Goal: Contribute content: Add original content to the website for others to see

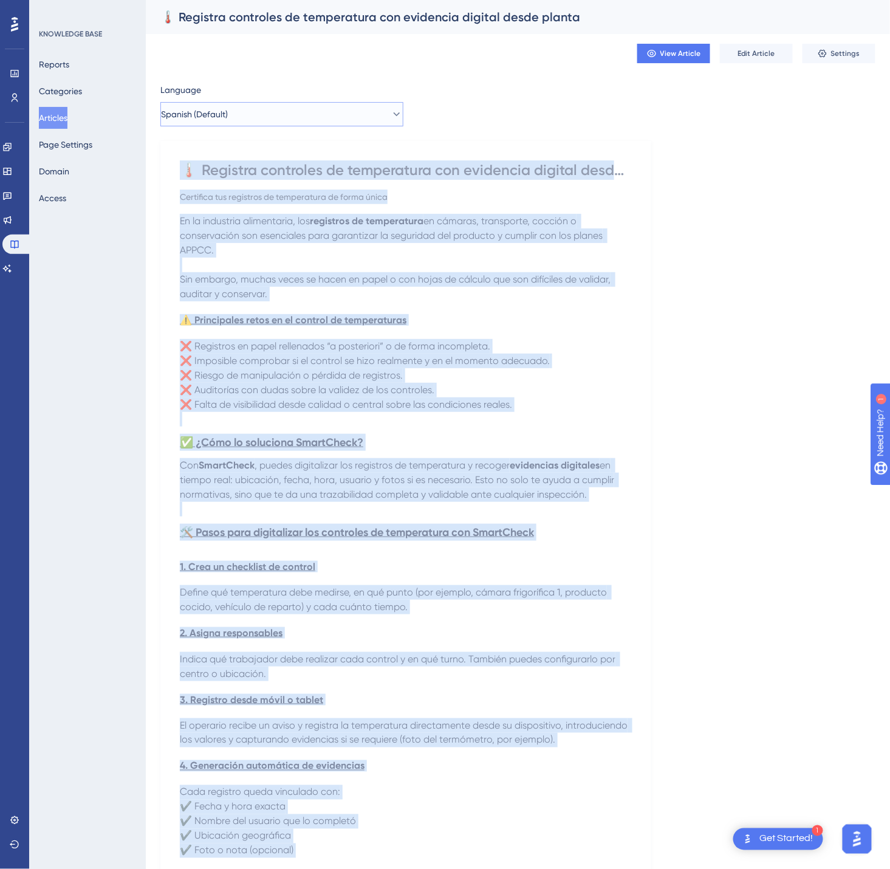
click at [357, 105] on button "Spanish (Default)" at bounding box center [281, 114] width 243 height 24
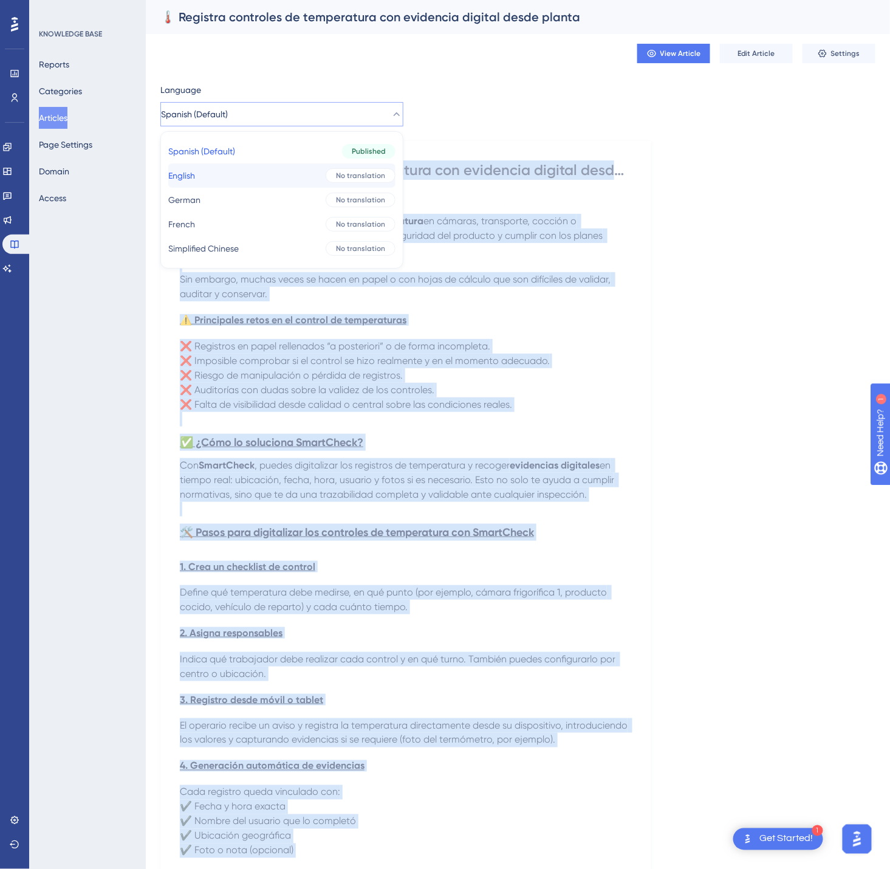
click at [343, 173] on span "No translation" at bounding box center [360, 176] width 49 height 10
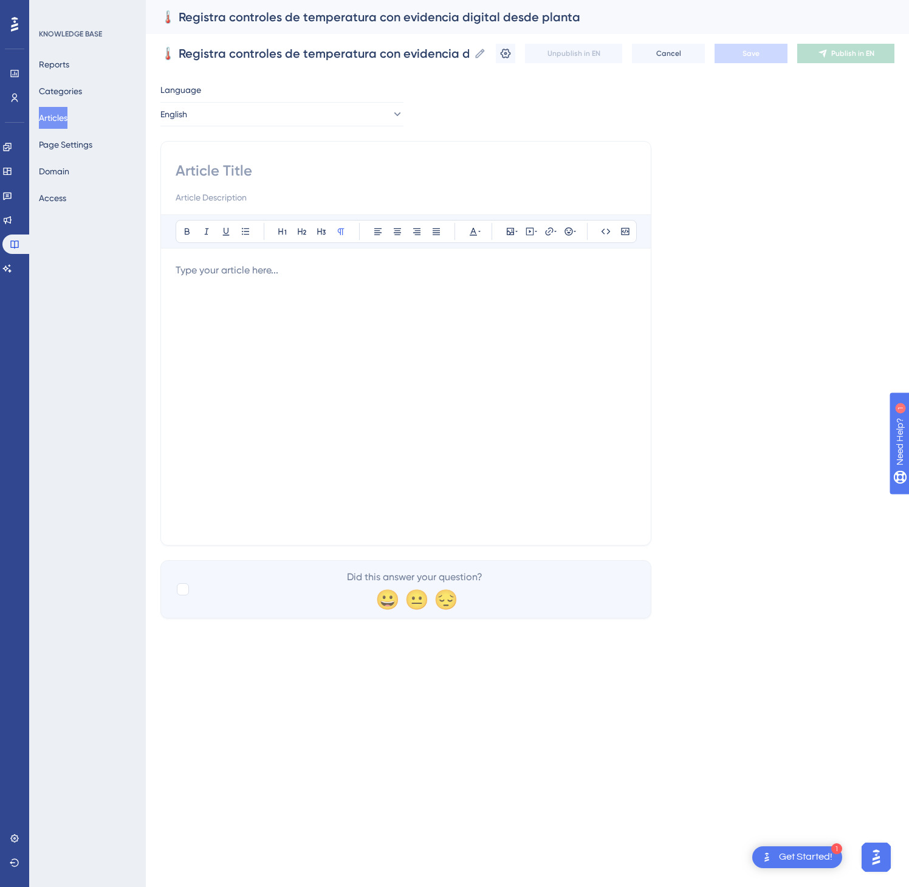
click at [209, 175] on input at bounding box center [406, 170] width 461 height 19
paste input "🌡️ Certify your temperature logs with digital traceability"
type input "🌡️ Certify your temperature logs with digital traceability"
click at [253, 272] on p at bounding box center [406, 270] width 461 height 15
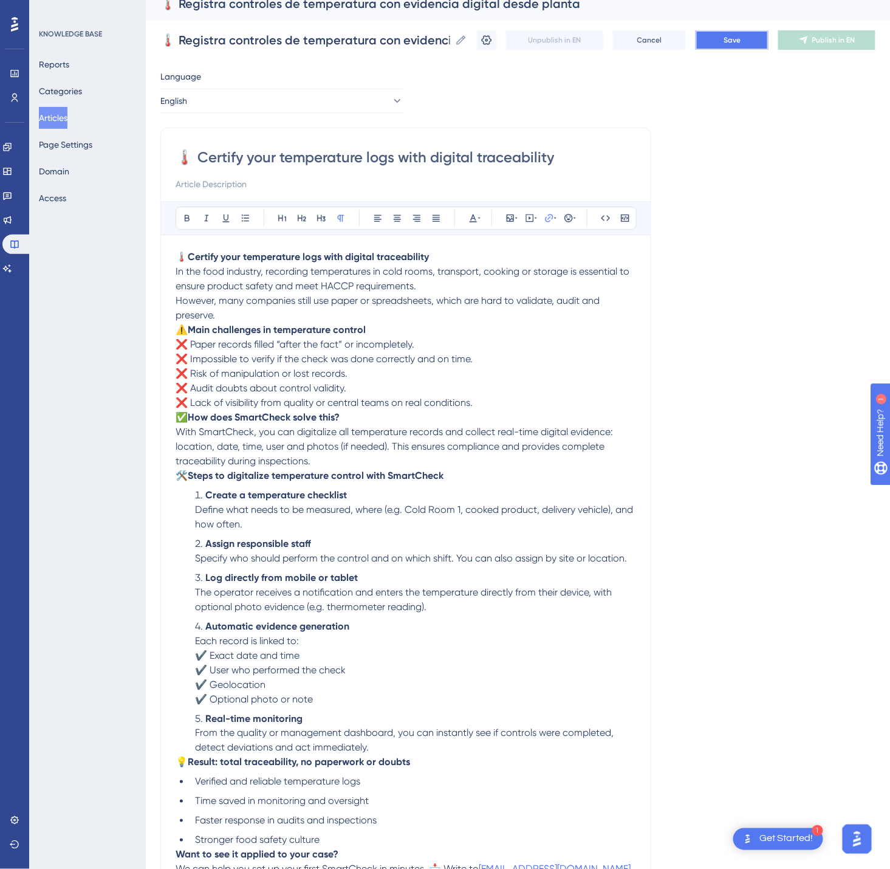
click at [741, 35] on span "Save" at bounding box center [732, 40] width 17 height 10
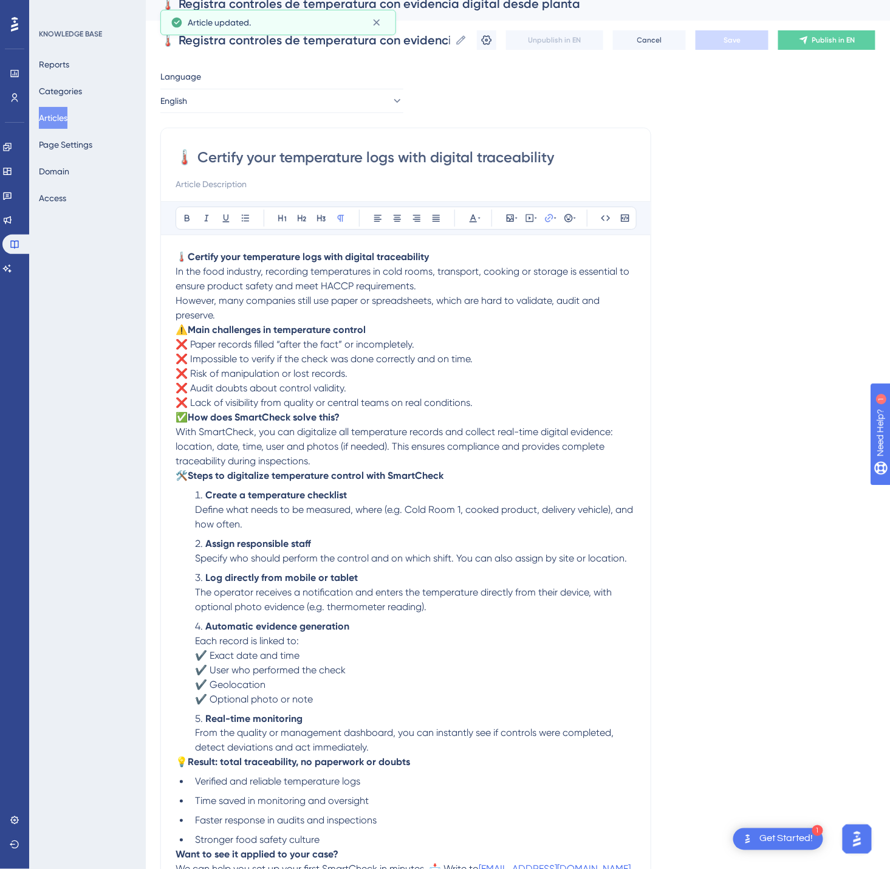
click at [836, 40] on span "Publish in EN" at bounding box center [834, 40] width 43 height 10
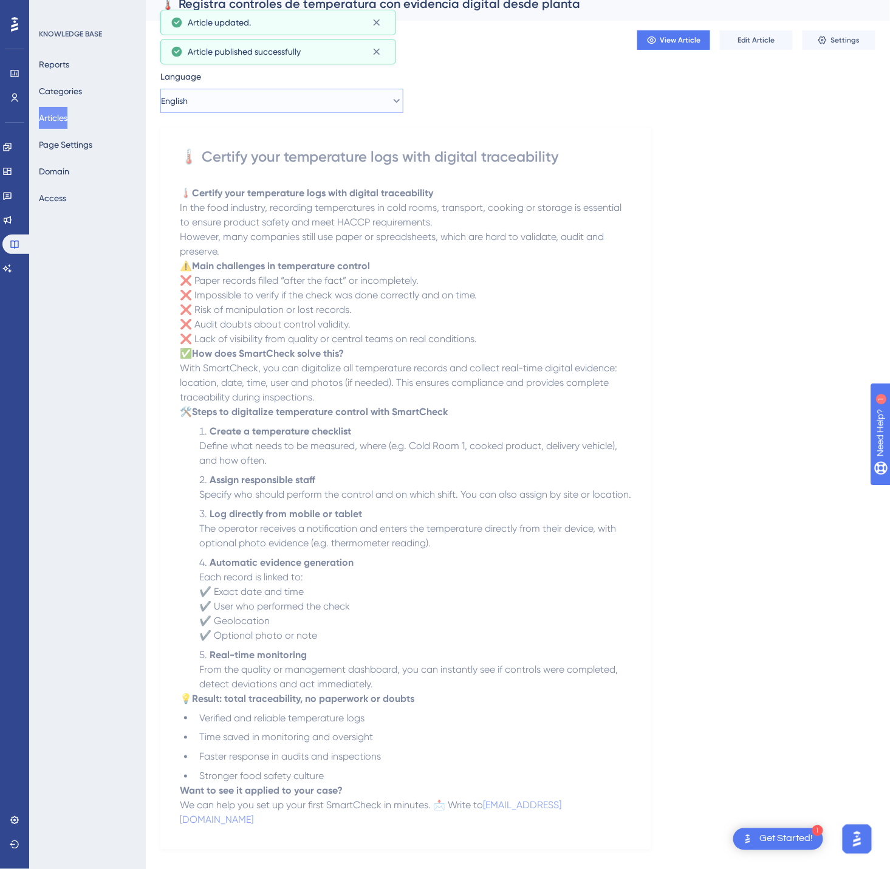
click at [269, 98] on button "English" at bounding box center [281, 101] width 243 height 24
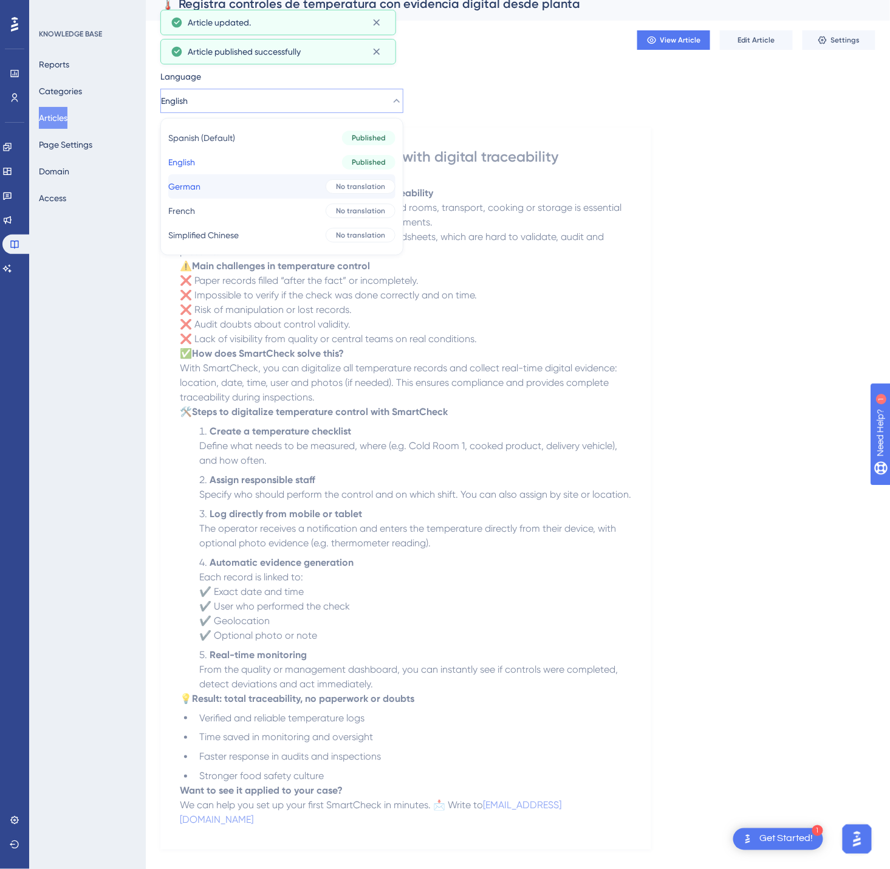
click at [253, 185] on button "German German No translation" at bounding box center [281, 186] width 227 height 24
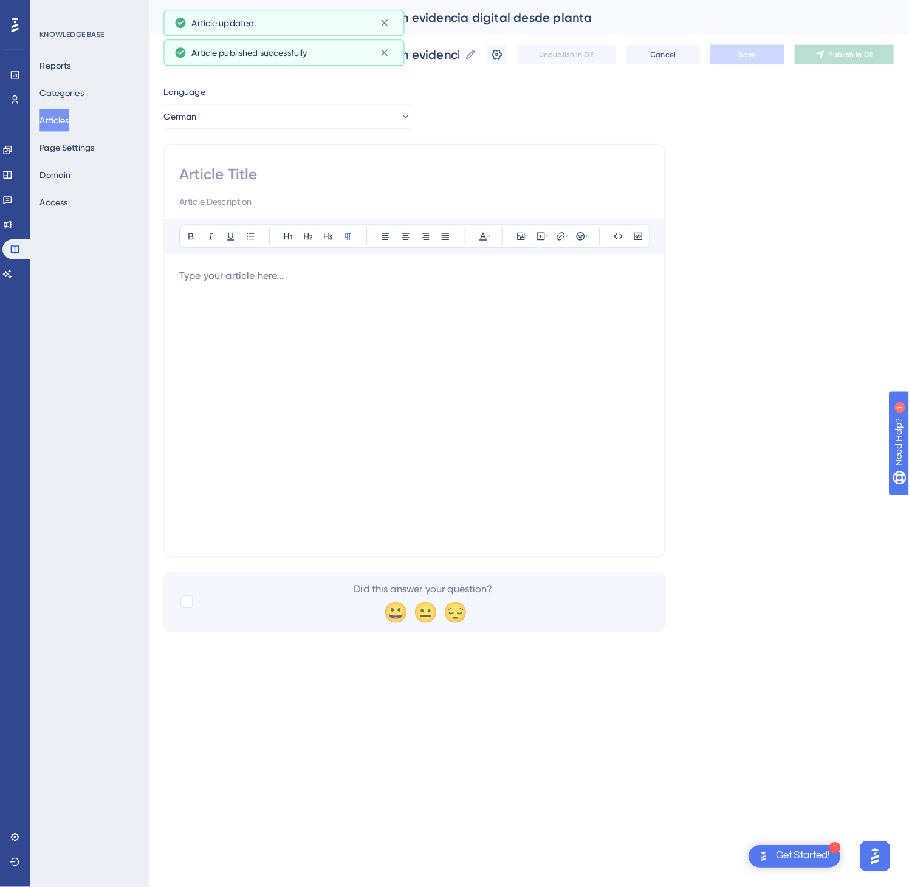
scroll to position [0, 0]
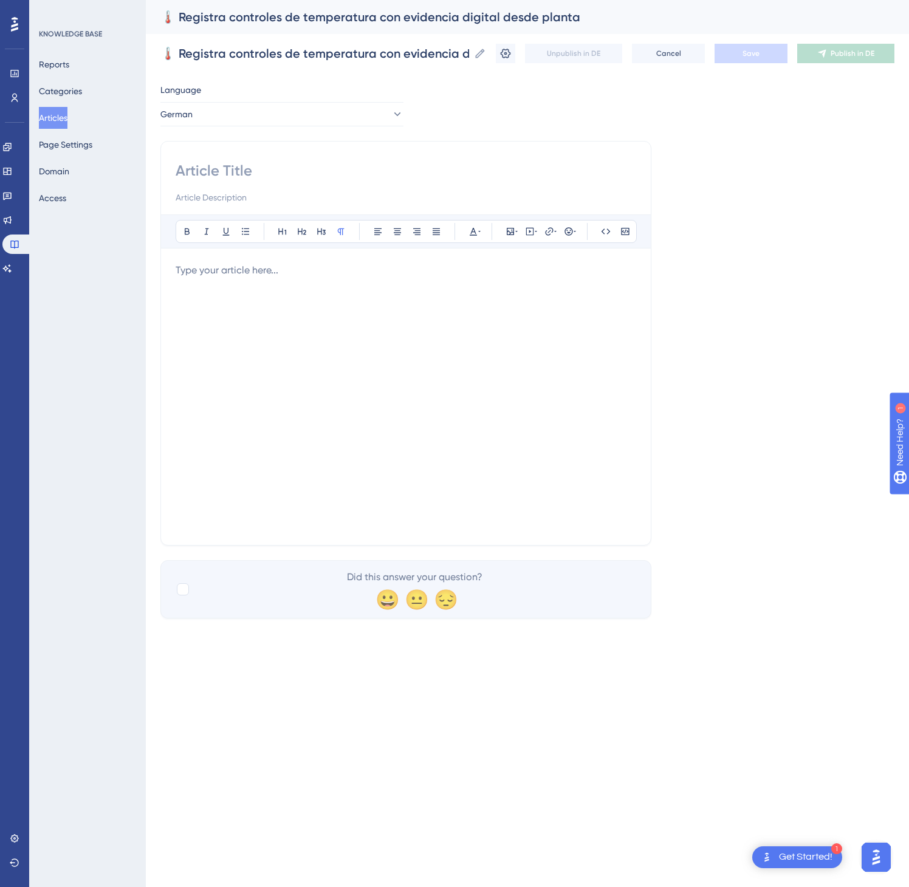
click at [307, 176] on input at bounding box center [406, 170] width 461 height 19
paste input "🌡️ Temperaturaufzeichnungen mit digitaler Rückverfolgbarkeit zertifizieren"
type input "🌡️ Temperaturaufzeichnungen mit digitaler Rückverfolgbarkeit zertifizieren"
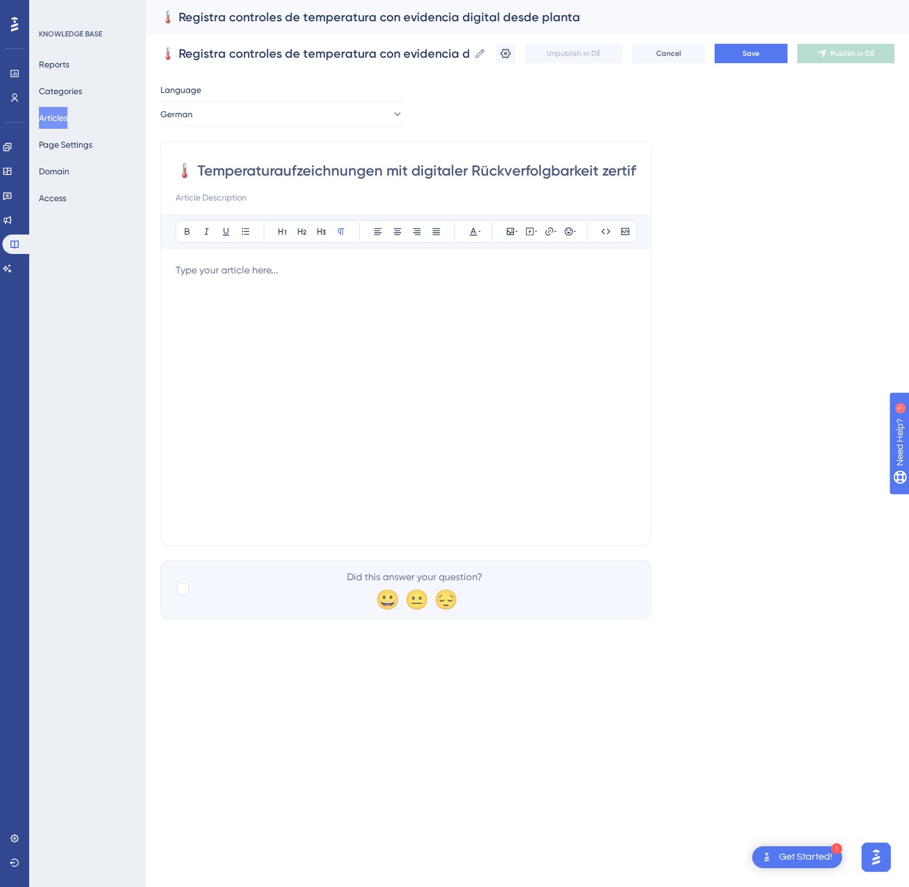
click at [422, 297] on div at bounding box center [406, 396] width 461 height 267
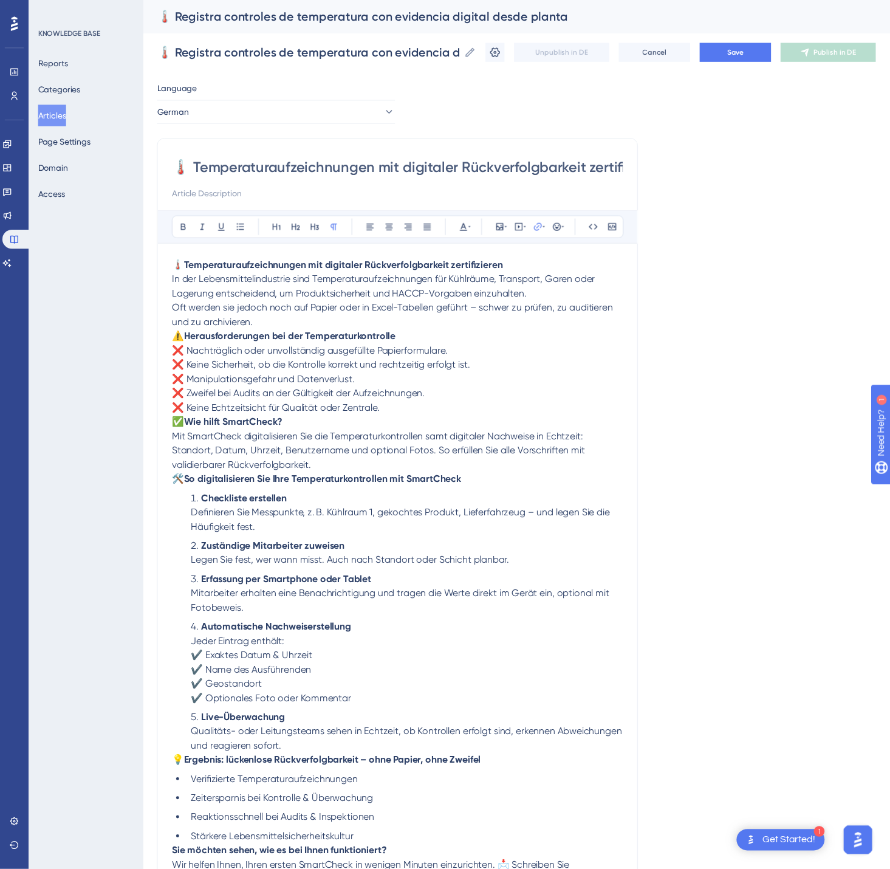
scroll to position [28, 0]
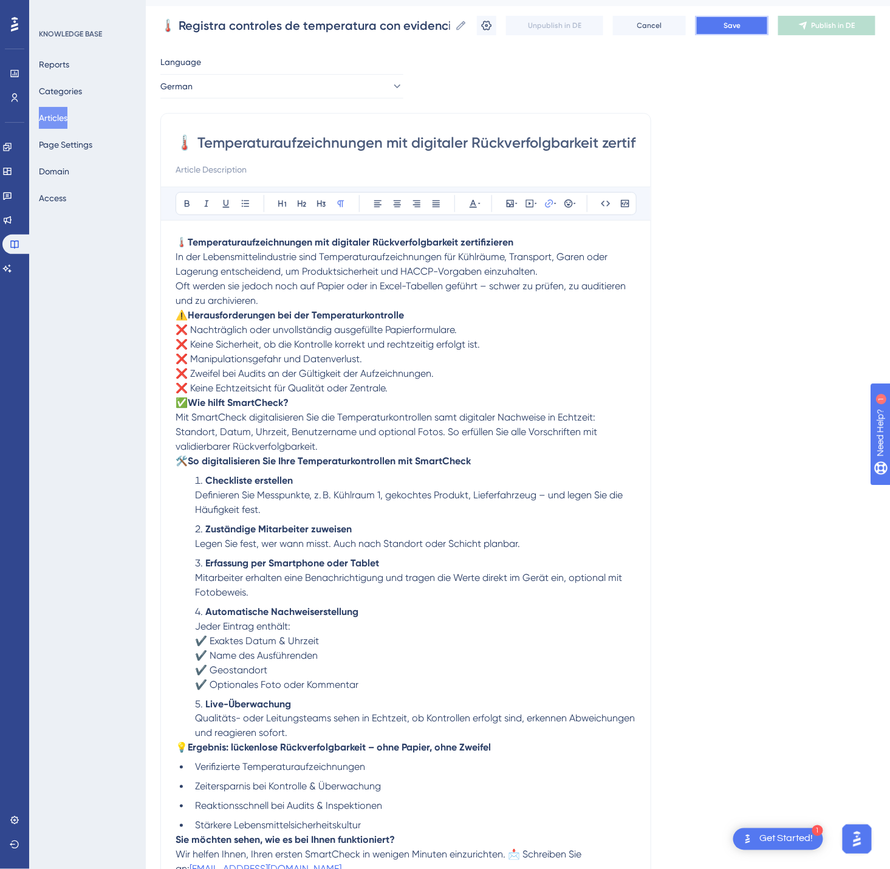
click at [767, 27] on button "Save" at bounding box center [732, 25] width 73 height 19
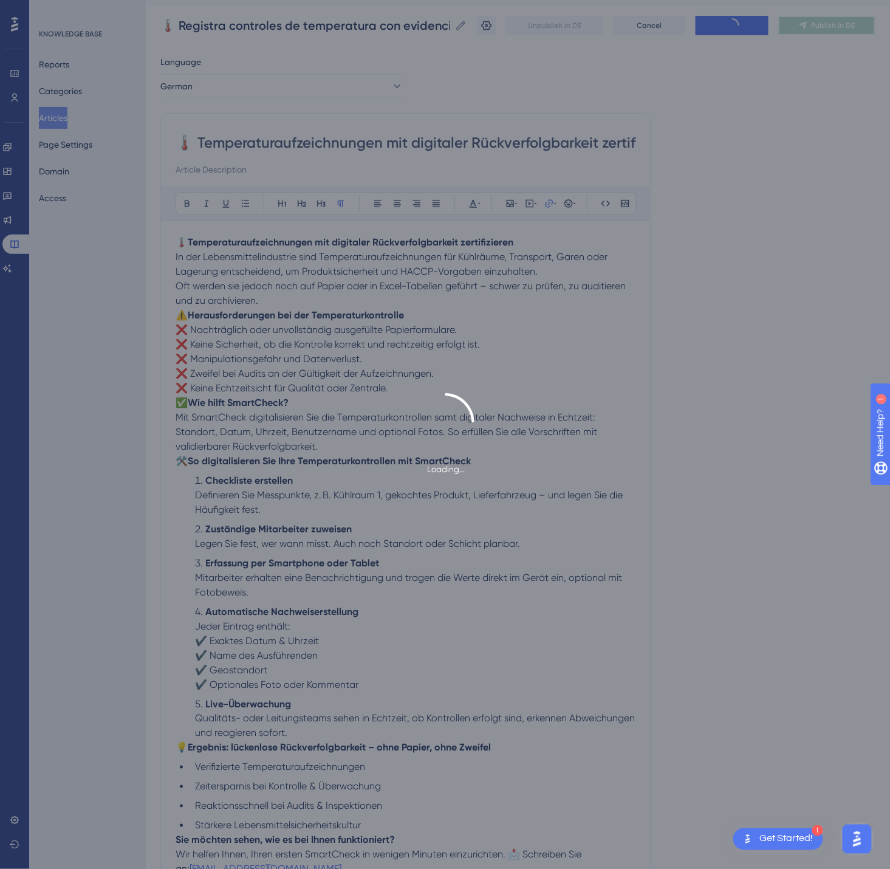
click at [830, 26] on button "Publish in DE" at bounding box center [826, 25] width 97 height 19
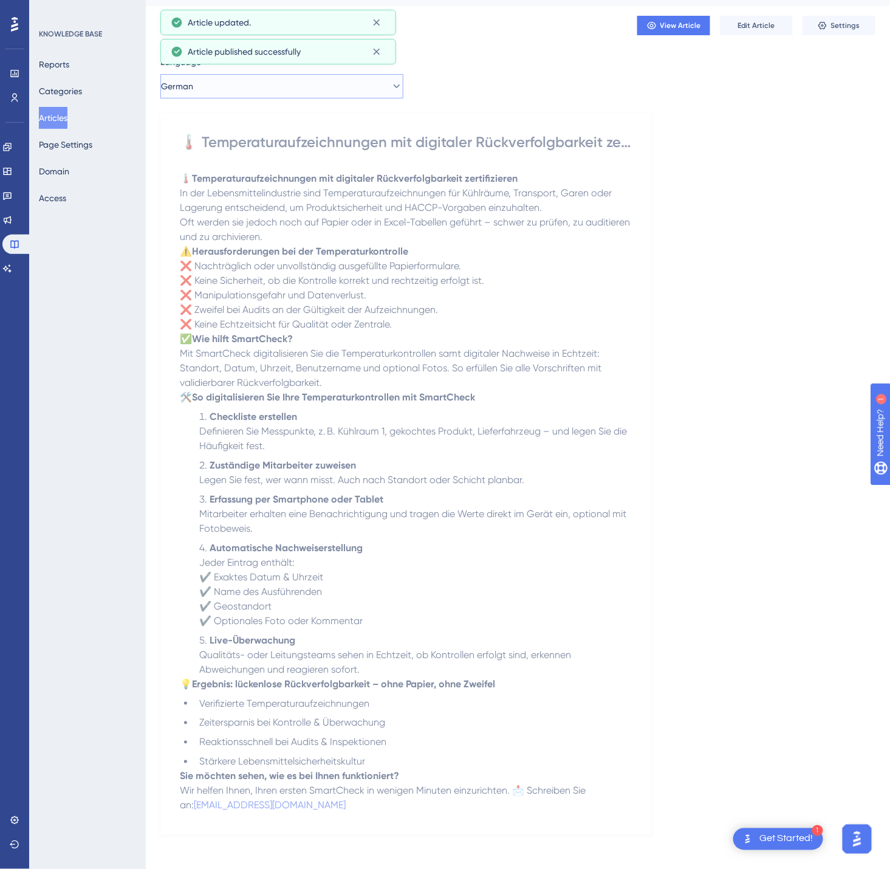
click at [263, 86] on button "German" at bounding box center [281, 86] width 243 height 24
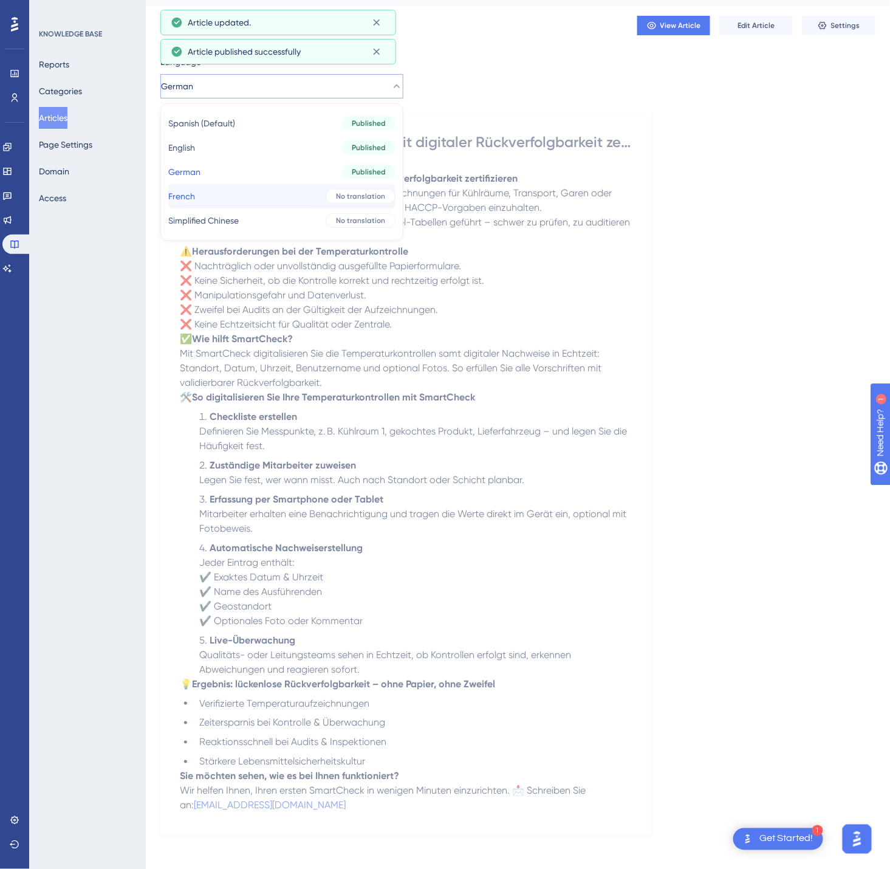
click at [255, 198] on button "French French No translation" at bounding box center [281, 196] width 227 height 24
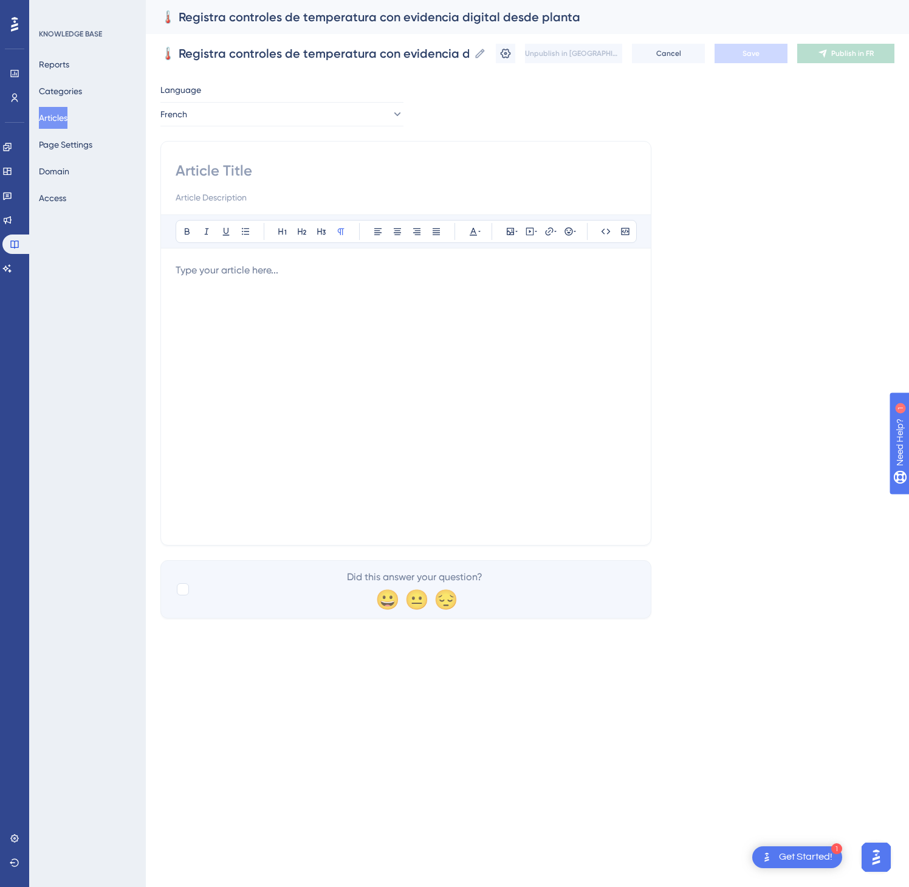
click at [294, 444] on div at bounding box center [406, 396] width 461 height 267
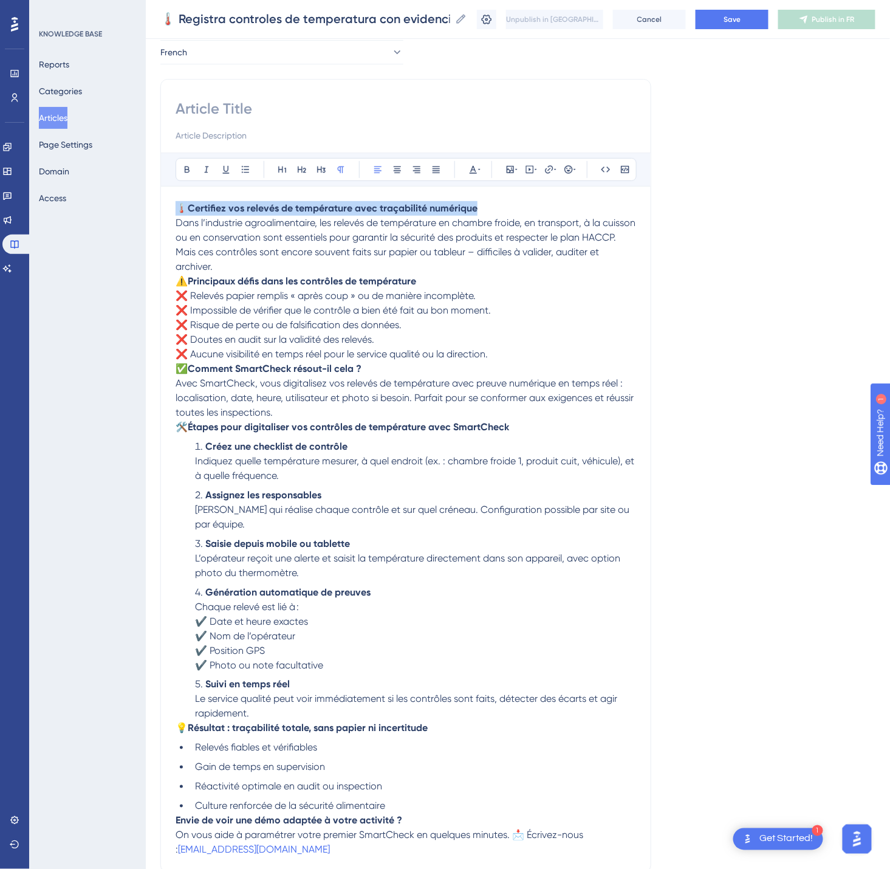
drag, startPoint x: 512, startPoint y: 209, endPoint x: 180, endPoint y: 214, distance: 332.5
click at [180, 214] on p "🌡️ Certifiez vos relevés de température avec traçabilité numérique Dans l’indus…" at bounding box center [406, 223] width 461 height 44
copy p "🌡️ Certifiez vos relevés de température avec traçabilité numérique"
click at [215, 95] on div "Bold Italic Underline Bullet Point Heading 1 Heading 2 Heading 3 Normal Align L…" at bounding box center [405, 476] width 491 height 794
click at [206, 109] on input at bounding box center [406, 108] width 461 height 19
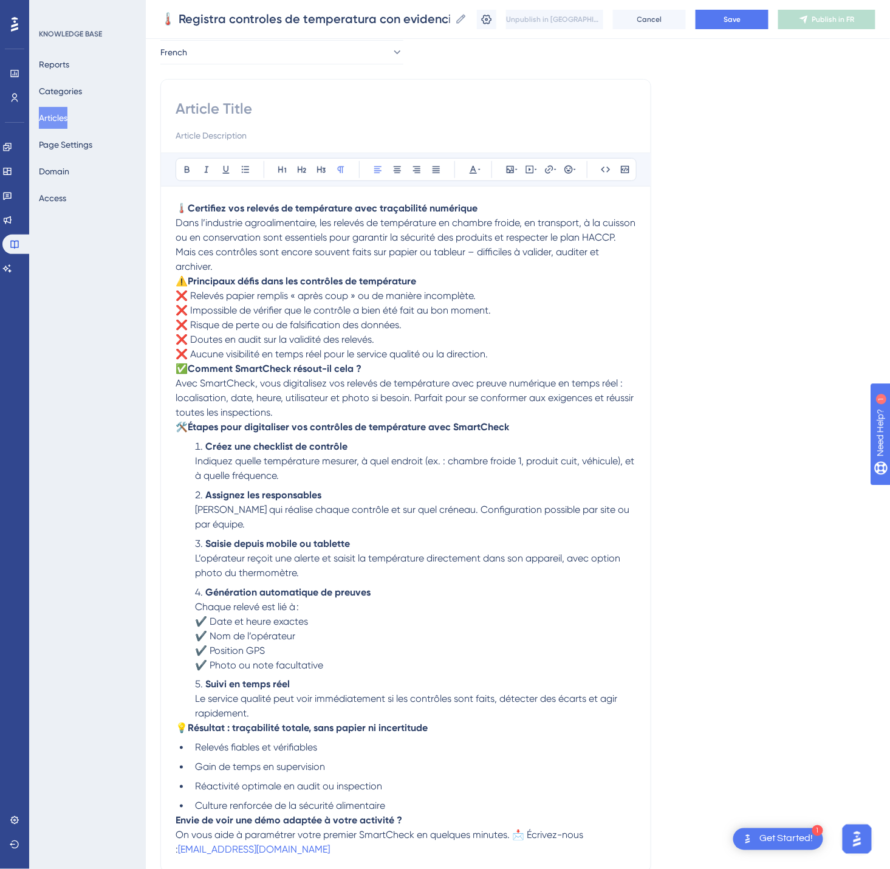
paste input "🌡️ Certifiez vos relevés de température avec traçabilité numérique"
type input "🌡️ Certifiez vos relevés de température avec traçabilité numérique"
click at [746, 24] on button "Save" at bounding box center [732, 19] width 73 height 19
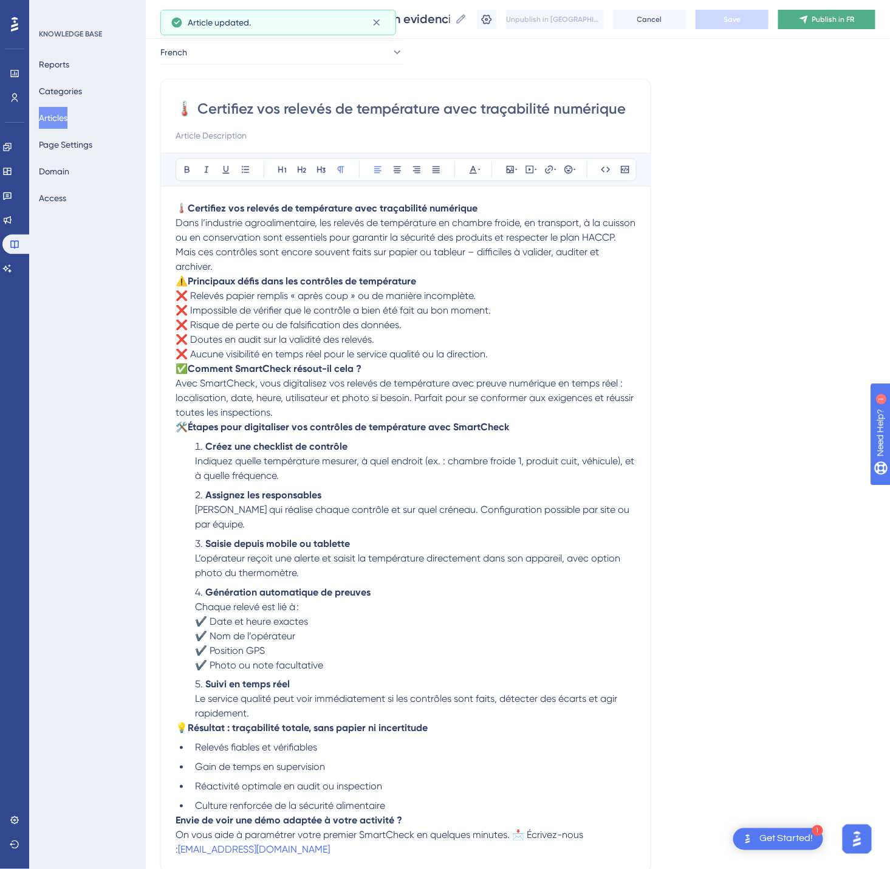
click at [809, 18] on icon at bounding box center [804, 20] width 10 height 10
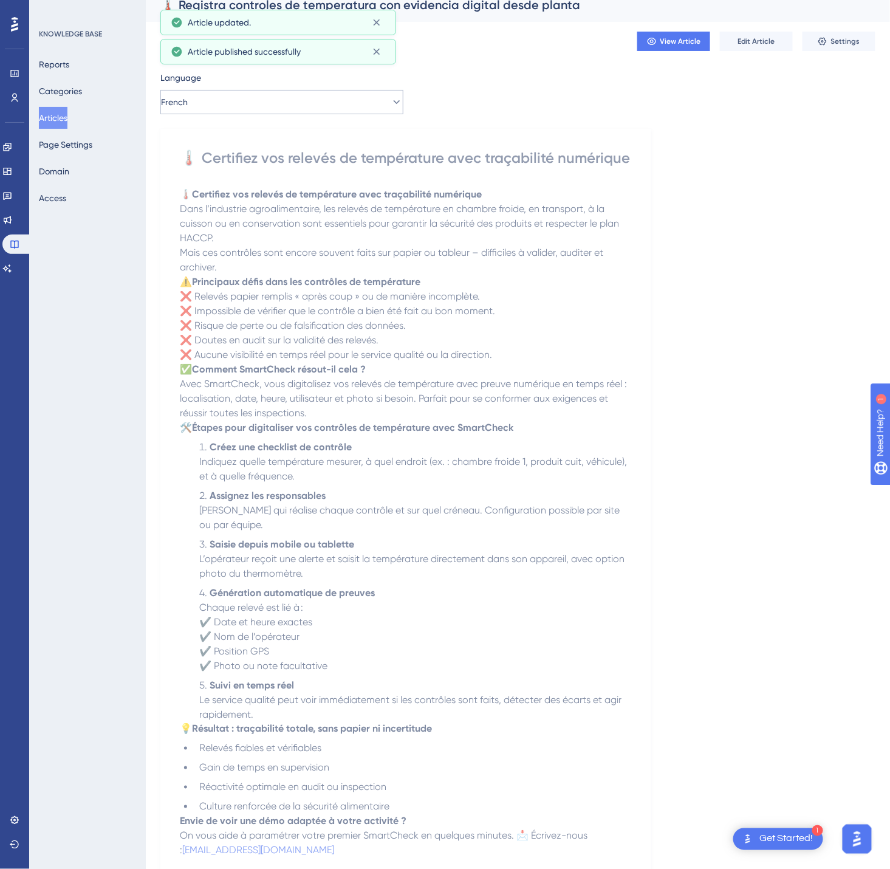
scroll to position [0, 0]
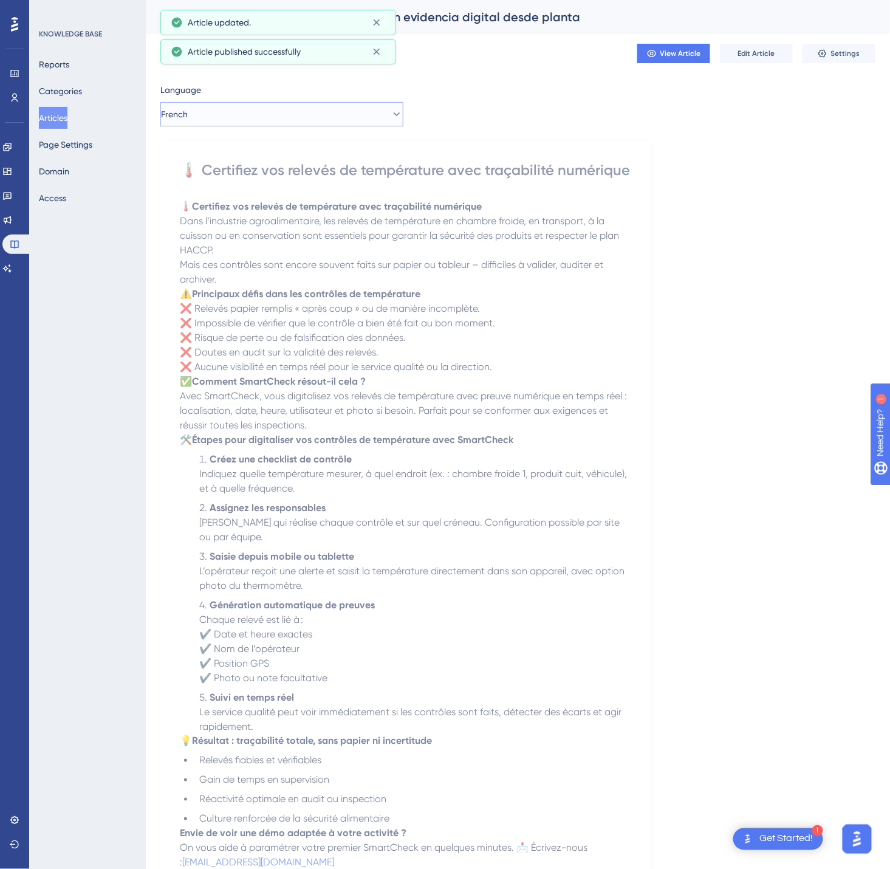
click at [224, 122] on button "French" at bounding box center [281, 114] width 243 height 24
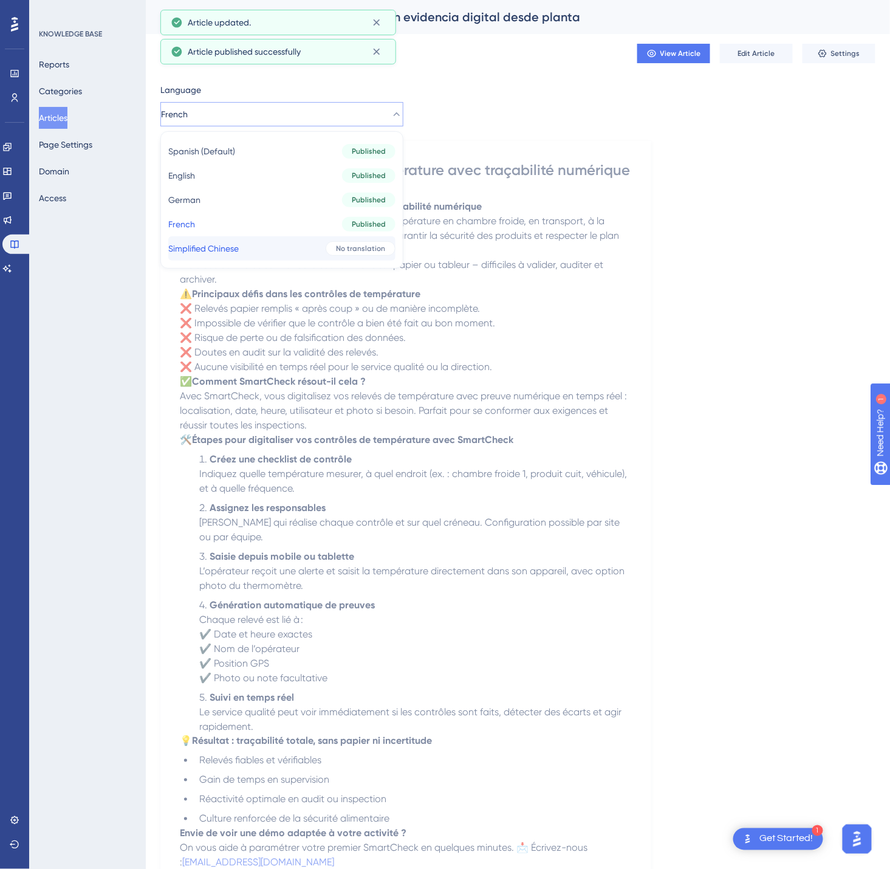
click at [231, 241] on span "Simplified Chinese" at bounding box center [203, 248] width 70 height 15
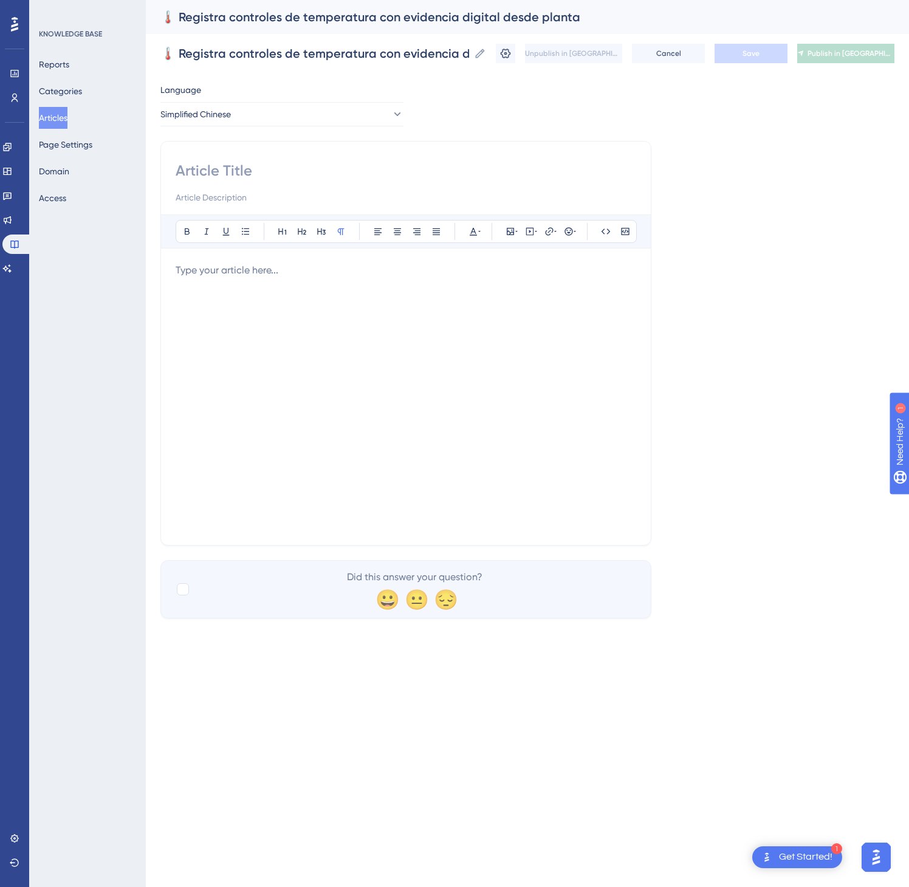
click at [314, 435] on div at bounding box center [406, 396] width 461 height 267
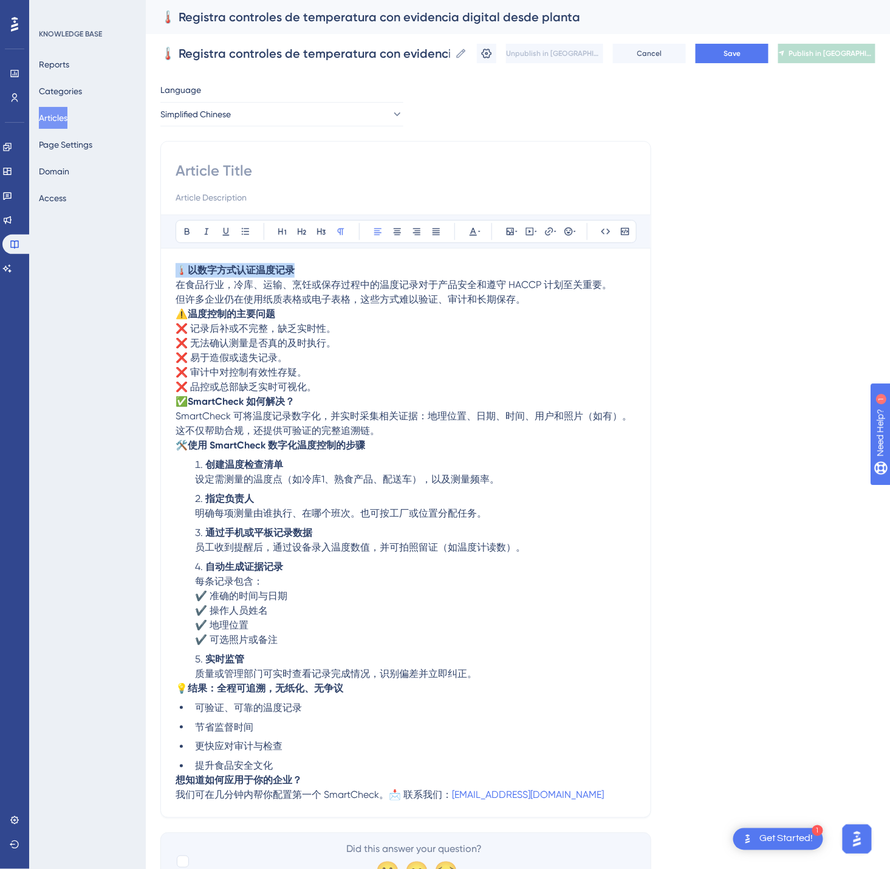
drag, startPoint x: 334, startPoint y: 266, endPoint x: 159, endPoint y: 267, distance: 175.0
click at [0, 0] on div "Performance Users Engagement Widgets Feedback Product Updates Knowledge Base AI…" at bounding box center [0, 0] width 0 height 0
copy p "🌡️ 以数字方式认证温度记录"
click at [231, 175] on input at bounding box center [406, 170] width 461 height 19
paste input "🌡️ 以数字方式认证温度记录"
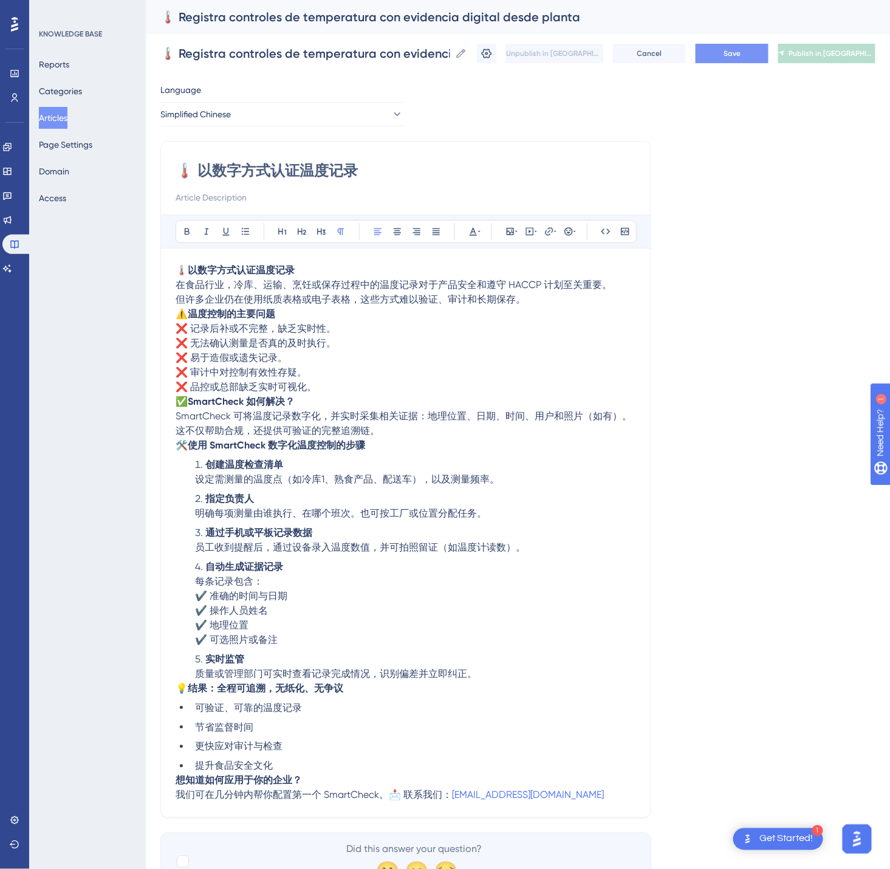
type input "🌡️ 以数字方式认证温度记录"
click at [741, 52] on span "Save" at bounding box center [732, 54] width 17 height 10
click at [822, 49] on button "Publish in [GEOGRAPHIC_DATA]-CN" at bounding box center [826, 53] width 97 height 19
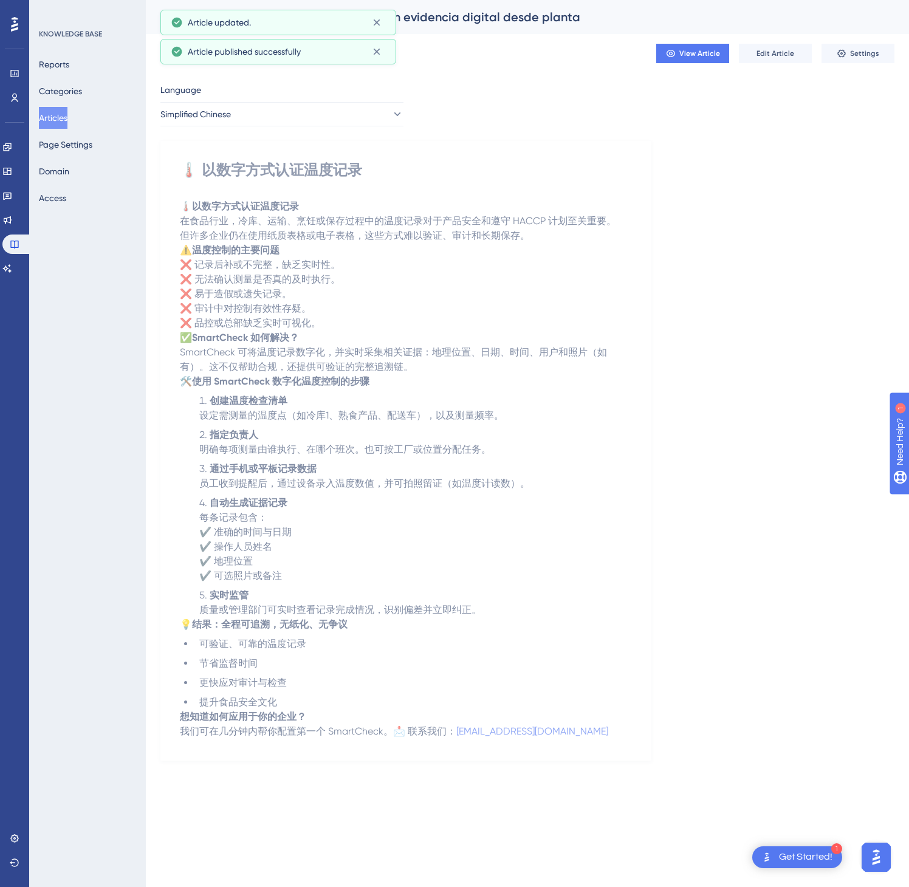
click at [61, 120] on button "Articles" at bounding box center [53, 118] width 29 height 22
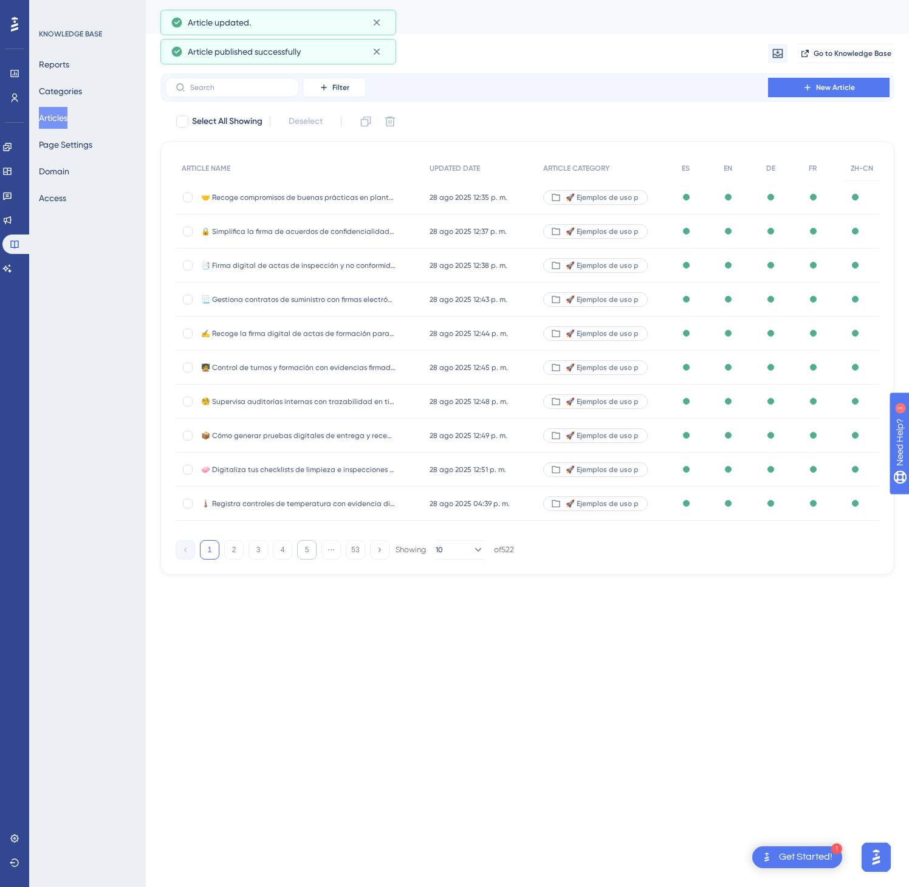
click at [314, 552] on button "5" at bounding box center [306, 549] width 19 height 19
click at [314, 552] on button "6" at bounding box center [306, 549] width 19 height 19
click at [314, 551] on button "6" at bounding box center [306, 549] width 19 height 19
click at [314, 551] on button "9" at bounding box center [306, 549] width 19 height 19
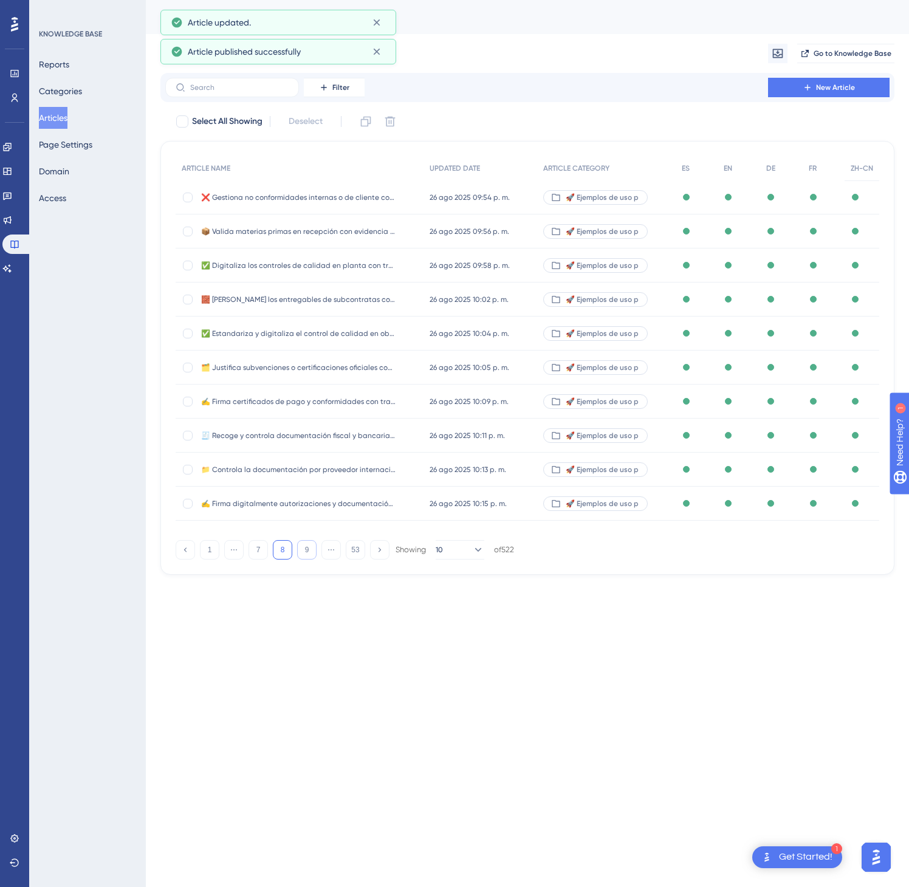
click at [315, 551] on button "9" at bounding box center [306, 549] width 19 height 19
click at [316, 551] on button "9" at bounding box center [306, 549] width 19 height 19
click at [317, 551] on div "1 ⋯ 10 11 12 ⋯ 53 Showing 10 of 522" at bounding box center [345, 549] width 339 height 19
click at [317, 552] on div "1 ⋯ 10 11 12 ⋯ 53 Showing 10 of 522" at bounding box center [345, 549] width 339 height 19
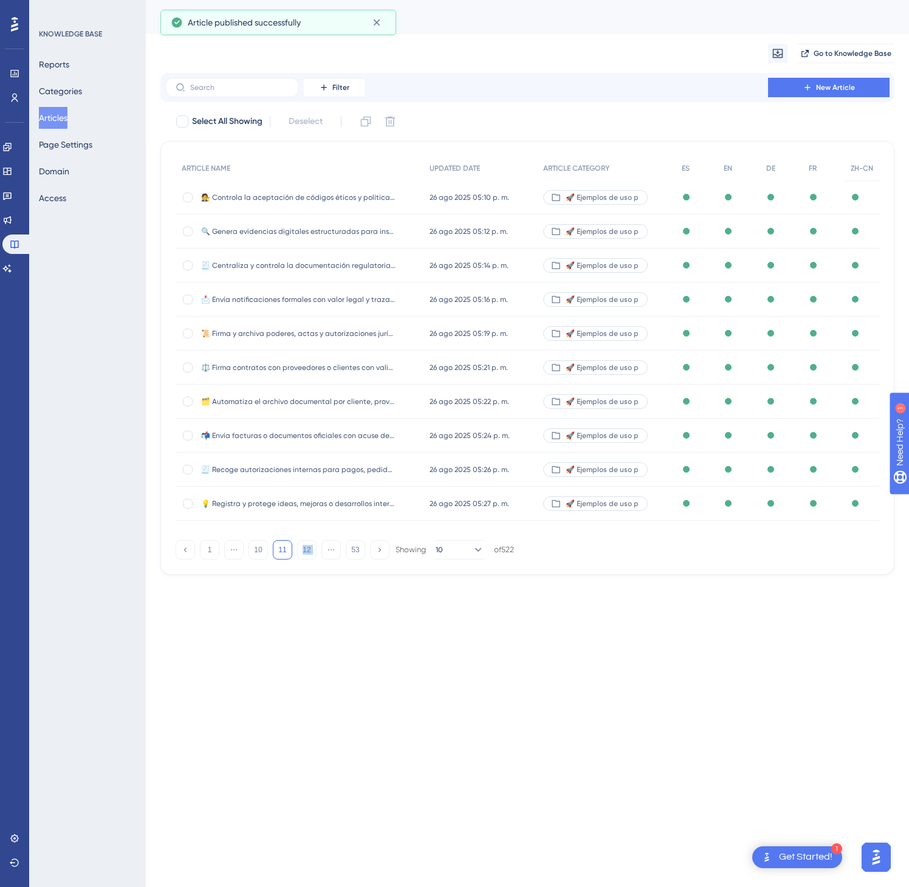
click at [317, 552] on div "1 ⋯ 10 11 12 ⋯ 53 Showing 10 of 522" at bounding box center [345, 549] width 339 height 19
click at [317, 553] on div "1 ⋯ 10 11 12 ⋯ 53 Showing 10 of 522" at bounding box center [345, 549] width 339 height 19
click at [307, 554] on button "12" at bounding box center [306, 549] width 19 height 19
click at [305, 553] on button "13" at bounding box center [306, 549] width 19 height 19
click at [305, 553] on button "14" at bounding box center [306, 549] width 19 height 19
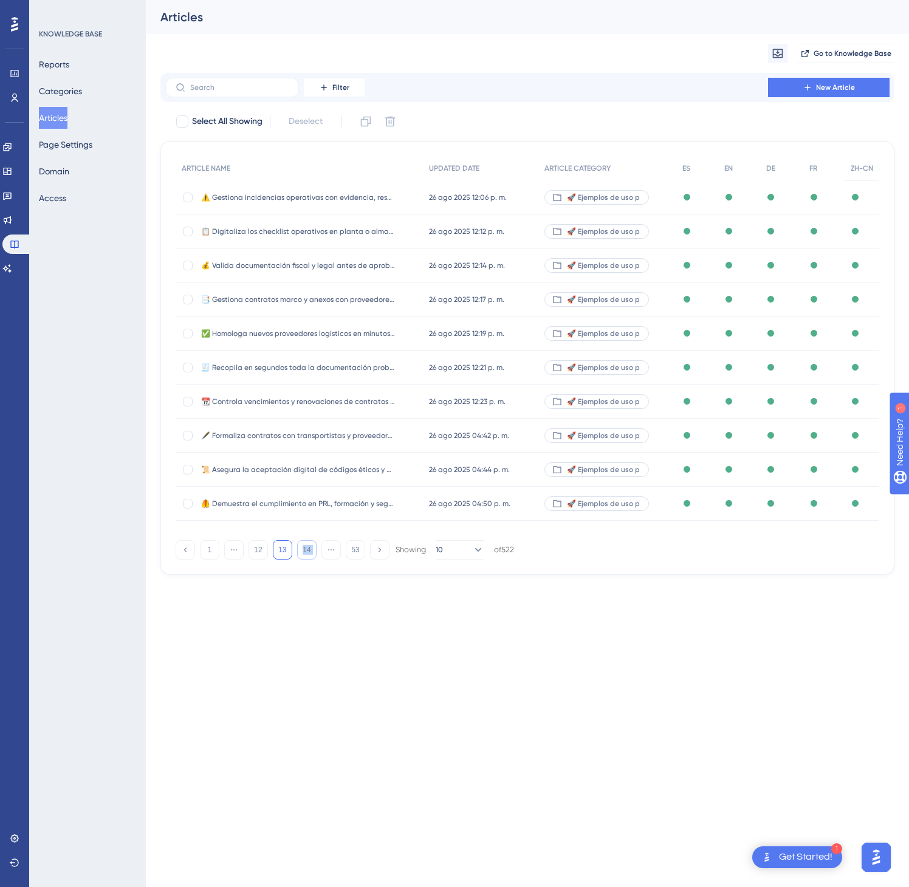
click at [305, 553] on button "14" at bounding box center [306, 549] width 19 height 19
click at [305, 553] on button "16" at bounding box center [306, 549] width 19 height 19
click at [305, 553] on button "17" at bounding box center [306, 549] width 19 height 19
click at [305, 552] on button "19" at bounding box center [306, 549] width 19 height 19
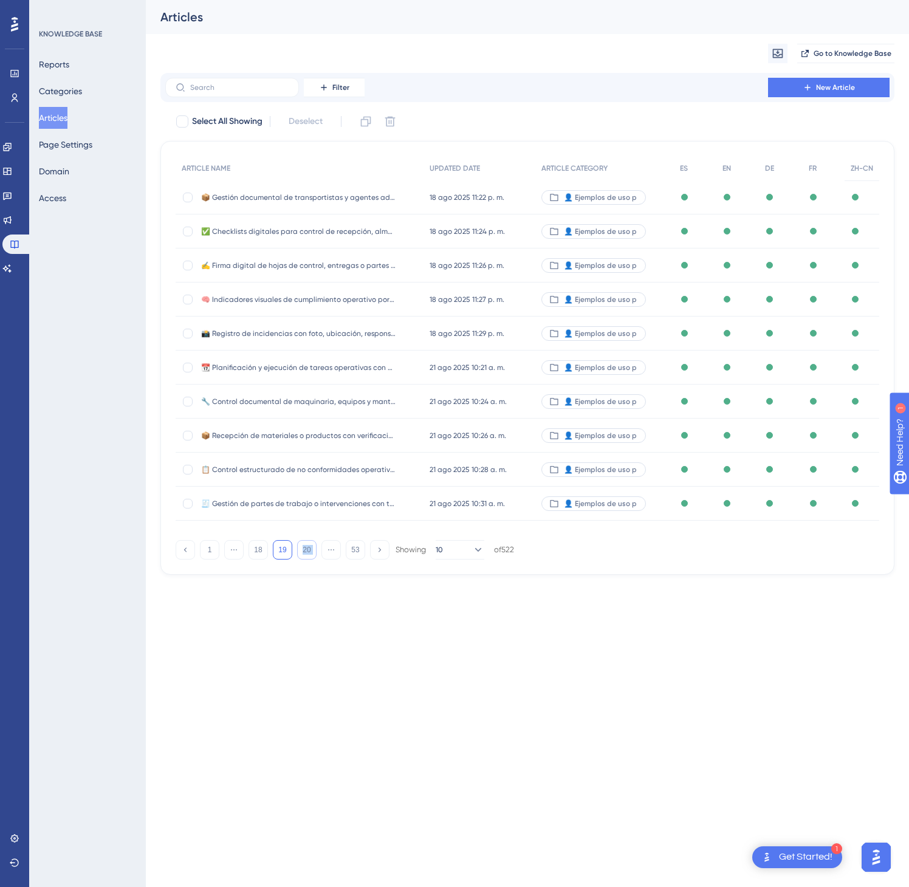
click at [305, 552] on button "20" at bounding box center [306, 549] width 19 height 19
click at [305, 552] on button "21" at bounding box center [306, 549] width 19 height 19
click at [304, 552] on button "23" at bounding box center [306, 549] width 19 height 19
click at [304, 552] on button "24" at bounding box center [306, 549] width 19 height 19
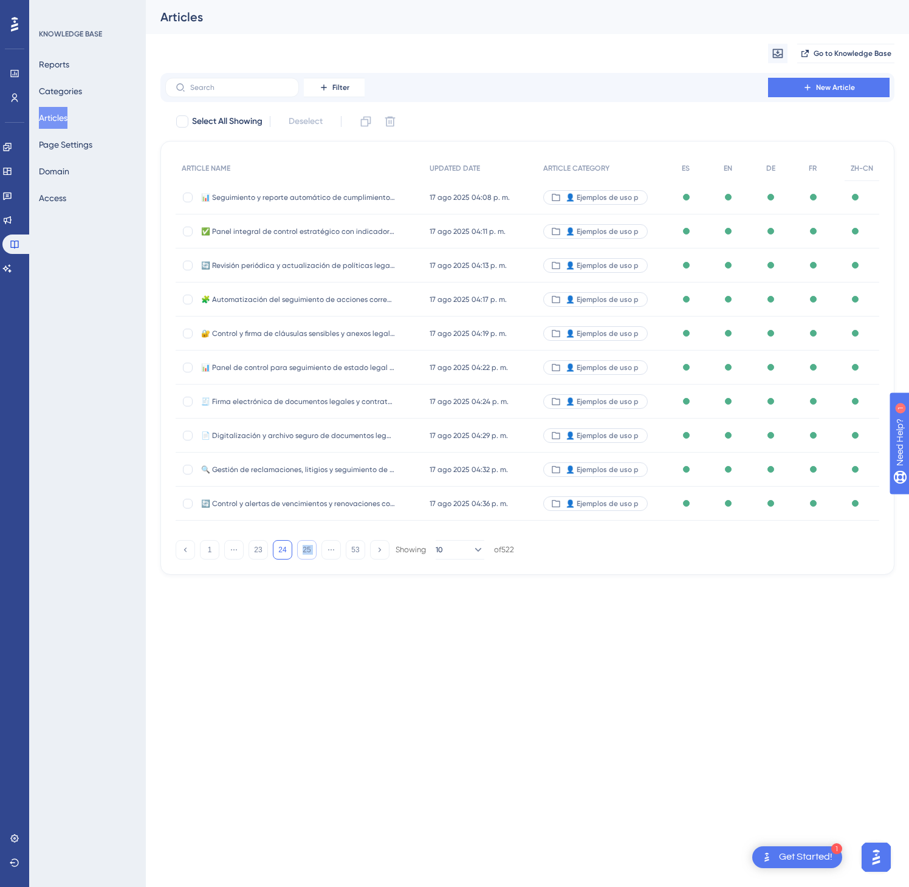
click at [304, 552] on button "25" at bounding box center [306, 549] width 19 height 19
click at [304, 552] on button "26" at bounding box center [306, 549] width 19 height 19
click at [304, 552] on button "27" at bounding box center [306, 549] width 19 height 19
click at [304, 551] on button "29" at bounding box center [306, 549] width 19 height 19
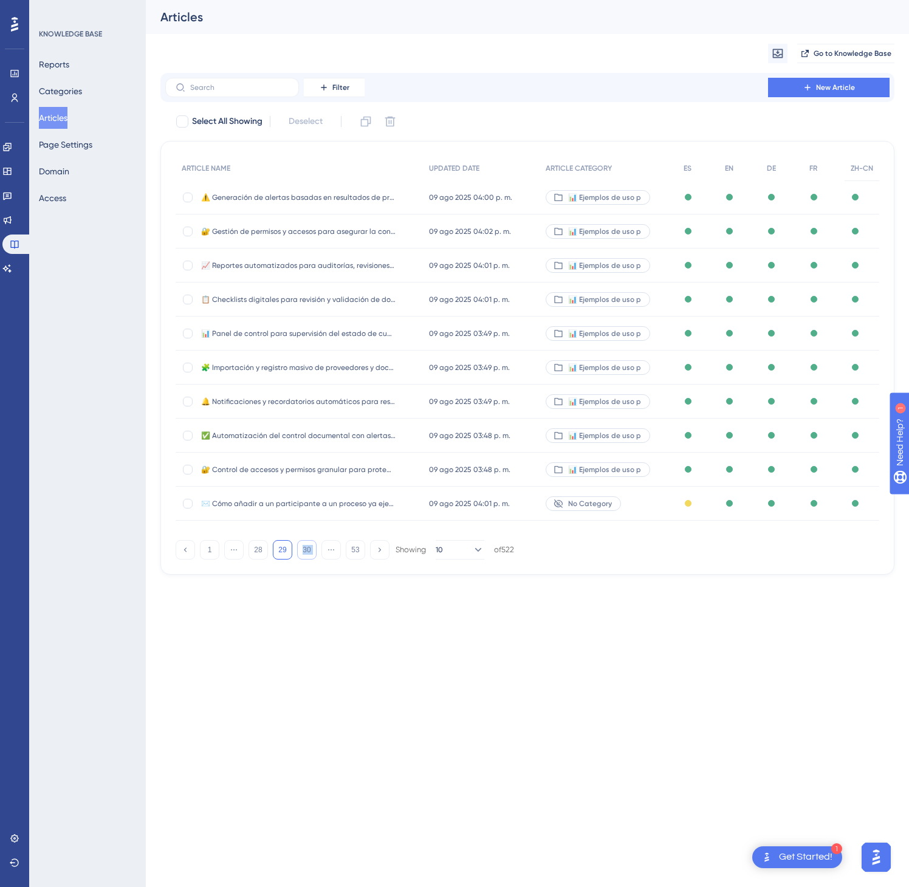
click at [304, 551] on button "30" at bounding box center [306, 549] width 19 height 19
click at [304, 551] on button "31" at bounding box center [306, 549] width 19 height 19
click at [304, 551] on button "32" at bounding box center [306, 549] width 19 height 19
click at [525, 371] on div "10 jul 2025 09:56 a. m. 10 jul 2025 09:56 a. m." at bounding box center [480, 368] width 114 height 34
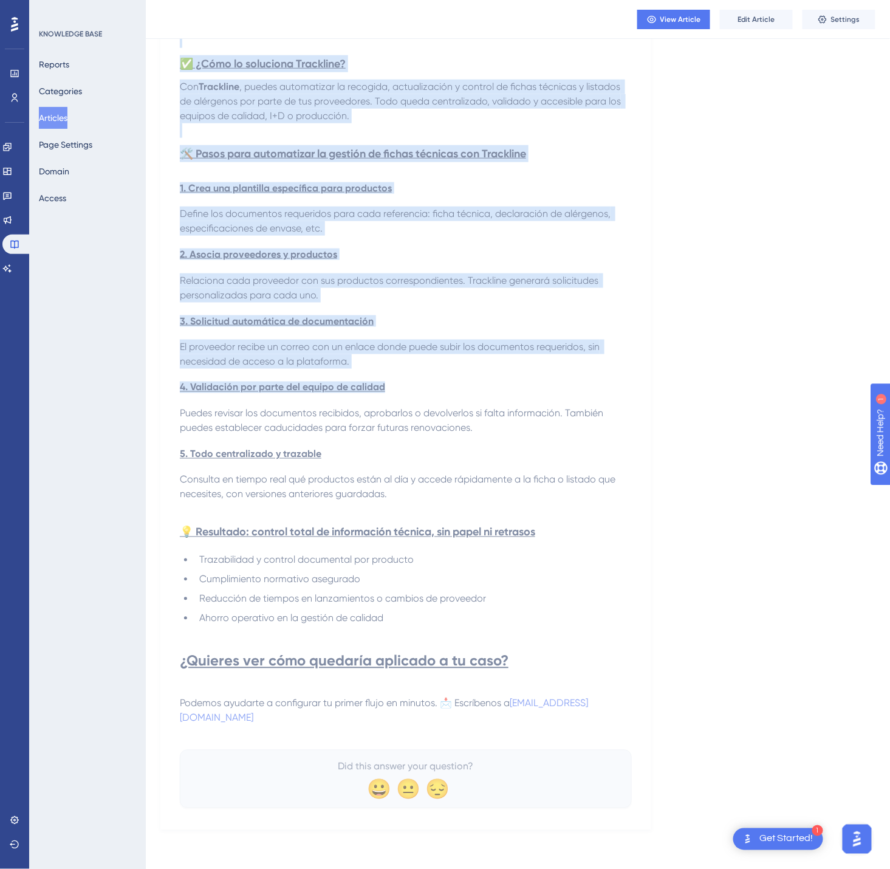
scroll to position [363, 0]
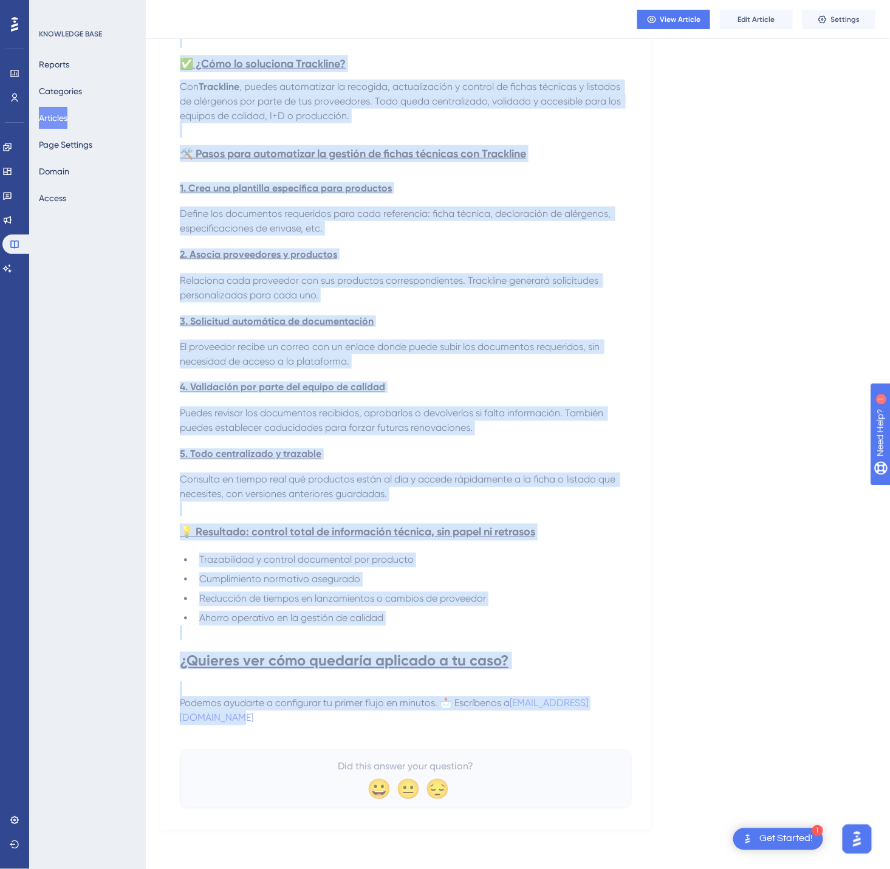
drag, startPoint x: 188, startPoint y: 167, endPoint x: 535, endPoint y: 718, distance: 651.5
click at [535, 718] on div "📑 Evita pérdidas de tiempo recopilando fichas técnicas y alérgenos: hazlo autom…" at bounding box center [406, 302] width 452 height 1012
copy div "📑 Evita pérdidas de tiempo recopilando fichas técnicas y alérgenos: hazlo autom…"
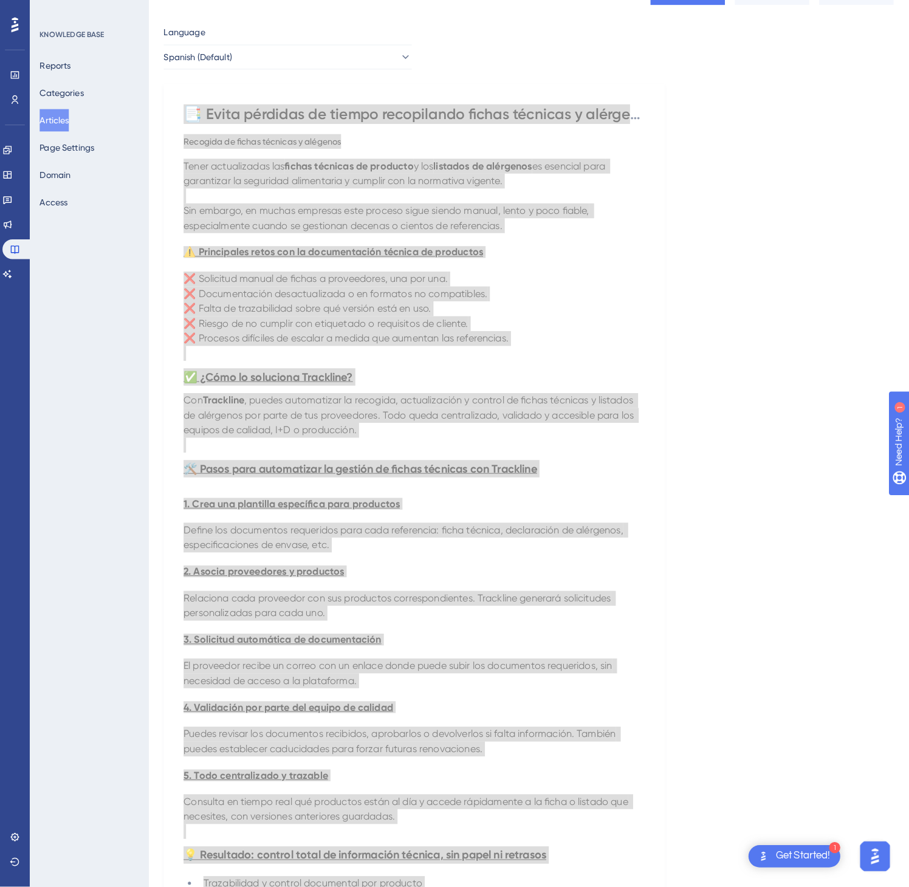
scroll to position [0, 0]
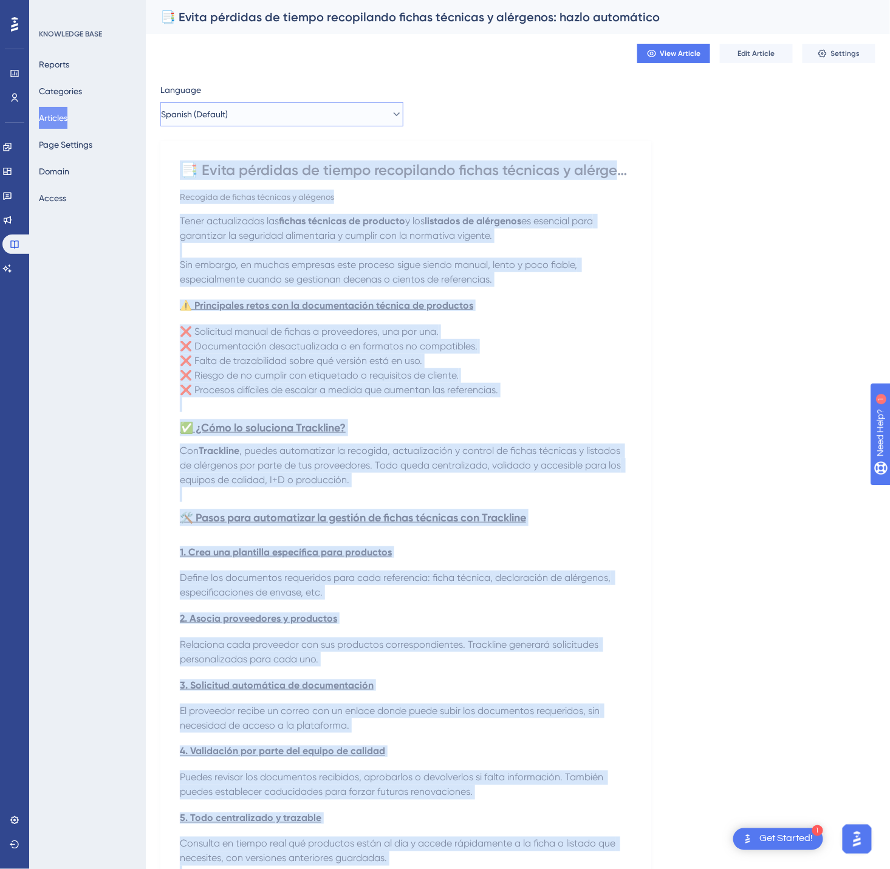
click at [287, 113] on button "Spanish (Default)" at bounding box center [281, 114] width 243 height 24
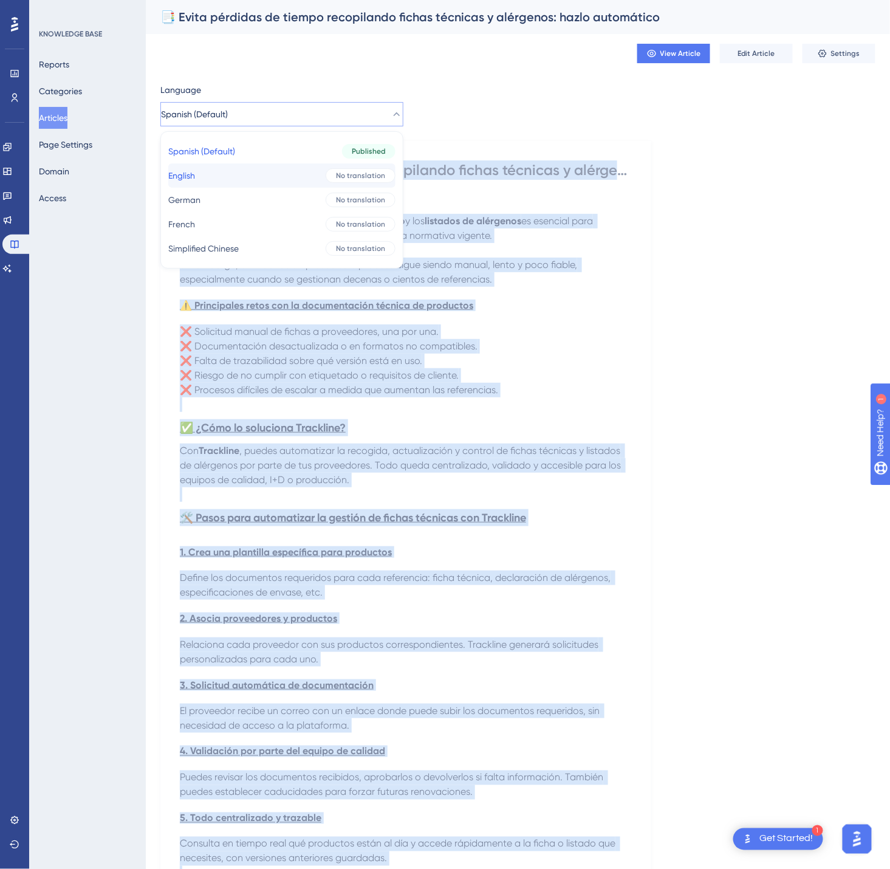
click at [253, 170] on button "English English No translation" at bounding box center [281, 175] width 227 height 24
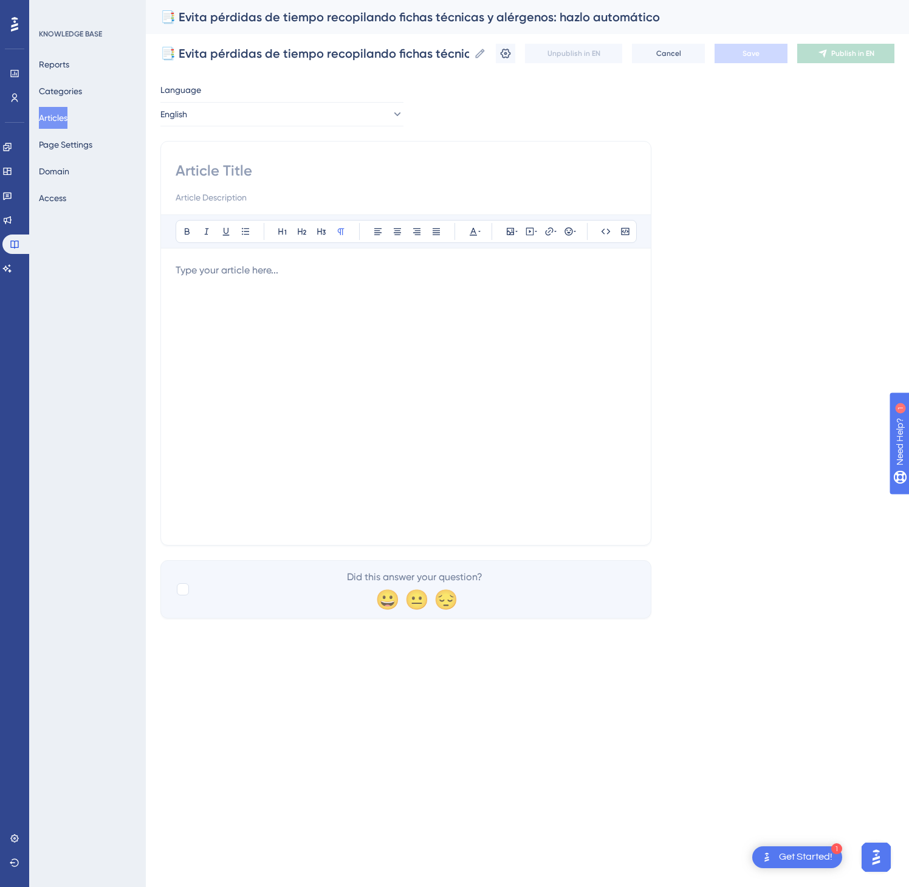
click at [397, 459] on div at bounding box center [406, 396] width 461 height 267
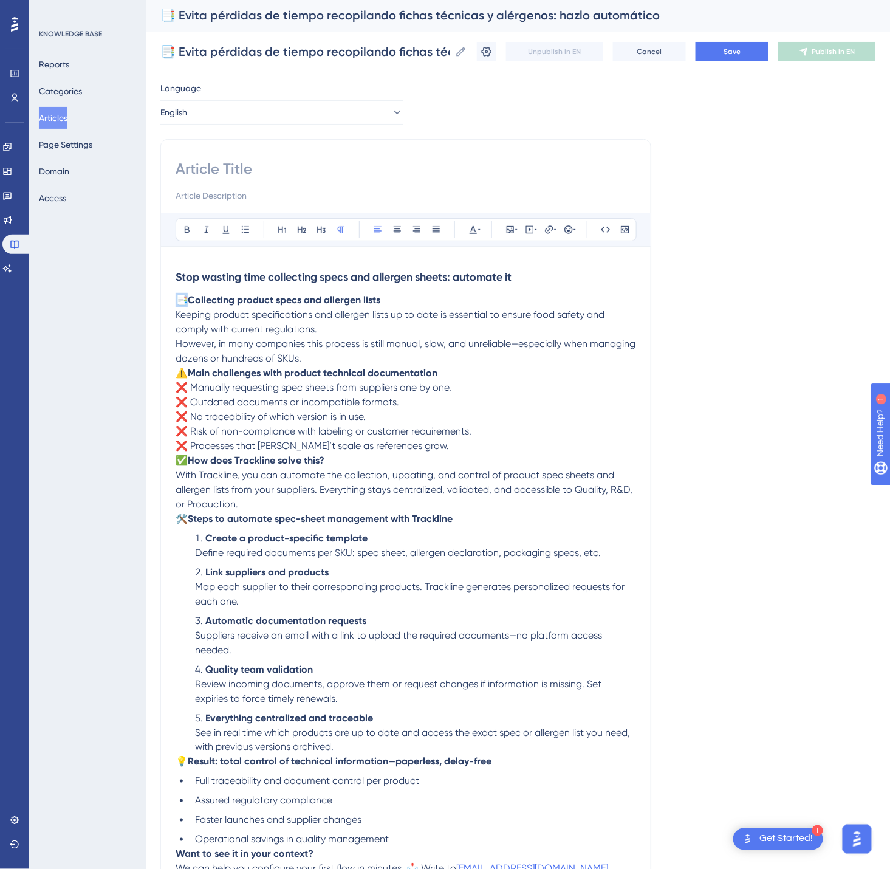
drag, startPoint x: 190, startPoint y: 298, endPoint x: 180, endPoint y: 300, distance: 9.9
click at [180, 300] on span "📑" at bounding box center [182, 300] width 12 height 12
copy span "📑"
click at [200, 156] on div "Bold Italic Underline Bullet Point Heading 1 Heading 2 Heading 3 Normal Align L…" at bounding box center [405, 515] width 491 height 752
click at [207, 167] on input at bounding box center [406, 168] width 461 height 19
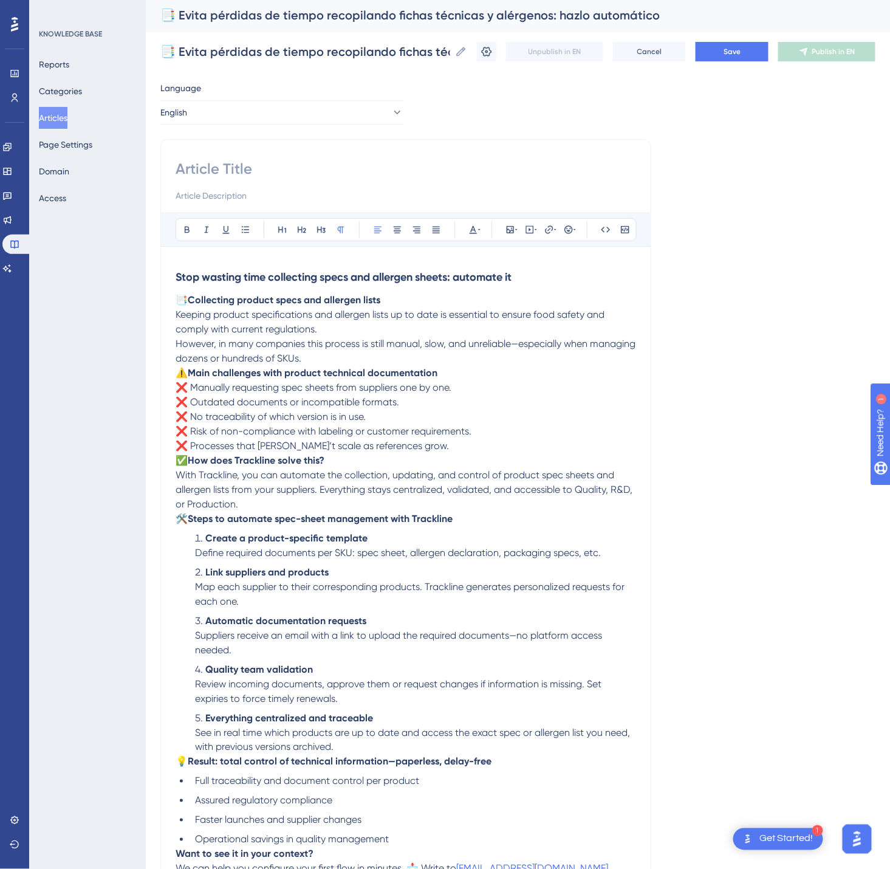
paste input "📑"
drag, startPoint x: 176, startPoint y: 276, endPoint x: 537, endPoint y: 276, distance: 361.6
click at [537, 276] on div "📑 Bold Italic Underline Bullet Point Heading 1 Heading 2 Heading 3 Normal Align…" at bounding box center [405, 515] width 491 height 752
click at [527, 277] on h3 "Stop wasting time collecting specs and allergen sheets: automate it" at bounding box center [406, 277] width 461 height 32
drag, startPoint x: 534, startPoint y: 274, endPoint x: 168, endPoint y: 278, distance: 365.9
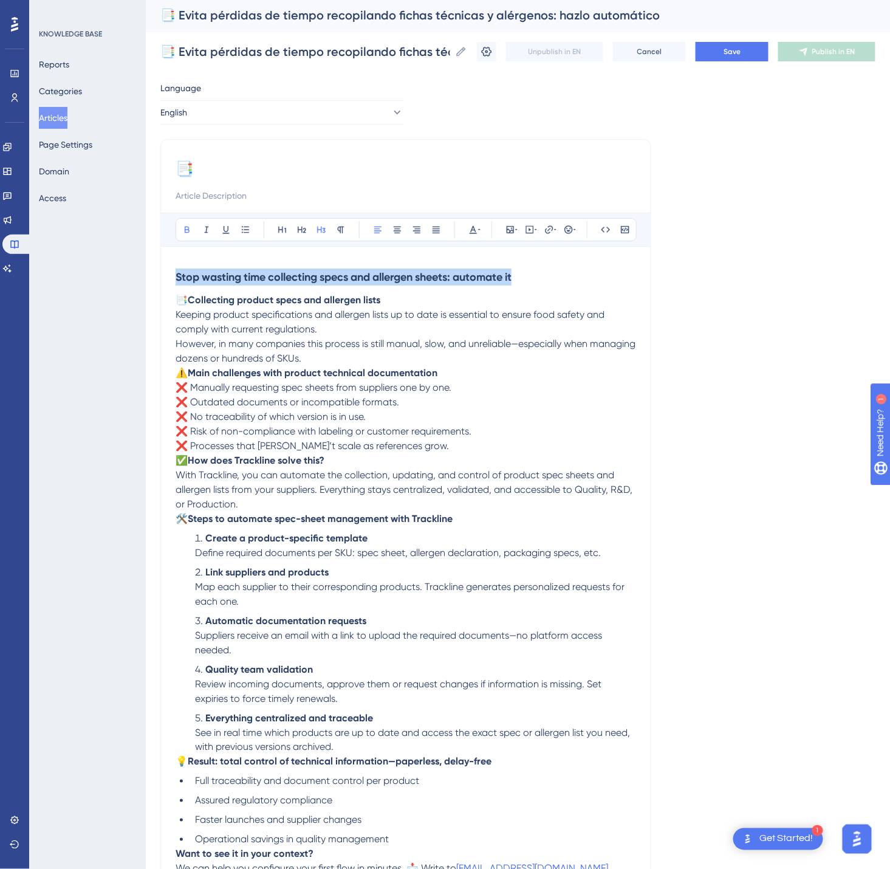
click at [168, 278] on div "📑 Bold Italic Underline Bullet Point Heading 1 Heading 2 Heading 3 Normal Align…" at bounding box center [405, 515] width 491 height 752
copy strong "Stop wasting time collecting specs and allergen sheets: automate it"
click at [249, 170] on input "📑" at bounding box center [406, 168] width 461 height 19
paste input "Stop wasting time collecting specs and allergen sheets: automate it"
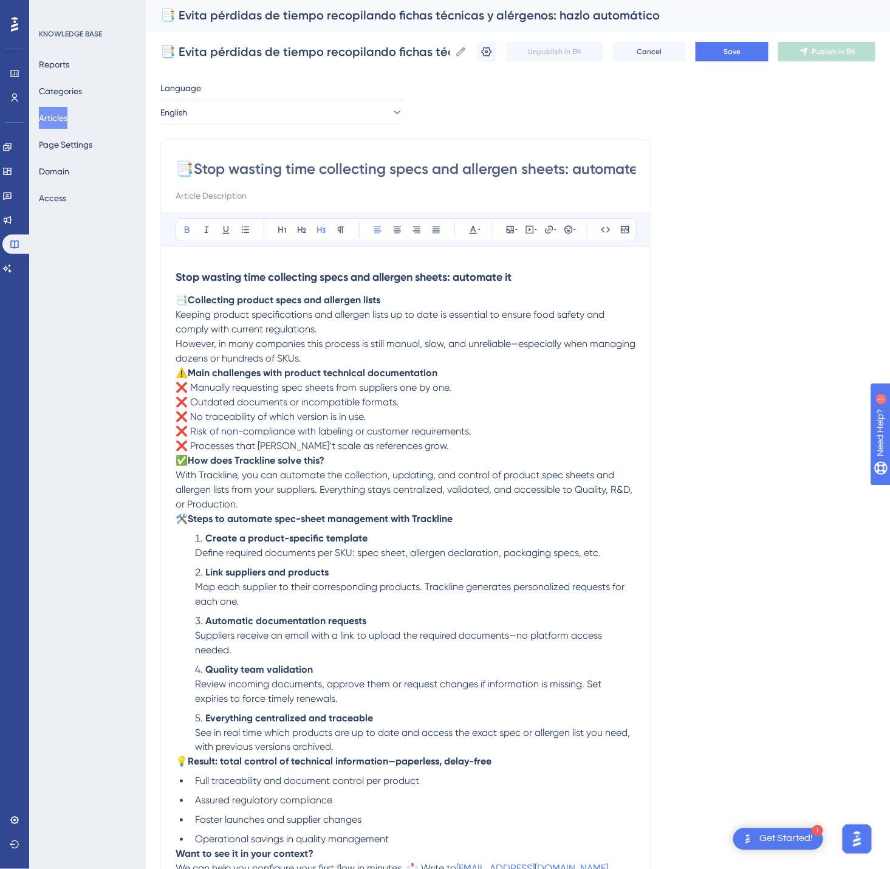
scroll to position [0, 16]
type input "📑Stop wasting time collecting specs and allergen sheets: automate it"
click at [741, 50] on span "Save" at bounding box center [732, 52] width 17 height 10
click at [834, 50] on span "Publish in EN" at bounding box center [834, 52] width 43 height 10
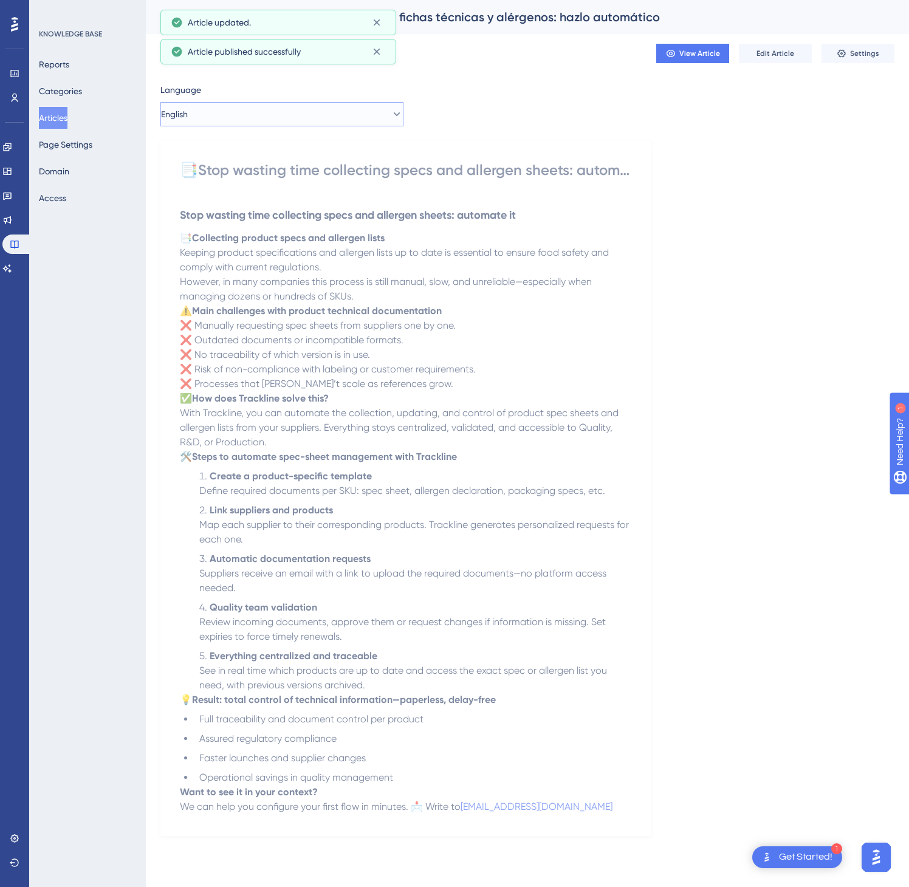
click at [284, 120] on button "English" at bounding box center [281, 114] width 243 height 24
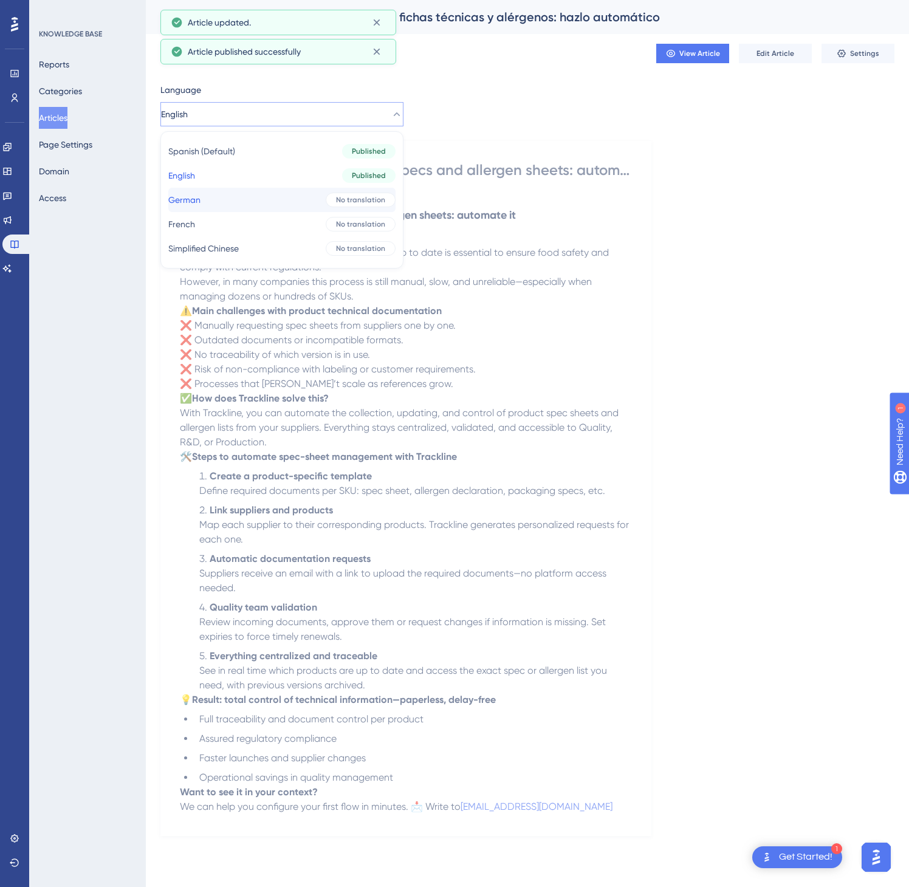
click at [255, 193] on button "German German No translation" at bounding box center [281, 200] width 227 height 24
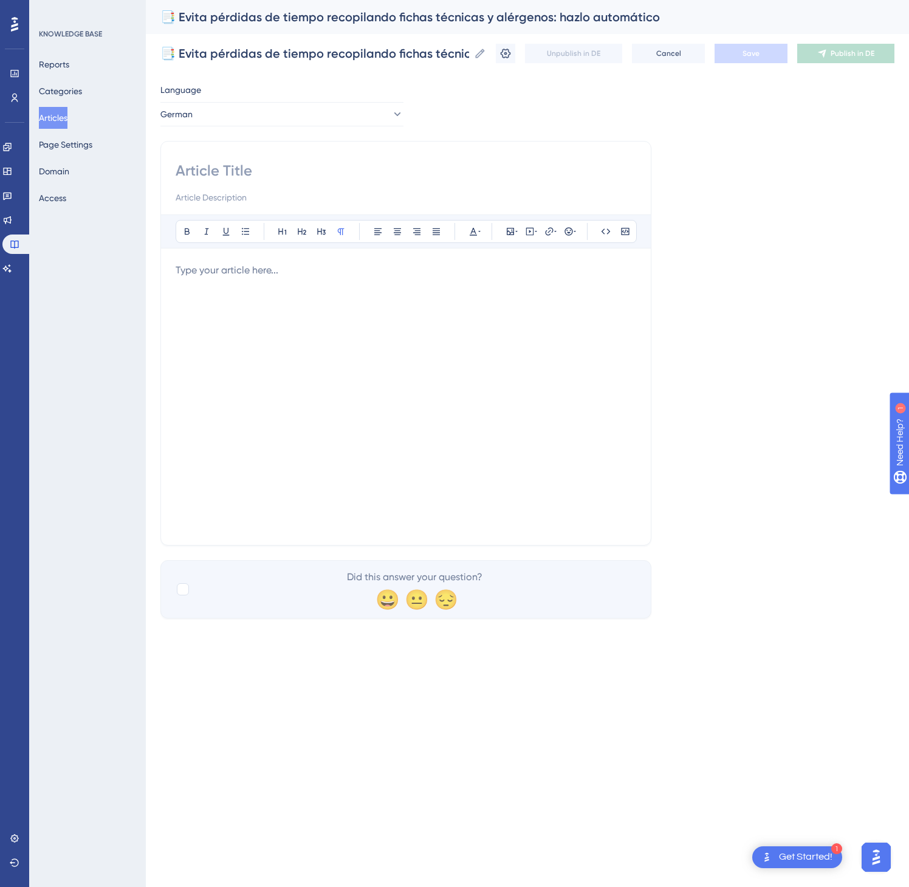
click at [428, 395] on div at bounding box center [406, 396] width 461 height 267
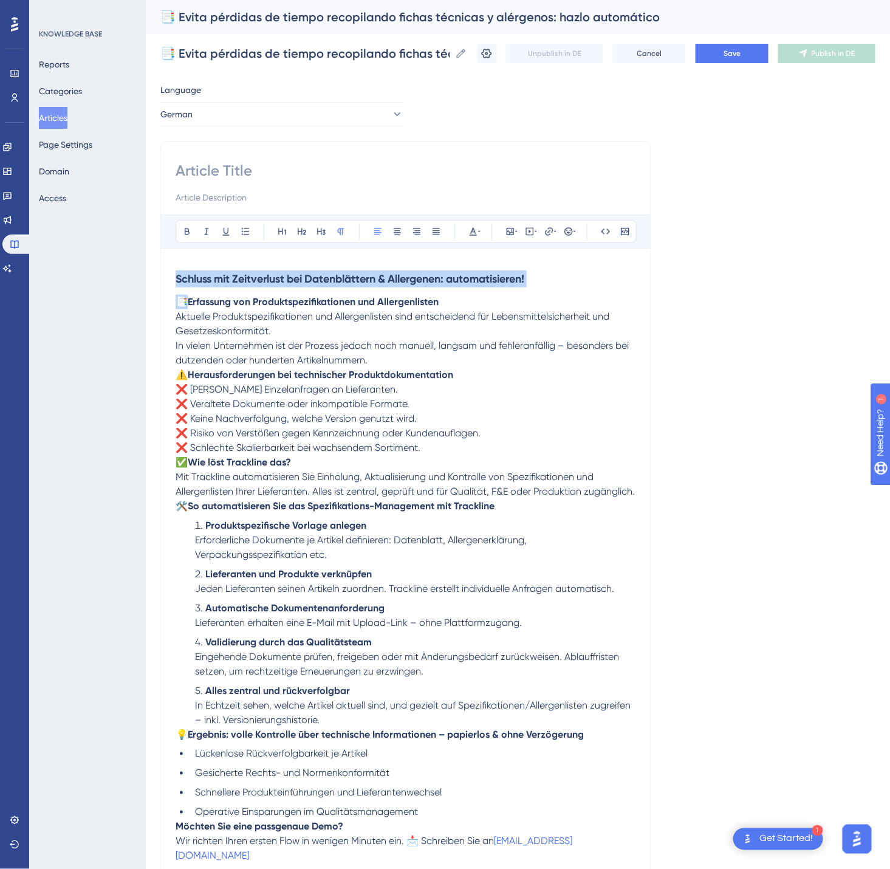
drag, startPoint x: 190, startPoint y: 309, endPoint x: 172, endPoint y: 277, distance: 37.0
click at [172, 277] on div "Bold Italic Underline Bullet Point Heading 1 Heading 2 Heading 3 Normal Align L…" at bounding box center [405, 510] width 491 height 738
copy div "Schluss mit Zeitverlust bei Datenblättern & Allergenen: automatisieren! 📑"
click at [216, 163] on input at bounding box center [406, 170] width 461 height 19
paste input "Schluss mit Zeitverlust bei Datenblättern & Allergenen: automatisieren! 📑"
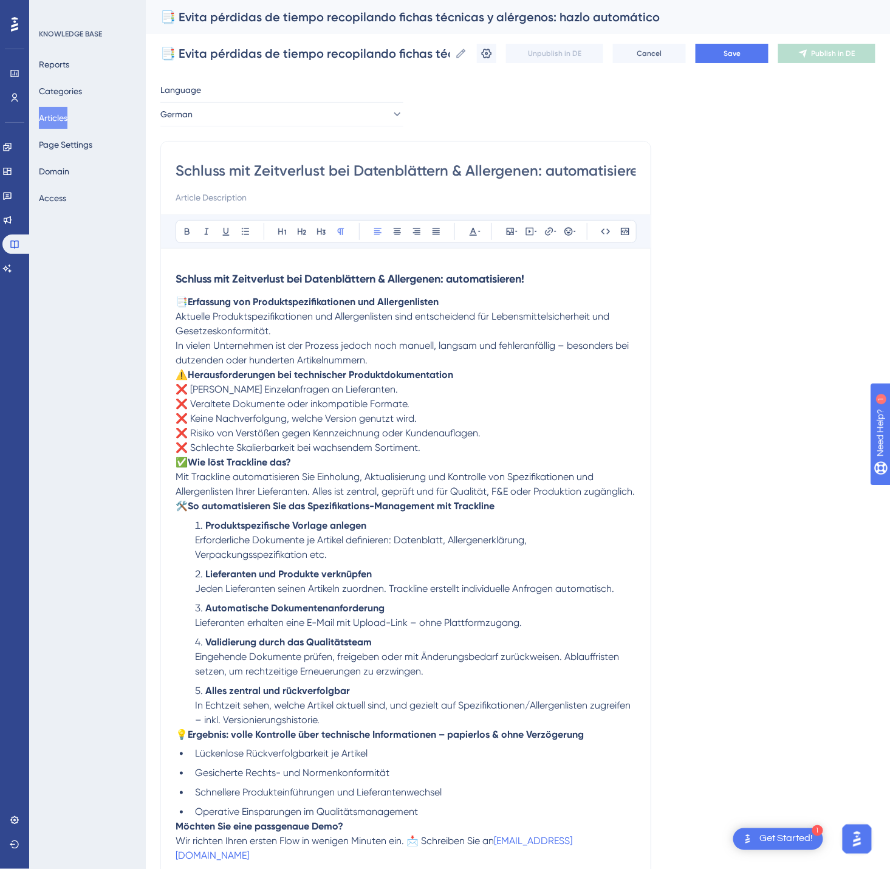
scroll to position [0, 38]
drag, startPoint x: 629, startPoint y: 173, endPoint x: 623, endPoint y: 172, distance: 6.2
click at [623, 172] on input "Schluss mit Zeitverlust bei Datenblättern & Allergenen: automatisieren! 📑" at bounding box center [406, 170] width 461 height 19
click at [179, 168] on input "Schluss mit Zeitverlust bei Datenblättern & Allergenen: automatisieren!" at bounding box center [406, 170] width 461 height 19
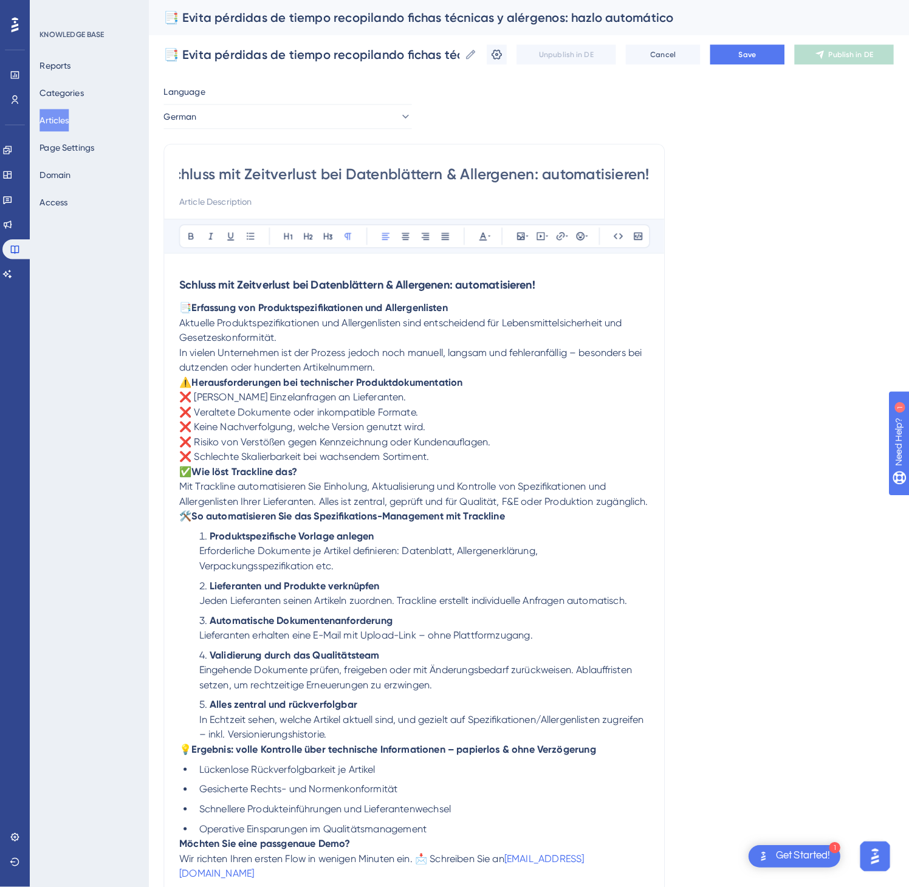
scroll to position [0, 0]
paste input "📑"
type input "📑Schluss mit Zeitverlust bei Datenblättern & Allergenen: automatisieren!"
click at [763, 55] on button "Save" at bounding box center [732, 53] width 73 height 19
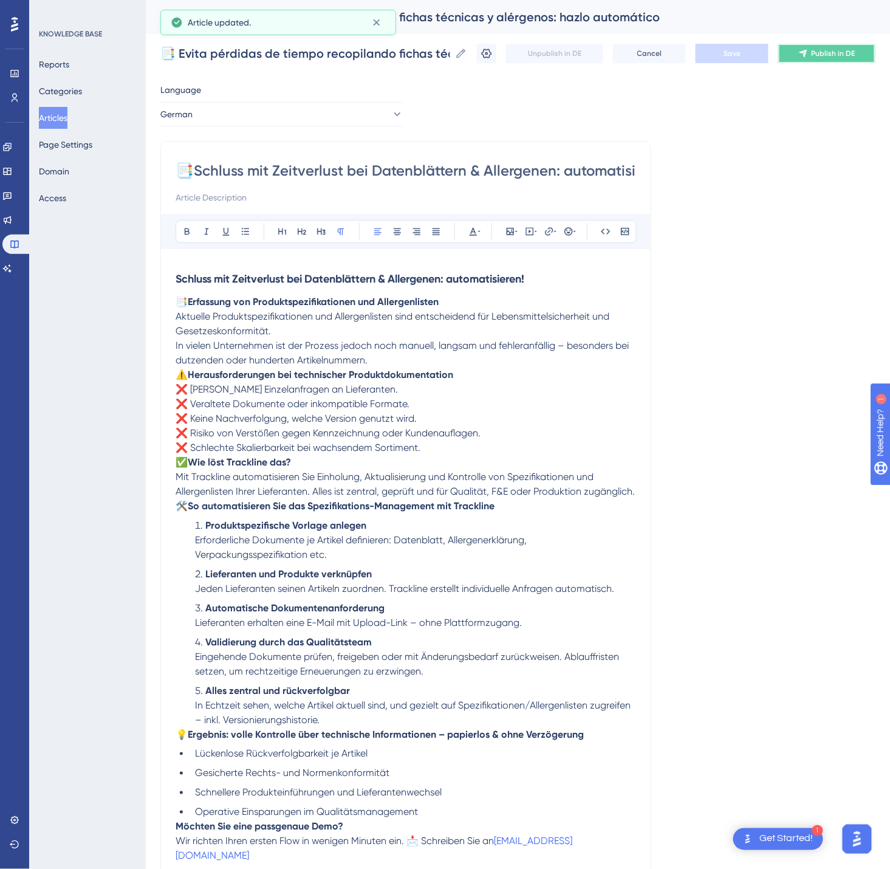
click at [807, 53] on icon at bounding box center [803, 54] width 8 height 8
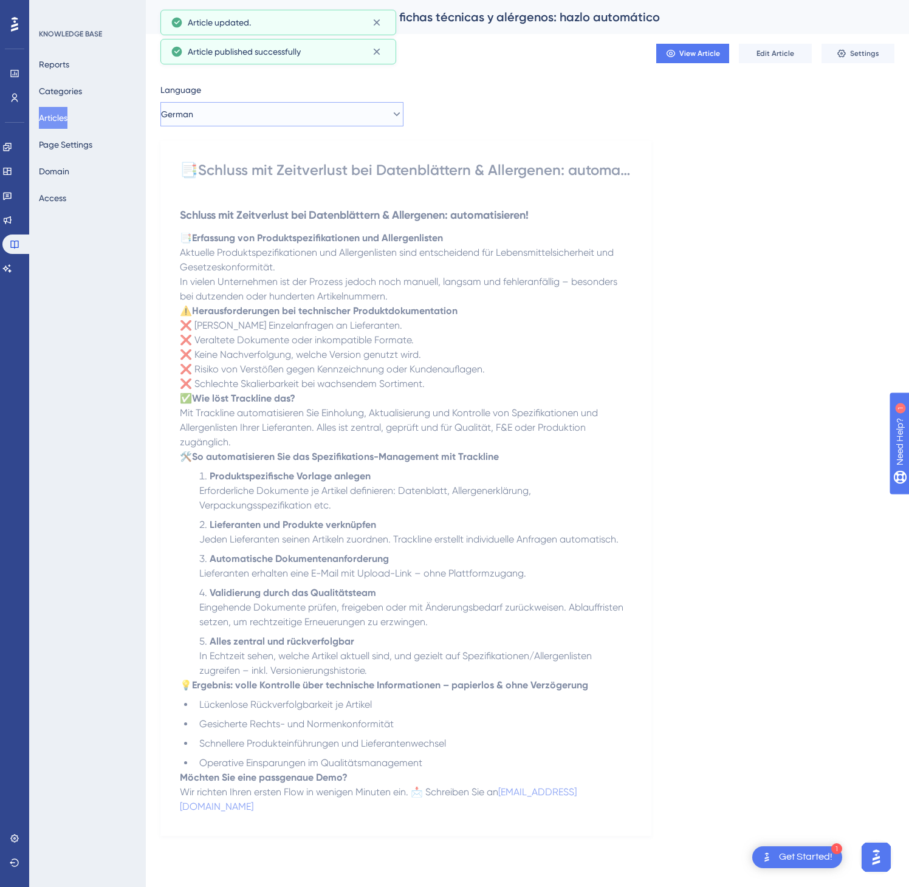
click at [332, 117] on button "German" at bounding box center [281, 114] width 243 height 24
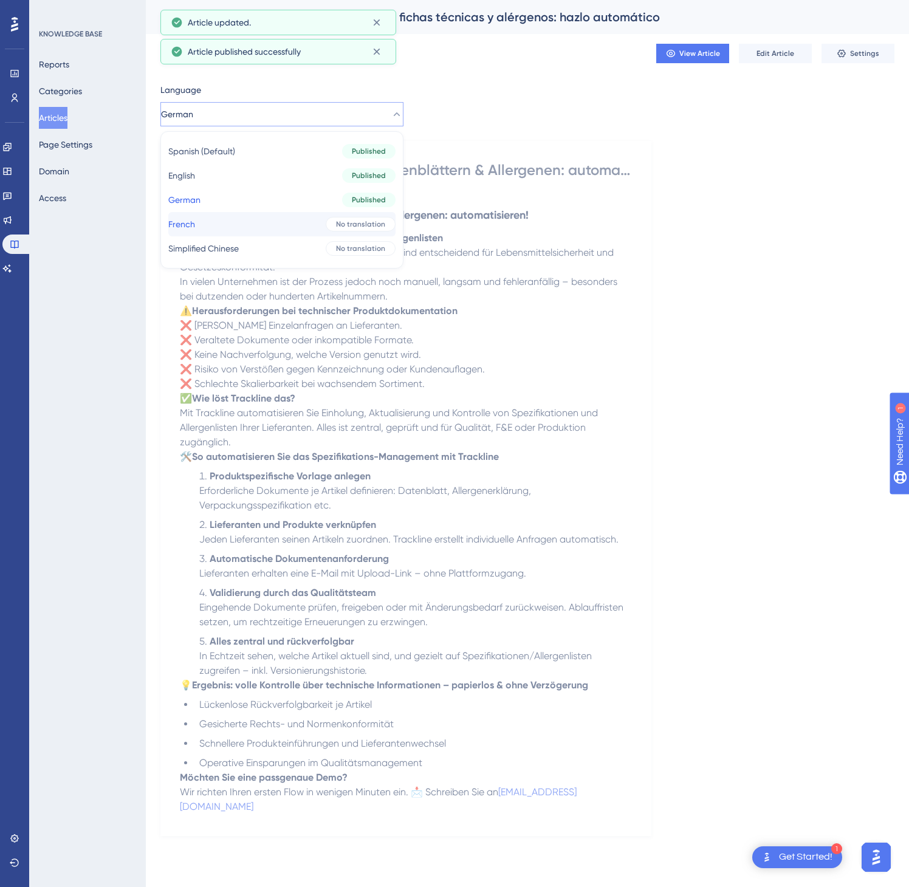
click at [326, 230] on div "No translation" at bounding box center [361, 224] width 70 height 15
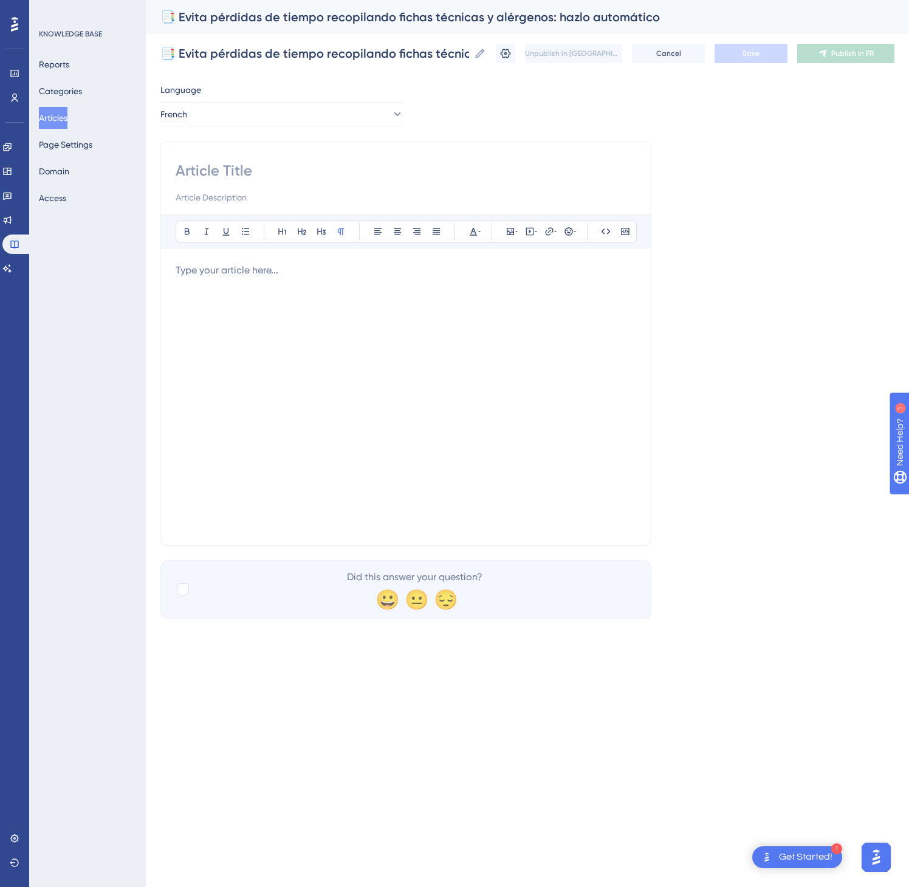
click at [399, 179] on input at bounding box center [406, 170] width 461 height 19
paste input "📑"
click at [233, 164] on input "📑" at bounding box center [406, 170] width 461 height 19
paste input "Fini la chasse aux fiches techniques & allergènes : automatisez"
type input "📑Fini la chasse aux fiches techniques & allergènes : automatisez"
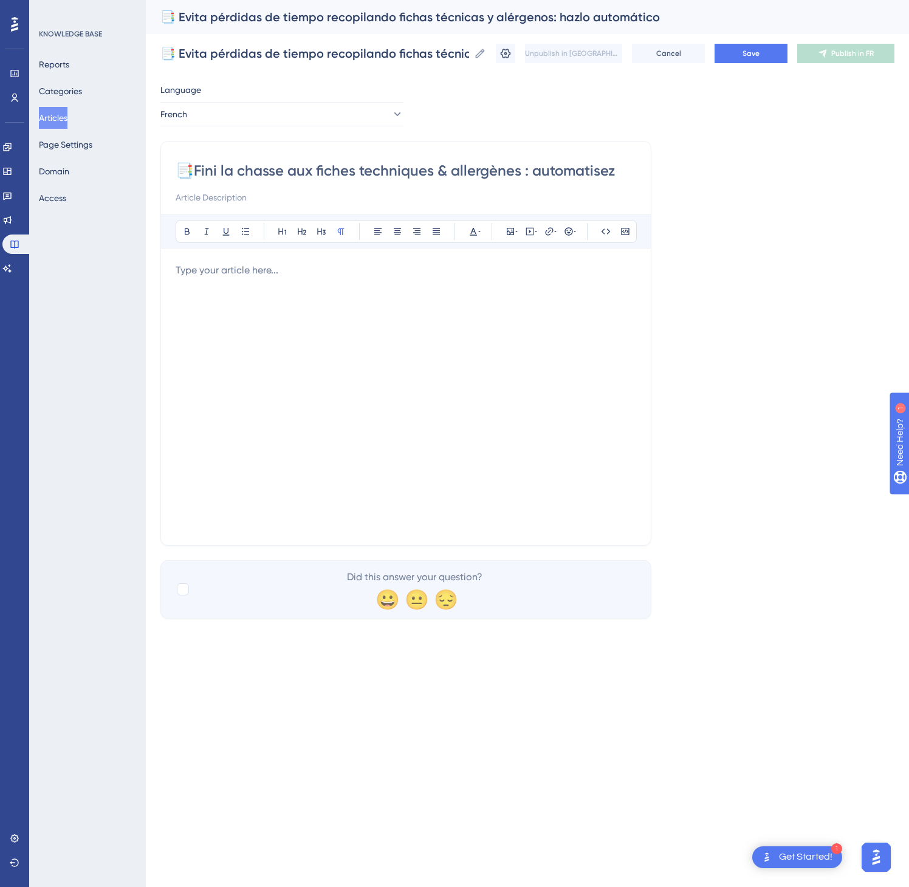
click at [112, 368] on div "KNOWLEDGE BASE Reports Categories Articles Page Settings Domain Access" at bounding box center [87, 443] width 117 height 887
click at [250, 361] on div at bounding box center [406, 396] width 461 height 267
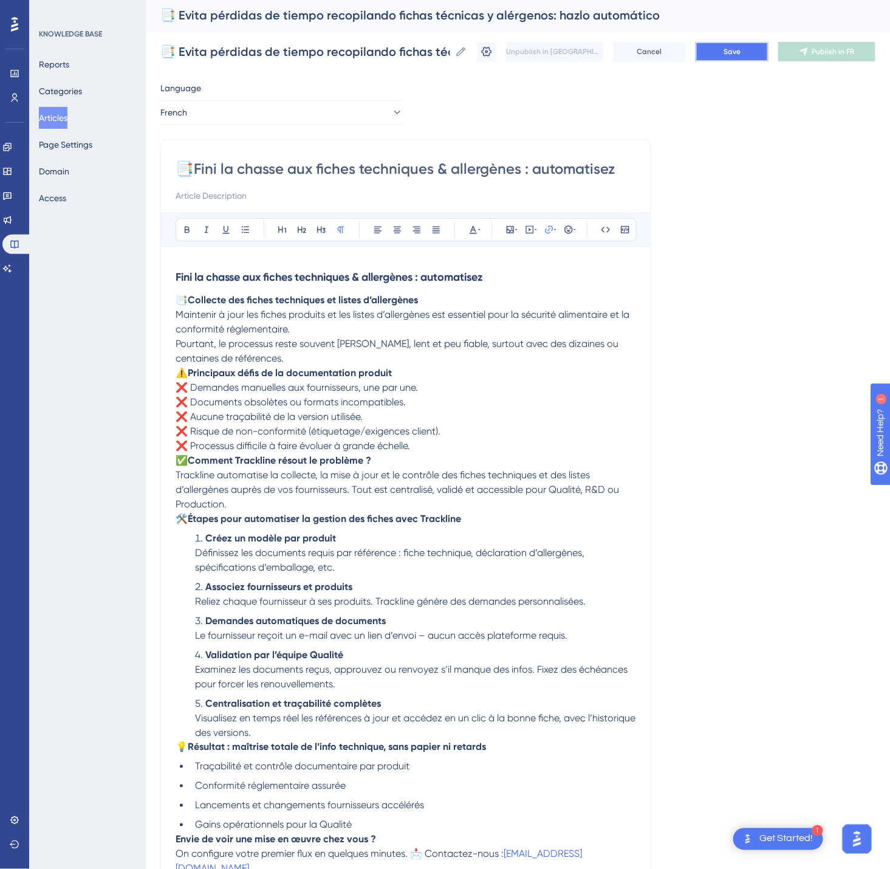
click at [741, 47] on span "Save" at bounding box center [732, 52] width 17 height 10
click at [855, 52] on span "Publish in FR" at bounding box center [834, 52] width 43 height 10
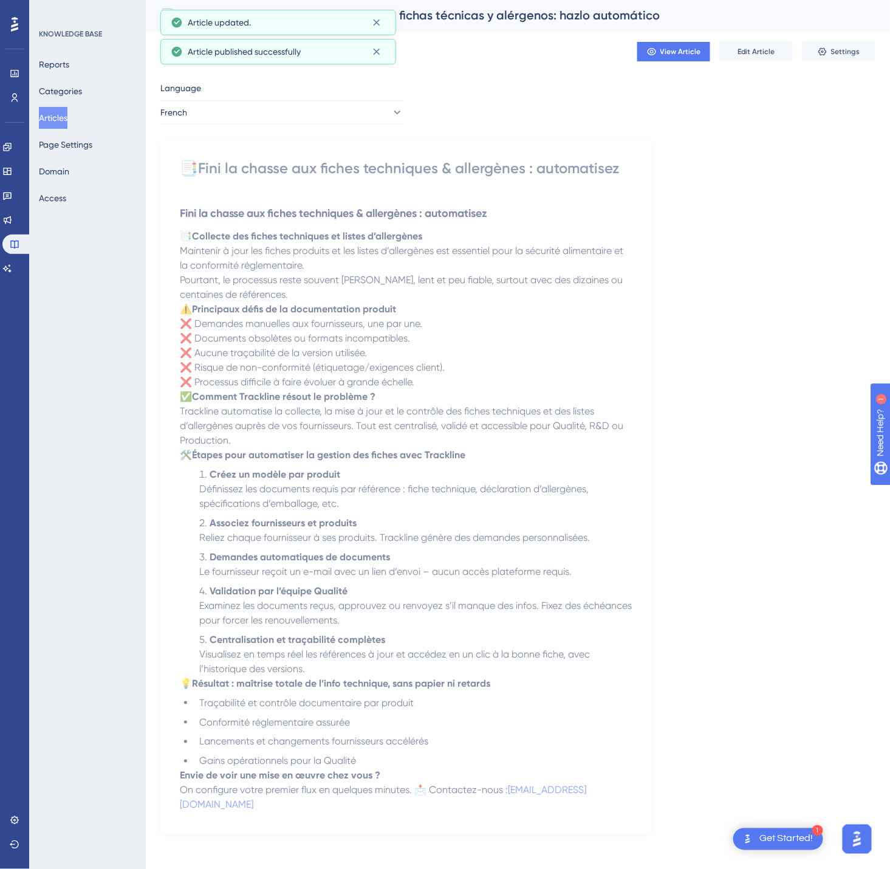
scroll to position [0, 0]
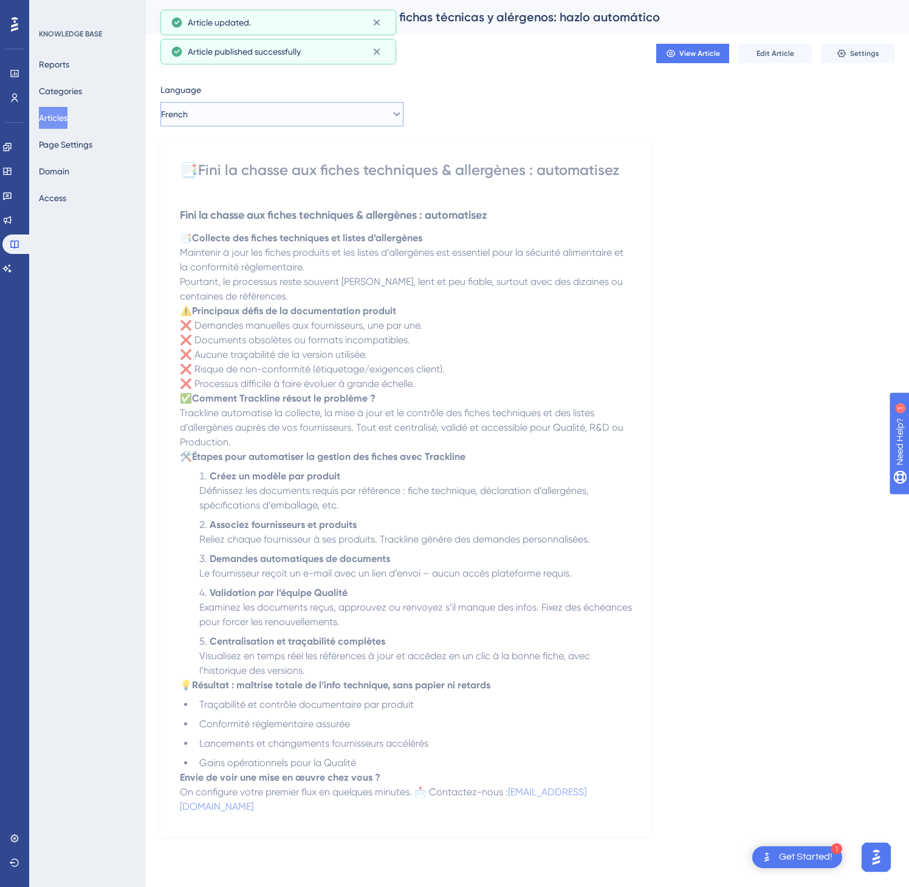
click at [277, 113] on button "French" at bounding box center [281, 114] width 243 height 24
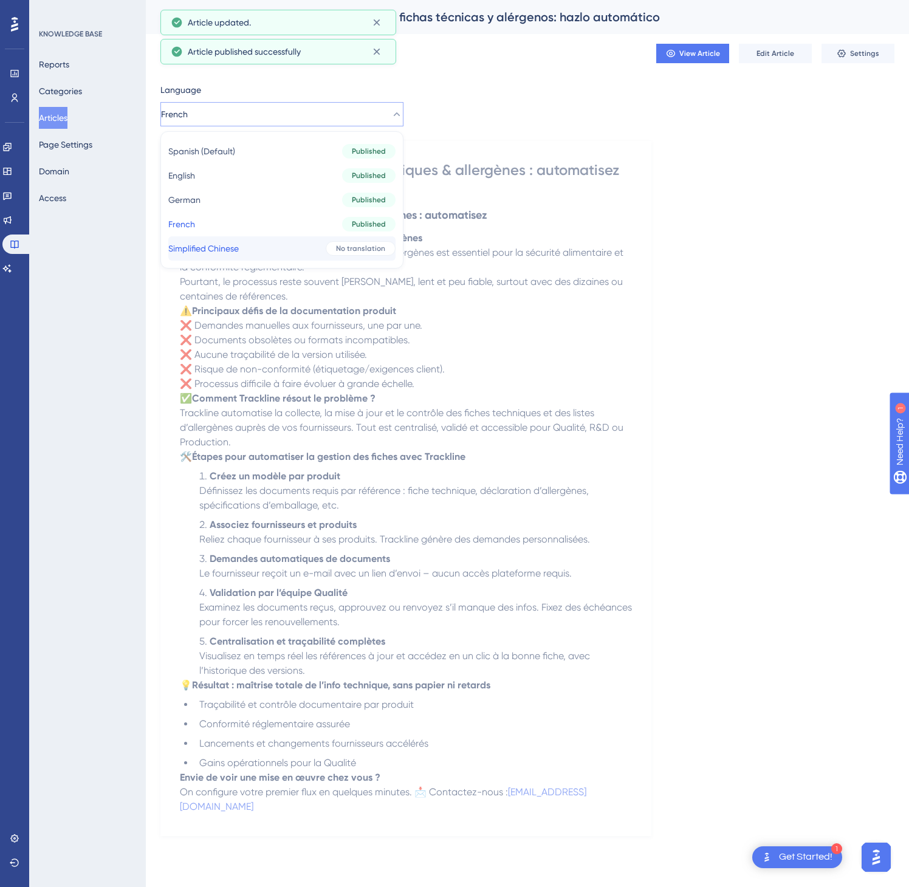
click at [289, 250] on button "Simplified Chinese Simplified Chinese No translation" at bounding box center [281, 248] width 227 height 24
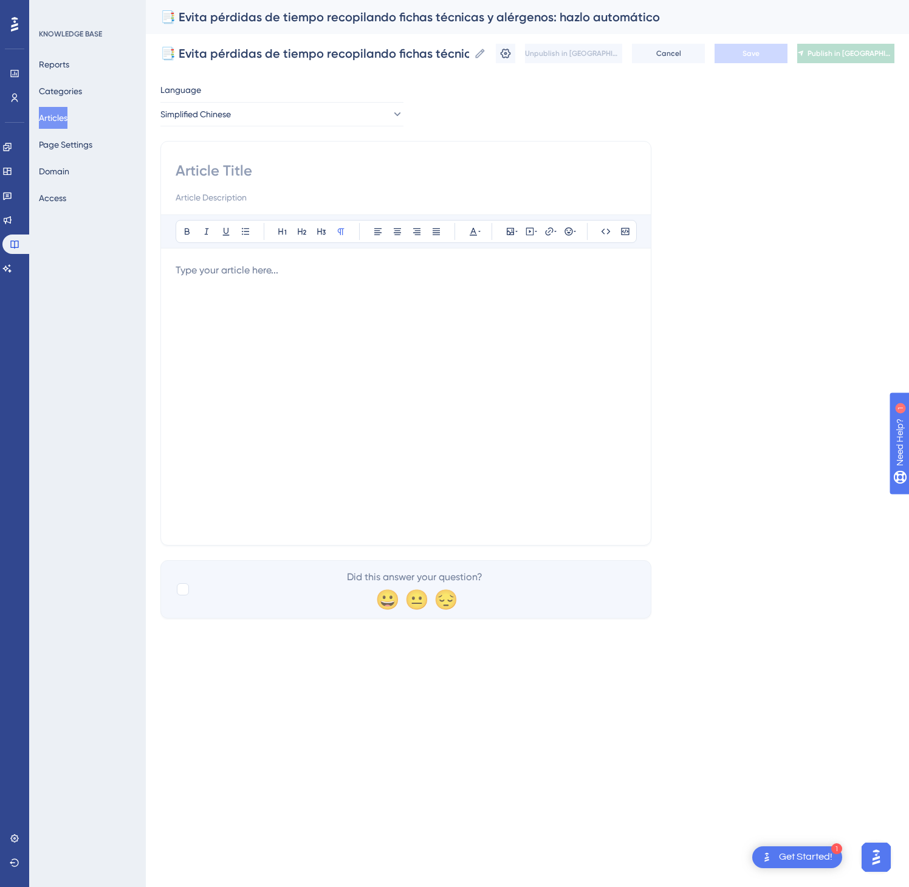
click at [326, 381] on div at bounding box center [406, 396] width 461 height 267
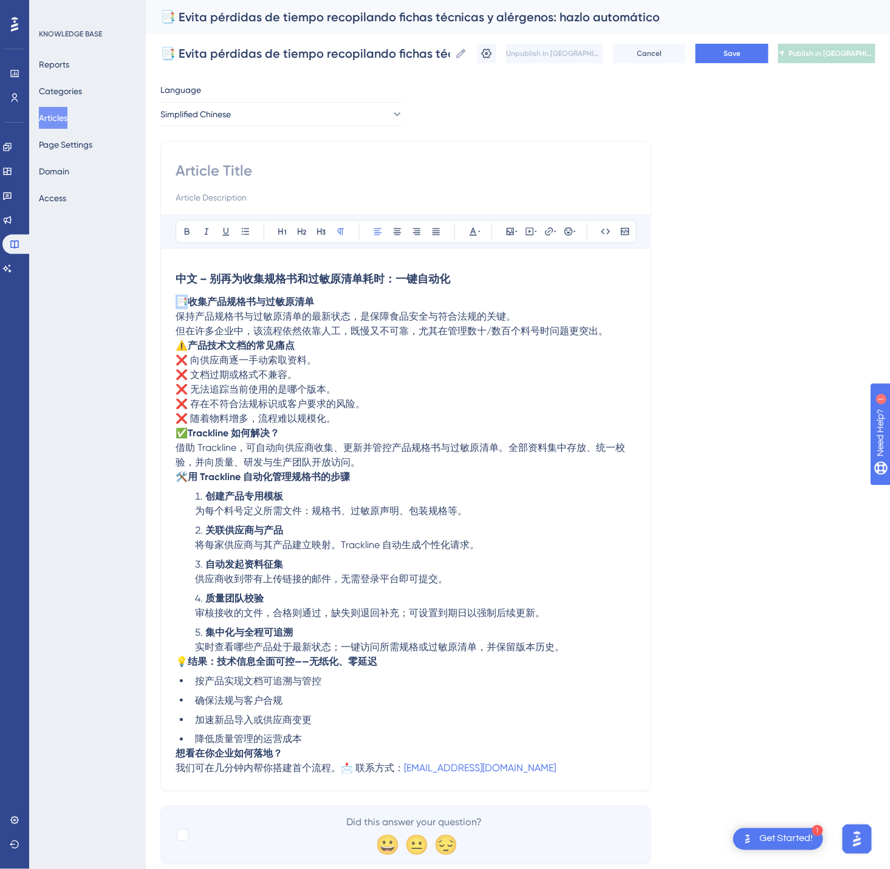
drag, startPoint x: 187, startPoint y: 300, endPoint x: 180, endPoint y: 301, distance: 6.9
click at [180, 301] on span "📑" at bounding box center [182, 302] width 12 height 12
copy span "📑"
drag, startPoint x: 214, startPoint y: 159, endPoint x: 215, endPoint y: 165, distance: 6.1
click at [215, 164] on div "Bold Italic Underline Bullet Point Heading 1 Heading 2 Heading 3 Normal Align L…" at bounding box center [405, 466] width 491 height 650
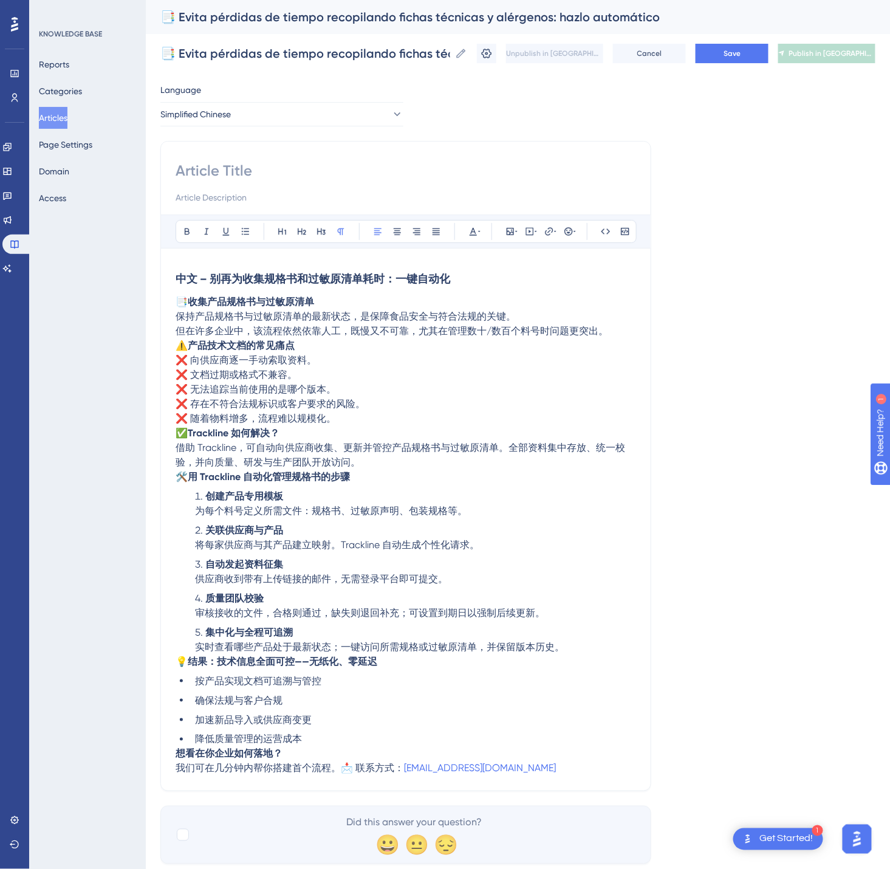
click at [258, 173] on input at bounding box center [406, 170] width 461 height 19
paste input "📑"
drag, startPoint x: 177, startPoint y: 278, endPoint x: 535, endPoint y: 287, distance: 357.4
click at [535, 287] on h3 "中文 – 别再为收集规格书和过敏原清单耗时：一键自动化" at bounding box center [406, 279] width 461 height 32
copy strong "中文 – 别再为收集规格书和过敏原清单耗时：一键自动化"
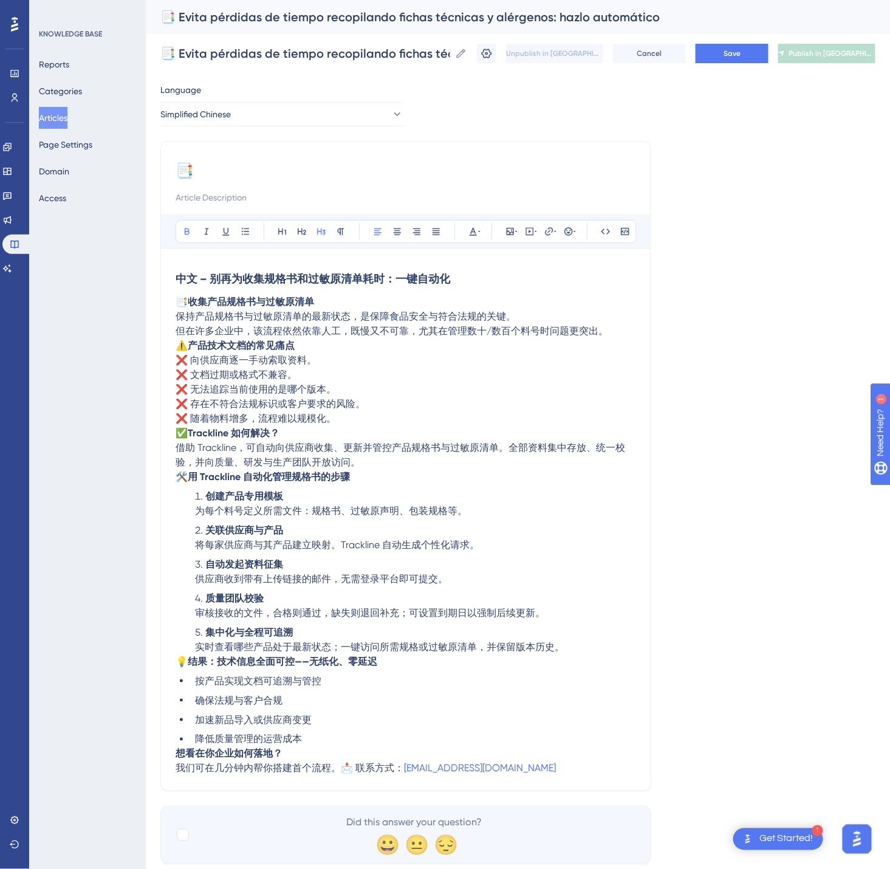
click at [283, 162] on input "📑" at bounding box center [406, 170] width 461 height 19
paste input "中文 – 别再为收集规格书和过敏原清单耗时：一键自动化"
type input "📑中文 – 别再为收集规格书和过敏原清单耗时：一键自动化"
click at [761, 49] on button "Save" at bounding box center [732, 53] width 73 height 19
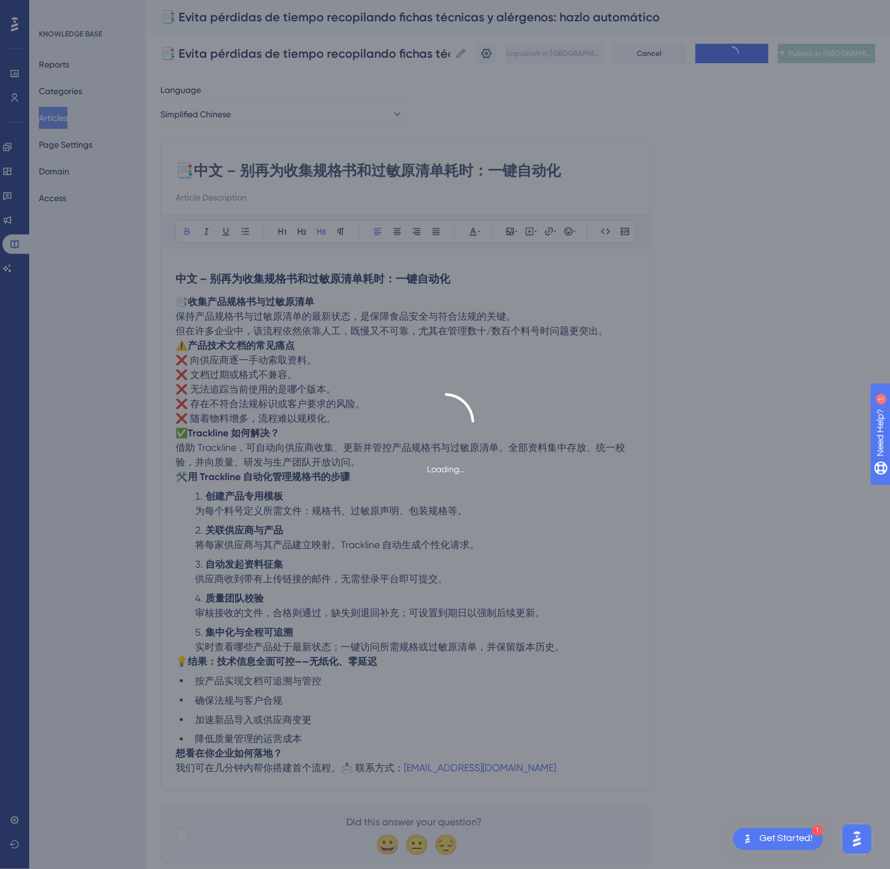
click at [843, 52] on div "Loading..." at bounding box center [445, 434] width 890 height 869
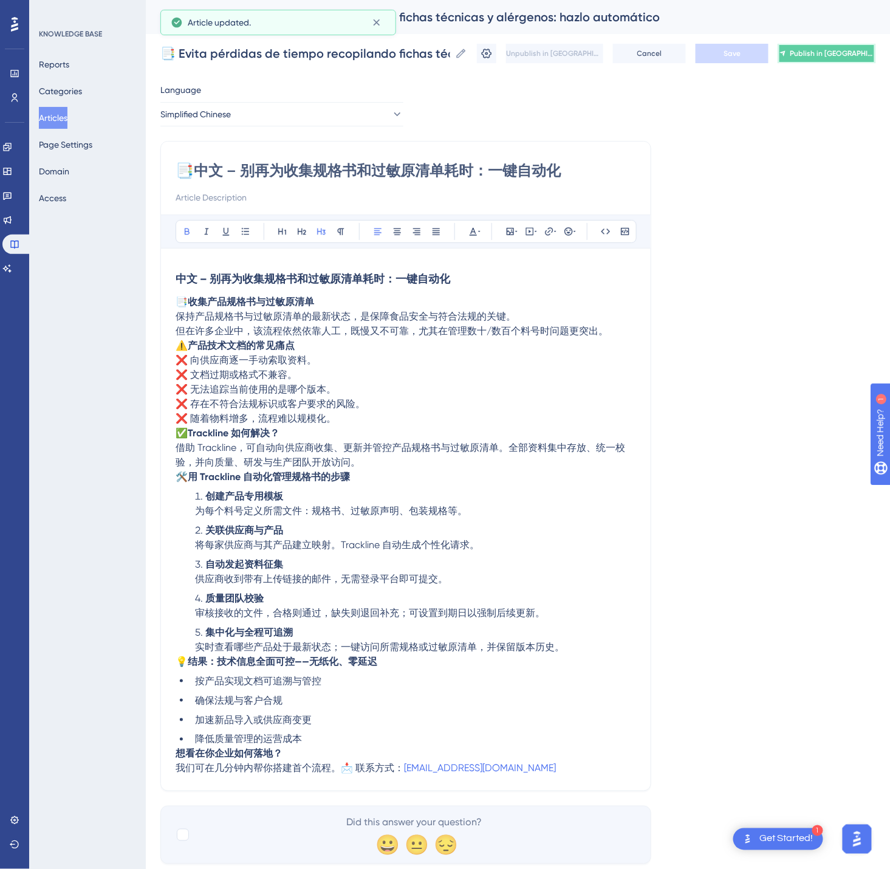
click at [843, 52] on span "Publish in [GEOGRAPHIC_DATA]-CN" at bounding box center [832, 54] width 84 height 10
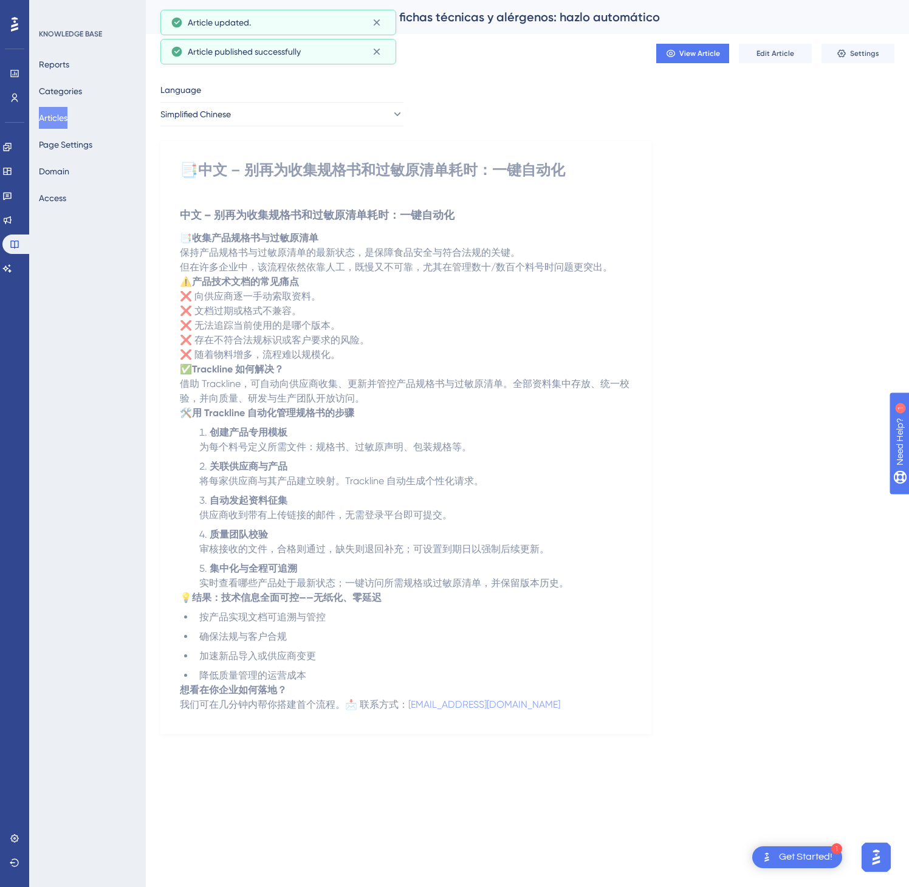
click at [59, 113] on button "Articles" at bounding box center [53, 118] width 29 height 22
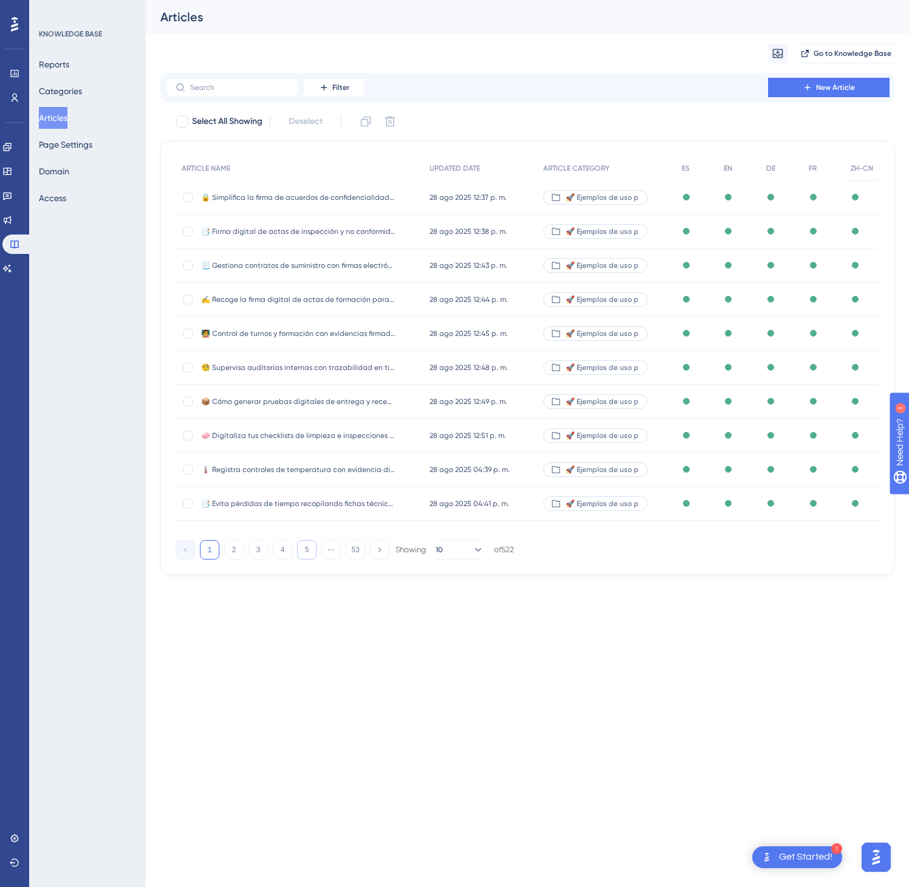
click at [302, 556] on button "5" at bounding box center [306, 549] width 19 height 19
click at [302, 556] on button "6" at bounding box center [306, 549] width 19 height 19
click at [302, 556] on button "8" at bounding box center [306, 549] width 19 height 19
click at [302, 555] on button "8" at bounding box center [306, 549] width 19 height 19
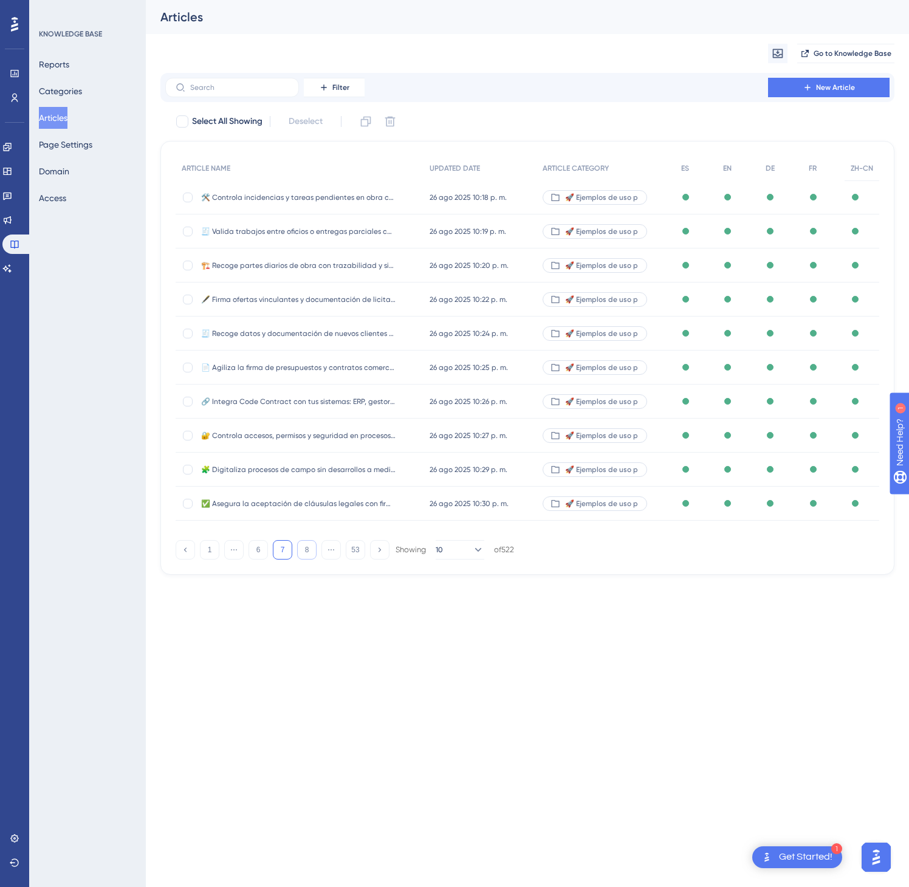
click at [302, 555] on button "8" at bounding box center [306, 549] width 19 height 19
click at [302, 555] on button "13" at bounding box center [306, 549] width 19 height 19
click at [302, 555] on button "14" at bounding box center [306, 549] width 19 height 19
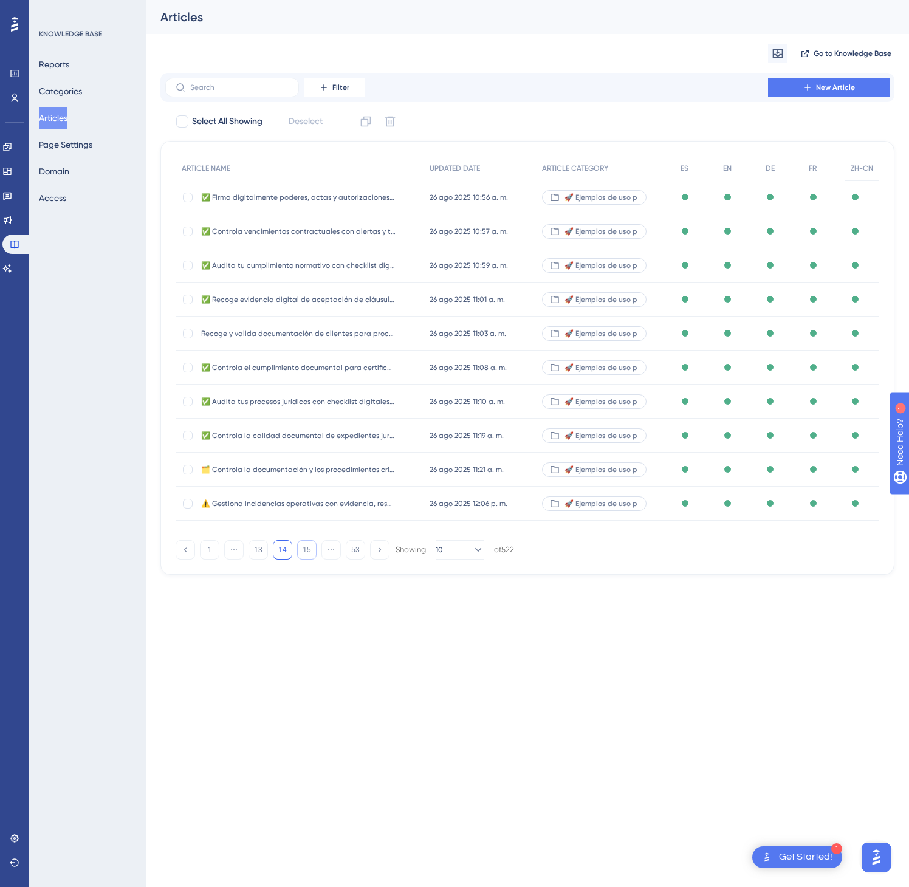
click at [302, 555] on button "15" at bounding box center [306, 549] width 19 height 19
click at [302, 555] on button "17" at bounding box center [306, 549] width 19 height 19
click at [302, 554] on button "18" at bounding box center [306, 549] width 19 height 19
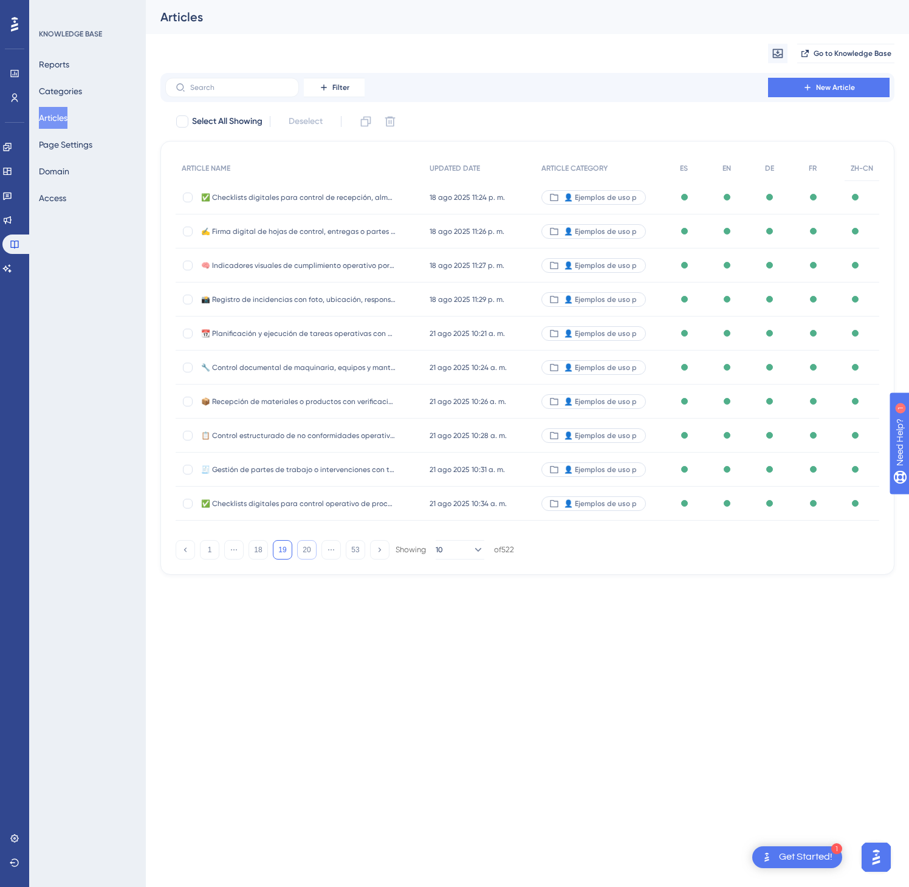
click at [302, 554] on button "20" at bounding box center [306, 549] width 19 height 19
click at [301, 554] on button "22" at bounding box center [306, 549] width 19 height 19
click at [301, 554] on button "23" at bounding box center [306, 549] width 19 height 19
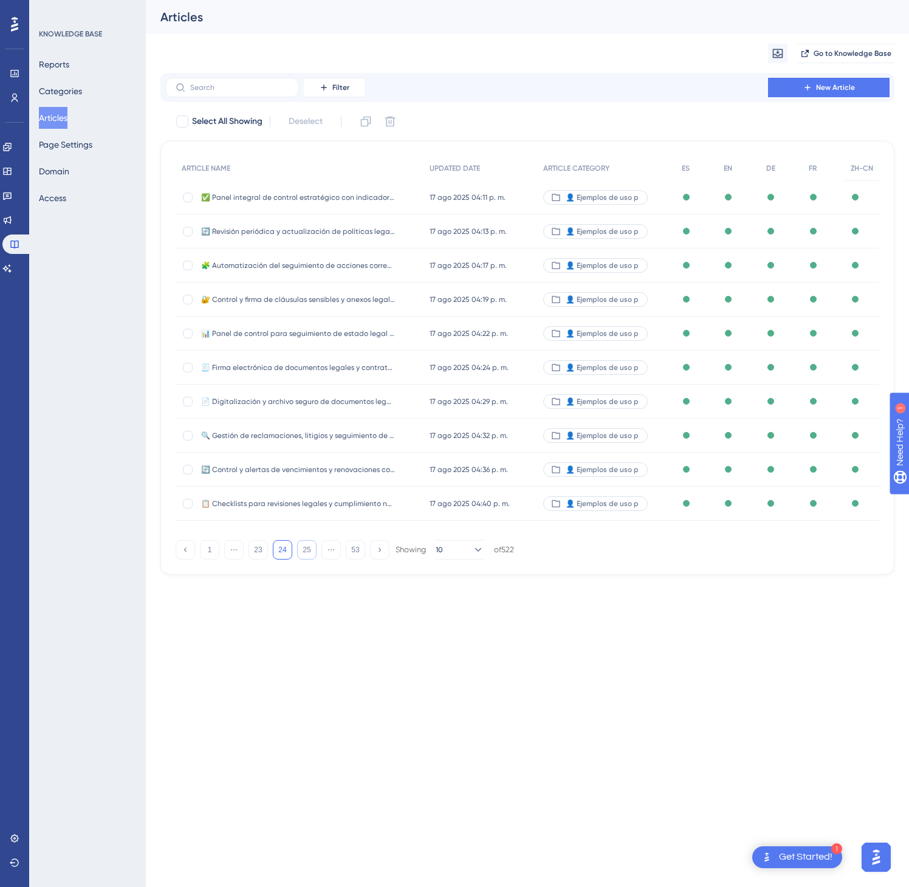
click at [301, 554] on button "25" at bounding box center [306, 549] width 19 height 19
click at [301, 554] on button "26" at bounding box center [306, 549] width 19 height 19
click at [301, 553] on button "28" at bounding box center [306, 549] width 19 height 19
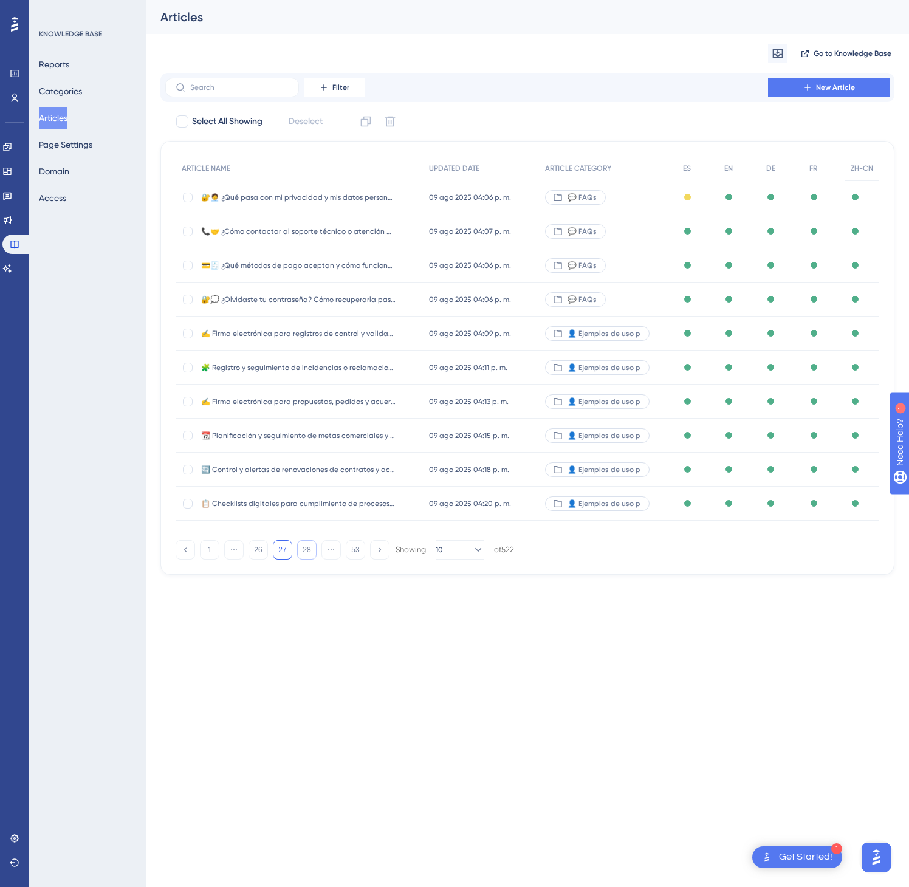
click at [301, 553] on button "28" at bounding box center [306, 549] width 19 height 19
click at [301, 553] on button "32" at bounding box center [306, 549] width 19 height 19
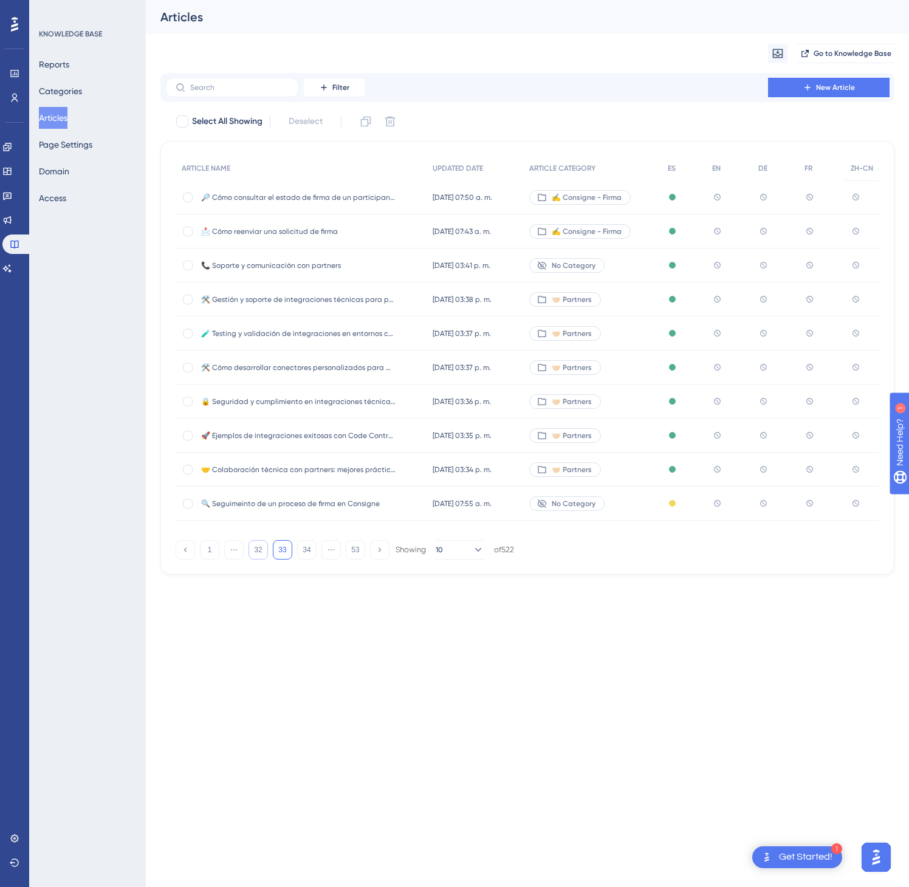
click at [259, 554] on button "32" at bounding box center [258, 549] width 19 height 19
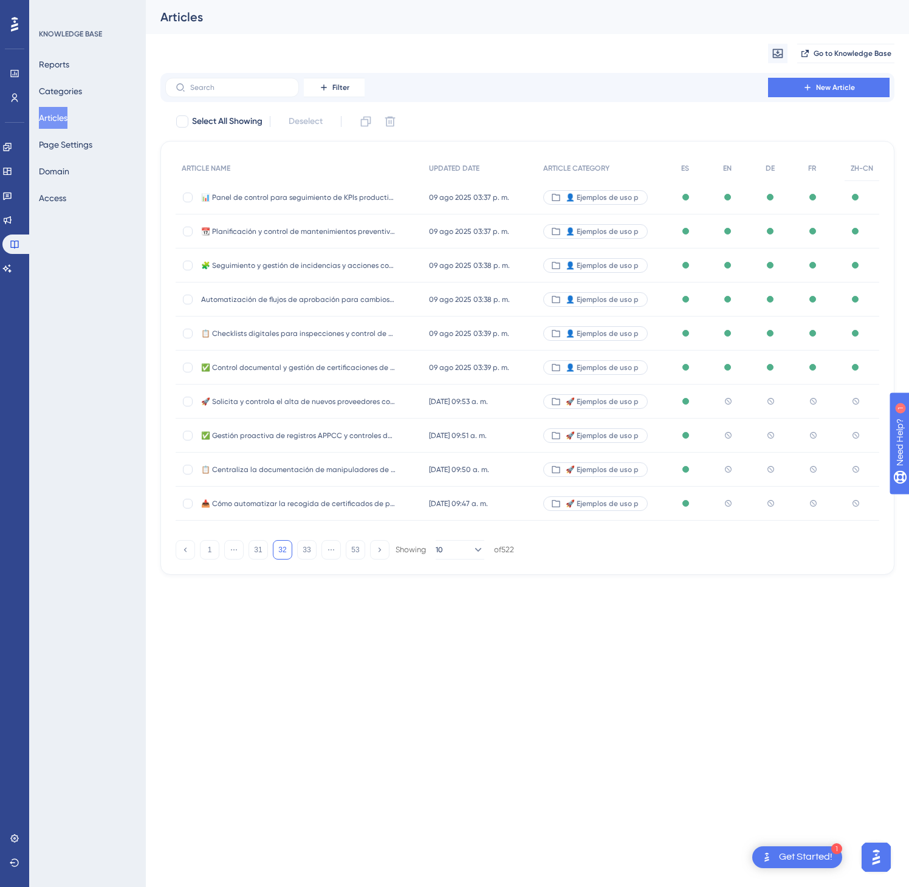
click at [662, 402] on div "🚀 Ejemplos de uso p" at bounding box center [606, 402] width 138 height 34
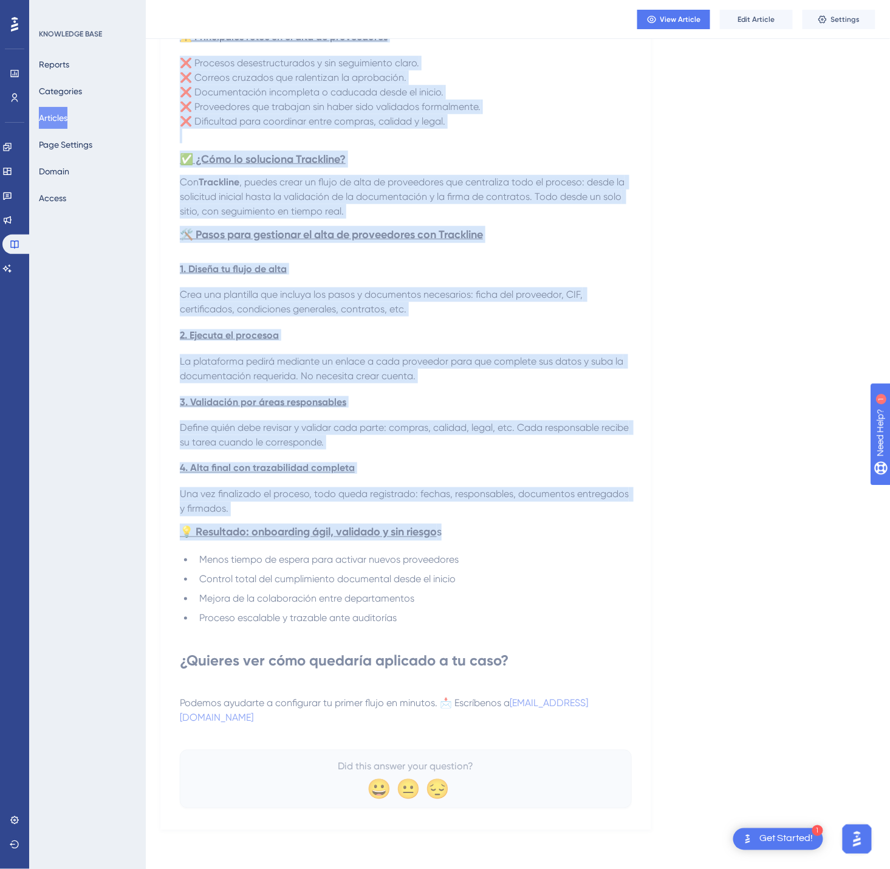
scroll to position [281, 0]
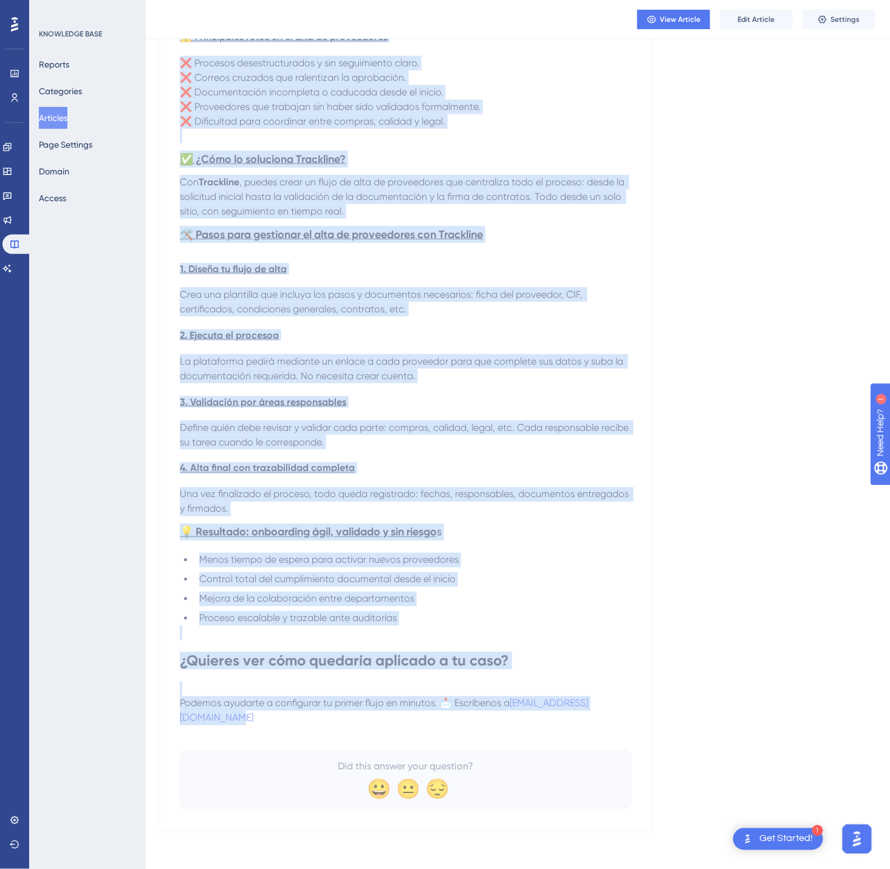
drag, startPoint x: 175, startPoint y: 167, endPoint x: 625, endPoint y: 724, distance: 716.1
click at [625, 724] on div "🚀 Solicita y controla el alta de nuevos proveedores con flujos automáticos Dele…" at bounding box center [405, 344] width 491 height 972
copy div "🚀 Solicita y controla el alta de nuevos proveedores con flujos automáticos Dele…"
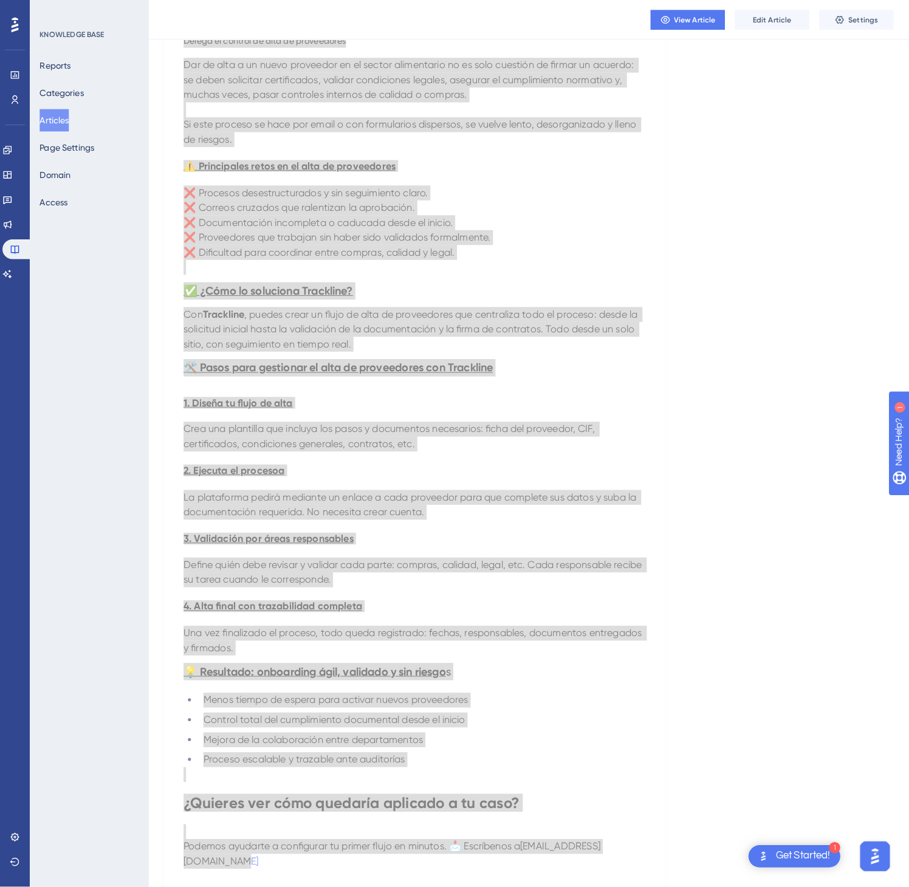
scroll to position [0, 0]
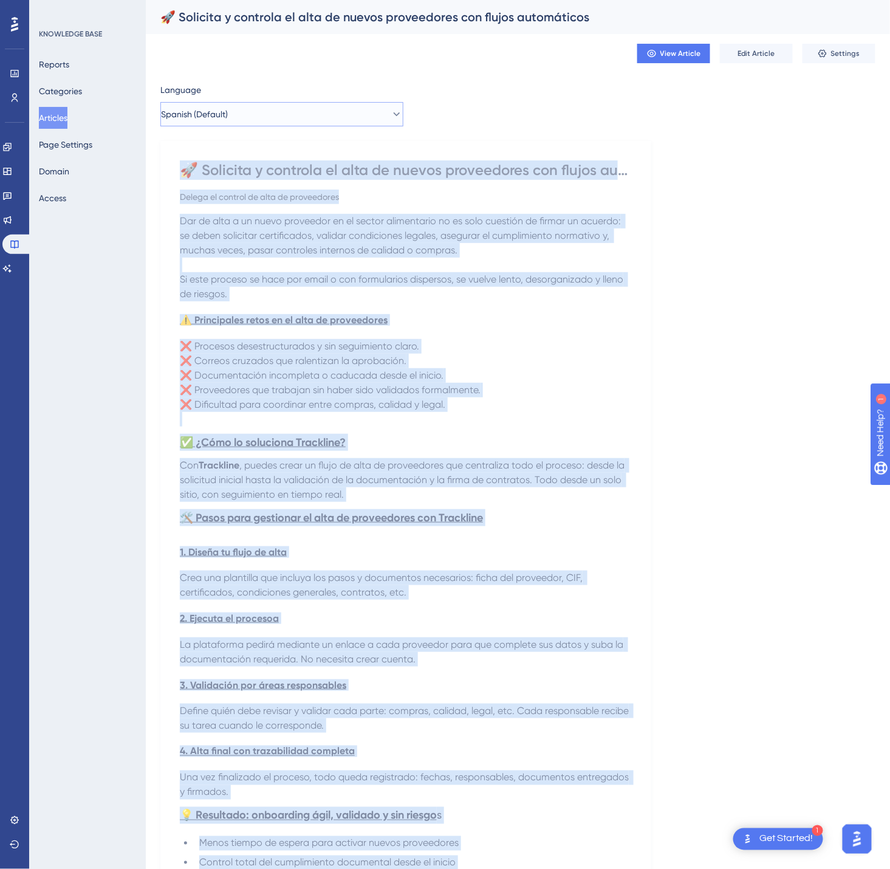
click at [328, 105] on button "Spanish (Default)" at bounding box center [281, 114] width 243 height 24
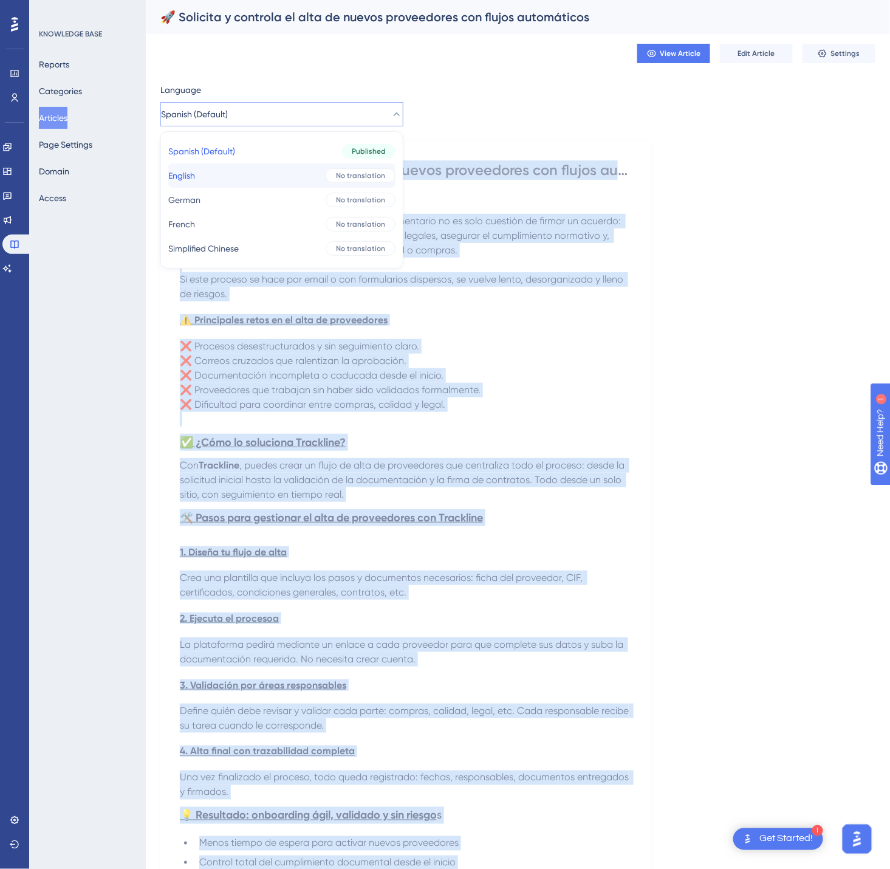
click at [317, 184] on button "English English No translation" at bounding box center [281, 175] width 227 height 24
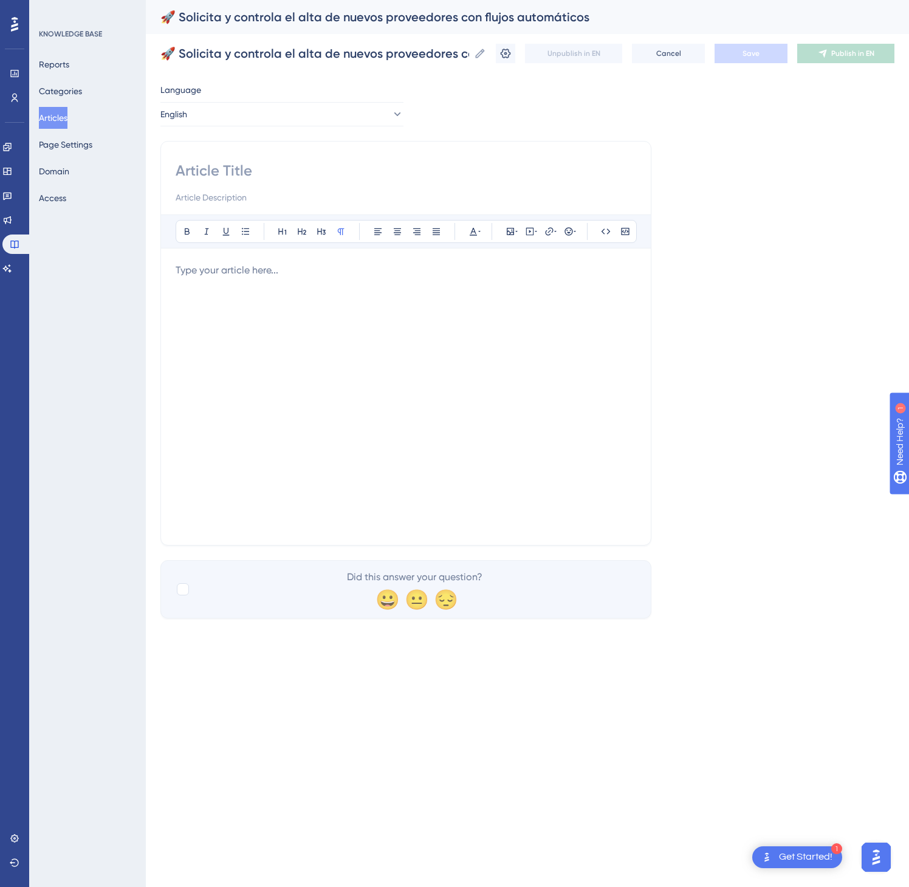
click at [321, 177] on input at bounding box center [406, 170] width 461 height 19
paste input "🚀 Request and Manage New Supplier Onboarding with Automated Workflows Delegate …"
type input "🚀 Request and Manage New Supplier Onboarding with Automated Workflows Delegate …"
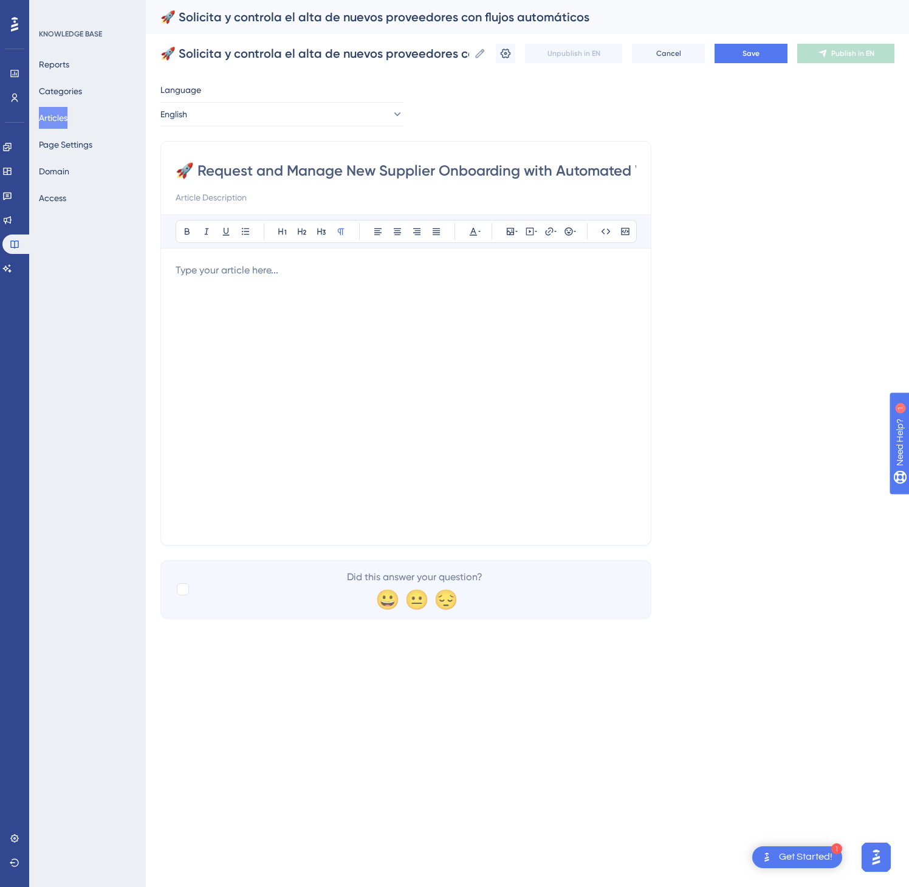
click at [414, 388] on div at bounding box center [406, 396] width 461 height 267
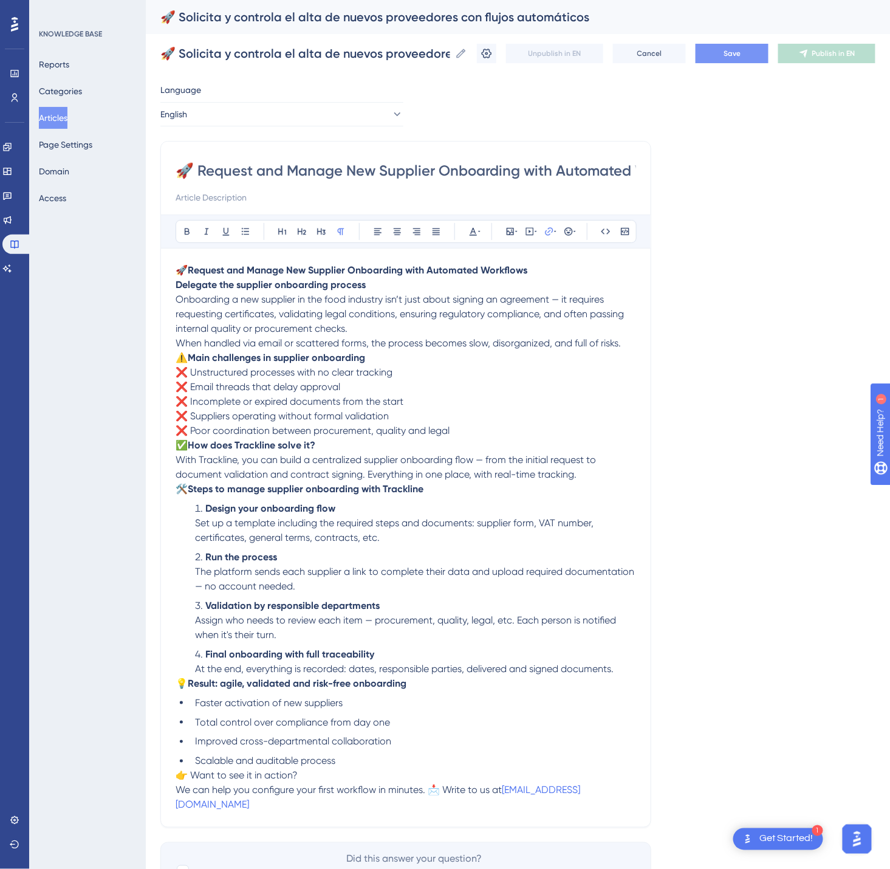
click at [765, 53] on button "Save" at bounding box center [732, 53] width 73 height 19
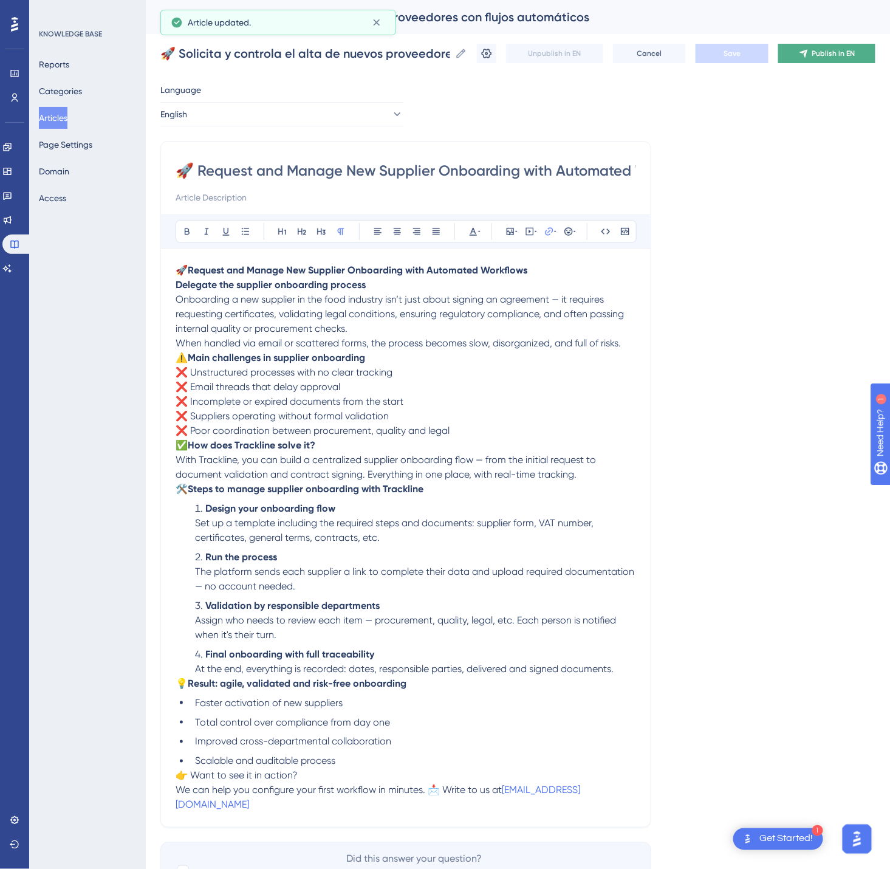
click at [836, 47] on button "Publish in EN" at bounding box center [826, 53] width 97 height 19
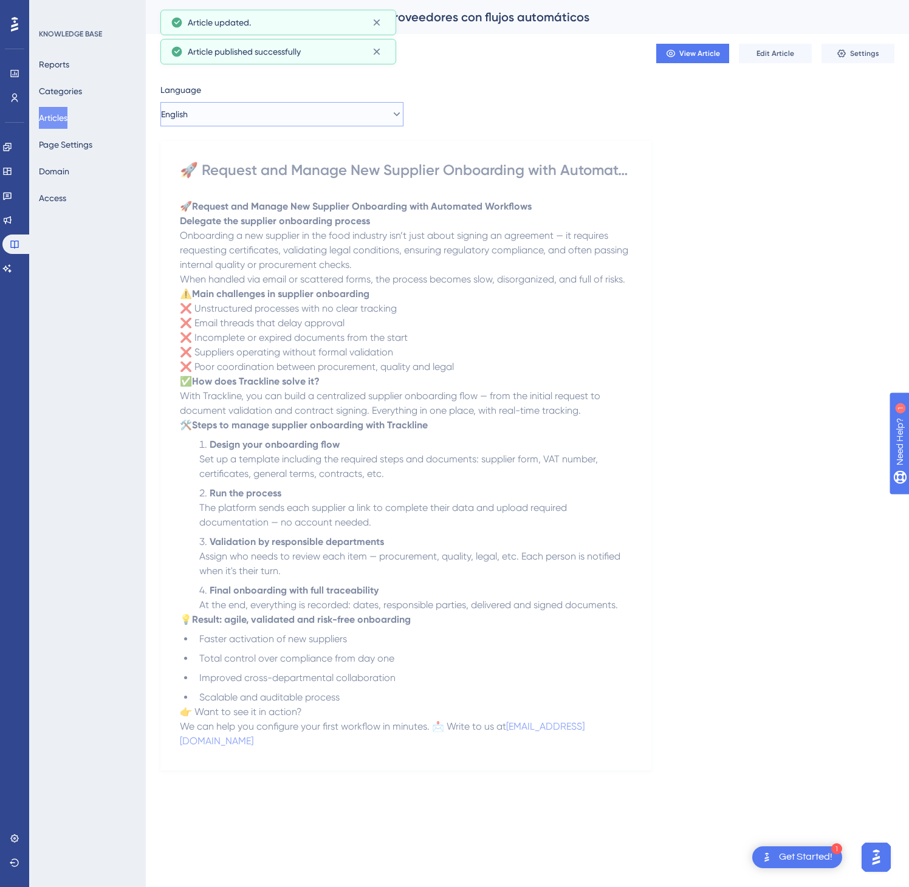
click at [289, 117] on button "English" at bounding box center [281, 114] width 243 height 24
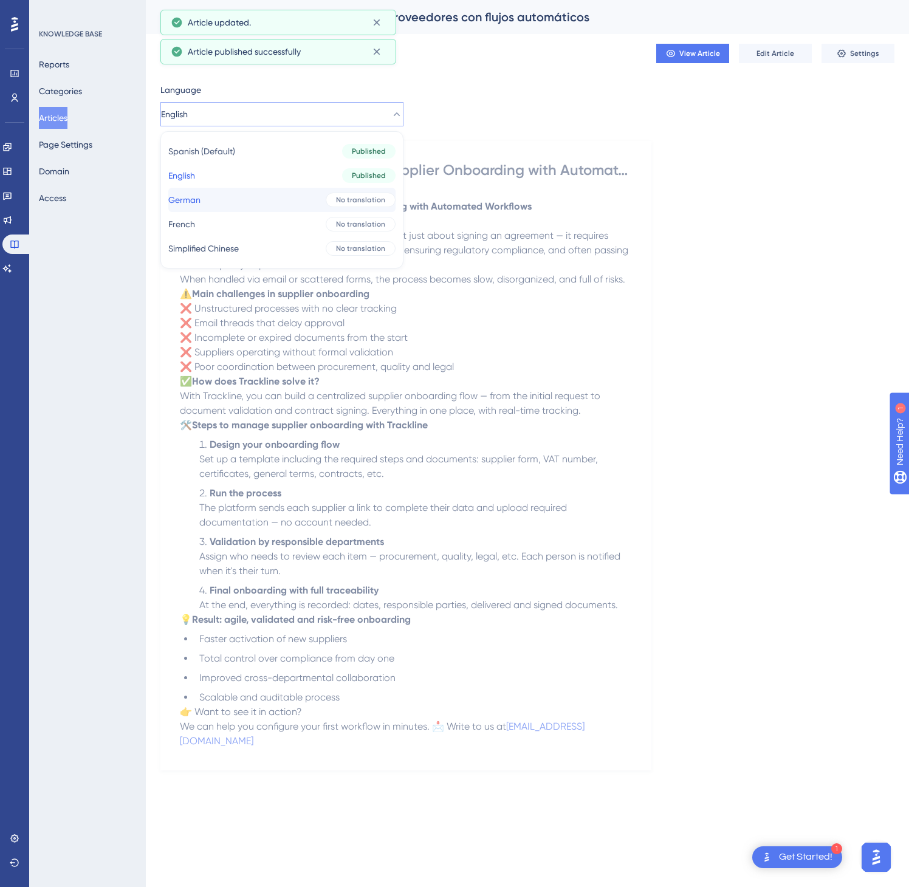
click at [282, 194] on button "German German No translation" at bounding box center [281, 200] width 227 height 24
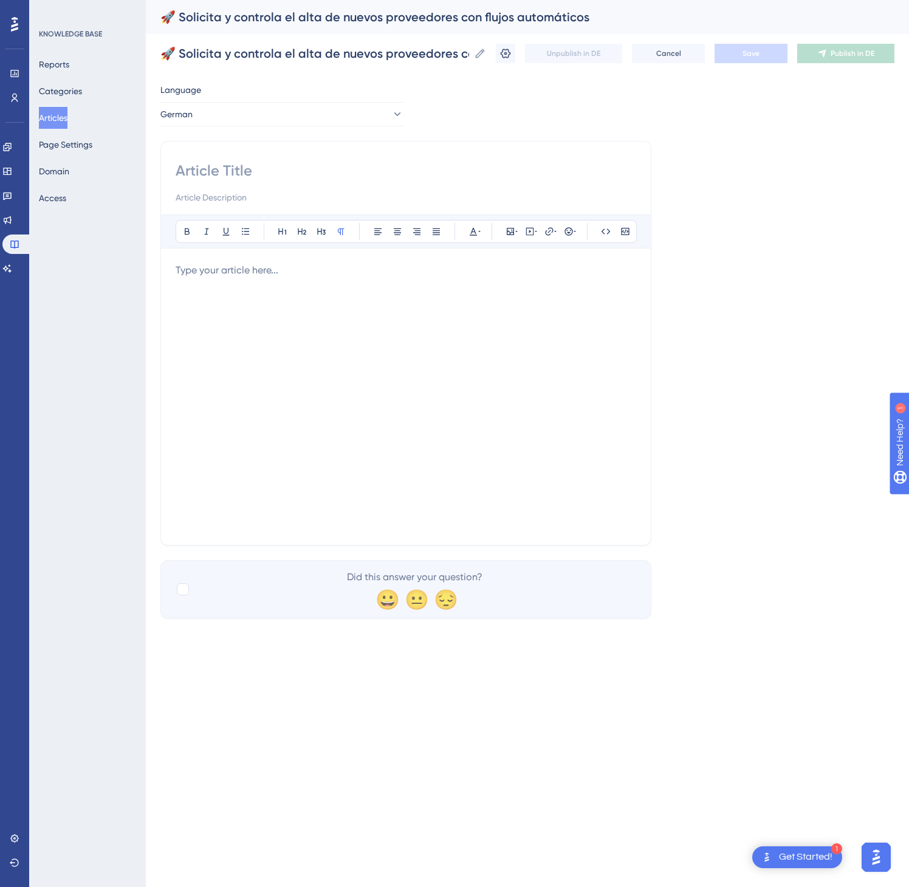
click at [253, 147] on div "Bold Italic Underline Bullet Point Heading 1 Heading 2 Heading 3 Normal Align L…" at bounding box center [405, 343] width 491 height 405
click at [250, 168] on input at bounding box center [406, 170] width 461 height 19
paste input "🚀 Fordere automatisiert die Zulassung neuer Lieferanten an und behalte sie unte…"
type input "🚀 Fordere automatisiert die Zulassung neuer Lieferanten an und behalte sie unte…"
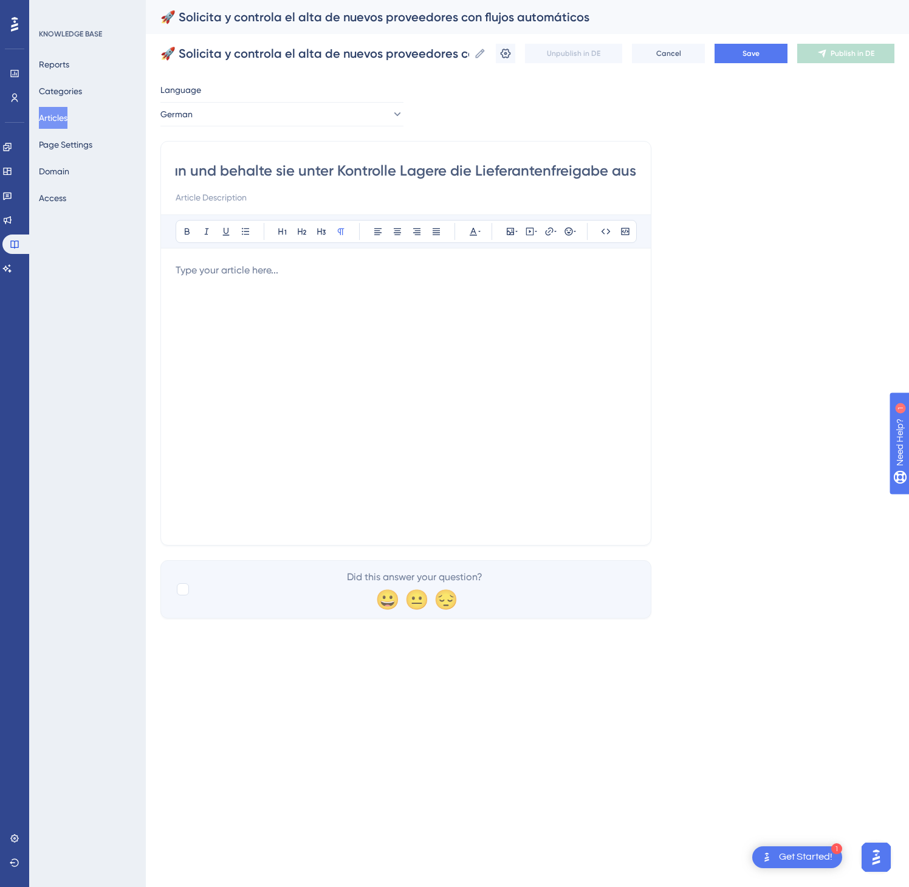
scroll to position [0, 0]
click at [545, 419] on div at bounding box center [406, 396] width 461 height 267
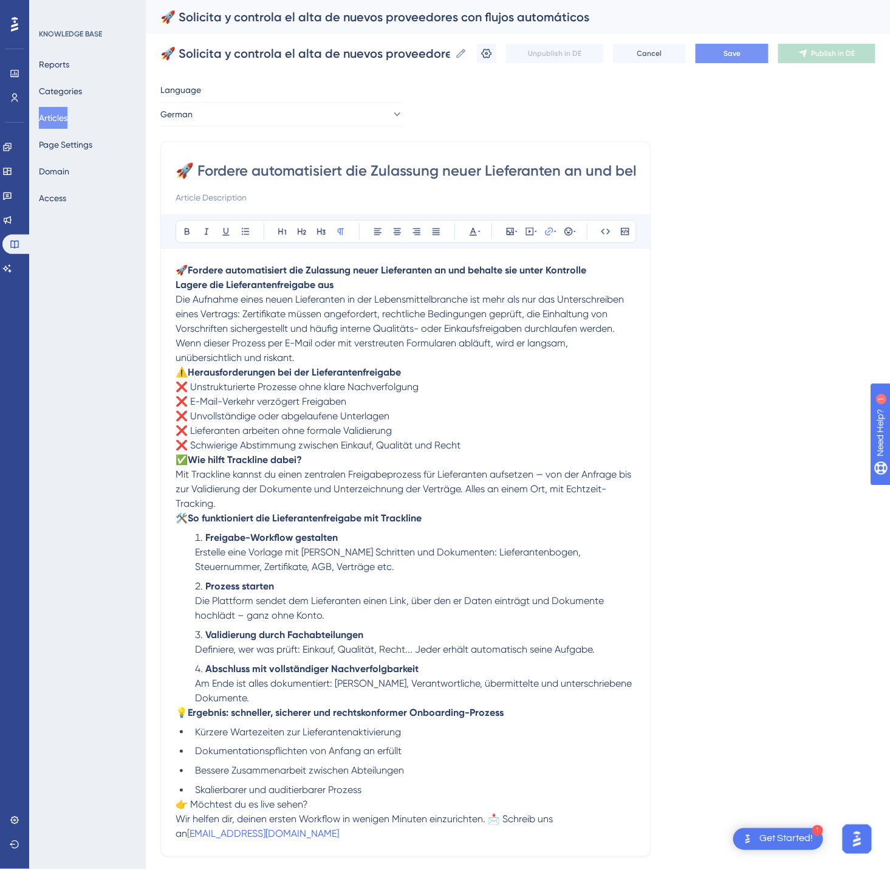
click at [741, 55] on span "Save" at bounding box center [732, 54] width 17 height 10
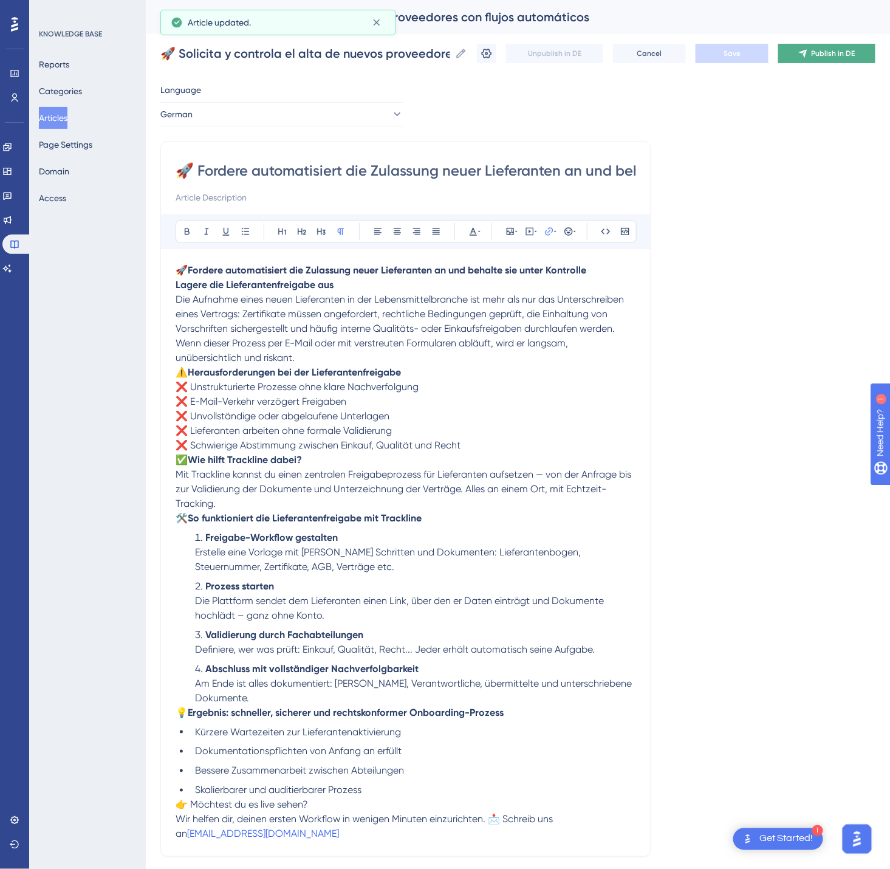
click at [834, 52] on span "Publish in DE" at bounding box center [834, 54] width 44 height 10
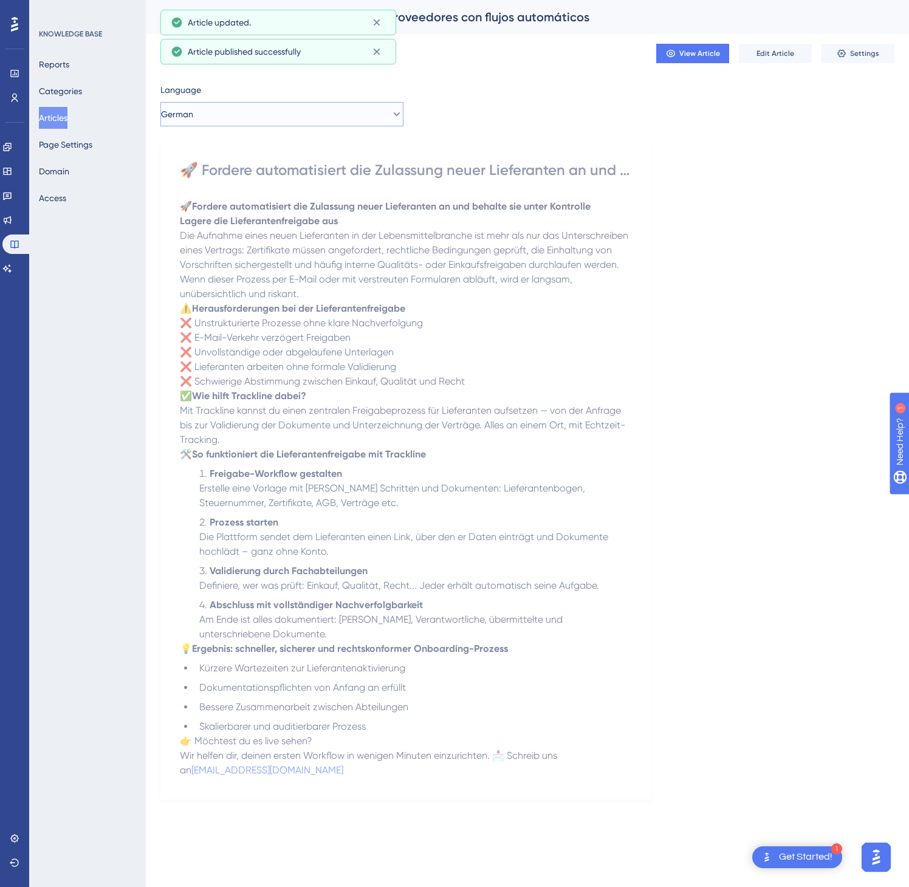
click at [283, 108] on button "German" at bounding box center [281, 114] width 243 height 24
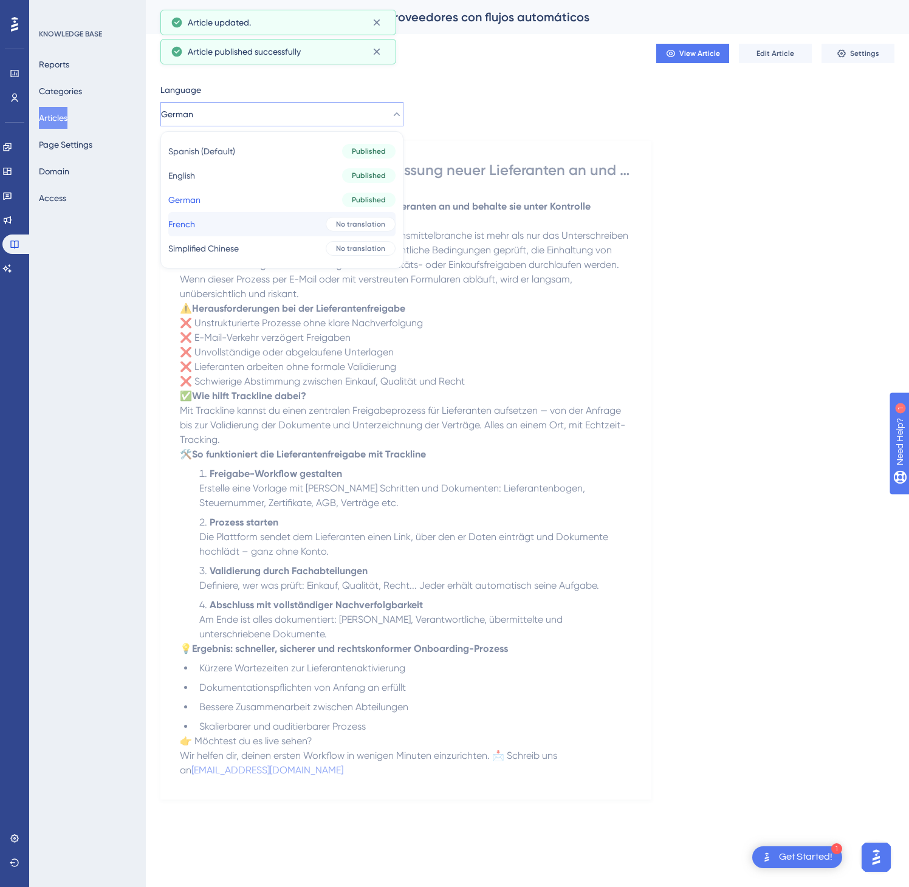
click at [326, 230] on div "No translation" at bounding box center [361, 224] width 70 height 15
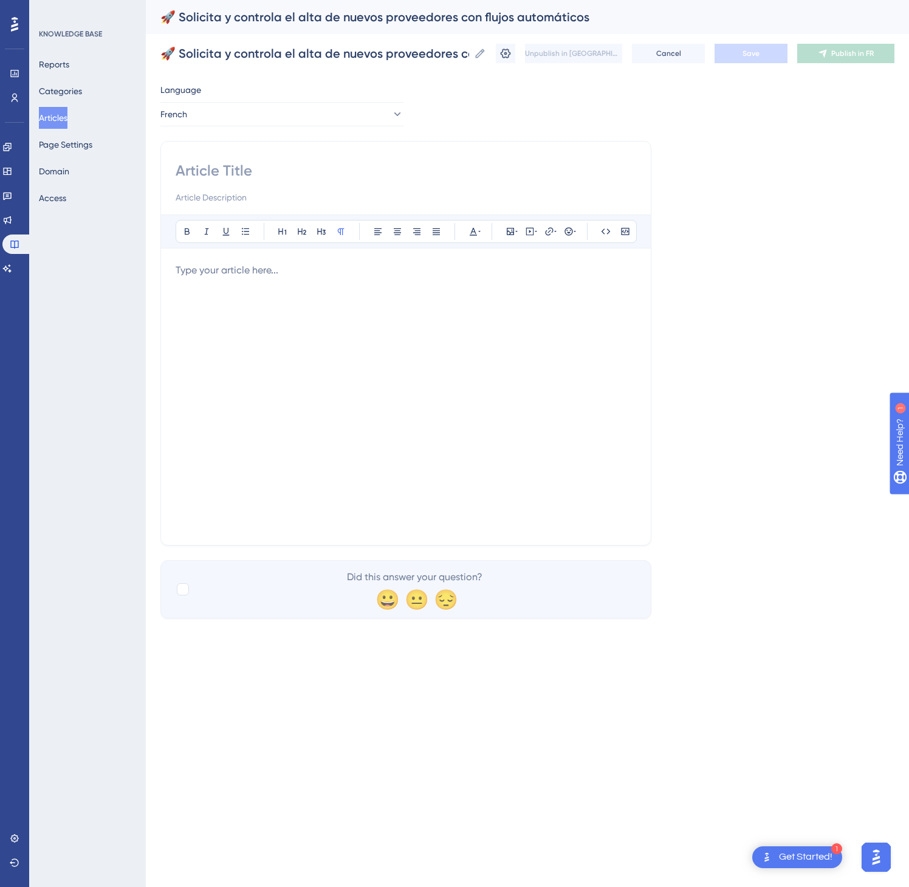
click at [241, 176] on input at bounding box center [406, 170] width 461 height 19
paste input "🚀 Demande et contrôle l’intégration de nouveaux fournisseurs avec des workflows…"
type input "🚀 Demande et contrôle l’intégration de nouveaux fournisseurs avec des workflows…"
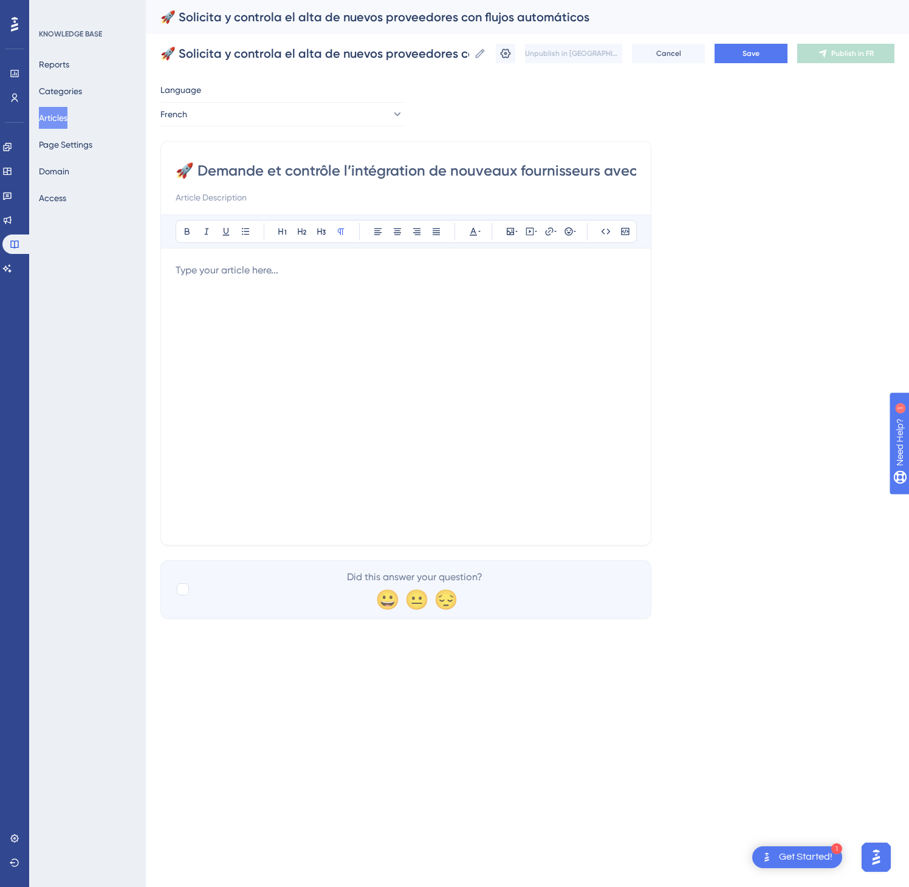
click at [427, 423] on div at bounding box center [406, 396] width 461 height 267
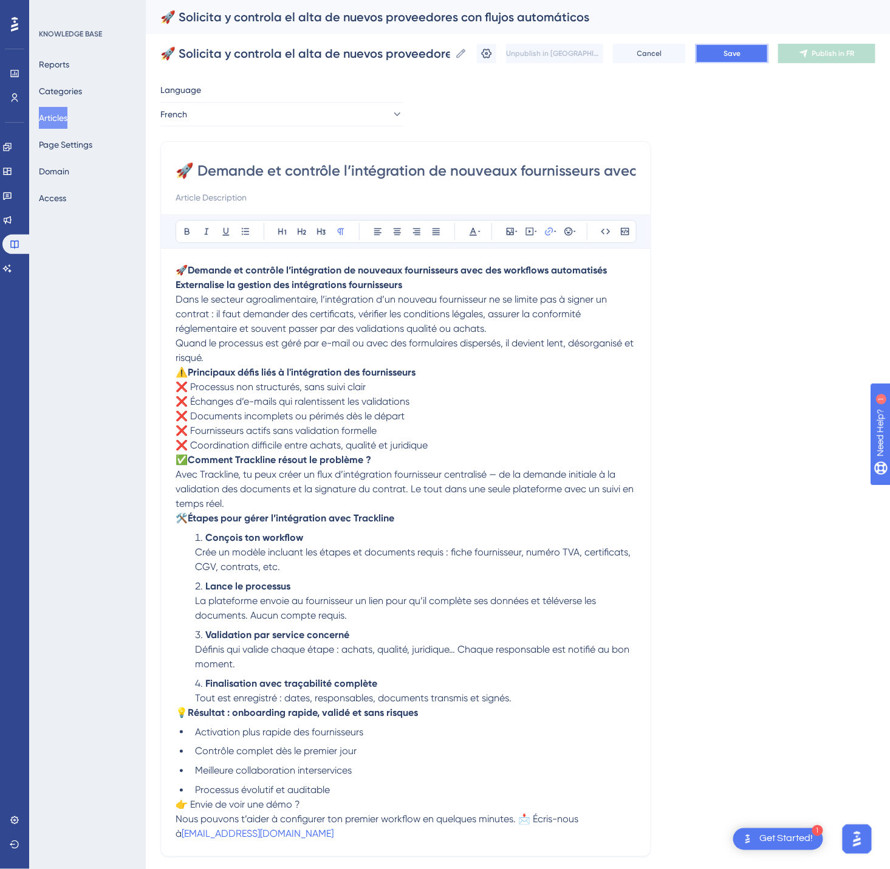
click at [761, 53] on button "Save" at bounding box center [732, 53] width 73 height 19
click at [832, 50] on span "Publish in FR" at bounding box center [834, 54] width 43 height 10
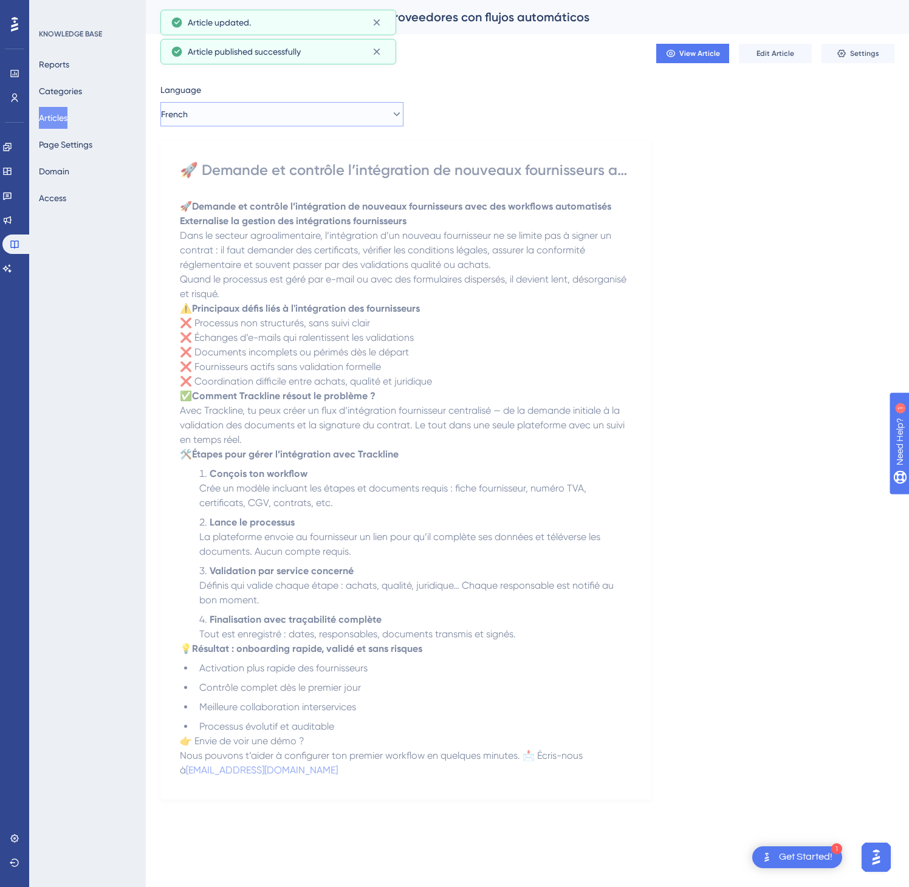
click at [247, 115] on button "French" at bounding box center [281, 114] width 243 height 24
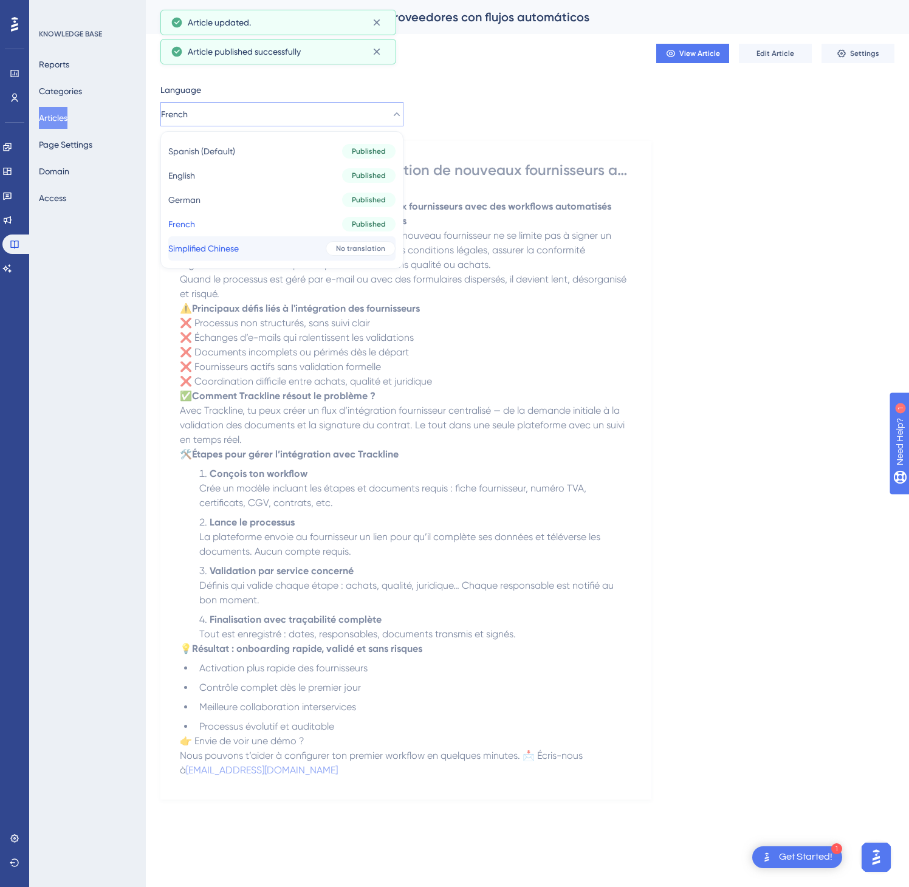
click at [253, 248] on button "Simplified Chinese Simplified Chinese No translation" at bounding box center [281, 248] width 227 height 24
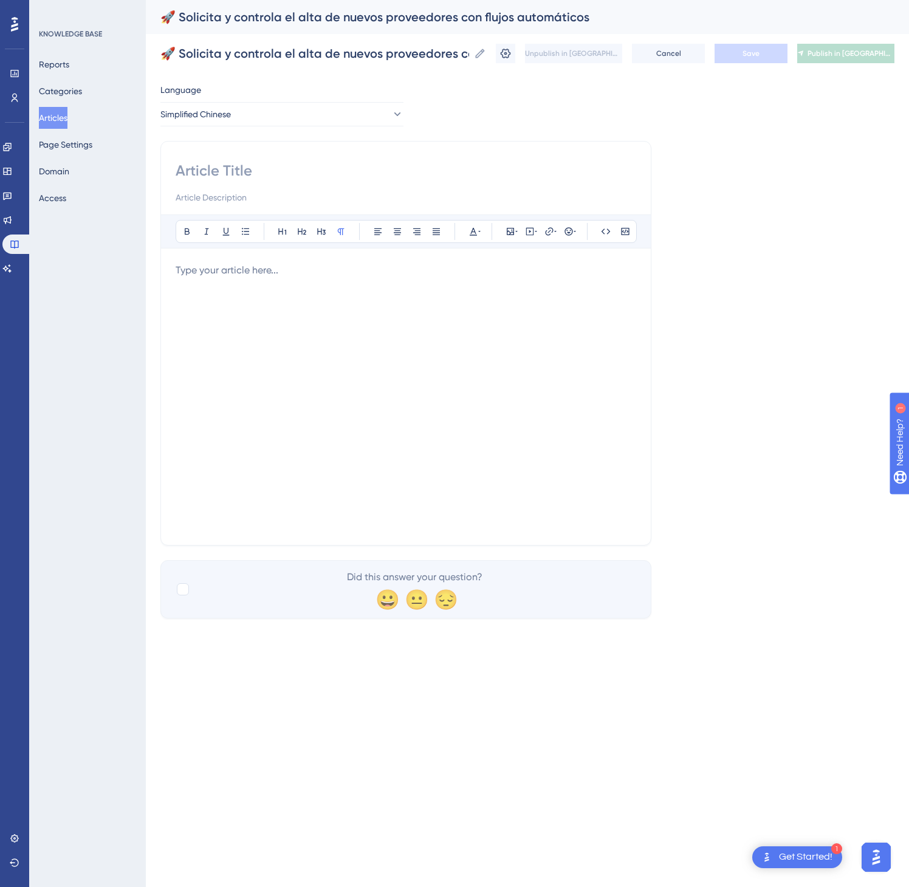
click at [307, 170] on input at bounding box center [406, 170] width 461 height 19
paste input "🚀 通过自动化流程申请并管理新供应商的准入"
type input "🚀 通过自动化流程申请并管理新供应商的准入"
click at [352, 421] on div at bounding box center [406, 396] width 461 height 267
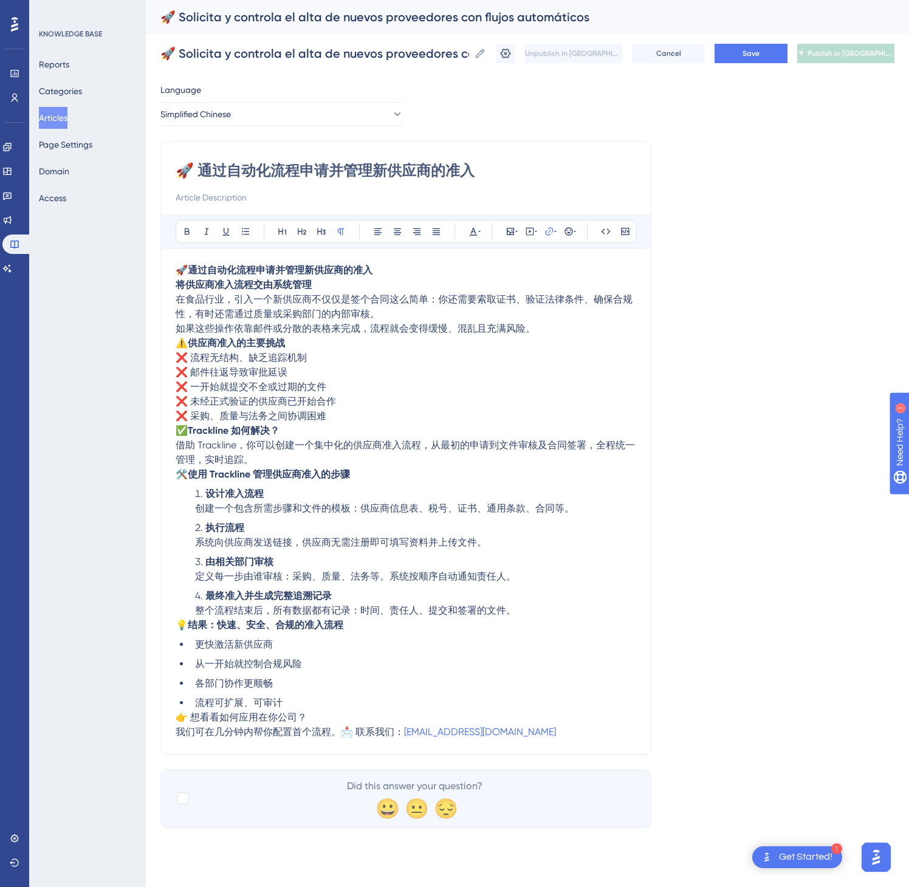
click at [744, 65] on div "🚀 Solicita y controla el alta de nuevos proveedores con flujos automáticos 🚀 So…" at bounding box center [527, 53] width 734 height 39
click at [744, 61] on button "Save" at bounding box center [751, 53] width 73 height 19
click at [822, 50] on button "Publish in [GEOGRAPHIC_DATA]-CN" at bounding box center [845, 53] width 97 height 19
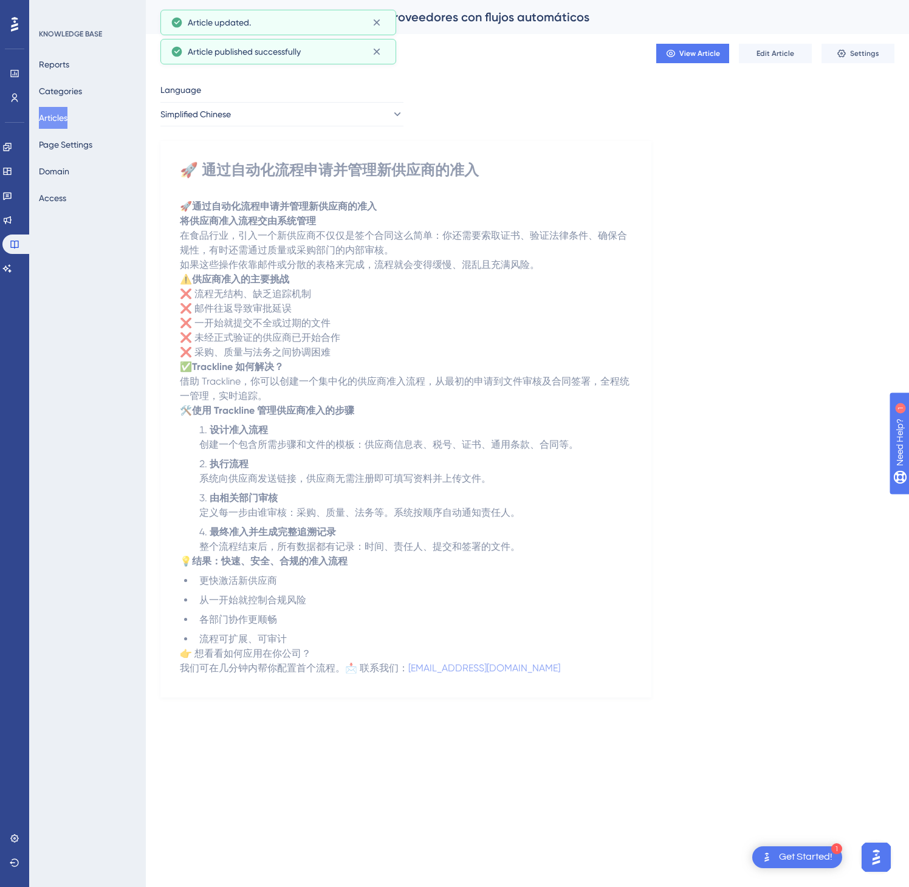
click at [65, 115] on button "Articles" at bounding box center [53, 118] width 29 height 22
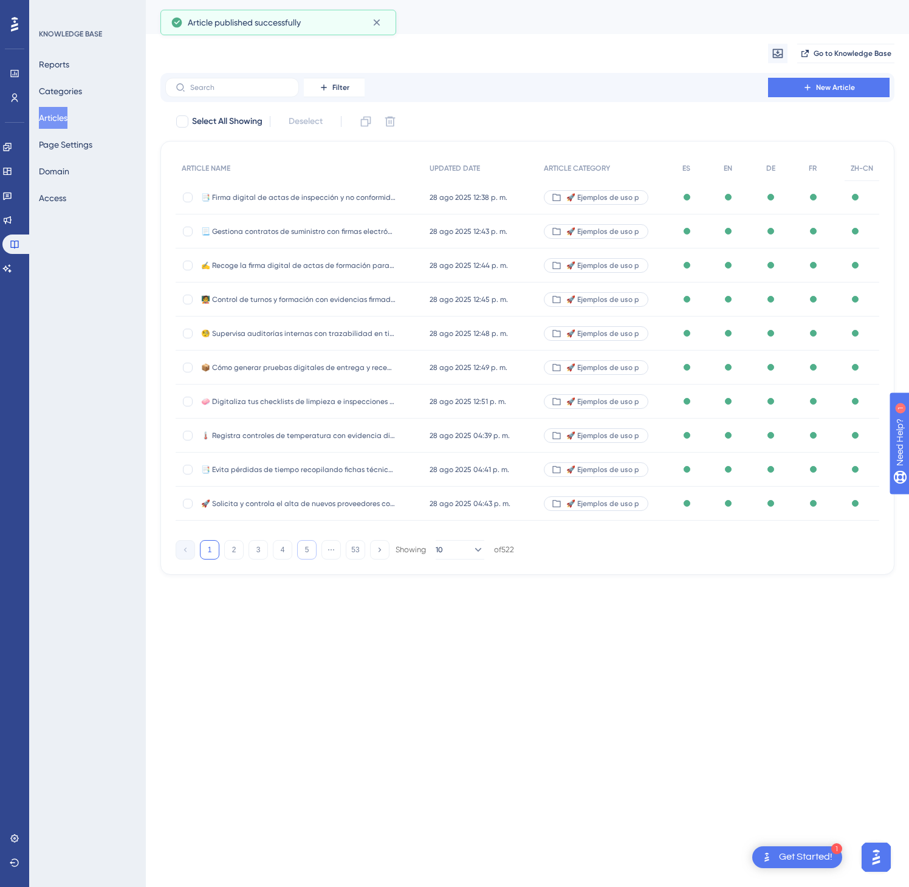
click at [302, 555] on button "5" at bounding box center [306, 549] width 19 height 19
click at [304, 556] on button "6" at bounding box center [306, 549] width 19 height 19
click at [304, 557] on button "6" at bounding box center [306, 549] width 19 height 19
click at [305, 558] on button "8" at bounding box center [306, 549] width 19 height 19
click at [305, 558] on button "9" at bounding box center [306, 549] width 19 height 19
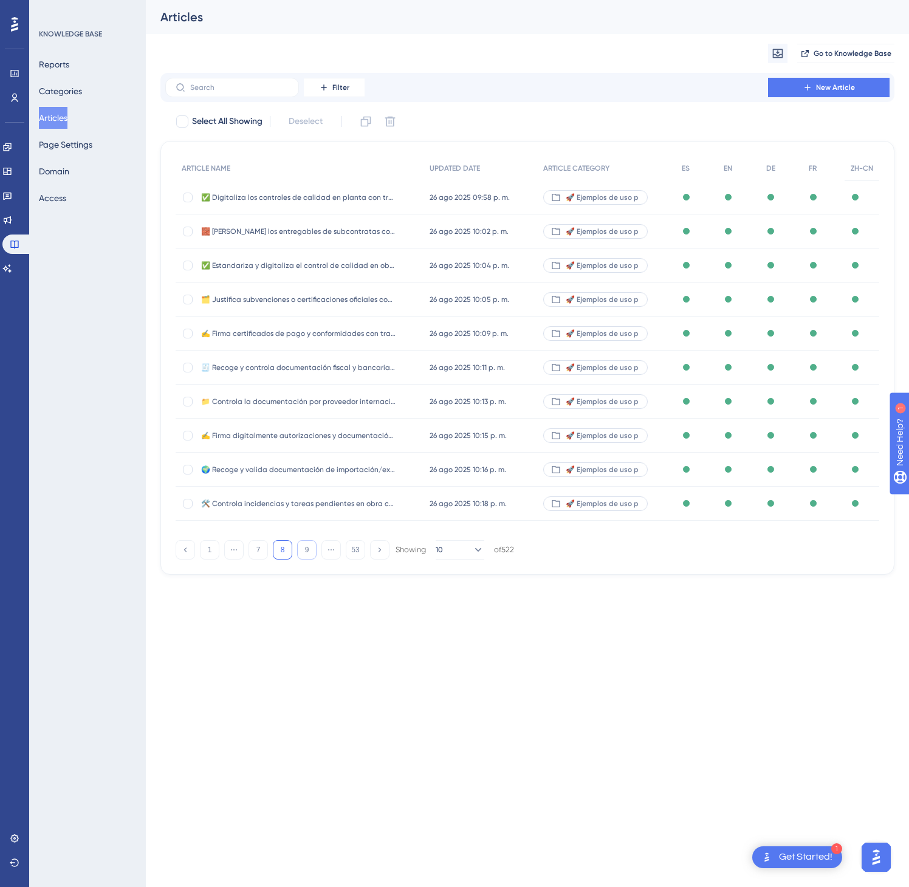
click at [306, 559] on button "9" at bounding box center [306, 549] width 19 height 19
click at [306, 559] on button "11" at bounding box center [306, 549] width 19 height 19
click at [306, 560] on div "ARTICLE NAME UPDATED DATE ARTICLE CATEGORY ES EN DE FR ZH-CN ✍️ Firma contratos…" at bounding box center [527, 358] width 734 height 434
click at [306, 561] on div "ARTICLE NAME UPDATED DATE ARTICLE CATEGORY ES EN DE FR ZH-CN 🧾 Centraliza y con…" at bounding box center [527, 358] width 734 height 434
click at [306, 562] on div "ARTICLE NAME UPDATED DATE ARTICLE CATEGORY ES EN DE FR ZH-CN 🧾 Centraliza y con…" at bounding box center [527, 358] width 734 height 434
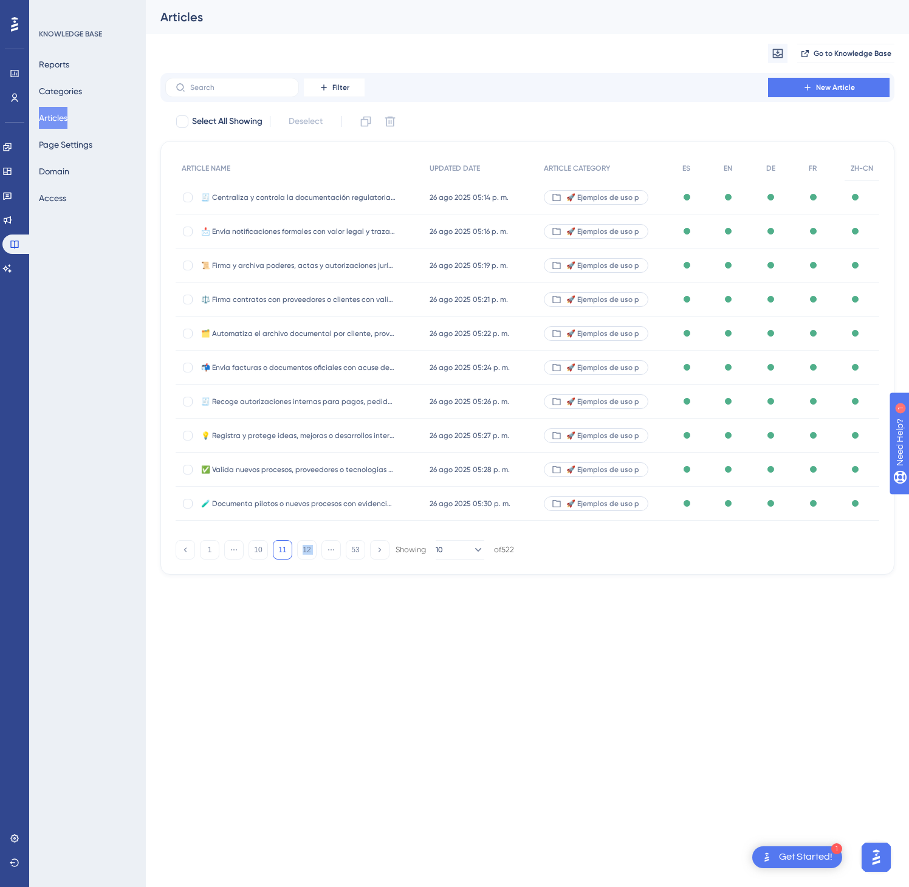
click at [306, 562] on div "ARTICLE NAME UPDATED DATE ARTICLE CATEGORY ES EN DE FR ZH-CN 🧾 Centraliza y con…" at bounding box center [527, 358] width 734 height 434
click at [303, 553] on button "12" at bounding box center [306, 549] width 19 height 19
click at [303, 553] on button "13" at bounding box center [306, 549] width 19 height 19
click at [303, 552] on button "13" at bounding box center [306, 549] width 19 height 19
click at [303, 552] on button "15" at bounding box center [306, 549] width 19 height 19
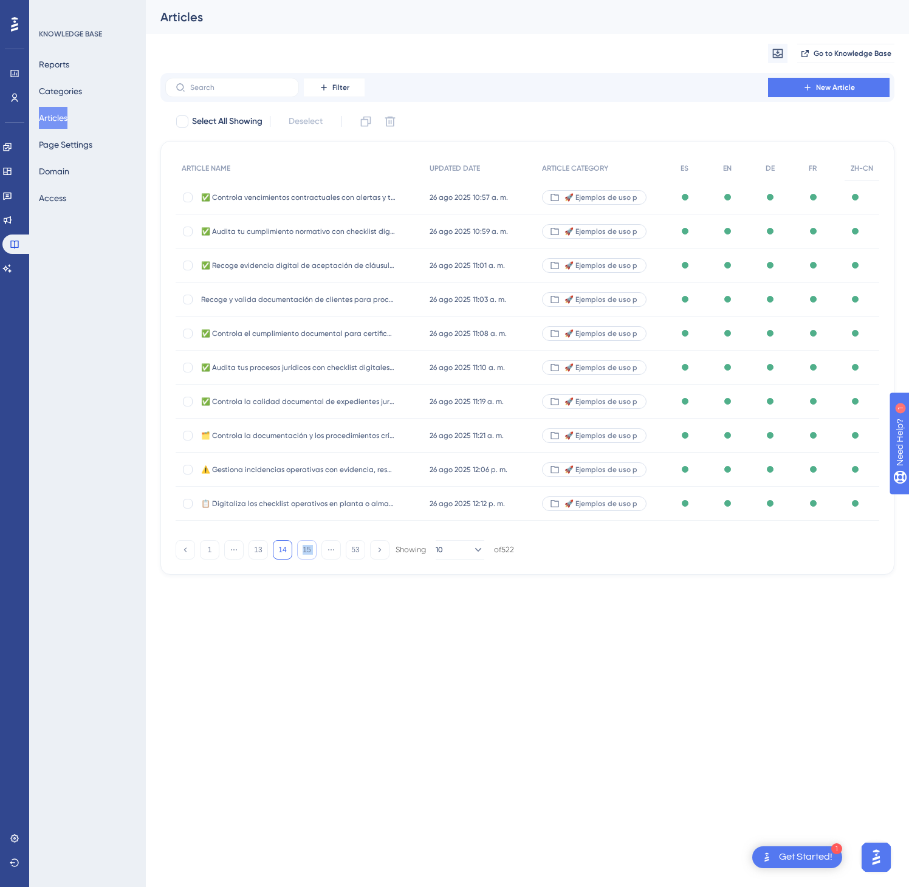
click at [304, 552] on button "15" at bounding box center [306, 549] width 19 height 19
click at [305, 553] on button "17" at bounding box center [306, 549] width 19 height 19
click at [305, 554] on button "18" at bounding box center [306, 549] width 19 height 19
click at [306, 554] on button "20" at bounding box center [306, 549] width 19 height 19
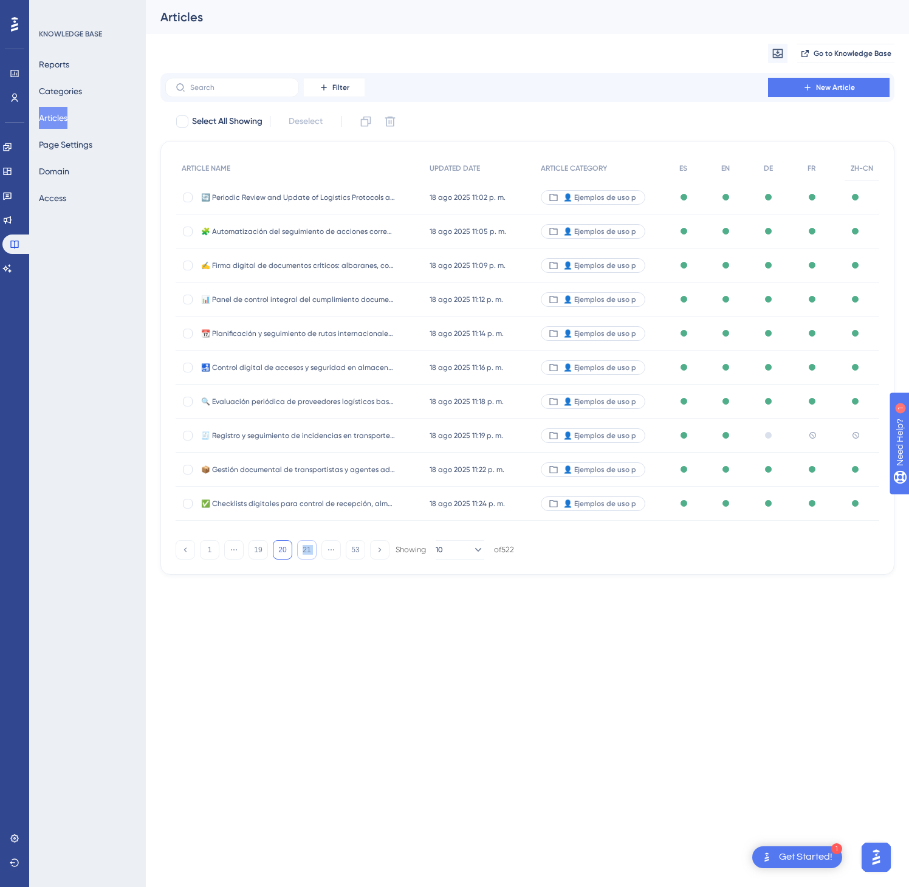
click at [306, 554] on button "21" at bounding box center [306, 549] width 19 height 19
click at [308, 553] on button "21" at bounding box center [306, 549] width 19 height 19
click at [308, 553] on button "23" at bounding box center [306, 549] width 19 height 19
click at [310, 554] on button "24" at bounding box center [306, 549] width 19 height 19
click at [310, 554] on button "25" at bounding box center [306, 549] width 19 height 19
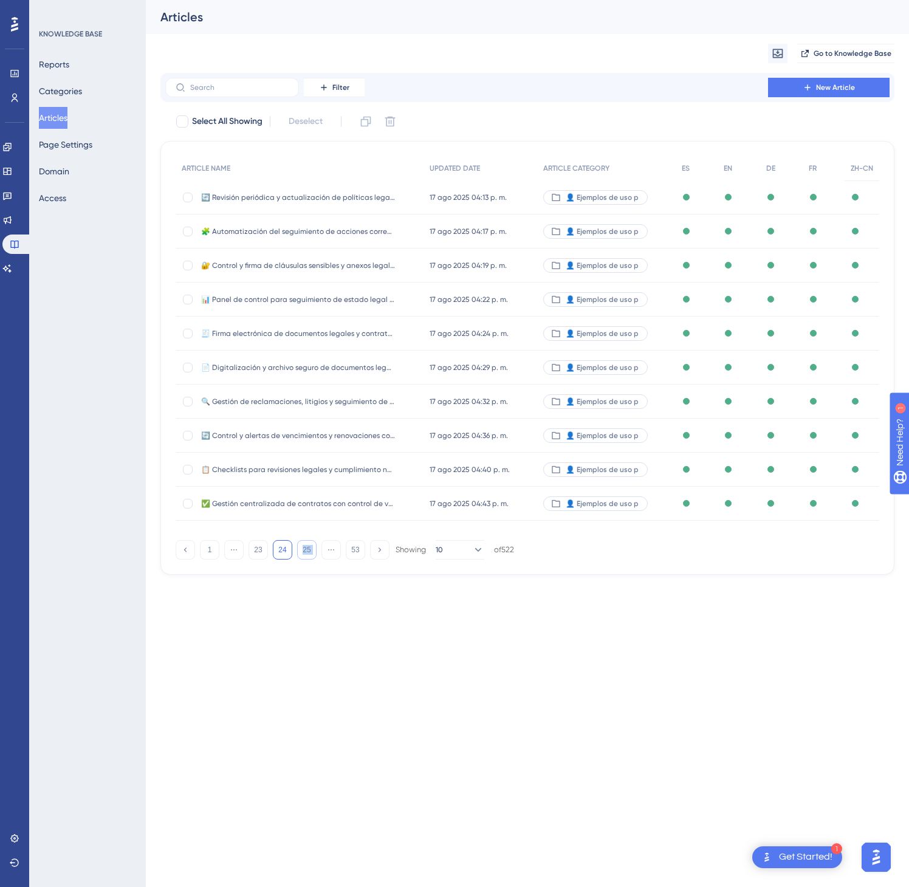
click at [310, 554] on button "25" at bounding box center [306, 549] width 19 height 19
click at [310, 554] on button "27" at bounding box center [306, 549] width 19 height 19
click at [312, 553] on button "28" at bounding box center [306, 549] width 19 height 19
click at [312, 553] on button "30" at bounding box center [306, 549] width 19 height 19
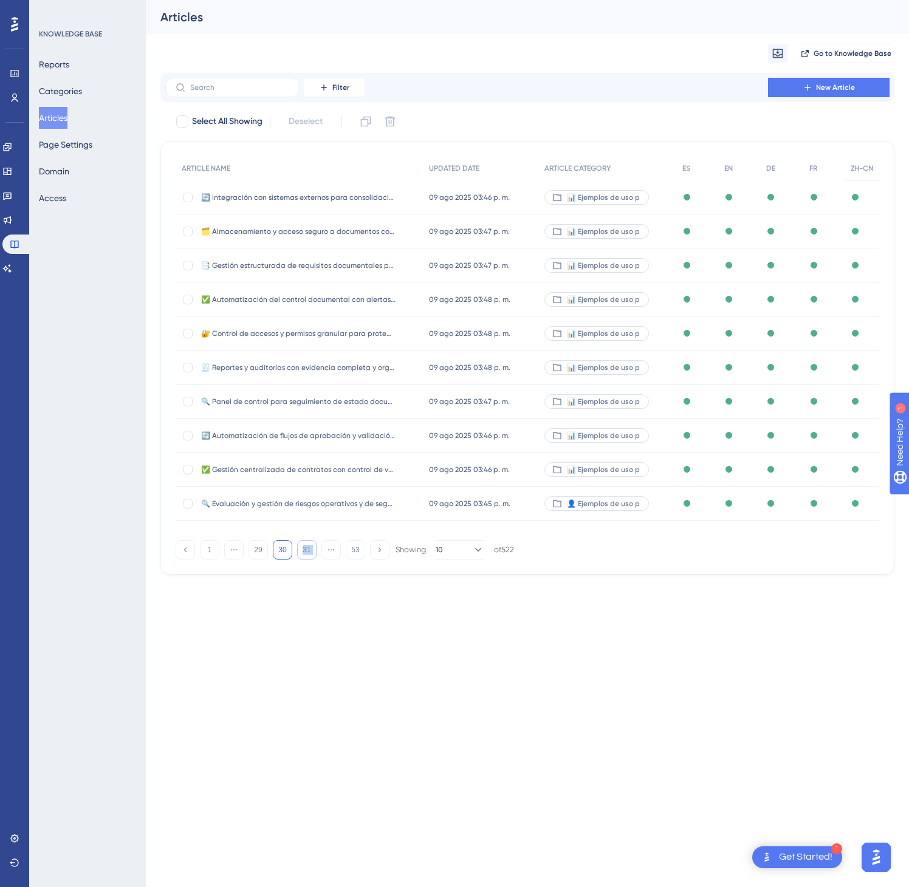
click at [312, 553] on button "31" at bounding box center [306, 549] width 19 height 19
click at [312, 553] on button "32" at bounding box center [306, 549] width 19 height 19
click at [656, 441] on div "🚀 Ejemplos de uso p" at bounding box center [606, 436] width 138 height 34
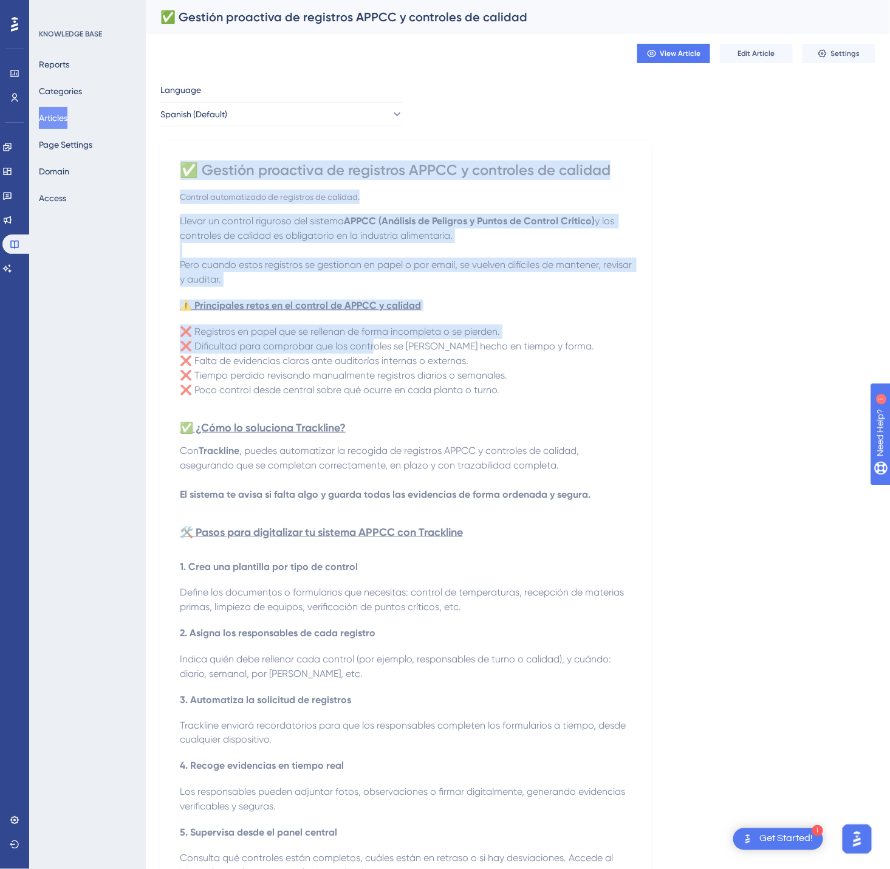
scroll to position [365, 0]
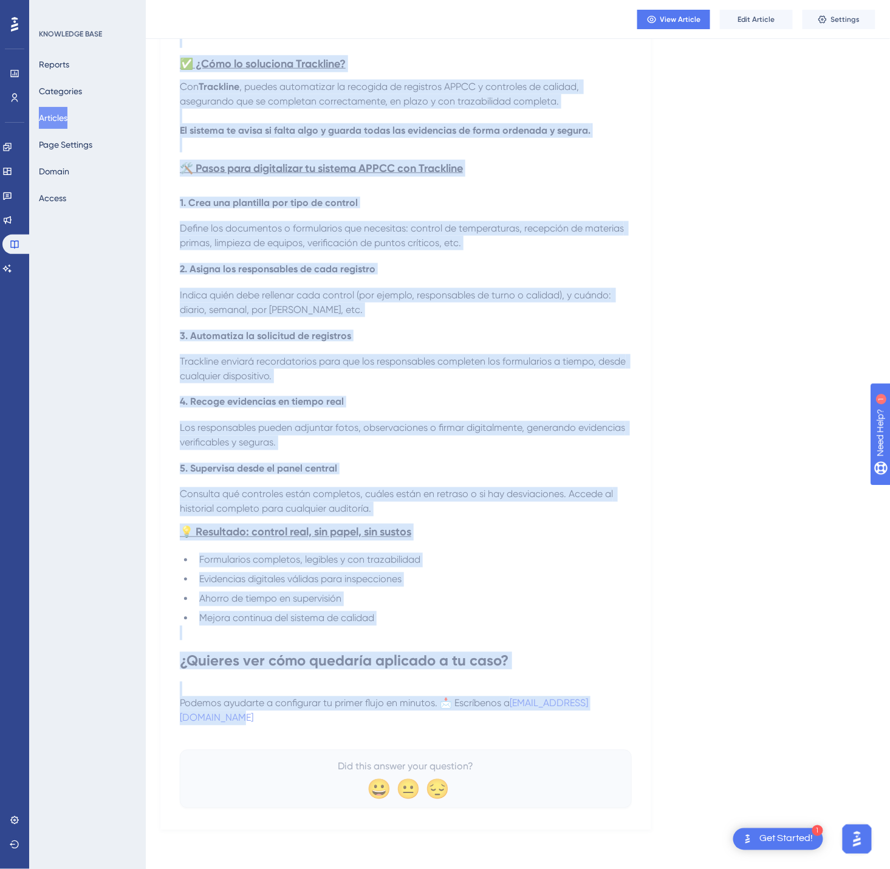
drag, startPoint x: 190, startPoint y: 167, endPoint x: 576, endPoint y: 712, distance: 667.9
click at [576, 712] on div "✅ Gestión proactiva de registros APPCC y controles de calidad Control automatiz…" at bounding box center [406, 302] width 452 height 1012
copy div "✅ Gestión proactiva de registros APPCC y controles de calidad Control automatiz…"
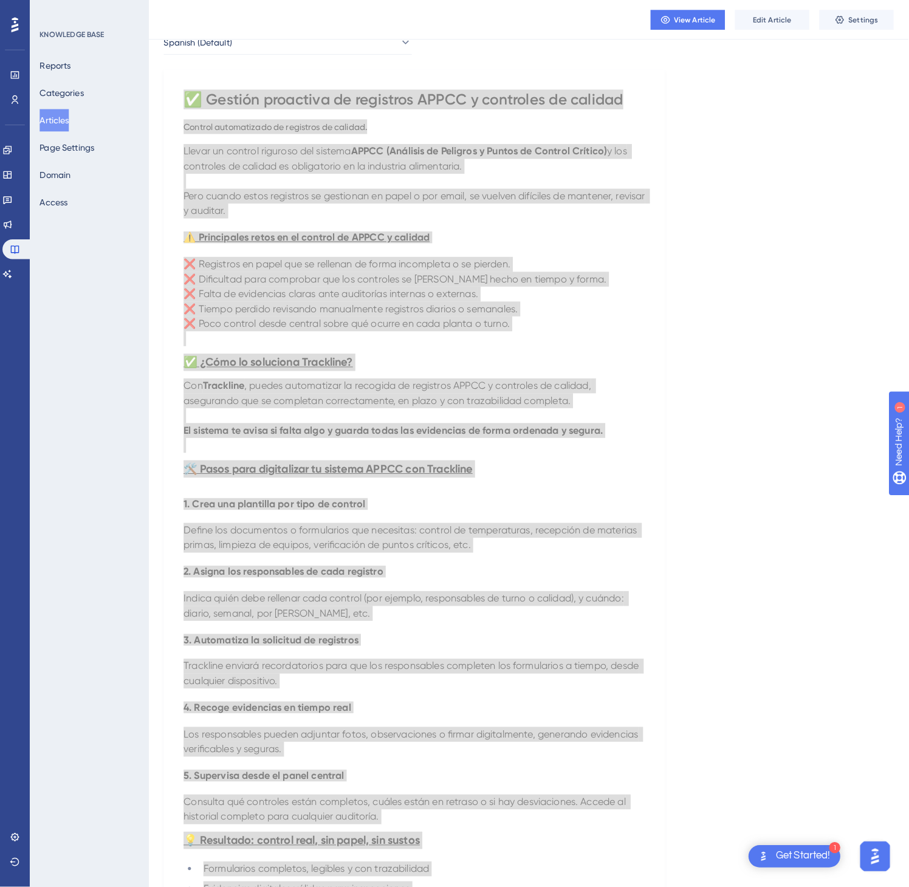
scroll to position [0, 0]
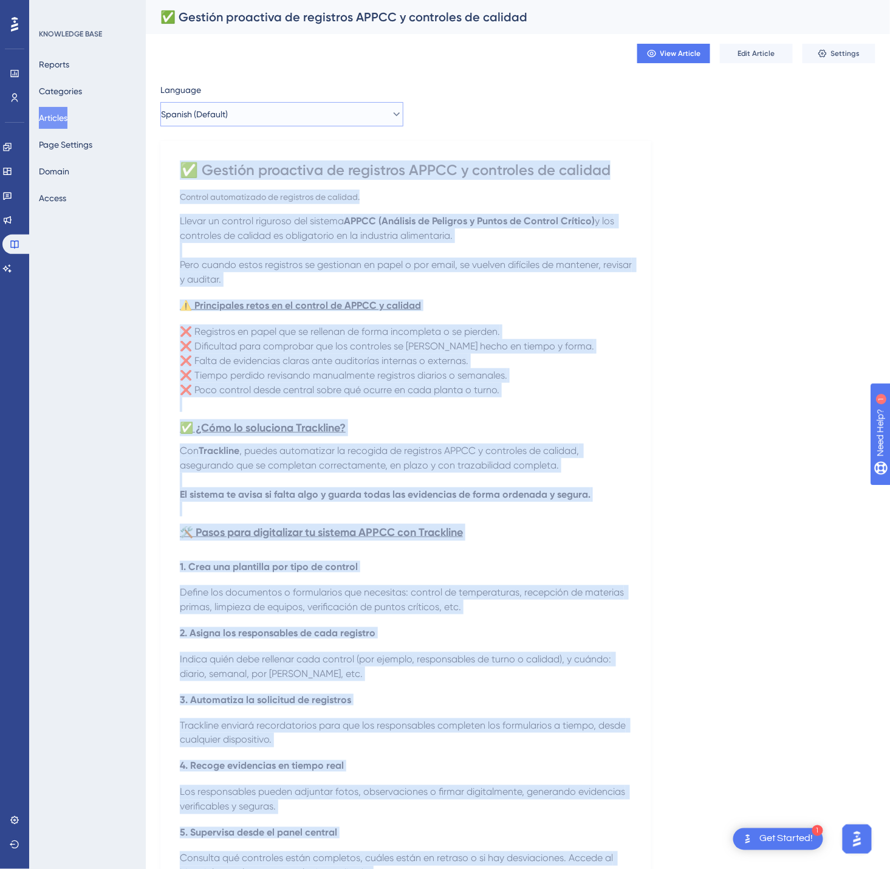
click at [338, 112] on button "Spanish (Default)" at bounding box center [281, 114] width 243 height 24
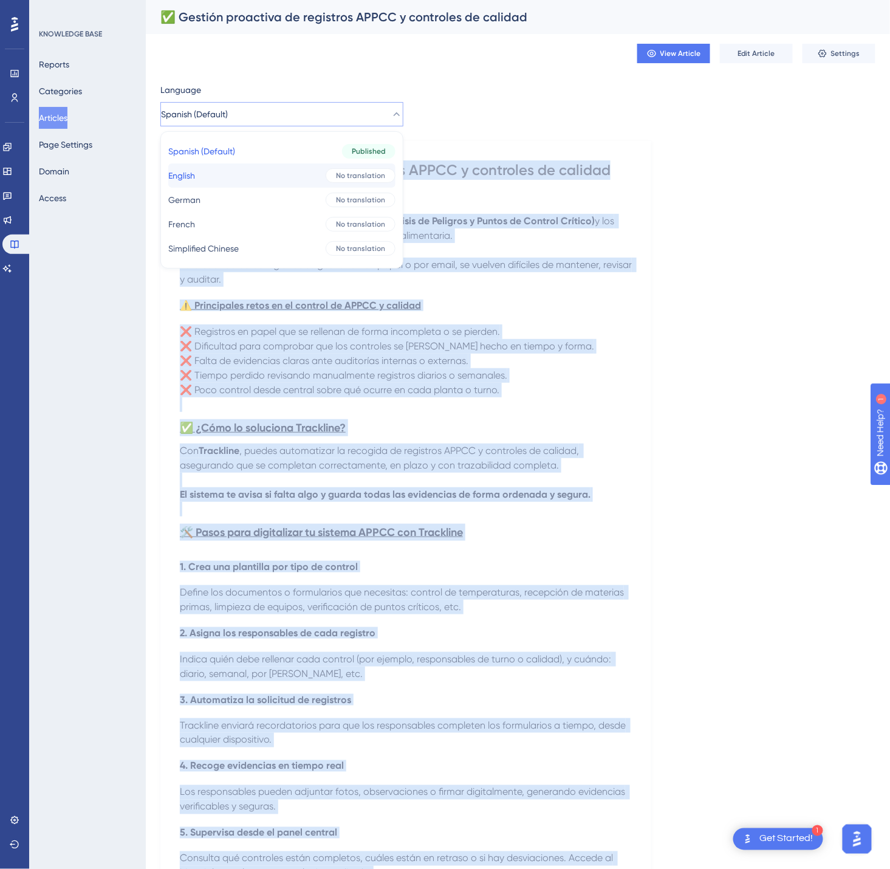
click at [316, 186] on button "English English No translation" at bounding box center [281, 175] width 227 height 24
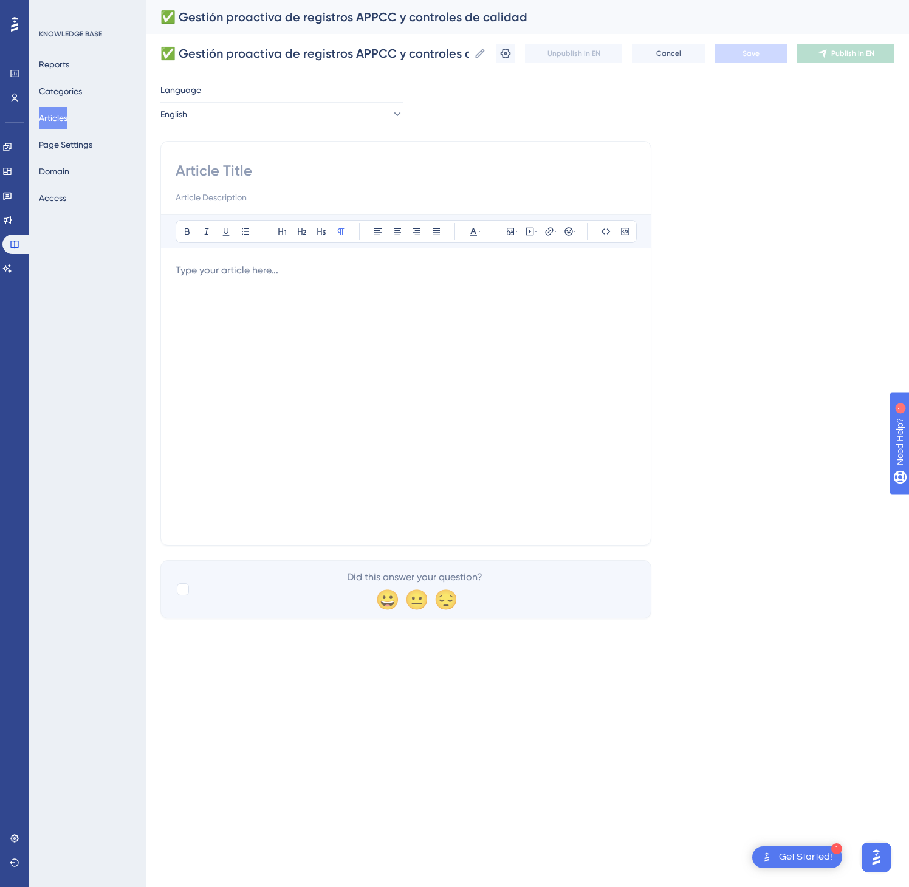
click at [240, 171] on input at bounding box center [406, 170] width 461 height 19
paste input "✅ Proactive Management of HACCP Records and Quality Controls Automated control …"
type input "✅ Proactive Management of HACCP Records and Quality Controls Automated control …"
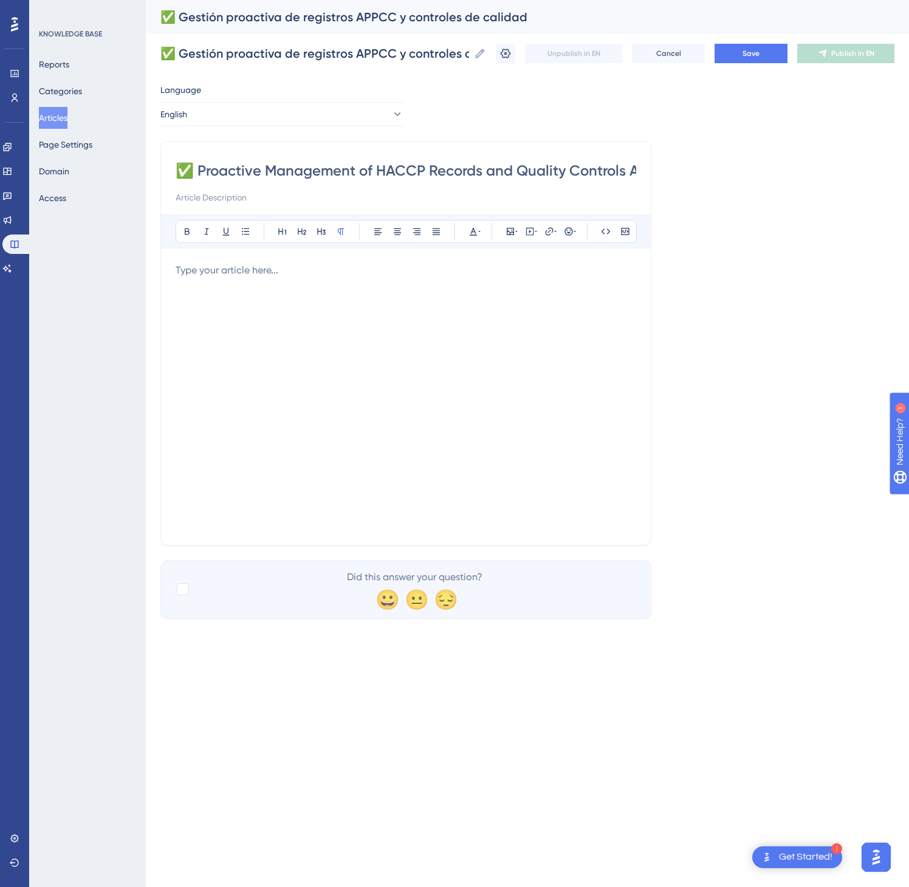
click at [514, 321] on div at bounding box center [406, 396] width 461 height 267
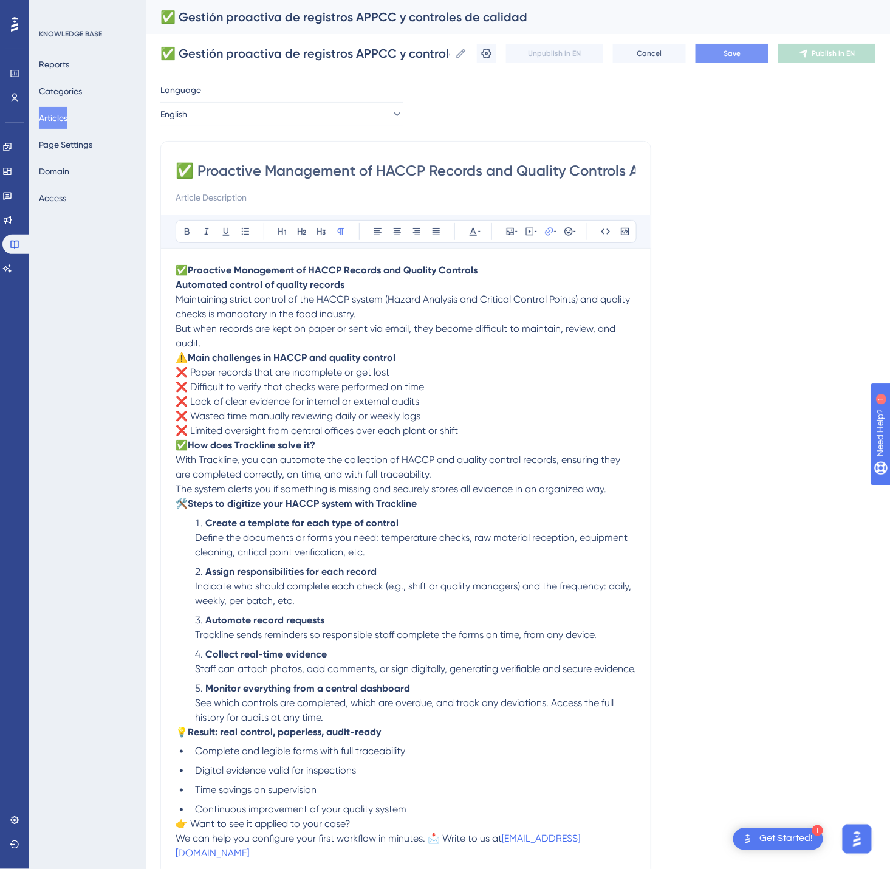
click at [741, 50] on span "Save" at bounding box center [732, 54] width 17 height 10
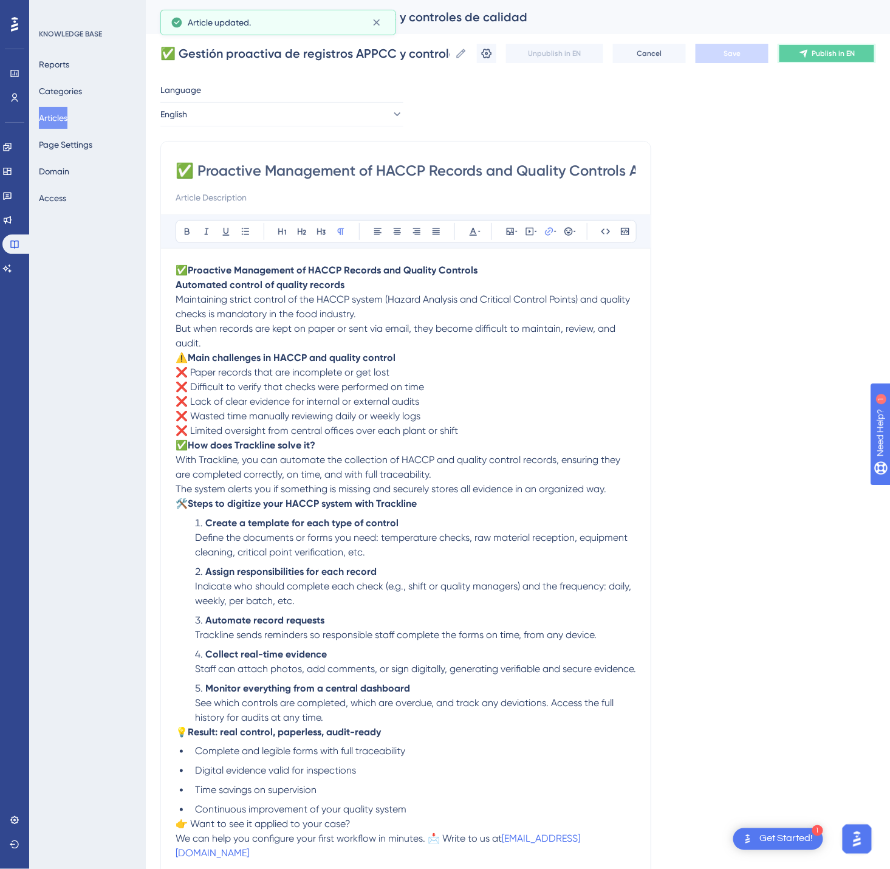
click at [851, 49] on span "Publish in EN" at bounding box center [834, 54] width 43 height 10
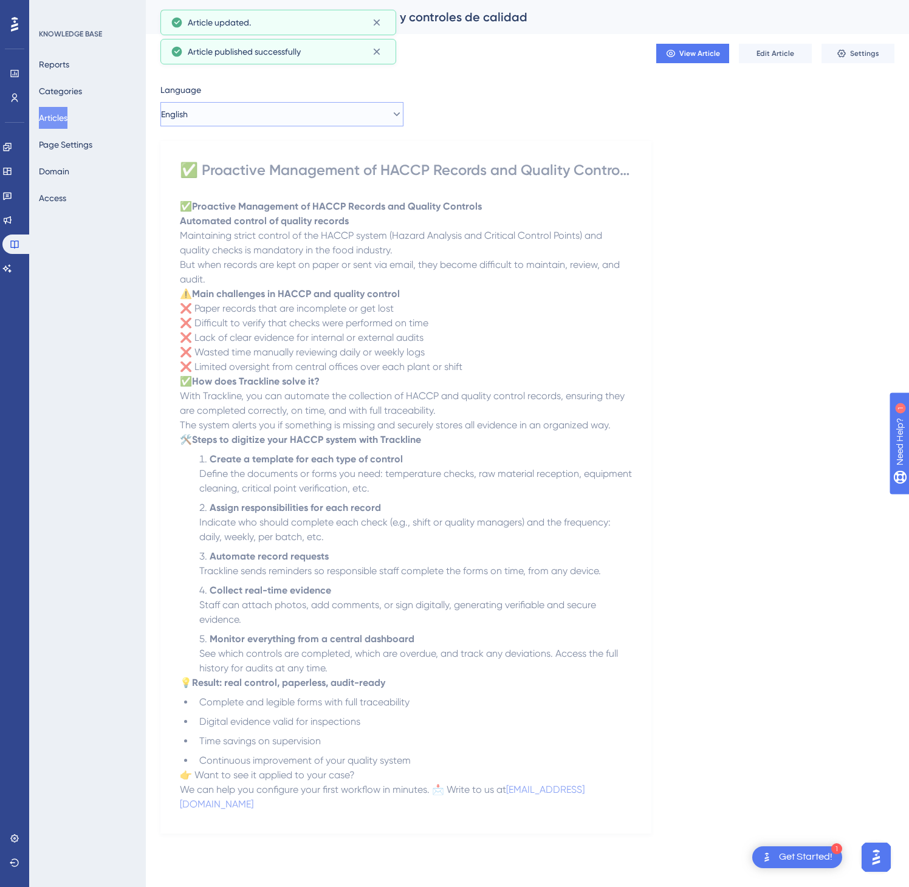
click at [269, 108] on button "English" at bounding box center [281, 114] width 243 height 24
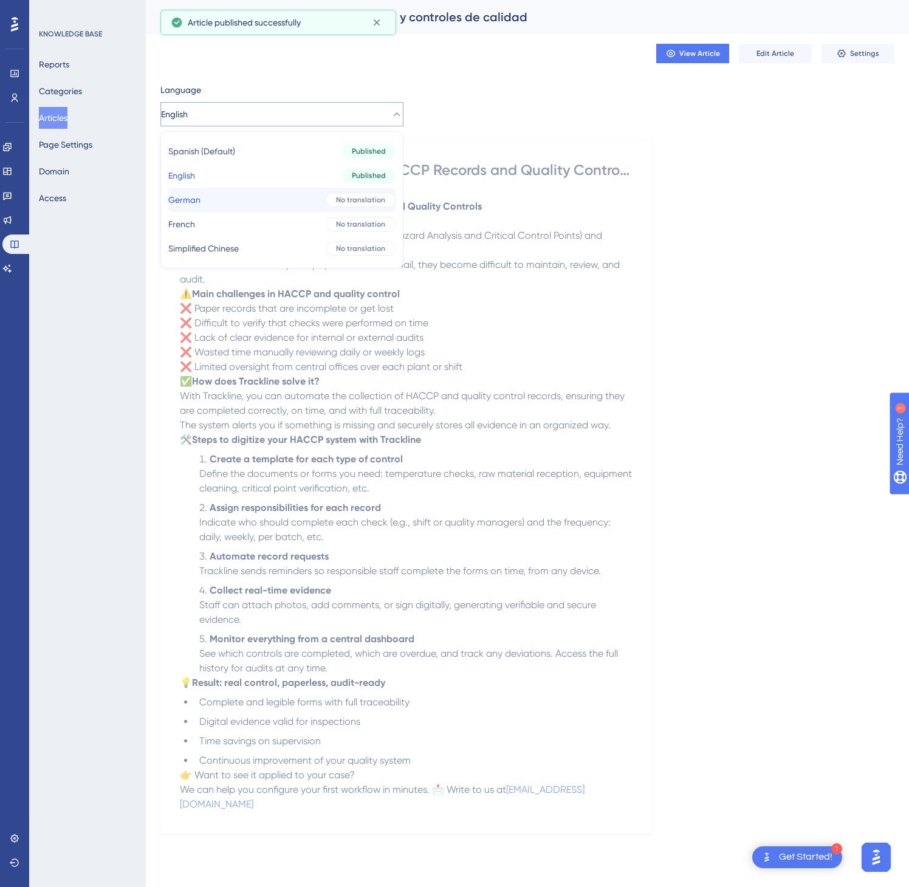
click at [243, 201] on button "German German No translation" at bounding box center [281, 200] width 227 height 24
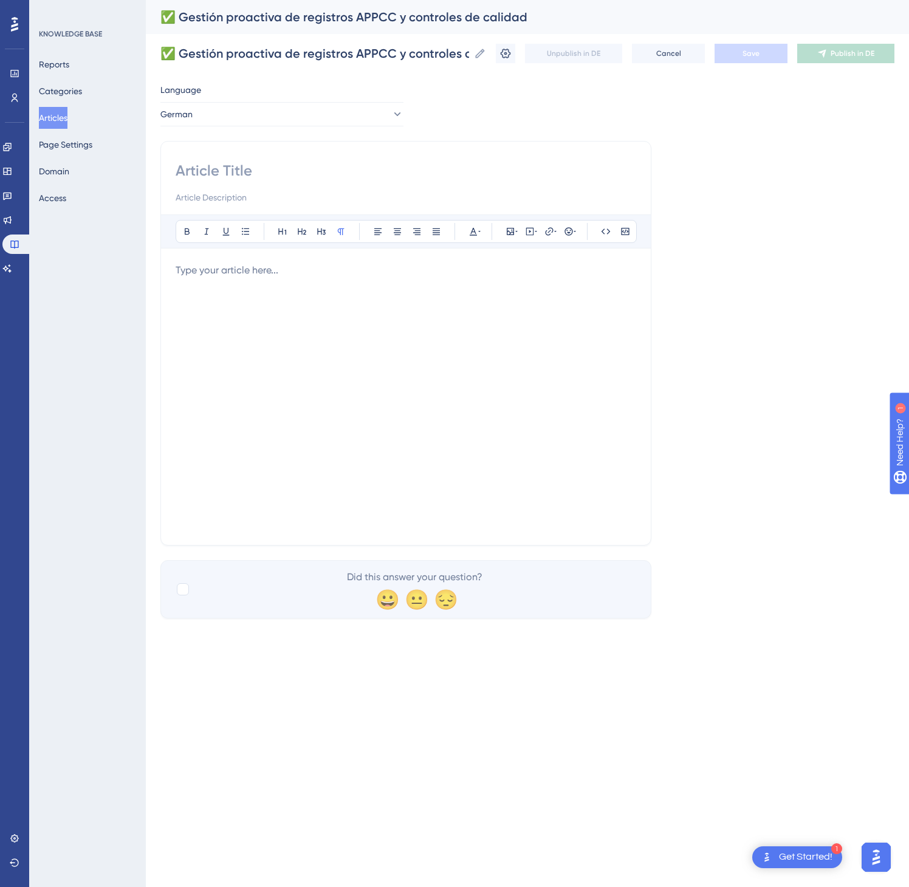
click at [289, 266] on p at bounding box center [406, 270] width 461 height 15
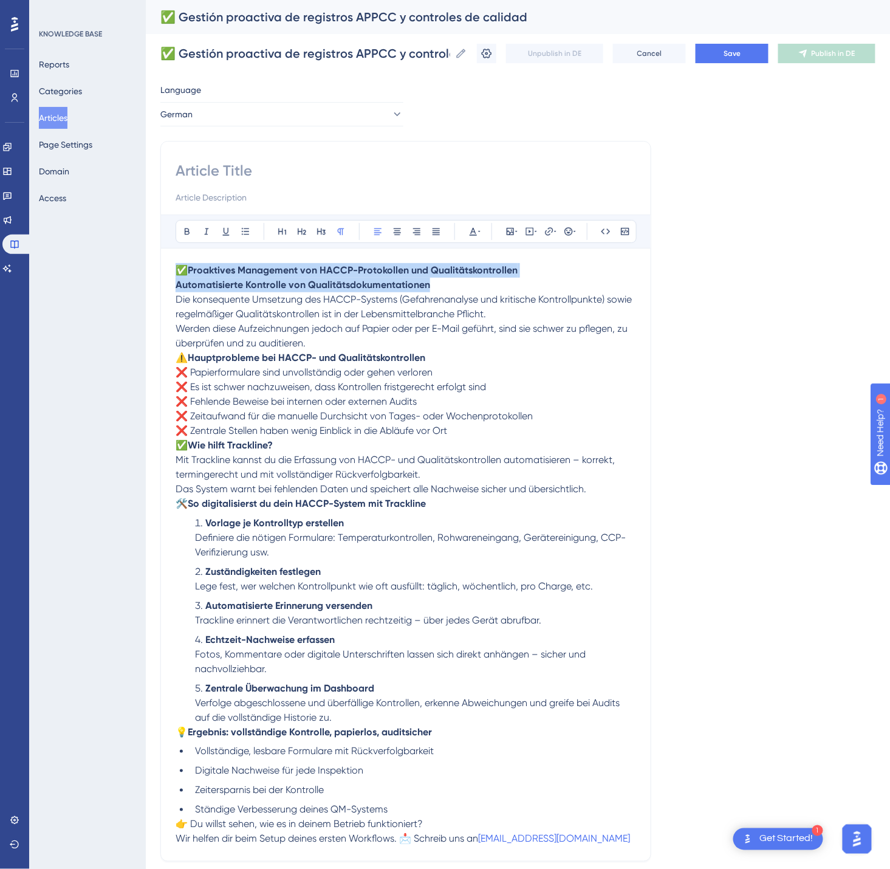
drag, startPoint x: 455, startPoint y: 290, endPoint x: 159, endPoint y: 256, distance: 297.2
click at [0, 0] on div "Performance Users Engagement Widgets Feedback Product Updates Knowledge Base AI…" at bounding box center [0, 0] width 0 height 0
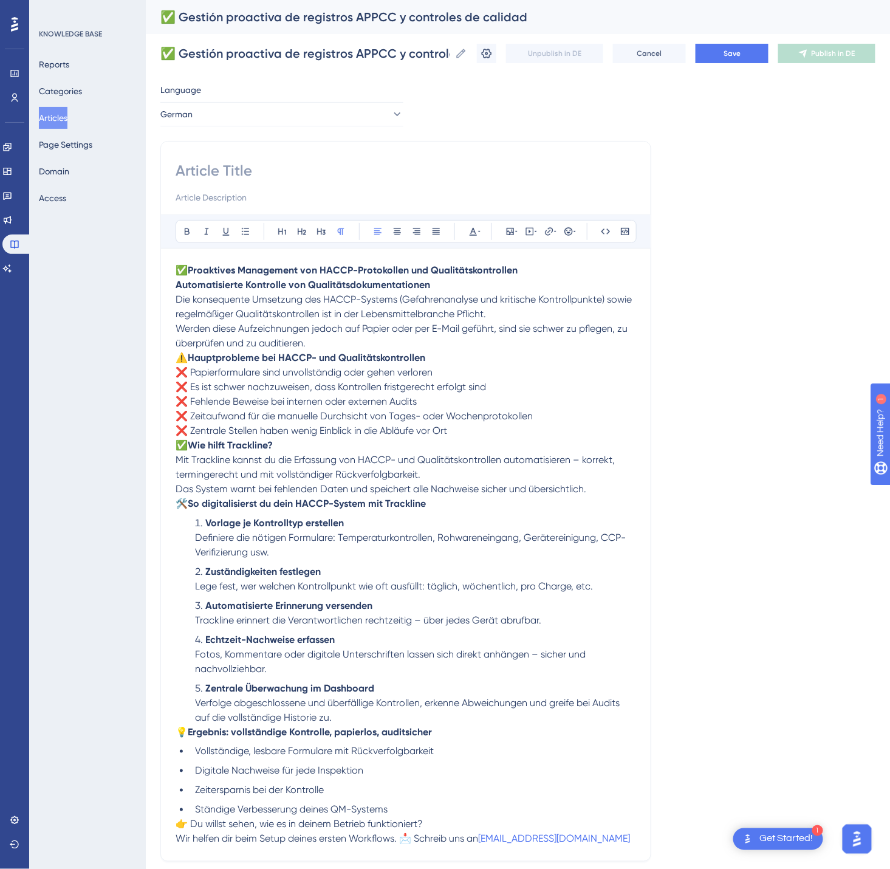
click at [214, 172] on input at bounding box center [406, 170] width 461 height 19
paste input "✅ Proaktives Management von HACCP-Protokollen und Qualitätskontrollen Automatis…"
type input "✅ Proaktives Management von HACCP-Protokollen und Qualitätskontrollen Automatis…"
click at [741, 57] on span "Save" at bounding box center [732, 54] width 17 height 10
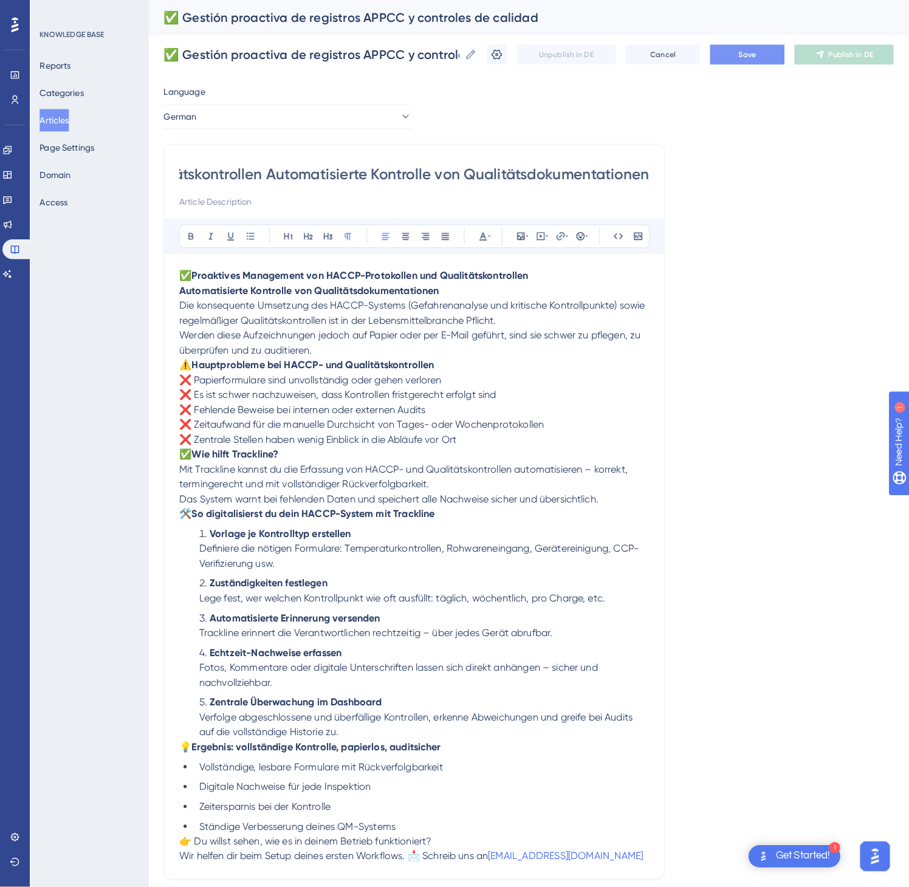
scroll to position [0, 0]
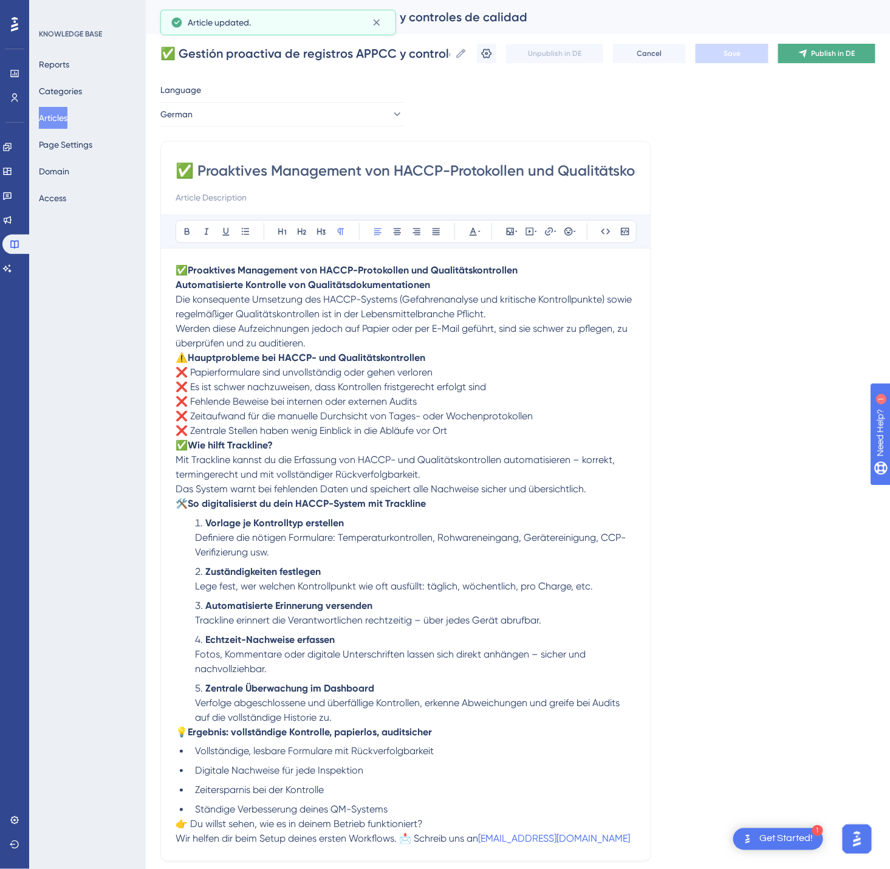
click at [836, 52] on span "Publish in DE" at bounding box center [834, 54] width 44 height 10
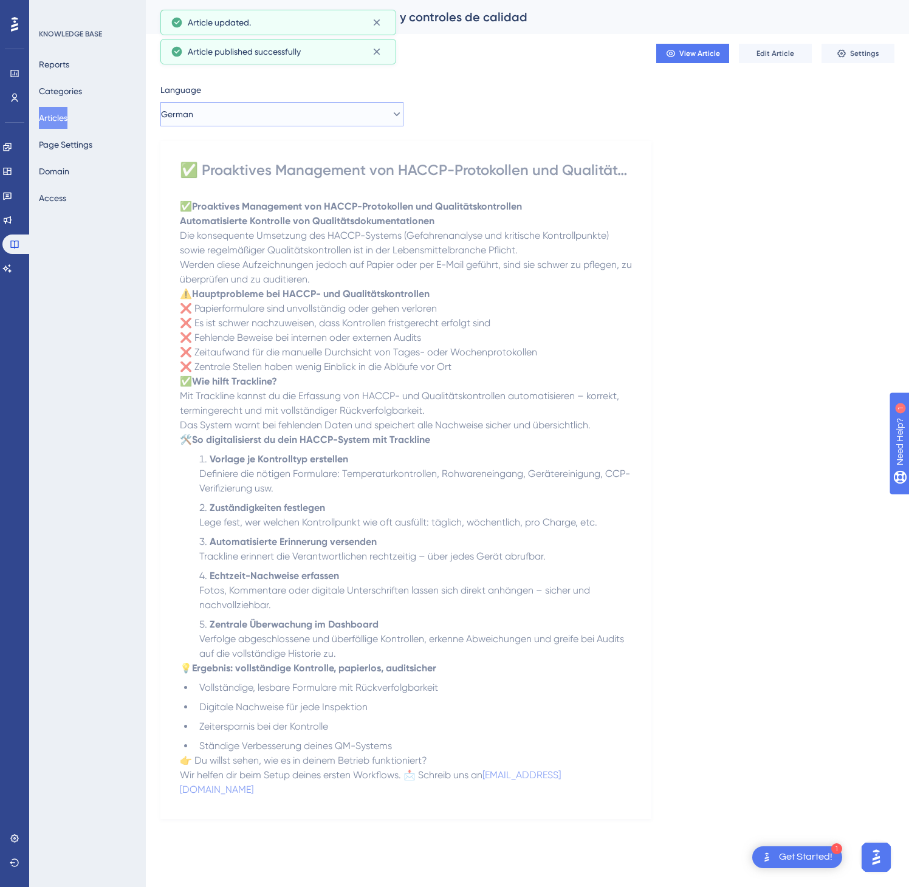
drag, startPoint x: 283, startPoint y: 109, endPoint x: 279, endPoint y: 125, distance: 16.8
click at [282, 108] on button "German" at bounding box center [281, 114] width 243 height 24
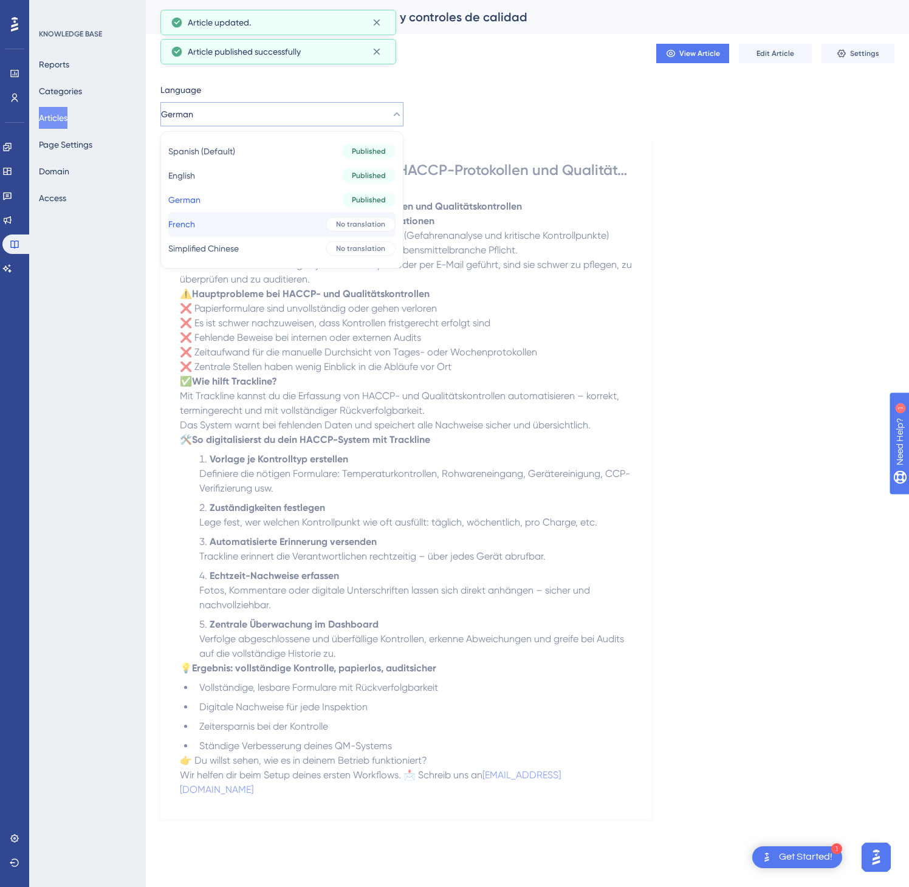
click at [267, 215] on button "French French No translation" at bounding box center [281, 224] width 227 height 24
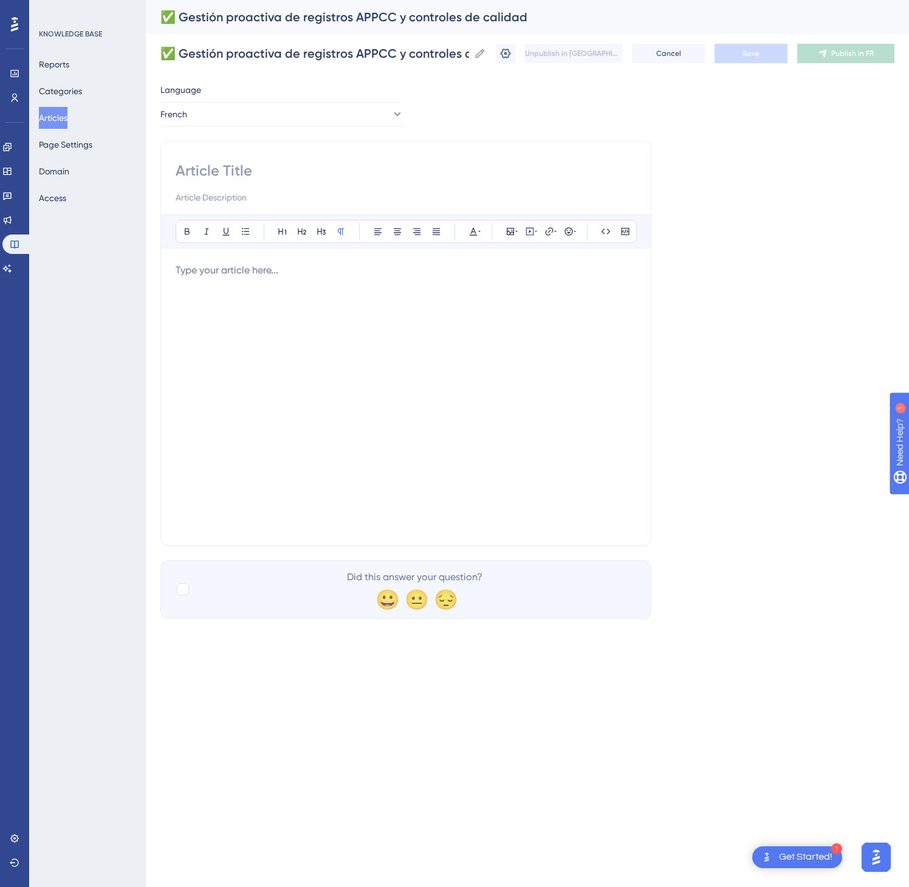
click at [404, 300] on div at bounding box center [406, 396] width 461 height 267
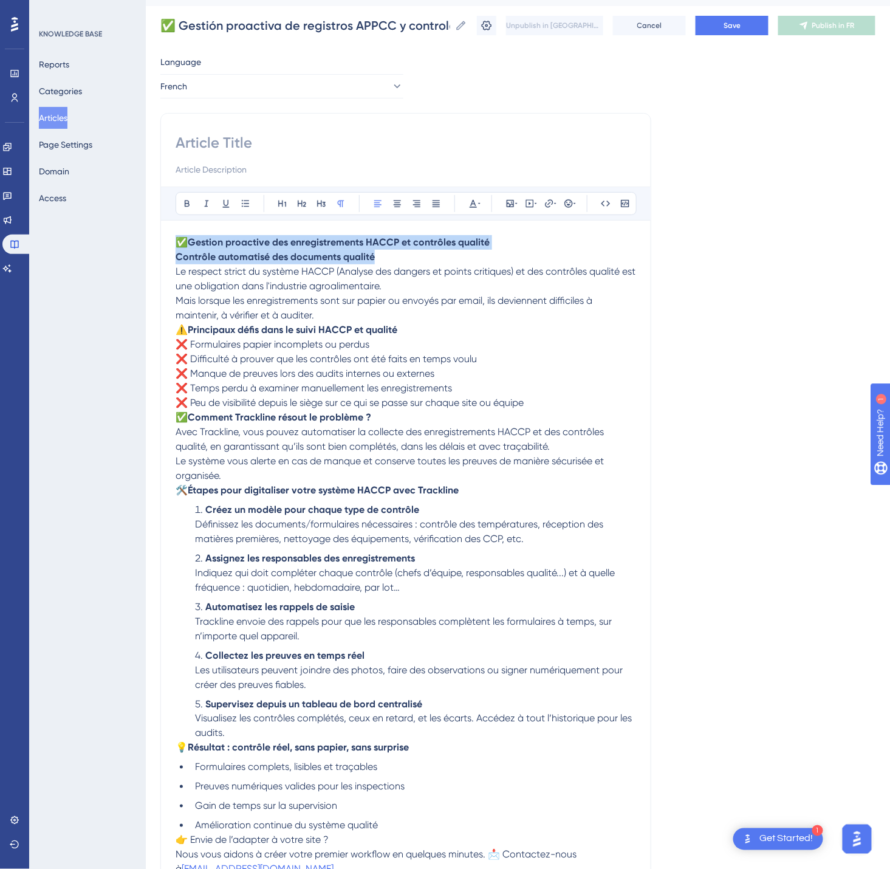
drag, startPoint x: 386, startPoint y: 261, endPoint x: 182, endPoint y: 239, distance: 205.3
click at [182, 239] on p "✅ Gestion proactive des enregistrements HACCP et contrôles qualité Contrôle aut…" at bounding box center [406, 249] width 461 height 29
click at [225, 144] on input at bounding box center [406, 142] width 461 height 19
paste input "✅ Gestion proactive des enregistrements HACCP et contrôles qualité Contrôle aut…"
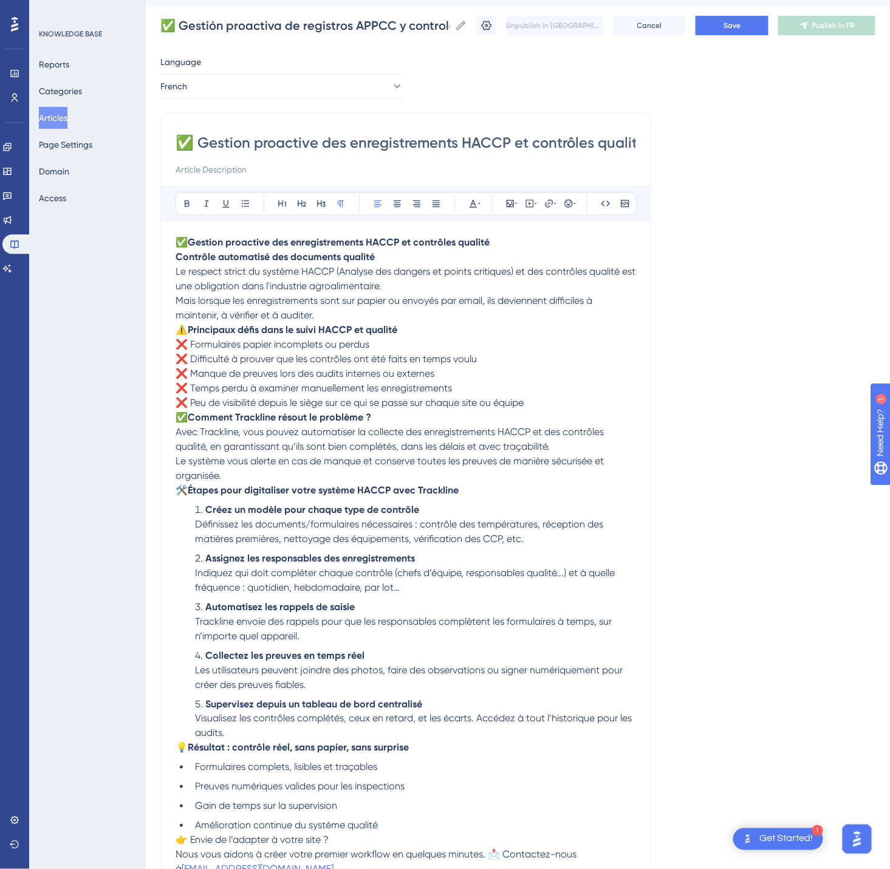
scroll to position [0, 310]
type input "✅ Gestion proactive des enregistrements HACCP et contrôles qualité Contrôle aut…"
click at [763, 26] on button "Save" at bounding box center [732, 25] width 73 height 19
click at [837, 18] on button "Publish in FR" at bounding box center [826, 25] width 97 height 19
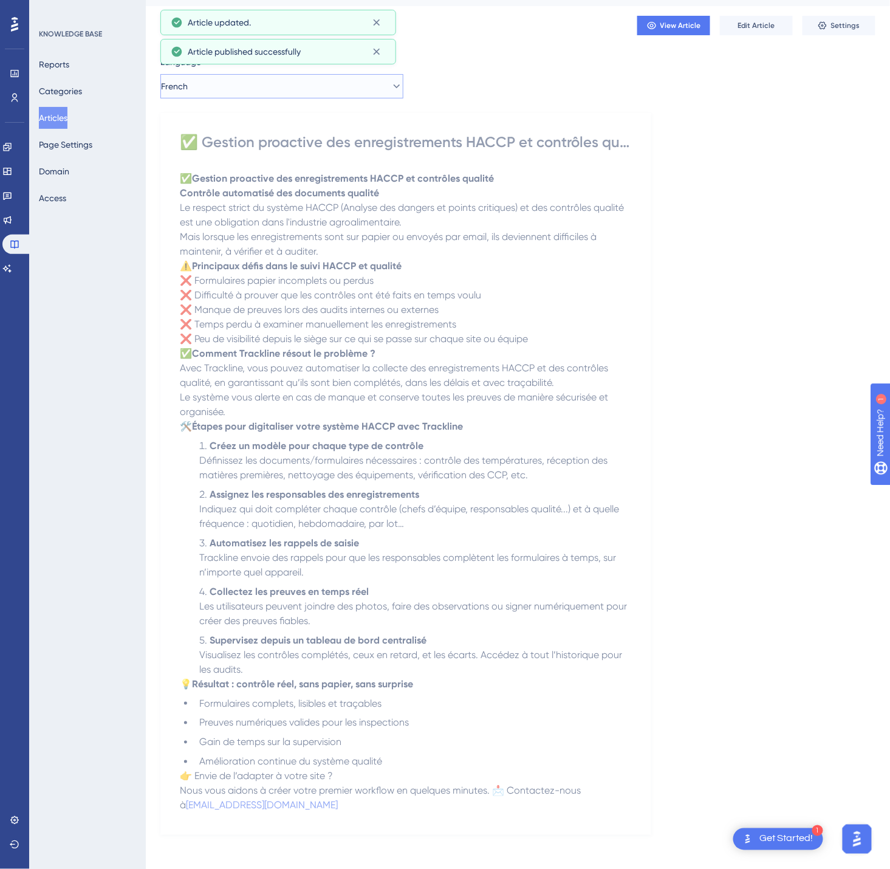
click at [370, 89] on button "French" at bounding box center [281, 86] width 243 height 24
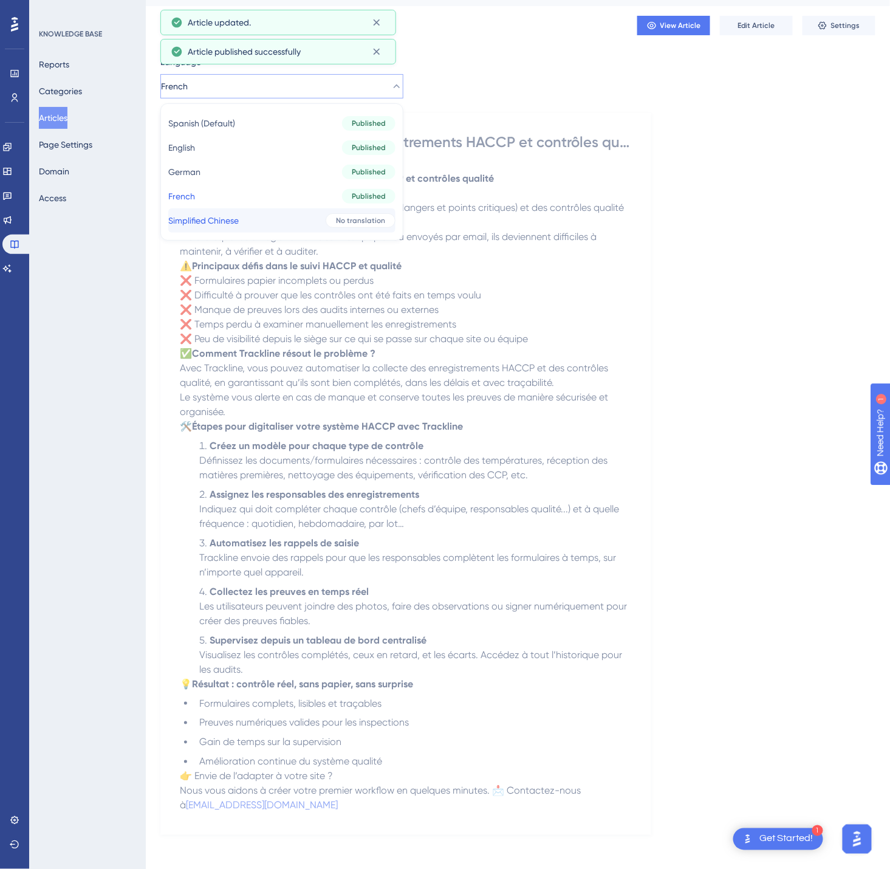
click at [326, 225] on div "No translation" at bounding box center [361, 220] width 70 height 15
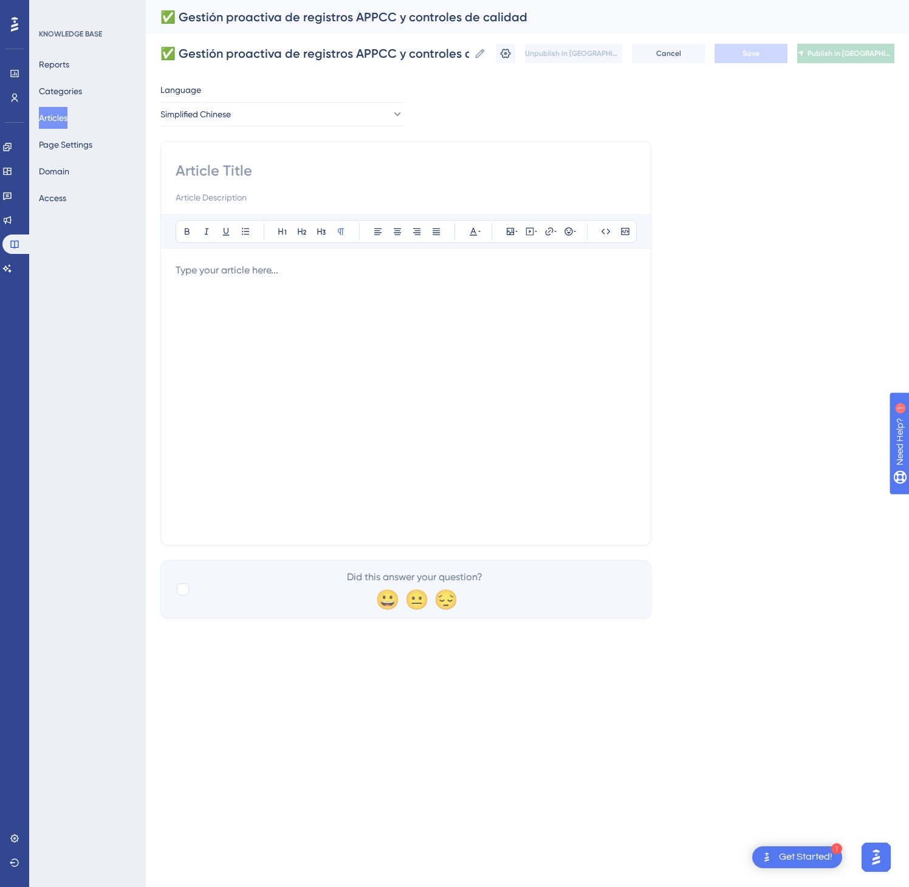
click at [500, 381] on div at bounding box center [406, 396] width 461 height 267
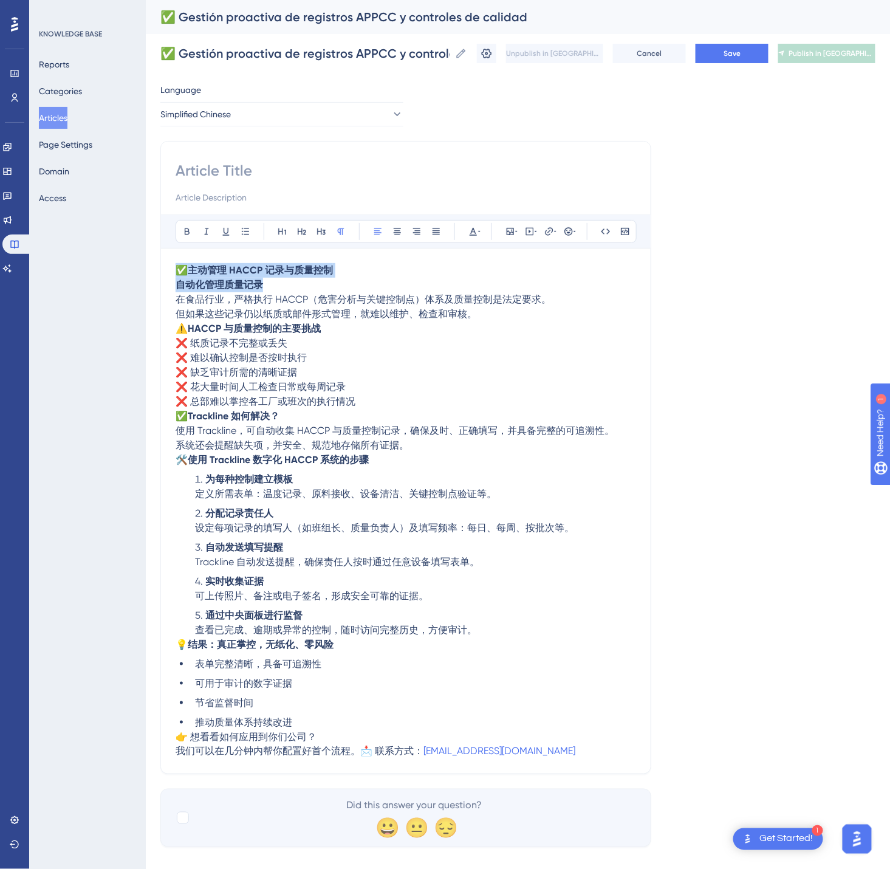
drag, startPoint x: 307, startPoint y: 283, endPoint x: 165, endPoint y: 264, distance: 142.9
click at [165, 264] on div "Bold Italic Underline Bullet Point Heading 1 Heading 2 Heading 3 Normal Align L…" at bounding box center [405, 457] width 491 height 633
click at [193, 177] on input at bounding box center [406, 170] width 461 height 19
paste input "✅ 主动管理 HACCP 记录与质量控制 自动化管理质量记录"
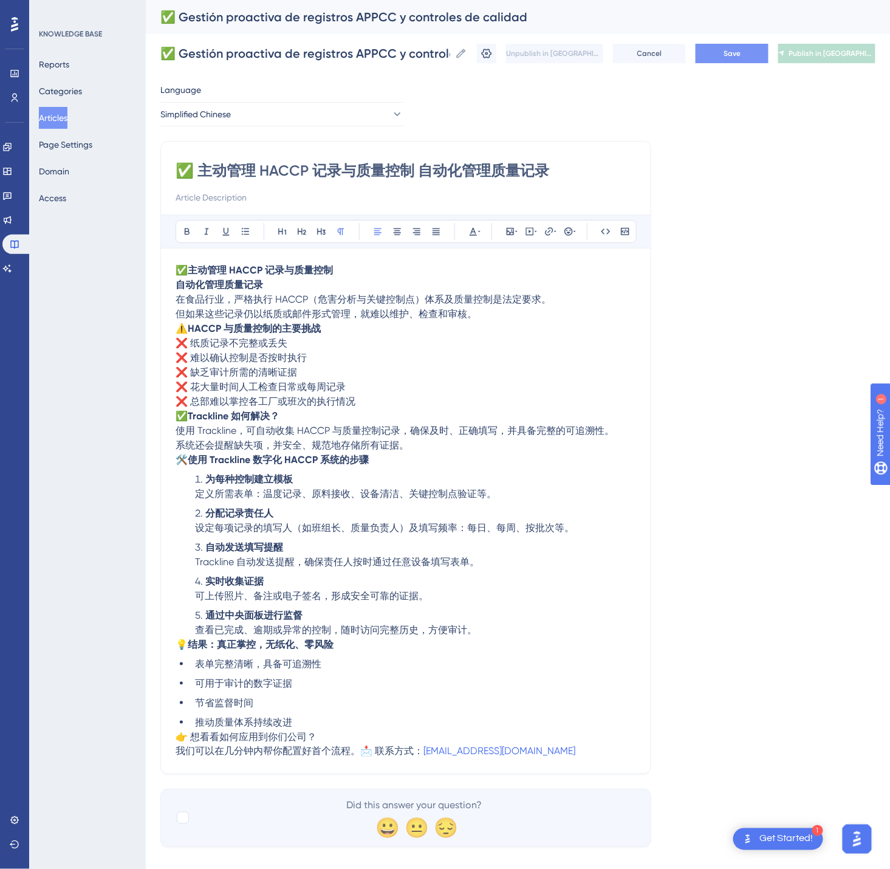
type input "✅ 主动管理 HACCP 记录与质量控制 自动化管理质量记录"
click at [740, 49] on button "Save" at bounding box center [732, 53] width 73 height 19
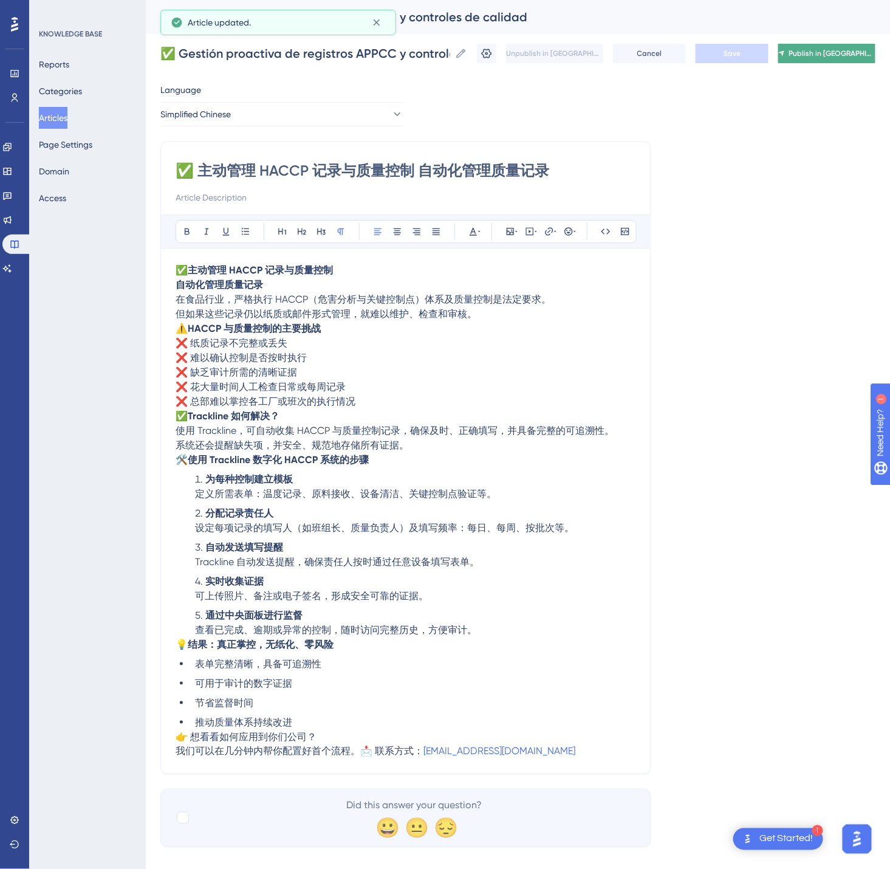
click at [827, 53] on span "Publish in [GEOGRAPHIC_DATA]-CN" at bounding box center [832, 54] width 87 height 10
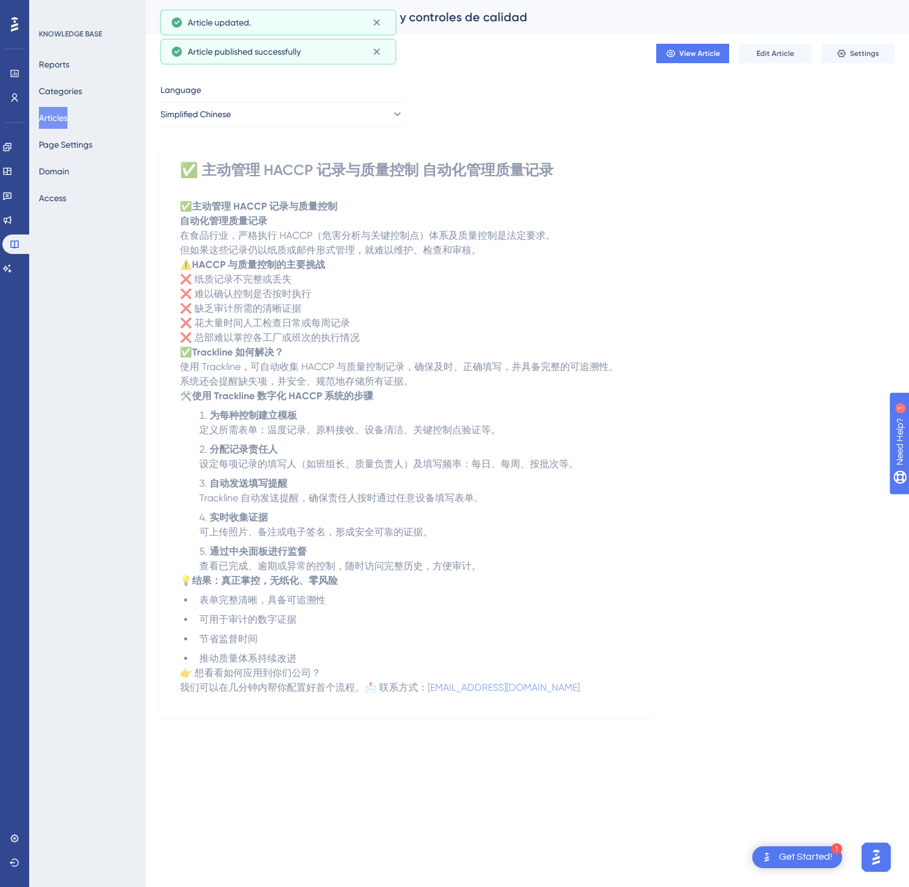
drag, startPoint x: 49, startPoint y: 111, endPoint x: 53, endPoint y: 102, distance: 9.5
click at [49, 112] on button "Articles" at bounding box center [53, 118] width 29 height 22
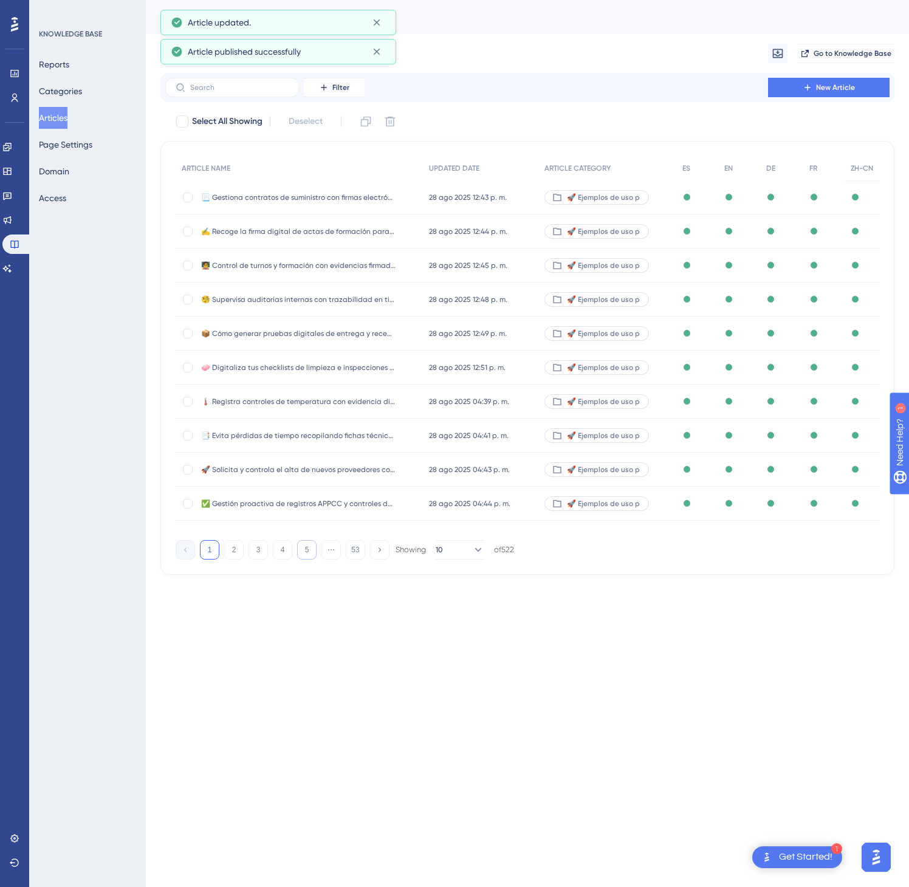
click at [310, 555] on button "5" at bounding box center [306, 549] width 19 height 19
click at [309, 555] on button "6" at bounding box center [306, 549] width 19 height 19
click at [310, 555] on button "8" at bounding box center [306, 549] width 19 height 19
click at [310, 555] on button "9" at bounding box center [306, 549] width 19 height 19
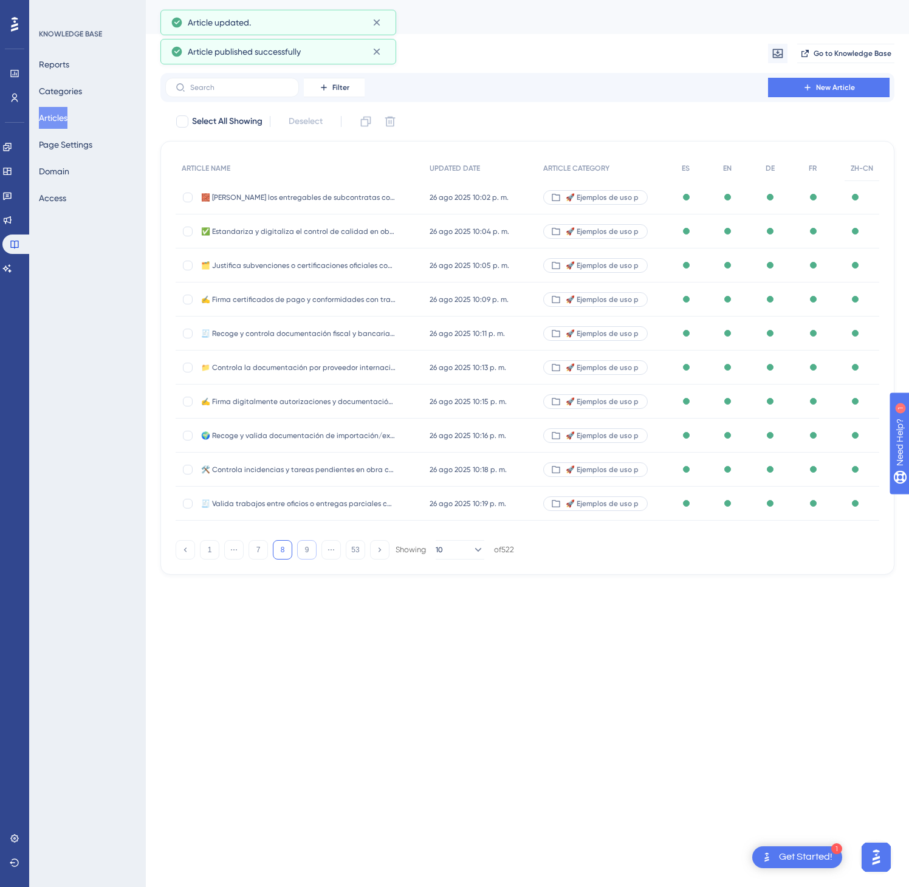
click at [310, 555] on button "9" at bounding box center [306, 549] width 19 height 19
click at [310, 555] on button "13" at bounding box center [306, 549] width 19 height 19
click at [310, 555] on button "14" at bounding box center [306, 549] width 19 height 19
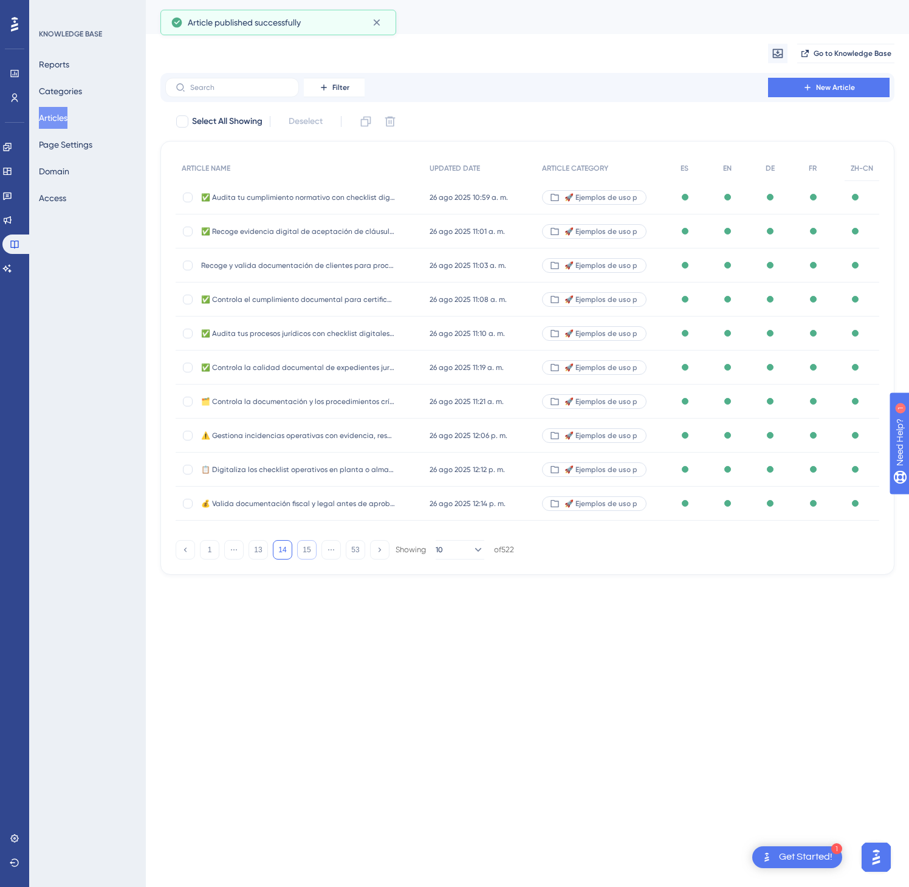
click at [310, 555] on button "15" at bounding box center [306, 549] width 19 height 19
click at [310, 555] on button "17" at bounding box center [306, 549] width 19 height 19
click at [310, 555] on button "19" at bounding box center [306, 549] width 19 height 19
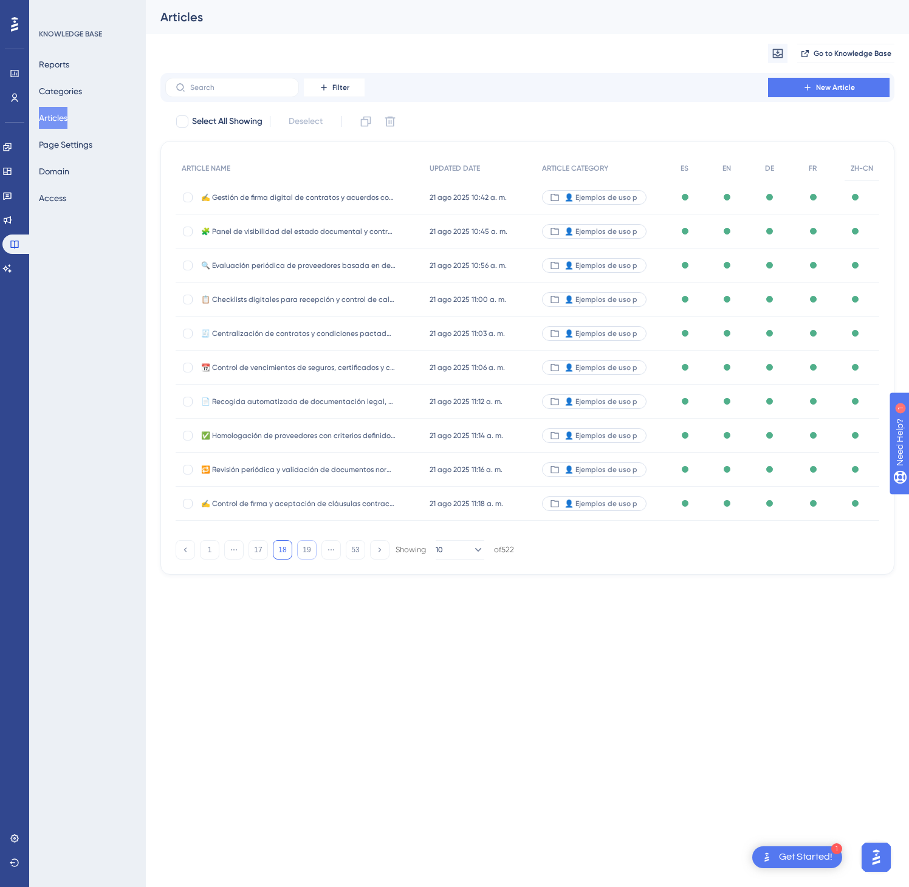
click at [310, 555] on button "19" at bounding box center [306, 549] width 19 height 19
click at [310, 555] on button "21" at bounding box center [306, 549] width 19 height 19
click at [310, 555] on button "22" at bounding box center [306, 549] width 19 height 19
click at [310, 555] on button "24" at bounding box center [306, 549] width 19 height 19
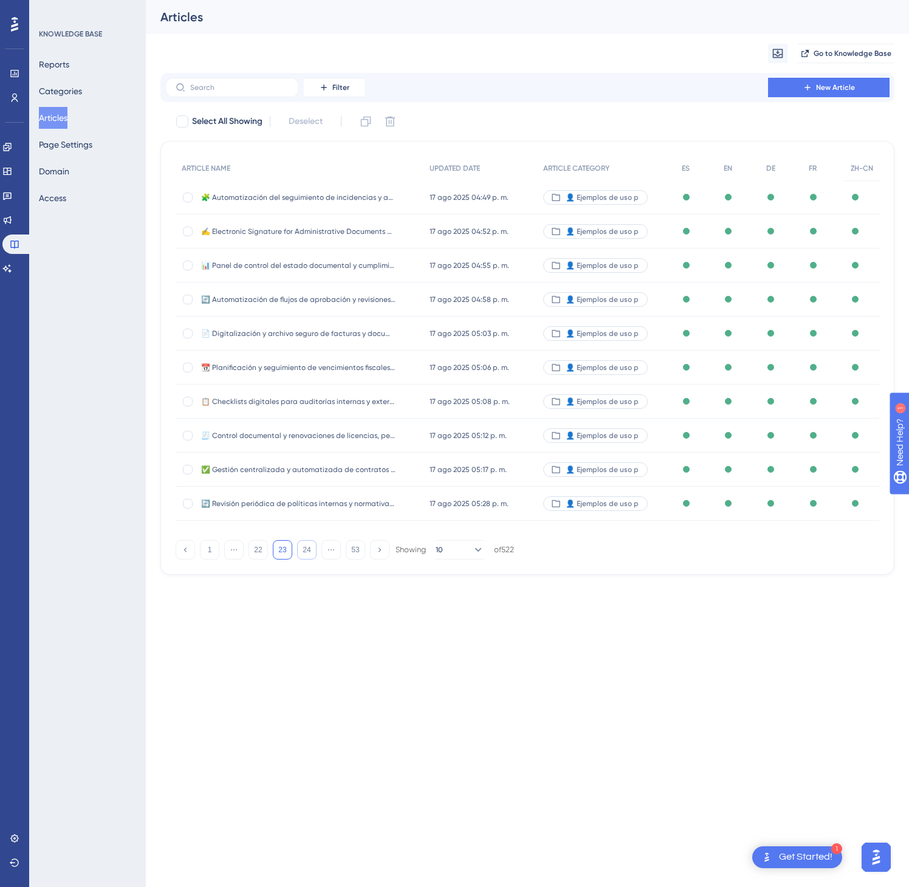
click at [310, 555] on button "24" at bounding box center [306, 549] width 19 height 19
click at [310, 555] on button "26" at bounding box center [306, 549] width 19 height 19
click at [310, 555] on button "27" at bounding box center [306, 549] width 19 height 19
click at [310, 555] on button "29" at bounding box center [306, 549] width 19 height 19
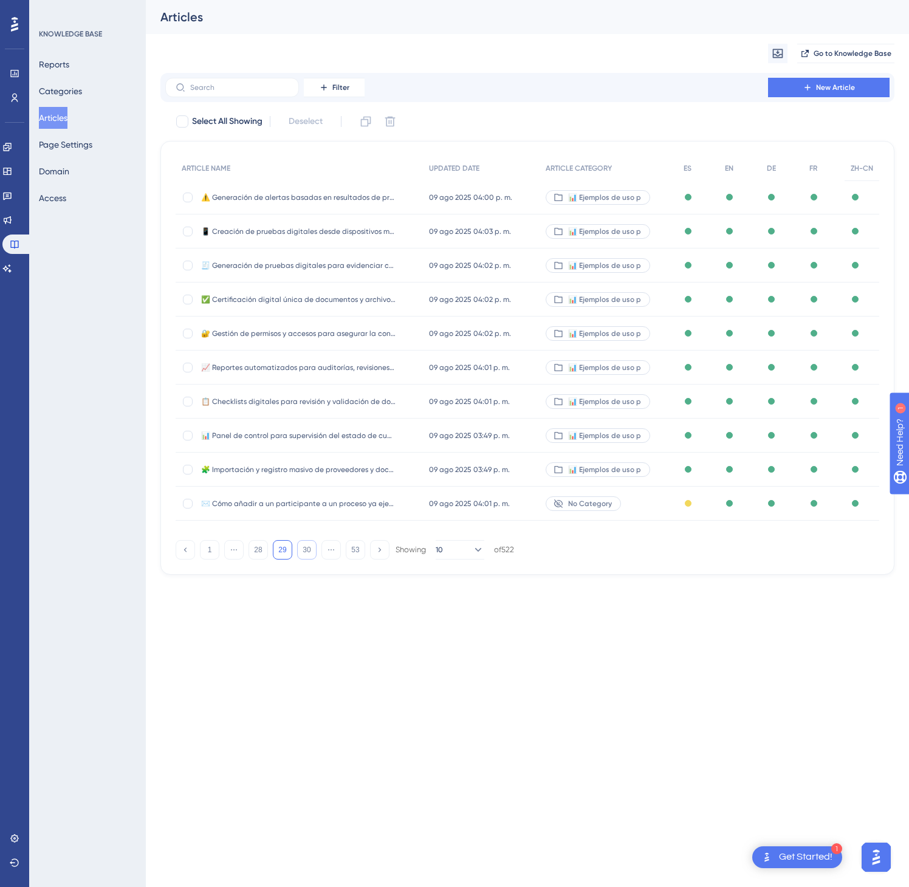
click at [310, 555] on button "30" at bounding box center [306, 549] width 19 height 19
click at [310, 555] on button "31" at bounding box center [306, 549] width 19 height 19
click at [668, 465] on div "🚀 Ejemplos de uso p" at bounding box center [607, 470] width 138 height 34
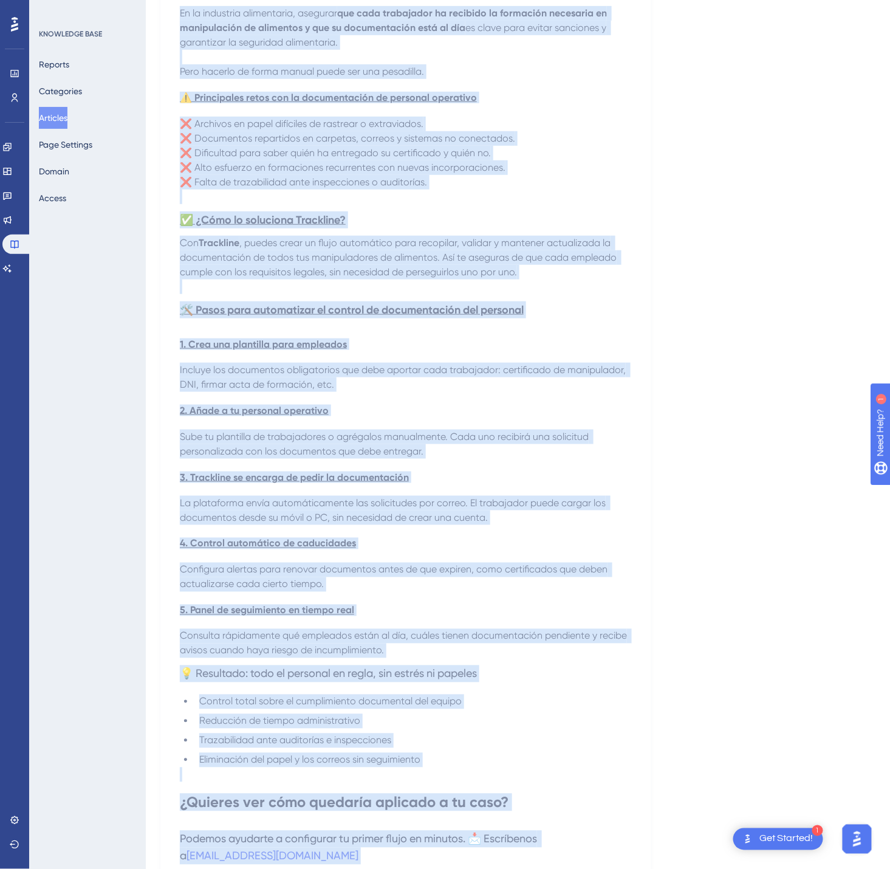
scroll to position [355, 0]
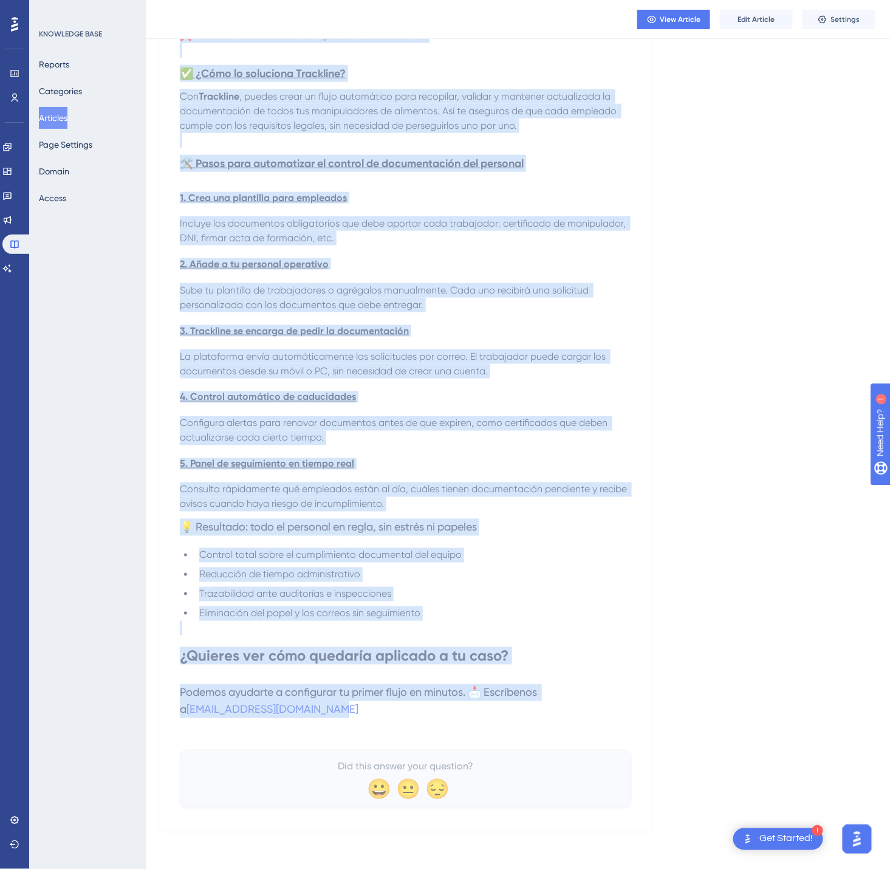
drag, startPoint x: 184, startPoint y: 162, endPoint x: 588, endPoint y: 721, distance: 689.7
click at [588, 721] on div "📋 Centraliza la documentación de manipuladores de alimentos en segundos Delega …" at bounding box center [406, 307] width 452 height 1002
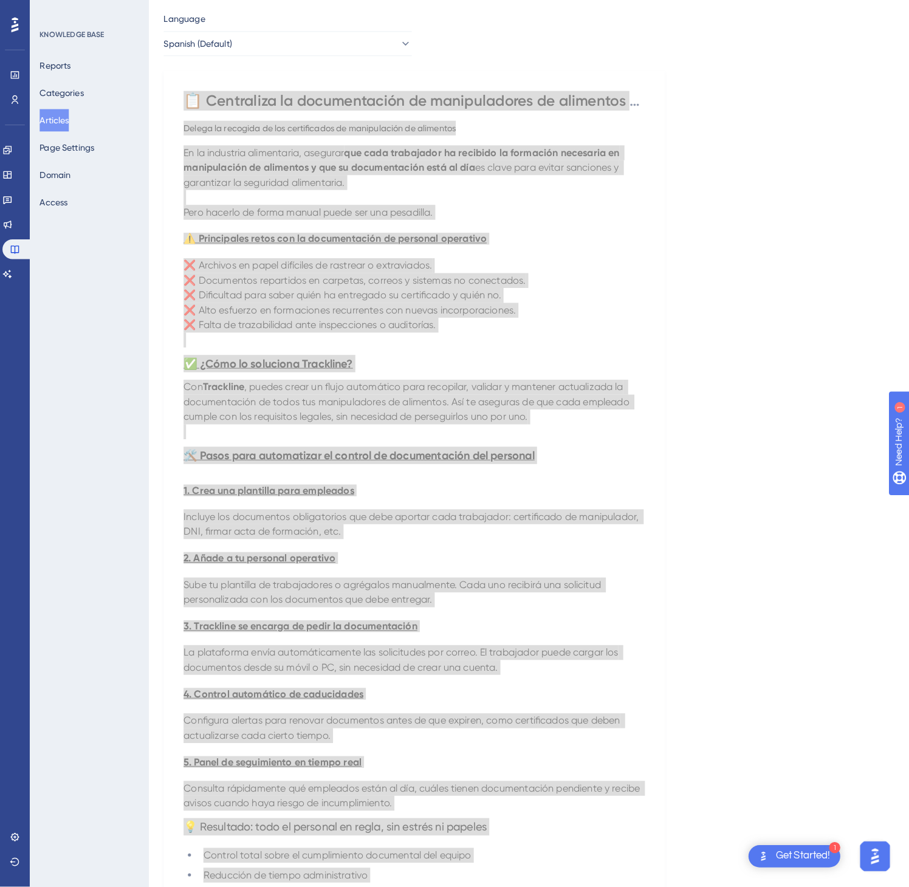
scroll to position [0, 0]
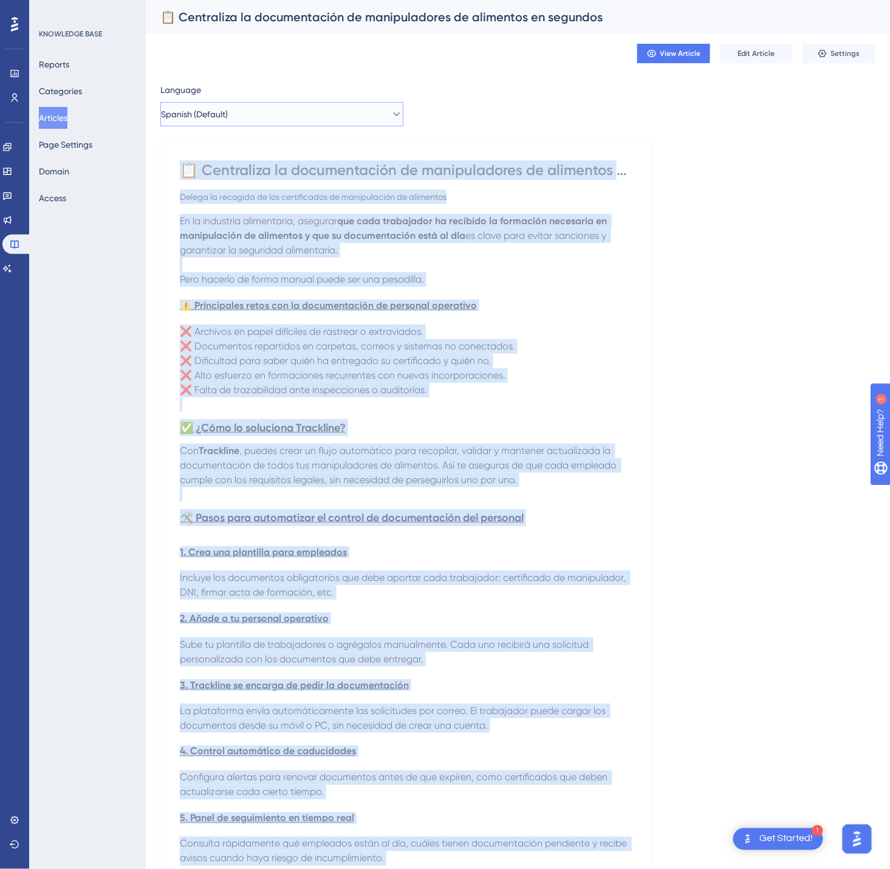
click at [318, 117] on button "Spanish (Default)" at bounding box center [281, 114] width 243 height 24
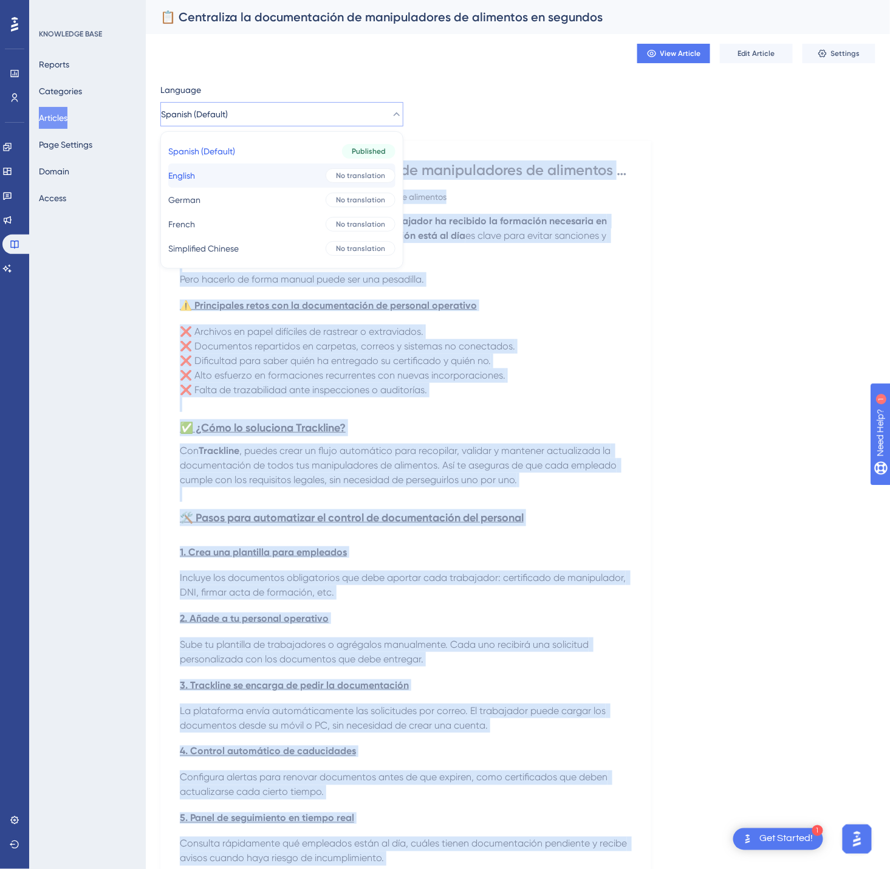
click at [281, 173] on button "English English No translation" at bounding box center [281, 175] width 227 height 24
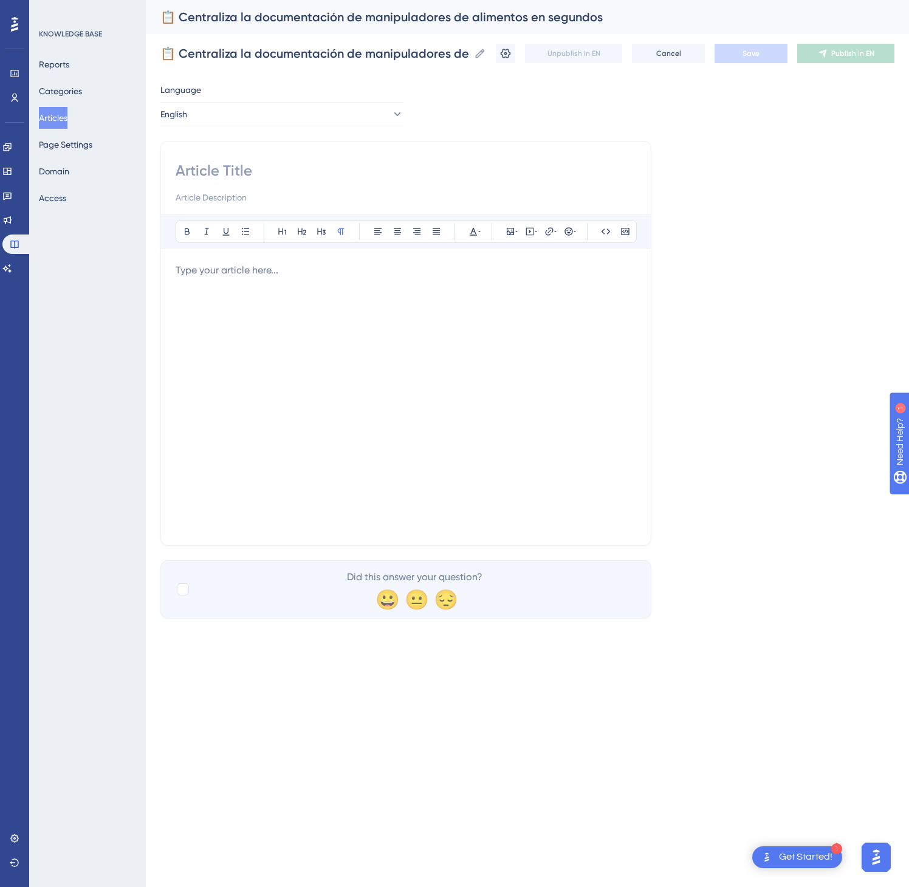
click at [247, 169] on input at bounding box center [406, 170] width 461 height 19
paste input "📋 Centralize Food Handler Certificates in Seconds Delegate the collection of fo…"
type input "📋 Centralize Food Handler Certificates in Seconds Delegate the collection of fo…"
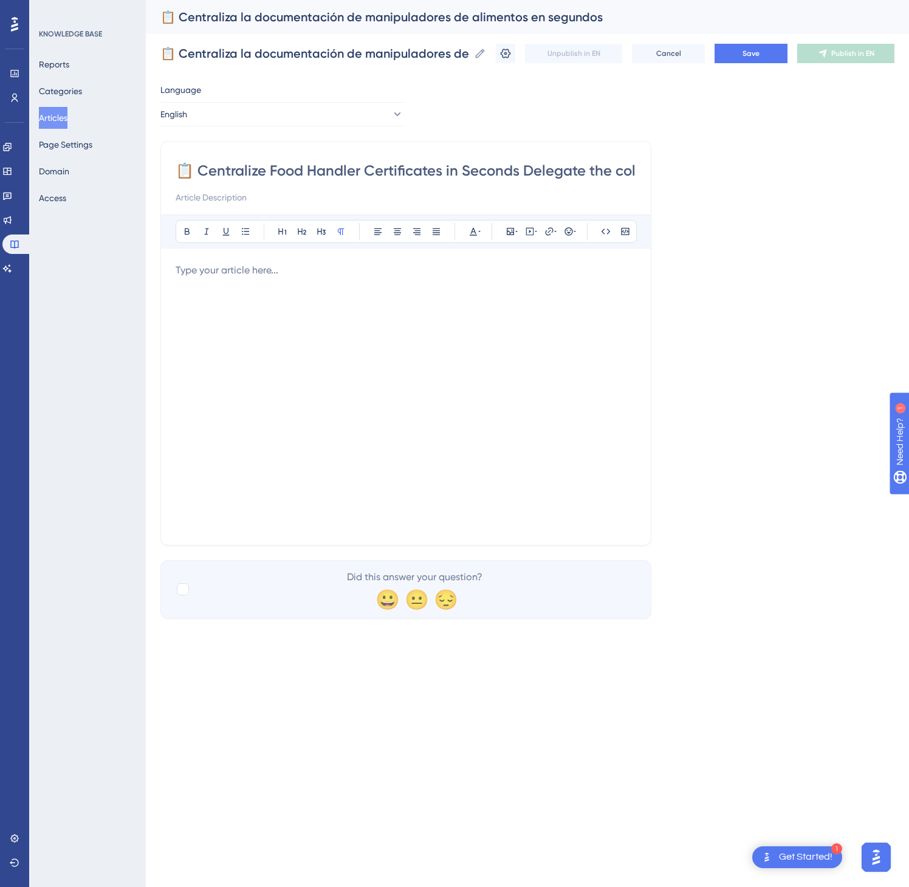
click at [540, 416] on div at bounding box center [406, 396] width 461 height 267
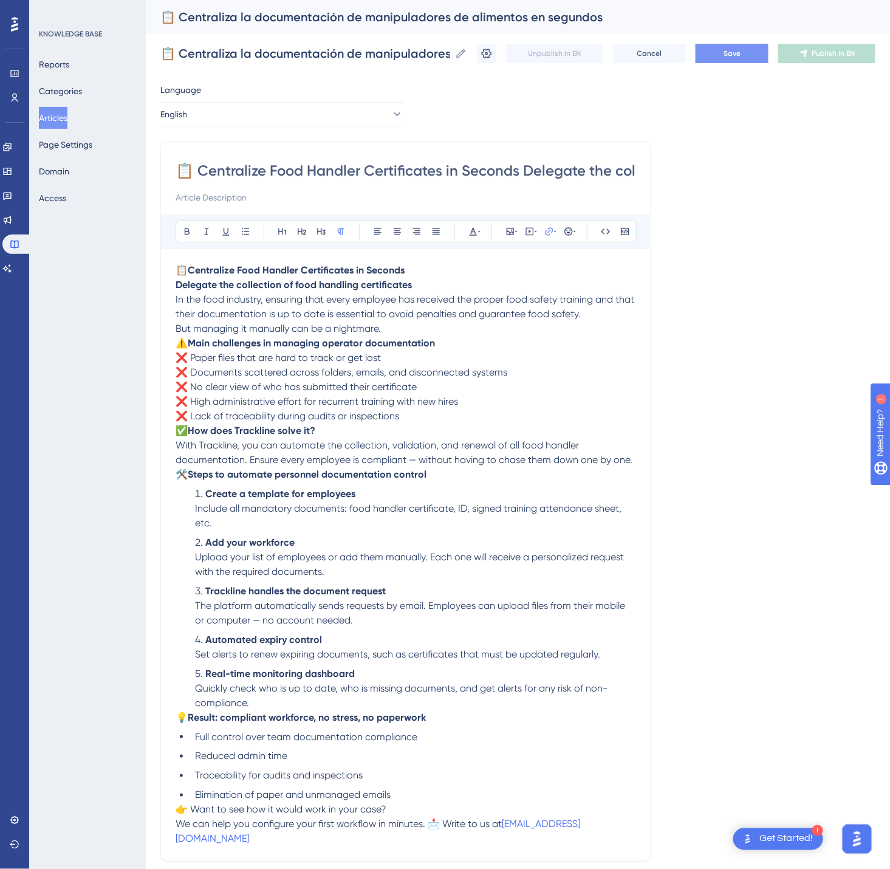
click at [741, 52] on button "Save" at bounding box center [732, 53] width 73 height 19
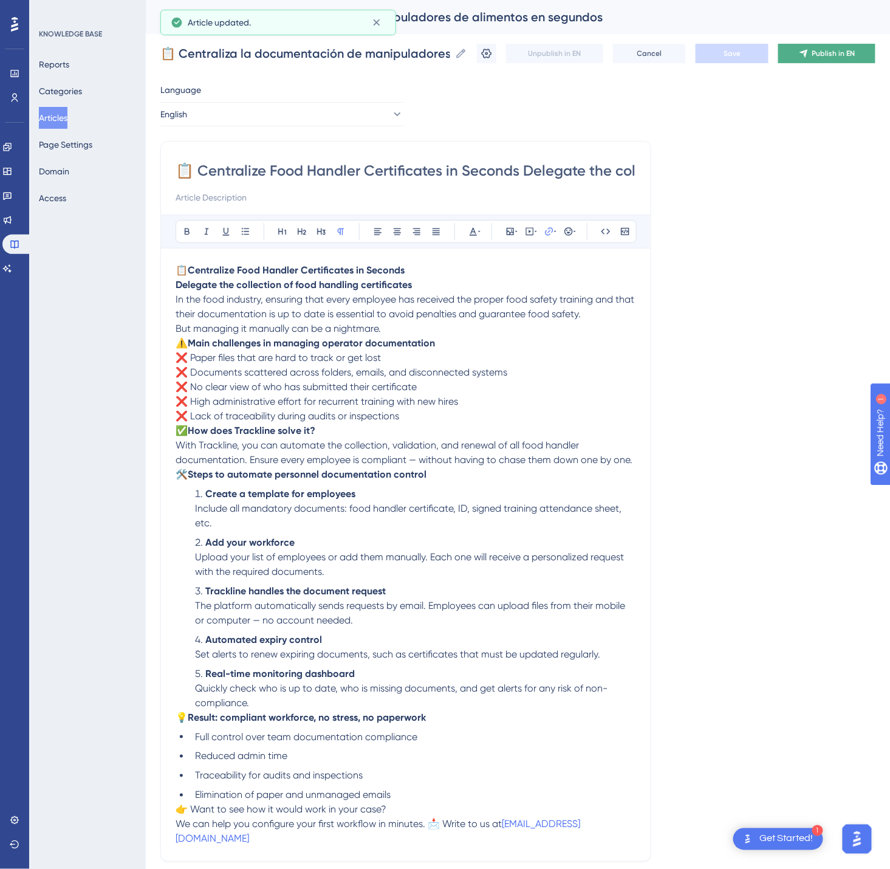
click at [856, 52] on span "Publish in EN" at bounding box center [834, 54] width 43 height 10
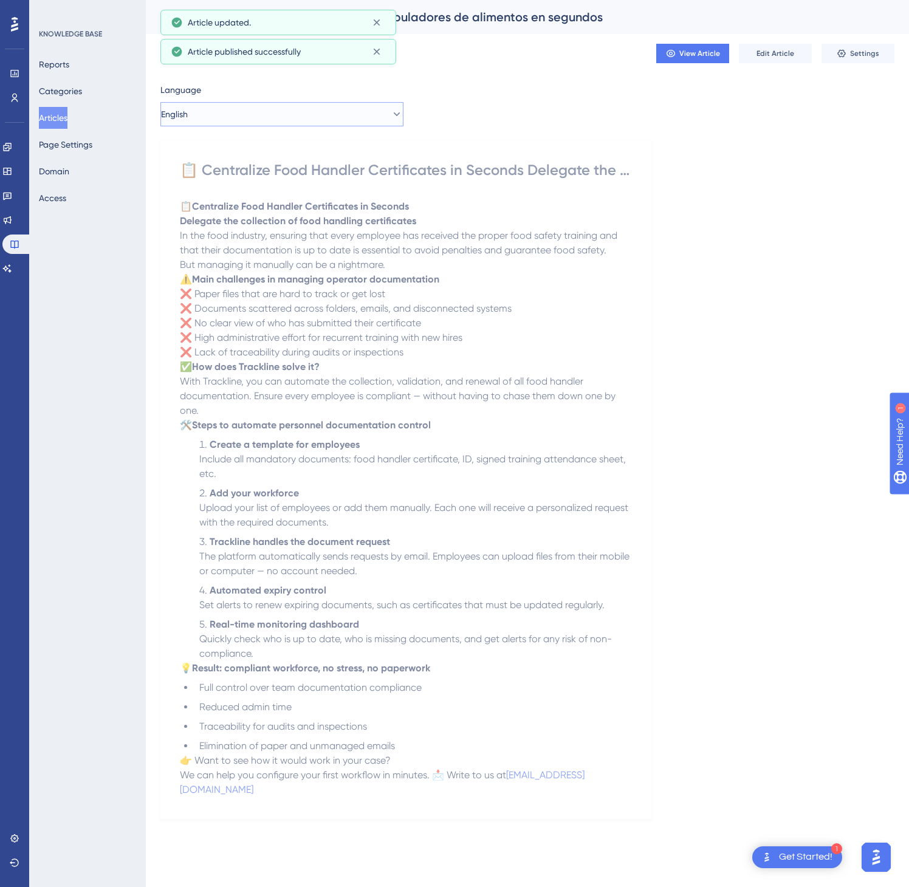
click at [263, 117] on button "English" at bounding box center [281, 114] width 243 height 24
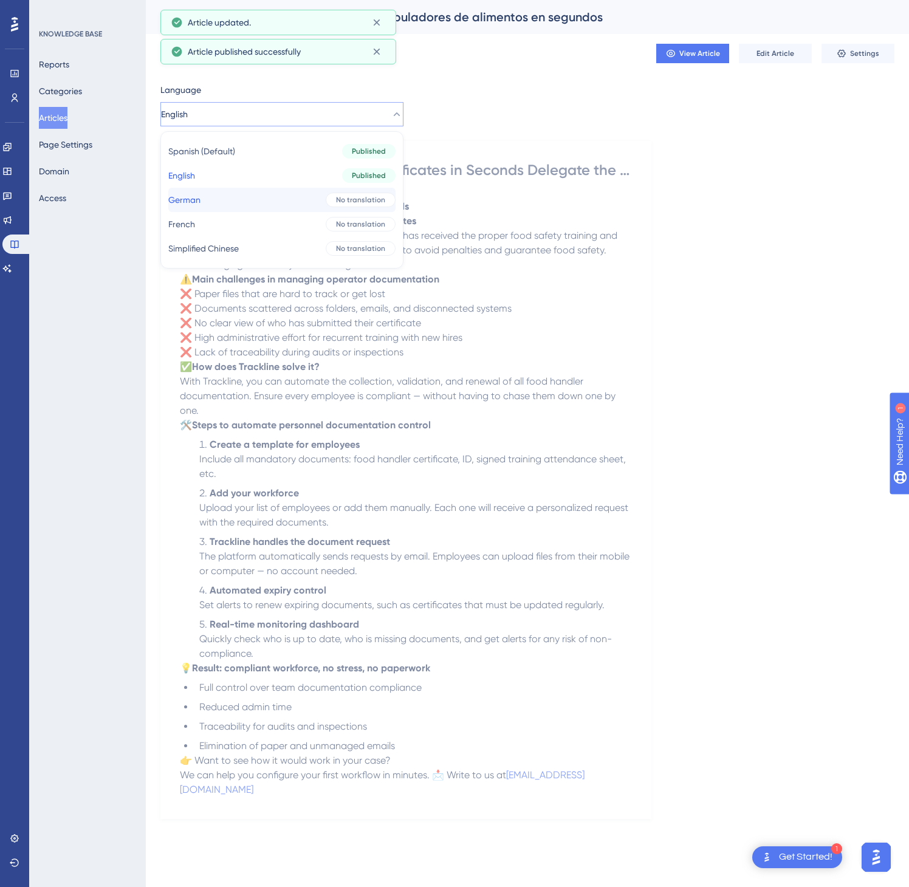
click at [255, 196] on button "German German No translation" at bounding box center [281, 200] width 227 height 24
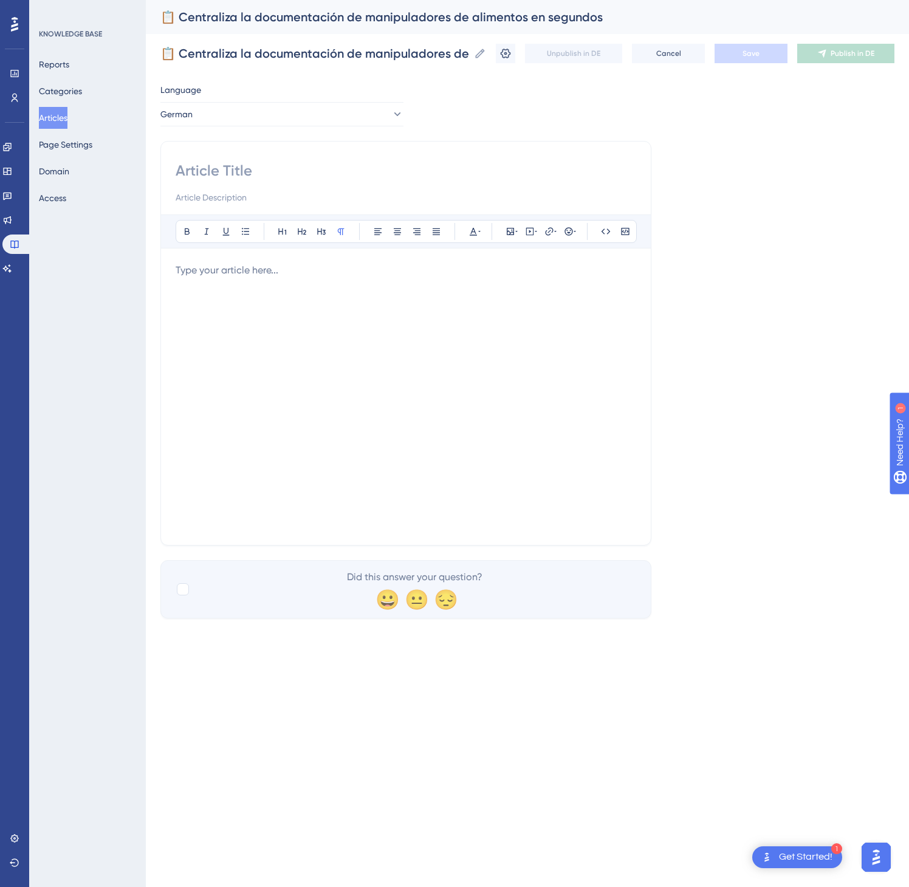
click at [380, 348] on div at bounding box center [406, 396] width 461 height 267
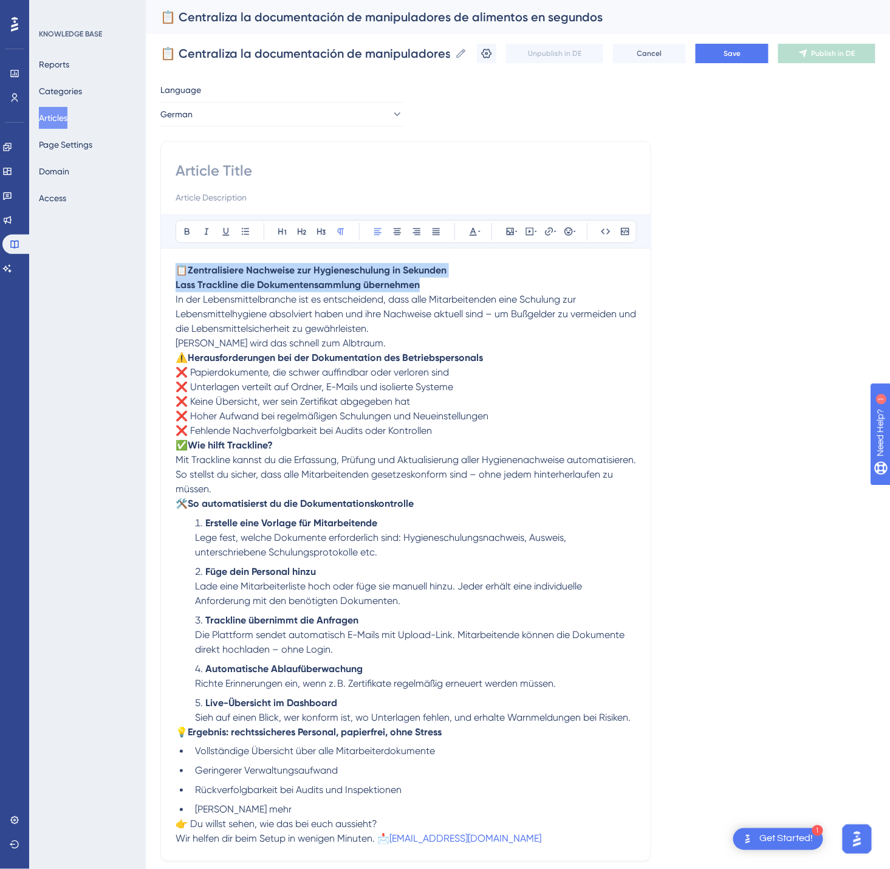
drag, startPoint x: 396, startPoint y: 281, endPoint x: 153, endPoint y: 261, distance: 243.9
click at [0, 0] on div "Performance Users Engagement Widgets Feedback Product Updates Knowledge Base AI…" at bounding box center [0, 0] width 0 height 0
click at [219, 159] on div "Bold Italic Underline Bullet Point Heading 1 Heading 2 Heading 3 Normal Align L…" at bounding box center [405, 501] width 491 height 721
click at [216, 169] on input at bounding box center [406, 170] width 461 height 19
paste input "📋 Zentralisiere Nachweise zur Hygieneschulung in Sekunden Lass Trackline die Do…"
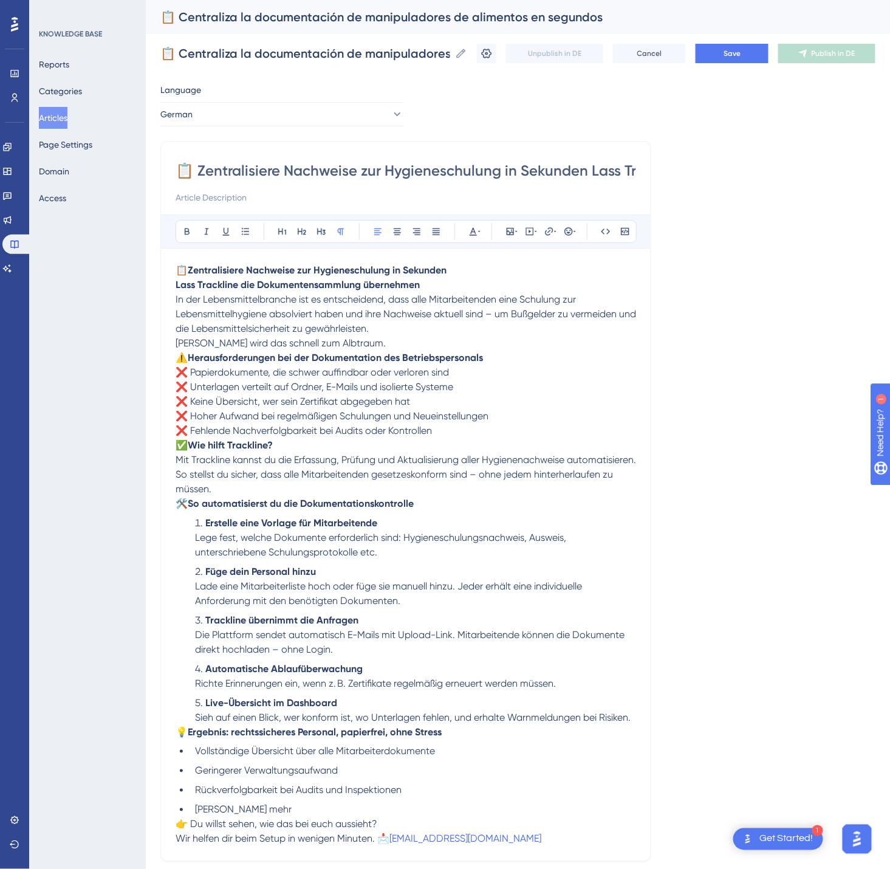
scroll to position [0, 320]
type input "📋 Zentralisiere Nachweise zur Hygieneschulung in Sekunden Lass Trackline die Do…"
click at [769, 50] on button "Save" at bounding box center [732, 53] width 73 height 19
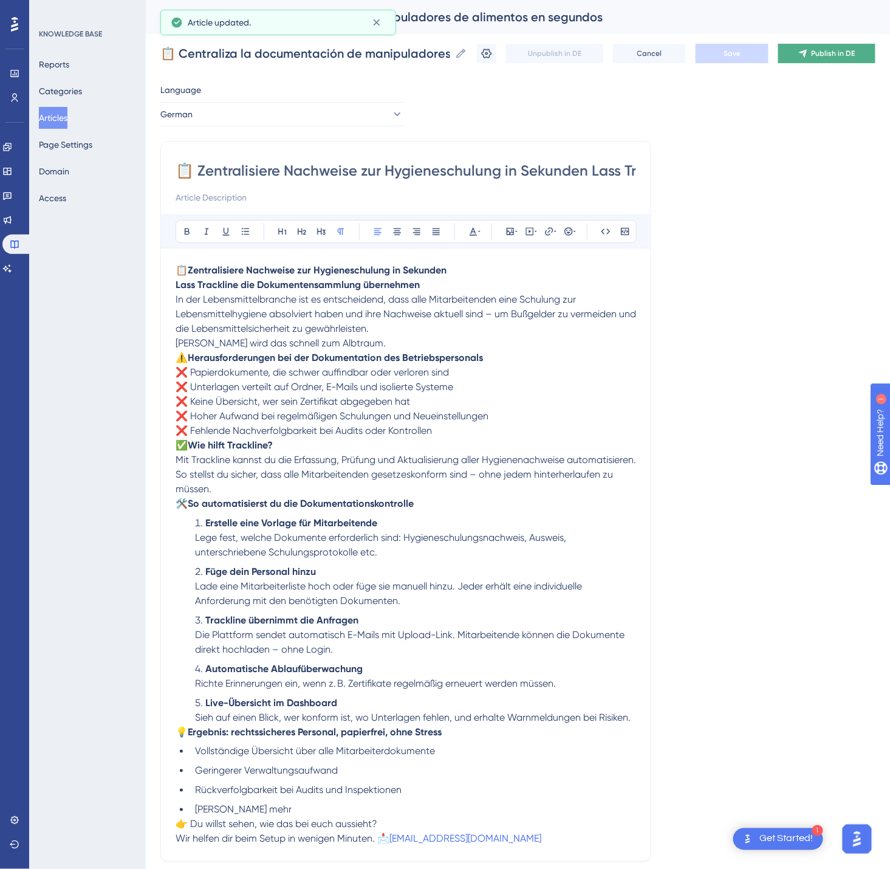
click at [830, 47] on button "Publish in DE" at bounding box center [826, 53] width 97 height 19
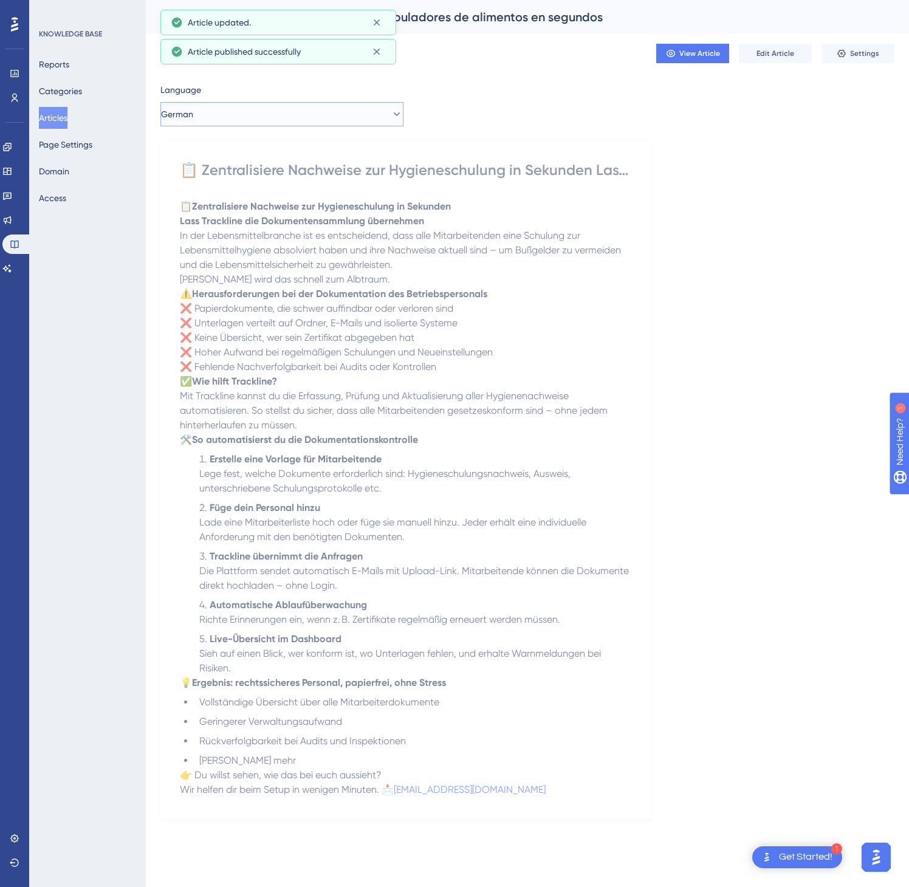
click at [314, 115] on button "German" at bounding box center [281, 114] width 243 height 24
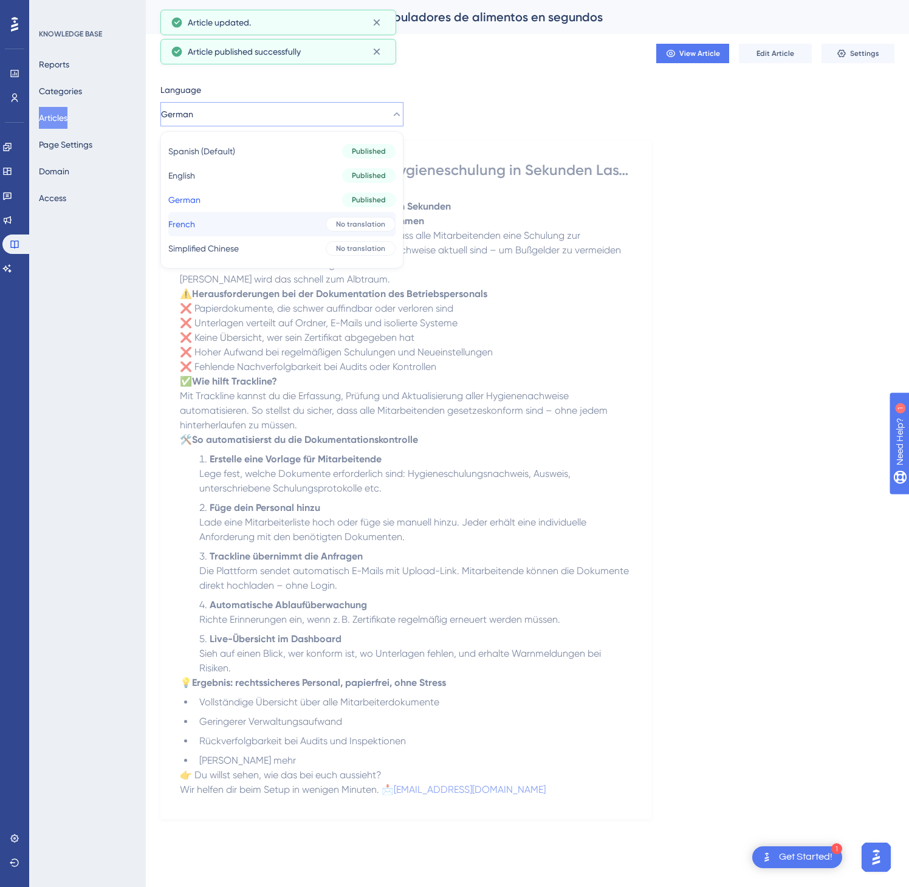
click at [294, 221] on button "French French No translation" at bounding box center [281, 224] width 227 height 24
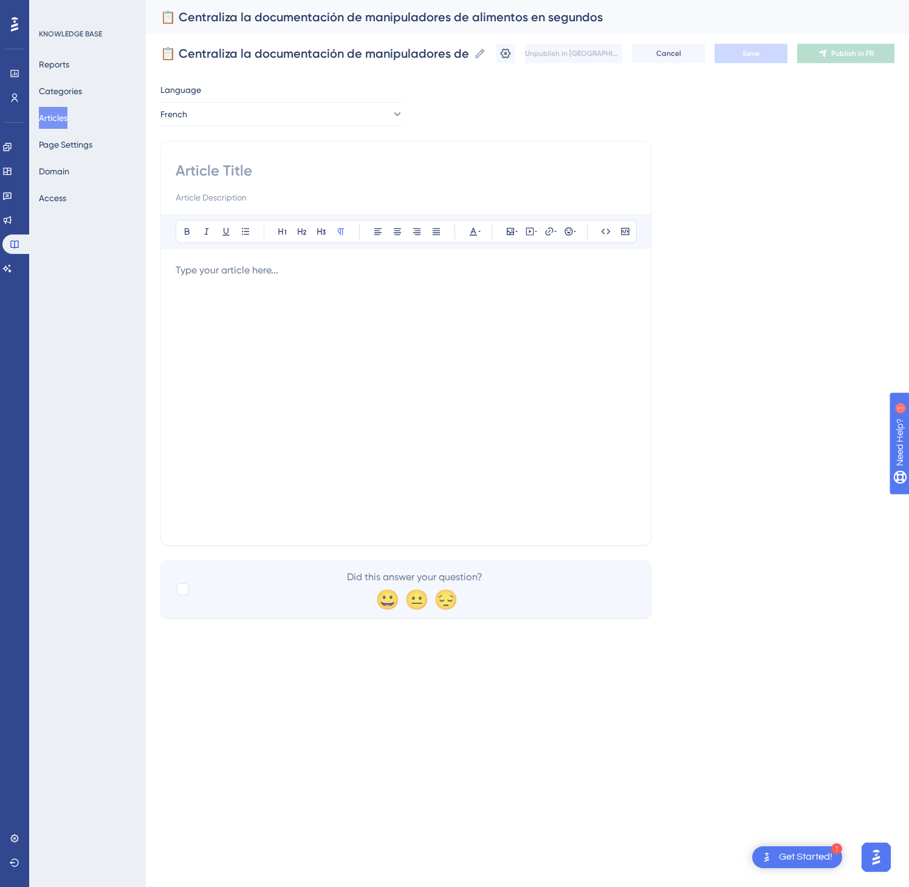
click at [410, 348] on div at bounding box center [406, 396] width 461 height 267
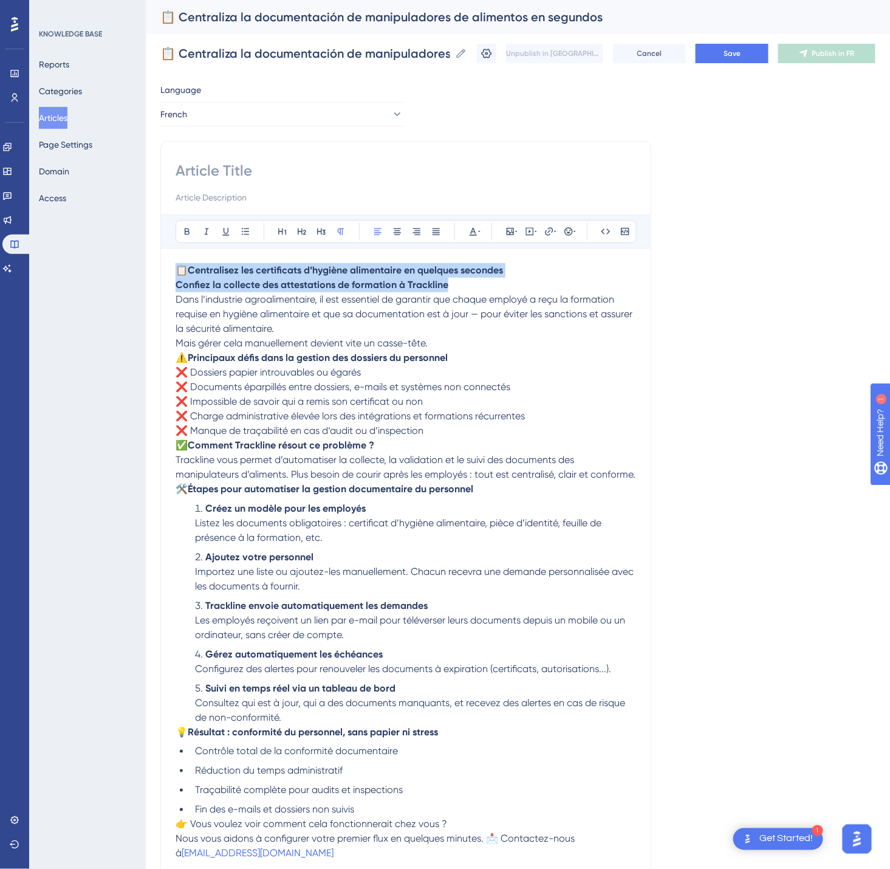
drag, startPoint x: 467, startPoint y: 292, endPoint x: 151, endPoint y: 264, distance: 316.6
click at [0, 0] on div "Performance Users Engagement Widgets Feedback Product Updates Knowledge Base AI…" at bounding box center [0, 0] width 0 height 0
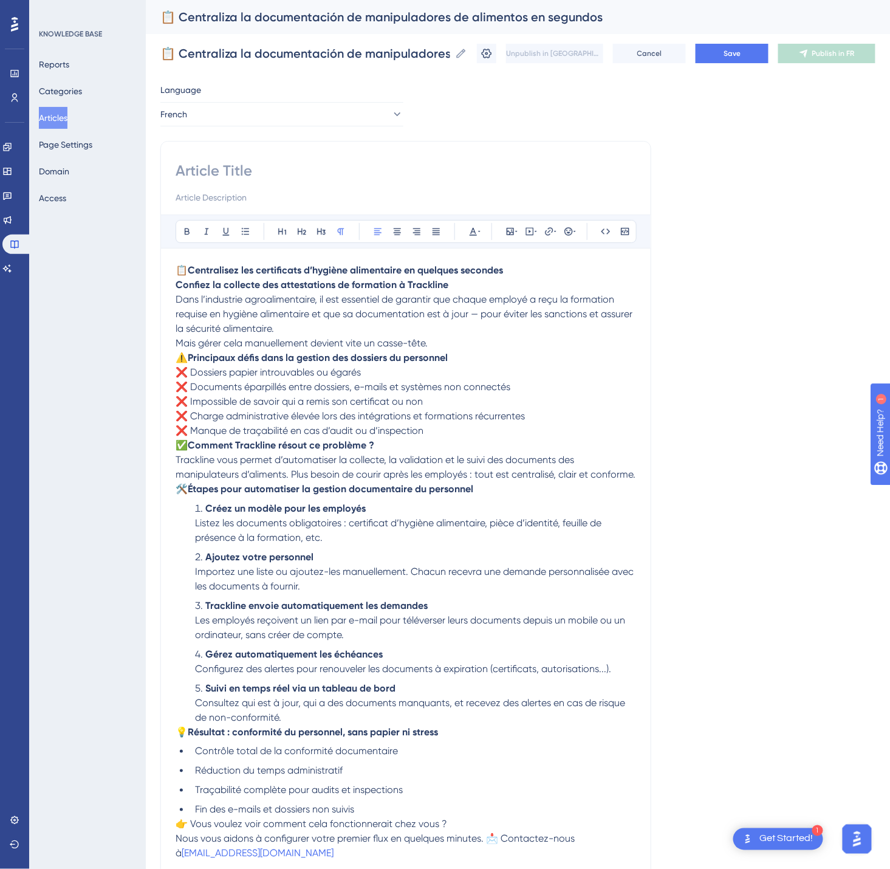
click at [187, 165] on input at bounding box center [406, 170] width 461 height 19
paste input "📋 Centralisez les certificats d’hygiène alimentaire en quelques secondes Confie…"
type input "📋 Centralisez les certificats d’hygiène alimentaire en quelques secondes Confie…"
click at [739, 50] on button "Save" at bounding box center [732, 53] width 73 height 19
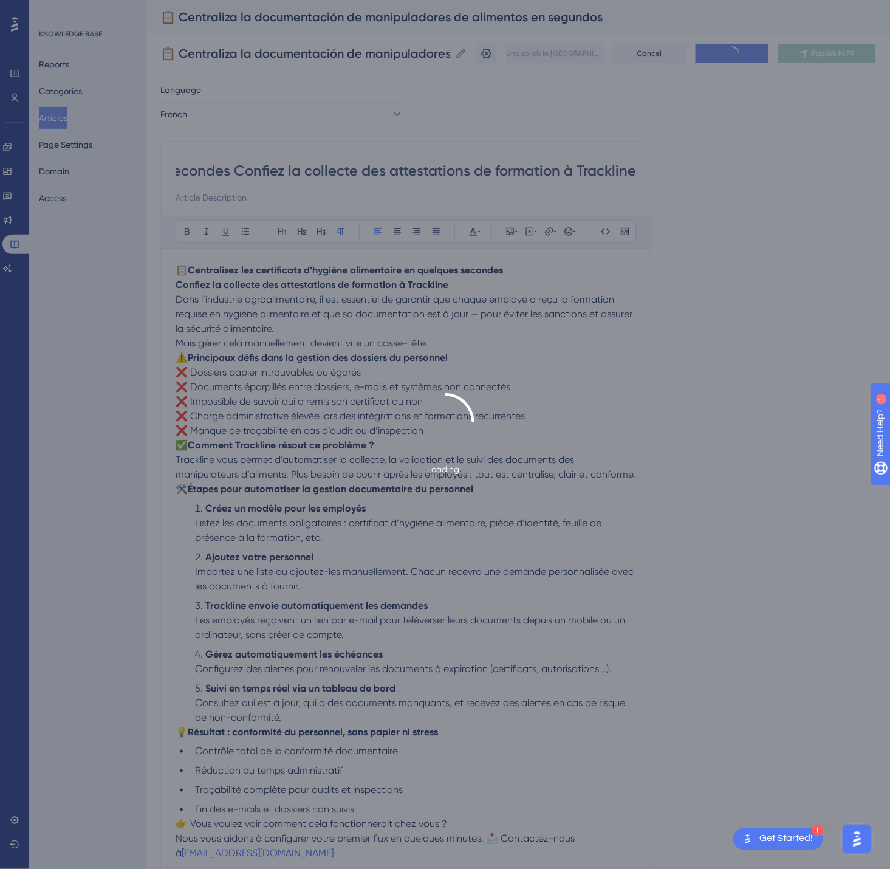
scroll to position [0, 0]
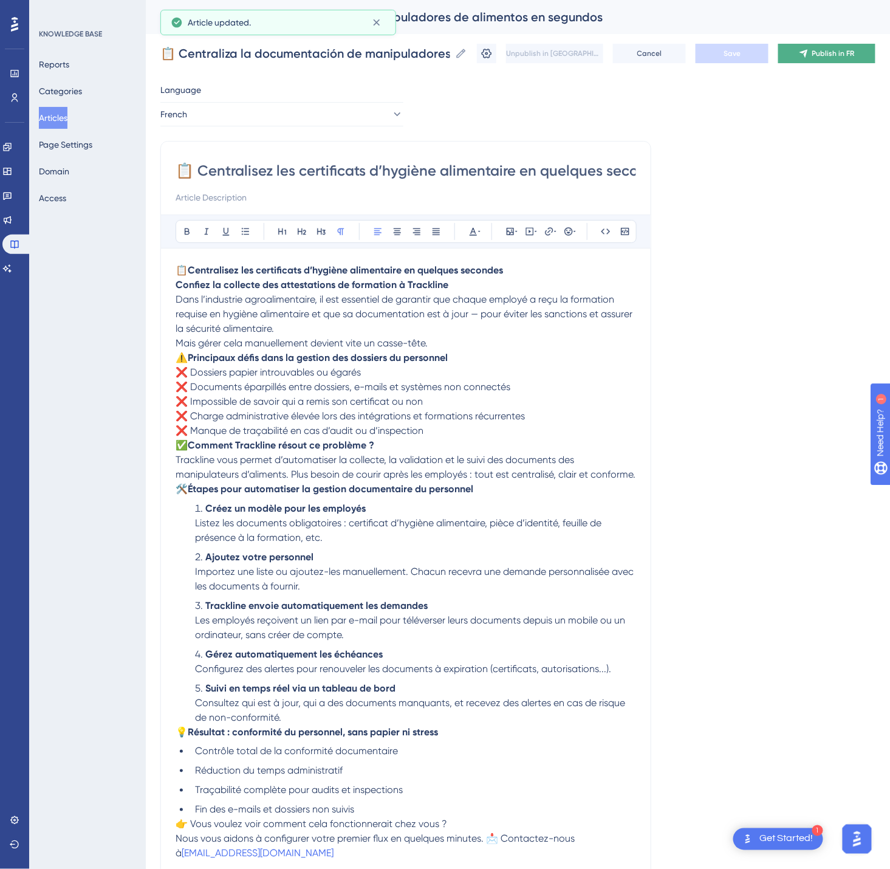
click at [802, 53] on button "Publish in FR" at bounding box center [826, 53] width 97 height 19
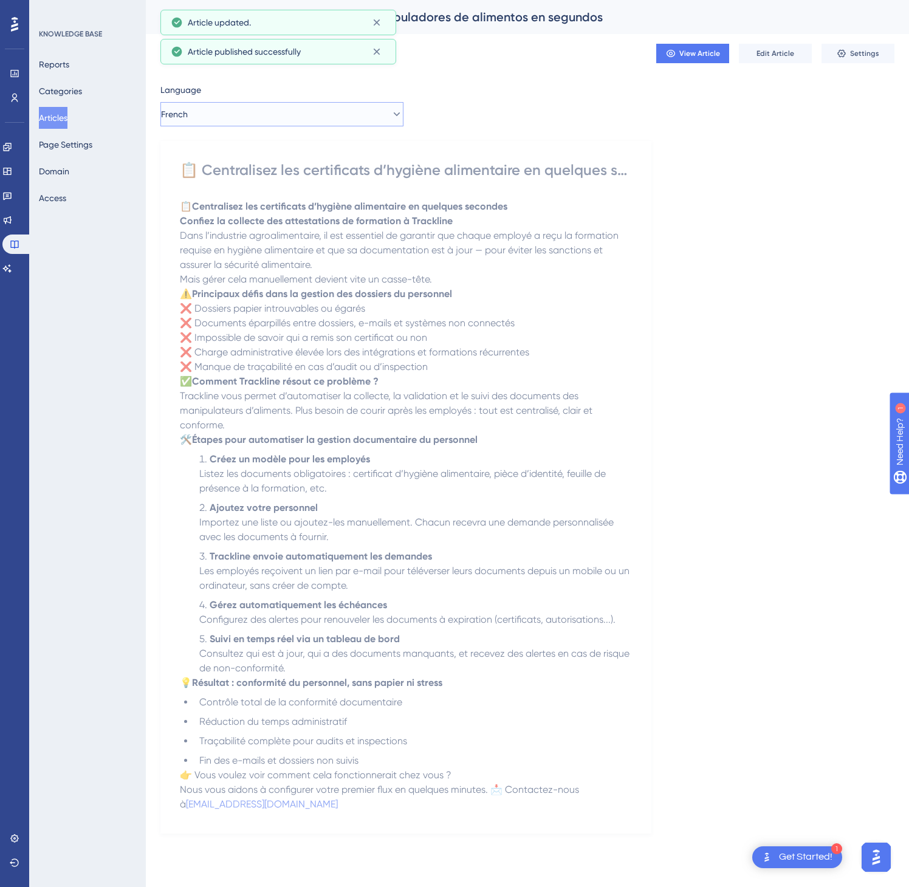
click at [321, 125] on button "French" at bounding box center [281, 114] width 243 height 24
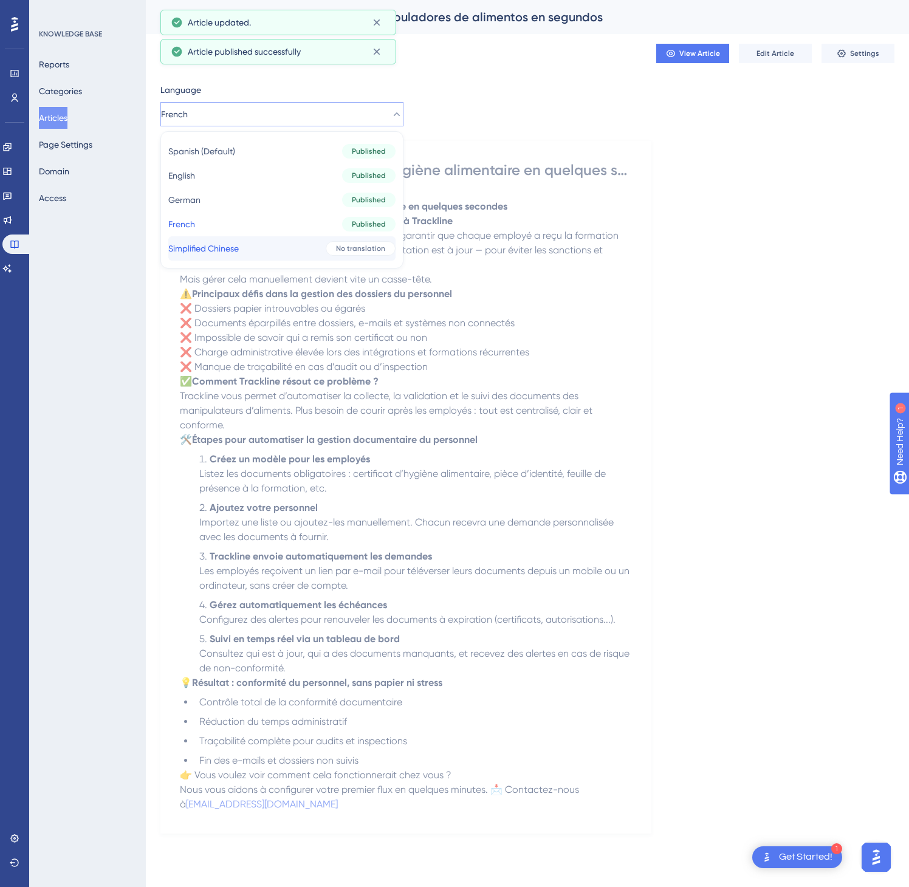
click at [292, 251] on button "Simplified Chinese Simplified Chinese No translation" at bounding box center [281, 248] width 227 height 24
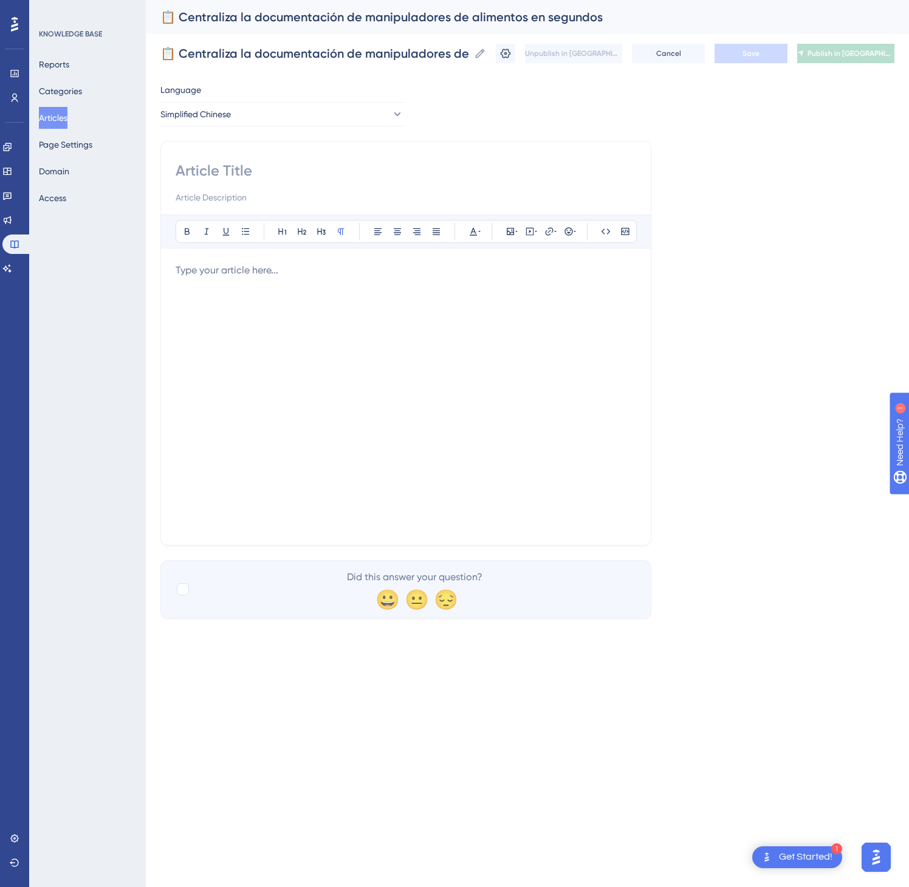
click at [306, 334] on div at bounding box center [406, 396] width 461 height 267
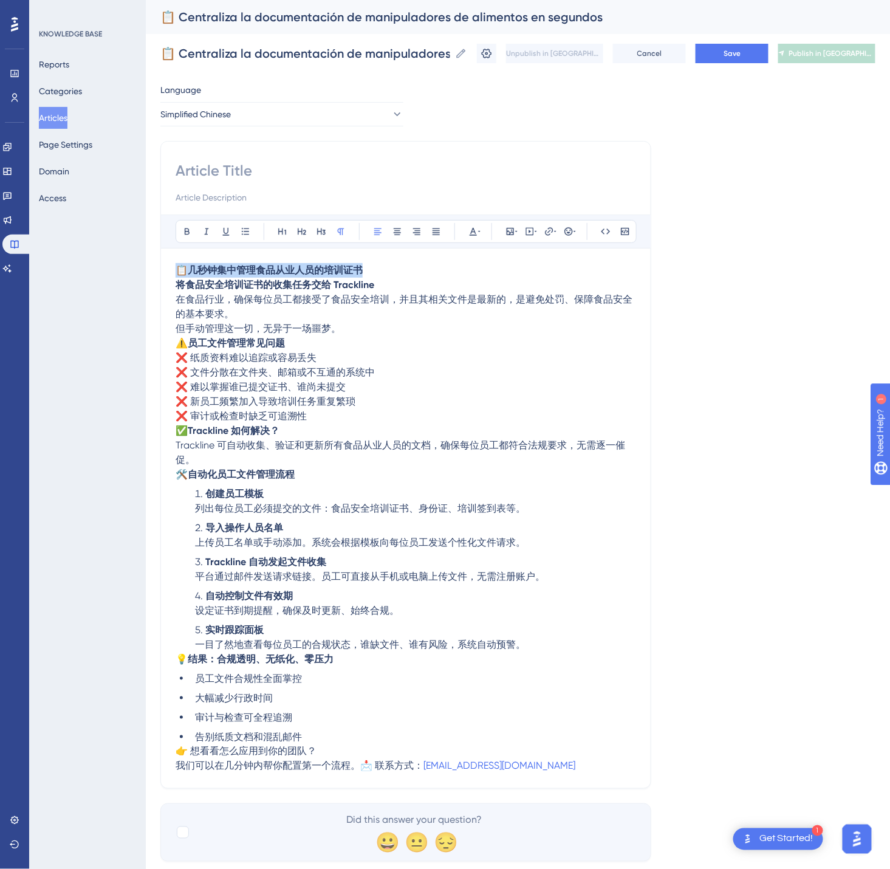
drag, startPoint x: 379, startPoint y: 270, endPoint x: 168, endPoint y: 275, distance: 211.5
click at [168, 275] on div "Bold Italic Underline Bullet Point Heading 1 Heading 2 Heading 3 Normal Align L…" at bounding box center [405, 465] width 491 height 648
click at [231, 164] on input at bounding box center [406, 170] width 461 height 19
paste input "📋 几秒钟集中管理食品从业人员的培训证书"
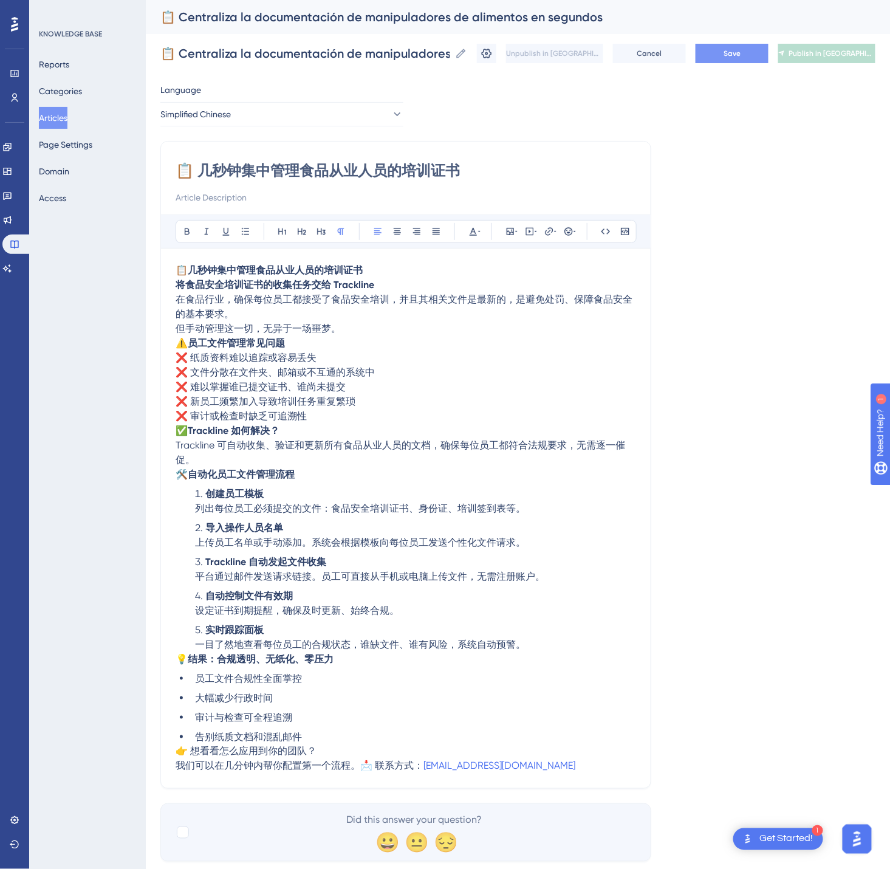
type input "📋 几秒钟集中管理食品从业人员的培训证书"
click at [729, 50] on button "Save" at bounding box center [732, 53] width 73 height 19
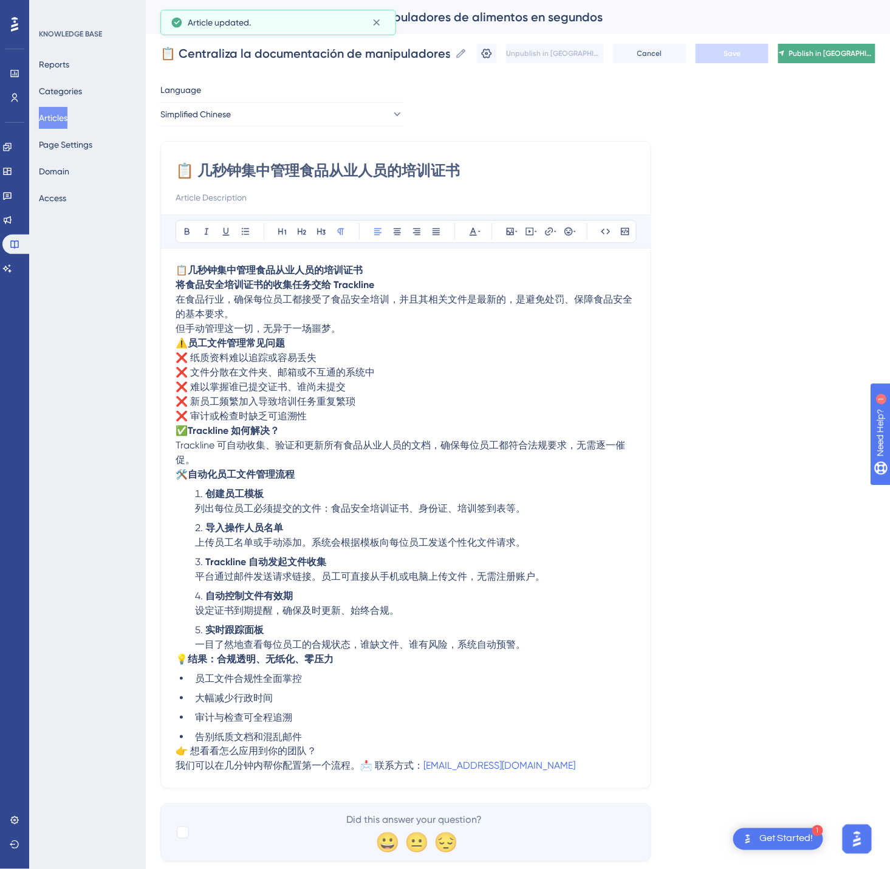
click at [827, 57] on span "Publish in [GEOGRAPHIC_DATA]-CN" at bounding box center [832, 54] width 87 height 10
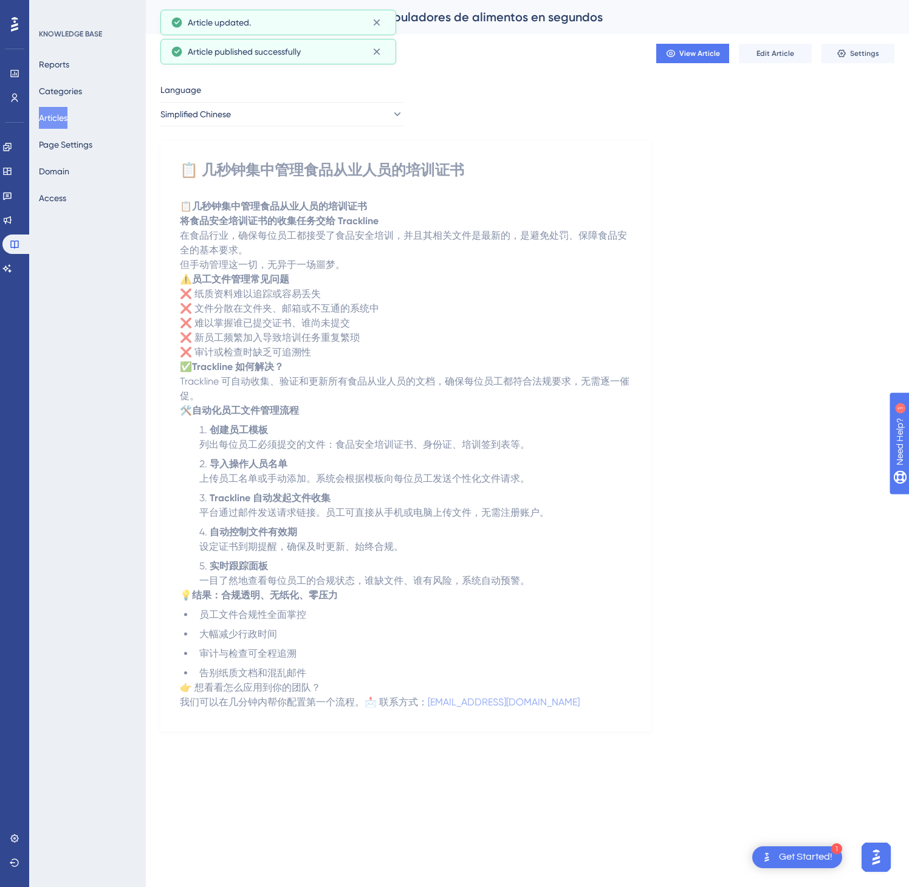
click at [54, 120] on button "Articles" at bounding box center [53, 118] width 29 height 22
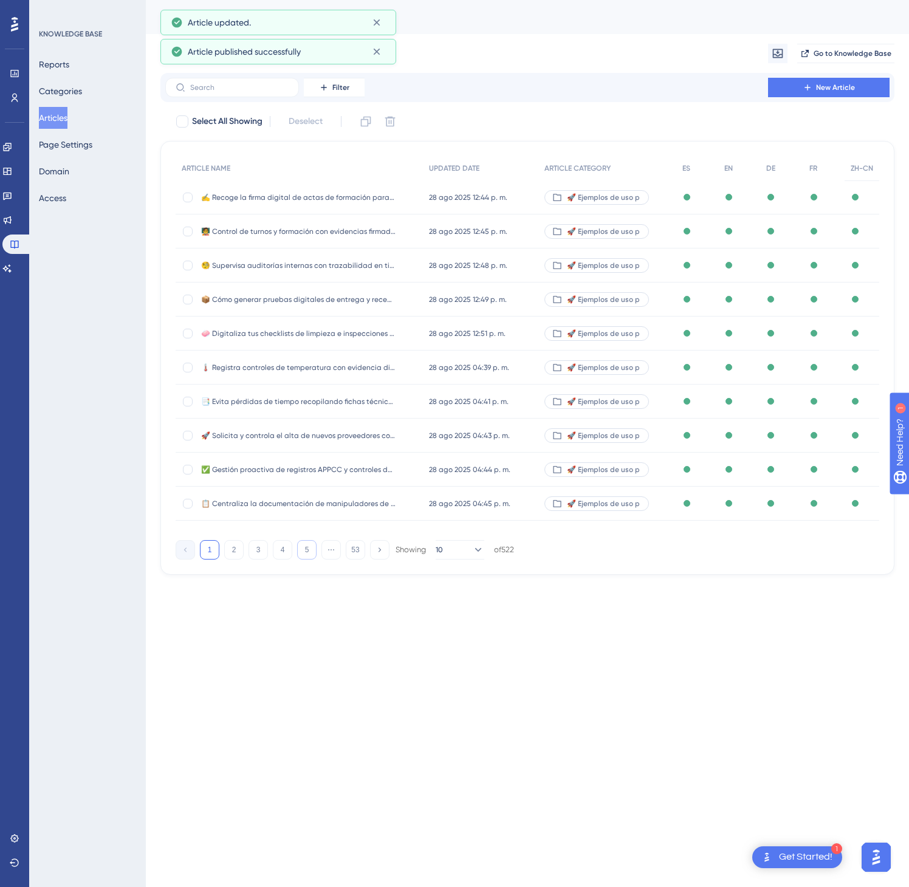
click at [306, 557] on button "5" at bounding box center [306, 549] width 19 height 19
click at [307, 557] on button "6" at bounding box center [306, 549] width 19 height 19
click at [309, 558] on button "8" at bounding box center [306, 549] width 19 height 19
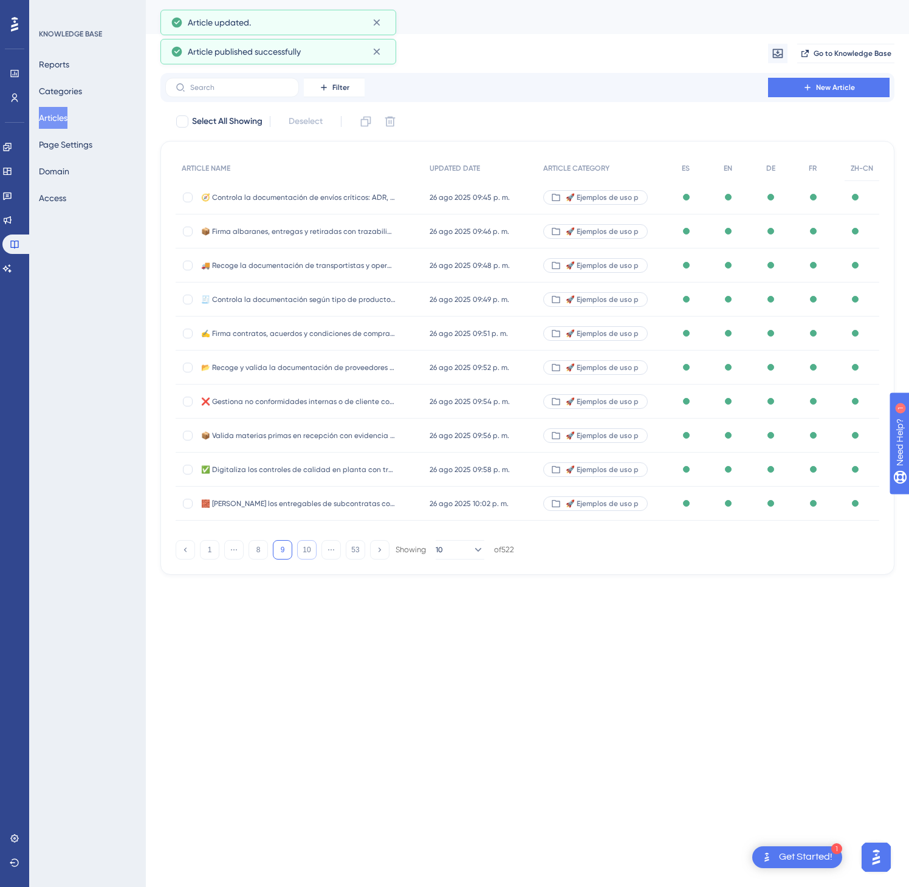
click at [309, 558] on button "10" at bounding box center [306, 549] width 19 height 19
click at [309, 558] on button "13" at bounding box center [306, 549] width 19 height 19
click at [309, 558] on button "14" at bounding box center [306, 549] width 19 height 19
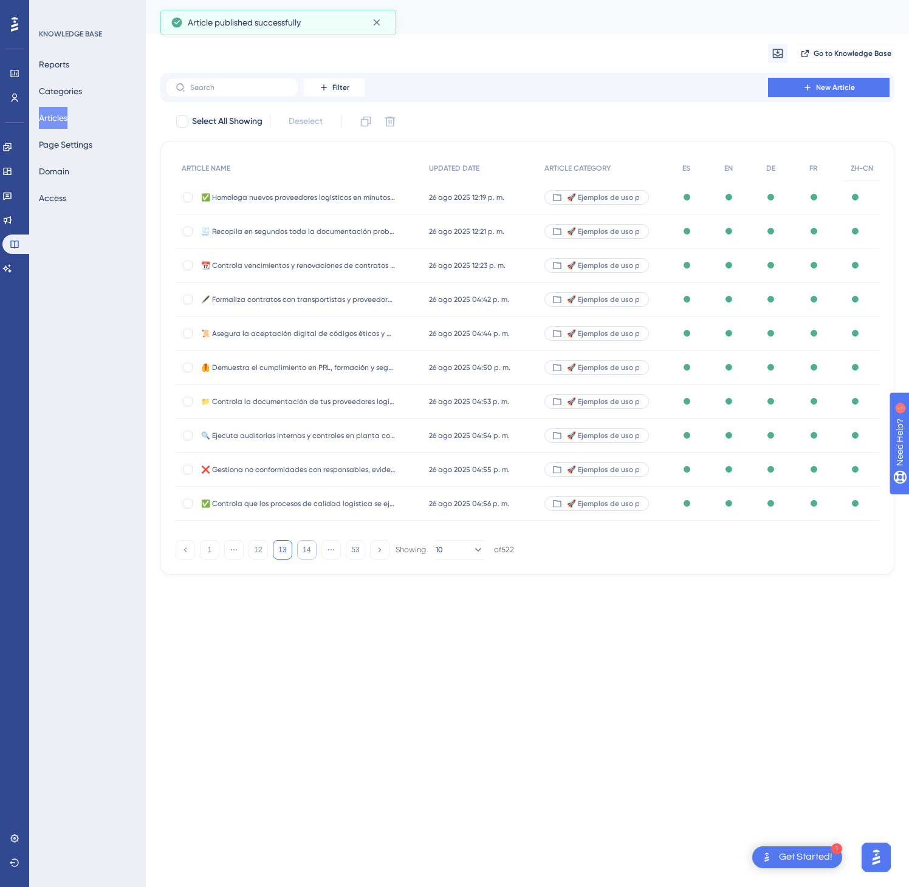
click at [309, 558] on button "14" at bounding box center [306, 549] width 19 height 19
click at [309, 558] on button "16" at bounding box center [306, 549] width 19 height 19
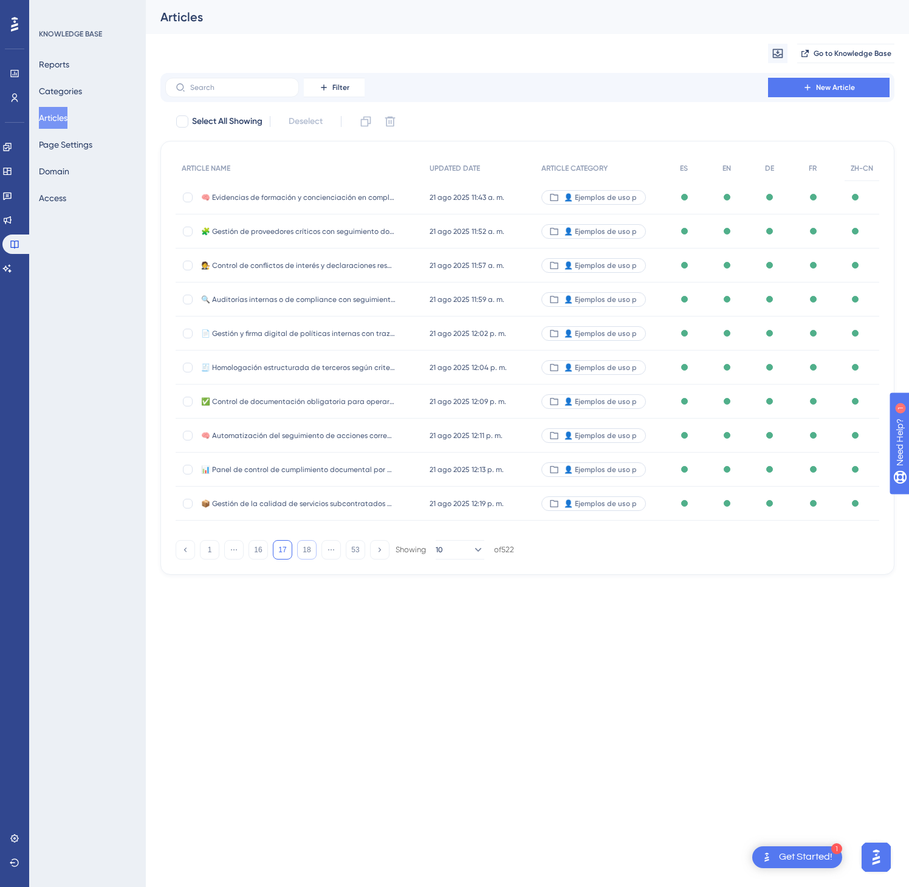
click at [309, 558] on button "18" at bounding box center [306, 549] width 19 height 19
click at [309, 558] on button "19" at bounding box center [306, 549] width 19 height 19
click at [309, 558] on button "22" at bounding box center [306, 549] width 19 height 19
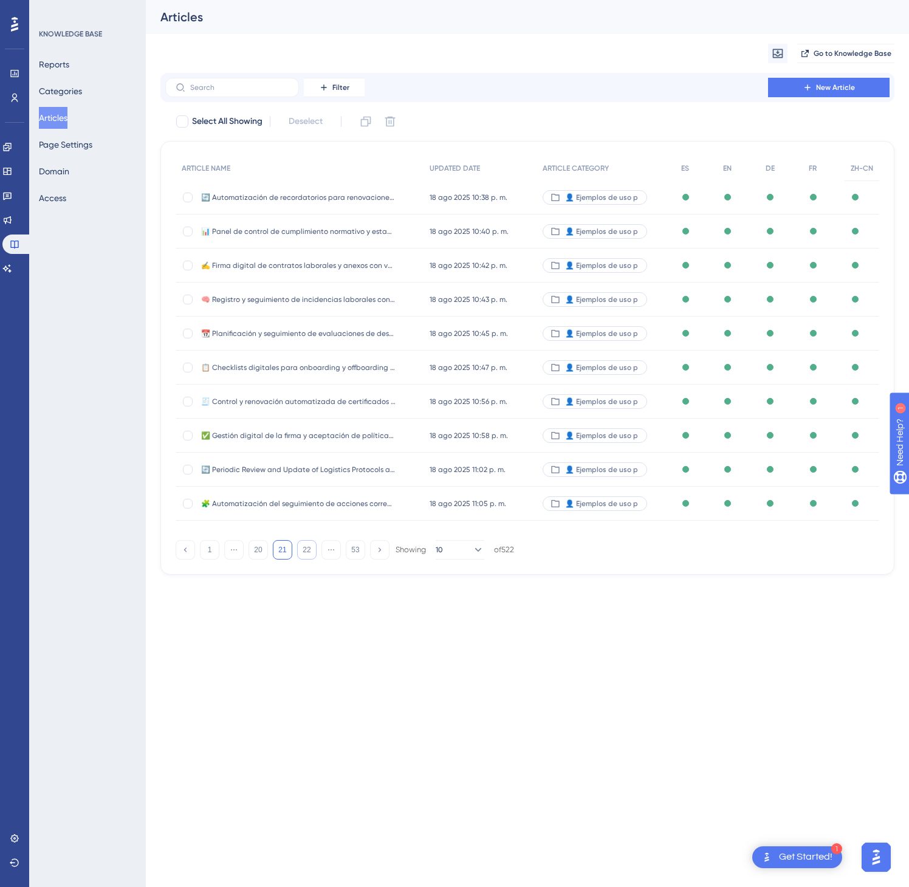
click at [309, 558] on button "22" at bounding box center [306, 549] width 19 height 19
click at [309, 558] on button "24" at bounding box center [306, 549] width 19 height 19
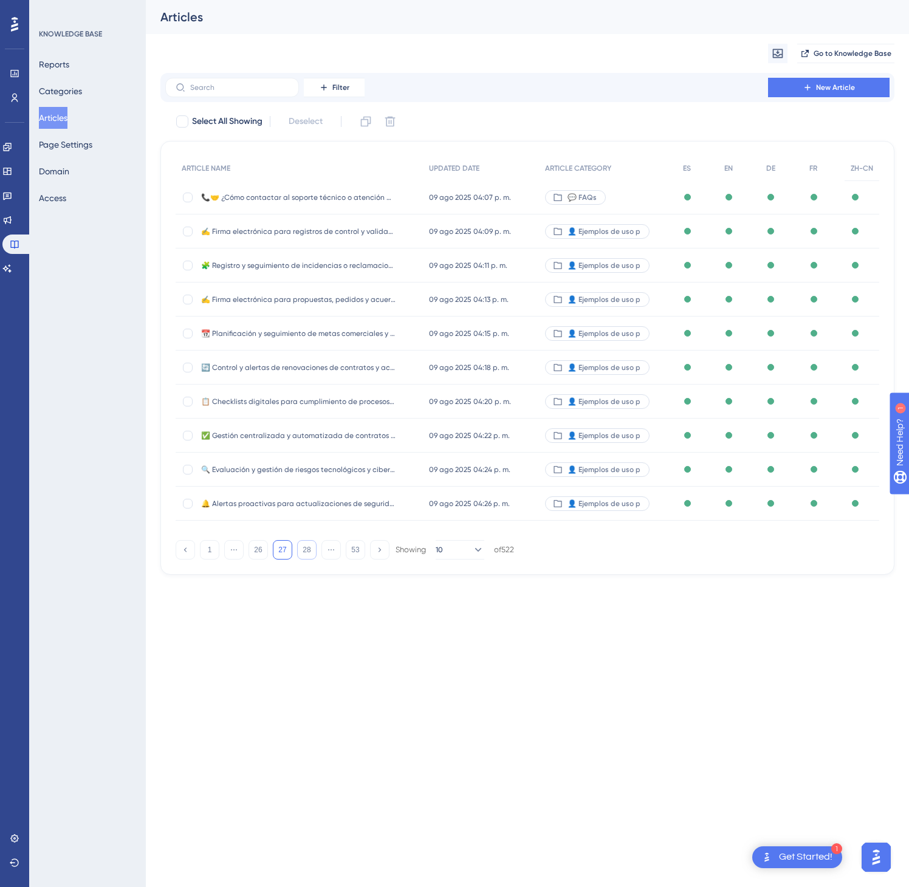
click at [309, 558] on button "28" at bounding box center [306, 549] width 19 height 19
click at [309, 558] on button "29" at bounding box center [306, 549] width 19 height 19
click at [309, 558] on button "31" at bounding box center [306, 549] width 19 height 19
click at [309, 558] on button "32" at bounding box center [306, 549] width 19 height 19
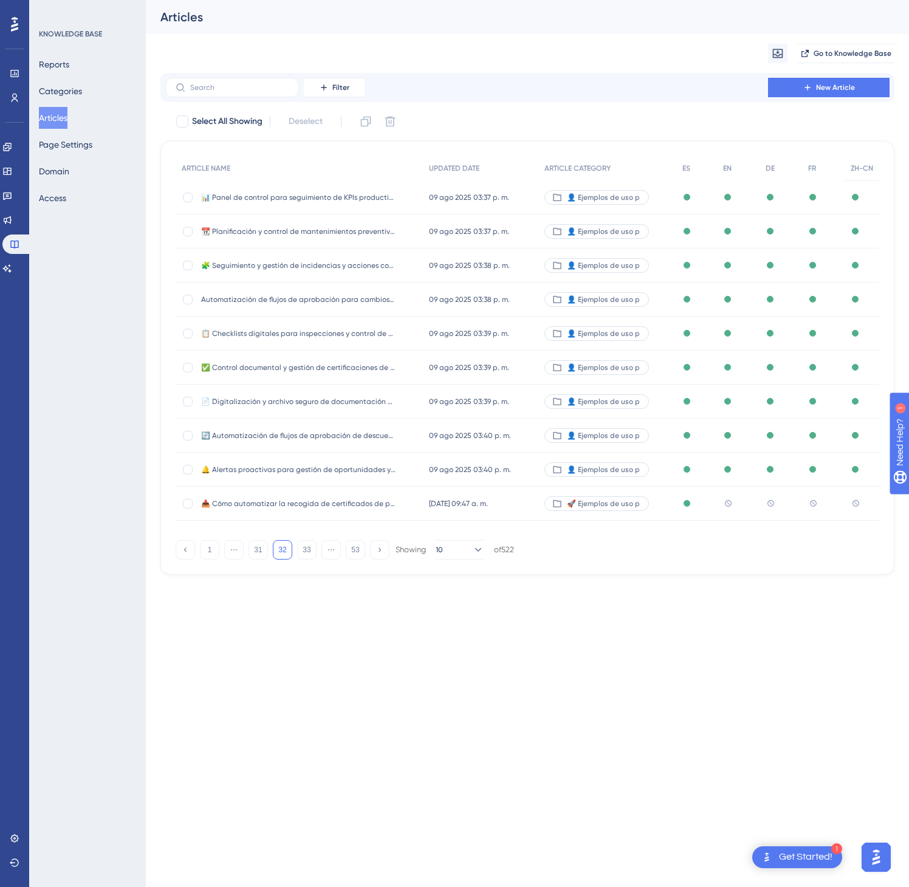
click at [651, 507] on div "🚀 Ejemplos de uso p" at bounding box center [607, 504] width 138 height 34
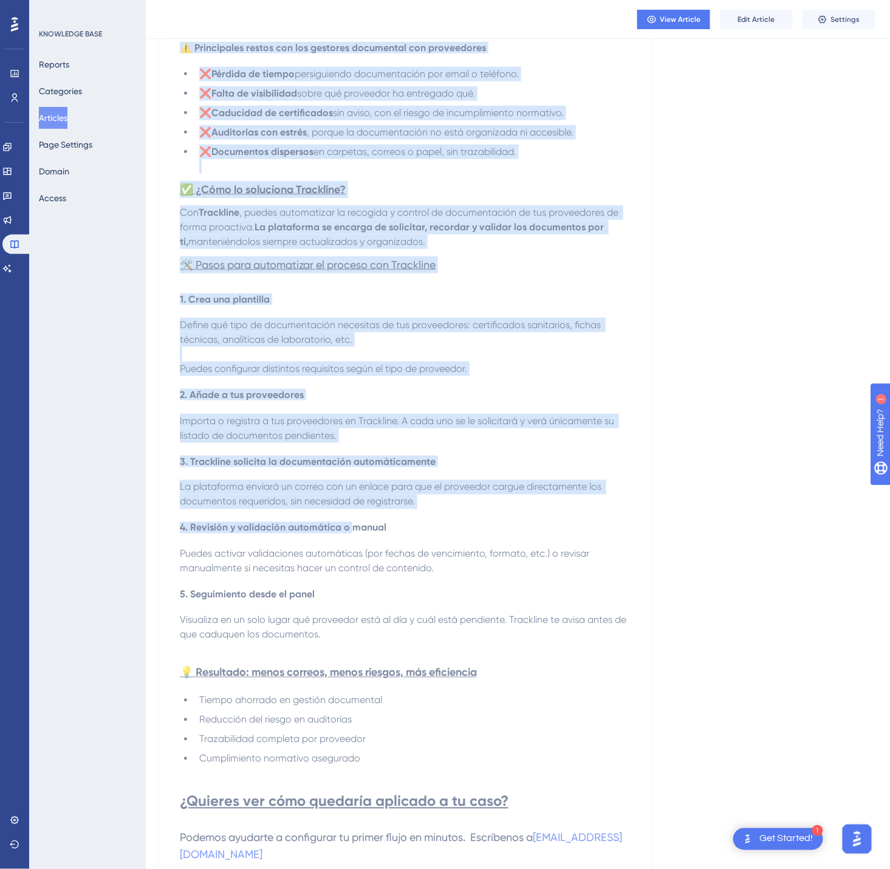
scroll to position [424, 0]
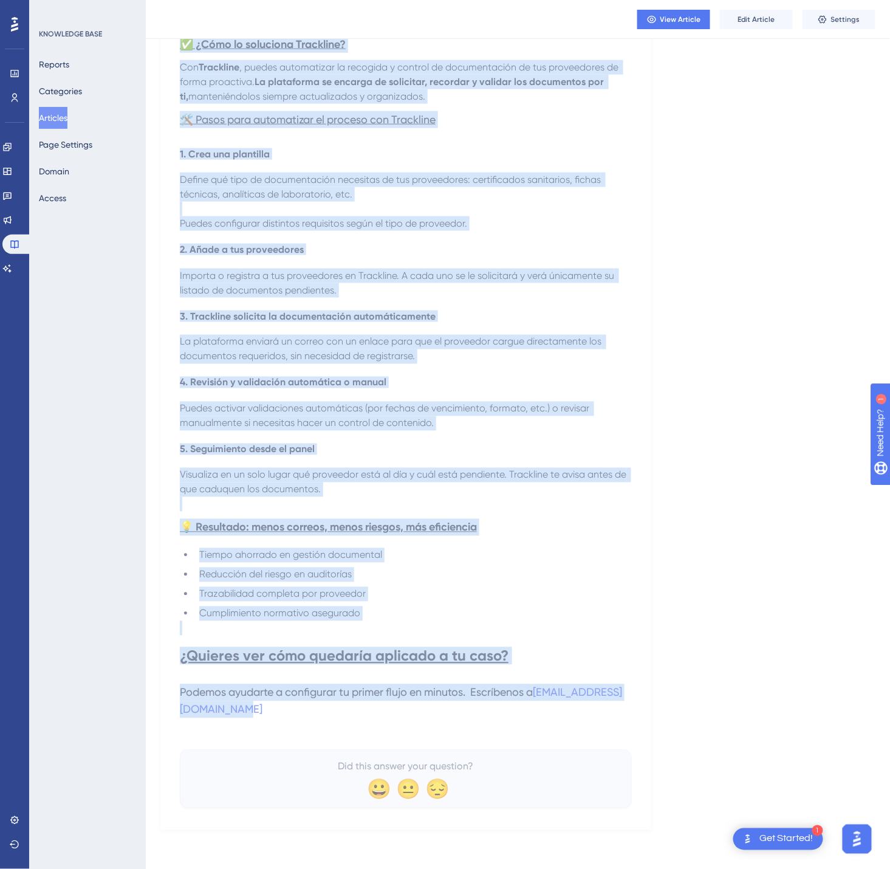
drag, startPoint x: 185, startPoint y: 171, endPoint x: 552, endPoint y: 713, distance: 654.3
click at [552, 713] on div "📥 Cómo automatizar la recogida de certificados de proveedores alimentarios Reco…" at bounding box center [406, 275] width 452 height 1065
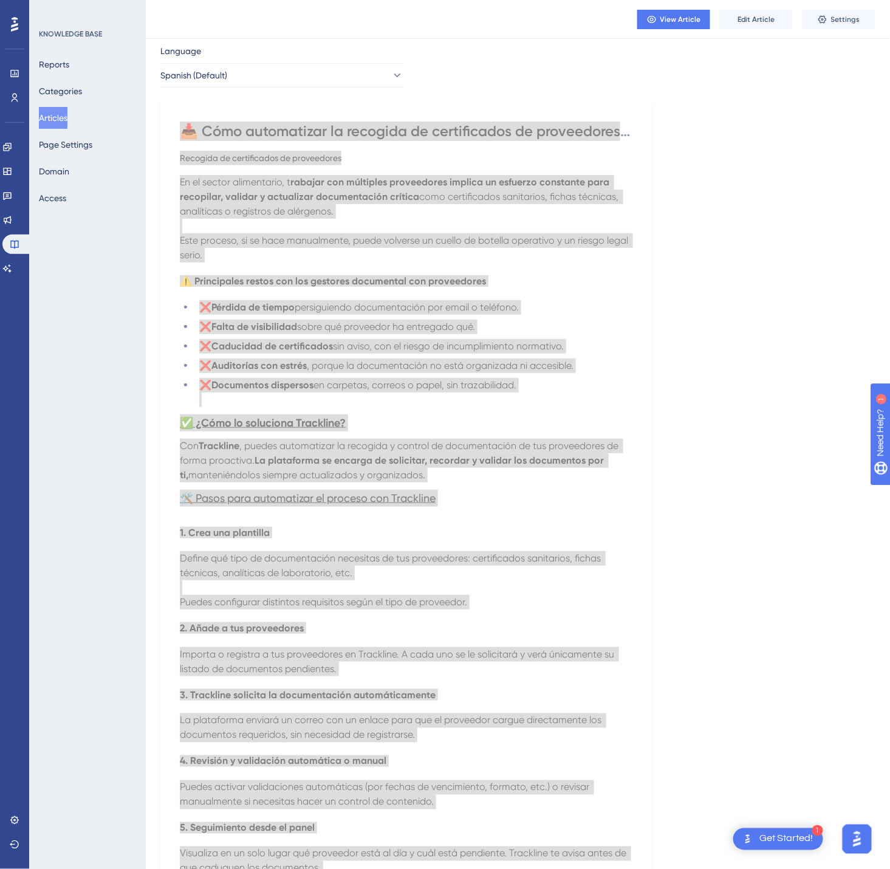
scroll to position [0, 0]
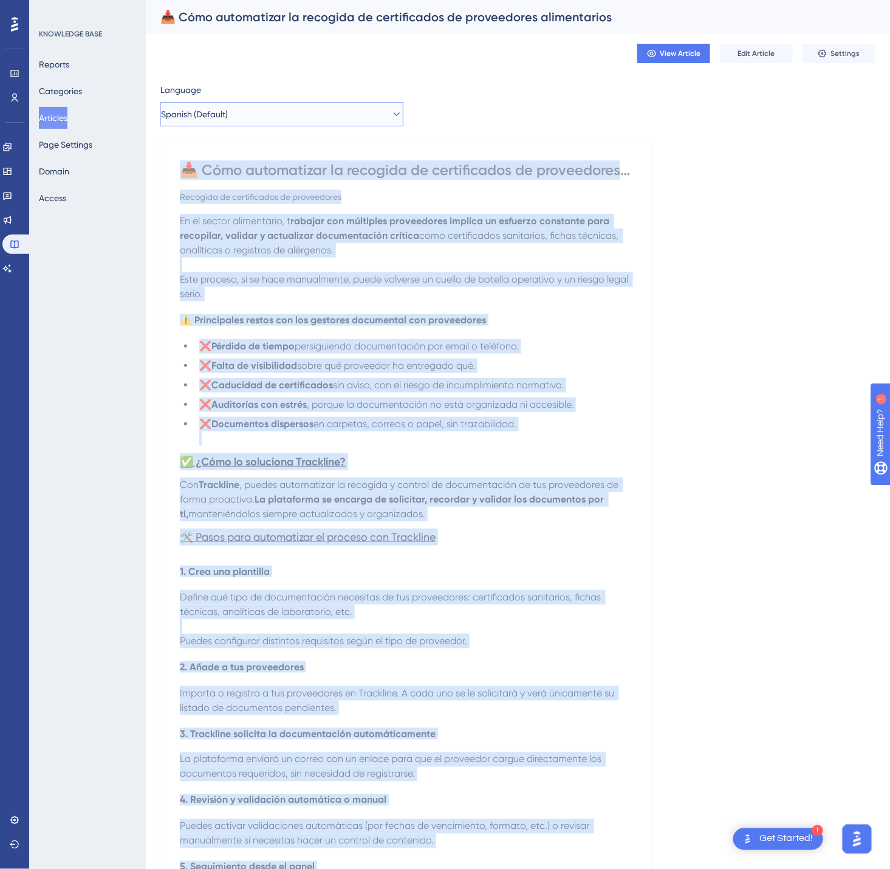
click at [297, 120] on button "Spanish (Default)" at bounding box center [281, 114] width 243 height 24
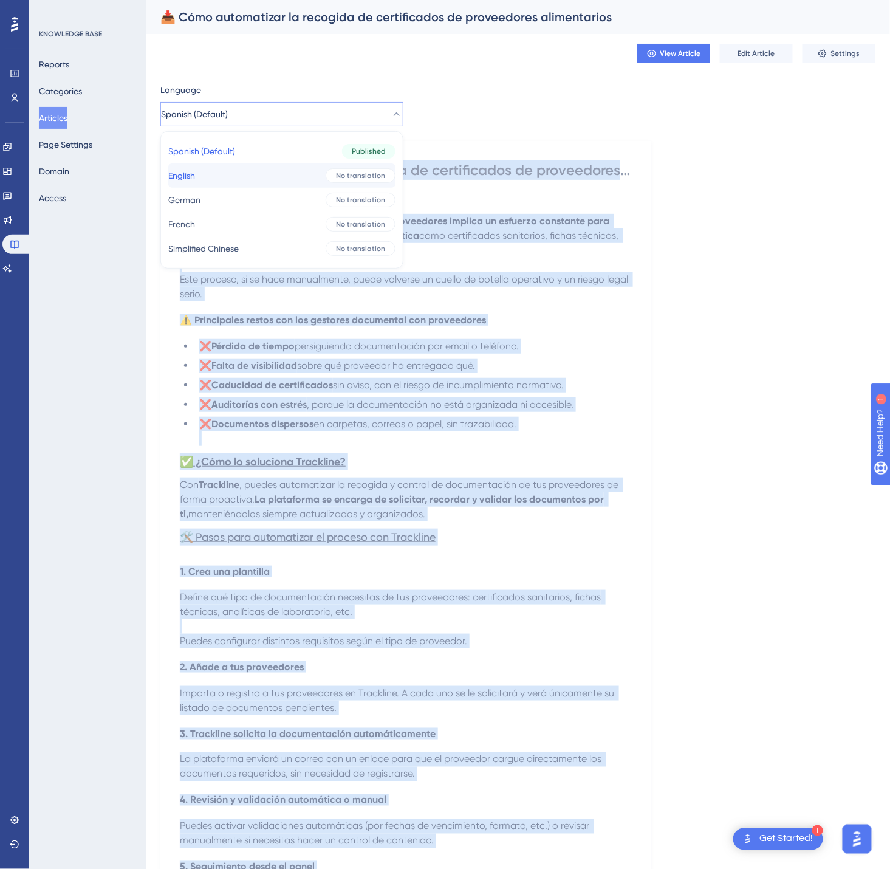
click at [283, 178] on button "English English No translation" at bounding box center [281, 175] width 227 height 24
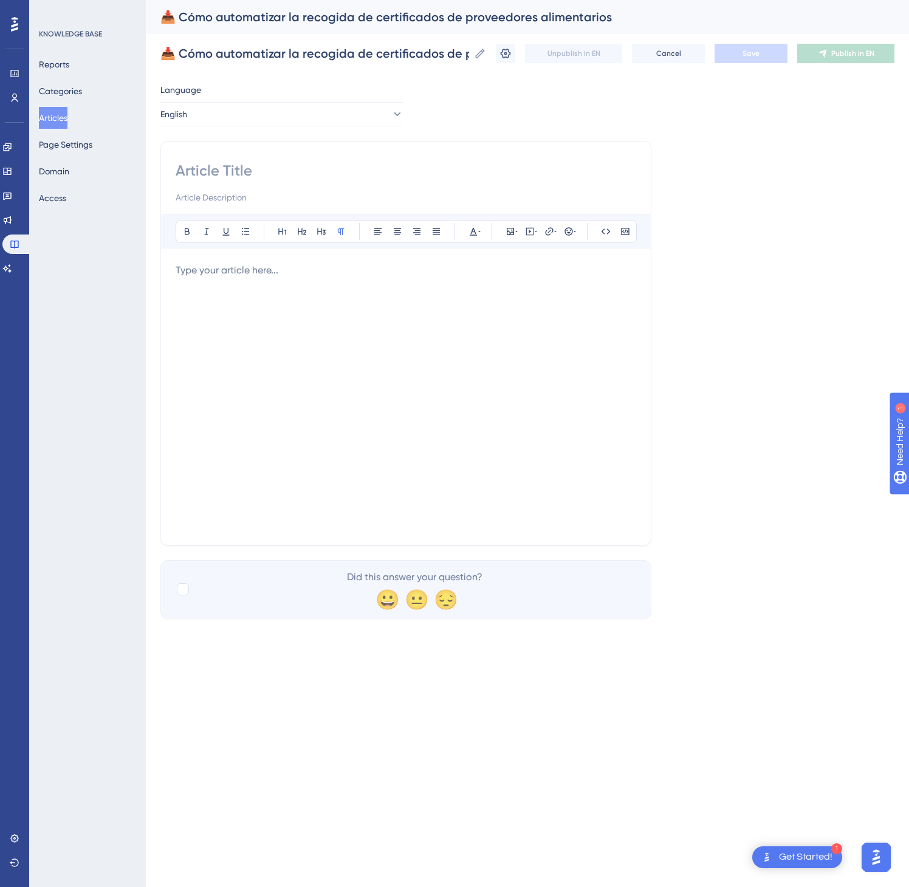
click at [477, 390] on div at bounding box center [406, 396] width 461 height 267
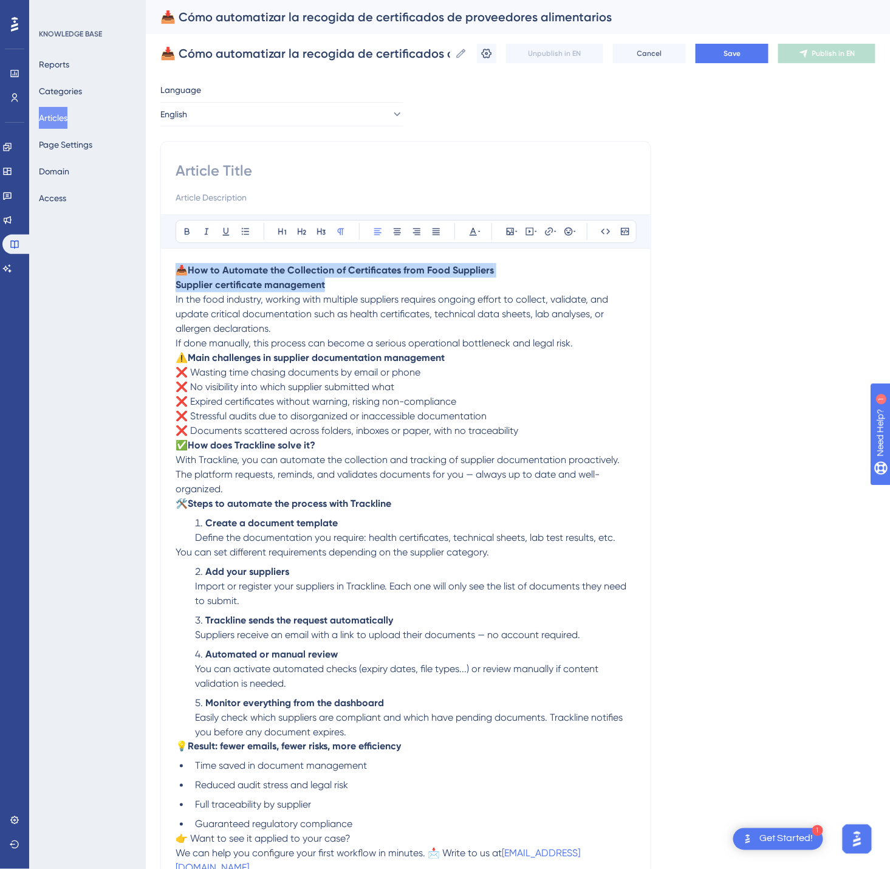
drag, startPoint x: 390, startPoint y: 293, endPoint x: 171, endPoint y: 273, distance: 219.6
click at [171, 273] on div "Bold Italic Underline Bullet Point Heading 1 Heading 2 Heading 3 Normal Align L…" at bounding box center [405, 516] width 491 height 750
click at [264, 179] on input at bounding box center [406, 170] width 461 height 19
paste input "📥 How to Automate the Collection of Certificates from Food Suppliers Supplier c…"
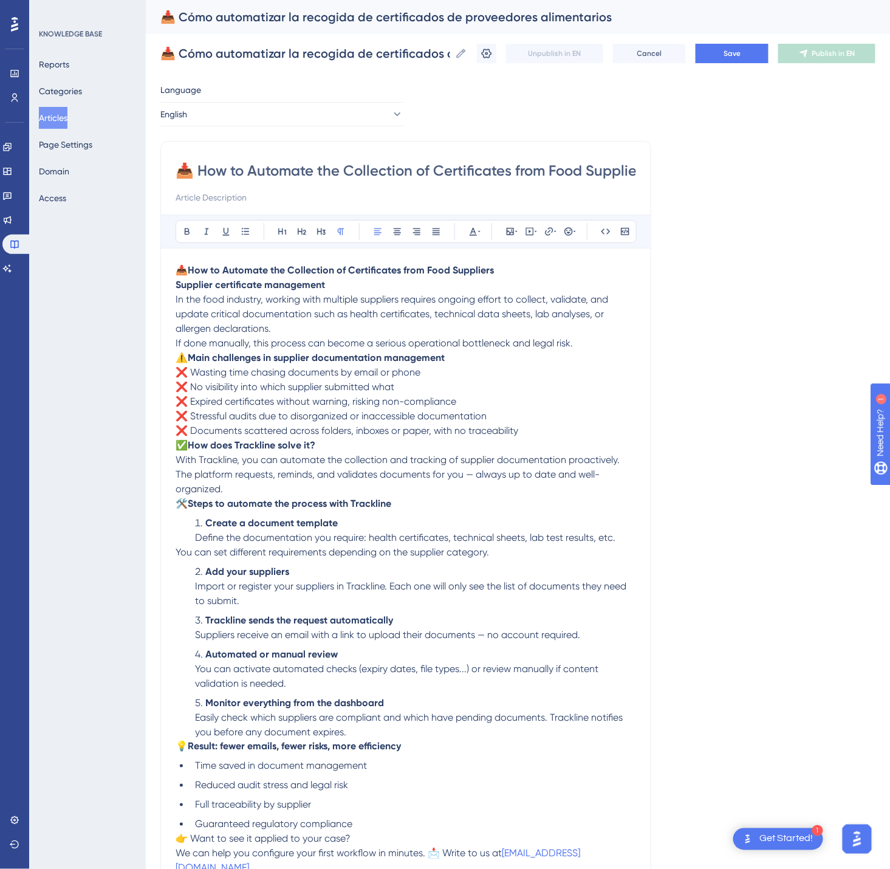
scroll to position [0, 242]
type input "📥 How to Automate the Collection of Certificates from Food Suppliers Supplier c…"
click at [763, 57] on button "Save" at bounding box center [732, 53] width 73 height 19
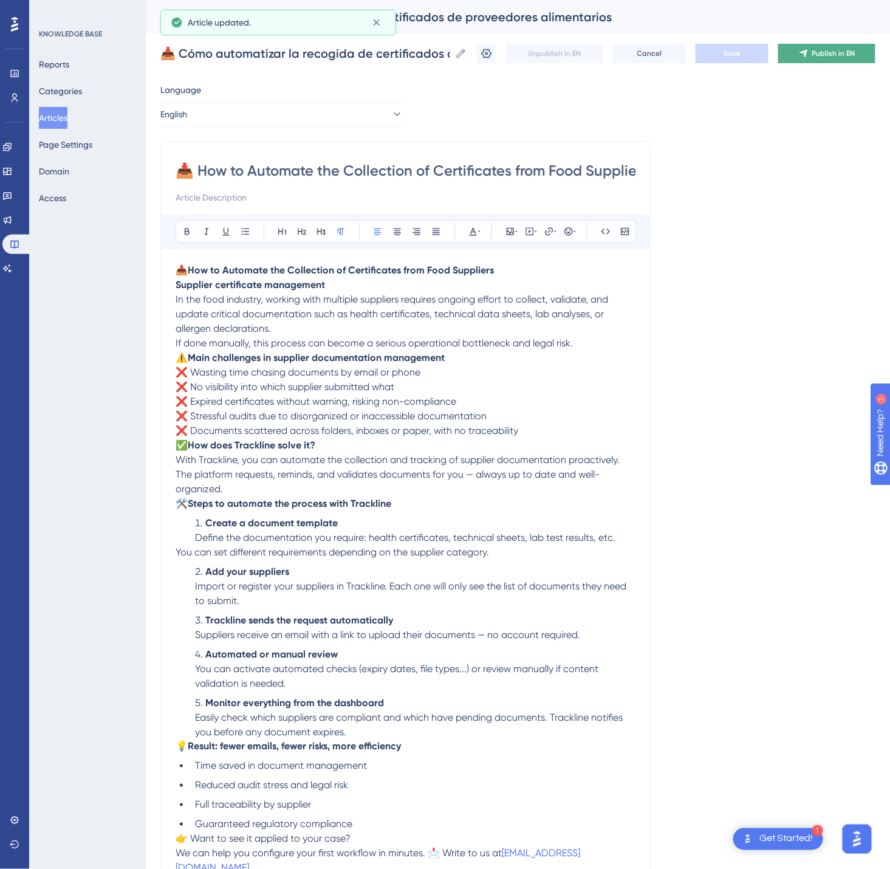
click at [828, 49] on button "Publish in EN" at bounding box center [826, 53] width 97 height 19
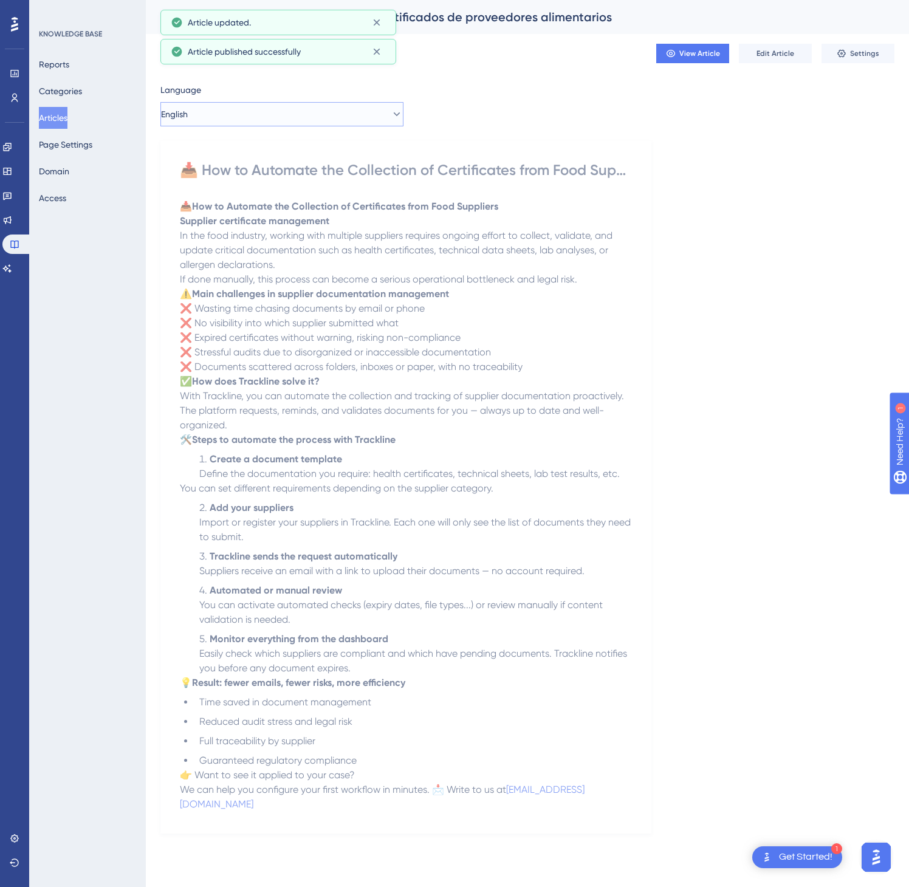
click at [272, 105] on button "English" at bounding box center [281, 114] width 243 height 24
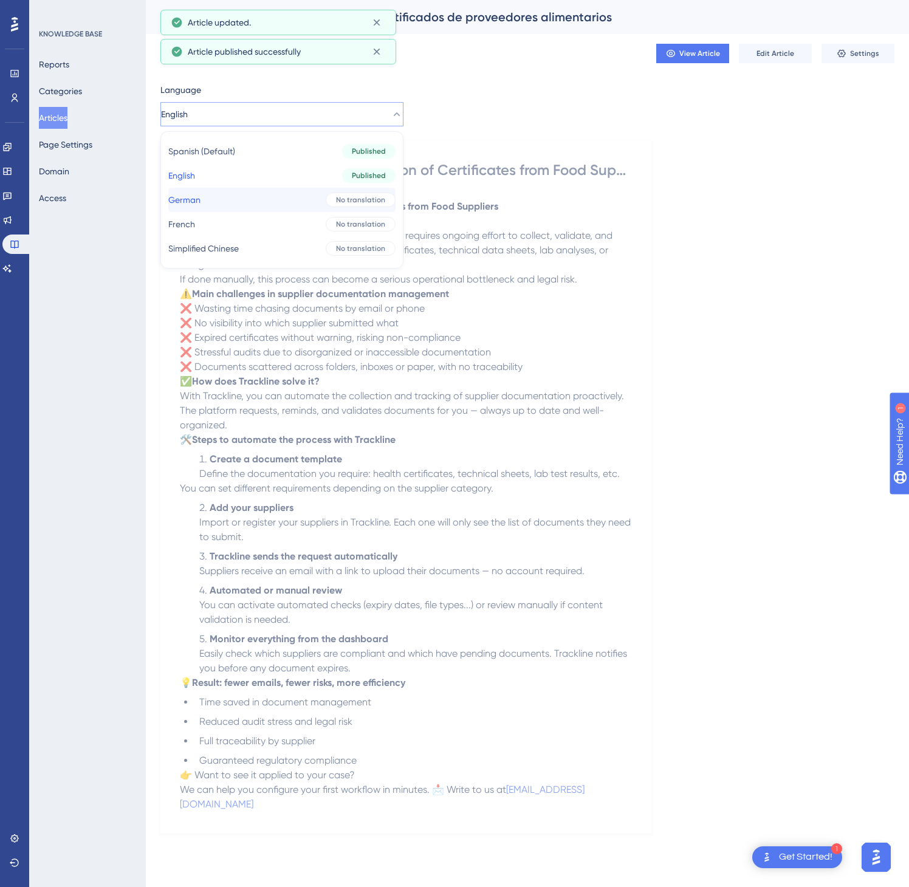
click at [260, 201] on button "German German No translation" at bounding box center [281, 200] width 227 height 24
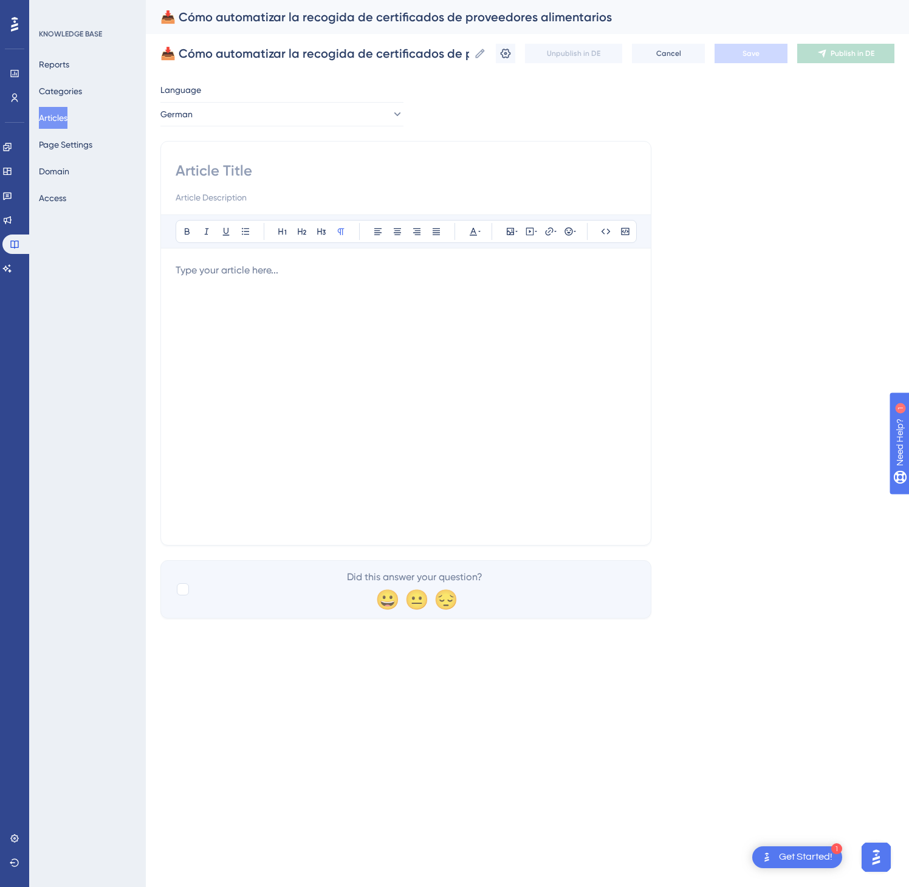
click at [459, 390] on div at bounding box center [406, 396] width 461 height 267
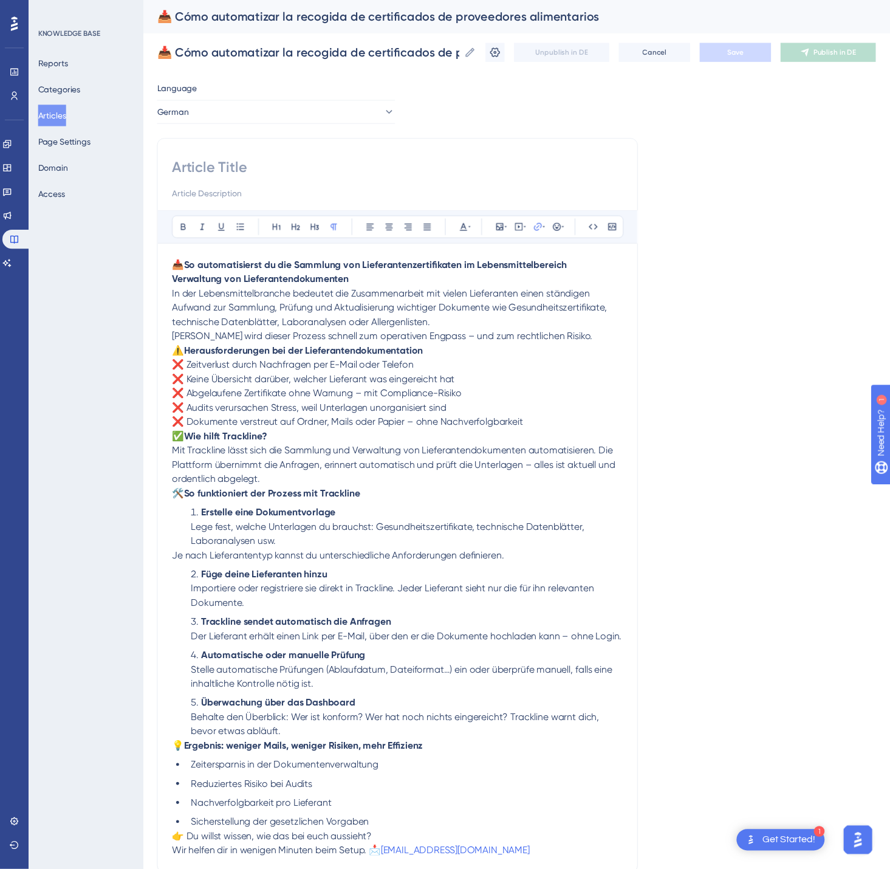
scroll to position [13, 0]
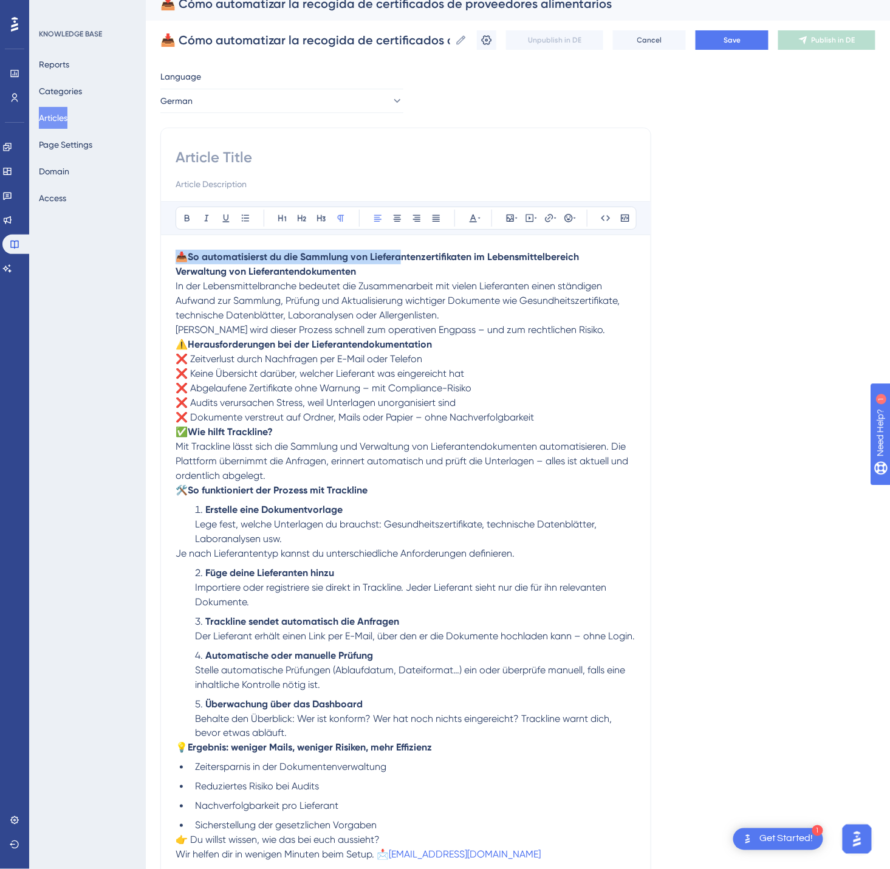
drag, startPoint x: 404, startPoint y: 266, endPoint x: 306, endPoint y: 264, distance: 97.9
click at [179, 256] on p "📥 So automatisierst du die Sammlung von Lieferantenzertifikaten im Lebensmittel…" at bounding box center [406, 264] width 461 height 29
click at [365, 273] on p "📥 So automatisierst du die Sammlung von Lieferantenzertifikaten im Lebensmittel…" at bounding box center [406, 264] width 461 height 29
drag, startPoint x: 336, startPoint y: 276, endPoint x: 177, endPoint y: 259, distance: 159.5
click at [177, 259] on p "📥 So automatisierst du die Sammlung von Lieferantenzertifikaten im Lebensmittel…" at bounding box center [406, 264] width 461 height 29
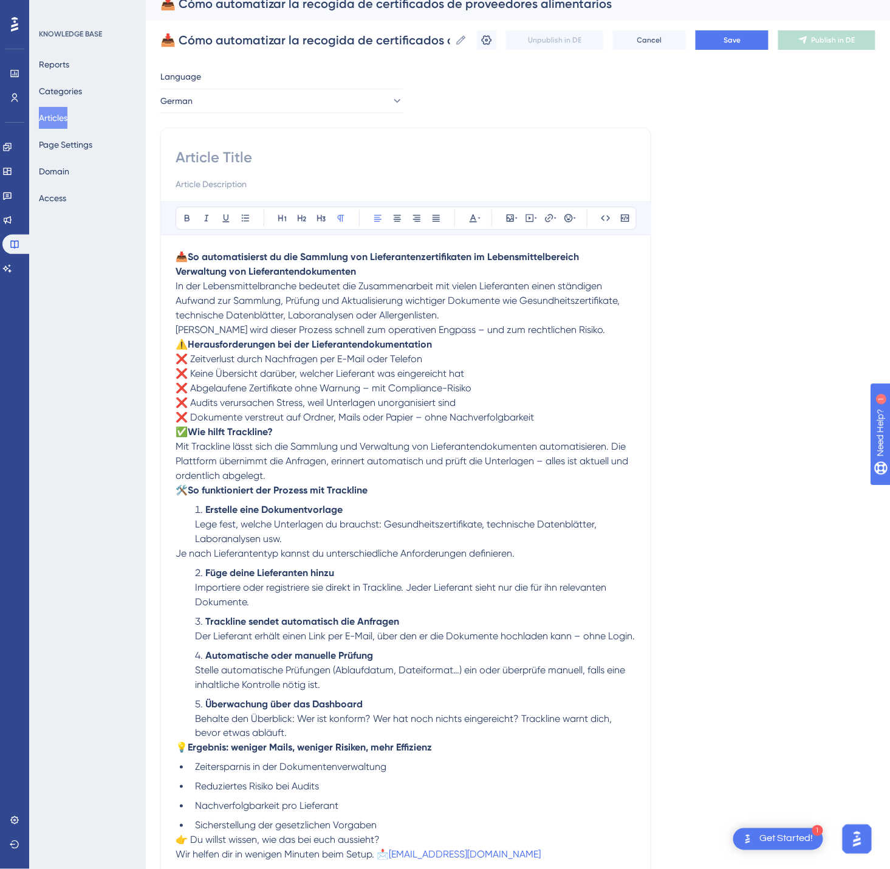
click at [203, 163] on input at bounding box center [406, 157] width 461 height 19
paste input "📥 So automatisierst du die Sammlung von Lieferantenzertifikaten im Lebensmittel…"
type input "📥 So automatisierst du die Sammlung von Lieferantenzertifikaten im Lebensmittel…"
click at [769, 34] on button "Save" at bounding box center [732, 39] width 73 height 19
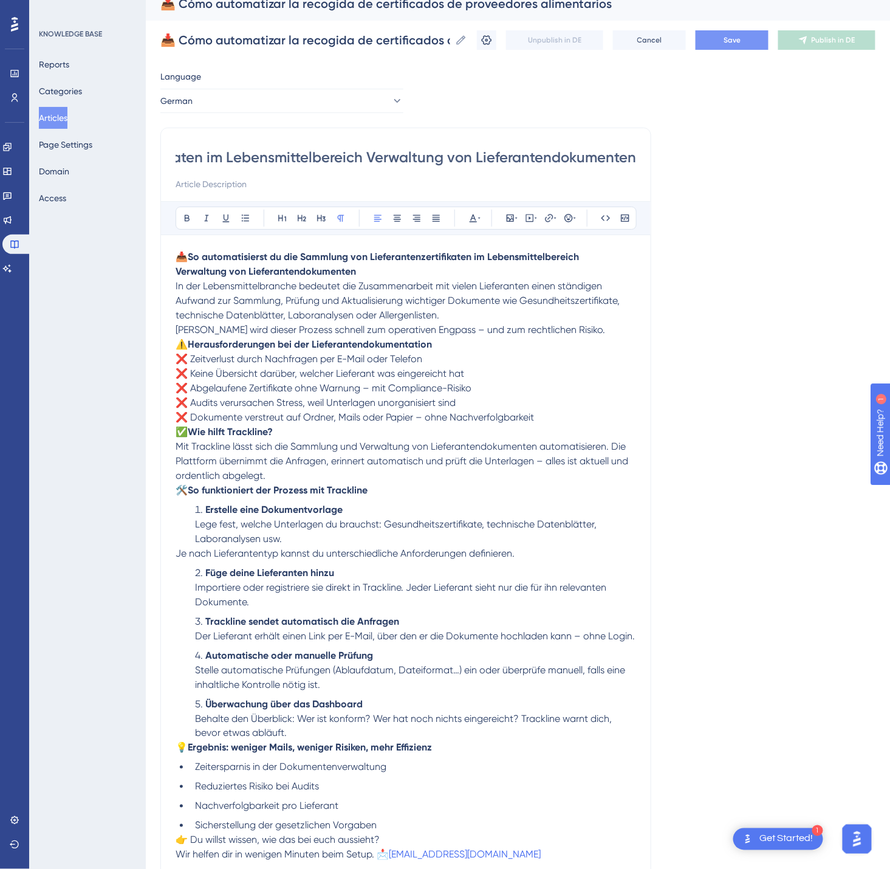
scroll to position [0, 0]
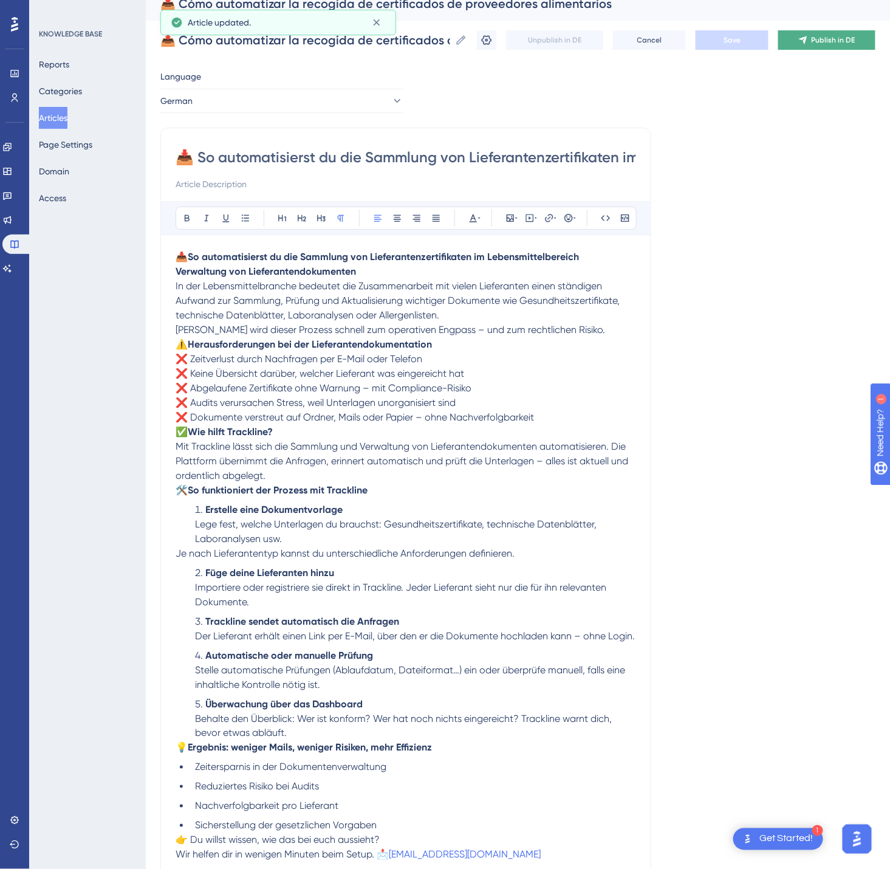
click at [813, 33] on button "Publish in DE" at bounding box center [826, 39] width 97 height 19
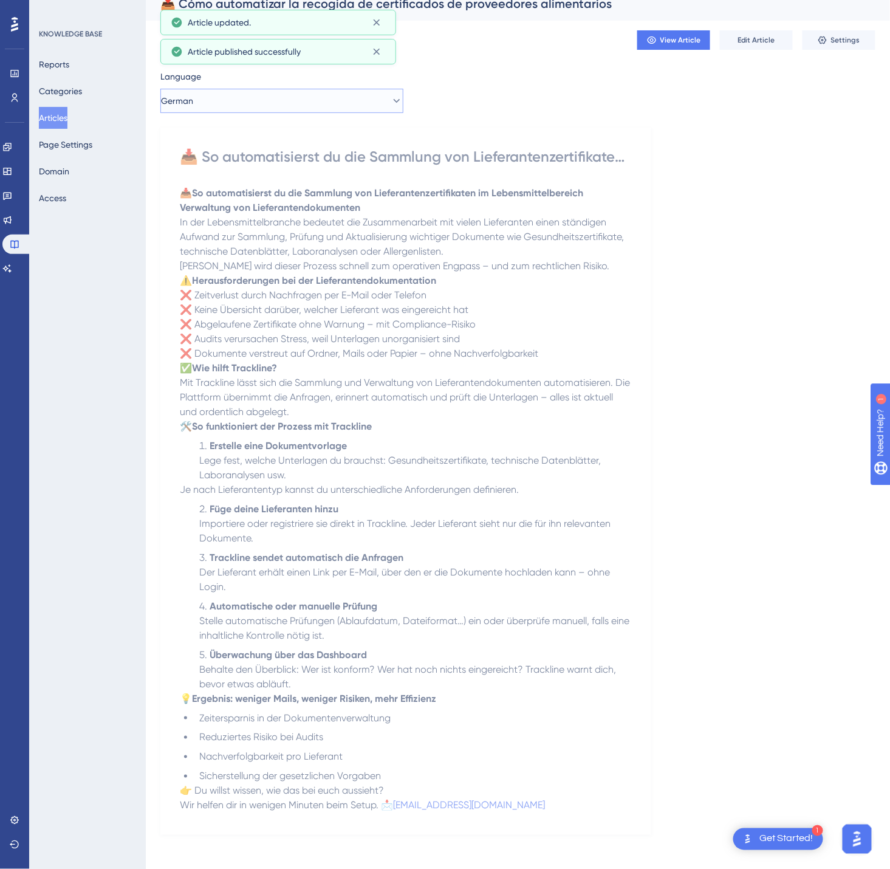
click at [341, 107] on button "German" at bounding box center [281, 101] width 243 height 24
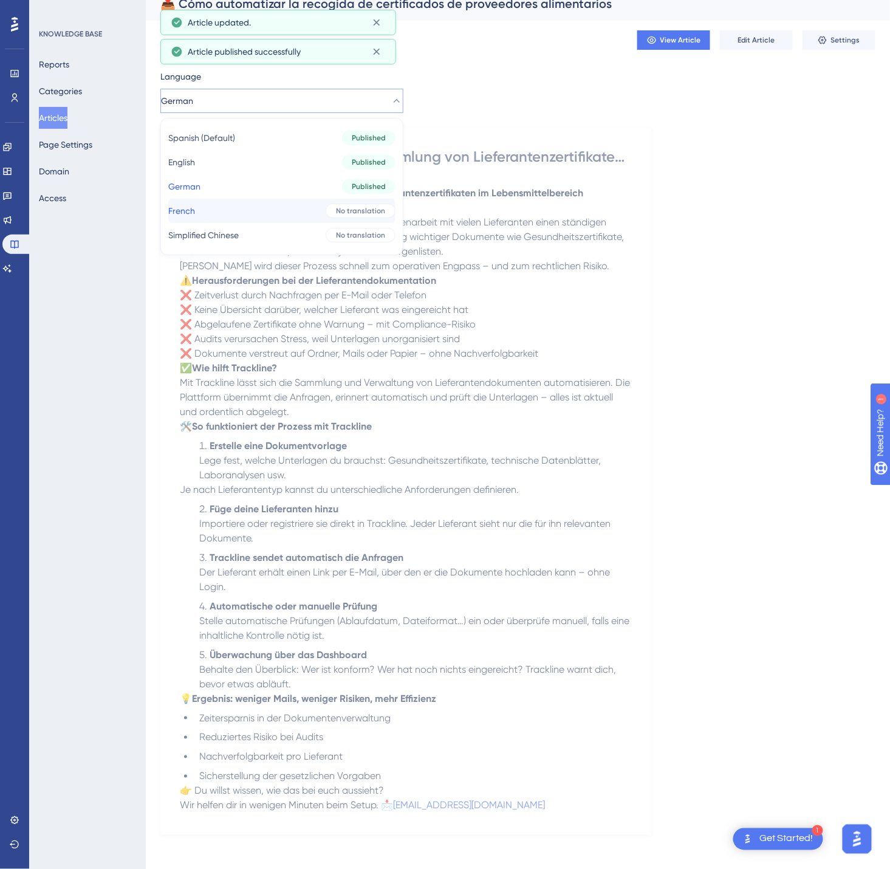
click at [309, 206] on button "French French No translation" at bounding box center [281, 211] width 227 height 24
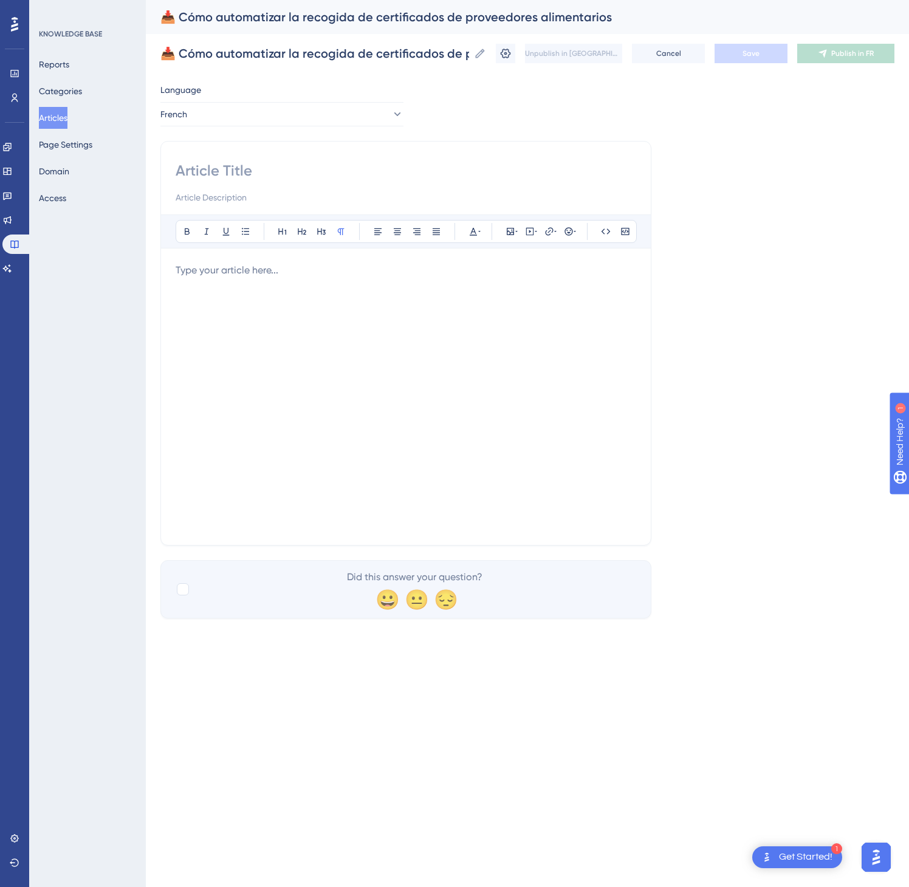
click at [545, 368] on div at bounding box center [406, 396] width 461 height 267
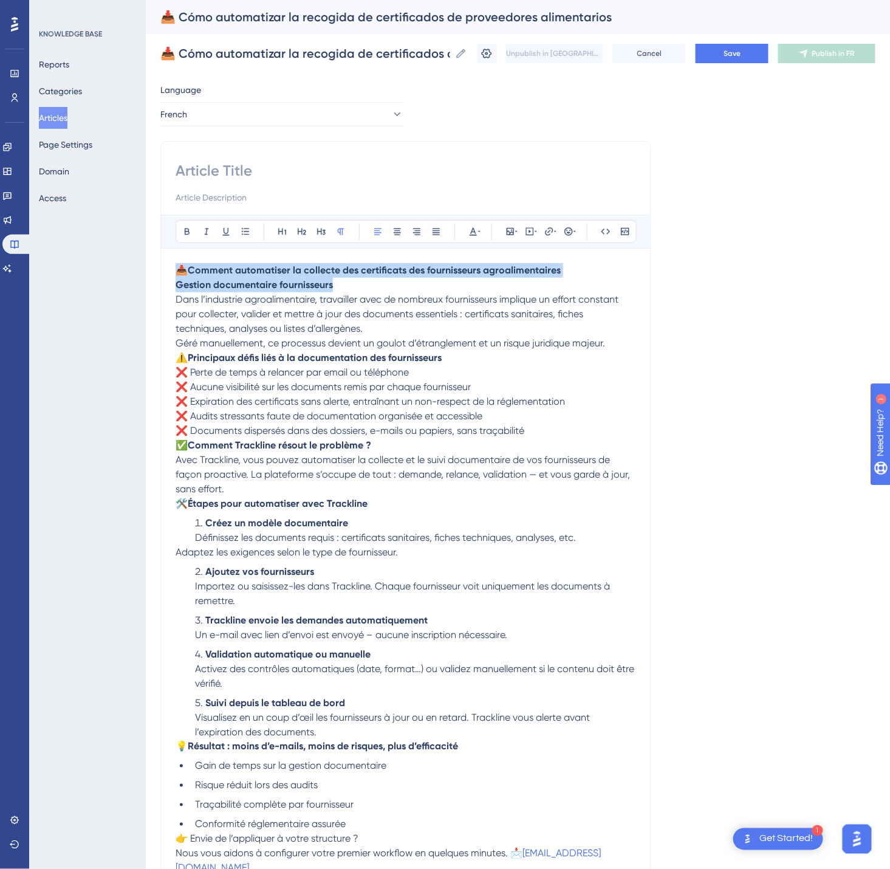
drag, startPoint x: 372, startPoint y: 285, endPoint x: 180, endPoint y: 259, distance: 193.8
click at [180, 259] on div "Bold Italic Underline Bullet Point Heading 1 Heading 2 Heading 3 Normal Align L…" at bounding box center [406, 545] width 461 height 661
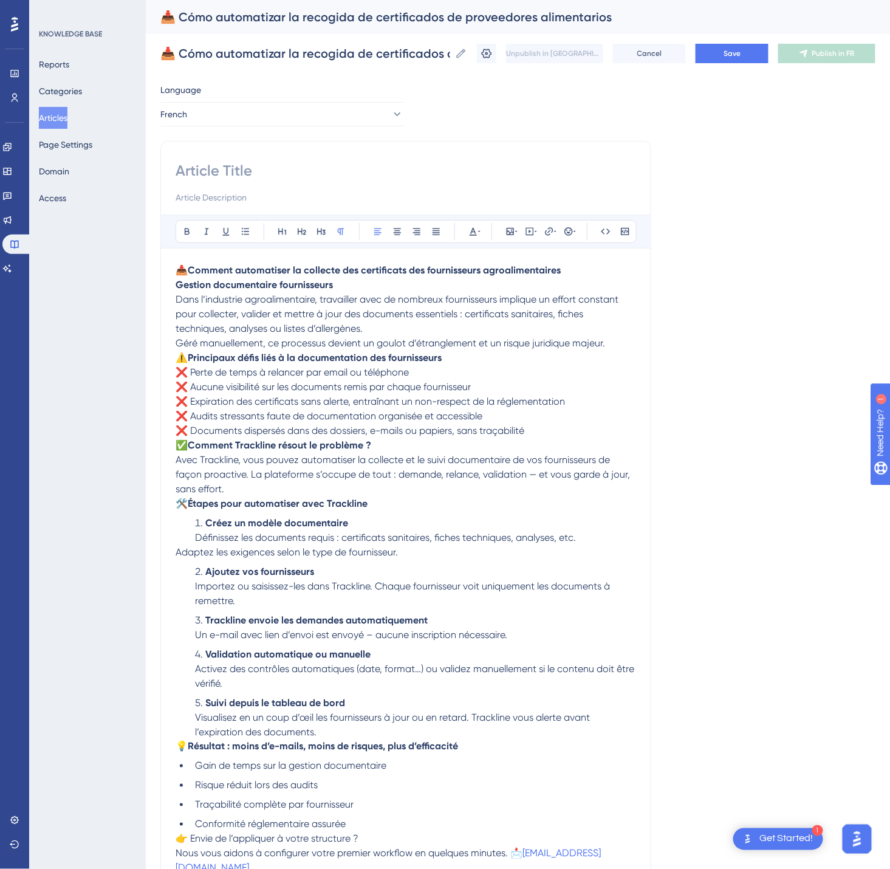
click at [224, 177] on input at bounding box center [406, 170] width 461 height 19
paste input "📥 Comment automatiser la collecte des certificats des fournisseurs agroalimenta…"
type input "📥 Comment automatiser la collecte des certificats des fournisseurs agroalimenta…"
click at [737, 49] on button "Save" at bounding box center [732, 53] width 73 height 19
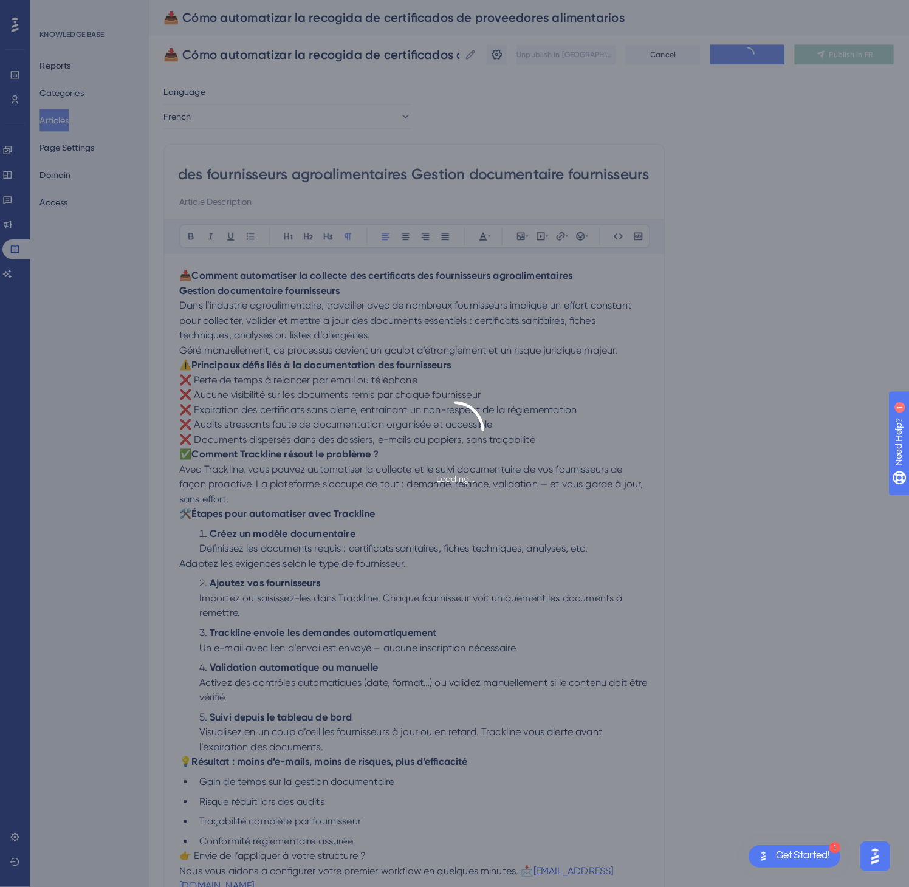
scroll to position [0, 0]
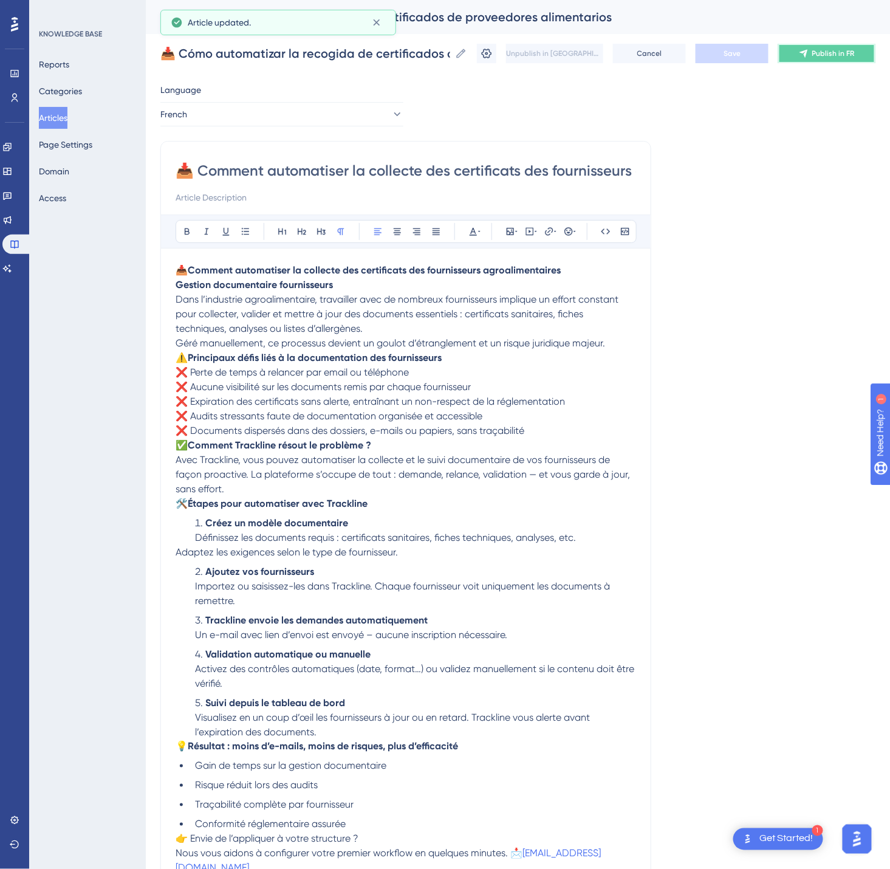
click at [853, 57] on span "Publish in FR" at bounding box center [834, 54] width 43 height 10
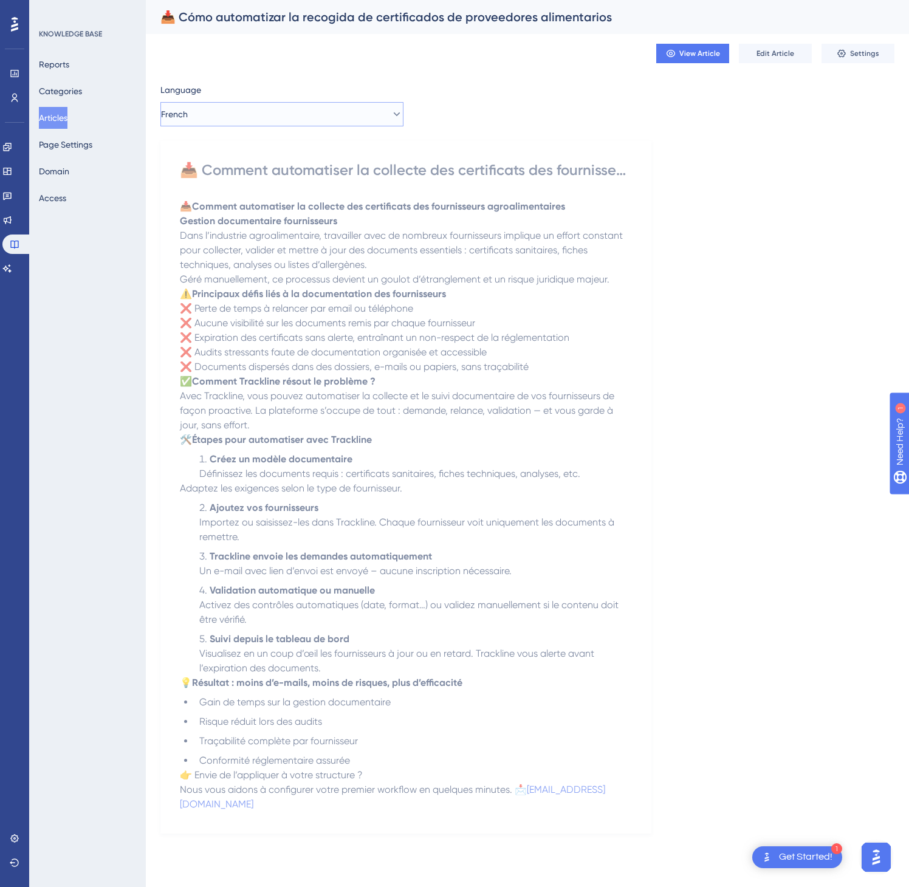
click at [286, 117] on button "French" at bounding box center [281, 114] width 243 height 24
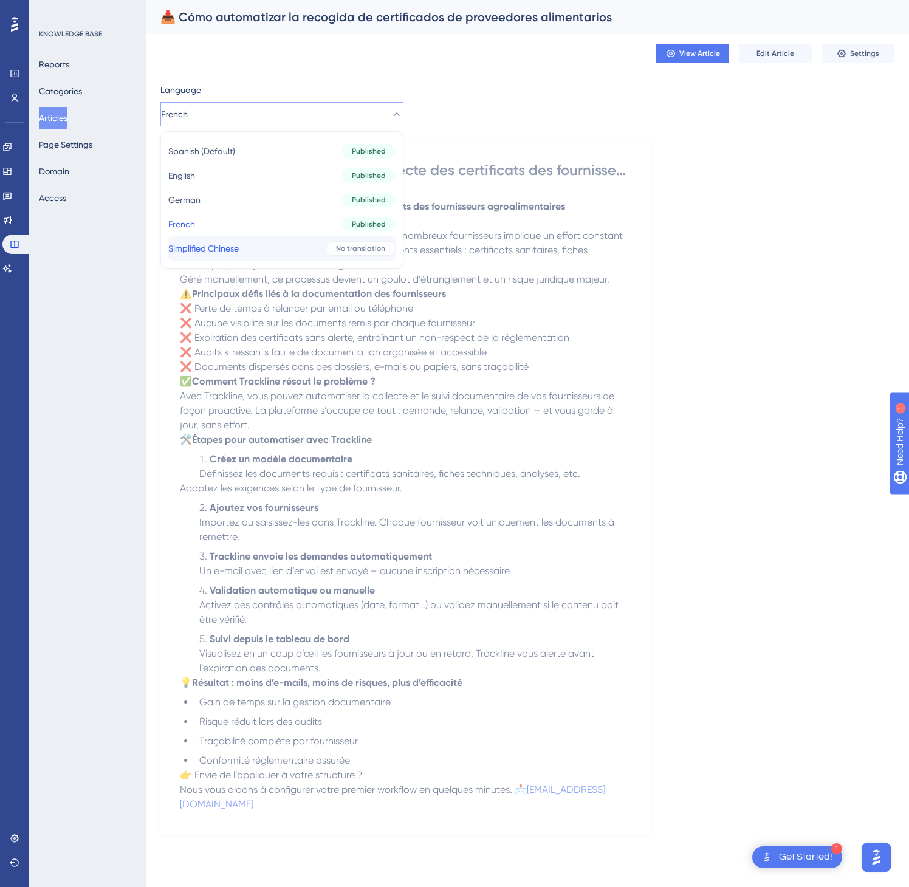
click at [292, 246] on button "Simplified Chinese Simplified Chinese No translation" at bounding box center [281, 248] width 227 height 24
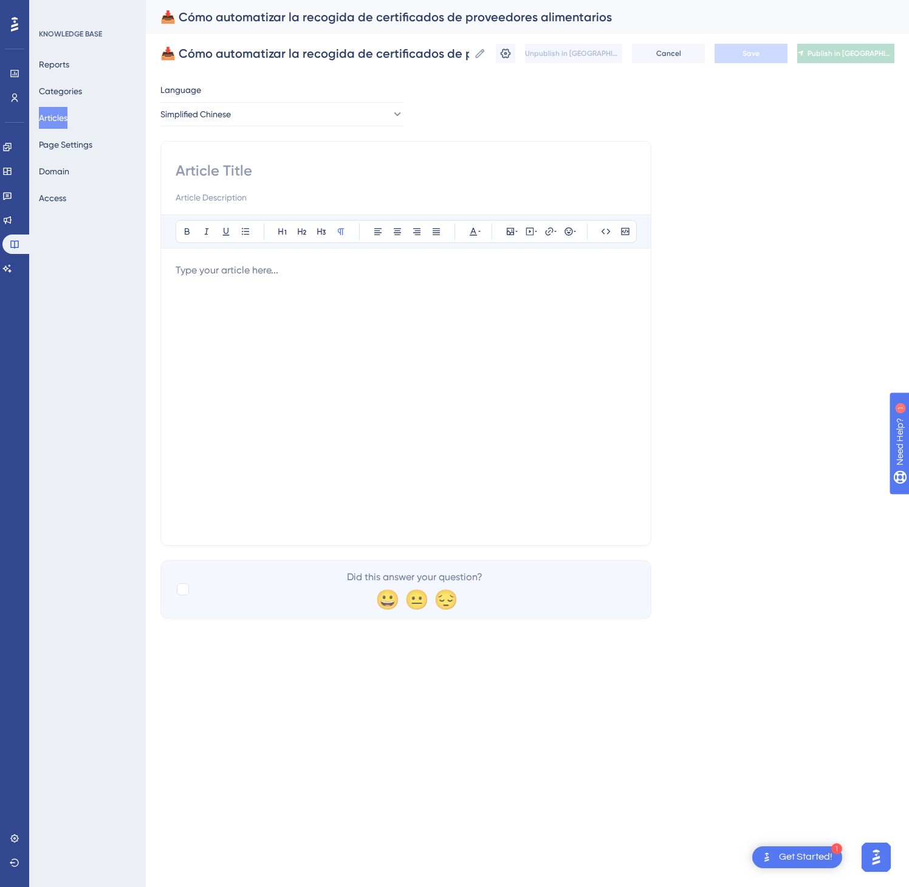
click at [328, 295] on div at bounding box center [406, 396] width 461 height 267
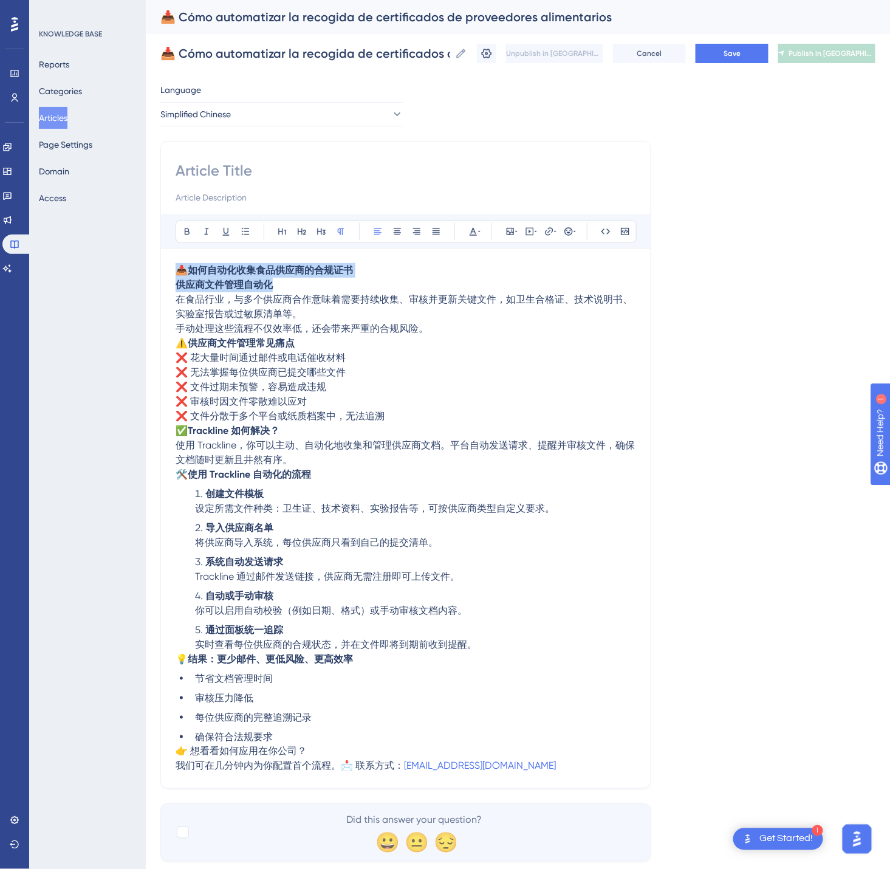
drag, startPoint x: 352, startPoint y: 286, endPoint x: 177, endPoint y: 261, distance: 177.4
click at [177, 261] on div "Bold Italic Underline Bullet Point Heading 1 Heading 2 Heading 3 Normal Align L…" at bounding box center [406, 494] width 461 height 559
click at [284, 169] on input at bounding box center [406, 170] width 461 height 19
paste input "📥 如何自动化收集食品供应商的合规证书 供应商文件管理自动化"
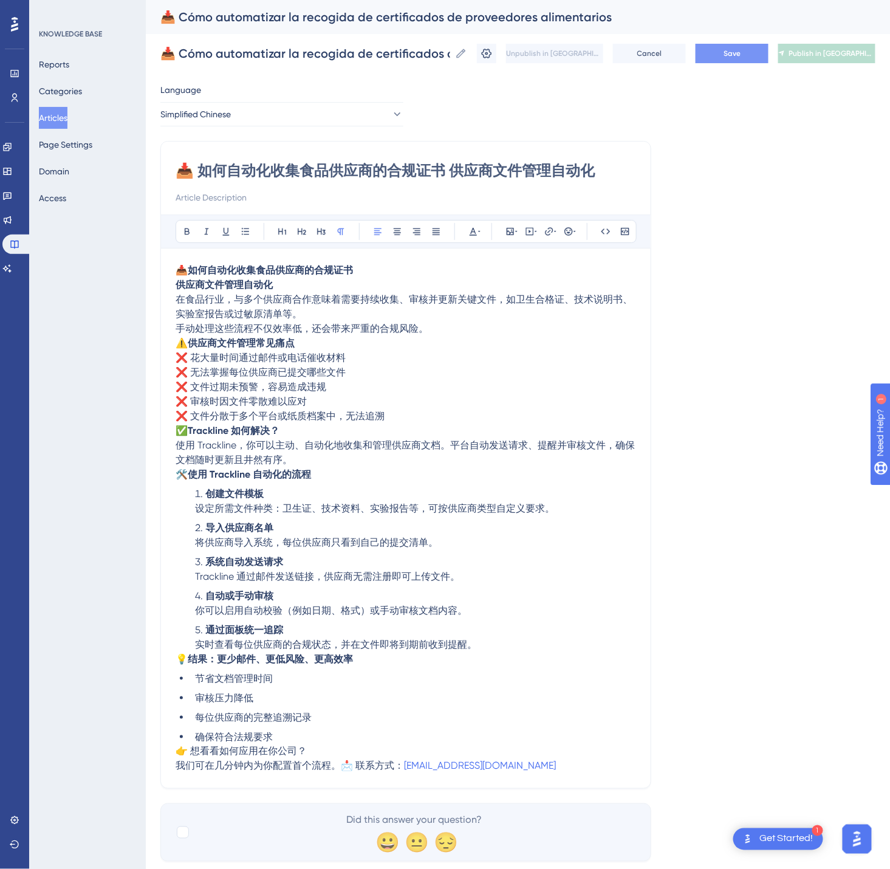
type input "📥 如何自动化收集食品供应商的合规证书 供应商文件管理自动化"
click at [769, 55] on button "Save" at bounding box center [732, 53] width 73 height 19
click at [853, 49] on span "Publish in [GEOGRAPHIC_DATA]-CN" at bounding box center [832, 54] width 84 height 10
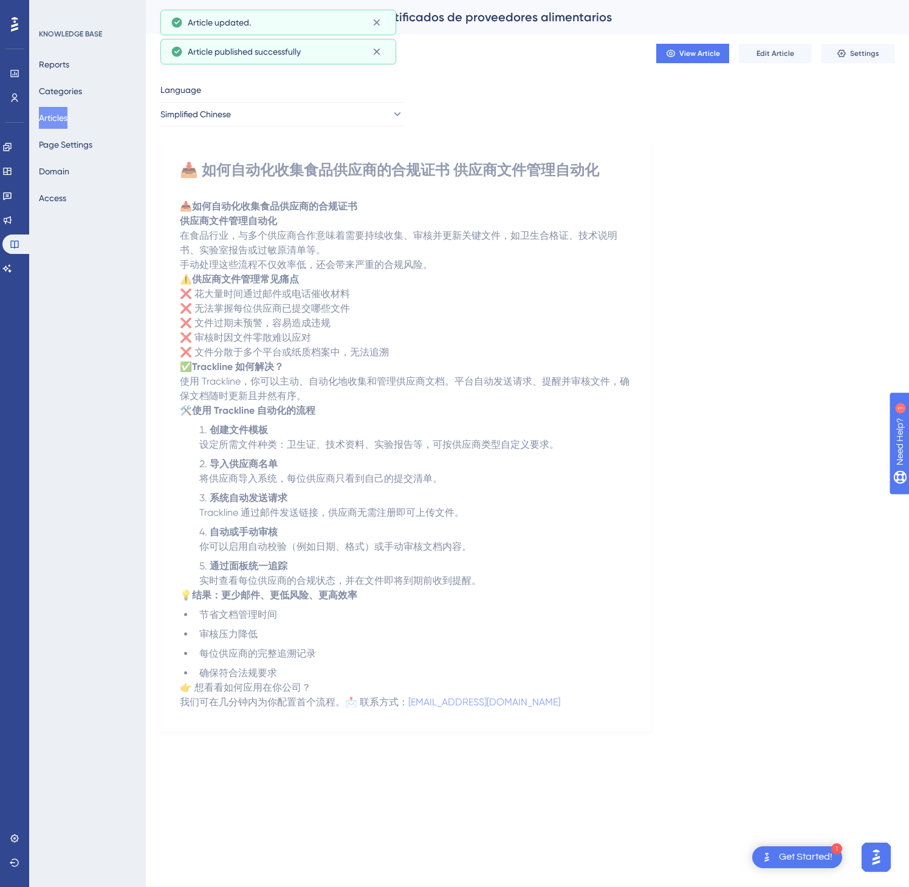
click at [64, 119] on button "Articles" at bounding box center [53, 118] width 29 height 22
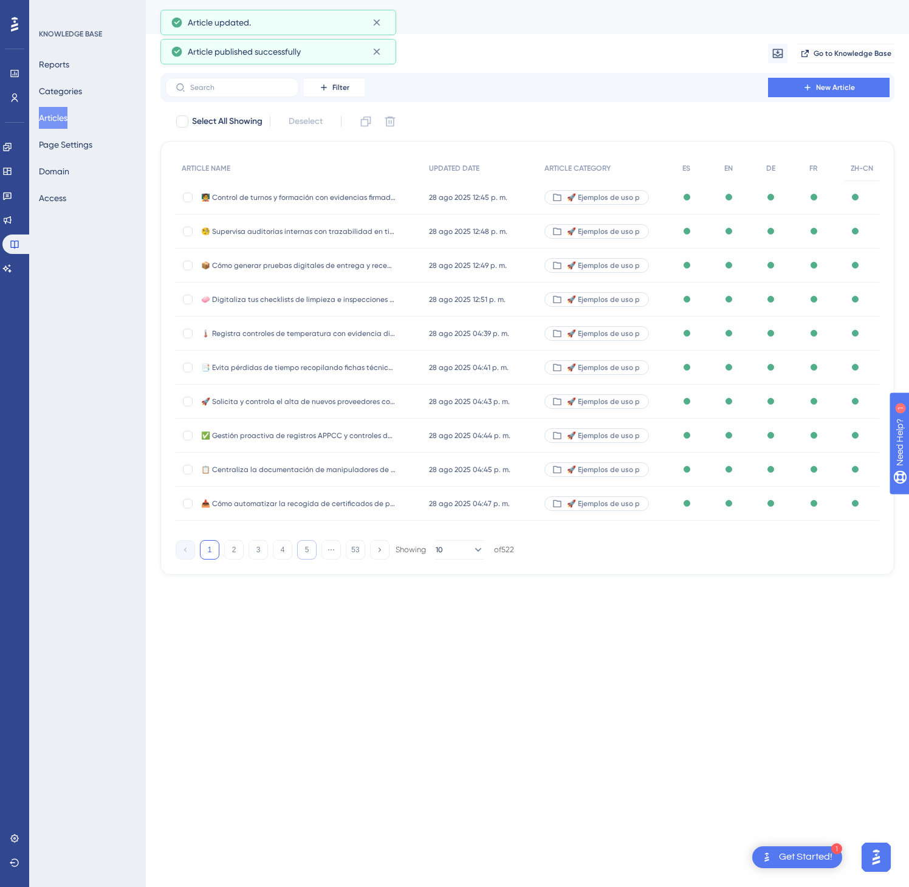
click at [308, 559] on button "5" at bounding box center [306, 549] width 19 height 19
click at [307, 560] on div "ARTICLE NAME UPDATED DATE ARTICLE CATEGORY ES EN DE FR ZH-CN 🔄 Coordina tareas …" at bounding box center [527, 358] width 734 height 434
click at [307, 561] on div "ARTICLE NAME UPDATED DATE ARTICLE CATEGORY ES EN DE FR ZH-CN 🔄 Coordina tareas …" at bounding box center [527, 358] width 734 height 434
click at [308, 559] on button "6" at bounding box center [306, 549] width 19 height 19
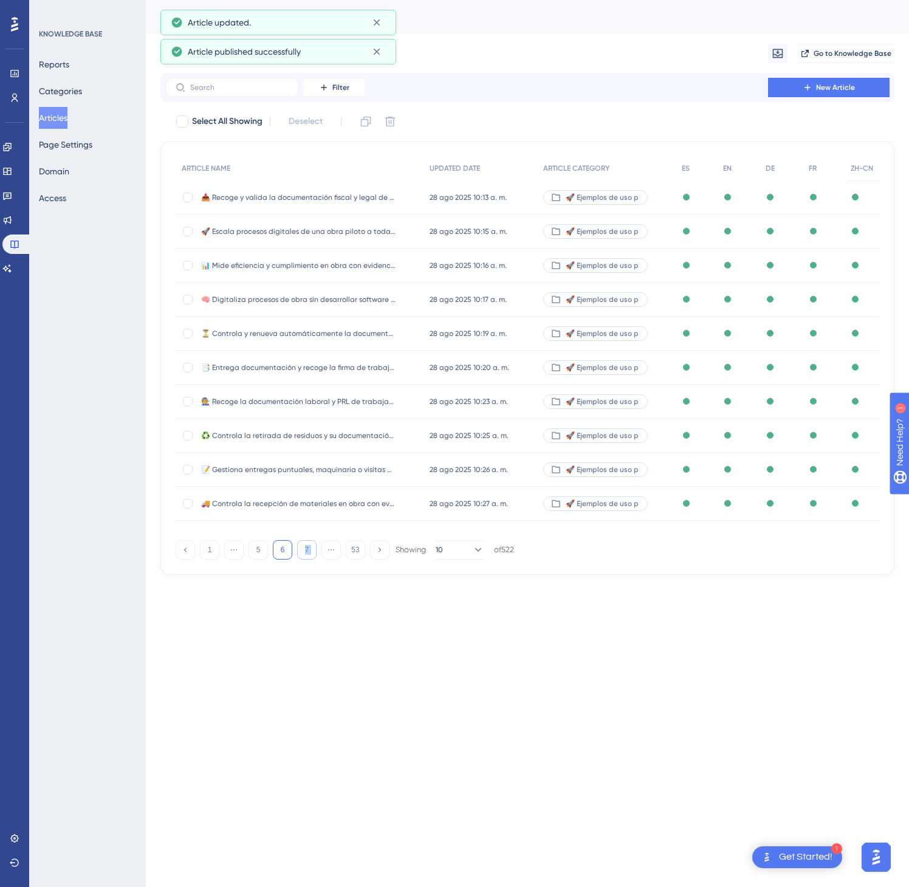
click at [308, 558] on button "7" at bounding box center [306, 549] width 19 height 19
click at [308, 557] on button "7" at bounding box center [306, 549] width 19 height 19
click at [308, 557] on button "9" at bounding box center [306, 549] width 19 height 19
click at [308, 557] on button "11" at bounding box center [306, 549] width 19 height 19
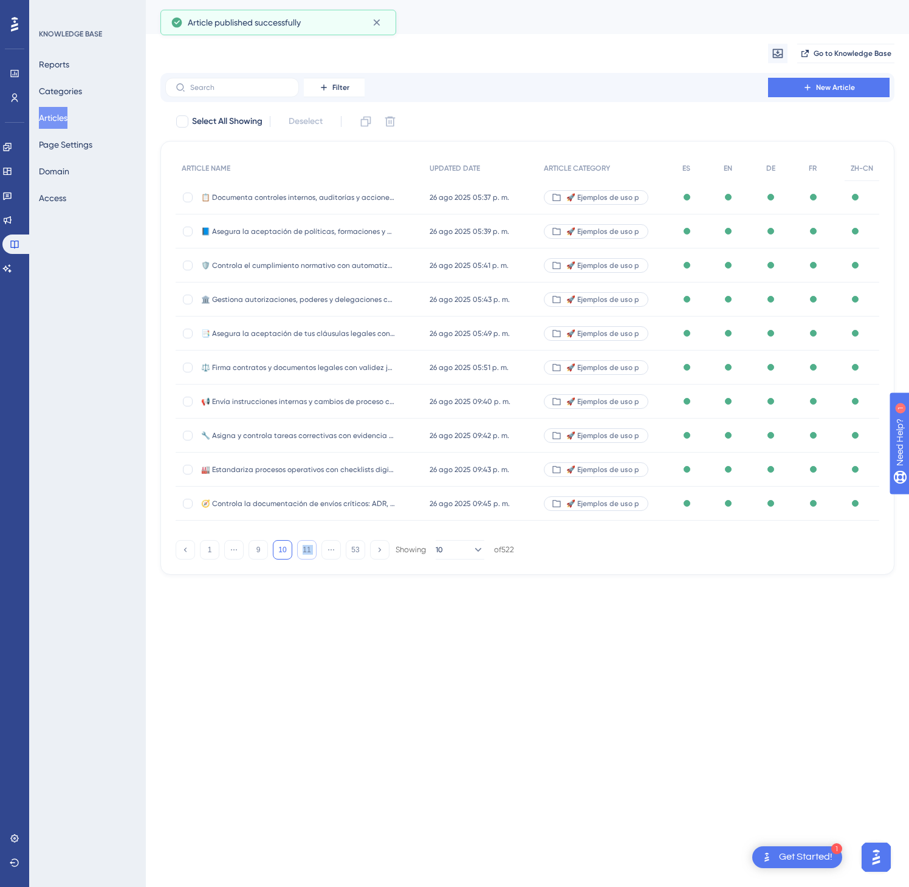
click at [308, 557] on button "11" at bounding box center [306, 549] width 19 height 19
click at [308, 557] on button "15" at bounding box center [306, 549] width 19 height 19
click at [308, 557] on button "16" at bounding box center [306, 549] width 19 height 19
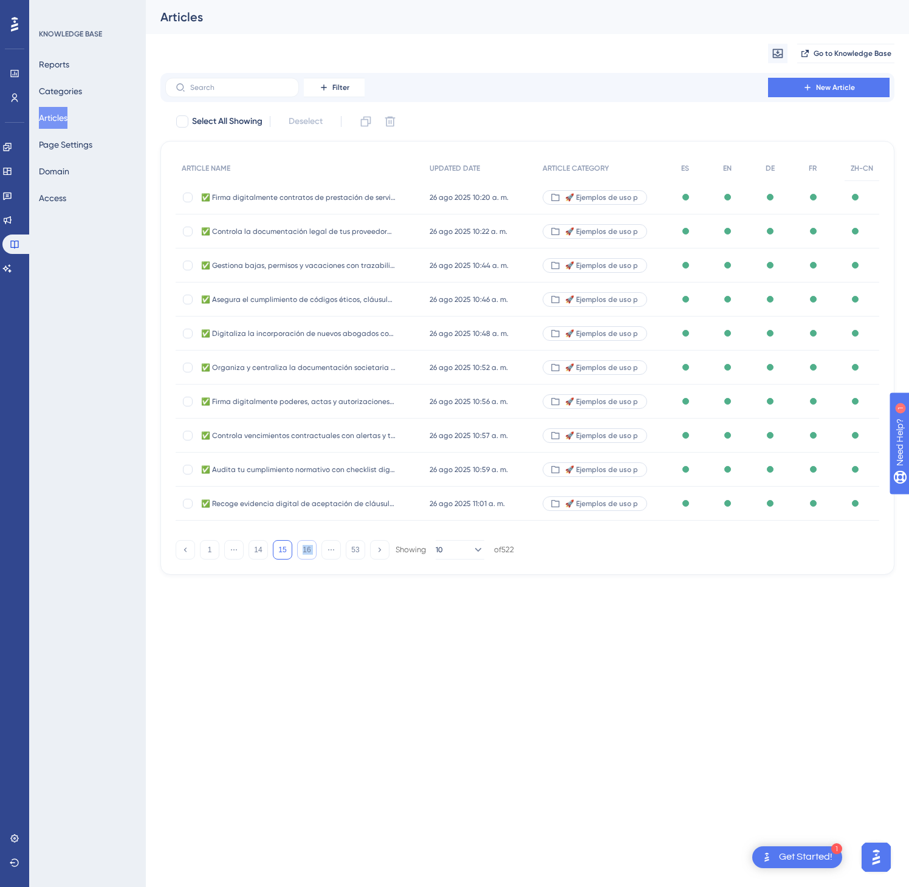
click at [308, 557] on button "16" at bounding box center [306, 549] width 19 height 19
click at [308, 557] on button "18" at bounding box center [306, 549] width 19 height 19
click at [308, 557] on button "19" at bounding box center [306, 549] width 19 height 19
click at [308, 557] on button "21" at bounding box center [306, 549] width 19 height 19
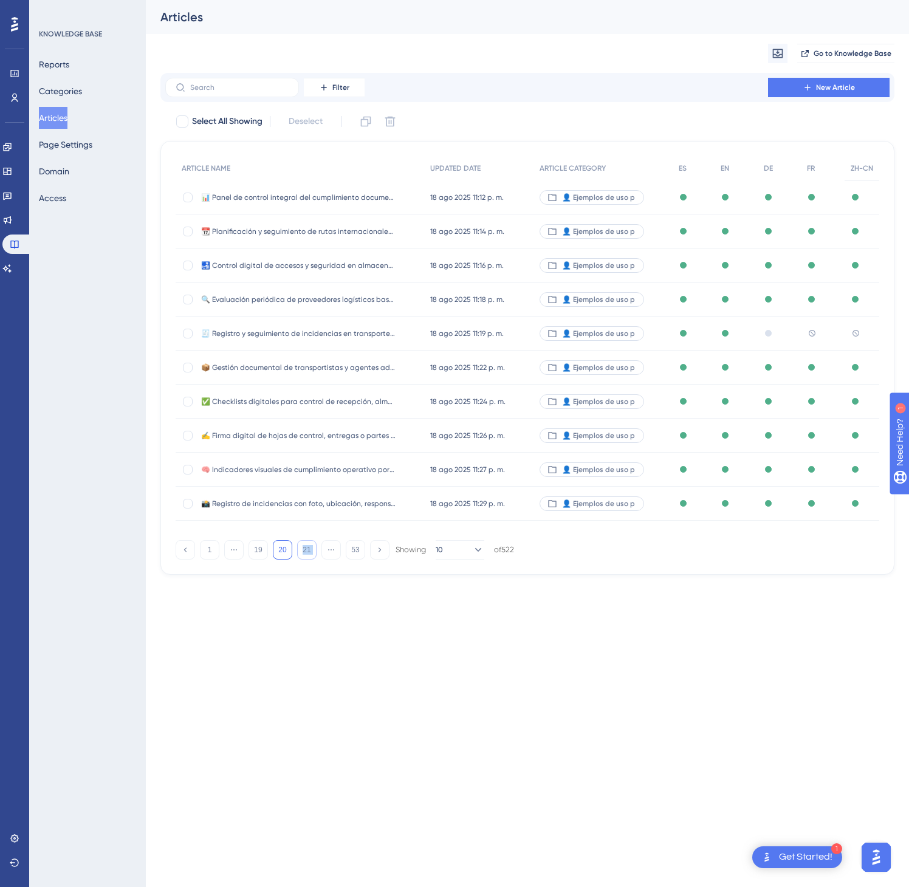
click at [308, 557] on button "21" at bounding box center [306, 549] width 19 height 19
click at [308, 557] on button "23" at bounding box center [306, 549] width 19 height 19
click at [308, 557] on button "24" at bounding box center [306, 549] width 19 height 19
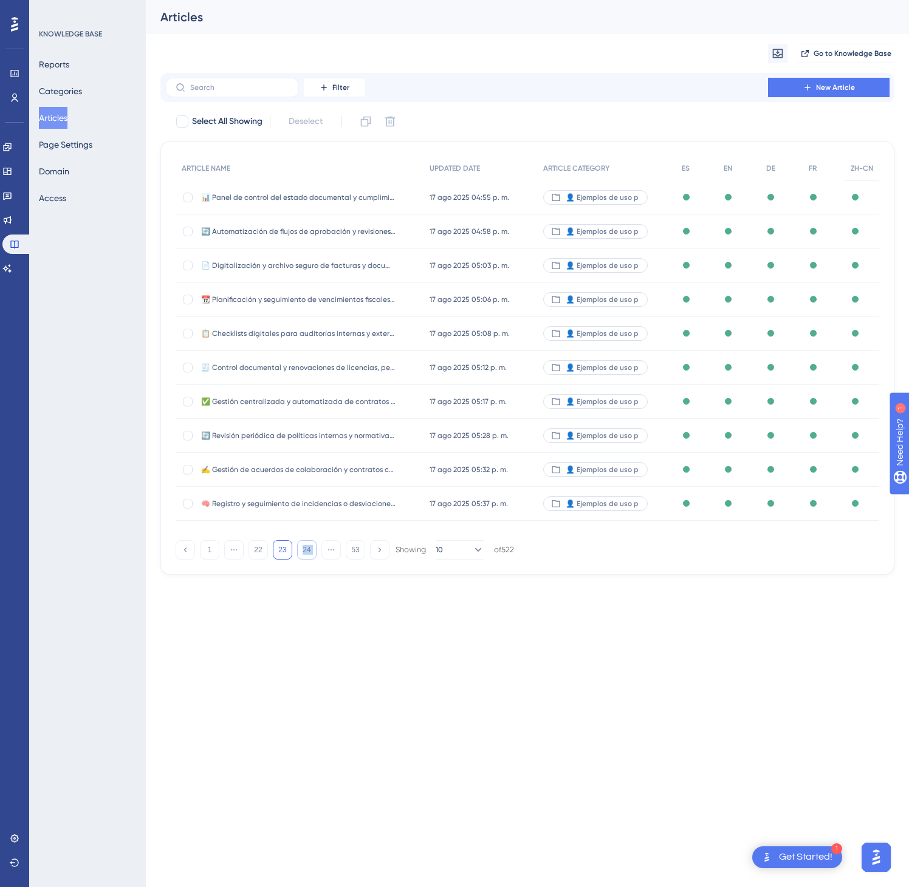
click at [308, 557] on button "24" at bounding box center [306, 549] width 19 height 19
click at [308, 557] on button "28" at bounding box center [306, 549] width 19 height 19
click at [308, 557] on button "29" at bounding box center [306, 549] width 19 height 19
click at [309, 557] on button "31" at bounding box center [306, 549] width 19 height 19
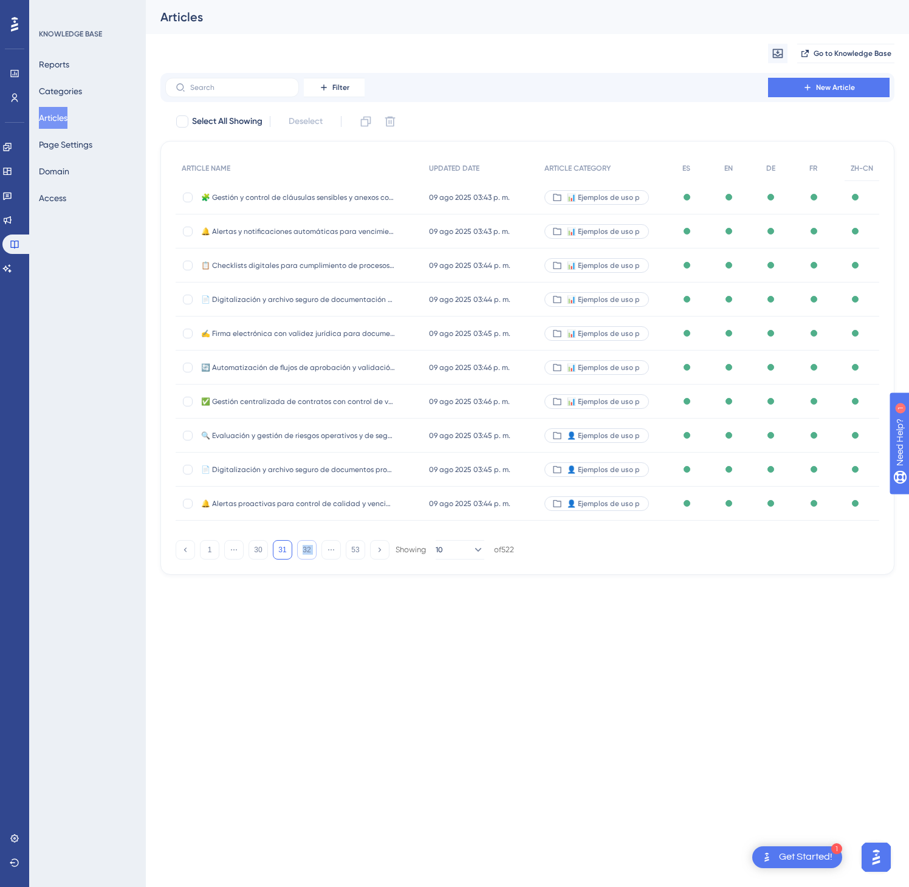
click at [309, 557] on button "32" at bounding box center [306, 549] width 19 height 19
click at [310, 557] on button "33" at bounding box center [306, 549] width 19 height 19
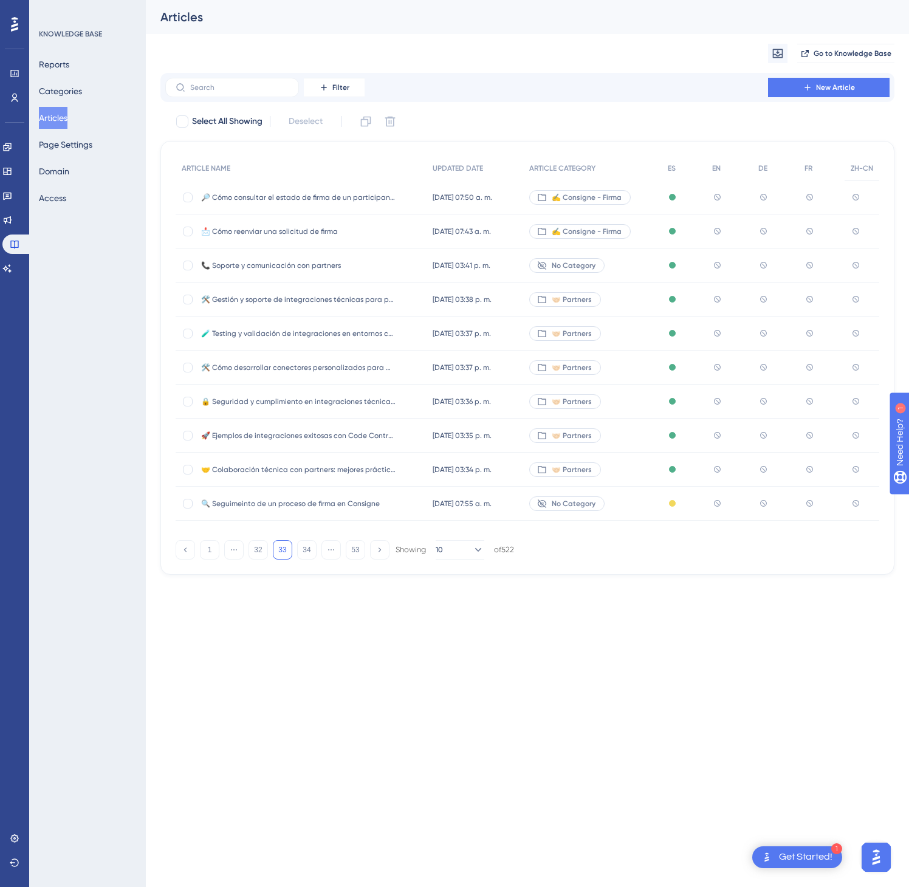
click at [325, 202] on div "🔎 Cómo consultar el estado de firma de un participante 🔎 Cómo consultar el esta…" at bounding box center [298, 197] width 194 height 34
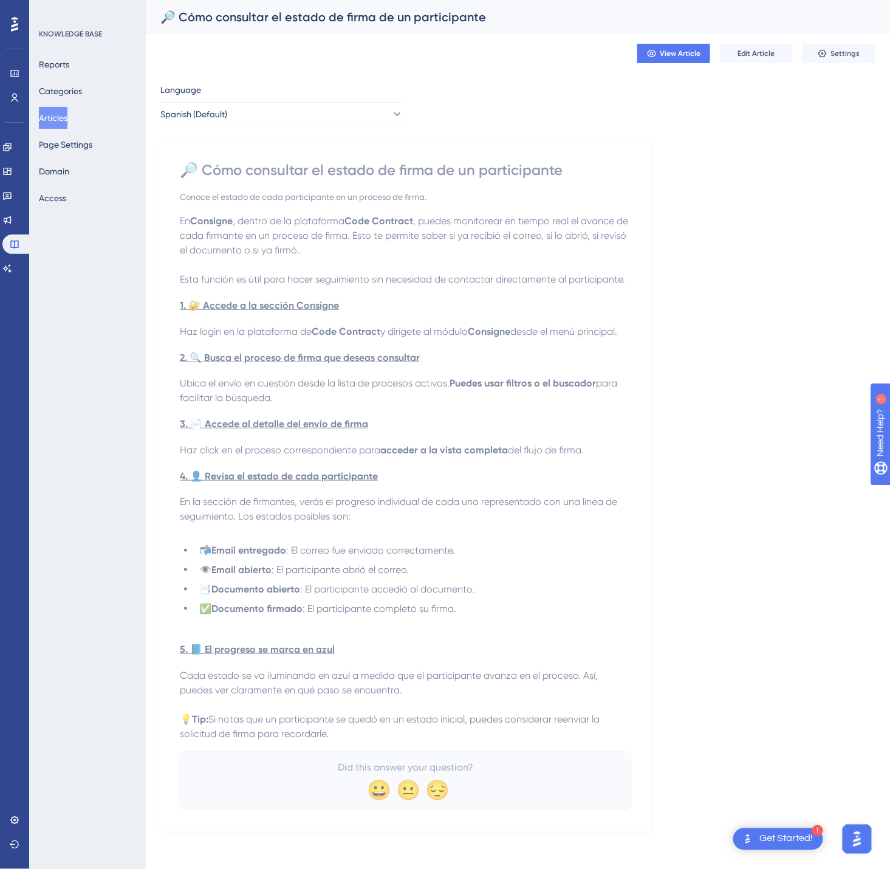
drag, startPoint x: 193, startPoint y: 165, endPoint x: 598, endPoint y: 758, distance: 718.1
click at [598, 760] on div "🔎 Cómo consultar el estado de firma de un participante Conoce el estado de cada…" at bounding box center [406, 484] width 452 height 649
click at [391, 110] on icon at bounding box center [397, 114] width 12 height 12
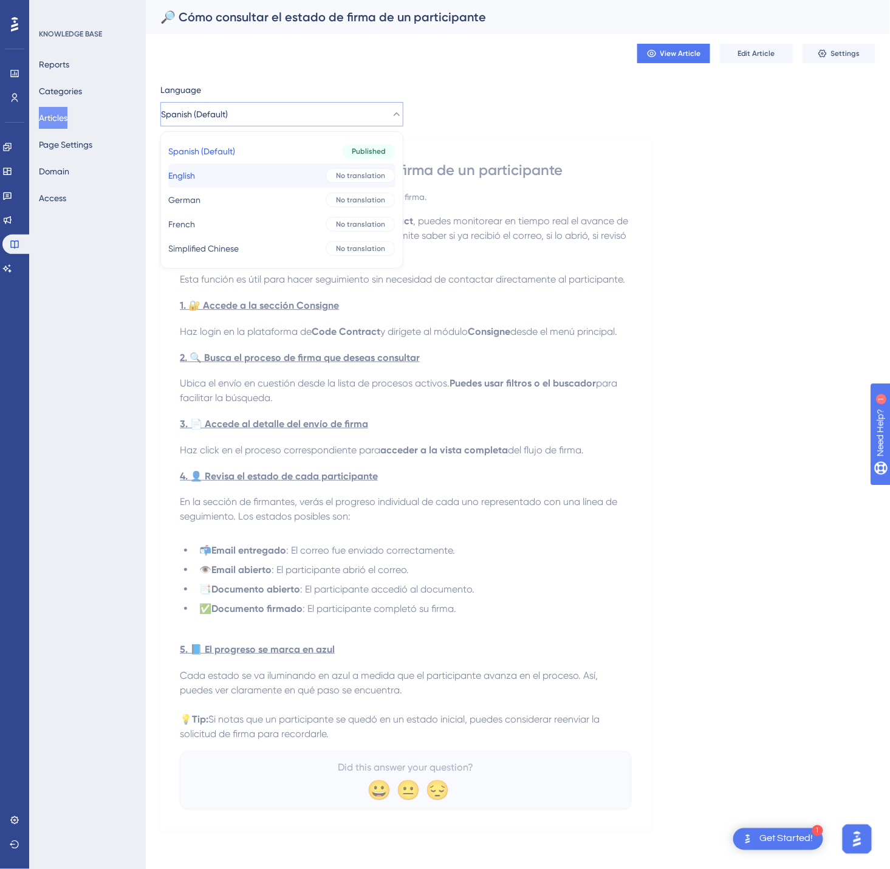
click at [326, 170] on div "No translation" at bounding box center [361, 175] width 70 height 15
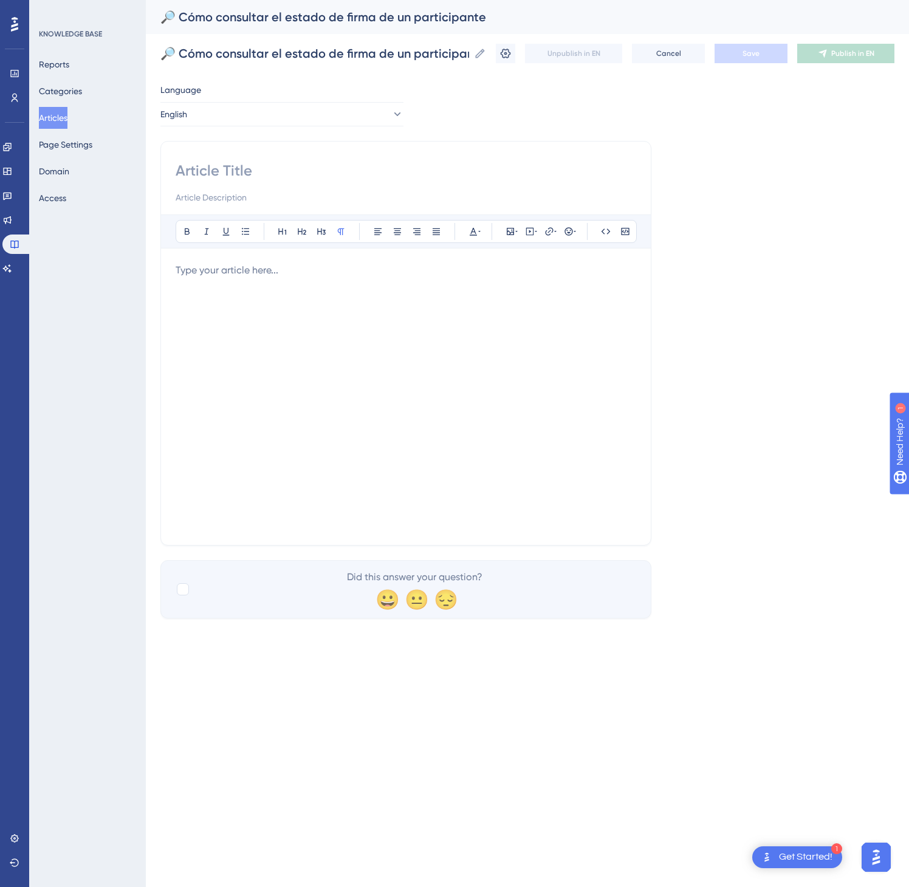
click at [564, 337] on div at bounding box center [406, 396] width 461 height 267
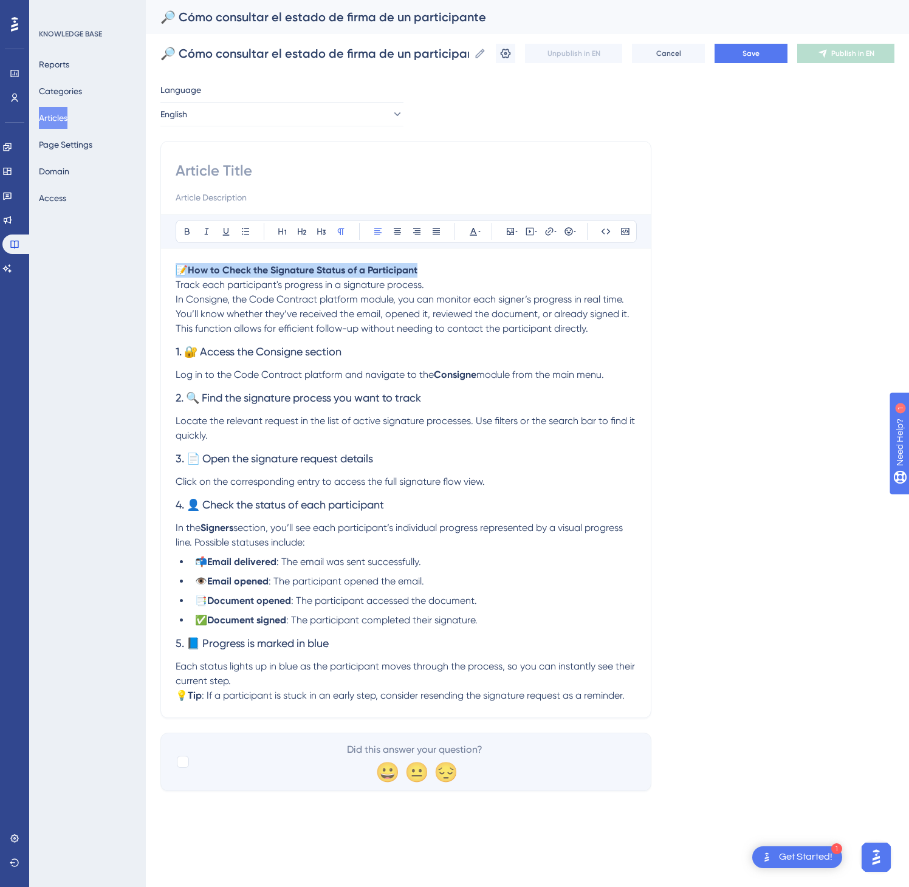
drag, startPoint x: 439, startPoint y: 267, endPoint x: 151, endPoint y: 261, distance: 288.7
click at [0, 0] on div "Performance Users Engagement Widgets Feedback Product Updates Knowledge Base AI…" at bounding box center [0, 0] width 0 height 0
click at [203, 183] on div at bounding box center [406, 183] width 461 height 44
click at [216, 175] on input at bounding box center [406, 170] width 461 height 19
paste input "📝 How to Check the Signature Status of a Participant"
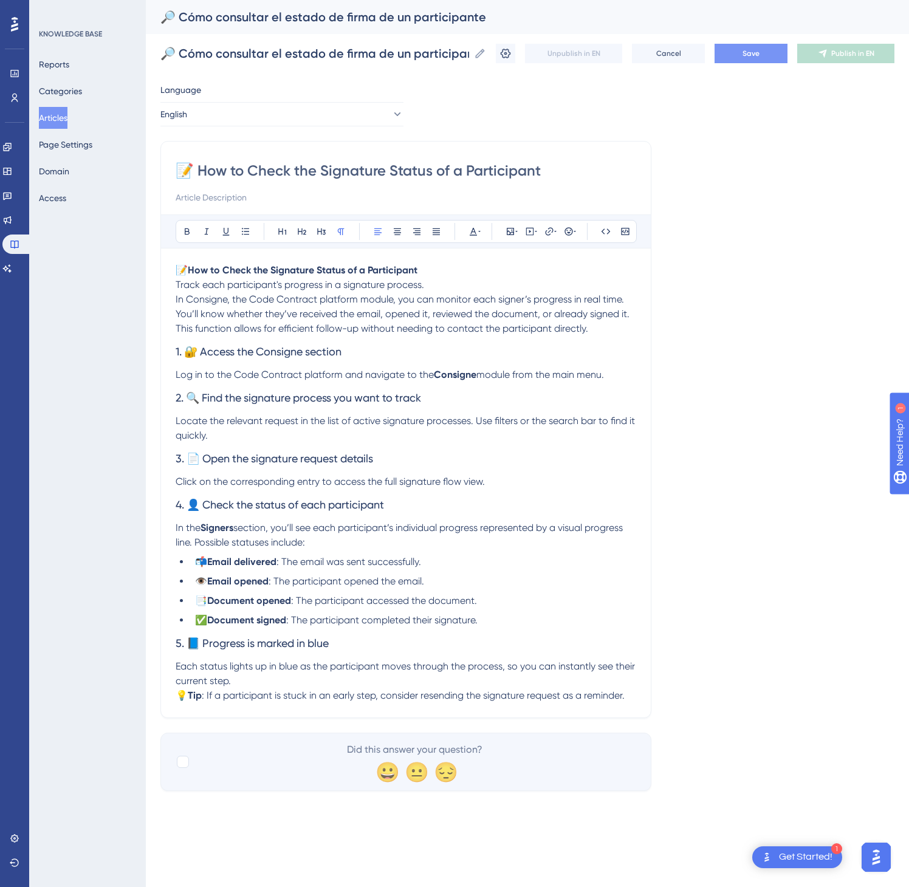
type input "📝 How to Check the Signature Status of a Participant"
click at [754, 60] on button "Save" at bounding box center [751, 53] width 73 height 19
click at [863, 60] on button "Publish in EN" at bounding box center [845, 53] width 97 height 19
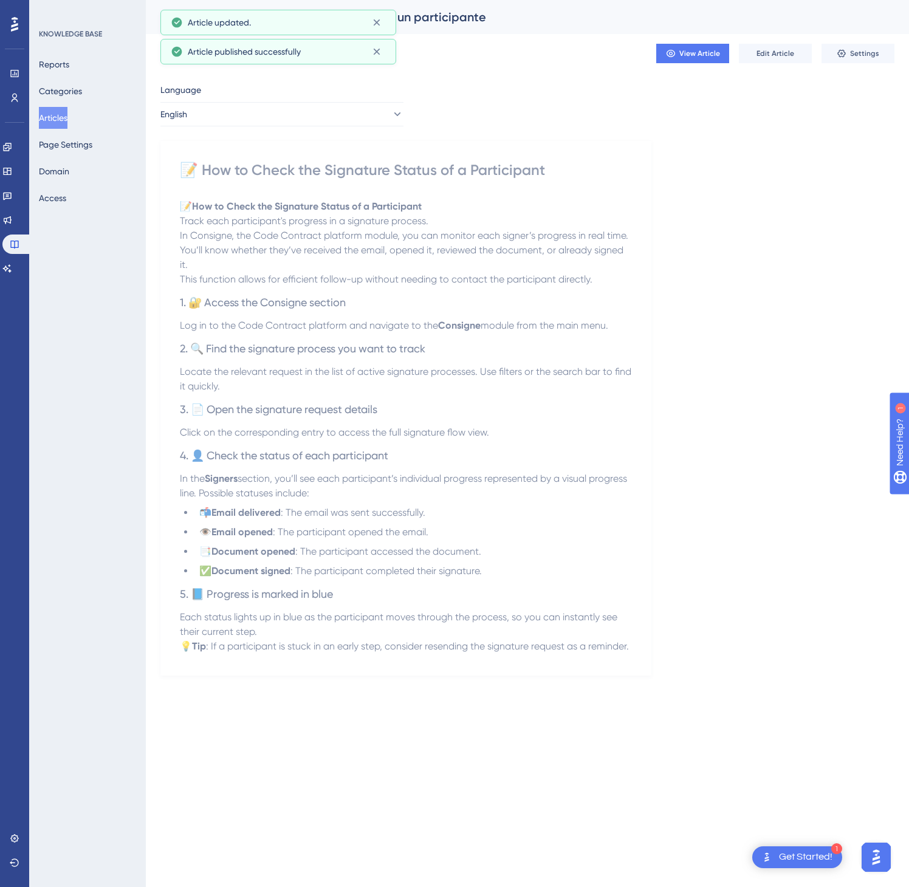
click at [252, 98] on div "Language" at bounding box center [281, 92] width 243 height 19
click at [252, 105] on button "English" at bounding box center [281, 114] width 243 height 24
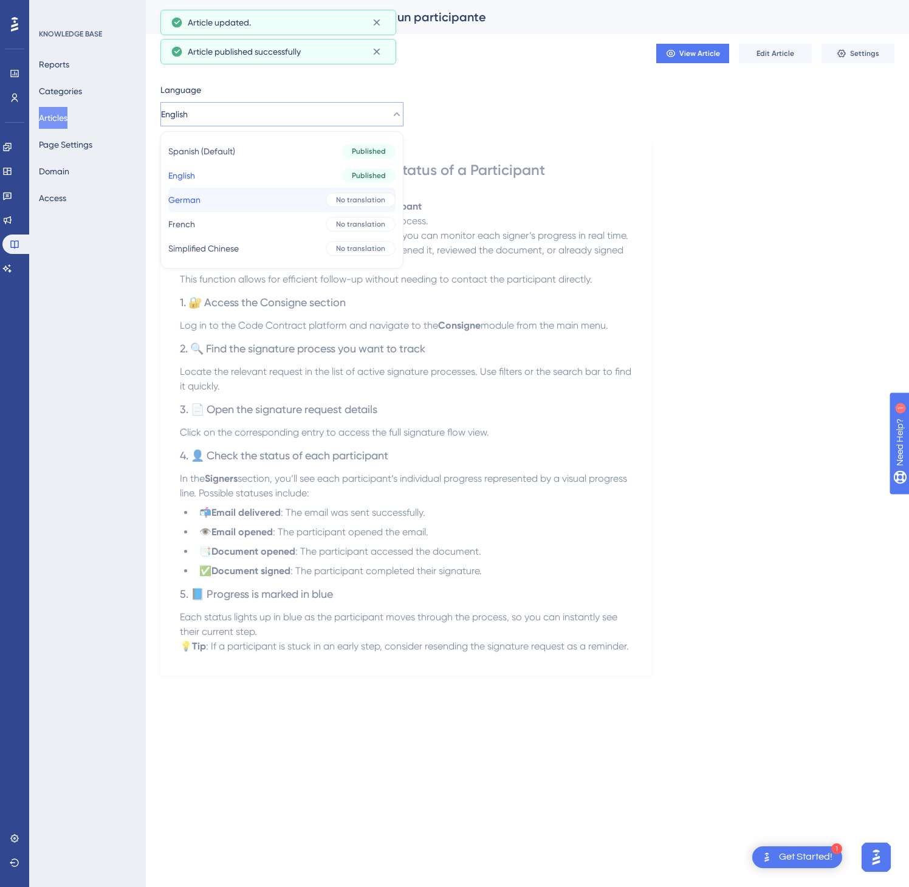
click at [215, 201] on button "German German No translation" at bounding box center [281, 200] width 227 height 24
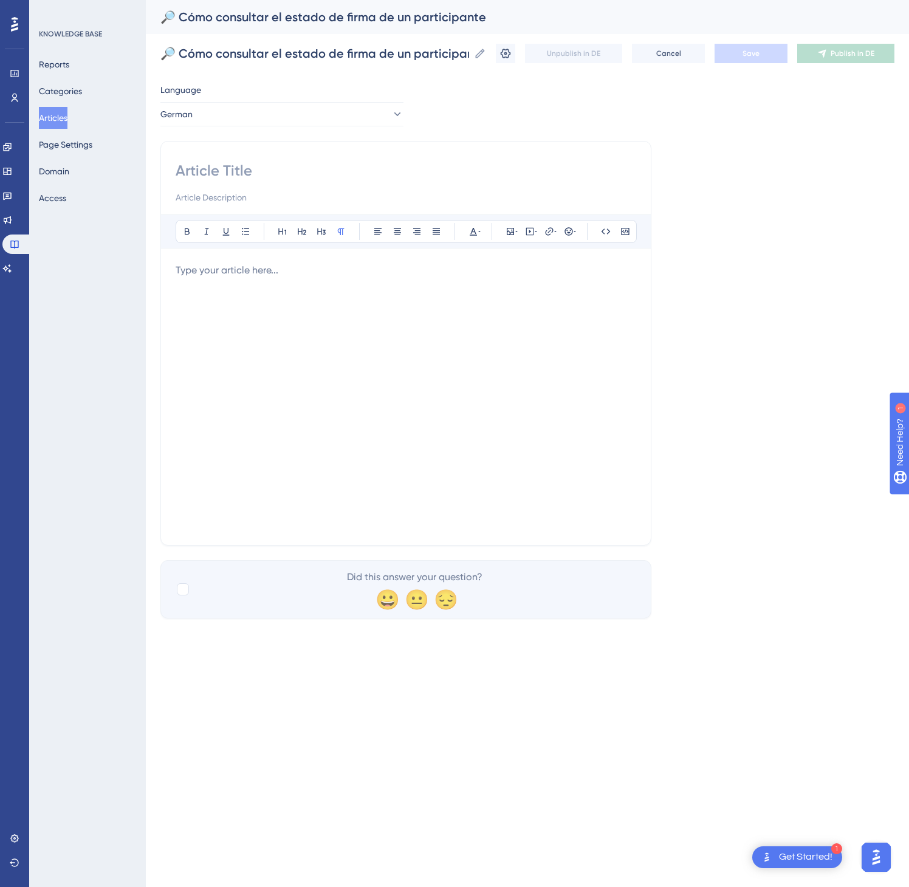
click at [415, 270] on p at bounding box center [406, 270] width 461 height 15
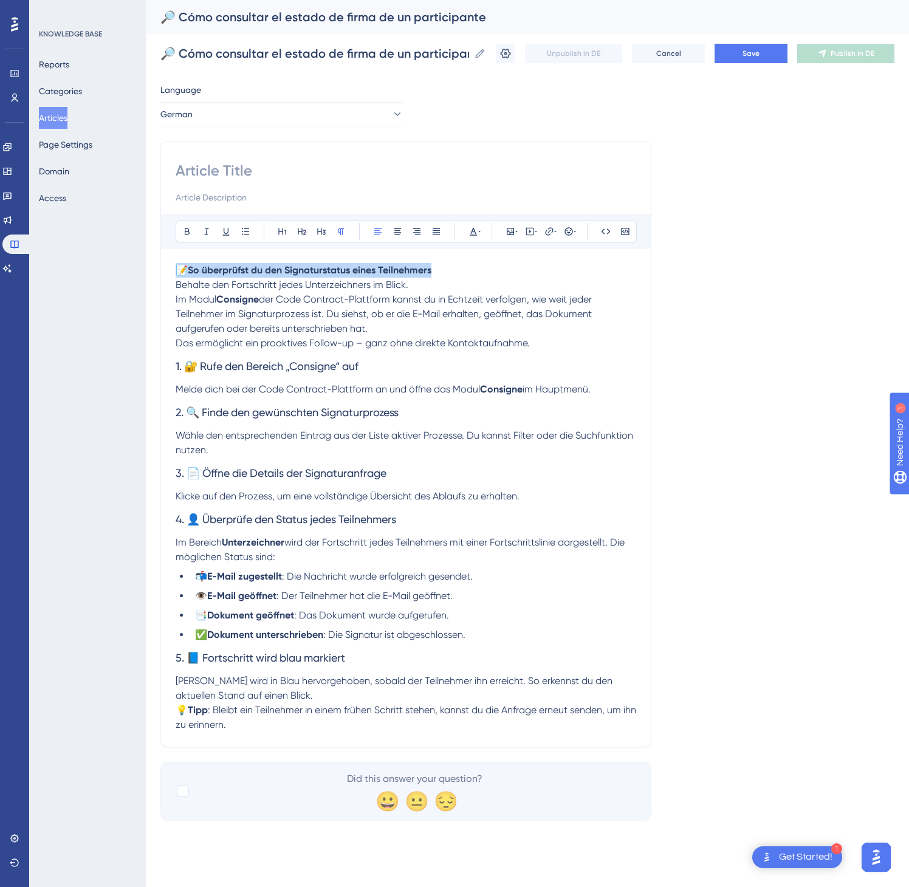
drag, startPoint x: 447, startPoint y: 274, endPoint x: 172, endPoint y: 253, distance: 276.1
click at [172, 253] on div "Bold Italic Underline Bullet Point Heading 1 Heading 2 Heading 3 Normal Align L…" at bounding box center [405, 444] width 491 height 607
click at [206, 157] on div "Bold Italic Underline Bullet Point Heading 1 Heading 2 Heading 3 Normal Align L…" at bounding box center [405, 444] width 491 height 607
click at [208, 172] on input at bounding box center [406, 170] width 461 height 19
paste input "📝 So überprüfst du den Signaturstatus eines Teilnehmers"
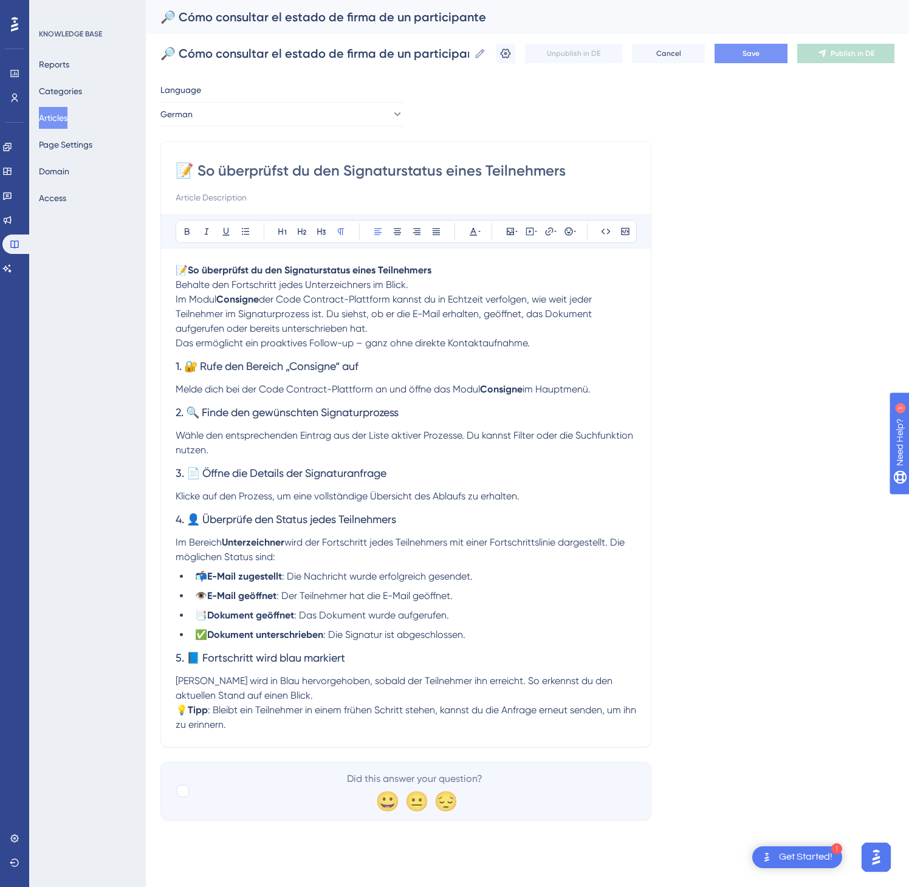
type input "📝 So überprüfst du den Signaturstatus eines Teilnehmers"
click at [761, 60] on button "Save" at bounding box center [751, 53] width 73 height 19
click at [834, 55] on span "Publish in DE" at bounding box center [853, 54] width 44 height 10
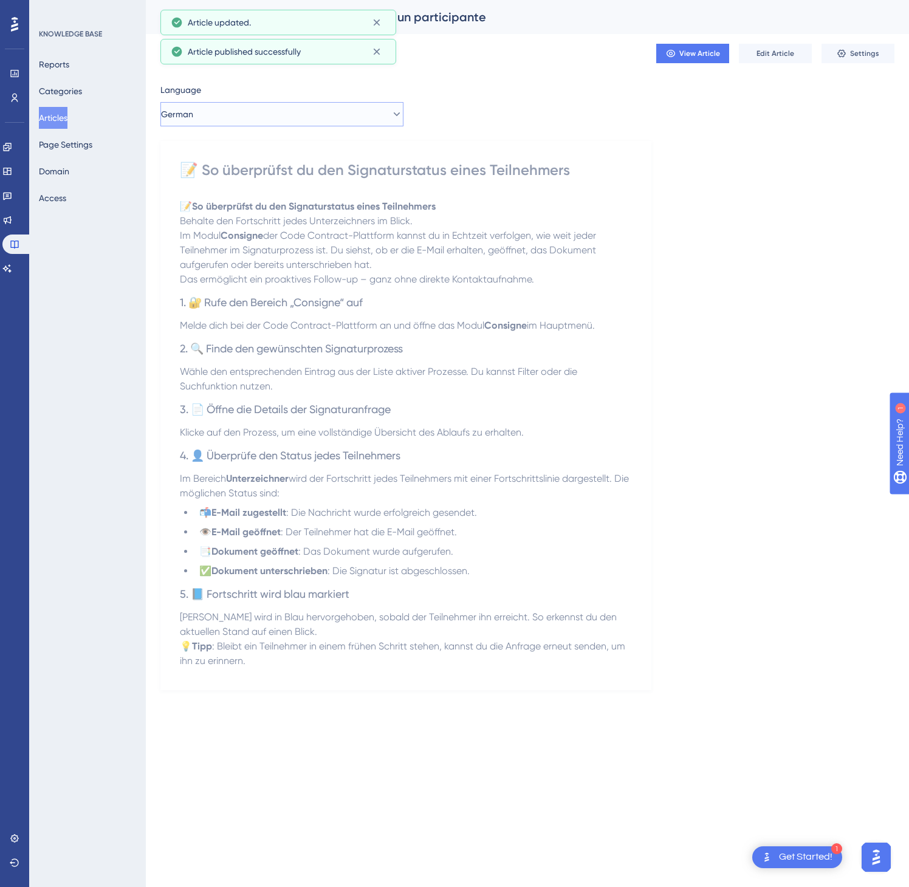
click at [286, 118] on button "German" at bounding box center [281, 114] width 243 height 24
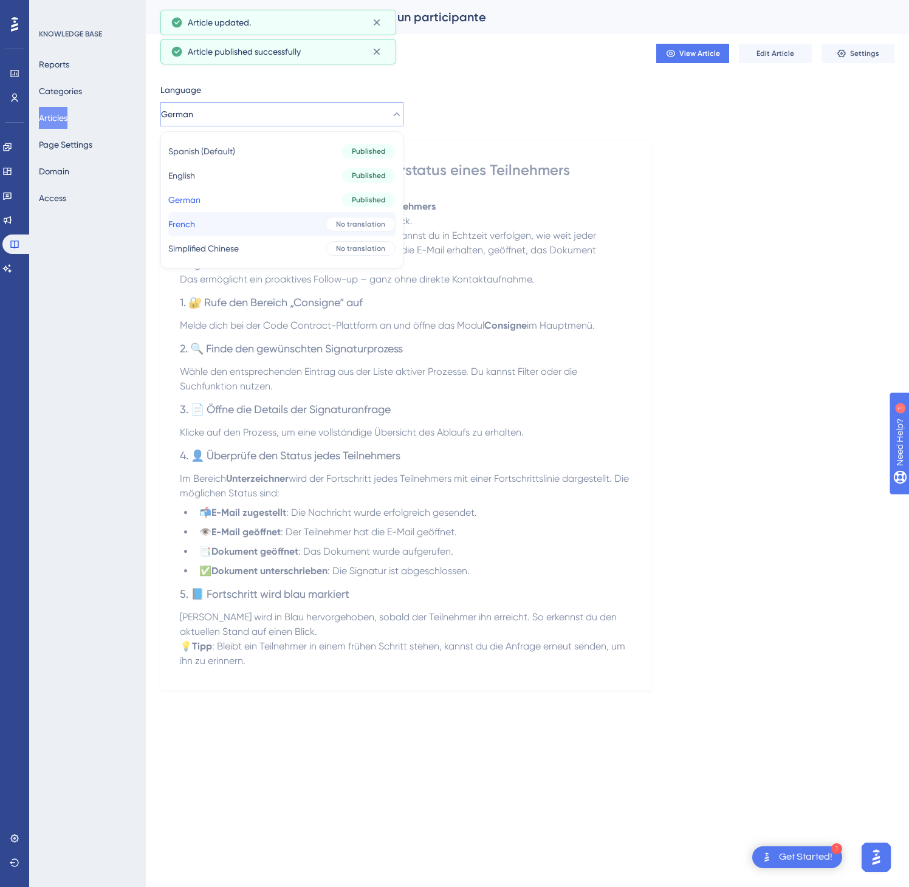
click at [278, 227] on button "French French No translation" at bounding box center [281, 224] width 227 height 24
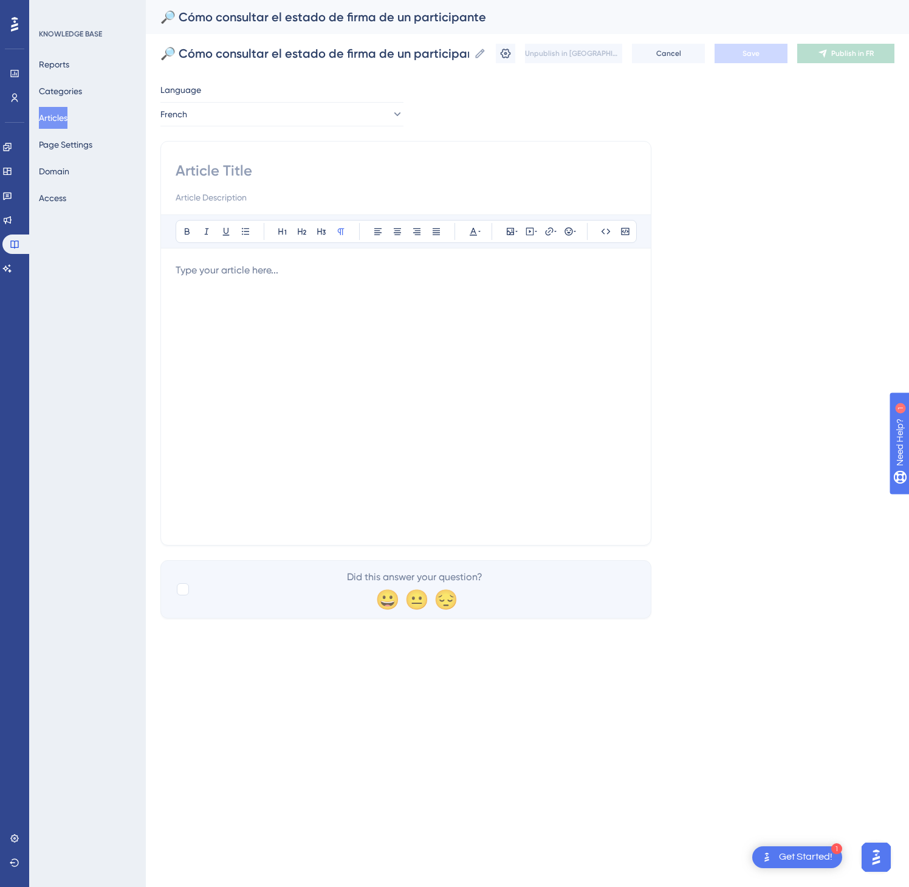
click at [373, 366] on div at bounding box center [406, 396] width 461 height 267
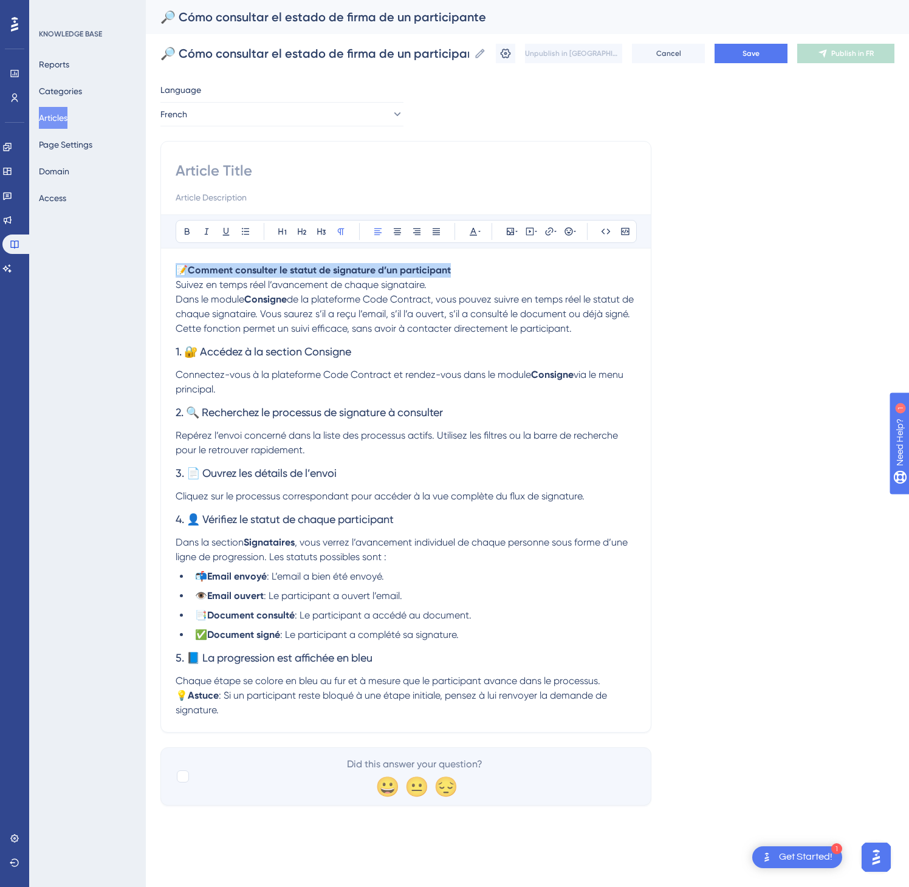
drag, startPoint x: 490, startPoint y: 274, endPoint x: 157, endPoint y: 254, distance: 333.0
click at [0, 0] on div "Performance Users Engagement Widgets Feedback Product Updates Knowledge Base AI…" at bounding box center [0, 0] width 0 height 0
click at [213, 173] on input at bounding box center [406, 170] width 461 height 19
paste input "📝 Comment consulter le statut de signature d’un participant"
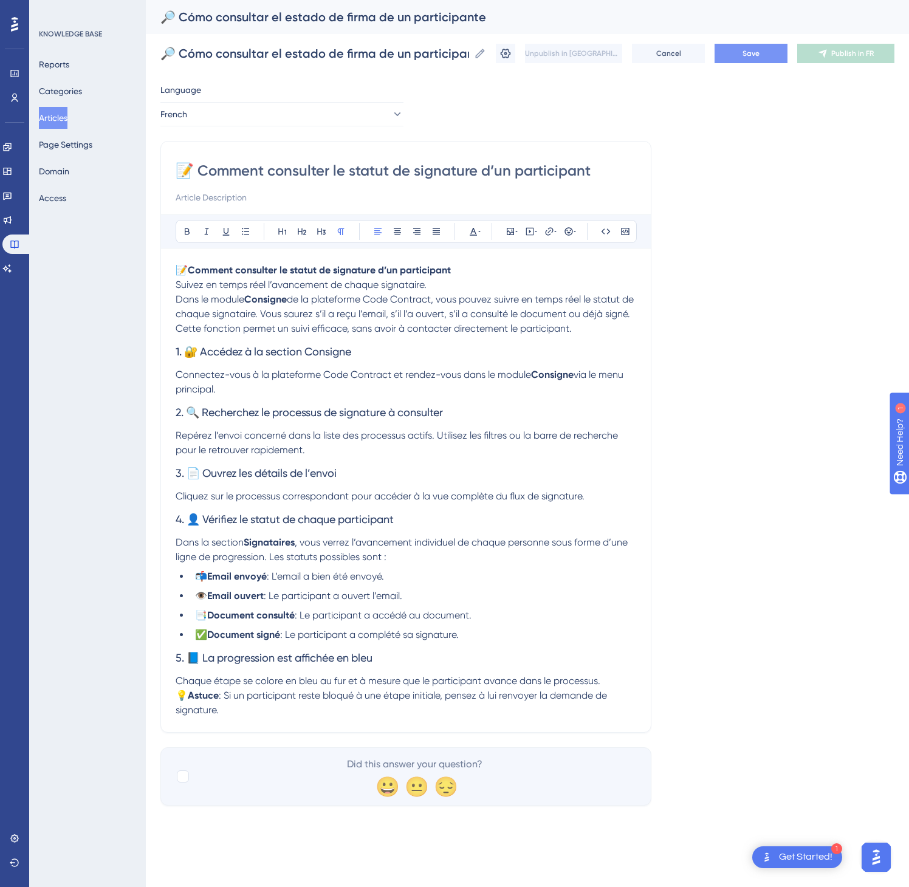
type input "📝 Comment consulter le statut de signature d’un participant"
click at [754, 60] on button "Save" at bounding box center [751, 53] width 73 height 19
click at [835, 53] on span "Publish in FR" at bounding box center [852, 54] width 43 height 10
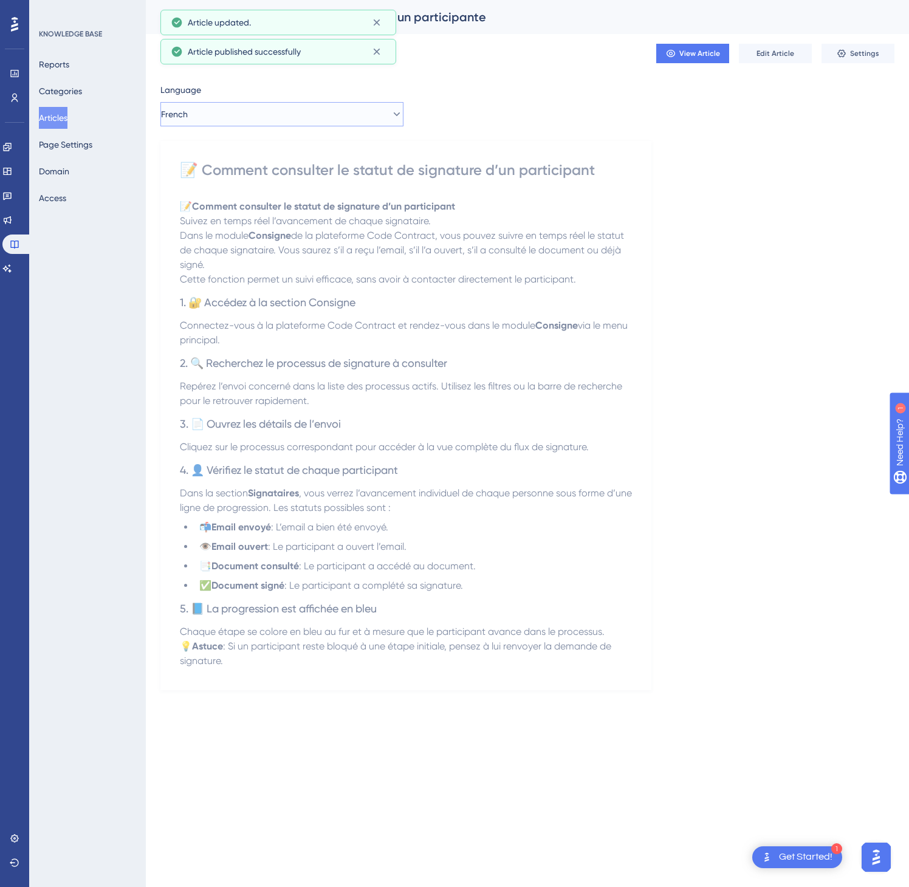
click at [274, 107] on button "French" at bounding box center [281, 114] width 243 height 24
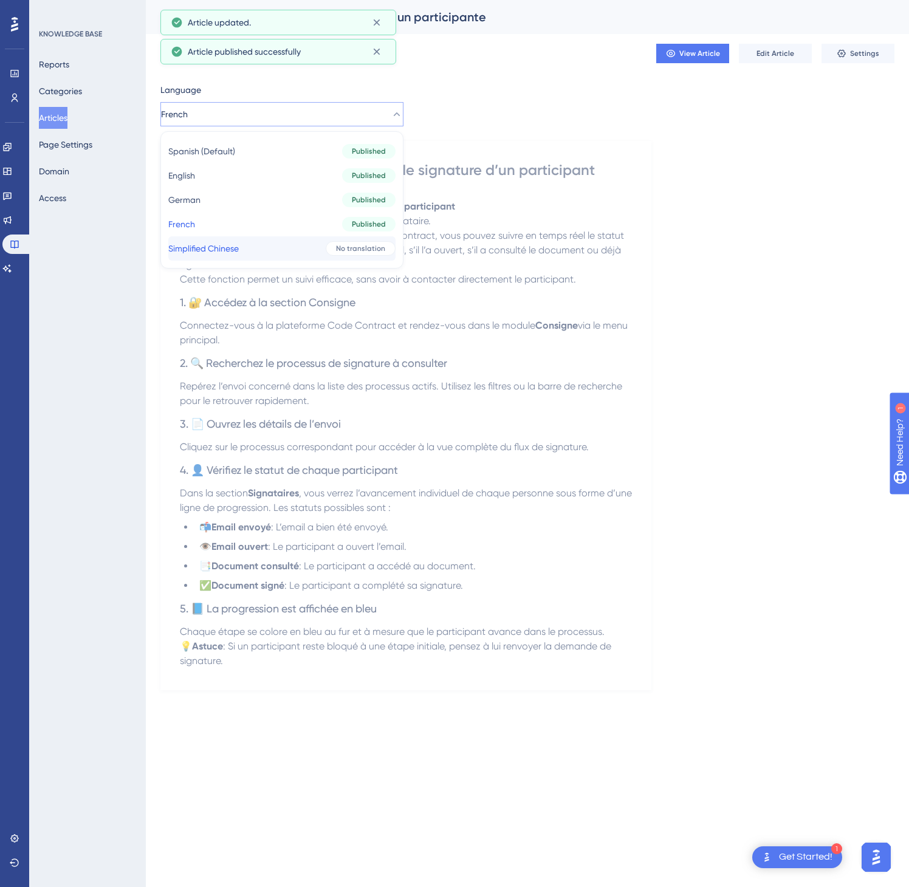
click at [255, 252] on button "Simplified Chinese Simplified Chinese No translation" at bounding box center [281, 248] width 227 height 24
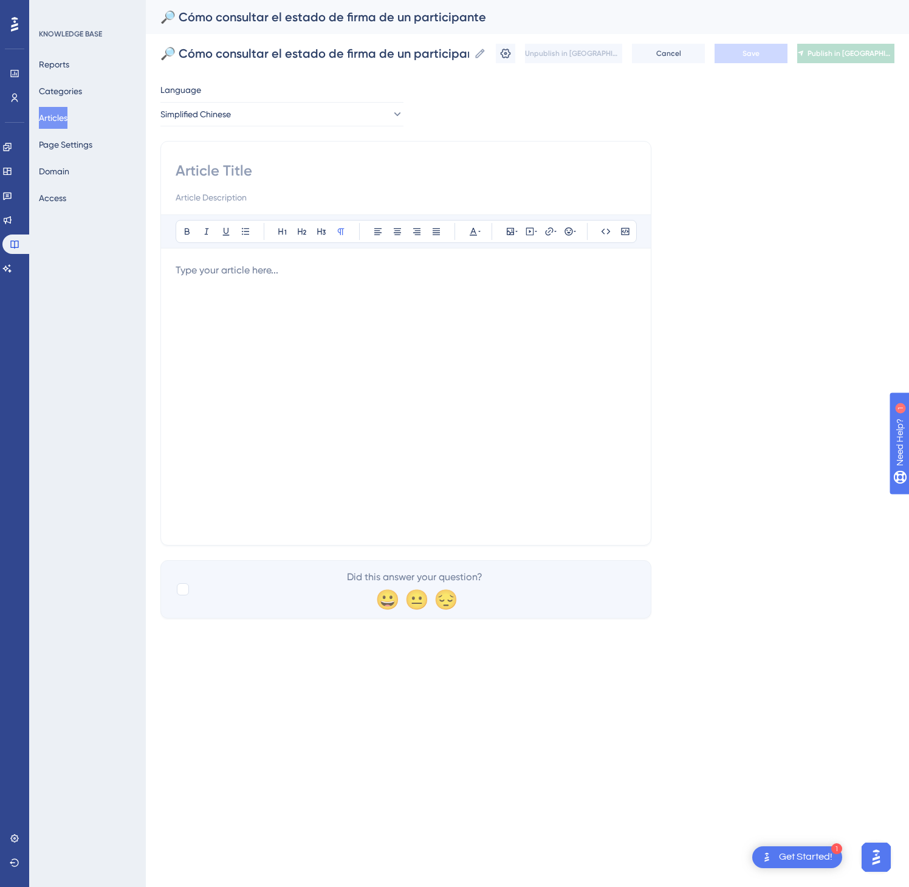
click at [531, 356] on div at bounding box center [406, 396] width 461 height 267
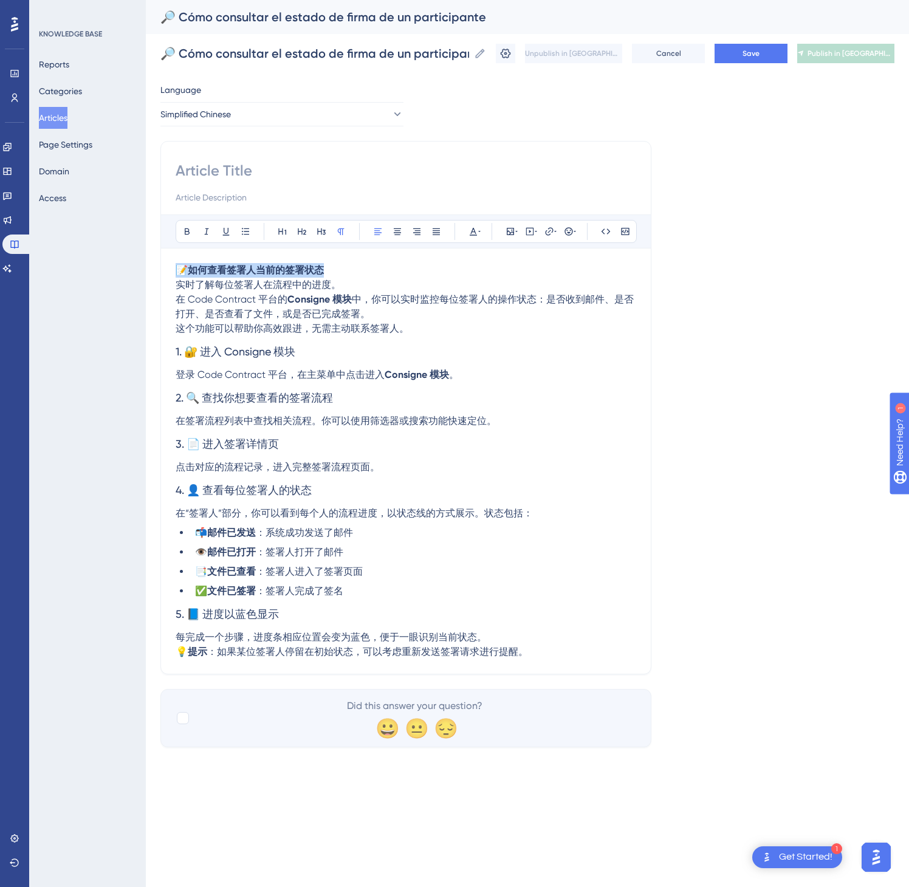
drag, startPoint x: 404, startPoint y: 266, endPoint x: 124, endPoint y: 232, distance: 282.2
click at [0, 0] on div "Performance Users Engagement Widgets Feedback Product Updates Knowledge Base AI…" at bounding box center [0, 0] width 0 height 0
click at [204, 170] on input at bounding box center [406, 170] width 461 height 19
paste input "📝 如何查看签署人当前的签署状态"
type input "📝 如何查看签署人当前的签署状态"
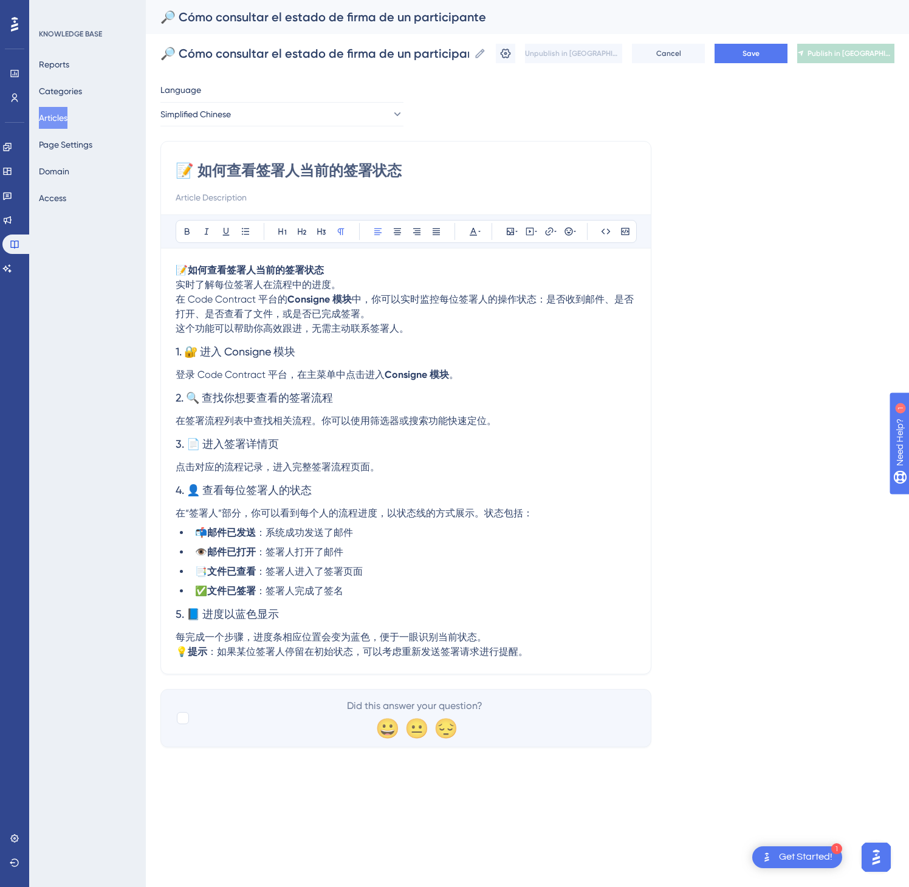
click at [737, 67] on div "🔎 Cómo consultar el estado de firma de un participante 🔎 Cómo consultar el esta…" at bounding box center [527, 53] width 734 height 39
click at [756, 52] on span "Save" at bounding box center [751, 54] width 17 height 10
click at [843, 52] on span "Publish in [GEOGRAPHIC_DATA]-CN" at bounding box center [851, 54] width 87 height 10
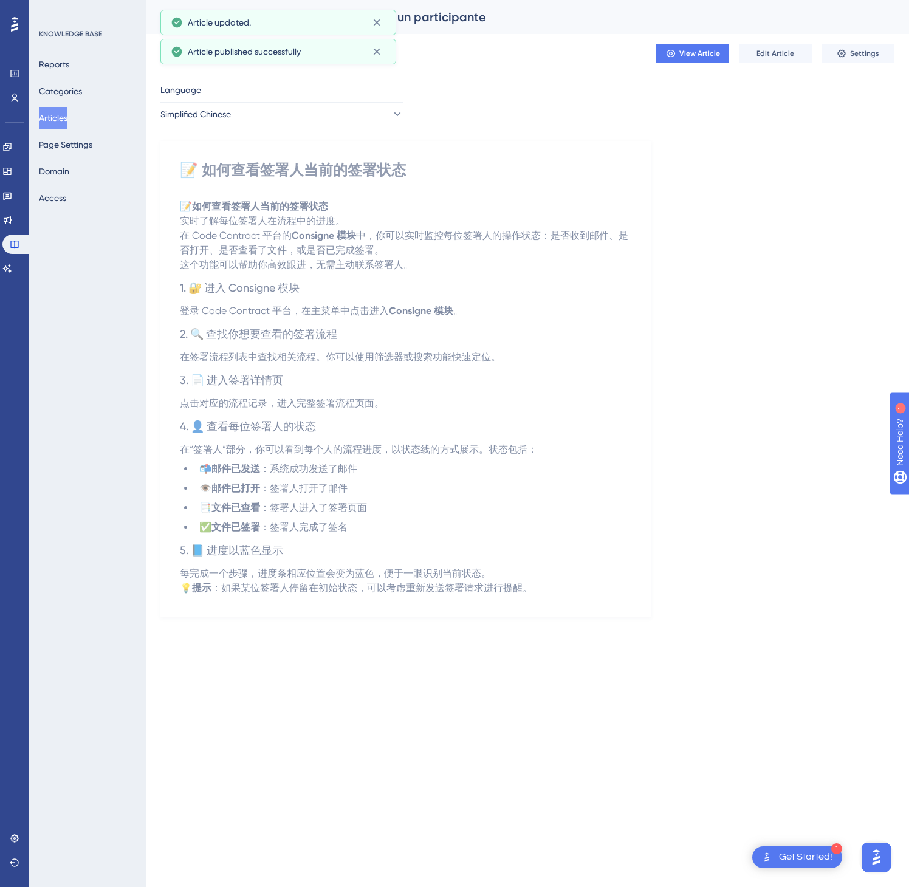
drag, startPoint x: 64, startPoint y: 123, endPoint x: 63, endPoint y: 114, distance: 9.7
click at [62, 123] on button "Articles" at bounding box center [53, 118] width 29 height 22
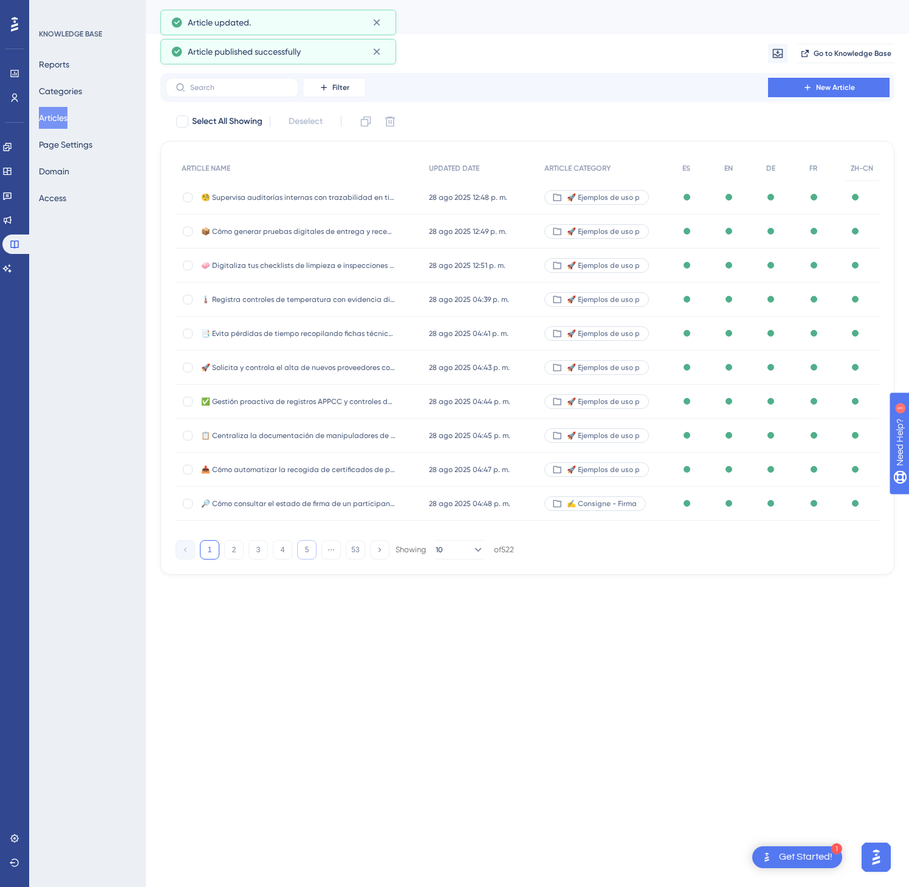
click at [311, 553] on button "5" at bounding box center [306, 549] width 19 height 19
click at [311, 553] on button "7" at bounding box center [306, 549] width 19 height 19
click at [311, 553] on button "9" at bounding box center [306, 549] width 19 height 19
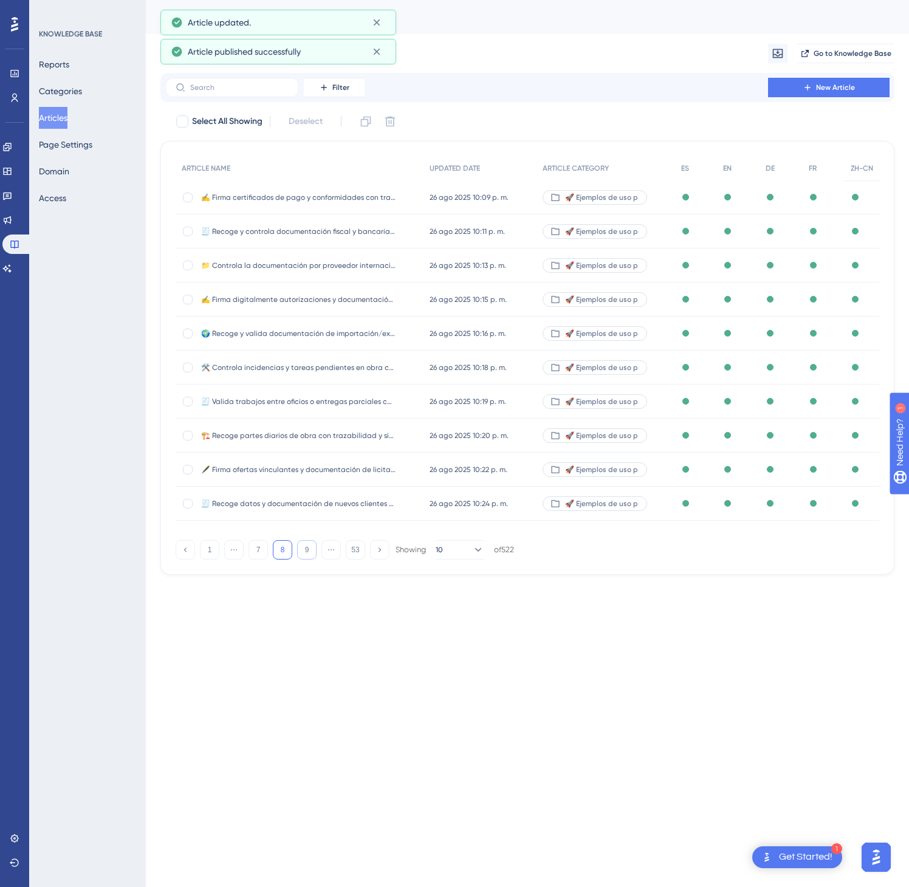
click at [311, 553] on button "9" at bounding box center [306, 549] width 19 height 19
click at [311, 553] on button "11" at bounding box center [306, 549] width 19 height 19
click at [311, 553] on button "12" at bounding box center [306, 549] width 19 height 19
click at [311, 553] on button "14" at bounding box center [306, 549] width 19 height 19
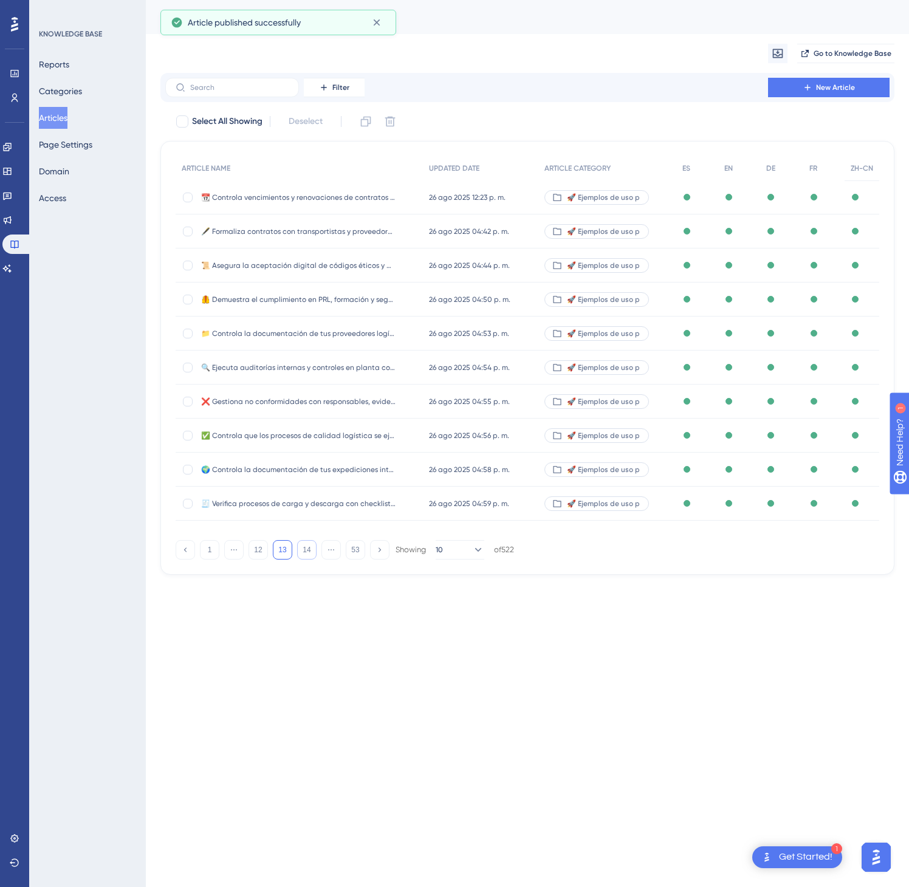
click at [311, 553] on button "14" at bounding box center [306, 549] width 19 height 19
click at [311, 553] on button "19" at bounding box center [306, 549] width 19 height 19
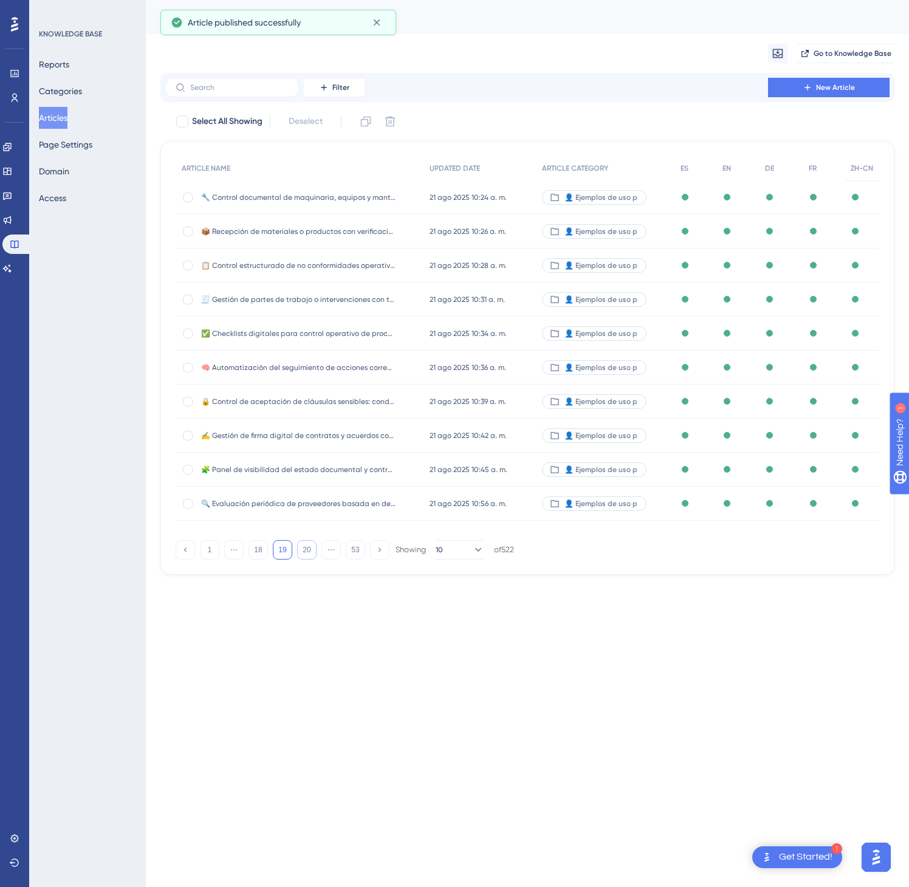
click at [311, 553] on button "20" at bounding box center [306, 549] width 19 height 19
click at [311, 553] on button "22" at bounding box center [306, 549] width 19 height 19
click at [311, 552] on button "23" at bounding box center [306, 549] width 19 height 19
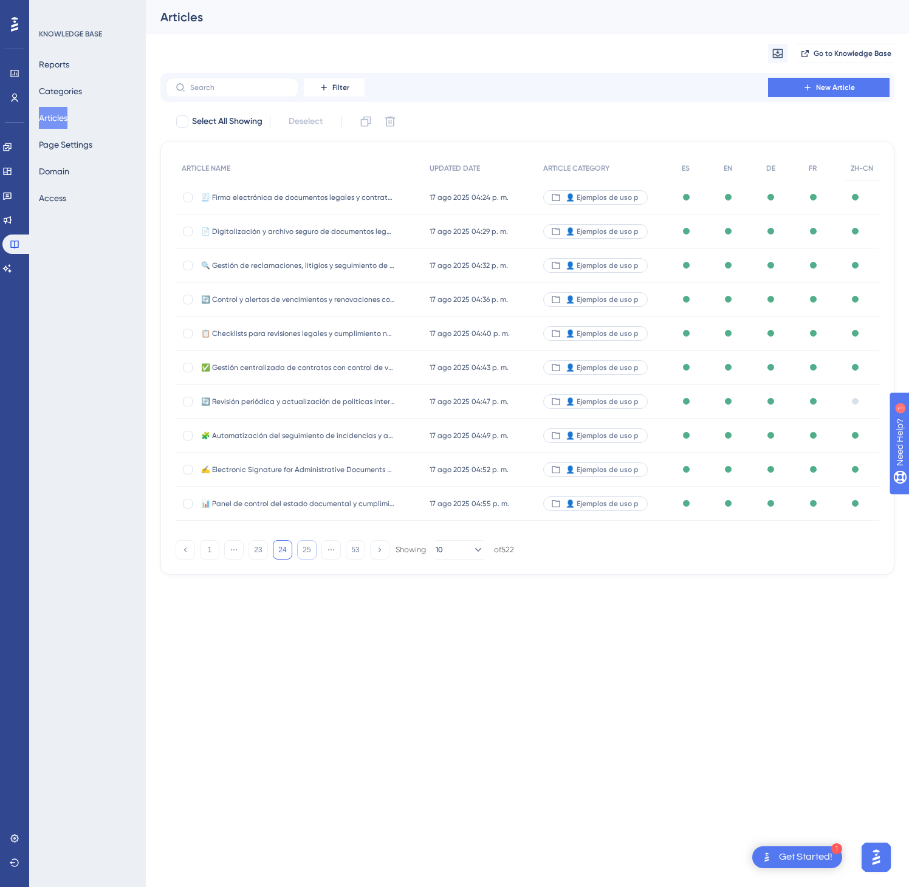
click at [311, 552] on button "25" at bounding box center [306, 549] width 19 height 19
click at [311, 552] on button "26" at bounding box center [306, 549] width 19 height 19
click at [311, 551] on button "26" at bounding box center [306, 549] width 19 height 19
click at [311, 551] on button "28" at bounding box center [306, 549] width 19 height 19
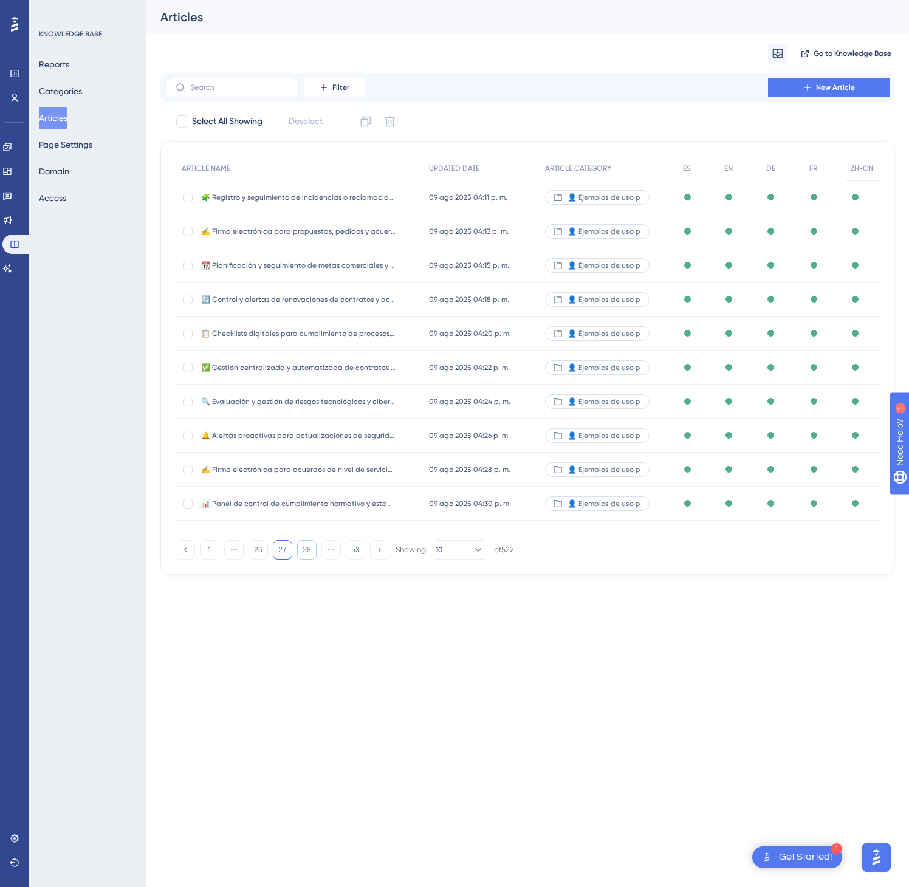
click at [311, 551] on button "28" at bounding box center [306, 549] width 19 height 19
click at [311, 551] on button "32" at bounding box center [306, 549] width 19 height 19
click at [311, 551] on button "33" at bounding box center [306, 549] width 19 height 19
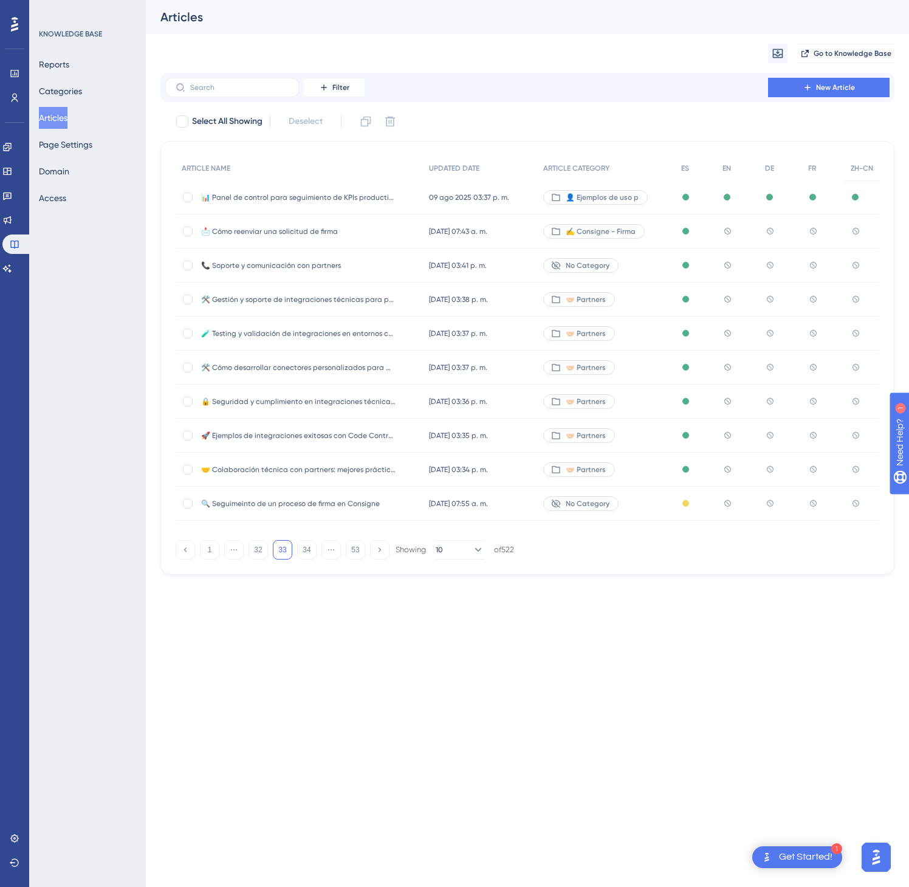
click at [652, 225] on div "✍️ Consigne - Firma" at bounding box center [606, 232] width 138 height 34
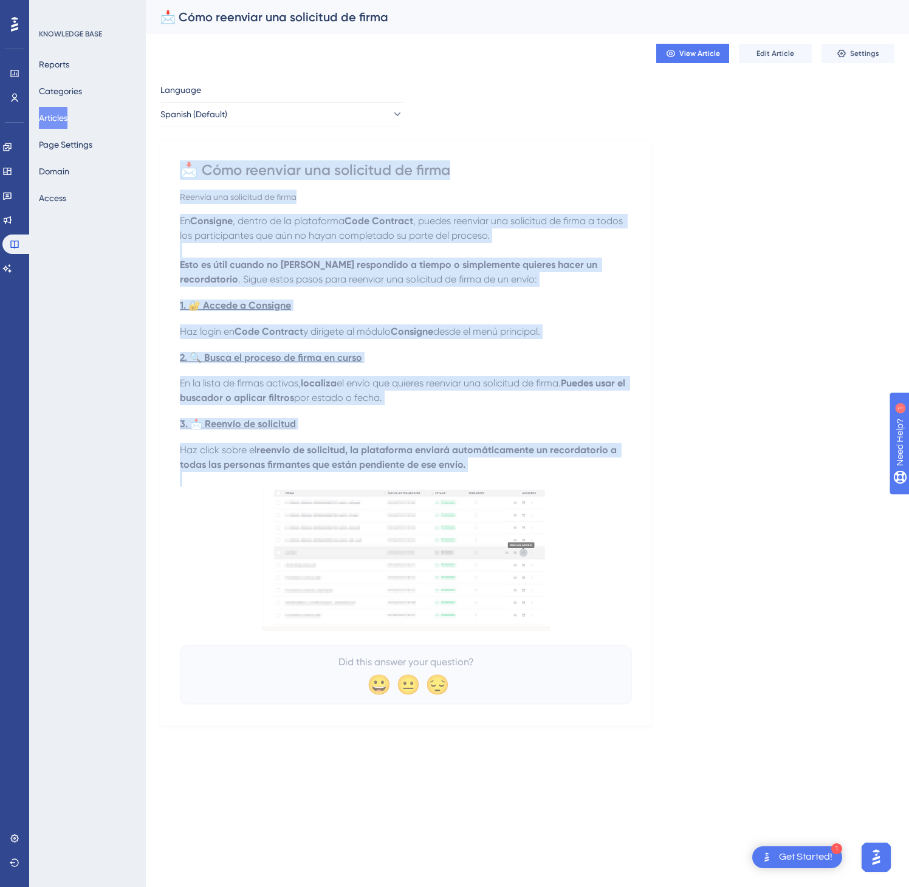
drag, startPoint x: 185, startPoint y: 167, endPoint x: 528, endPoint y: 486, distance: 468.7
click at [528, 486] on div "📩 Cómo reenviar una solicitud de firma Reenvía una solicitud de firma En Consig…" at bounding box center [406, 431] width 452 height 543
click at [397, 269] on strong "Esto es útil cuando no han respondido a tiempo o simplemente quieres hacer un r…" at bounding box center [390, 272] width 420 height 26
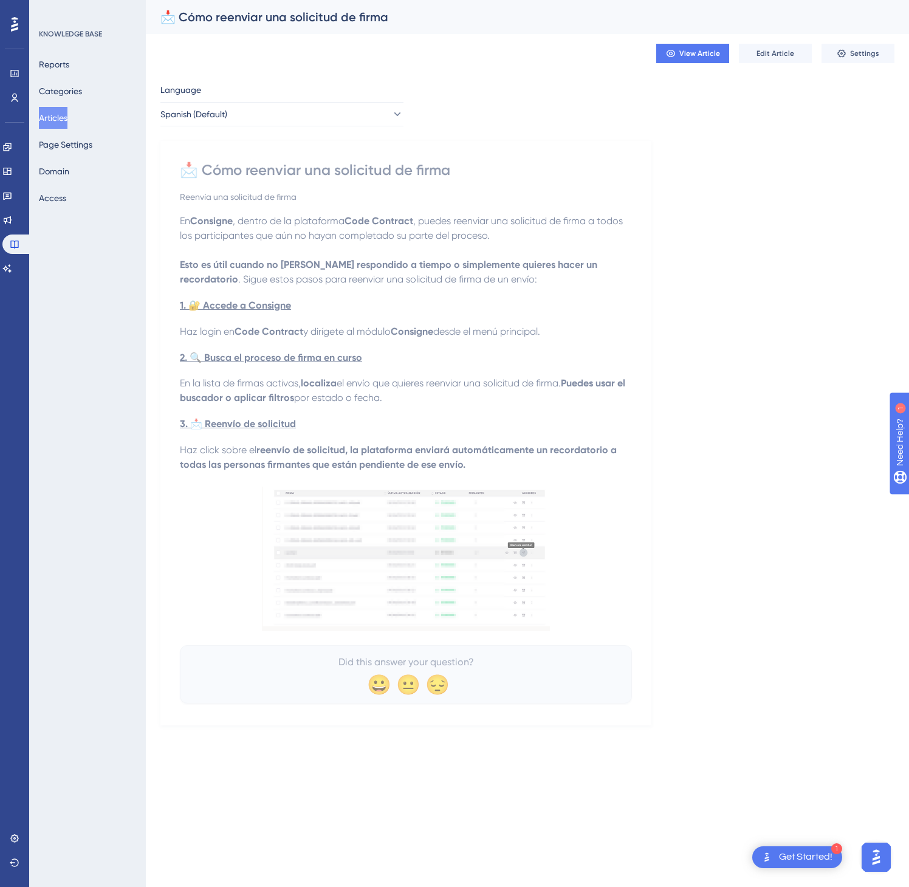
click at [368, 546] on img at bounding box center [406, 559] width 288 height 145
click at [362, 118] on button "Spanish (Default)" at bounding box center [281, 114] width 243 height 24
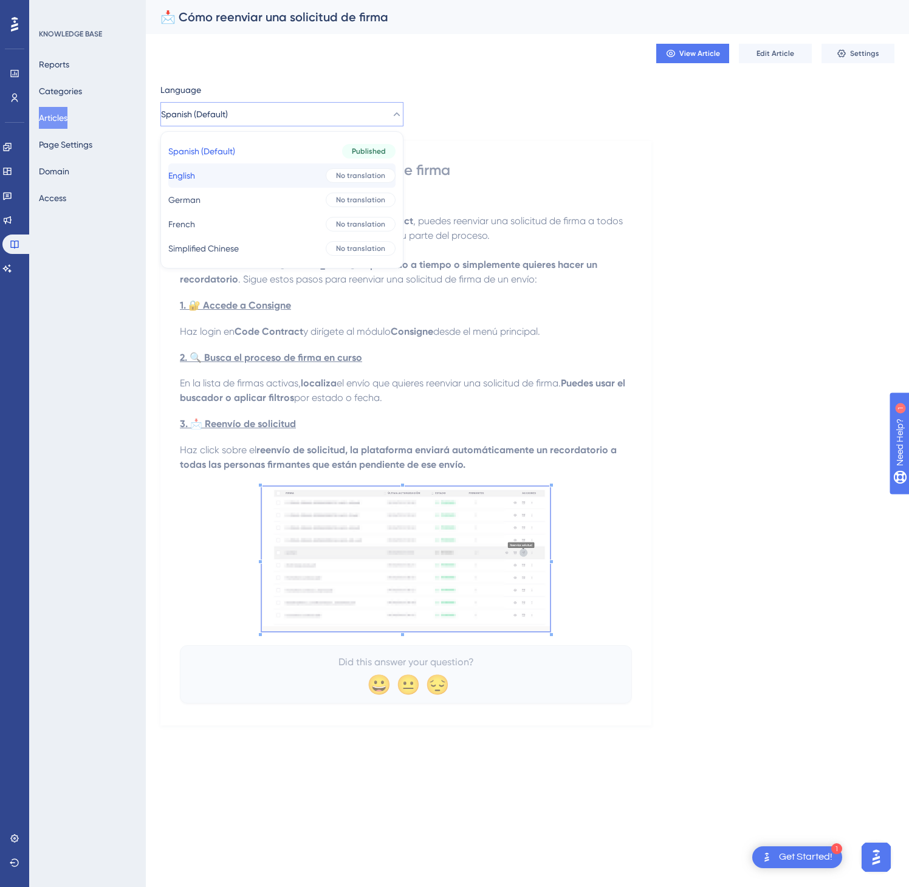
click at [336, 180] on span "No translation" at bounding box center [360, 176] width 49 height 10
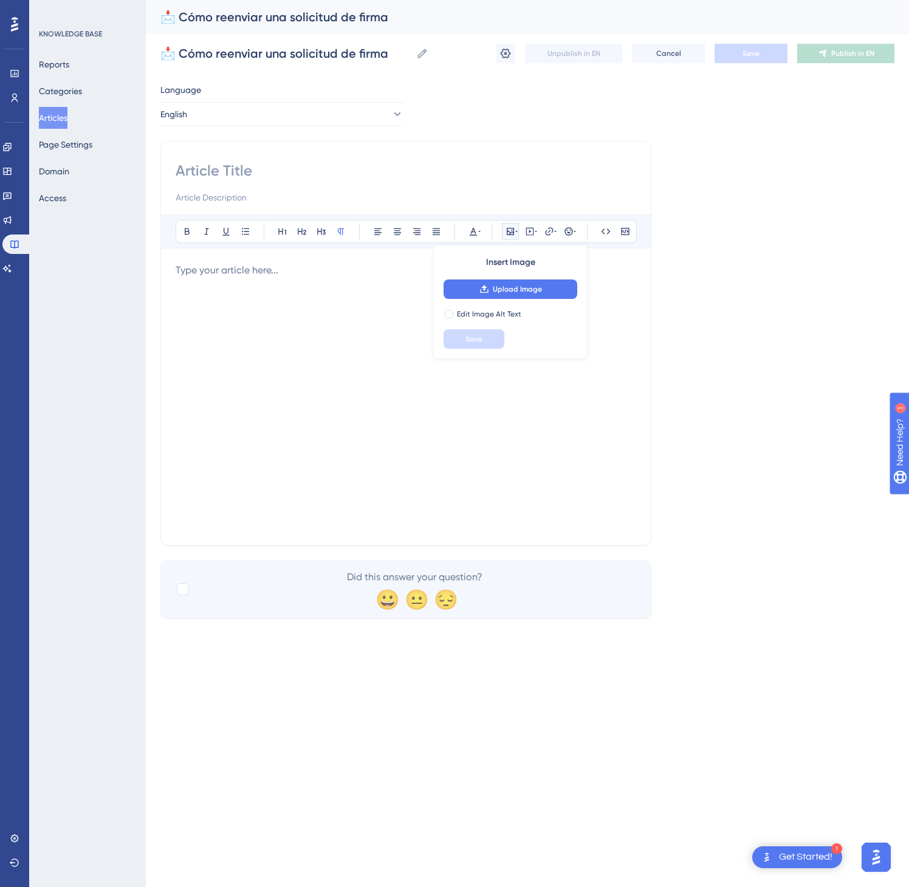
click at [194, 297] on div at bounding box center [406, 396] width 461 height 267
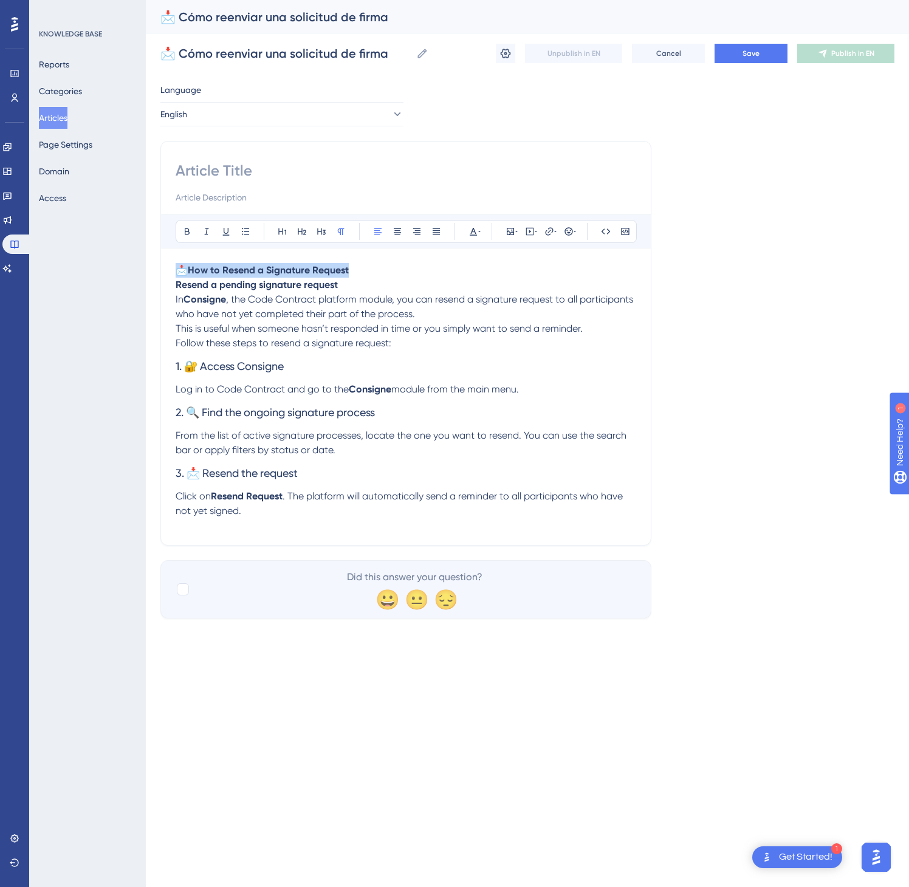
drag, startPoint x: 386, startPoint y: 269, endPoint x: 169, endPoint y: 266, distance: 217.0
click at [169, 266] on div "Bold Italic Underline Bullet Point Heading 1 Heading 2 Heading 3 Normal Align L…" at bounding box center [405, 343] width 491 height 405
click at [298, 165] on input at bounding box center [406, 170] width 461 height 19
paste input "📩 How to Resend a Signature Request"
type input "📩 How to Resend a Signature Request"
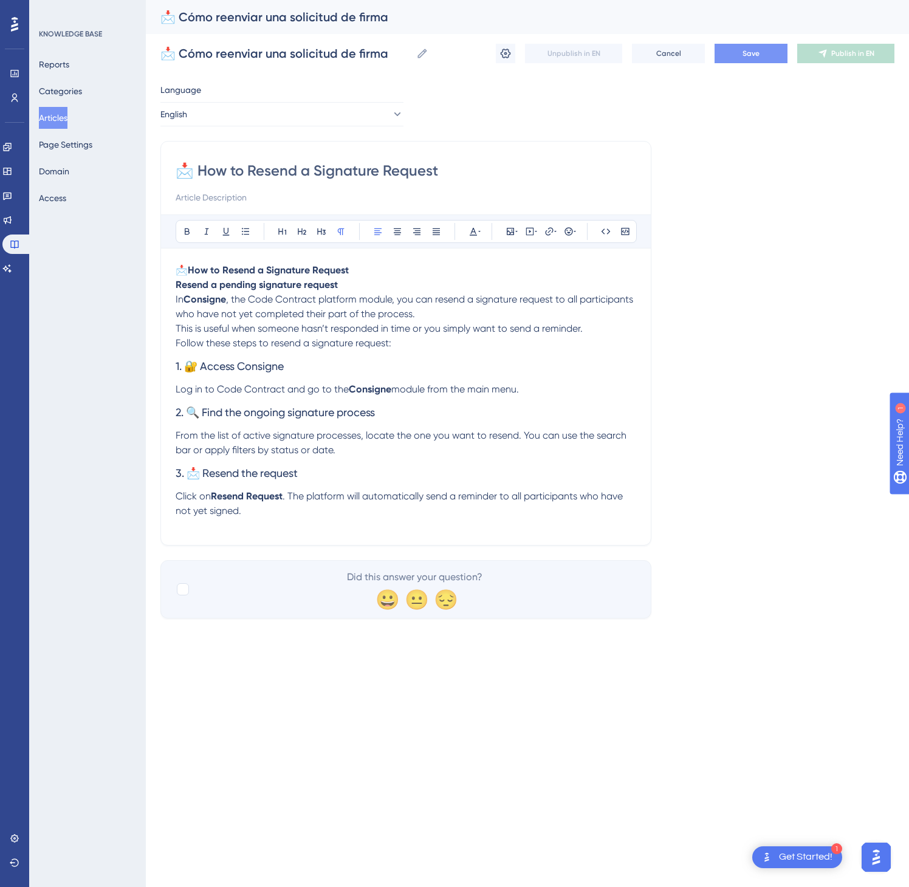
click at [741, 44] on button "Save" at bounding box center [751, 53] width 73 height 19
click at [831, 55] on span "Publish in EN" at bounding box center [852, 54] width 43 height 10
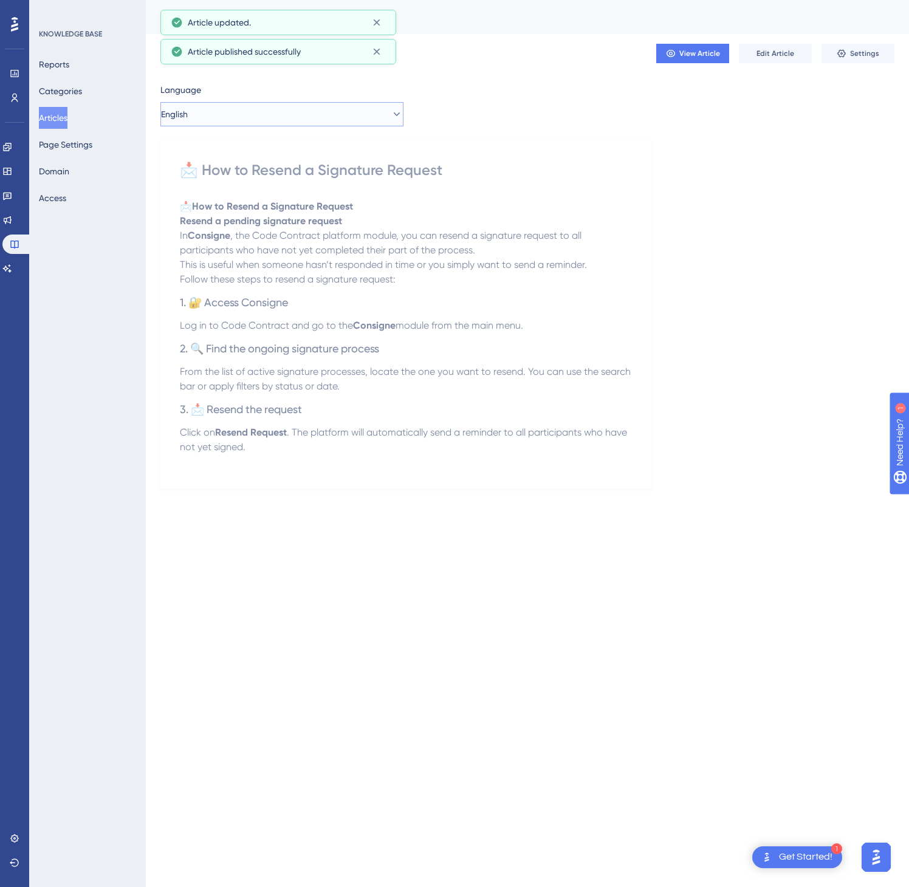
click at [391, 120] on button "English" at bounding box center [281, 114] width 243 height 24
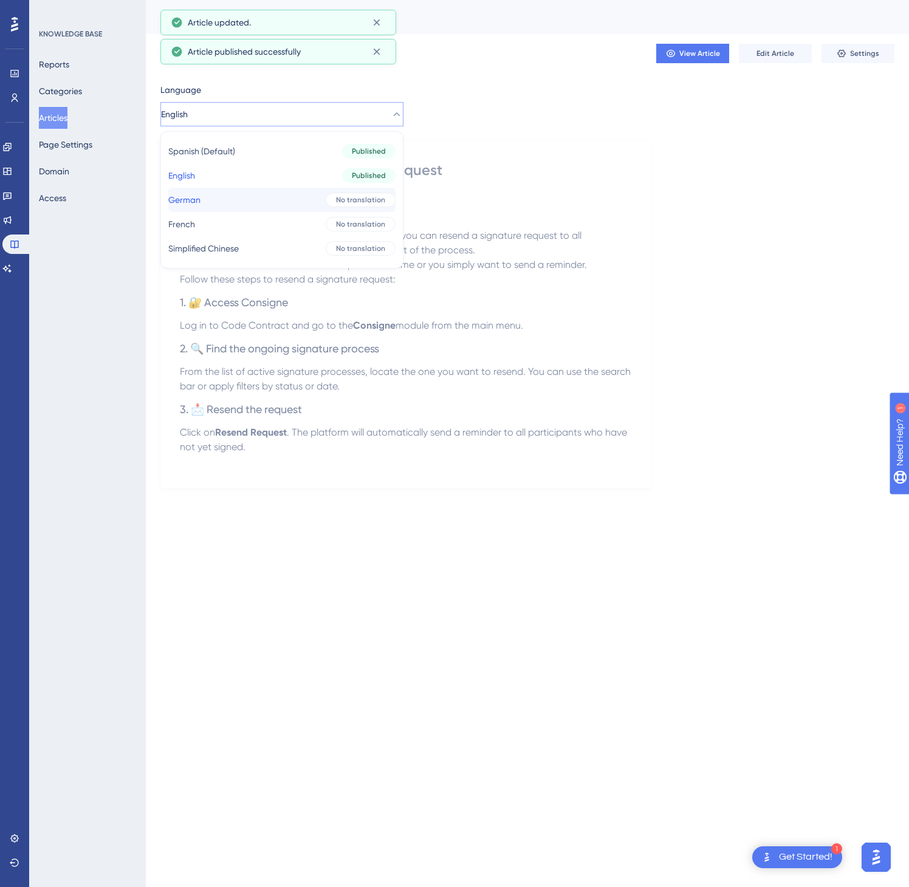
click at [352, 191] on button "German German No translation" at bounding box center [281, 200] width 227 height 24
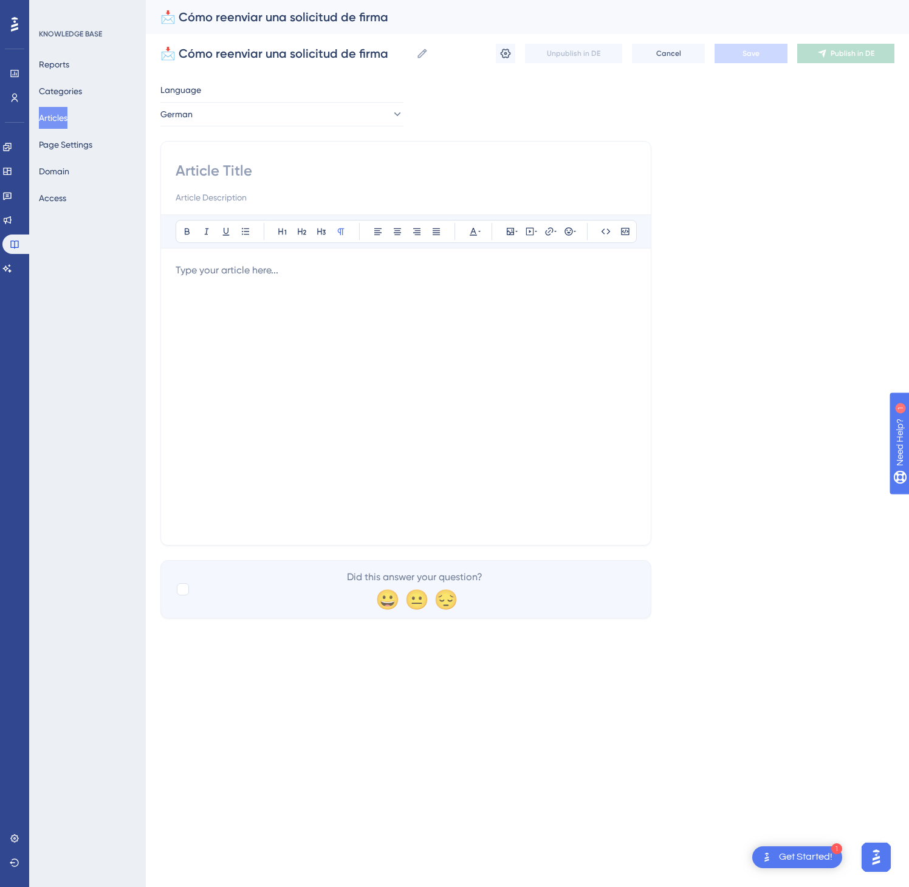
click at [496, 278] on p at bounding box center [406, 270] width 461 height 15
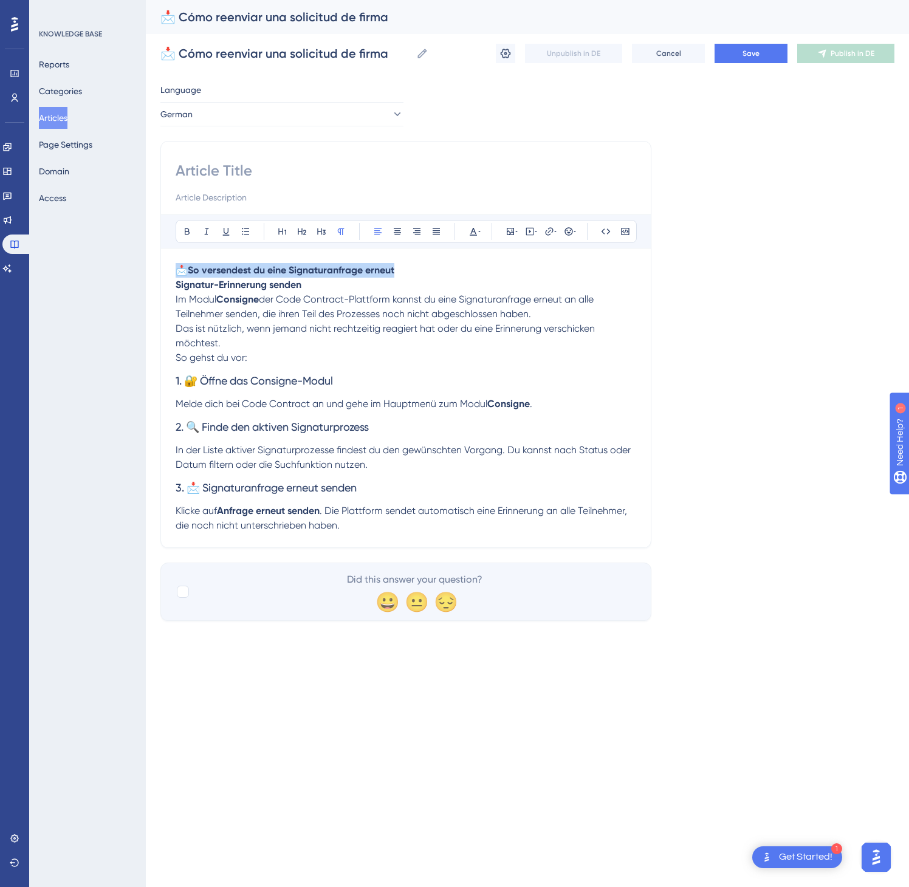
drag, startPoint x: 424, startPoint y: 270, endPoint x: 169, endPoint y: 254, distance: 255.2
click at [169, 254] on div "Bold Italic Underline Bullet Point Heading 1 Heading 2 Heading 3 Normal Align L…" at bounding box center [405, 344] width 491 height 407
click at [238, 168] on input at bounding box center [406, 170] width 461 height 19
paste input "📩 So versendest du eine Signaturanfrage erneut"
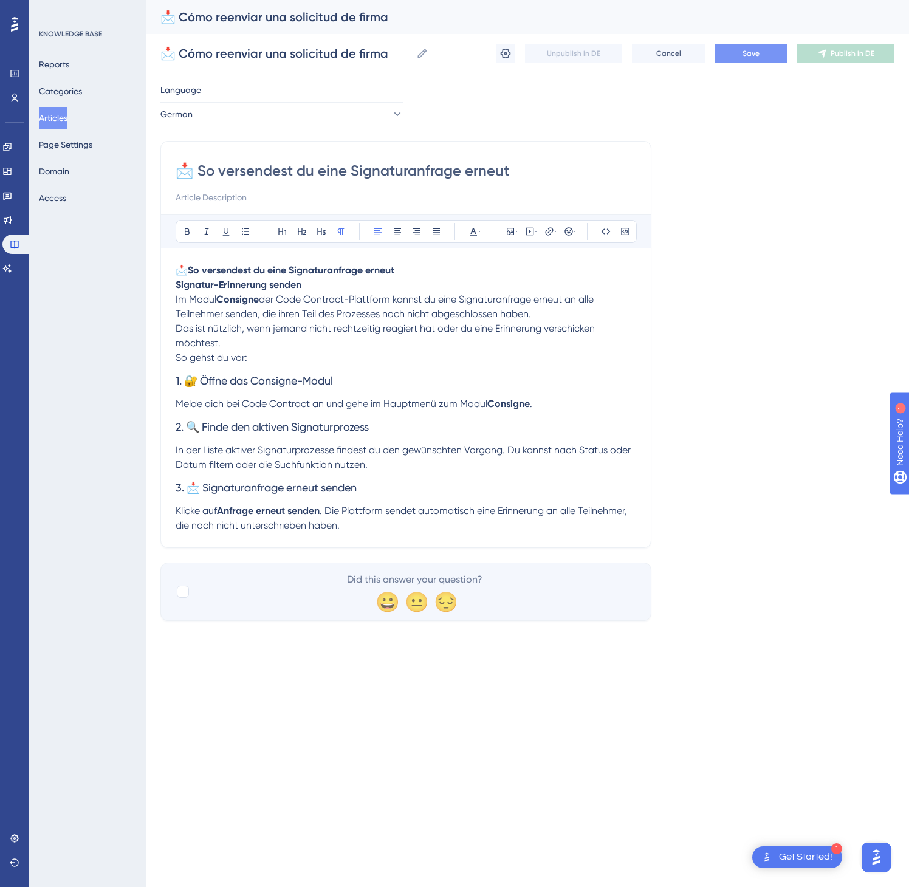
type input "📩 So versendest du eine Signaturanfrage erneut"
click at [758, 53] on span "Save" at bounding box center [751, 54] width 17 height 10
click at [861, 52] on span "Publish in DE" at bounding box center [853, 54] width 44 height 10
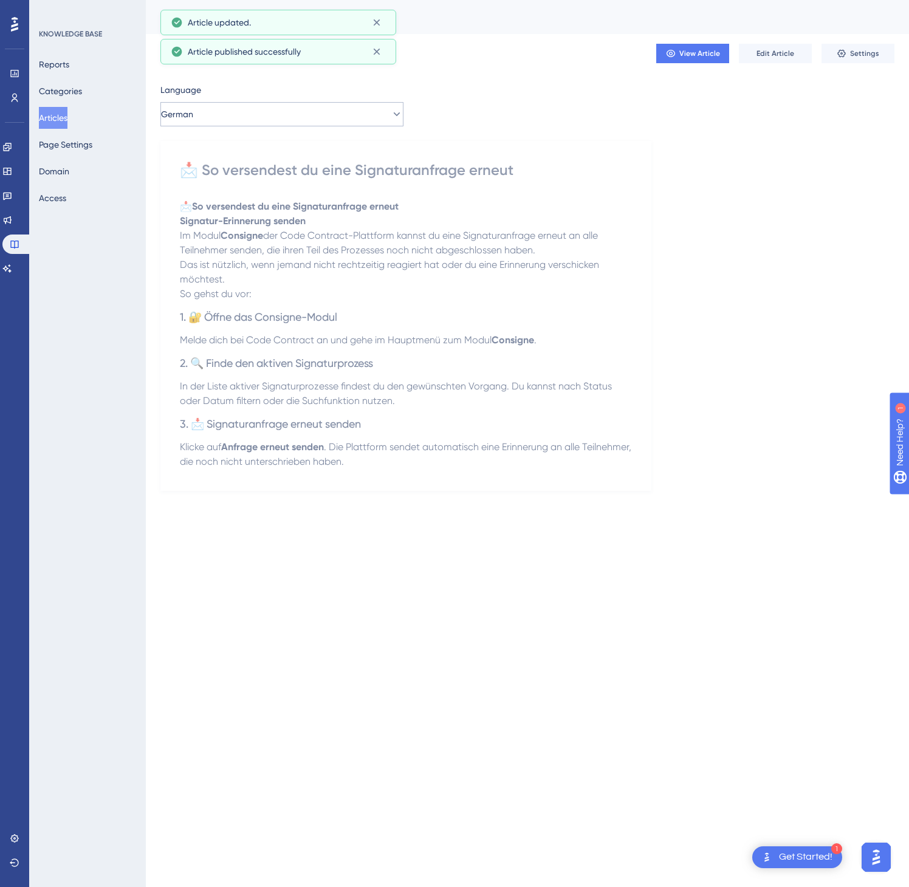
click at [310, 125] on div "Language German 📩 So versendest du eine Signaturanfrage erneut 📩 So versendest …" at bounding box center [527, 287] width 734 height 408
click at [313, 123] on button "German" at bounding box center [281, 114] width 243 height 24
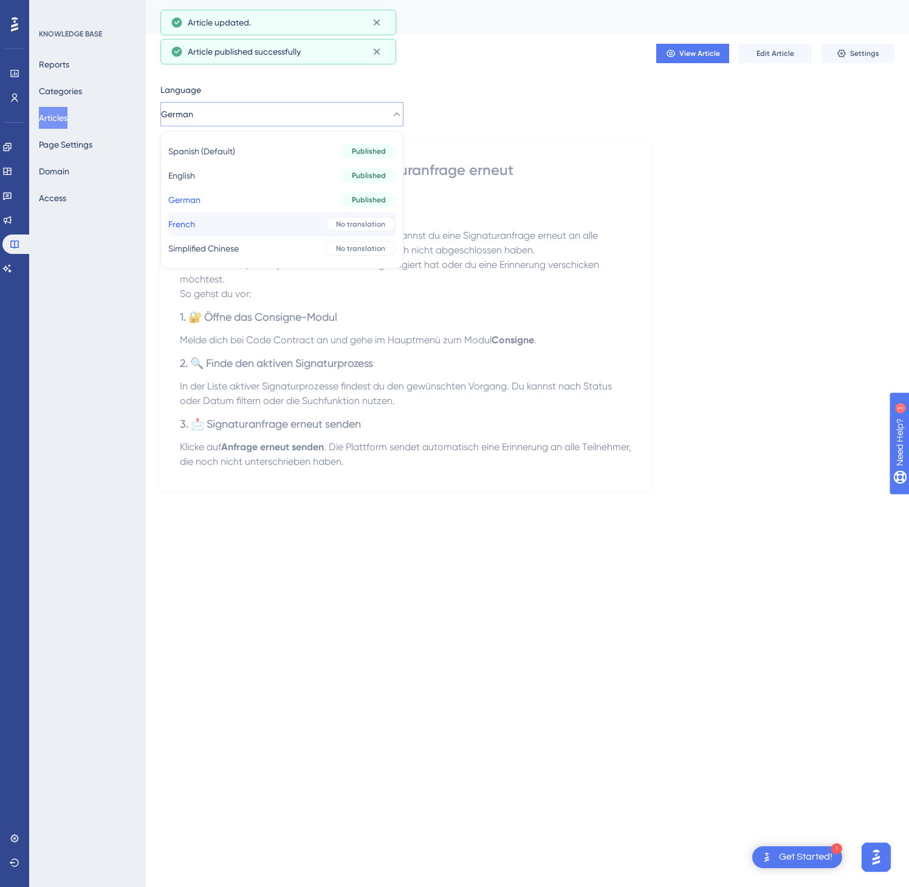
click at [270, 220] on button "French French No translation" at bounding box center [281, 224] width 227 height 24
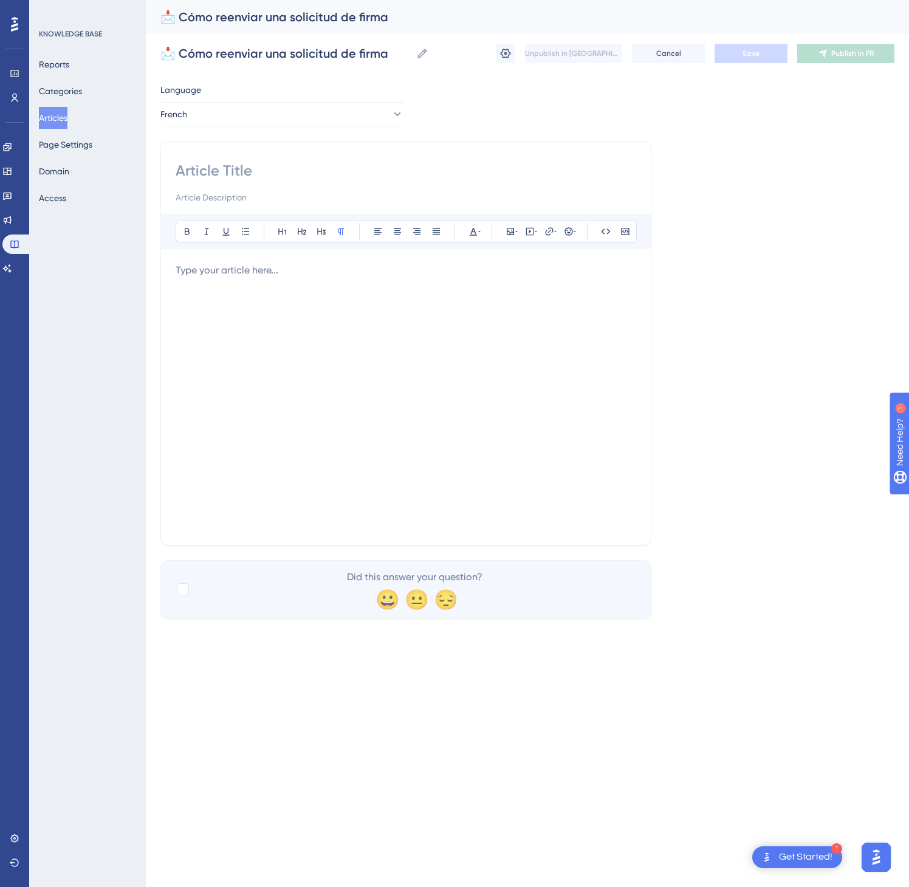
click at [530, 357] on div at bounding box center [406, 396] width 461 height 267
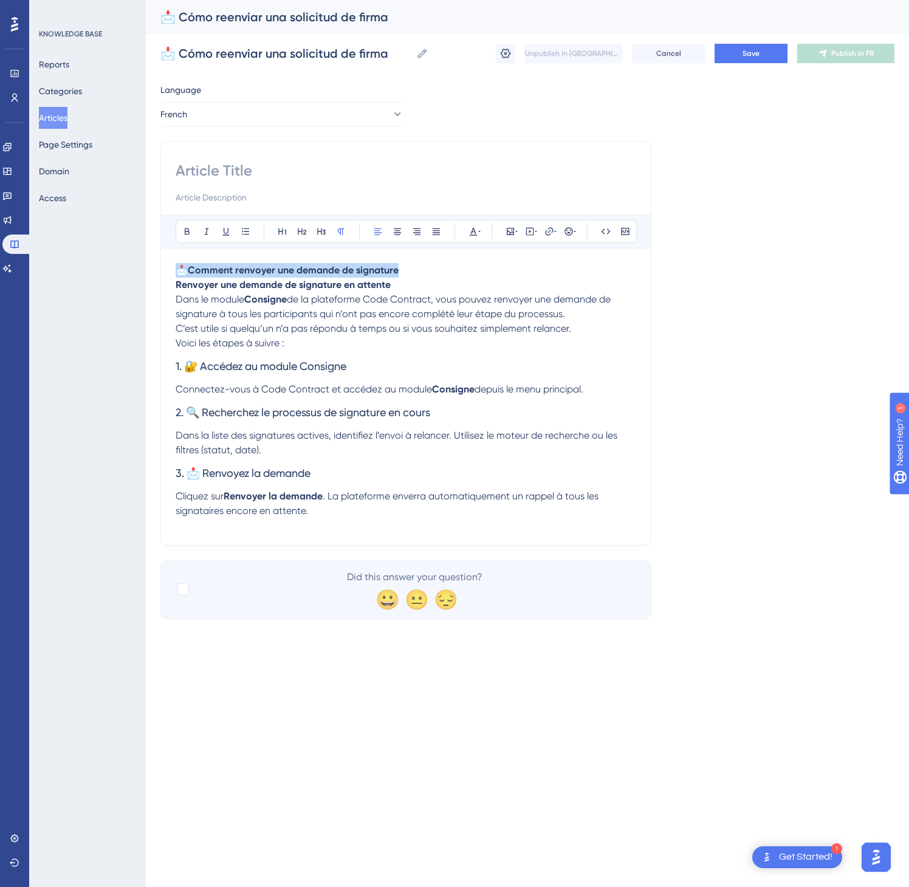
drag, startPoint x: 456, startPoint y: 271, endPoint x: 157, endPoint y: 254, distance: 298.9
click at [0, 0] on div "Performance Users Engagement Widgets Feedback Product Updates Knowledge Base AI…" at bounding box center [0, 0] width 0 height 0
click at [214, 171] on input at bounding box center [406, 170] width 461 height 19
paste input "📩 Comment renvoyer une demande de signature"
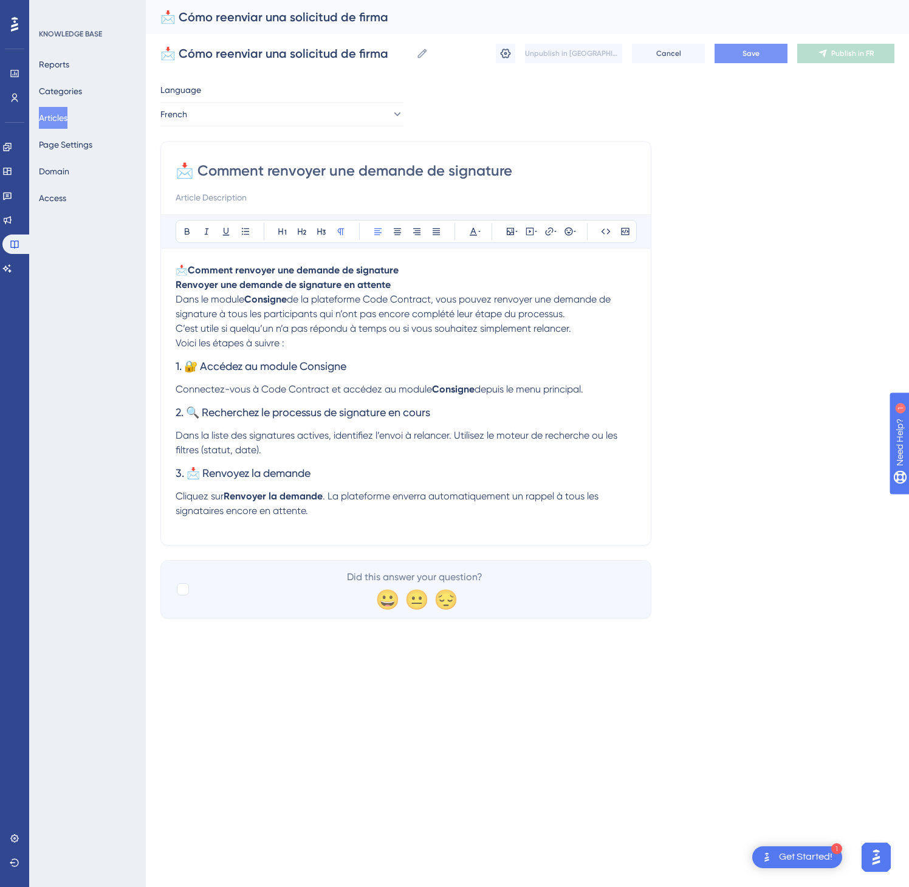
type input "📩 Comment renvoyer une demande de signature"
click at [756, 50] on span "Save" at bounding box center [751, 54] width 17 height 10
click at [858, 50] on span "Publish in FR" at bounding box center [852, 54] width 43 height 10
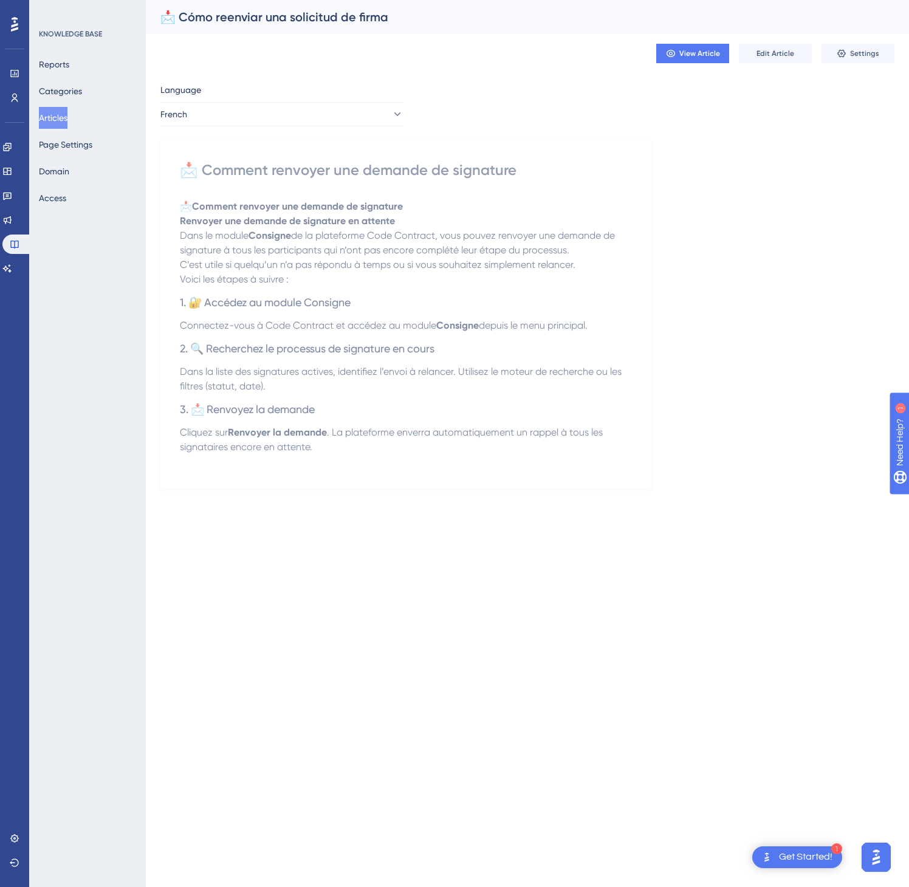
click at [333, 128] on div "Language French 📩 Comment renvoyer une demande de signature 📩 Comment renvoyer …" at bounding box center [527, 286] width 734 height 406
click at [346, 119] on button "French" at bounding box center [281, 114] width 243 height 24
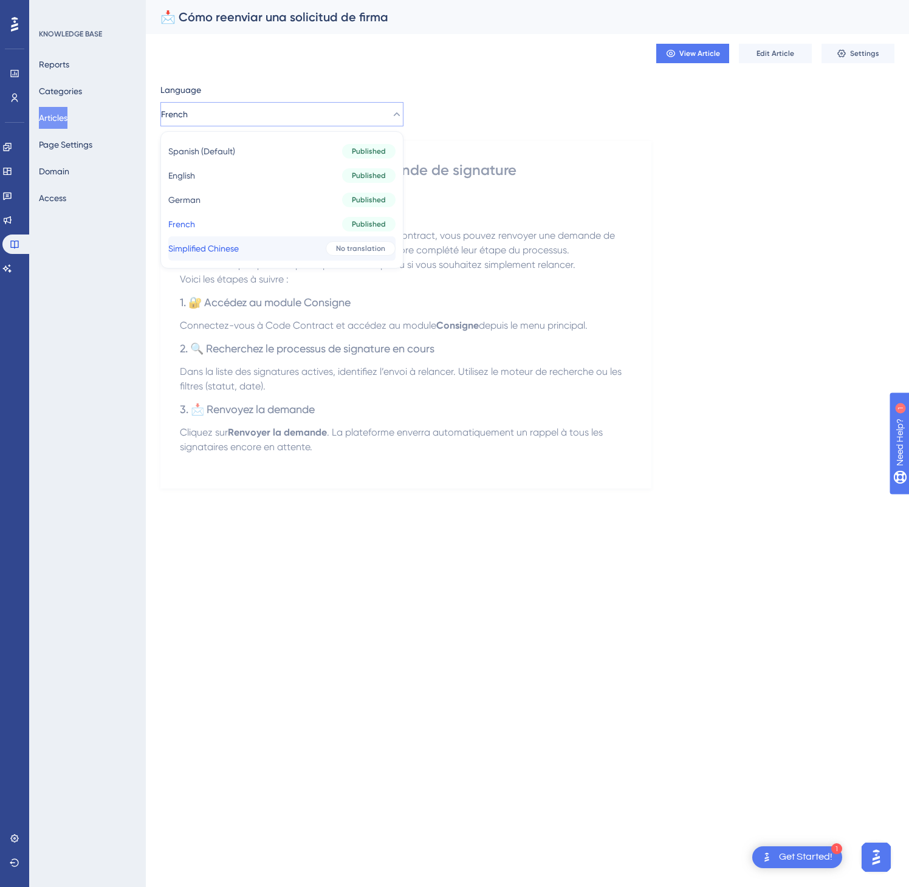
click at [287, 251] on button "Simplified Chinese Simplified Chinese No translation" at bounding box center [281, 248] width 227 height 24
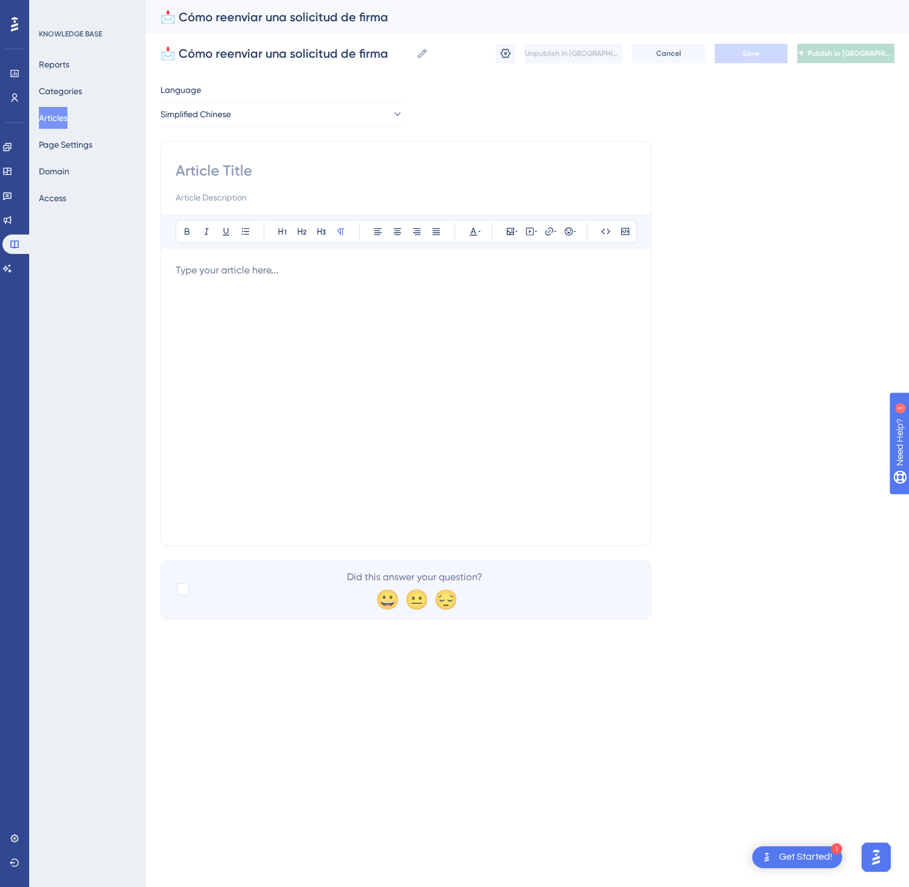
click at [302, 273] on p at bounding box center [406, 270] width 461 height 15
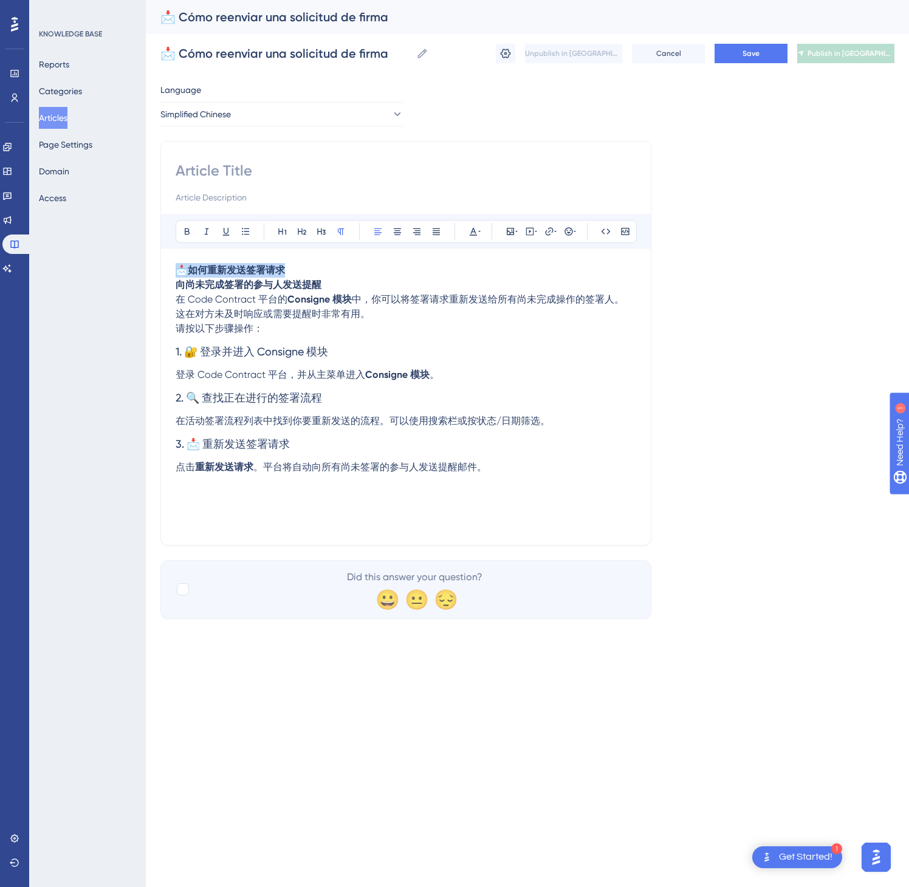
drag, startPoint x: 328, startPoint y: 266, endPoint x: 148, endPoint y: 269, distance: 179.3
click at [0, 0] on div "Performance Users Engagement Widgets Feedback Product Updates Knowledge Base AI…" at bounding box center [0, 0] width 0 height 0
click at [200, 174] on input at bounding box center [406, 170] width 461 height 19
paste input "📩 如何重新发送签署请求"
type input "📩 如何重新发送签署请求"
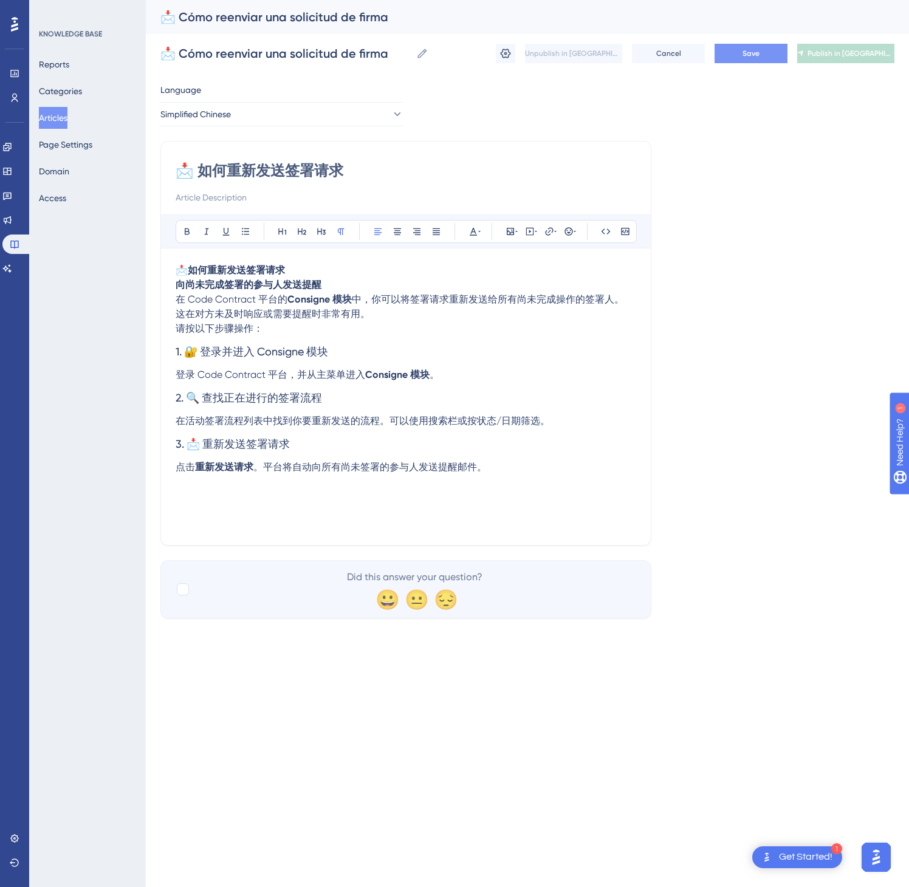
click at [723, 50] on button "Save" at bounding box center [751, 53] width 73 height 19
click at [856, 50] on span "Publish in [GEOGRAPHIC_DATA]-CN" at bounding box center [851, 54] width 87 height 10
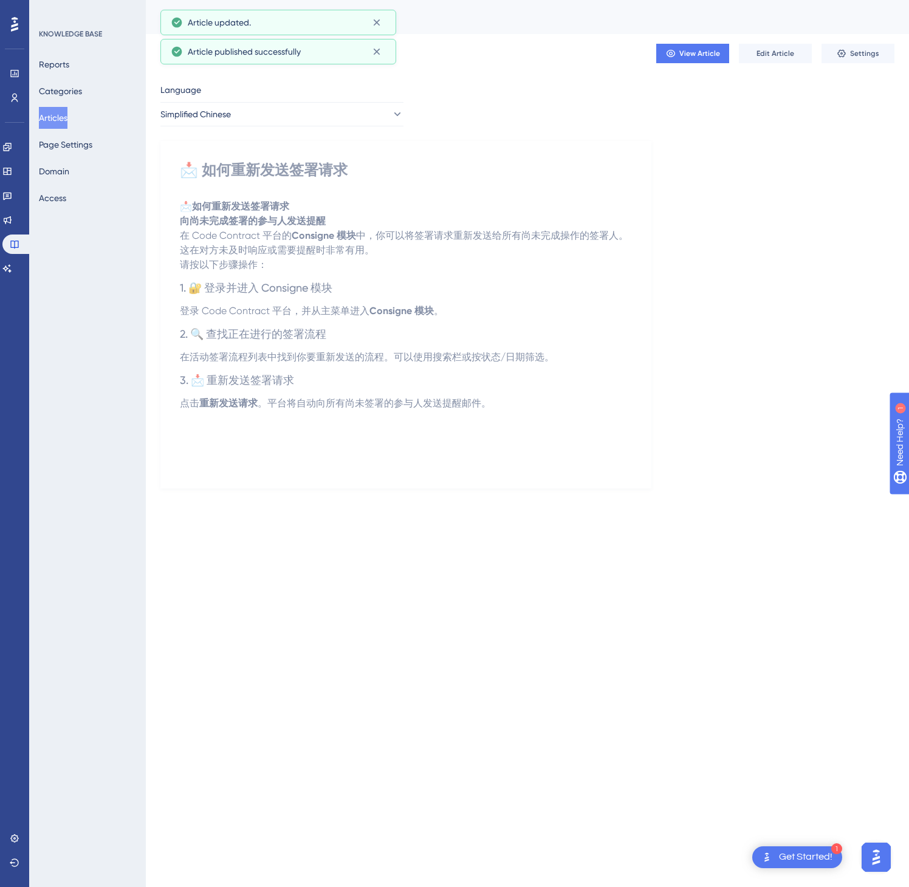
click at [49, 118] on button "Articles" at bounding box center [53, 118] width 29 height 22
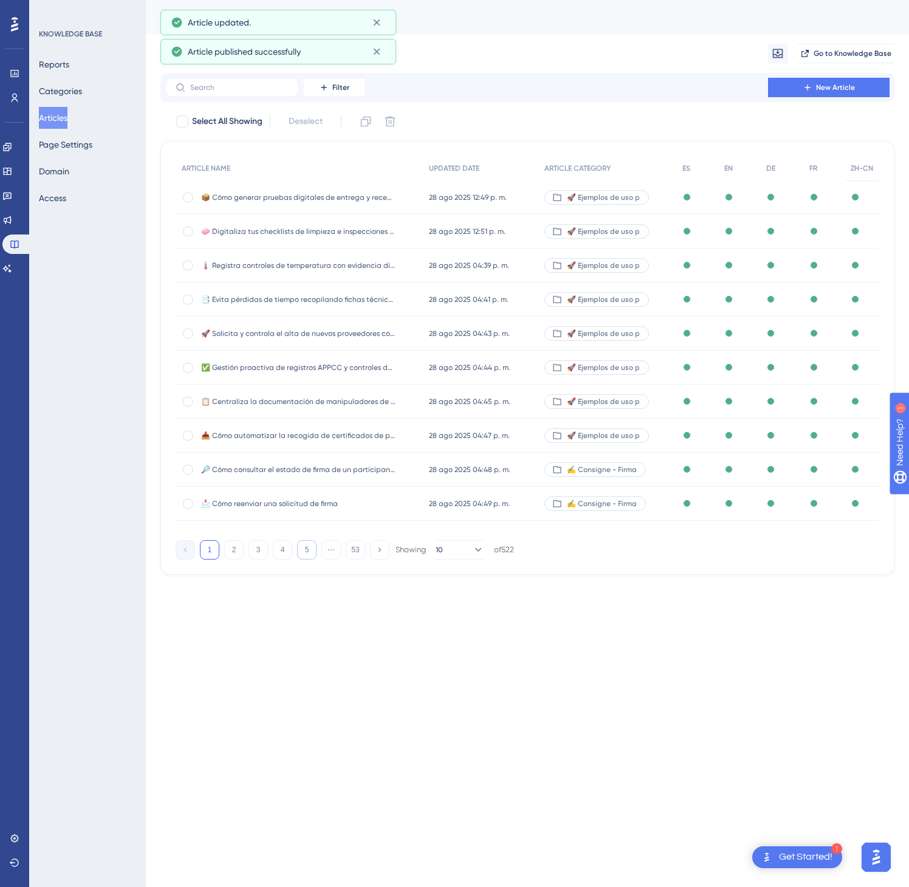
click at [304, 555] on button "5" at bounding box center [306, 549] width 19 height 19
click at [304, 556] on button "5" at bounding box center [306, 549] width 19 height 19
click at [304, 556] on button "8" at bounding box center [306, 549] width 19 height 19
click at [304, 555] on button "8" at bounding box center [306, 549] width 19 height 19
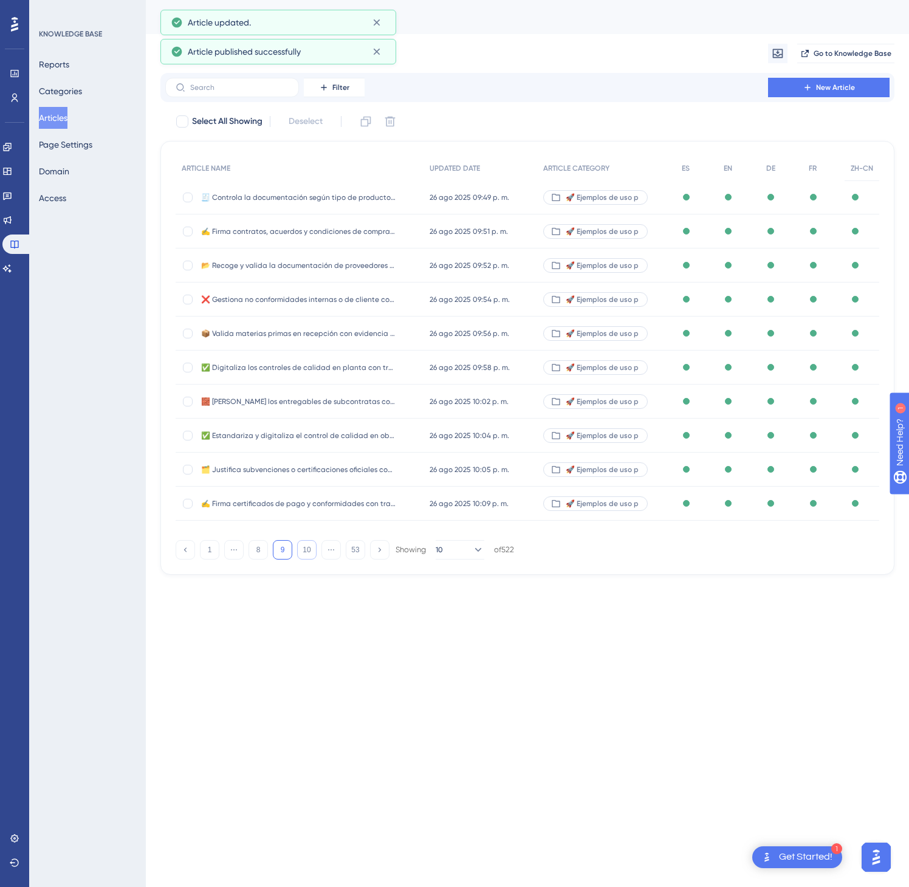
click at [304, 555] on button "10" at bounding box center [306, 549] width 19 height 19
click at [304, 555] on button "13" at bounding box center [306, 549] width 19 height 19
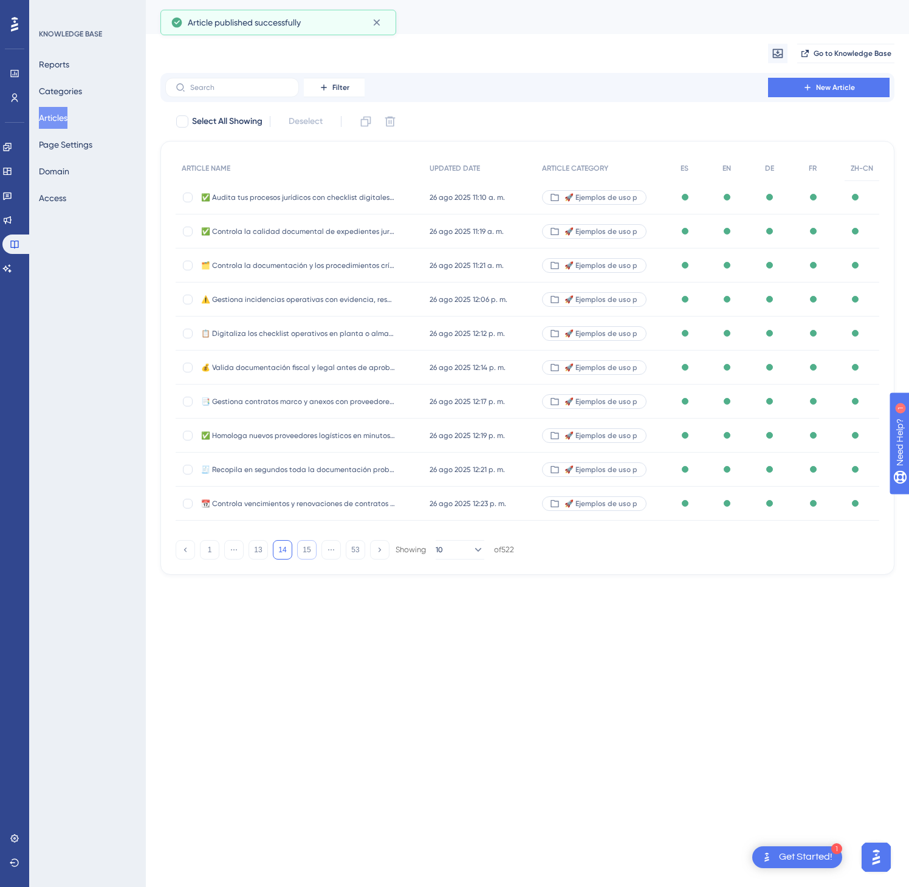
click at [304, 555] on button "15" at bounding box center [306, 549] width 19 height 19
click at [304, 555] on button "17" at bounding box center [306, 549] width 19 height 19
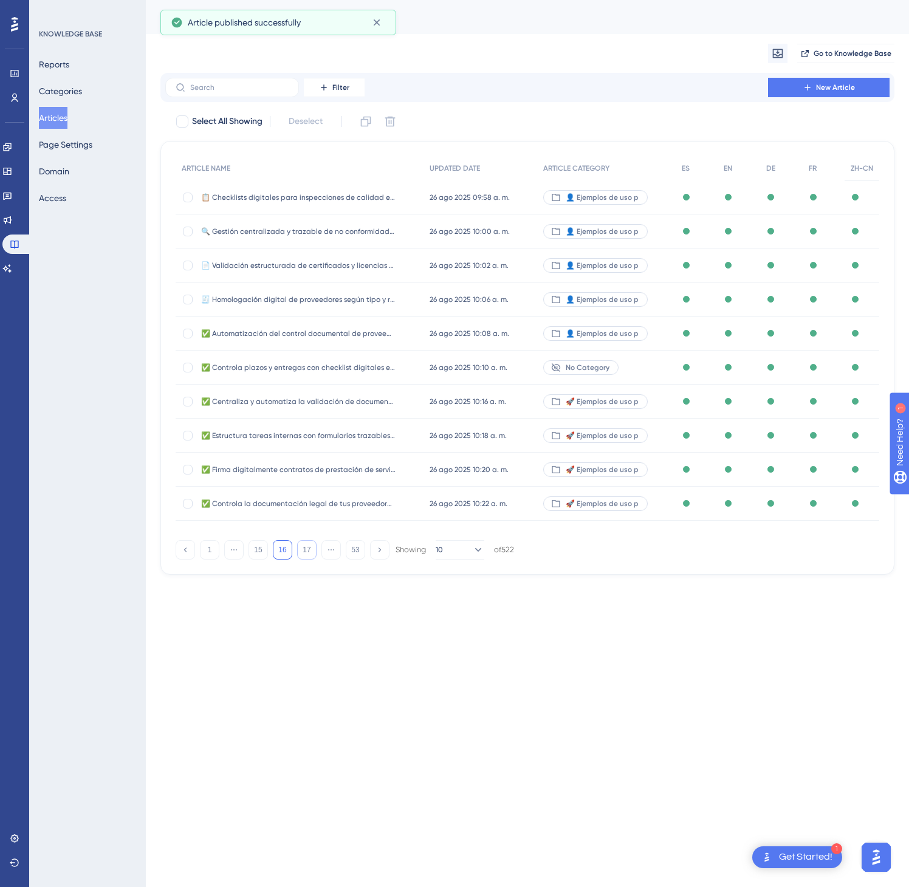
click at [304, 555] on button "17" at bounding box center [306, 549] width 19 height 19
click at [303, 555] on button "22" at bounding box center [306, 549] width 19 height 19
click at [303, 555] on button "24" at bounding box center [306, 549] width 19 height 19
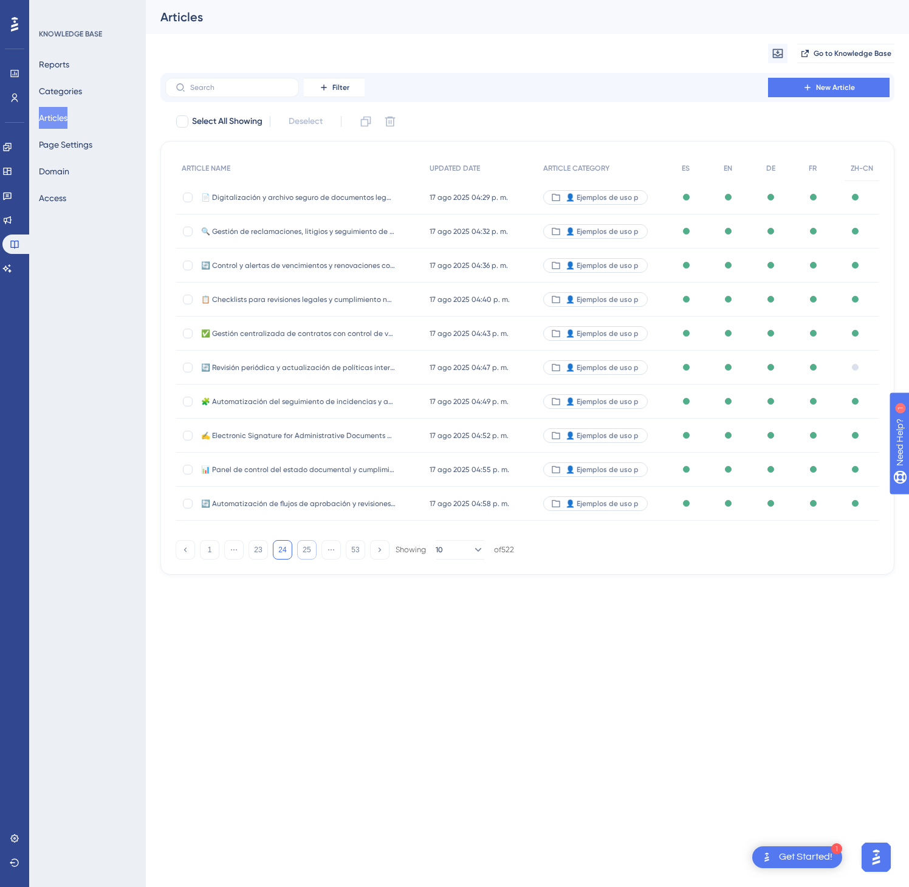
click at [303, 555] on button "25" at bounding box center [306, 549] width 19 height 19
click at [302, 555] on button "25" at bounding box center [306, 549] width 19 height 19
click at [302, 555] on button "28" at bounding box center [306, 549] width 19 height 19
click at [302, 555] on button "29" at bounding box center [306, 549] width 19 height 19
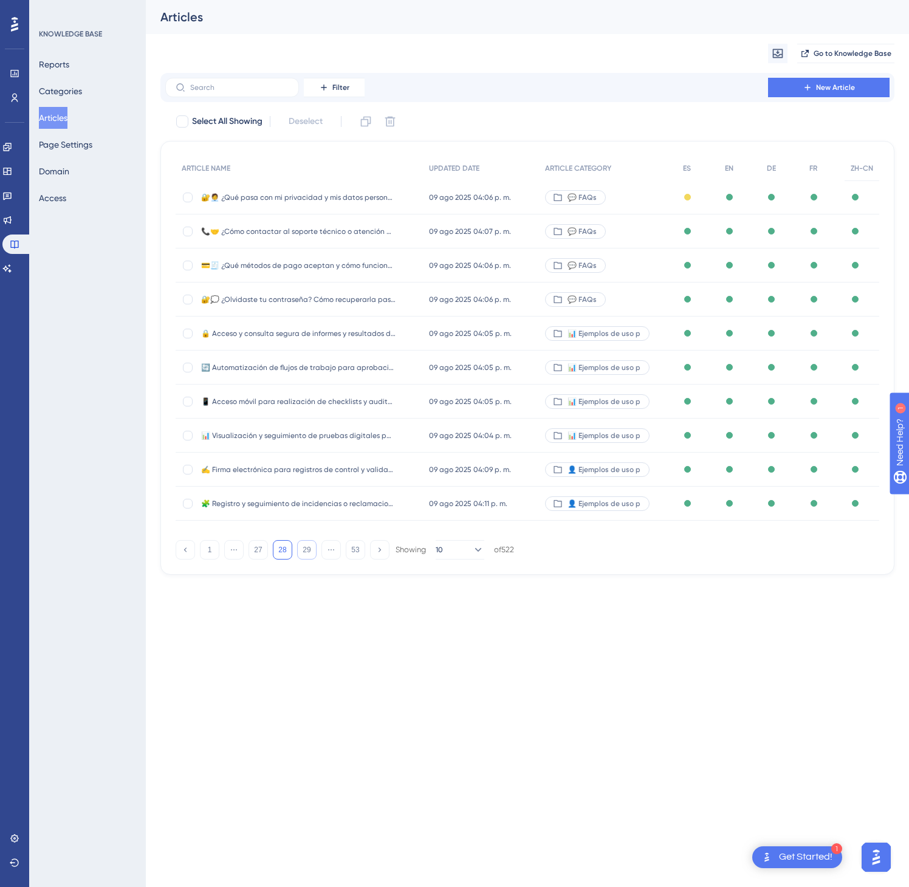
click at [302, 555] on button "29" at bounding box center [306, 549] width 19 height 19
click at [302, 555] on button "31" at bounding box center [306, 549] width 19 height 19
click at [302, 555] on button "33" at bounding box center [306, 549] width 19 height 19
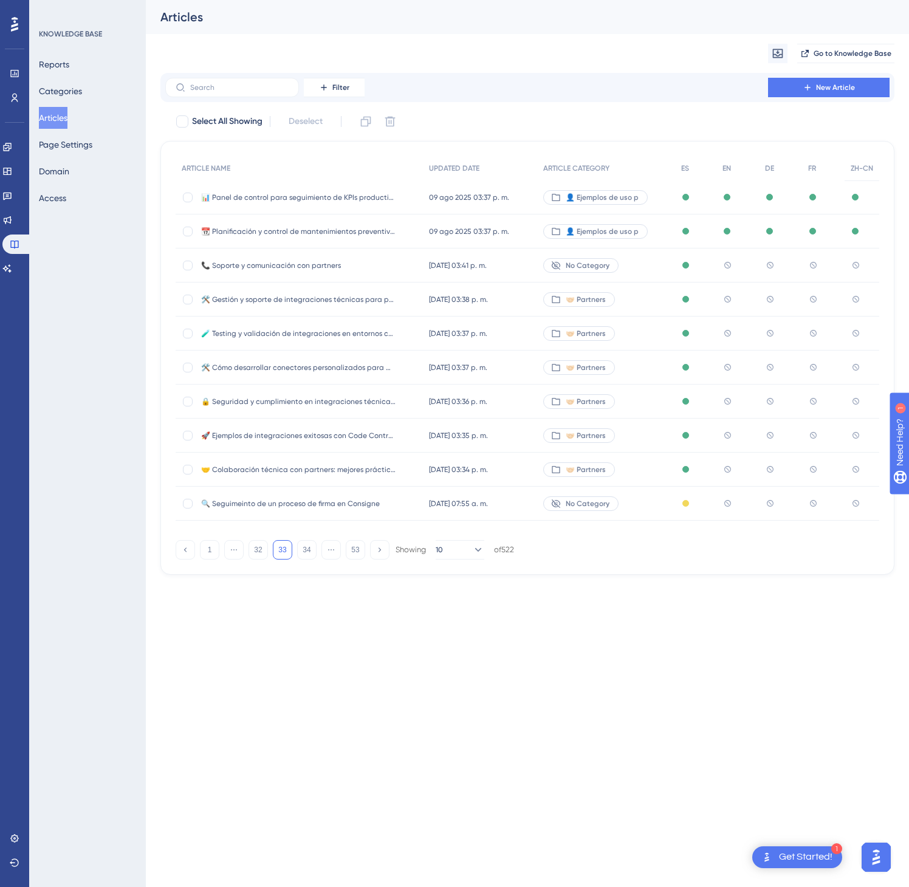
click at [628, 269] on div "No Category" at bounding box center [606, 266] width 138 height 34
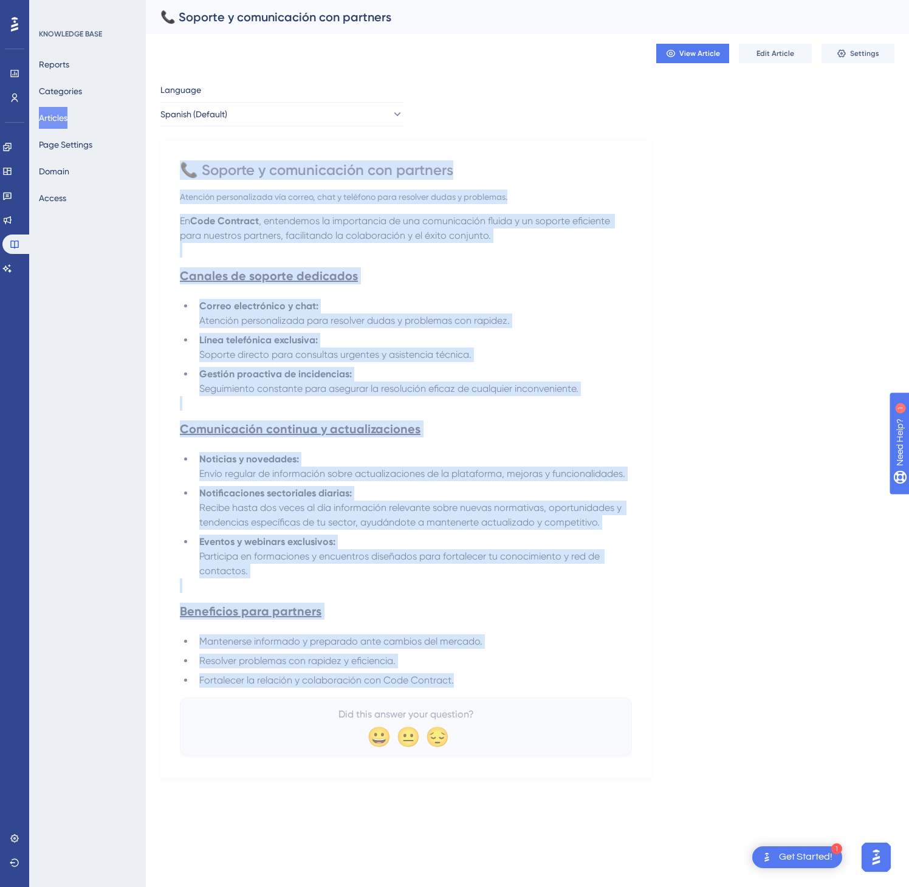
drag, startPoint x: 187, startPoint y: 163, endPoint x: 595, endPoint y: 692, distance: 668.1
click at [595, 692] on div "📞 Soporte y comunicación con partners Atención personalizada vía correo, chat y…" at bounding box center [406, 458] width 452 height 596
click at [378, 123] on button "Spanish (Default)" at bounding box center [281, 114] width 243 height 24
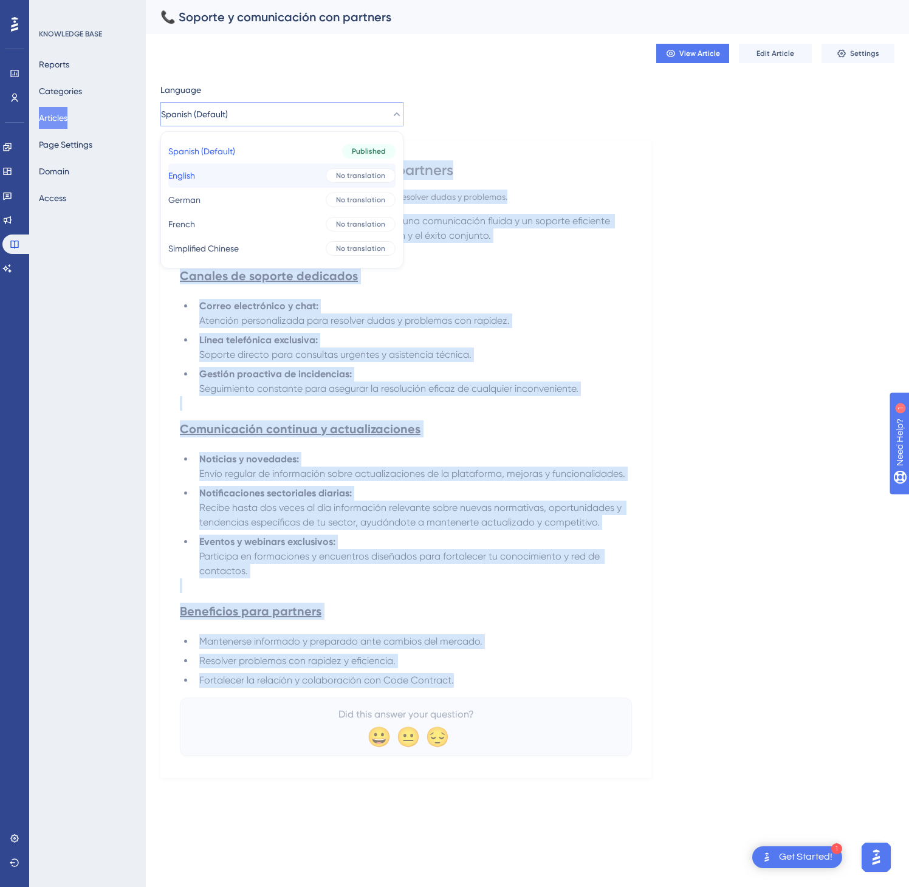
click at [346, 179] on span "No translation" at bounding box center [360, 176] width 49 height 10
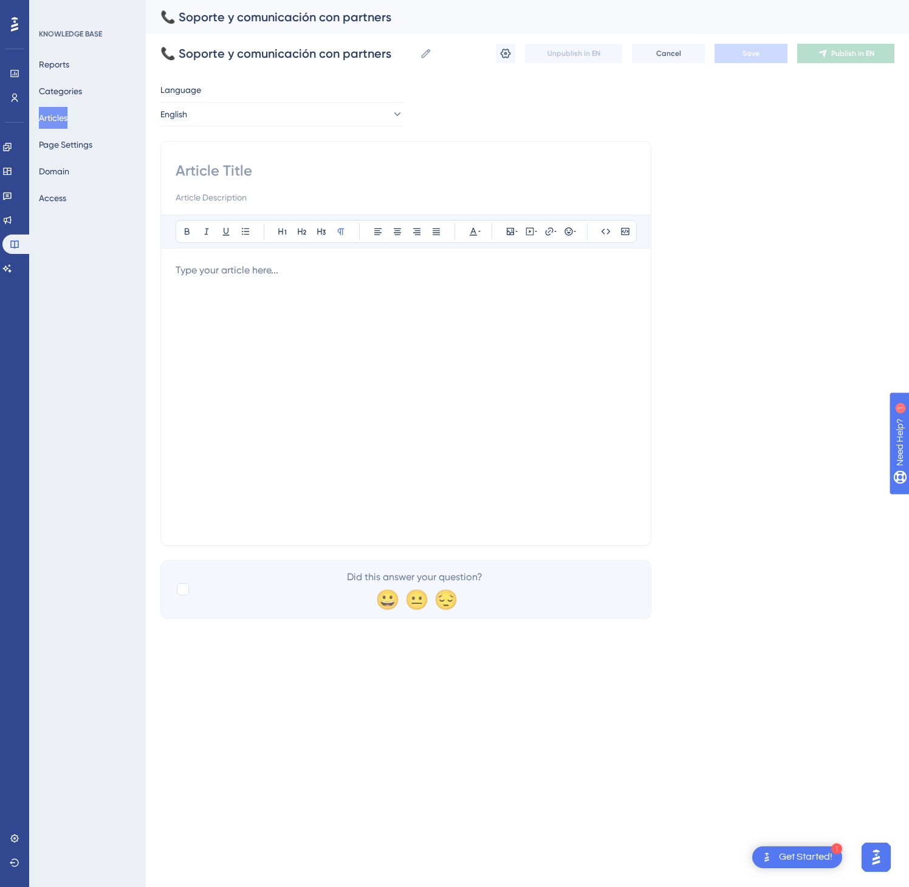
click at [519, 373] on div at bounding box center [406, 396] width 461 height 267
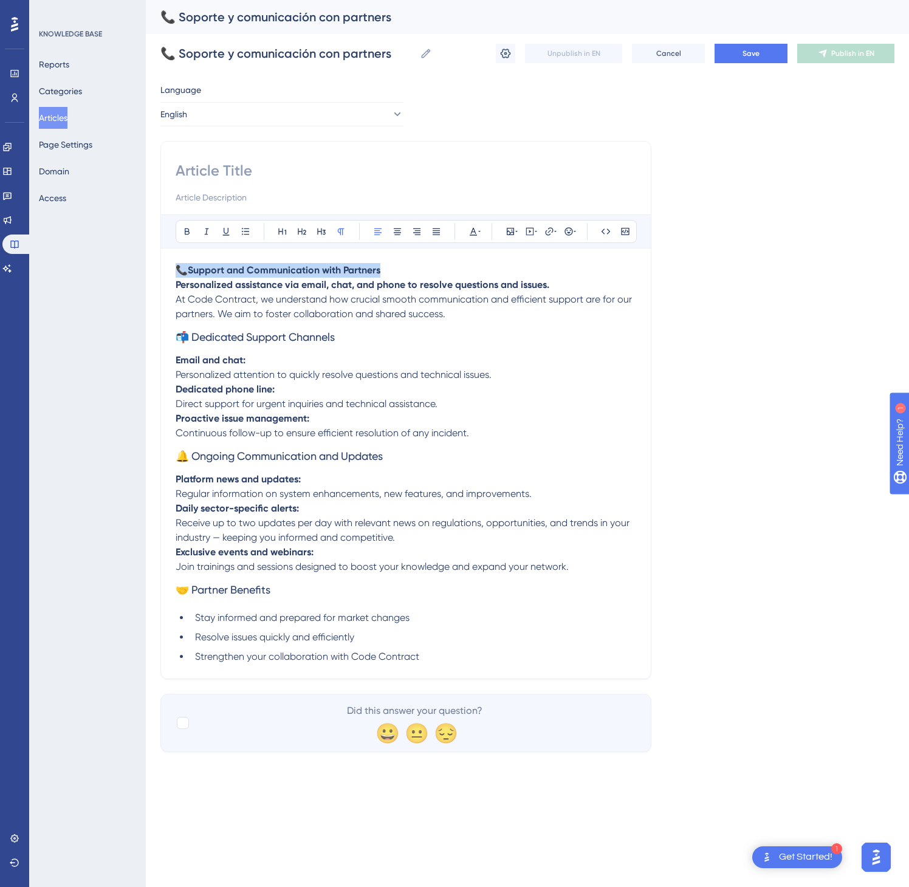
drag, startPoint x: 433, startPoint y: 271, endPoint x: 117, endPoint y: 235, distance: 318.0
click at [0, 0] on div "Performance Users Engagement Widgets Feedback Product Updates Knowledge Base AI…" at bounding box center [0, 0] width 0 height 0
click at [218, 169] on input at bounding box center [406, 170] width 461 height 19
paste input "📞 Support and Communication with Partners"
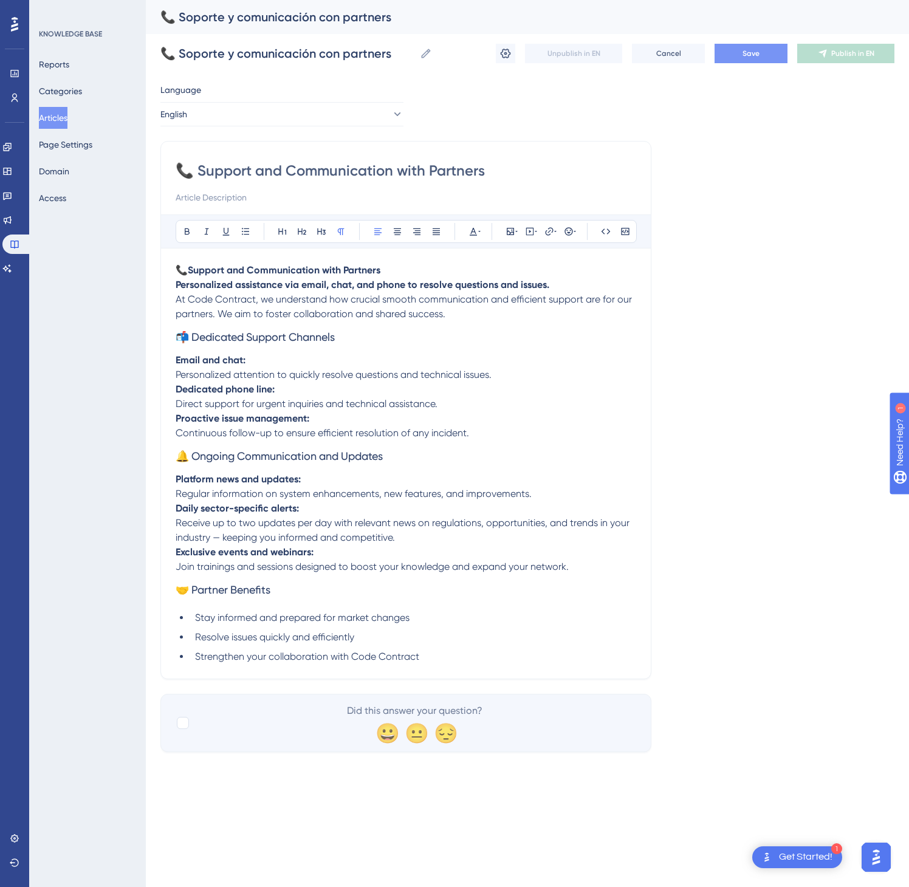
type input "📞 Support and Communication with Partners"
click at [746, 55] on span "Save" at bounding box center [751, 54] width 17 height 10
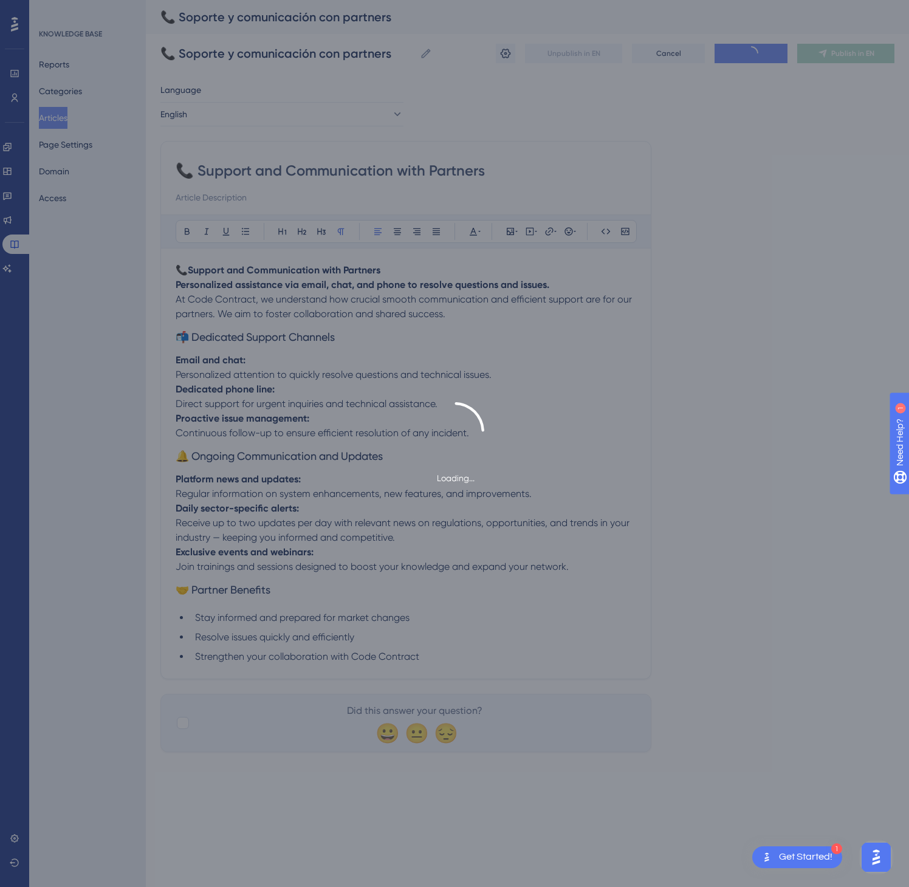
click at [856, 53] on div "Loading..." at bounding box center [454, 443] width 909 height 887
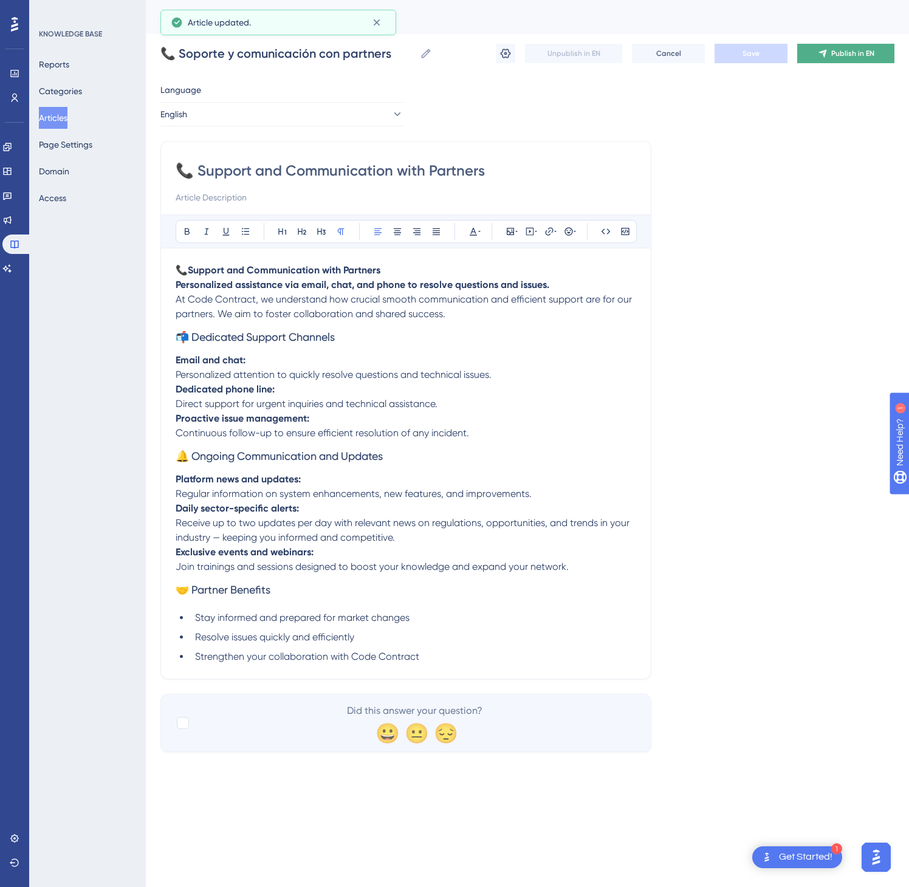
click at [853, 55] on span "Publish in EN" at bounding box center [852, 54] width 43 height 10
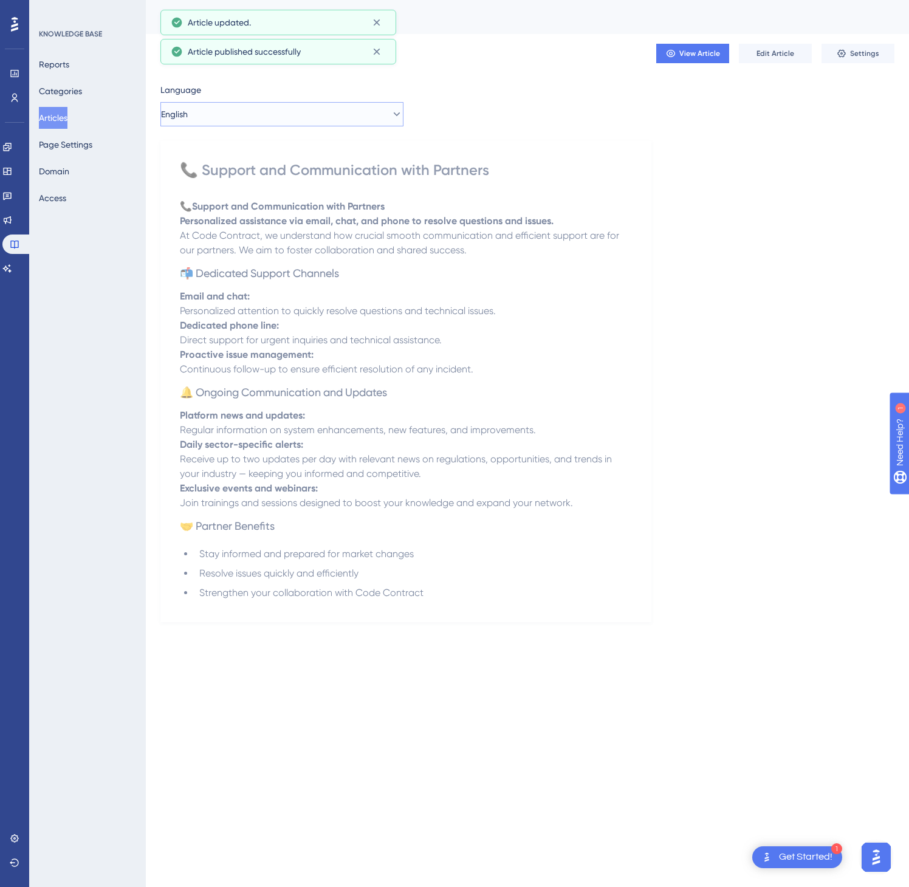
click at [332, 115] on button "English" at bounding box center [281, 114] width 243 height 24
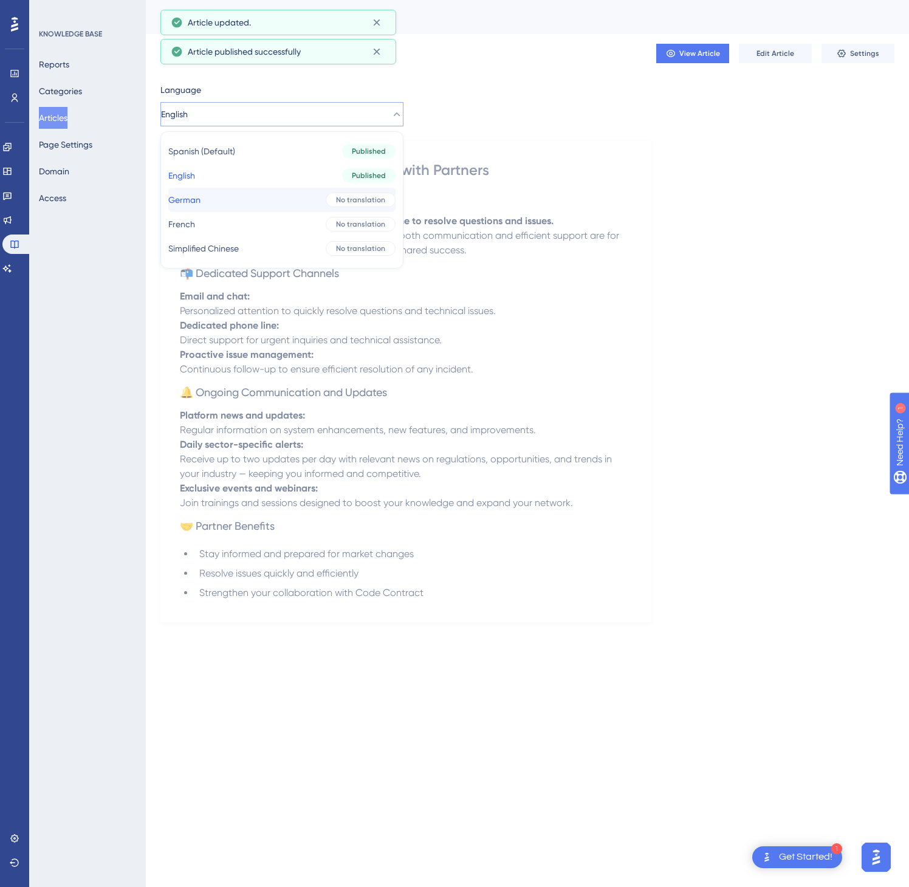
click at [278, 196] on button "German German No translation" at bounding box center [281, 200] width 227 height 24
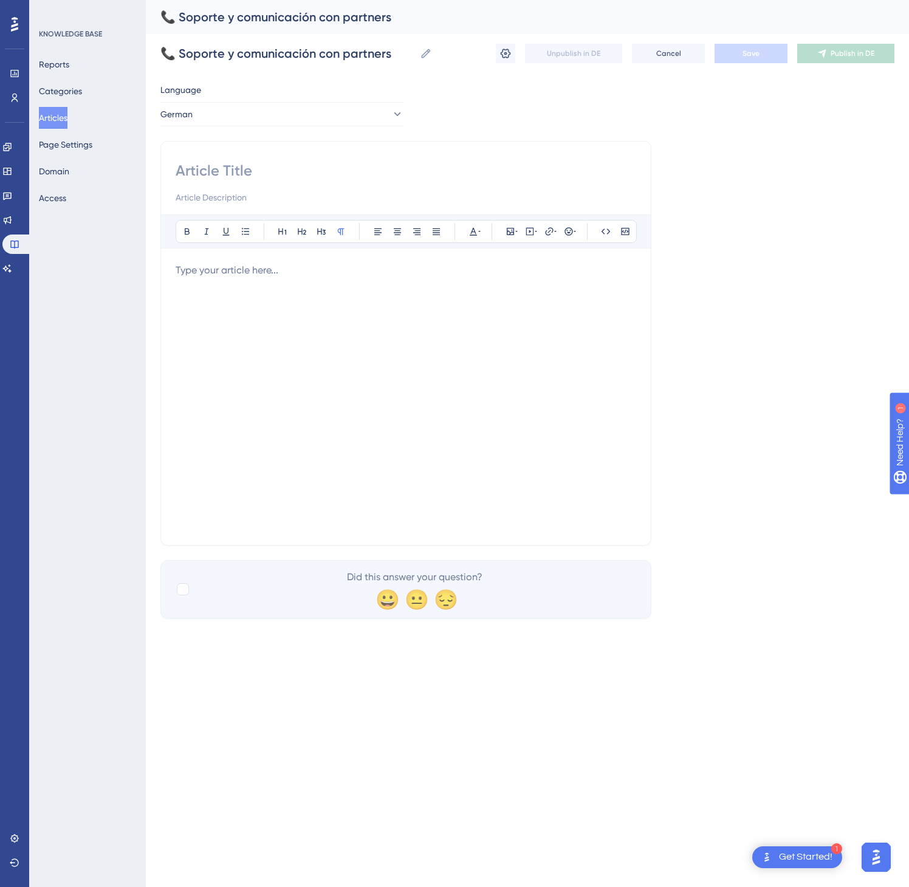
click at [424, 290] on div at bounding box center [406, 396] width 461 height 267
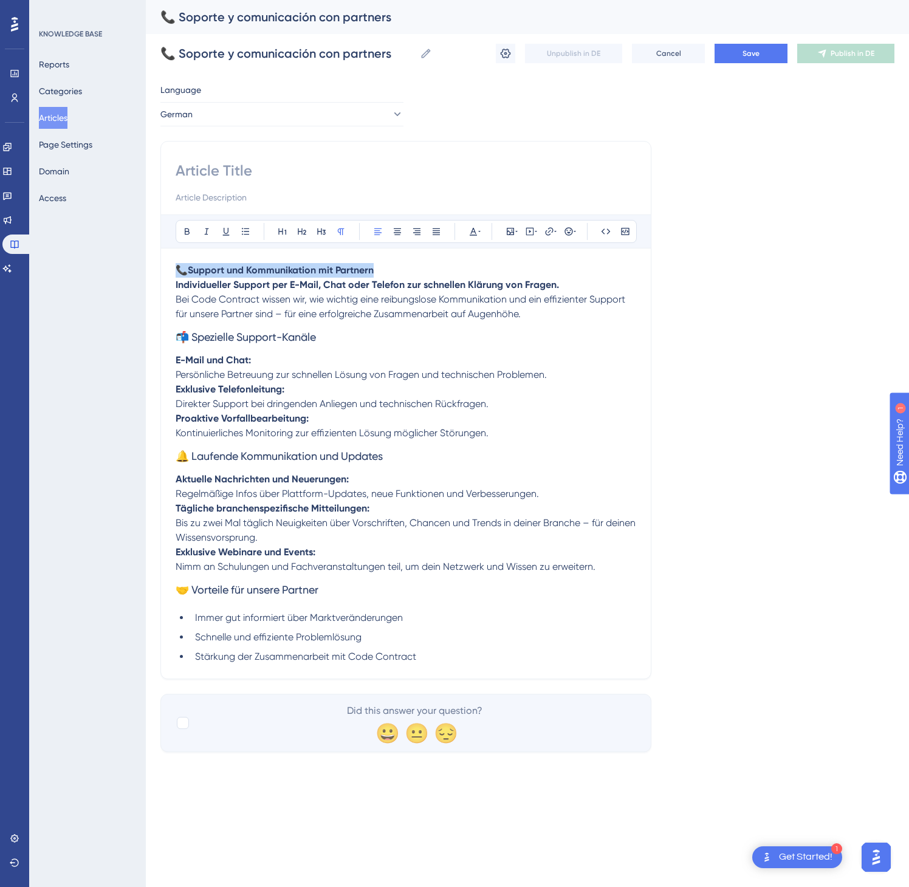
drag, startPoint x: 408, startPoint y: 270, endPoint x: 154, endPoint y: 267, distance: 254.0
click at [0, 0] on div "Performance Users Engagement Widgets Feedback Product Updates Knowledge Base AI…" at bounding box center [0, 0] width 0 height 0
click at [201, 174] on input at bounding box center [406, 170] width 461 height 19
paste input "📞 Support und Kommunikation mit Partnern"
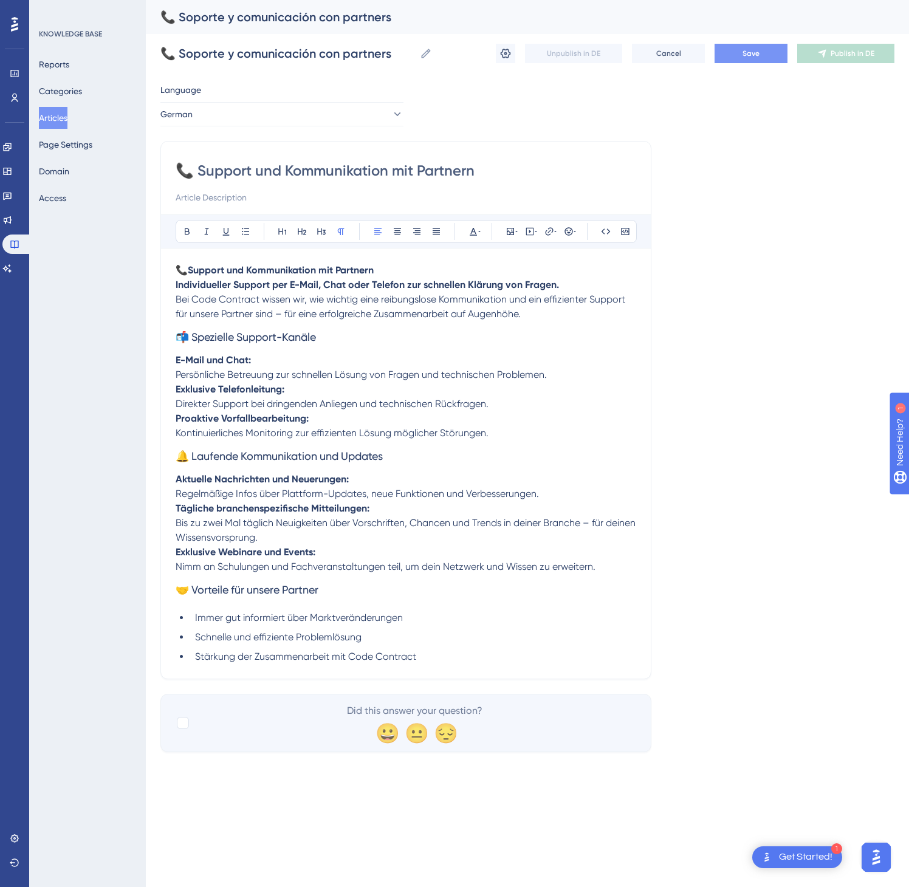
type input "📞 Support und Kommunikation mit Partnern"
click at [735, 60] on button "Save" at bounding box center [751, 53] width 73 height 19
click at [864, 58] on button "Publish in DE" at bounding box center [845, 53] width 97 height 19
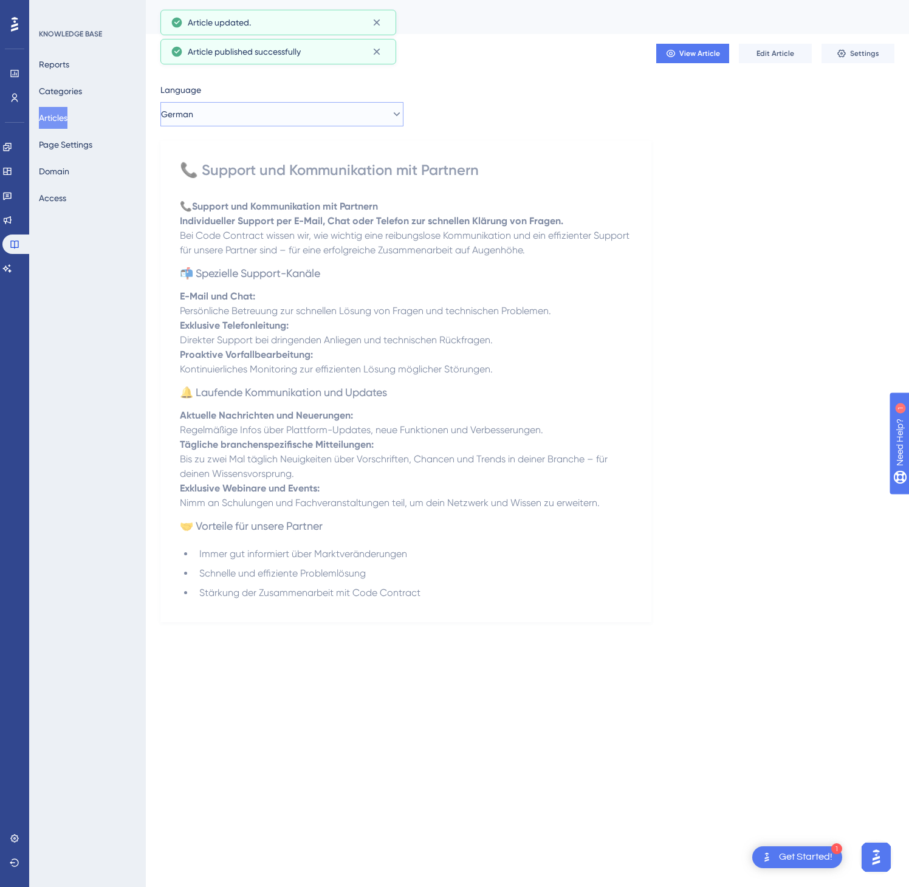
click at [391, 114] on icon at bounding box center [397, 114] width 12 height 12
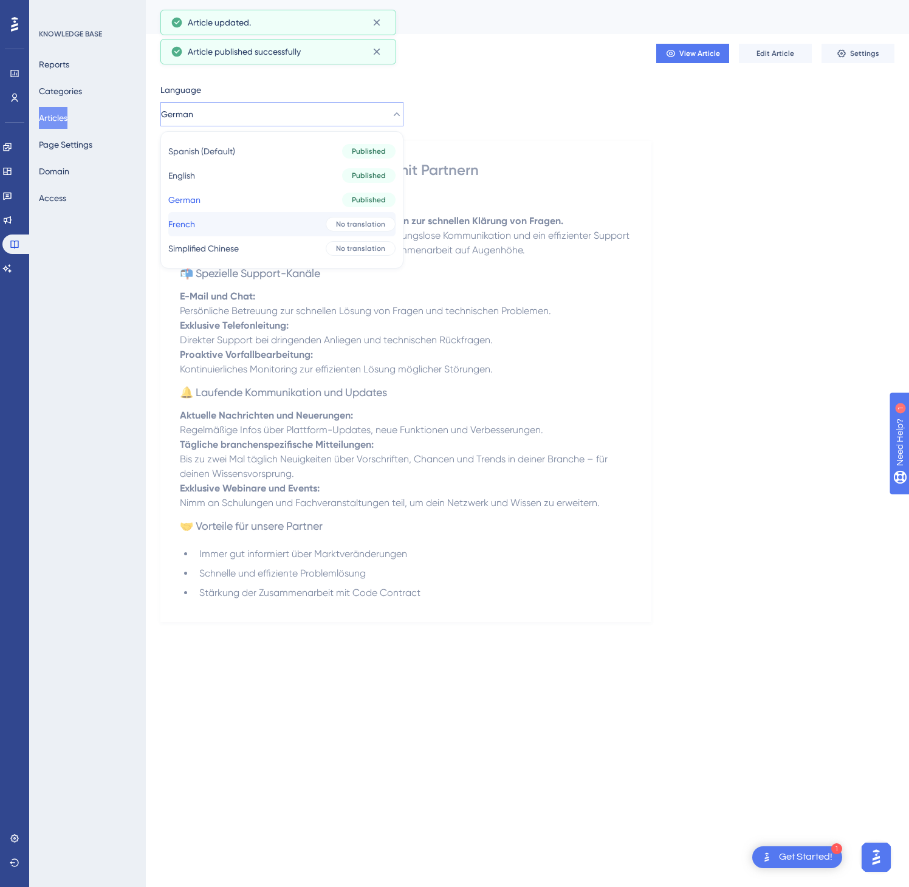
click at [357, 221] on span "No translation" at bounding box center [360, 224] width 49 height 10
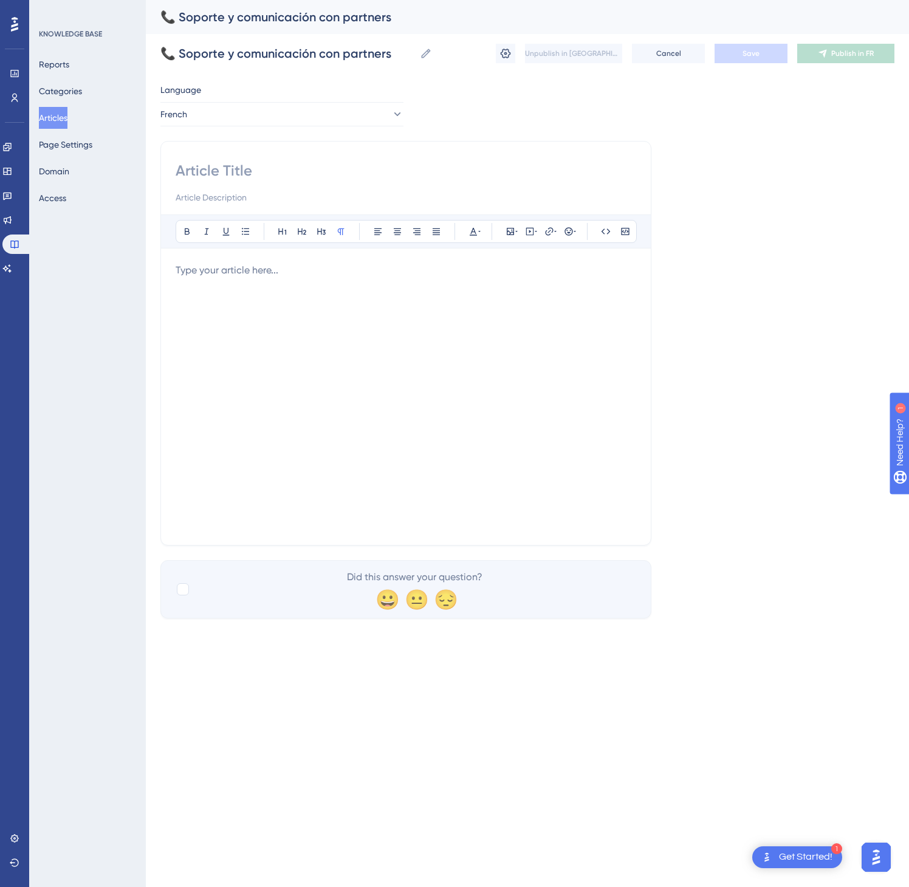
click at [451, 325] on div at bounding box center [406, 396] width 461 height 267
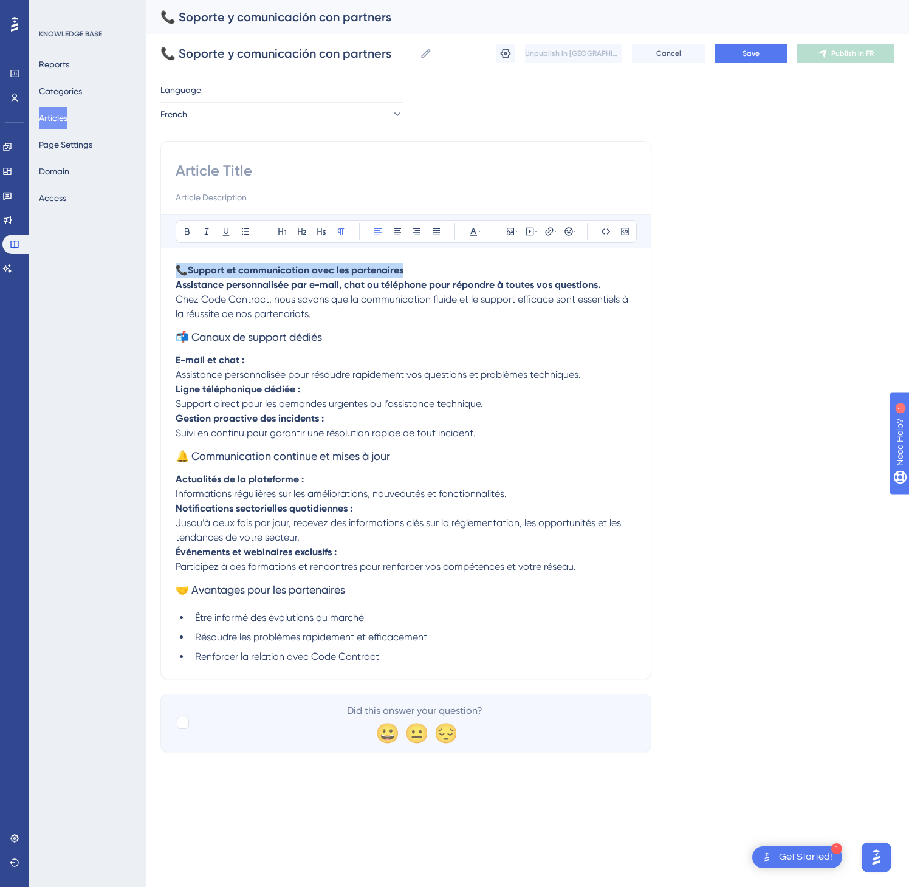
drag, startPoint x: 438, startPoint y: 274, endPoint x: 175, endPoint y: 267, distance: 263.2
click at [175, 267] on div "Bold Italic Underline Bullet Point Heading 1 Heading 2 Heading 3 Normal Align L…" at bounding box center [405, 410] width 491 height 538
click at [224, 169] on input at bounding box center [406, 170] width 461 height 19
paste input "📞 Support et communication avec les partenaires"
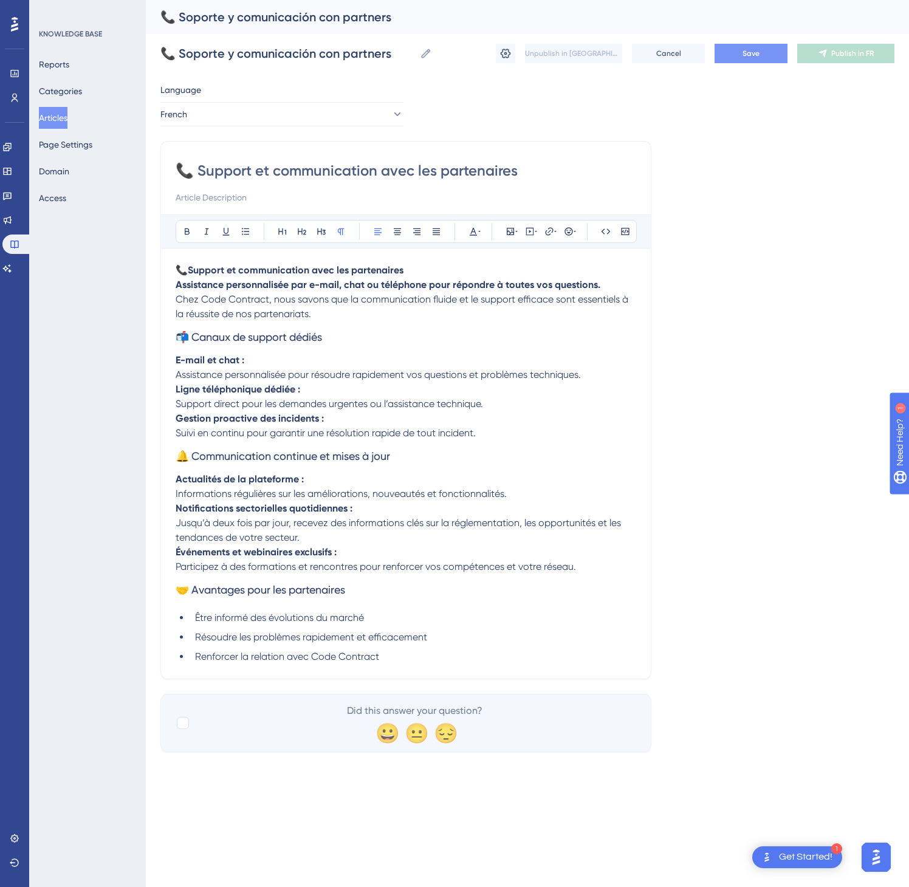
type input "📞 Support et communication avec les partenaires"
click at [739, 46] on button "Save" at bounding box center [751, 53] width 73 height 19
click at [843, 47] on button "Publish in FR" at bounding box center [845, 53] width 97 height 19
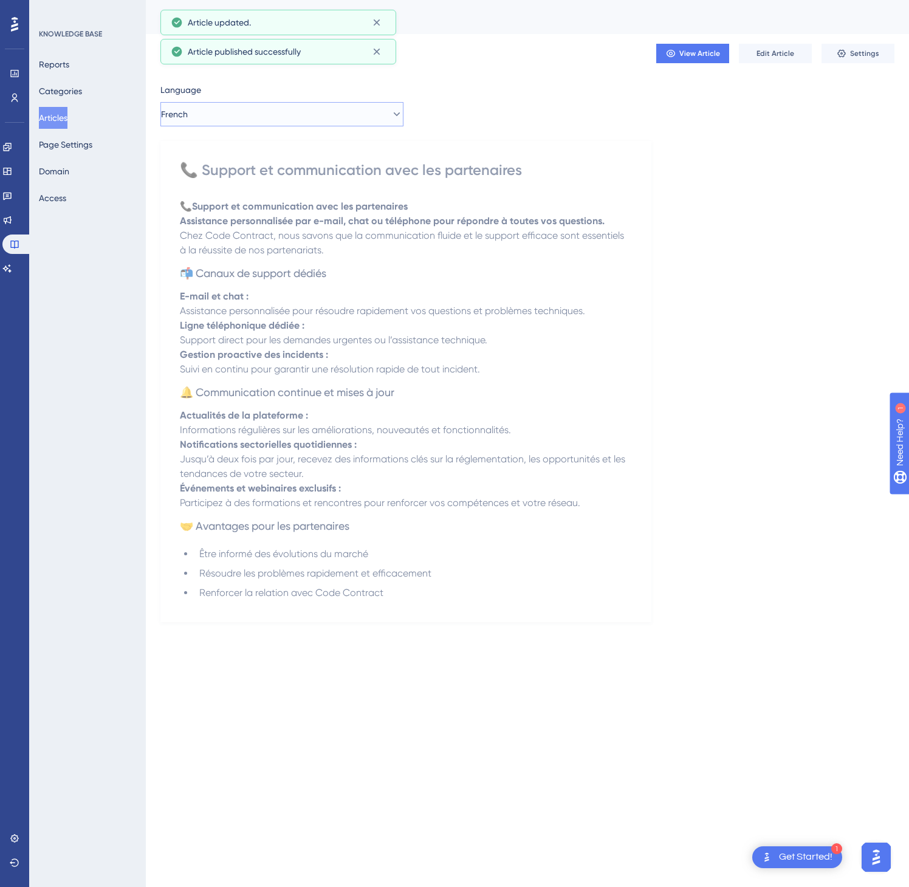
click at [277, 120] on button "French" at bounding box center [281, 114] width 243 height 24
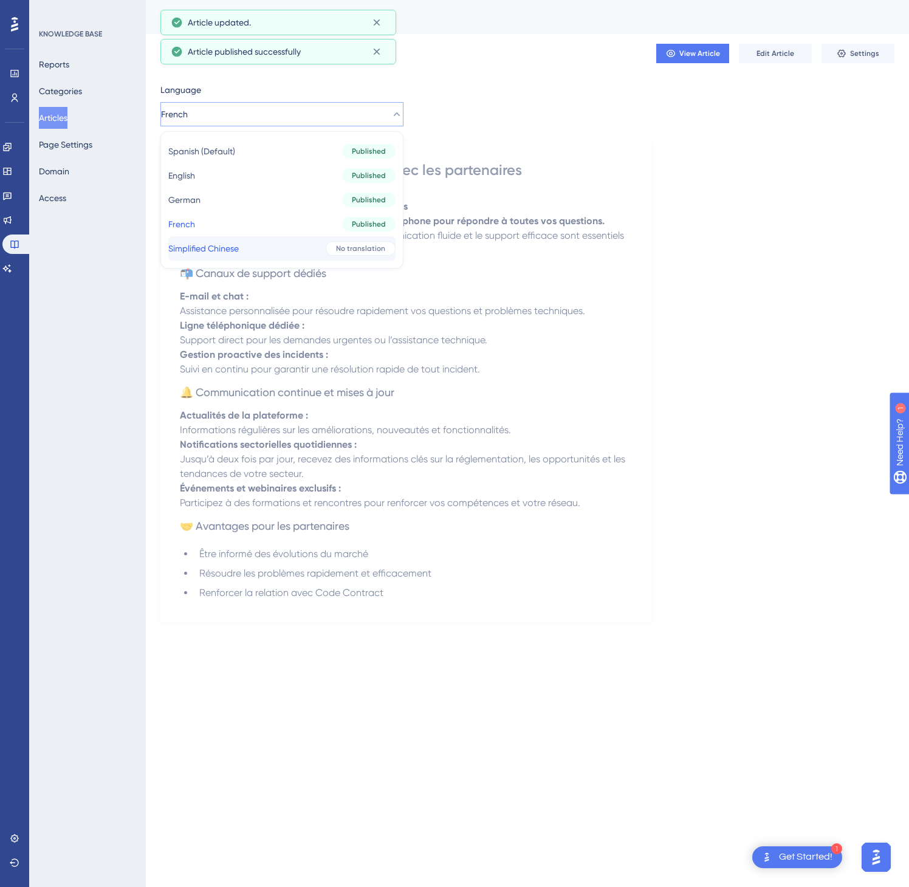
click at [265, 246] on button "Simplified Chinese Simplified Chinese No translation" at bounding box center [281, 248] width 227 height 24
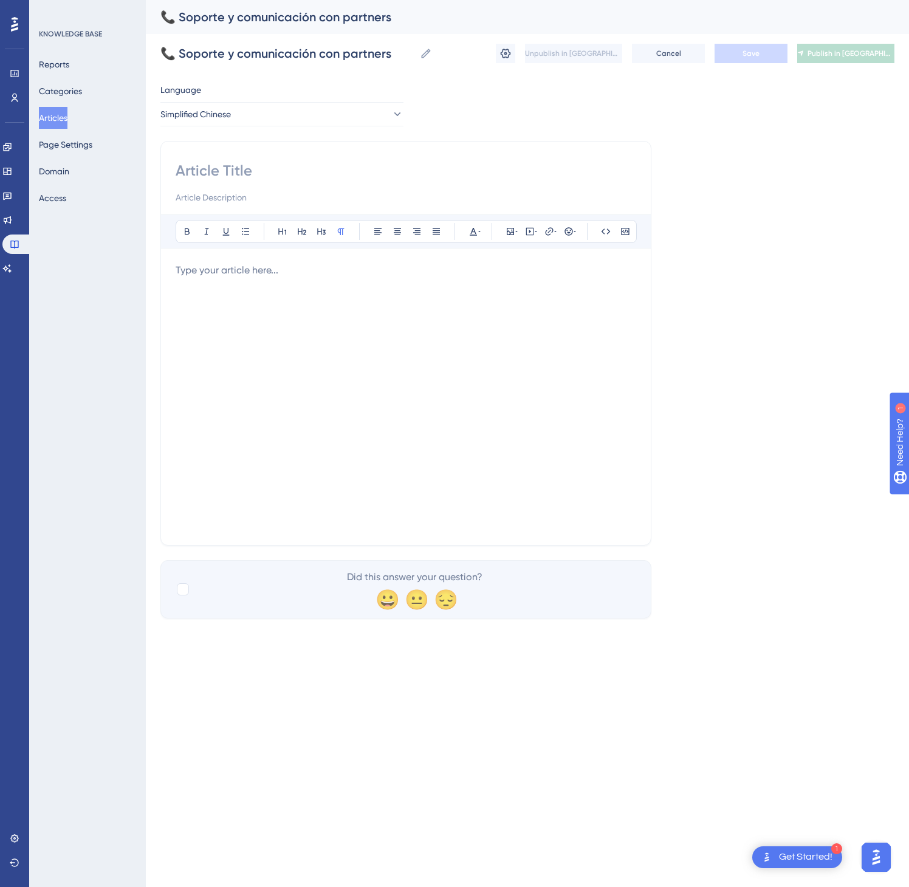
click at [360, 446] on div at bounding box center [406, 396] width 461 height 267
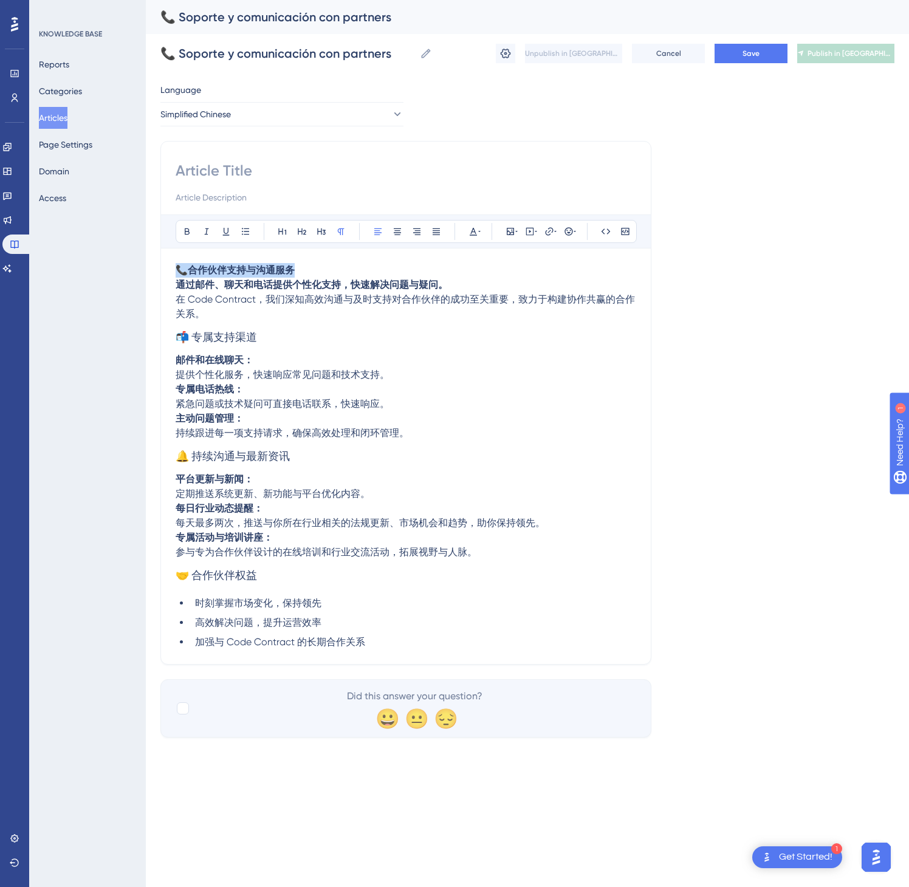
drag, startPoint x: 334, startPoint y: 269, endPoint x: 173, endPoint y: 270, distance: 161.7
click at [174, 270] on div "Bold Italic Underline Bullet Point Heading 1 Heading 2 Heading 3 Normal Align L…" at bounding box center [405, 403] width 491 height 524
click at [235, 180] on input at bounding box center [406, 170] width 461 height 19
paste input "📞 合作伙伴支持与沟通服务"
type input "📞 合作伙伴支持与沟通服务"
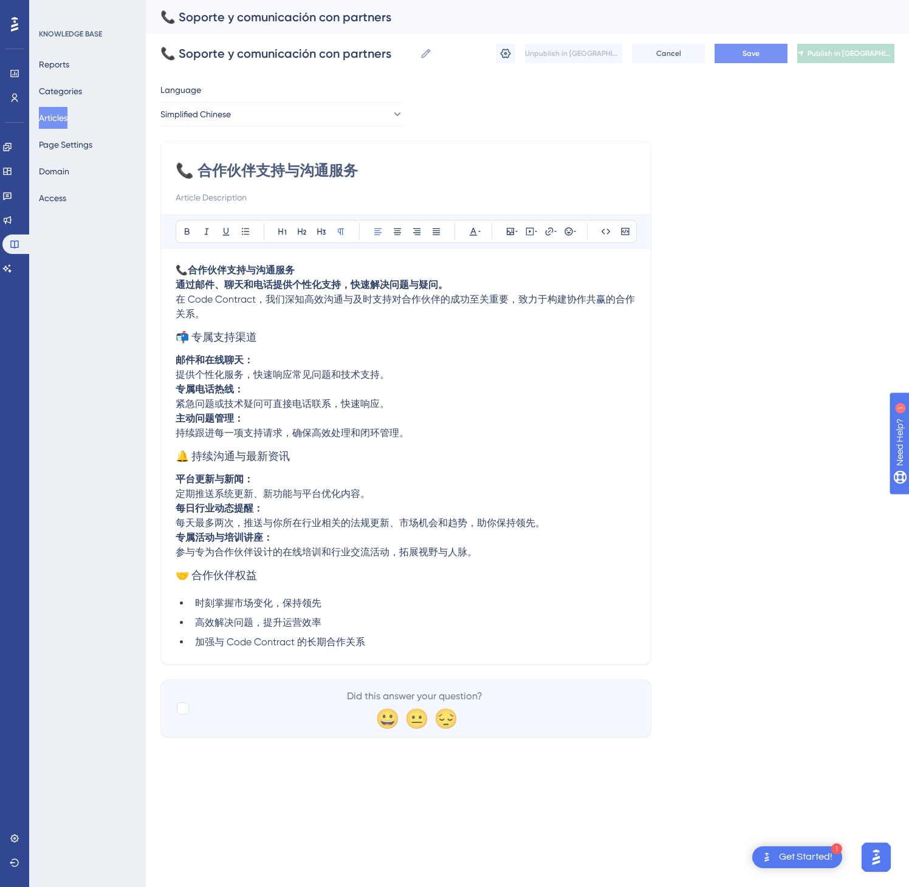
click at [751, 52] on span "Save" at bounding box center [751, 54] width 17 height 10
click at [856, 49] on span "Publish in [GEOGRAPHIC_DATA]-CN" at bounding box center [851, 54] width 87 height 10
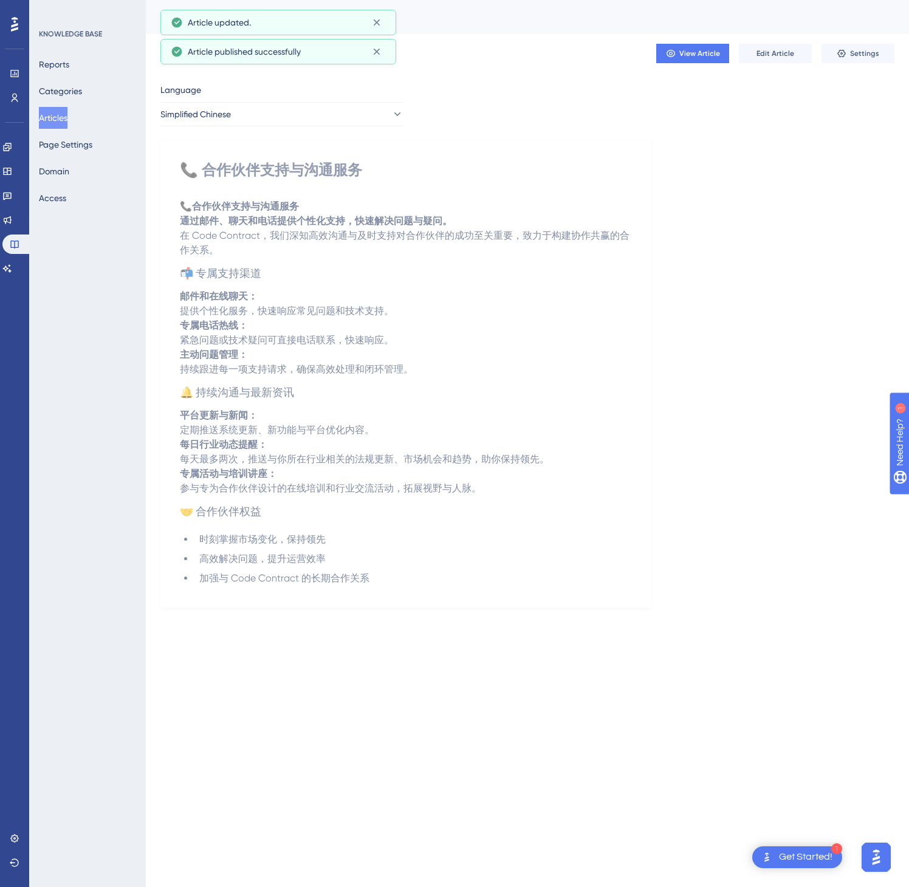
click at [55, 112] on button "Articles" at bounding box center [53, 118] width 29 height 22
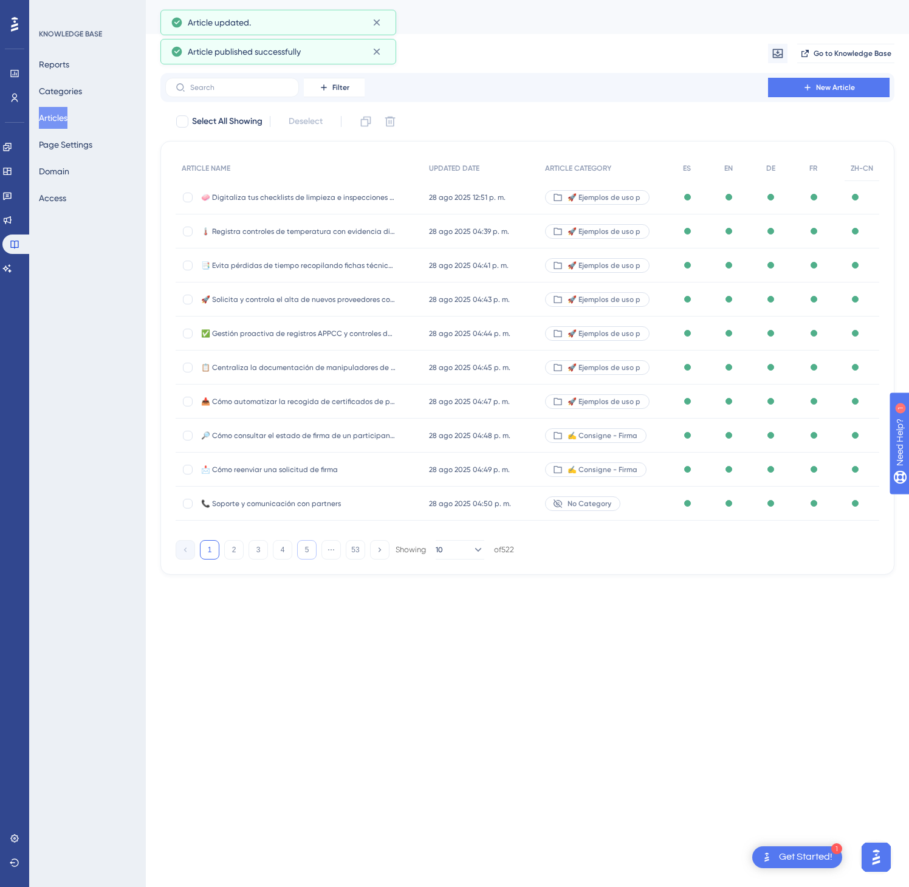
click at [308, 552] on button "5" at bounding box center [306, 549] width 19 height 19
click at [307, 552] on button "6" at bounding box center [306, 549] width 19 height 19
click at [307, 552] on button "8" at bounding box center [306, 549] width 19 height 19
click at [307, 552] on button "9" at bounding box center [306, 549] width 19 height 19
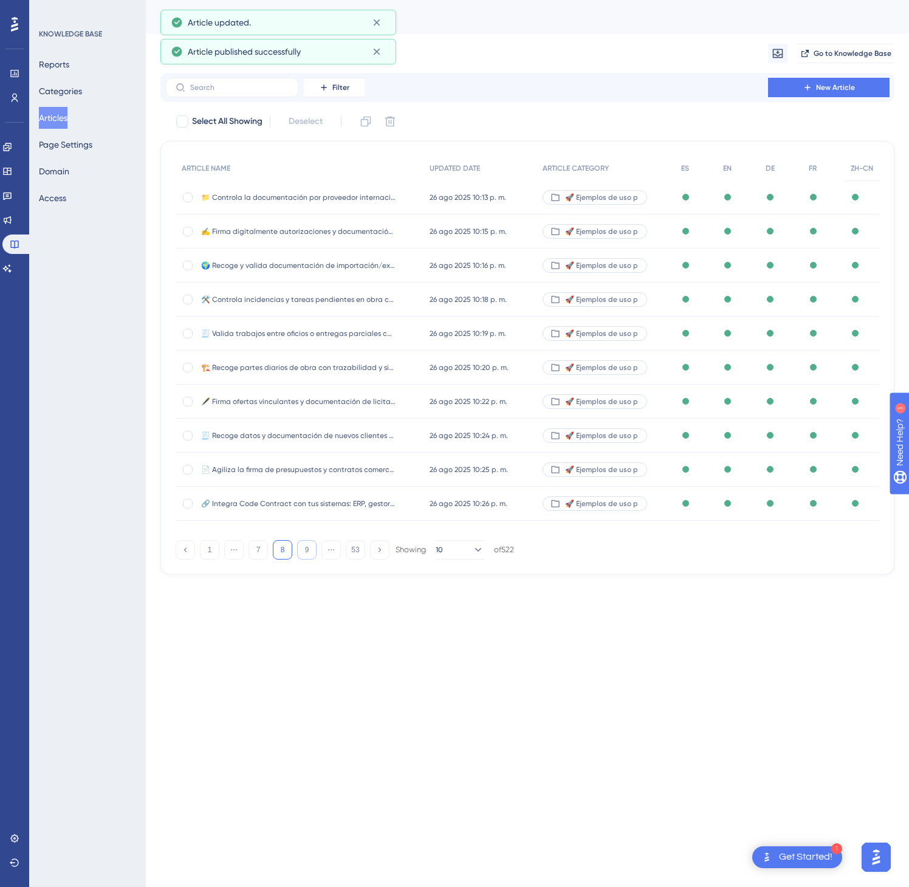
click at [307, 552] on button "9" at bounding box center [306, 549] width 19 height 19
click at [307, 552] on button "13" at bounding box center [306, 549] width 19 height 19
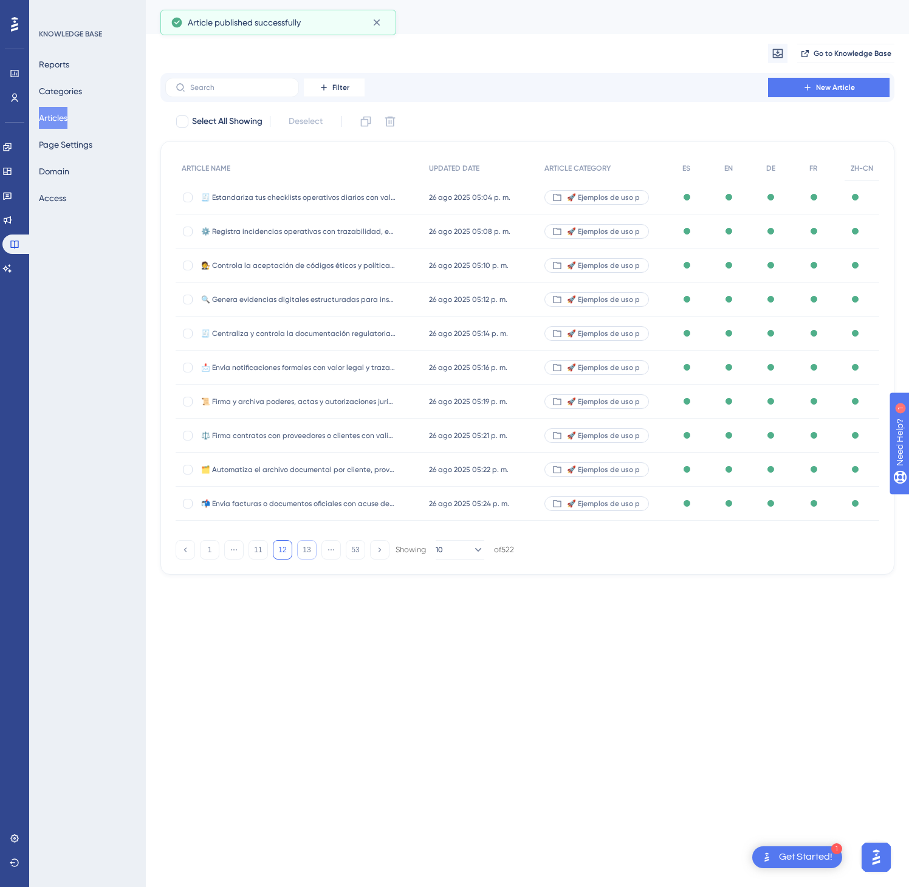
click at [307, 552] on button "13" at bounding box center [306, 549] width 19 height 19
click at [307, 552] on button "17" at bounding box center [306, 549] width 19 height 19
click at [307, 552] on button "18" at bounding box center [306, 549] width 19 height 19
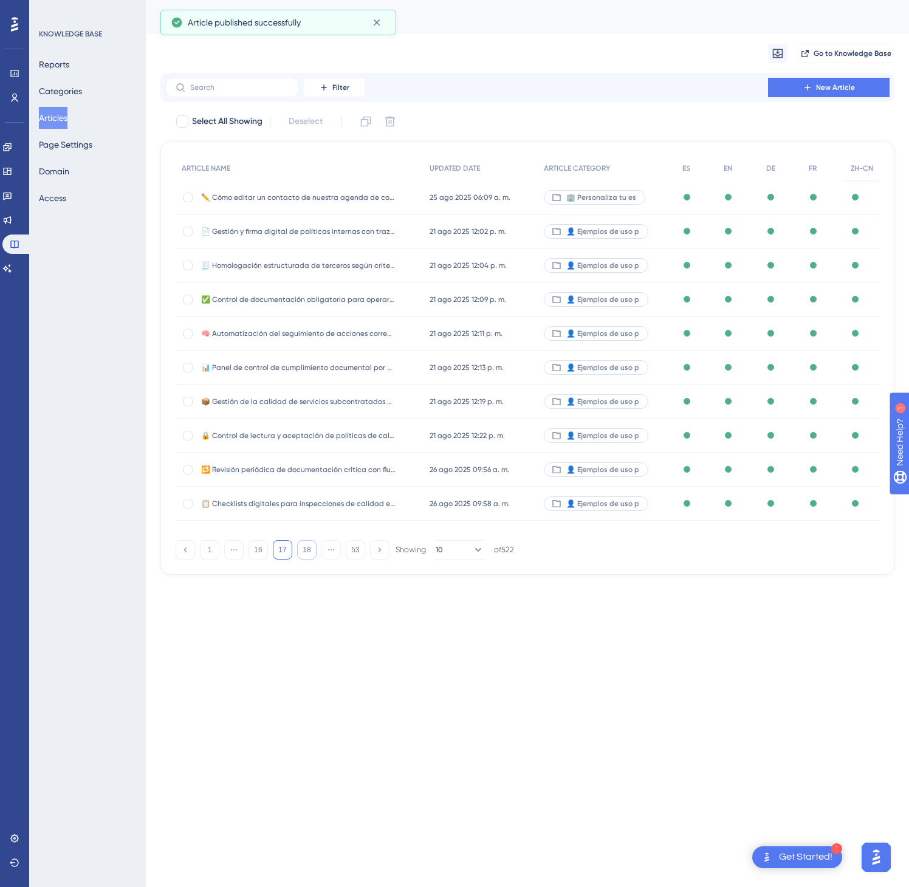
click at [307, 552] on button "18" at bounding box center [306, 549] width 19 height 19
click at [307, 552] on button "22" at bounding box center [306, 549] width 19 height 19
click at [307, 552] on button "23" at bounding box center [306, 549] width 19 height 19
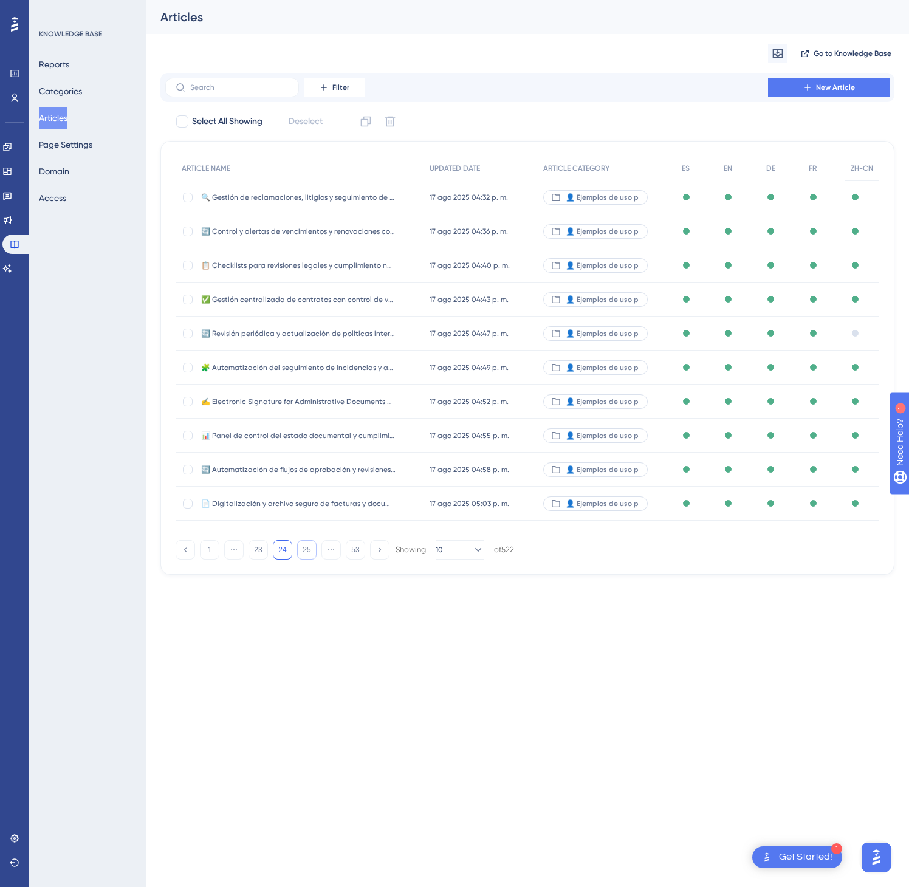
click at [307, 552] on button "25" at bounding box center [306, 549] width 19 height 19
click at [307, 552] on button "27" at bounding box center [306, 549] width 19 height 19
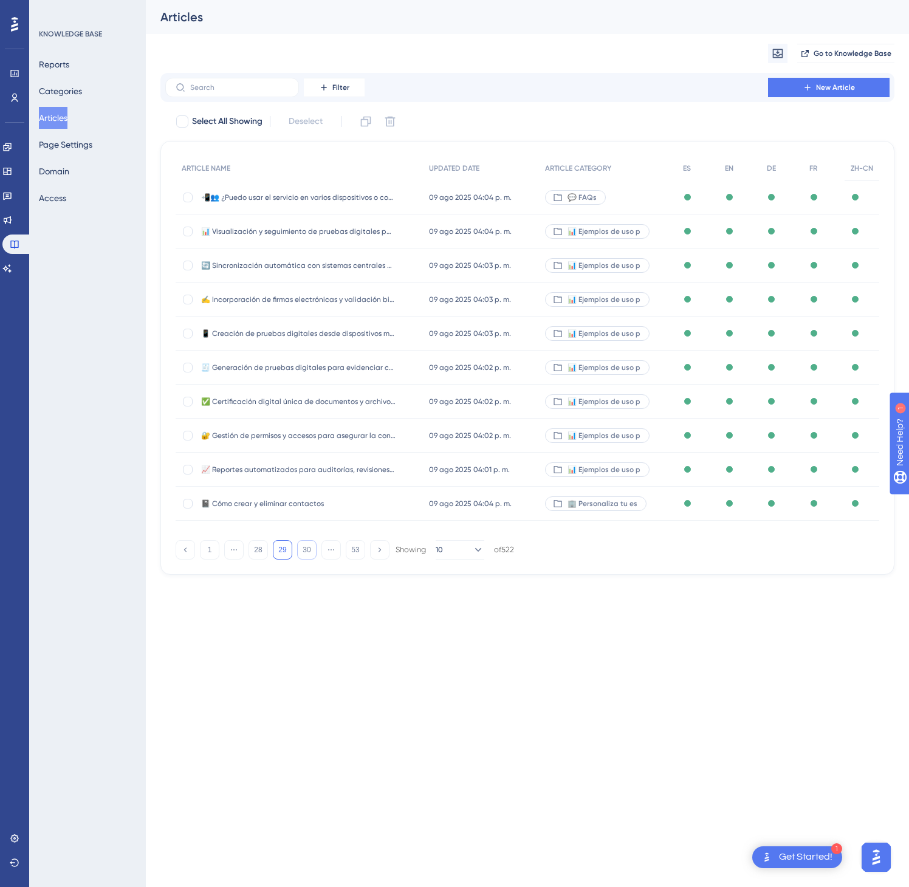
click at [307, 552] on button "30" at bounding box center [306, 549] width 19 height 19
click at [307, 552] on button "32" at bounding box center [306, 549] width 19 height 19
click at [307, 552] on button "33" at bounding box center [306, 549] width 19 height 19
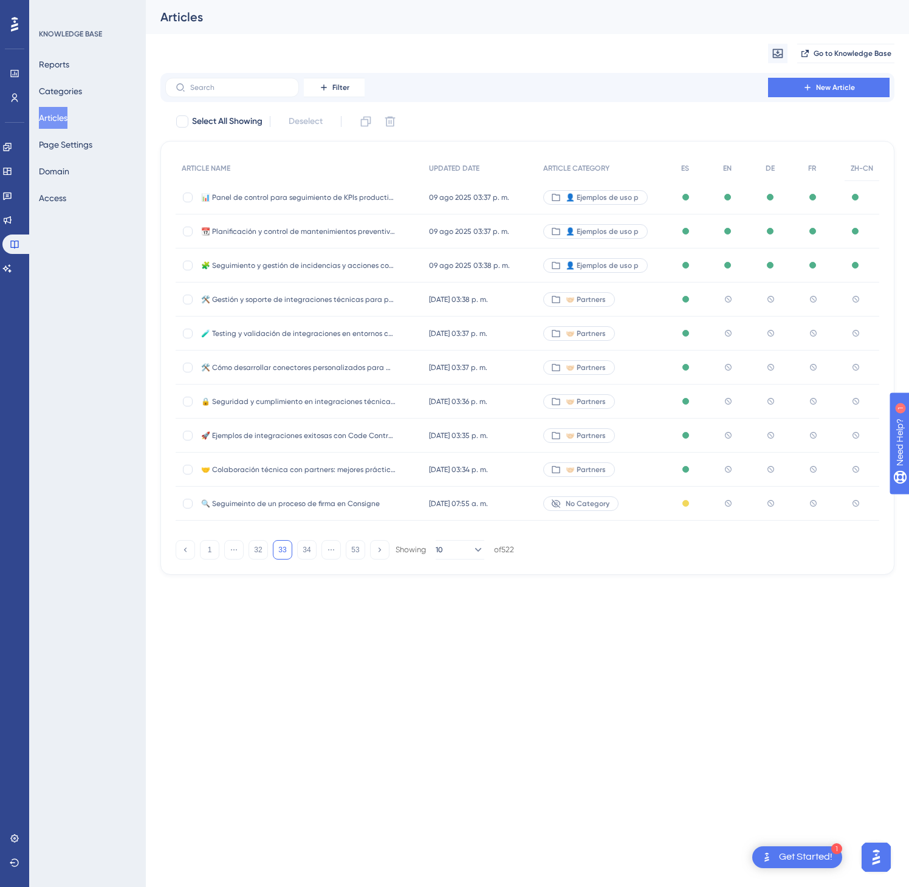
click at [655, 300] on div "🤝🏻 Partners" at bounding box center [606, 300] width 138 height 34
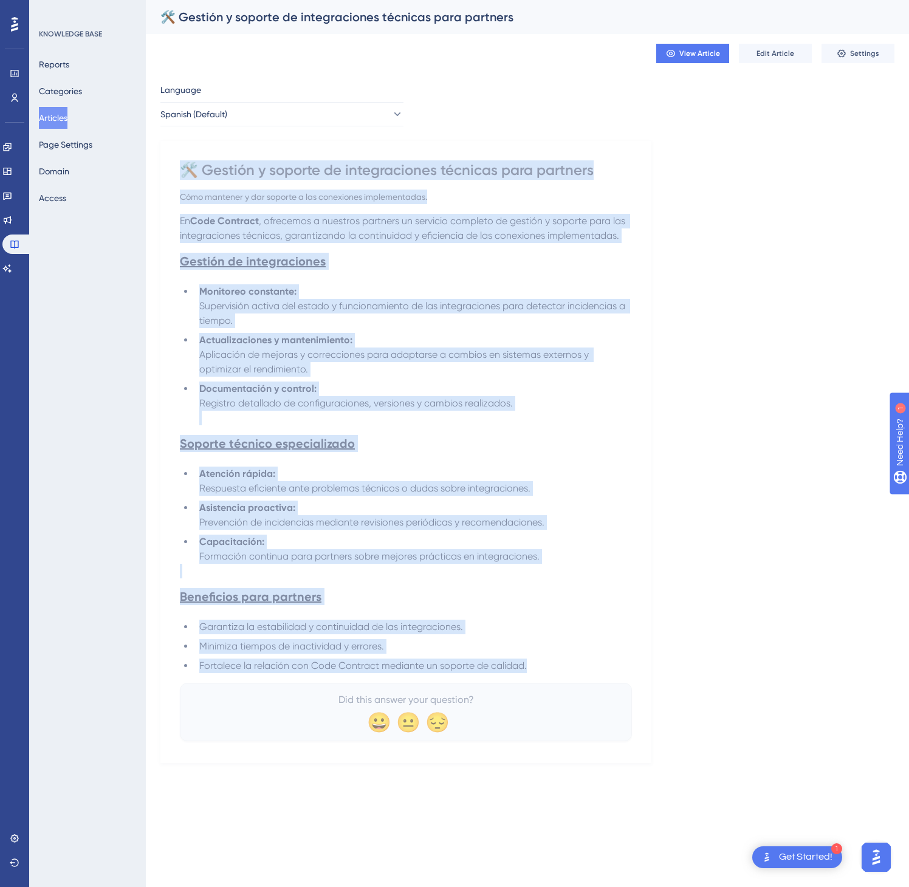
drag, startPoint x: 185, startPoint y: 162, endPoint x: 554, endPoint y: 669, distance: 626.9
click at [554, 669] on div "🛠️ Gestión y soporte de integraciones técnicas para partners Cómo mantener y da…" at bounding box center [406, 450] width 452 height 581
click at [266, 115] on button "Spanish (Default)" at bounding box center [281, 114] width 243 height 24
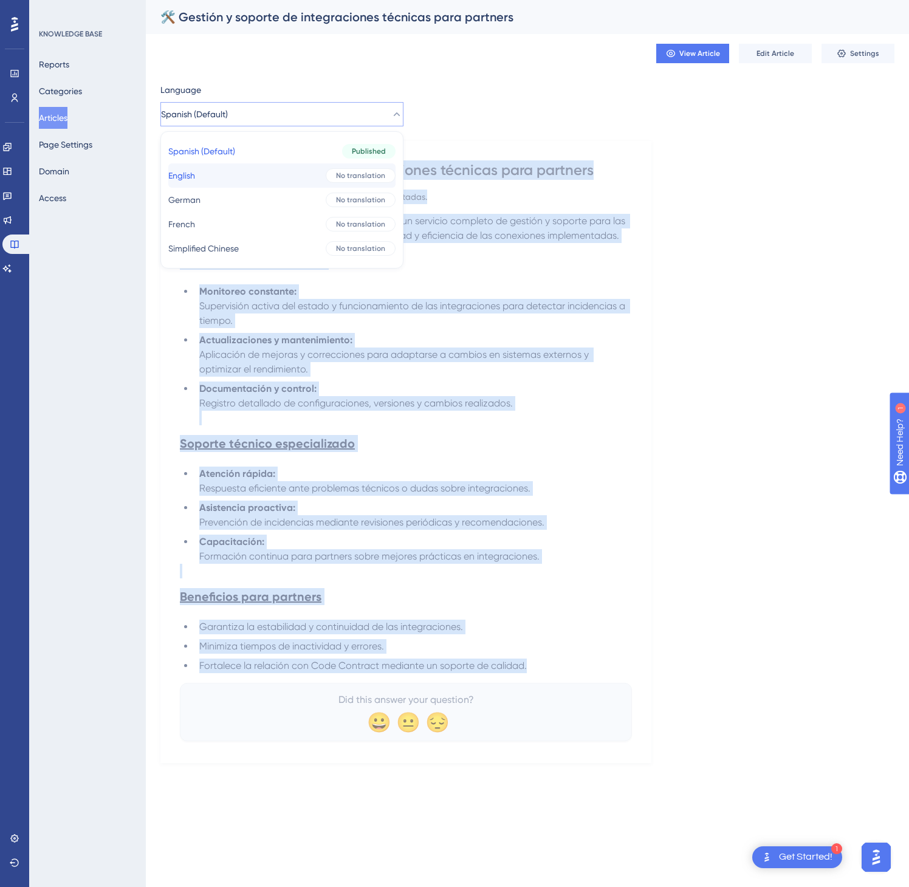
click at [249, 164] on button "English English No translation" at bounding box center [281, 175] width 227 height 24
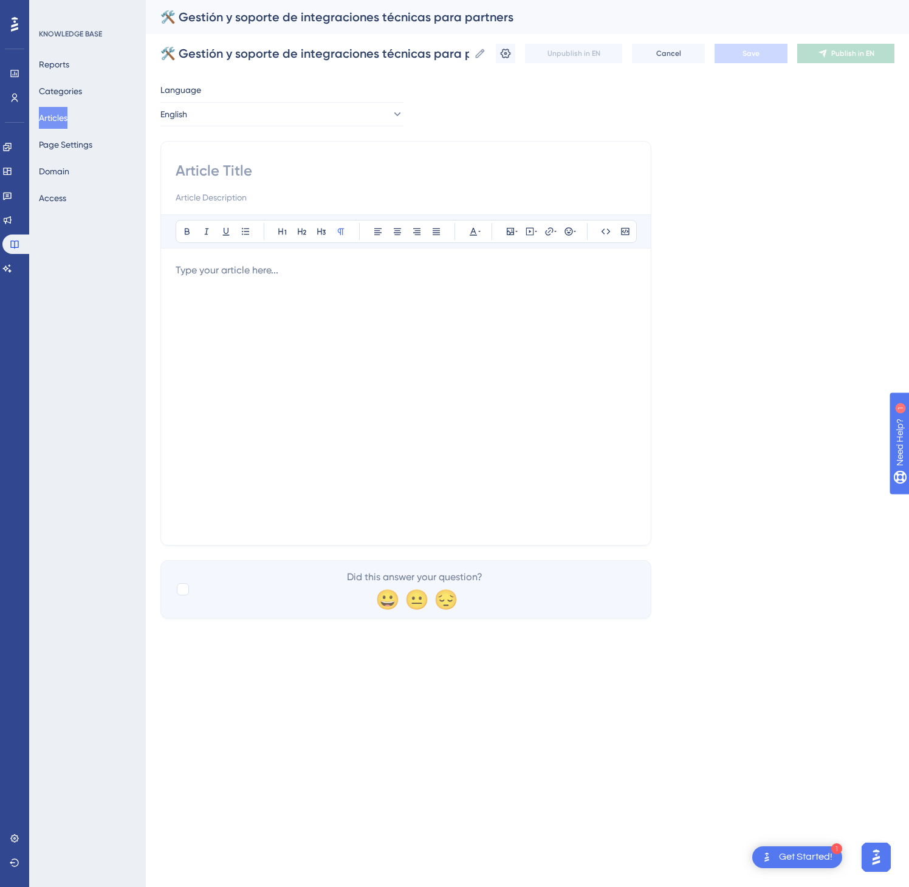
click at [259, 274] on p at bounding box center [406, 270] width 461 height 15
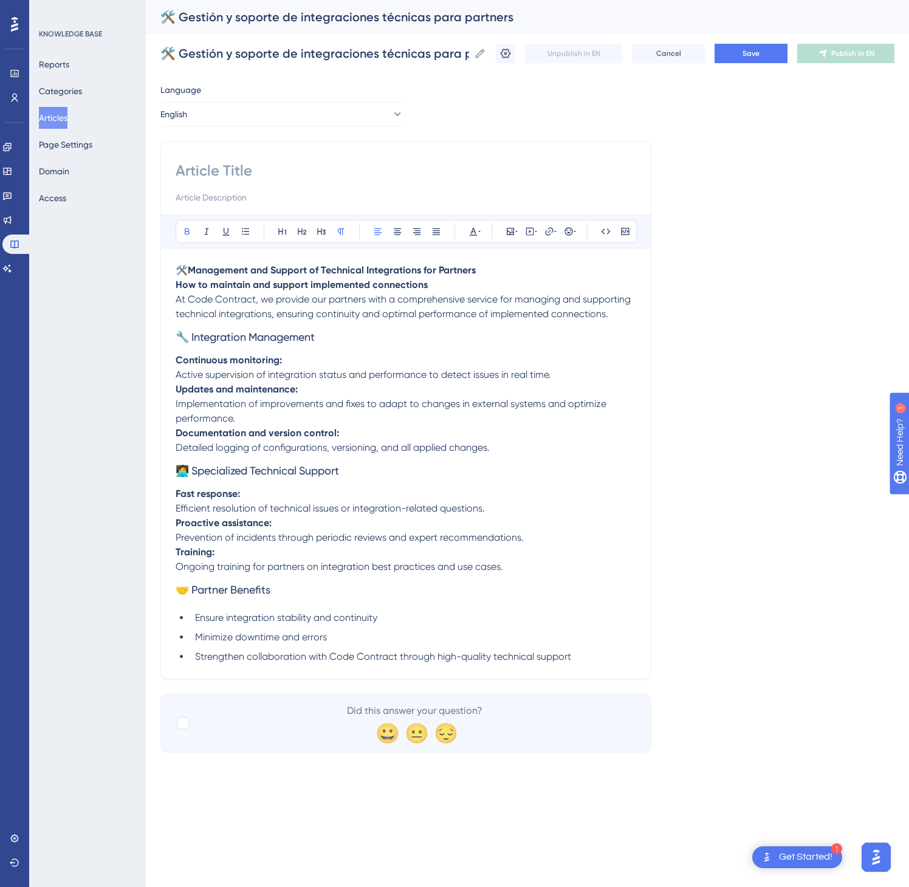
click at [368, 270] on strong "Management and Support of Technical Integrations for Partners" at bounding box center [332, 270] width 288 height 12
click at [387, 264] on p "🛠️ Management and Support of Technical Integrations for Partners How to maintai…" at bounding box center [406, 277] width 461 height 29
drag, startPoint x: 473, startPoint y: 266, endPoint x: 486, endPoint y: 267, distance: 12.8
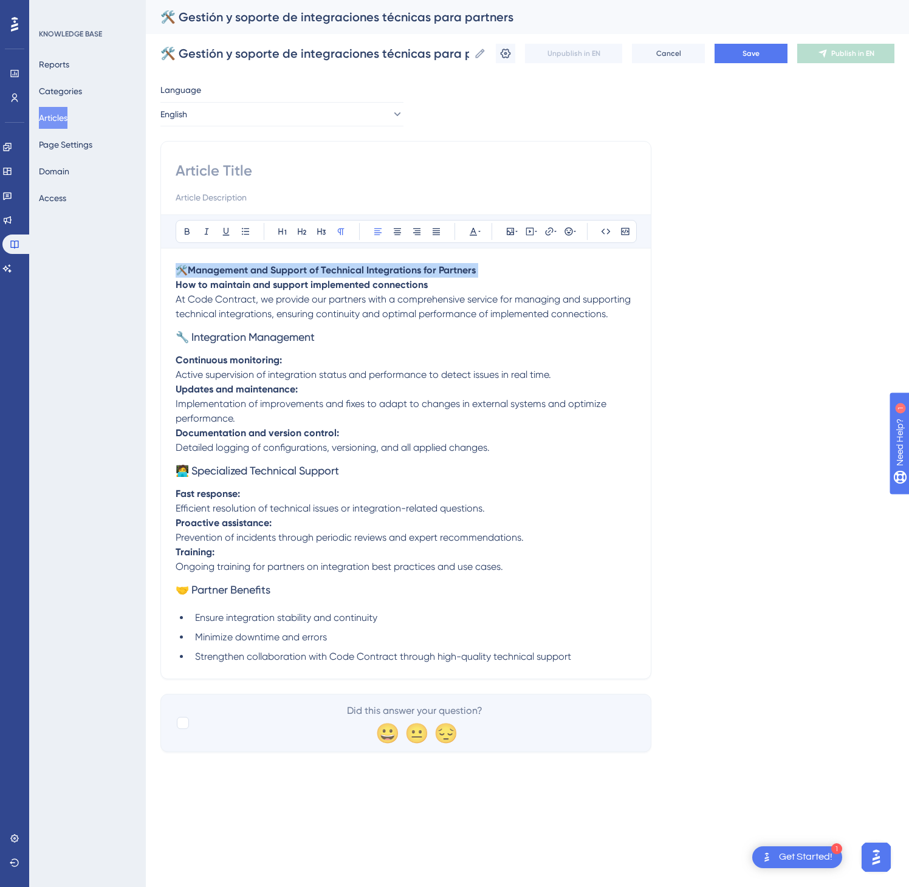
click at [475, 266] on strong "Management and Support of Technical Integrations for Partners" at bounding box center [332, 270] width 288 height 12
click at [493, 269] on p "🛠️ Management and Support of Technical Integrations for Partners How to maintai…" at bounding box center [406, 277] width 461 height 29
drag, startPoint x: 493, startPoint y: 270, endPoint x: 180, endPoint y: 263, distance: 313.1
click at [180, 263] on div "Bold Italic Underline Bullet Point Heading 1 Heading 2 Heading 3 Normal Align L…" at bounding box center [406, 440] width 461 height 450
click at [231, 171] on input at bounding box center [406, 170] width 461 height 19
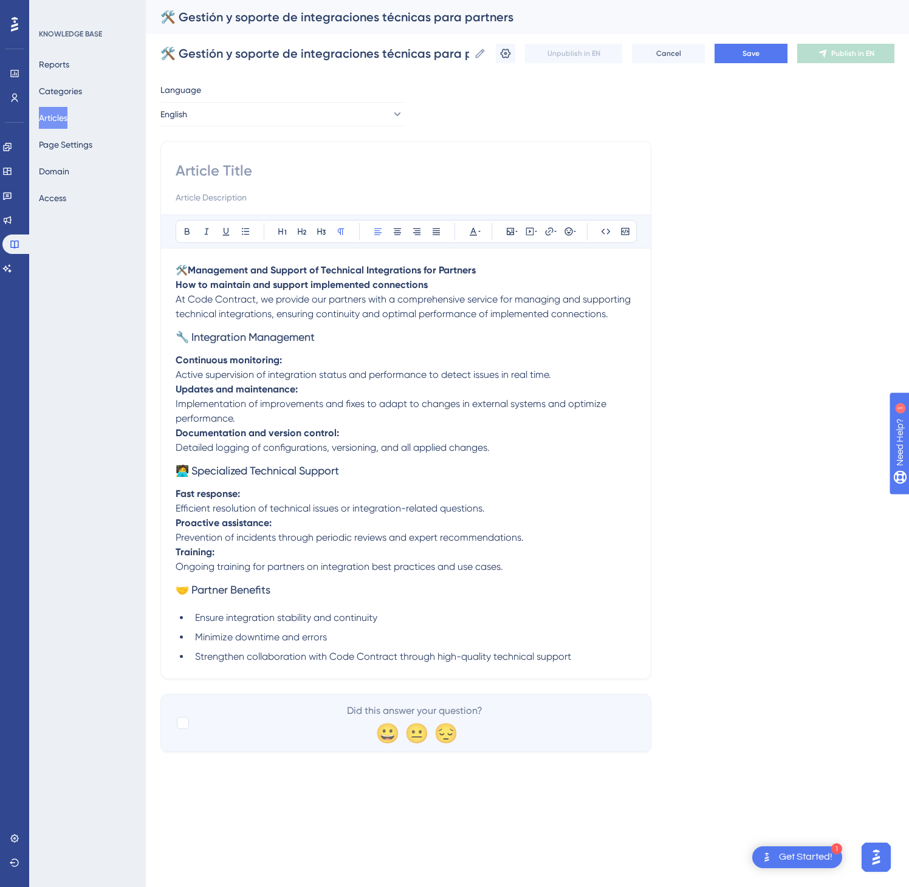
paste input "🛠️ Management and Support of Technical Integrations for Partners"
type input "🛠️ Management and Support of Technical Integrations for Partners"
click at [751, 60] on button "Save" at bounding box center [751, 53] width 73 height 19
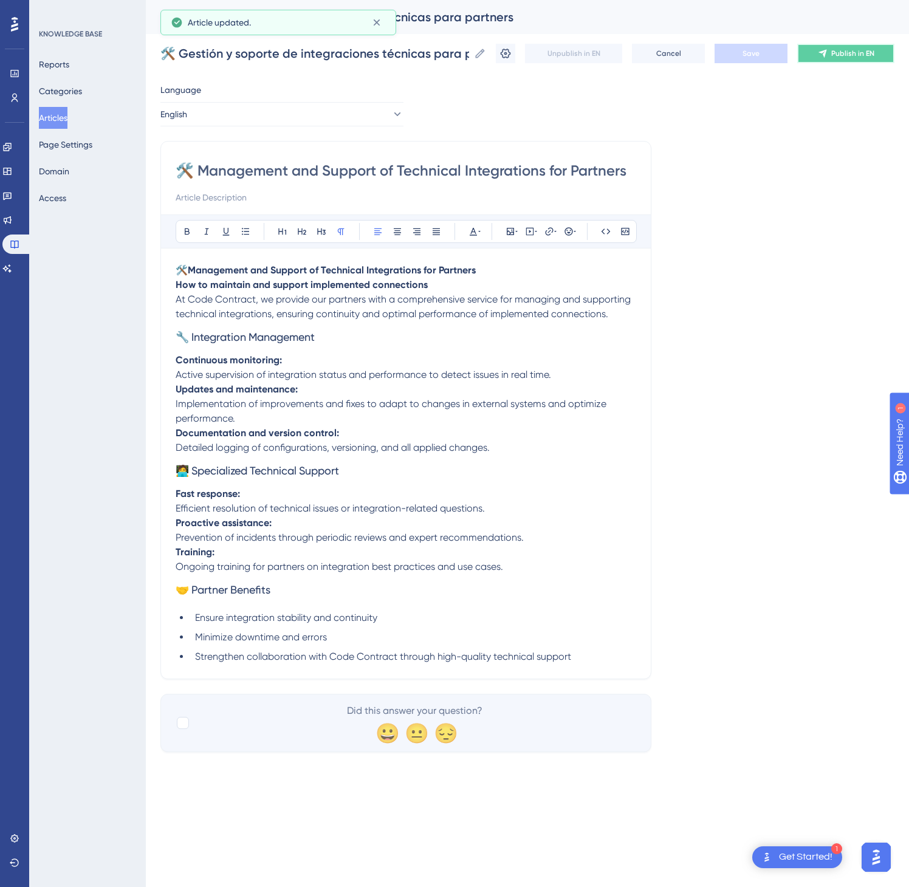
click at [831, 53] on span "Publish in EN" at bounding box center [852, 54] width 43 height 10
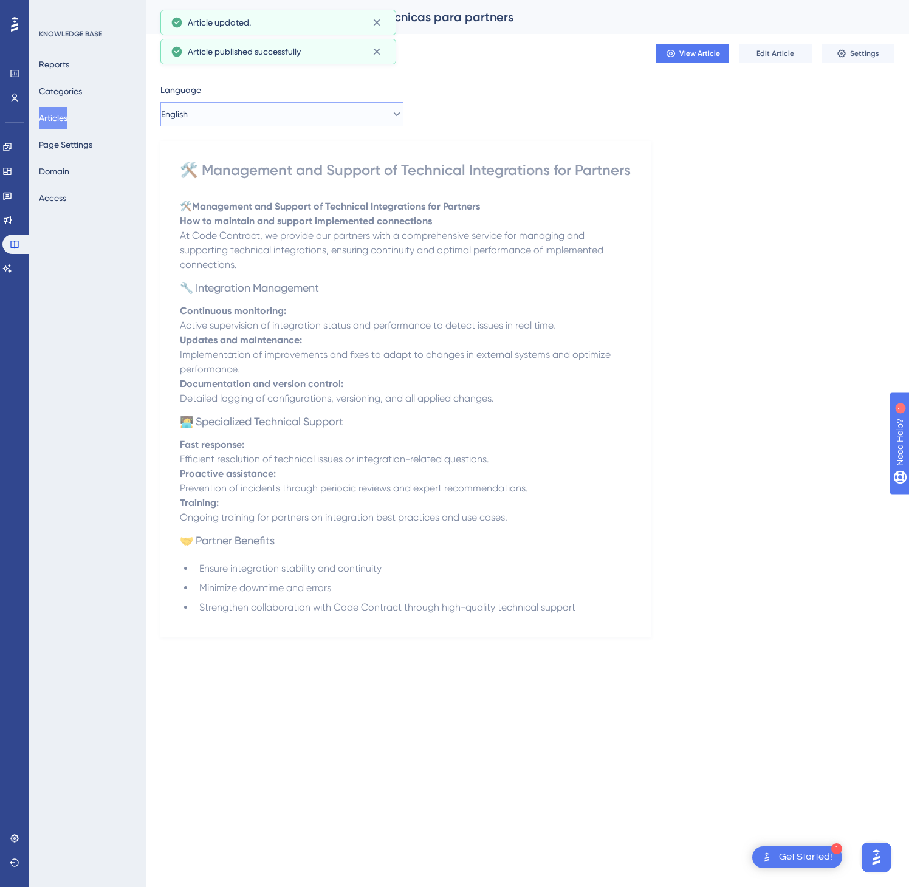
click at [372, 113] on button "English" at bounding box center [281, 114] width 243 height 24
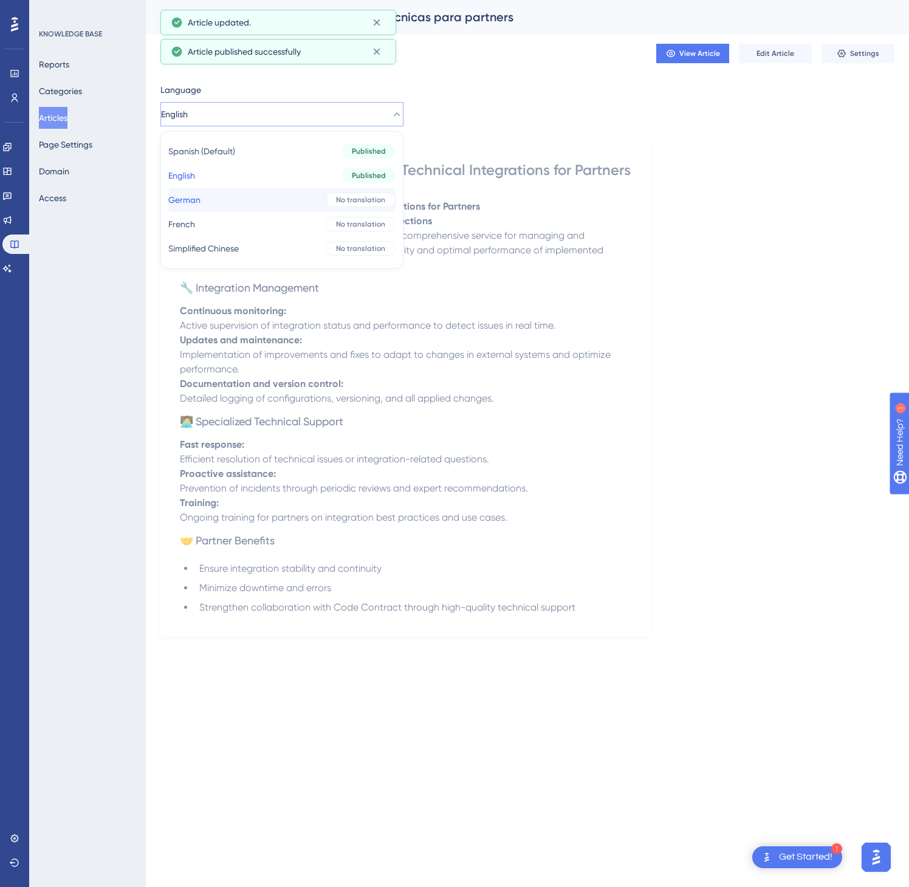
click at [326, 201] on div "No translation" at bounding box center [361, 200] width 70 height 15
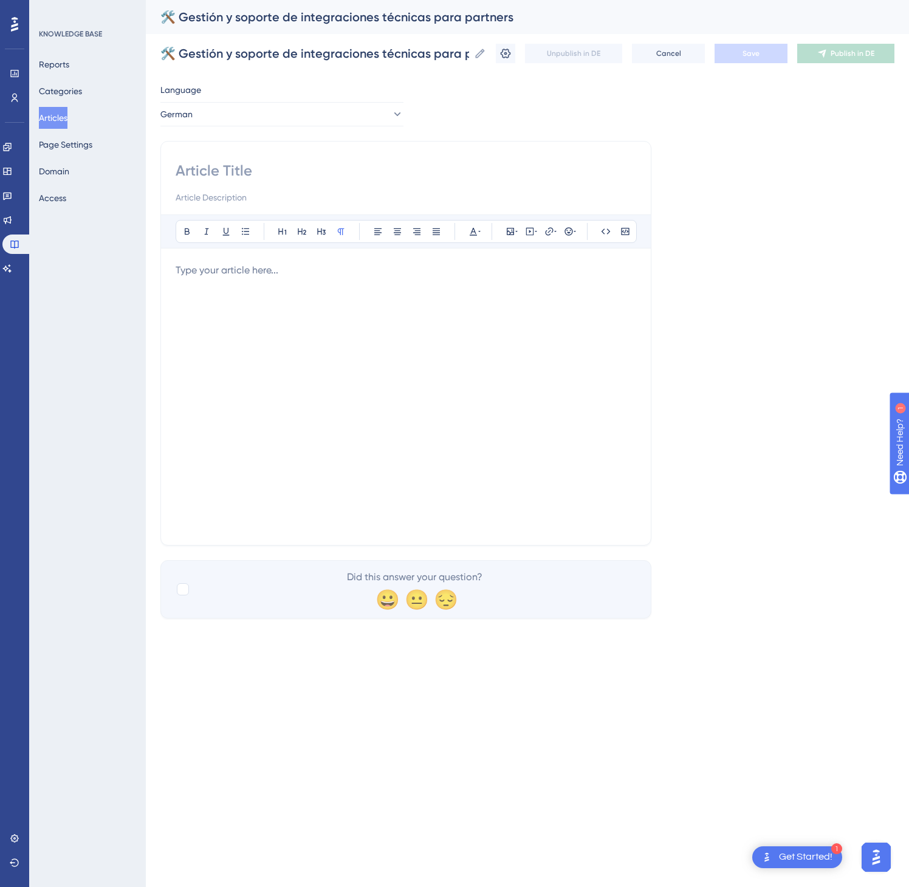
click at [239, 259] on div "Bold Italic Underline Bullet Point Heading 1 Heading 2 Heading 3 Normal Align L…" at bounding box center [406, 373] width 461 height 316
click at [243, 277] on p at bounding box center [406, 270] width 461 height 15
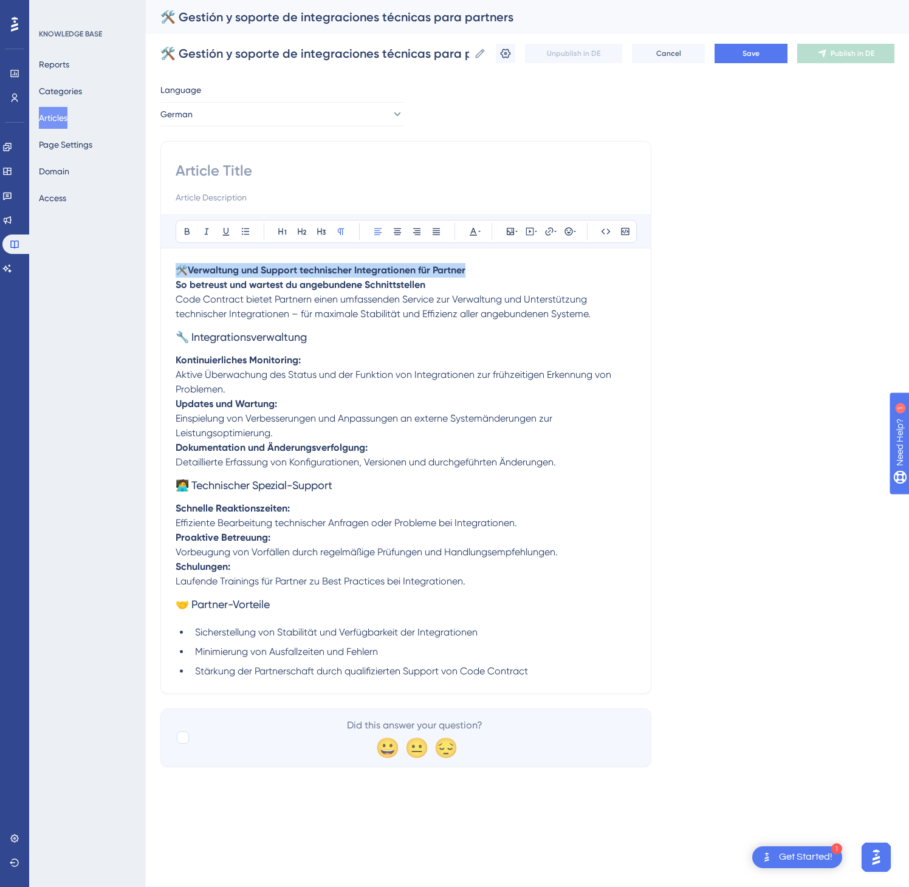
drag, startPoint x: 526, startPoint y: 273, endPoint x: 182, endPoint y: 261, distance: 344.2
click at [182, 261] on div "Bold Italic Underline Bullet Point Heading 1 Heading 2 Heading 3 Normal Align L…" at bounding box center [406, 447] width 461 height 464
click at [219, 172] on input at bounding box center [406, 170] width 461 height 19
paste input "🛠️ Verwaltung und Support technischer Integrationen für Partner"
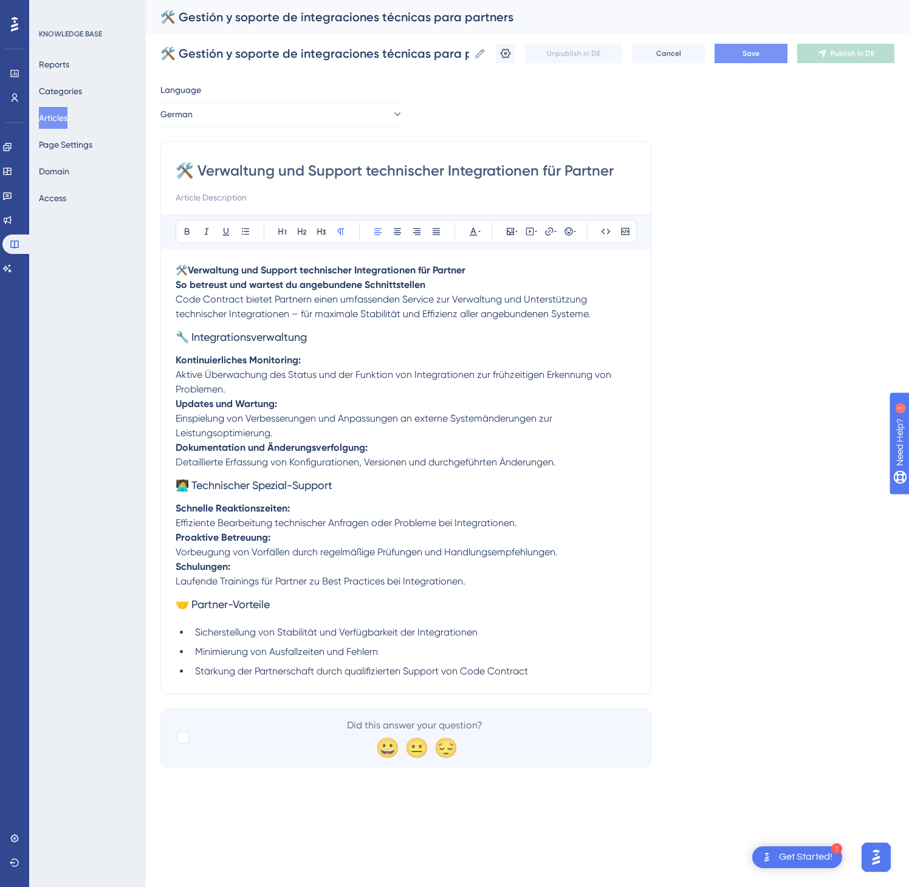
type input "🛠️ Verwaltung und Support technischer Integrationen für Partner"
click at [759, 46] on button "Save" at bounding box center [751, 53] width 73 height 19
click at [825, 52] on icon at bounding box center [822, 54] width 8 height 8
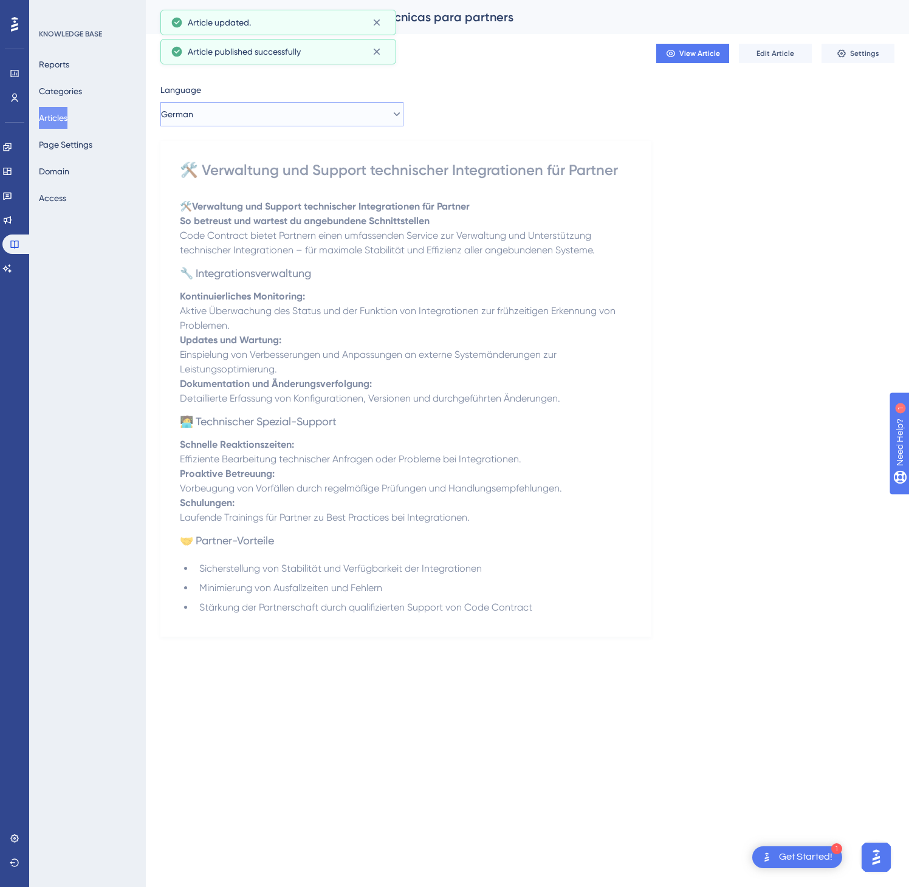
click at [310, 107] on button "German" at bounding box center [281, 114] width 243 height 24
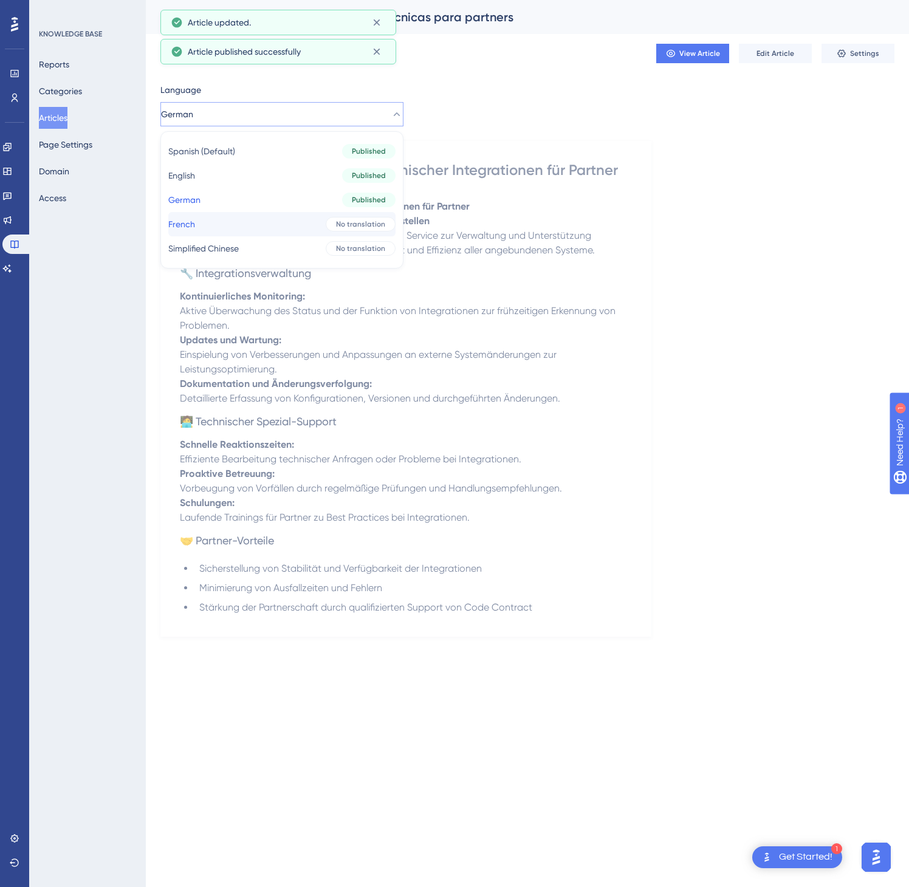
click at [289, 225] on button "French French No translation" at bounding box center [281, 224] width 227 height 24
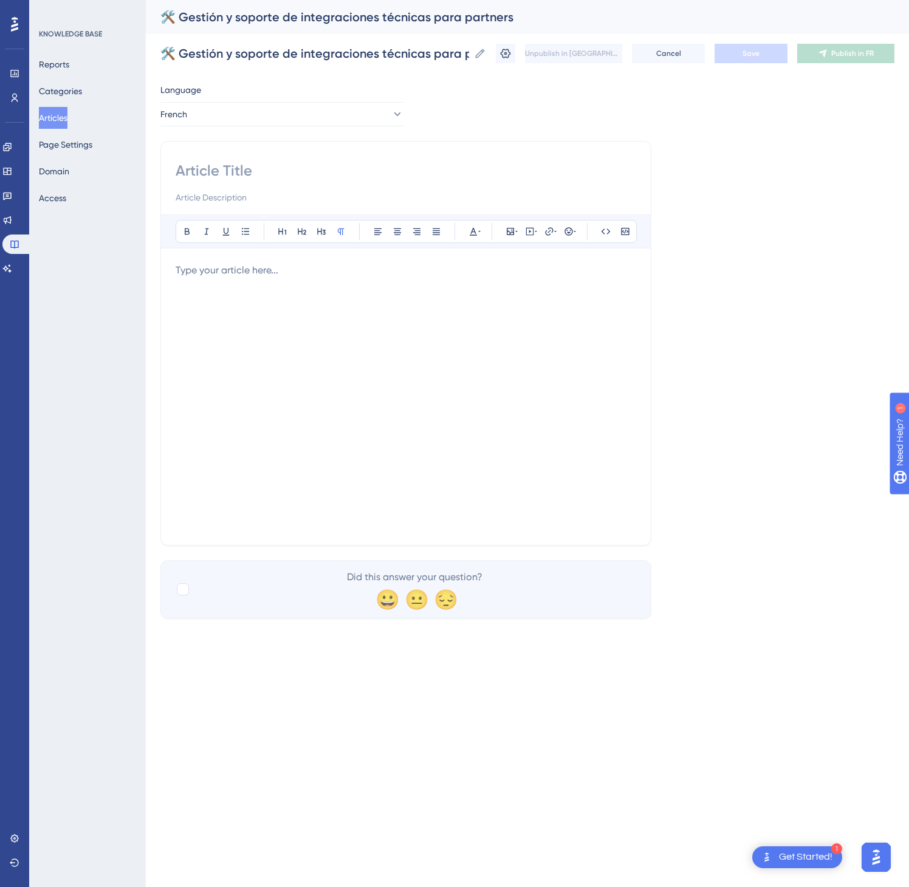
click at [255, 288] on div at bounding box center [406, 396] width 461 height 267
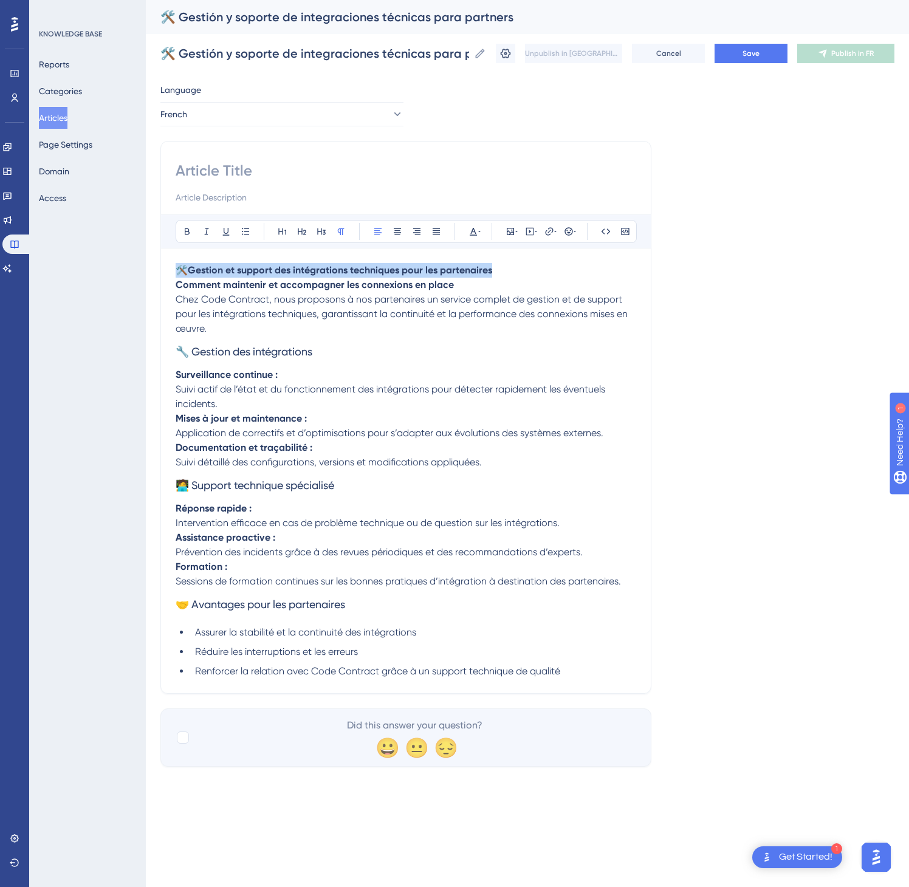
drag, startPoint x: 540, startPoint y: 274, endPoint x: 169, endPoint y: 271, distance: 370.7
click at [169, 271] on div "Bold Italic Underline Bullet Point Heading 1 Heading 2 Heading 3 Normal Align L…" at bounding box center [405, 417] width 491 height 553
click at [260, 173] on input at bounding box center [406, 170] width 461 height 19
paste input "🛠️ Gestion et support des intégrations techniques pour les partenaires"
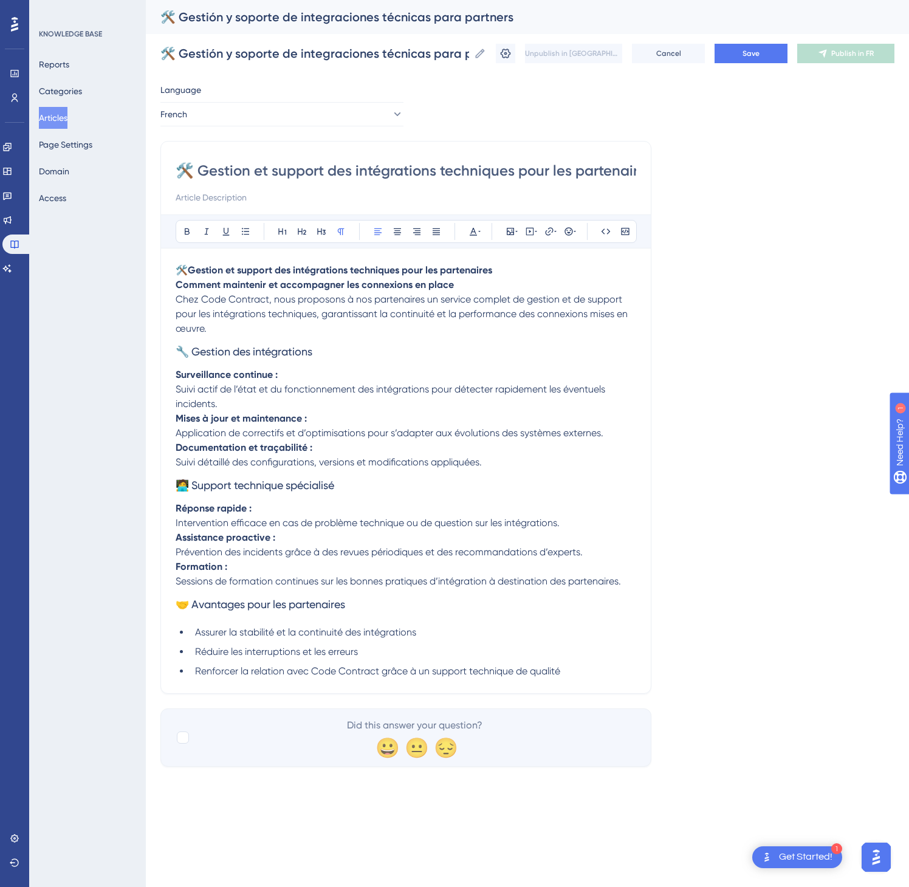
scroll to position [0, 18]
type input "🛠️ Gestion et support des intégrations techniques pour les partenaires"
click at [712, 57] on div "Unpublish in FR Cancel Save Publish in FR" at bounding box center [695, 53] width 399 height 19
click at [736, 55] on button "Save" at bounding box center [751, 53] width 73 height 19
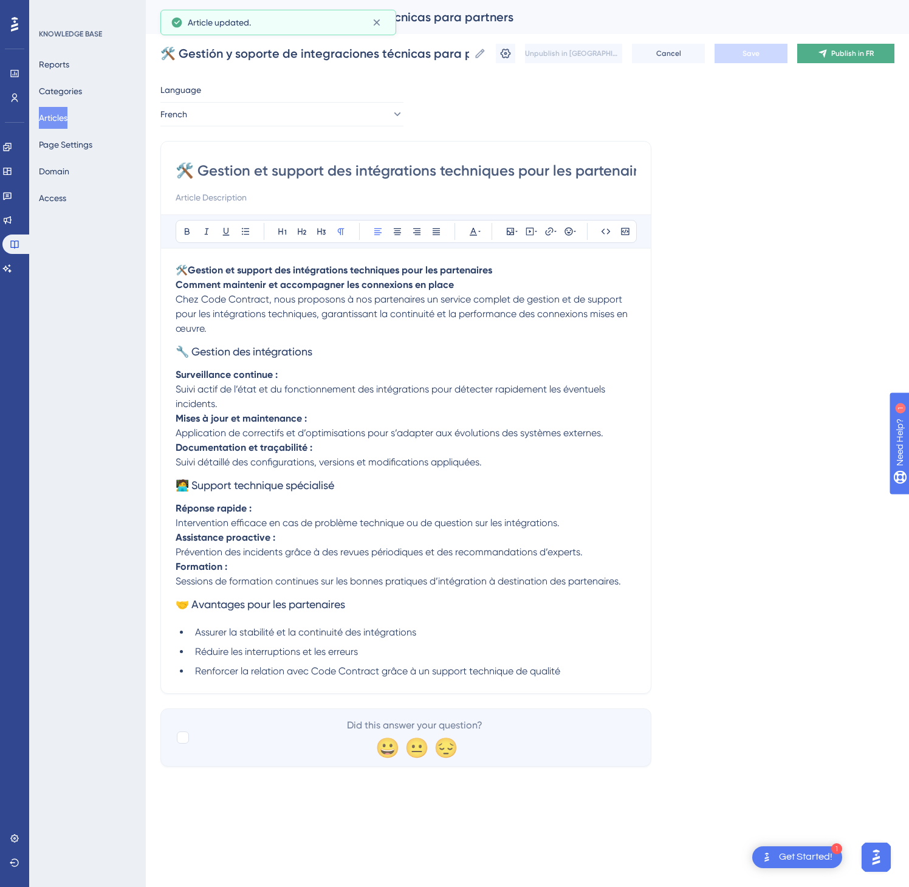
click at [850, 58] on button "Publish in FR" at bounding box center [845, 53] width 97 height 19
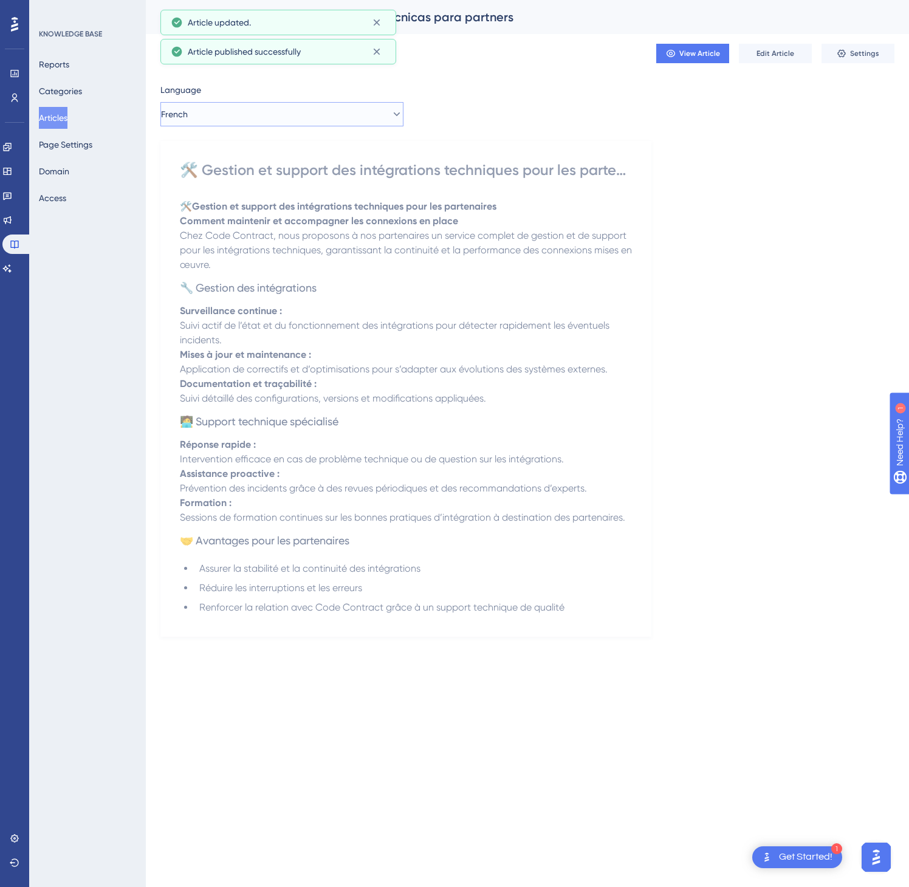
drag, startPoint x: 312, startPoint y: 114, endPoint x: 299, endPoint y: 104, distance: 16.0
click at [312, 113] on button "French" at bounding box center [281, 114] width 243 height 24
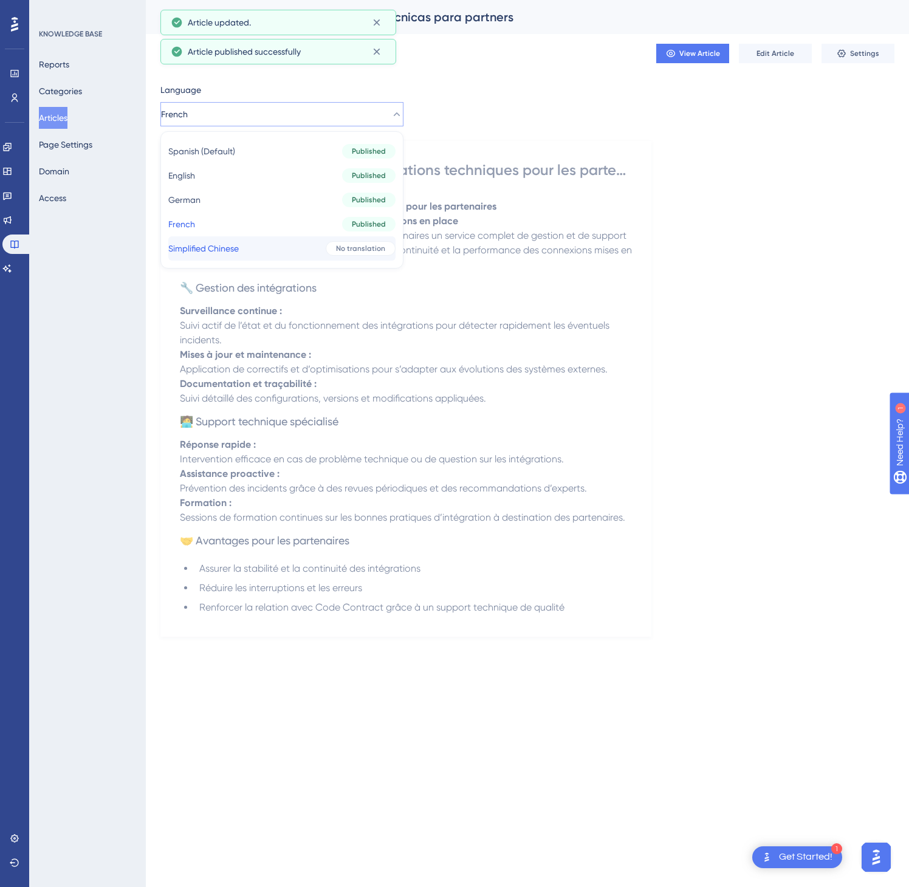
click at [326, 251] on div "No translation" at bounding box center [361, 248] width 70 height 15
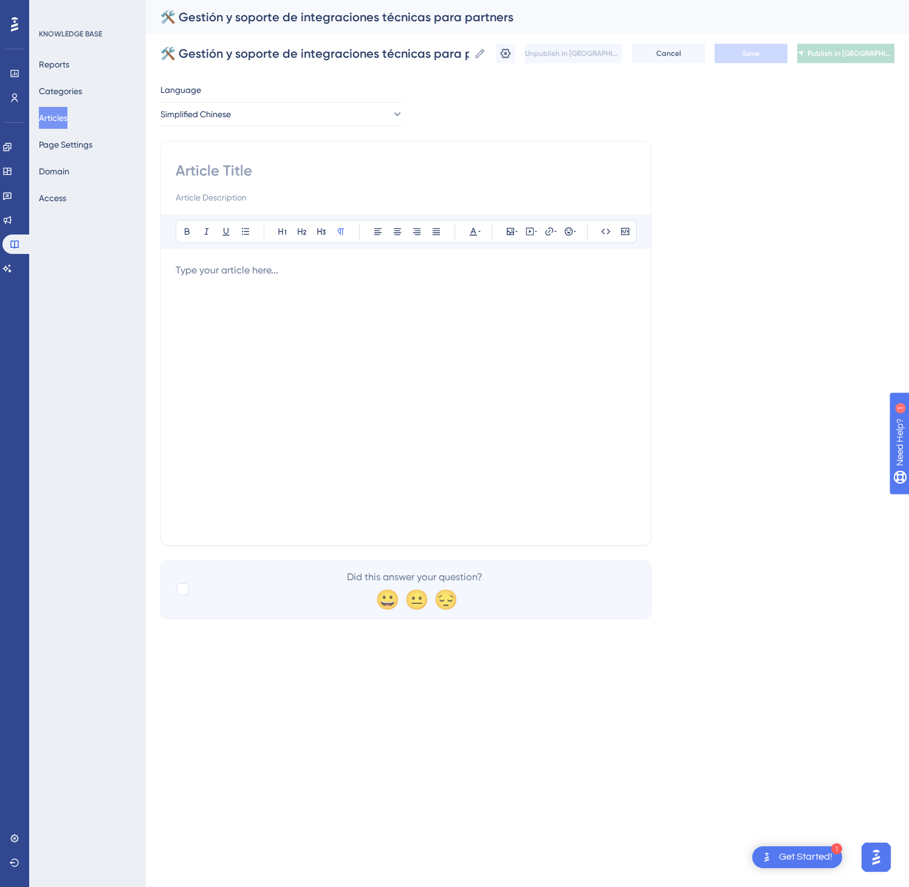
click at [475, 397] on div at bounding box center [406, 396] width 461 height 267
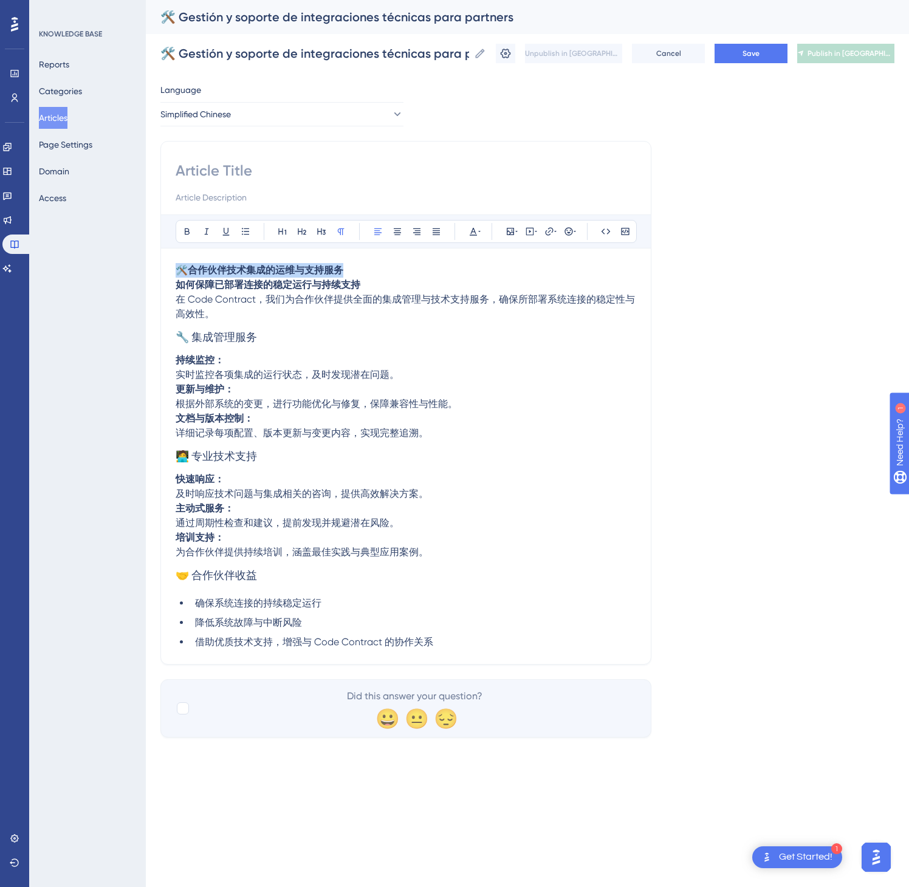
drag, startPoint x: 404, startPoint y: 267, endPoint x: 163, endPoint y: 275, distance: 240.8
click at [163, 275] on div "Bold Italic Underline Bullet Point Heading 1 Heading 2 Heading 3 Normal Align L…" at bounding box center [405, 403] width 491 height 524
click at [245, 164] on input at bounding box center [406, 170] width 461 height 19
paste input "🛠️ 合作伙伴技术集成的运维与支持服务"
type input "🛠️ 合作伙伴技术集成的运维与支持服务"
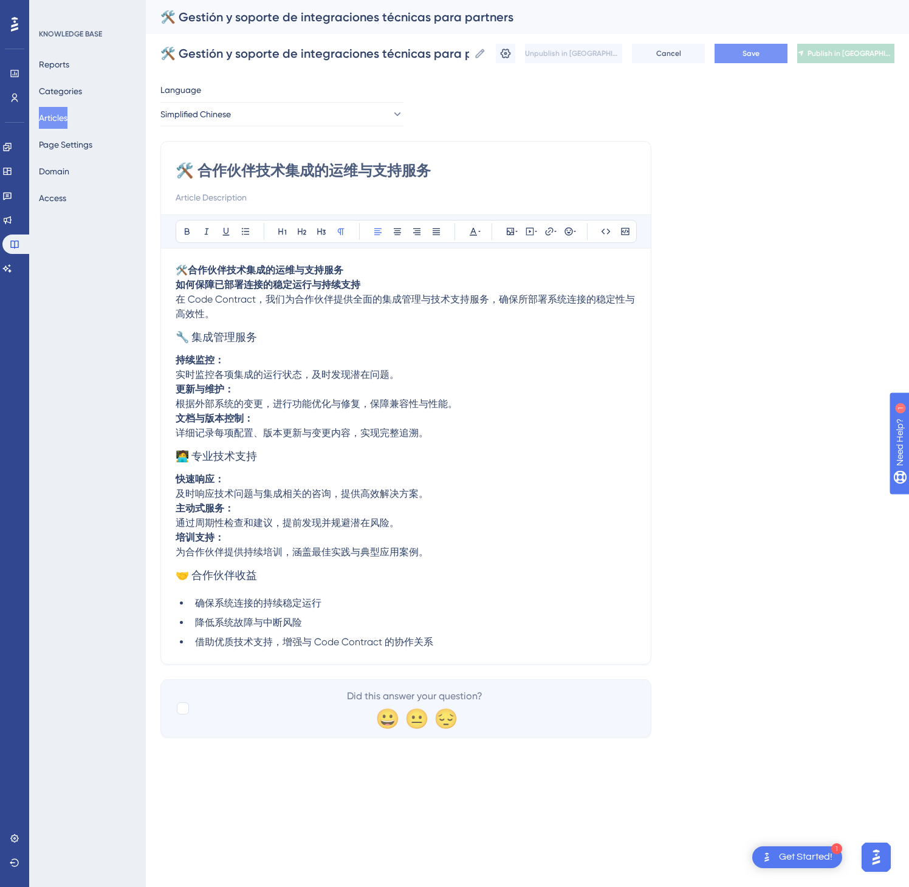
click at [756, 60] on button "Save" at bounding box center [751, 53] width 73 height 19
click at [853, 50] on span "Publish in [GEOGRAPHIC_DATA]-CN" at bounding box center [851, 54] width 87 height 10
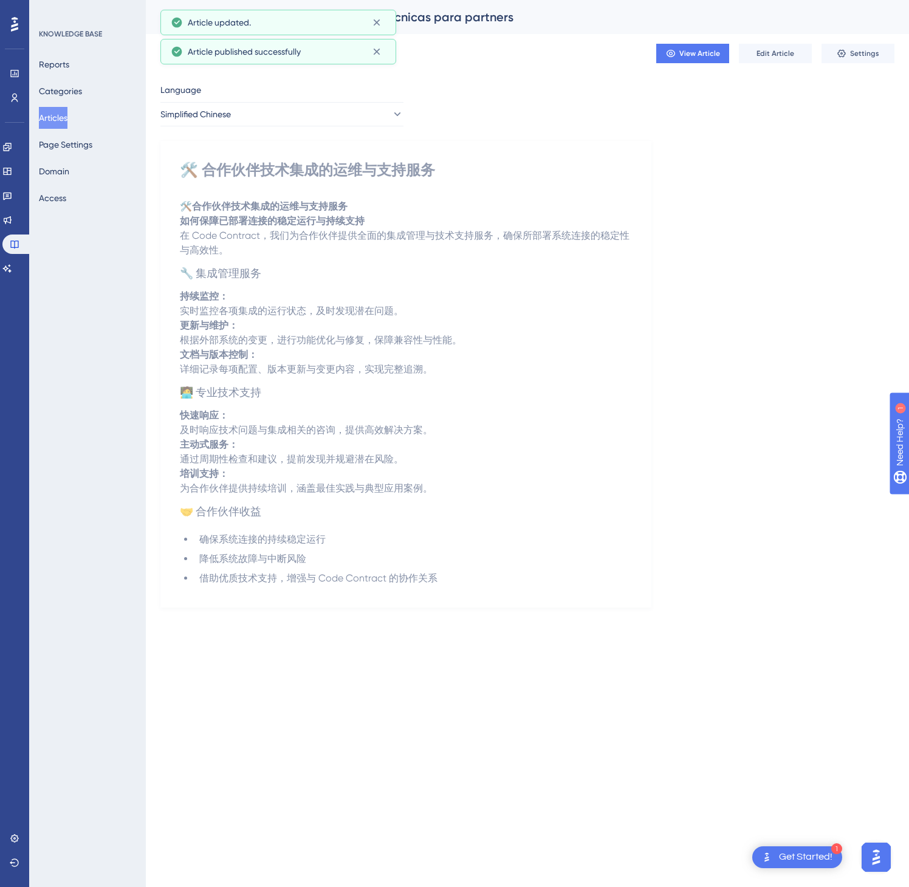
click at [63, 119] on button "Articles" at bounding box center [53, 118] width 29 height 22
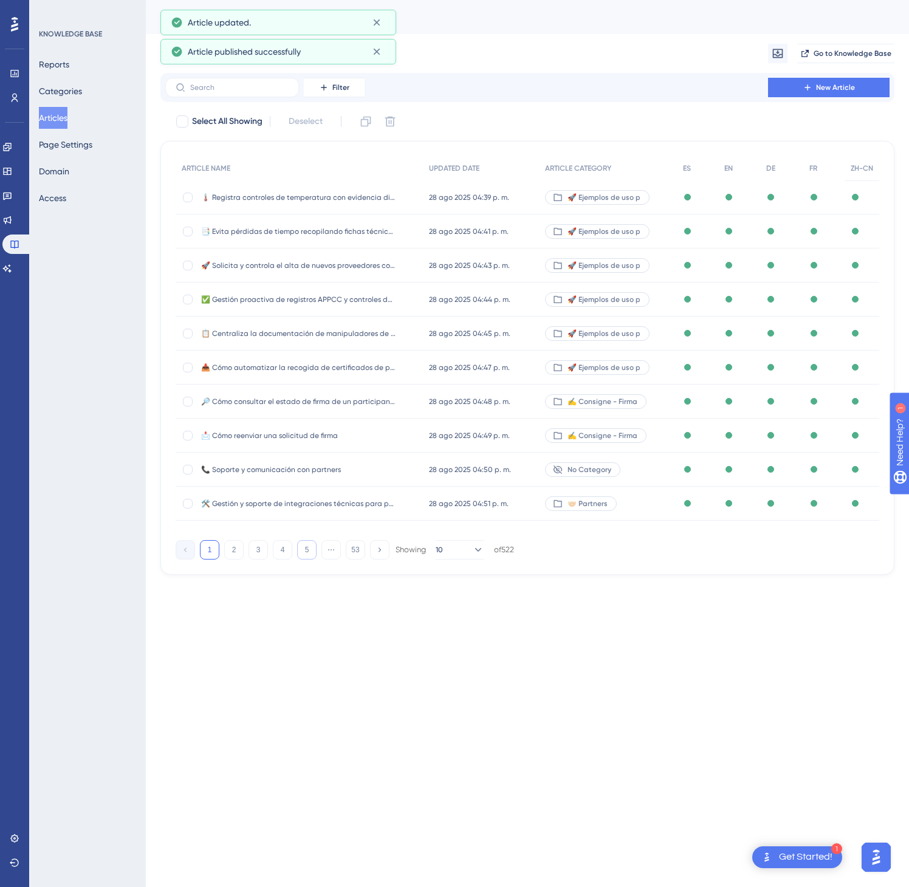
click at [313, 551] on button "5" at bounding box center [306, 549] width 19 height 19
click at [313, 551] on button "6" at bounding box center [306, 549] width 19 height 19
click at [313, 551] on button "8" at bounding box center [306, 549] width 19 height 19
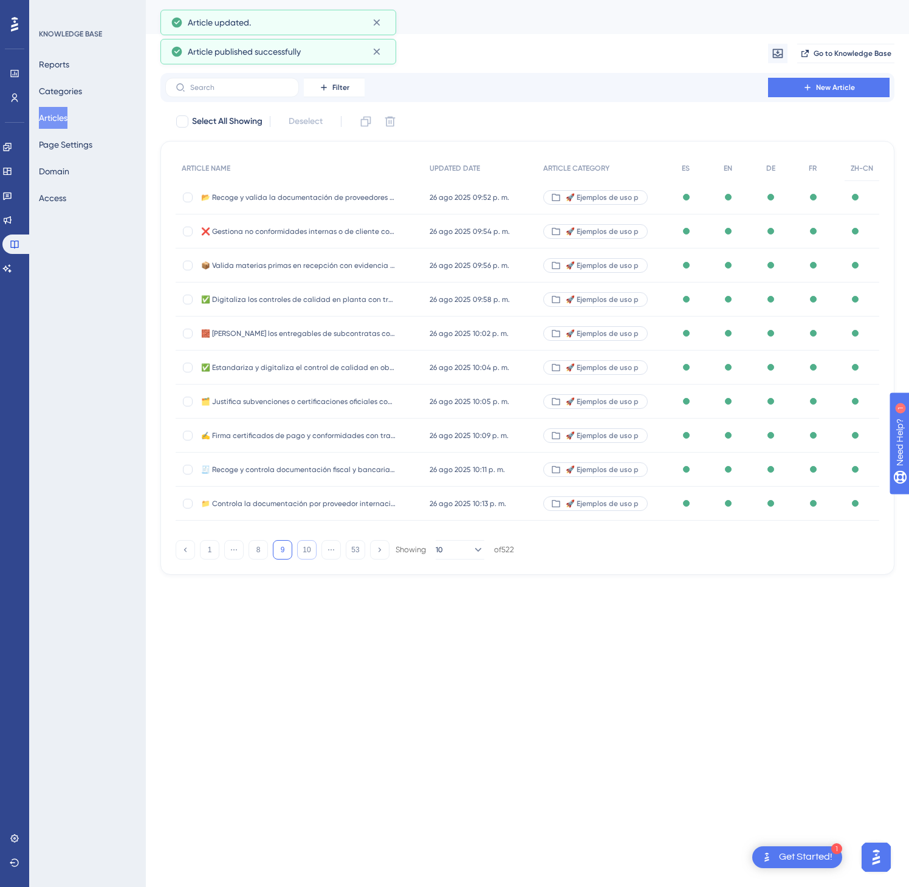
click at [313, 551] on button "10" at bounding box center [306, 549] width 19 height 19
click at [313, 551] on button "12" at bounding box center [306, 549] width 19 height 19
click at [313, 551] on button "14" at bounding box center [306, 549] width 19 height 19
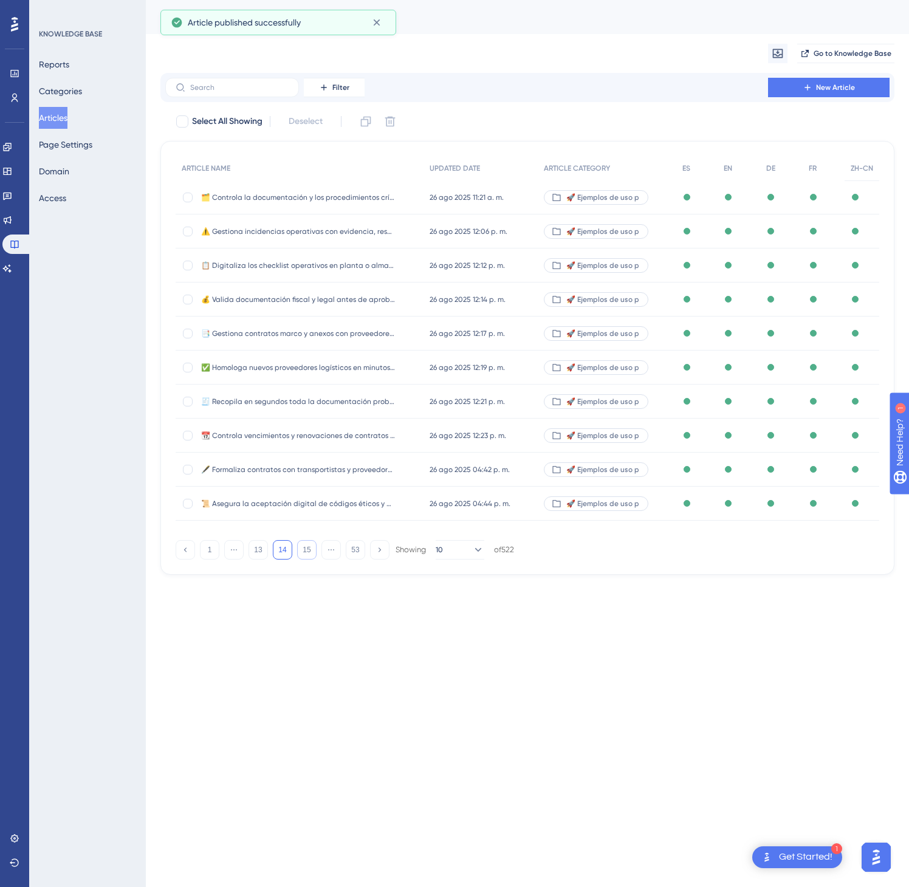
click at [313, 551] on button "15" at bounding box center [306, 549] width 19 height 19
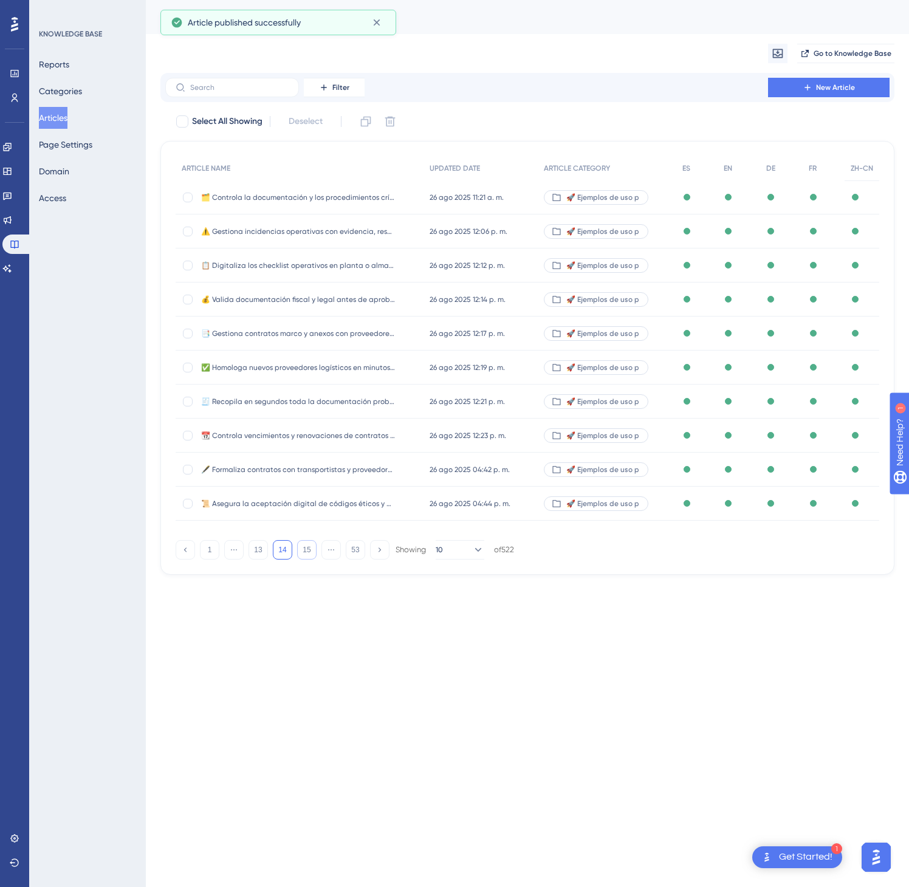
click at [313, 551] on button "15" at bounding box center [306, 549] width 19 height 19
click at [313, 551] on button "21" at bounding box center [306, 549] width 19 height 19
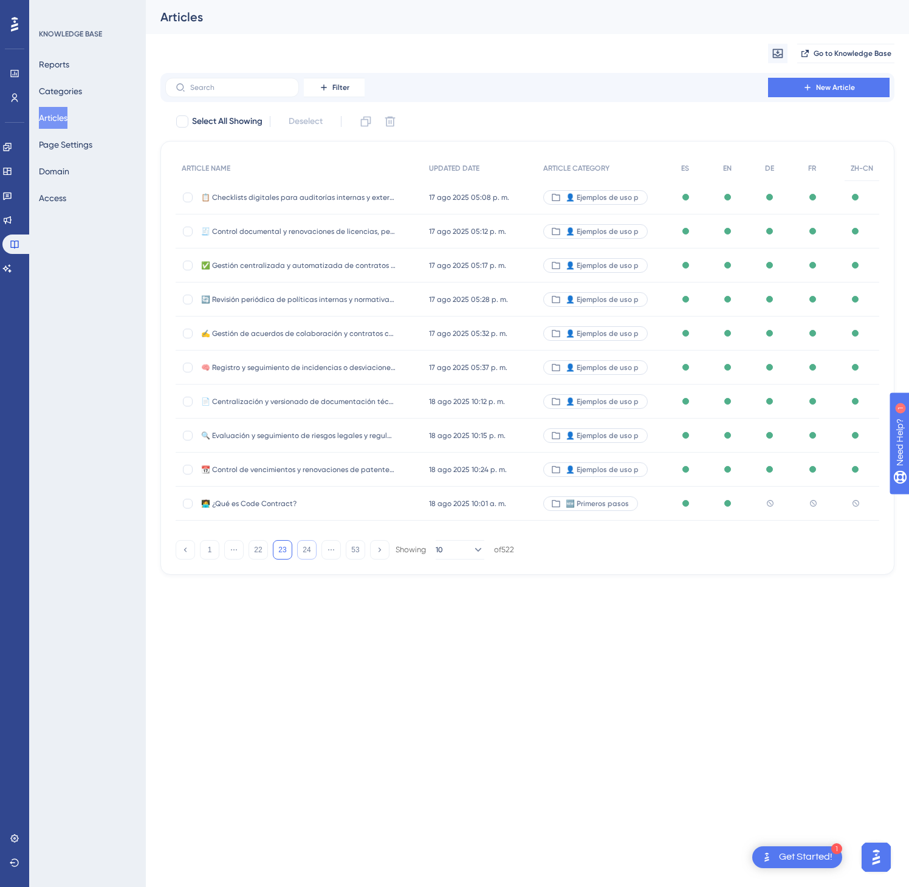
click at [313, 551] on button "24" at bounding box center [306, 549] width 19 height 19
click at [313, 551] on button "26" at bounding box center [306, 549] width 19 height 19
click at [313, 551] on button "28" at bounding box center [306, 549] width 19 height 19
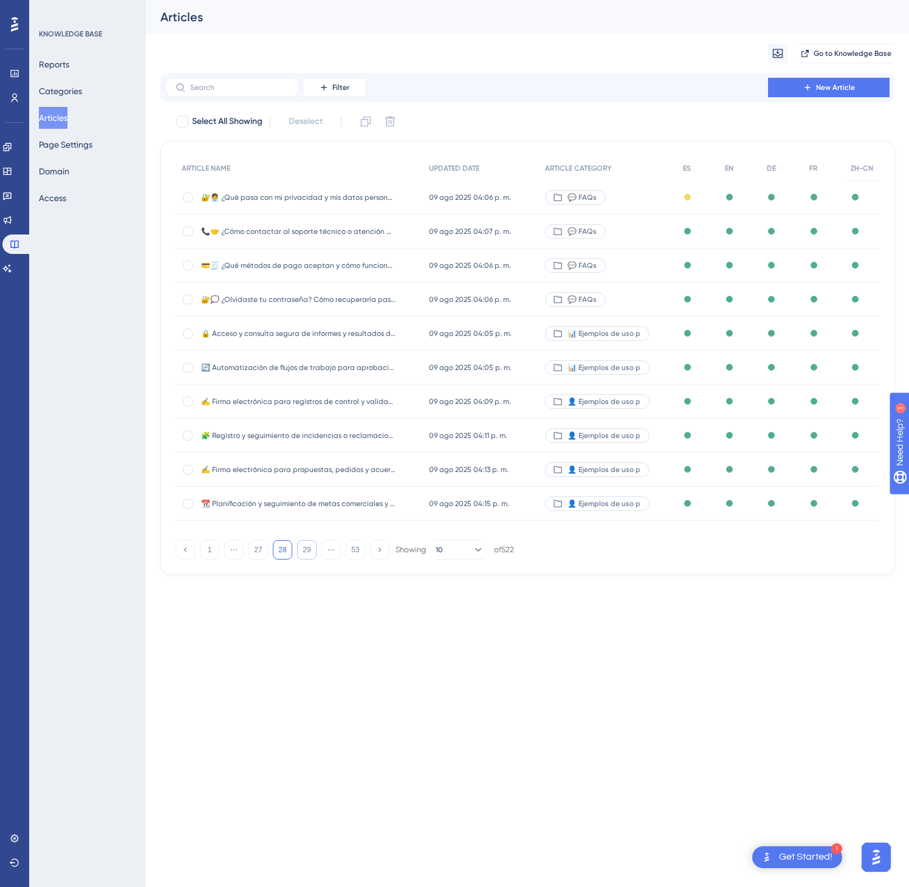
click at [313, 551] on button "29" at bounding box center [306, 549] width 19 height 19
click at [313, 551] on button "30" at bounding box center [306, 549] width 19 height 19
click at [313, 551] on button "33" at bounding box center [306, 549] width 19 height 19
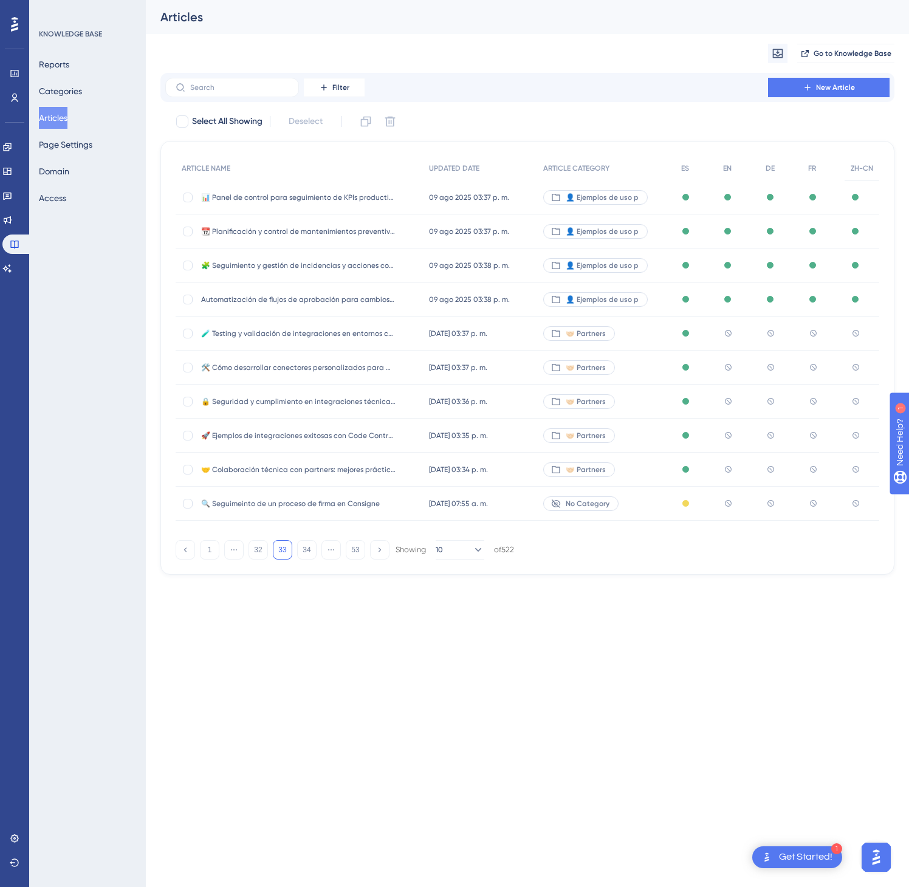
click at [641, 342] on div "🤝🏻 Partners" at bounding box center [606, 334] width 138 height 34
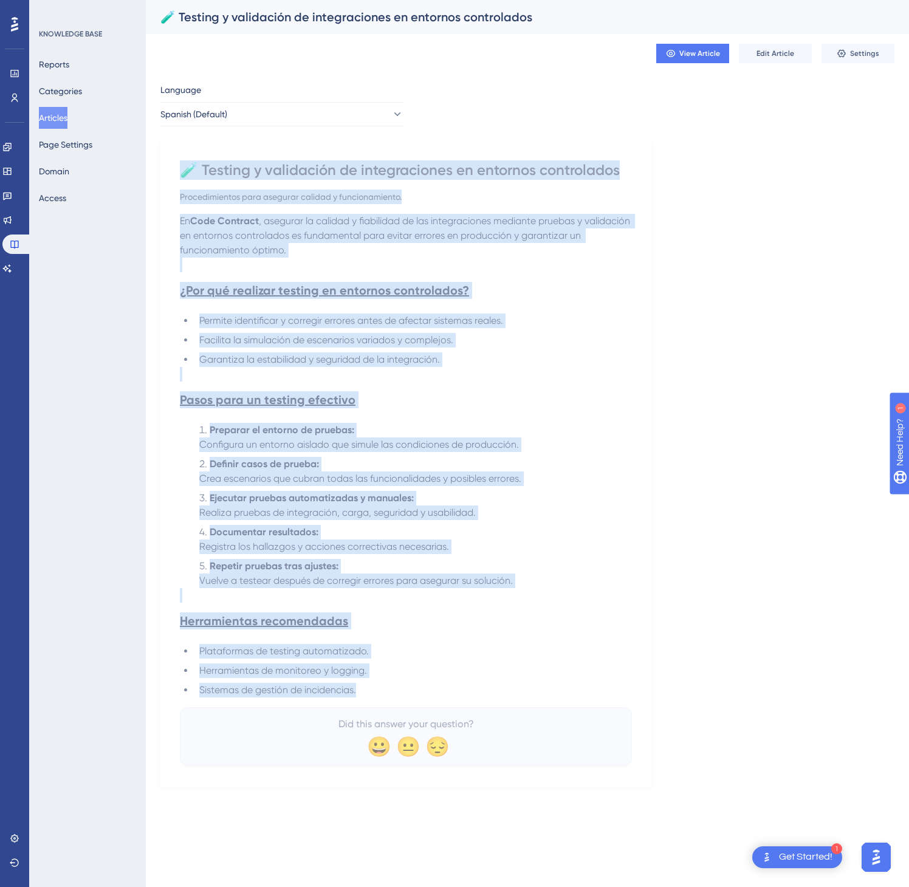
drag, startPoint x: 184, startPoint y: 170, endPoint x: 472, endPoint y: 706, distance: 608.5
click at [472, 706] on div "🧪 Testing y validación de integraciones en entornos controlados Procedimientos …" at bounding box center [406, 462] width 452 height 605
click at [286, 111] on button "Spanish (Default)" at bounding box center [281, 114] width 243 height 24
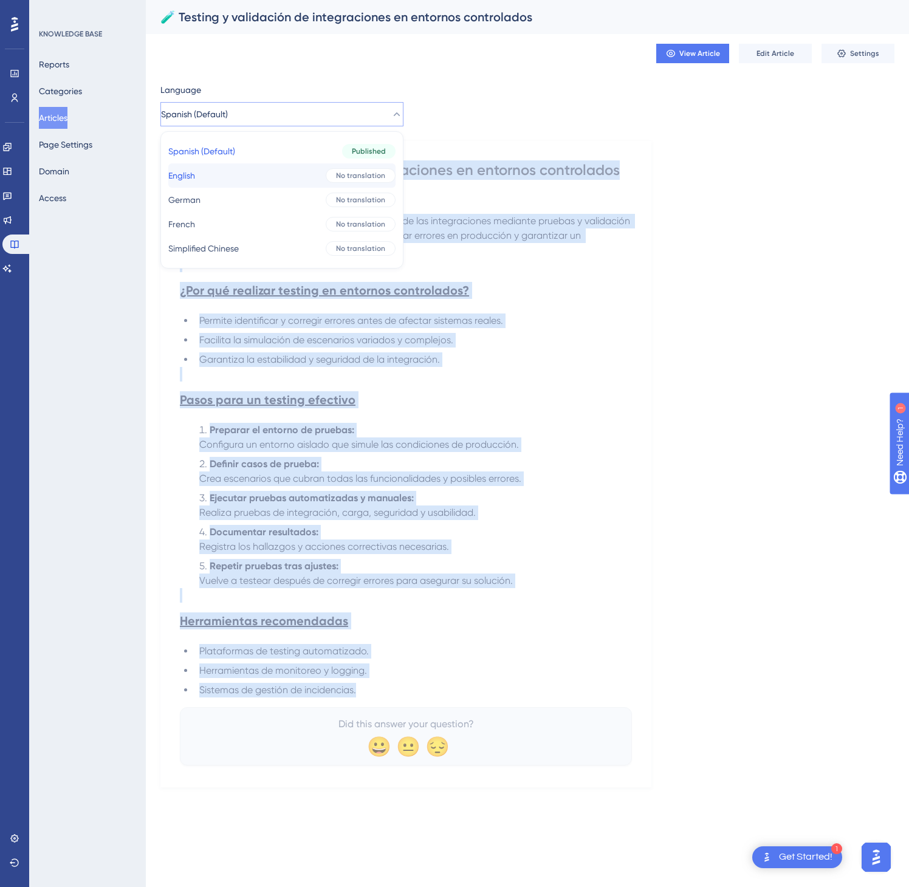
click at [264, 178] on button "English English No translation" at bounding box center [281, 175] width 227 height 24
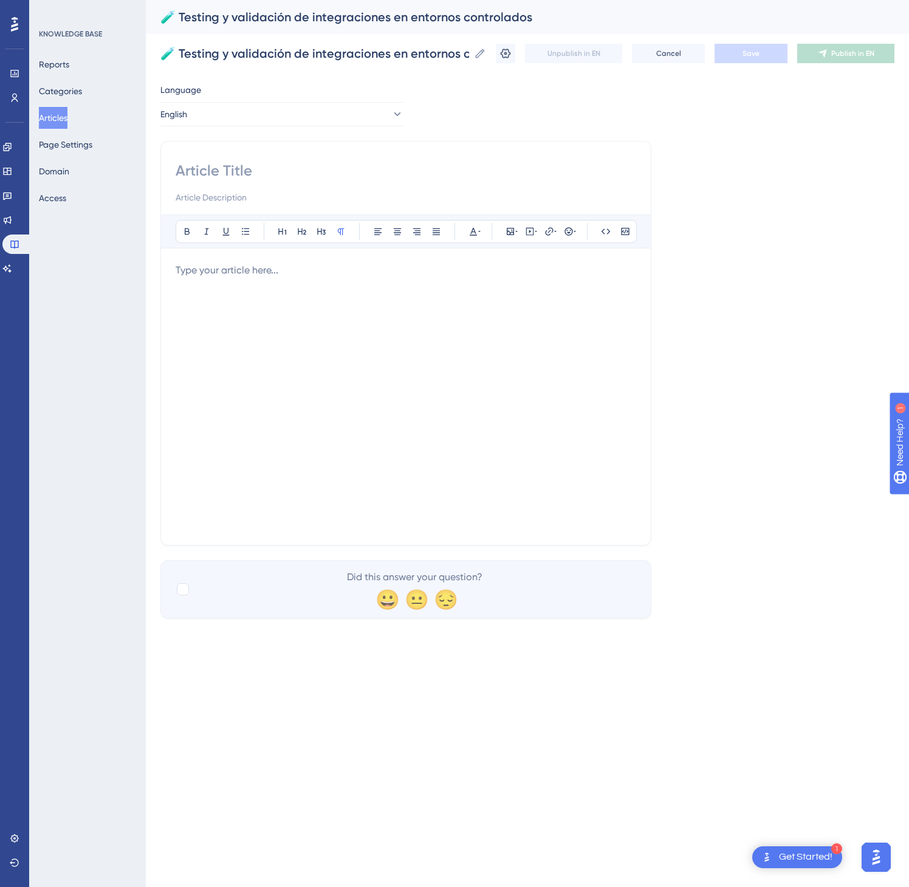
click at [342, 329] on div at bounding box center [406, 396] width 461 height 267
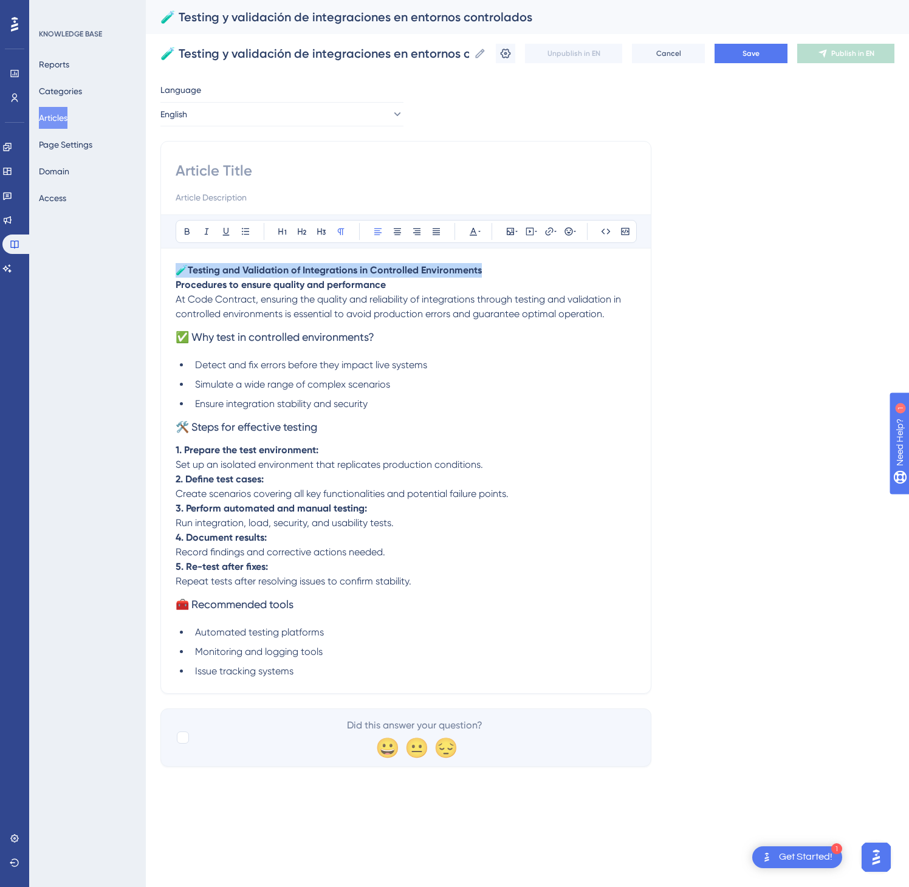
drag, startPoint x: 520, startPoint y: 274, endPoint x: 179, endPoint y: 261, distance: 341.8
click at [179, 261] on div "Bold Italic Underline Bullet Point Heading 1 Heading 2 Heading 3 Normal Align L…" at bounding box center [406, 447] width 461 height 464
click at [237, 154] on div "Bold Italic Underline Bullet Point Heading 1 Heading 2 Heading 3 Normal Align L…" at bounding box center [405, 417] width 491 height 553
click at [236, 170] on input at bounding box center [406, 170] width 461 height 19
paste input "🧪 Testing and Validation of Integrations in Controlled Environments"
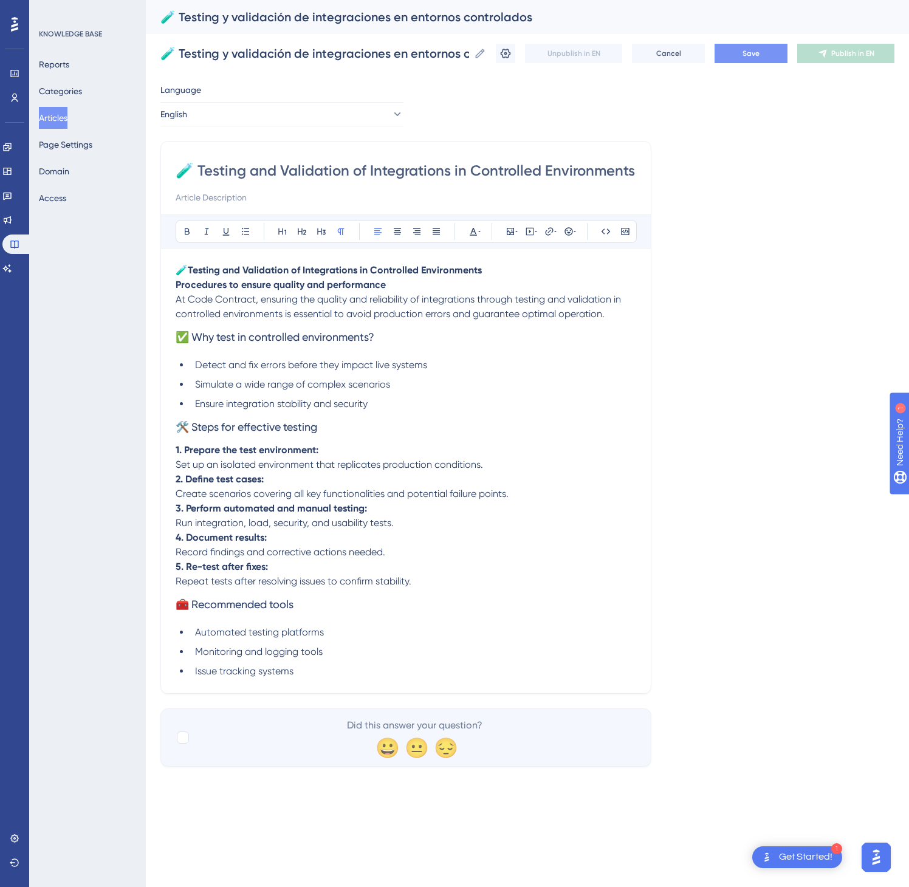
type input "🧪 Testing and Validation of Integrations in Controlled Environments"
click at [772, 50] on button "Save" at bounding box center [751, 53] width 73 height 19
click at [841, 57] on span "Publish in EN" at bounding box center [852, 54] width 43 height 10
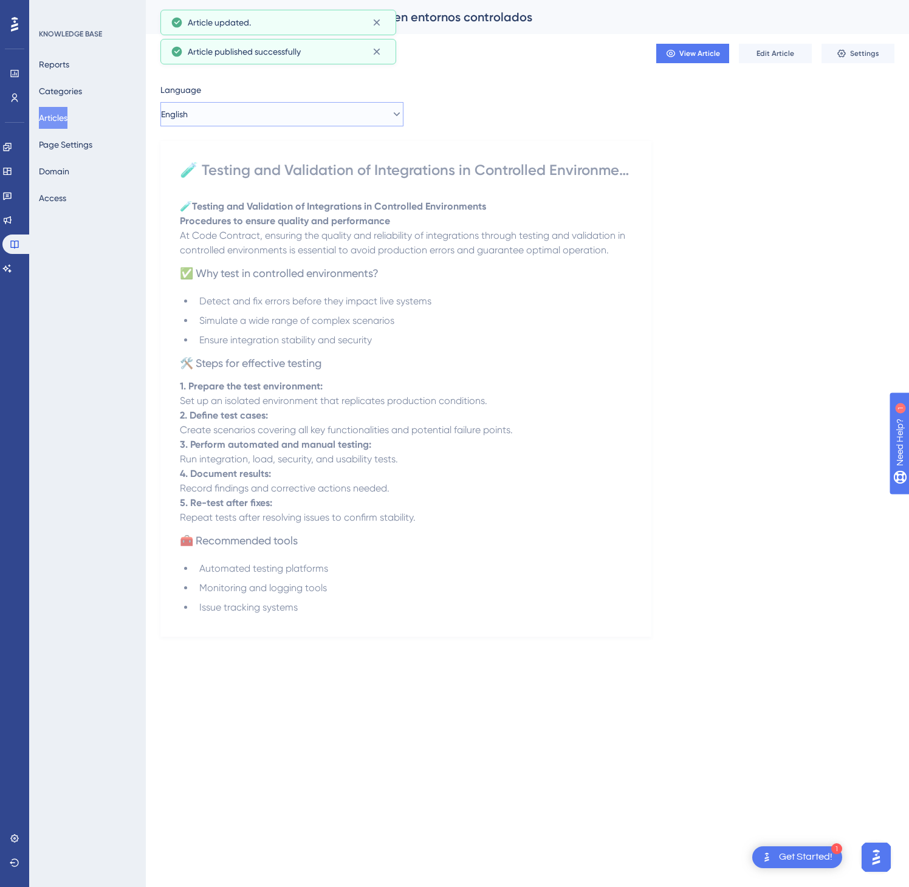
click at [309, 112] on button "English" at bounding box center [281, 114] width 243 height 24
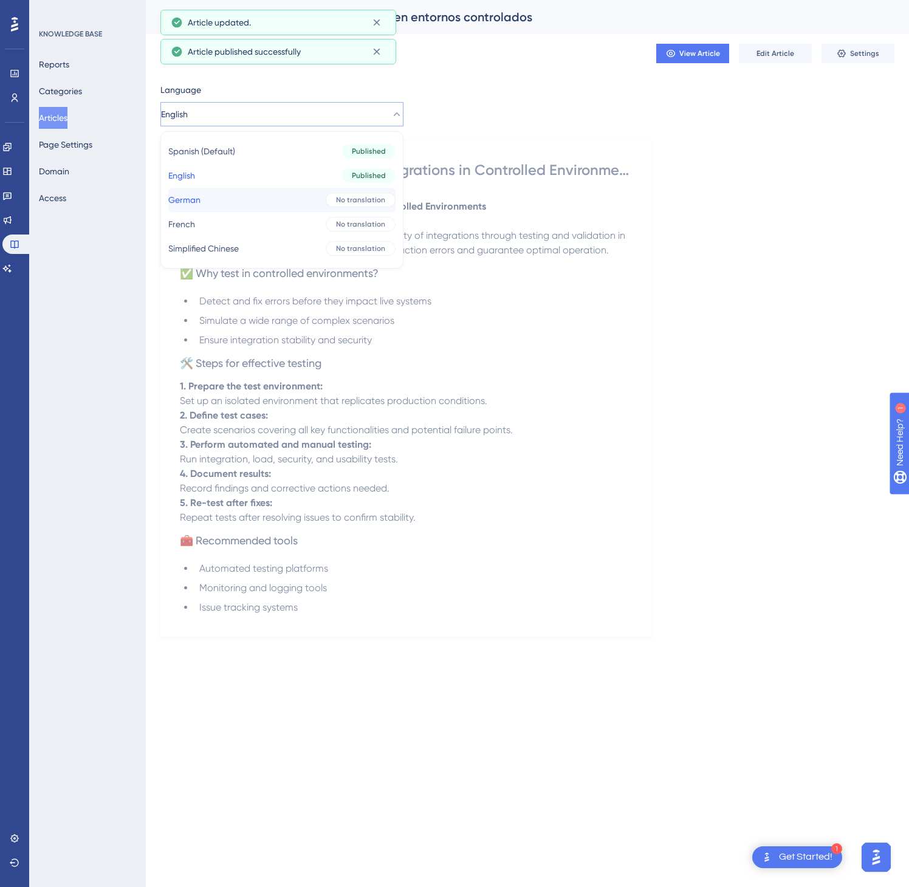
click at [294, 201] on button "German German No translation" at bounding box center [281, 200] width 227 height 24
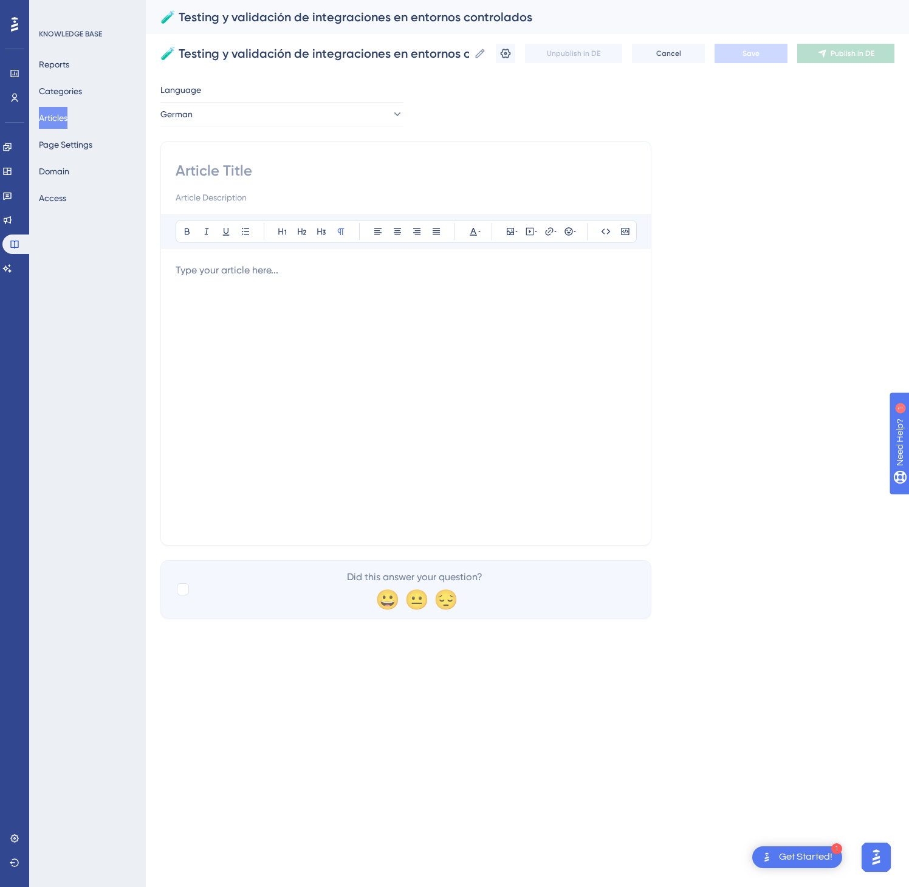
click at [503, 357] on div at bounding box center [406, 396] width 461 height 267
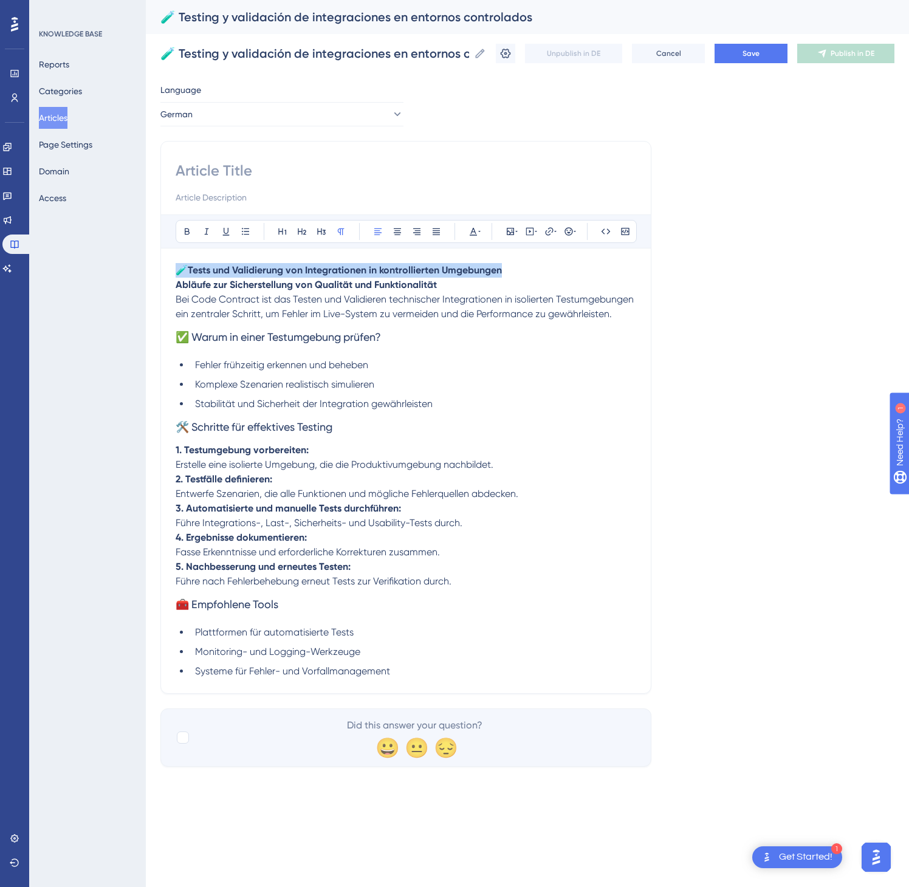
drag, startPoint x: 454, startPoint y: 269, endPoint x: 179, endPoint y: 259, distance: 275.5
click at [179, 259] on div "Bold Italic Underline Bullet Point Heading 1 Heading 2 Heading 3 Normal Align L…" at bounding box center [406, 447] width 461 height 464
click at [218, 167] on input at bounding box center [406, 170] width 461 height 19
paste input "🧪 Tests und Validierung von Integrationen in kontrollierten Umgebungen"
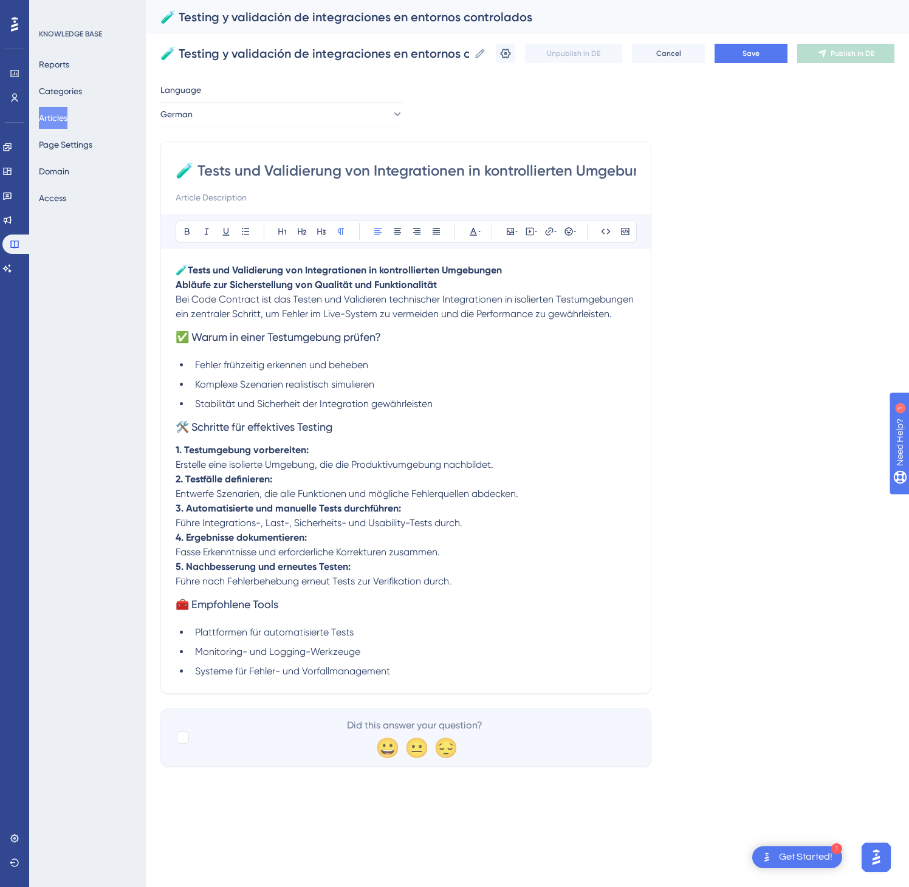
scroll to position [0, 32]
type input "🧪 Tests und Validierung von Integrationen in kontrollierten Umgebungen"
click at [751, 58] on button "Save" at bounding box center [751, 53] width 73 height 19
click at [857, 57] on span "Publish in DE" at bounding box center [853, 54] width 44 height 10
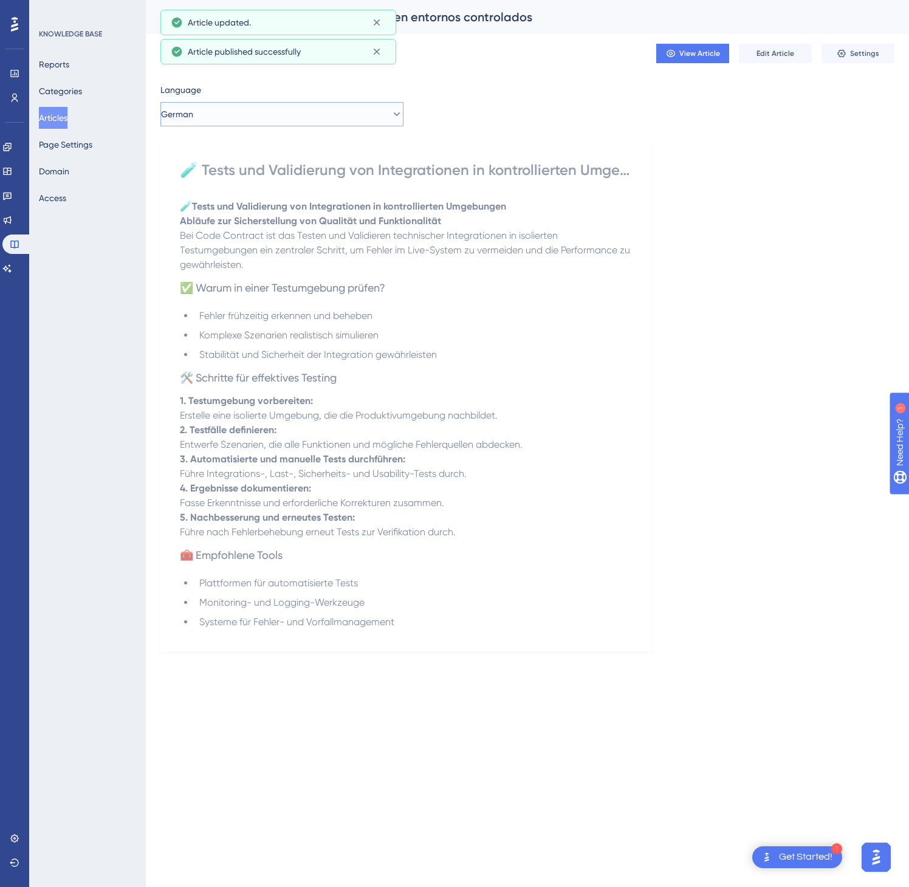
click at [284, 119] on button "German" at bounding box center [281, 114] width 243 height 24
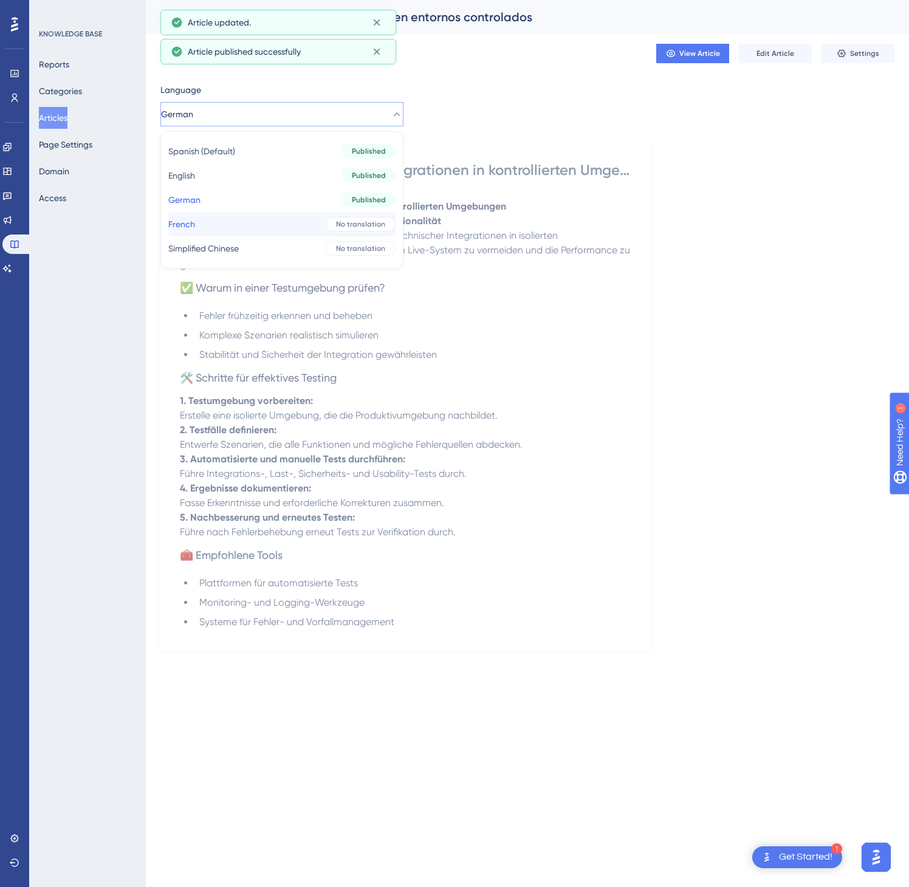
click at [278, 232] on button "French French No translation" at bounding box center [281, 224] width 227 height 24
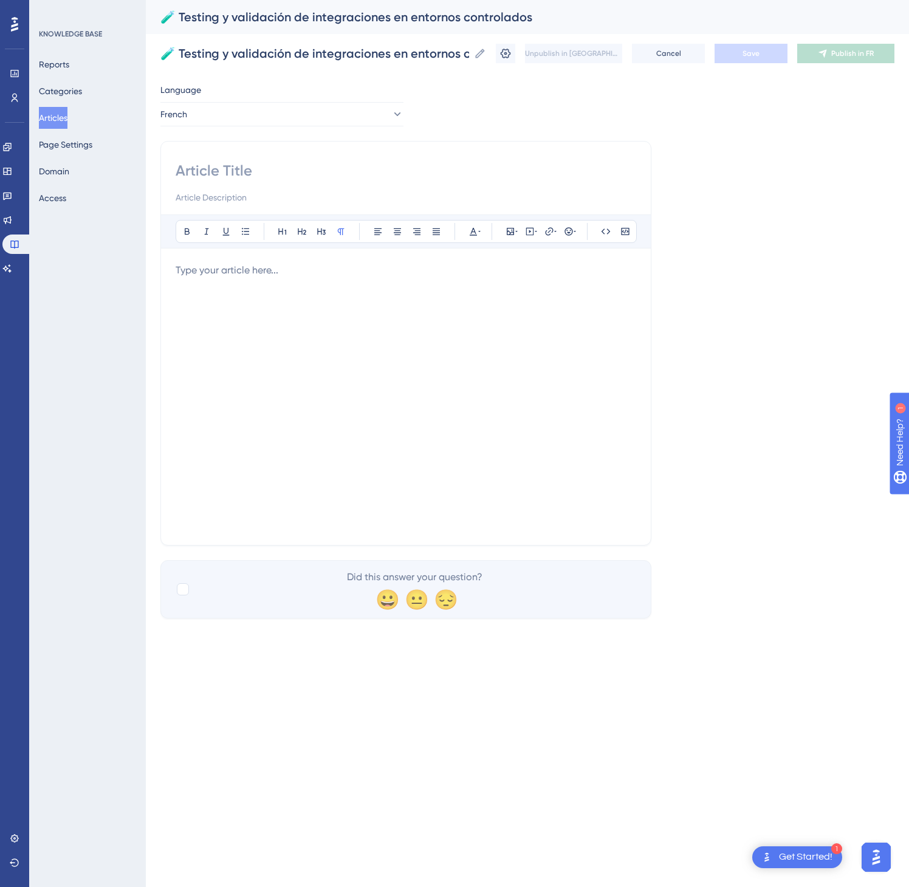
click at [569, 379] on div at bounding box center [406, 396] width 461 height 267
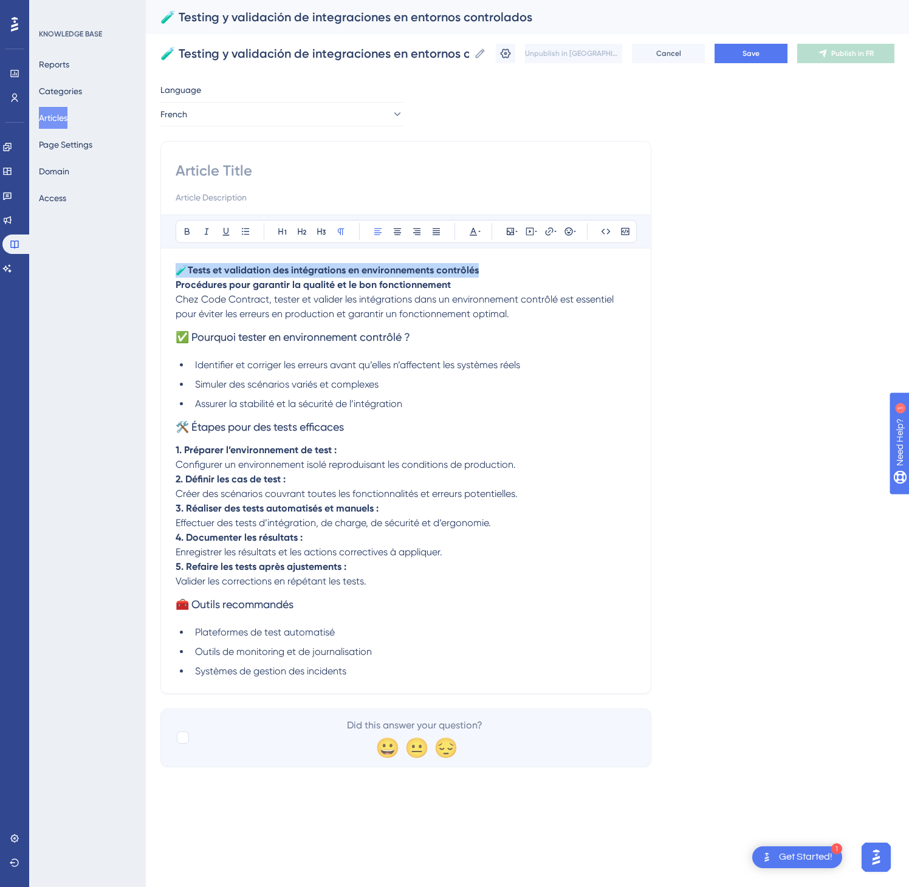
drag, startPoint x: 513, startPoint y: 278, endPoint x: 139, endPoint y: 256, distance: 375.0
click at [0, 0] on div "Performance Users Engagement Widgets Feedback Product Updates Knowledge Base AI…" at bounding box center [0, 0] width 0 height 0
click at [177, 164] on input at bounding box center [406, 170] width 461 height 19
paste input "🧪 Tests et validation des intégrations en environnements contrôlés"
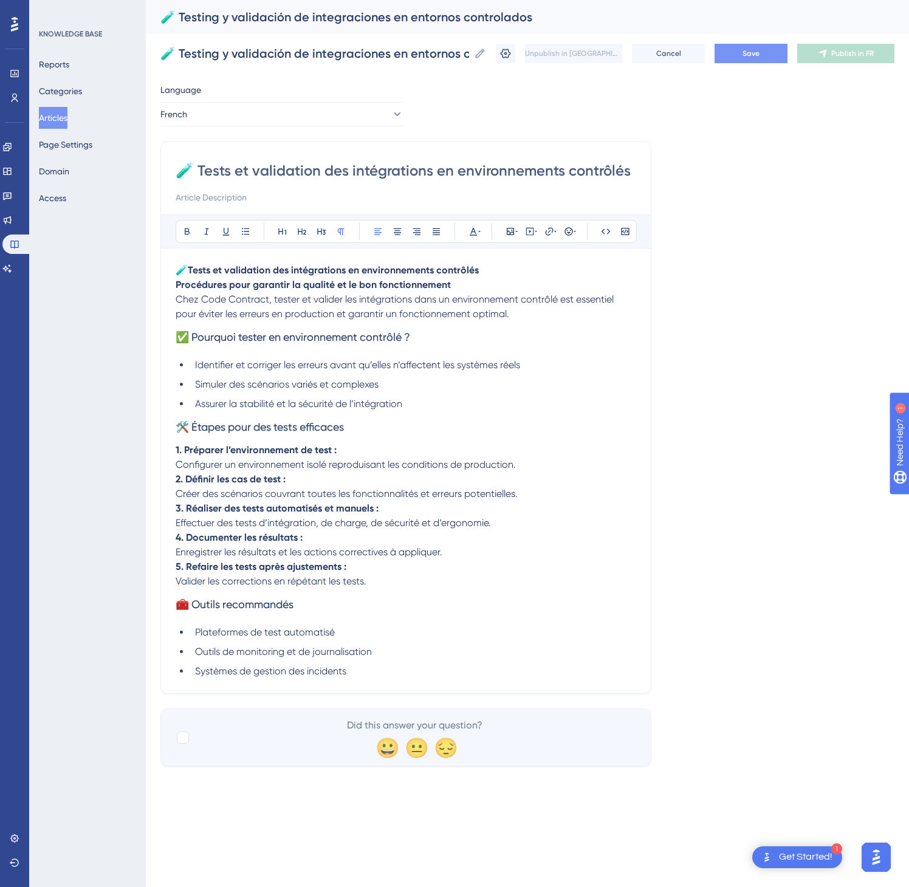
type input "🧪 Tests et validation des intégrations en environnements contrôlés"
click at [758, 57] on span "Save" at bounding box center [751, 54] width 17 height 10
click at [871, 55] on span "Publish in FR" at bounding box center [852, 54] width 43 height 10
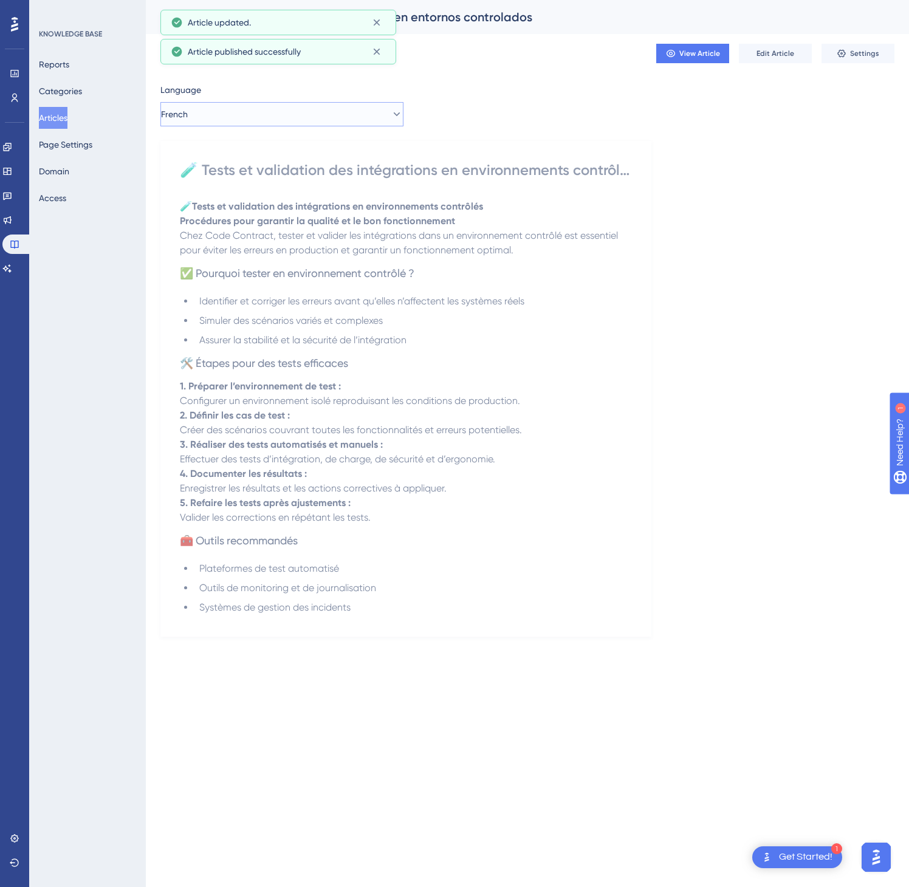
click at [374, 115] on button "French" at bounding box center [281, 114] width 243 height 24
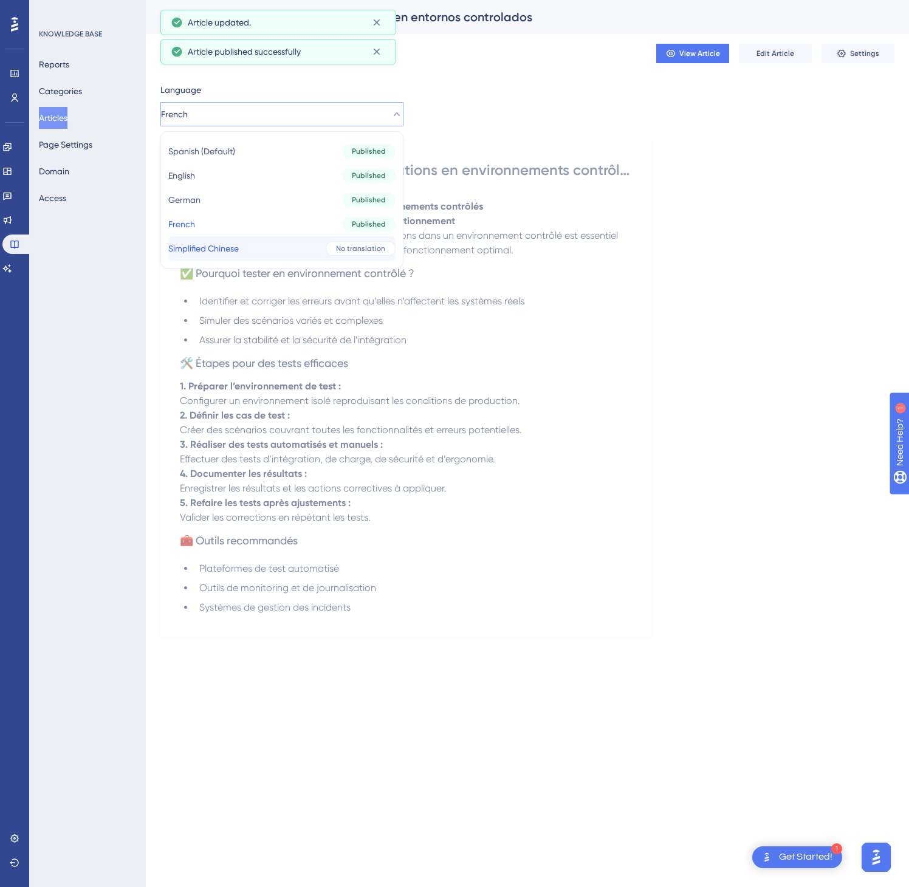
click at [304, 251] on button "Simplified Chinese Simplified Chinese No translation" at bounding box center [281, 248] width 227 height 24
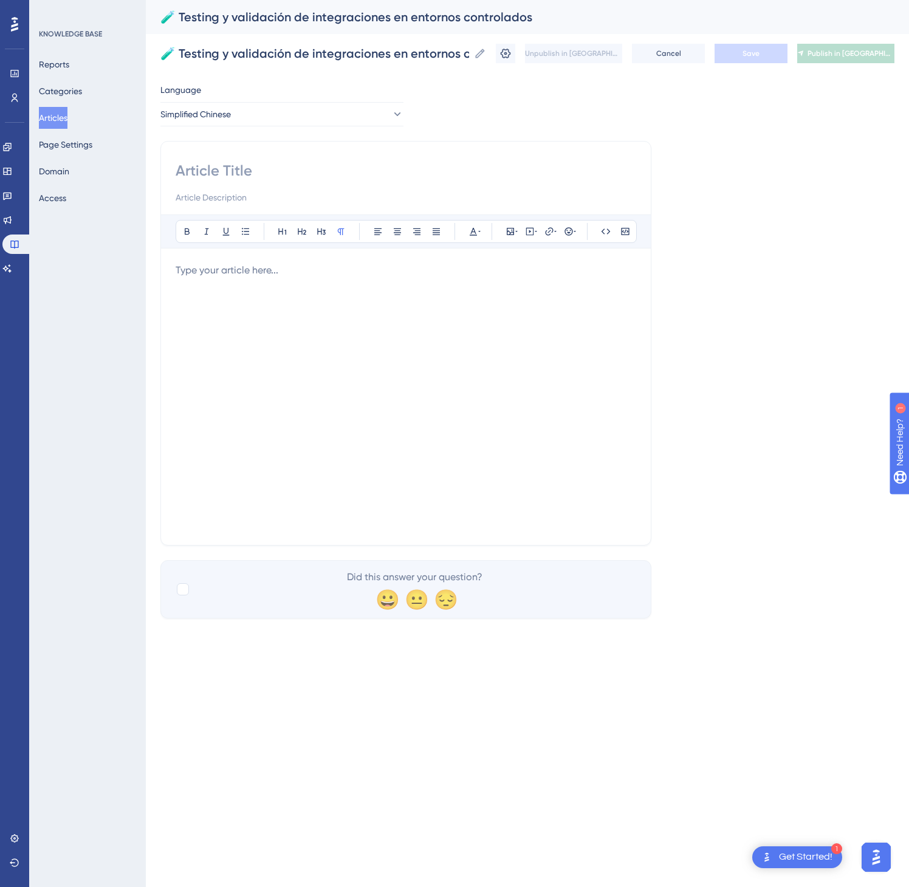
click at [445, 417] on div at bounding box center [406, 396] width 461 height 267
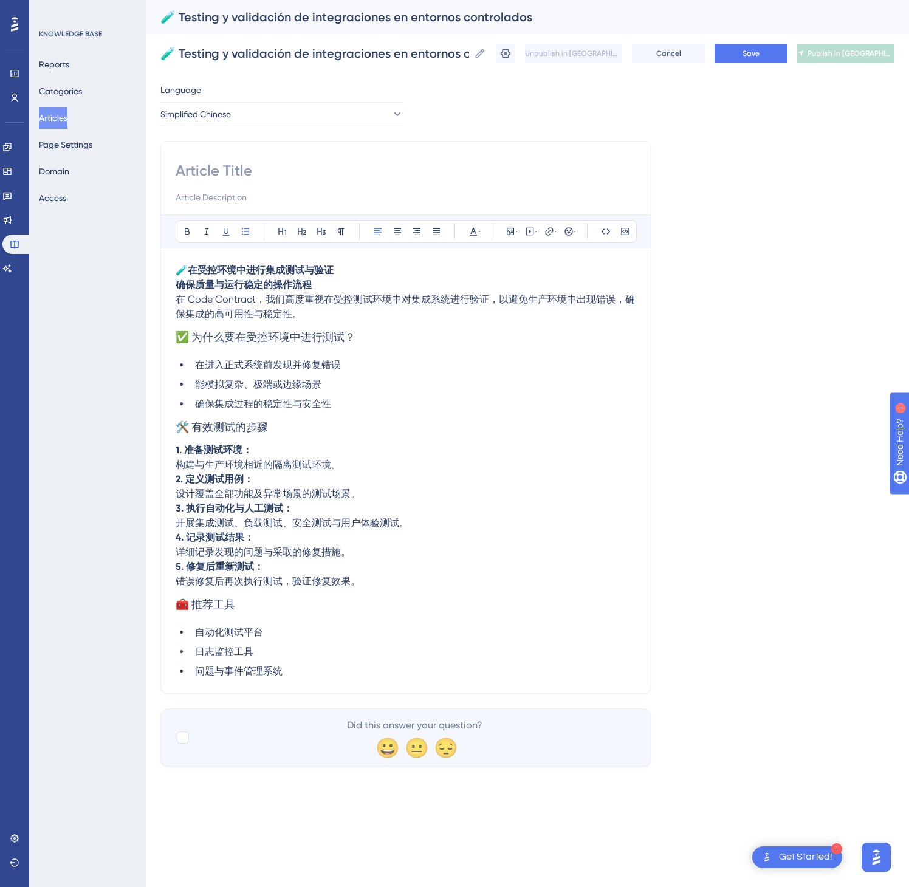
drag, startPoint x: 385, startPoint y: 264, endPoint x: 376, endPoint y: 290, distance: 27.5
click at [376, 290] on div "Bold Italic Underline Bullet Point Heading 1 Heading 2 Heading 3 Normal Align L…" at bounding box center [406, 447] width 461 height 464
drag, startPoint x: 290, startPoint y: 266, endPoint x: 252, endPoint y: 264, distance: 38.9
click at [187, 254] on div "Bold Italic Underline Bullet Point Heading 1 Heading 2 Heading 3 Normal Align L…" at bounding box center [406, 447] width 461 height 464
drag, startPoint x: 399, startPoint y: 281, endPoint x: 182, endPoint y: 263, distance: 217.7
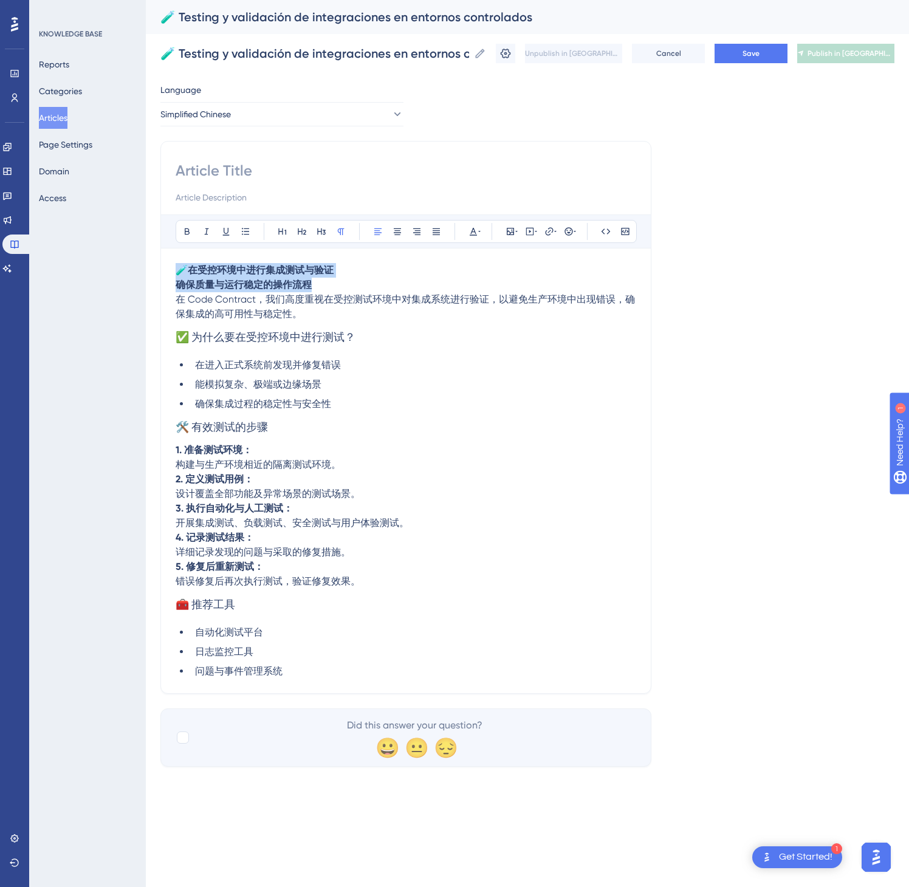
click at [176, 266] on p "🧪 在受控环境中进行集成测试与验证 确保质量与运行稳定的操作流程" at bounding box center [406, 277] width 461 height 29
click at [263, 261] on div "Bold Italic Underline Bullet Point Heading 1 Heading 2 Heading 3 Normal Align L…" at bounding box center [406, 447] width 461 height 464
drag, startPoint x: 179, startPoint y: 276, endPoint x: 382, endPoint y: 278, distance: 203.0
click at [382, 278] on p "🧪 在受控环境中进行集成测试与验证 确保质量与运行稳定的操作流程" at bounding box center [406, 277] width 461 height 29
click at [351, 171] on input at bounding box center [406, 170] width 461 height 19
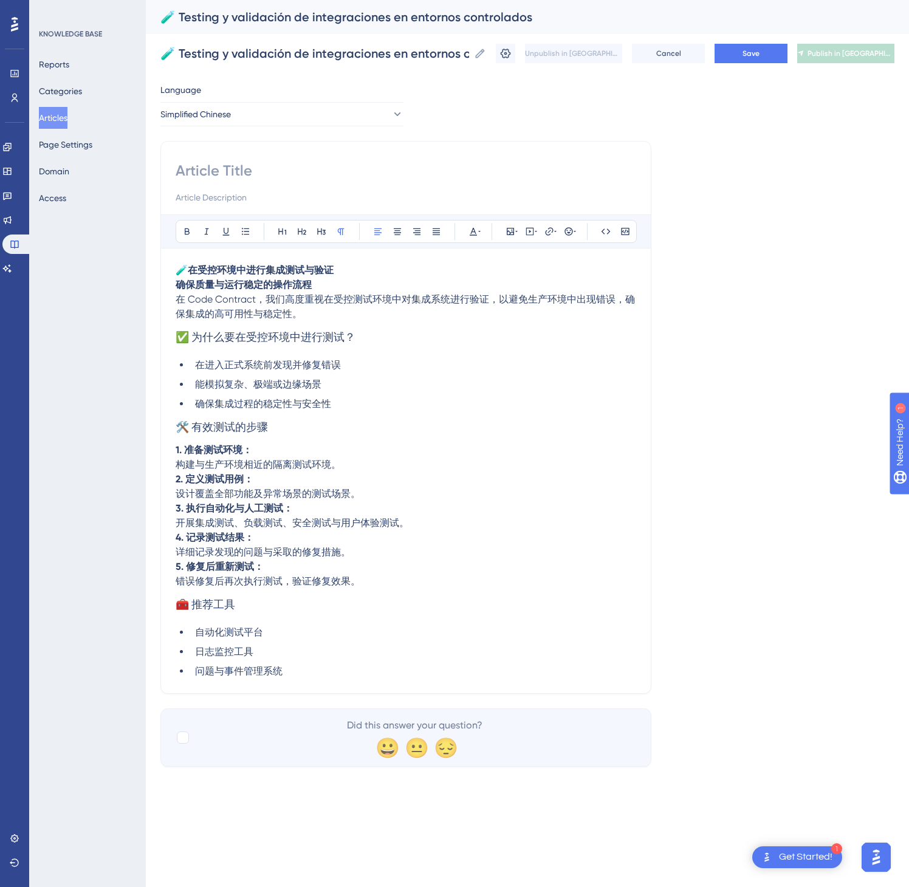
paste input "🧪 在受控环境中进行集成测试与验证"
type input "🧪 在受控环境中进行集成测试与验证"
click at [759, 49] on span "Save" at bounding box center [751, 54] width 17 height 10
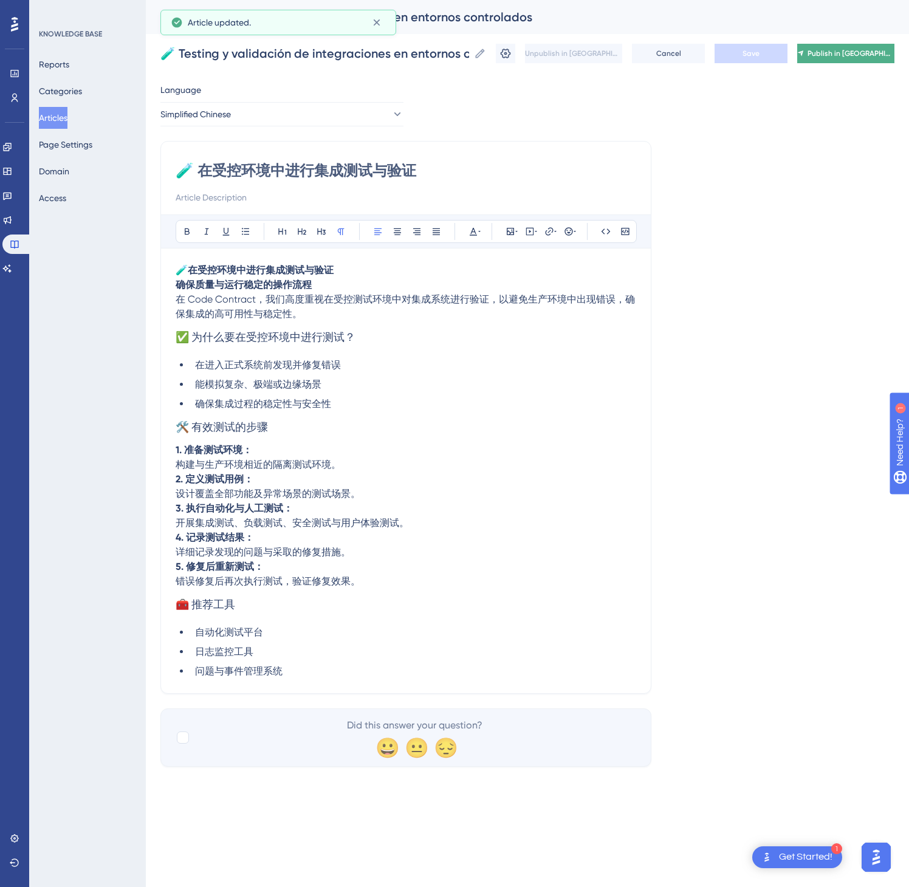
click at [833, 47] on button "Publish in [GEOGRAPHIC_DATA]-CN" at bounding box center [845, 53] width 97 height 19
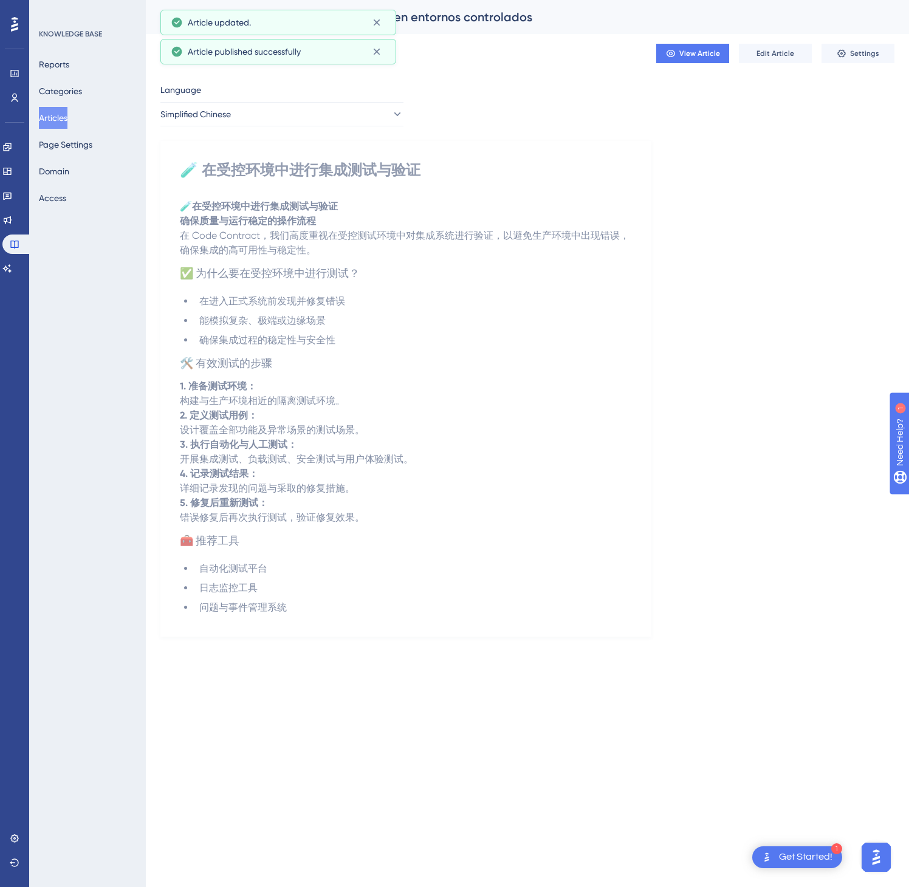
click at [51, 120] on button "Articles" at bounding box center [53, 118] width 29 height 22
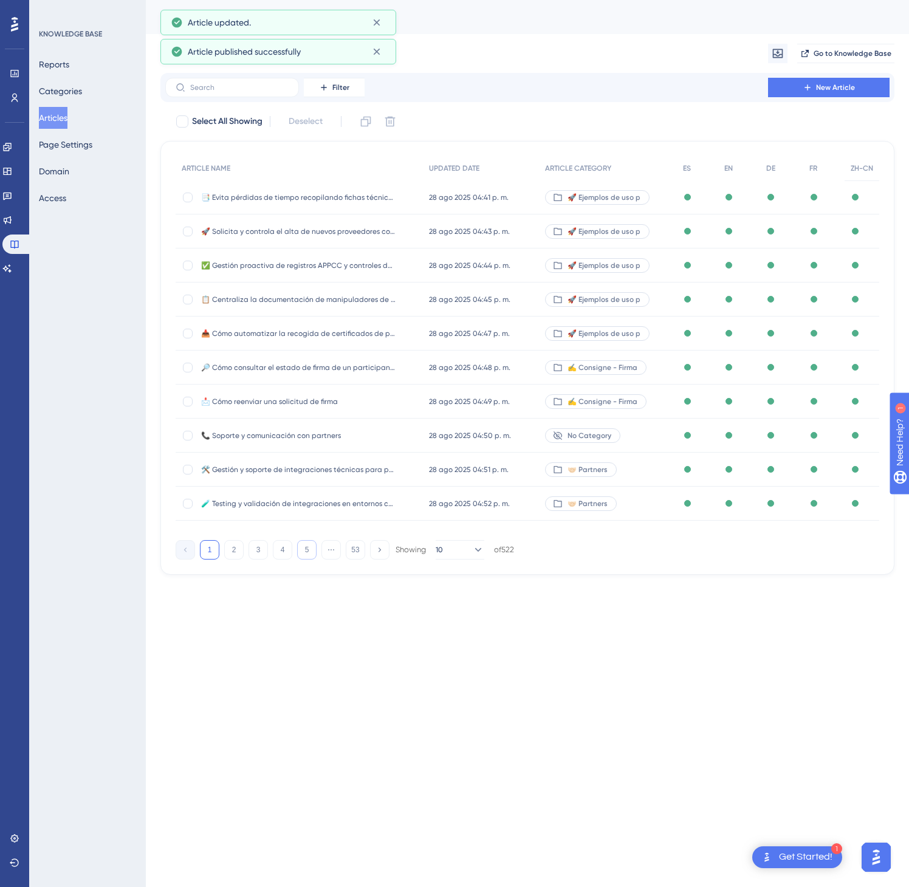
click at [301, 551] on button "5" at bounding box center [306, 549] width 19 height 19
click at [302, 552] on button "7" at bounding box center [306, 549] width 19 height 19
click at [302, 552] on button "8" at bounding box center [306, 549] width 19 height 19
click at [303, 552] on button "8" at bounding box center [306, 549] width 19 height 19
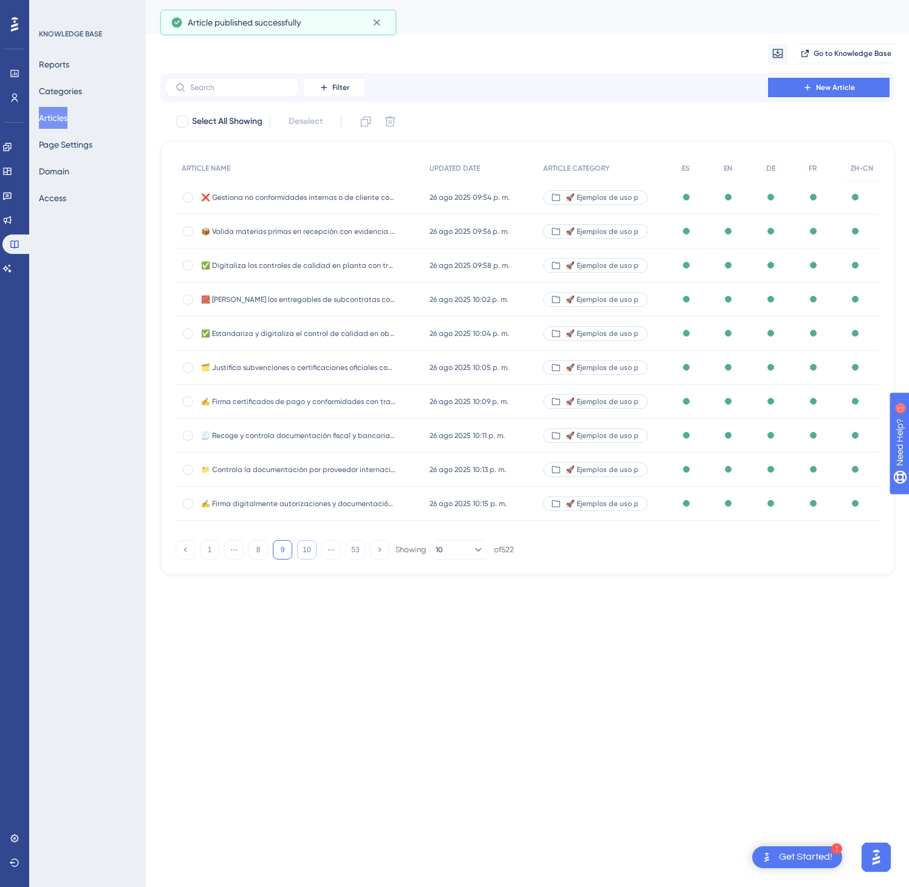
click at [303, 552] on button "10" at bounding box center [306, 549] width 19 height 19
click at [303, 553] on button "10" at bounding box center [306, 549] width 19 height 19
click at [303, 553] on button "12" at bounding box center [306, 549] width 19 height 19
click at [303, 553] on button "14" at bounding box center [306, 549] width 19 height 19
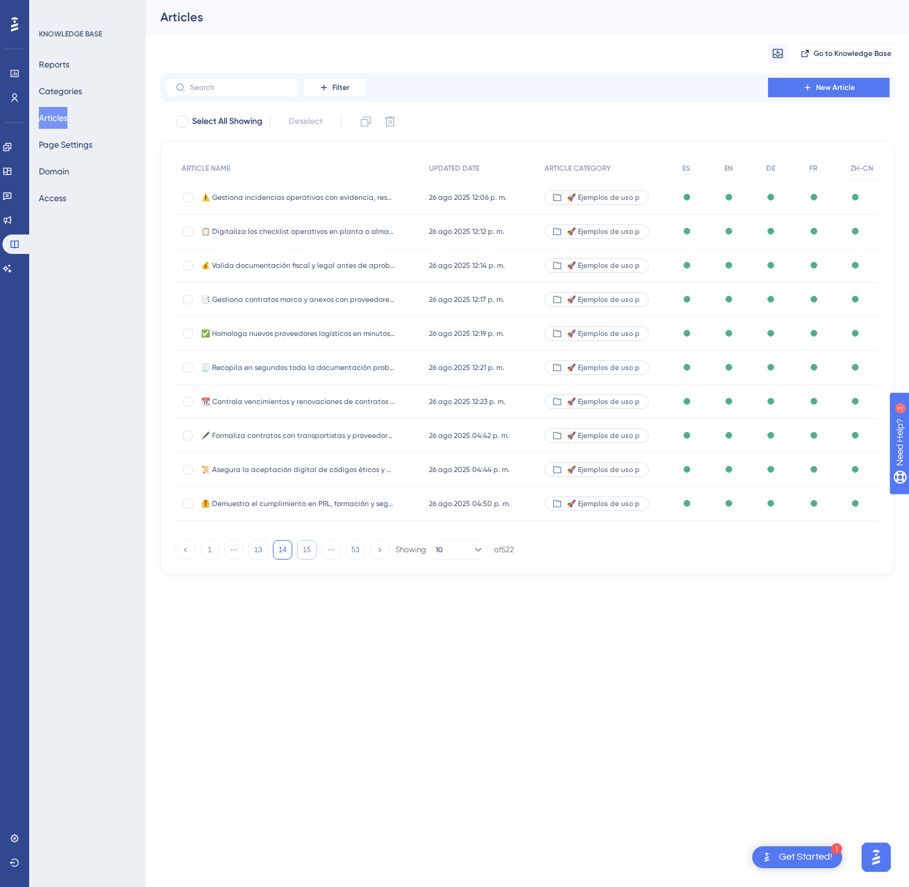
click at [303, 553] on button "15" at bounding box center [306, 549] width 19 height 19
click at [303, 553] on button "17" at bounding box center [306, 549] width 19 height 19
click at [304, 553] on button "17" at bounding box center [306, 549] width 19 height 19
click at [305, 553] on button "19" at bounding box center [306, 549] width 19 height 19
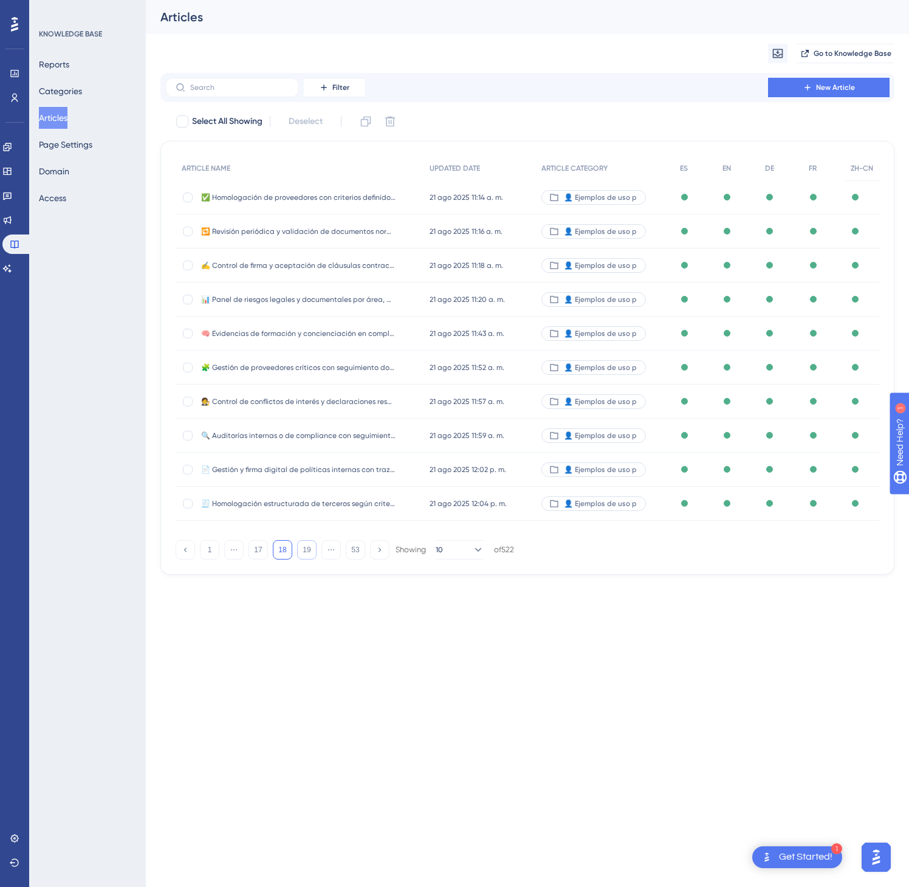
click at [305, 553] on button "19" at bounding box center [306, 549] width 19 height 19
click at [305, 553] on button "22" at bounding box center [306, 549] width 19 height 19
click at [305, 553] on button "23" at bounding box center [306, 549] width 19 height 19
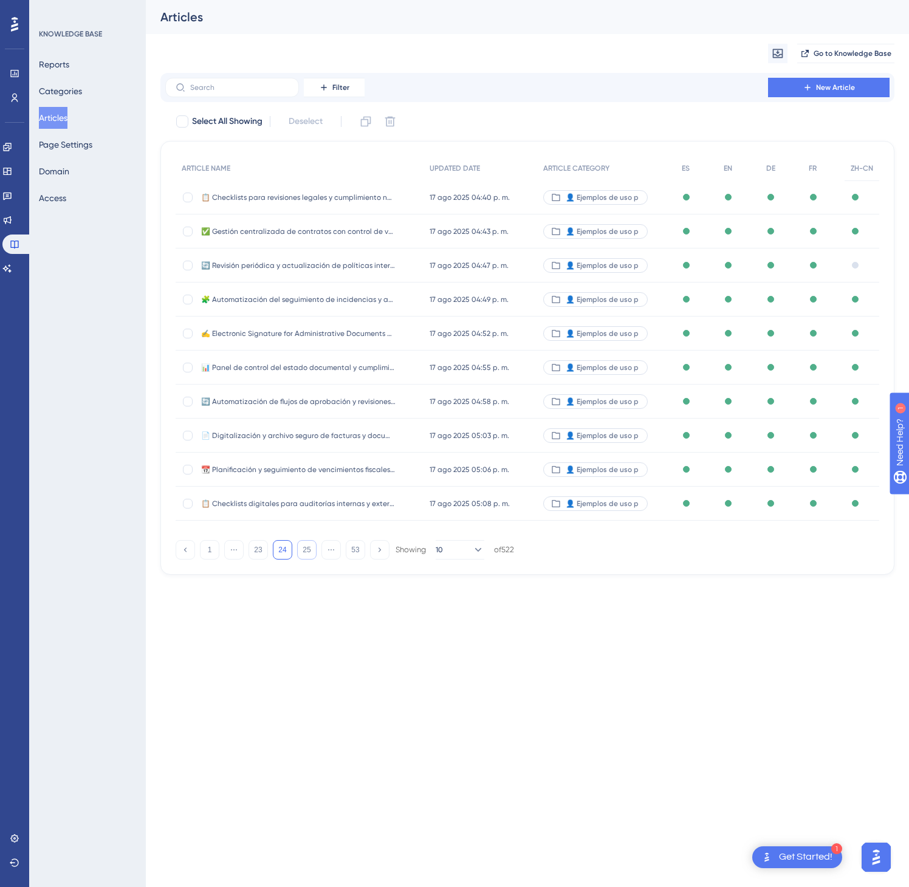
click at [305, 553] on button "25" at bounding box center [306, 549] width 19 height 19
click at [305, 553] on button "27" at bounding box center [306, 549] width 19 height 19
click at [305, 553] on button "28" at bounding box center [306, 549] width 19 height 19
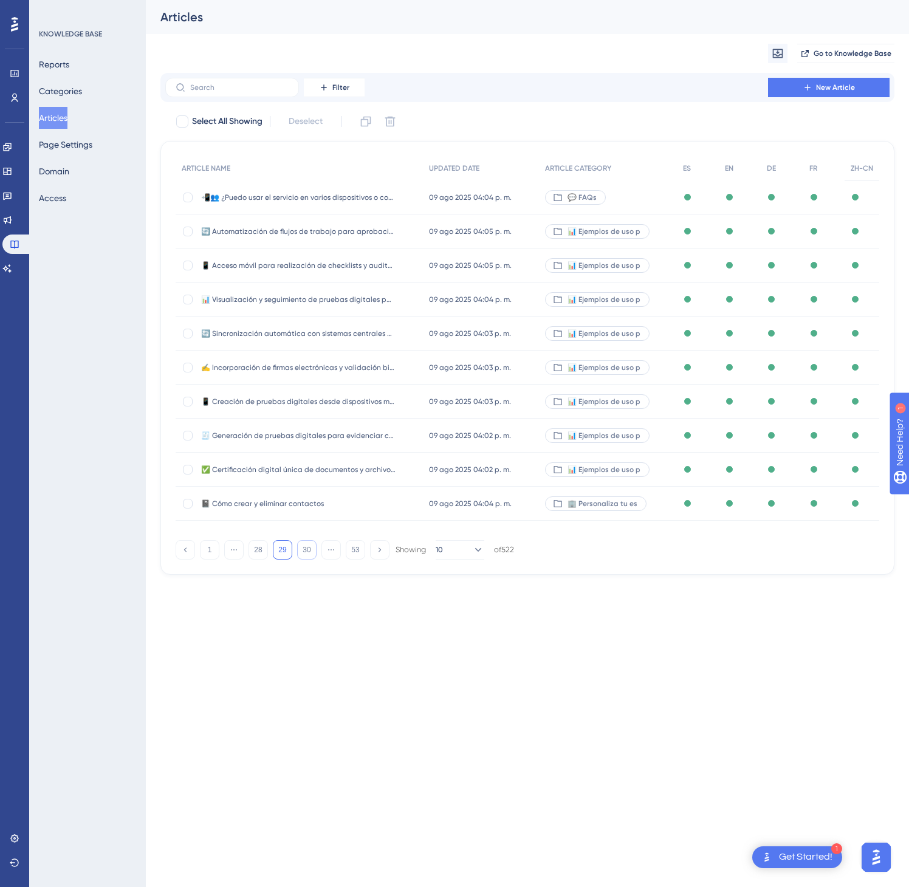
click at [305, 553] on button "30" at bounding box center [306, 549] width 19 height 19
click at [306, 553] on button "31" at bounding box center [306, 549] width 19 height 19
click at [306, 553] on button "32" at bounding box center [306, 549] width 19 height 19
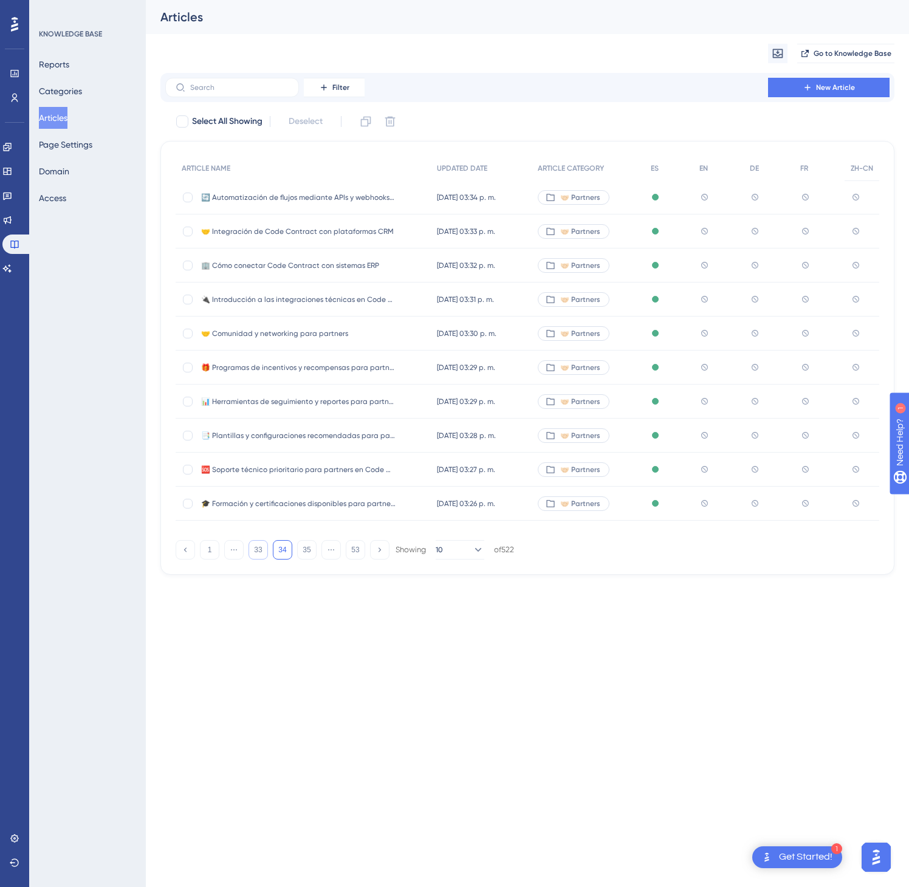
click at [263, 553] on button "33" at bounding box center [258, 549] width 19 height 19
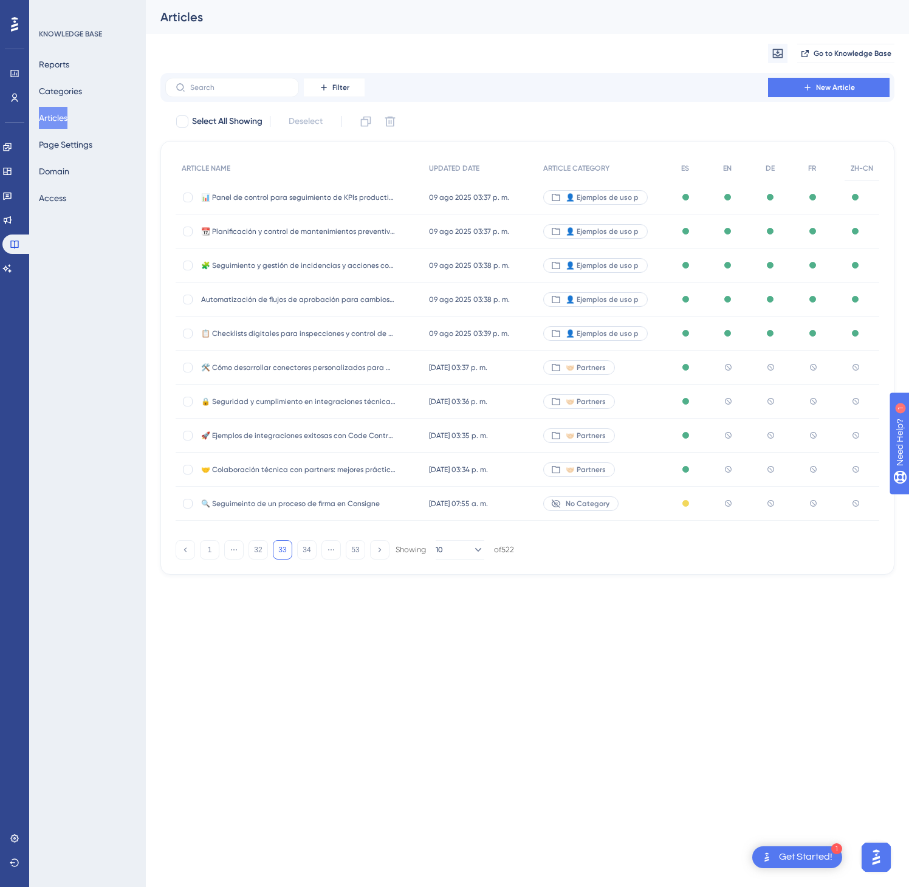
click at [639, 376] on div "🤝🏻 Partners" at bounding box center [606, 368] width 138 height 34
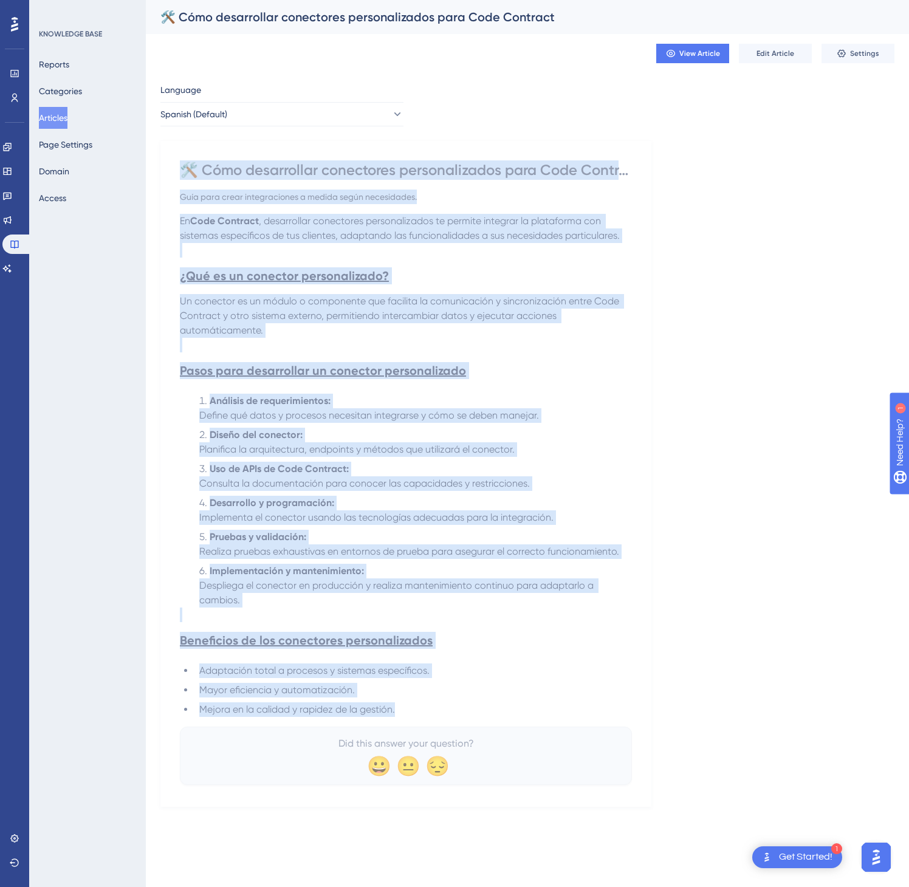
drag, startPoint x: 184, startPoint y: 171, endPoint x: 566, endPoint y: 727, distance: 674.8
click at [566, 727] on div "🛠️ Cómo desarrollar conectores personalizados para Code Contract Guía para crea…" at bounding box center [406, 472] width 452 height 625
click at [397, 108] on button "Spanish (Default)" at bounding box center [281, 114] width 243 height 24
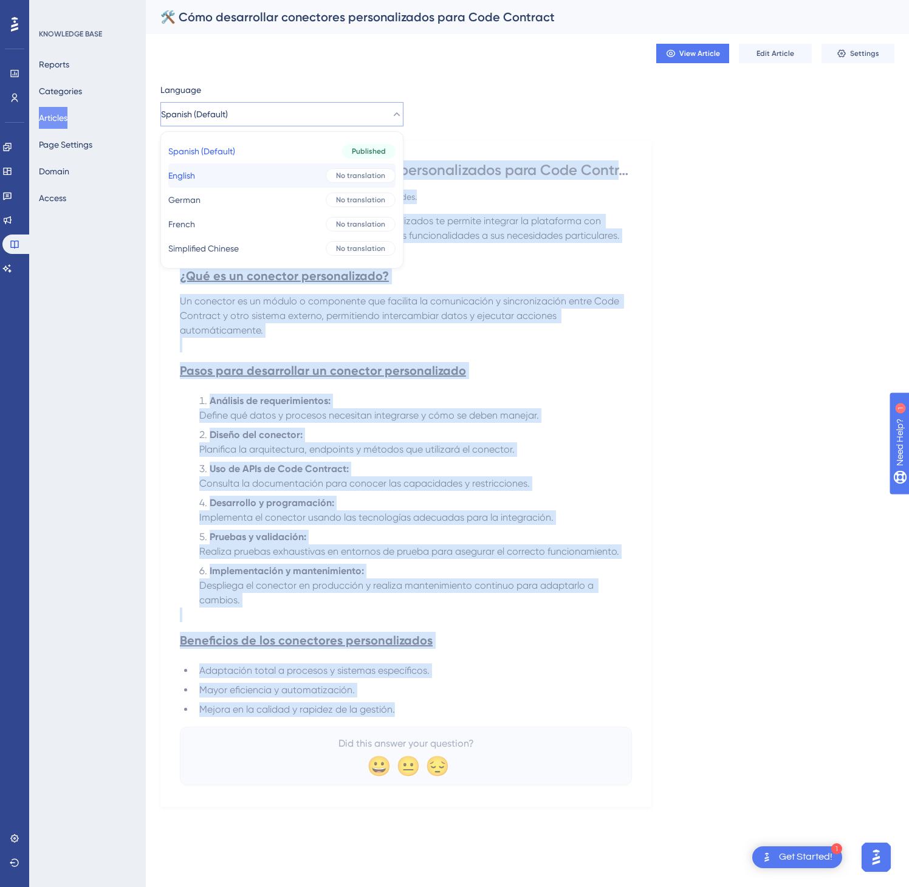
click at [345, 172] on span "No translation" at bounding box center [360, 176] width 49 height 10
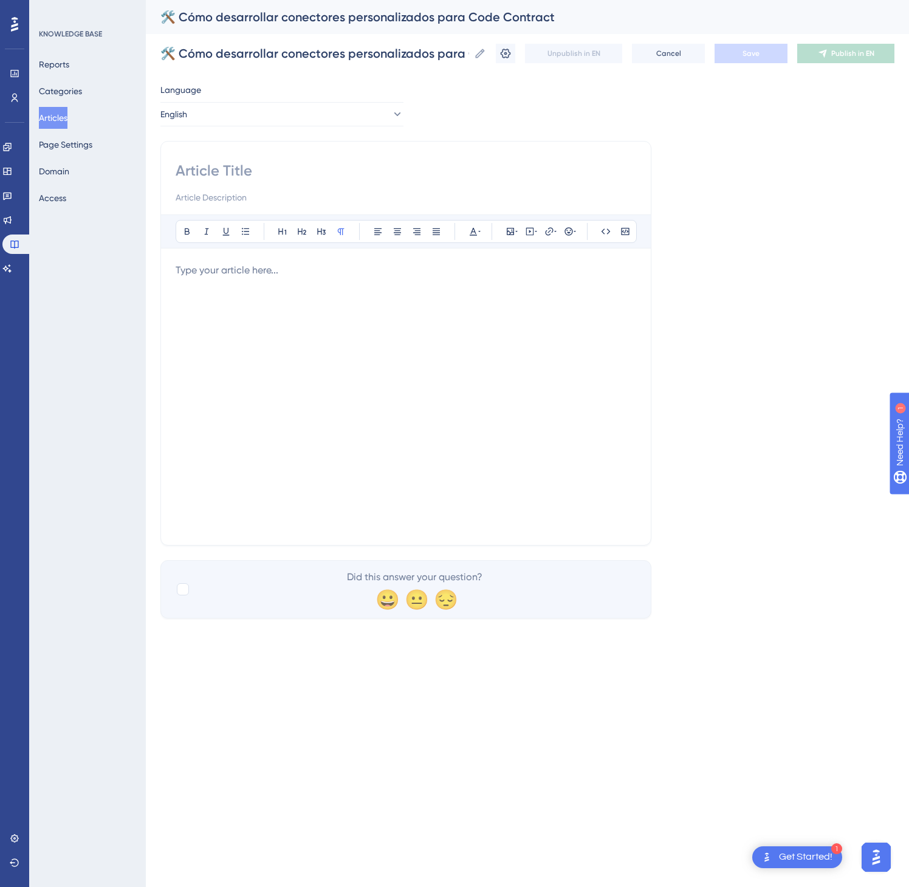
click at [472, 298] on div at bounding box center [406, 396] width 461 height 267
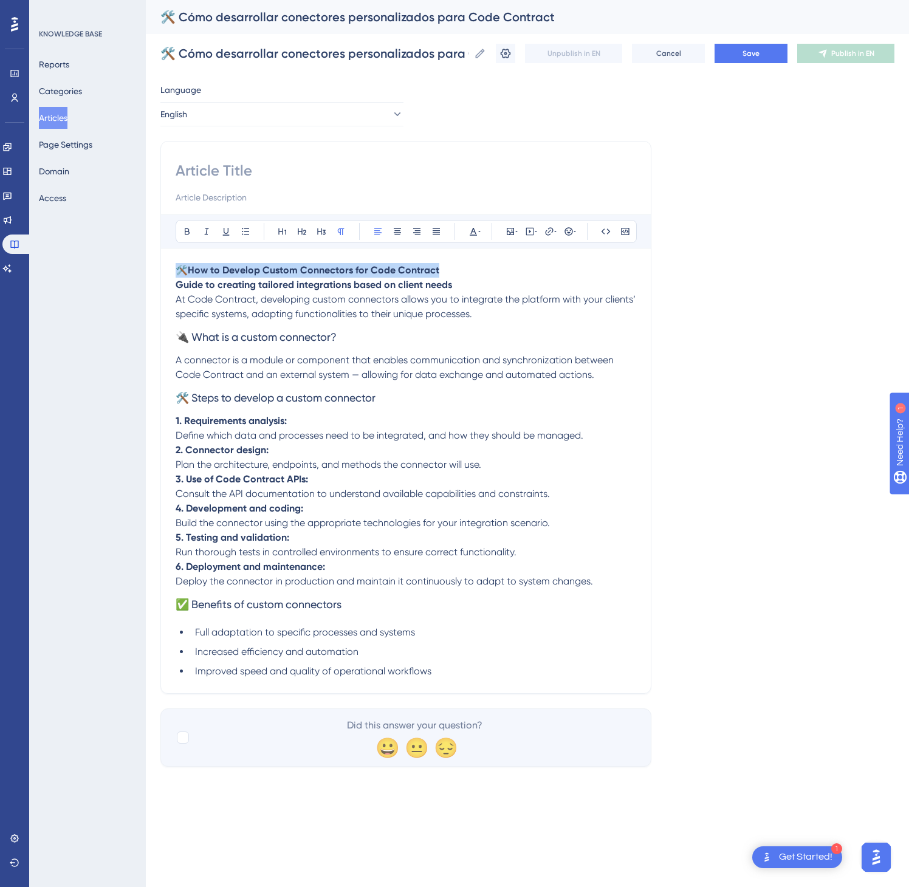
drag, startPoint x: 454, startPoint y: 274, endPoint x: 143, endPoint y: 266, distance: 311.3
click at [0, 0] on div "Performance Users Engagement Widgets Feedback Product Updates Knowledge Base AI…" at bounding box center [0, 0] width 0 height 0
click at [211, 170] on input at bounding box center [406, 170] width 461 height 19
paste input "🛠️ How to Develop Custom Connectors for Code Contract"
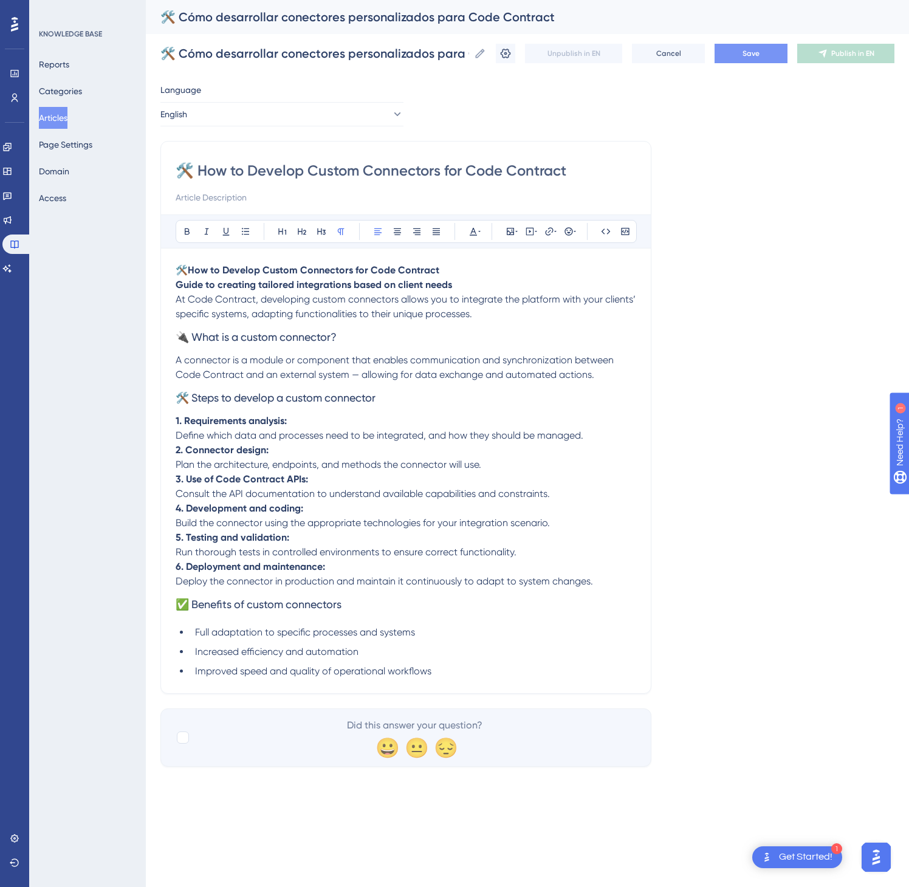
type input "🛠️ How to Develop Custom Connectors for Code Contract"
click at [762, 57] on button "Save" at bounding box center [751, 53] width 73 height 19
click at [831, 55] on span "Publish in EN" at bounding box center [852, 54] width 43 height 10
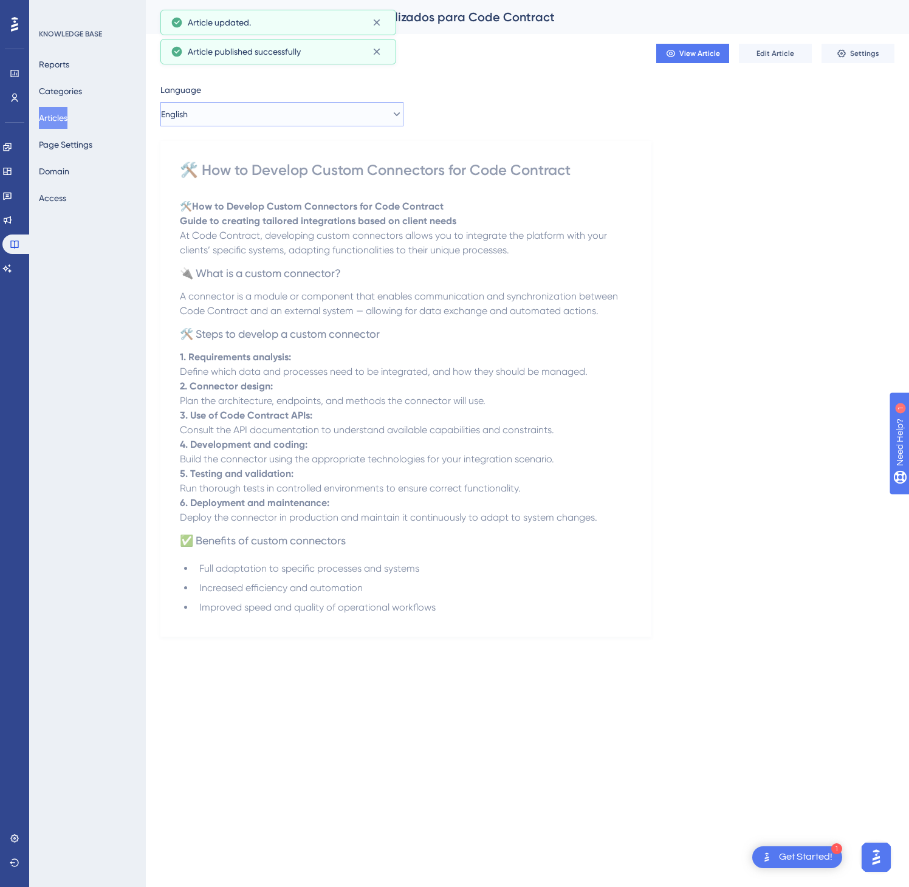
click at [391, 113] on icon at bounding box center [397, 114] width 12 height 12
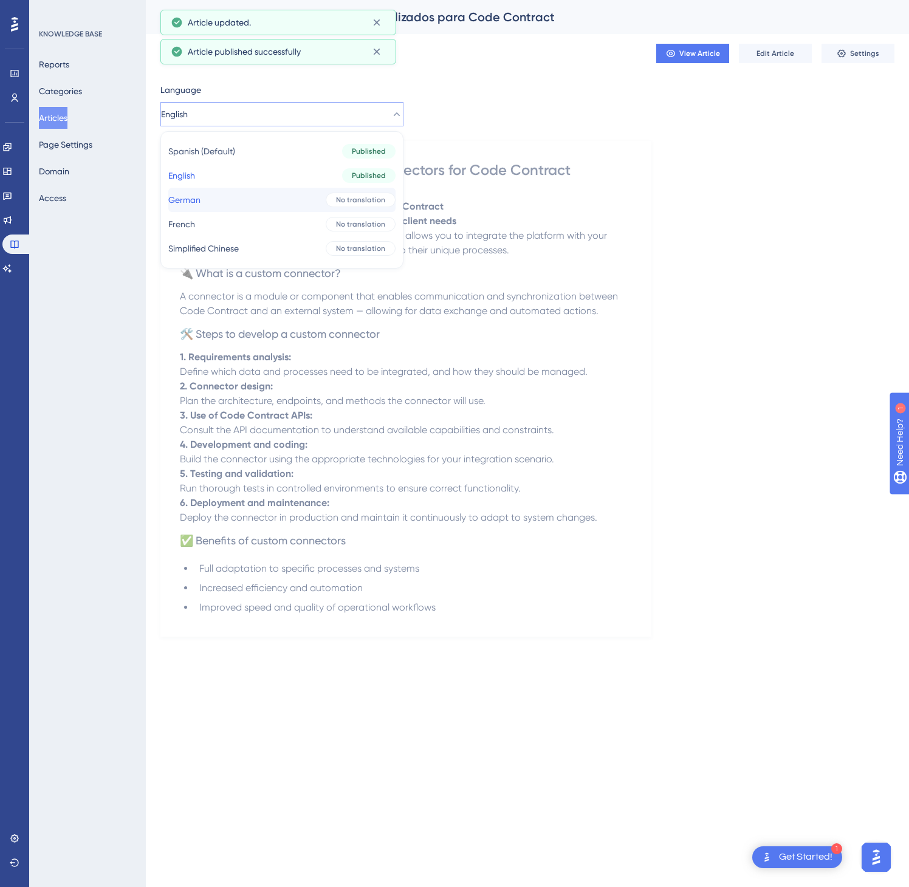
click at [354, 196] on span "No translation" at bounding box center [360, 200] width 49 height 10
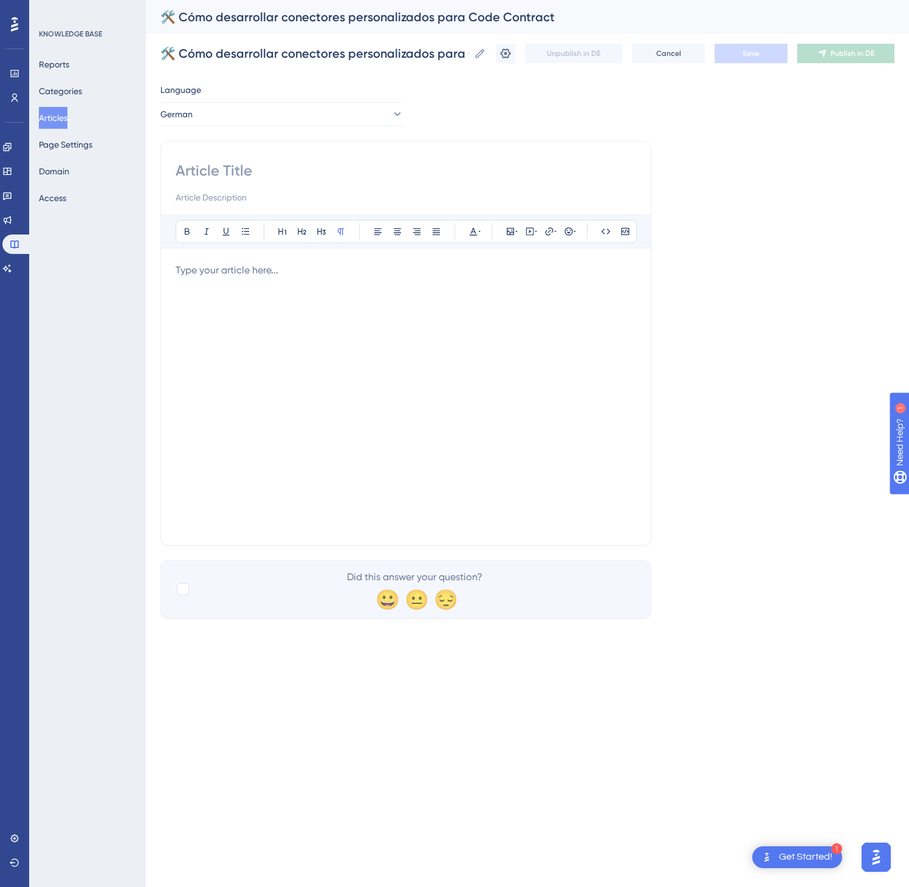
click at [500, 353] on div at bounding box center [406, 396] width 461 height 267
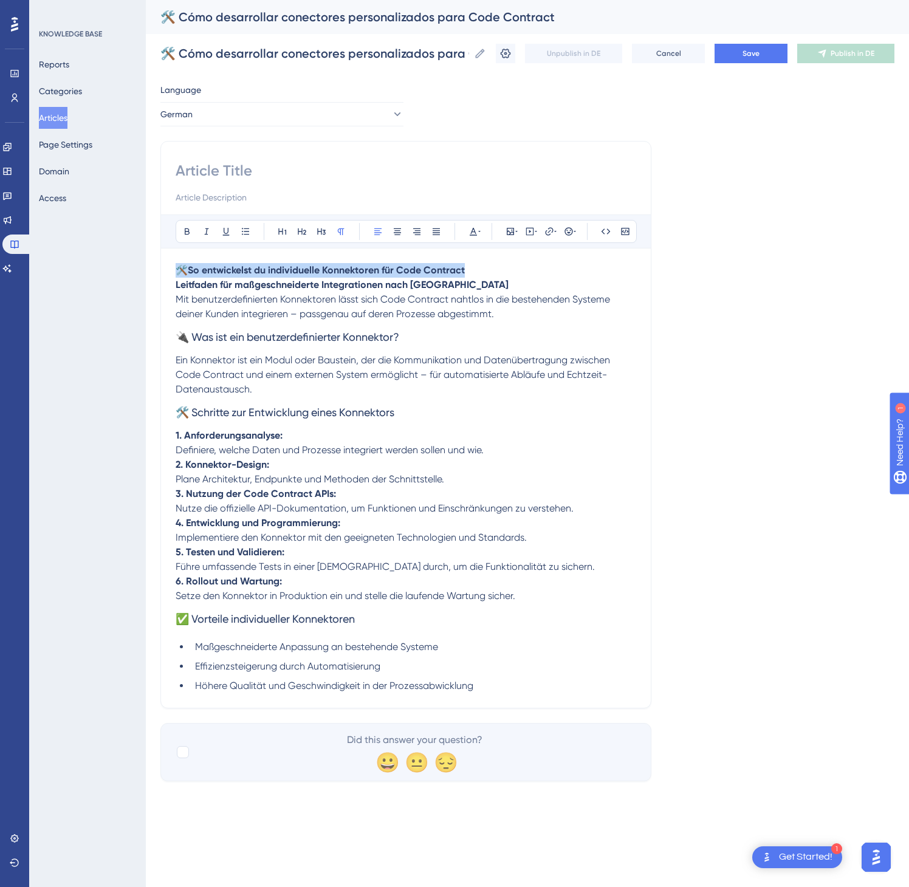
drag, startPoint x: 486, startPoint y: 264, endPoint x: 170, endPoint y: 249, distance: 316.4
click at [176, 249] on div "Bold Italic Underline Bullet Point Heading 1 Heading 2 Heading 3 Normal Align L…" at bounding box center [406, 454] width 461 height 479
click at [224, 163] on input at bounding box center [406, 170] width 461 height 19
paste input "🛠️ So entwickelst du individuelle Konnektoren für Code Contract"
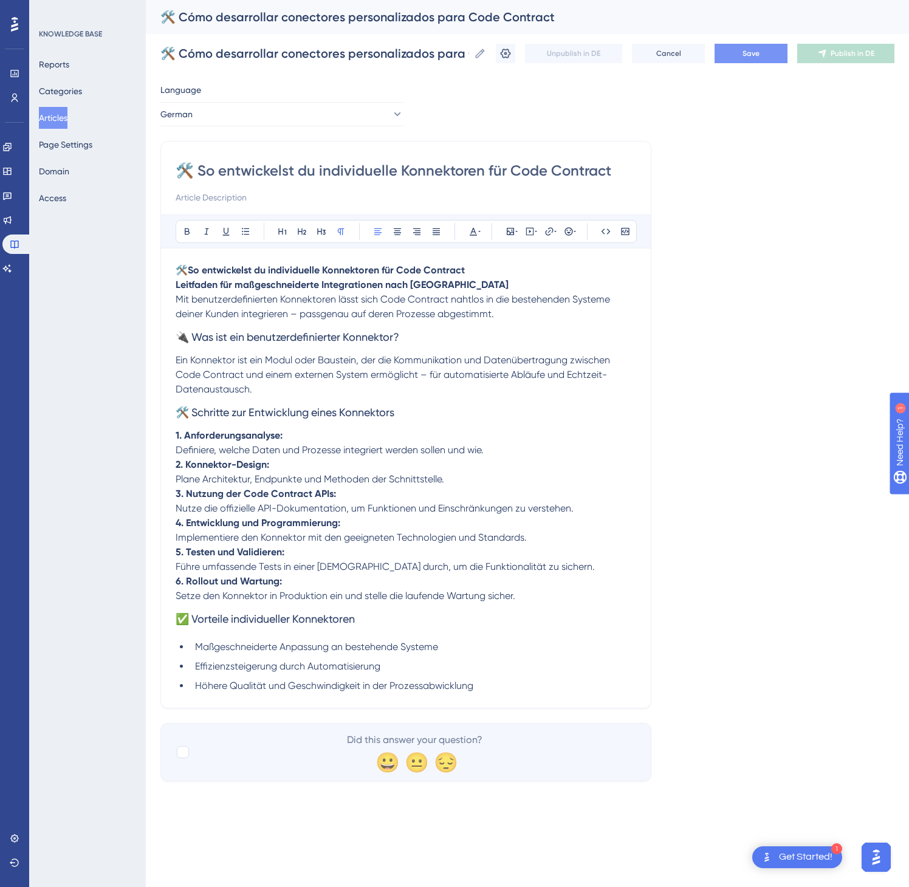
type input "🛠️ So entwickelst du individuelle Konnektoren für Code Contract"
click at [765, 57] on button "Save" at bounding box center [751, 53] width 73 height 19
click at [853, 46] on button "Publish in DE" at bounding box center [845, 53] width 97 height 19
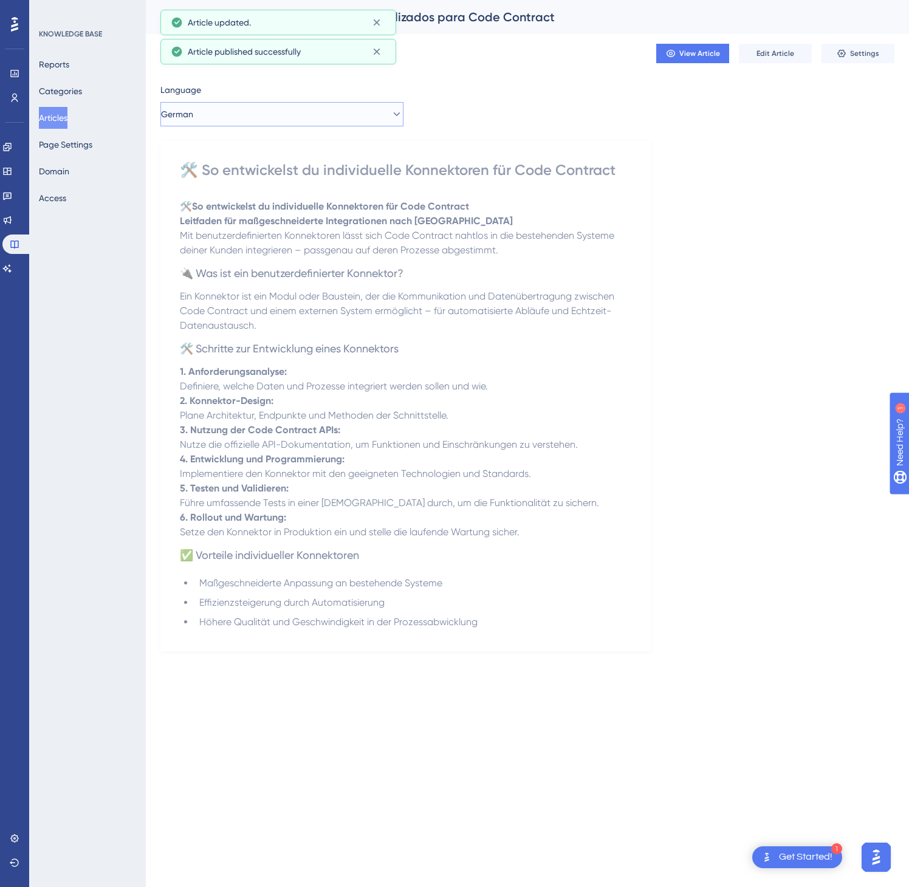
click at [352, 119] on button "German" at bounding box center [281, 114] width 243 height 24
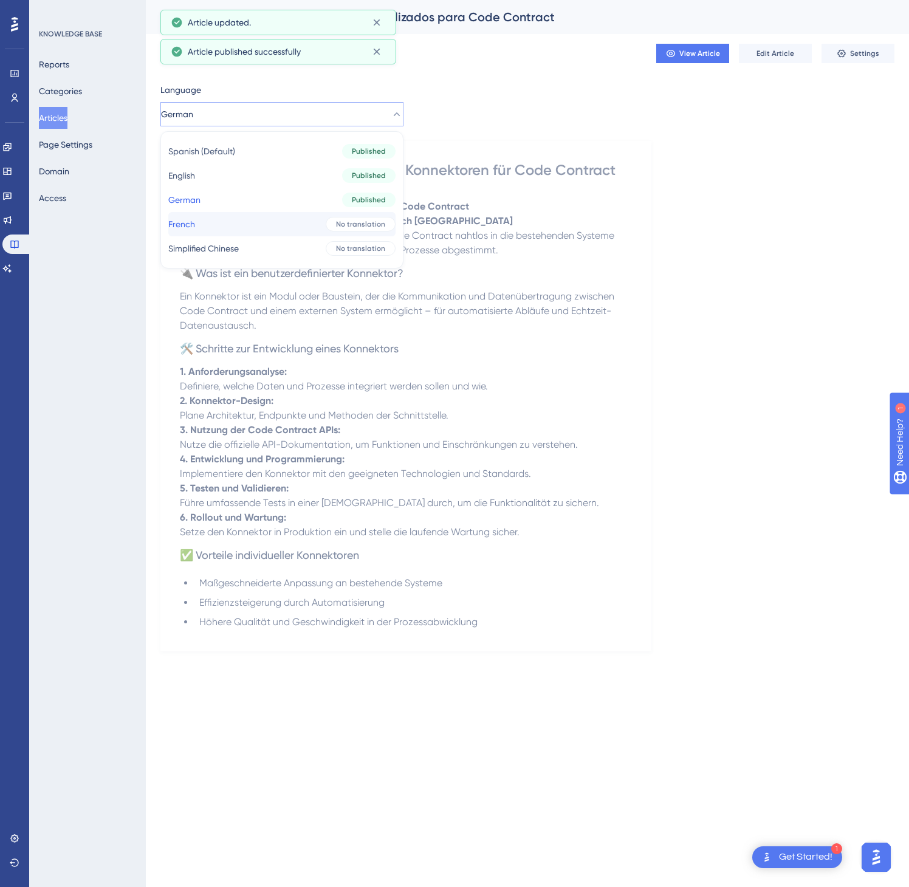
click at [303, 225] on button "French French No translation" at bounding box center [281, 224] width 227 height 24
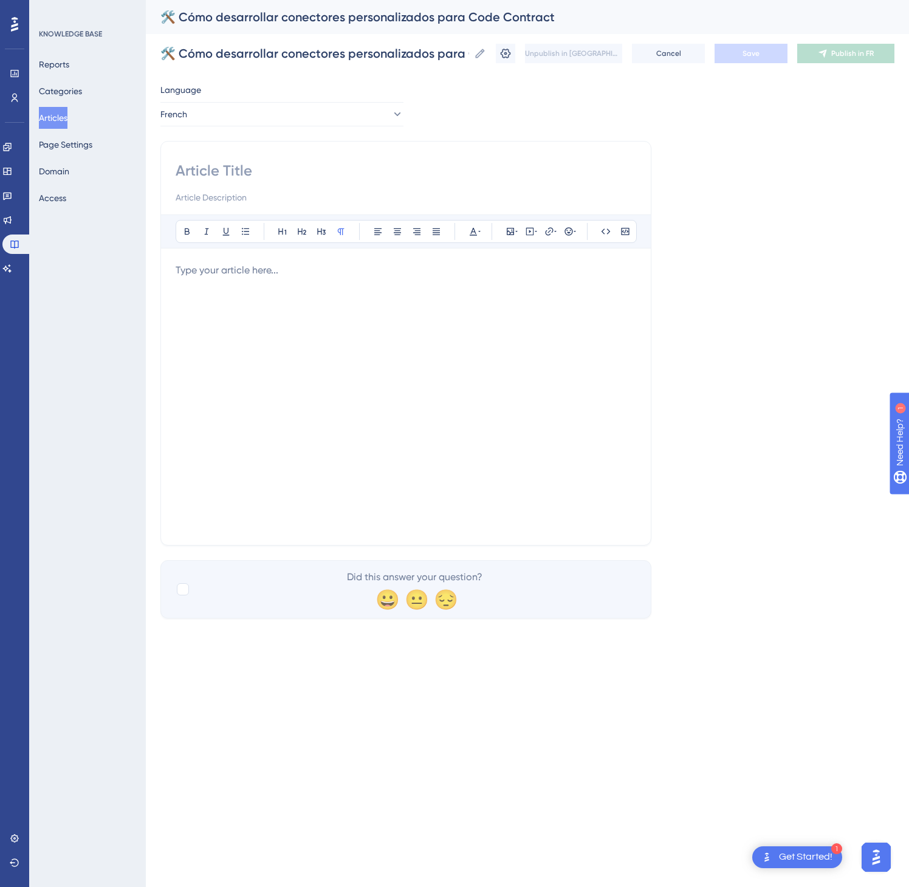
click at [496, 332] on div at bounding box center [406, 396] width 461 height 267
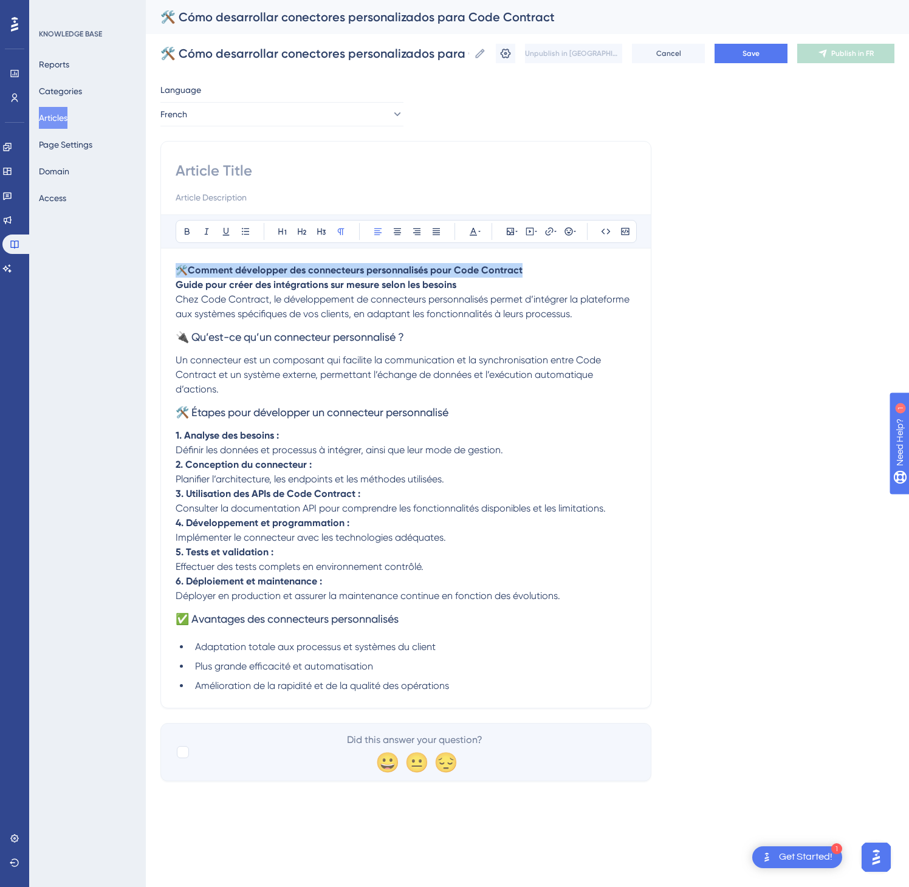
drag, startPoint x: 540, startPoint y: 274, endPoint x: 177, endPoint y: 266, distance: 362.9
click at [177, 266] on p "🛠️ Comment développer des connecteurs personnalisés pour Code Contract Guide po…" at bounding box center [406, 277] width 461 height 29
click at [236, 179] on input at bounding box center [406, 170] width 461 height 19
paste input "🛠️ Comment développer des connecteurs personnalisés pour Code Contract"
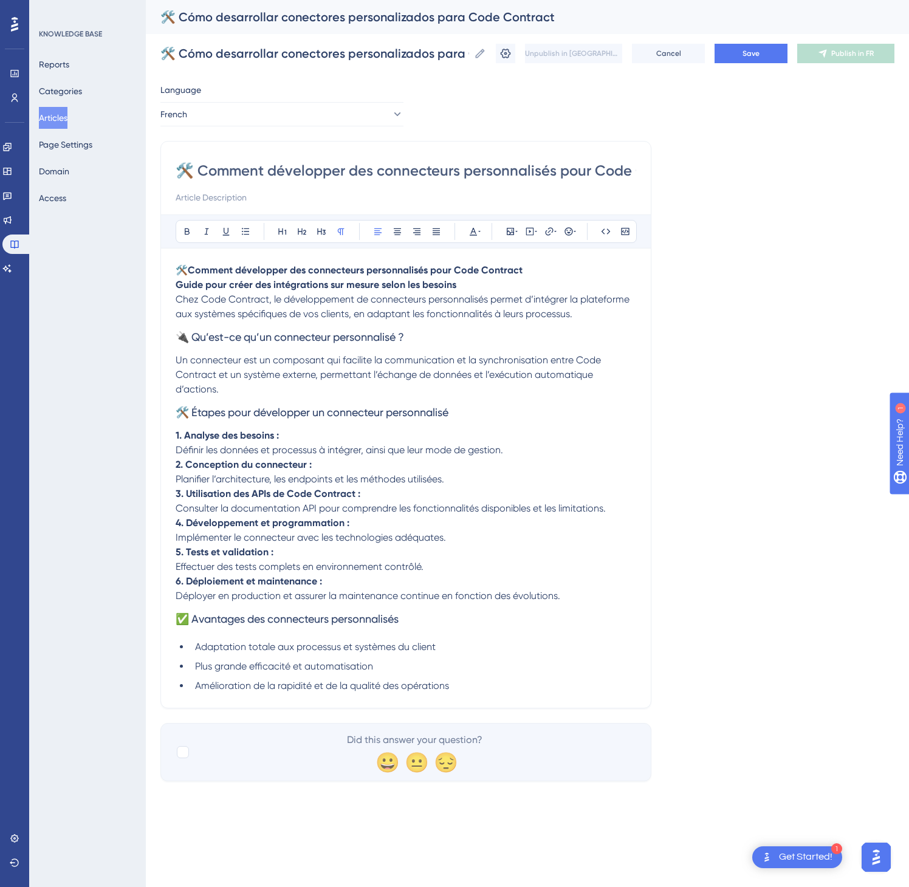
scroll to position [0, 60]
type input "🛠️ Comment développer des connecteurs personnalisés pour Code Contract"
click at [761, 63] on div "🛠️ Cómo desarrollar conectores personalizados para Code Contract 🛠️ Cómo desarr…" at bounding box center [527, 53] width 734 height 39
click at [767, 57] on button "Save" at bounding box center [751, 53] width 73 height 19
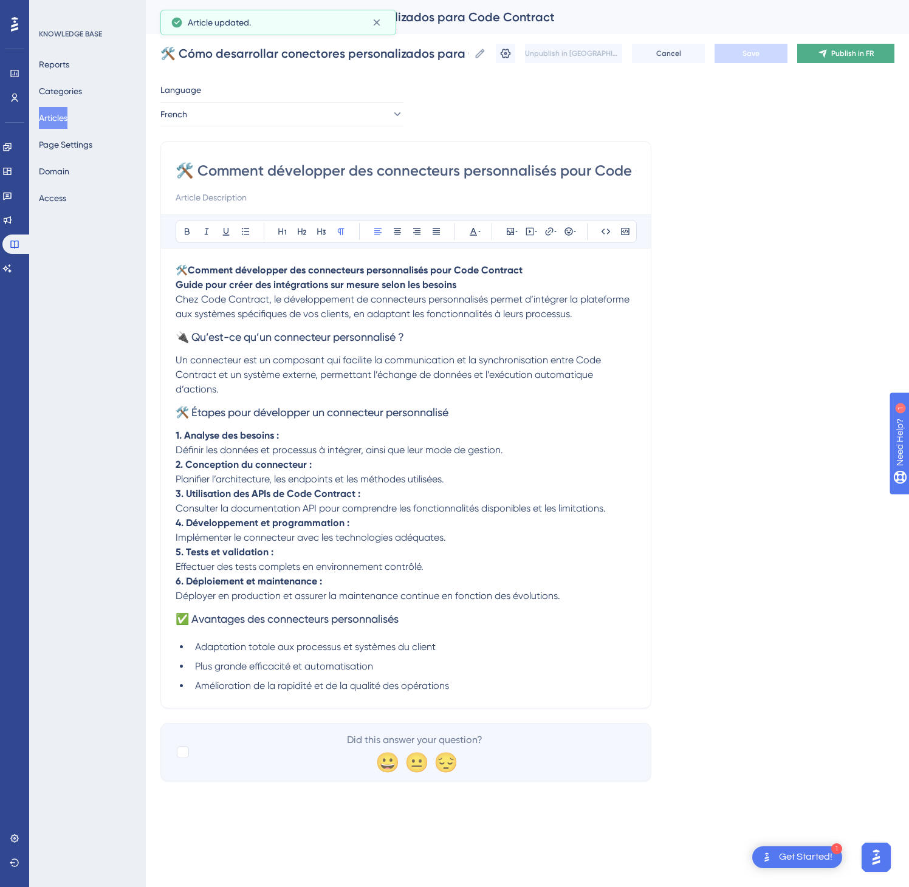
click at [833, 53] on span "Publish in FR" at bounding box center [852, 54] width 43 height 10
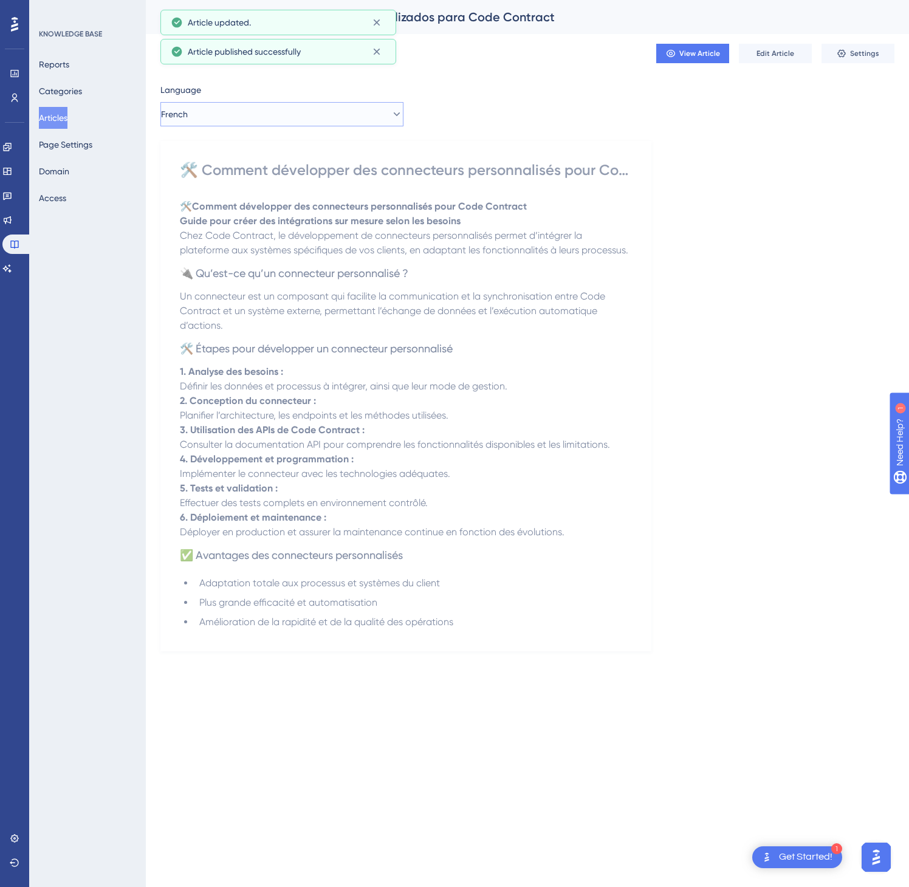
click at [359, 120] on button "French" at bounding box center [281, 114] width 243 height 24
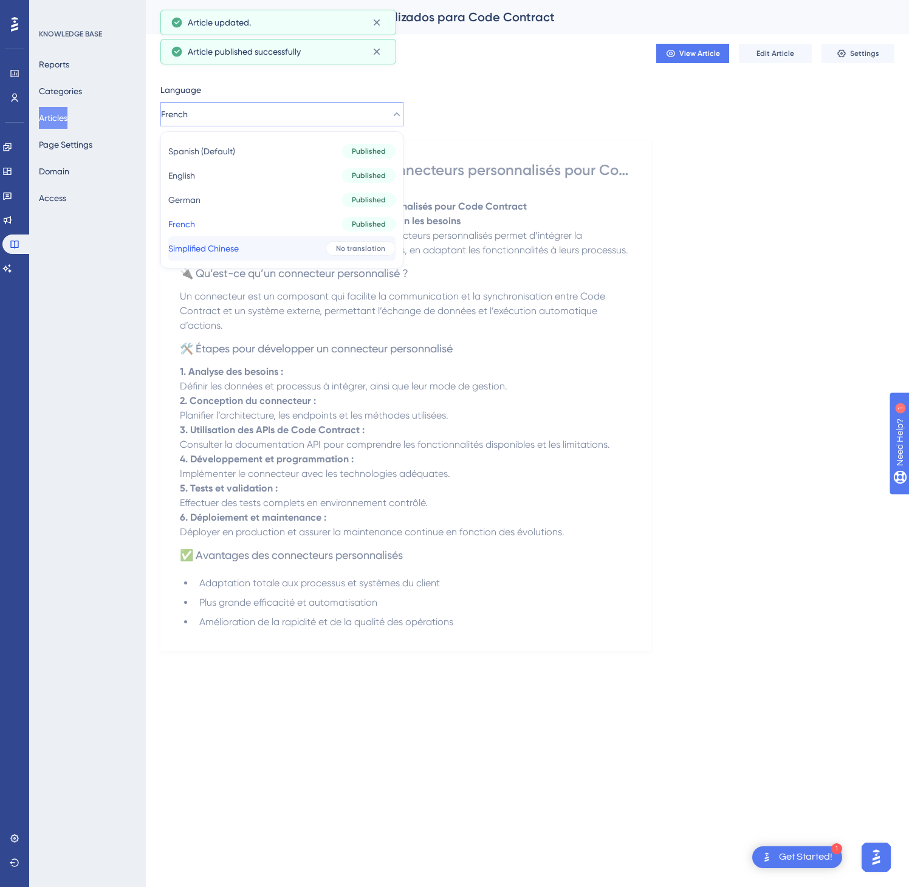
click at [313, 248] on button "Simplified Chinese Simplified Chinese No translation" at bounding box center [281, 248] width 227 height 24
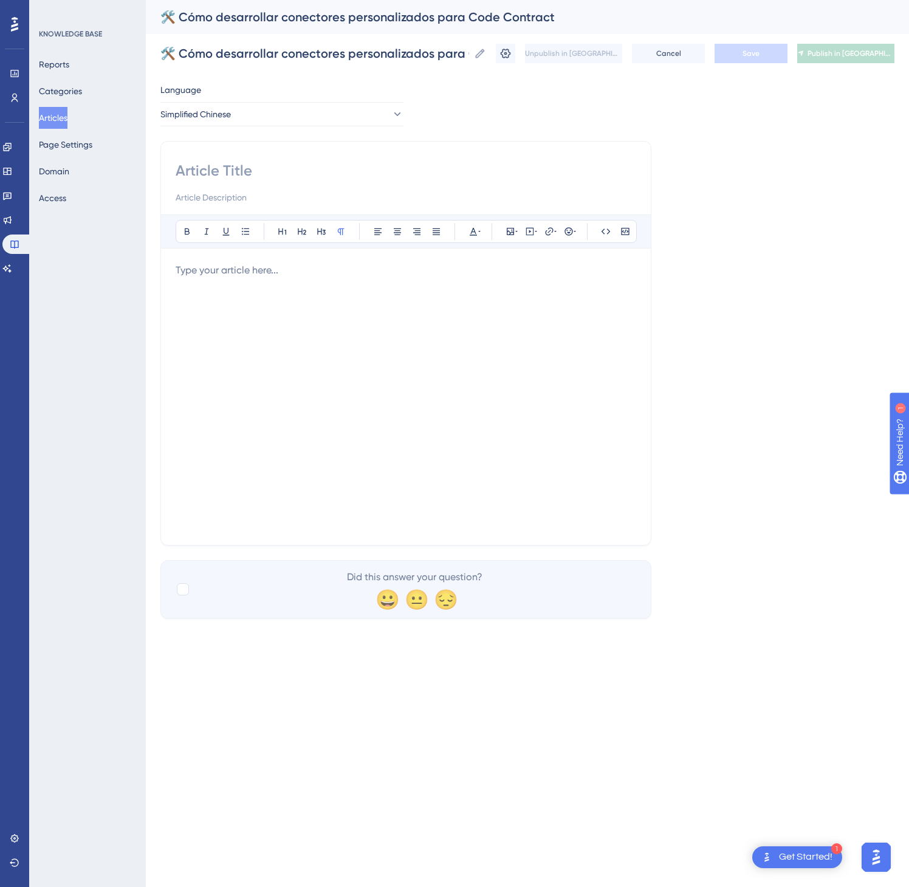
click at [476, 431] on div at bounding box center [406, 396] width 461 height 267
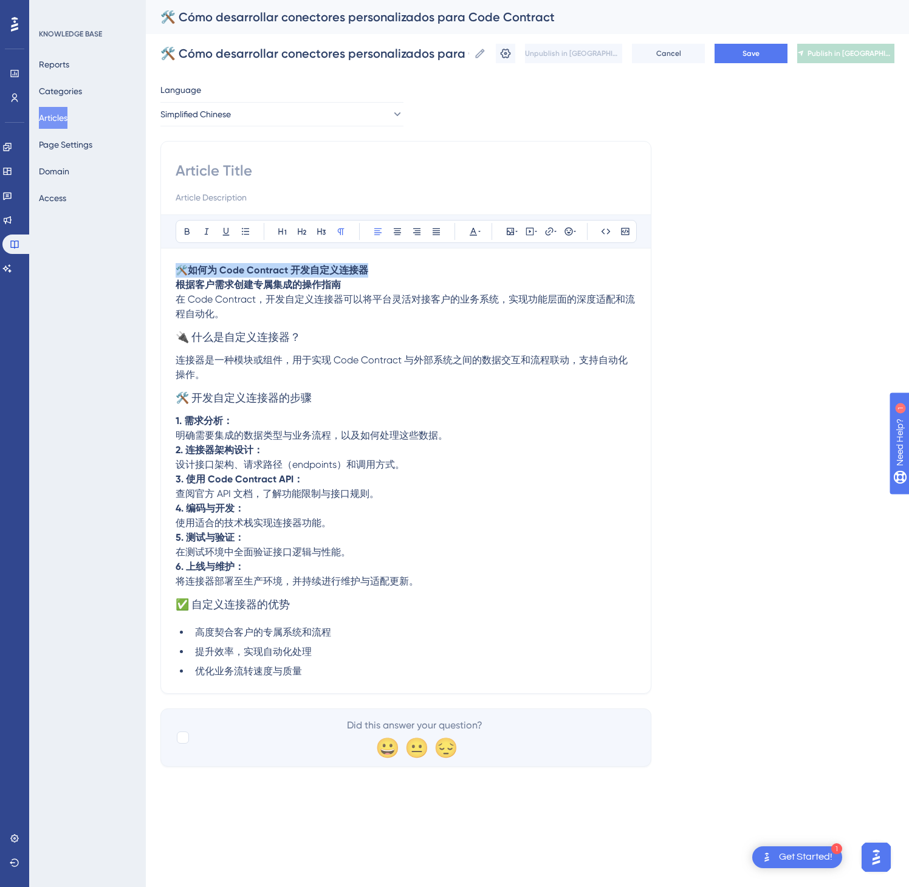
drag, startPoint x: 419, startPoint y: 274, endPoint x: 180, endPoint y: 259, distance: 238.7
click at [180, 259] on div "Bold Italic Underline Bullet Point Heading 1 Heading 2 Heading 3 Normal Align L…" at bounding box center [406, 447] width 461 height 464
click at [252, 167] on input at bounding box center [406, 170] width 461 height 19
paste input "🛠️ 如何为 Code Contract 开发自定义连接器"
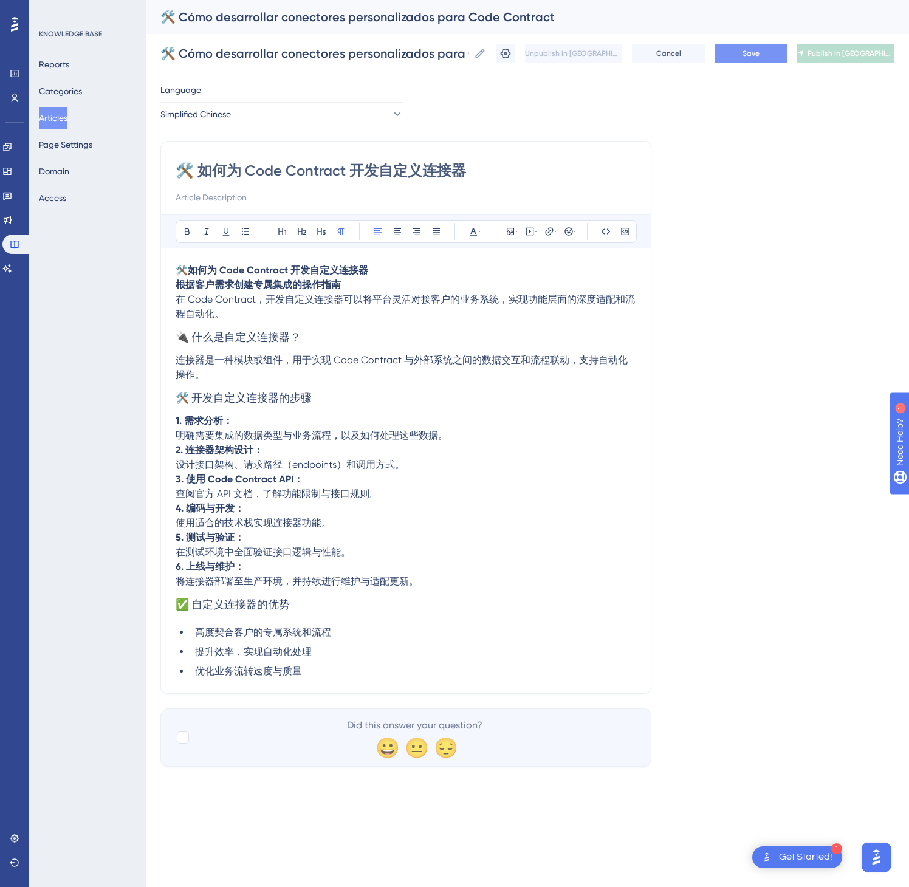
type input "🛠️ 如何为 Code Contract 开发自定义连接器"
click at [761, 52] on button "Save" at bounding box center [751, 53] width 73 height 19
click at [862, 50] on span "Publish in [GEOGRAPHIC_DATA]-CN" at bounding box center [851, 54] width 87 height 10
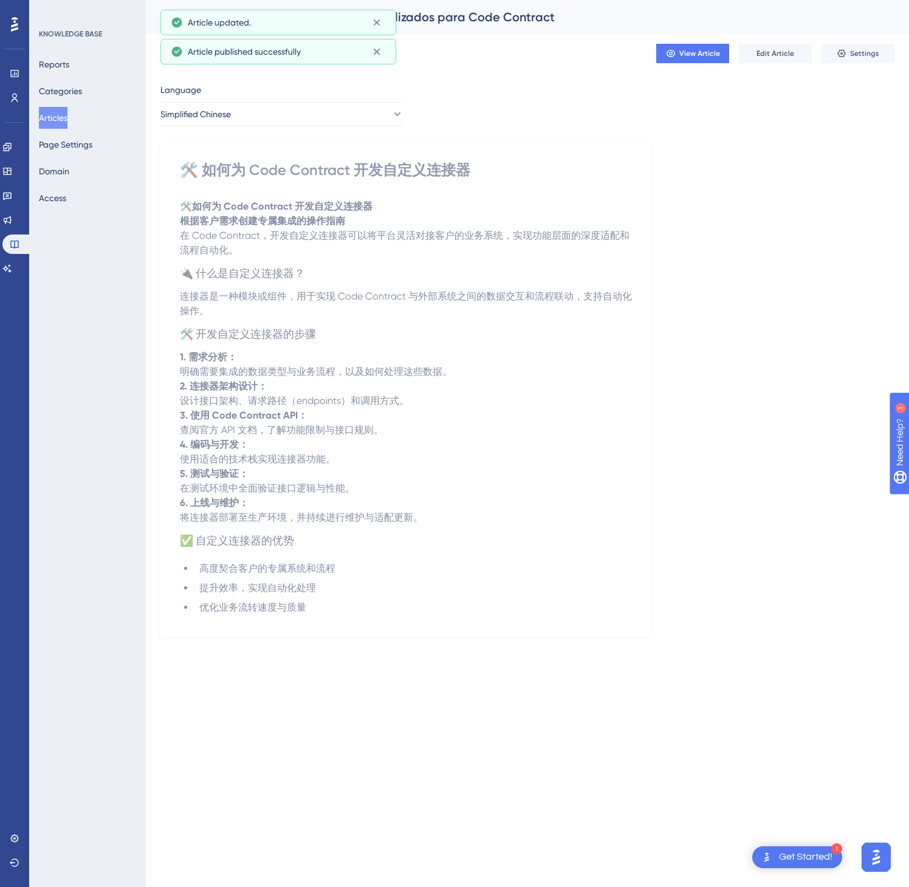
drag, startPoint x: 57, startPoint y: 115, endPoint x: 131, endPoint y: 91, distance: 78.2
click at [57, 115] on button "Articles" at bounding box center [53, 118] width 29 height 22
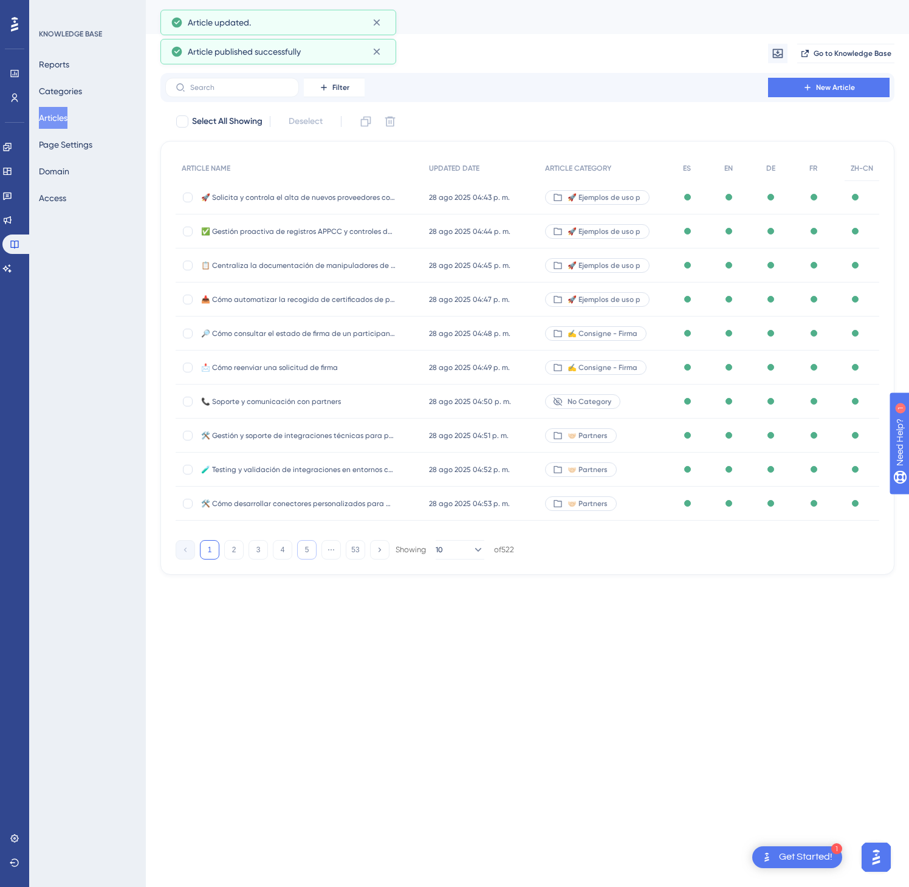
click at [309, 549] on button "5" at bounding box center [306, 549] width 19 height 19
click at [308, 551] on button "6" at bounding box center [306, 549] width 19 height 19
click at [308, 552] on button "8" at bounding box center [306, 549] width 19 height 19
click at [308, 552] on button "9" at bounding box center [306, 549] width 19 height 19
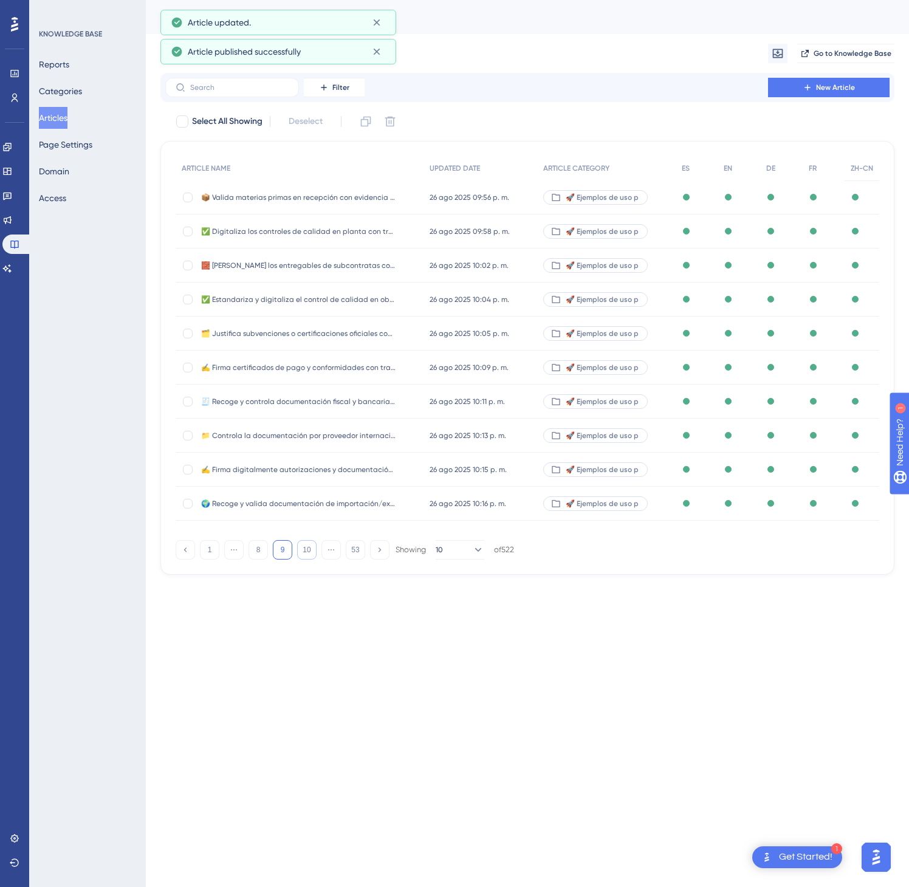
click at [308, 552] on button "10" at bounding box center [306, 549] width 19 height 19
click at [308, 552] on button "11" at bounding box center [306, 549] width 19 height 19
click at [308, 552] on button "12" at bounding box center [306, 549] width 19 height 19
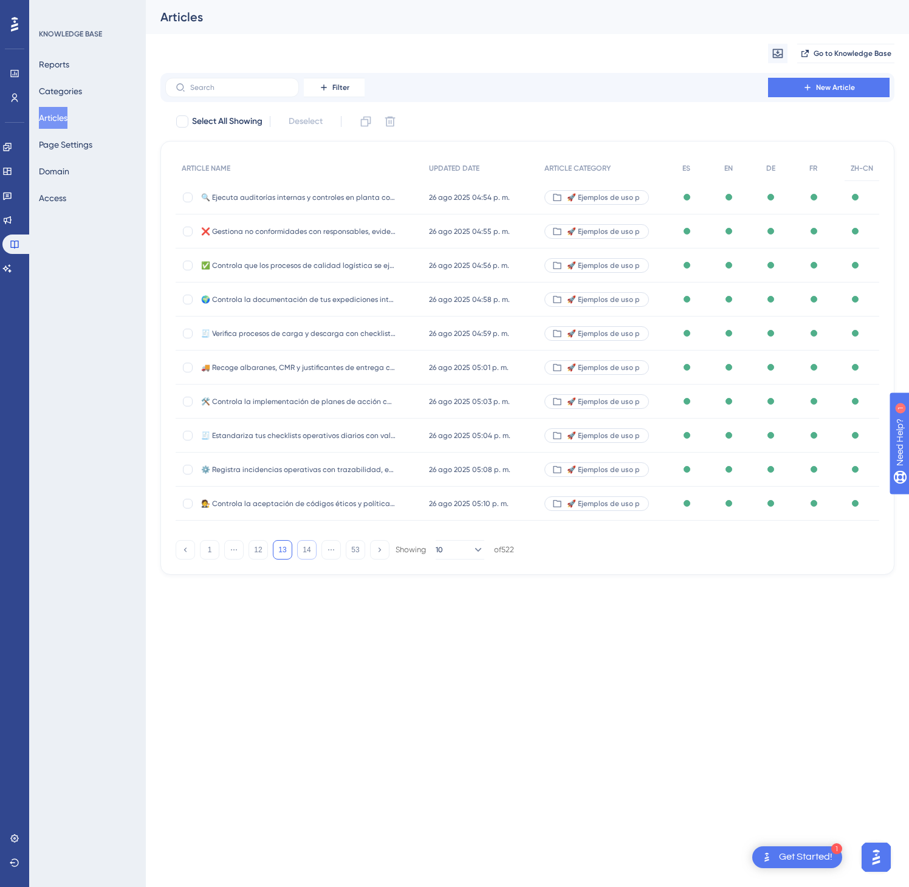
click at [308, 552] on button "14" at bounding box center [306, 549] width 19 height 19
click at [309, 552] on button "14" at bounding box center [306, 549] width 19 height 19
click at [309, 552] on button "16" at bounding box center [306, 549] width 19 height 19
click at [309, 552] on button "17" at bounding box center [306, 549] width 19 height 19
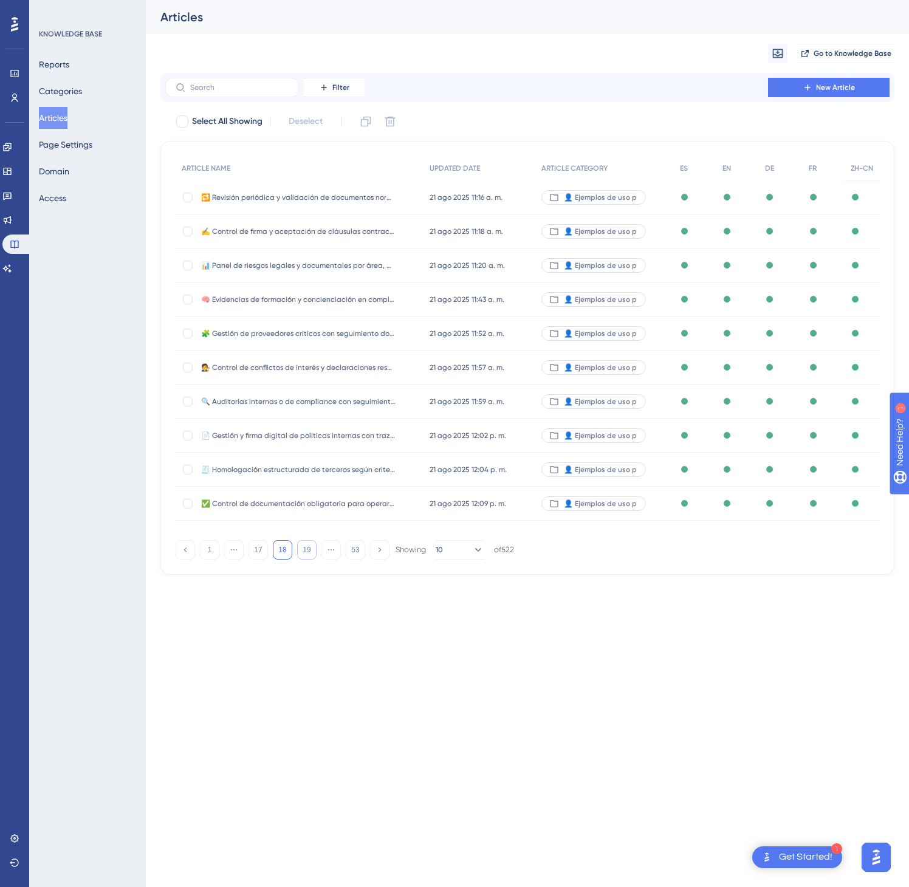
click at [309, 552] on button "19" at bounding box center [306, 549] width 19 height 19
click at [309, 552] on button "20" at bounding box center [306, 549] width 19 height 19
click
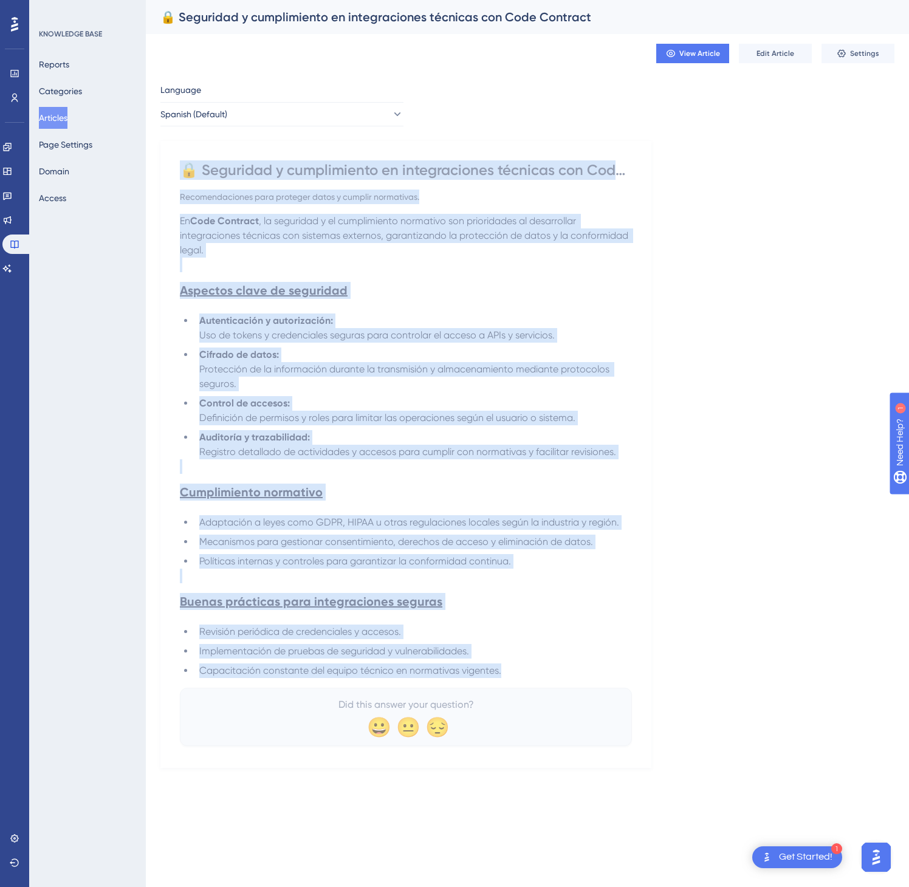
drag, startPoint x: 184, startPoint y: 167, endPoint x: 542, endPoint y: 682, distance: 628.3
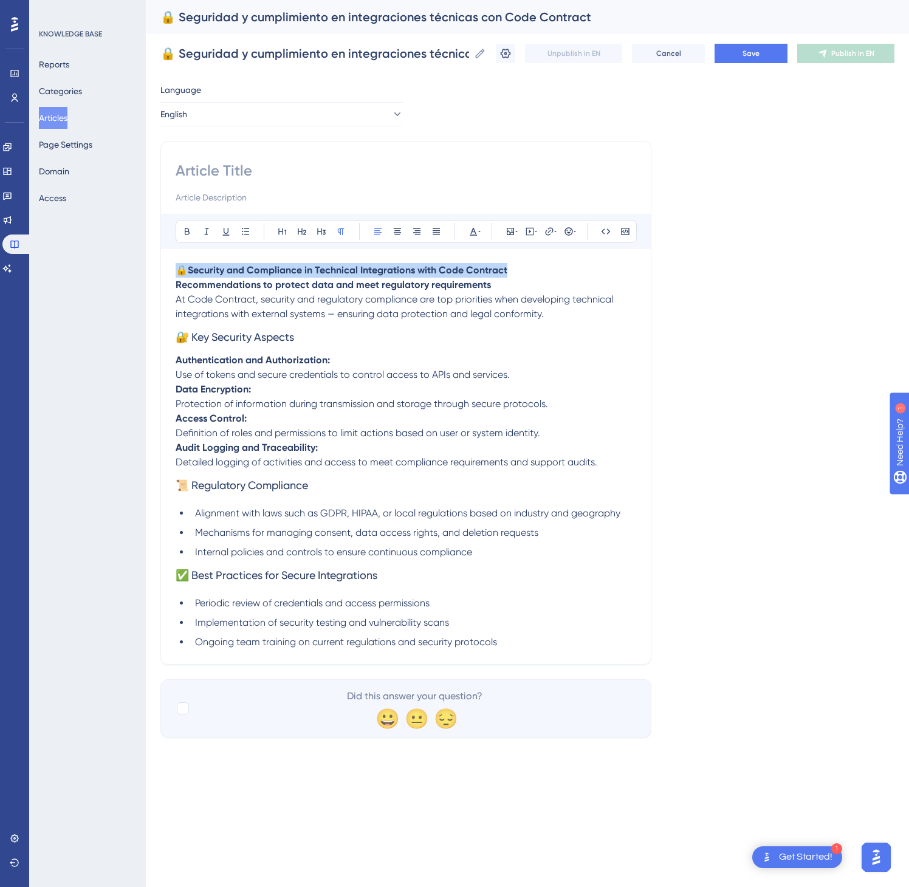
drag, startPoint x: 535, startPoint y: 276, endPoint x: 148, endPoint y: 253, distance: 387.2
paste input "🔒 Security and Compliance in Technical Integrations with Code Contract"
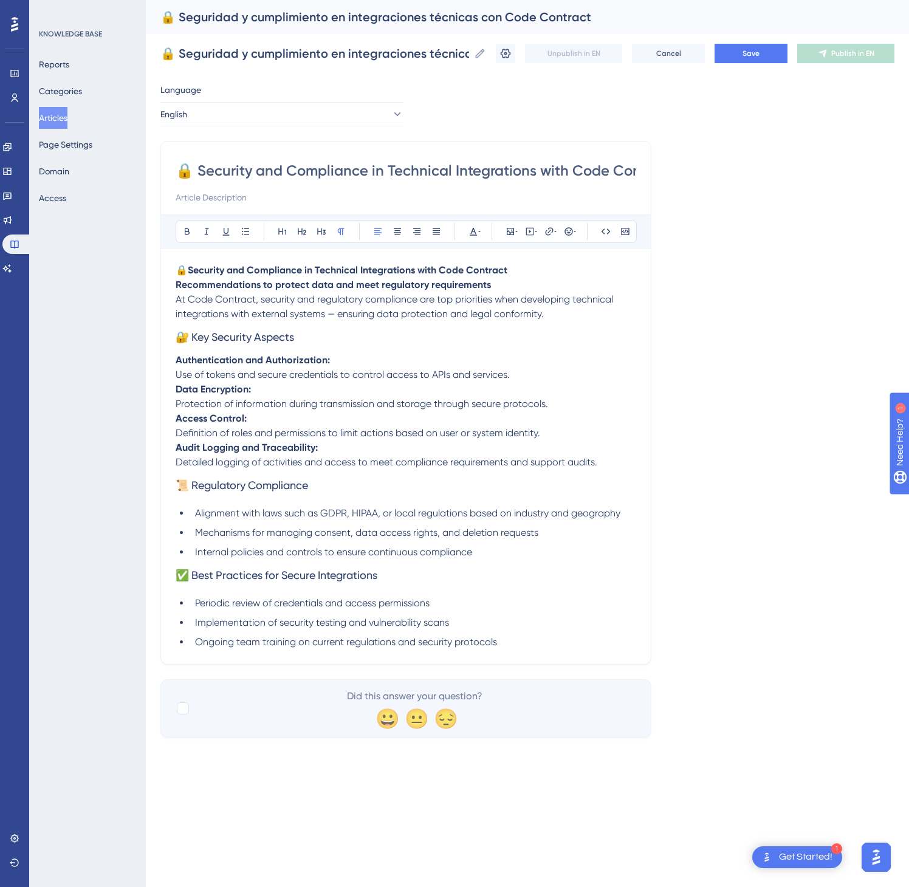
scroll to position [0, 38]
type input "🔒 Security and Compliance in Technical Integrations with Code Contract"
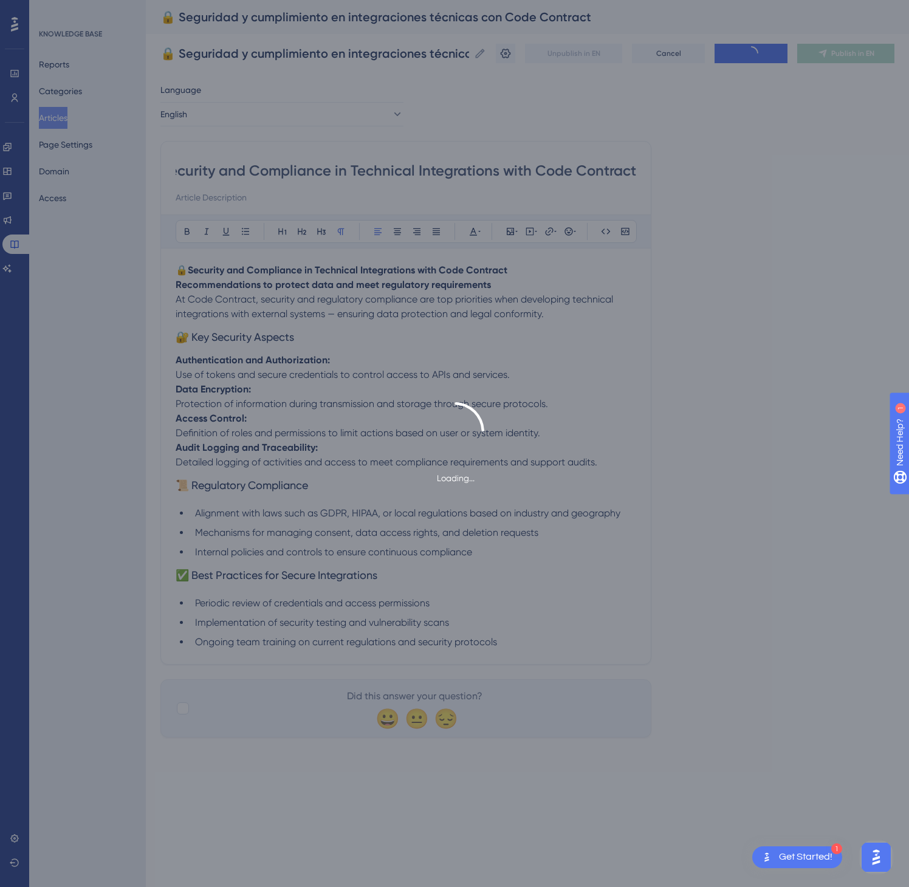
scroll to position [0, 0]
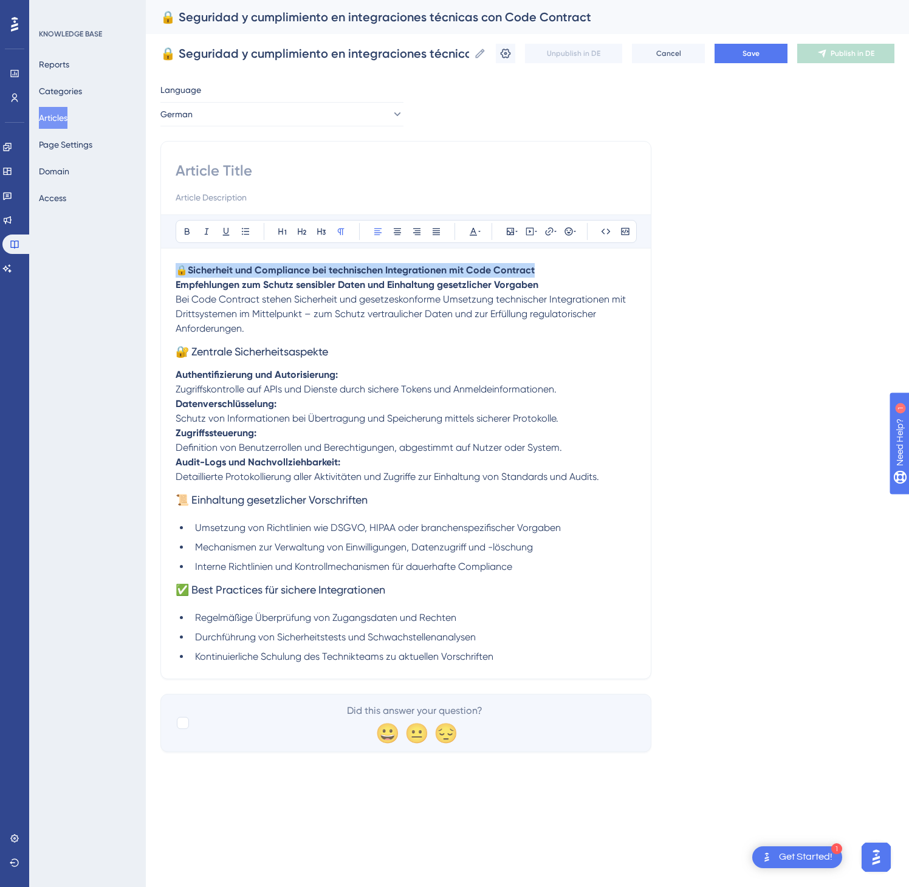
drag, startPoint x: 562, startPoint y: 270, endPoint x: 176, endPoint y: 261, distance: 386.0
paste input "🔒 Sicherheit und Compliance bei technischen Integrationen mit Code Contract"
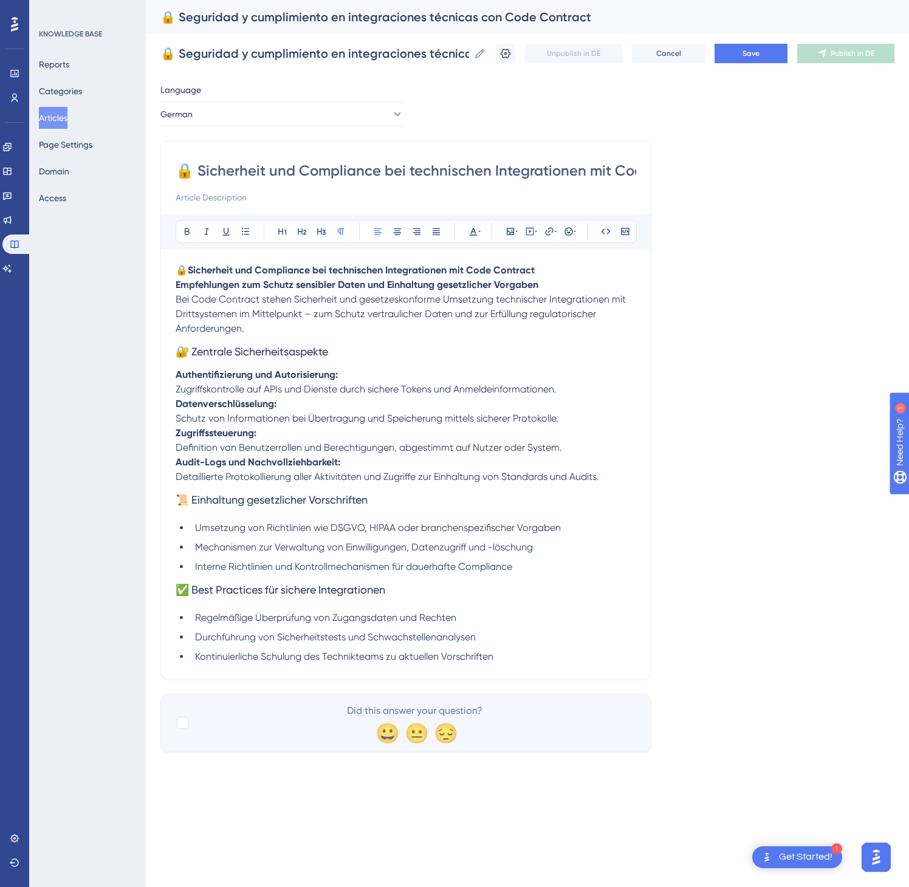
scroll to position [0, 80]
type input "🔒 Sicherheit und Compliance bei technischen Integrationen mit Code Contract"
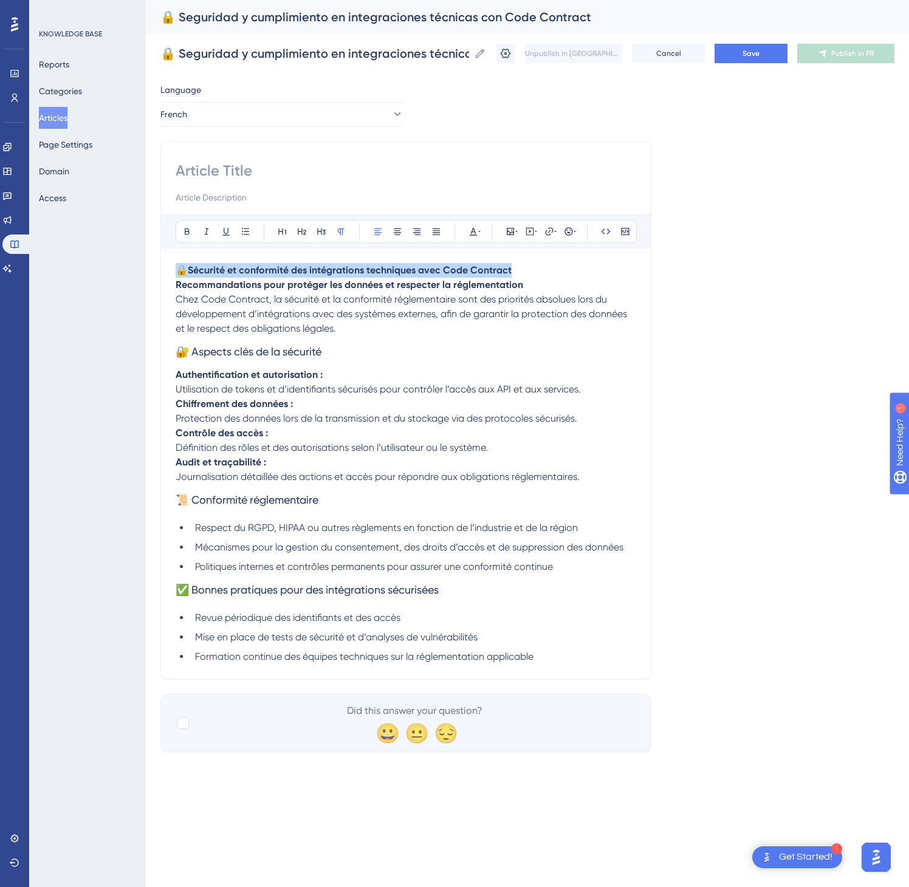
drag, startPoint x: 484, startPoint y: 266, endPoint x: 177, endPoint y: 256, distance: 306.4
paste input "🔒 Sécurité et conformité des intégrations techniques avec Code Contract"
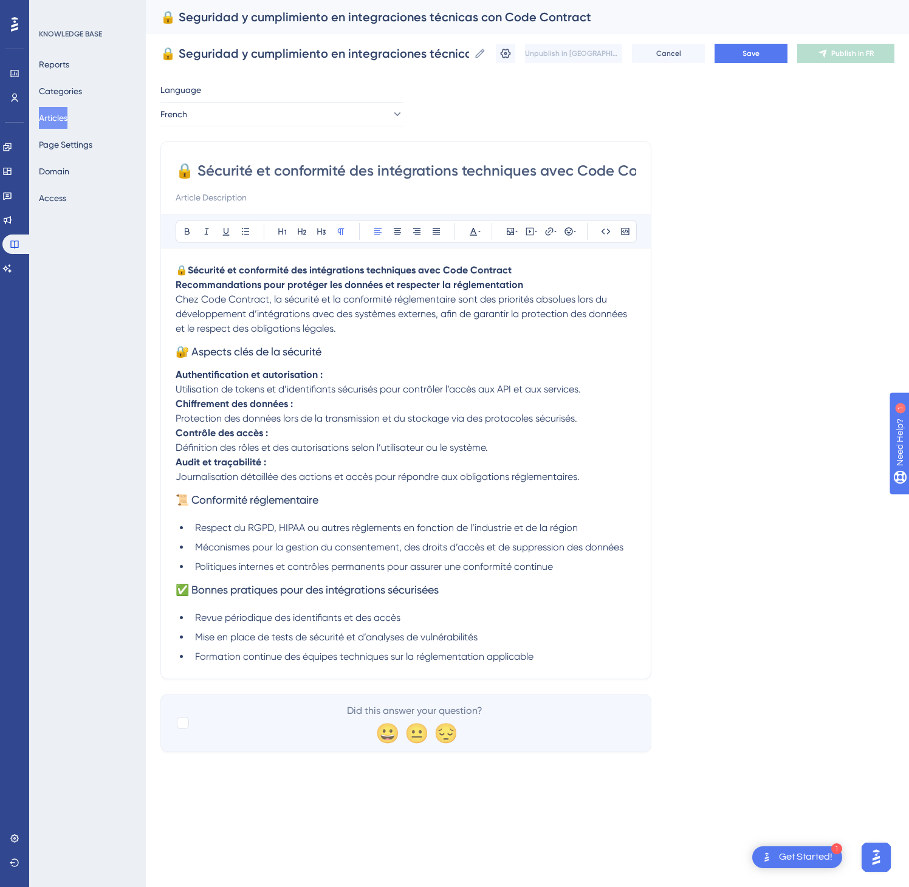
scroll to position [0, 44]
type input "🔒 Sécurité et conformité des intégrations techniques avec Code Contract"
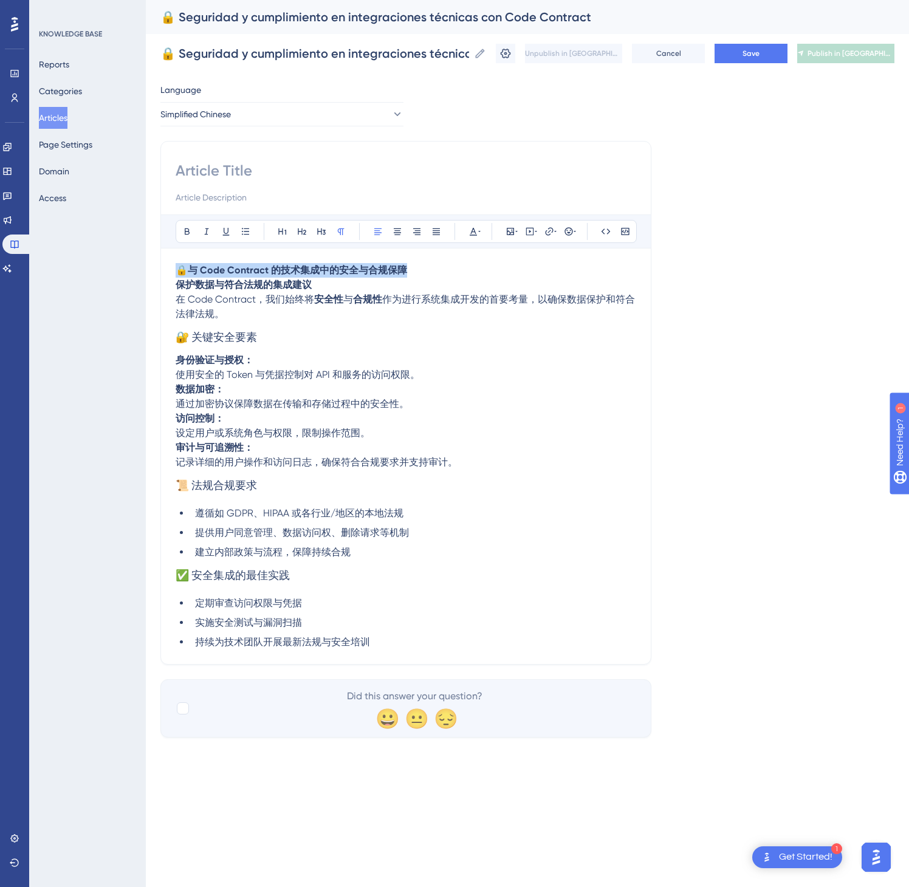
drag, startPoint x: 422, startPoint y: 266, endPoint x: 153, endPoint y: 271, distance: 268.7
paste input "🔒 与 Code Contract 的技术集成中的安全与合规保障"
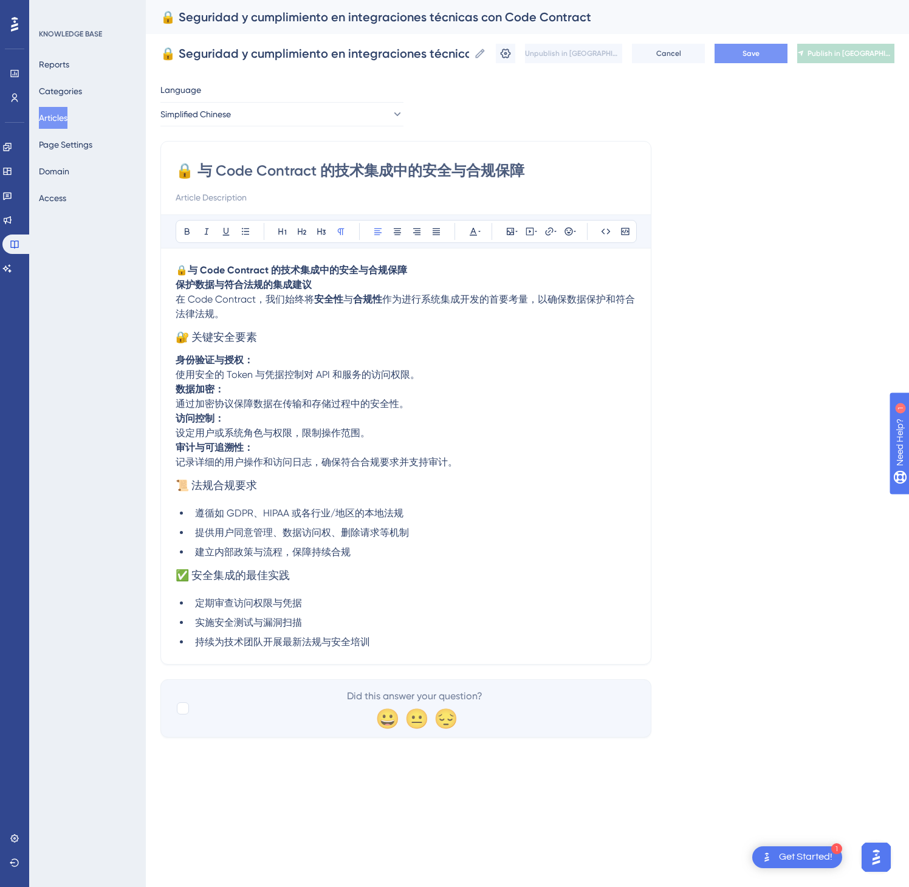
type input "🔒 与 Code Contract 的技术集成中的安全与合规保障"
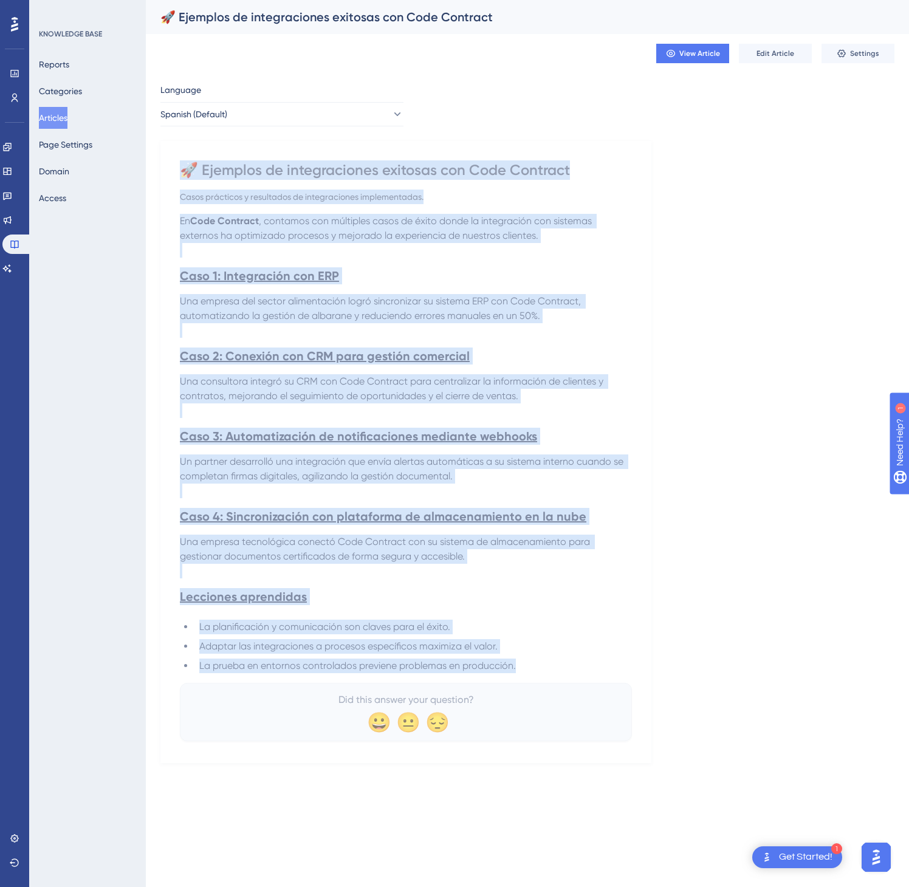
drag, startPoint x: 184, startPoint y: 164, endPoint x: 569, endPoint y: 656, distance: 625.5
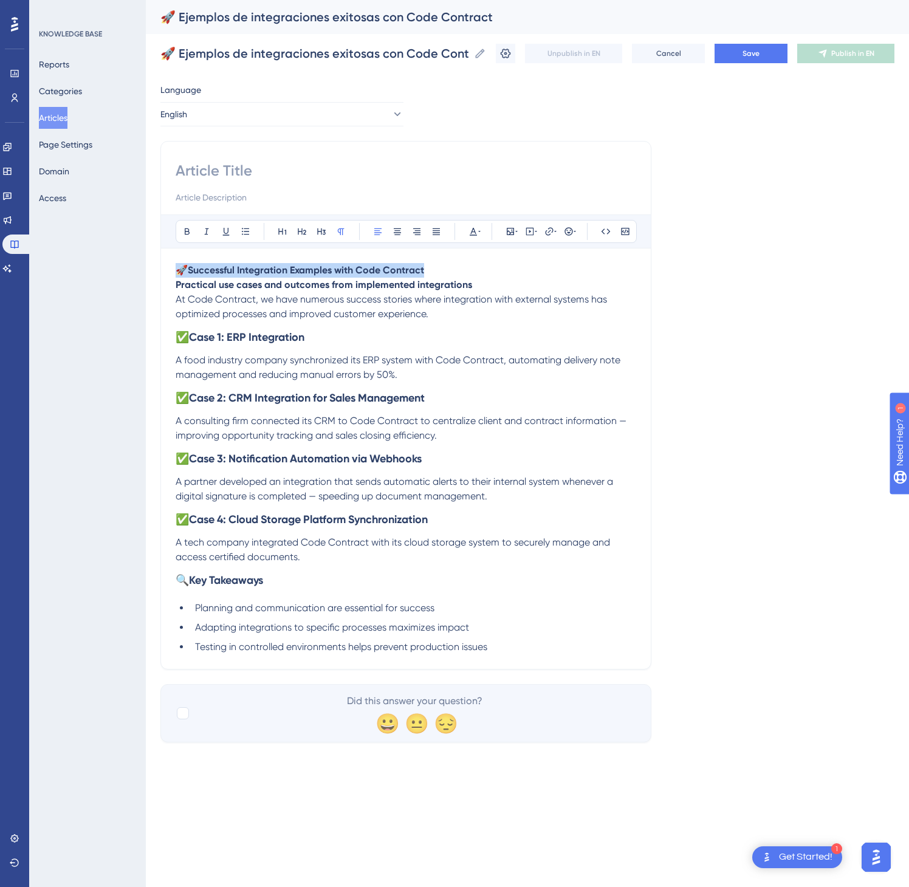
drag, startPoint x: 430, startPoint y: 274, endPoint x: 161, endPoint y: 276, distance: 268.6
paste input "🚀 Successful Integration Examples with Code Contract"
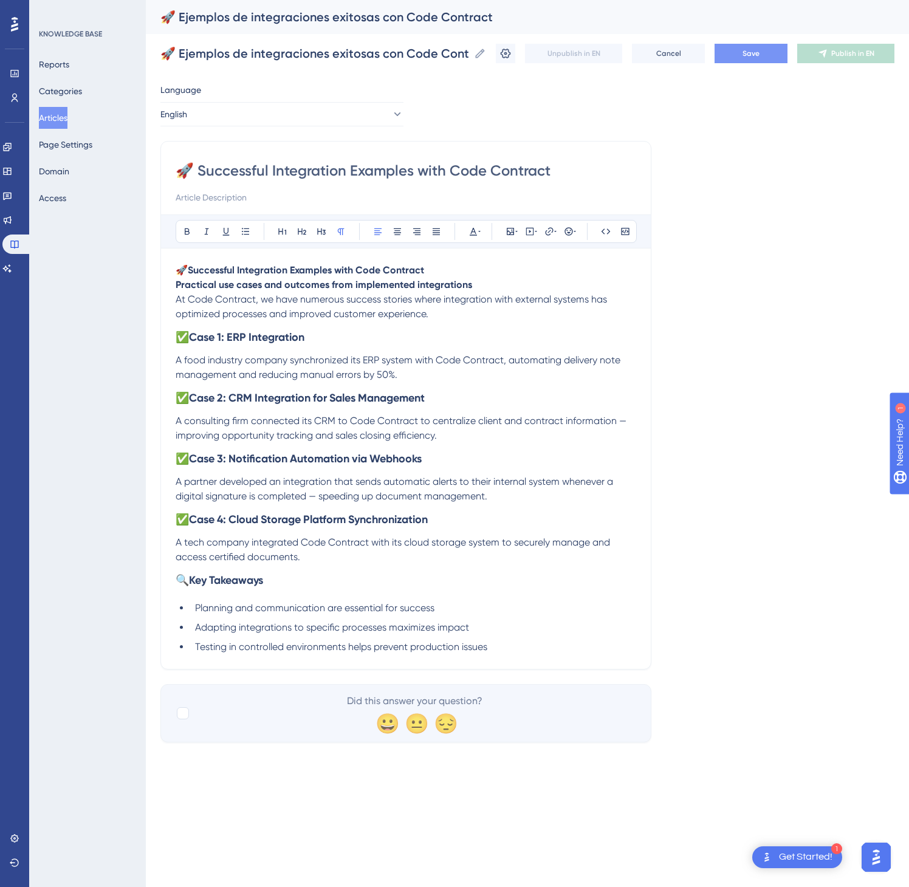
type input "🚀 Successful Integration Examples with Code Contract"
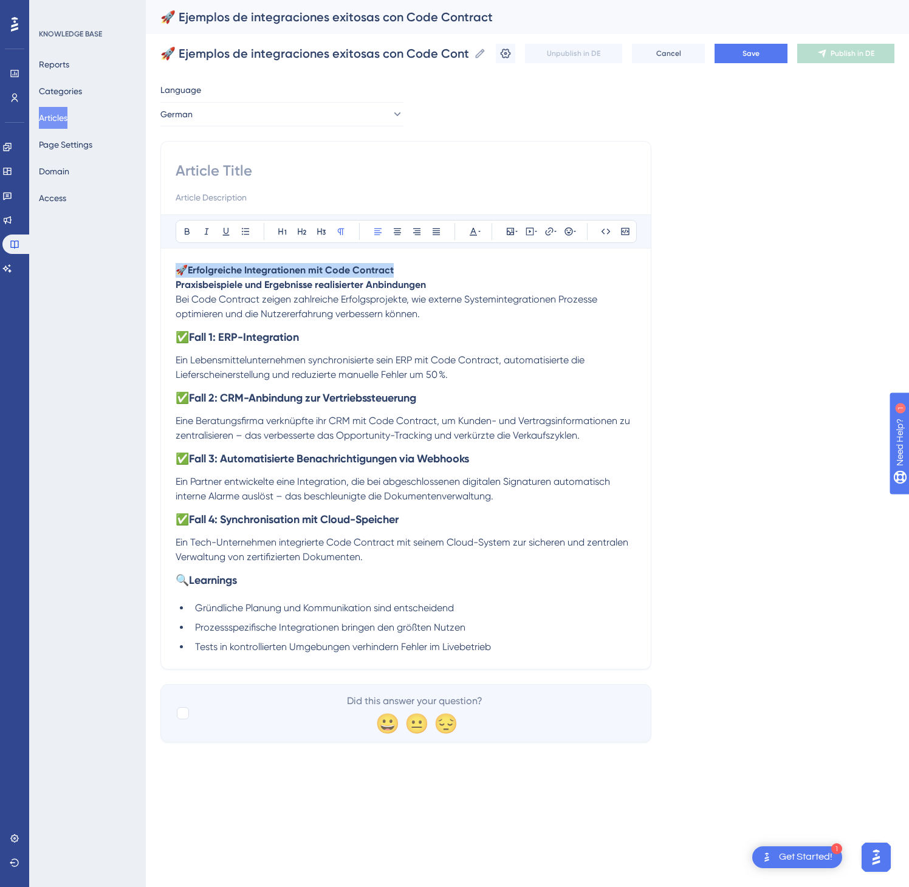
drag, startPoint x: 435, startPoint y: 274, endPoint x: 175, endPoint y: 272, distance: 260.1
paste input "🚀 Erfolgreiche Integrationen mit Code Contract"
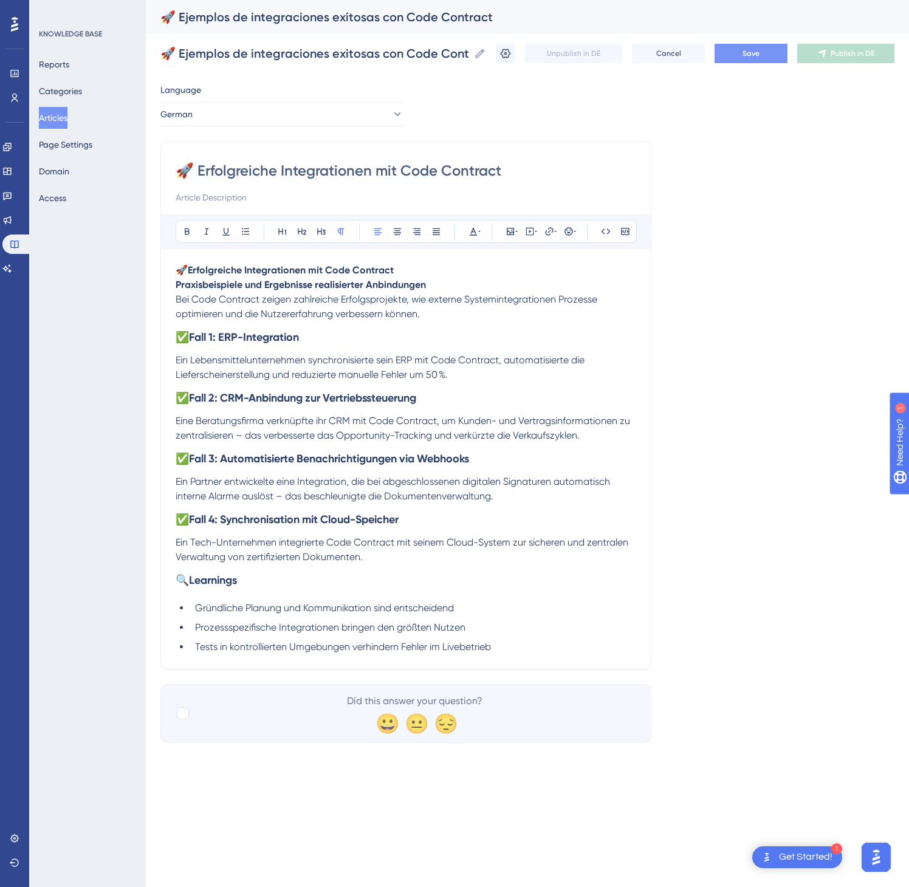
type input "🚀 Erfolgreiche Integrationen mit Code Contract"
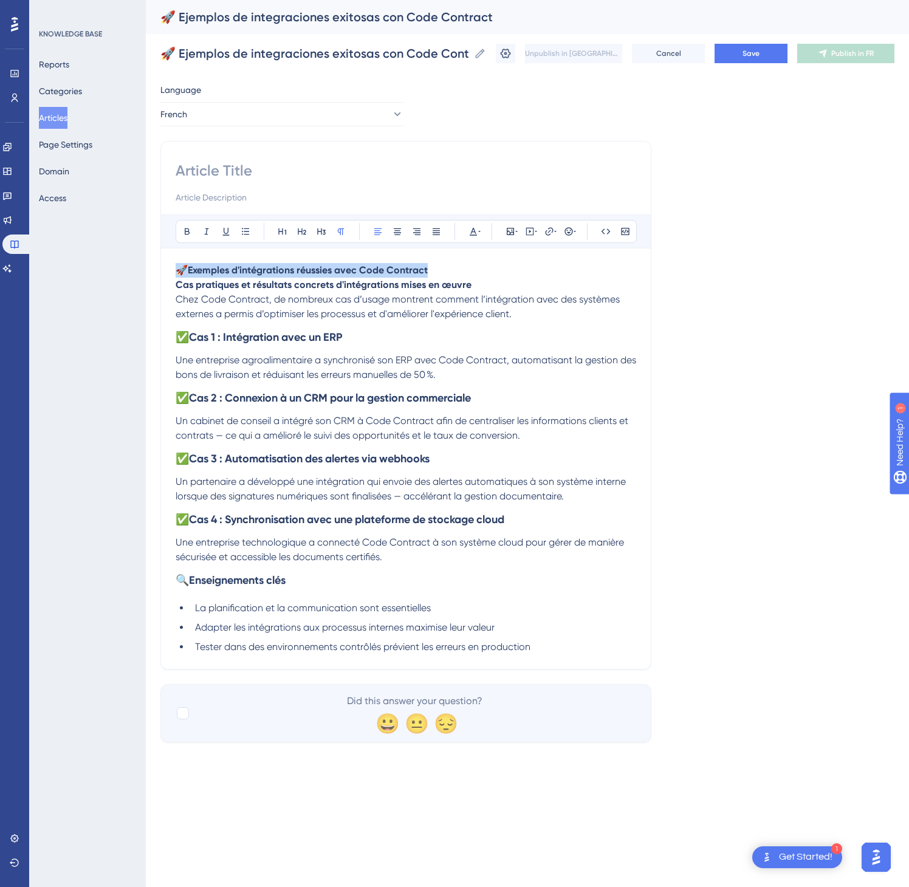
drag, startPoint x: 439, startPoint y: 273, endPoint x: 148, endPoint y: 272, distance: 291.1
paste input "🚀 Exemples d'intégrations réussies avec Code Contract"
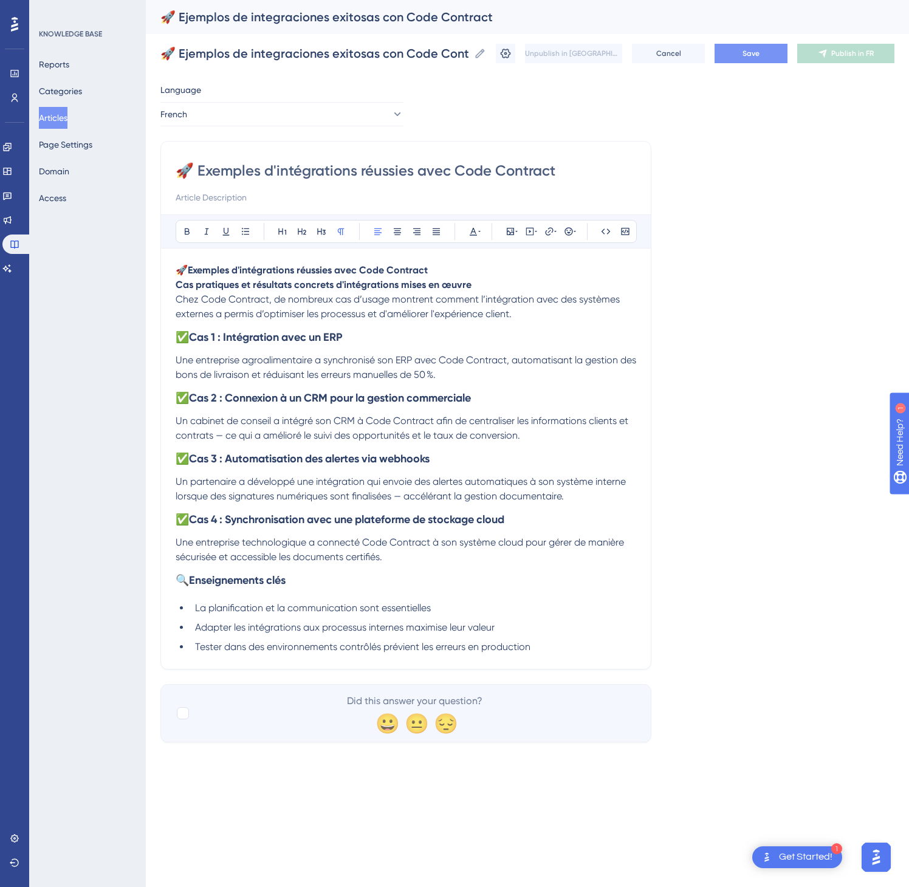
type input "🚀 Exemples d'intégrations réussies avec Code Contract"
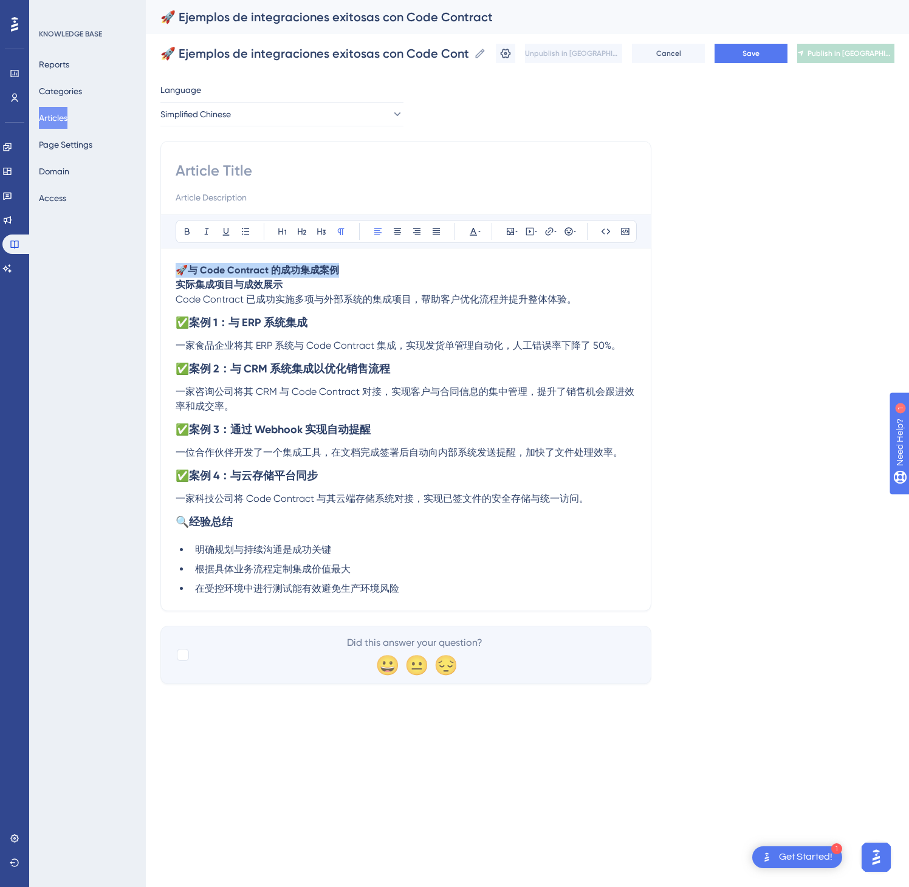
drag, startPoint x: 380, startPoint y: 273, endPoint x: 136, endPoint y: 276, distance: 243.7
paste input "🚀 与 Code Contract 的成功集成案例"
type input "🚀 与 Code Contract 的成功集成案例"
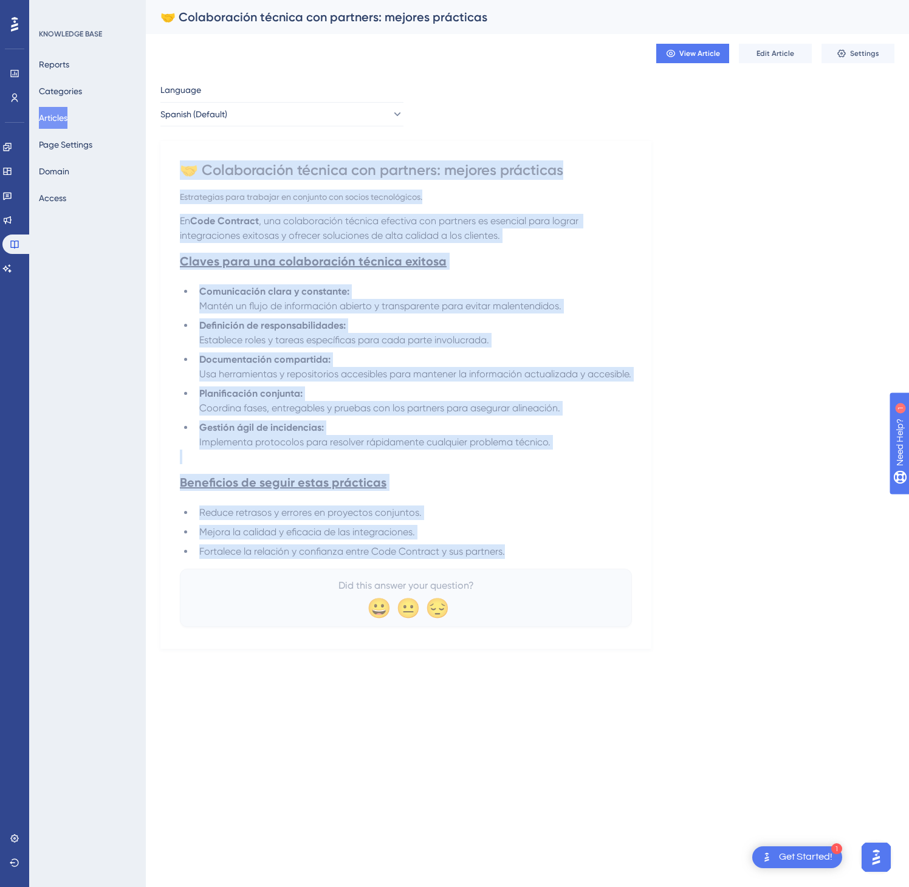
drag, startPoint x: 190, startPoint y: 167, endPoint x: 596, endPoint y: 582, distance: 579.7
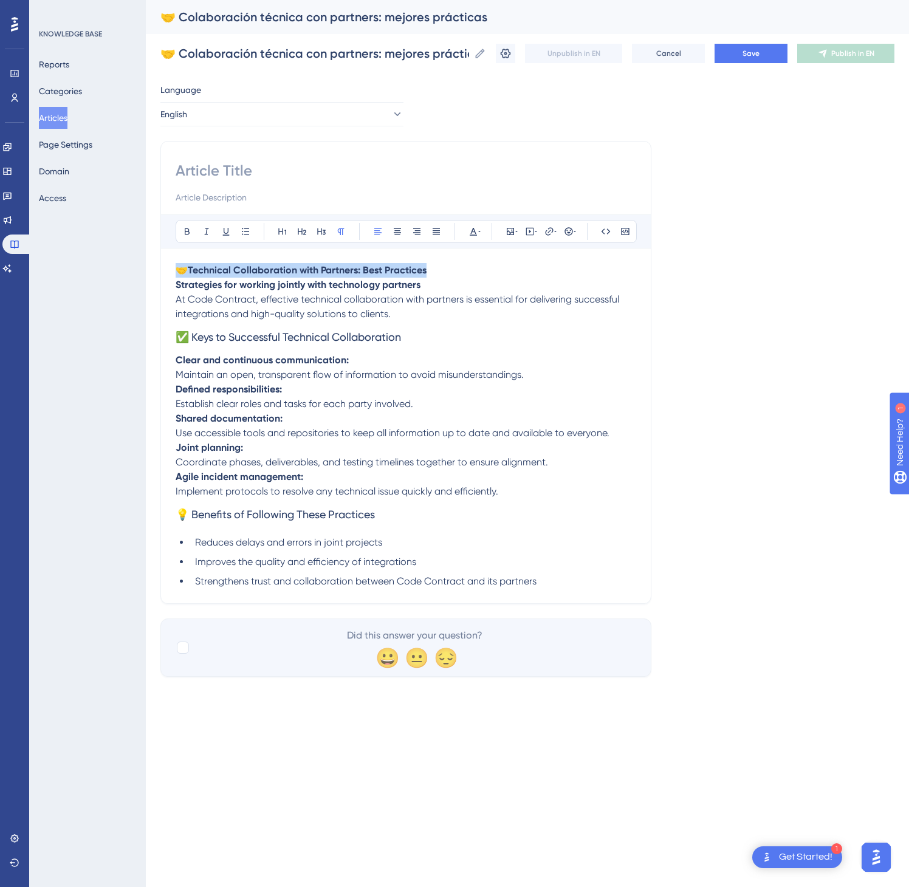
drag, startPoint x: 315, startPoint y: 272, endPoint x: 149, endPoint y: 269, distance: 165.3
paste input "🤝 Technical Collaboration with Partners: Best Practices"
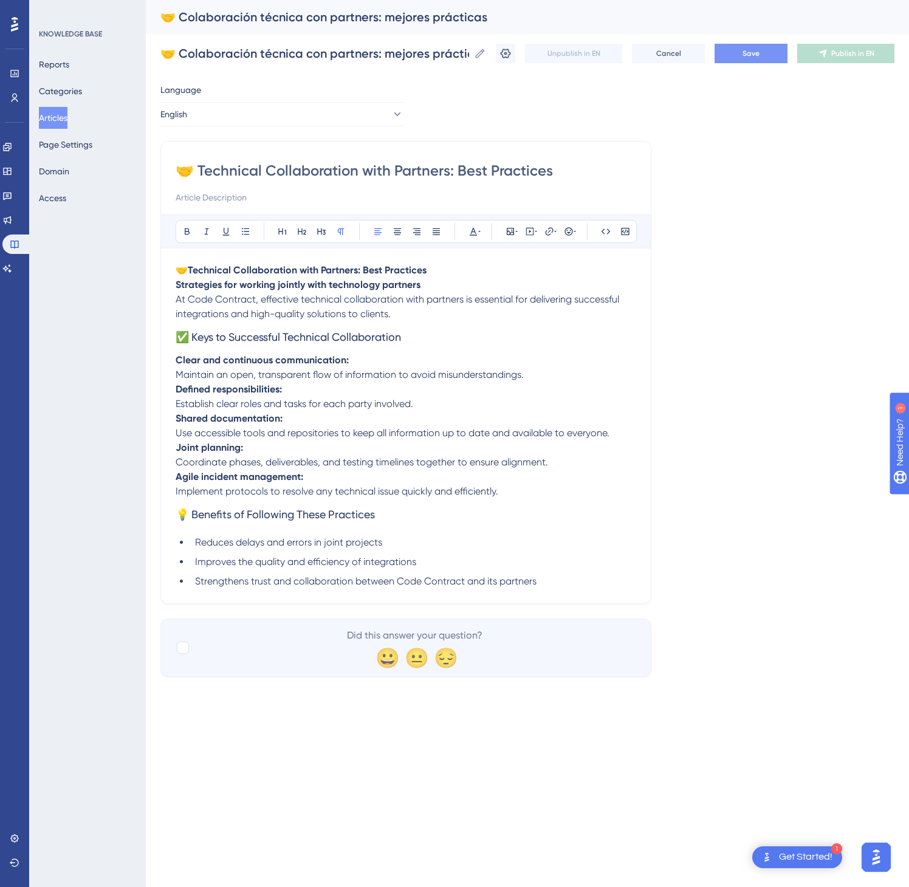
type input "🤝 Technical Collaboration with Partners: Best Practices"
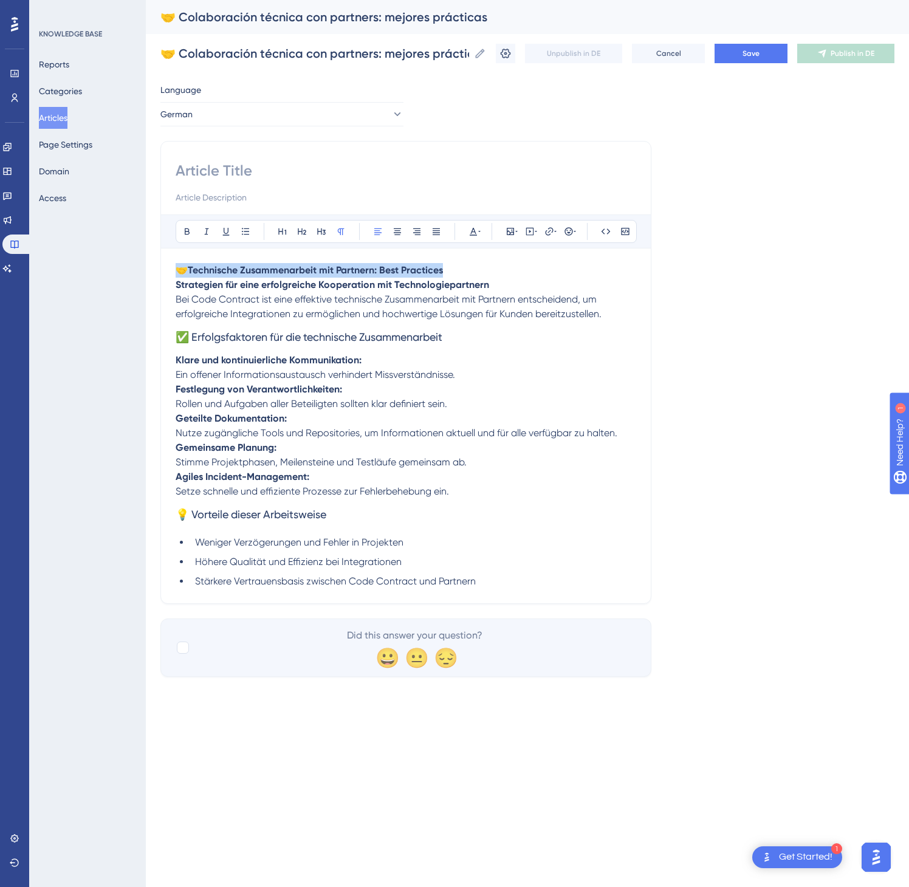
drag, startPoint x: 459, startPoint y: 272, endPoint x: 169, endPoint y: 247, distance: 291.6
paste input "🤝 Technische Zusammenarbeit mit Partnern: Best Practices"
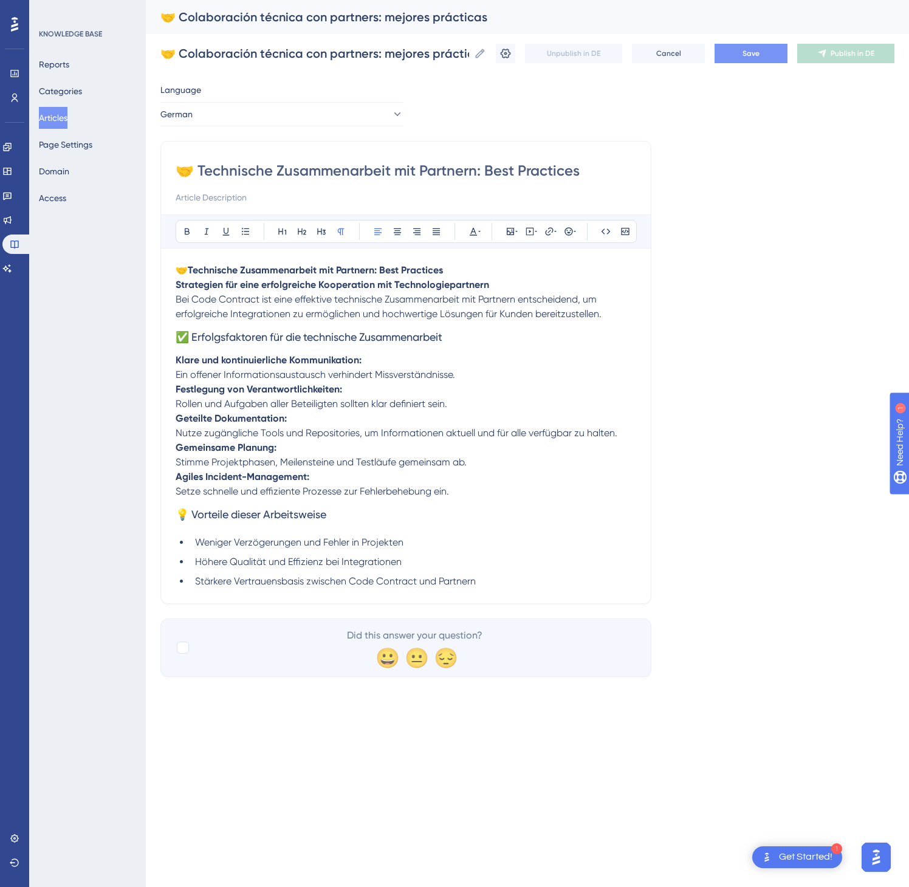
type input "🤝 Technische Zusammenarbeit mit Partnern: Best Practices"
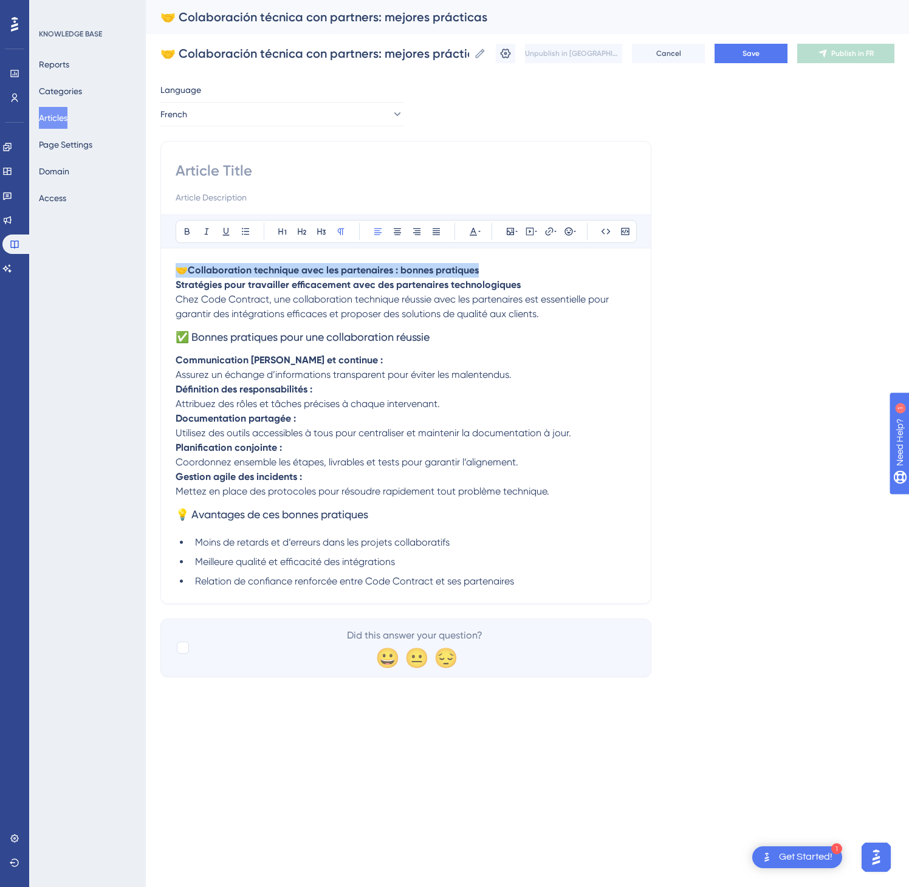
drag, startPoint x: 498, startPoint y: 276, endPoint x: 174, endPoint y: 259, distance: 324.3
paste input "🤝 Collaboration technique avec les partenaires : bonnes pratiques"
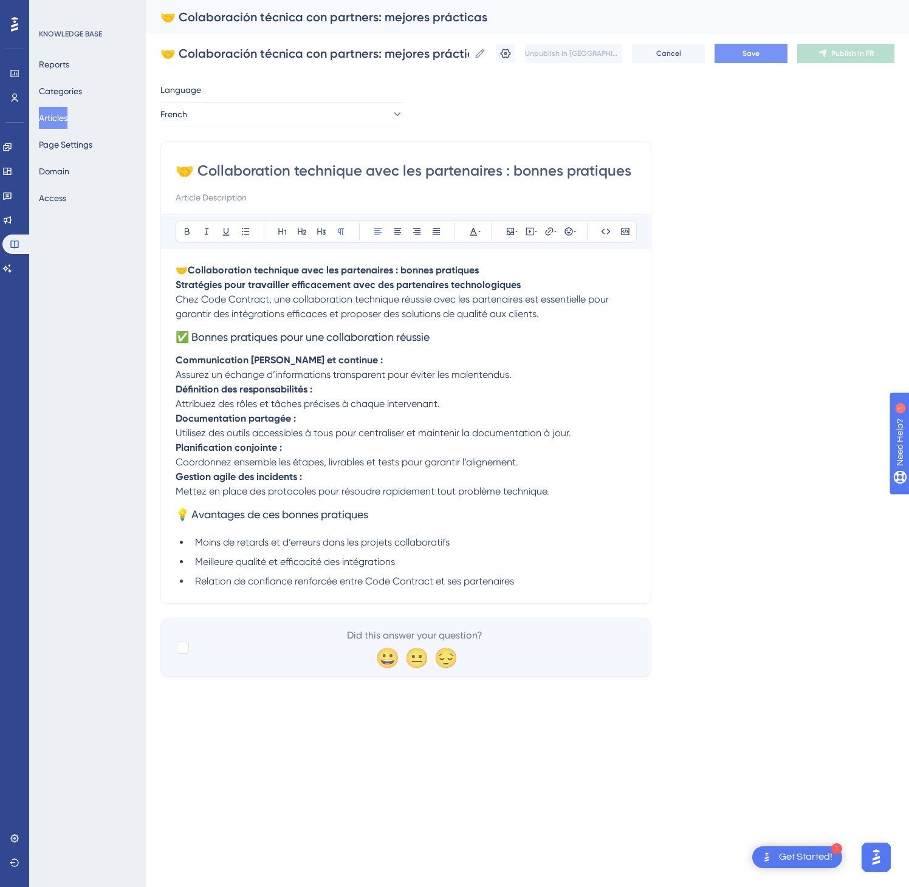
type input "🤝 Collaboration technique avec les partenaires : bonnes pratiques"
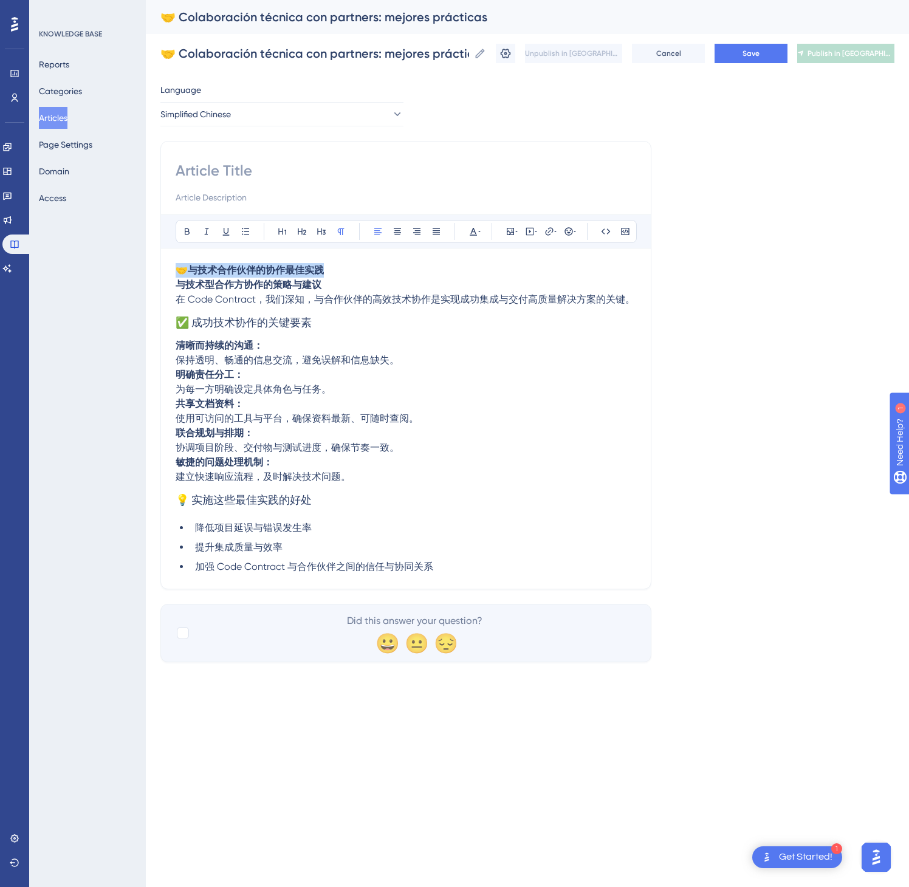
drag, startPoint x: 213, startPoint y: 250, endPoint x: 134, endPoint y: 246, distance: 79.1
paste input "🤝 与技术合作伙伴的协作最佳实践"
type input "🤝 与技术合作伙伴的协作最佳实践"
drag, startPoint x: 785, startPoint y: 40, endPoint x: 778, endPoint y: 42, distance: 6.3
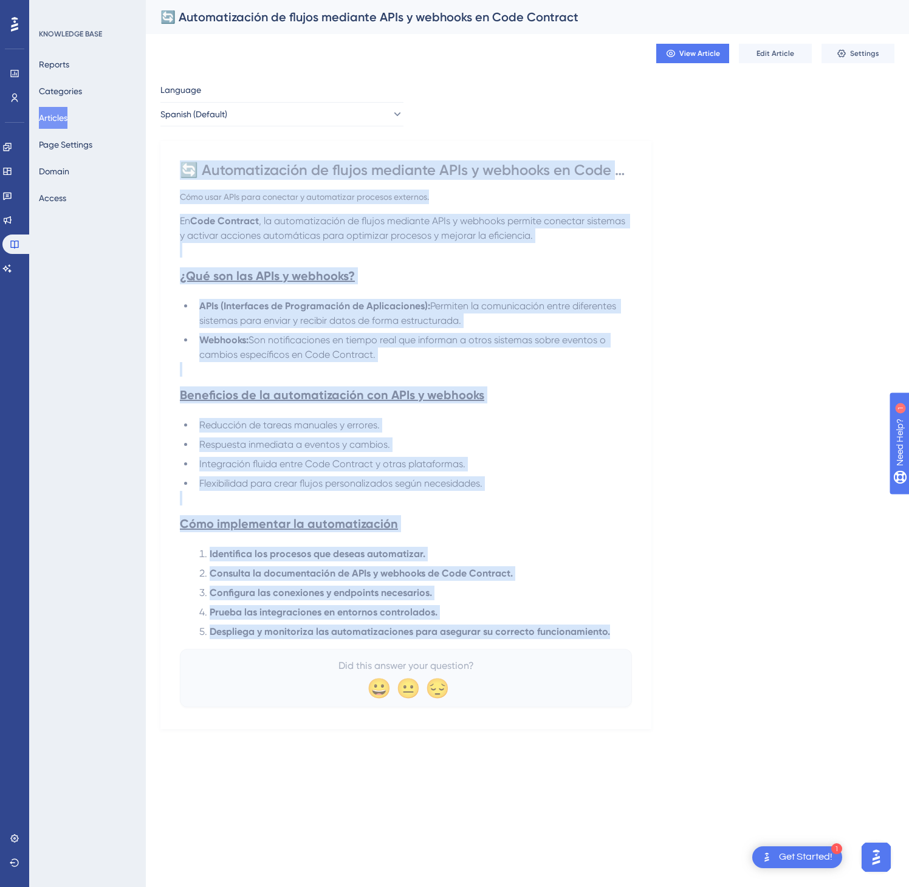
drag, startPoint x: 184, startPoint y: 170, endPoint x: 616, endPoint y: 632, distance: 632.9
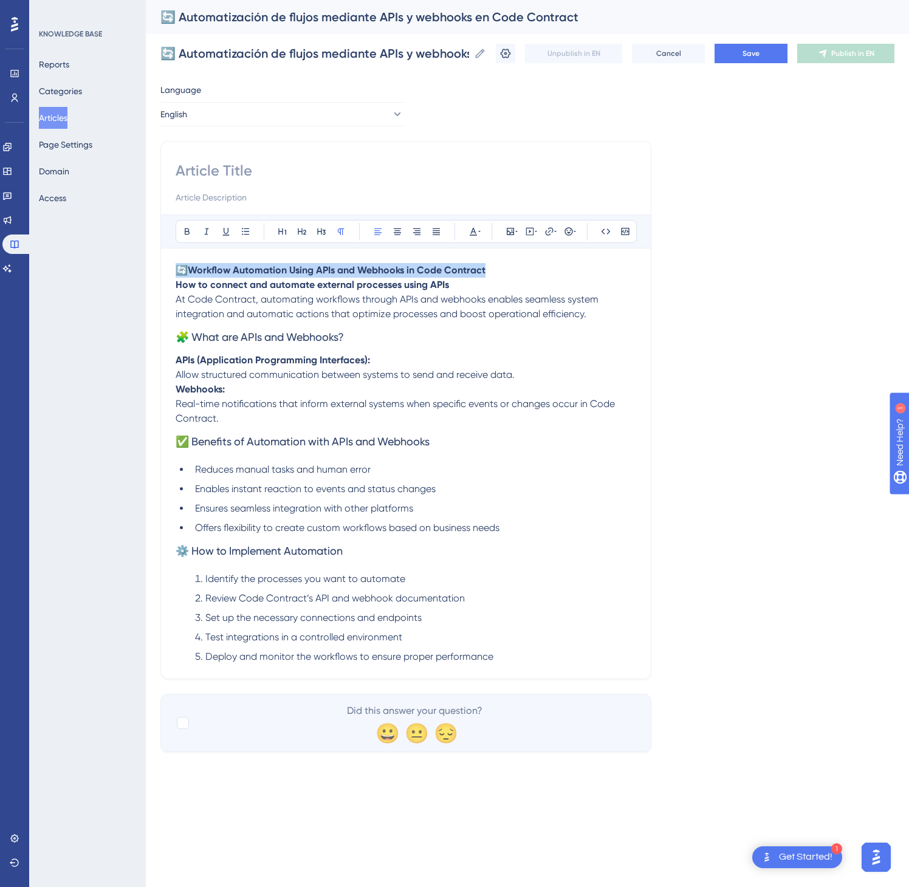
drag, startPoint x: 522, startPoint y: 273, endPoint x: 160, endPoint y: 253, distance: 362.2
paste input "🔄 Workflow Automation Using APIs and Webhooks in Code Contract"
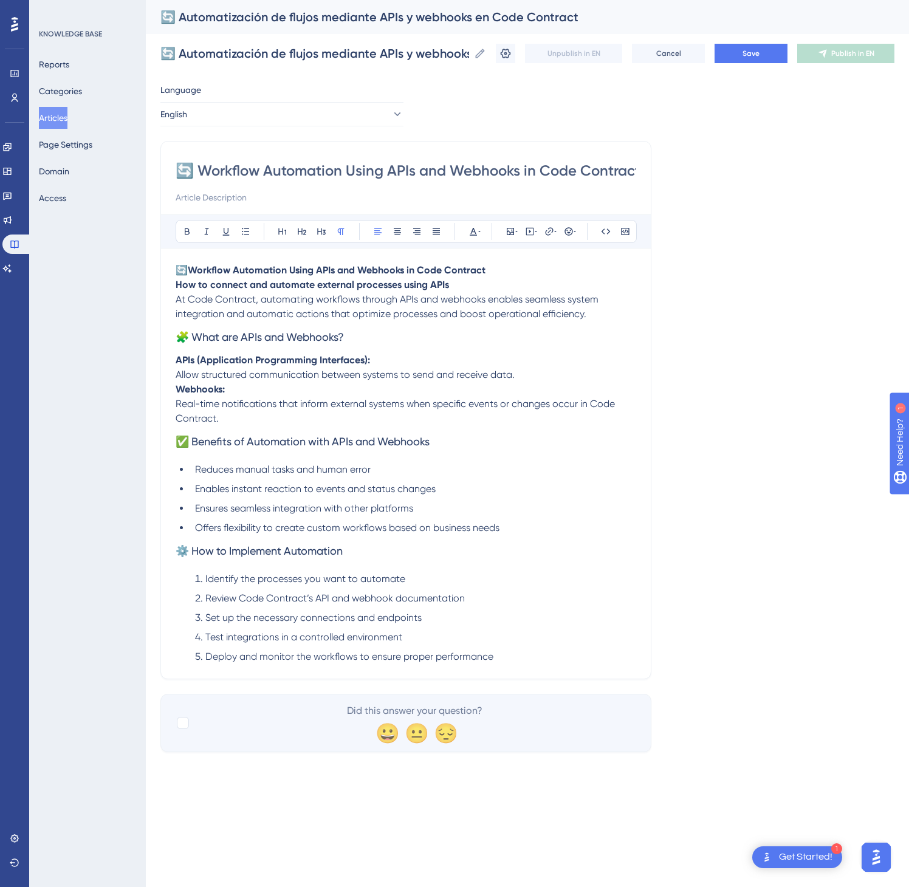
scroll to position [0, 7]
type input "🔄 Workflow Automation Using APIs and Webhooks in Code Contract"
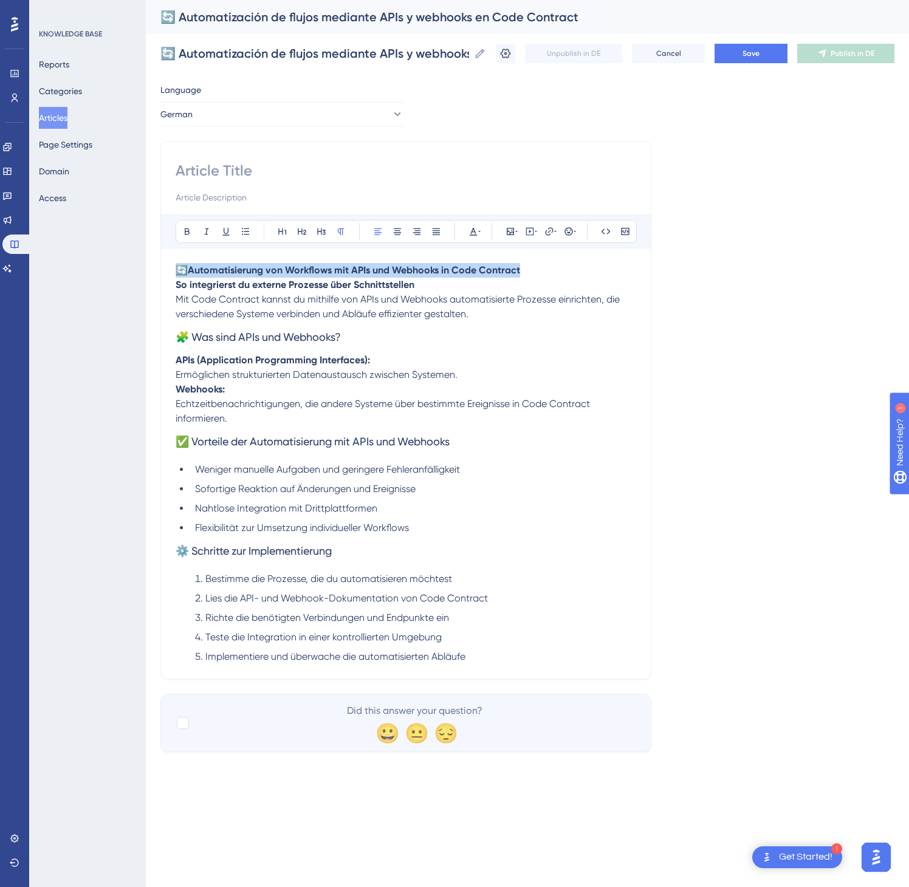
drag, startPoint x: 560, startPoint y: 279, endPoint x: 171, endPoint y: 263, distance: 389.3
paste input "🔄 Automatisierung von Workflows mit APIs und Webhooks in Code Contract"
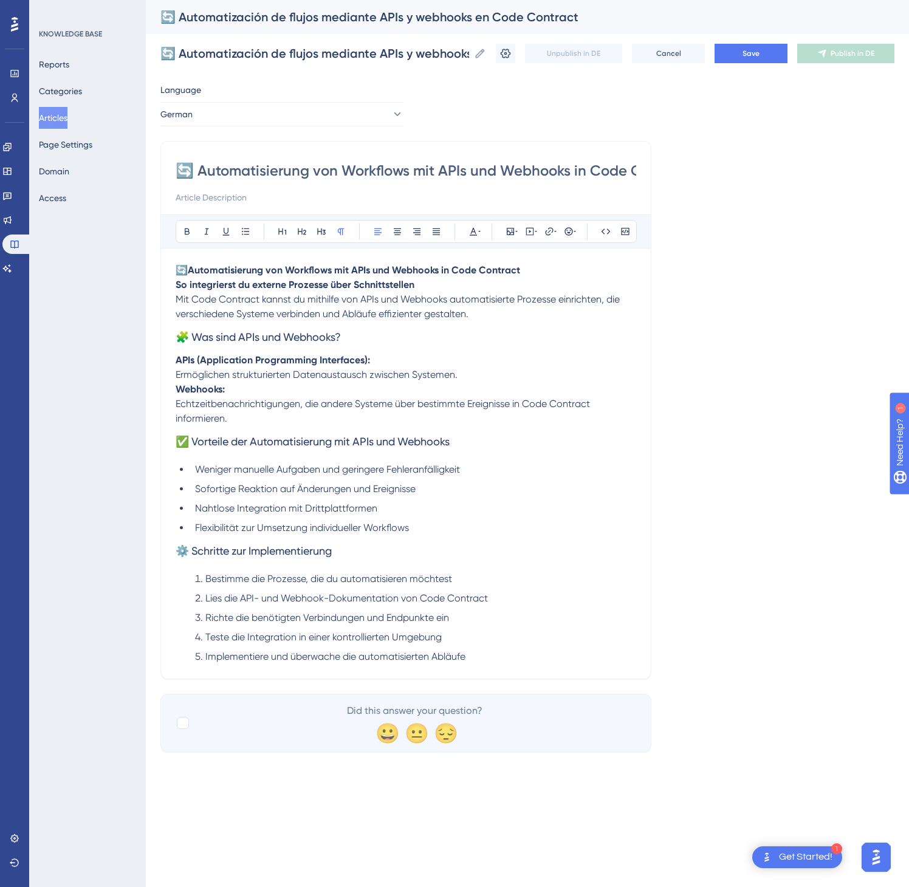
scroll to position [0, 57]
type input "🔄 Automatisierung von Workflows mit APIs und Webhooks in Code Contract"
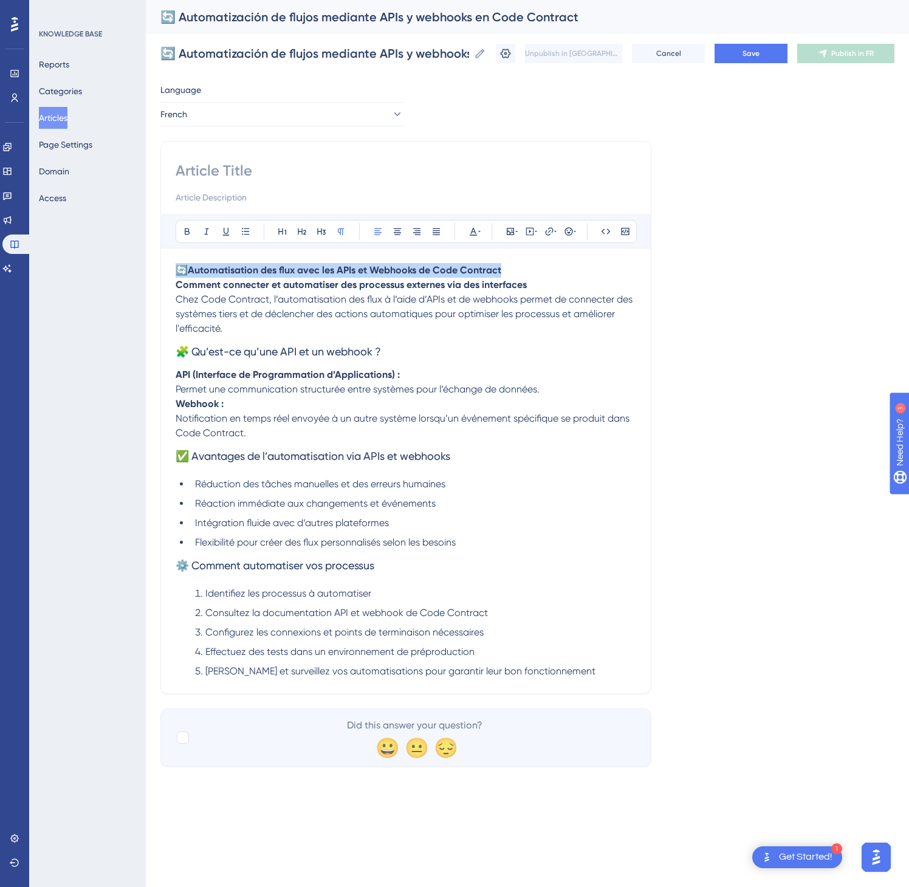
drag, startPoint x: 421, startPoint y: 274, endPoint x: 141, endPoint y: 256, distance: 280.1
paste input "🔄 Automatisation des flux avec les APIs et Webhooks de Code Contract"
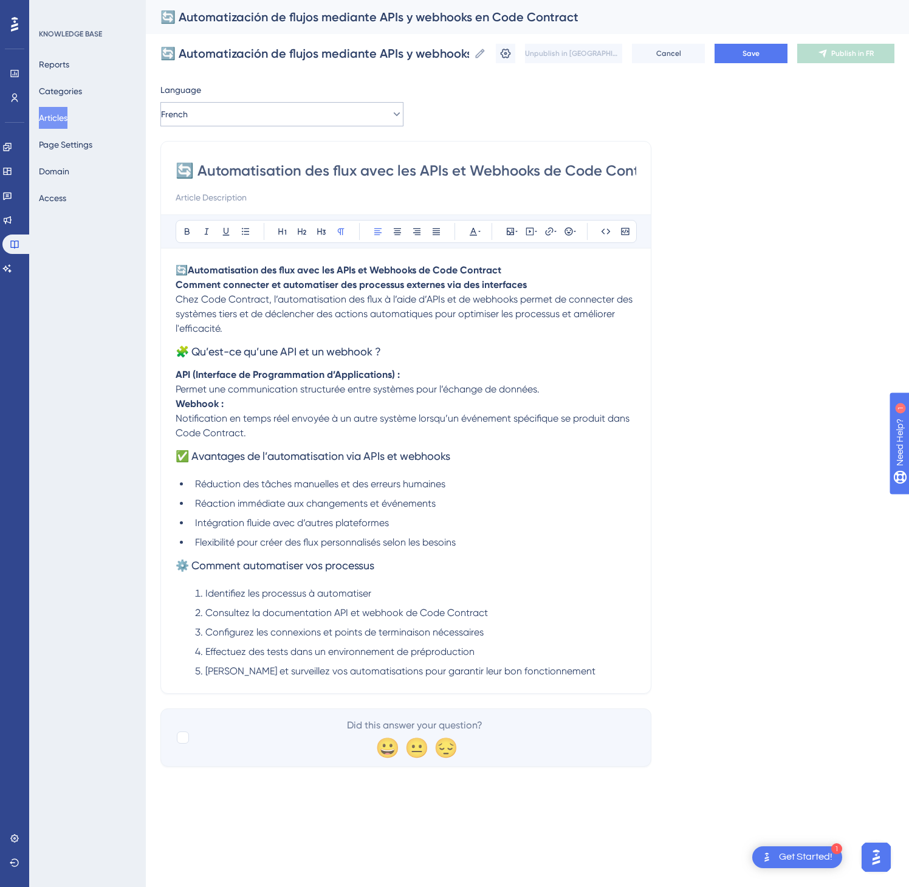
scroll to position [0, 32]
type input "🔄 Automatisation des flux avec les APIs et Webhooks de Code Contract"
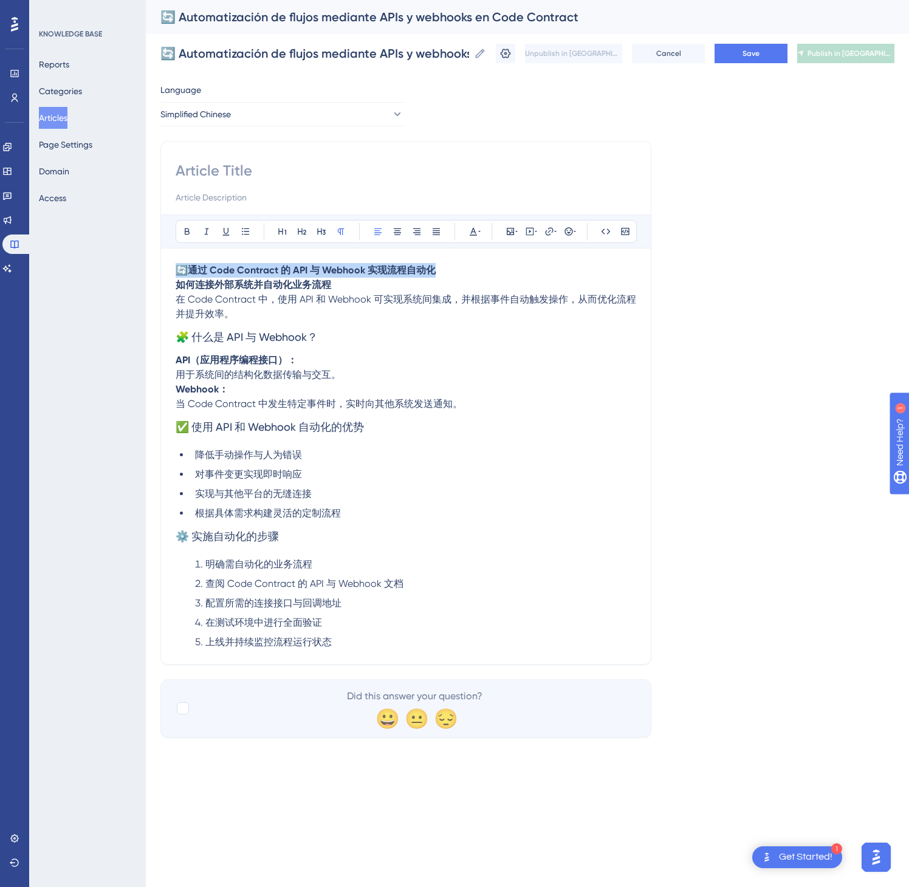
drag, startPoint x: 450, startPoint y: 269, endPoint x: 145, endPoint y: 253, distance: 305.5
paste input "🔄 通过 Code Contract 的 API 与 Webhook 实现流程自动化"
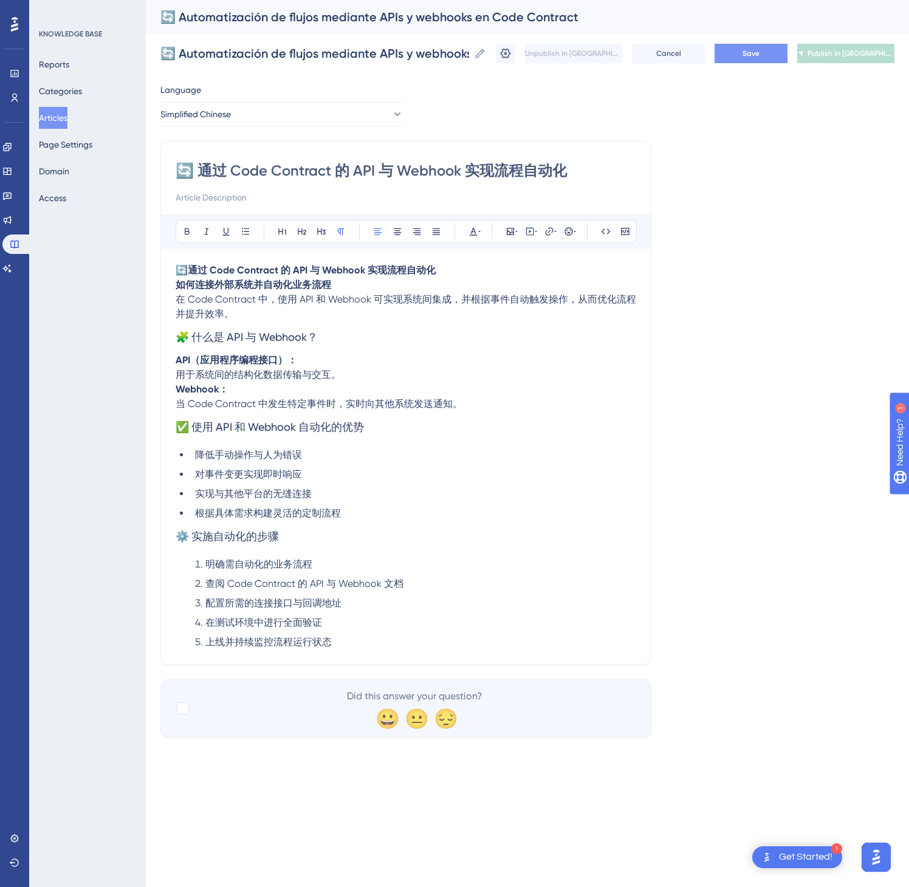
type input "🔄 通过 Code Contract 的 API 与 Webhook 实现流程自动化"
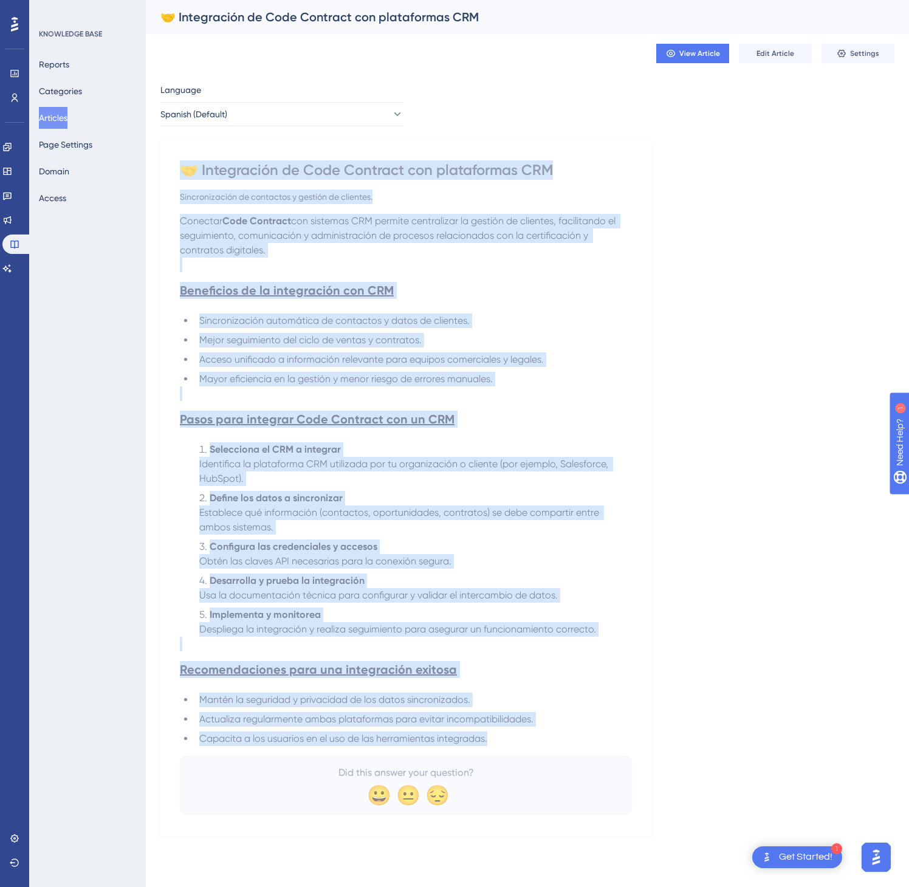
drag, startPoint x: 182, startPoint y: 167, endPoint x: 593, endPoint y: 741, distance: 705.6
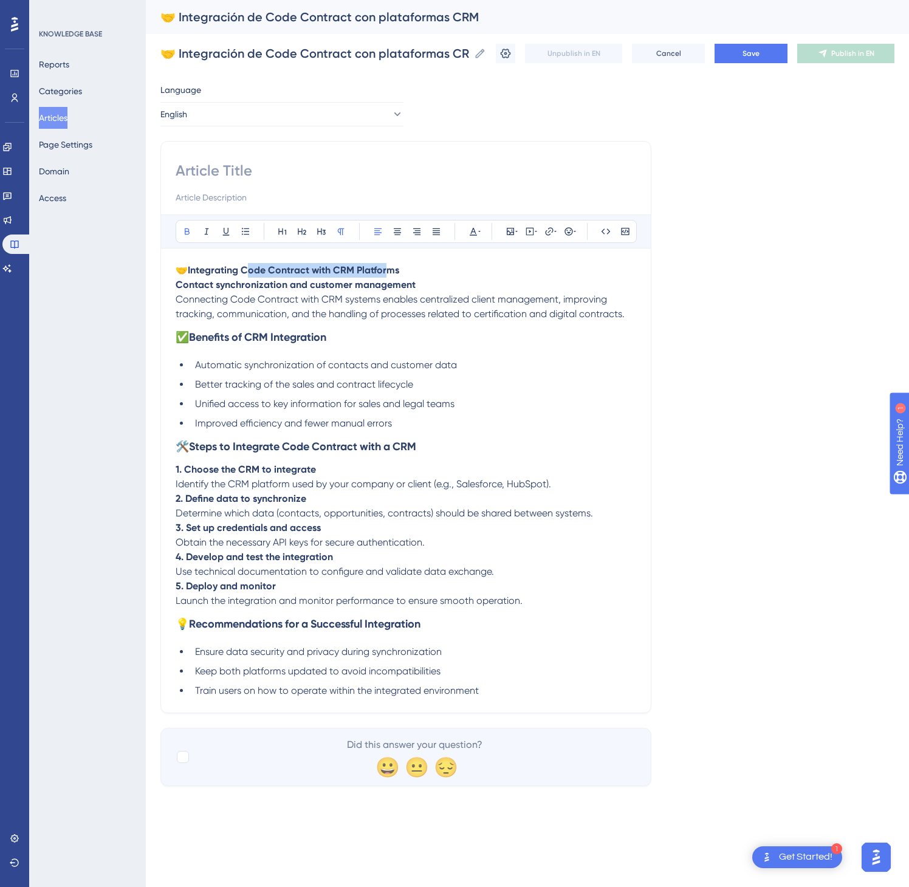
drag, startPoint x: 255, startPoint y: 256, endPoint x: 268, endPoint y: 259, distance: 13.9
drag, startPoint x: 433, startPoint y: 274, endPoint x: 151, endPoint y: 258, distance: 282.5
paste input "🤝 Integrating Code Contract with CRM Platforms"
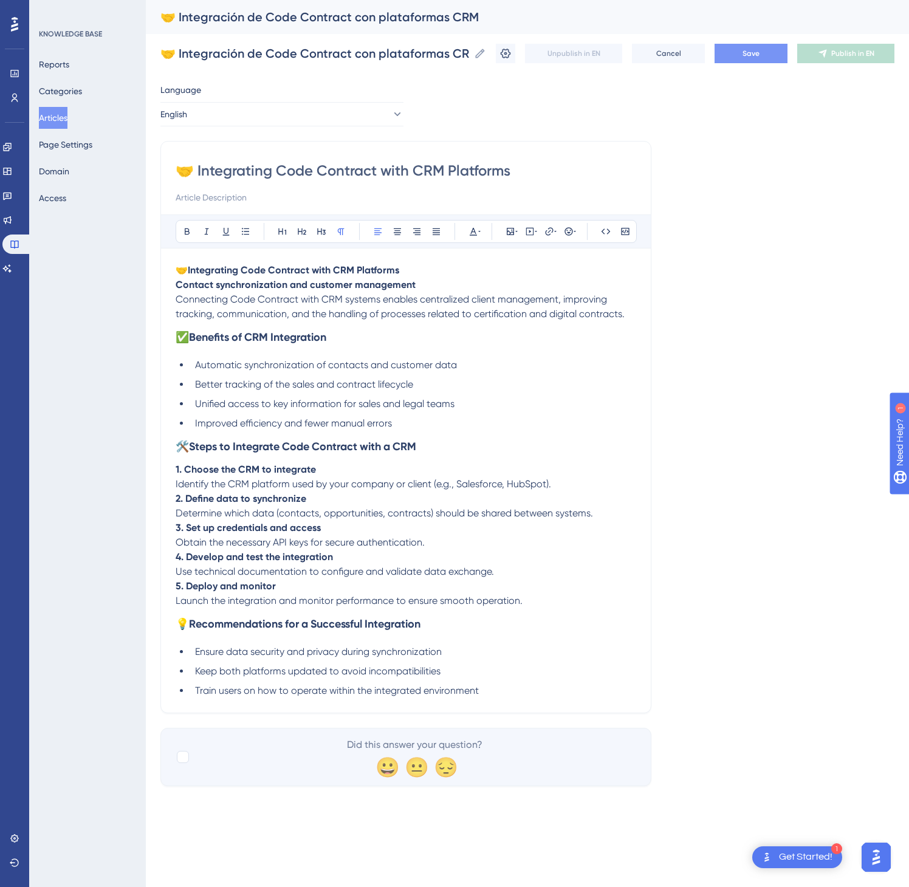
type input "🤝 Integrating Code Contract with CRM Platforms"
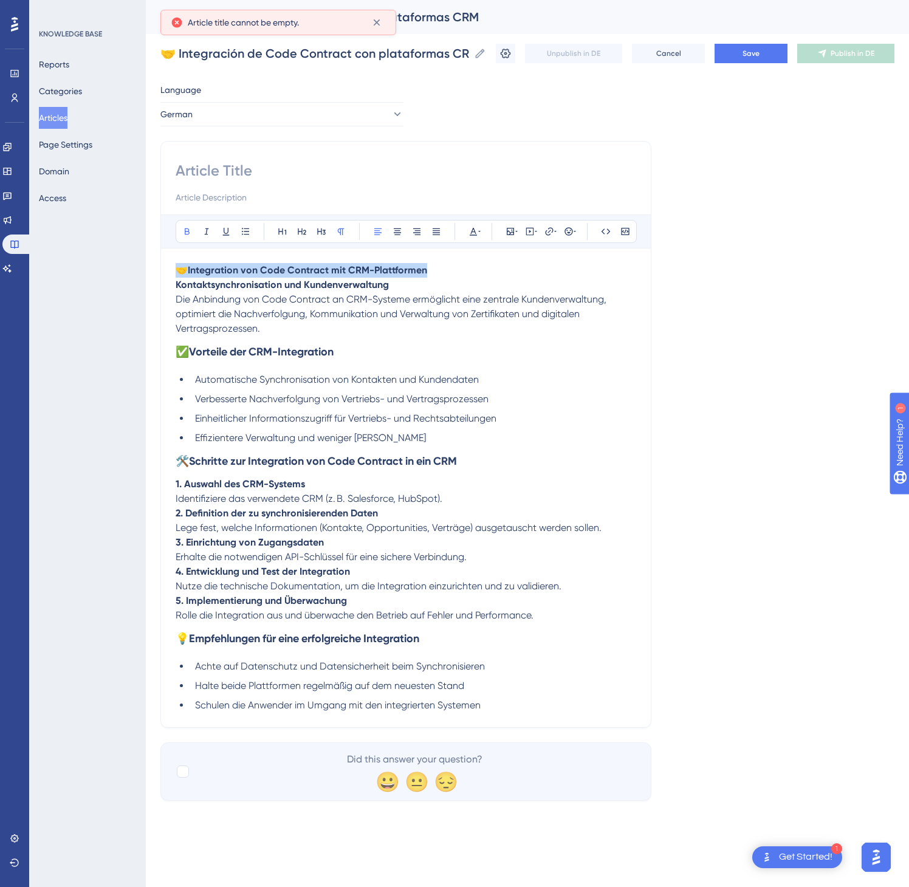
drag, startPoint x: 452, startPoint y: 279, endPoint x: 168, endPoint y: 269, distance: 284.6
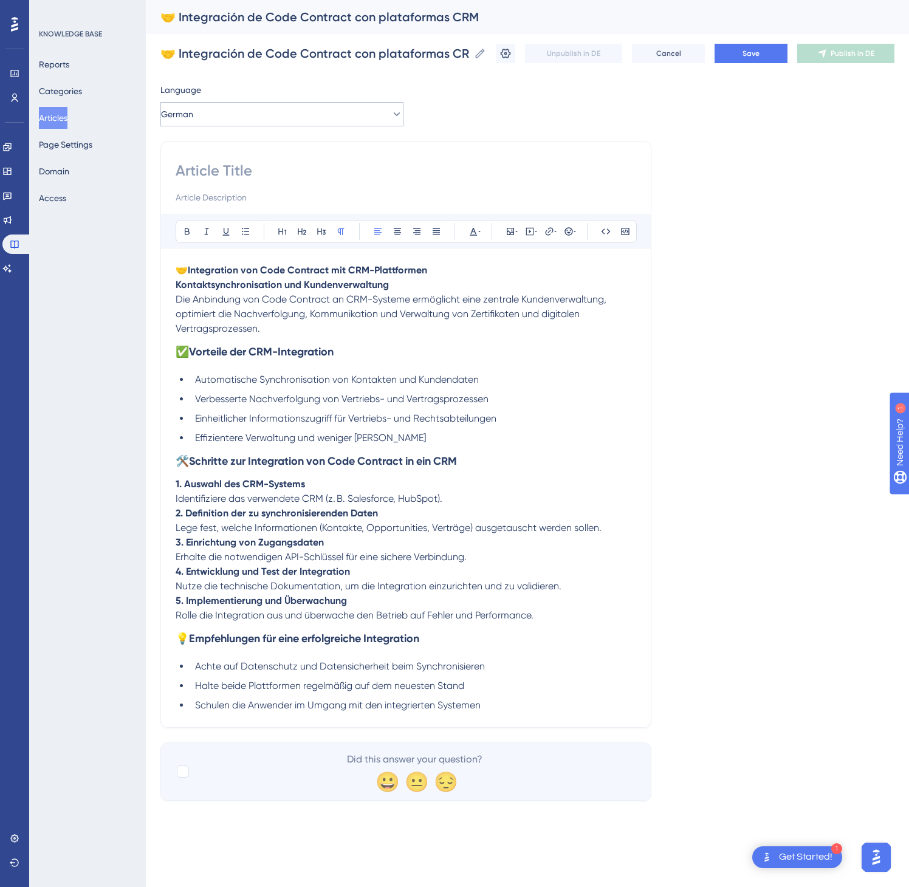
paste input "🤝 Integration von Code Contract mit CRM-Plattformen"
type input "🤝 Integration von Code Contract mit CRM-Plattformen"
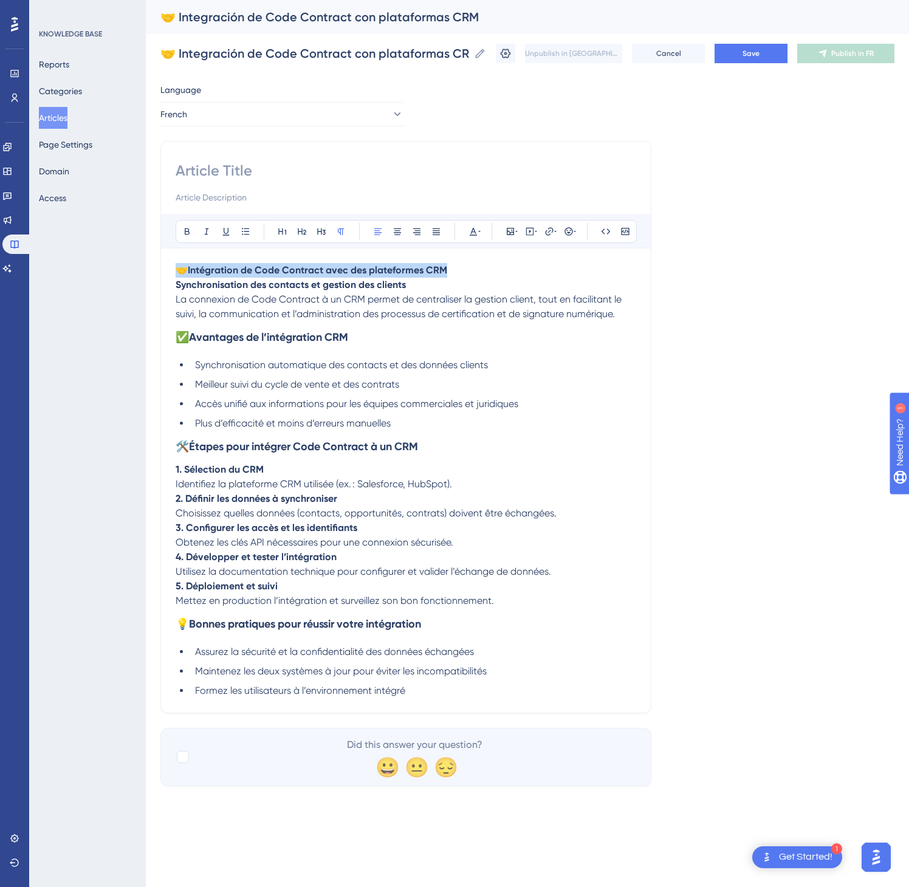
drag, startPoint x: 484, startPoint y: 279, endPoint x: 168, endPoint y: 263, distance: 316.4
paste input "🤝 Intégration de Code Contract avec des plateformes CRM"
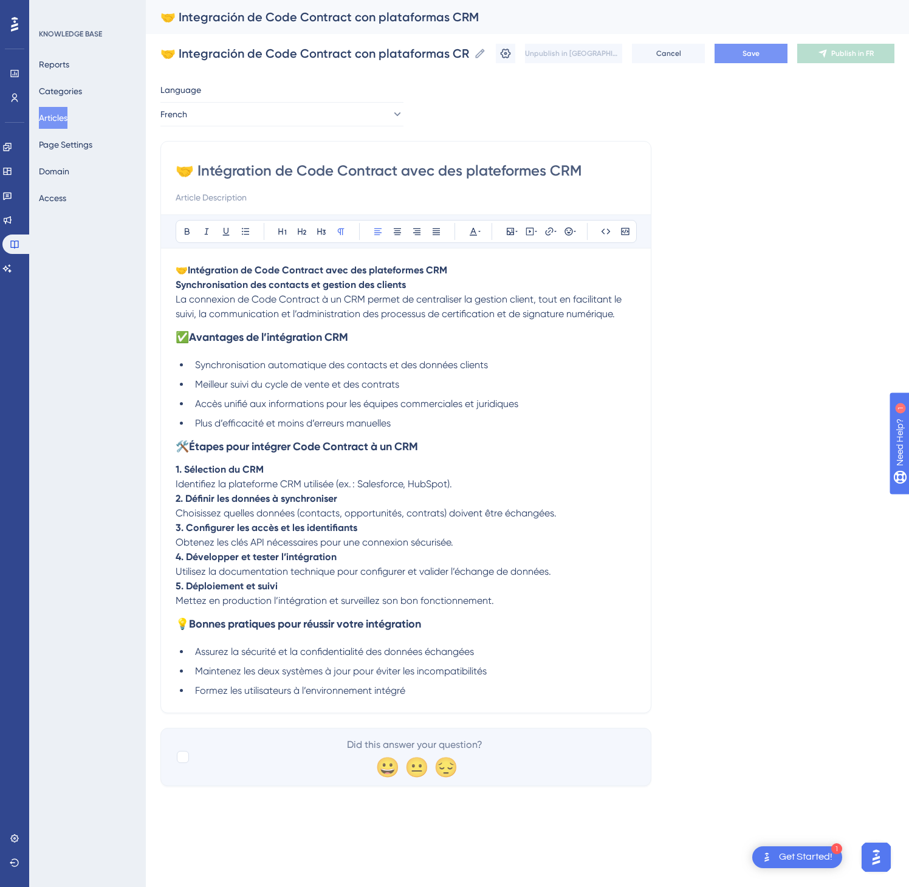
type input "🤝 Intégration de Code Contract avec des plateformes CRM"
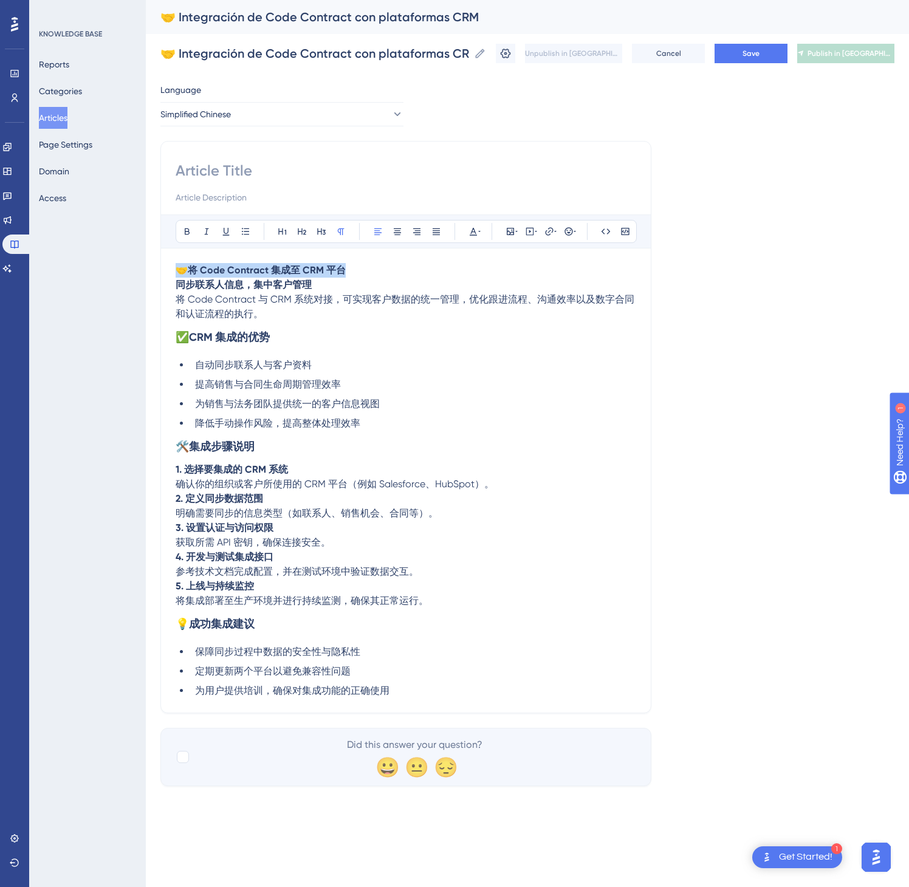
drag, startPoint x: 445, startPoint y: 267, endPoint x: 164, endPoint y: 243, distance: 281.8
paste input "🤝 将 Code Contract 集成至 CRM 平台"
type input "🤝 将 Code Contract 集成至 CRM 平台"
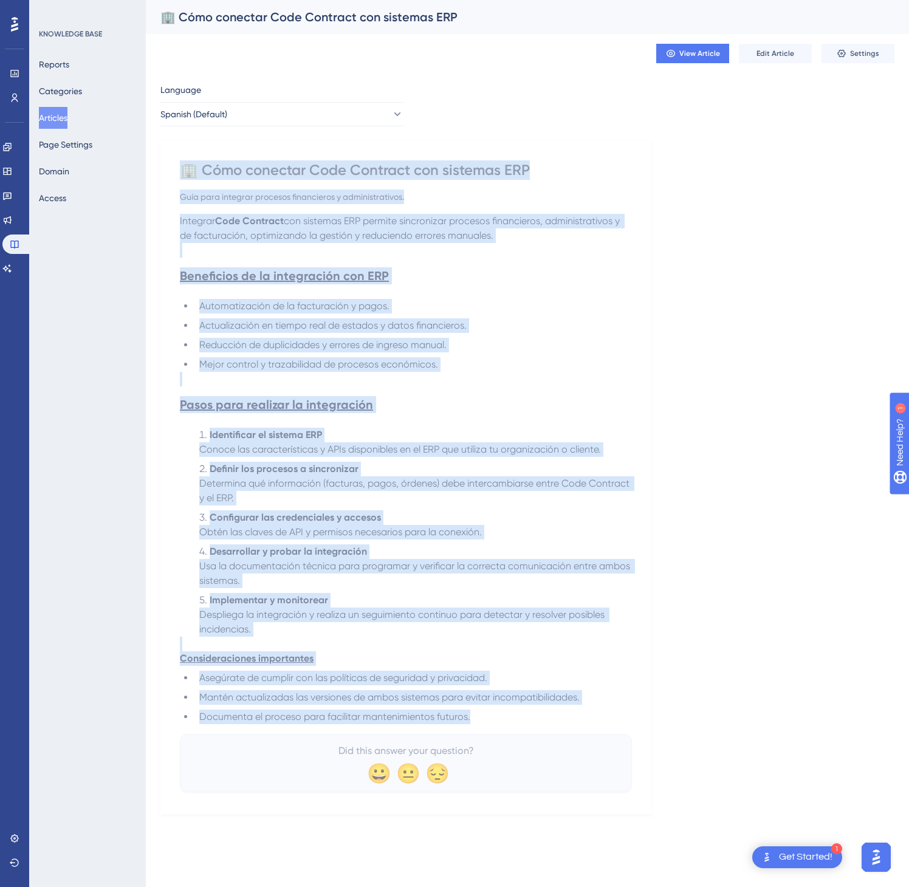
drag, startPoint x: 180, startPoint y: 165, endPoint x: 599, endPoint y: 723, distance: 697.5
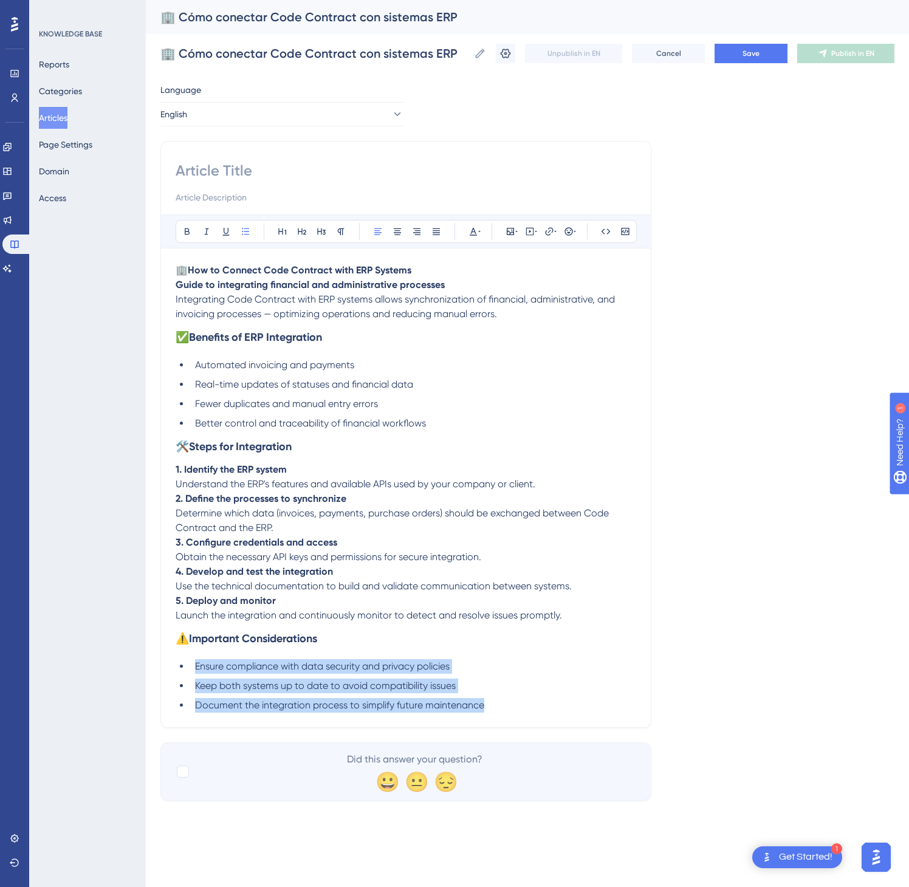
drag, startPoint x: 425, startPoint y: 263, endPoint x: 400, endPoint y: 266, distance: 25.1
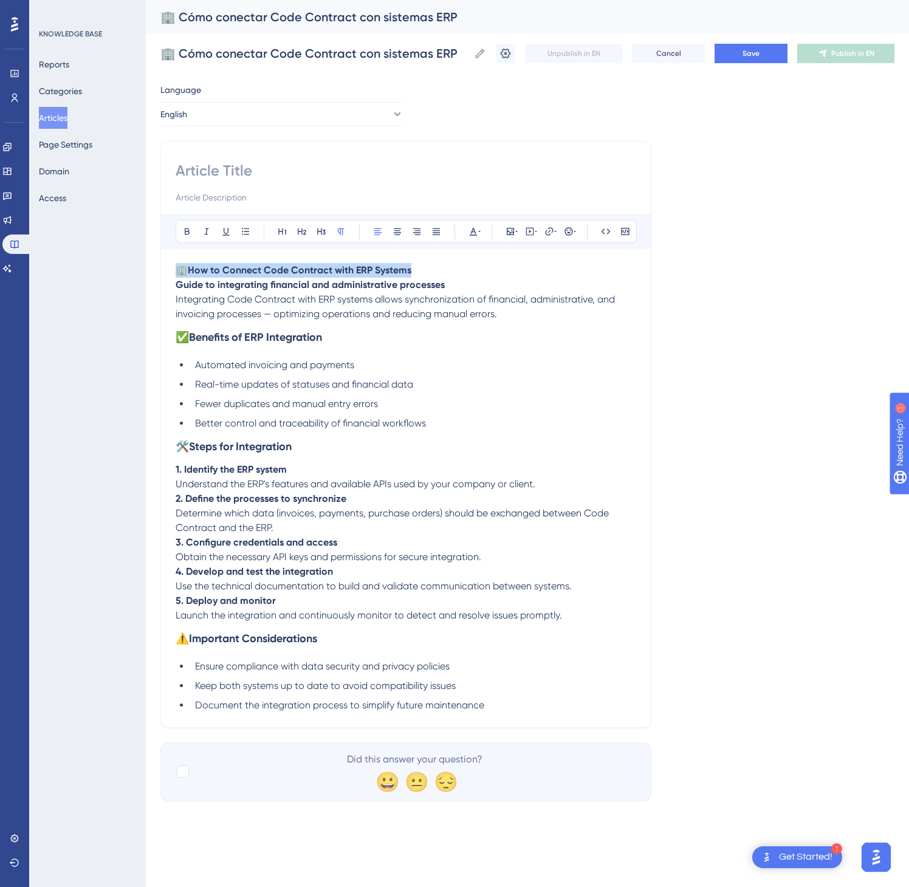
drag, startPoint x: 423, startPoint y: 277, endPoint x: 171, endPoint y: 255, distance: 253.2
paste input "🏢 How to Connect Code Contract with ERP Systems"
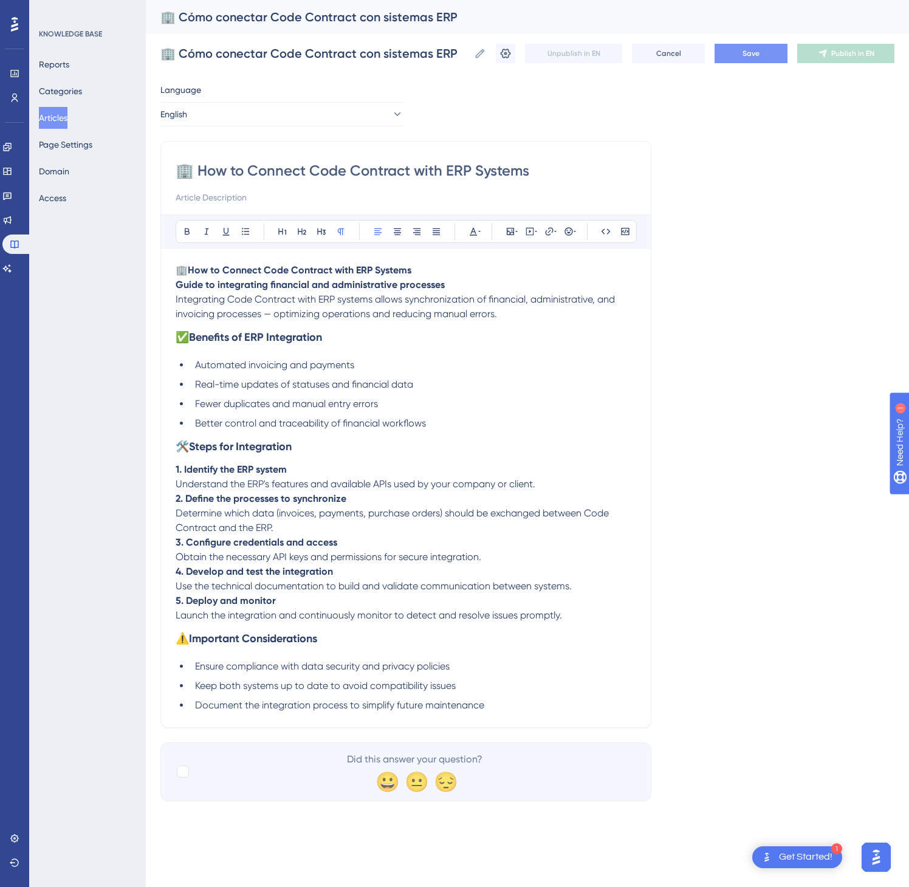
type input "🏢 How to Connect Code Contract with ERP Systems"
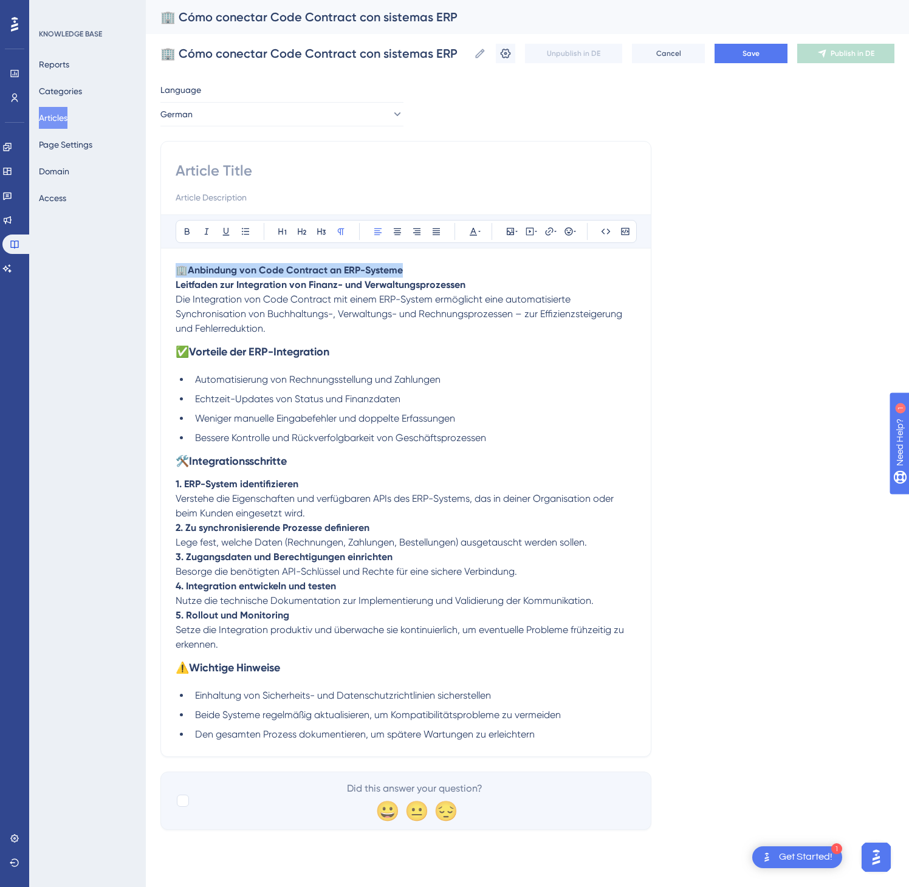
drag, startPoint x: 458, startPoint y: 269, endPoint x: 161, endPoint y: 269, distance: 296.6
paste input "🏢 Anbindung von Code Contract an ERP-Systeme"
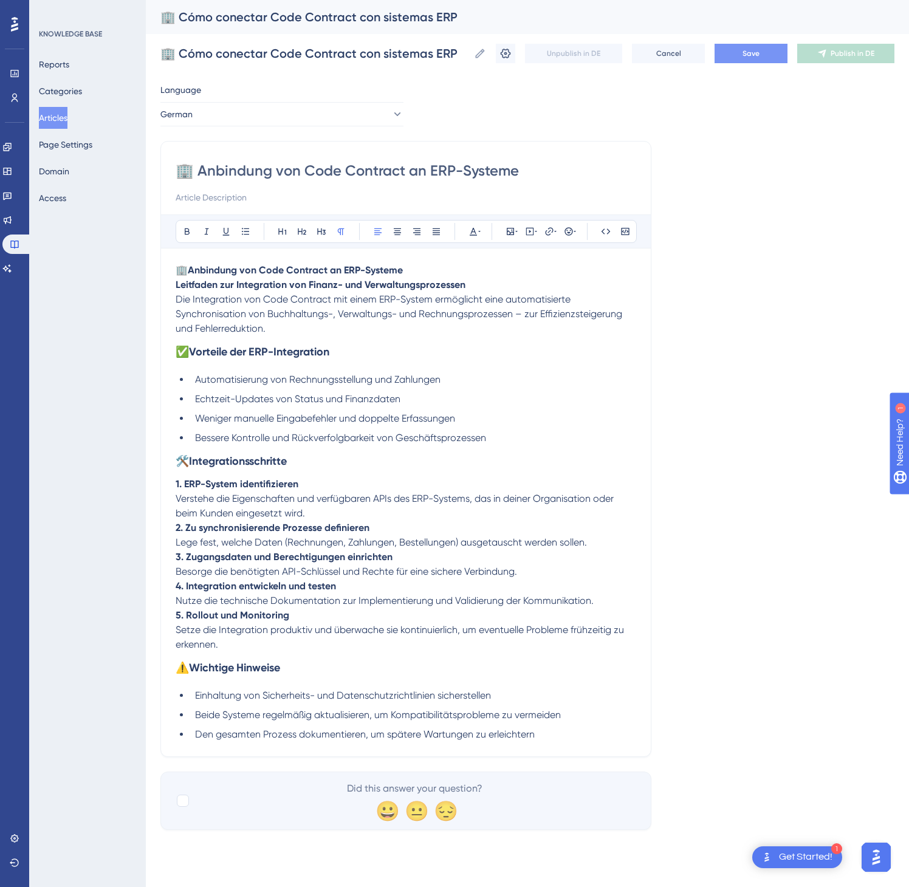
type input "🏢 Anbindung von Code Contract an ERP-Systeme"
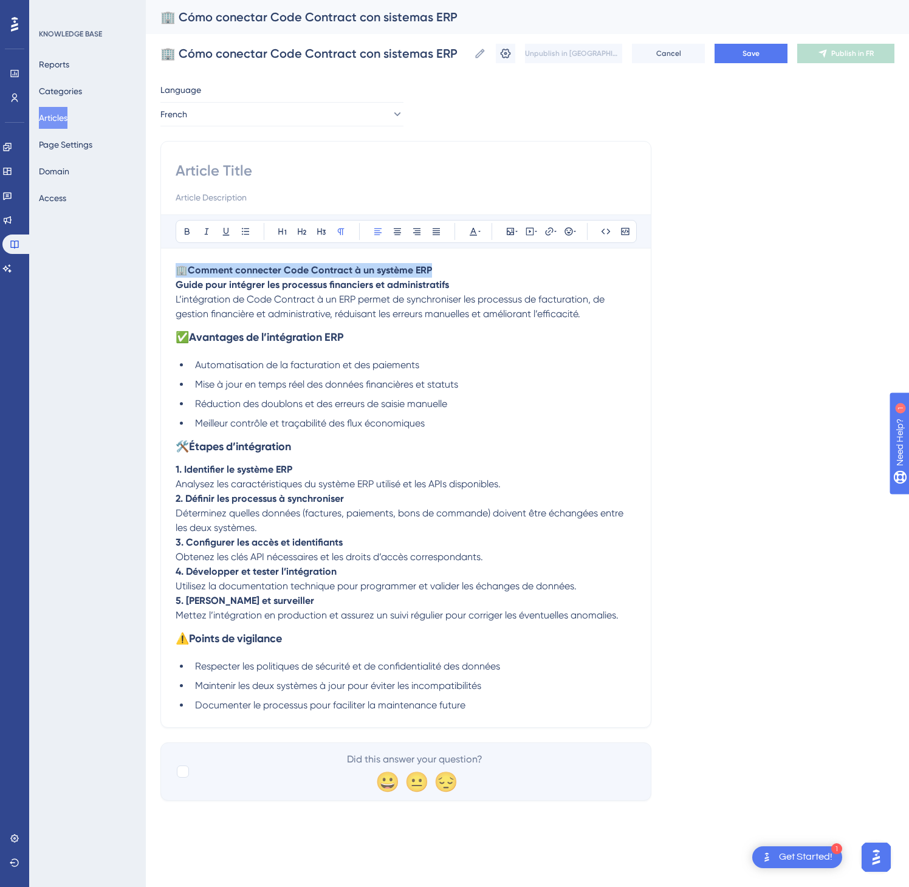
drag, startPoint x: 438, startPoint y: 273, endPoint x: 141, endPoint y: 263, distance: 296.8
paste input "🏢 Comment connecter Code Contract à un système ERP"
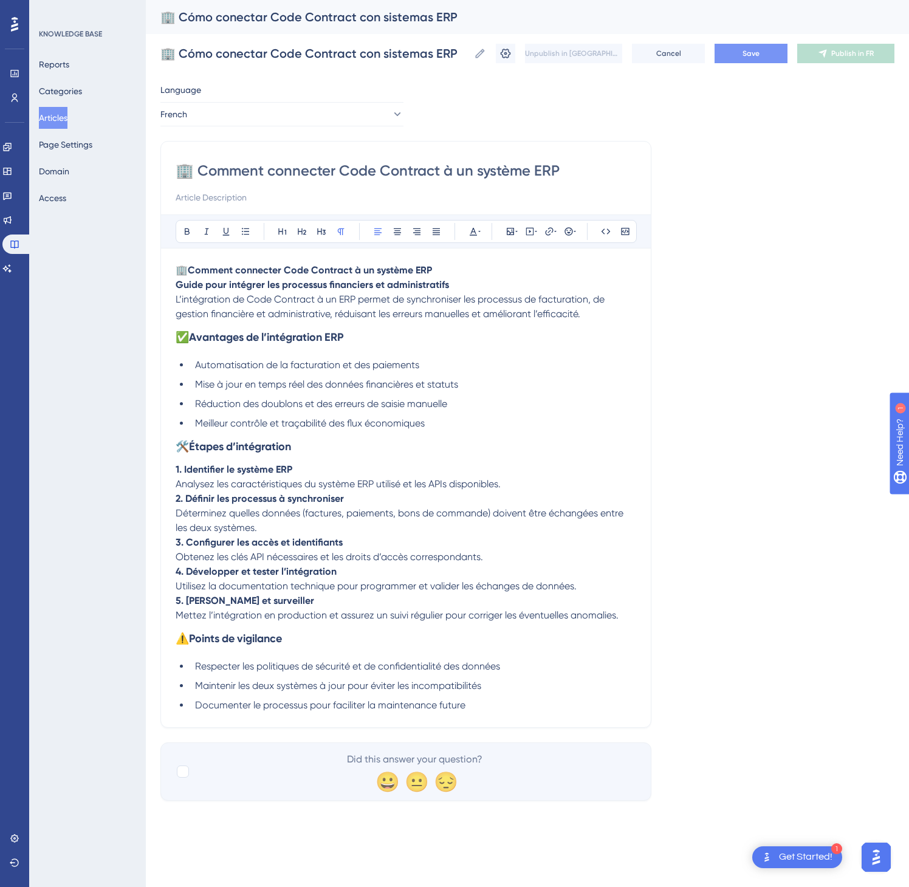
type input "🏢 Comment connecter Code Contract à un système ERP"
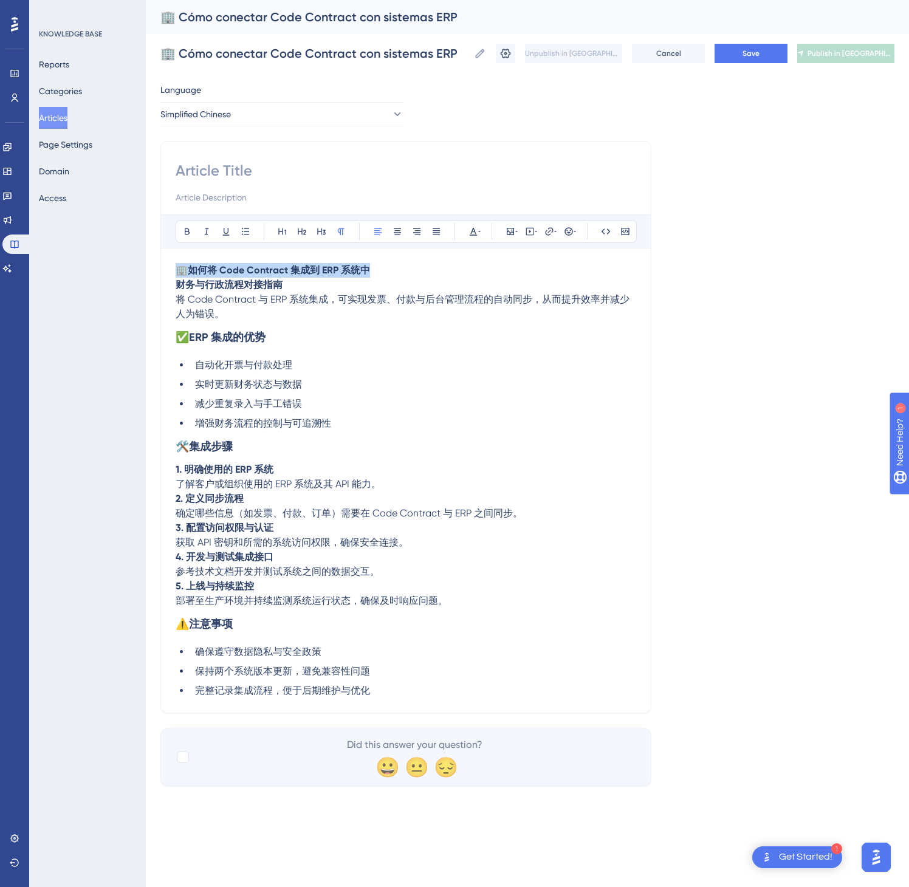
drag, startPoint x: 414, startPoint y: 271, endPoint x: 125, endPoint y: 261, distance: 288.8
paste input "🏢 如何将 Code Contract 集成到 ERP 系统中"
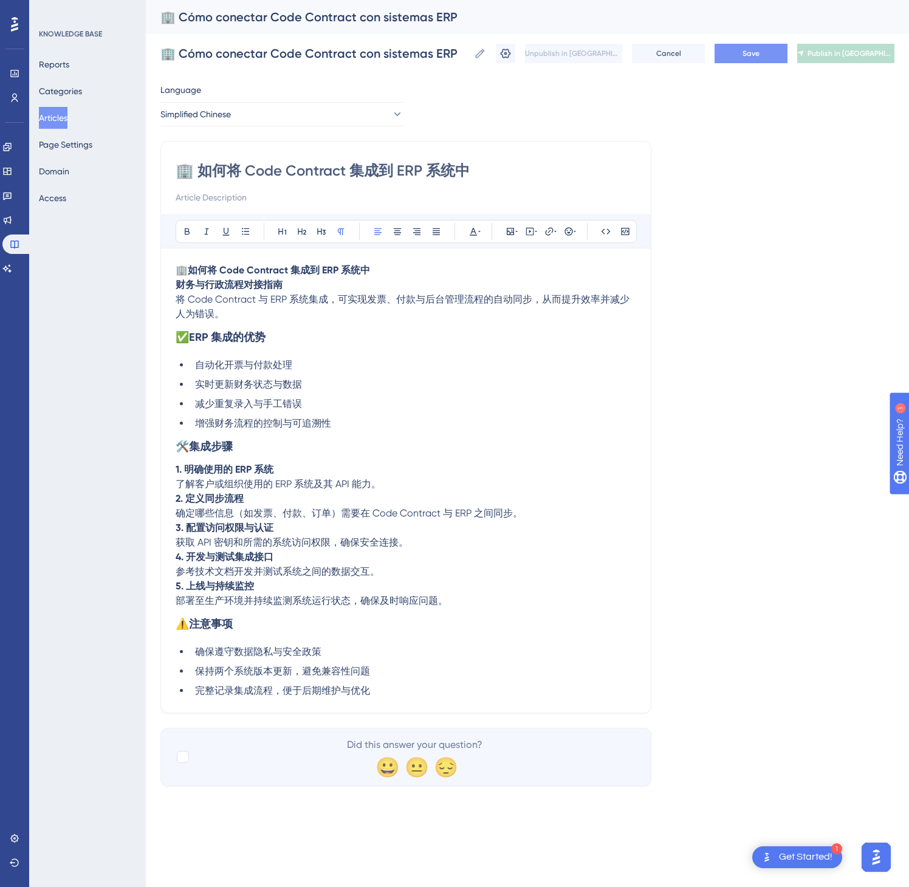
type input "🏢 如何将 Code Contract 集成到 ERP 系统中"
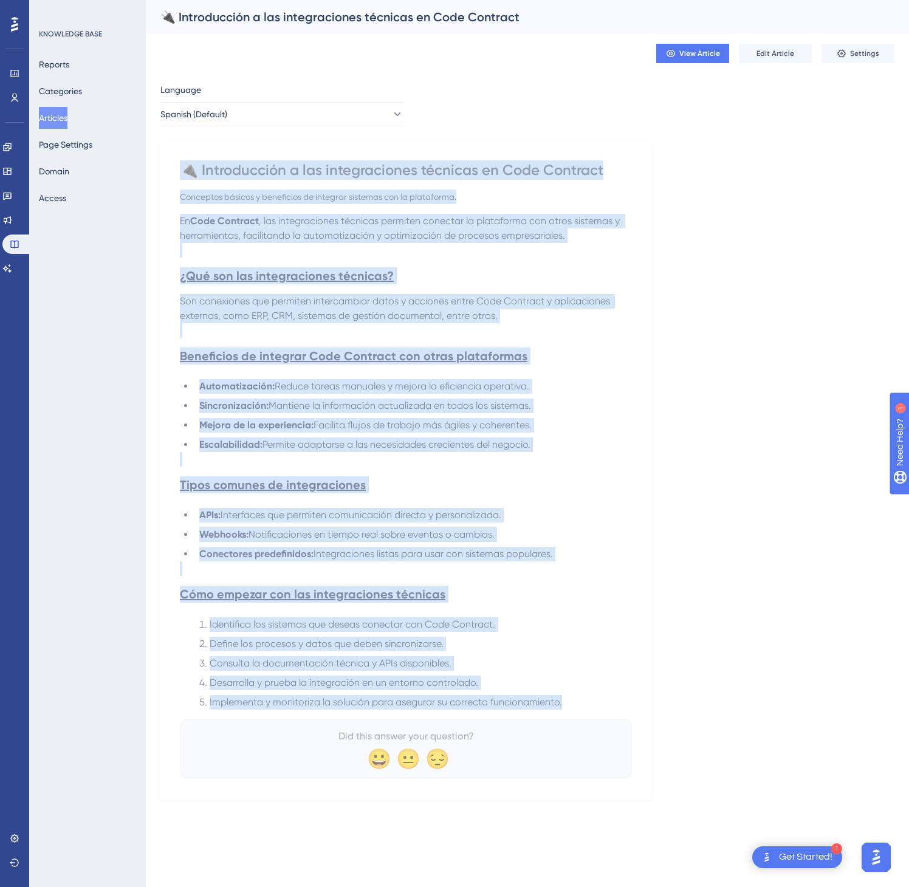
drag, startPoint x: 182, startPoint y: 164, endPoint x: 566, endPoint y: 700, distance: 659.4
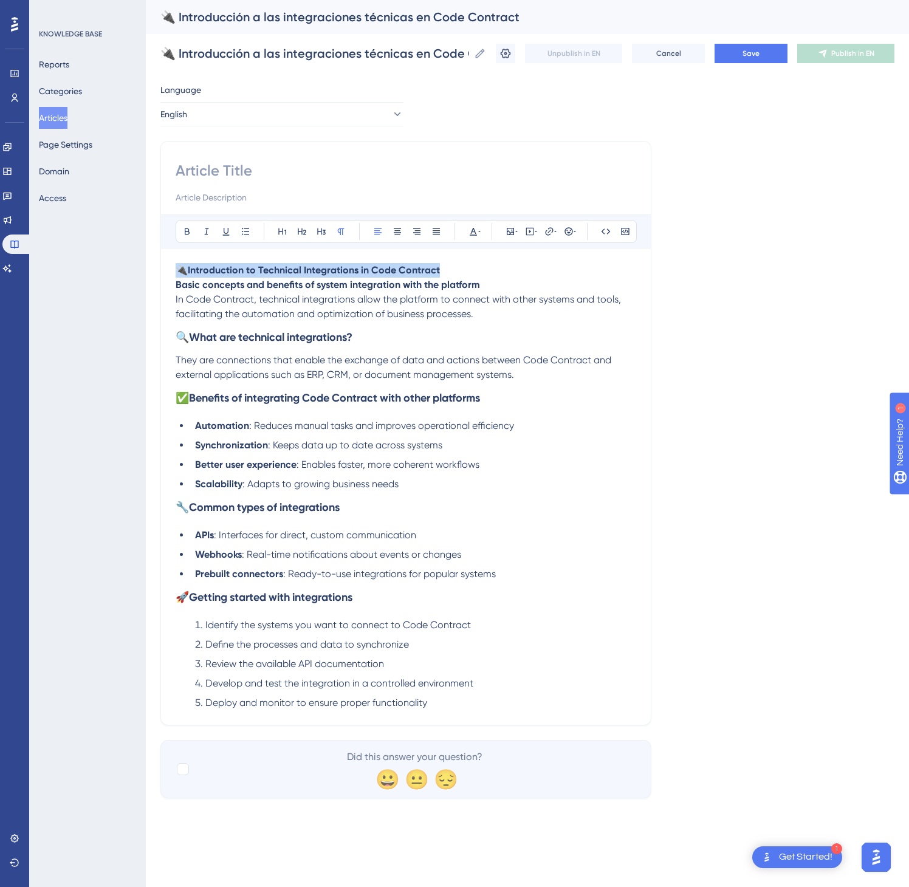
drag, startPoint x: 456, startPoint y: 272, endPoint x: 177, endPoint y: 261, distance: 278.6
paste input "🔌 Introduction to Technical Integrations in Code Contract"
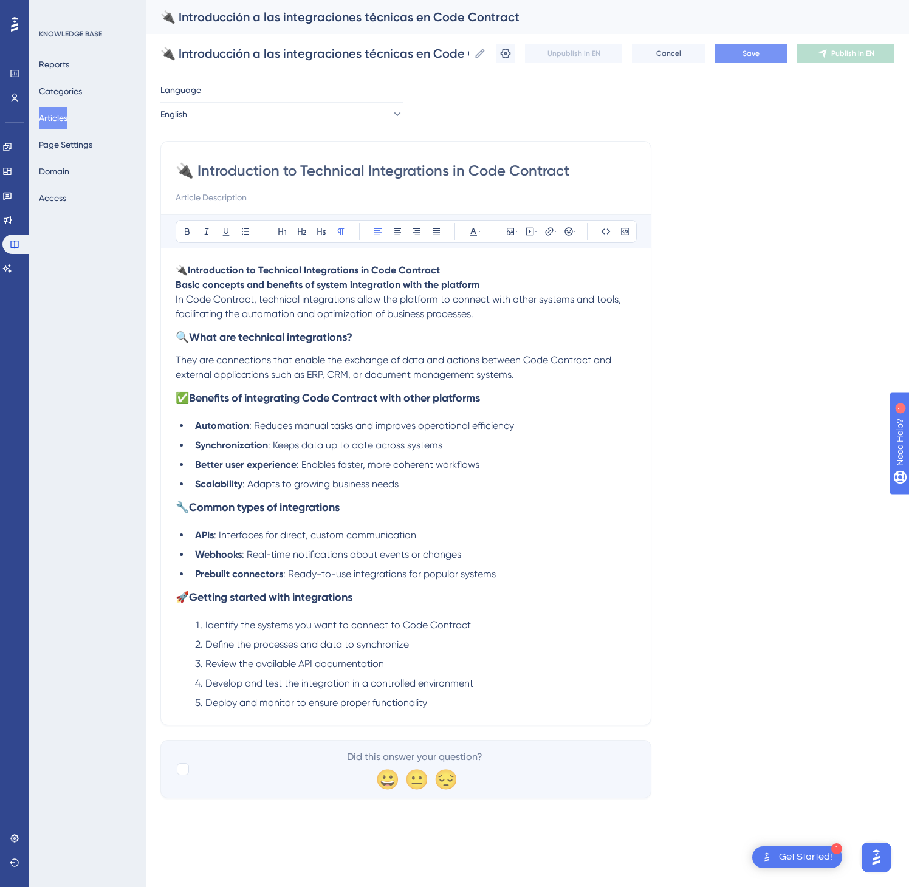
type input "🔌 Introduction to Technical Integrations in Code Contract"
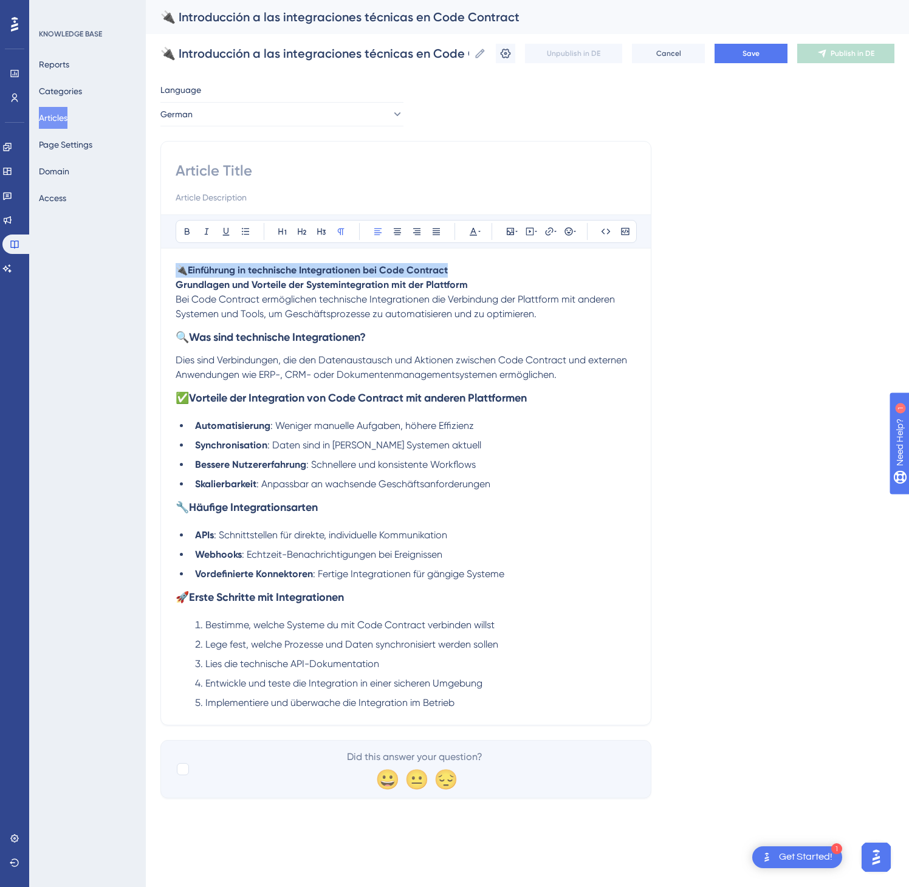
drag, startPoint x: 469, startPoint y: 270, endPoint x: 170, endPoint y: 273, distance: 298.4
paste input "🔌 Einführung in technische Integrationen bei Code Contract"
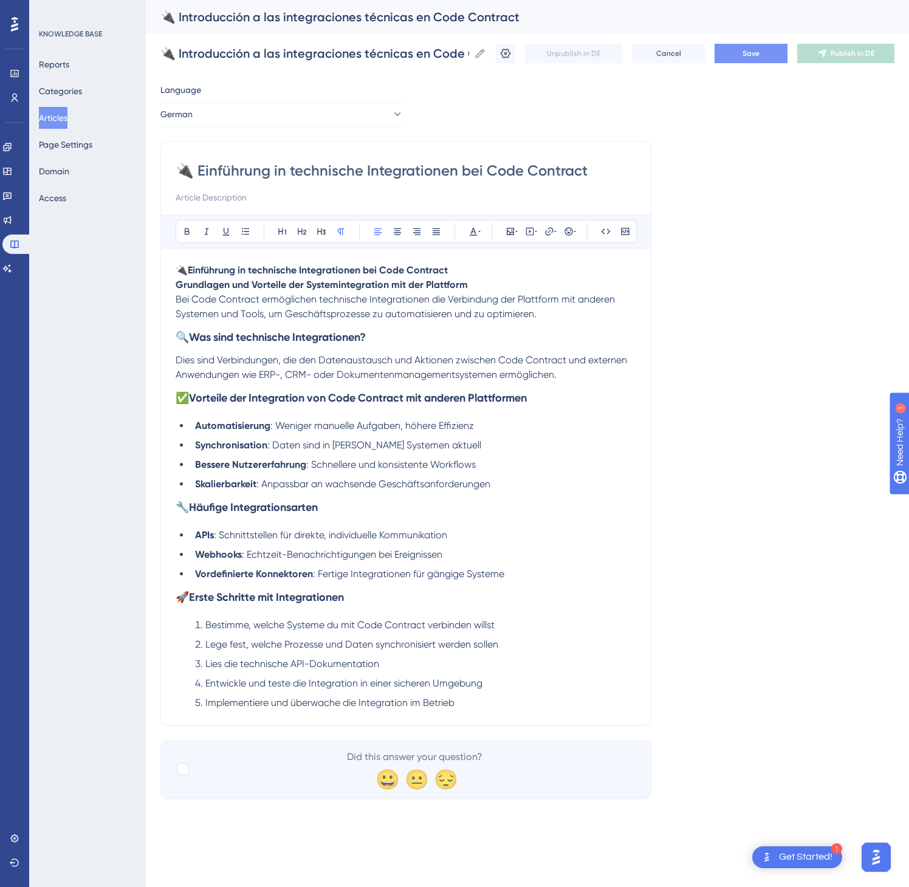
type input "🔌 Einführung in technische Integrationen bei Code Contract"
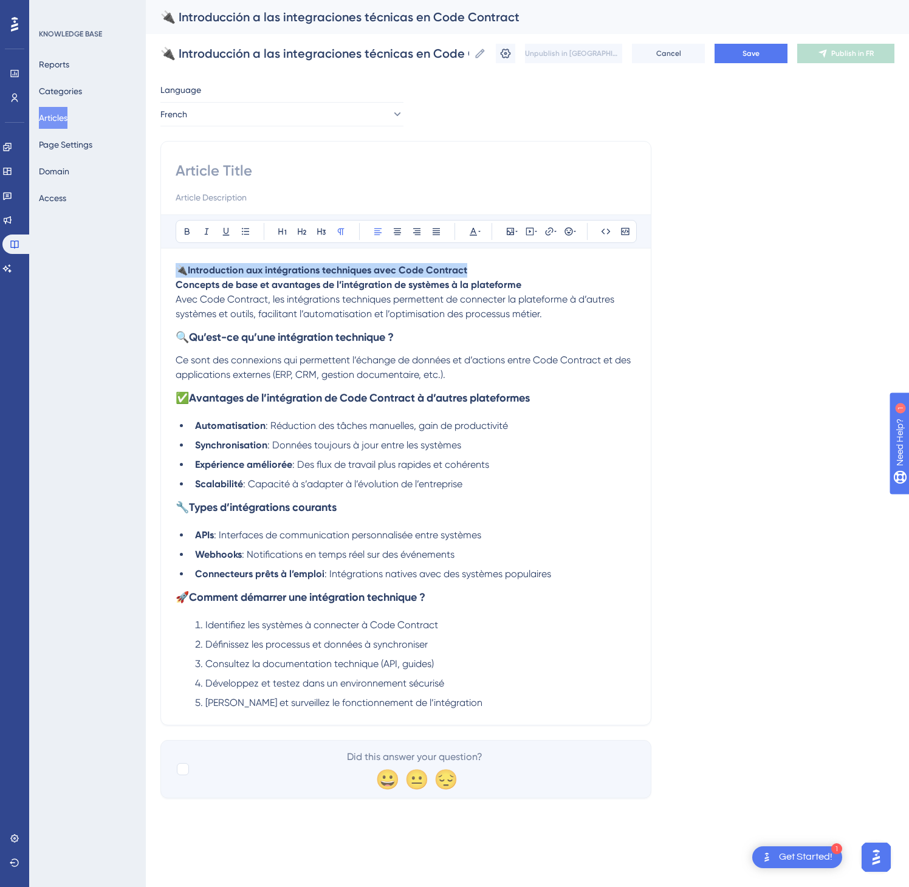
drag, startPoint x: 479, startPoint y: 269, endPoint x: 135, endPoint y: 266, distance: 344.0
paste input "🔌 Introduction aux intégrations techniques avec Code Contract"
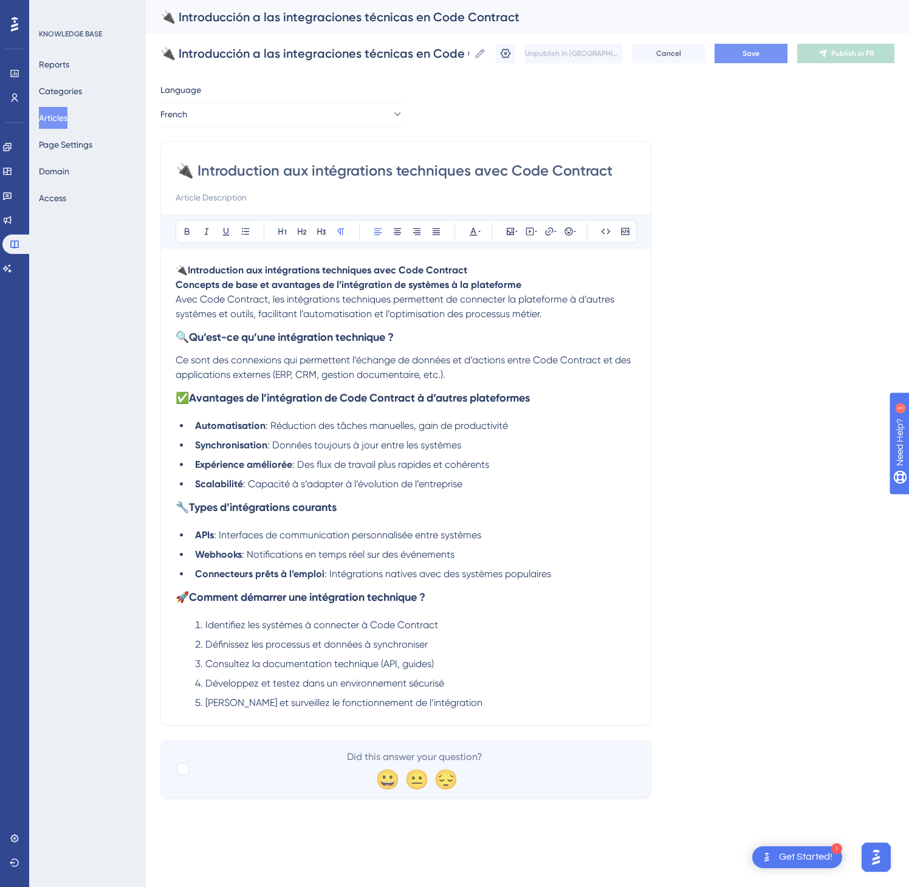
type input "🔌 Introduction aux intégrations techniques avec Code Contract"
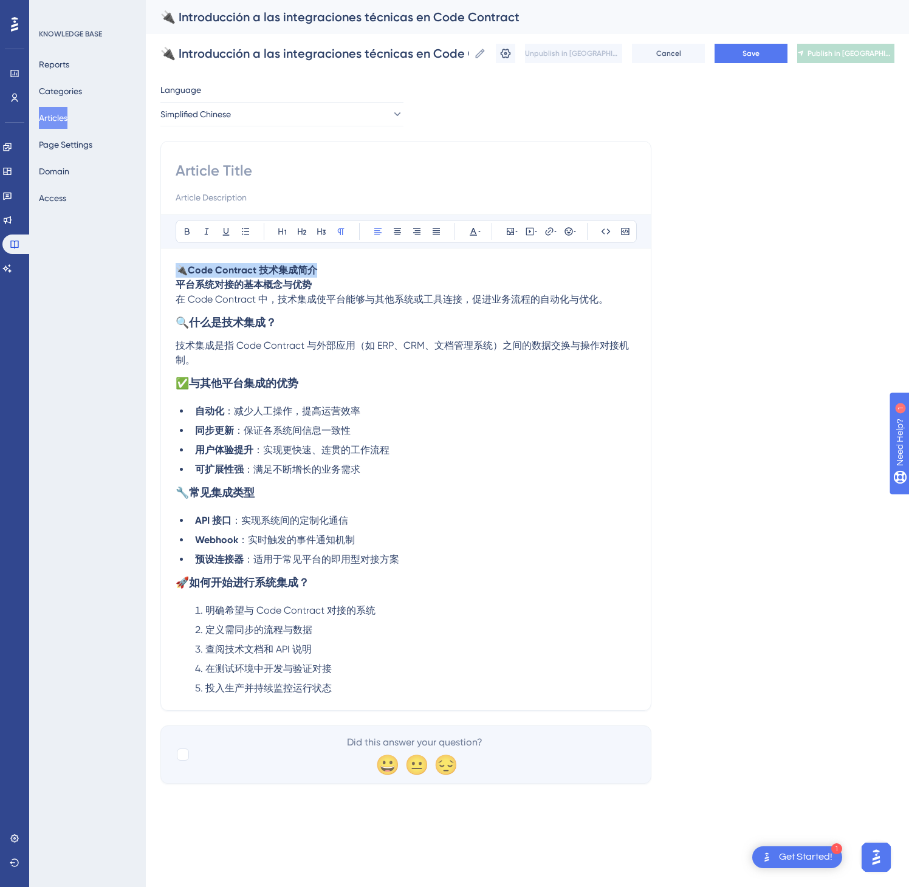
drag, startPoint x: 342, startPoint y: 274, endPoint x: 169, endPoint y: 271, distance: 173.2
paste input "🔌 Code Contract 技术集成简介"
type input "🔌 Code Contract 技术集成简介"
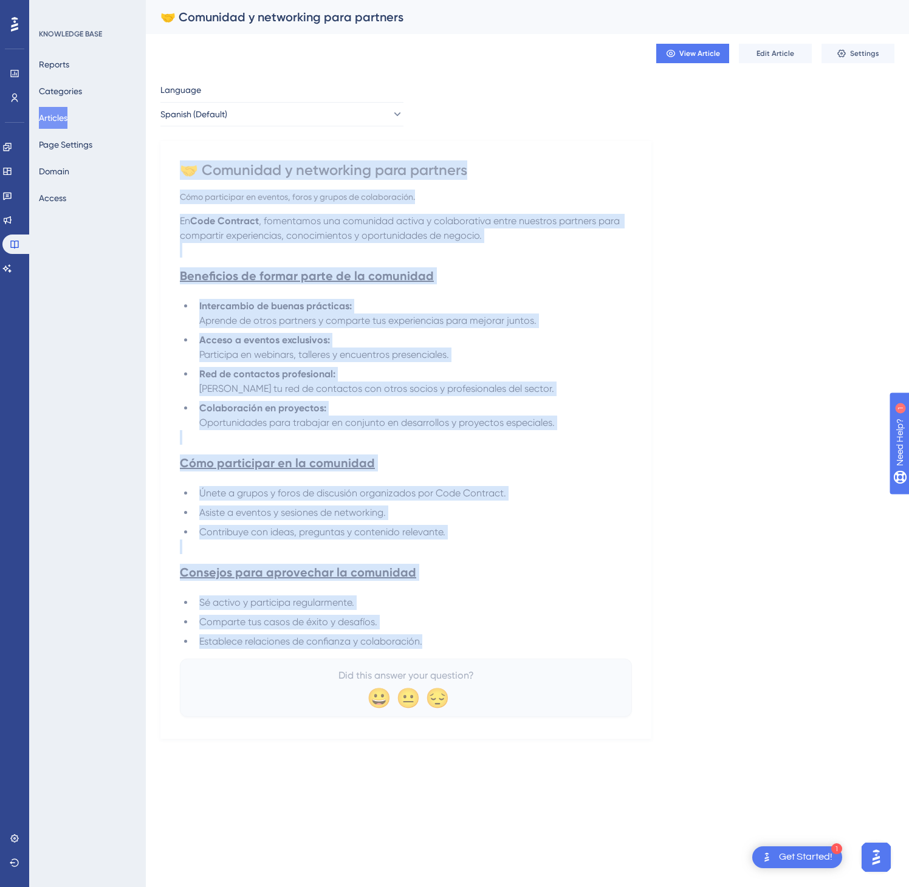
drag, startPoint x: 182, startPoint y: 171, endPoint x: 482, endPoint y: 648, distance: 563.3
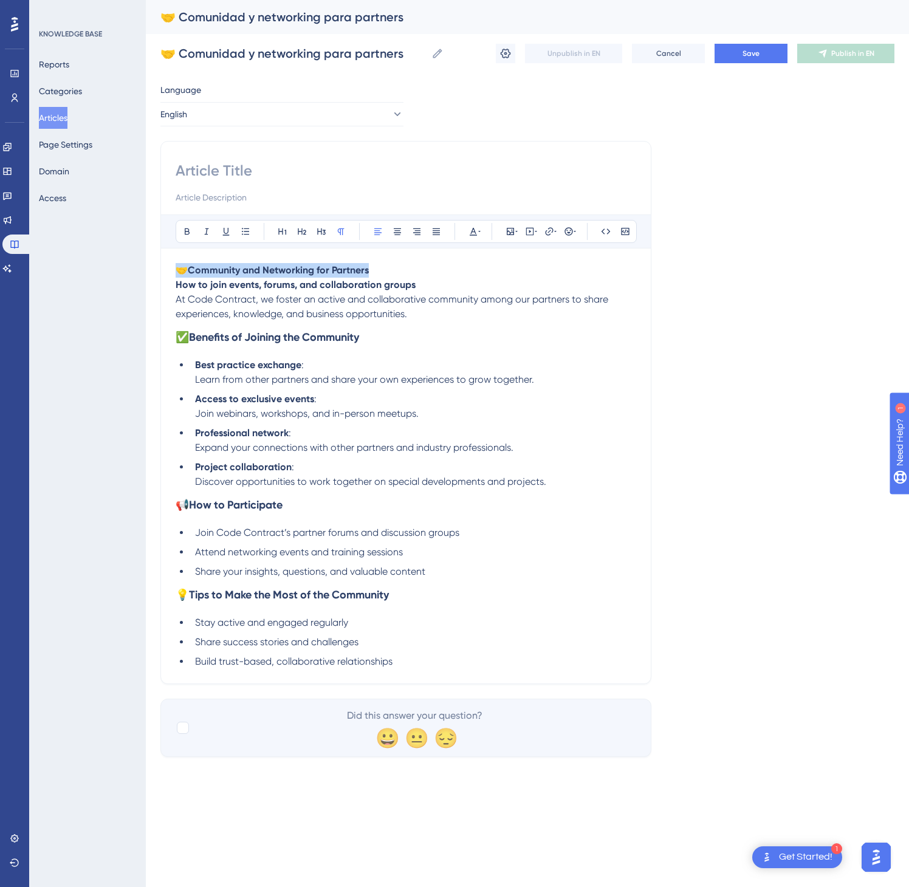
drag, startPoint x: 396, startPoint y: 267, endPoint x: 142, endPoint y: 259, distance: 254.8
paste input "🤝 Community and Networking for Partners"
type input "🤝 Community and Networking for Partners"
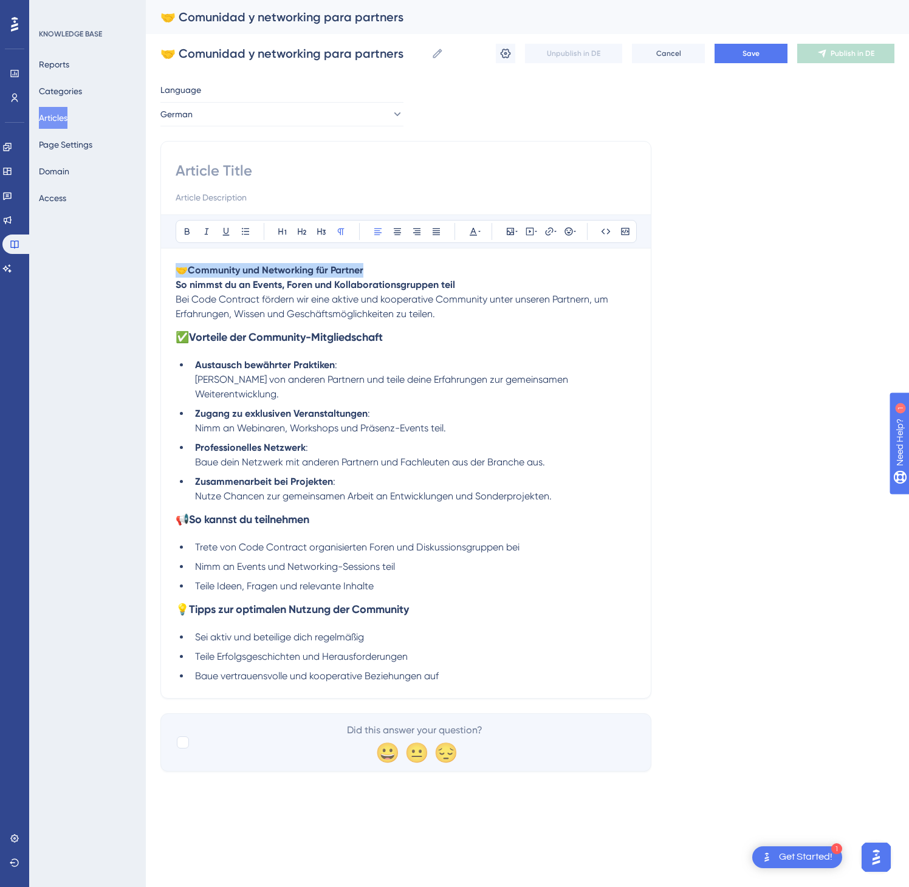
drag, startPoint x: 374, startPoint y: 277, endPoint x: 143, endPoint y: 277, distance: 230.9
paste input "🤝 Community und Networking für Partner"
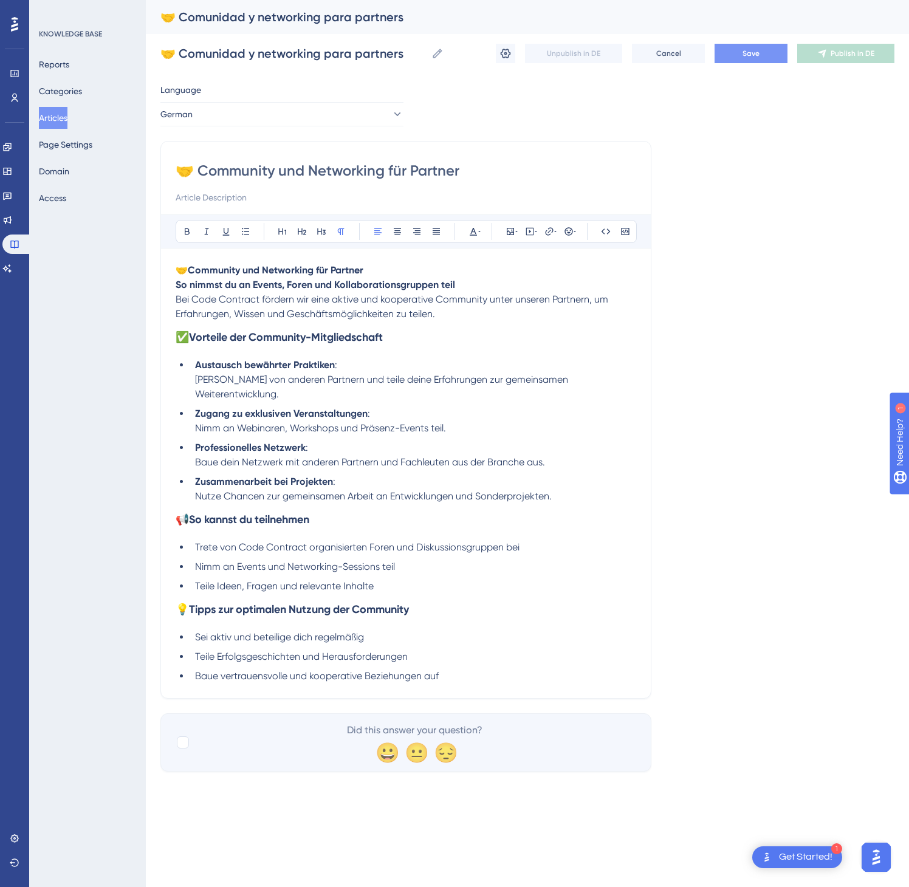
type input "🤝 Community und Networking für Partner"
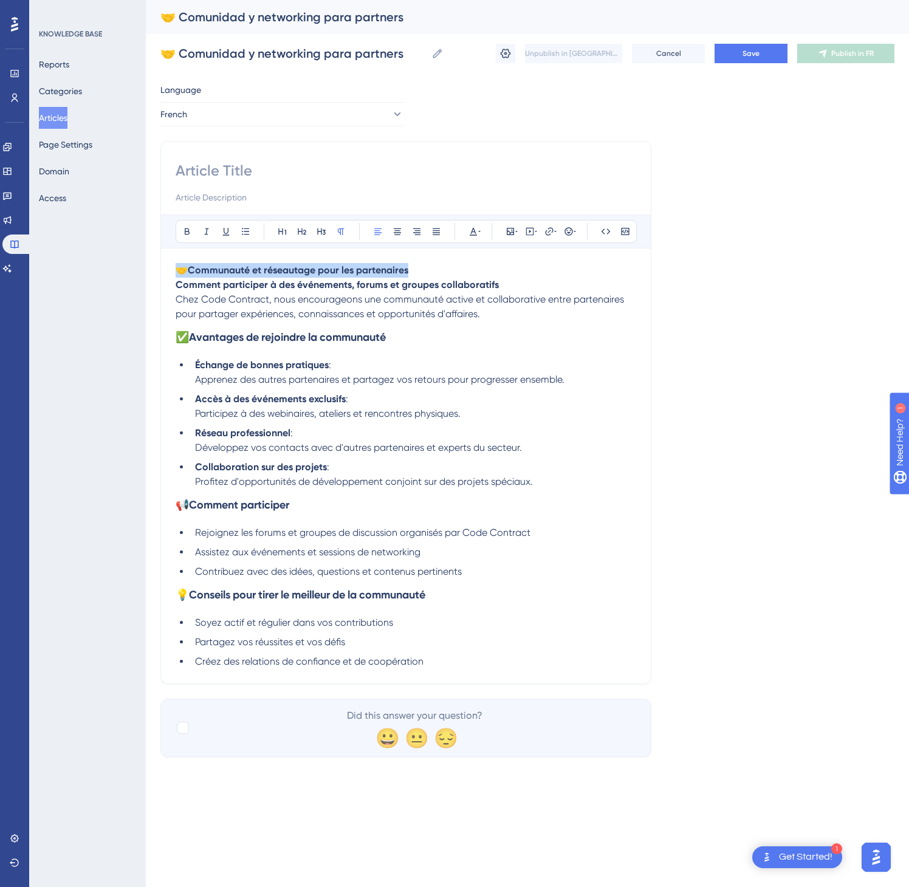
drag, startPoint x: 430, startPoint y: 269, endPoint x: 165, endPoint y: 269, distance: 264.4
paste input "🤝 Communauté et réseautage pour les partenaires"
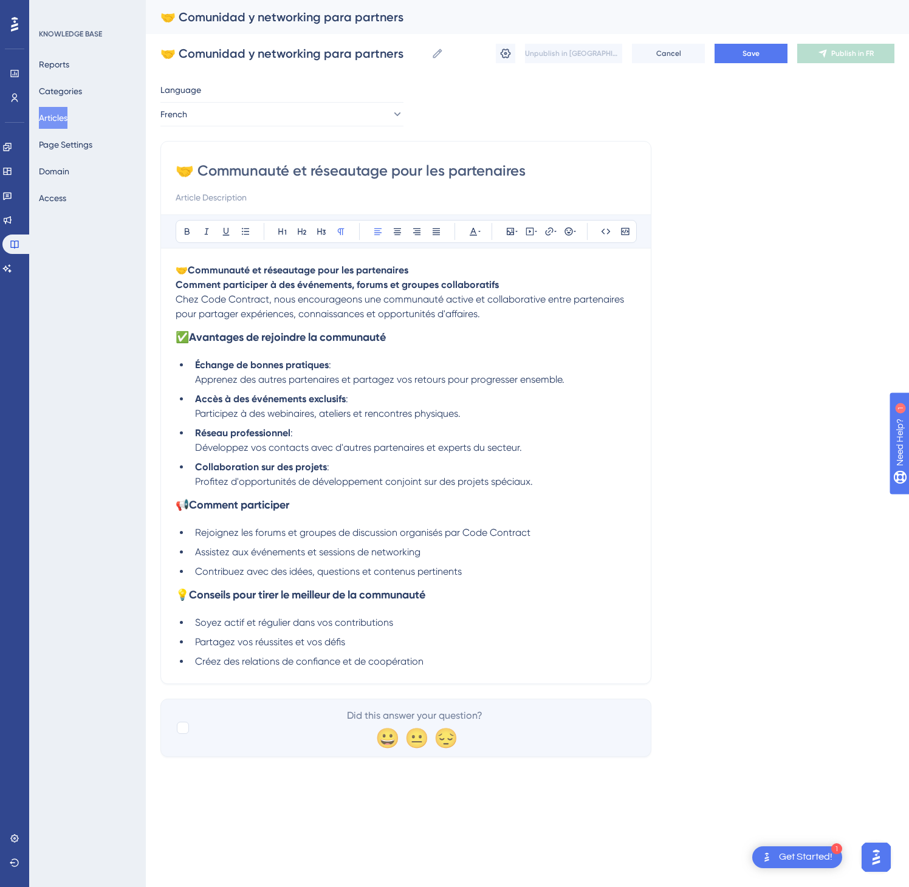
type input "🤝 Communauté et réseautage pour les partenaires"
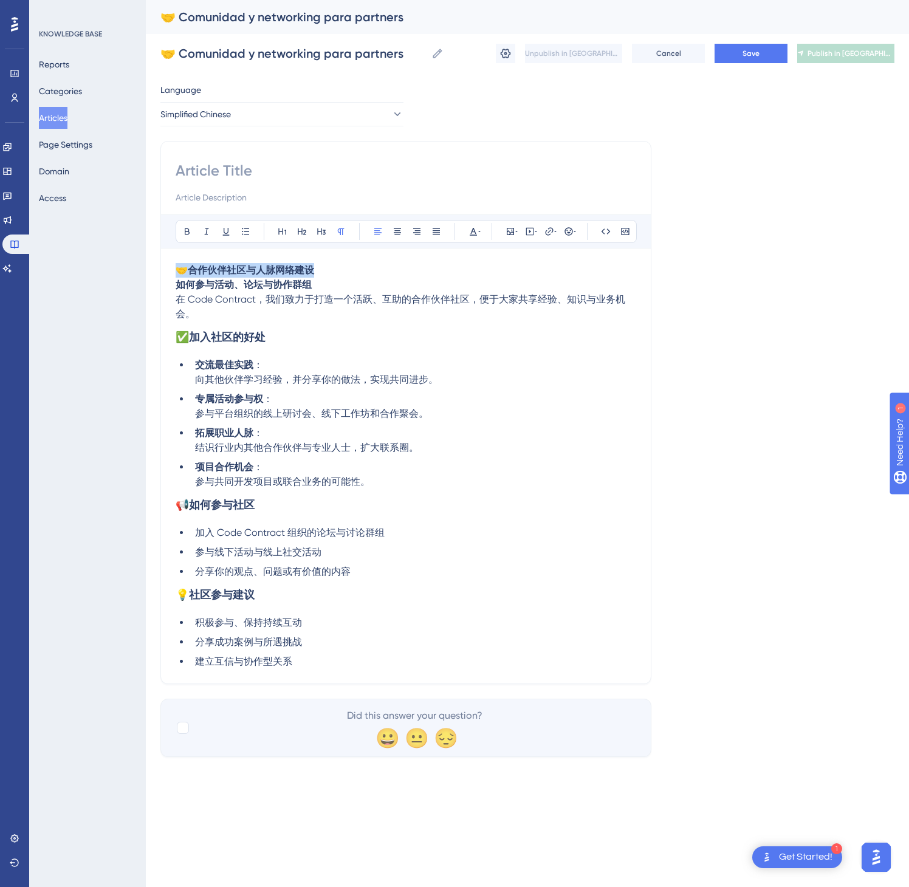
drag, startPoint x: 396, startPoint y: 264, endPoint x: 137, endPoint y: 269, distance: 259.5
paste input "🤝 合作伙伴社区与人脉网络建设"
type input "🤝 合作伙伴社区与人脉网络建设"
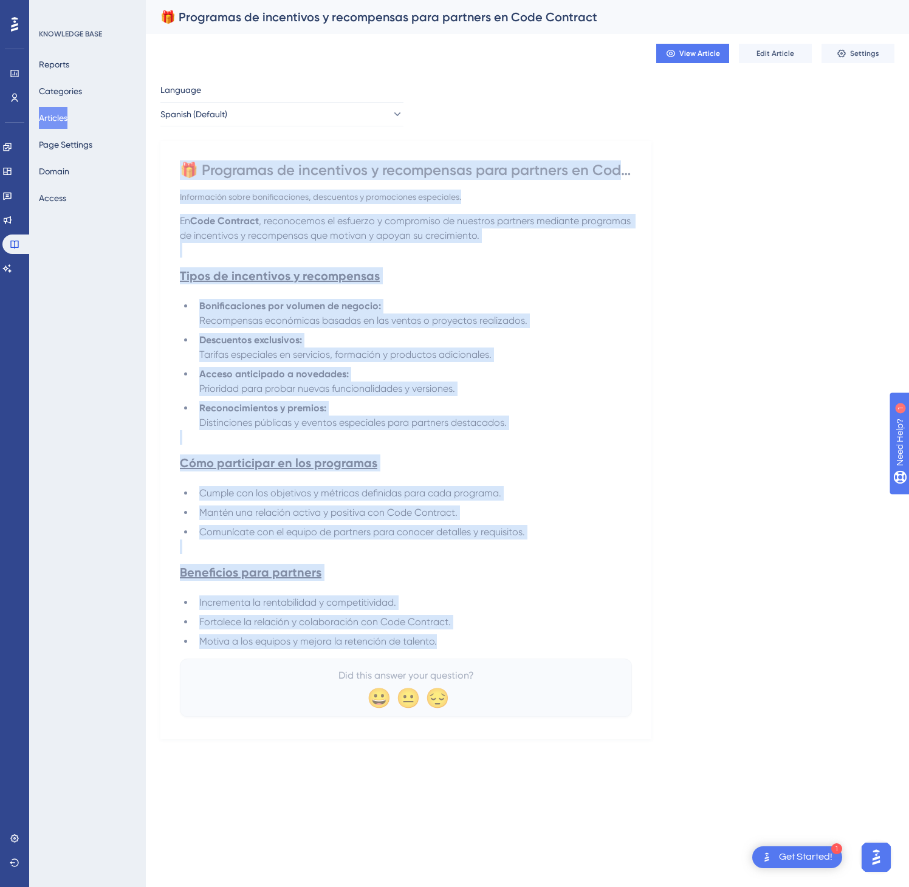
drag, startPoint x: 182, startPoint y: 170, endPoint x: 529, endPoint y: 645, distance: 587.6
drag, startPoint x: 335, startPoint y: 114, endPoint x: 328, endPoint y: 113, distance: 7.3
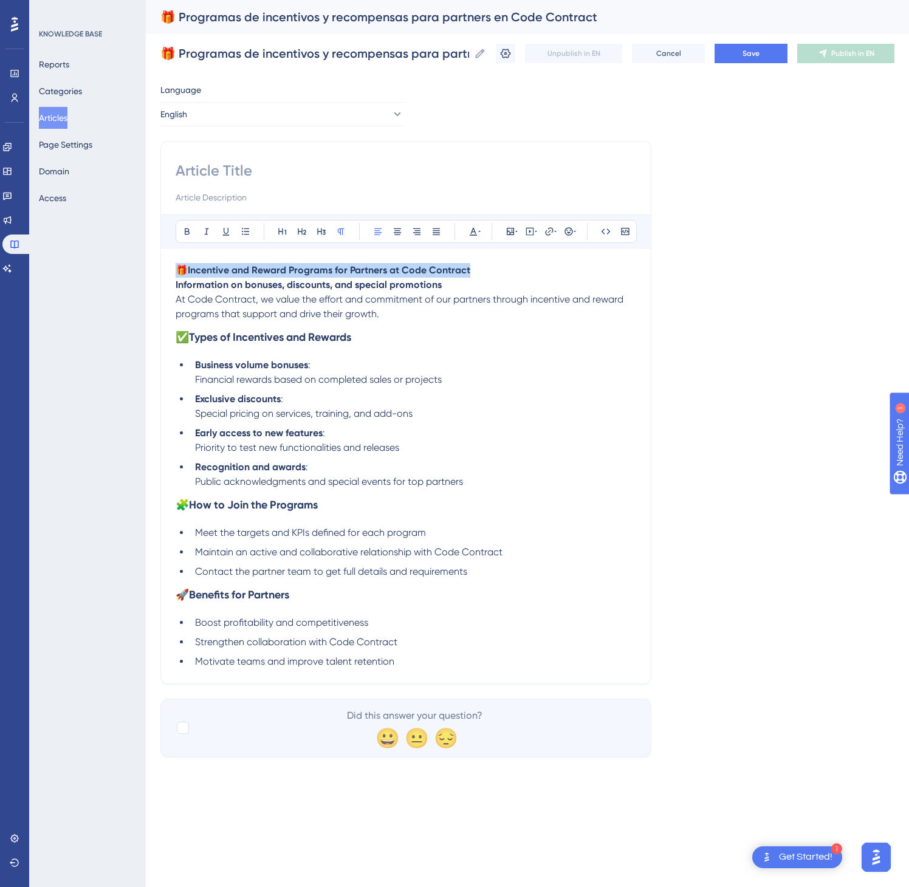
drag, startPoint x: 482, startPoint y: 275, endPoint x: 158, endPoint y: 255, distance: 324.6
paste input "🎁 Incentive and Reward Programs for Partners at Code Contract"
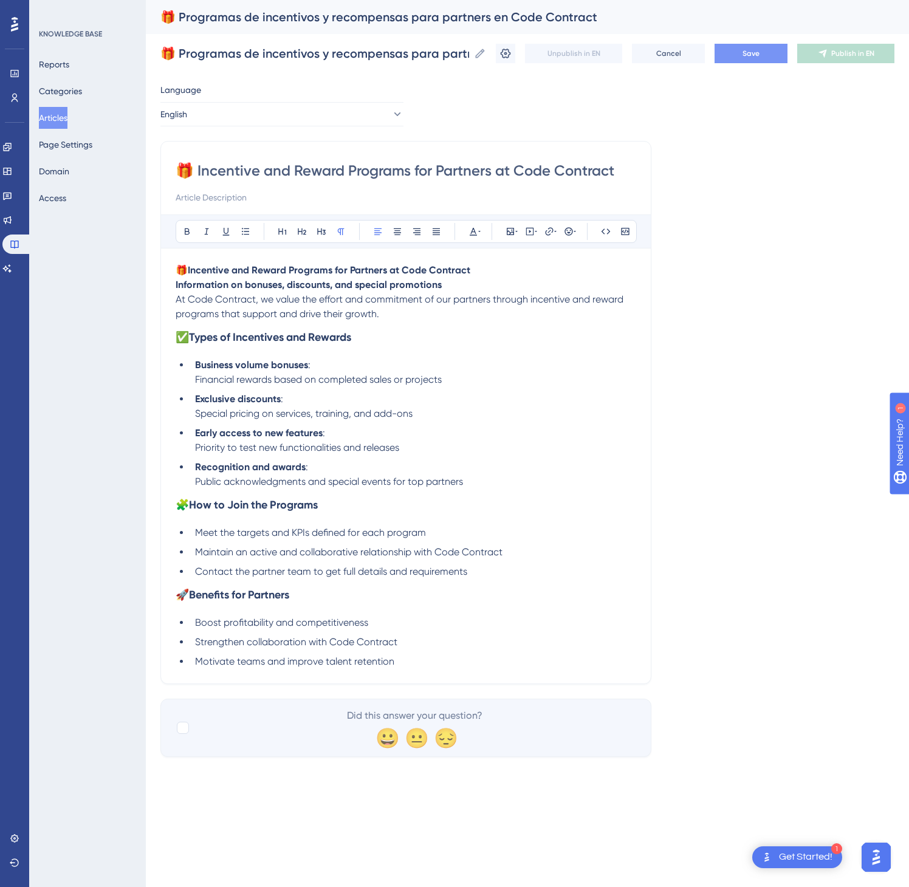
type input "🎁 Incentive and Reward Programs for Partners at Code Contract"
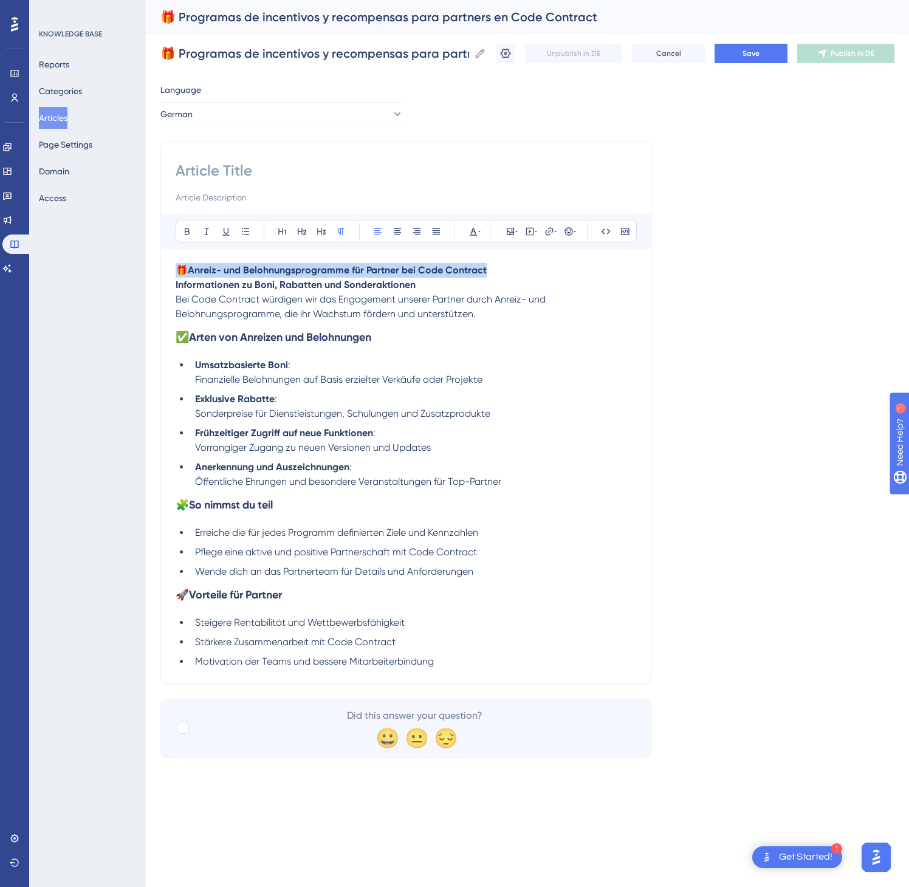
drag, startPoint x: 490, startPoint y: 269, endPoint x: 180, endPoint y: 248, distance: 310.0
paste input "🎁 Anreiz- und Belohnungsprogramme für Partner bei Code Contract"
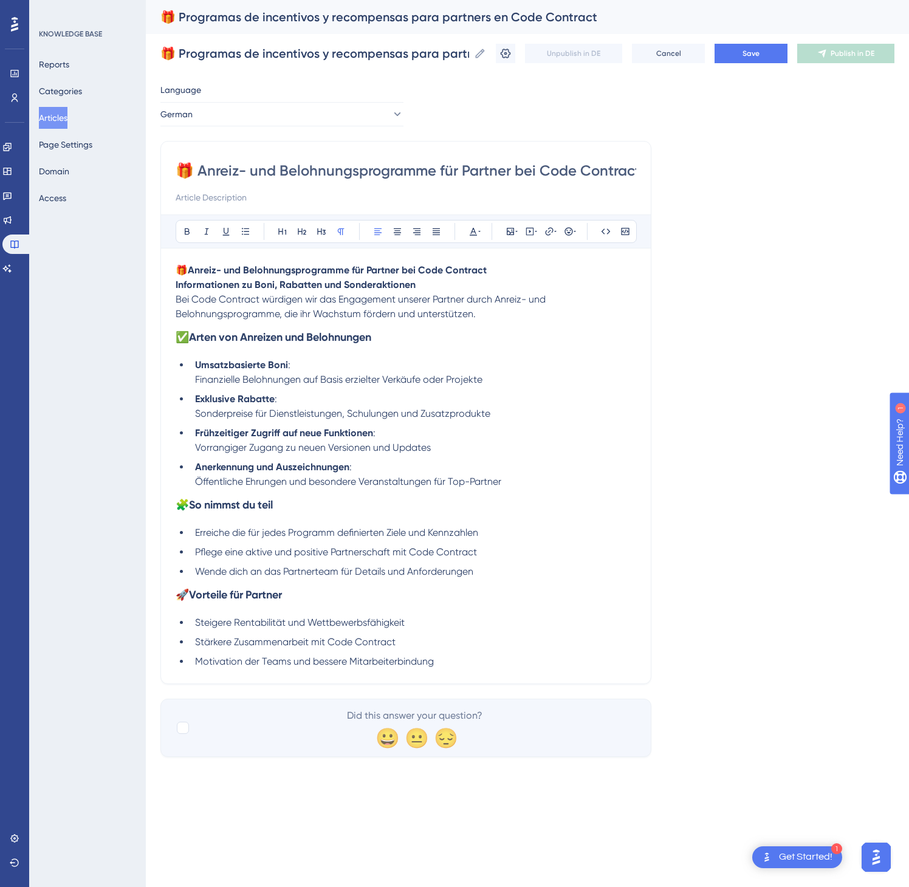
scroll to position [0, 7]
type input "🎁 Anreiz- und Belohnungsprogramme für Partner bei Code Contract"
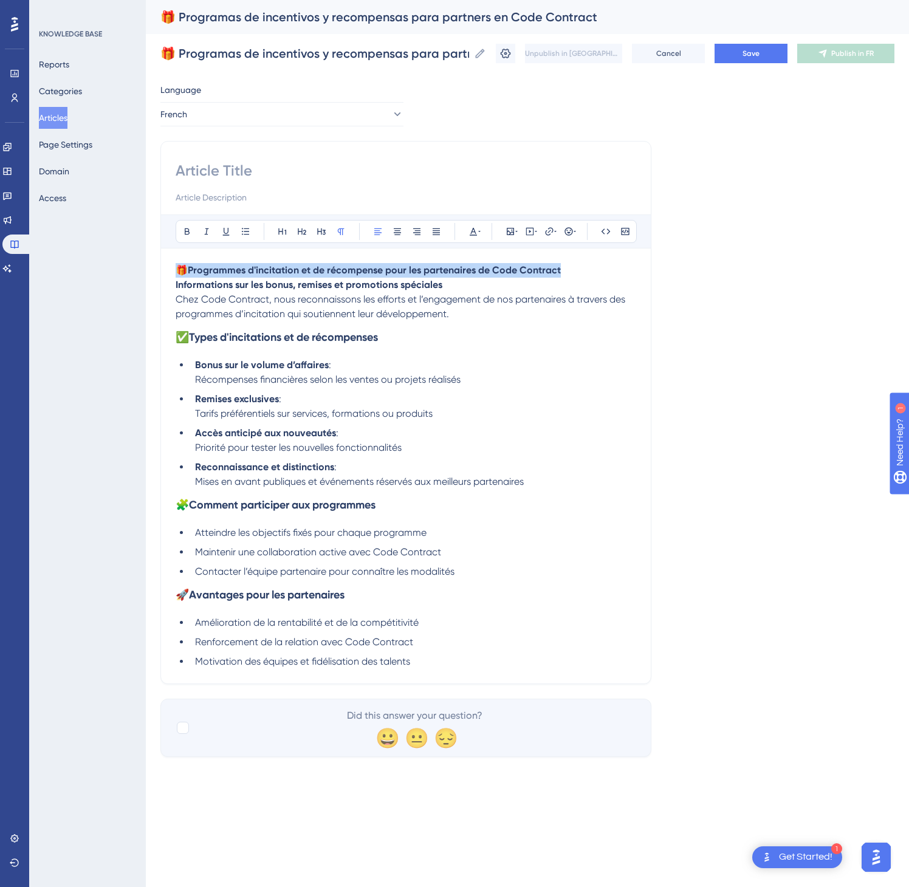
drag, startPoint x: 597, startPoint y: 277, endPoint x: 175, endPoint y: 253, distance: 422.5
paste input "🎁 Programmes d'incitation et de récompense pour les partenaires de Code Contract"
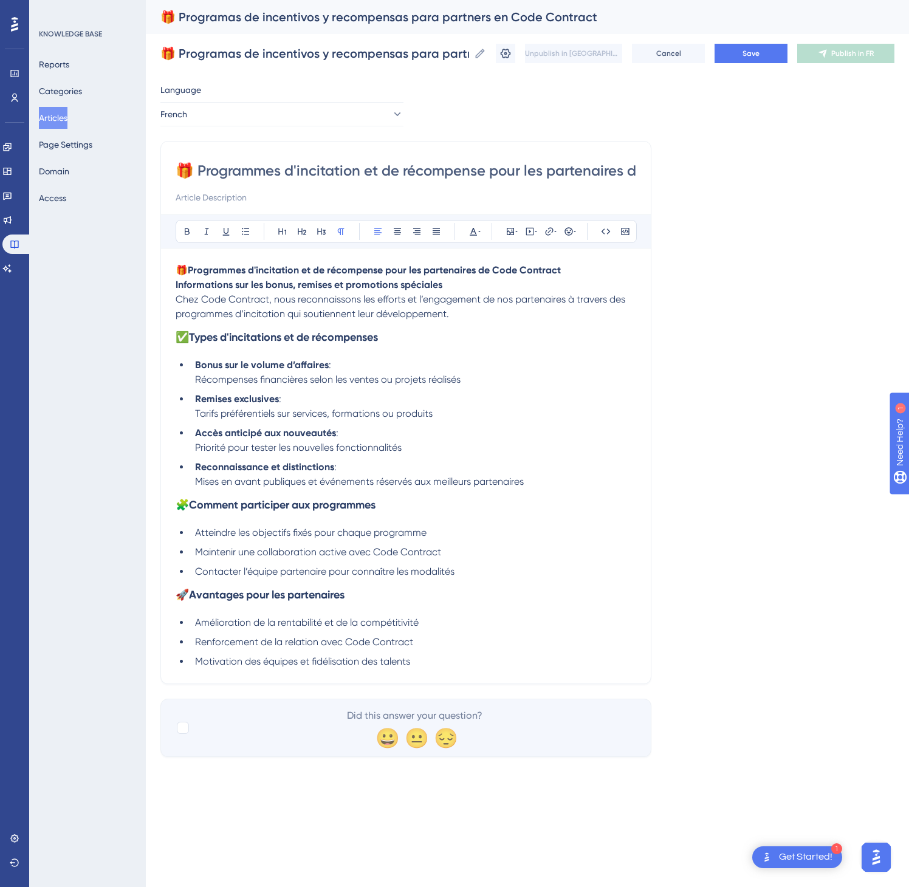
scroll to position [0, 117]
type input "🎁 Programmes d'incitation et de récompense pour les partenaires de Code Contract"
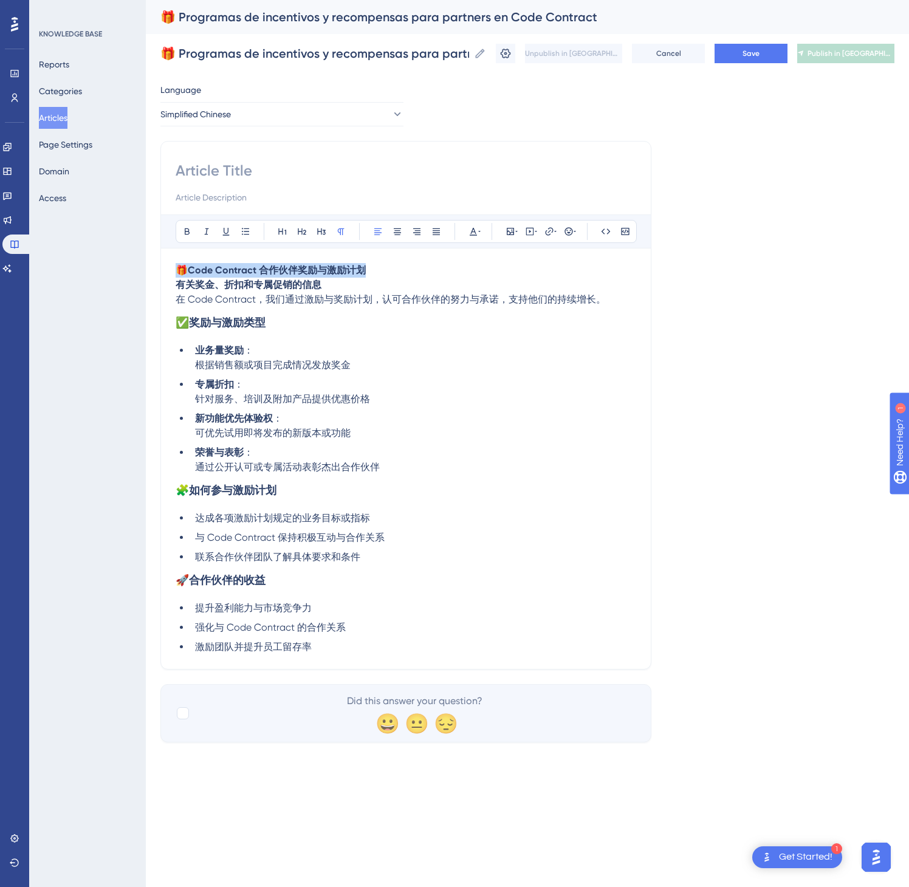
drag, startPoint x: 447, startPoint y: 270, endPoint x: 156, endPoint y: 245, distance: 292.8
paste input "🎁 Code Contract 合作伙伴奖励与激励计划"
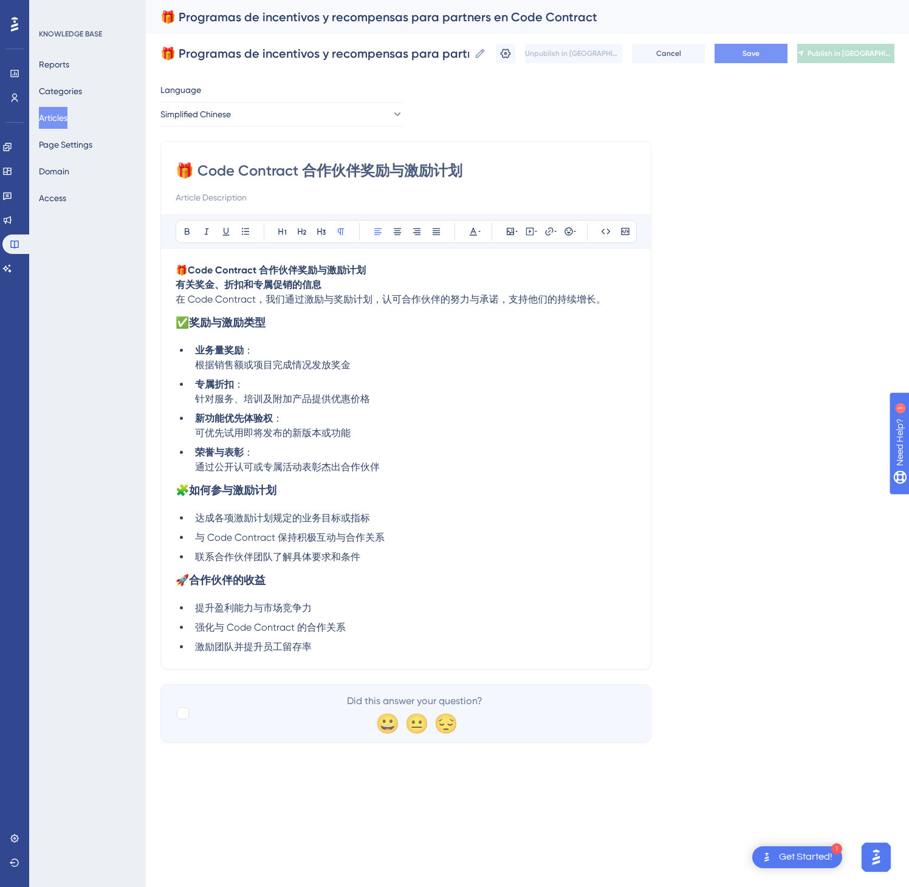
type input "🎁 Code Contract 合作伙伴奖励与激励计划"
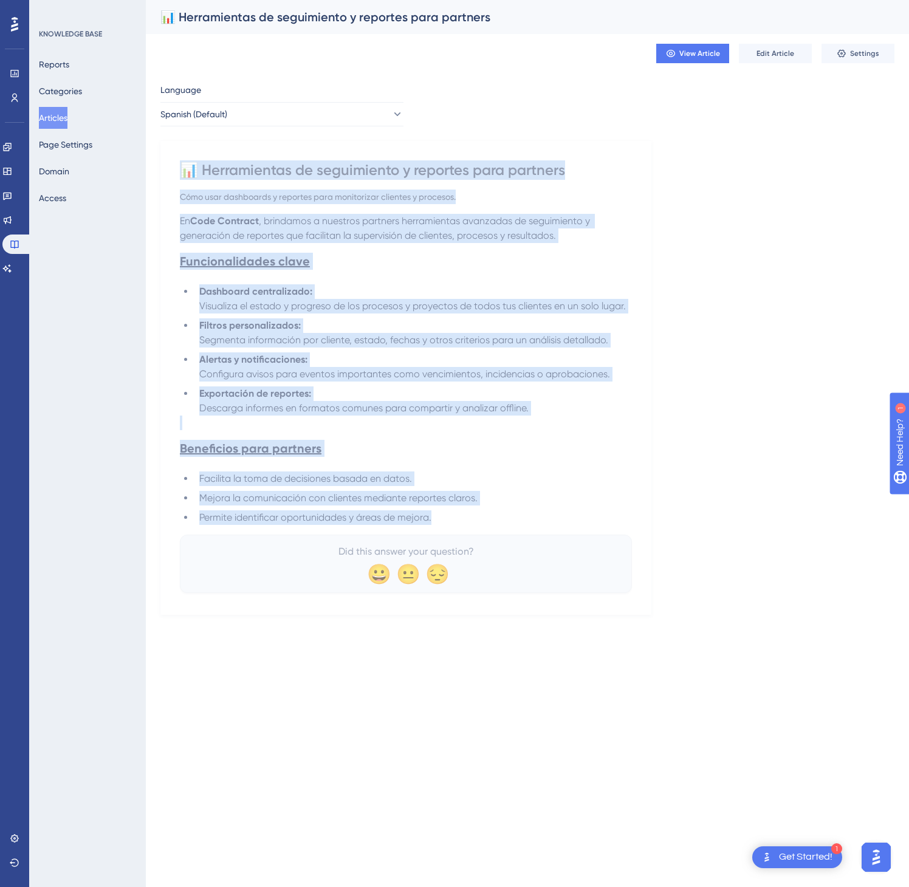
drag, startPoint x: 185, startPoint y: 168, endPoint x: 495, endPoint y: 528, distance: 474.9
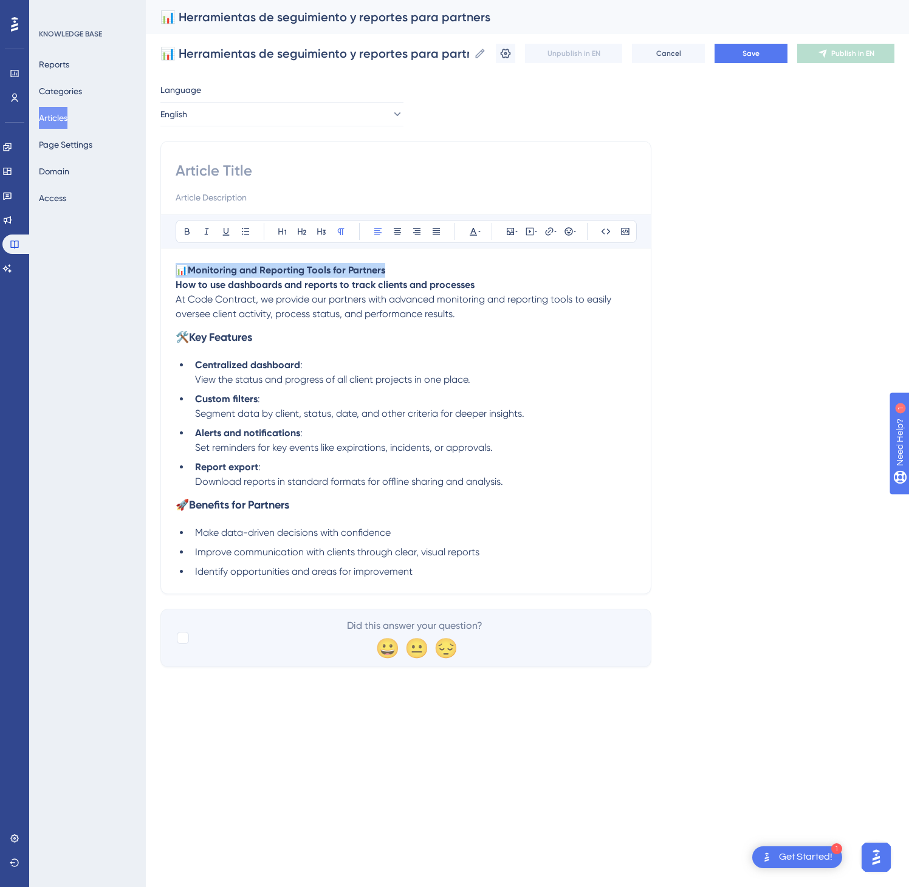
drag, startPoint x: 404, startPoint y: 267, endPoint x: 182, endPoint y: 264, distance: 222.5
paste input "📊 Monitoring and Reporting Tools for Partners"
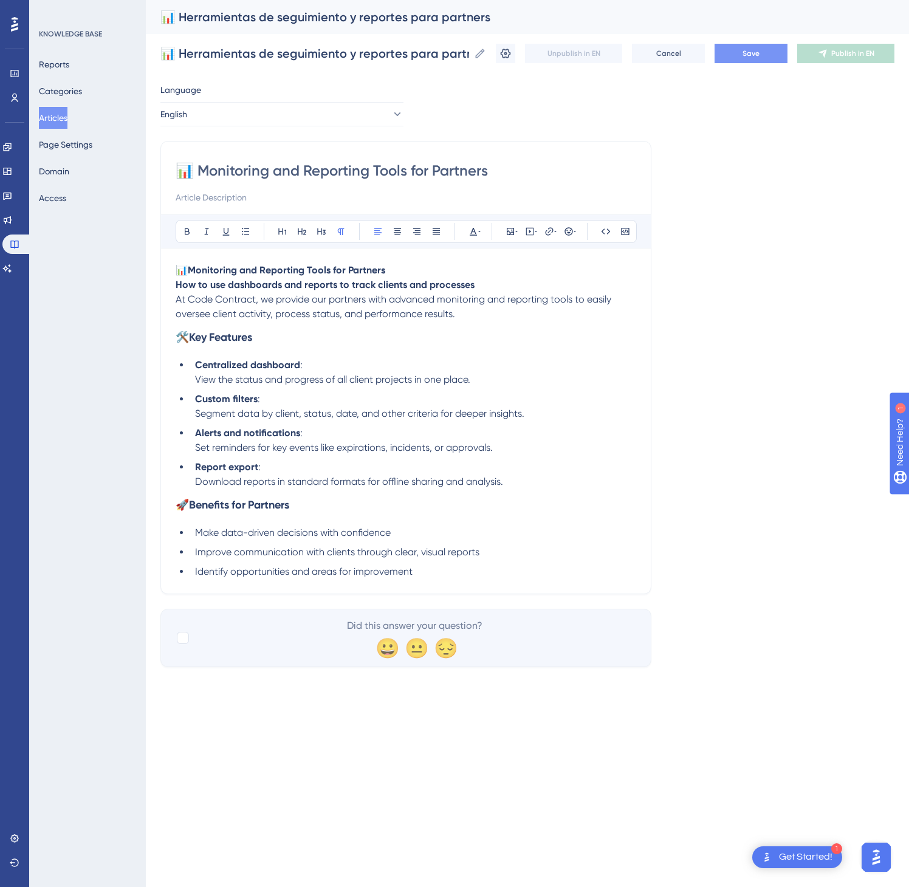
type input "📊 Monitoring and Reporting Tools for Partners"
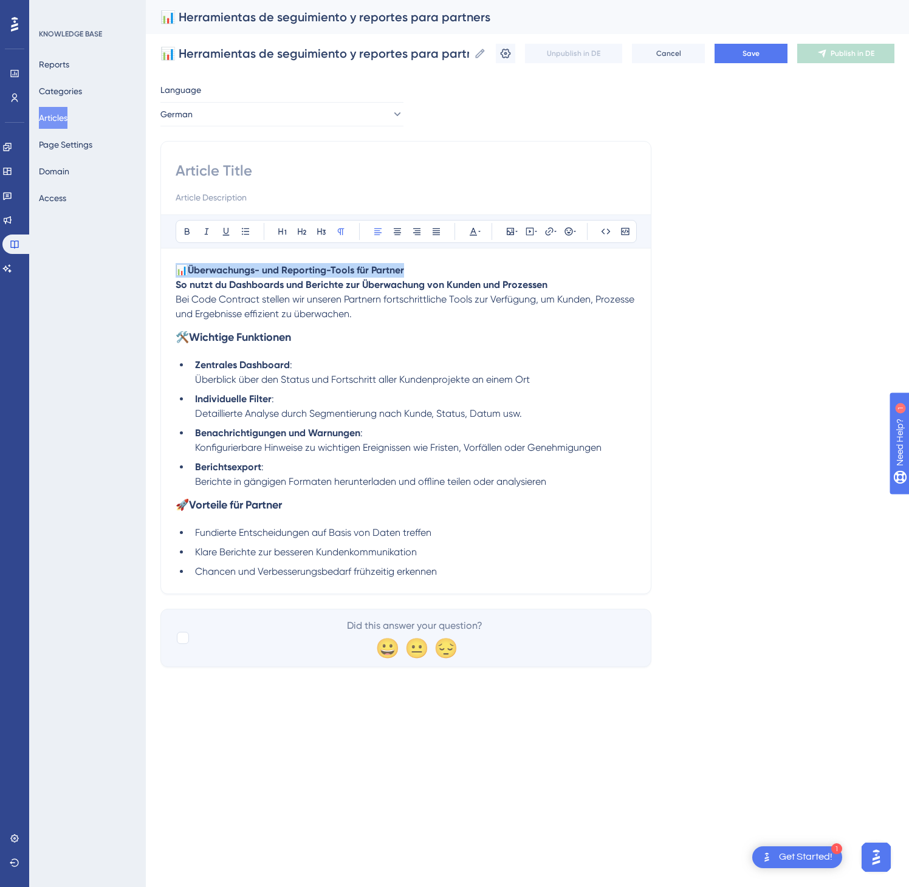
drag, startPoint x: 427, startPoint y: 280, endPoint x: 119, endPoint y: 256, distance: 309.0
paste input "📊 Überwachungs- und Reporting-Tools für Partner"
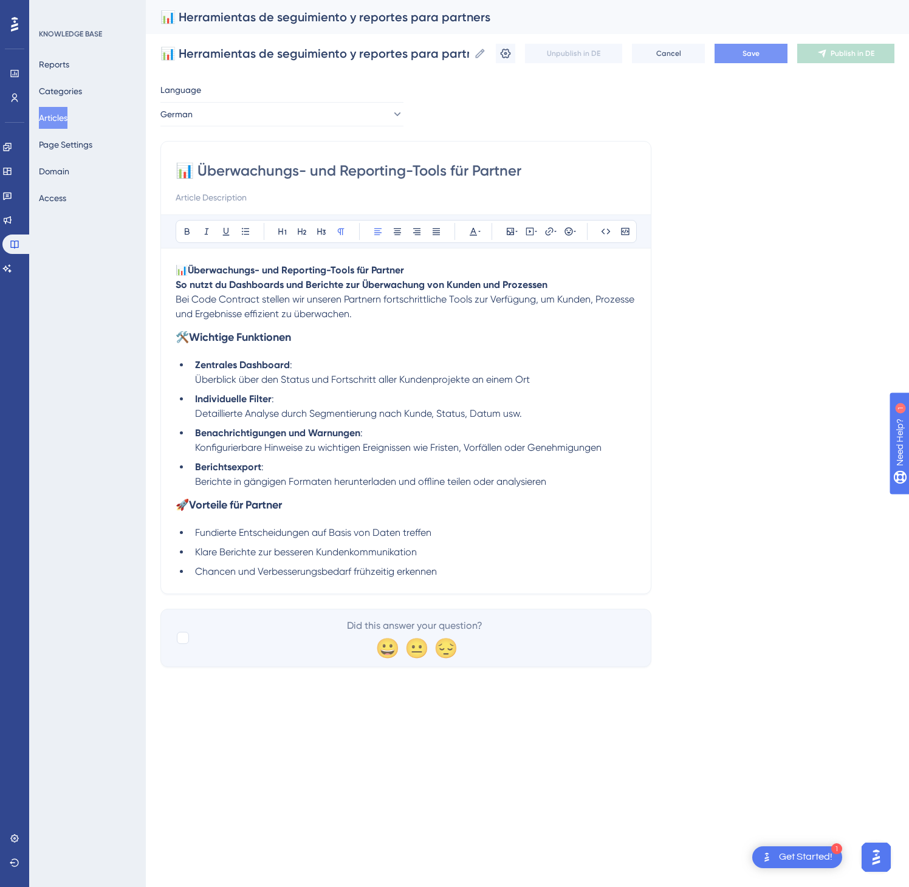
type input "📊 Überwachungs- und Reporting-Tools für Partner"
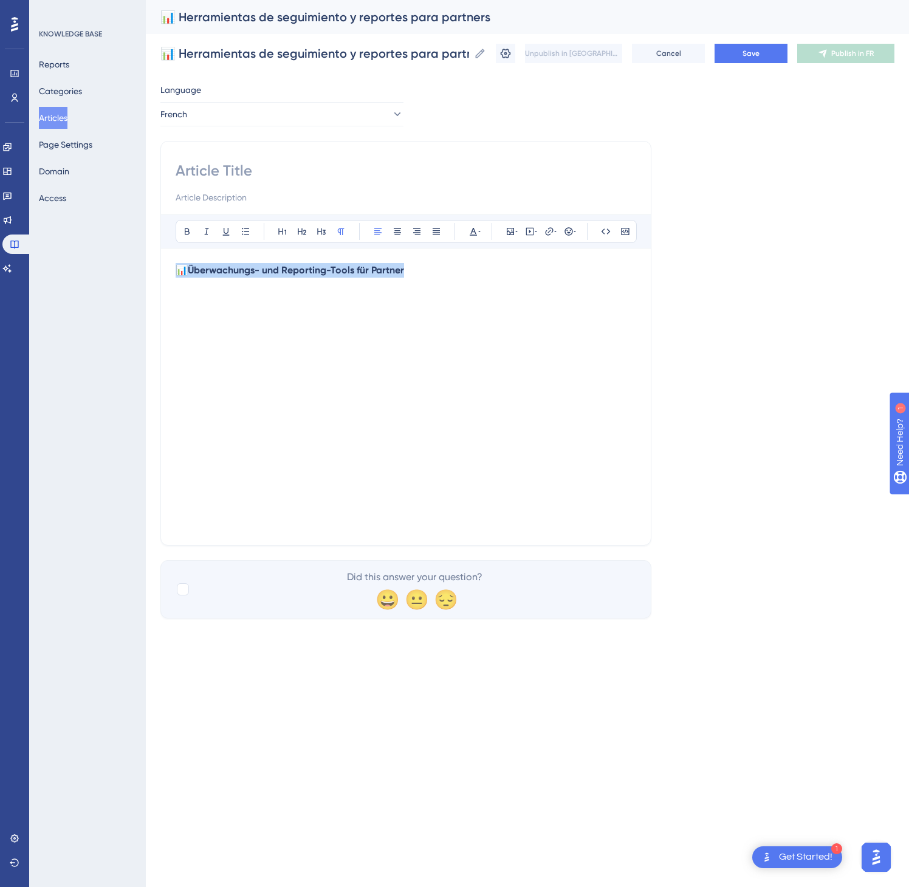
drag, startPoint x: 424, startPoint y: 279, endPoint x: 163, endPoint y: 278, distance: 260.7
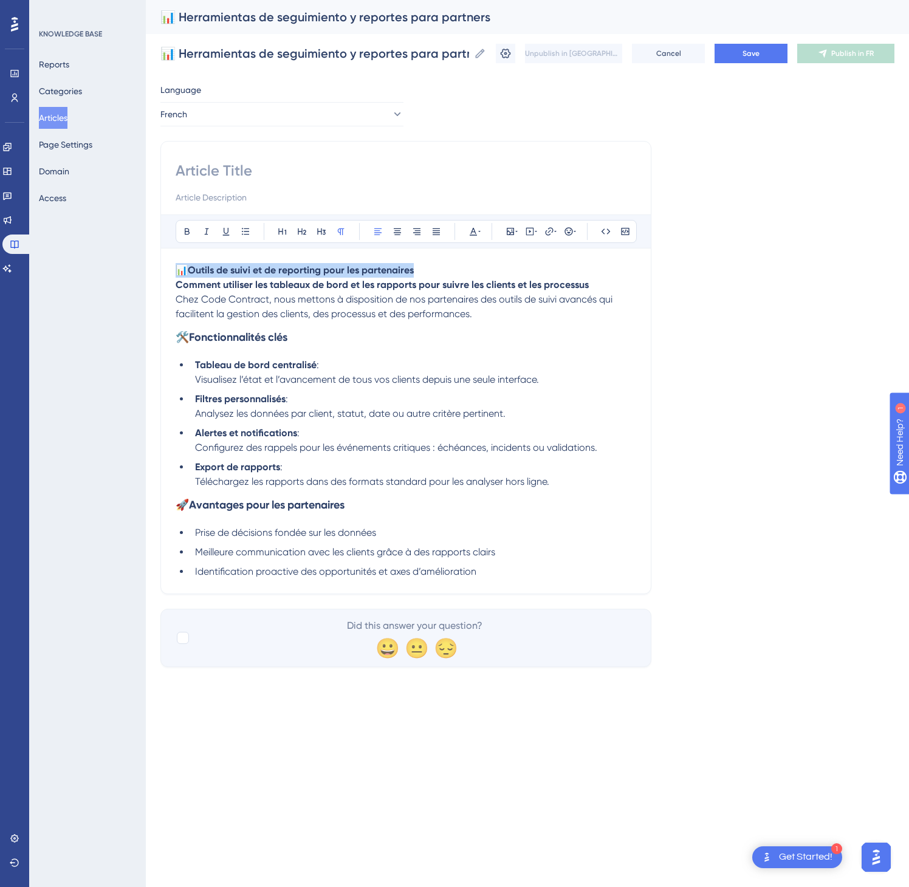
drag, startPoint x: 180, startPoint y: 267, endPoint x: 469, endPoint y: 278, distance: 288.9
paste input "📊 Outils de suivi et de reporting pour les partenaires"
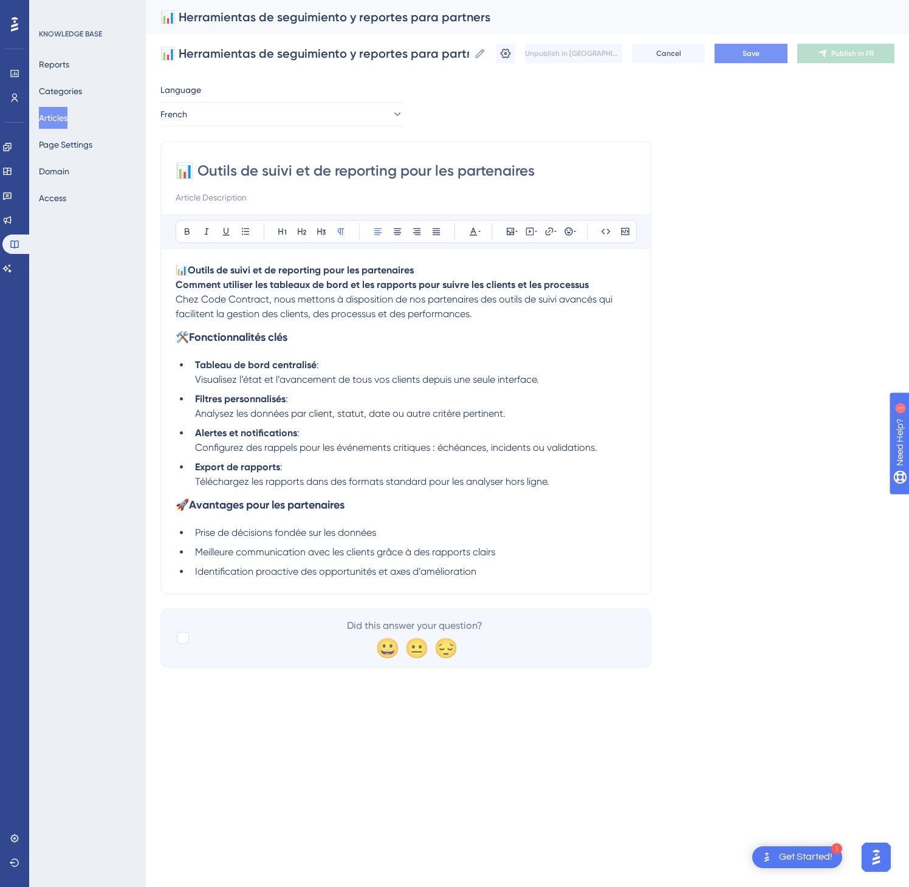
type input "📊 Outils de suivi et de reporting pour les partenaires"
drag, startPoint x: 831, startPoint y: 49, endPoint x: 813, endPoint y: 53, distance: 19.5
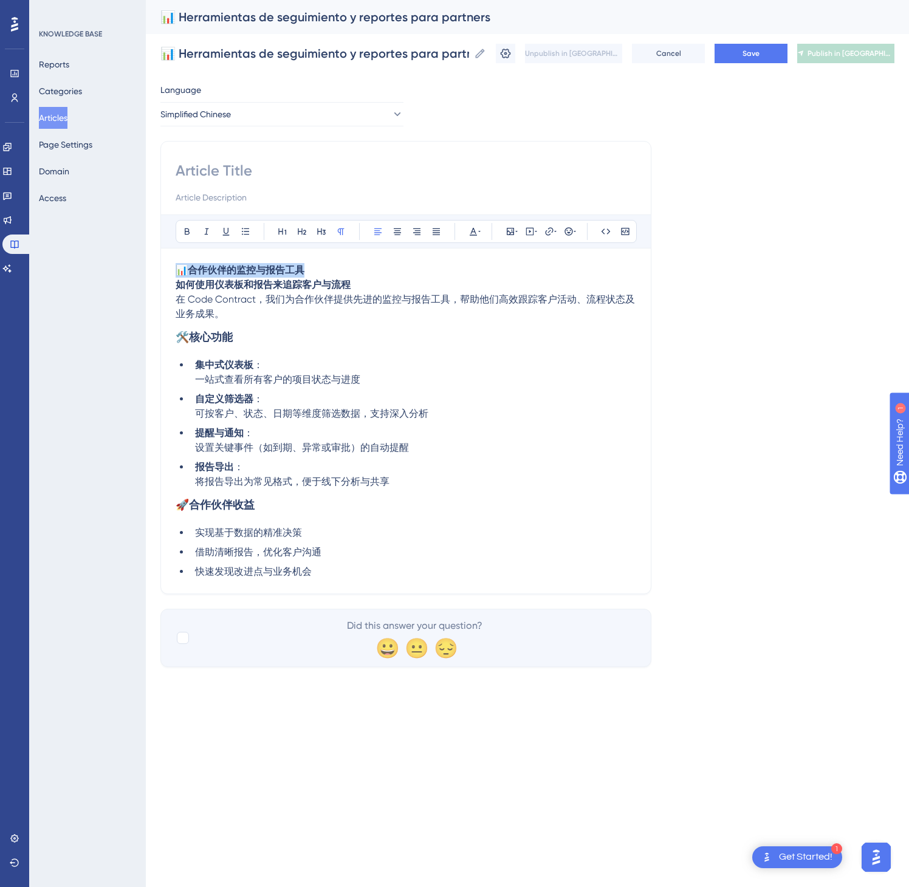
drag, startPoint x: 362, startPoint y: 269, endPoint x: 164, endPoint y: 269, distance: 198.1
paste input "📊 合作伙伴的监控与报告工具"
type input "📊 合作伙伴的监控与报告工具"
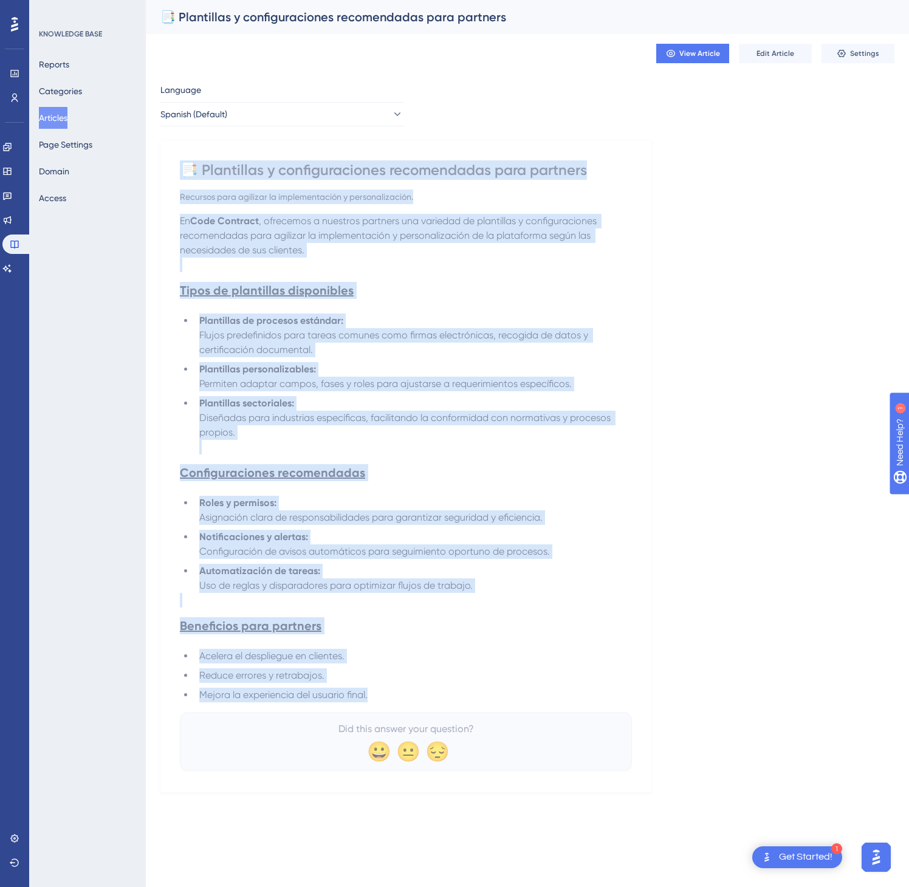
drag, startPoint x: 184, startPoint y: 167, endPoint x: 419, endPoint y: 698, distance: 580.9
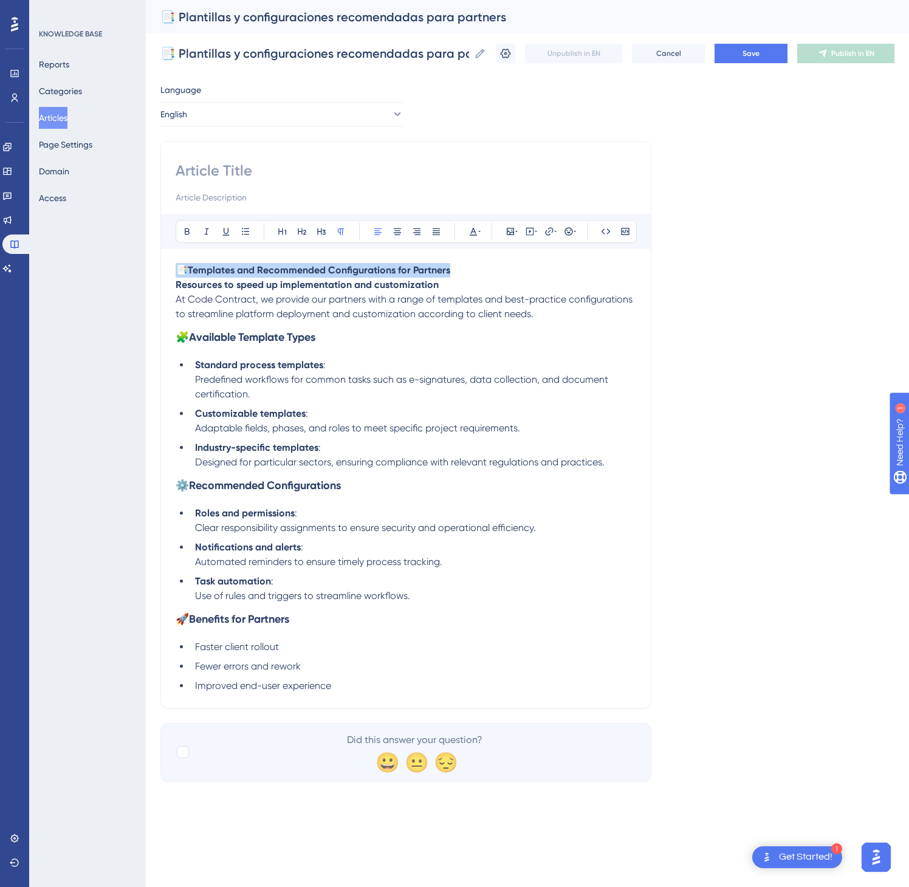
drag, startPoint x: 407, startPoint y: 274, endPoint x: 165, endPoint y: 263, distance: 242.1
paste input "📑 Templates and Recommended Configurations for Partners"
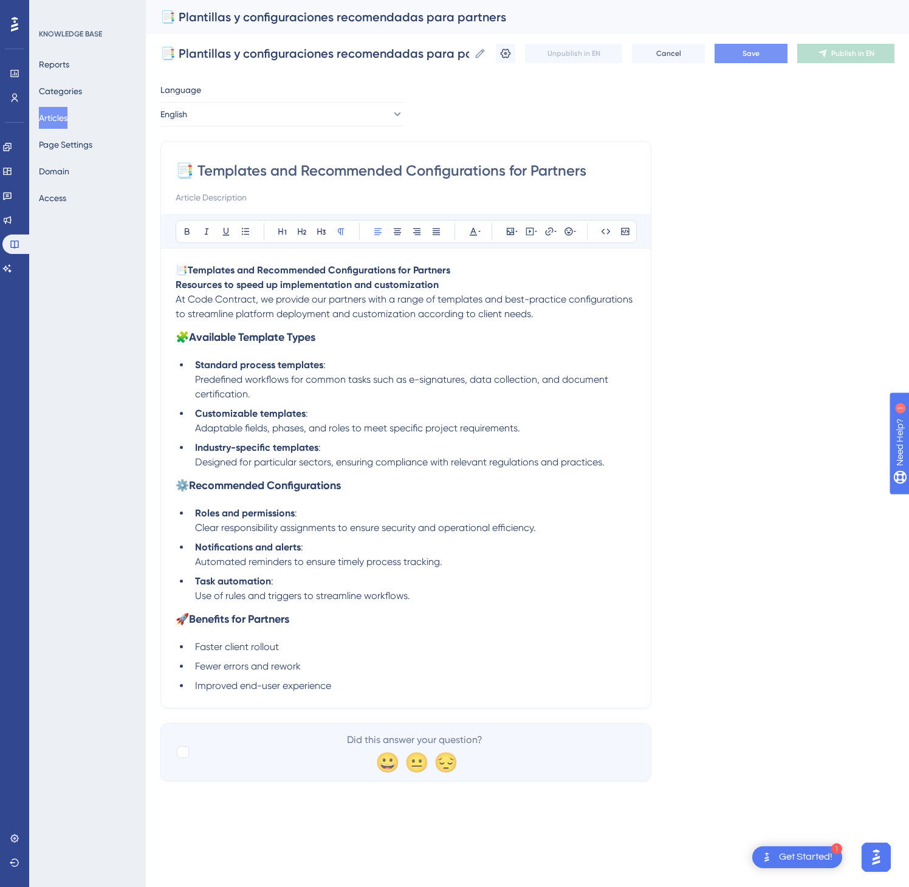
type input "📑 Templates and Recommended Configurations for Partners"
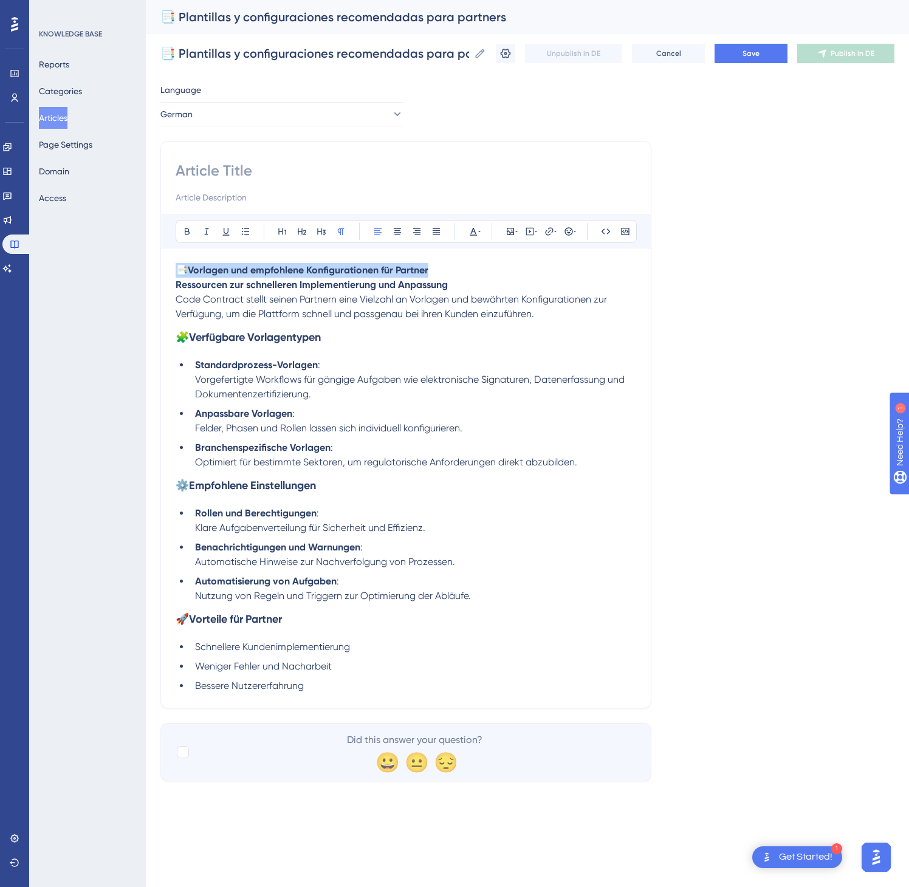
drag, startPoint x: 442, startPoint y: 269, endPoint x: 179, endPoint y: 275, distance: 263.8
paste input "📑 Vorlagen und empfohlene Konfigurationen für Partner"
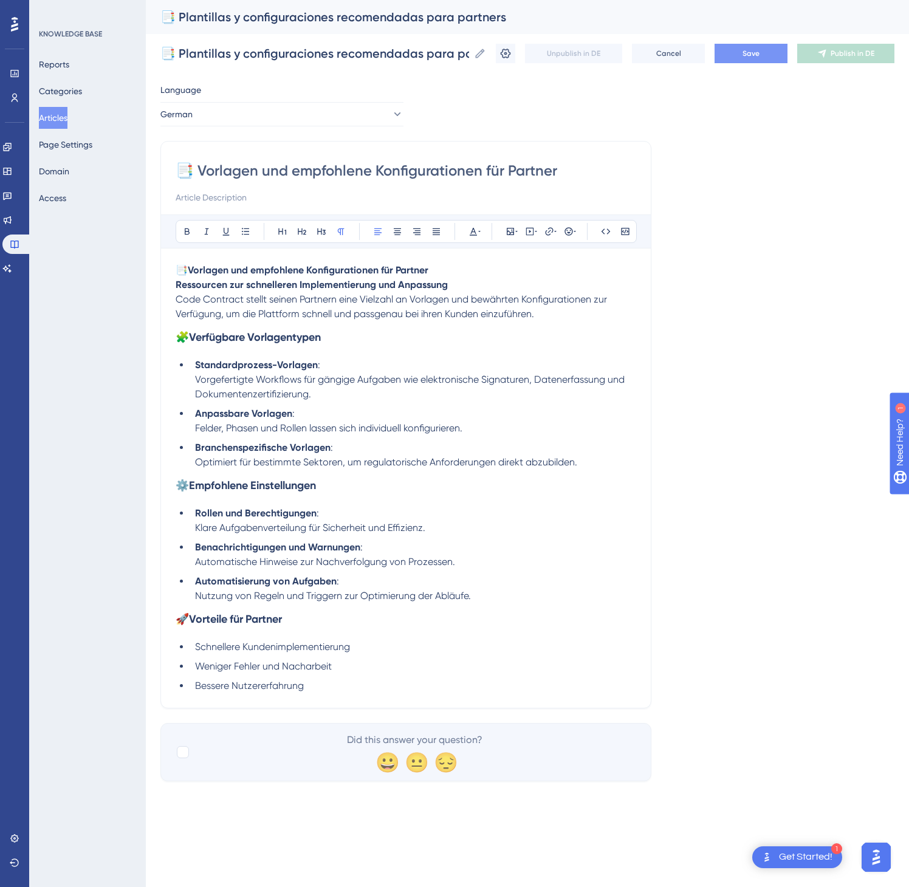
type input "📑 Vorlagen und empfohlene Konfigurationen für Partner"
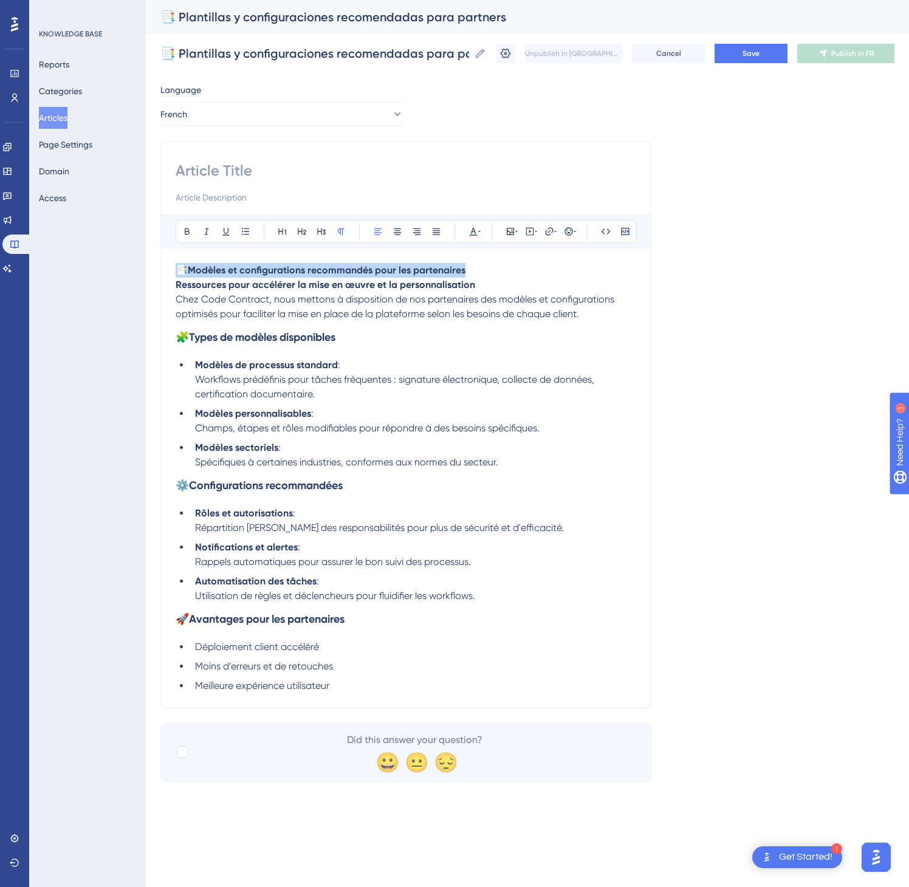
drag, startPoint x: 489, startPoint y: 277, endPoint x: 176, endPoint y: 264, distance: 313.3
paste input "📑 Modèles et configurations recommandés pour les partenaires"
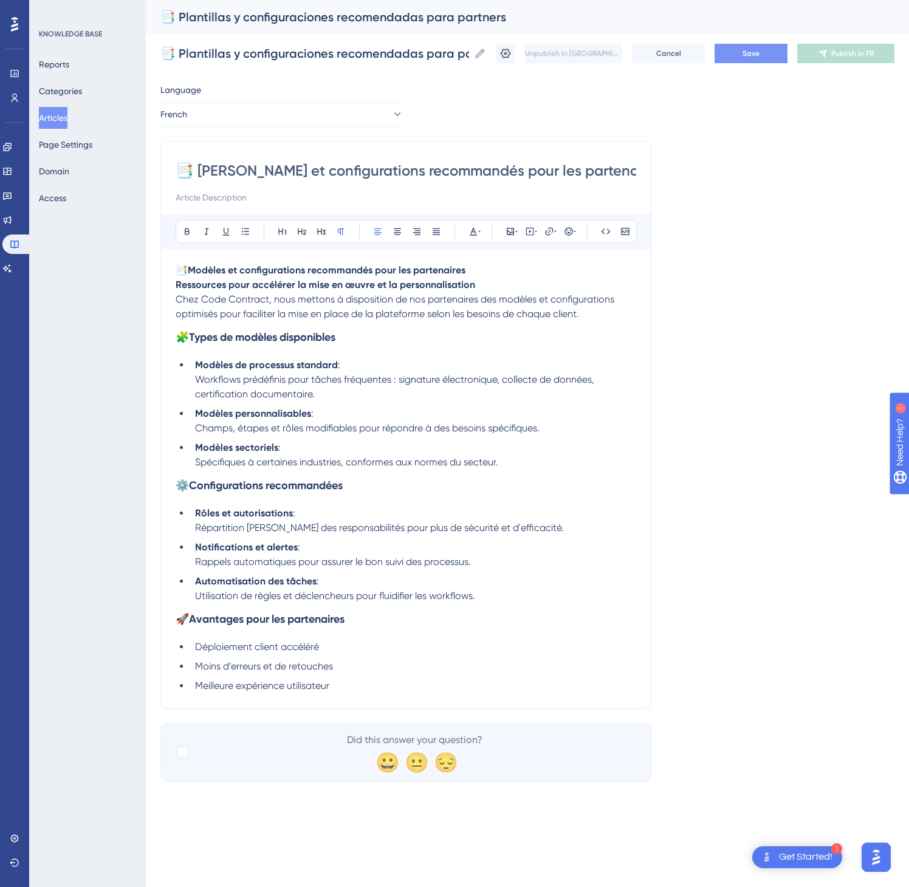
type input "📑 Modèles et configurations recommandés pour les partenaires"
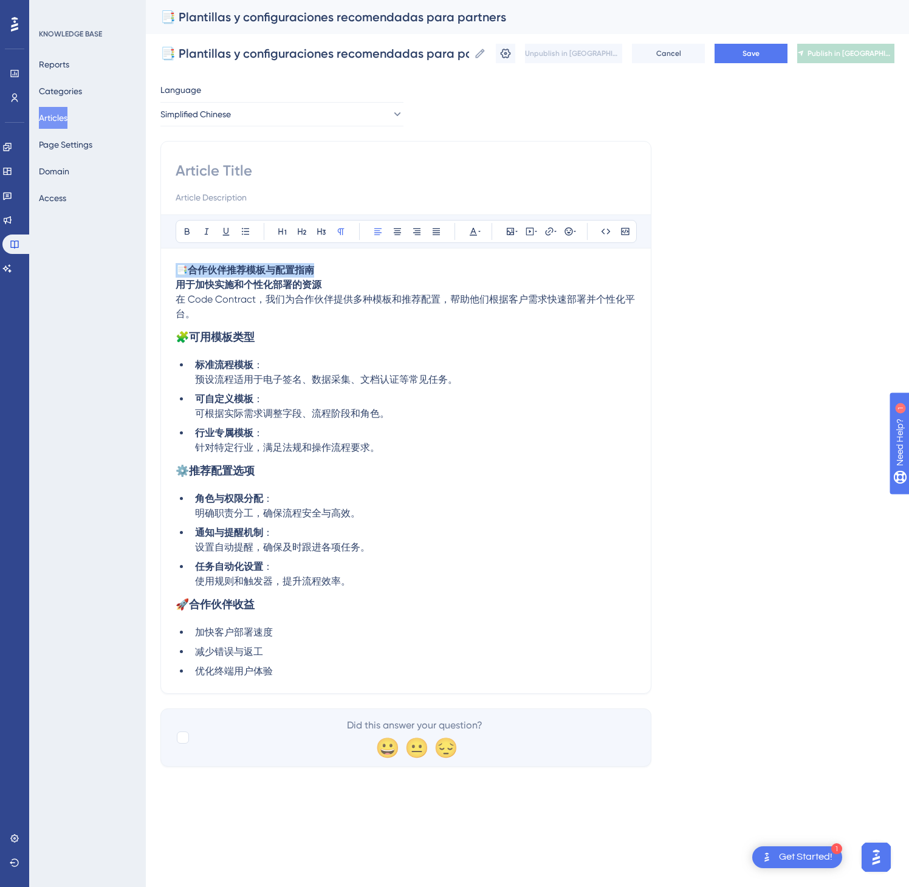
drag, startPoint x: 326, startPoint y: 273, endPoint x: 177, endPoint y: 275, distance: 148.9
paste input "📑 合作伙伴推荐模板与配置指南"
type input "📑 合作伙伴推荐模板与配置指南"
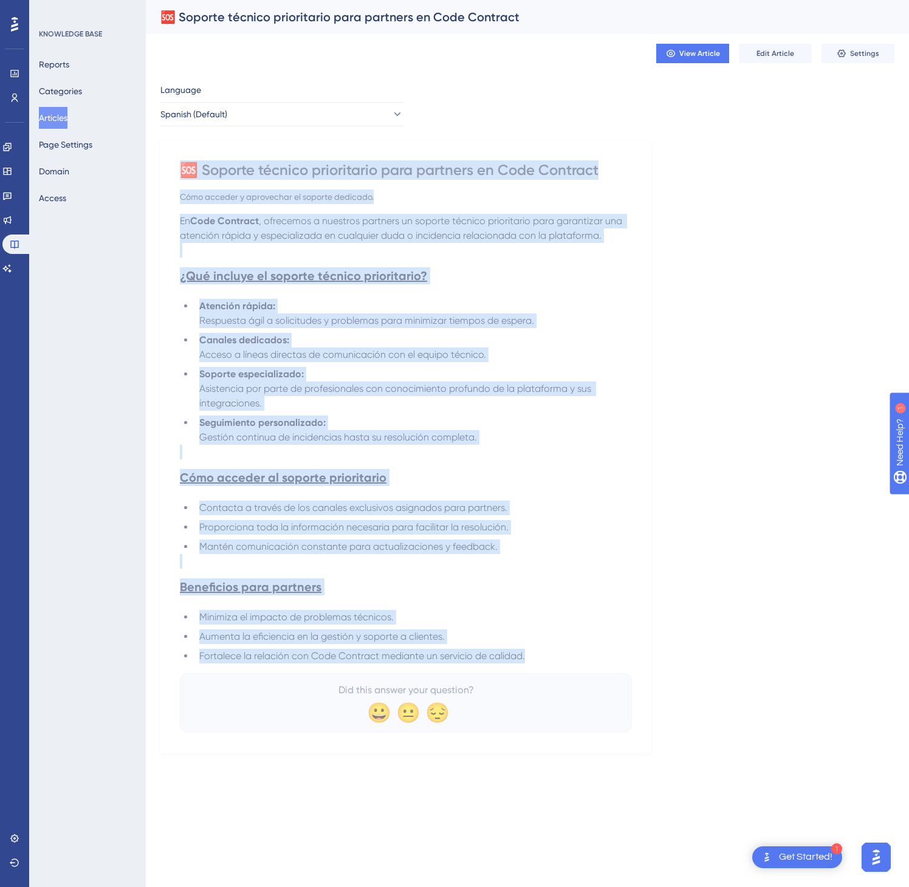
drag, startPoint x: 185, startPoint y: 165, endPoint x: 546, endPoint y: 660, distance: 612.8
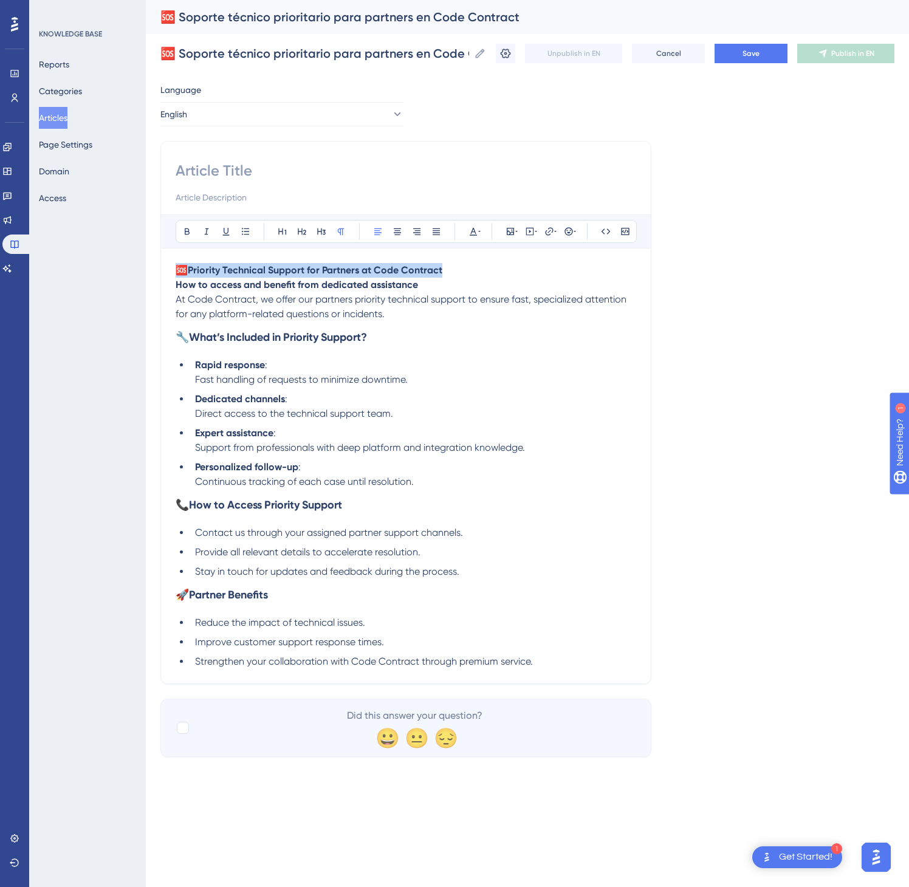
drag, startPoint x: 443, startPoint y: 280, endPoint x: 173, endPoint y: 274, distance: 270.5
paste input "🆘 Priority Technical Support for Partners at Code Contract"
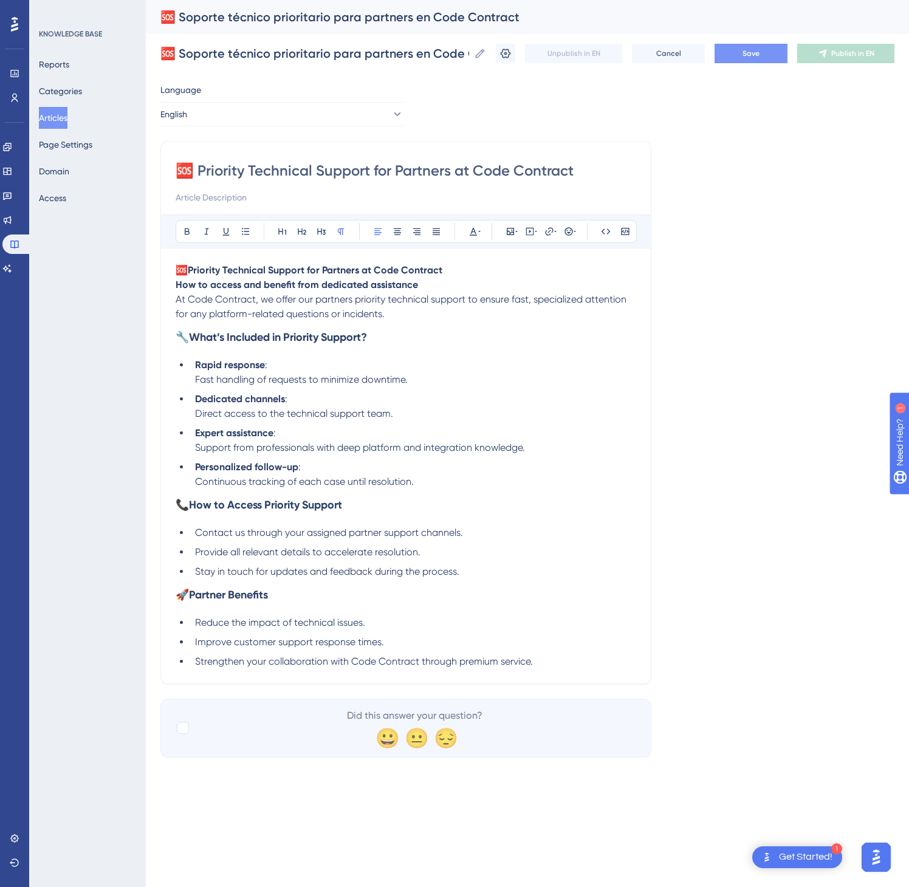
type input "🆘 Priority Technical Support for Partners at Code Contract"
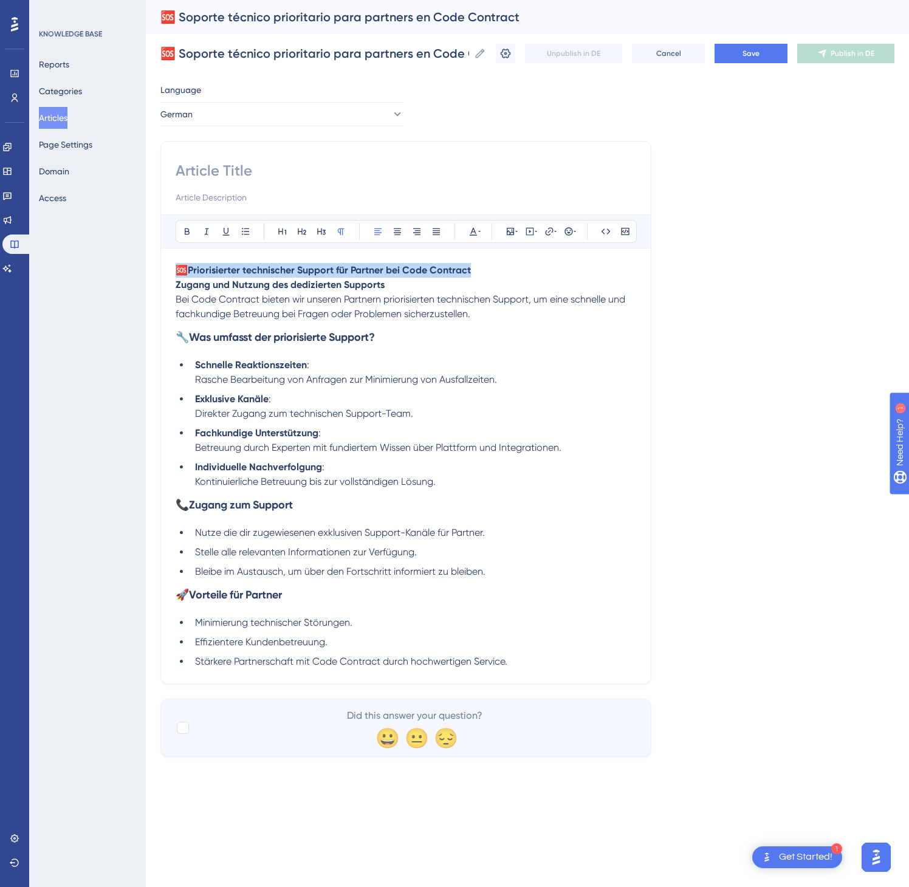
drag, startPoint x: 483, startPoint y: 271, endPoint x: 177, endPoint y: 267, distance: 306.3
paste input "🆘 Priorisierter technischer Support für Partner bei Code Contract"
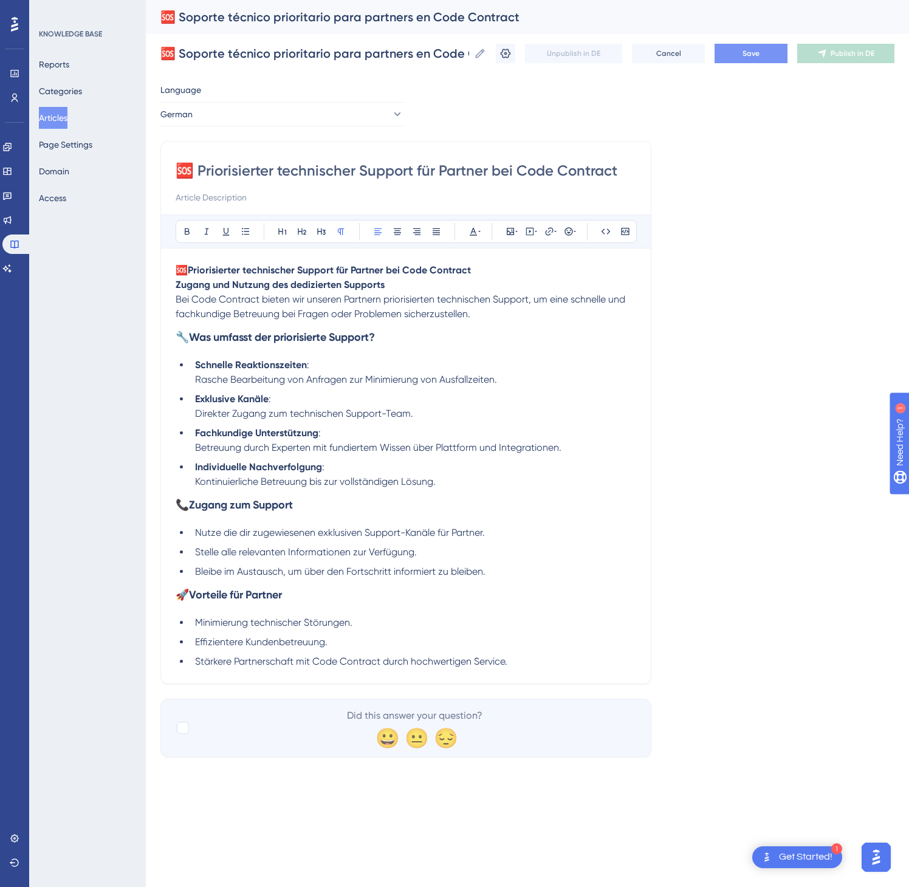
type input "🆘 Priorisierter technischer Support für Partner bei Code Contract"
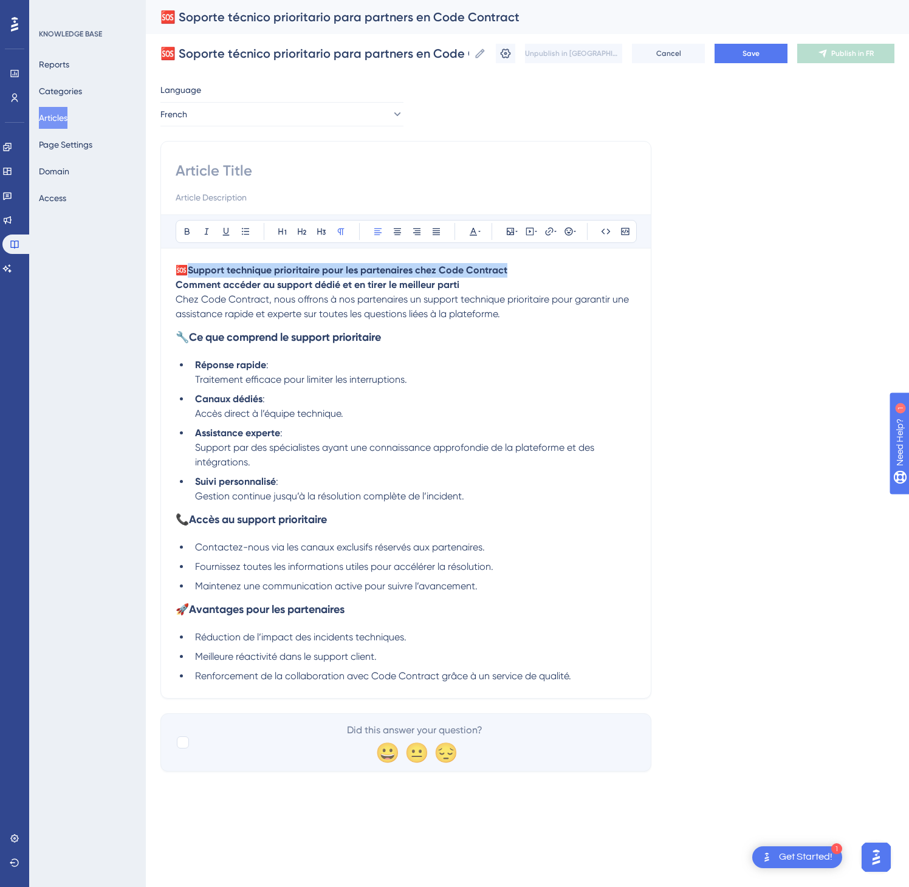
drag, startPoint x: 515, startPoint y: 272, endPoint x: 184, endPoint y: 270, distance: 331.8
drag, startPoint x: 177, startPoint y: 270, endPoint x: 528, endPoint y: 266, distance: 350.1
paste input "🆘 Support technique prioritaire pour les partenaires chez Code Contract"
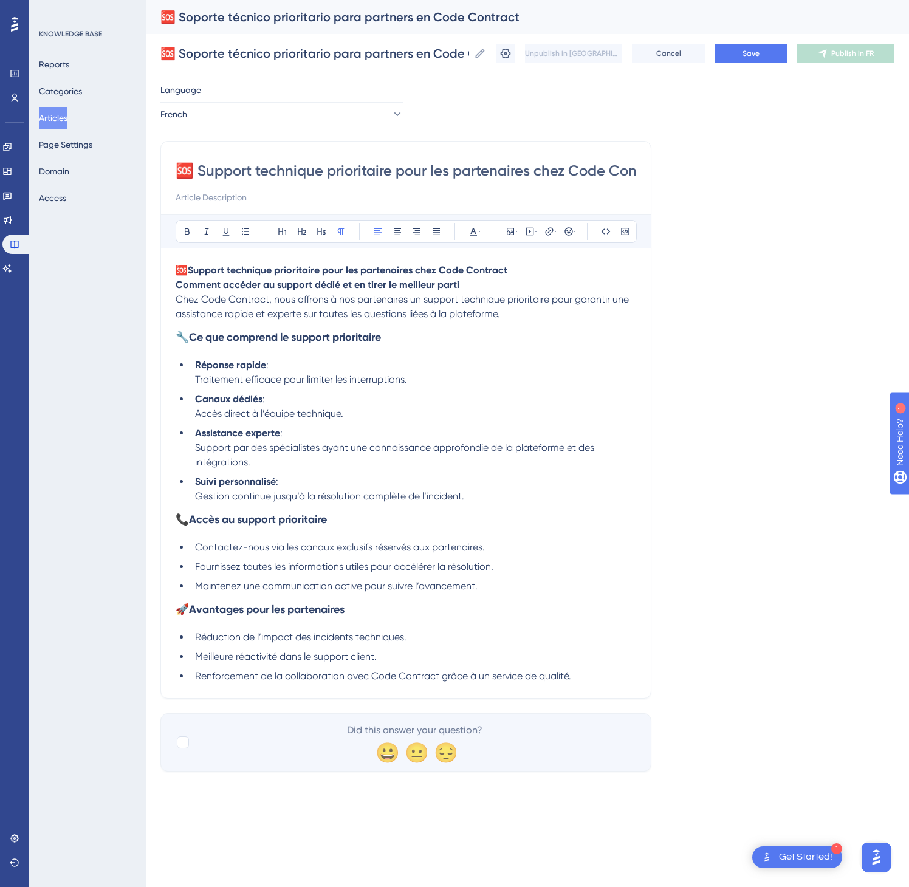
scroll to position [0, 36]
type input "🆘 Support technique prioritaire pour les partenaires chez Code Contract"
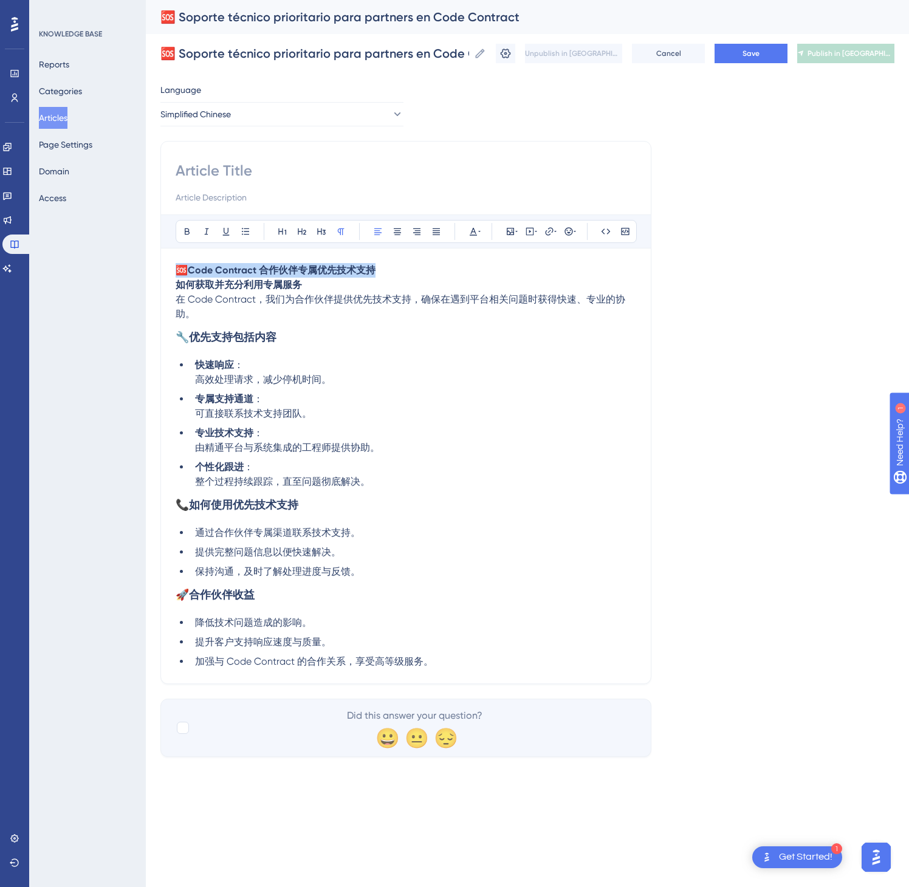
drag, startPoint x: 387, startPoint y: 271, endPoint x: 127, endPoint y: 275, distance: 259.5
paste input "🆘 Code Contract 合作伙伴专属优先技术支持"
type input "🆘 Code Contract 合作伙伴专属优先技术支持"
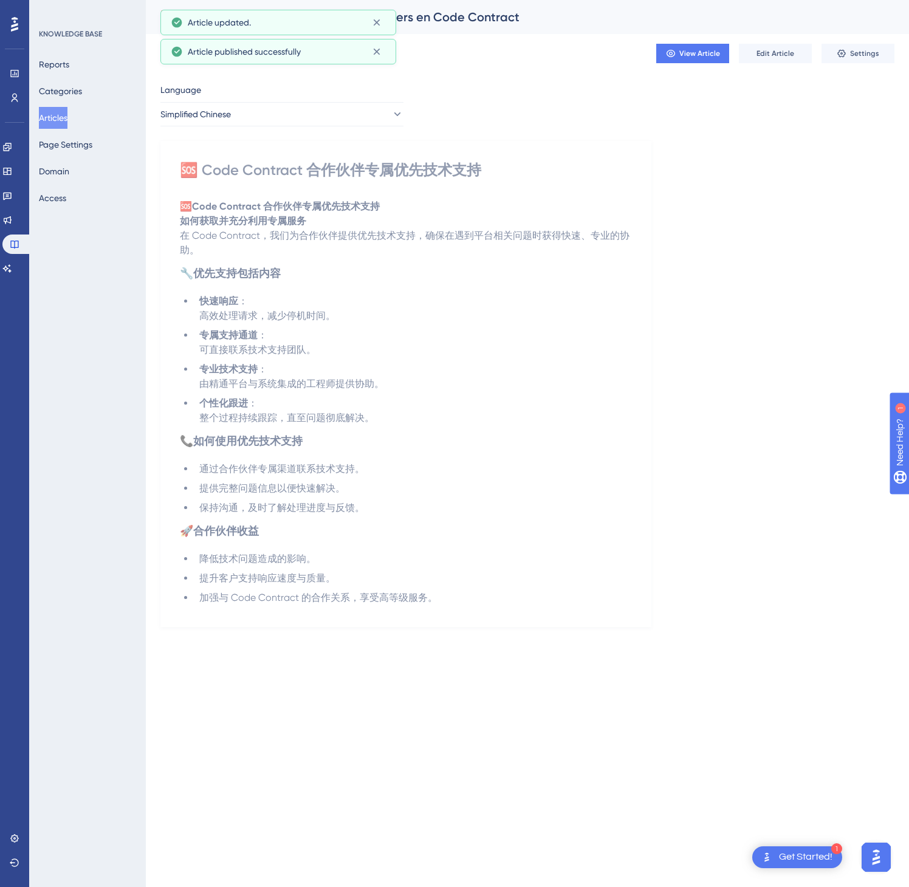
drag, startPoint x: 74, startPoint y: 120, endPoint x: 137, endPoint y: 110, distance: 64.0
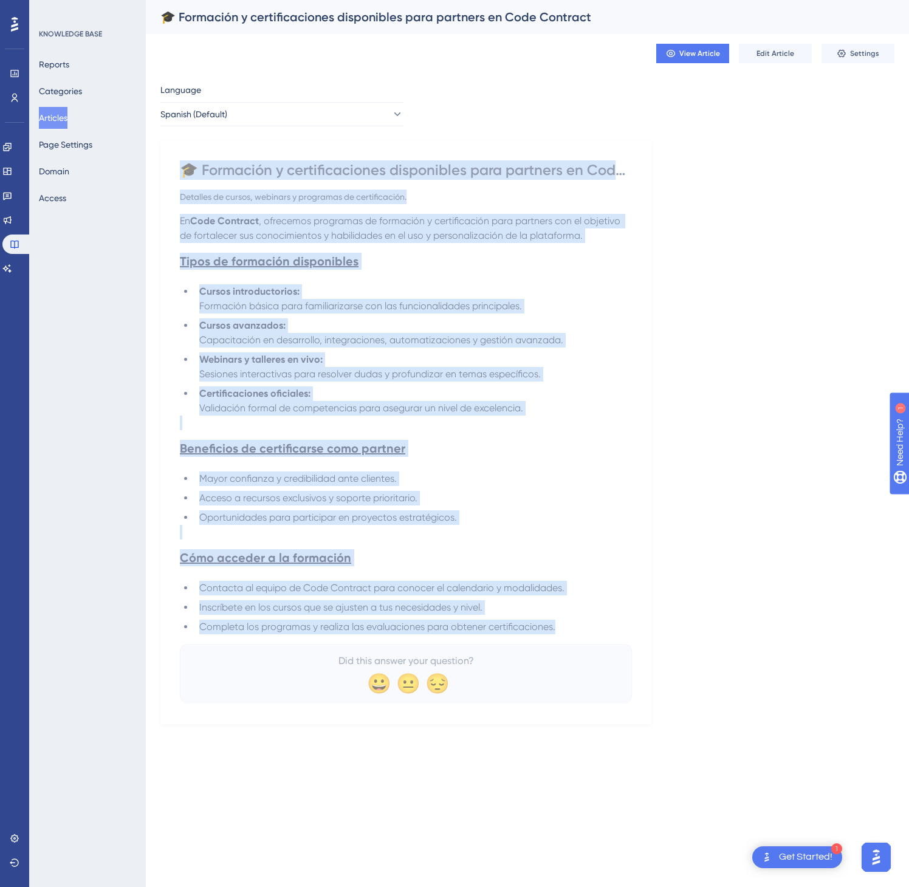
drag, startPoint x: 182, startPoint y: 167, endPoint x: 648, endPoint y: 634, distance: 660.1
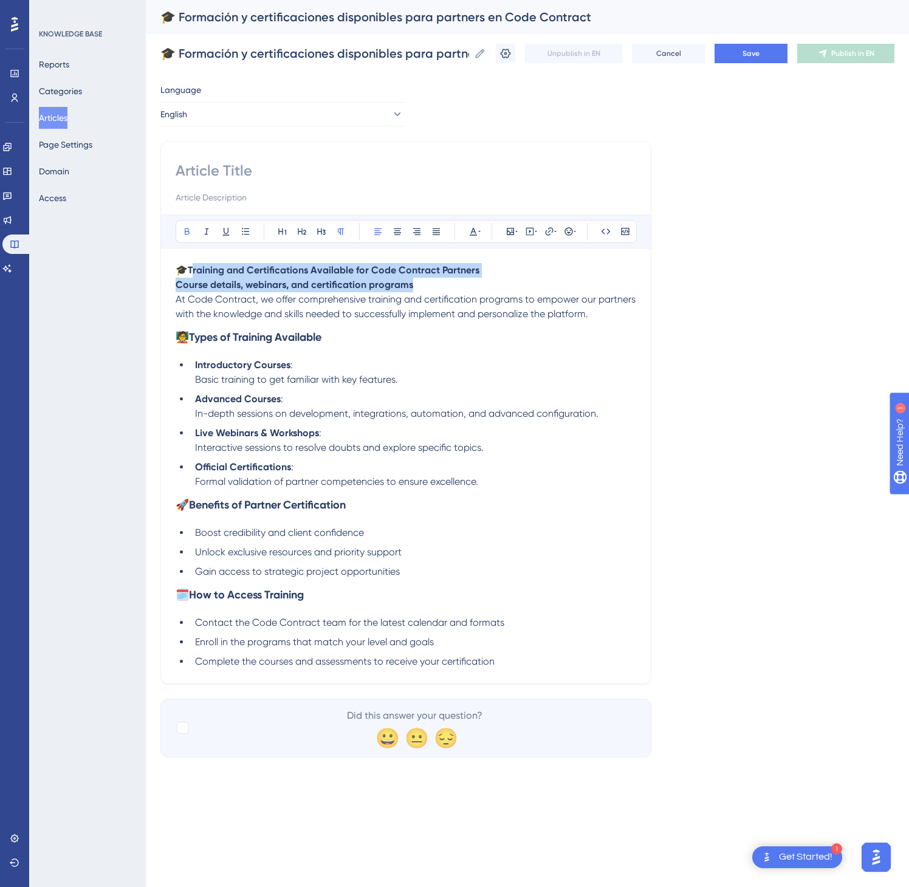
drag, startPoint x: 486, startPoint y: 281, endPoint x: 197, endPoint y: 272, distance: 289.4
drag, startPoint x: 497, startPoint y: 272, endPoint x: 160, endPoint y: 273, distance: 336.1
paste
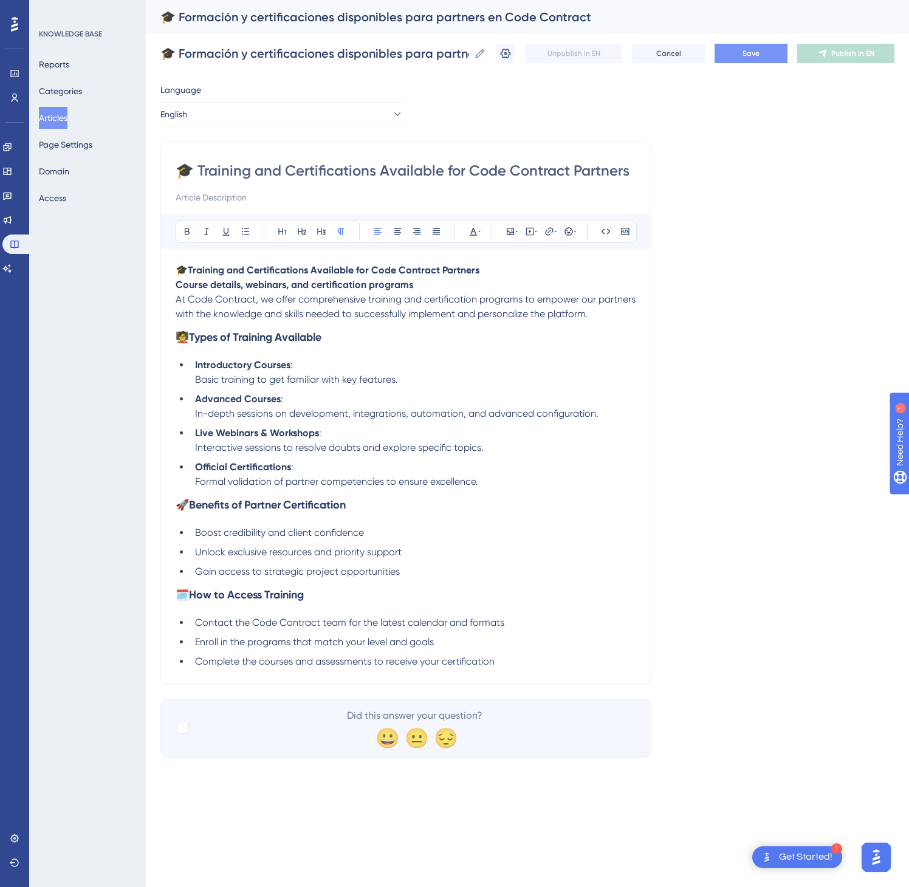
type input "🎓 Training and Certifications Available for Code Contract Partners"
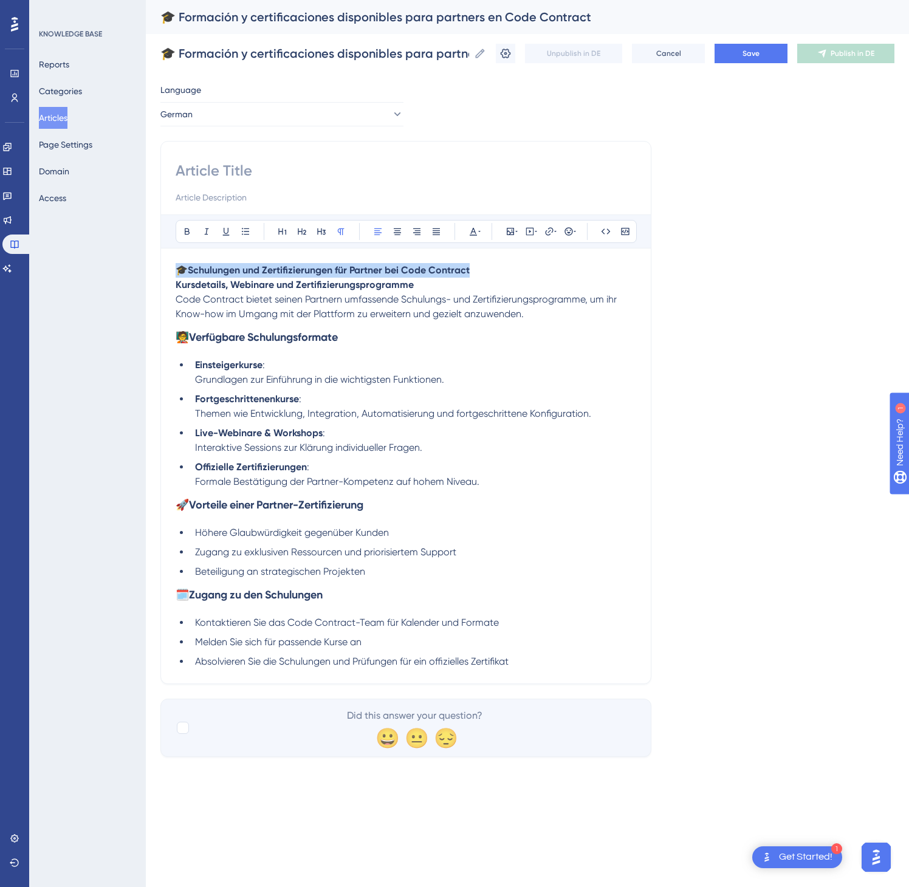
drag, startPoint x: 481, startPoint y: 271, endPoint x: 168, endPoint y: 274, distance: 313.6
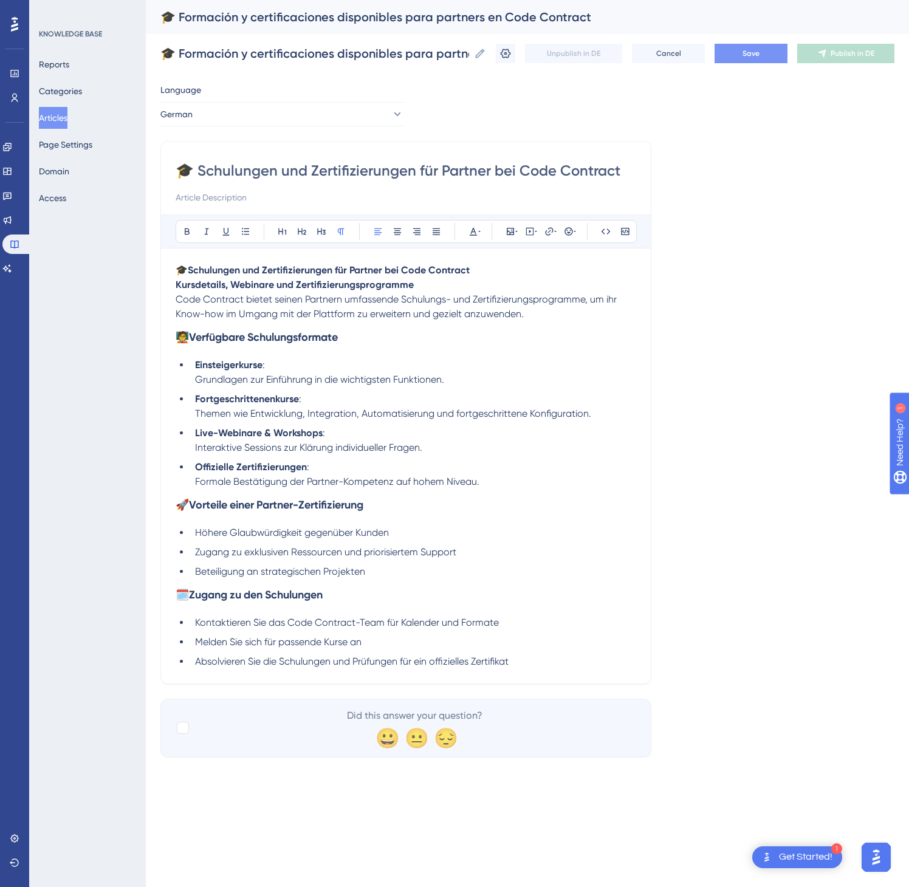
type input "🎓 Schulungen und Zertifizierungen für Partner bei Code Contract"
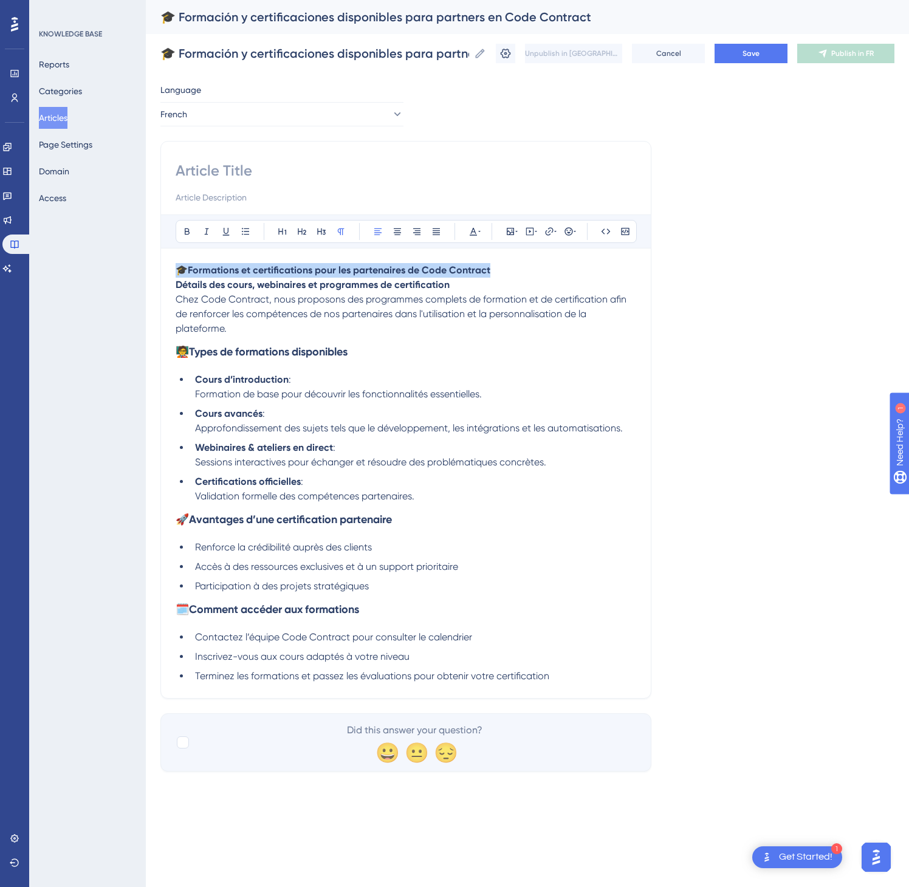
drag, startPoint x: 427, startPoint y: 271, endPoint x: 167, endPoint y: 273, distance: 259.5
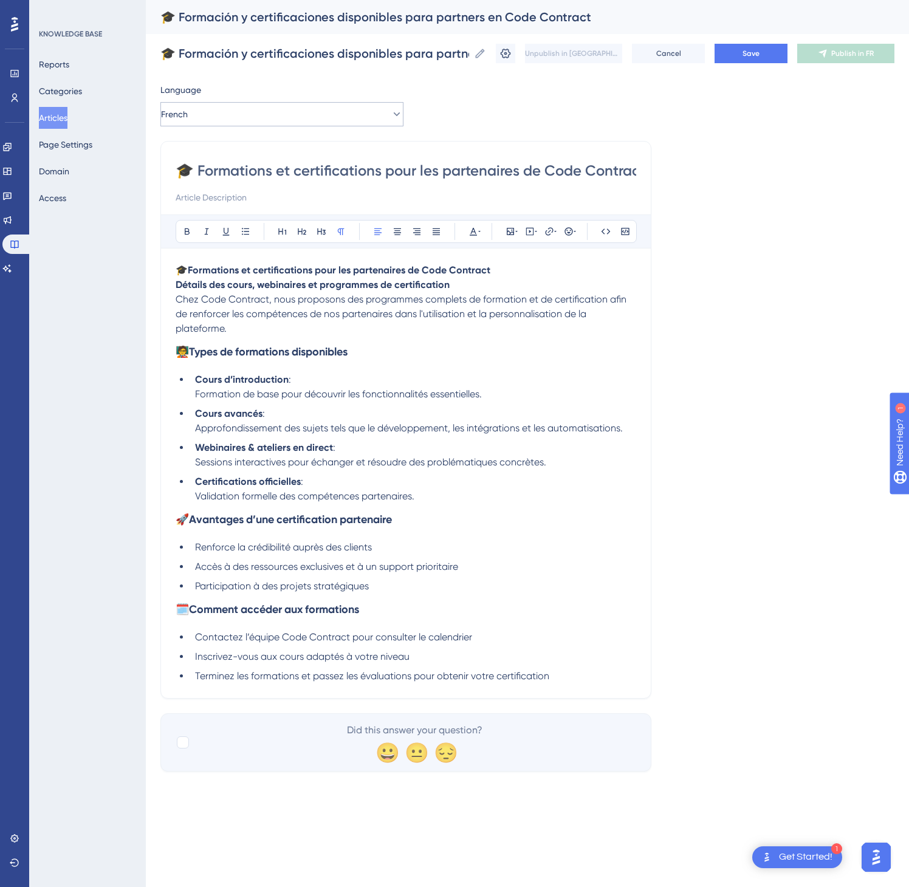
scroll to position [0, 12]
type input "🎓 Formations et certifications pour les partenaires de Code Contract"
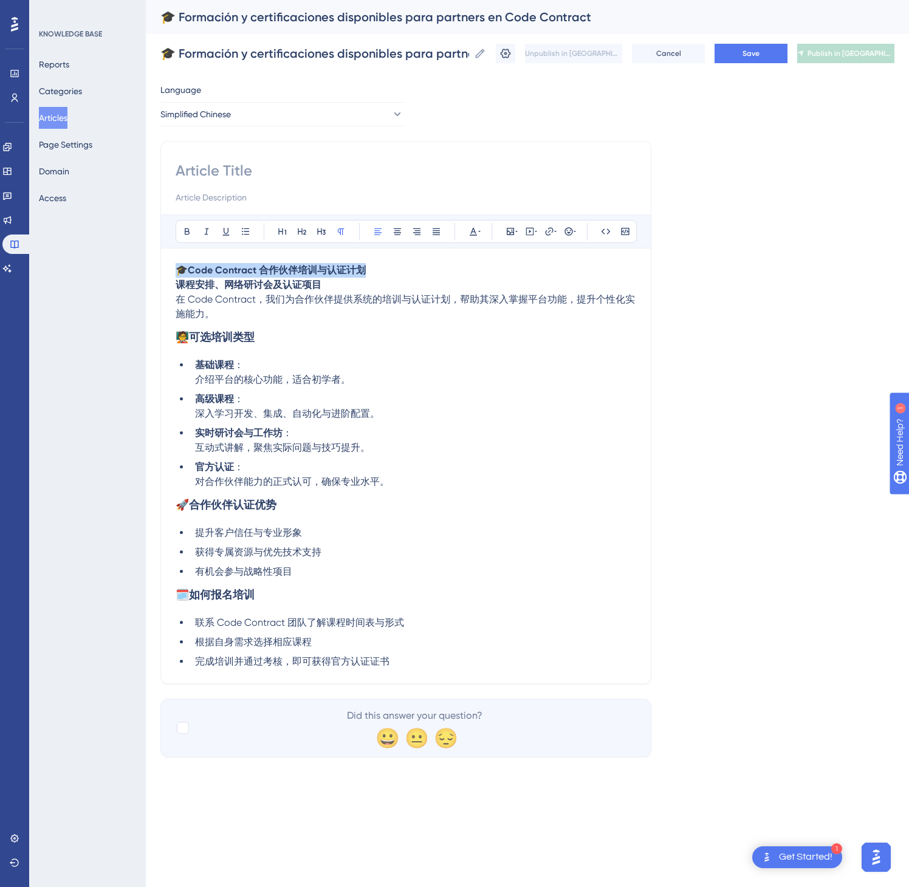
drag, startPoint x: 388, startPoint y: 276, endPoint x: 138, endPoint y: 273, distance: 249.8
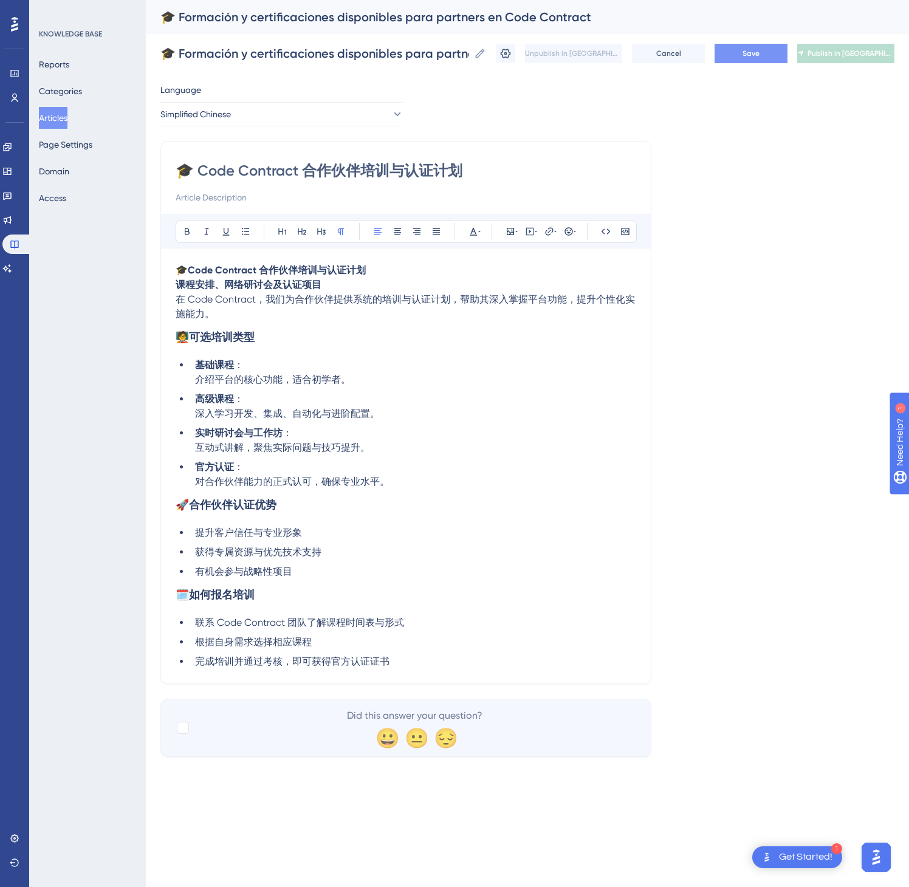
type input "🎓 Code Contract 合作伙伴培训与认证计划"
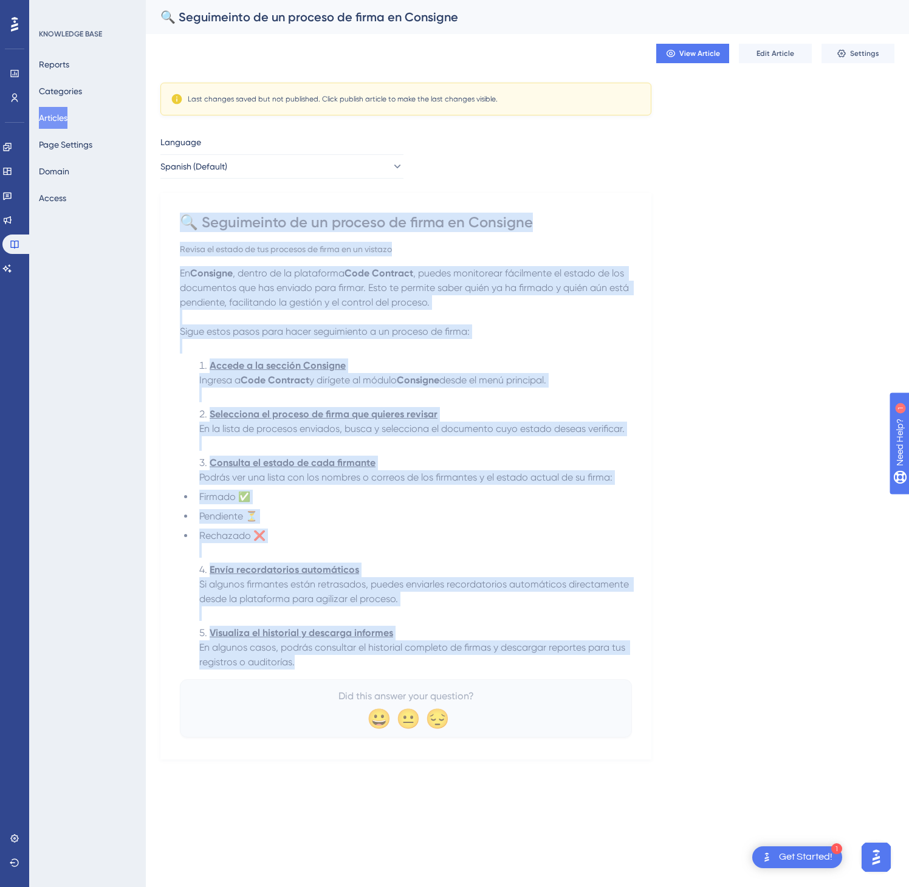
drag, startPoint x: 187, startPoint y: 215, endPoint x: 580, endPoint y: 675, distance: 605.1
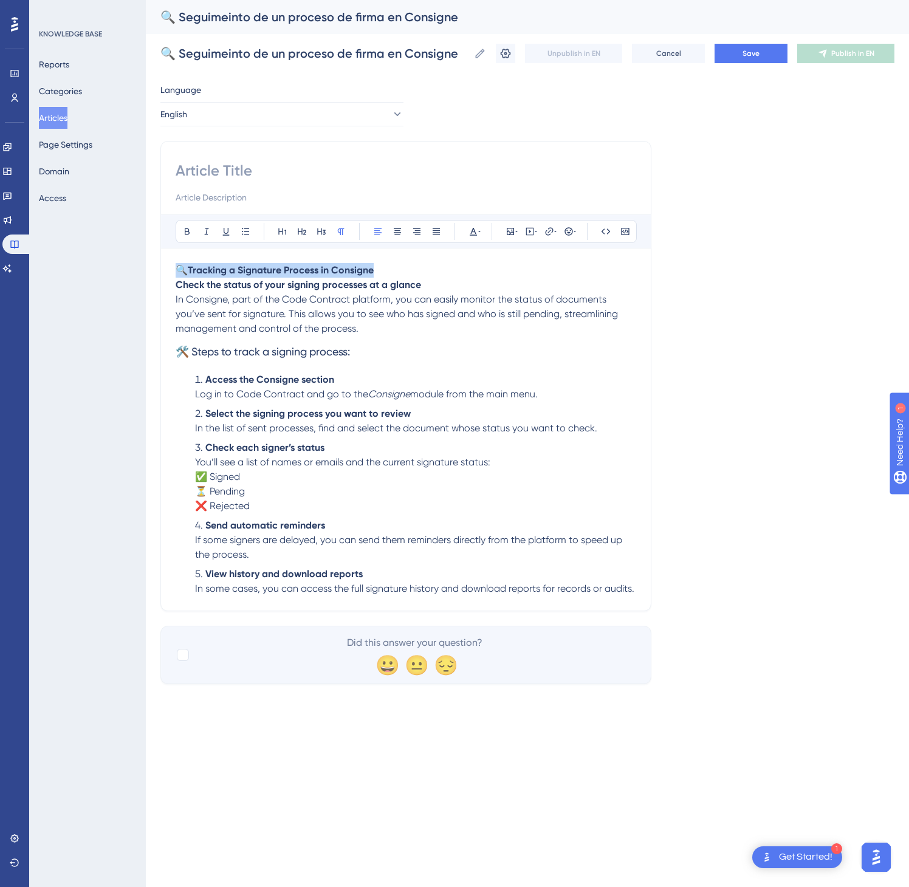
drag, startPoint x: 421, startPoint y: 269, endPoint x: 148, endPoint y: 253, distance: 273.3
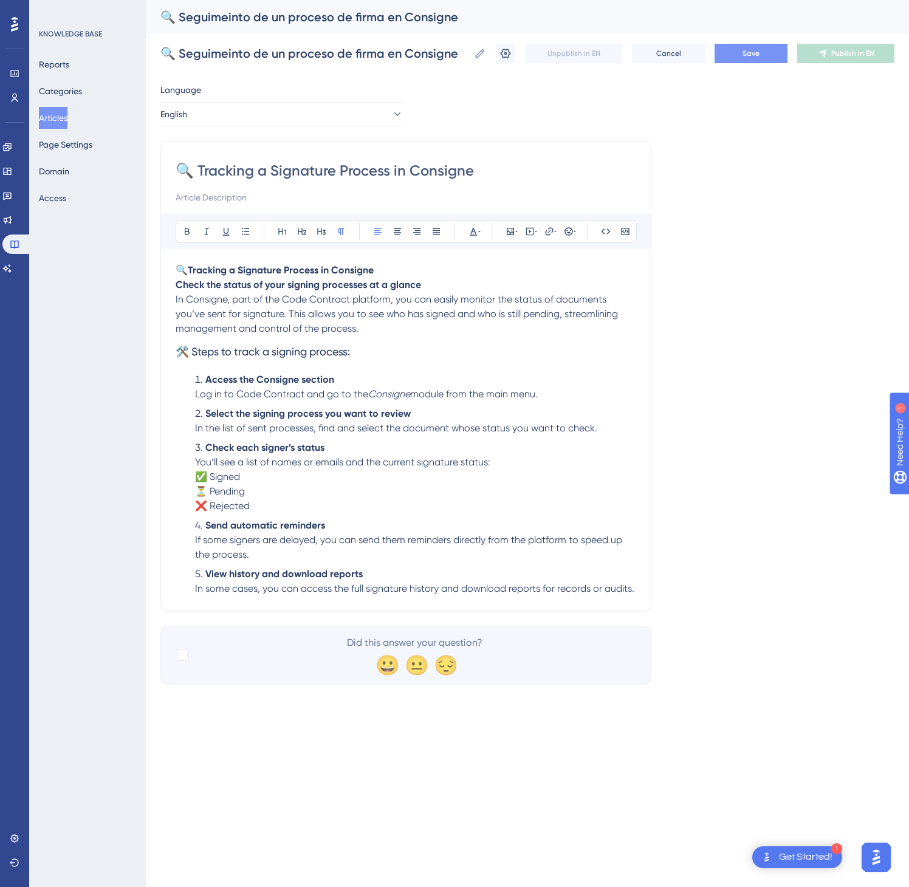
type input "🔍 Tracking a Signature Process in Consigne"
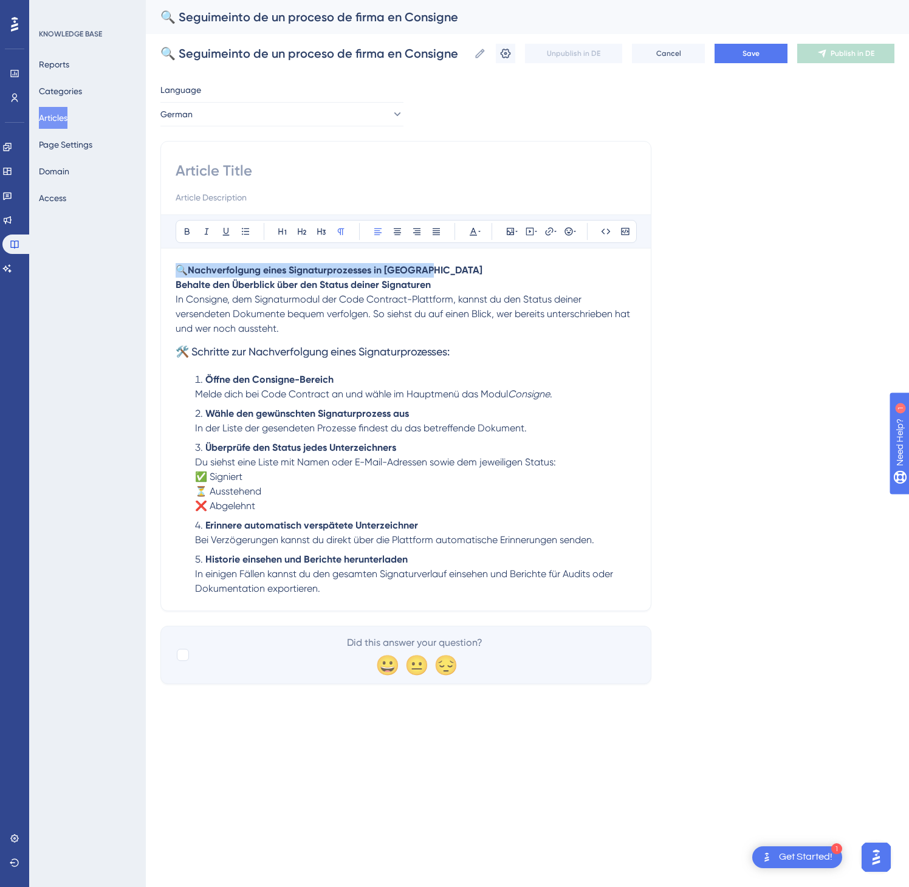
drag, startPoint x: 438, startPoint y: 278, endPoint x: 161, endPoint y: 261, distance: 277.1
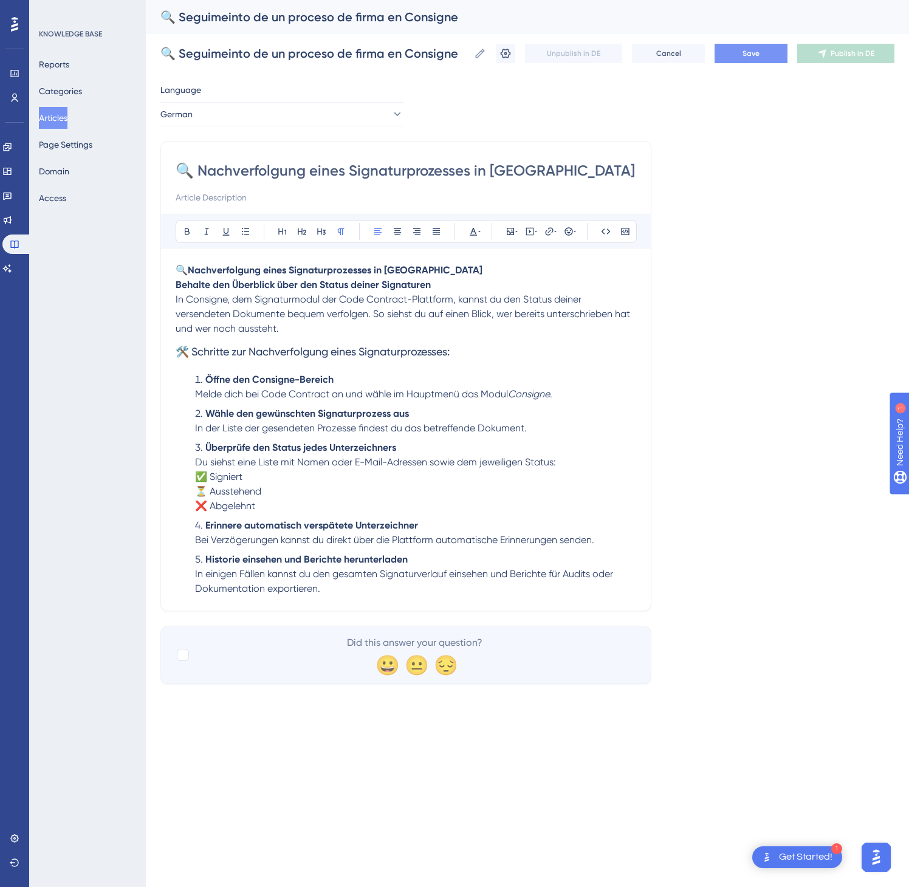
type input "🔍 Nachverfolgung eines Signaturprozesses in Consigne"
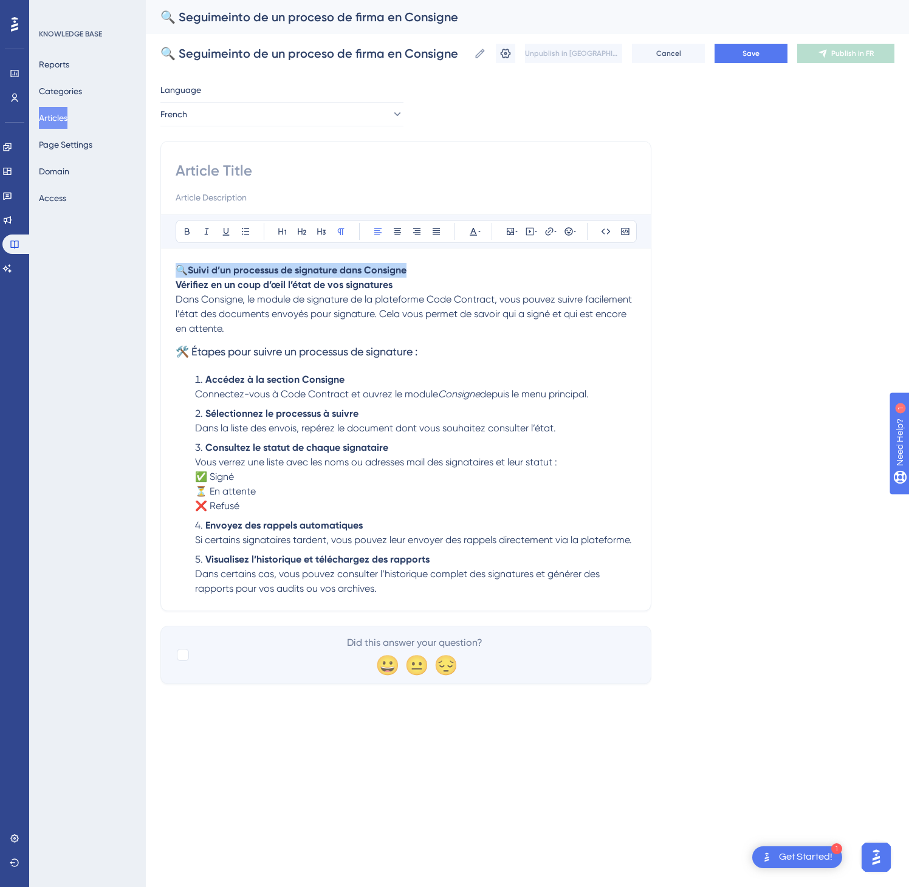
drag, startPoint x: 430, startPoint y: 269, endPoint x: 167, endPoint y: 259, distance: 262.7
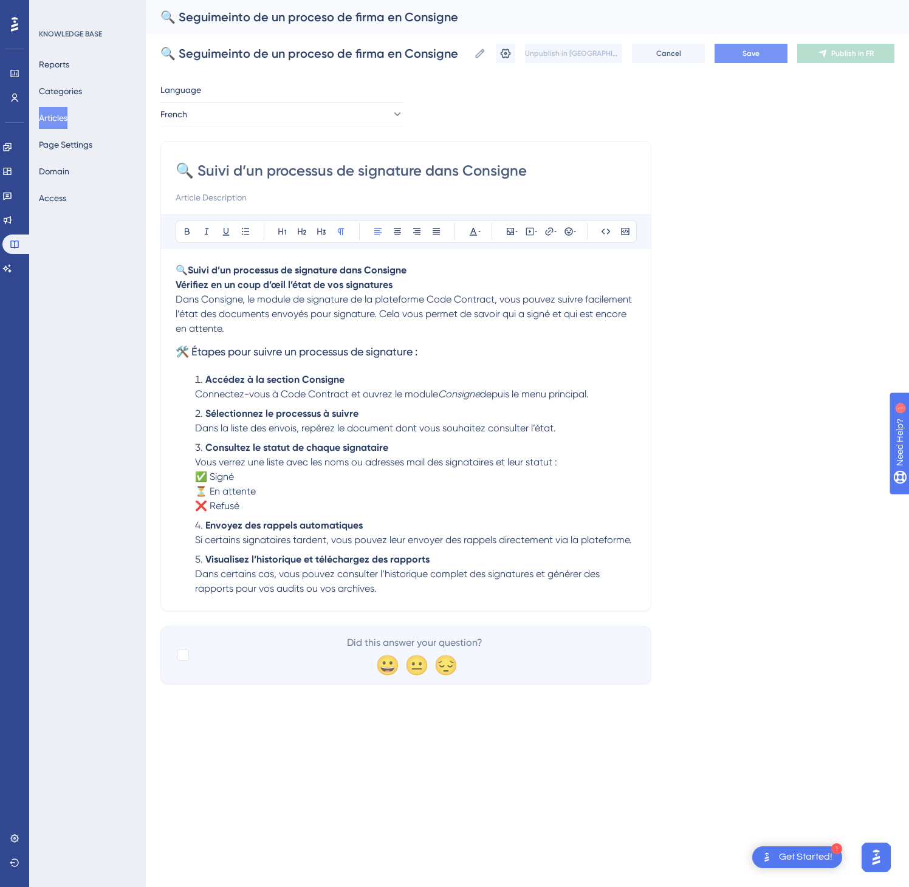
type input "🔍 Suivi d’un processus de signature dans Consigne"
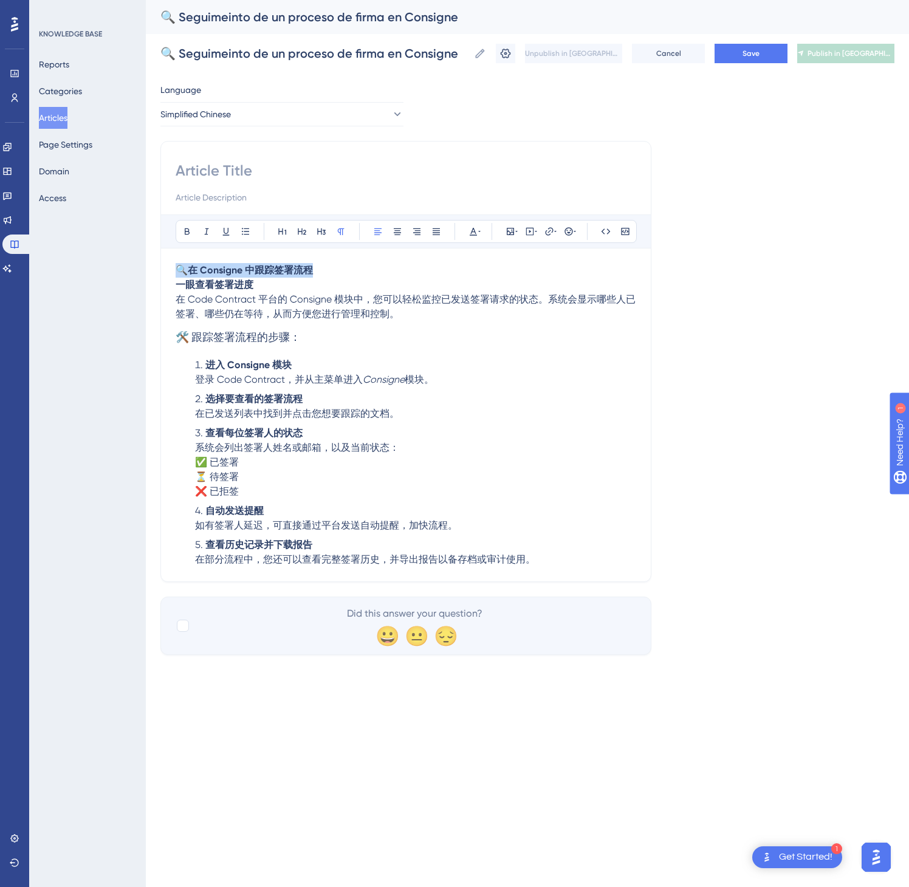
drag, startPoint x: 381, startPoint y: 275, endPoint x: 130, endPoint y: 276, distance: 251.0
type input "🔍 在 Consigne 中跟踪签署流程"
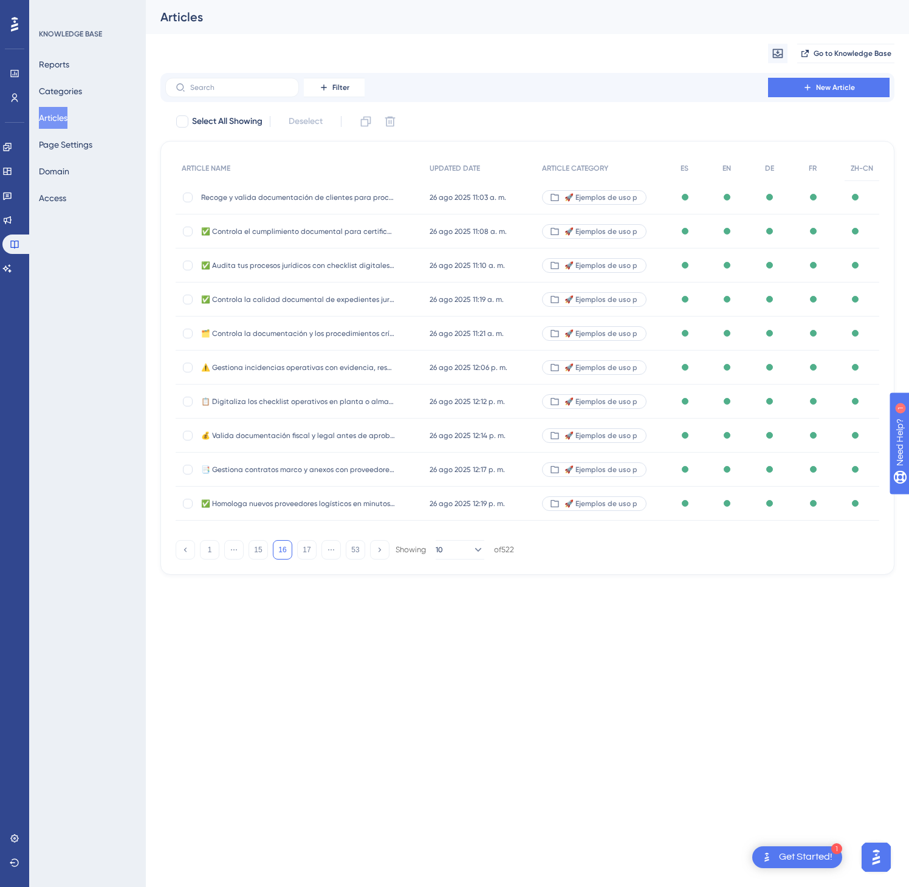
drag, startPoint x: 312, startPoint y: 551, endPoint x: 320, endPoint y: 522, distance: 30.2
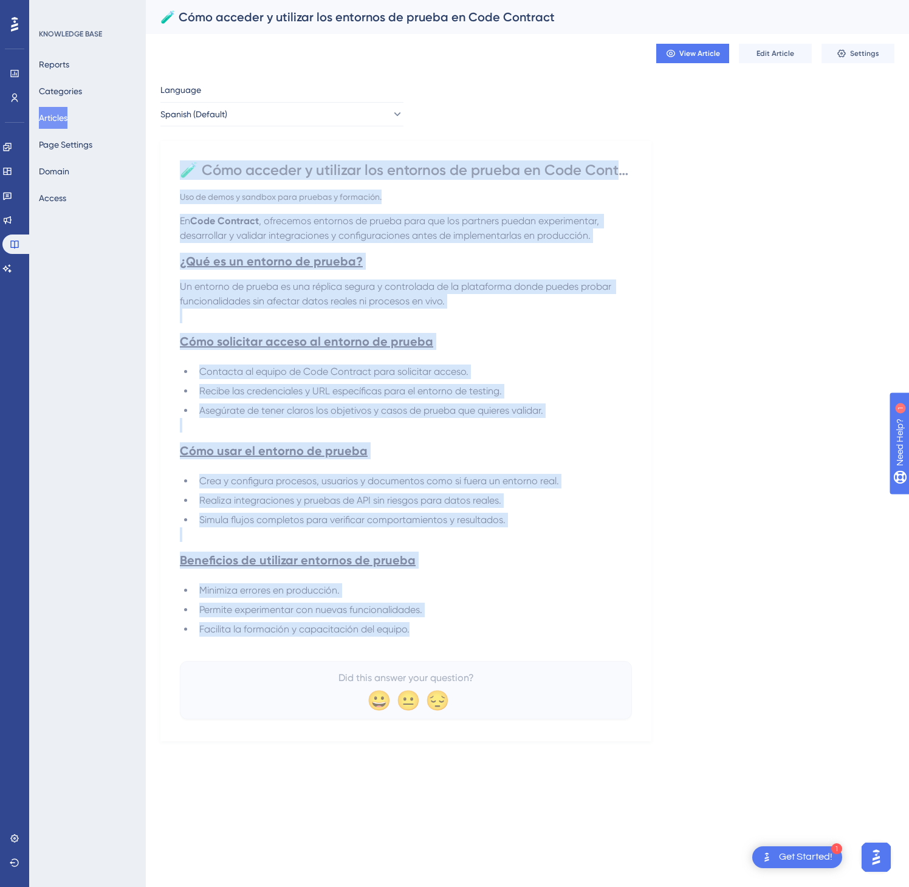
drag, startPoint x: 187, startPoint y: 167, endPoint x: 530, endPoint y: 637, distance: 582.4
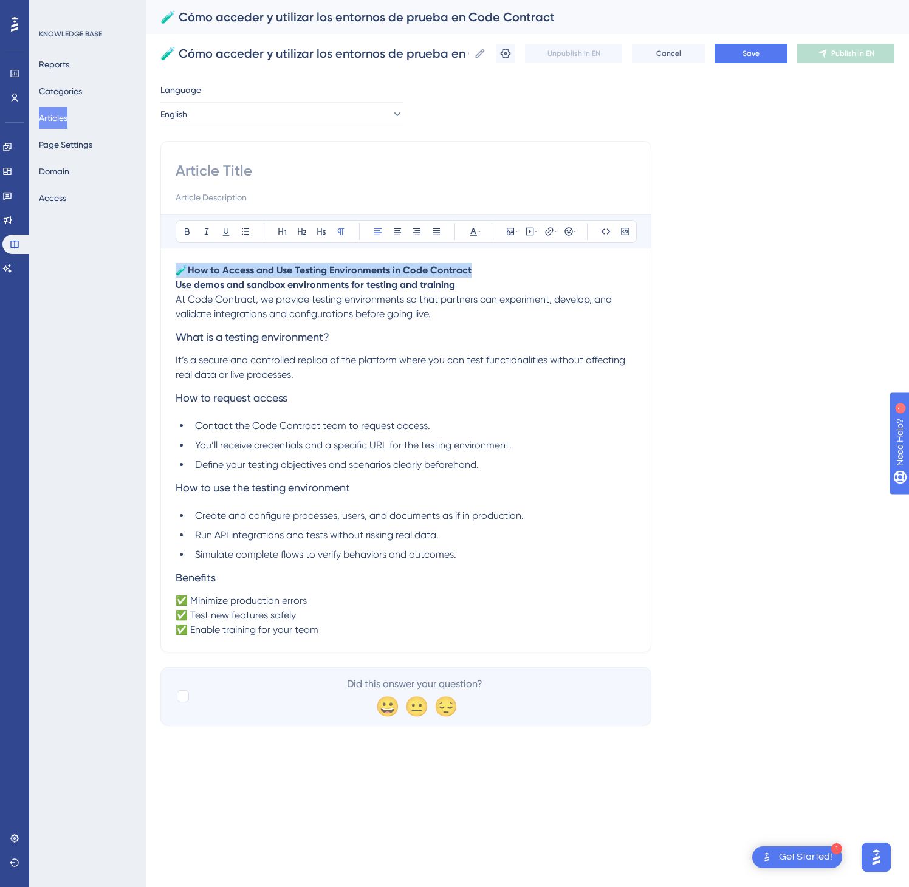
drag, startPoint x: 493, startPoint y: 269, endPoint x: 168, endPoint y: 261, distance: 325.2
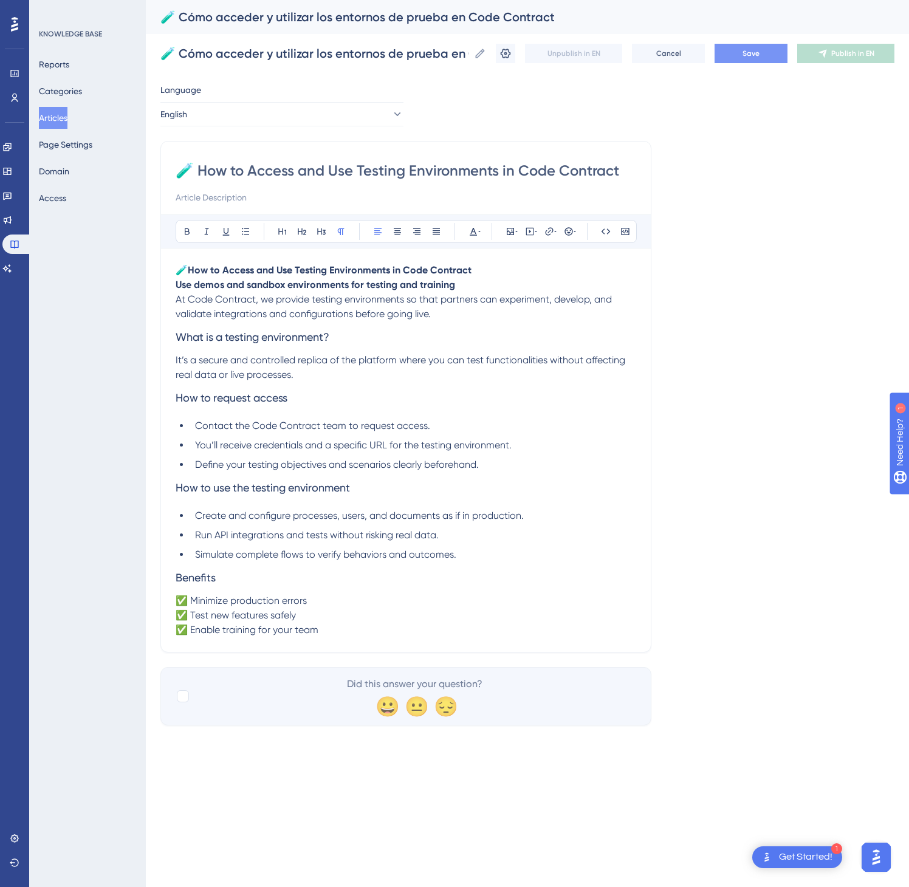
type input "🧪 How to Access and Use Testing Environments in Code Contract"
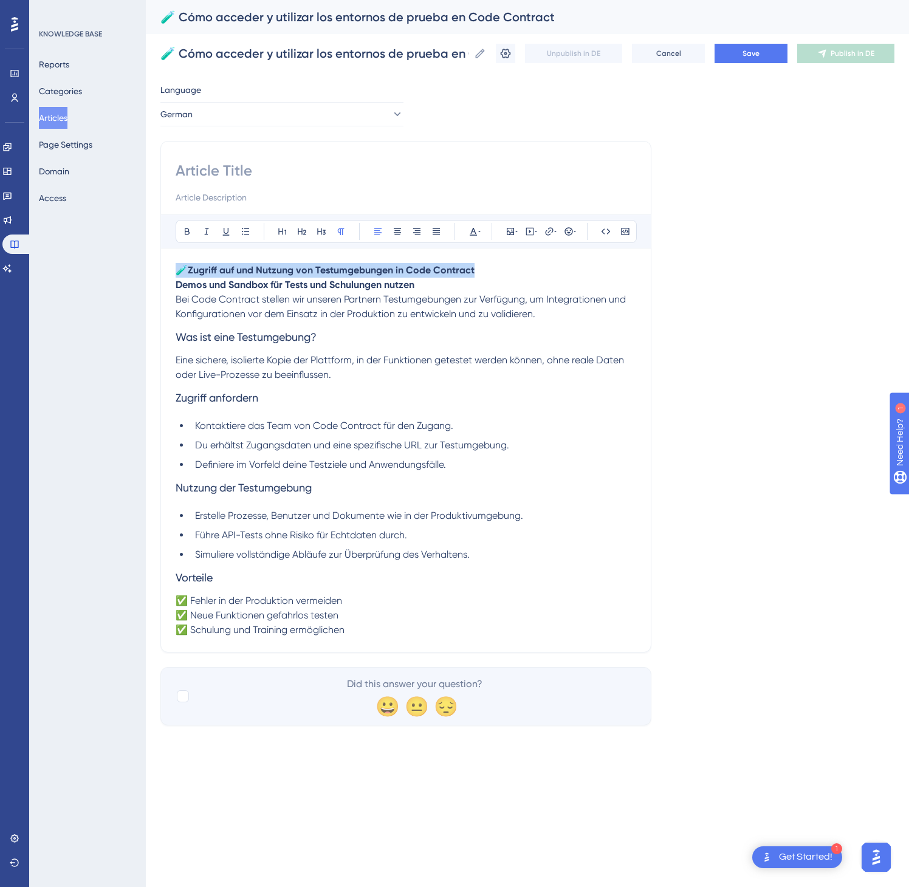
drag, startPoint x: 484, startPoint y: 266, endPoint x: 140, endPoint y: 263, distance: 344.0
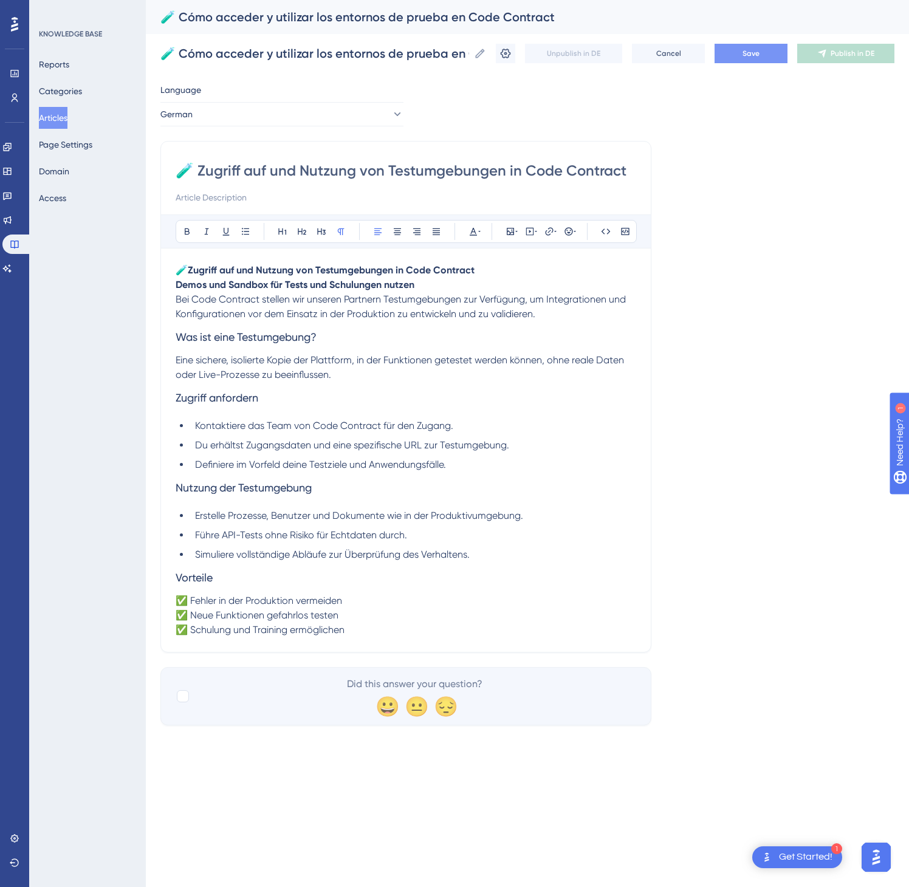
type input "🧪 Zugriff auf und Nutzung von Testumgebungen in Code Contract"
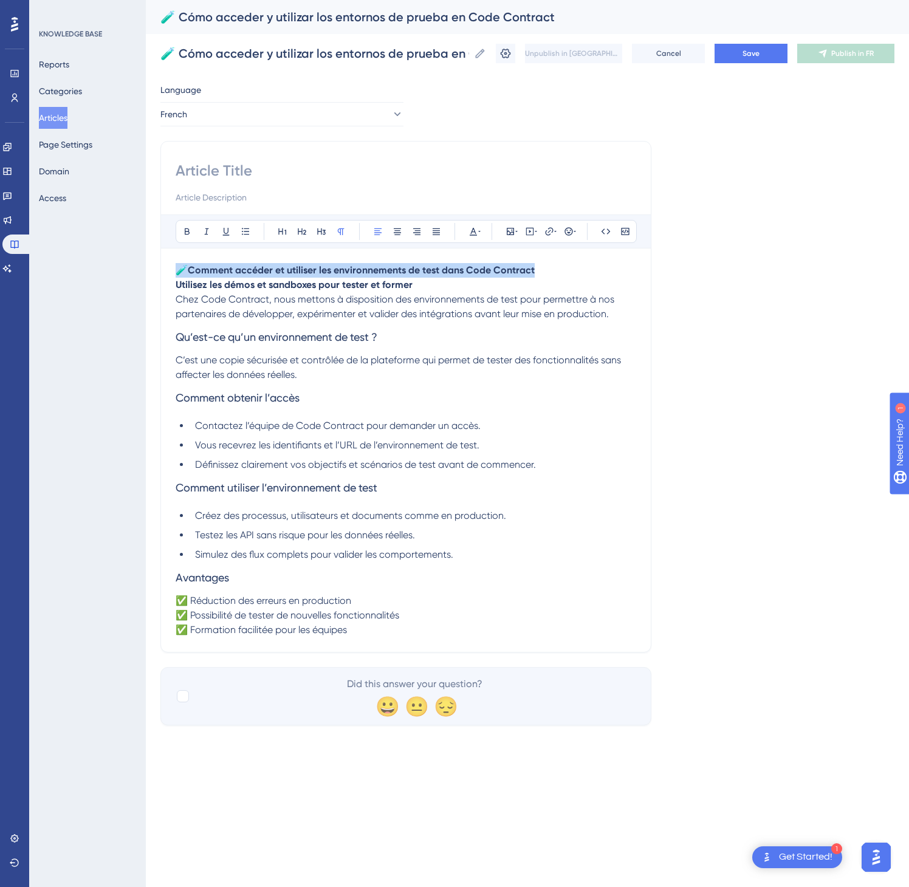
drag, startPoint x: 416, startPoint y: 273, endPoint x: 162, endPoint y: 274, distance: 253.4
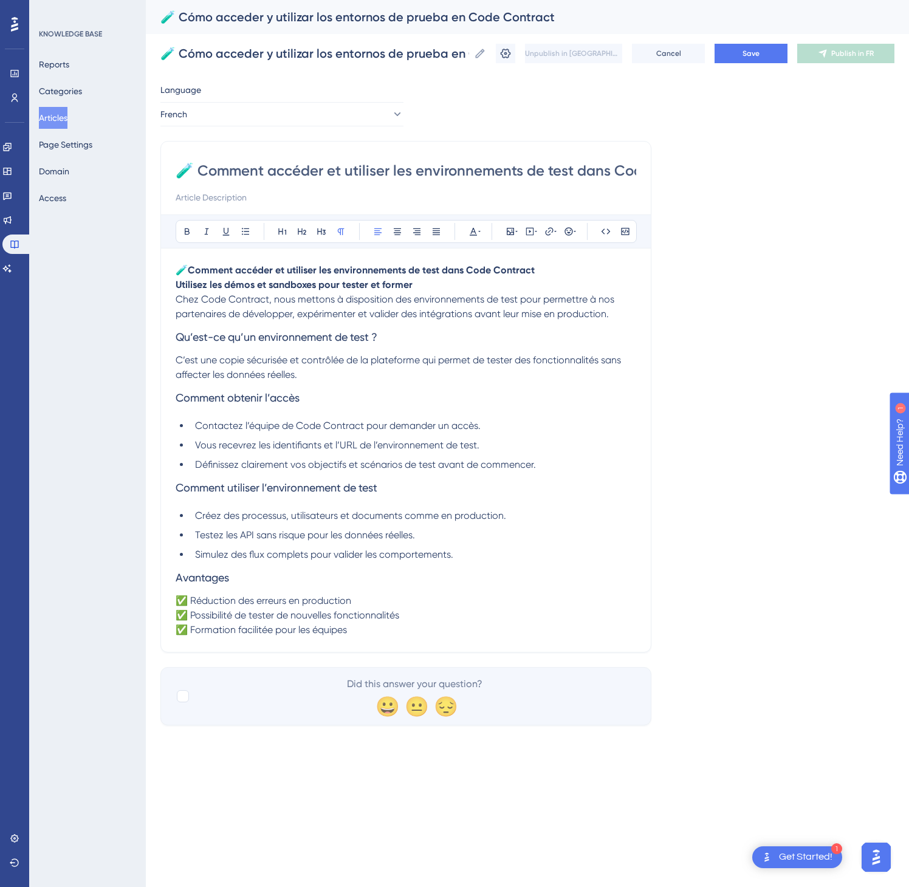
scroll to position [0, 80]
type input "🧪 Comment accéder et utiliser les environnements de test dans Code Contract"
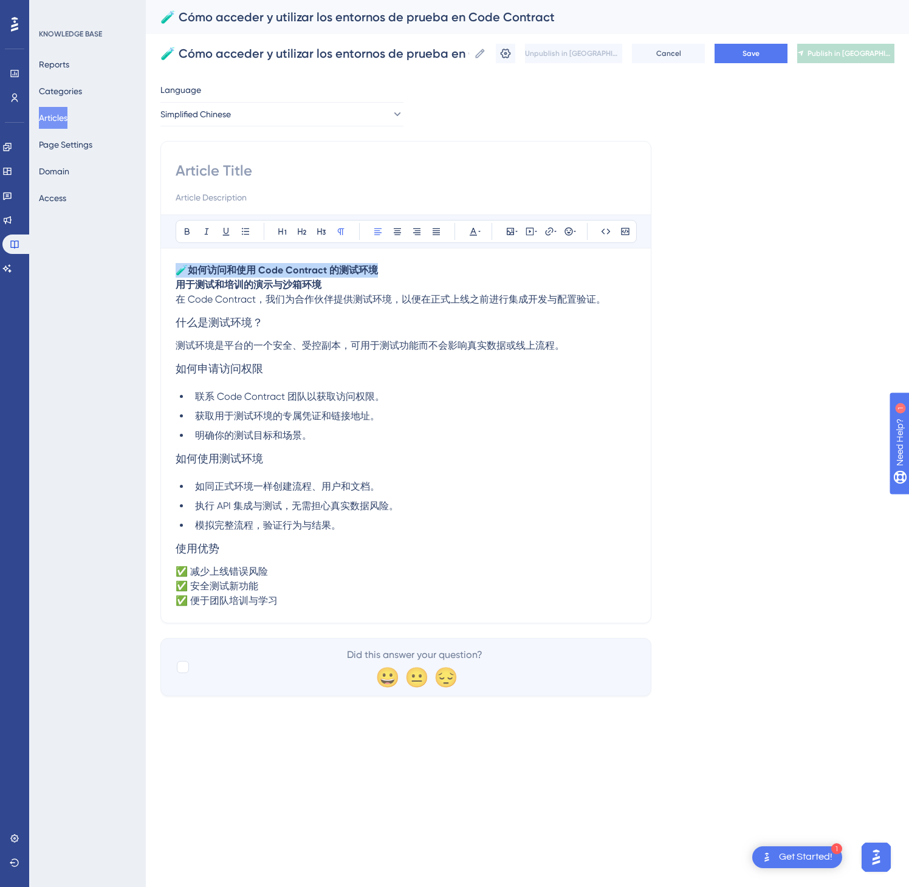
drag, startPoint x: 391, startPoint y: 279, endPoint x: 119, endPoint y: 271, distance: 272.4
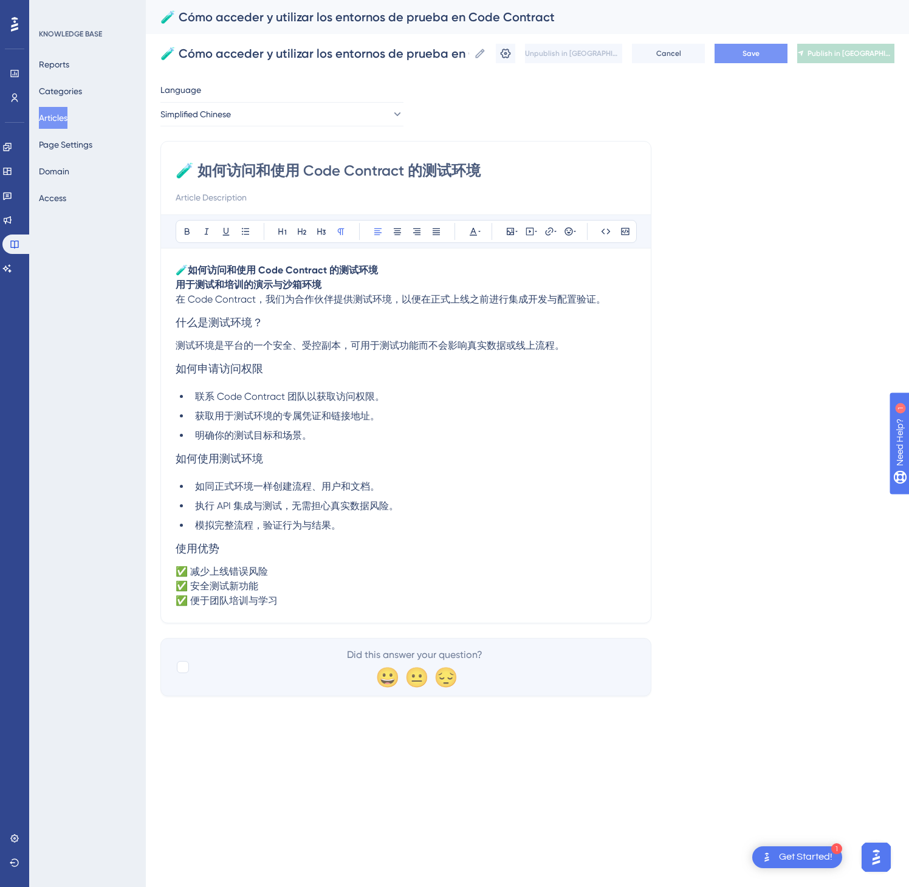
type input "🧪 如何访问和使用 Code Contract 的测试环境"
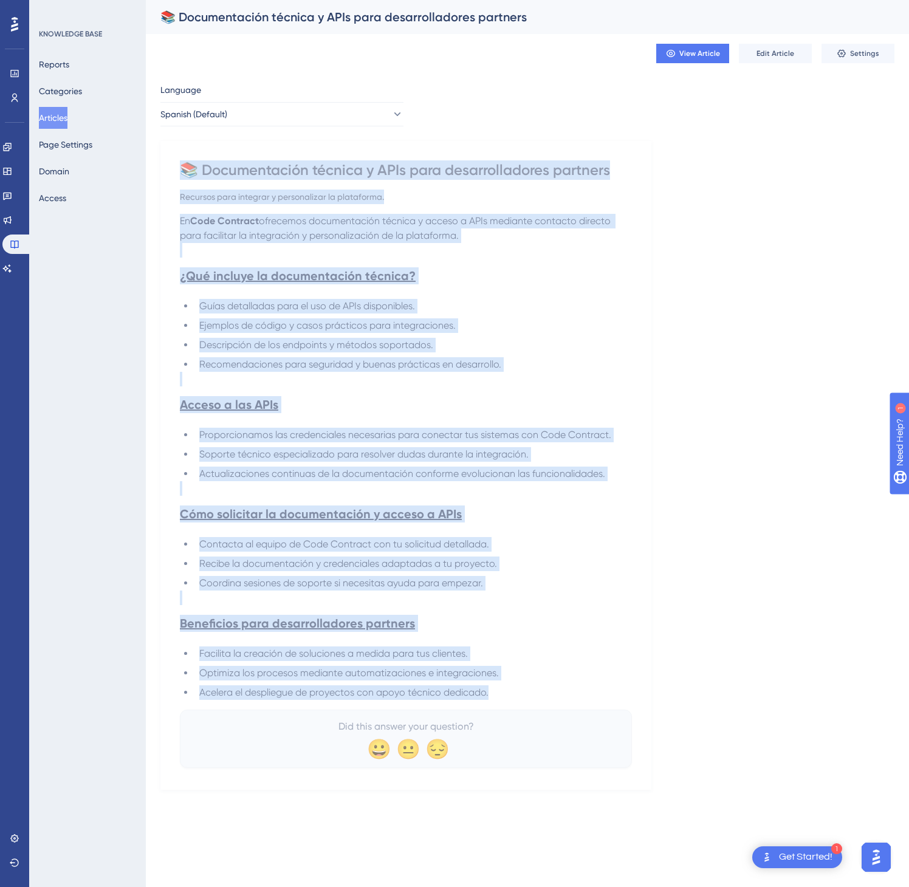
drag, startPoint x: 211, startPoint y: 215, endPoint x: 501, endPoint y: 694, distance: 559.5
drag, startPoint x: 348, startPoint y: 118, endPoint x: 341, endPoint y: 115, distance: 7.1
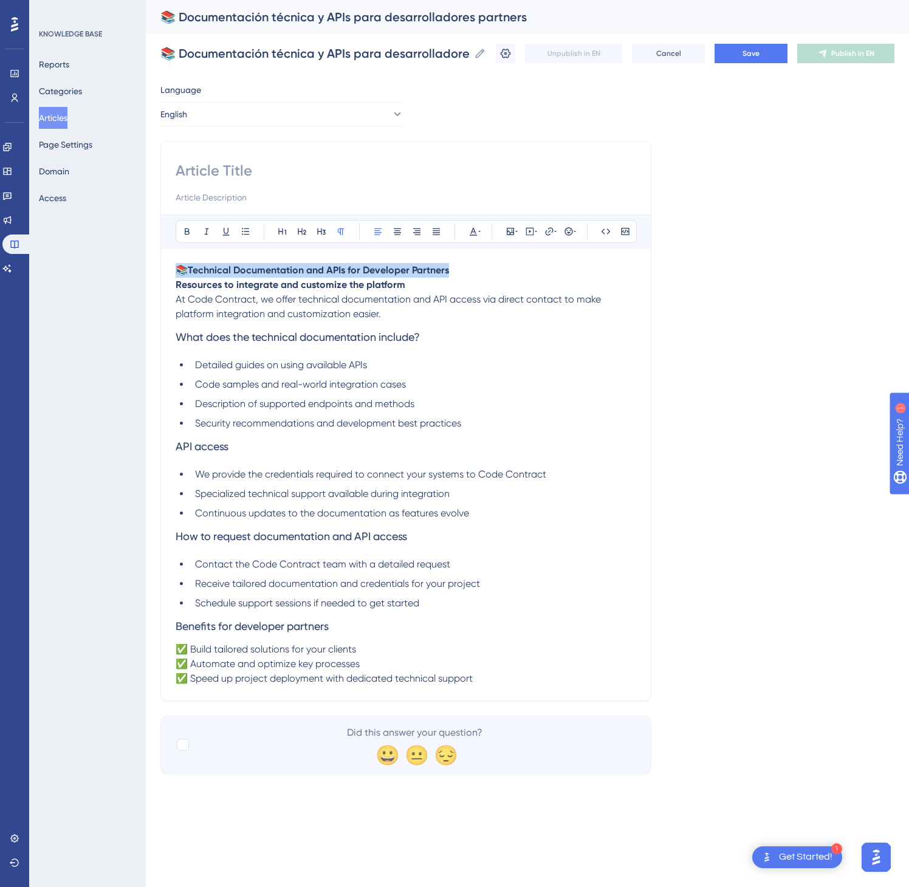
drag, startPoint x: 464, startPoint y: 274, endPoint x: 170, endPoint y: 272, distance: 293.5
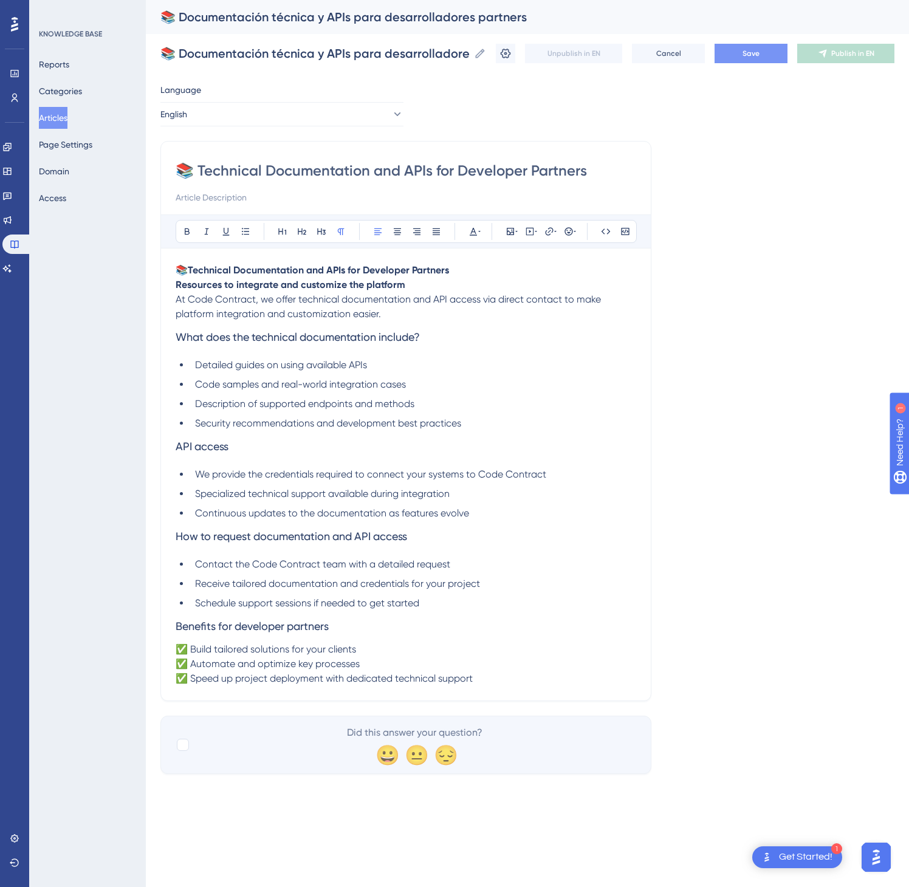
type input "📚 Technical Documentation and APIs for Developer Partners"
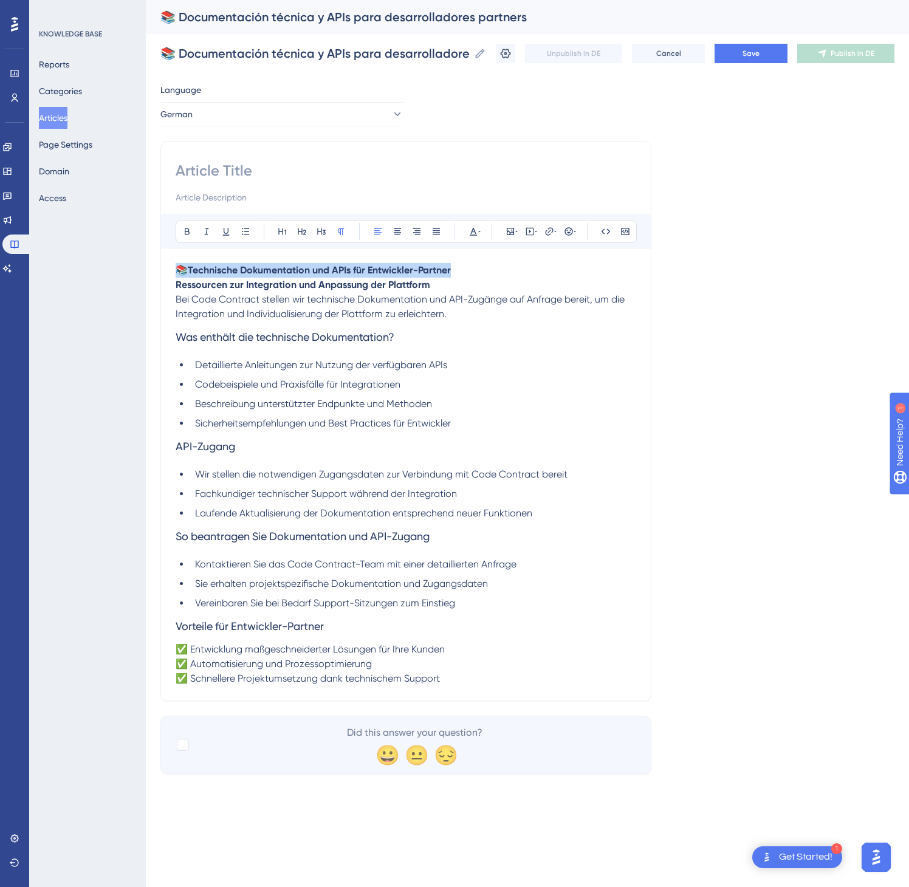
drag, startPoint x: 493, startPoint y: 279, endPoint x: 167, endPoint y: 261, distance: 326.2
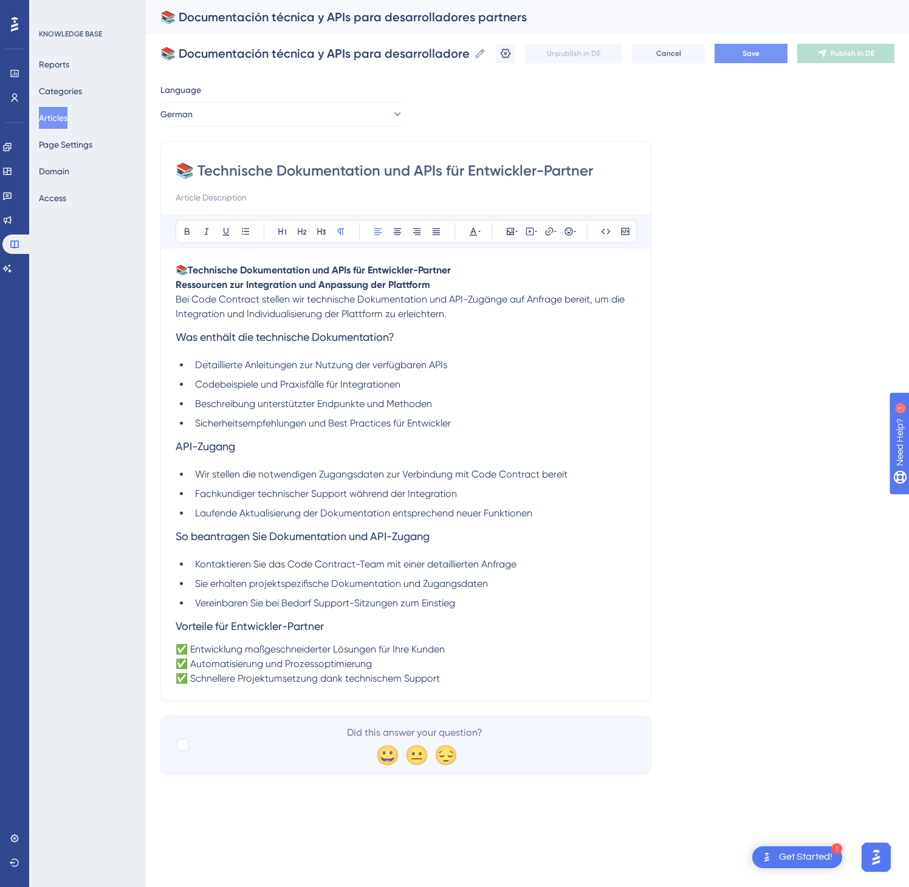
type input "📚 Technische Dokumentation und APIs für Entwickler-Partner"
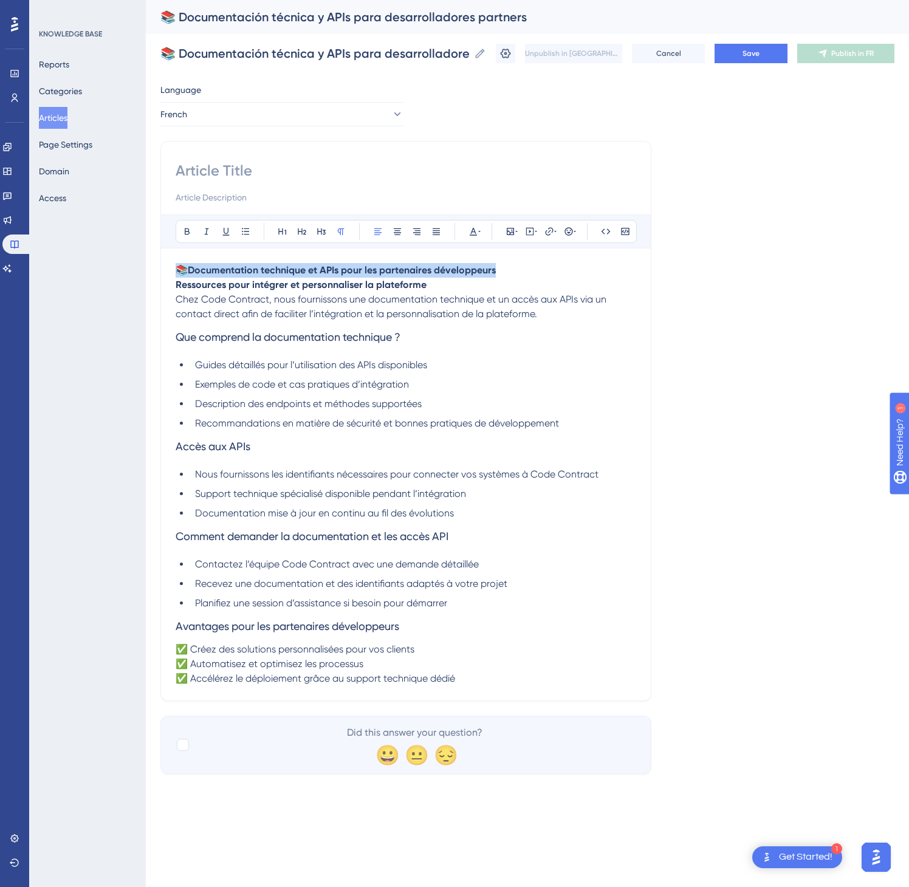
drag, startPoint x: 508, startPoint y: 274, endPoint x: 162, endPoint y: 247, distance: 346.9
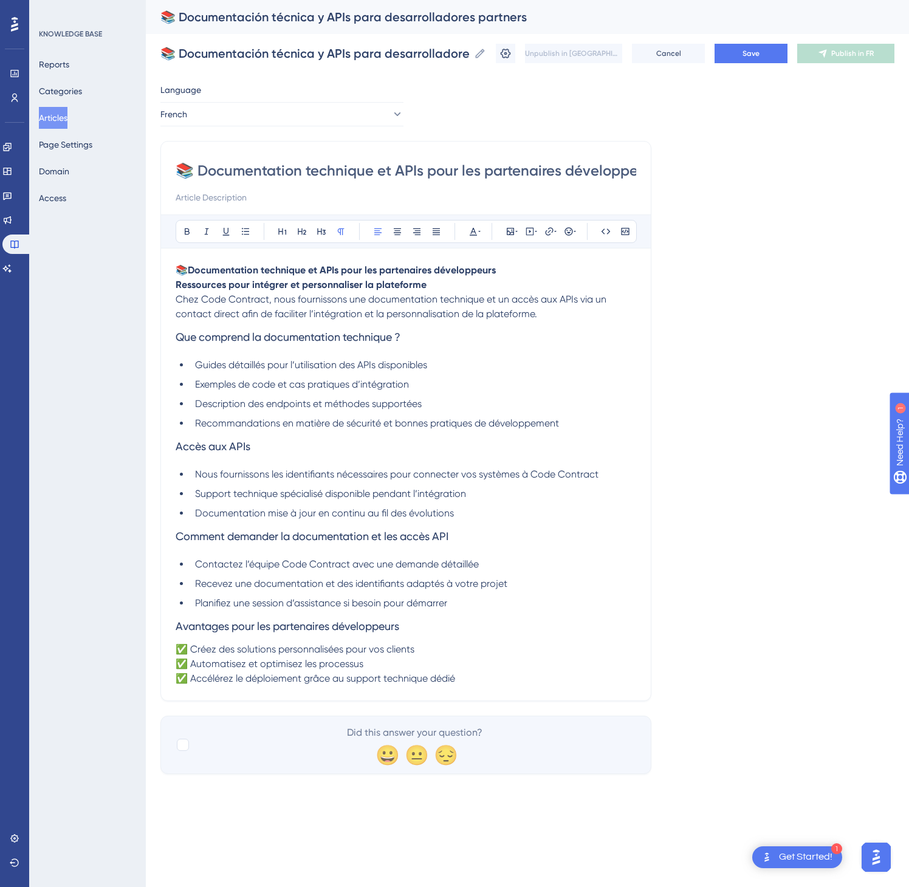
scroll to position [0, 23]
type input "📚 Documentation technique et APIs pour les partenaires développeurs"
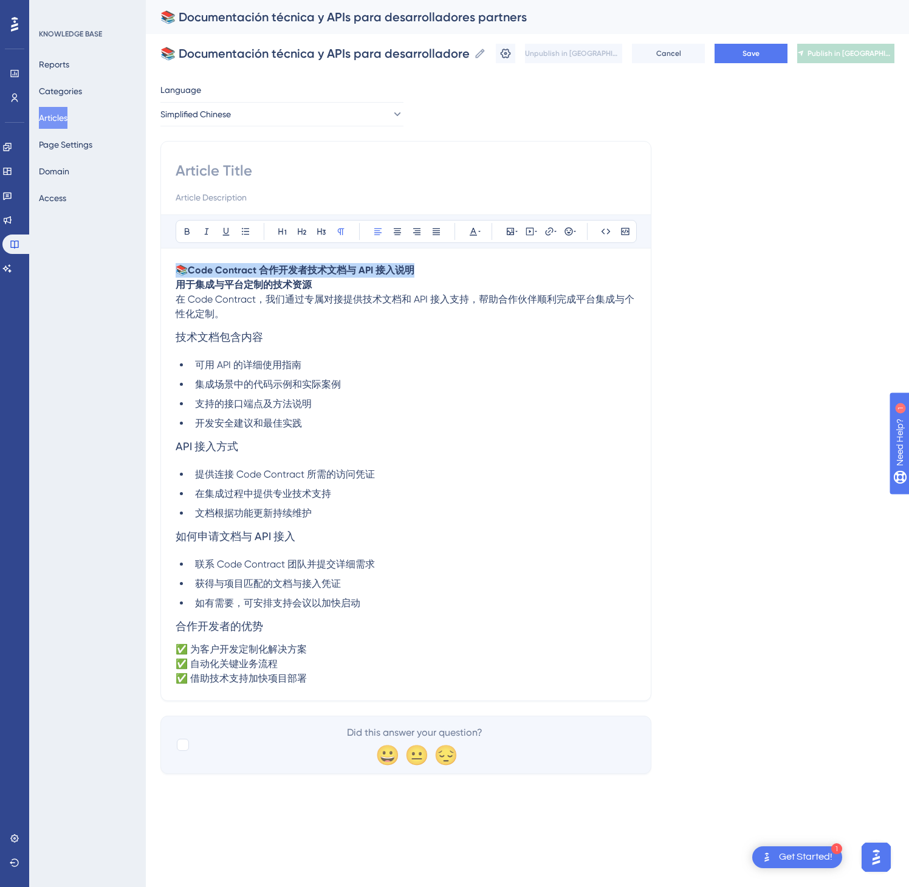
drag, startPoint x: 416, startPoint y: 277, endPoint x: 167, endPoint y: 267, distance: 248.7
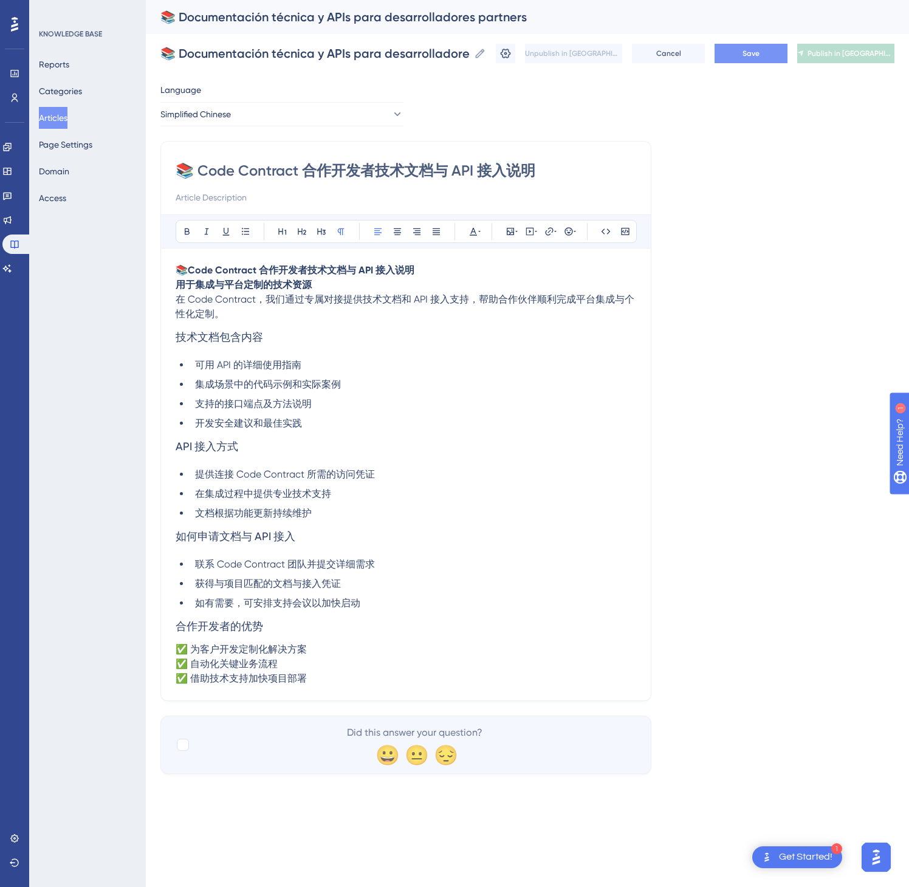
type input "📚 Code Contract 合作开发者技术文档与 API 接入说明"
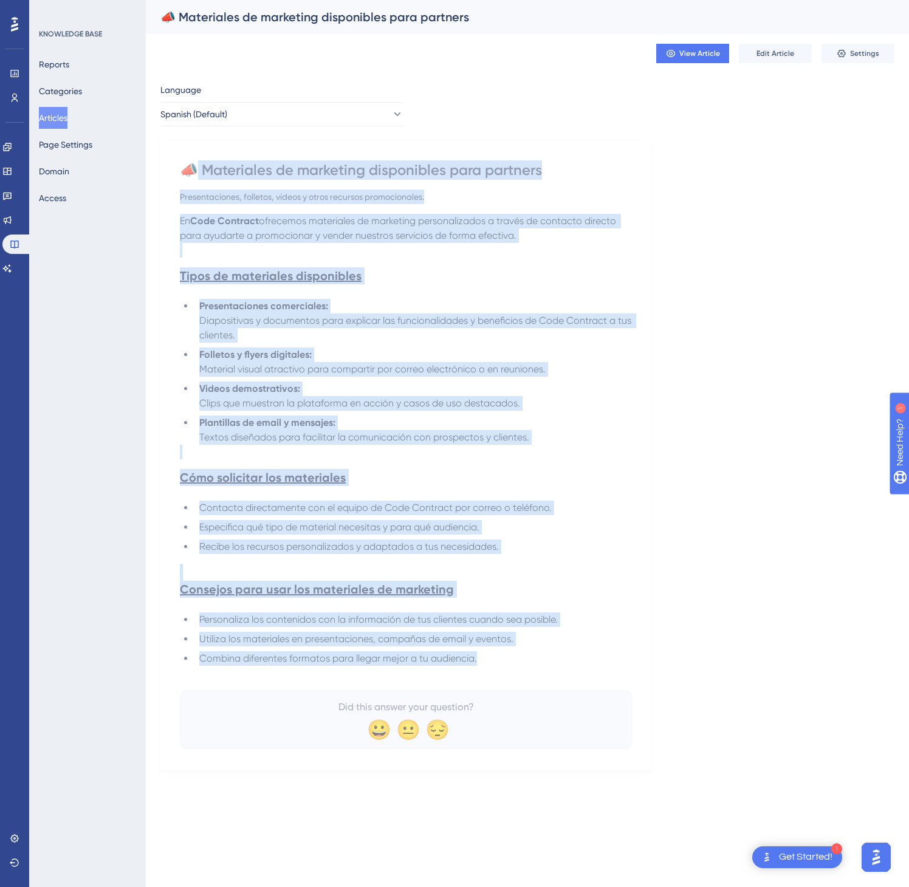
drag, startPoint x: 236, startPoint y: 194, endPoint x: 523, endPoint y: 662, distance: 548.9
drag, startPoint x: 185, startPoint y: 164, endPoint x: 592, endPoint y: 660, distance: 641.6
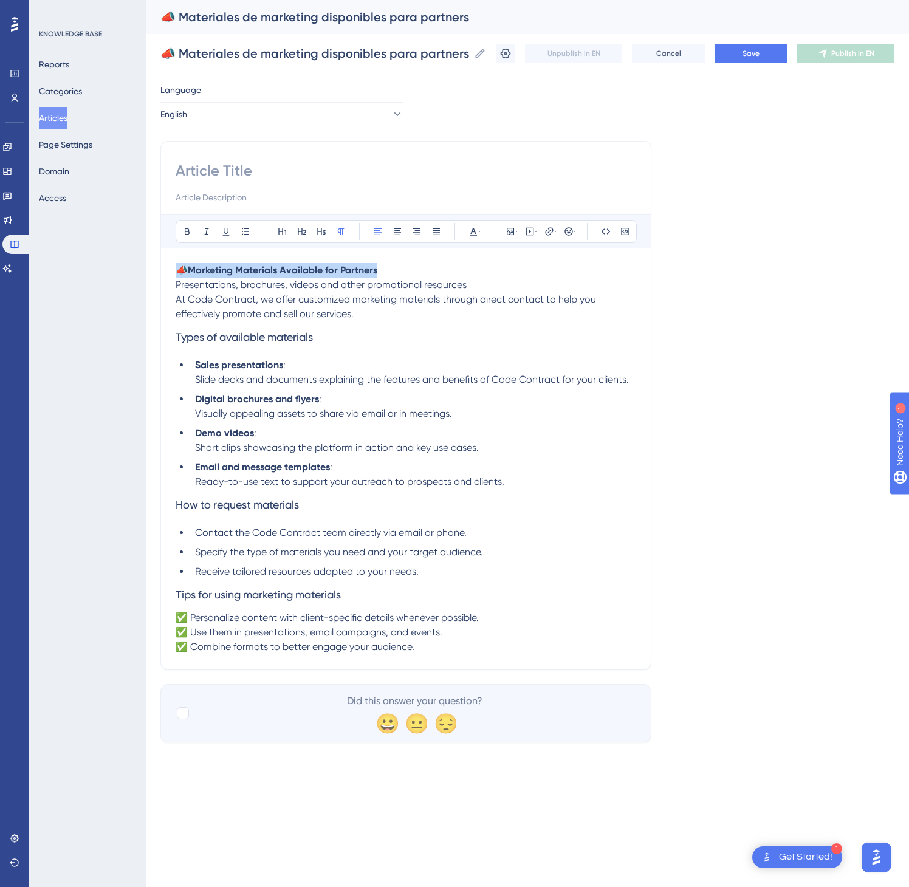
drag, startPoint x: 459, startPoint y: 266, endPoint x: 173, endPoint y: 264, distance: 286.2
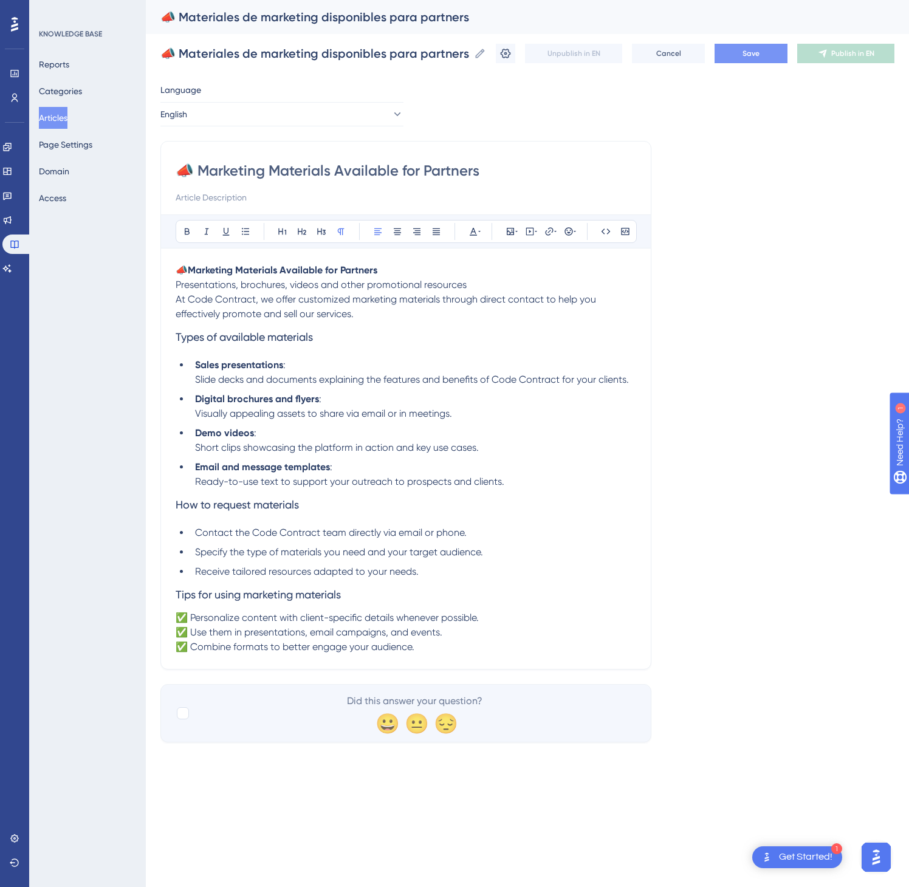
type input "📣 Marketing Materials Available for Partners"
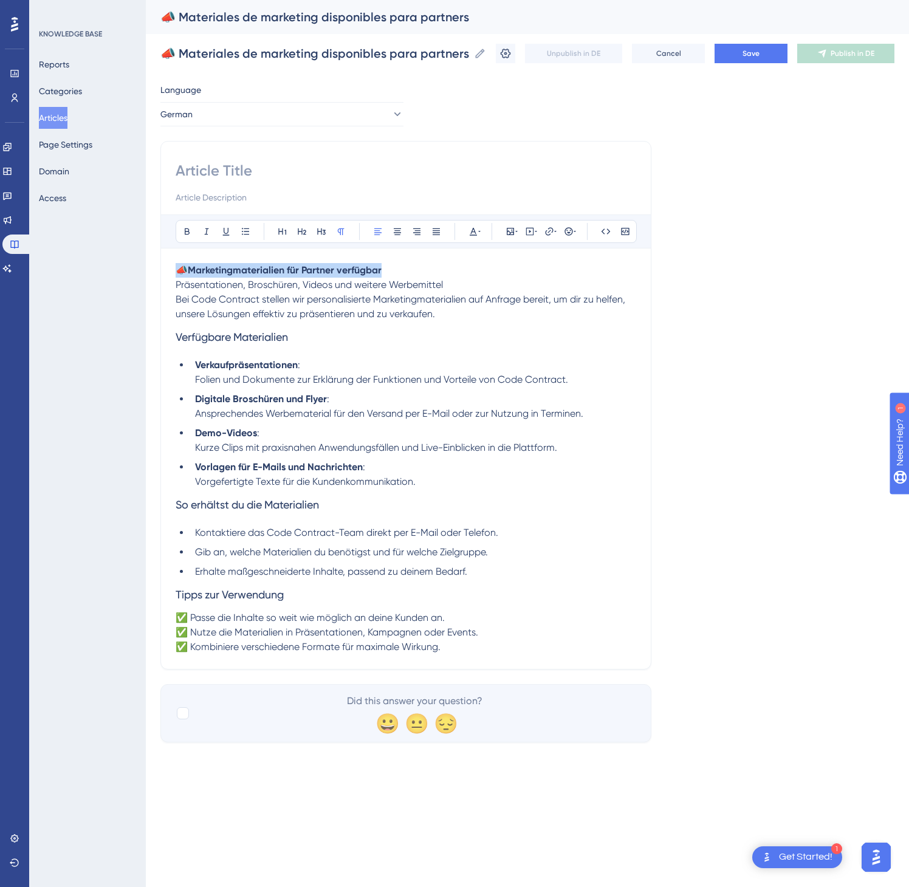
drag, startPoint x: 433, startPoint y: 279, endPoint x: 174, endPoint y: 273, distance: 259.6
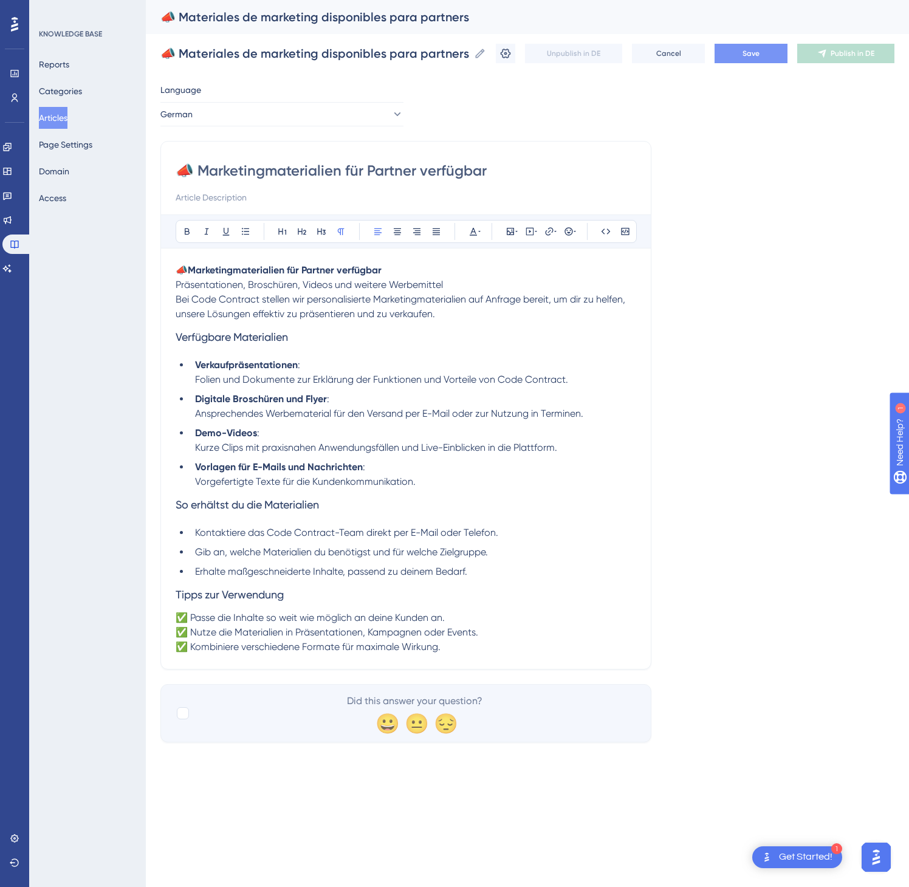
type input "📣 Marketingmaterialien für Partner verfügbar"
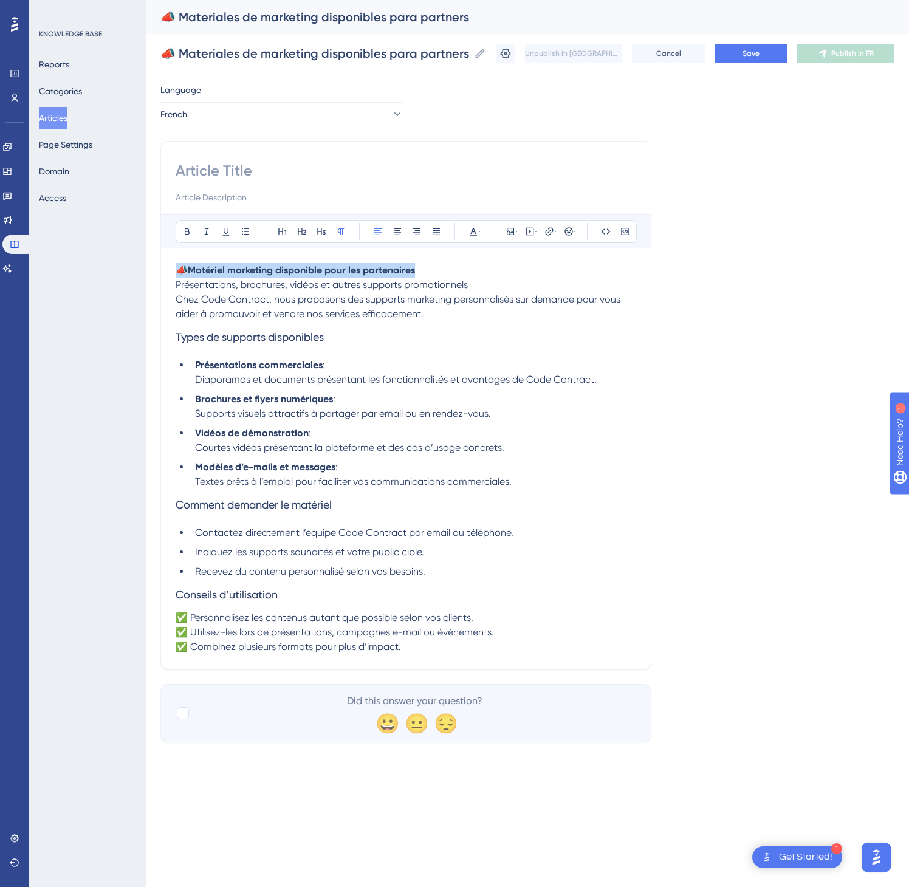
drag, startPoint x: 447, startPoint y: 269, endPoint x: 145, endPoint y: 273, distance: 302.7
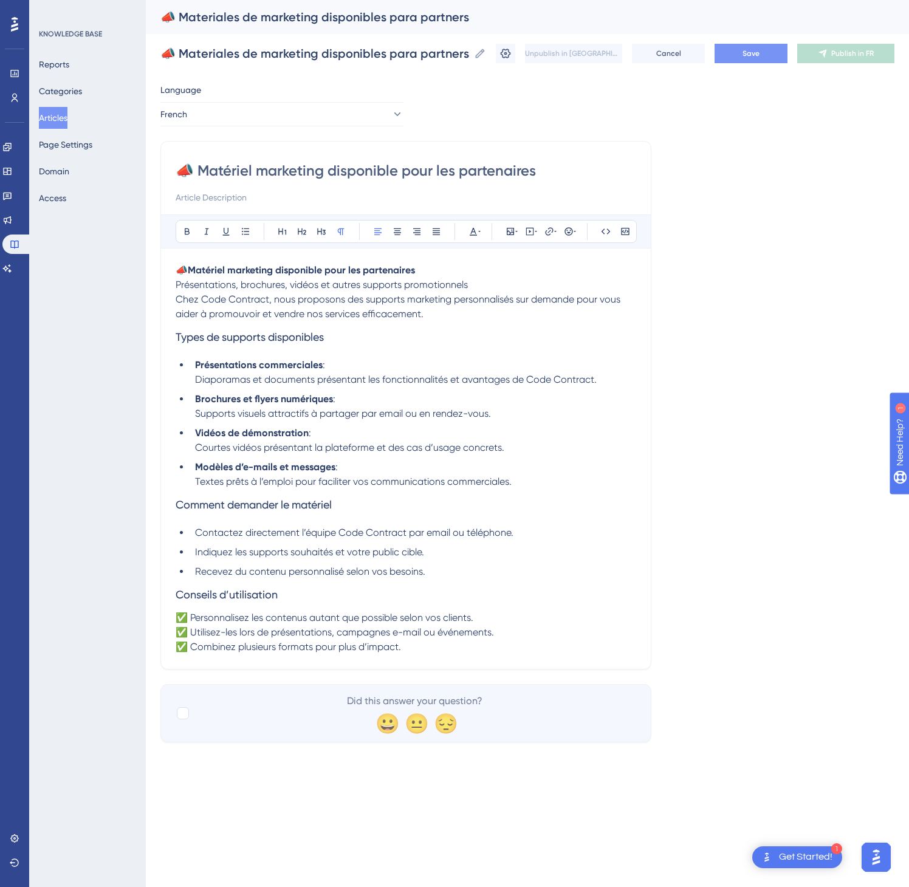
type input "📣 Matériel marketing disponible pour les partenaires"
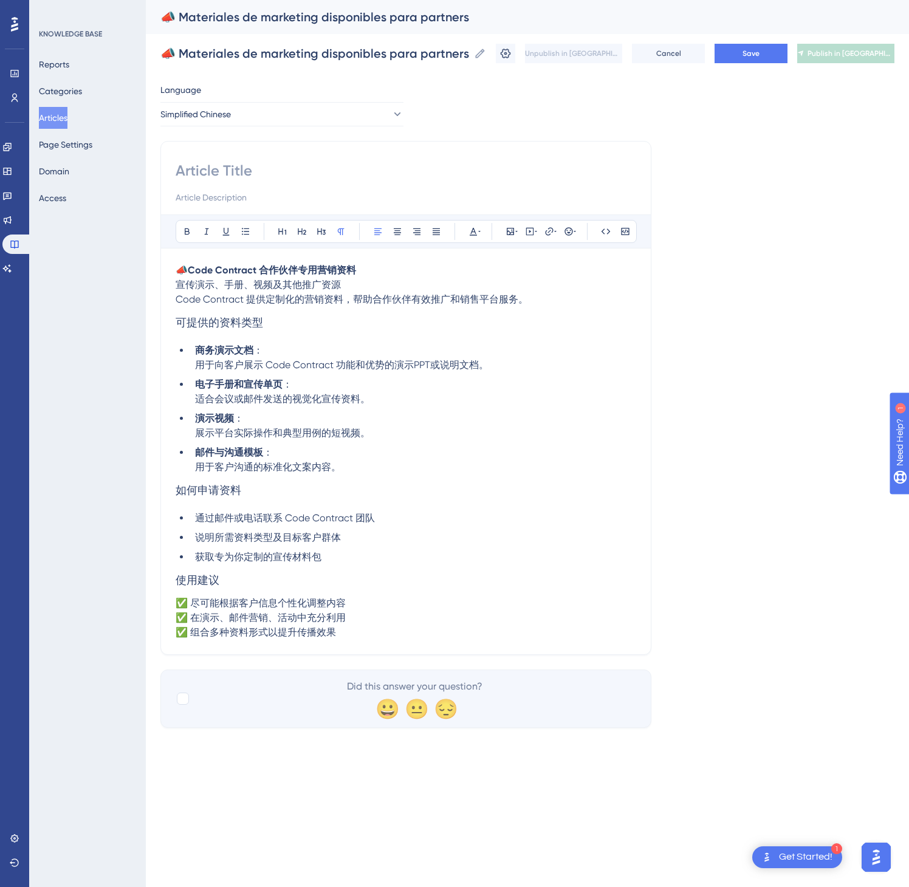
drag, startPoint x: 433, startPoint y: 256, endPoint x: 269, endPoint y: 280, distance: 165.9
drag, startPoint x: 369, startPoint y: 269, endPoint x: 162, endPoint y: 271, distance: 207.2
type input "📣 Code Contract 合作伙伴专用营销资料"
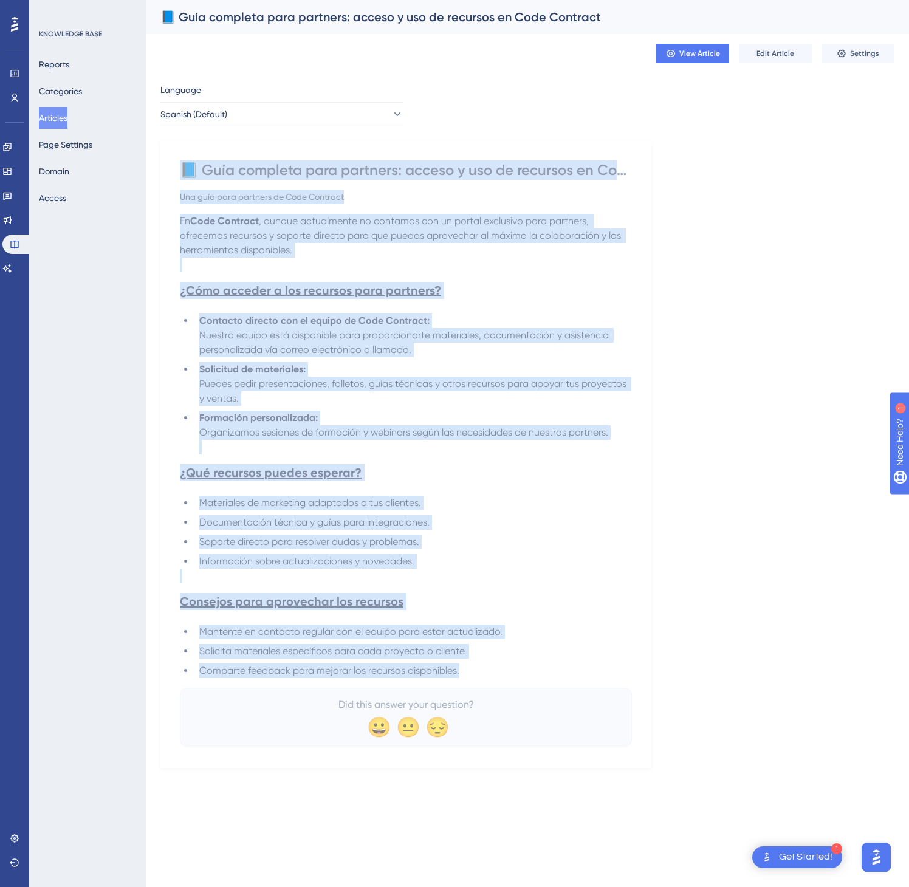
drag, startPoint x: 185, startPoint y: 175, endPoint x: 472, endPoint y: 675, distance: 575.7
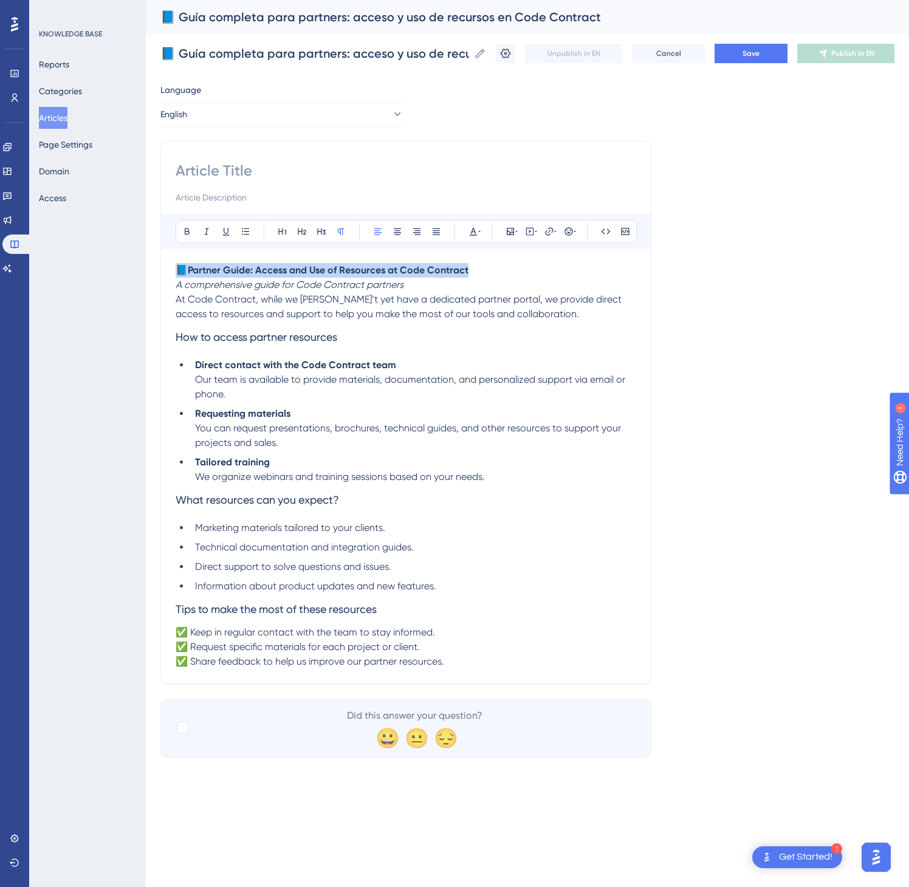
drag, startPoint x: 340, startPoint y: 261, endPoint x: 134, endPoint y: 270, distance: 206.9
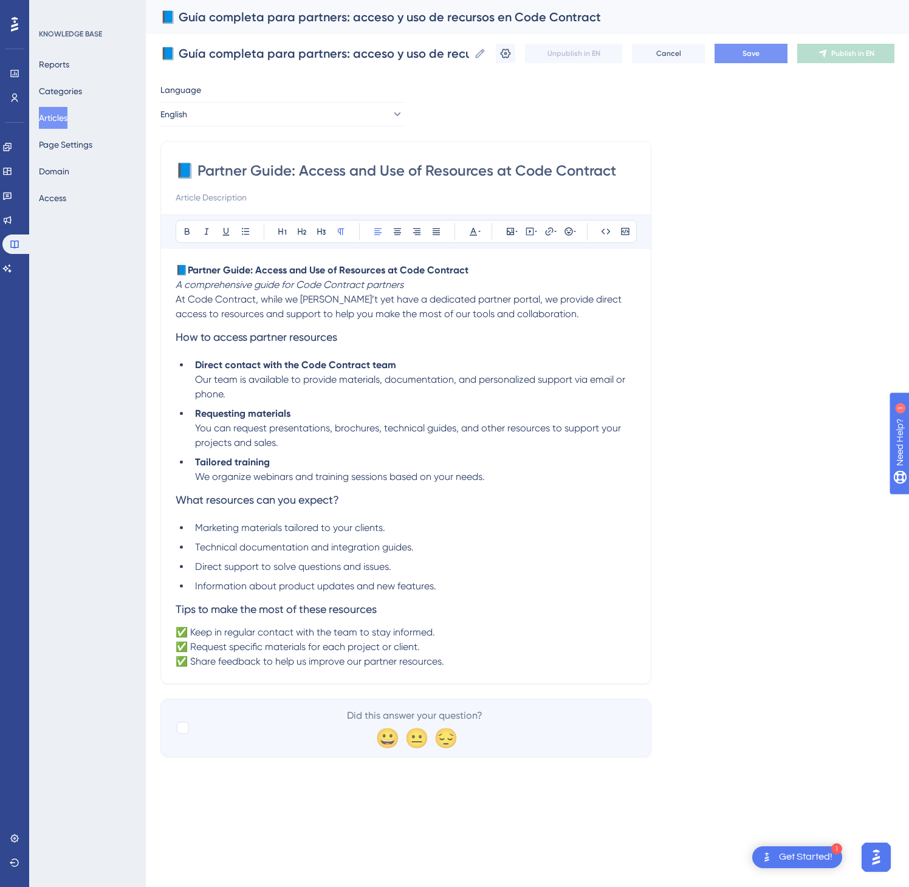
type input "📘 Partner Guide: Access and Use of Resources at Code Contract"
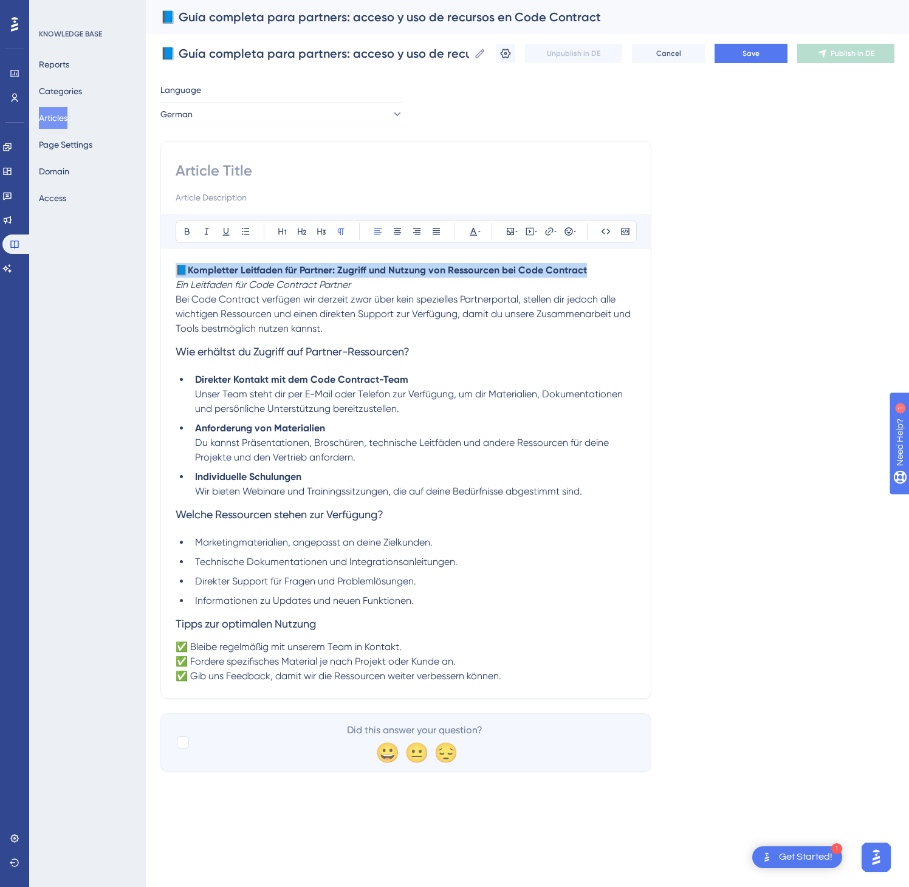
drag, startPoint x: 598, startPoint y: 267, endPoint x: 162, endPoint y: 261, distance: 435.8
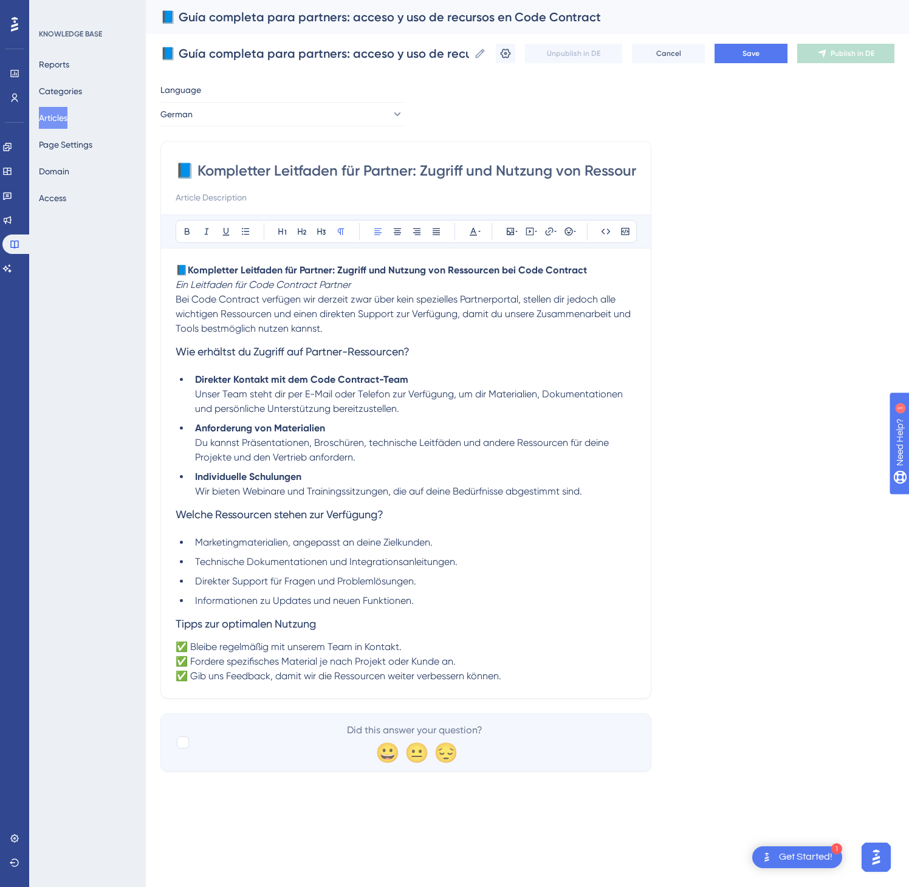
scroll to position [0, 156]
type input "📘 Kompletter Leitfaden für Partner: Zugriff und Nutzung von Ressourcen bei Code…"
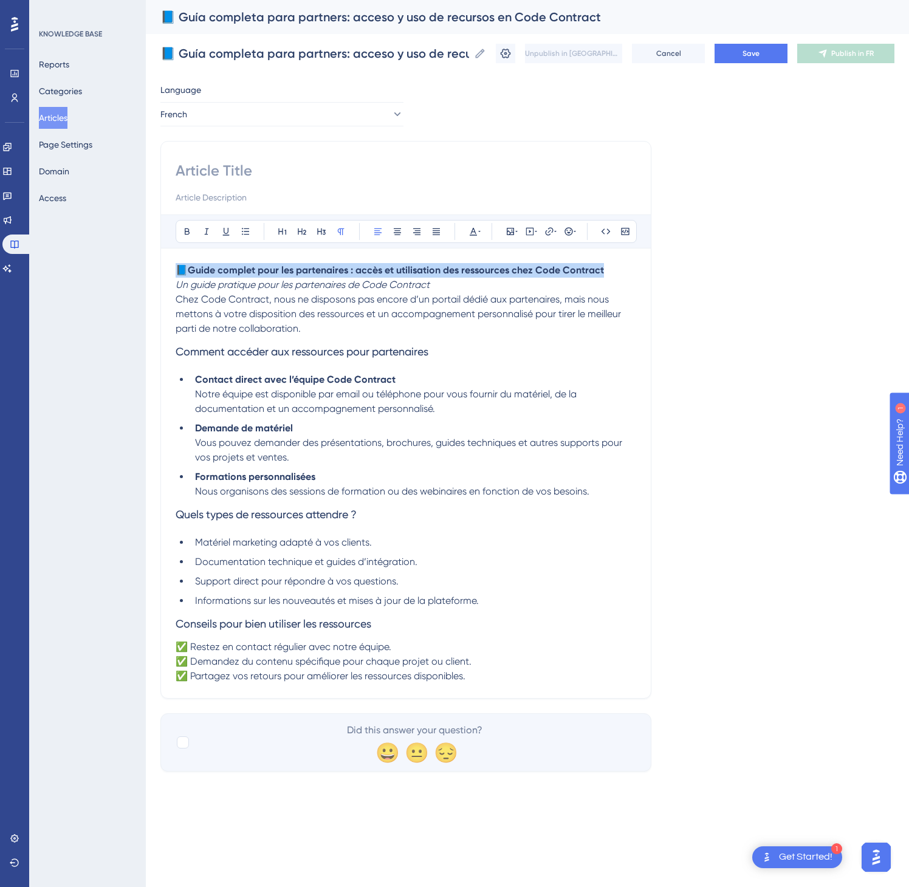
drag, startPoint x: 616, startPoint y: 274, endPoint x: 165, endPoint y: 247, distance: 451.8
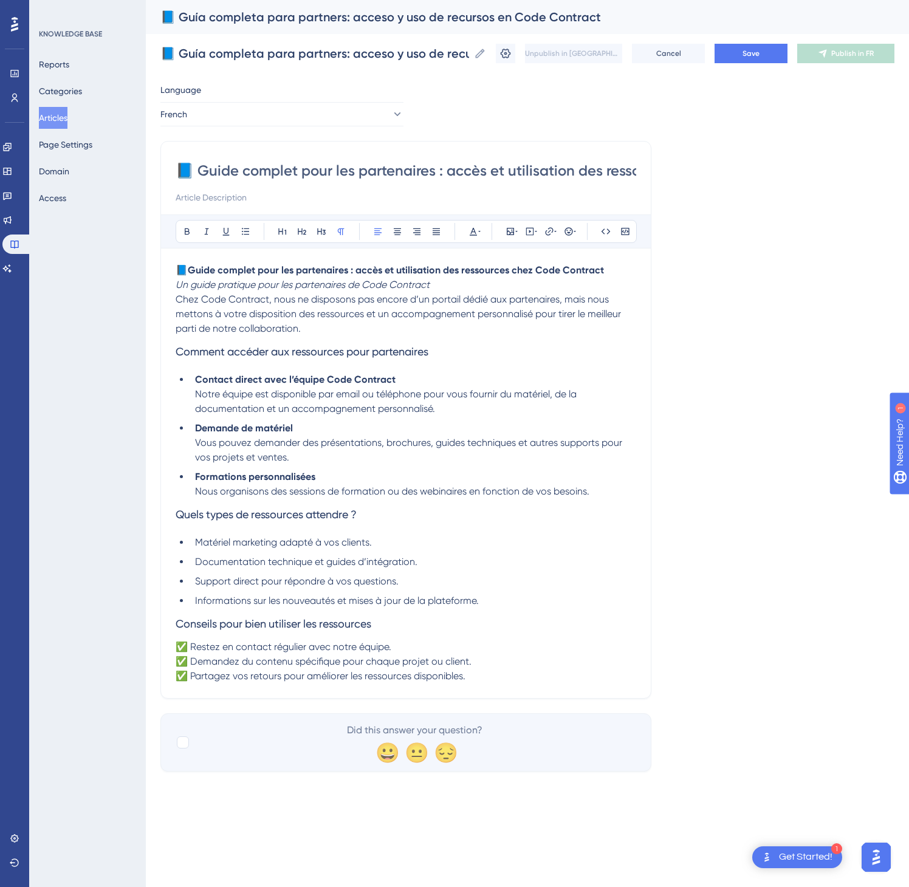
scroll to position [0, 180]
type input "📘 Guide complet pour les partenaires : accès et utilisation des ressources chez…"
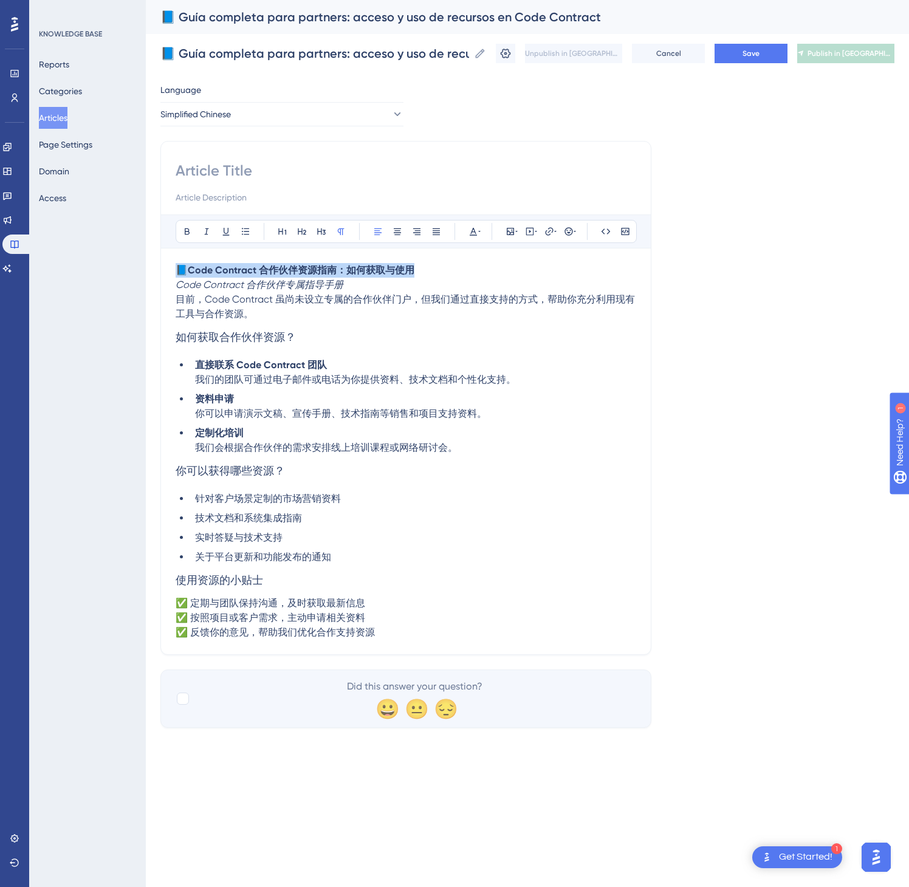
drag, startPoint x: 451, startPoint y: 266, endPoint x: 122, endPoint y: 259, distance: 329.5
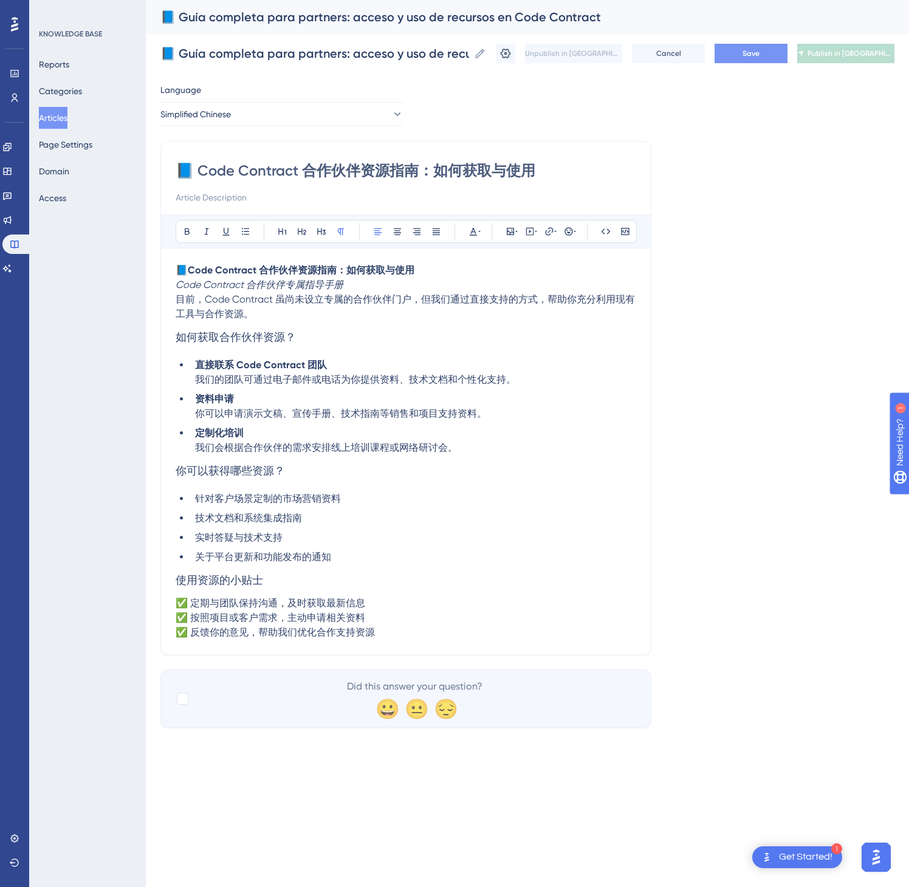
type input "📘 Code Contract 合作伙伴资源指南：如何获取与使用"
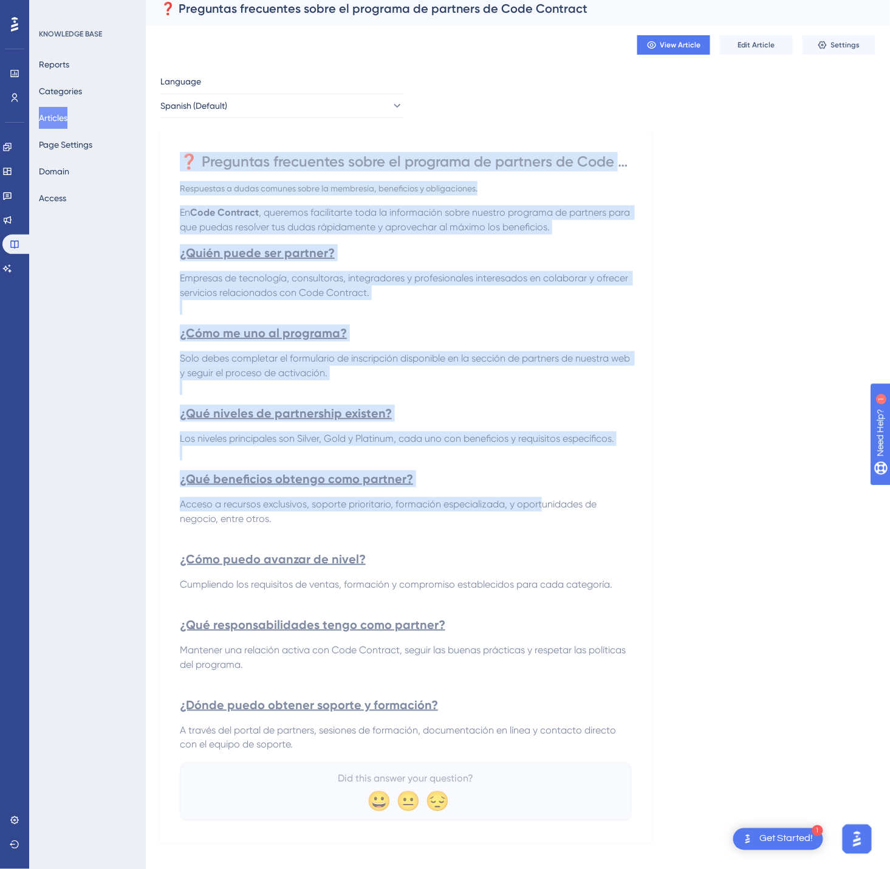
scroll to position [21, 0]
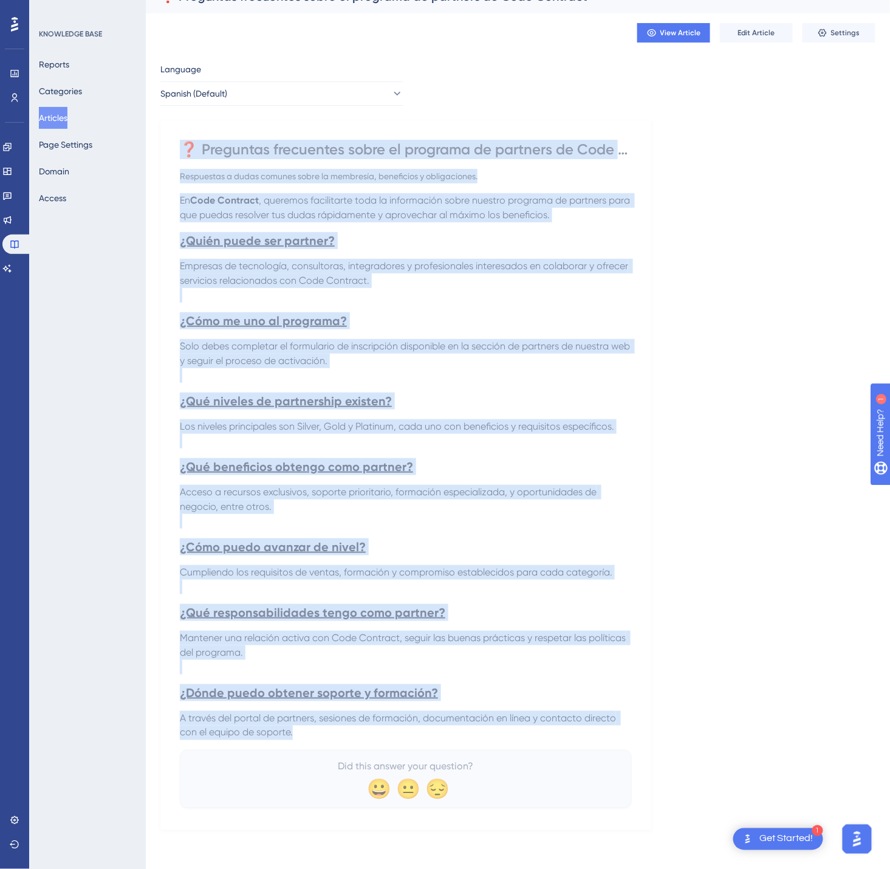
drag, startPoint x: 185, startPoint y: 167, endPoint x: 592, endPoint y: 741, distance: 703.1
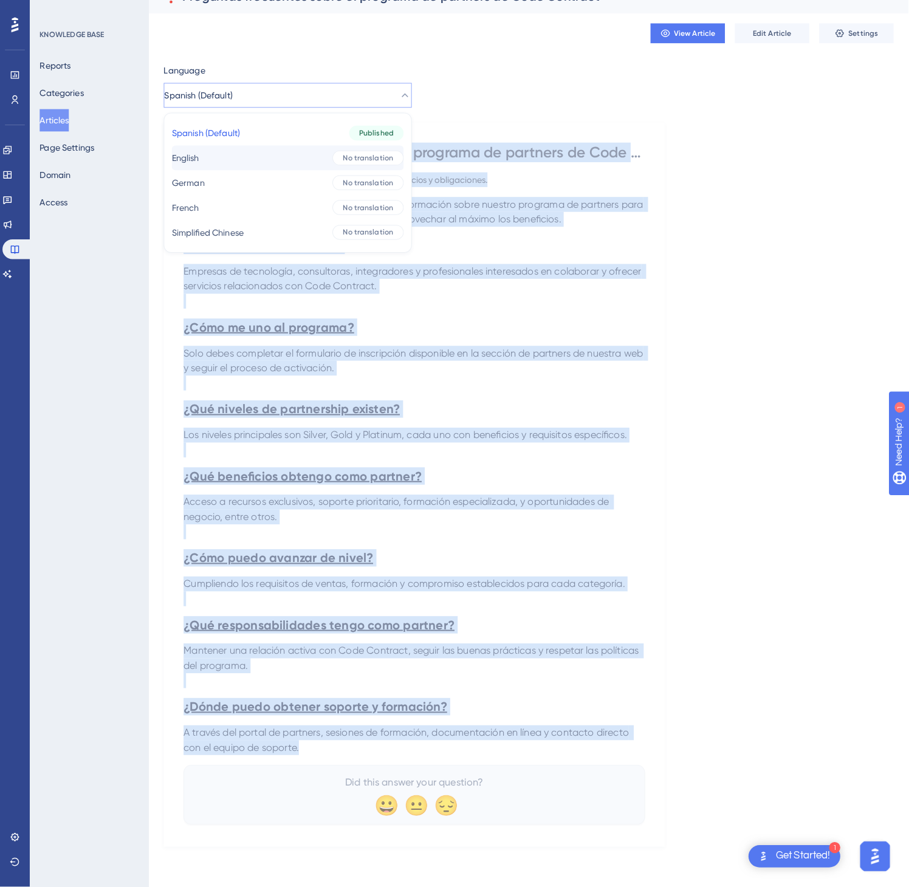
scroll to position [0, 0]
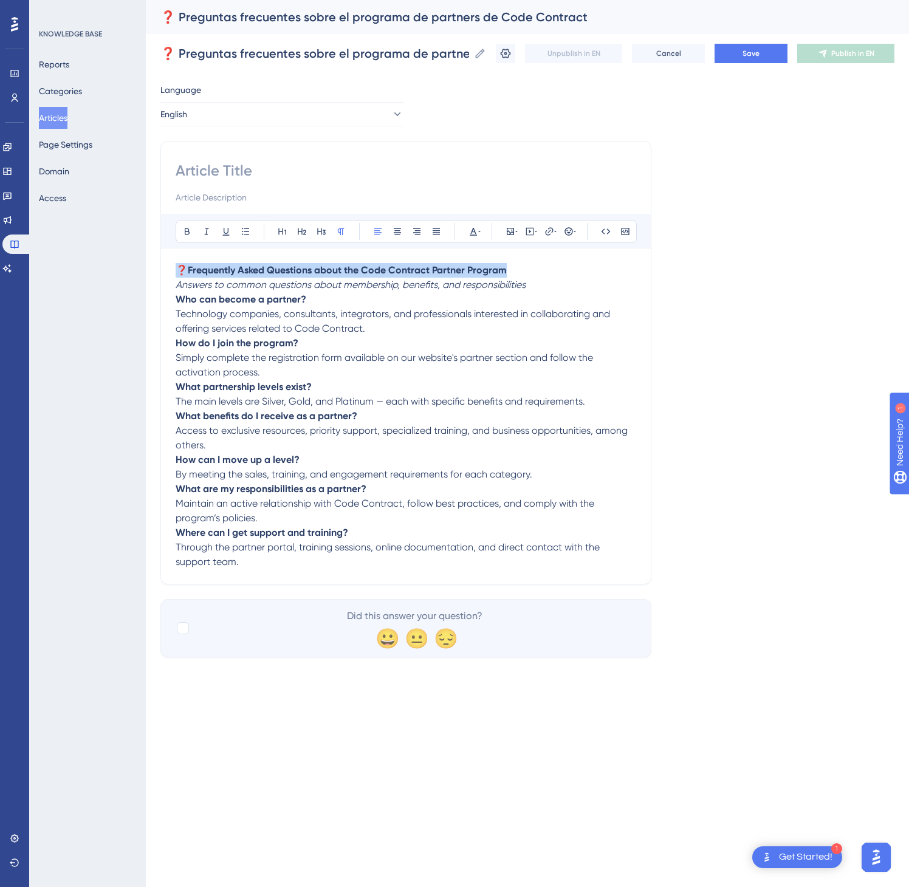
drag, startPoint x: 524, startPoint y: 272, endPoint x: 167, endPoint y: 271, distance: 356.7
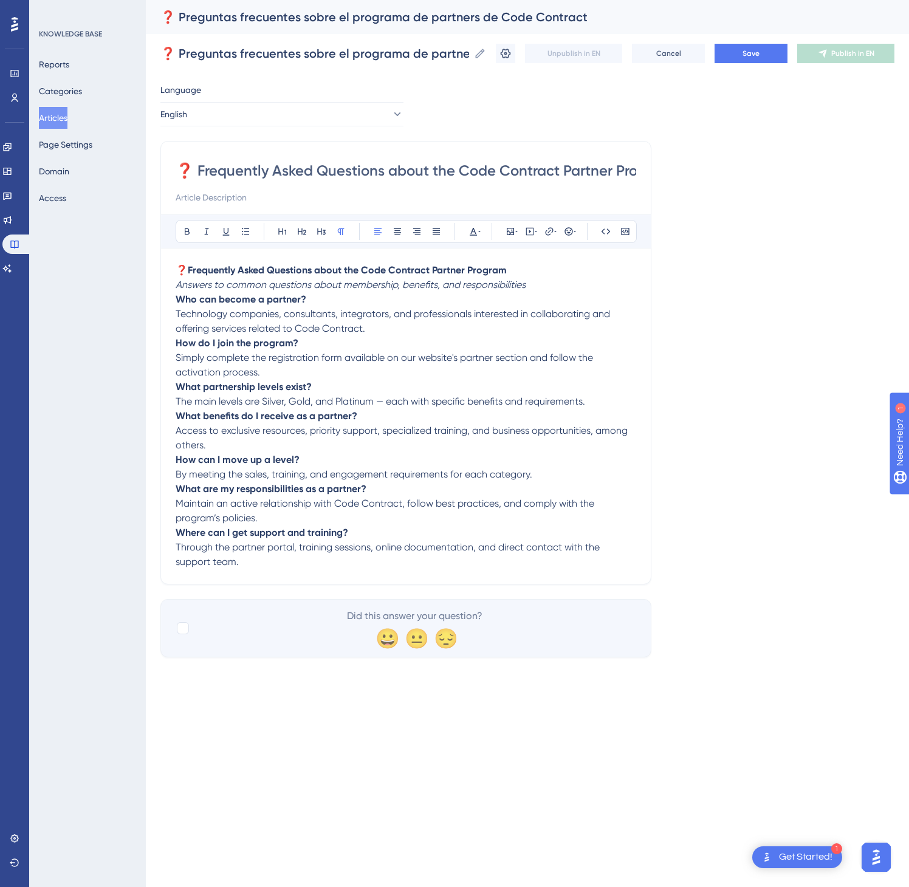
scroll to position [0, 41]
type input "❓ Frequently Asked Questions about the Code Contract Partner Program"
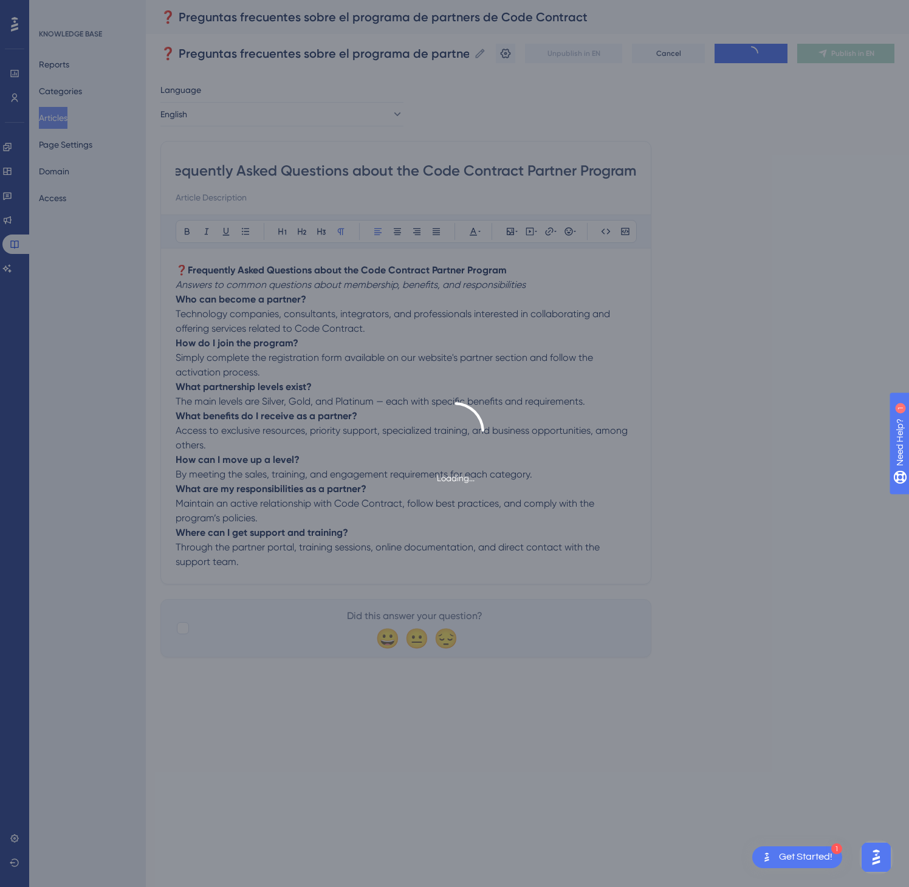
scroll to position [0, 0]
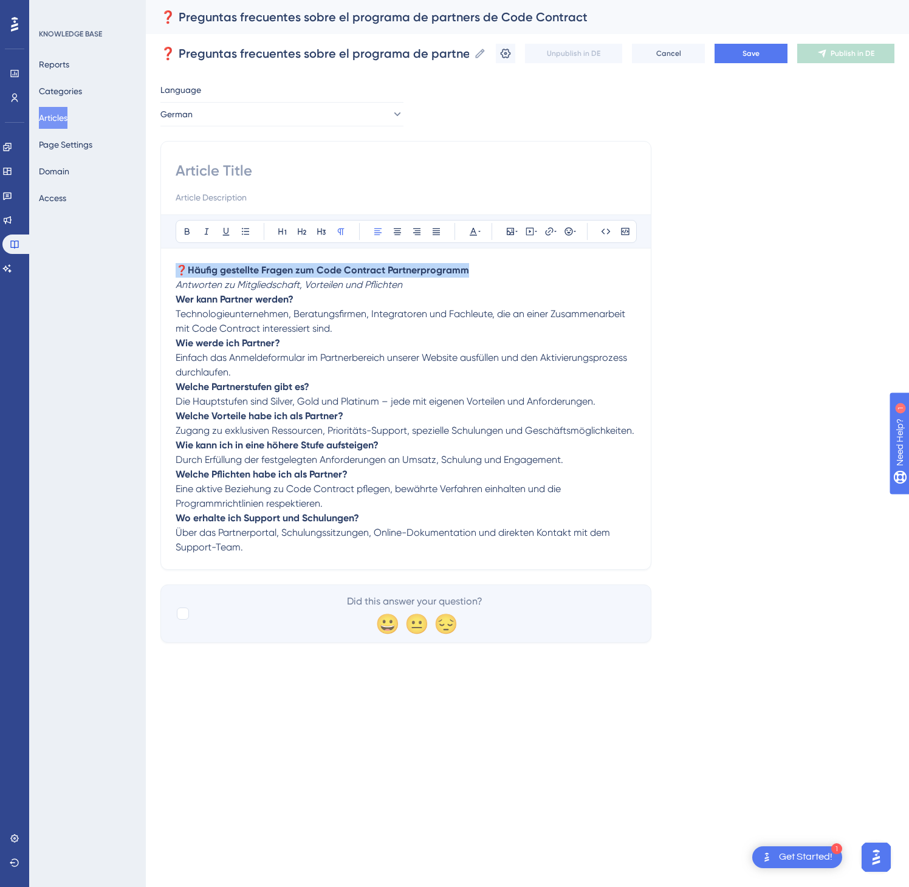
drag, startPoint x: 485, startPoint y: 271, endPoint x: 176, endPoint y: 269, distance: 309.3
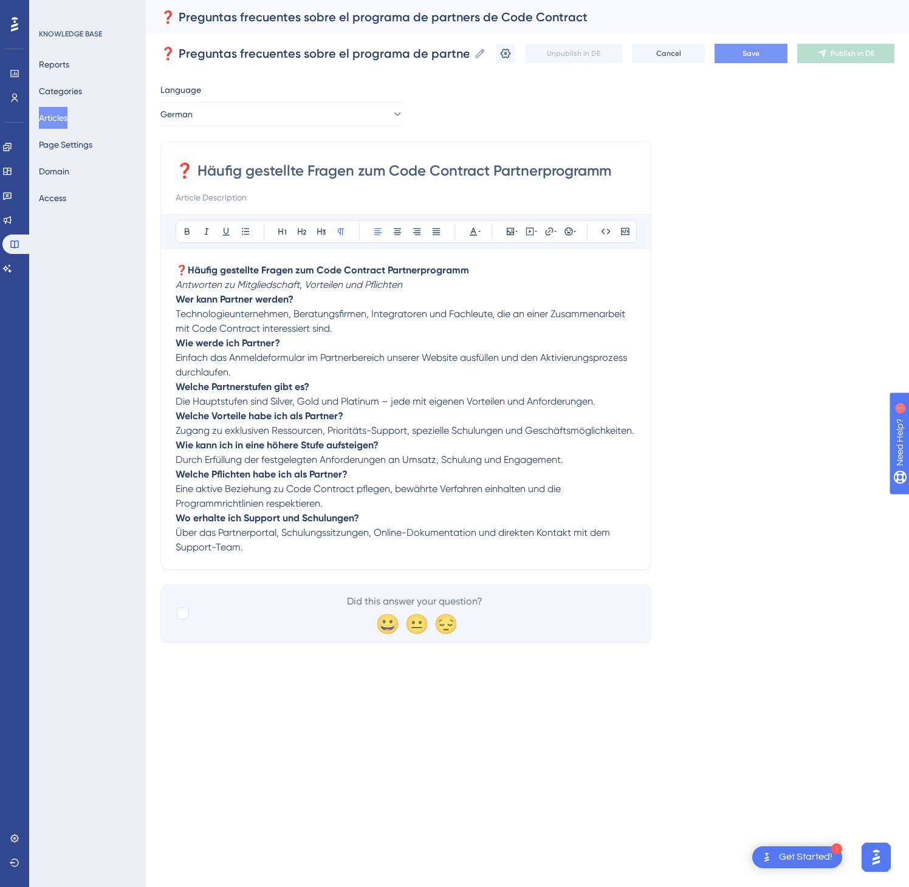
type input "❓ Häufig gestellte Fragen zum Code Contract Partnerprogramm"
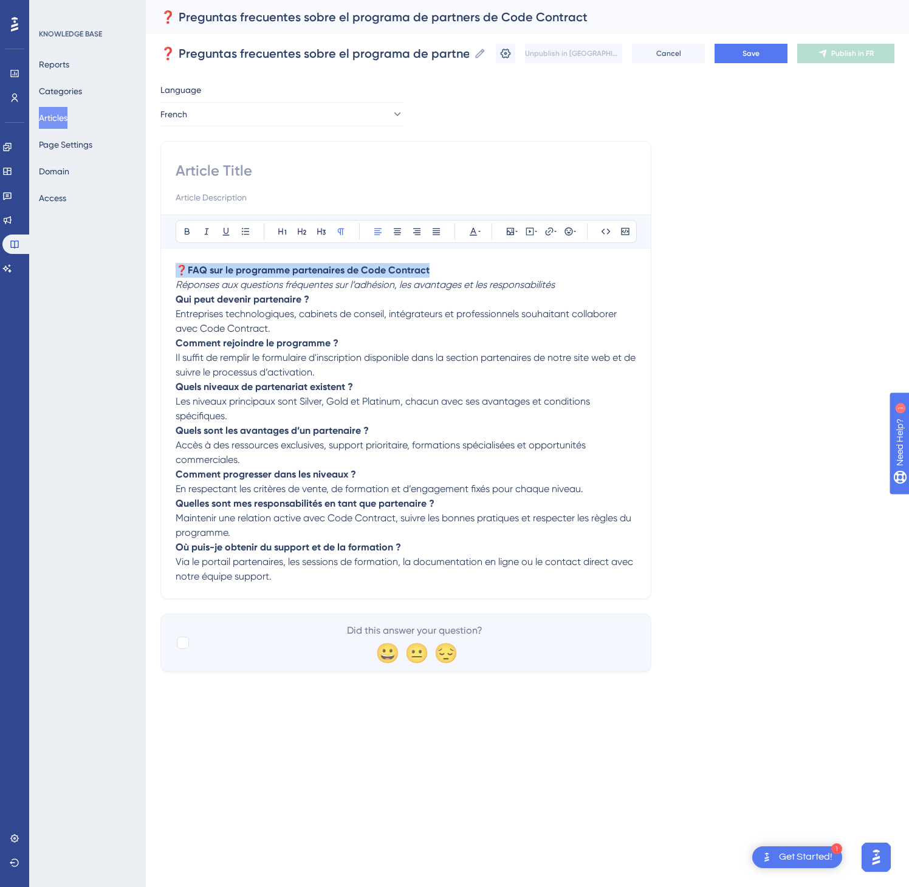
drag, startPoint x: 466, startPoint y: 272, endPoint x: 166, endPoint y: 256, distance: 300.0
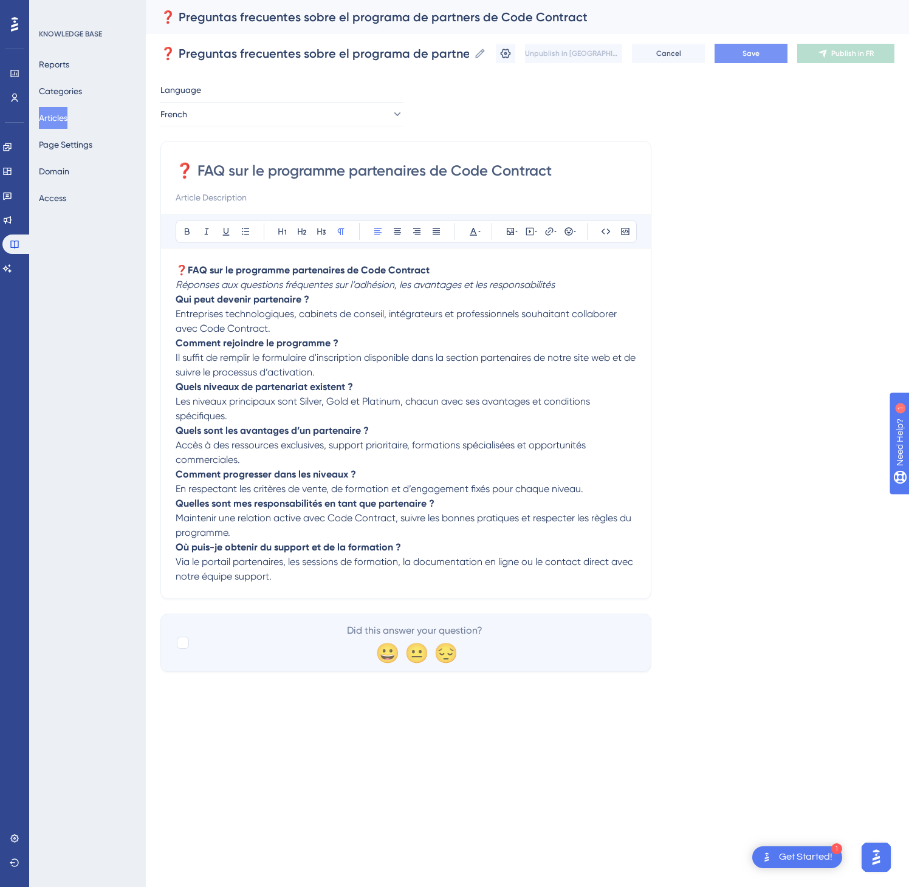
type input "❓ FAQ sur le programme partenaires de Code Contract"
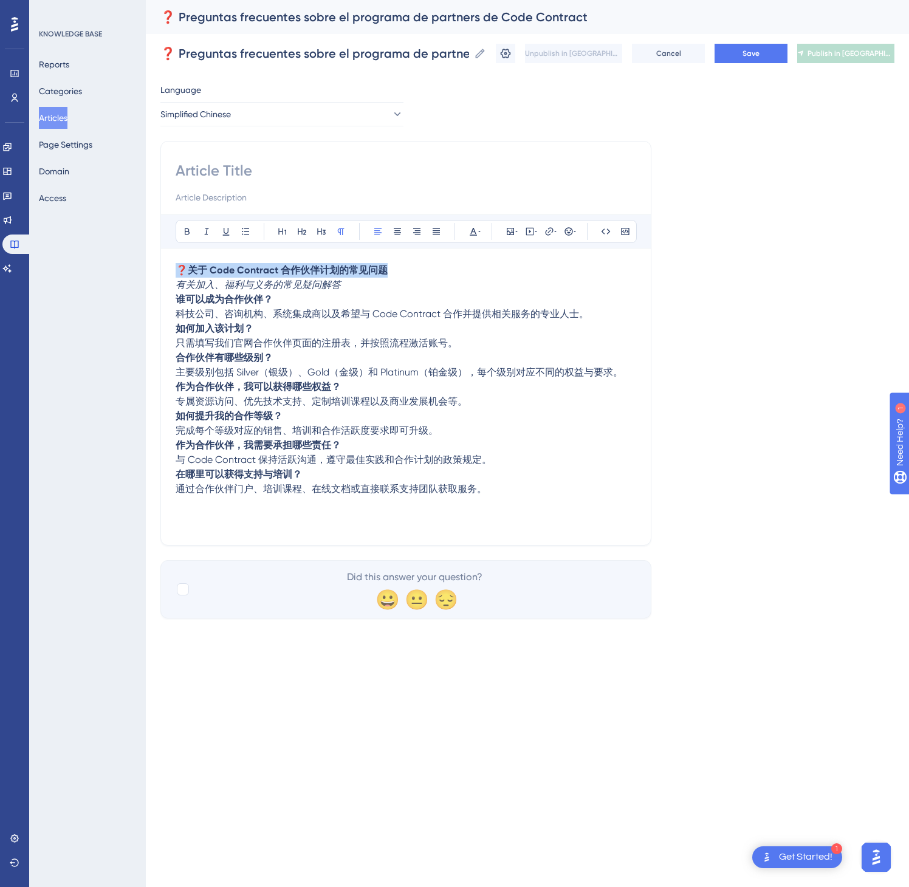
drag, startPoint x: 408, startPoint y: 269, endPoint x: 151, endPoint y: 255, distance: 257.5
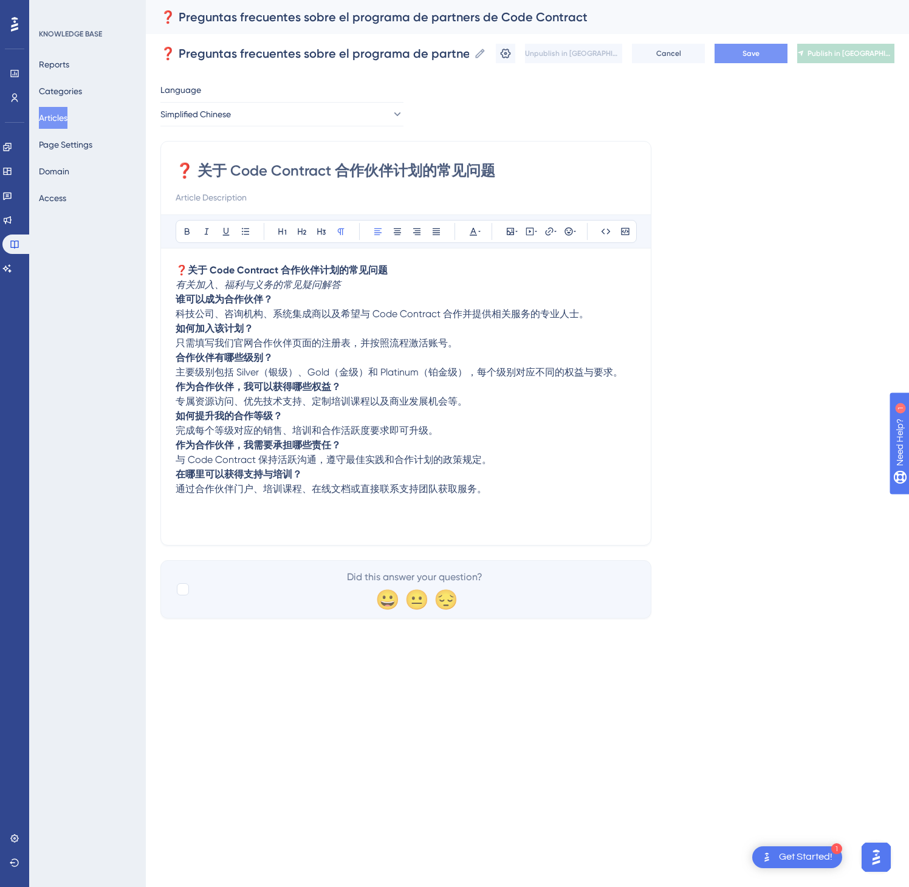
type input "❓ 关于 Code Contract 合作伙伴计划的常见问题"
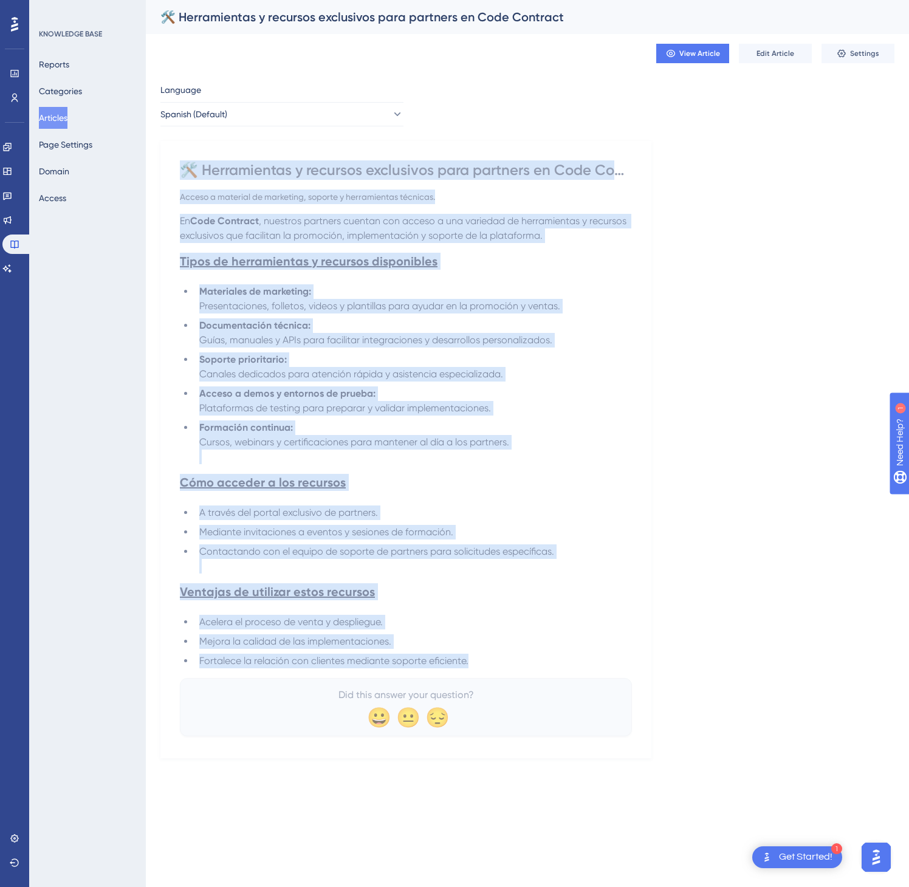
drag, startPoint x: 185, startPoint y: 167, endPoint x: 501, endPoint y: 659, distance: 585.1
click at [501, 659] on div "🛠️ Herramientas y recursos exclusivos para partners en Code Contract Acceso a m…" at bounding box center [406, 448] width 452 height 576
copy div "🛠️ Loremipsumdo s ametcons adipiscing elit seddoeiu te Inci Utlabore Etdolo m a…"
click at [379, 118] on button "Spanish (Default)" at bounding box center [281, 114] width 243 height 24
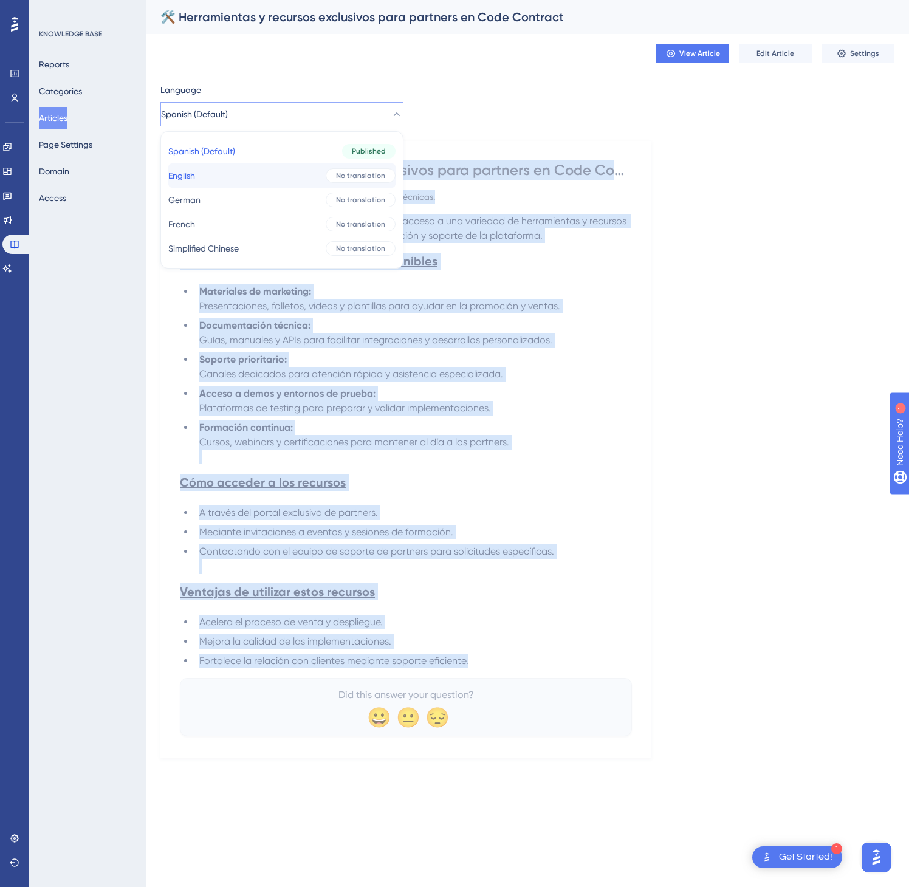
click at [375, 176] on div "No translation" at bounding box center [361, 175] width 70 height 15
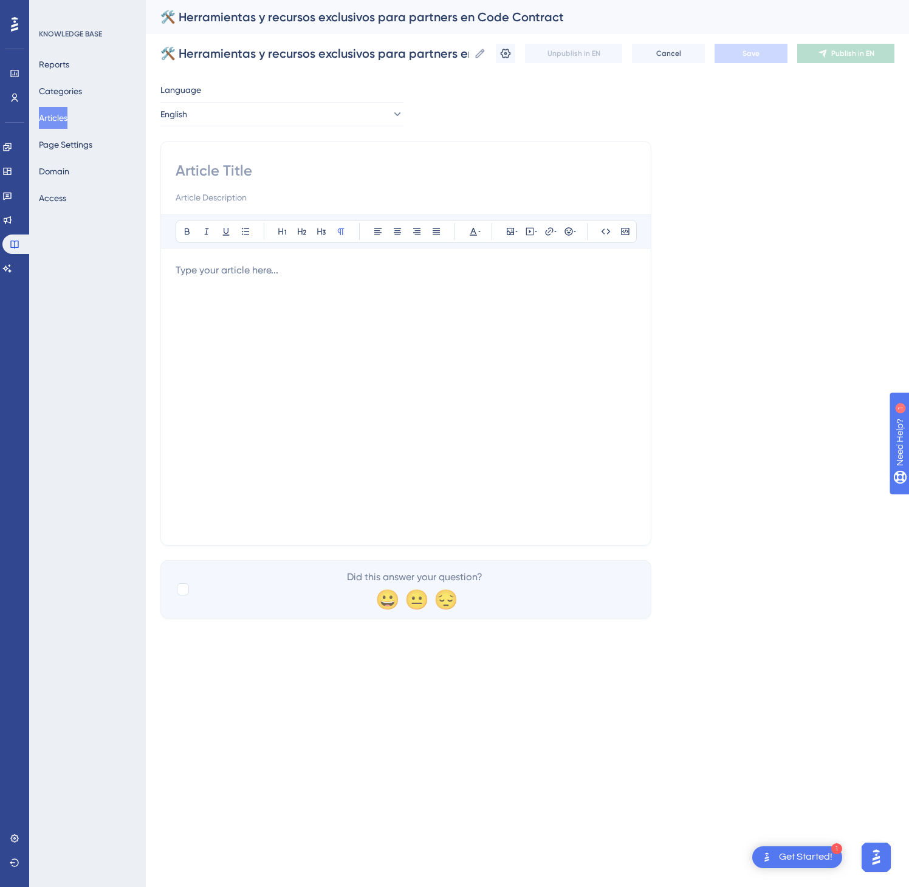
click at [229, 297] on div at bounding box center [406, 396] width 461 height 267
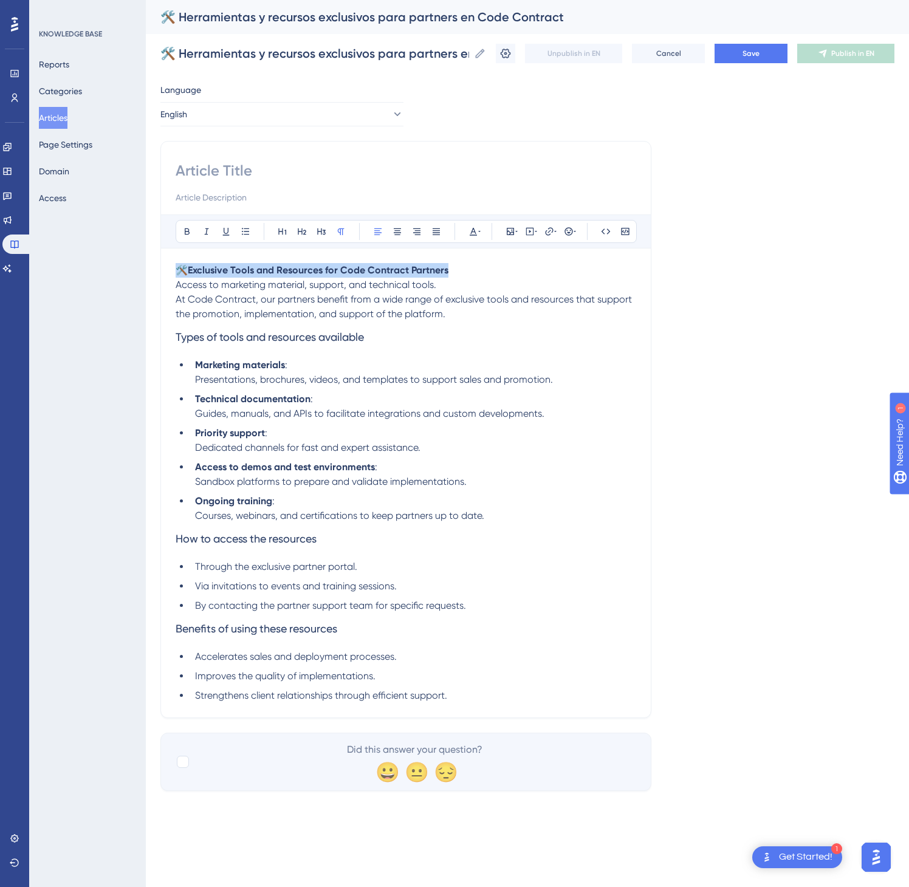
drag, startPoint x: 464, startPoint y: 272, endPoint x: 166, endPoint y: 264, distance: 297.9
click at [166, 264] on div "Bold Italic Underline Bullet Point Heading 1 Heading 2 Heading 3 Normal Align L…" at bounding box center [405, 429] width 491 height 577
copy p "🛠️ Exclusive Tools and Resources for Code Contract Partners"
click at [196, 177] on input at bounding box center [406, 170] width 461 height 19
paste input "🛠️ Exclusive Tools and Resources for Code Contract Partners"
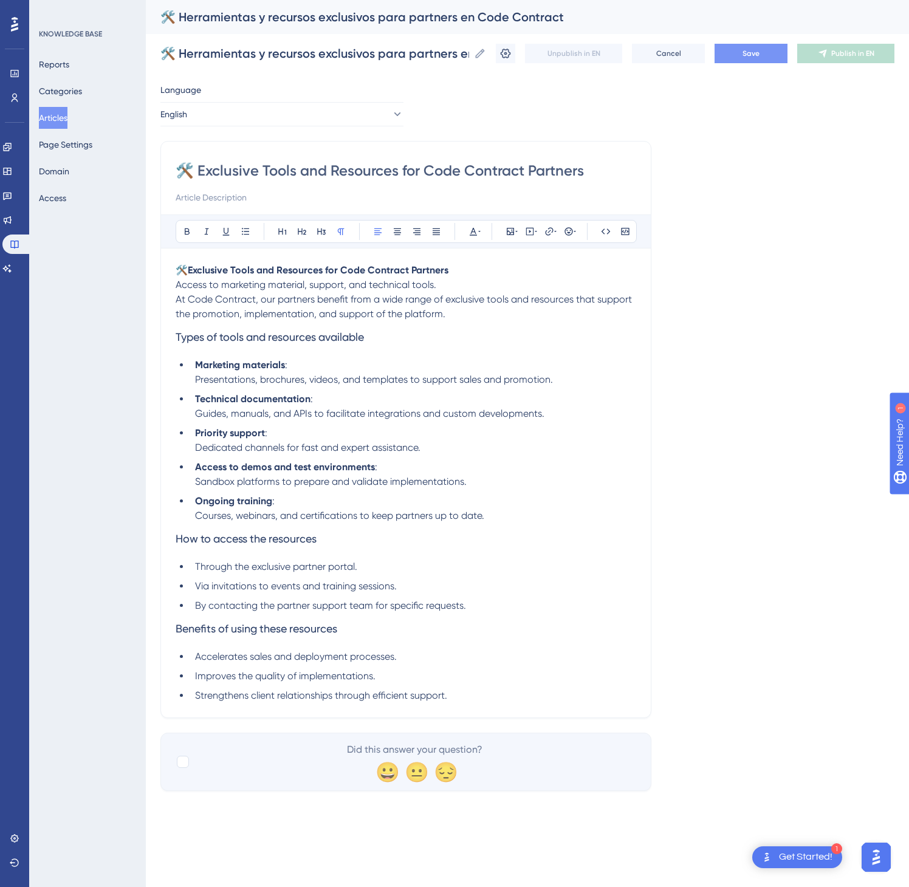
type input "🛠️ Exclusive Tools and Resources for Code Contract Partners"
click at [727, 58] on button "Save" at bounding box center [751, 53] width 73 height 19
click at [820, 57] on icon at bounding box center [823, 54] width 10 height 10
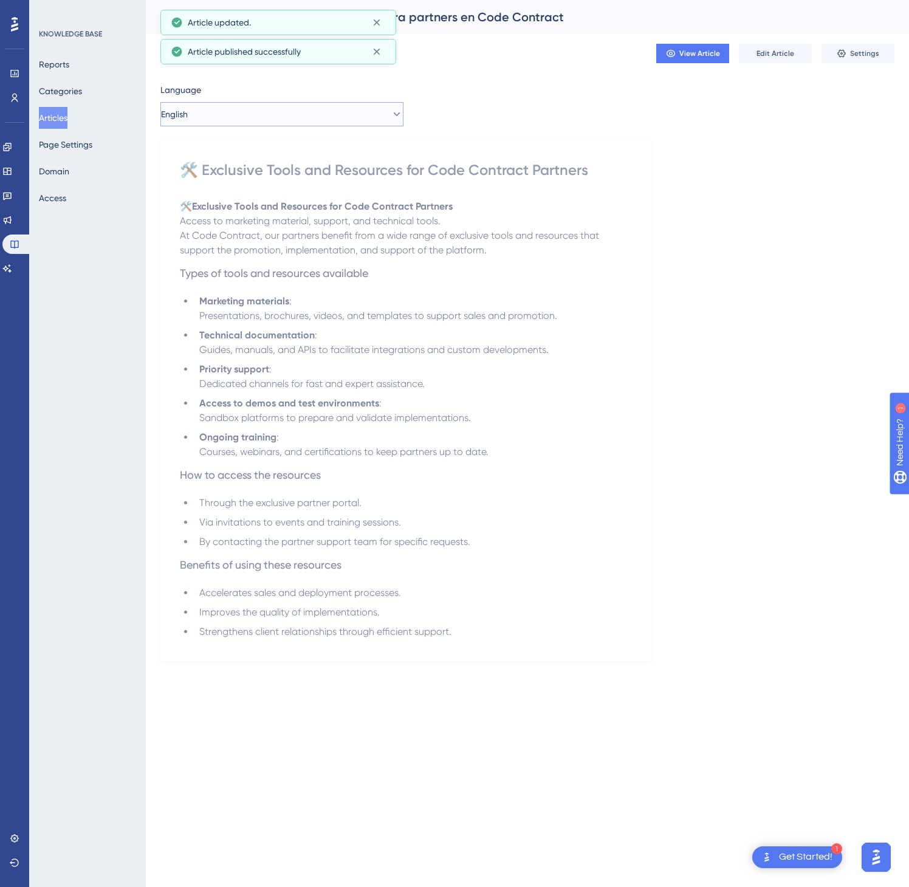
click at [391, 119] on icon at bounding box center [397, 114] width 12 height 12
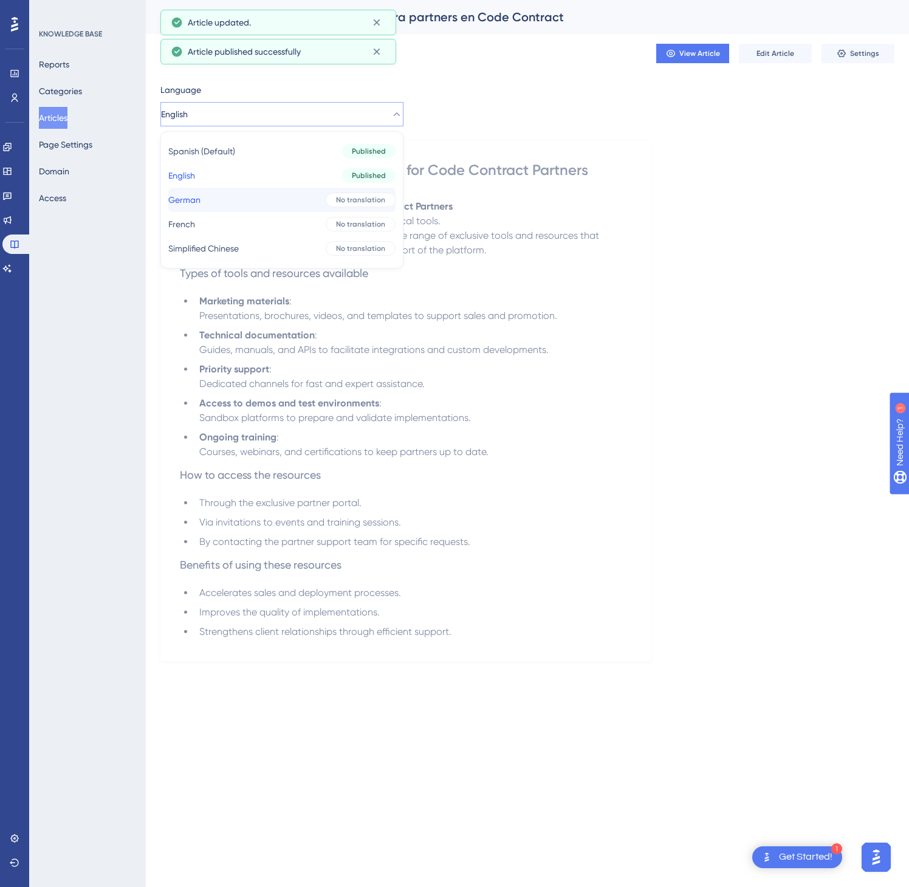
click at [336, 195] on span "No translation" at bounding box center [360, 200] width 49 height 10
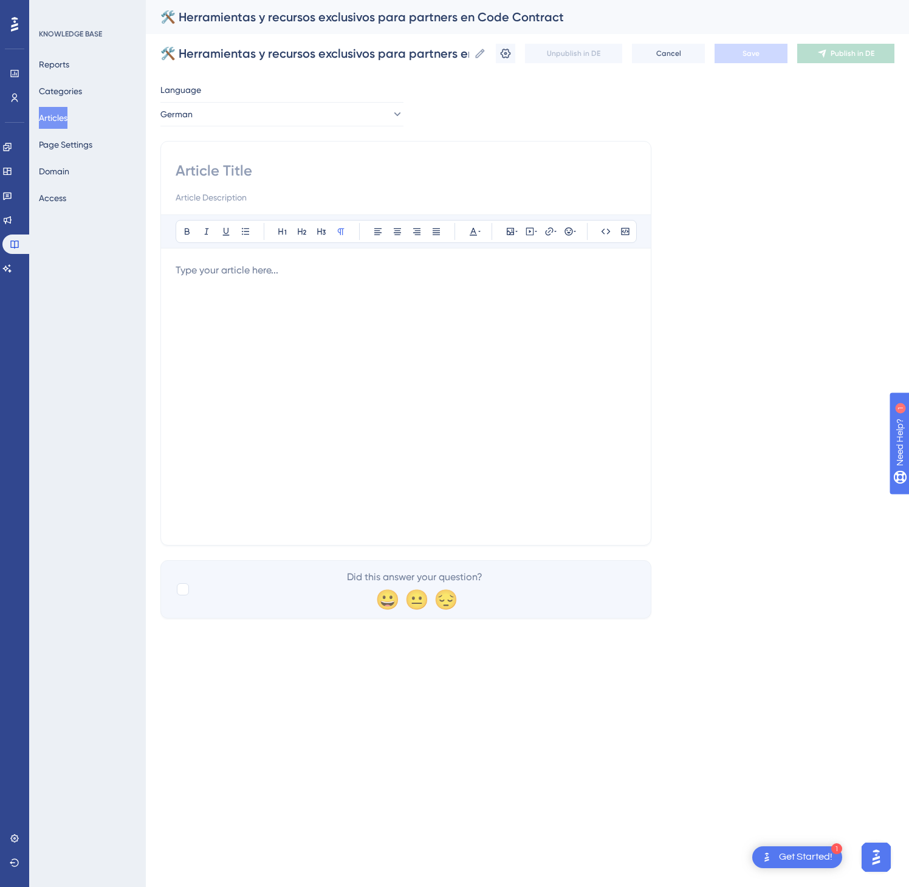
click at [540, 324] on div at bounding box center [406, 396] width 461 height 267
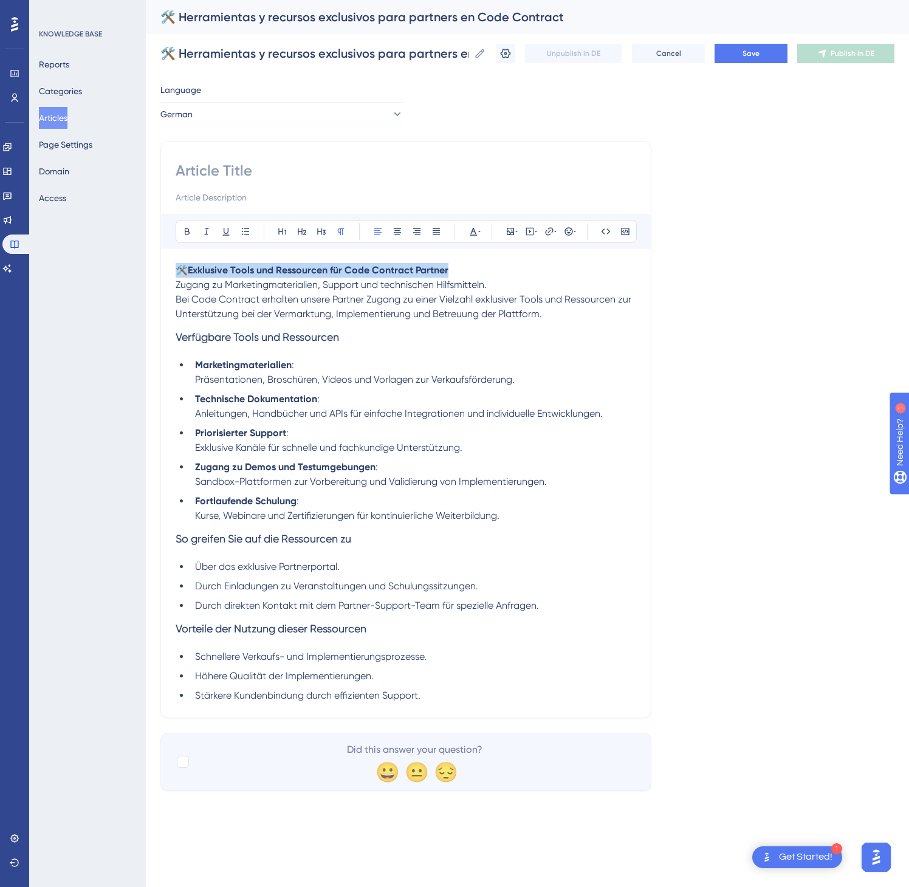
drag, startPoint x: 483, startPoint y: 273, endPoint x: 157, endPoint y: 267, distance: 325.8
click at [0, 0] on div "Performance Users Engagement Widgets Feedback Product Updates Knowledge Base AI…" at bounding box center [0, 0] width 0 height 0
click at [224, 179] on input at bounding box center [406, 170] width 461 height 19
paste input "🛠️ Exklusive Tools und Ressourcen für Code Contract Partner"
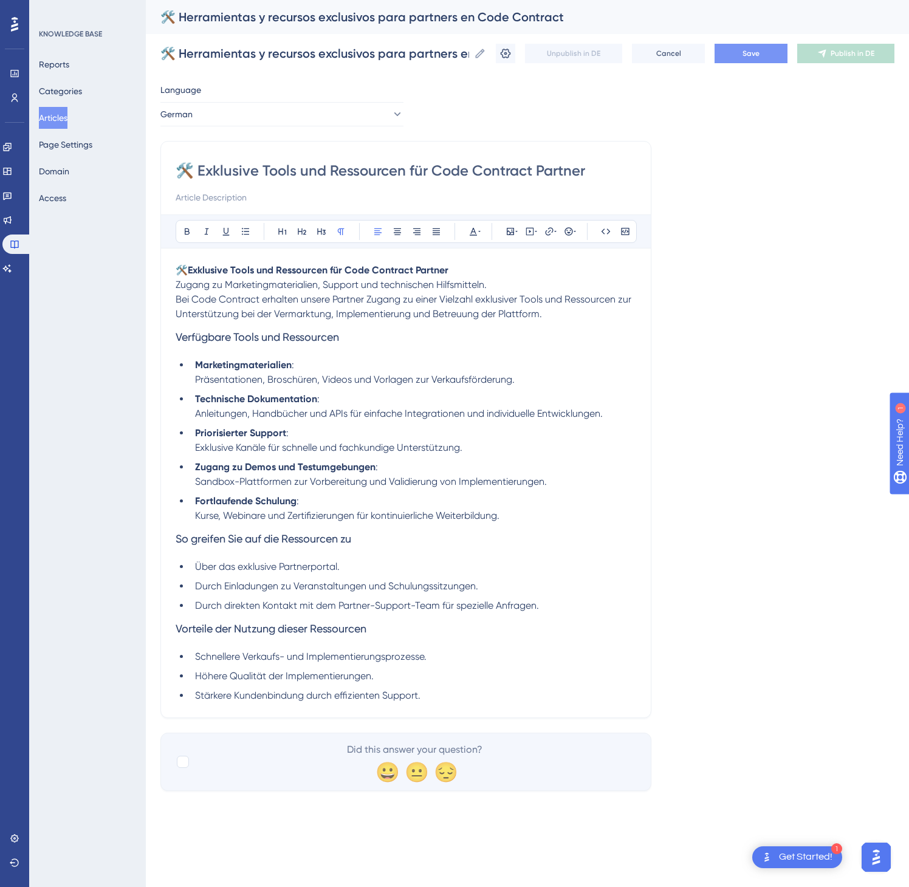
type input "🛠️ Exklusive Tools und Ressourcen für Code Contract Partner"
click at [746, 49] on span "Save" at bounding box center [751, 54] width 17 height 10
click at [836, 49] on span "Publish in DE" at bounding box center [853, 54] width 44 height 10
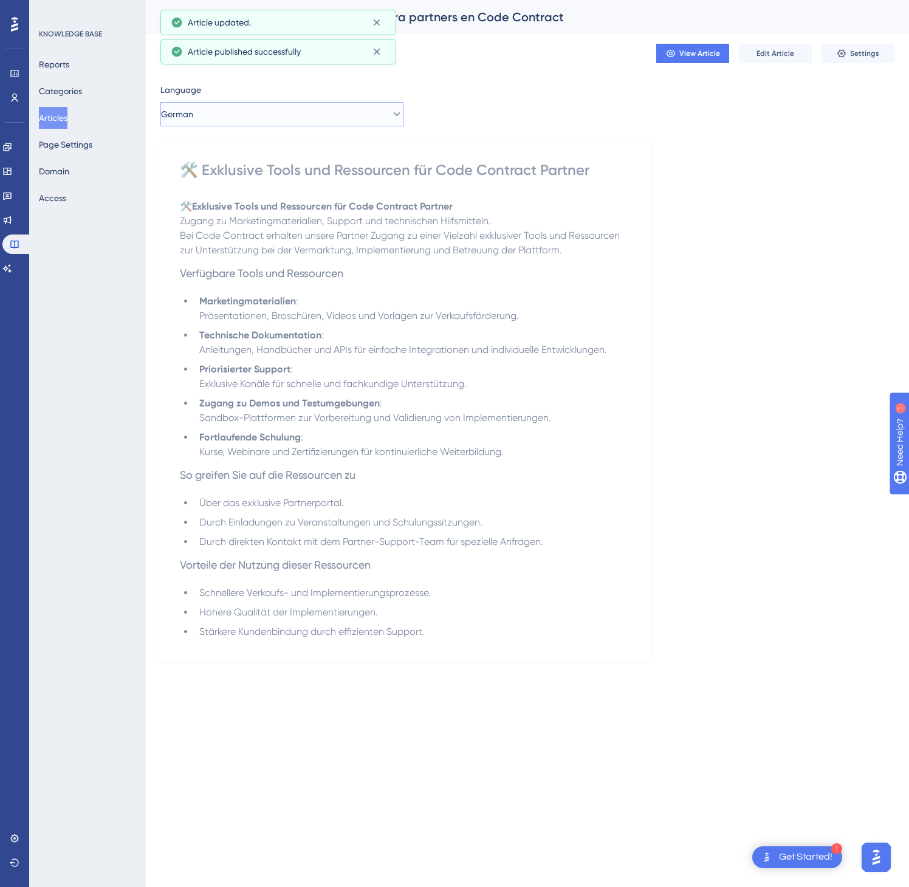
click at [309, 104] on button "German" at bounding box center [281, 114] width 243 height 24
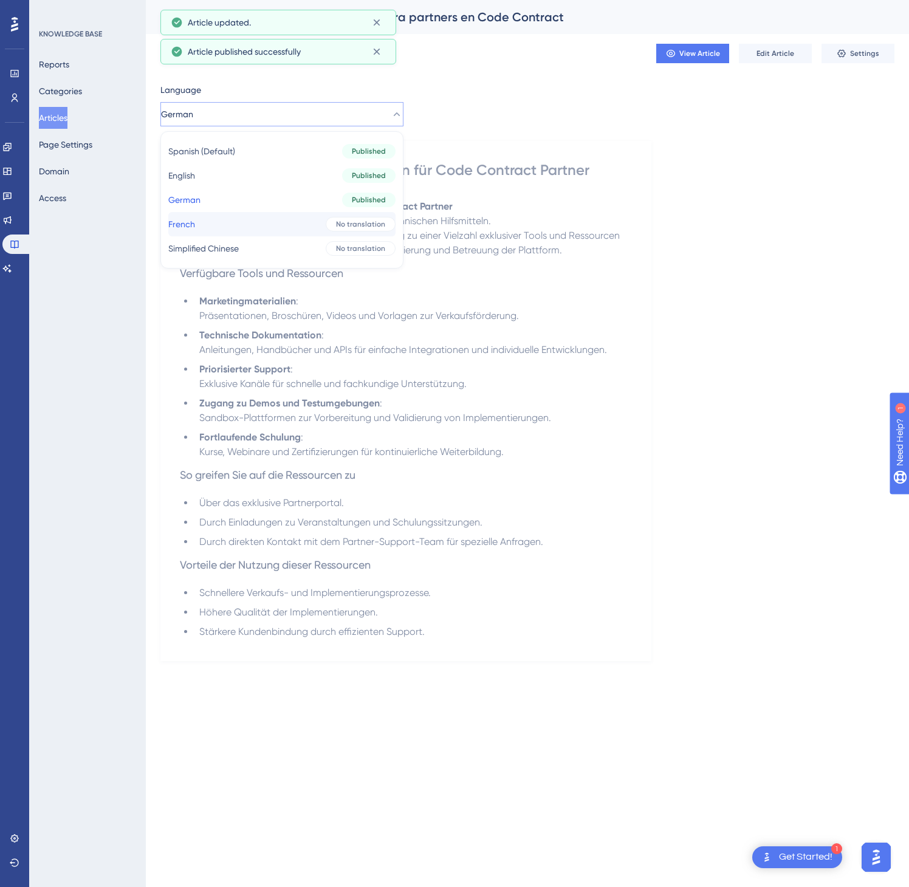
click at [310, 219] on button "French French No translation" at bounding box center [281, 224] width 227 height 24
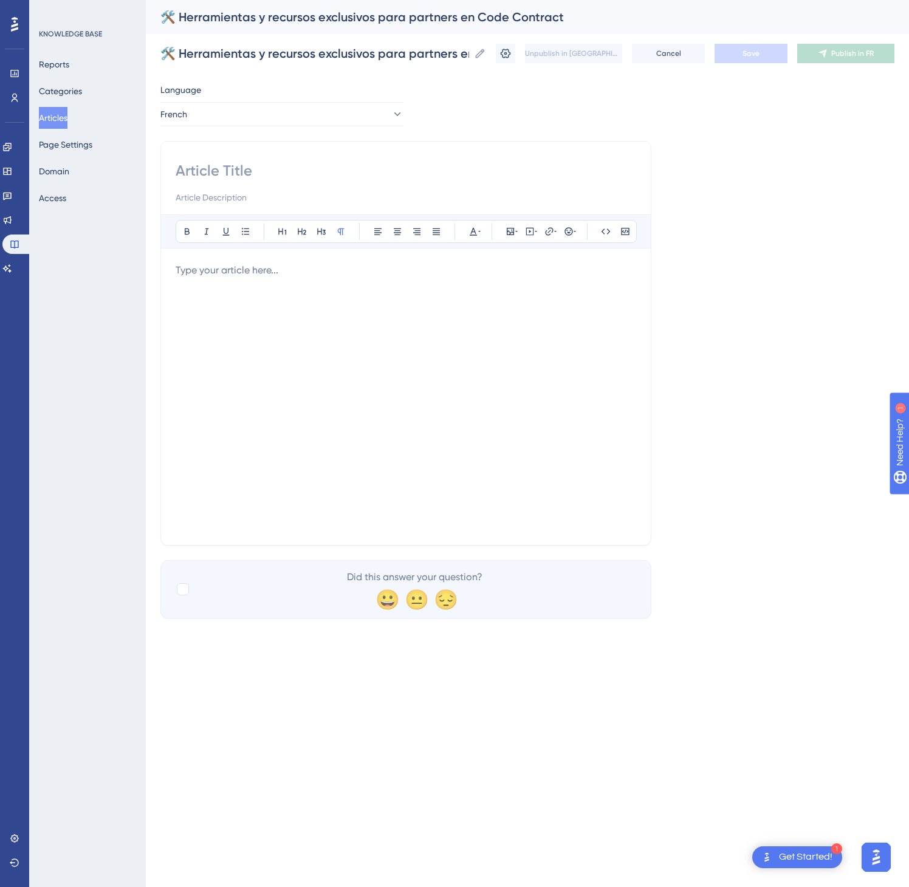
click at [394, 294] on div at bounding box center [406, 396] width 461 height 267
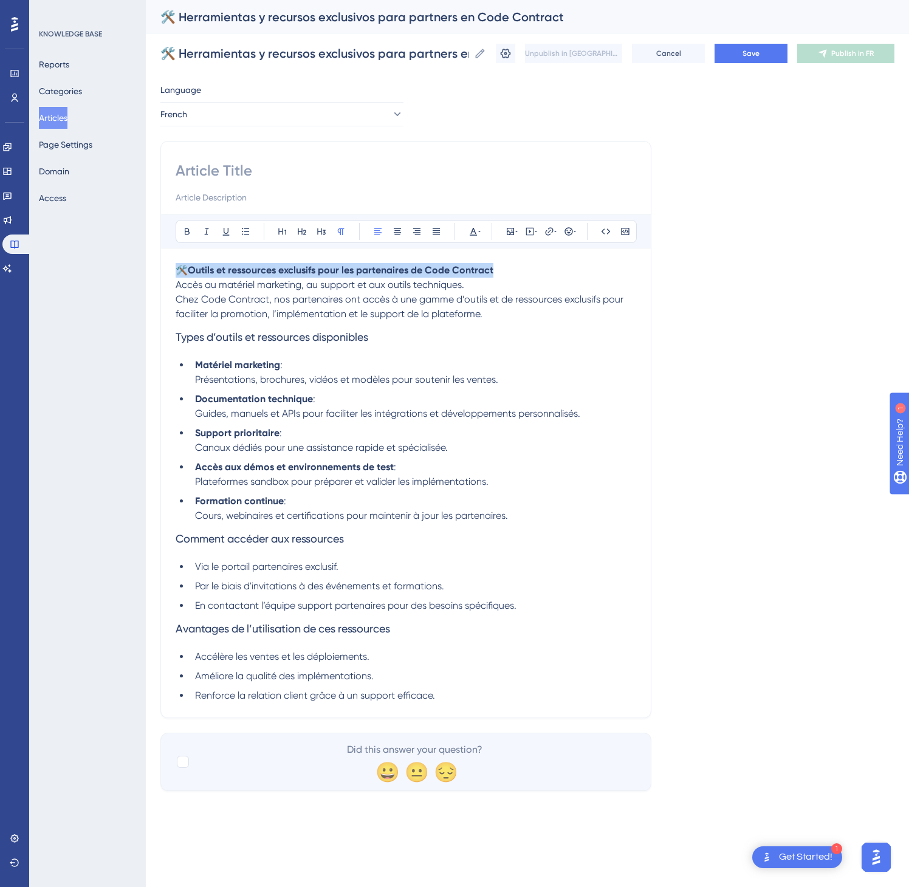
drag, startPoint x: 507, startPoint y: 273, endPoint x: 180, endPoint y: 258, distance: 327.9
click at [180, 258] on div "Bold Italic Underline Bullet Point Heading 1 Heading 2 Heading 3 Normal Align L…" at bounding box center [406, 459] width 461 height 489
copy p "🛠️ Outils et ressources exclusifs pour les partenaires de Code Contract"
click at [231, 157] on div "Bold Italic Underline Bullet Point Heading 1 Heading 2 Heading 3 Normal Align L…" at bounding box center [405, 429] width 491 height 577
click at [229, 162] on input at bounding box center [406, 170] width 461 height 19
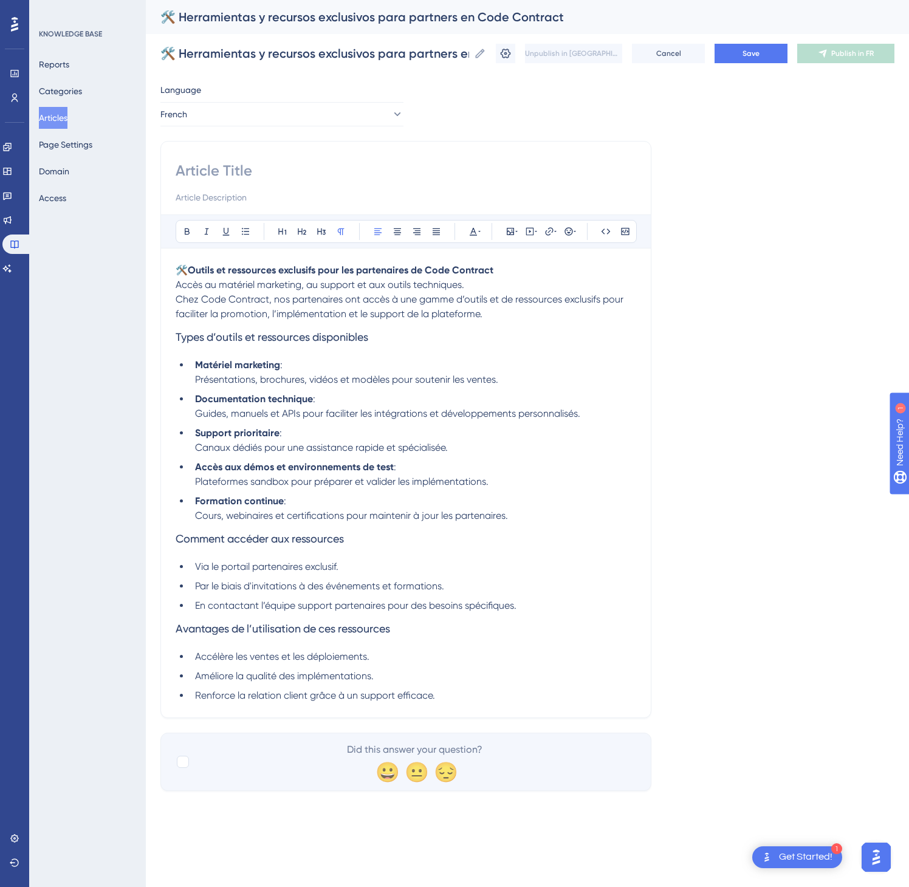
paste input "🛠️ Outils et ressources exclusifs pour les partenaires de Code Contract"
type input "🛠️ Outils et ressources exclusifs pour les partenaires de Code Contract"
click at [754, 58] on button "Save" at bounding box center [751, 53] width 73 height 19
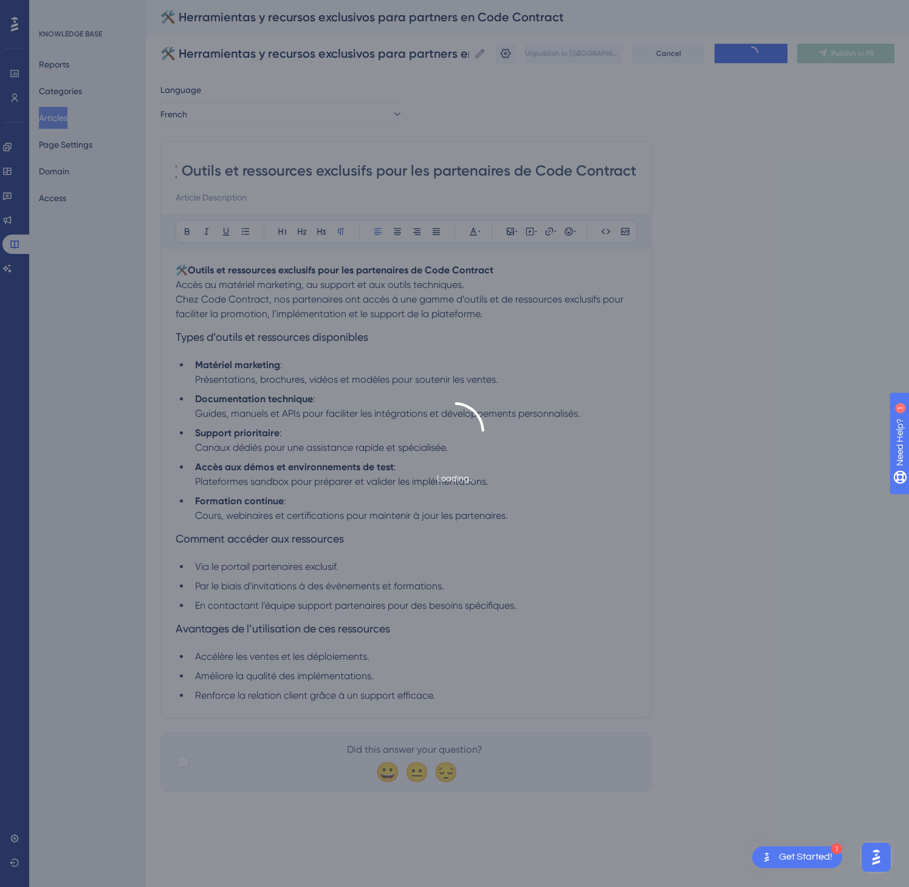
scroll to position [0, 0]
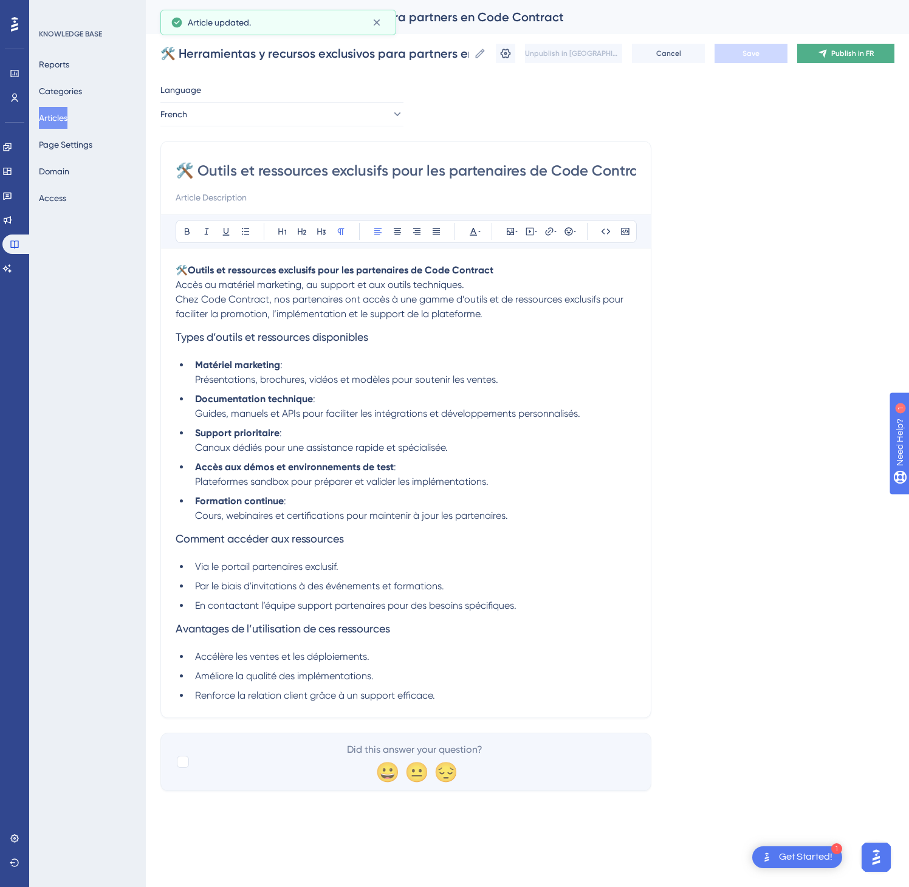
click at [844, 52] on span "Publish in FR" at bounding box center [852, 54] width 43 height 10
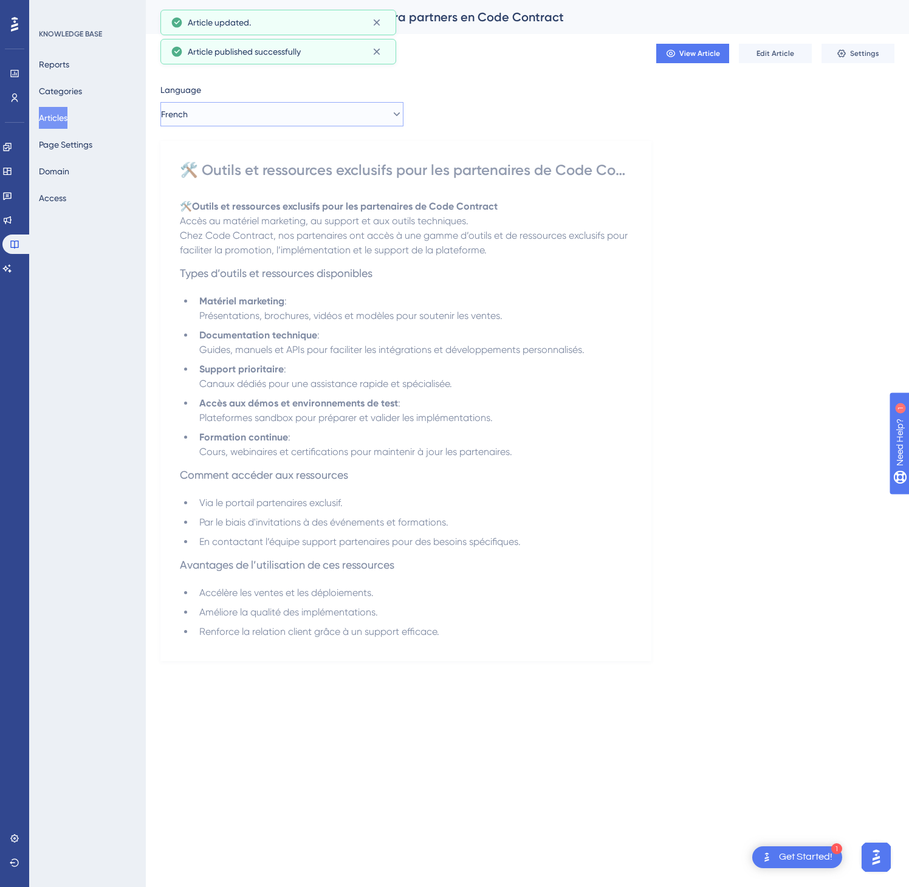
click at [323, 109] on button "French" at bounding box center [281, 114] width 243 height 24
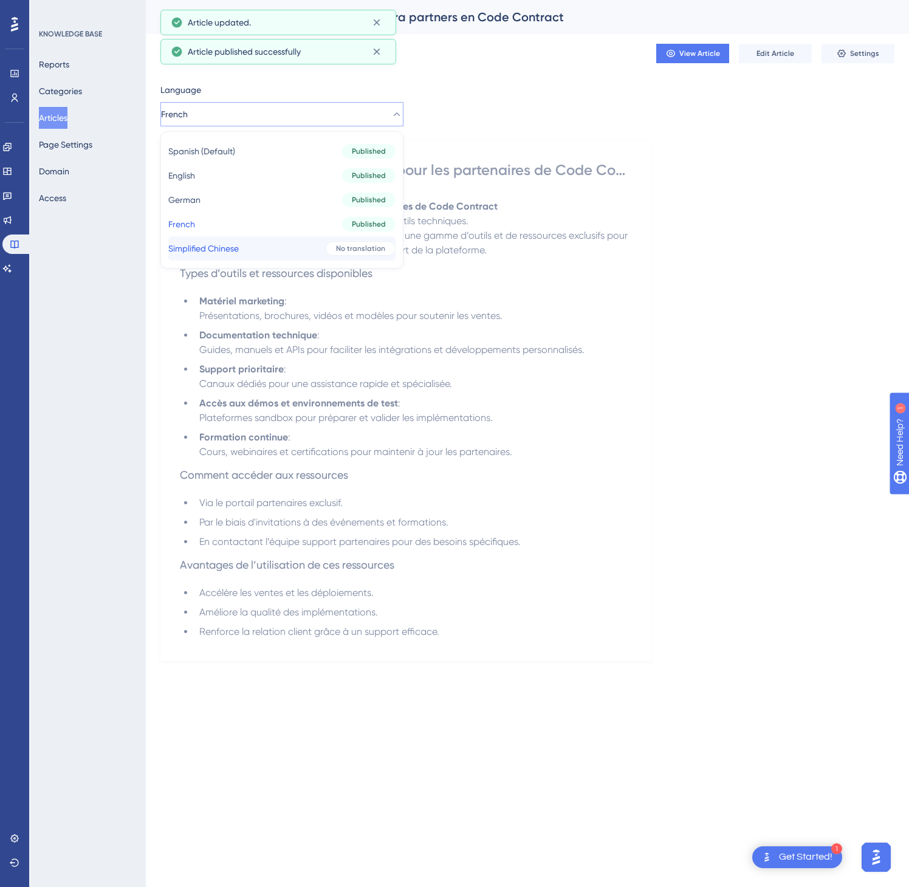
click at [306, 246] on button "Simplified Chinese Simplified Chinese No translation" at bounding box center [281, 248] width 227 height 24
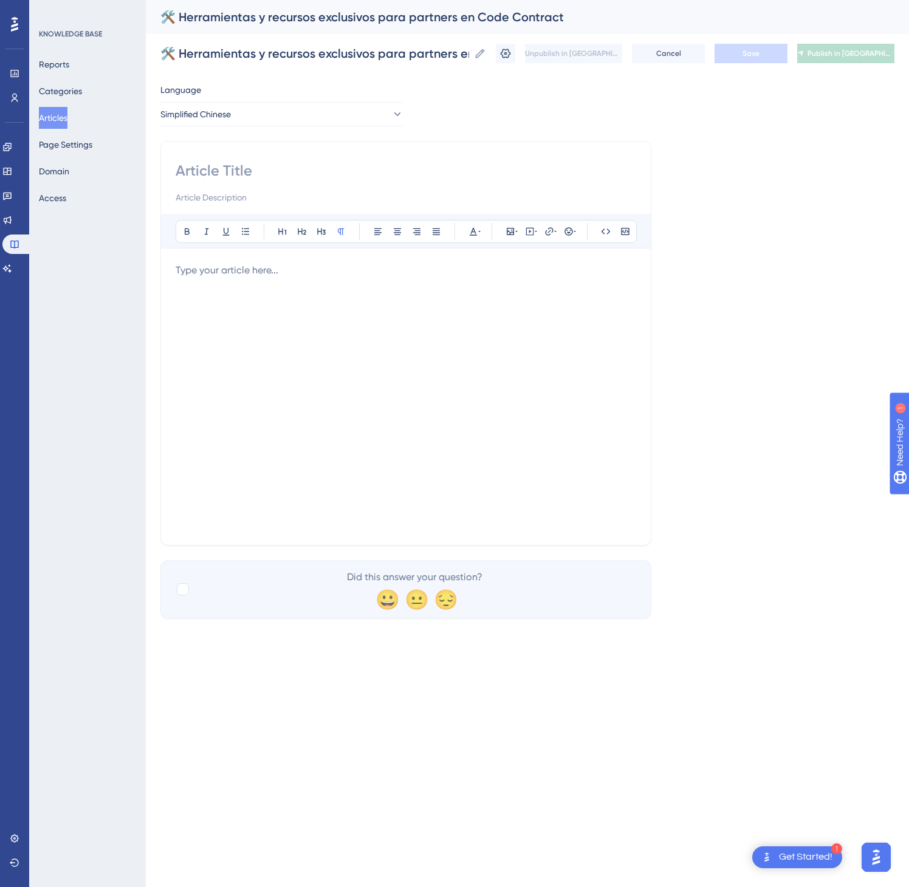
click at [336, 488] on div at bounding box center [406, 396] width 461 height 267
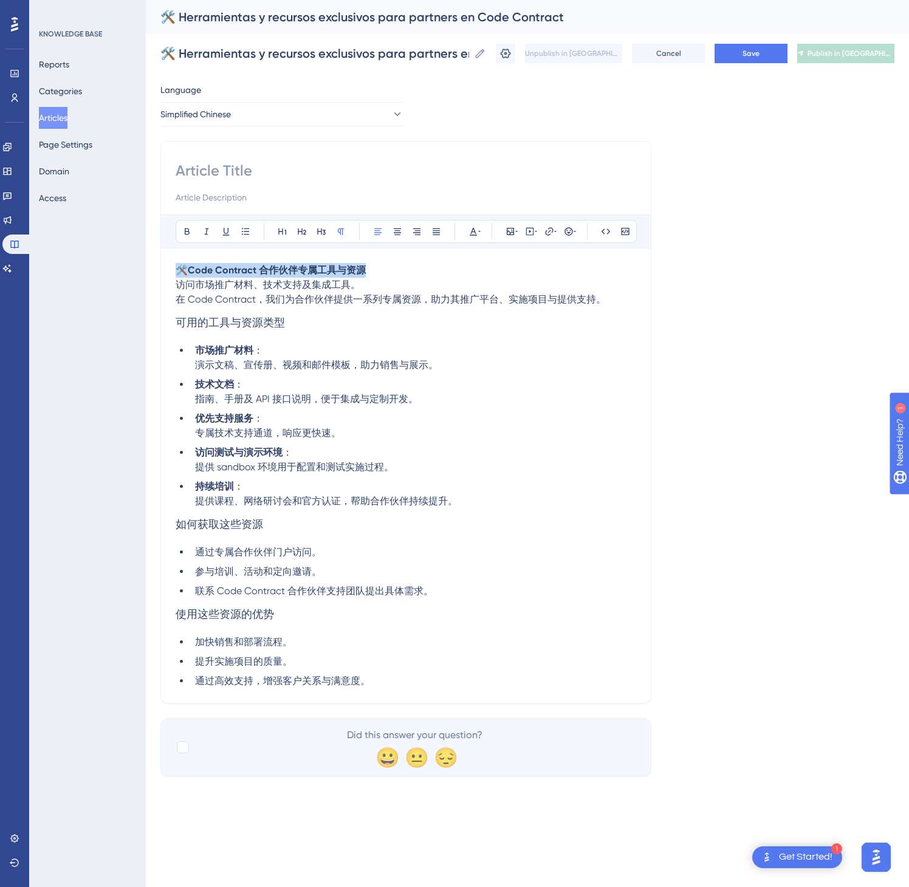
drag, startPoint x: 369, startPoint y: 277, endPoint x: 137, endPoint y: 280, distance: 232.8
click at [0, 0] on div "Performance Users Engagement Widgets Feedback Product Updates Knowledge Base AI…" at bounding box center [0, 0] width 0 height 0
copy p "🛠️ Code Contract 合作伙伴专属工具与资源"
click at [278, 183] on div at bounding box center [406, 183] width 461 height 44
click at [276, 174] on input at bounding box center [406, 170] width 461 height 19
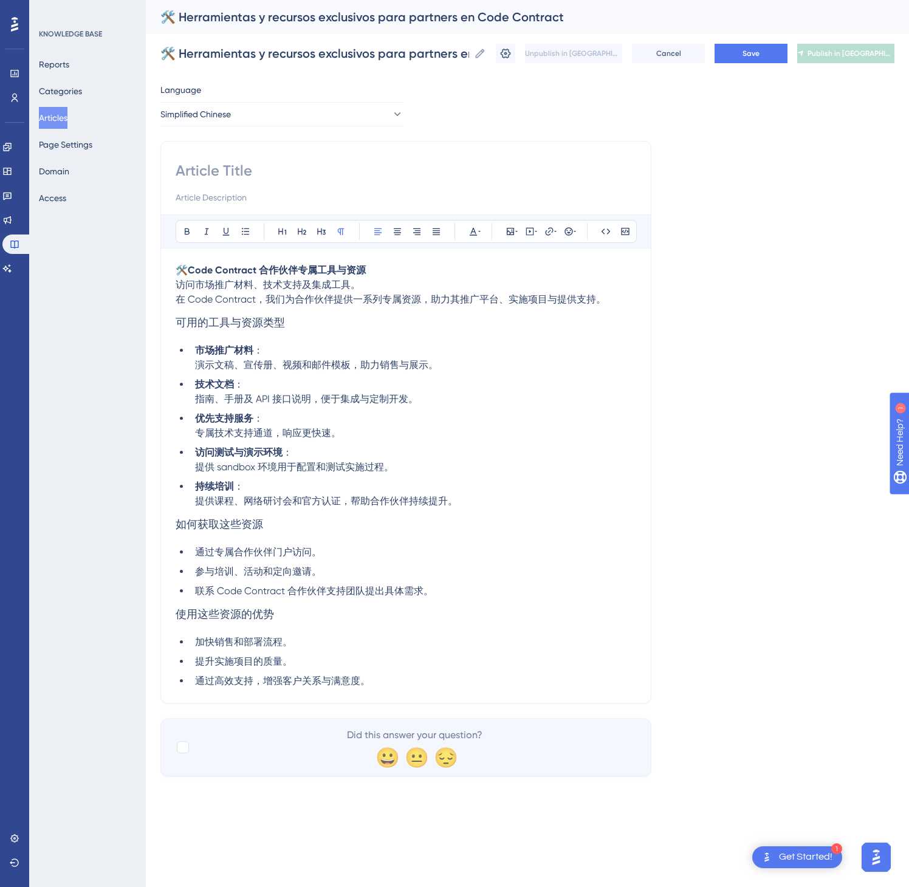
paste input "🛠️ Code Contract 合作伙伴专属工具与资源"
type input "🛠️ Code Contract 合作伙伴专属工具与资源"
click at [732, 50] on button "Save" at bounding box center [751, 53] width 73 height 19
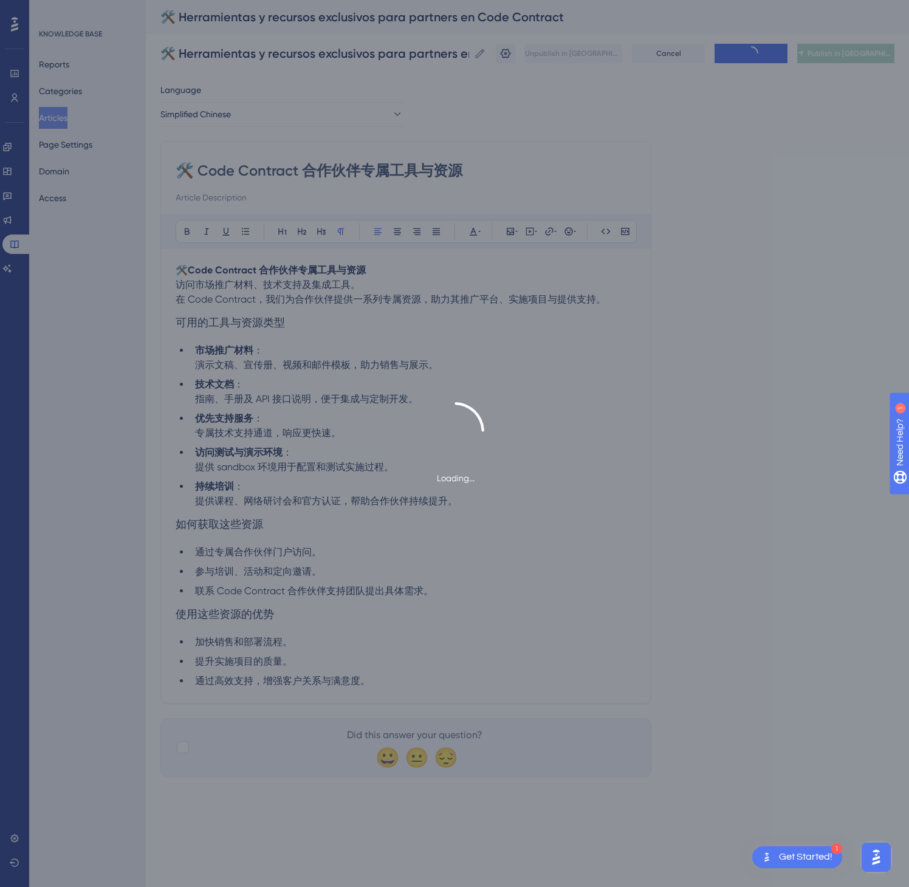
click at [853, 50] on div "Loading..." at bounding box center [454, 443] width 909 height 887
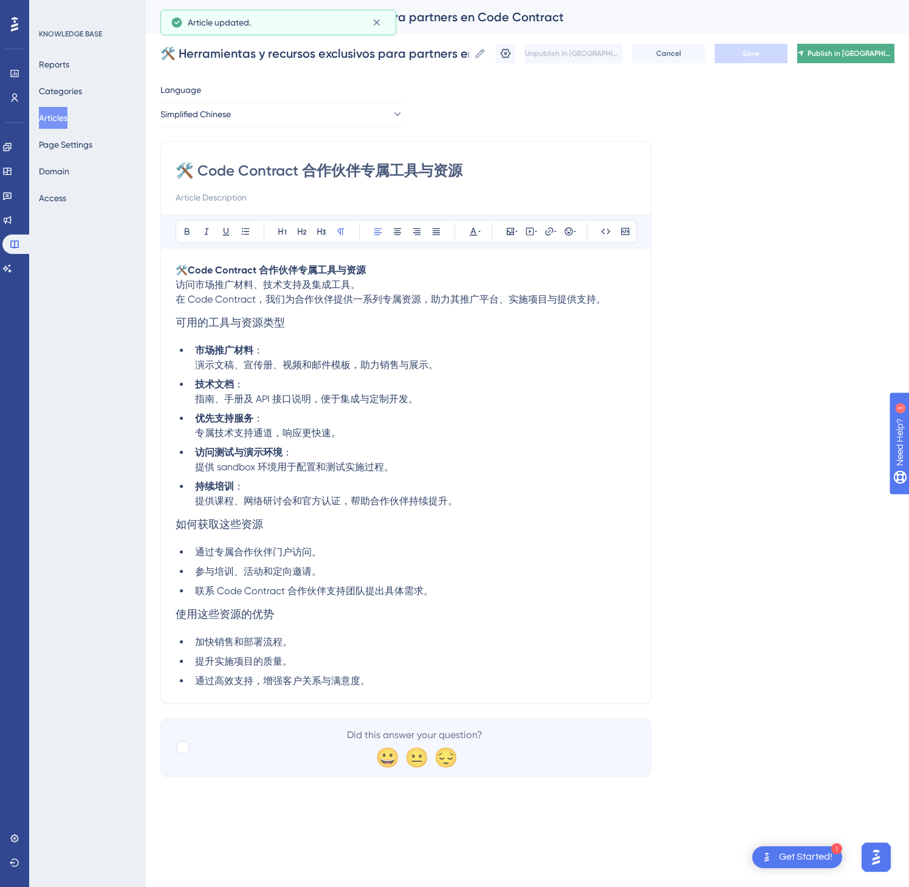
click at [856, 52] on span "Publish in [GEOGRAPHIC_DATA]-CN" at bounding box center [851, 54] width 87 height 10
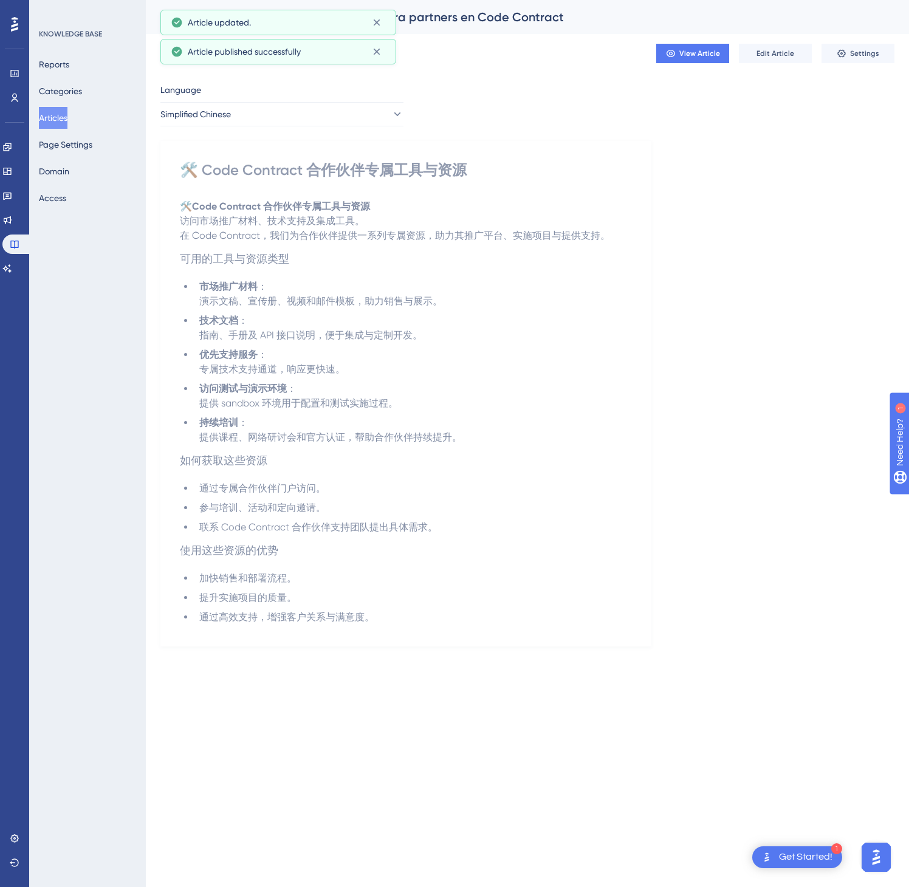
click at [50, 115] on button "Articles" at bounding box center [53, 118] width 29 height 22
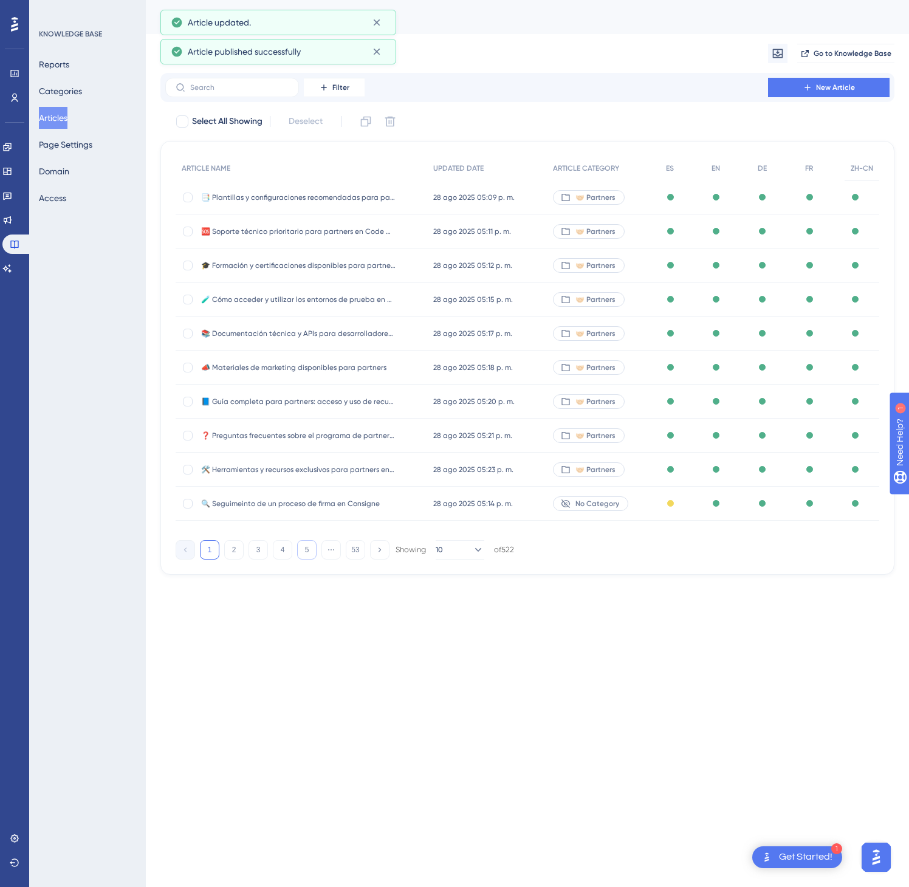
click at [311, 541] on button "5" at bounding box center [306, 549] width 19 height 19
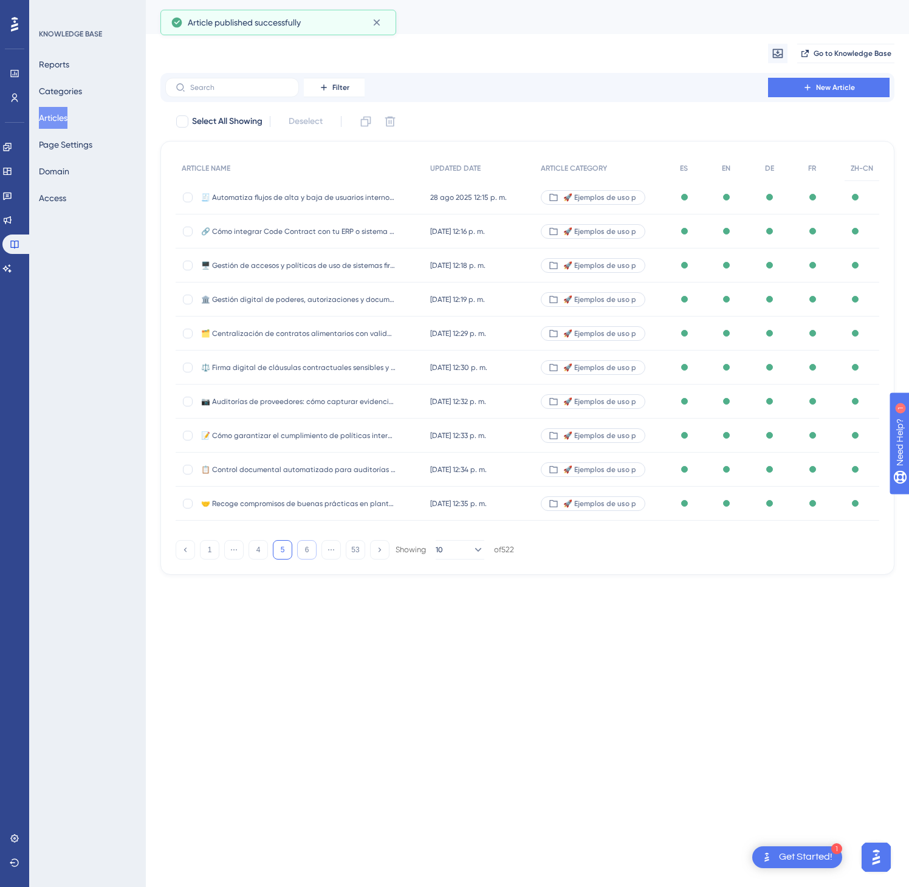
click at [309, 546] on button "6" at bounding box center [306, 549] width 19 height 19
click at [309, 546] on button "8" at bounding box center [306, 549] width 19 height 19
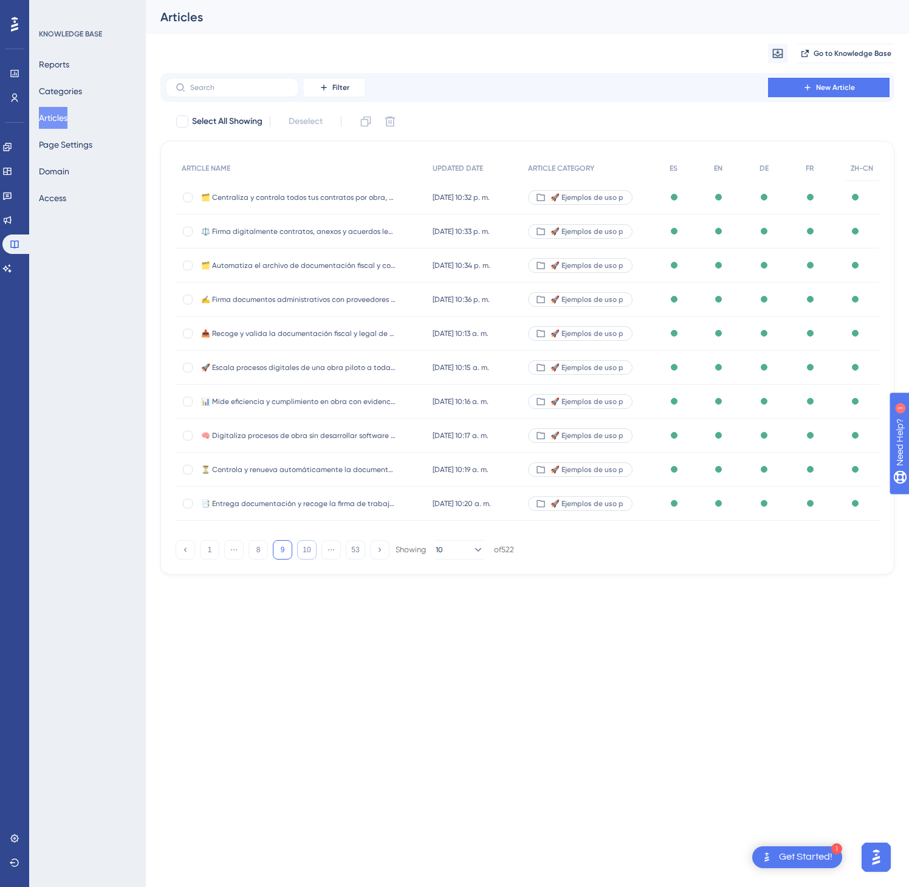
click at [309, 546] on button "10" at bounding box center [306, 549] width 19 height 19
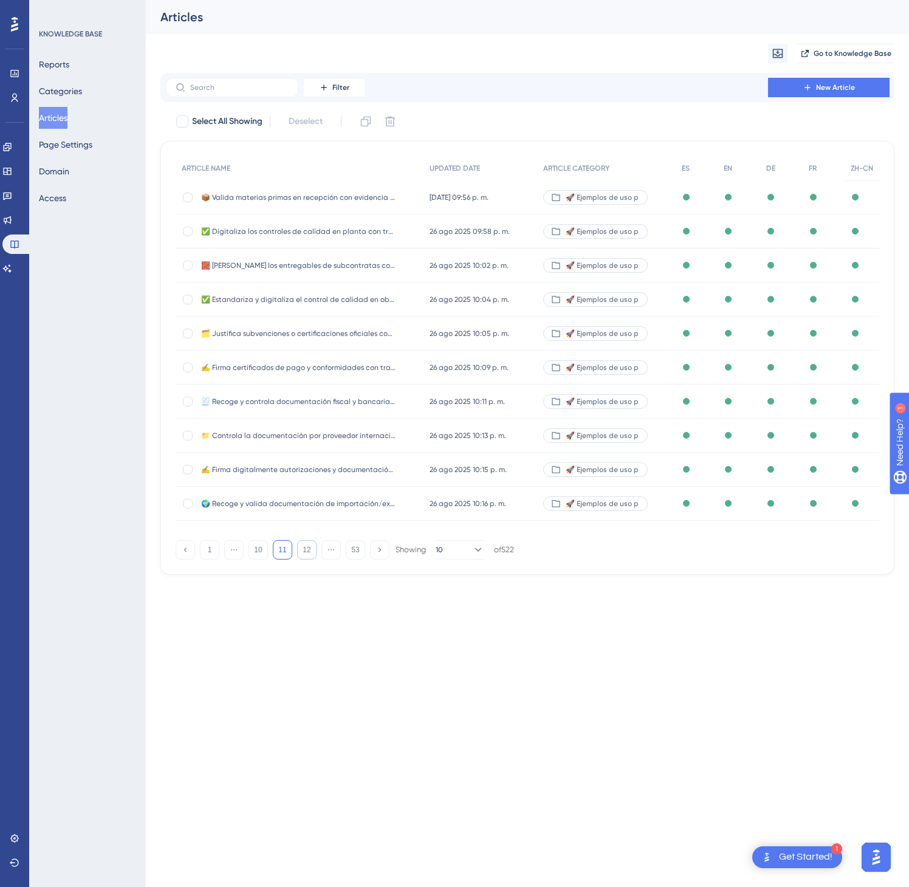
click at [309, 546] on button "12" at bounding box center [306, 549] width 19 height 19
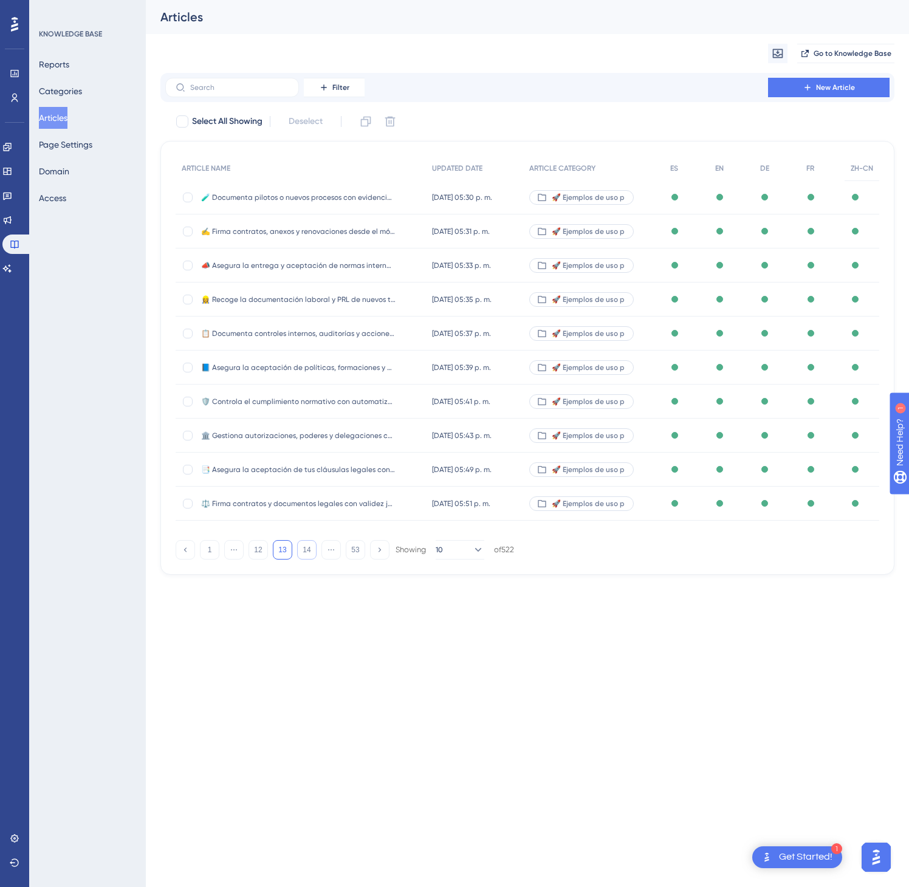
click at [309, 546] on button "14" at bounding box center [306, 549] width 19 height 19
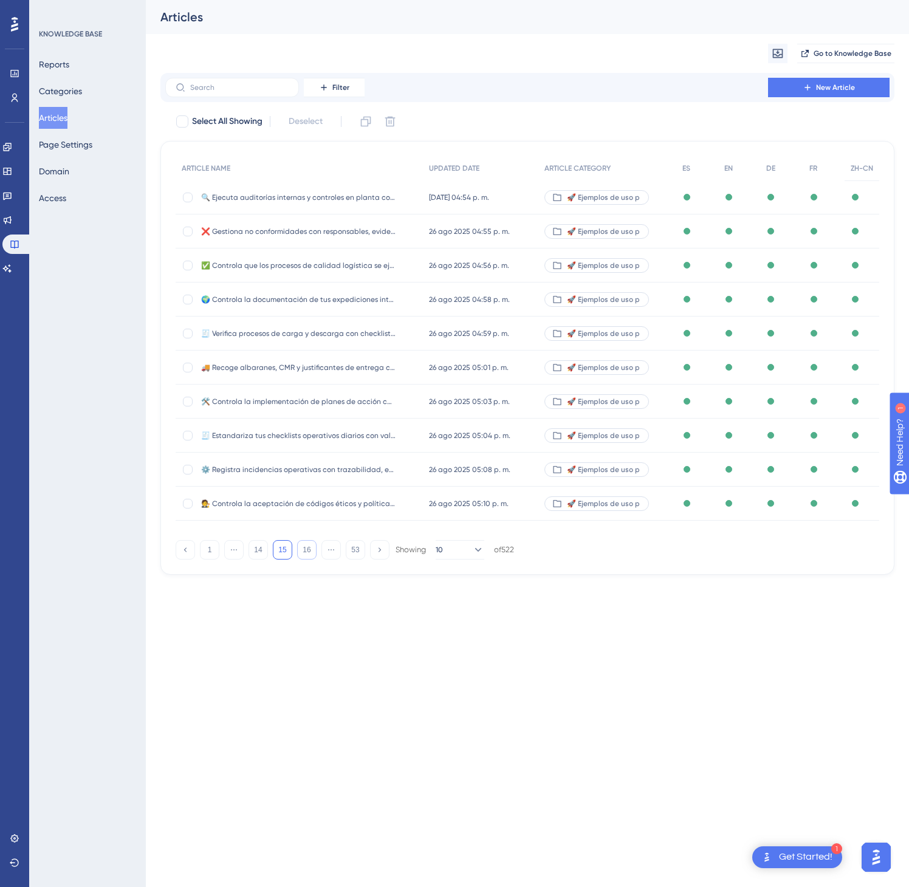
click at [309, 546] on button "16" at bounding box center [306, 549] width 19 height 19
click at [309, 546] on button "18" at bounding box center [306, 549] width 19 height 19
click at [309, 546] on button "20" at bounding box center [306, 549] width 19 height 19
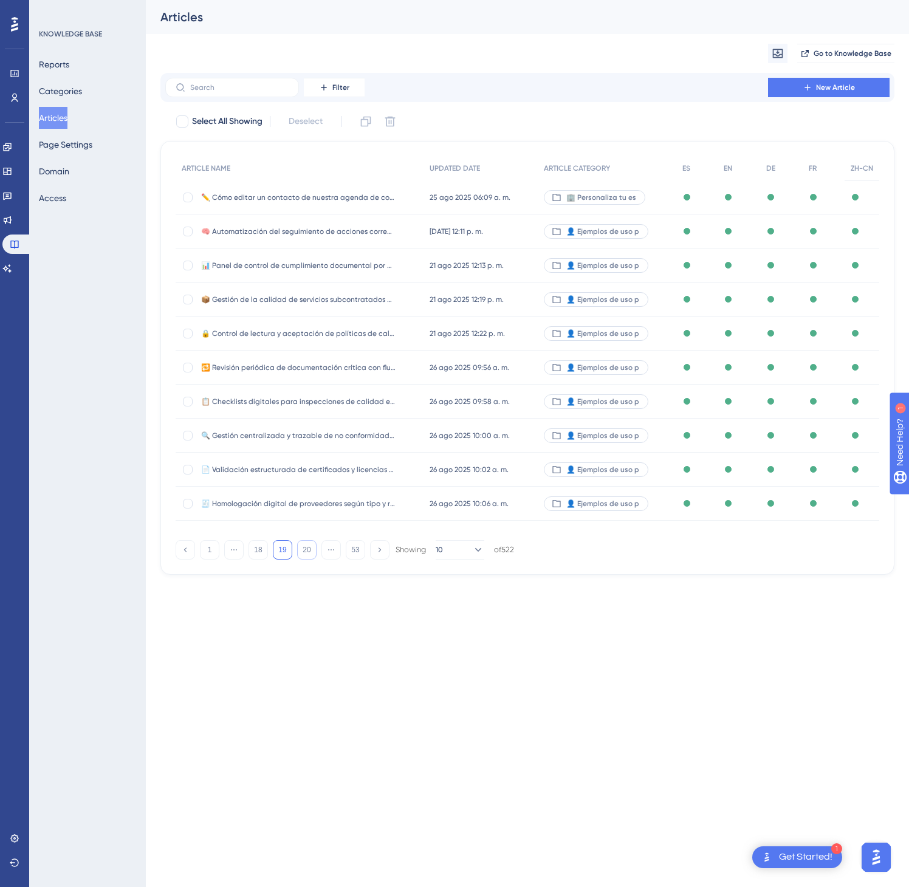
click at [309, 546] on button "20" at bounding box center [306, 549] width 19 height 19
click at [309, 546] on button "23" at bounding box center [306, 549] width 19 height 19
click at [309, 546] on button "24" at bounding box center [306, 549] width 19 height 19
click at [309, 546] on button "25" at bounding box center [306, 549] width 19 height 19
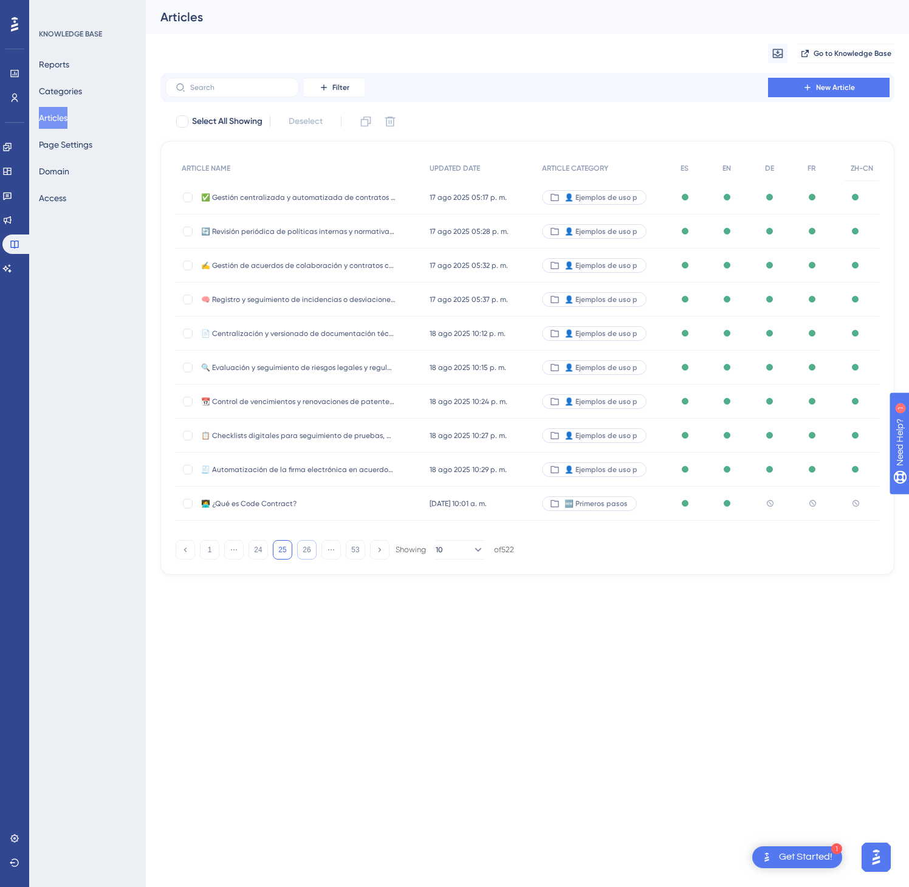
click at [309, 546] on button "26" at bounding box center [306, 549] width 19 height 19
click at [309, 546] on button "27" at bounding box center [306, 549] width 19 height 19
click at [309, 546] on button "28" at bounding box center [306, 549] width 19 height 19
click at [309, 546] on button "29" at bounding box center [306, 549] width 19 height 19
click at [309, 546] on button "30" at bounding box center [306, 549] width 19 height 19
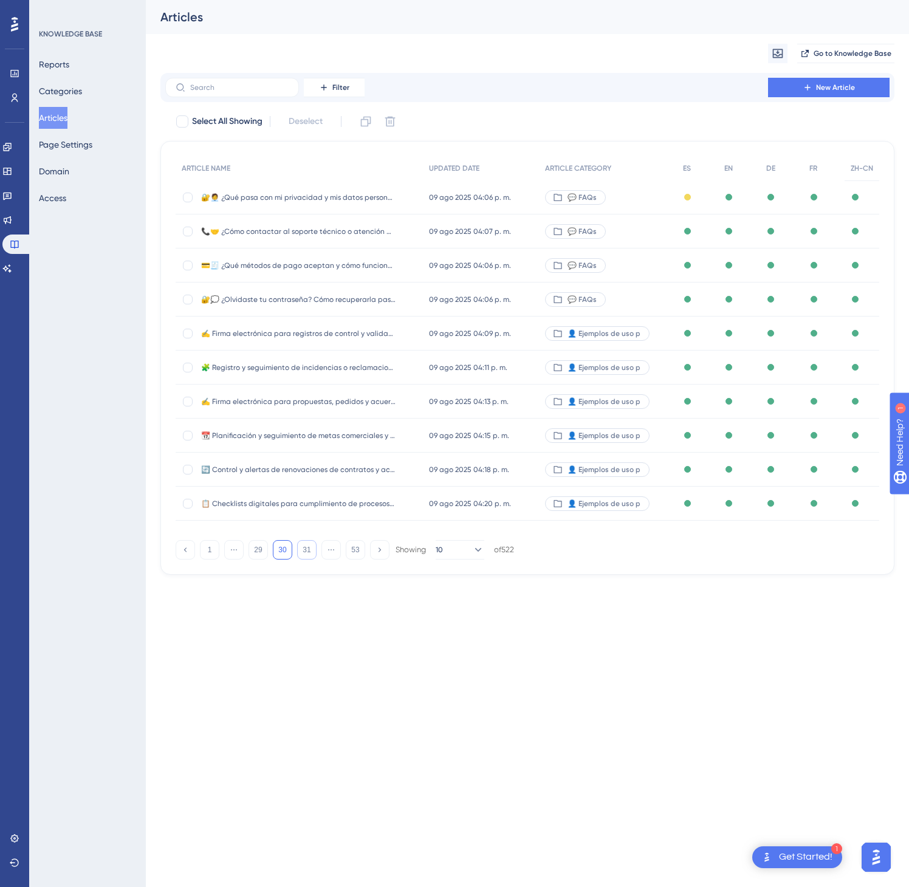
click at [307, 546] on button "31" at bounding box center [306, 549] width 19 height 19
click at [307, 546] on button "32" at bounding box center [306, 549] width 19 height 19
click at [307, 546] on button "33" at bounding box center [306, 549] width 19 height 19
click at [307, 546] on button "34" at bounding box center [306, 549] width 19 height 19
click at [307, 546] on button "35" at bounding box center [306, 549] width 19 height 19
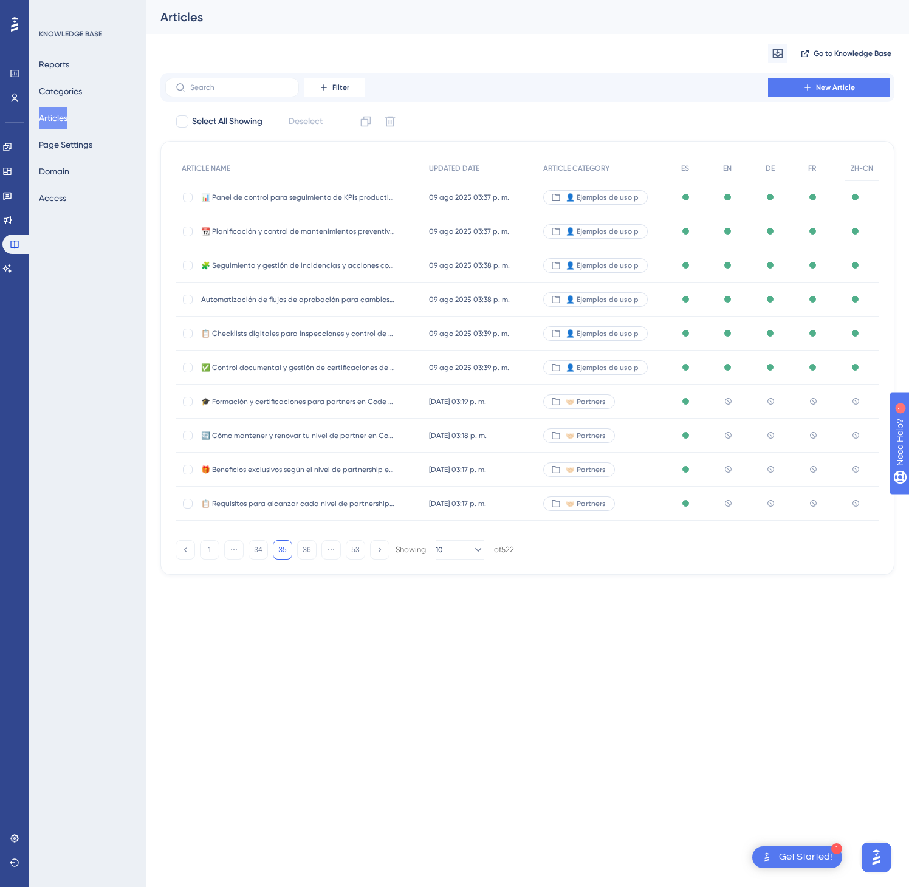
click at [636, 405] on div "🤝🏻 Partners" at bounding box center [606, 402] width 138 height 34
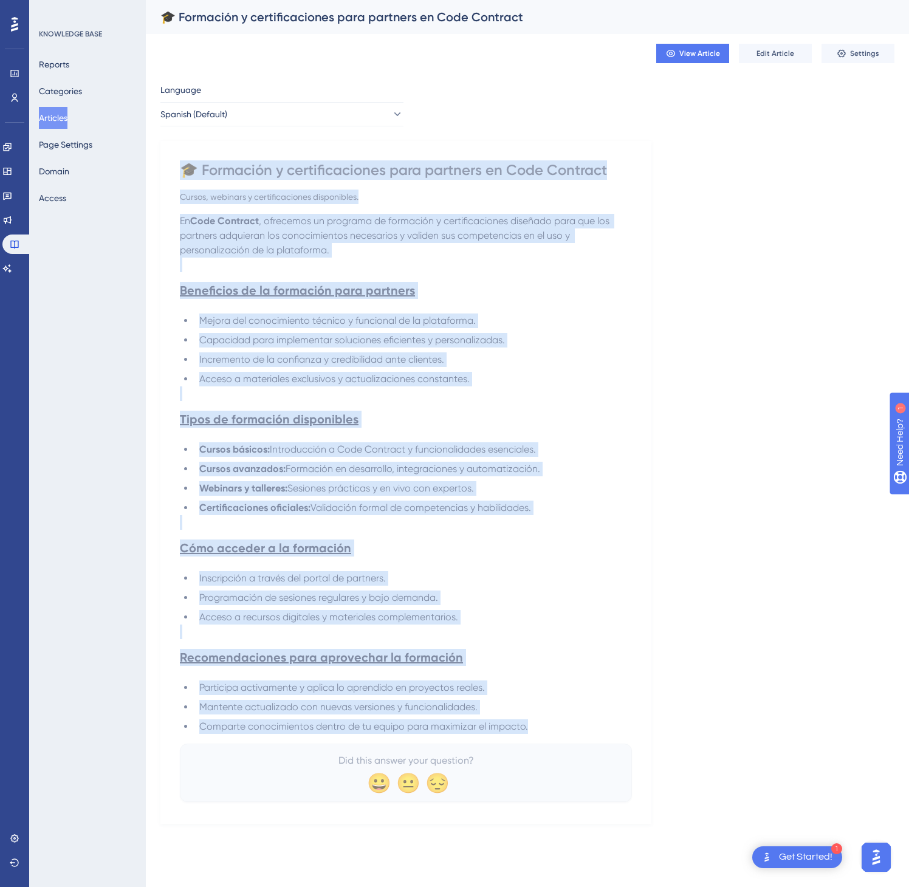
drag, startPoint x: 185, startPoint y: 167, endPoint x: 556, endPoint y: 728, distance: 672.9
click at [556, 728] on div "🎓 Formación y certificaciones para partners en Code Contract Cursos, webinars y…" at bounding box center [406, 481] width 452 height 642
copy div "🎓 Loremipsu d sitametconsecte adip elitsedd ei Temp Incididu Utlabo, etdolore m…"
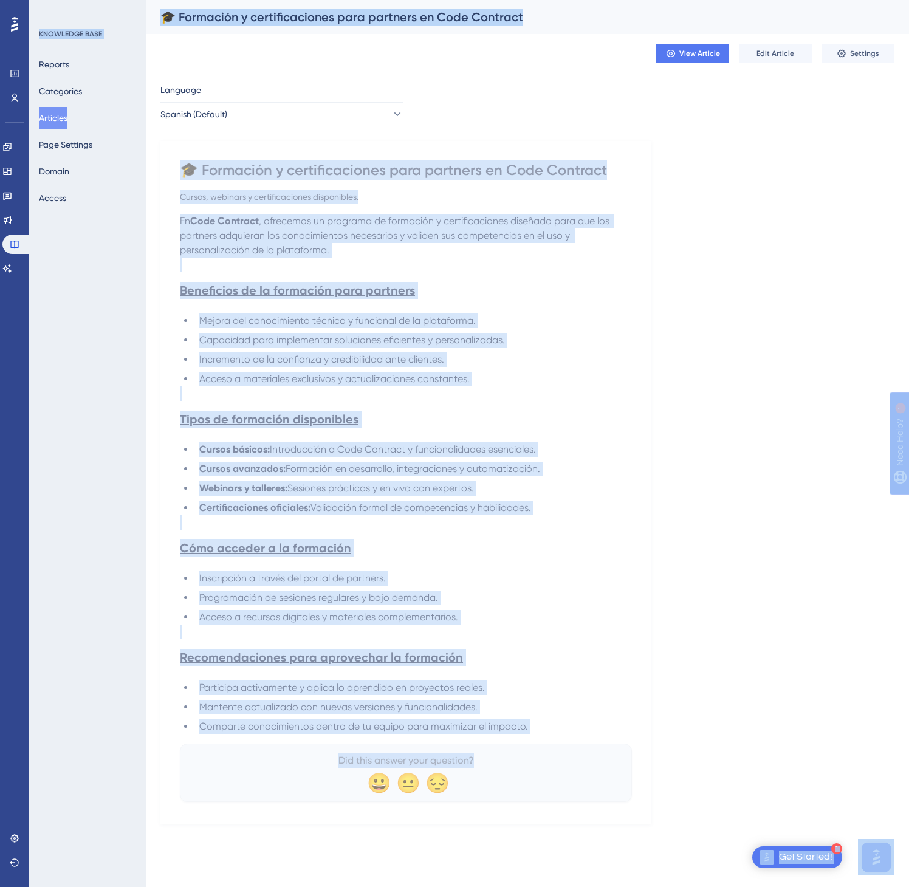
drag, startPoint x: 1178, startPoint y: 835, endPoint x: 1332, endPoint y: 881, distance: 160.5
click at [909, 0] on html "1 Get Started! Performance Users Engagement Widgets Feedback Product Updates Kn…" at bounding box center [454, 0] width 909 height 0
click at [613, 734] on li "Comparte conocimientos dentro de tu equipo para maximizar el impacto." at bounding box center [413, 727] width 438 height 15
click at [550, 709] on li "Mantente actualizado con nuevas versiones y funcionalidades." at bounding box center [413, 707] width 438 height 15
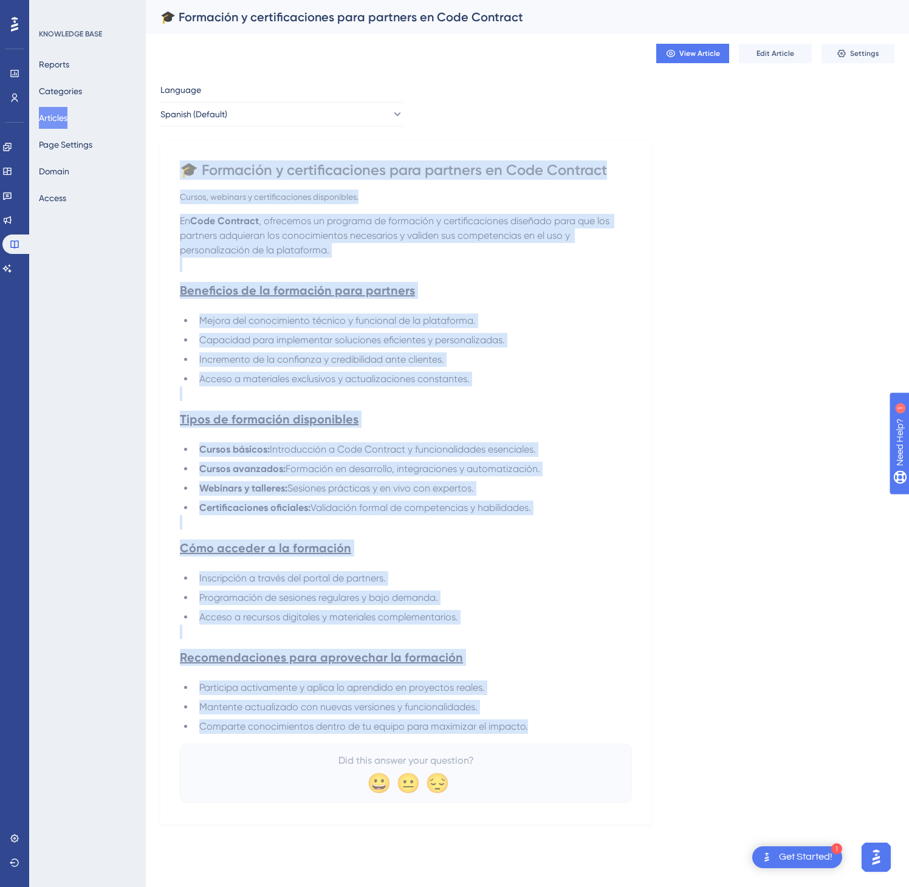
drag, startPoint x: 549, startPoint y: 732, endPoint x: 188, endPoint y: 171, distance: 667.0
click at [188, 171] on div "🎓 Formación y certificaciones para partners en Code Contract Cursos, webinars y…" at bounding box center [406, 481] width 452 height 642
copy div "🎓 Loremipsu d sitametconsecte adip elitsedd ei Temp Incididu Utlabo, etdolore m…"
click at [391, 117] on icon at bounding box center [397, 114] width 12 height 12
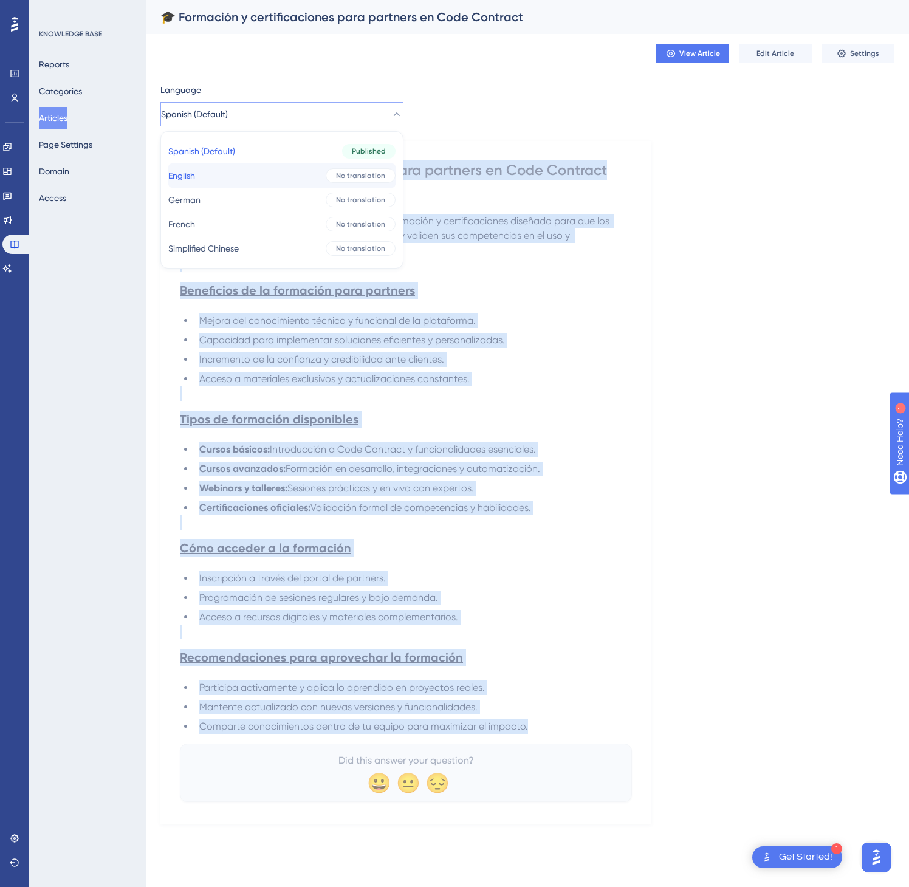
click at [352, 181] on div "No translation" at bounding box center [361, 175] width 70 height 15
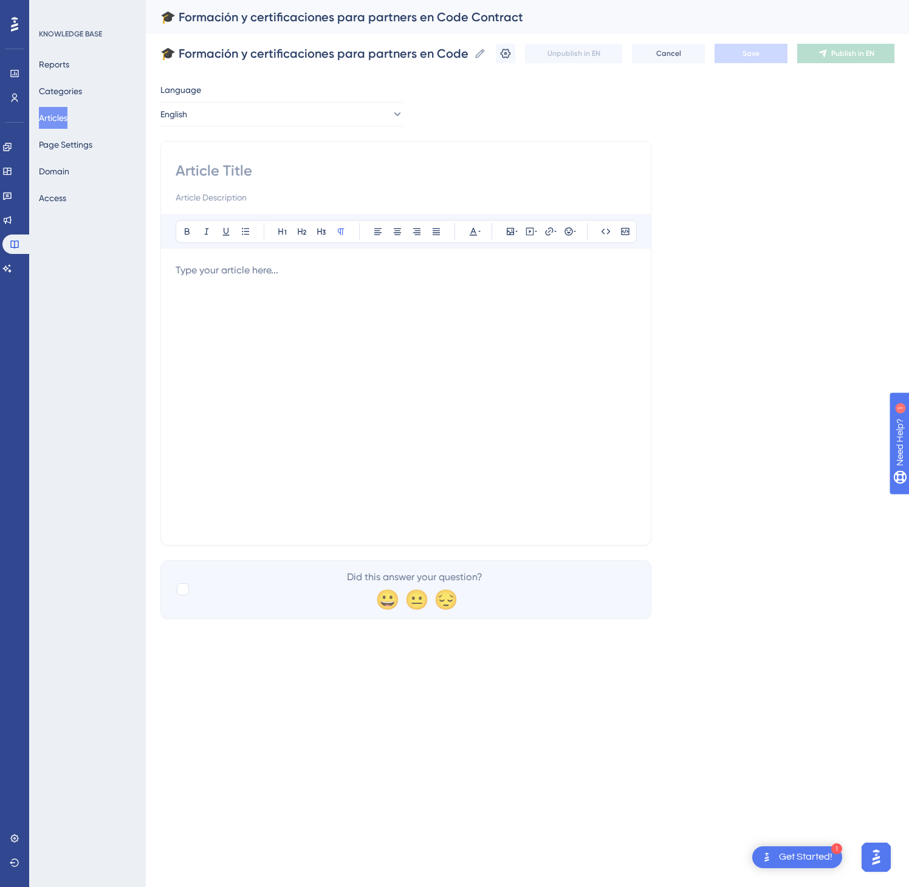
click at [314, 332] on div at bounding box center [406, 396] width 461 height 267
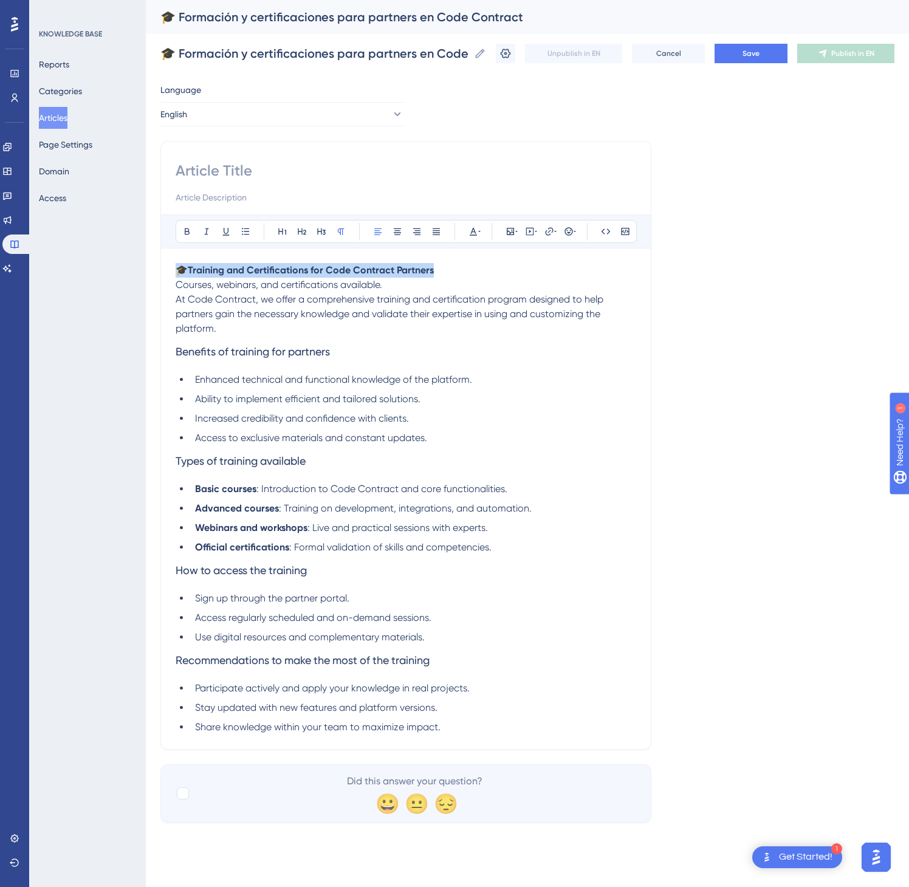
drag, startPoint x: 501, startPoint y: 271, endPoint x: 175, endPoint y: 269, distance: 325.7
click at [175, 269] on div "Bold Italic Underline Bullet Point Heading 1 Heading 2 Heading 3 Normal Align L…" at bounding box center [405, 445] width 491 height 609
copy p "🎓 Training and Certifications for Code Contract Partners"
click at [243, 165] on input at bounding box center [406, 170] width 461 height 19
paste input "🎓 Training and Certifications for Code Contract Partners"
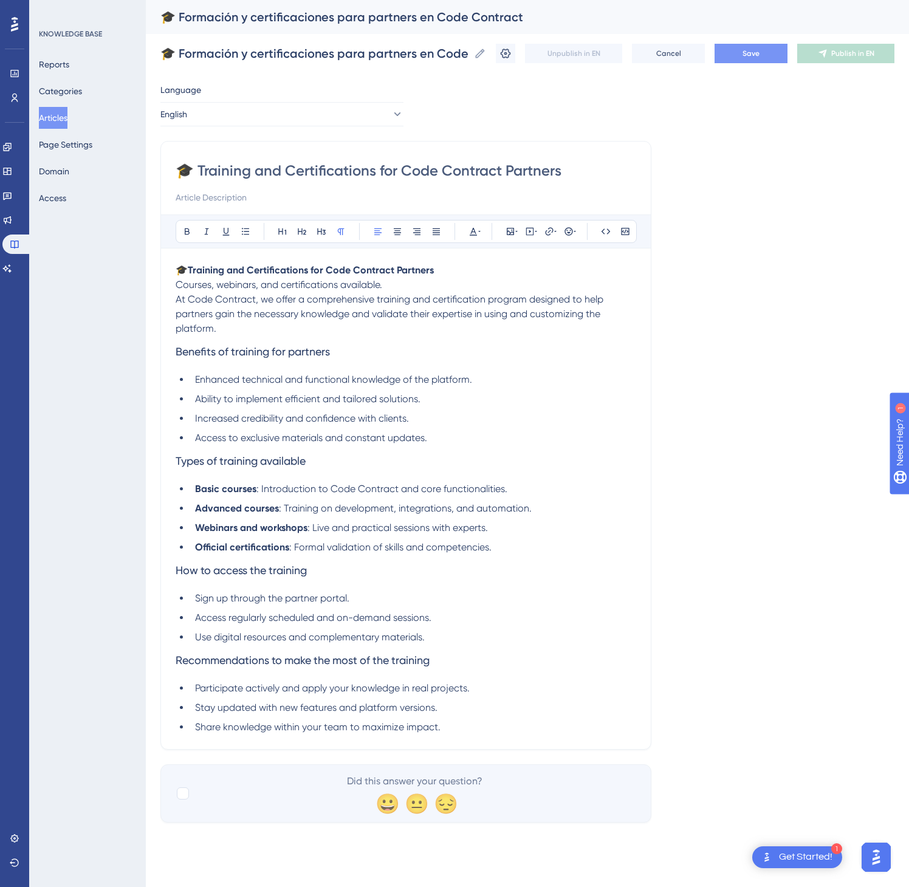
type input "🎓 Training and Certifications for Code Contract Partners"
click at [751, 52] on span "Save" at bounding box center [751, 54] width 17 height 10
click at [856, 45] on button "Publish in EN" at bounding box center [845, 53] width 97 height 19
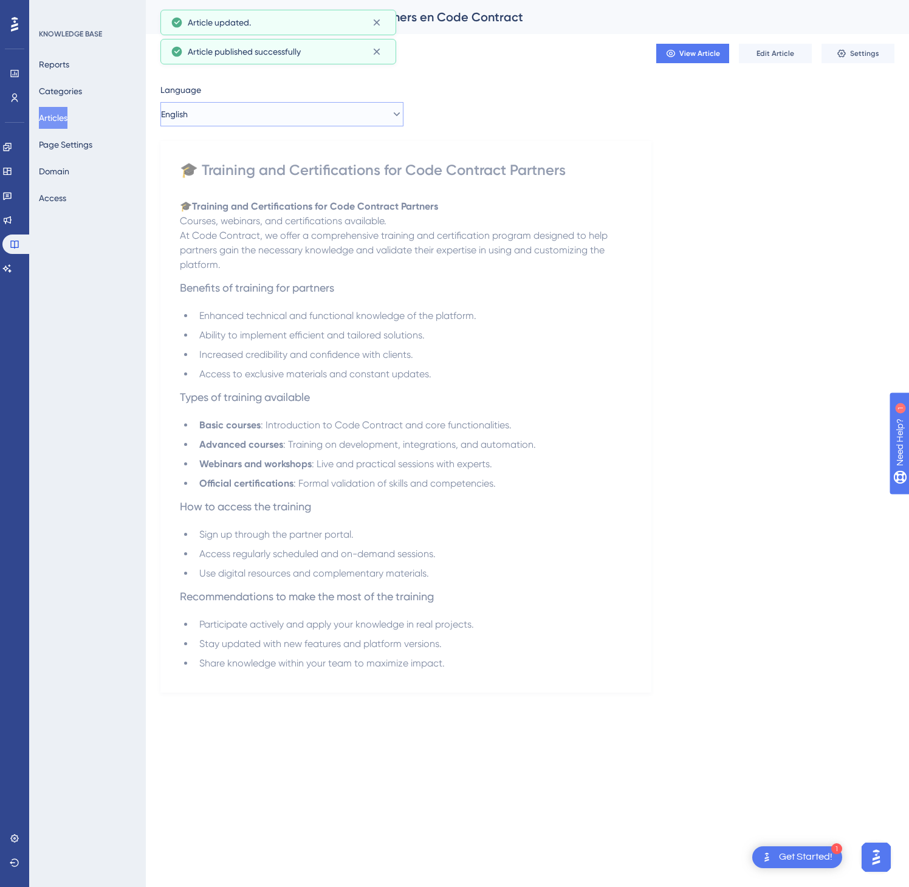
click at [300, 119] on button "English" at bounding box center [281, 114] width 243 height 24
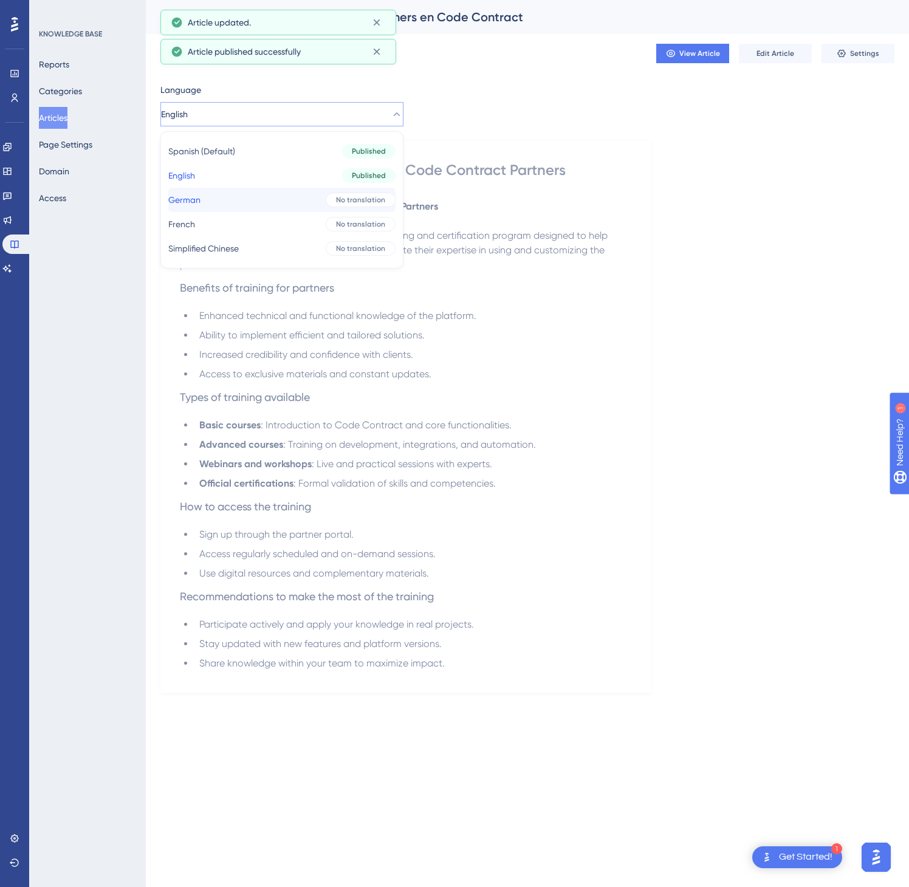
click at [273, 201] on button "German German No translation" at bounding box center [281, 200] width 227 height 24
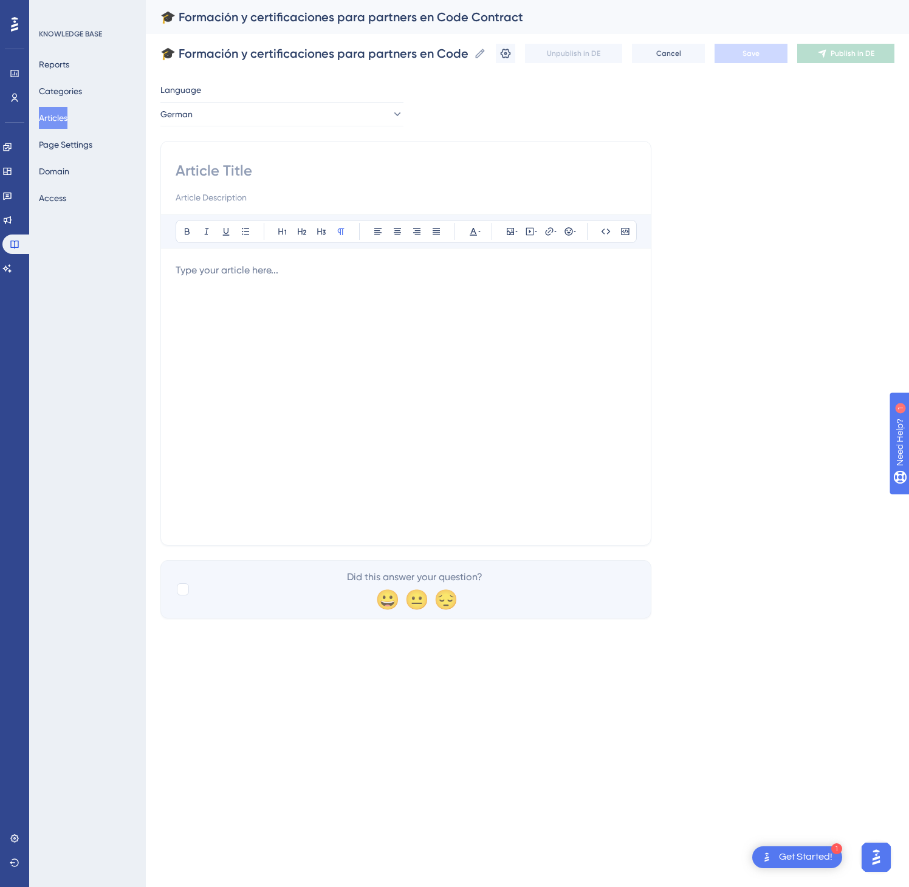
click at [295, 271] on p at bounding box center [406, 270] width 461 height 15
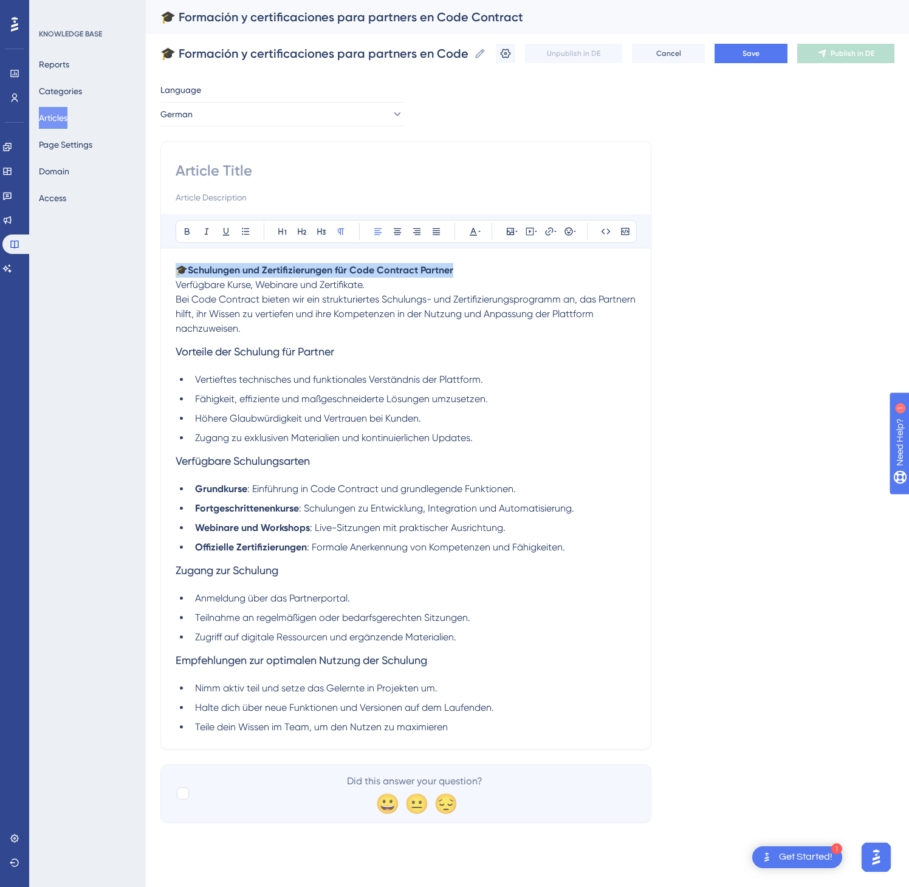
drag, startPoint x: 391, startPoint y: 266, endPoint x: 174, endPoint y: 259, distance: 217.1
click at [174, 259] on div "Bold Italic Underline Bullet Point Heading 1 Heading 2 Heading 3 Normal Align L…" at bounding box center [405, 445] width 491 height 609
copy p "🎓 Schulungen und Zertifizierungen für Code Contract Partner"
click at [240, 171] on input at bounding box center [406, 170] width 461 height 19
paste input "🎓 Schulungen und Zertifizierungen für Code Contract Partner"
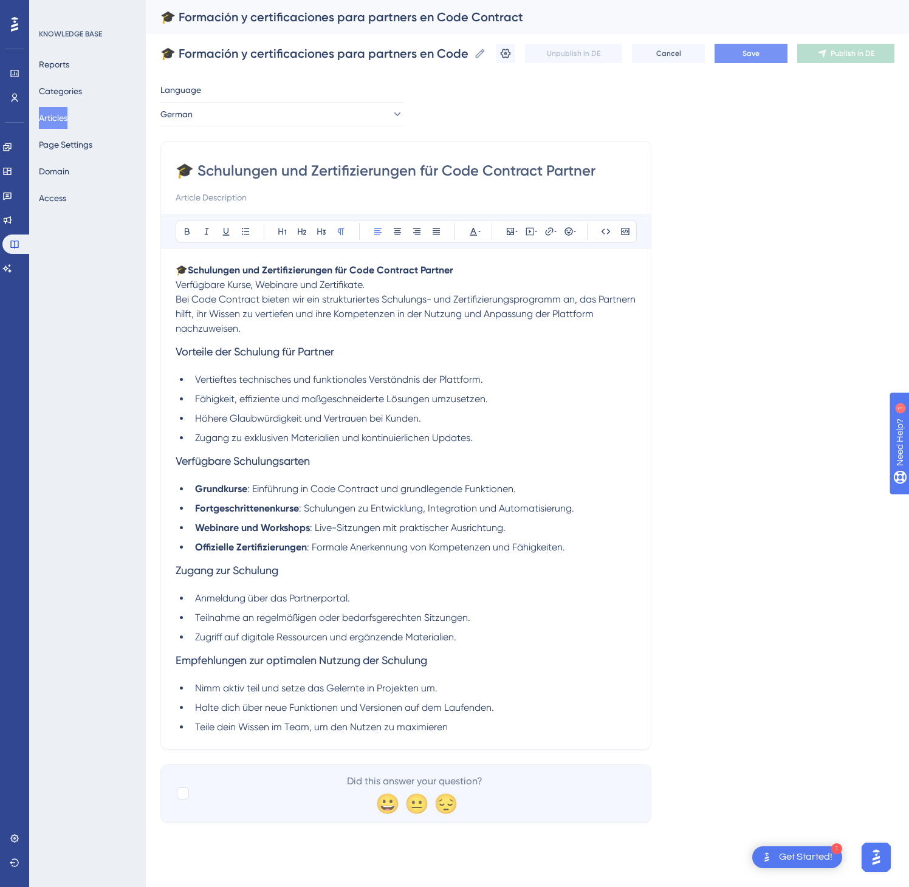
type input "🎓 Schulungen und Zertifizierungen für Code Contract Partner"
click at [778, 49] on button "Save" at bounding box center [751, 53] width 73 height 19
click at [846, 53] on span "Publish in DE" at bounding box center [853, 54] width 44 height 10
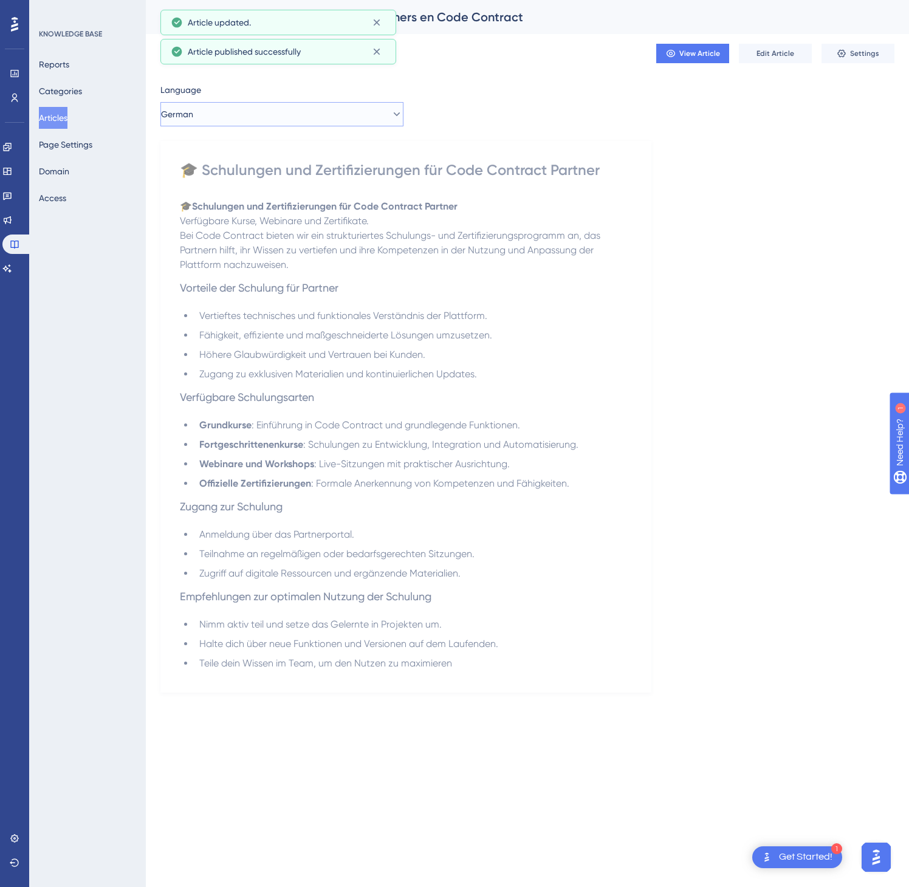
click at [349, 120] on button "German" at bounding box center [281, 114] width 243 height 24
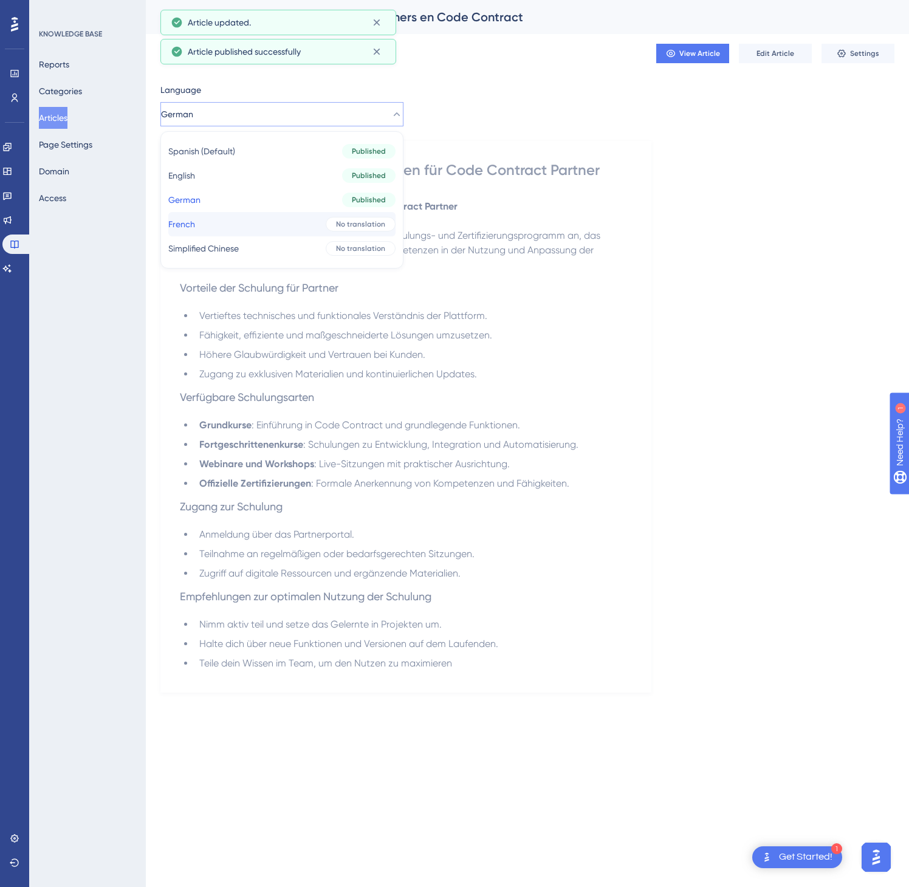
click at [308, 221] on button "French French No translation" at bounding box center [281, 224] width 227 height 24
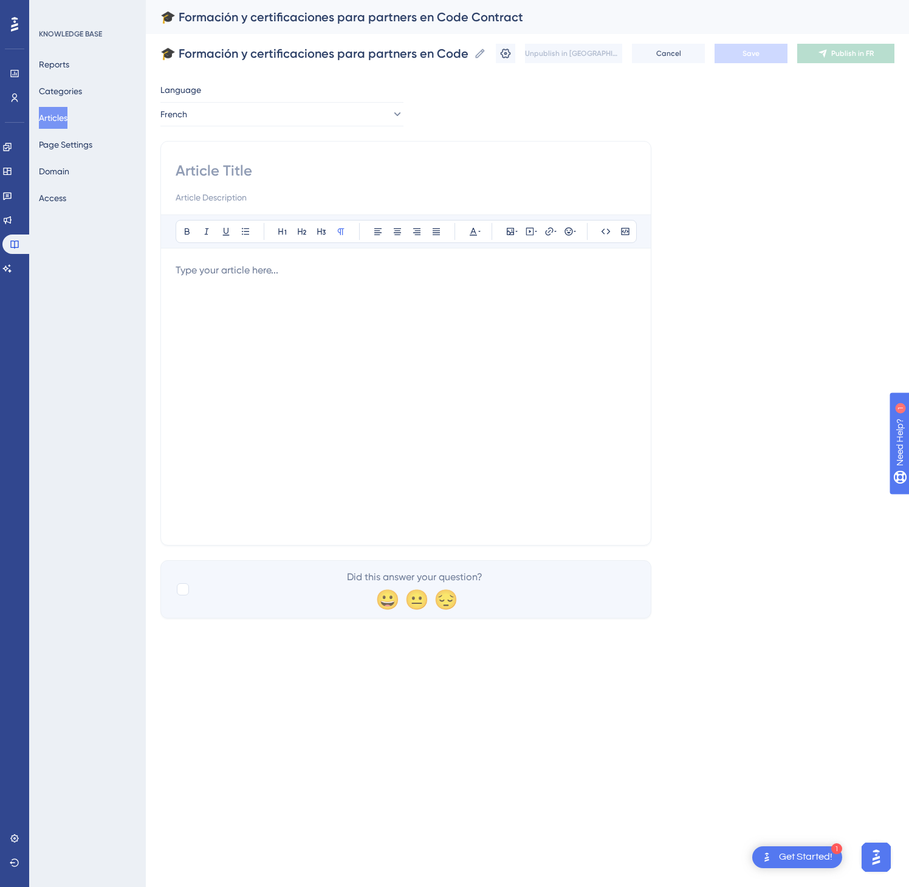
click at [374, 294] on div at bounding box center [406, 396] width 461 height 267
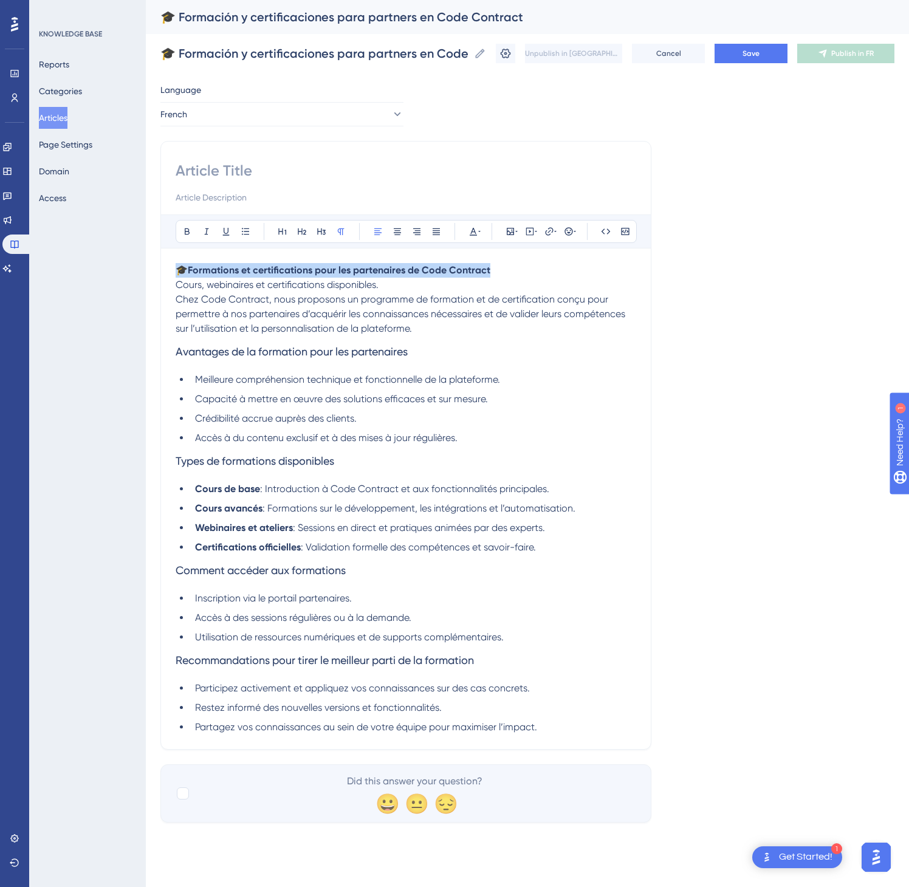
drag, startPoint x: 540, startPoint y: 273, endPoint x: 177, endPoint y: 255, distance: 362.7
click at [177, 255] on div "Bold Italic Underline Bullet Point Heading 1 Heading 2 Heading 3 Normal Align L…" at bounding box center [406, 475] width 461 height 520
copy p "🎓 Formations et certifications pour les partenaires de Code Contract"
click at [255, 165] on input at bounding box center [406, 170] width 461 height 19
paste input "🎓 Formations et certifications pour les partenaires de Code Contract"
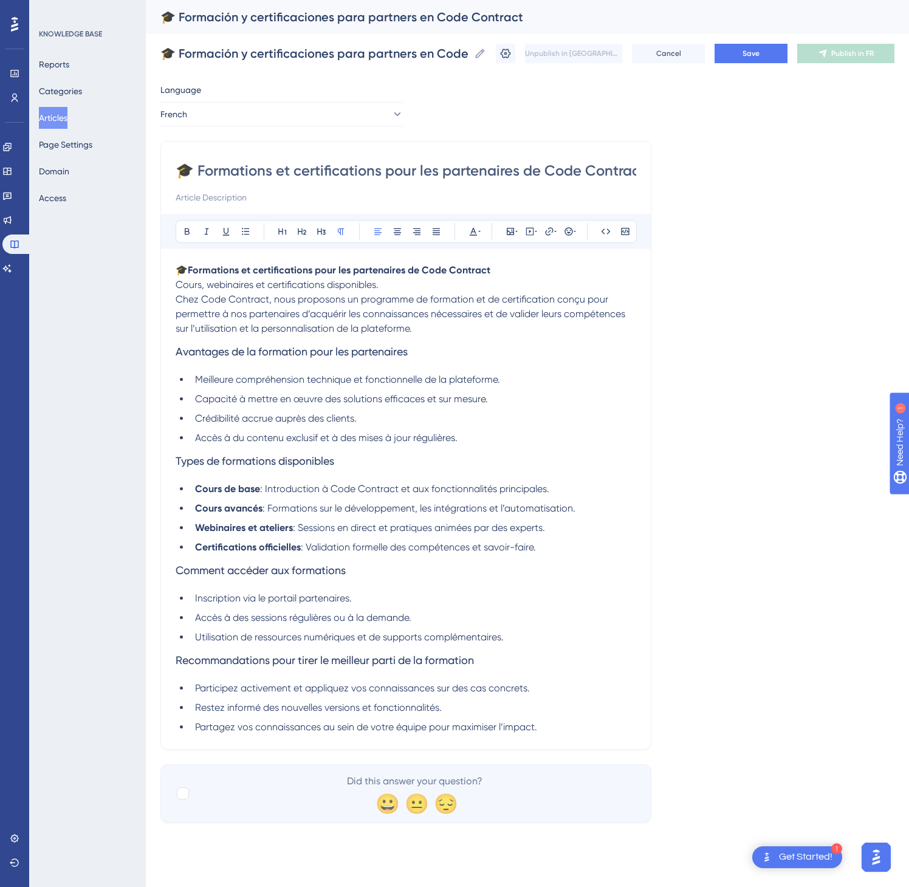
scroll to position [0, 12]
type input "🎓 Formations et certifications pour les partenaires de Code Contract"
click at [754, 52] on span "Save" at bounding box center [751, 54] width 17 height 10
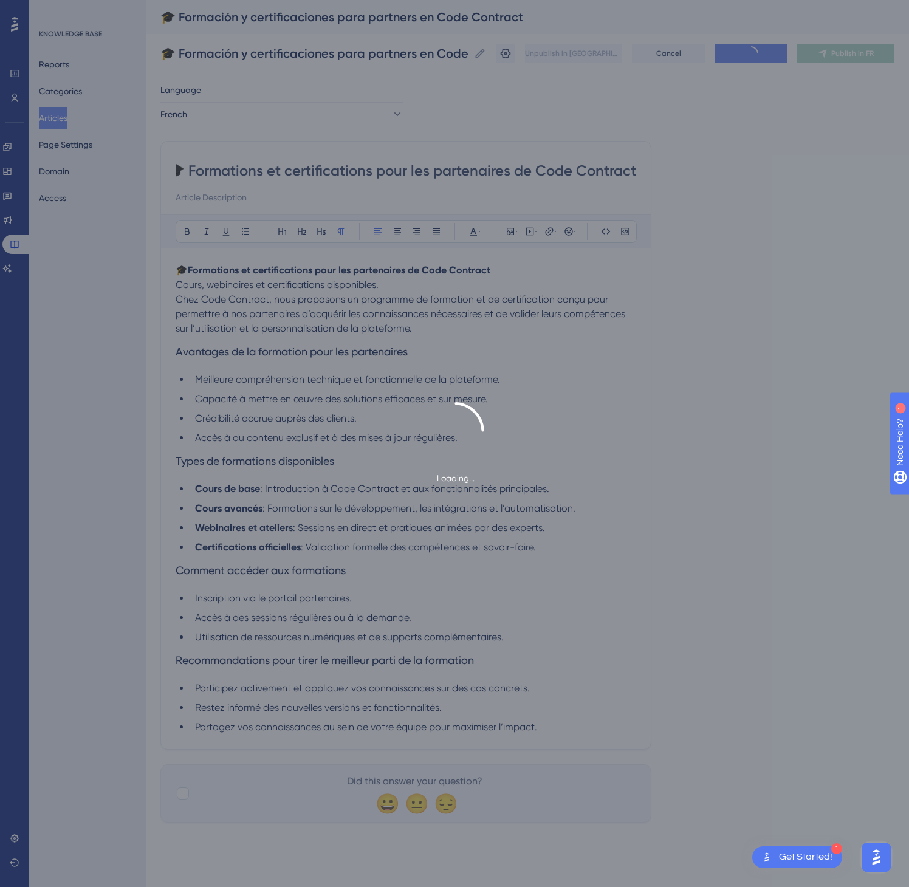
scroll to position [0, 0]
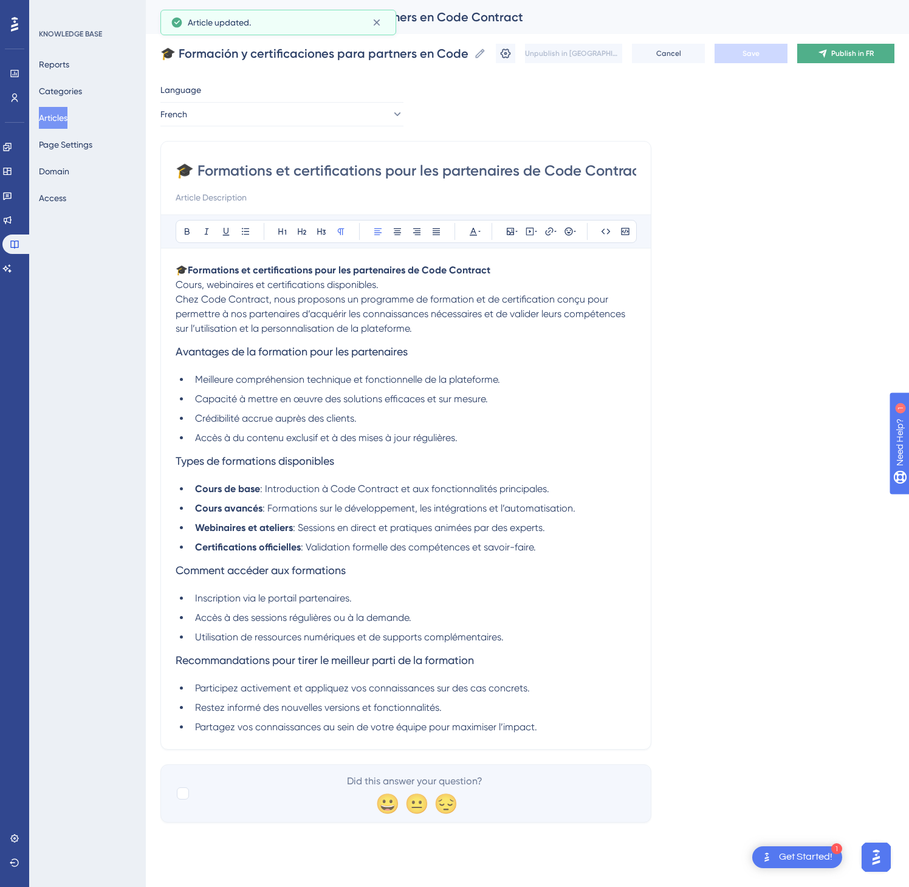
click at [853, 55] on span "Publish in FR" at bounding box center [852, 54] width 43 height 10
click at [318, 110] on button "French" at bounding box center [281, 114] width 243 height 24
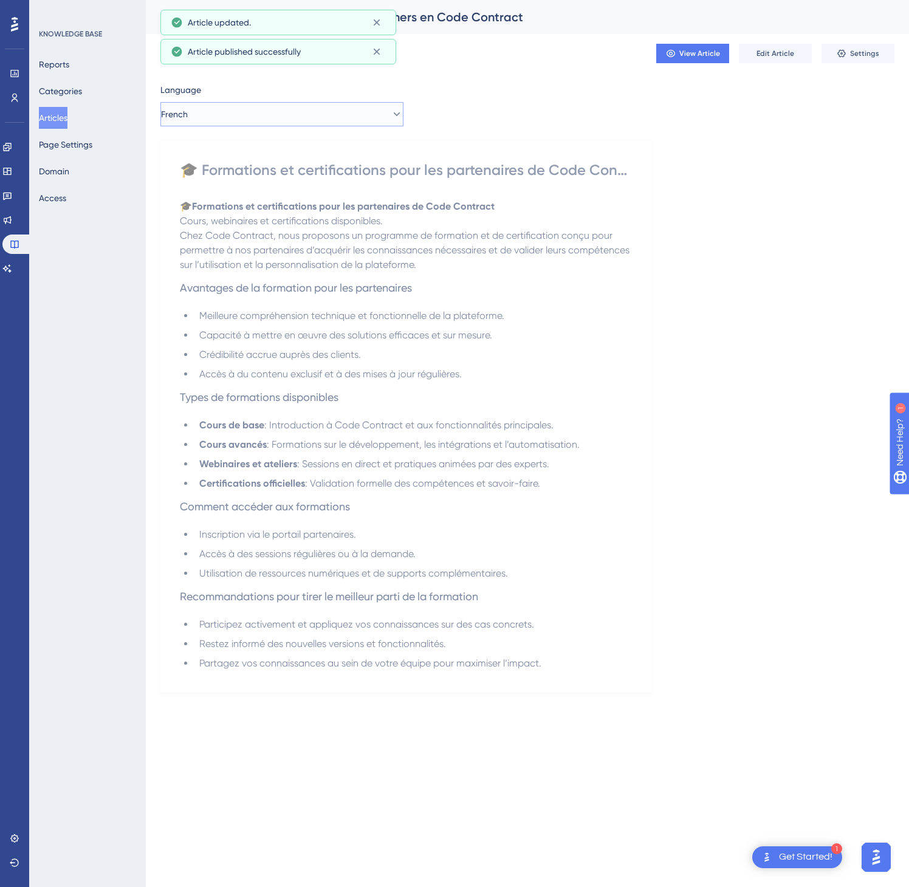
click at [339, 110] on button "French" at bounding box center [281, 114] width 243 height 24
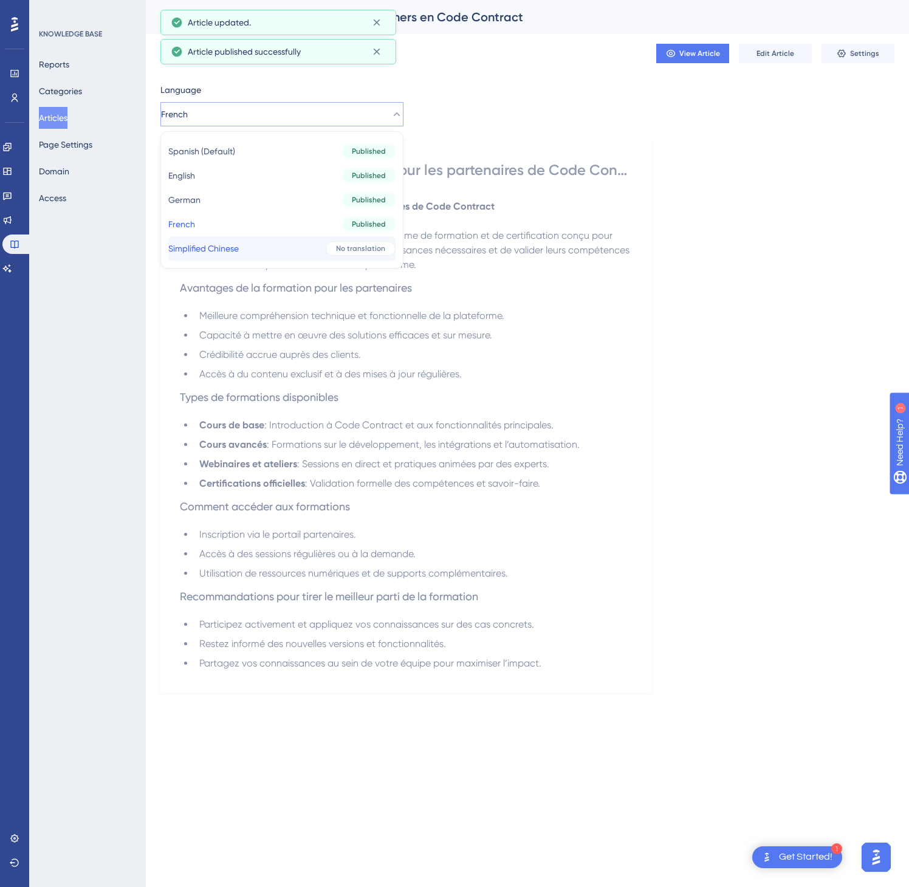
click at [289, 242] on button "Simplified Chinese Simplified Chinese No translation" at bounding box center [281, 248] width 227 height 24
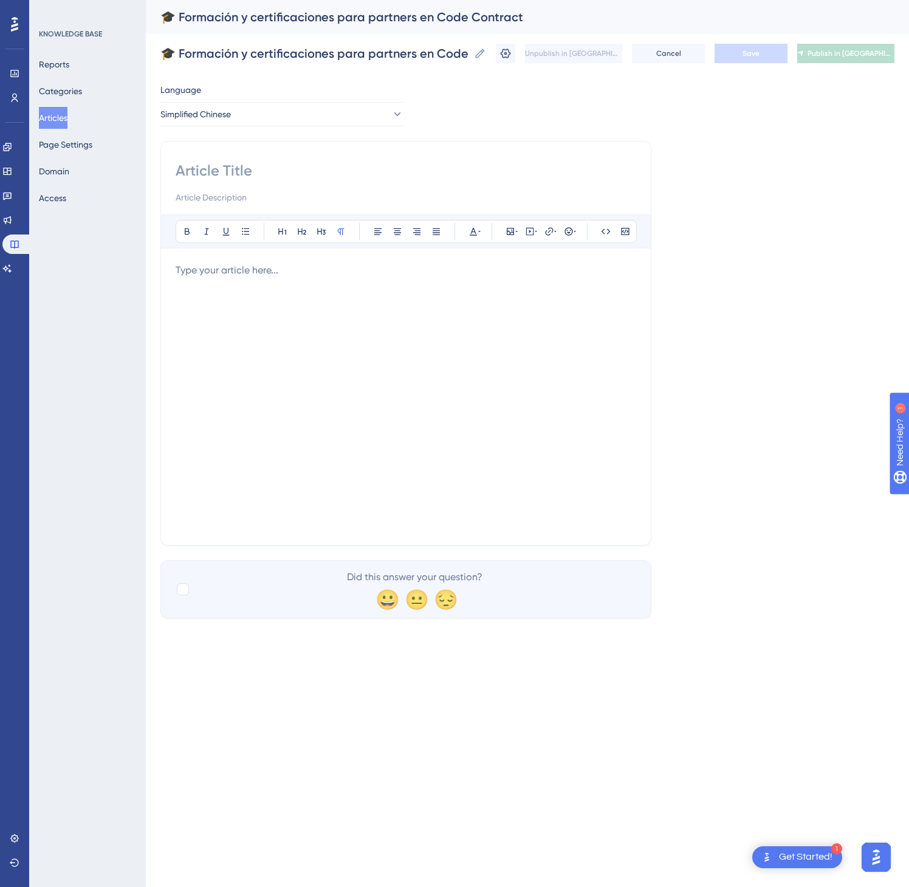
click at [489, 321] on div at bounding box center [406, 396] width 461 height 267
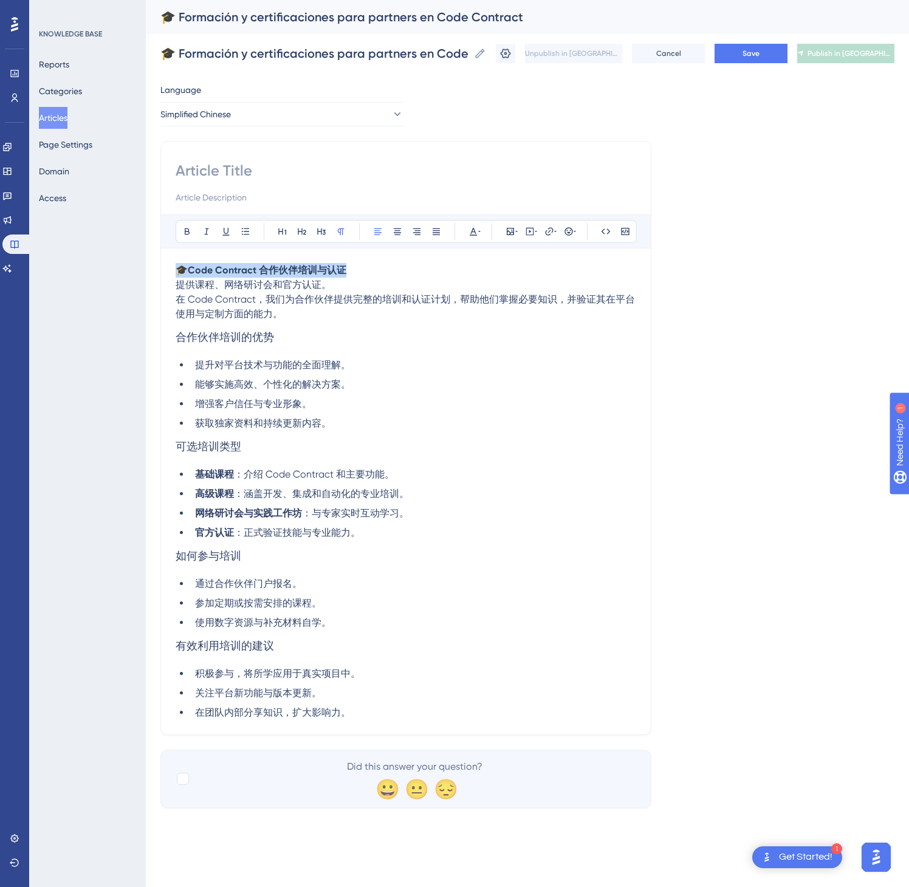
drag, startPoint x: 453, startPoint y: 275, endPoint x: 180, endPoint y: 266, distance: 273.0
click at [180, 266] on p "🎓 Code Contract 合作伙伴培训与认证 提供课程、网络研讨会和官方认证。" at bounding box center [406, 277] width 461 height 29
copy p "🎓 Code Contract 合作伙伴培训与认证"
click at [255, 174] on input at bounding box center [406, 170] width 461 height 19
paste input "🎓 Code Contract 合作伙伴培训与认证"
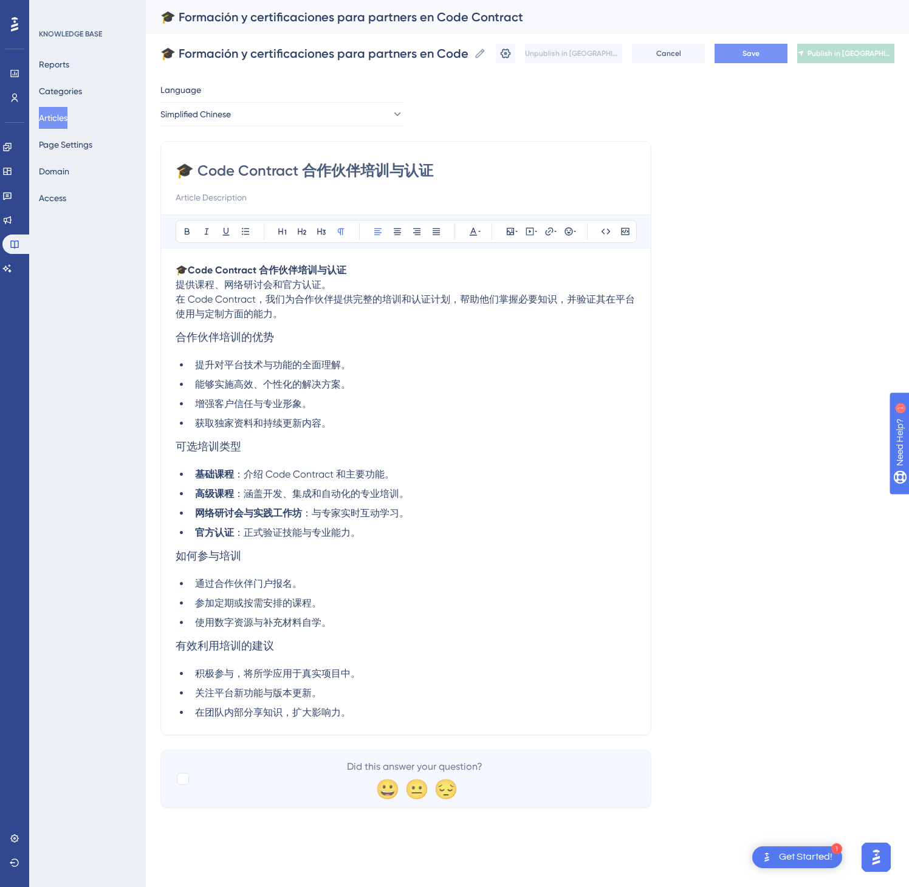
type input "🎓 Code Contract 合作伙伴培训与认证"
click at [751, 53] on span "Save" at bounding box center [751, 54] width 17 height 10
click at [847, 50] on span "Publish in [GEOGRAPHIC_DATA]-CN" at bounding box center [851, 54] width 87 height 10
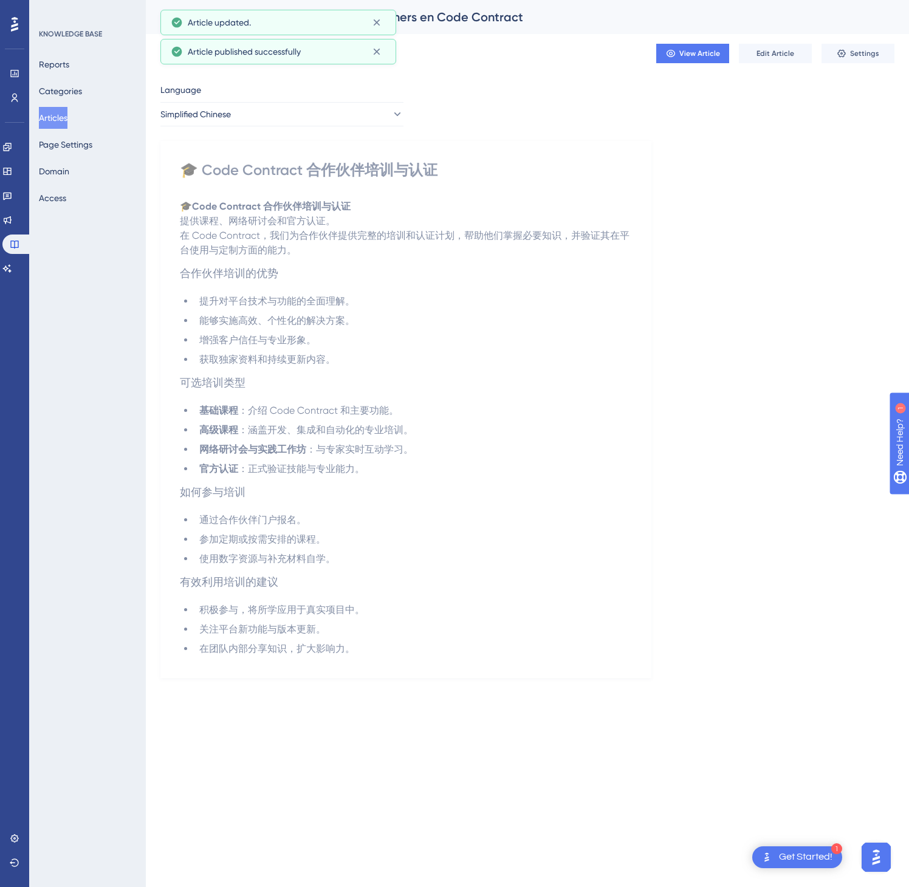
click at [63, 120] on button "Articles" at bounding box center [53, 118] width 29 height 22
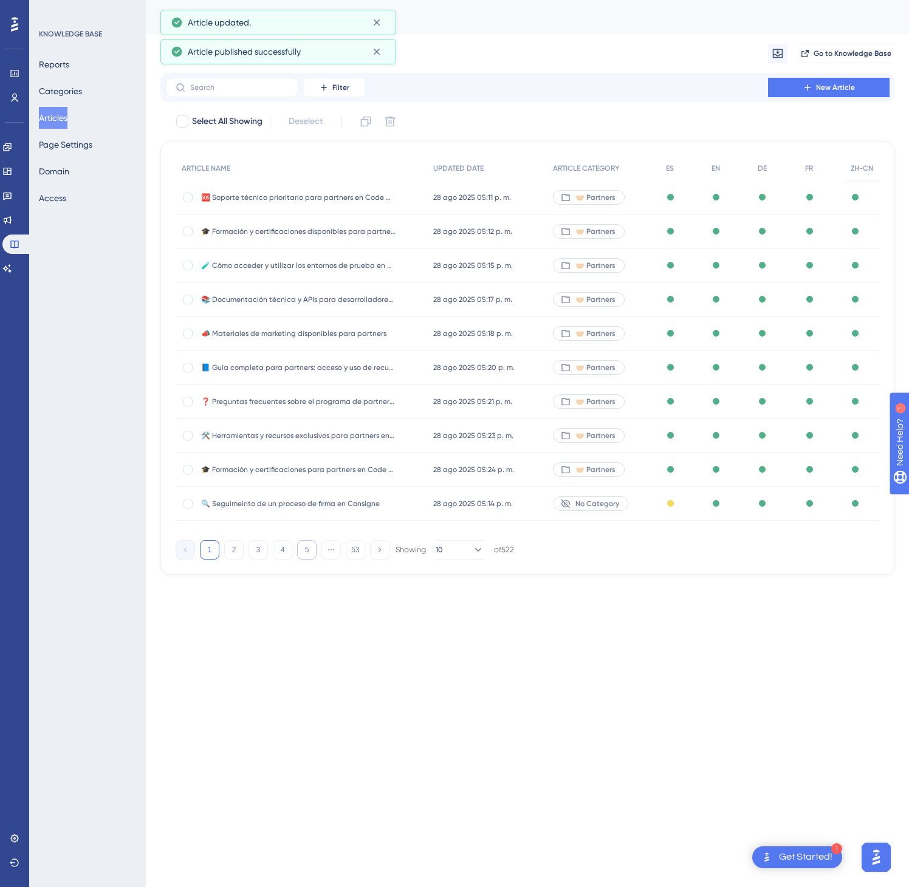
click at [307, 555] on button "5" at bounding box center [306, 549] width 19 height 19
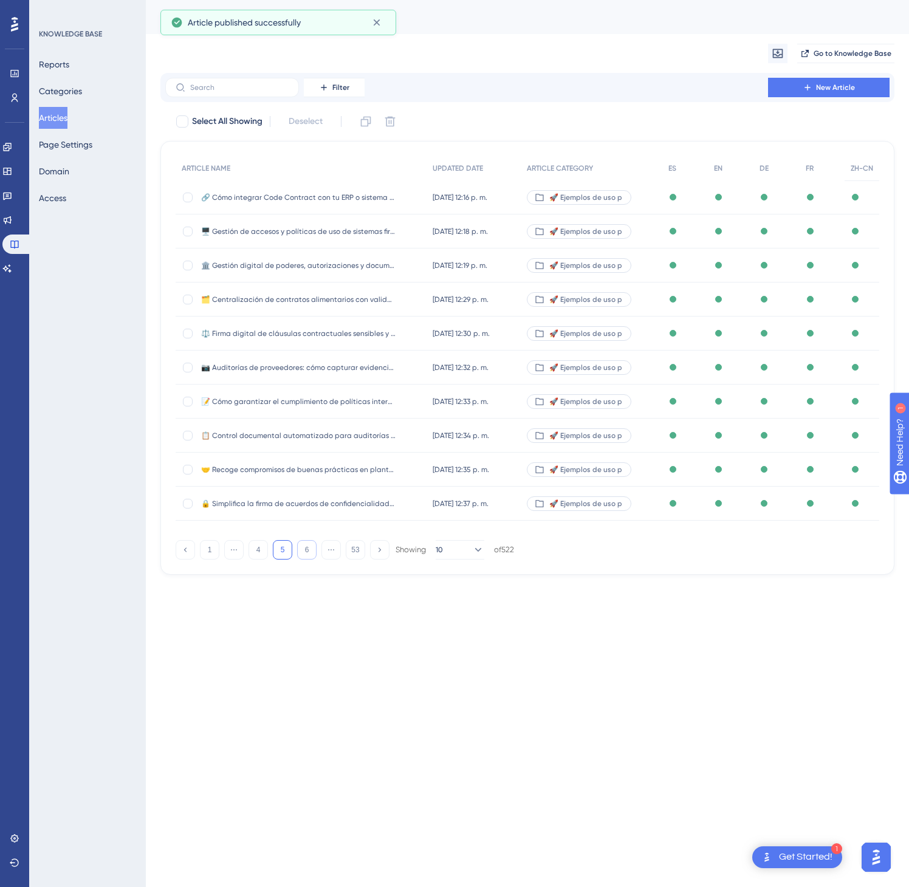
click at [307, 555] on button "6" at bounding box center [306, 549] width 19 height 19
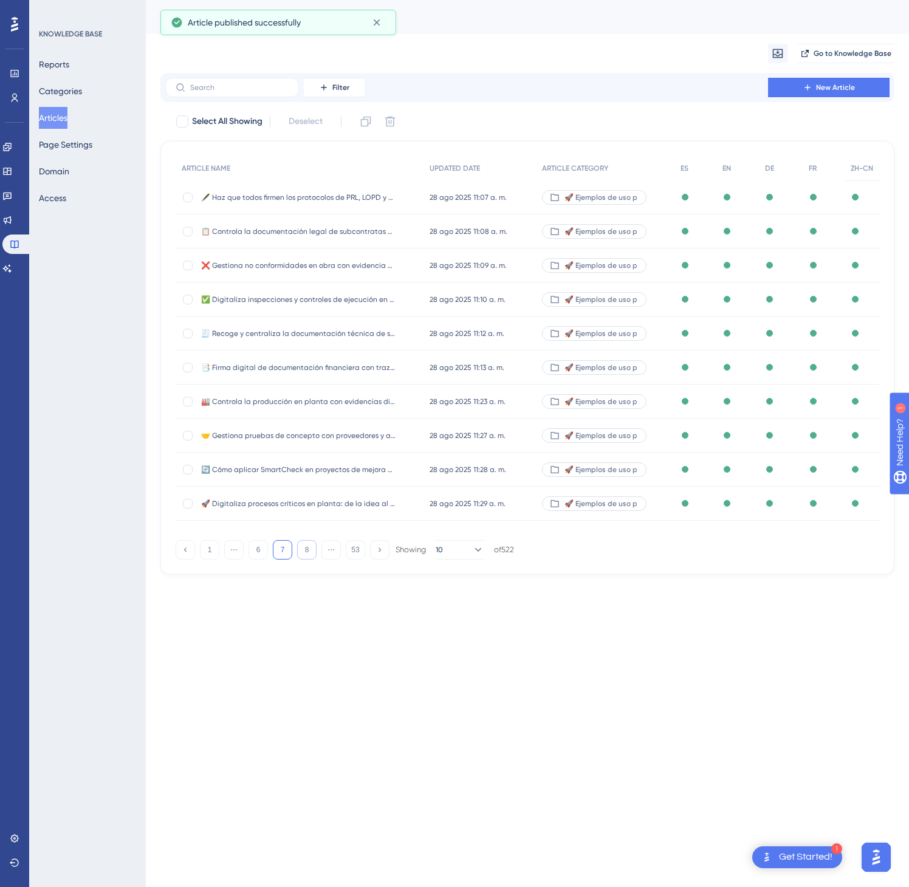
click at [307, 555] on button "8" at bounding box center [306, 549] width 19 height 19
click at [307, 555] on button "11" at bounding box center [306, 549] width 19 height 19
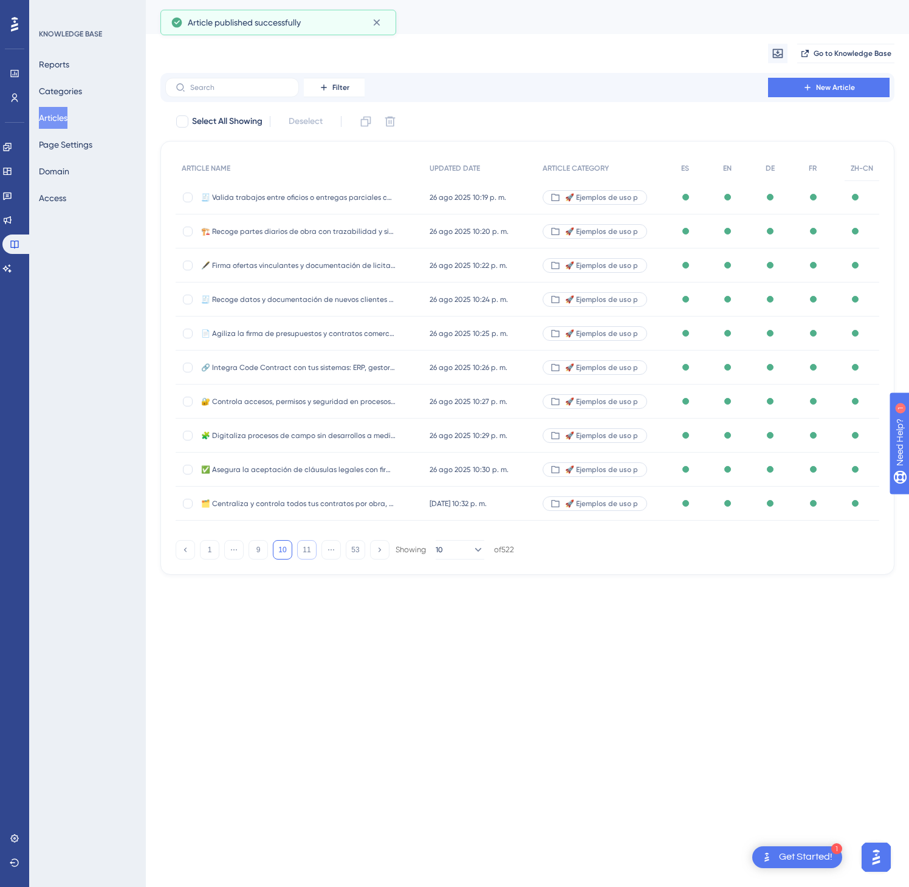
click at [307, 555] on button "11" at bounding box center [306, 549] width 19 height 19
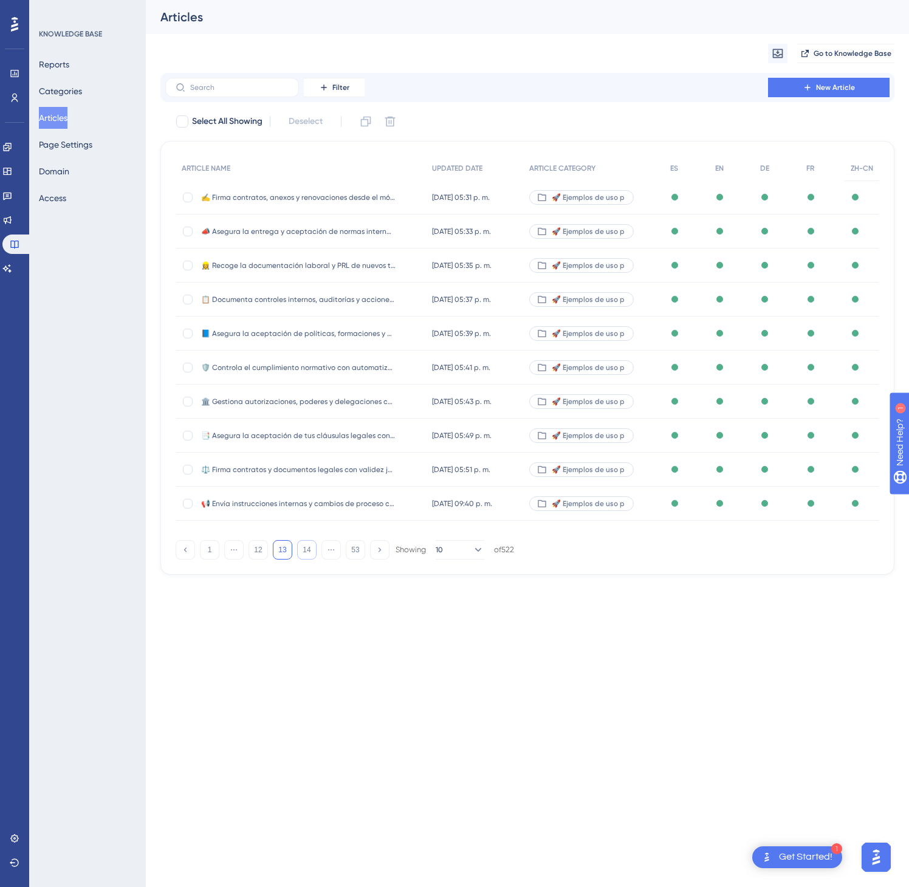
click at [307, 555] on button "14" at bounding box center [306, 549] width 19 height 19
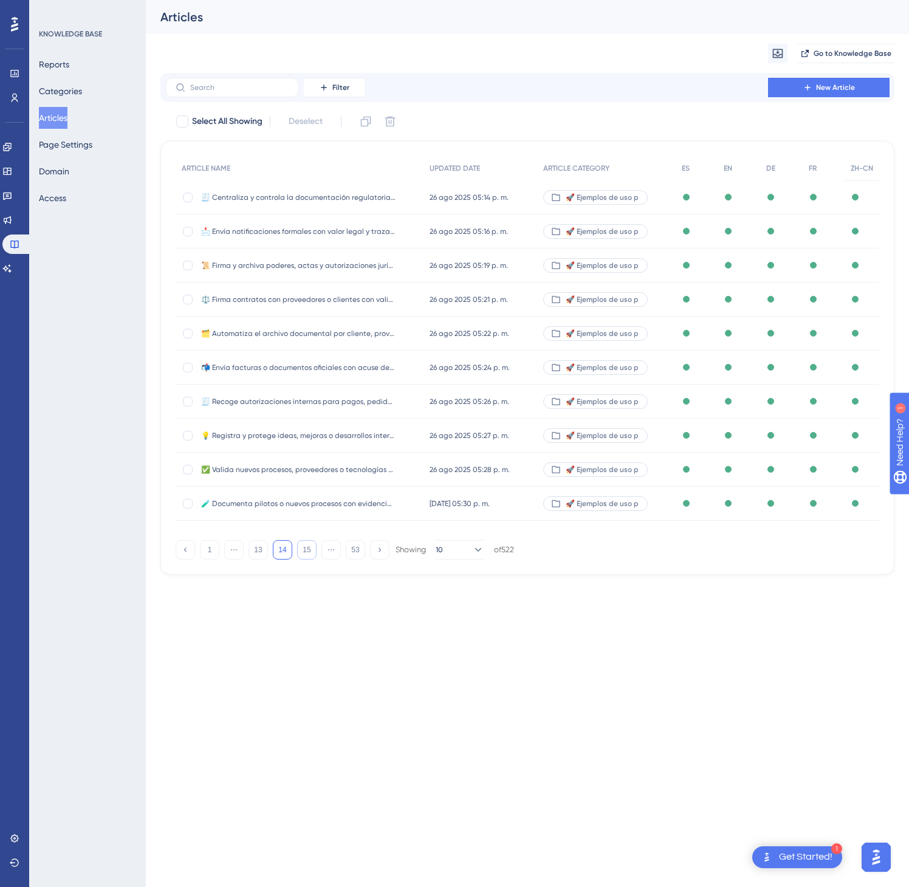
click at [307, 555] on button "15" at bounding box center [306, 549] width 19 height 19
click at [307, 555] on button "19" at bounding box center [306, 549] width 19 height 19
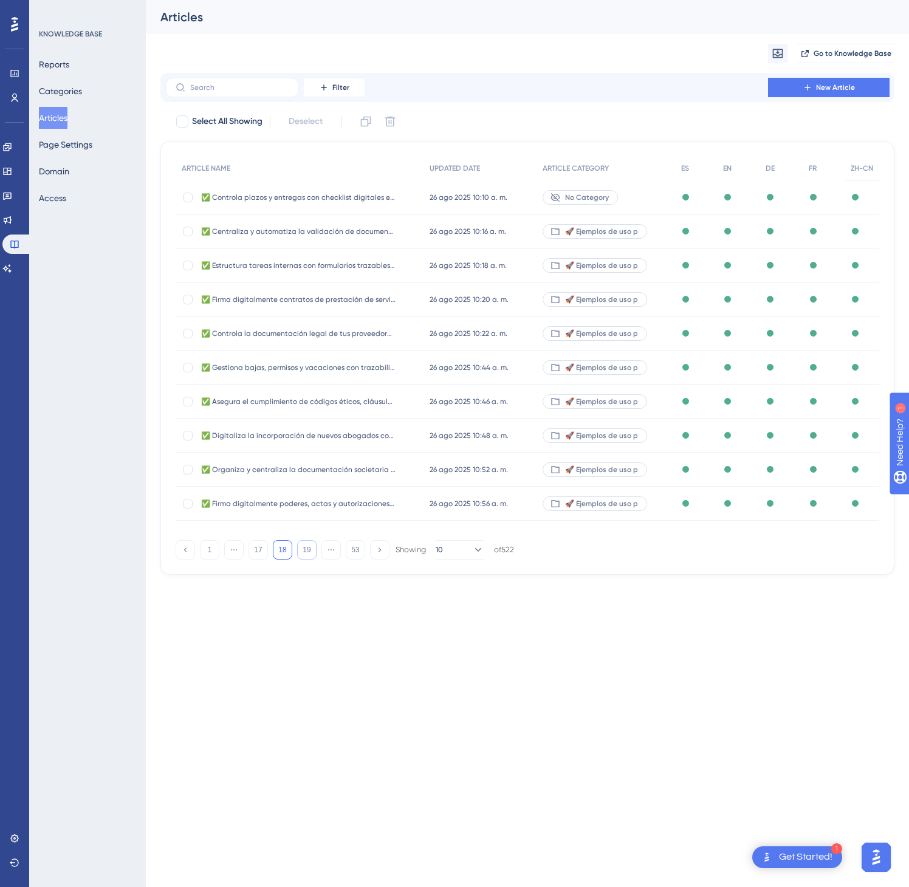
click at [307, 555] on button "19" at bounding box center [306, 549] width 19 height 19
click at [307, 555] on button "21" at bounding box center [306, 549] width 19 height 19
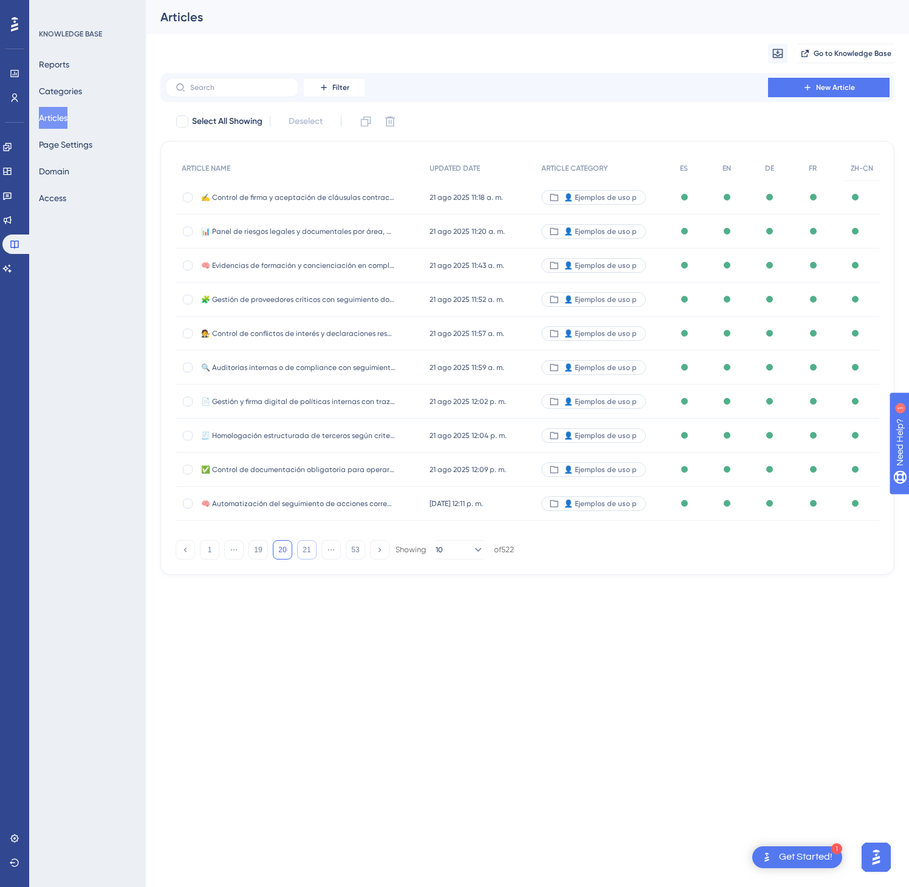
click at [307, 555] on button "21" at bounding box center [306, 549] width 19 height 19
click at [307, 555] on button "28" at bounding box center [306, 549] width 19 height 19
click at [307, 555] on button "29" at bounding box center [306, 549] width 19 height 19
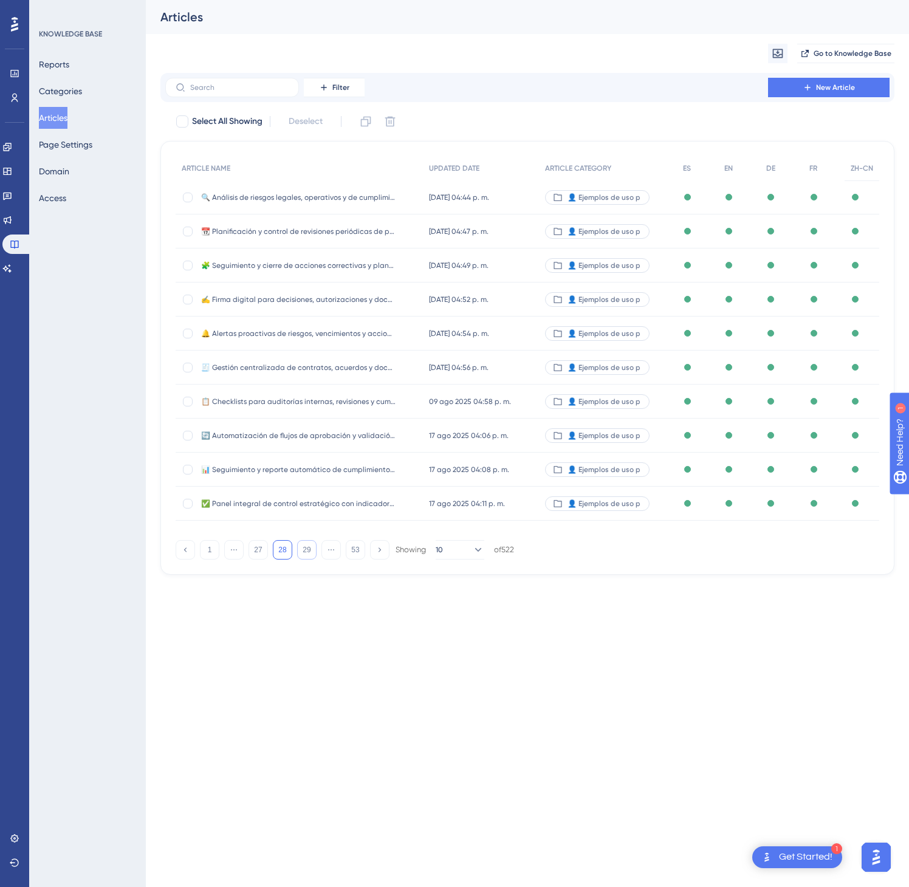
click at [307, 555] on button "29" at bounding box center [306, 549] width 19 height 19
click at [307, 555] on button "33" at bounding box center [306, 549] width 19 height 19
click at [307, 555] on button "34" at bounding box center [306, 549] width 19 height 19
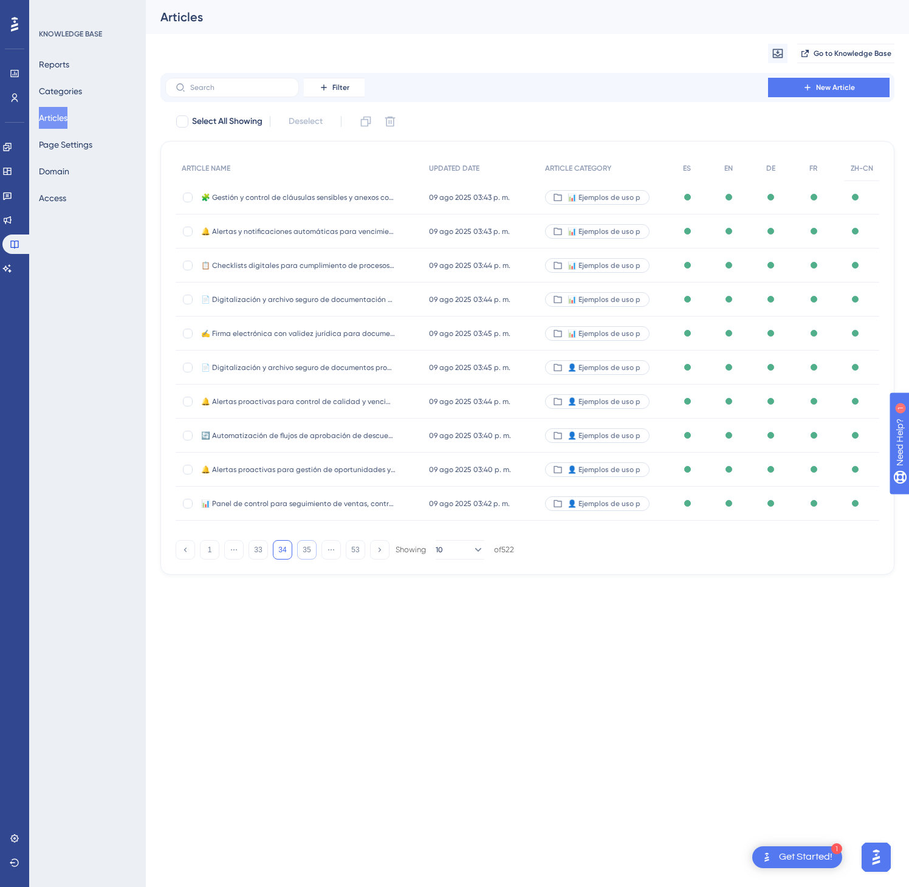
click at [307, 555] on button "35" at bounding box center [306, 549] width 19 height 19
click at [644, 434] on div "🤝🏻 Partners" at bounding box center [606, 436] width 138 height 34
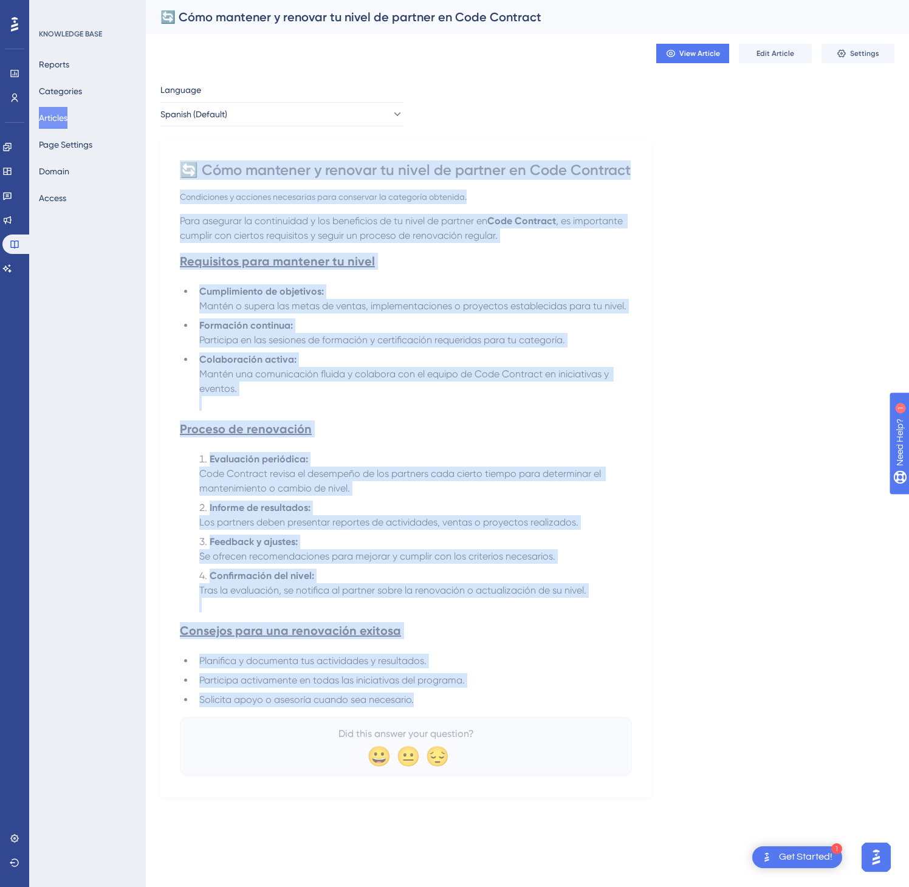
drag, startPoint x: 185, startPoint y: 163, endPoint x: 589, endPoint y: 708, distance: 678.1
click at [589, 708] on div "🔄 Cómo mantener y renovar tu nivel de partner en Code Contract Condiciones y ac…" at bounding box center [406, 467] width 452 height 615
click at [362, 110] on button "Spanish (Default)" at bounding box center [281, 114] width 243 height 24
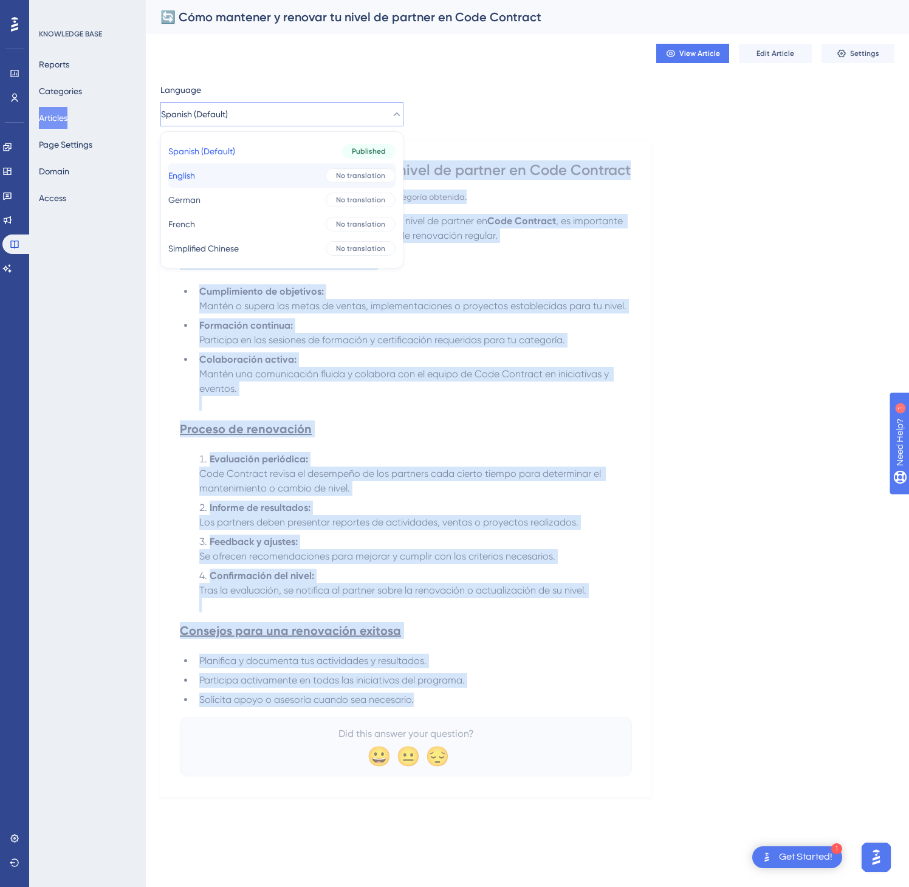
click at [336, 172] on span "No translation" at bounding box center [360, 176] width 49 height 10
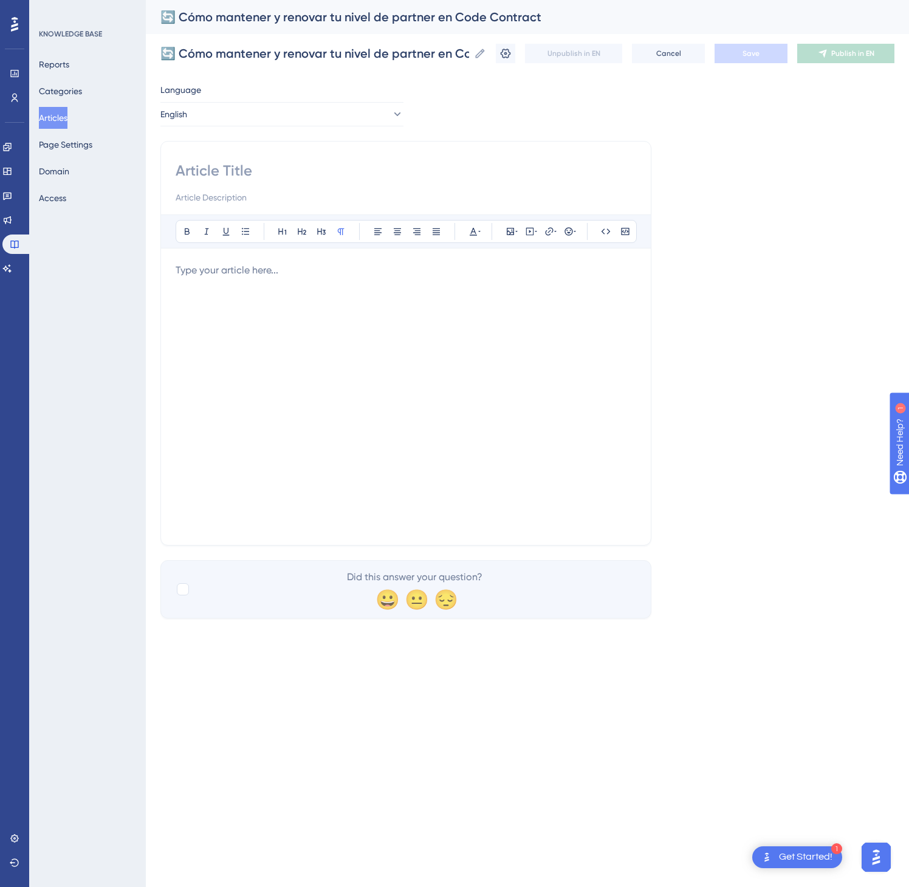
click at [182, 308] on div at bounding box center [406, 396] width 461 height 267
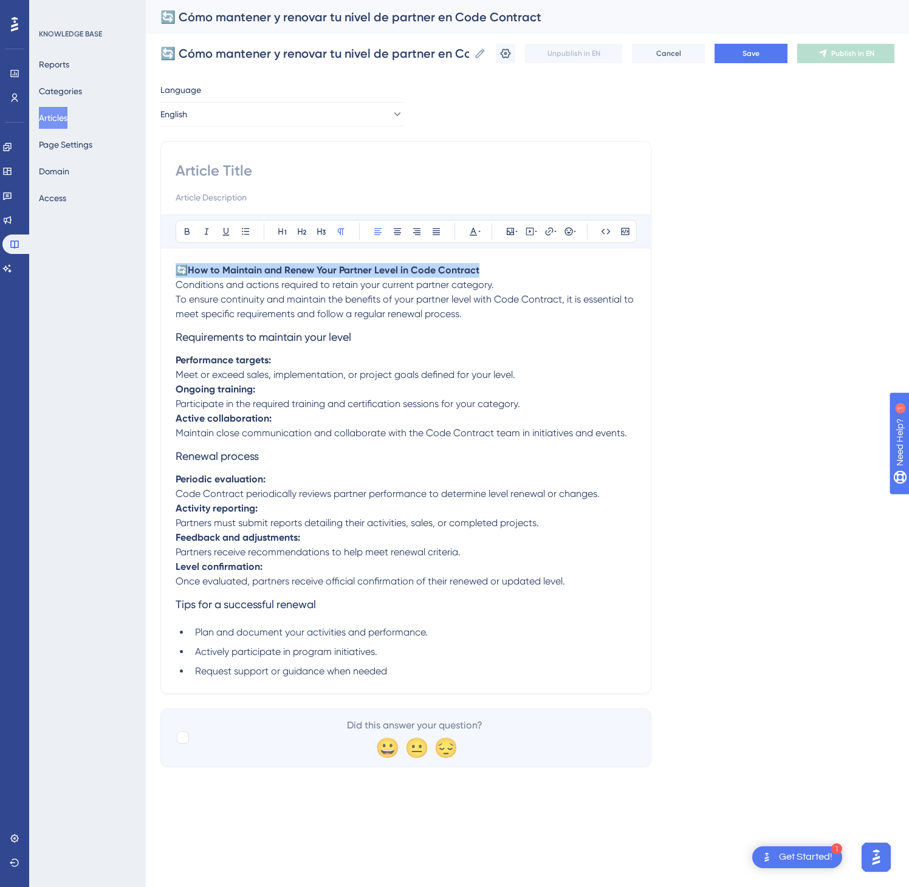
drag, startPoint x: 486, startPoint y: 274, endPoint x: 151, endPoint y: 258, distance: 335.9
click at [0, 0] on div "Performance Users Engagement Widgets Feedback Product Updates Knowledge Base AI…" at bounding box center [0, 0] width 0 height 0
click at [222, 172] on input at bounding box center [406, 170] width 461 height 19
paste input "🔄 How to Maintain and Renew Your Partner Level in Code Contract"
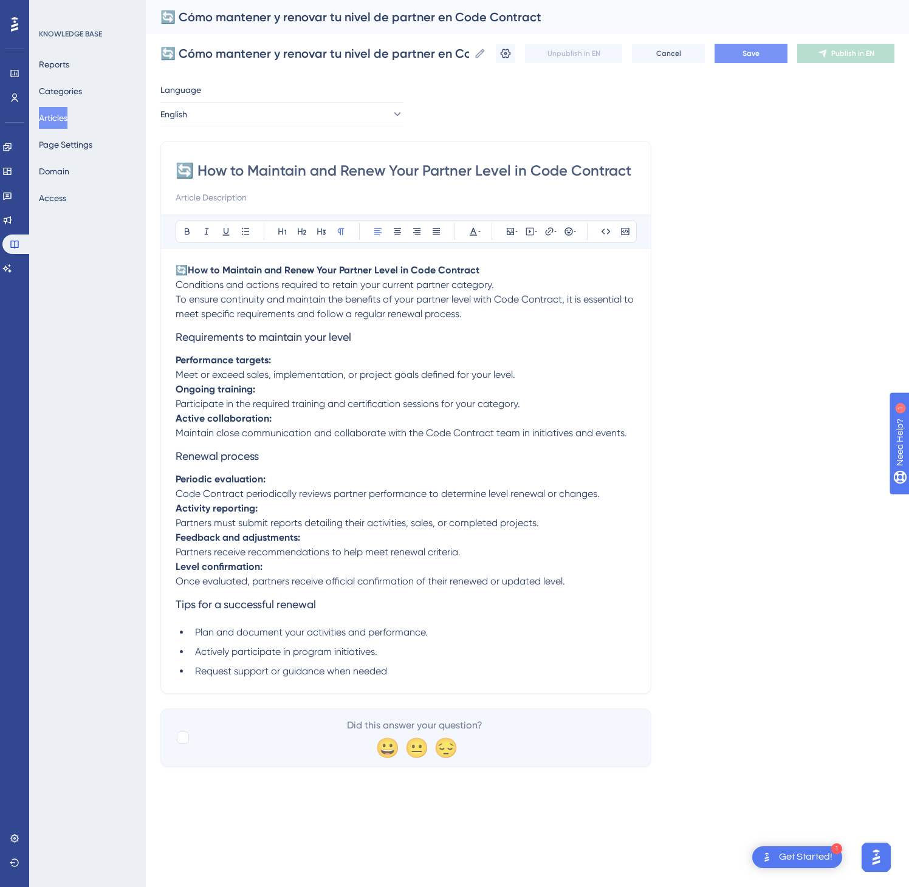
type input "🔄 How to Maintain and Renew Your Partner Level in Code Contract"
click at [740, 52] on button "Save" at bounding box center [751, 53] width 73 height 19
click at [853, 55] on span "Publish in EN" at bounding box center [852, 54] width 43 height 10
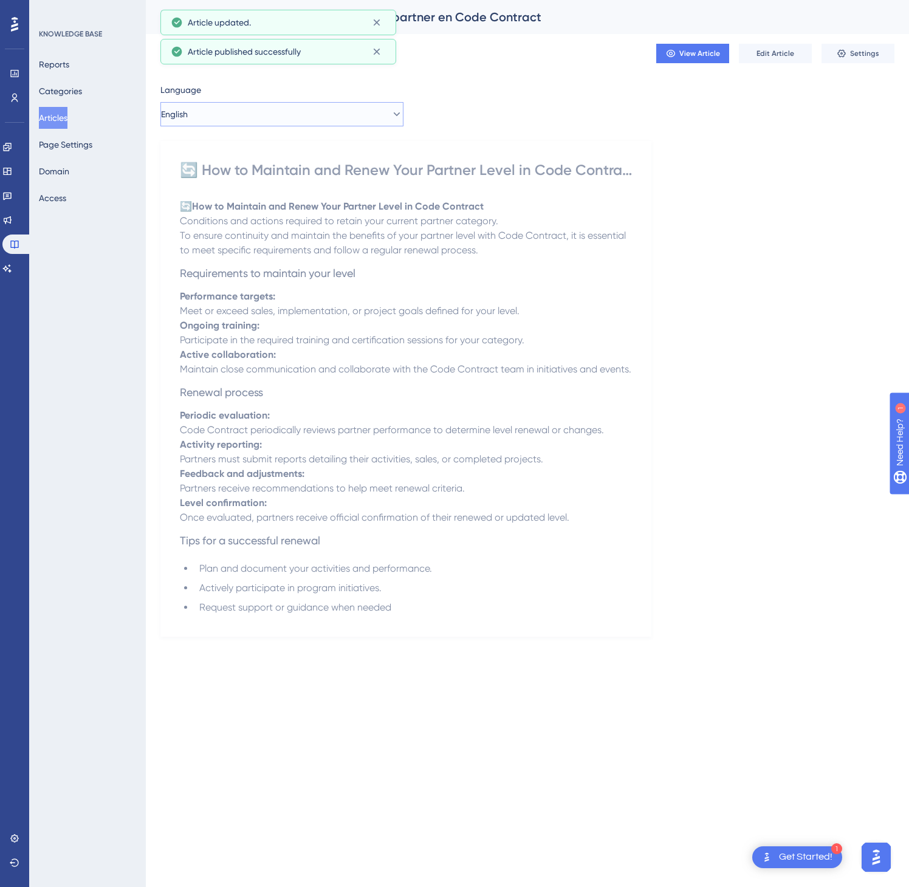
click at [362, 111] on button "English" at bounding box center [281, 114] width 243 height 24
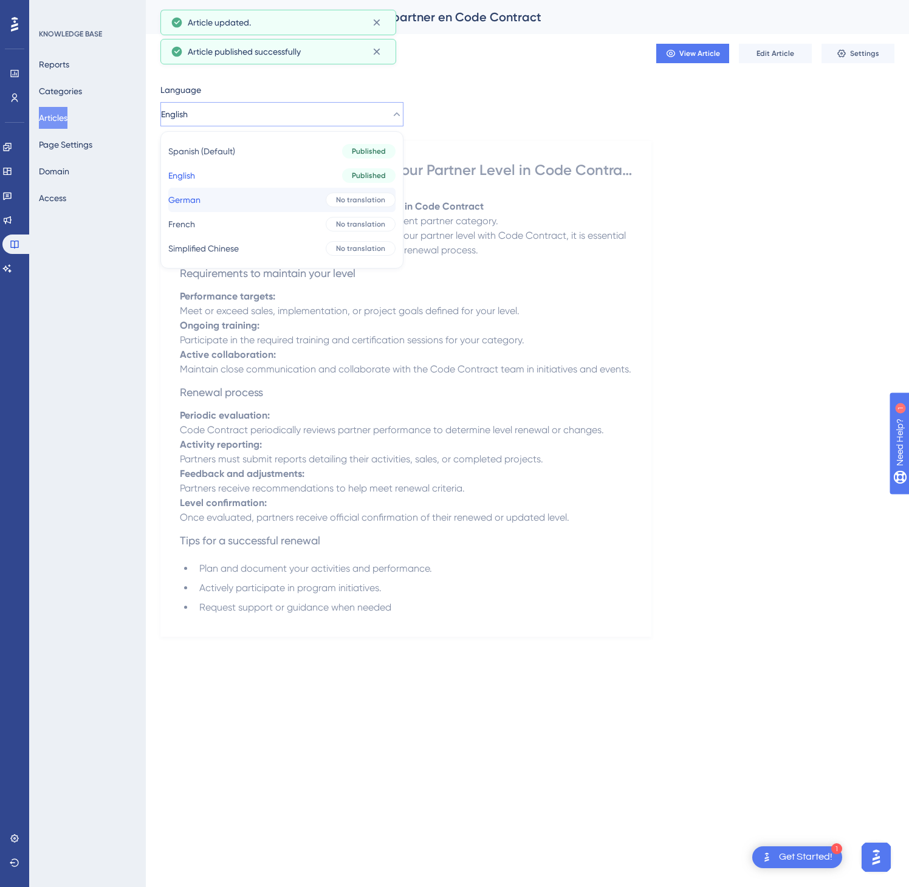
click at [292, 194] on button "German German No translation" at bounding box center [281, 200] width 227 height 24
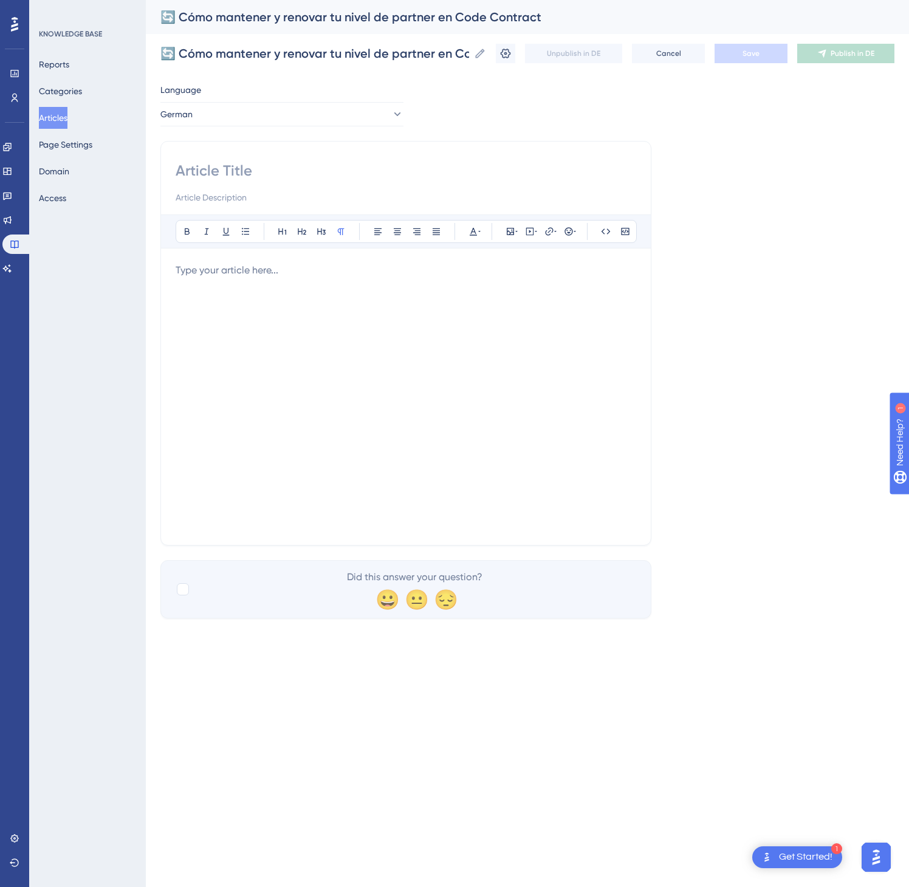
click at [355, 352] on div at bounding box center [406, 396] width 461 height 267
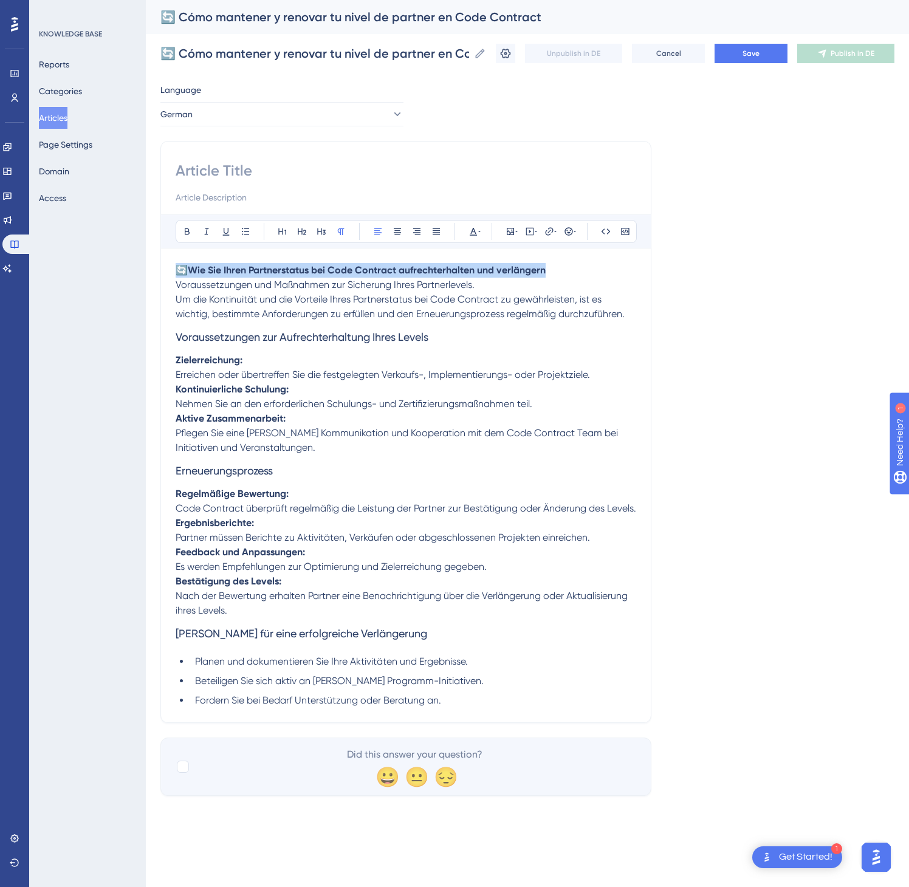
drag, startPoint x: 603, startPoint y: 272, endPoint x: 163, endPoint y: 277, distance: 440.0
click at [163, 277] on div "Bold Italic Underline Bullet Point Heading 1 Heading 2 Heading 3 Normal Align L…" at bounding box center [405, 432] width 491 height 582
click at [302, 172] on input at bounding box center [406, 170] width 461 height 19
paste input "🔄 Wie Sie Ihren Partnerstatus bei Code Contract aufrechterhalten und verlängern"
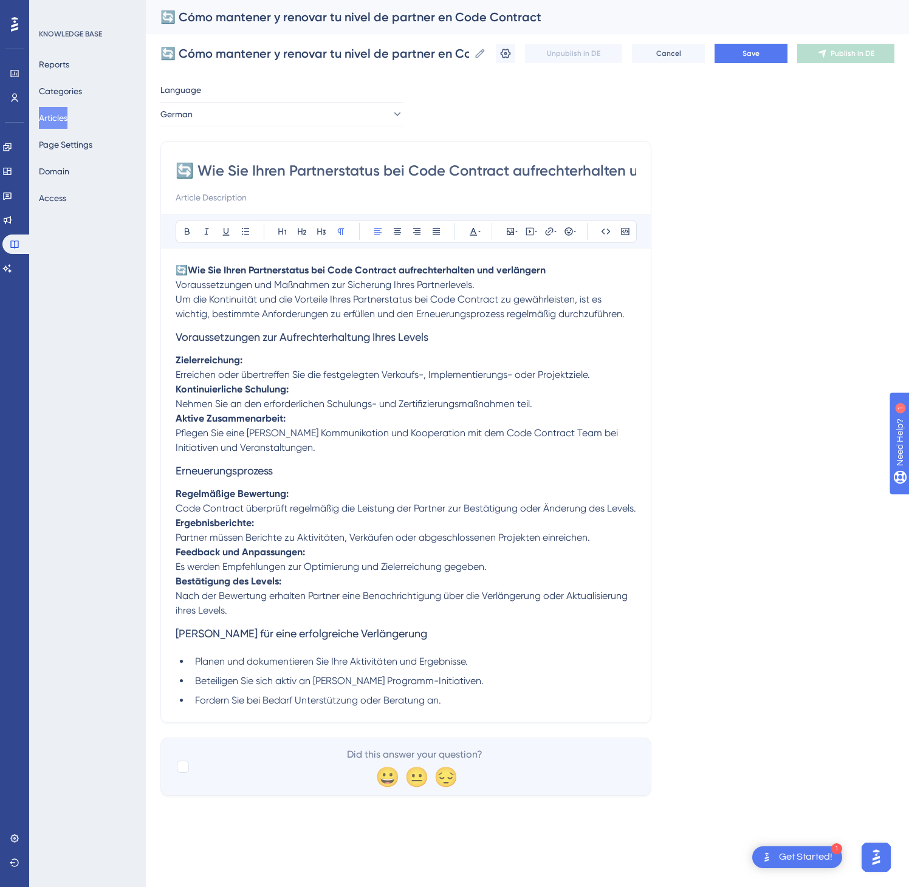
scroll to position [0, 98]
type input "🔄 Wie Sie Ihren Partnerstatus bei Code Contract aufrechterhalten und verlängern"
click at [755, 61] on button "Save" at bounding box center [751, 53] width 73 height 19
click at [844, 60] on button "Publish in DE" at bounding box center [845, 53] width 97 height 19
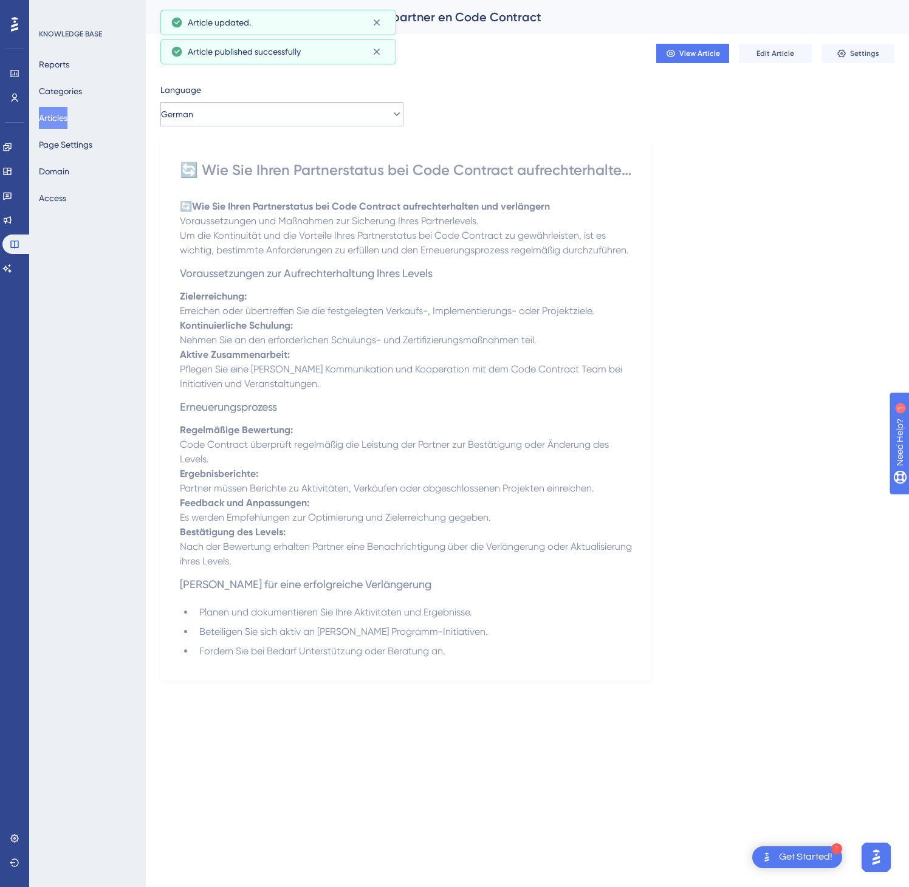
click at [301, 120] on button "German" at bounding box center [281, 114] width 243 height 24
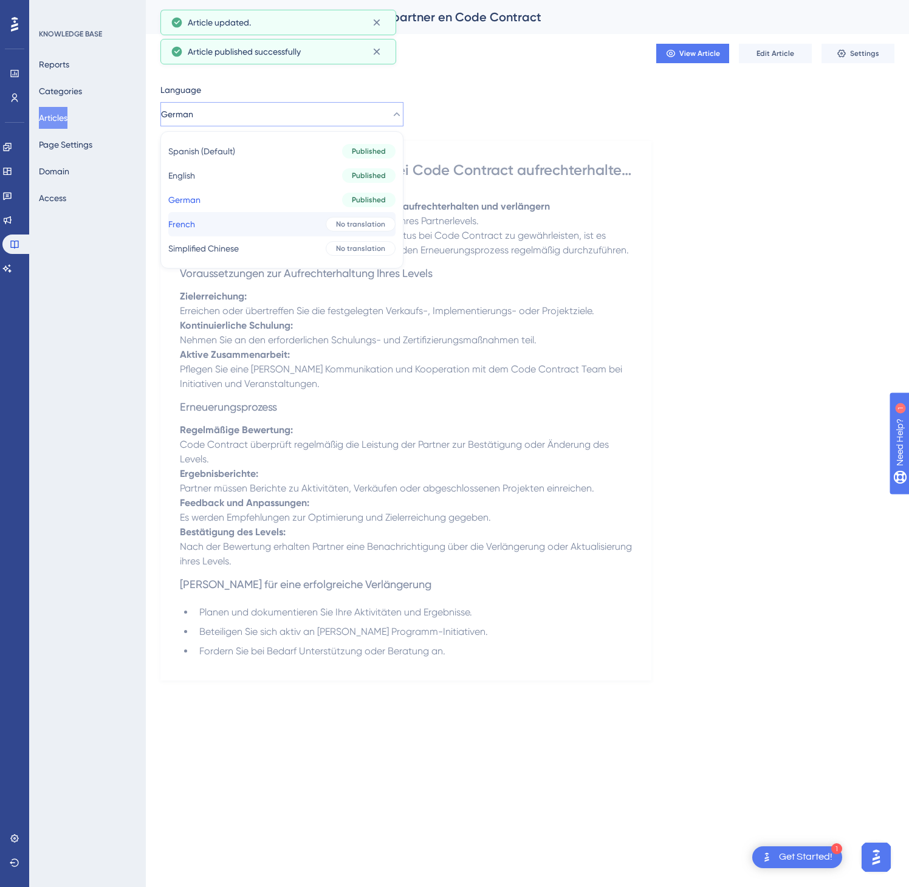
click at [261, 218] on button "French French No translation" at bounding box center [281, 224] width 227 height 24
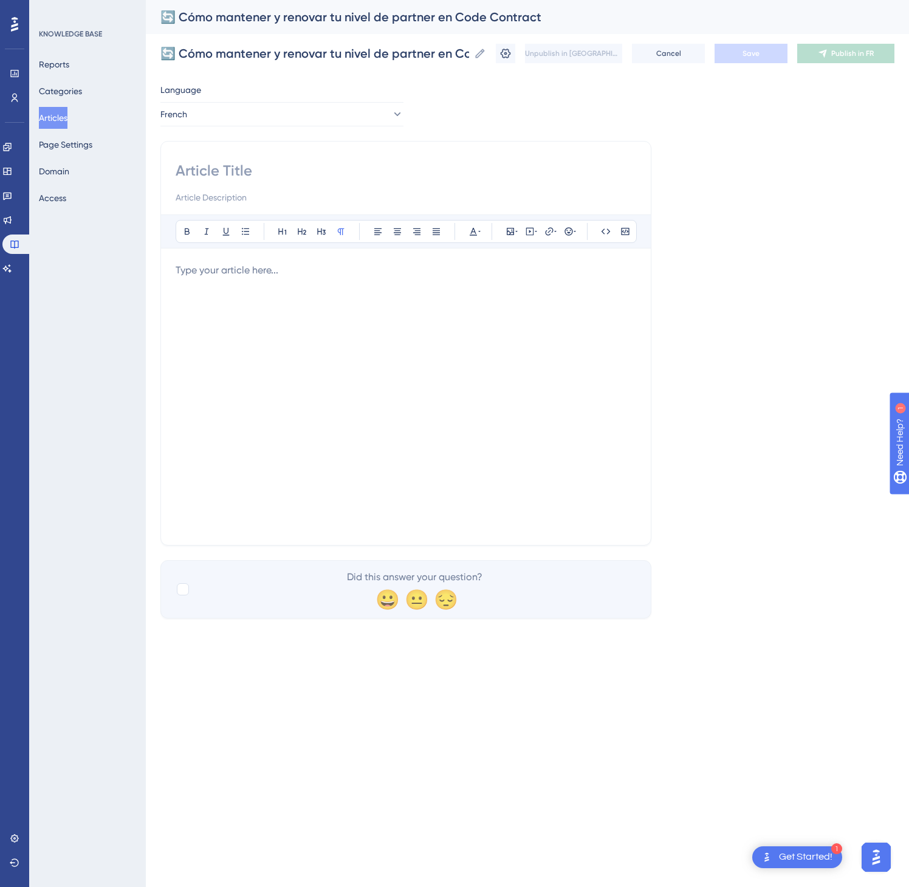
click at [306, 334] on div at bounding box center [406, 396] width 461 height 267
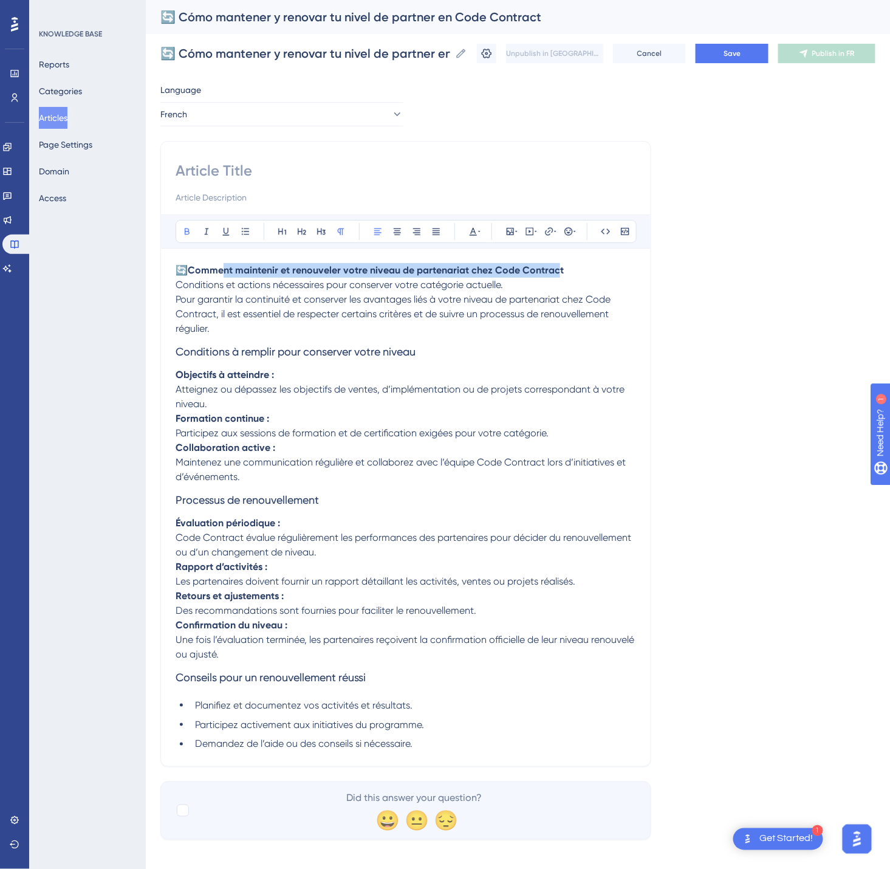
drag, startPoint x: 334, startPoint y: 278, endPoint x: 224, endPoint y: 278, distance: 110.0
click at [224, 276] on strong "Comment maintenir et renouveler votre niveau de partenariat chez Code Contract" at bounding box center [376, 270] width 376 height 12
drag, startPoint x: 598, startPoint y: 279, endPoint x: 156, endPoint y: 278, distance: 442.4
click at [0, 0] on div "Performance Users Engagement Widgets Feedback Product Updates Knowledge Base AI…" at bounding box center [0, 0] width 0 height 0
click at [256, 178] on input at bounding box center [406, 170] width 461 height 19
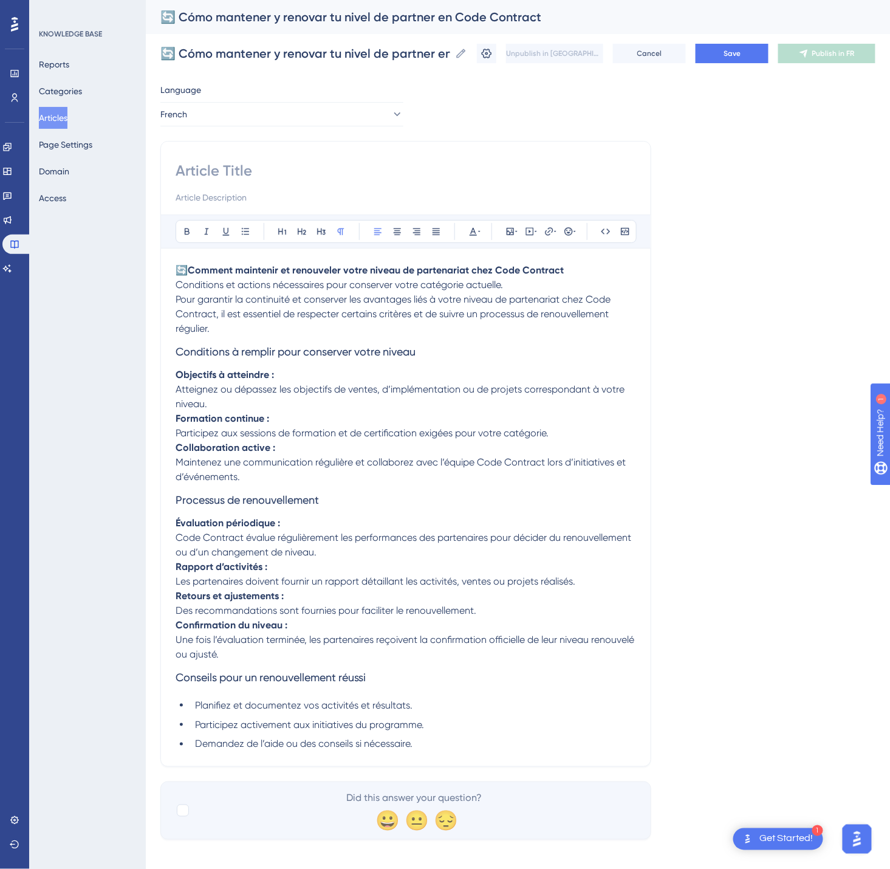
paste input "🔄 Comment maintenir et renouveler votre niveau de partenariat chez Code Contract"
type input "🔄 Comment maintenir et renouveler votre niveau de partenariat chez Code Contract"
click at [741, 52] on button "Save" at bounding box center [732, 53] width 73 height 19
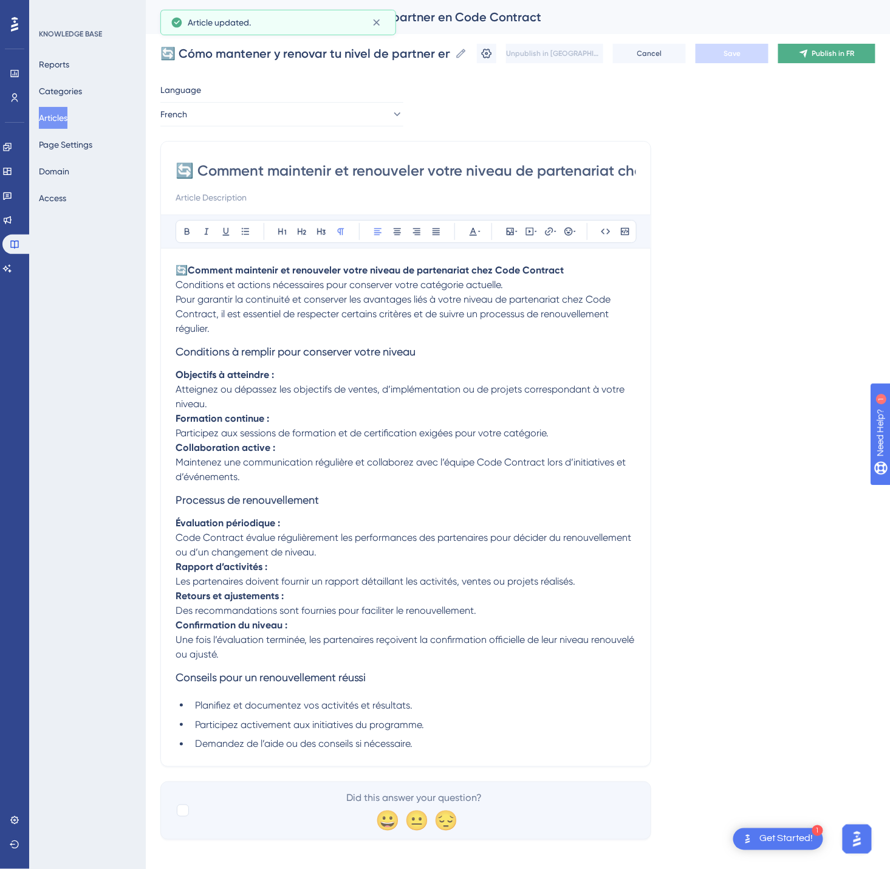
click at [848, 55] on span "Publish in FR" at bounding box center [834, 54] width 43 height 10
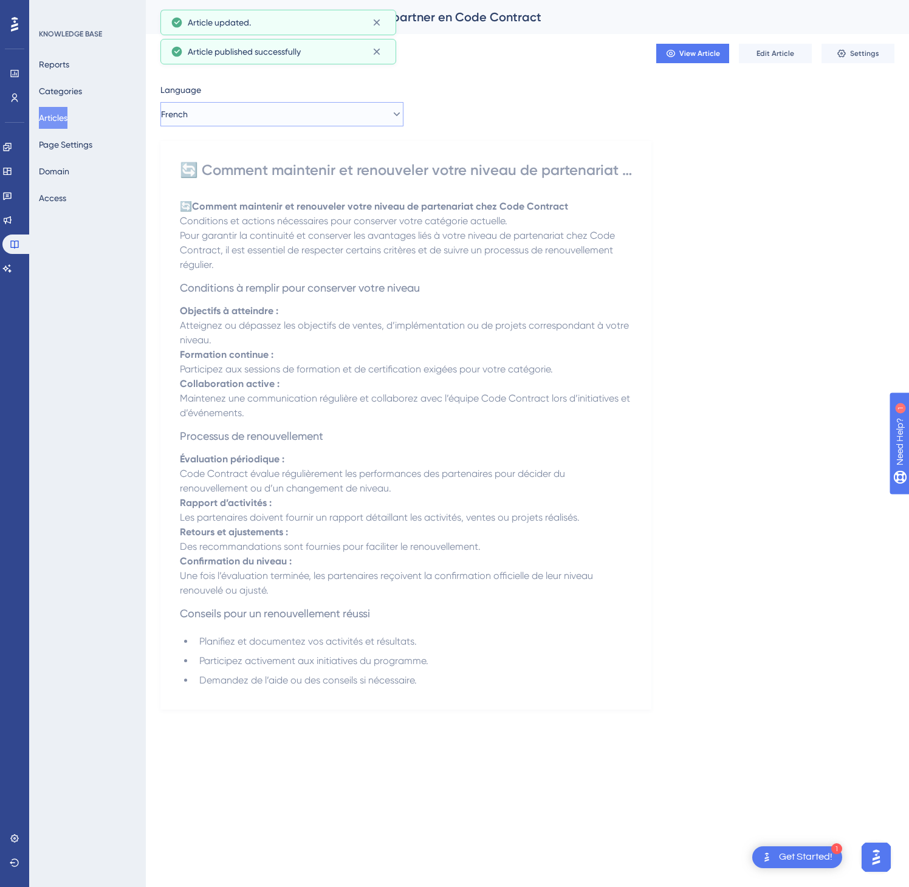
click at [241, 112] on button "French" at bounding box center [281, 114] width 243 height 24
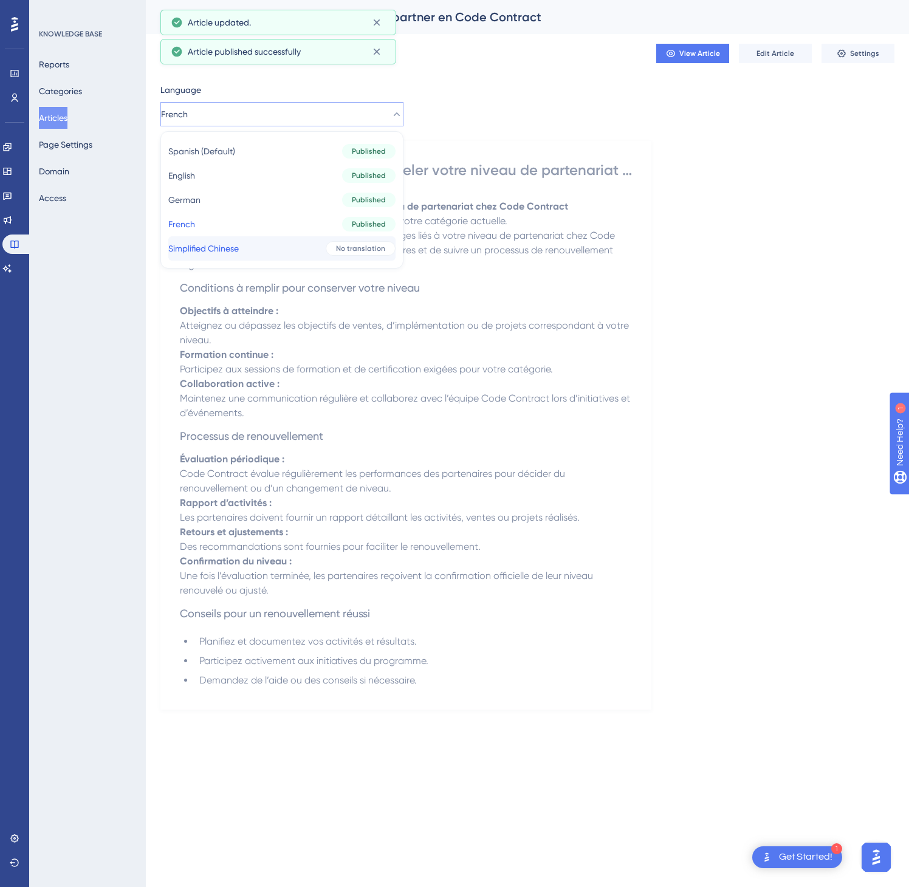
click at [240, 239] on button "Simplified Chinese Simplified Chinese No translation" at bounding box center [281, 248] width 227 height 24
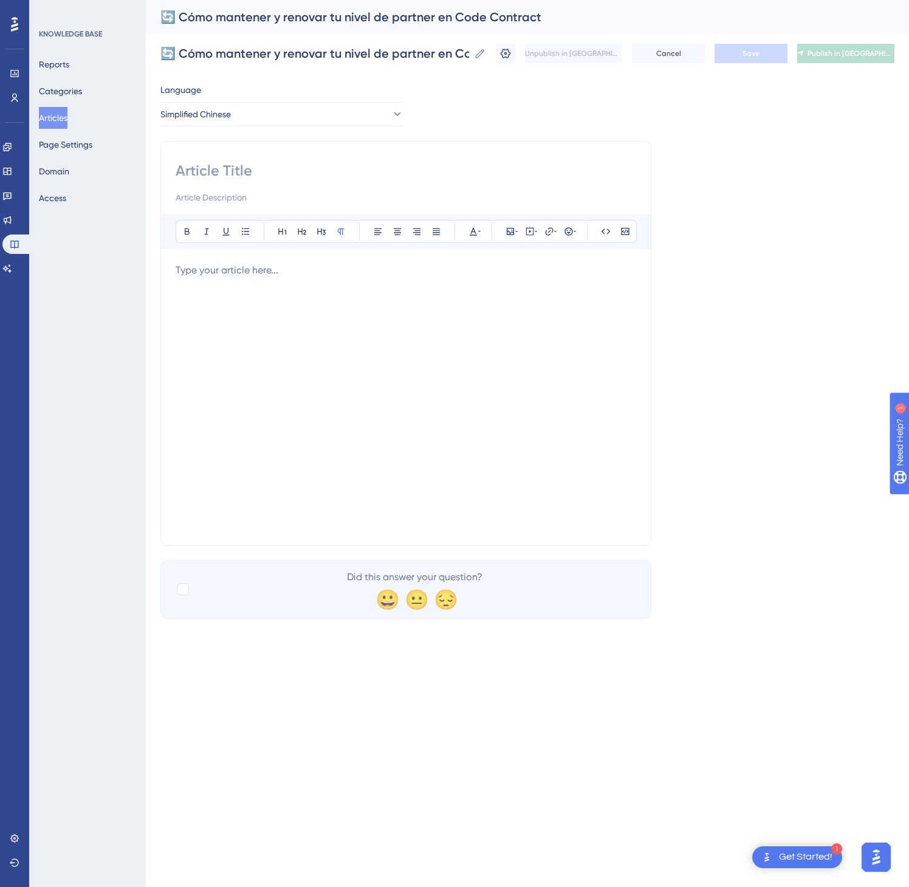
click at [488, 452] on div at bounding box center [406, 396] width 461 height 267
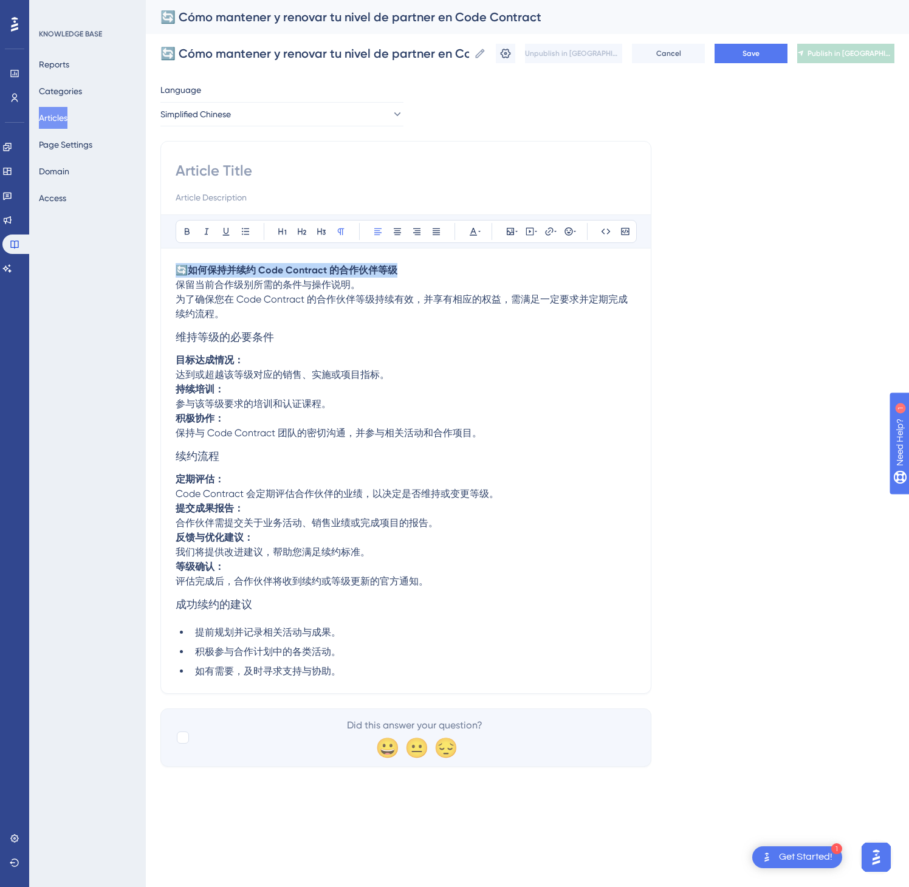
drag, startPoint x: 455, startPoint y: 275, endPoint x: 176, endPoint y: 272, distance: 279.0
click at [176, 272] on p "🔄 如何保持并续约 Code Contract 的合作伙伴等级 保留当前合作级别所需的条件与操作说明。" at bounding box center [406, 277] width 461 height 29
click at [176, 272] on span "🔄" at bounding box center [182, 270] width 12 height 12
drag, startPoint x: 416, startPoint y: 272, endPoint x: 151, endPoint y: 272, distance: 264.4
click at [0, 0] on div "Performance Users Engagement Widgets Feedback Product Updates Knowledge Base AI…" at bounding box center [0, 0] width 0 height 0
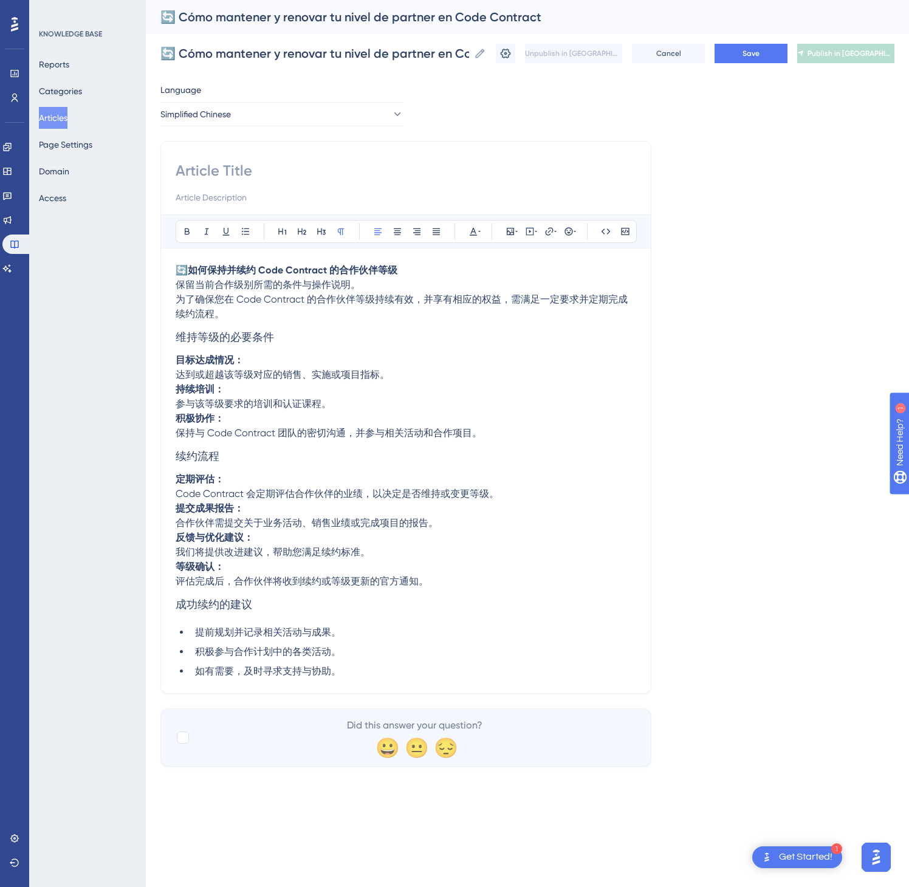
click at [229, 182] on div at bounding box center [406, 183] width 461 height 44
click at [230, 174] on input at bounding box center [406, 170] width 461 height 19
paste input "🔄 如何保持并续约 Code Contract 的合作伙伴等级"
type input "🔄 如何保持并续约 Code Contract 的合作伙伴等级"
click at [771, 50] on button "Save" at bounding box center [751, 53] width 73 height 19
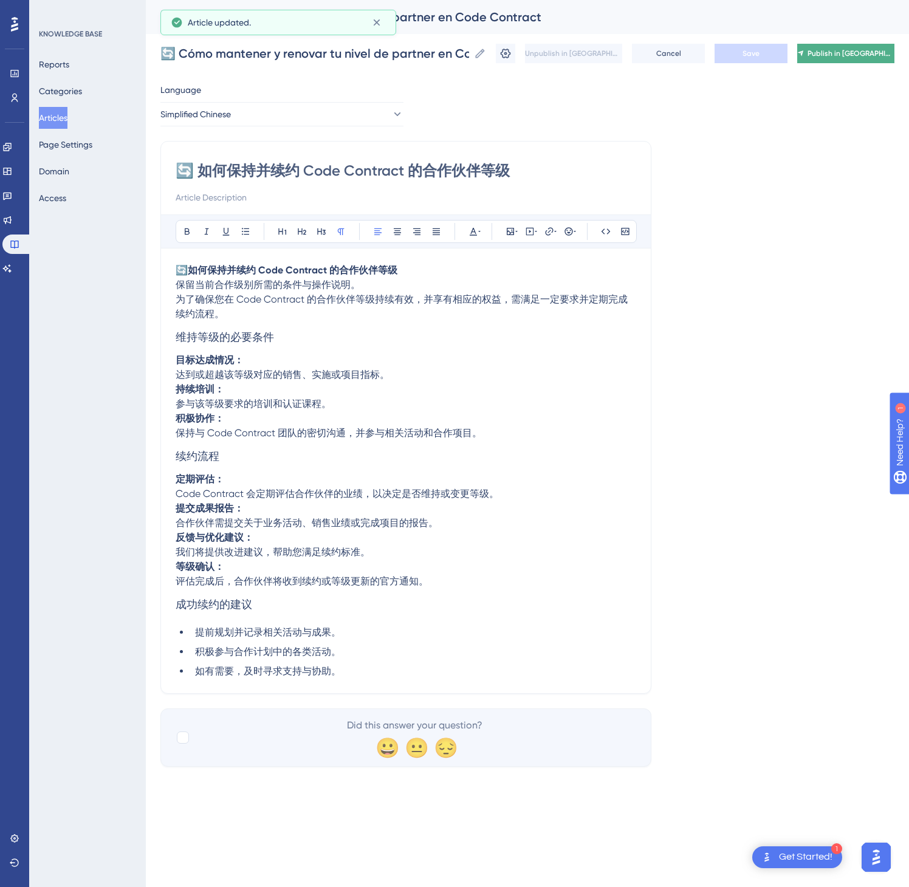
click at [839, 49] on span "Publish in [GEOGRAPHIC_DATA]-CN" at bounding box center [851, 54] width 87 height 10
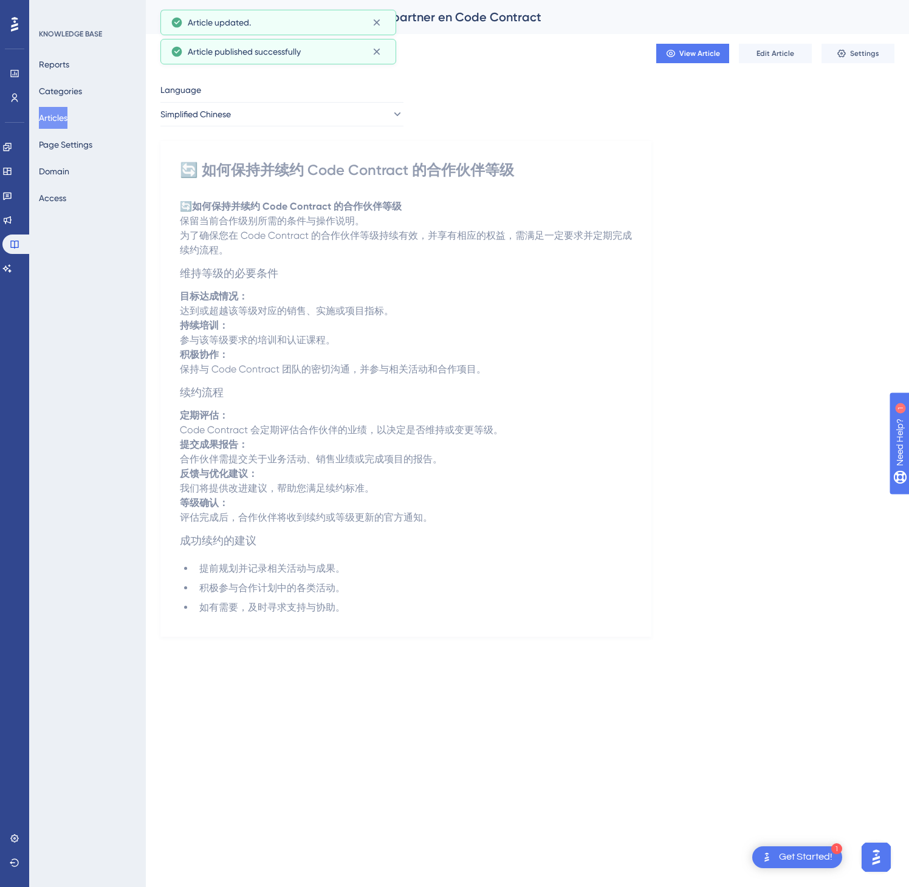
click at [58, 115] on button "Articles" at bounding box center [53, 118] width 29 height 22
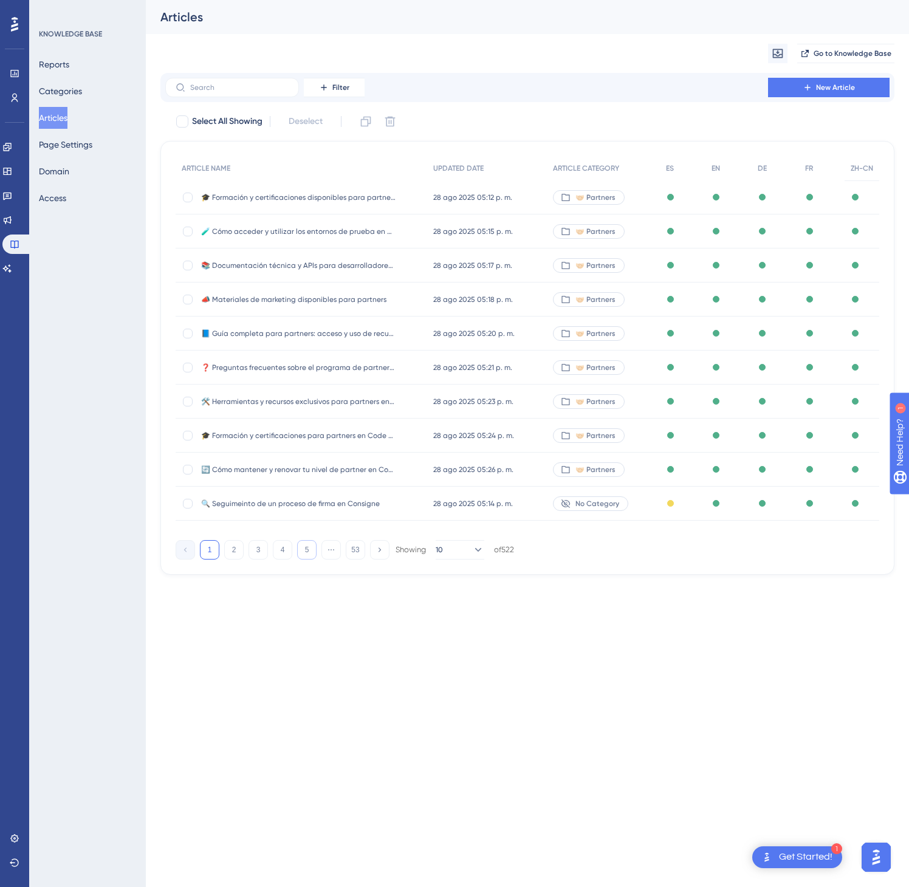
click at [312, 556] on button "5" at bounding box center [306, 549] width 19 height 19
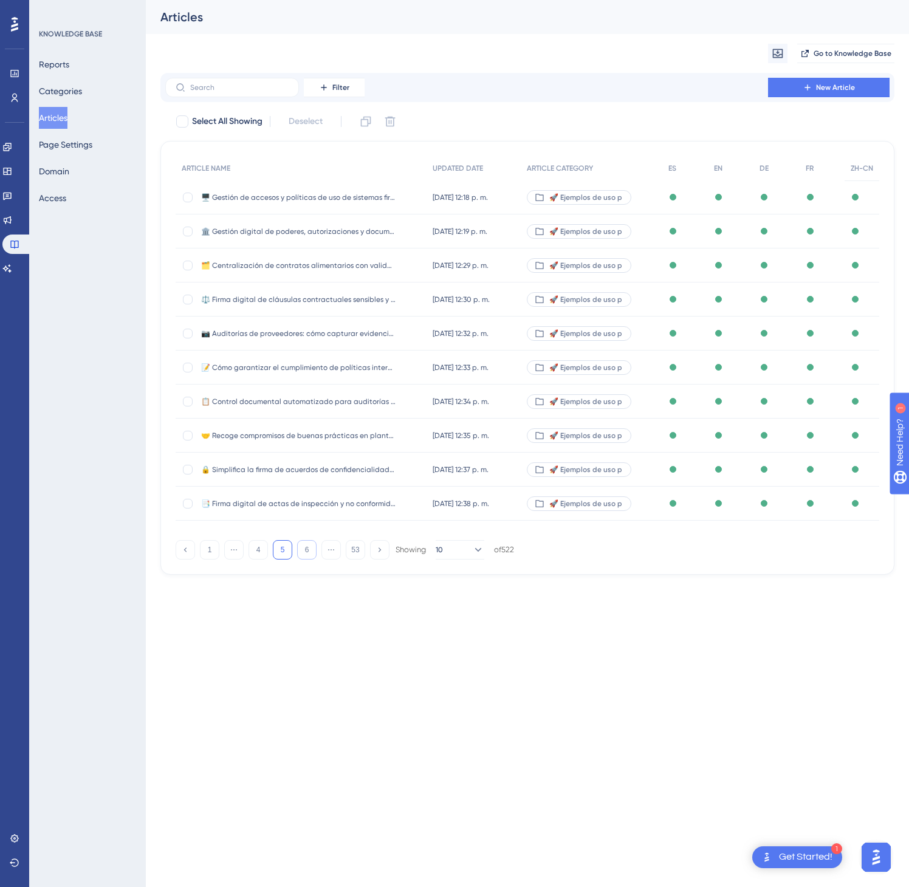
click at [312, 556] on button "6" at bounding box center [306, 549] width 19 height 19
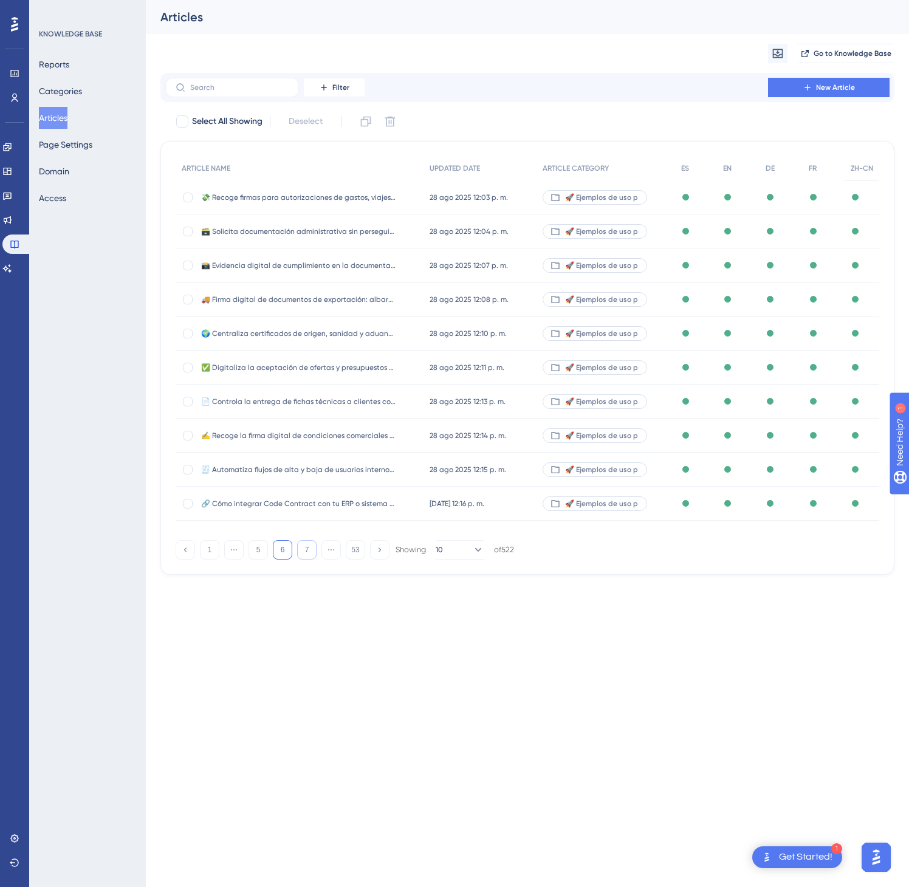
click at [312, 556] on button "7" at bounding box center [306, 549] width 19 height 19
click at [312, 556] on button "8" at bounding box center [306, 549] width 19 height 19
click at [312, 556] on button "9" at bounding box center [306, 549] width 19 height 19
click at [312, 556] on button "11" at bounding box center [306, 549] width 19 height 19
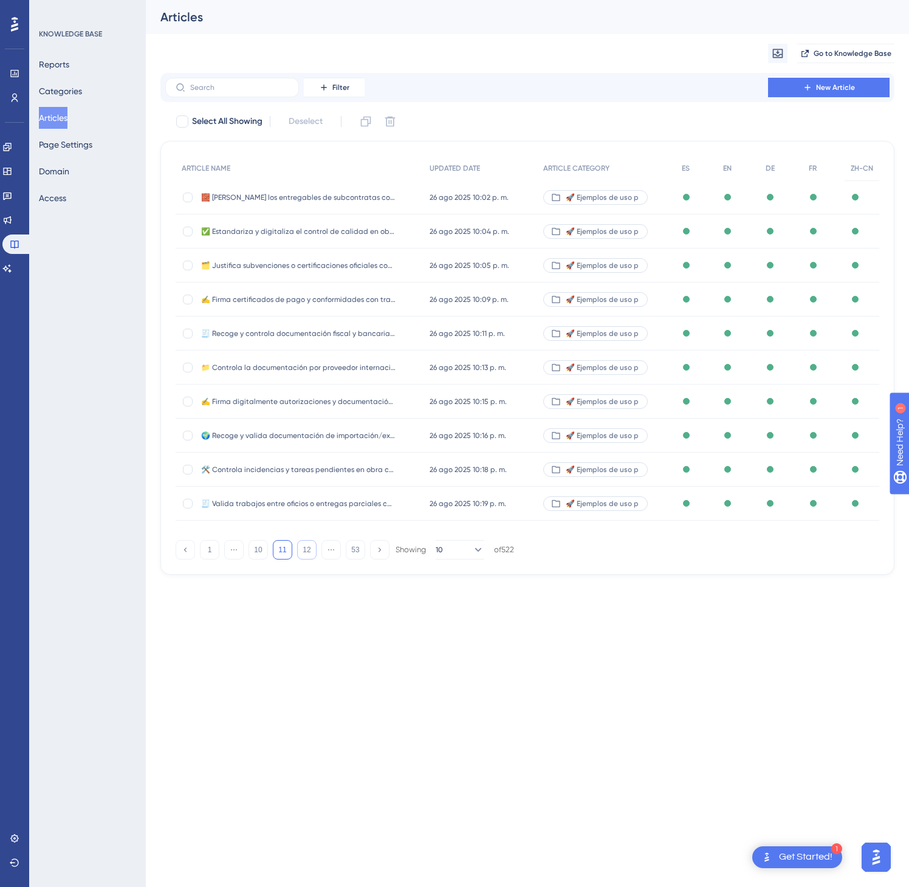
click at [312, 556] on button "12" at bounding box center [306, 549] width 19 height 19
click at [312, 556] on button "13" at bounding box center [306, 549] width 19 height 19
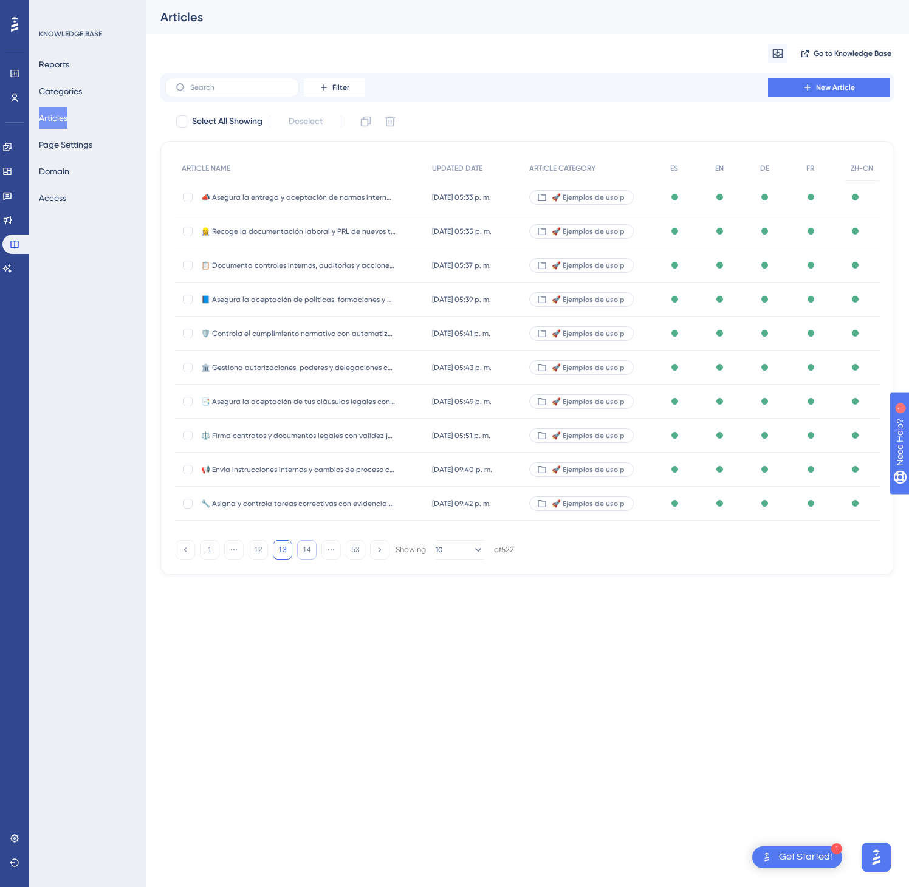
click at [312, 556] on button "14" at bounding box center [306, 549] width 19 height 19
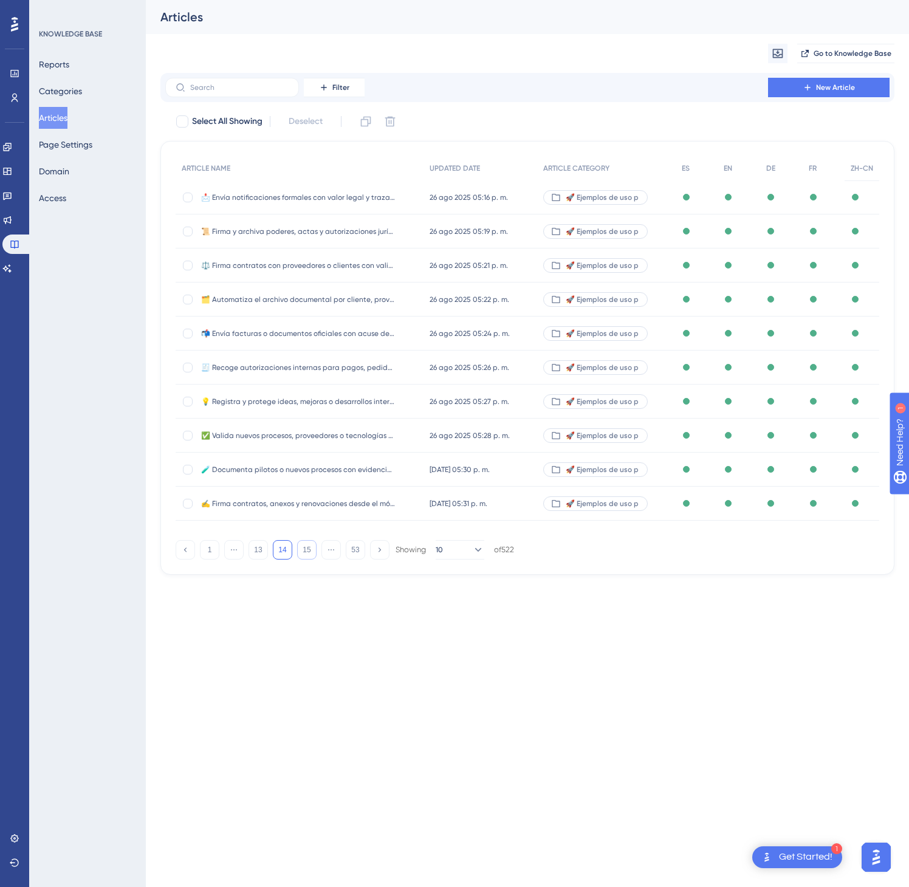
click at [312, 556] on button "15" at bounding box center [306, 549] width 19 height 19
click at [312, 556] on button "17" at bounding box center [306, 549] width 19 height 19
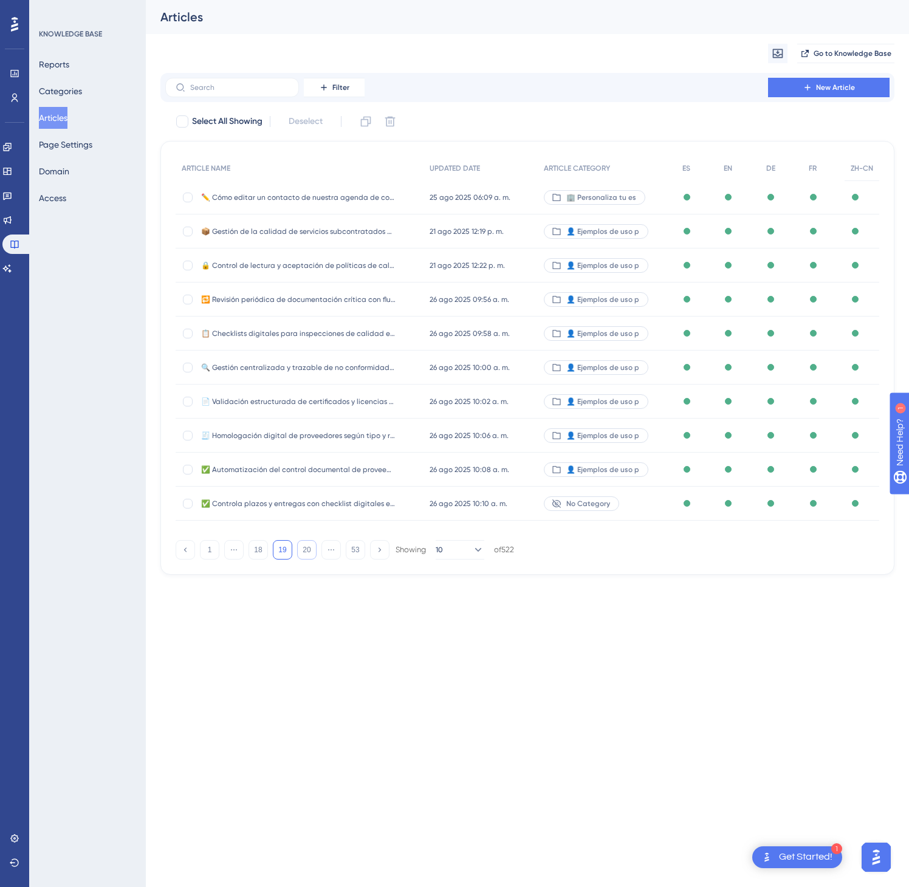
click at [312, 556] on button "20" at bounding box center [306, 549] width 19 height 19
click at [312, 556] on button "24" at bounding box center [306, 549] width 19 height 19
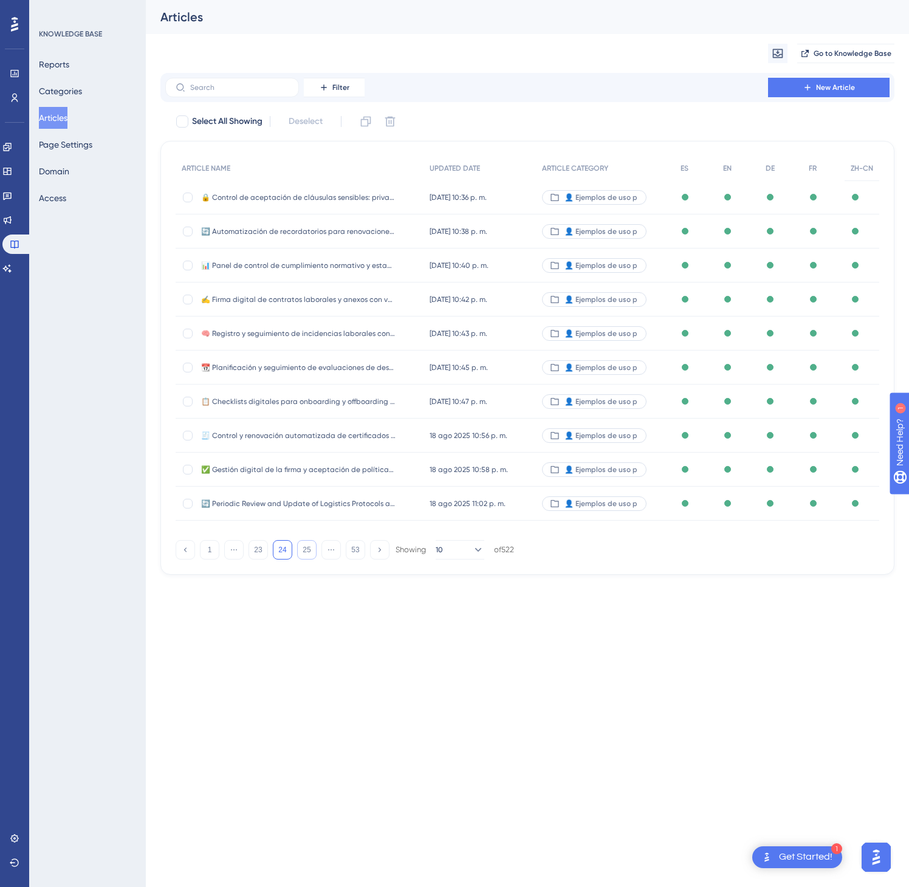
click at [312, 556] on button "25" at bounding box center [306, 549] width 19 height 19
click at [312, 556] on button "26" at bounding box center [306, 549] width 19 height 19
click at [312, 556] on button "28" at bounding box center [306, 549] width 19 height 19
click at [312, 556] on button "29" at bounding box center [306, 549] width 19 height 19
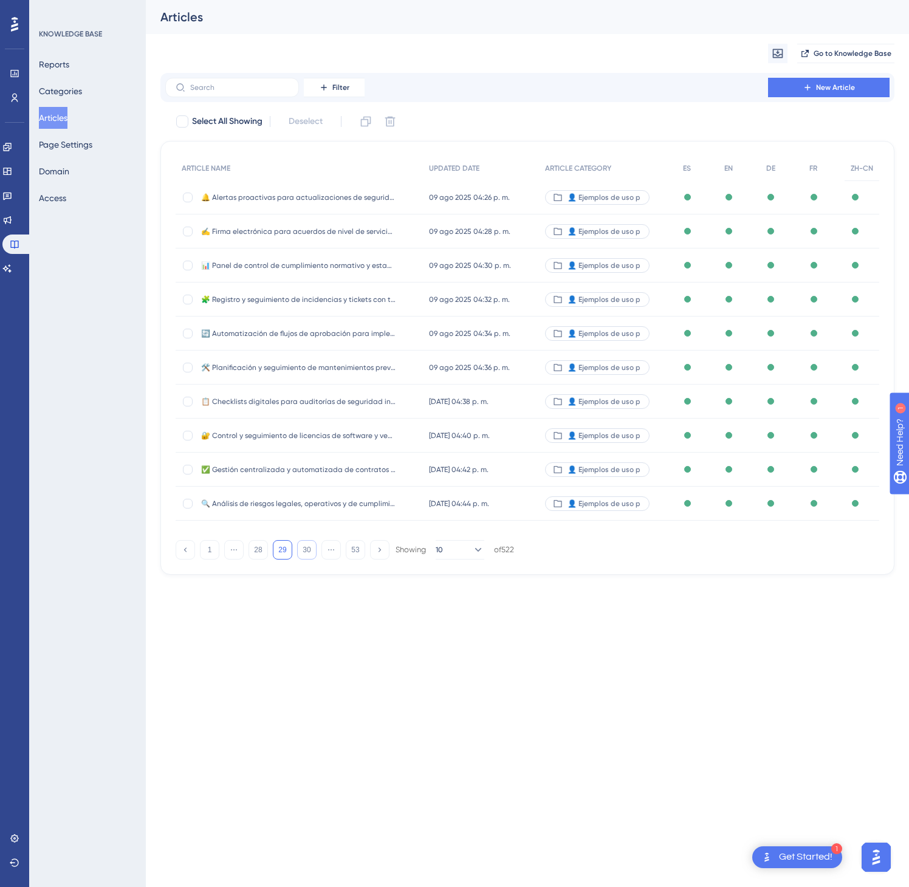
click at [312, 556] on button "30" at bounding box center [306, 549] width 19 height 19
click at [312, 556] on button "33" at bounding box center [306, 549] width 19 height 19
click at [312, 556] on button "34" at bounding box center [306, 549] width 19 height 19
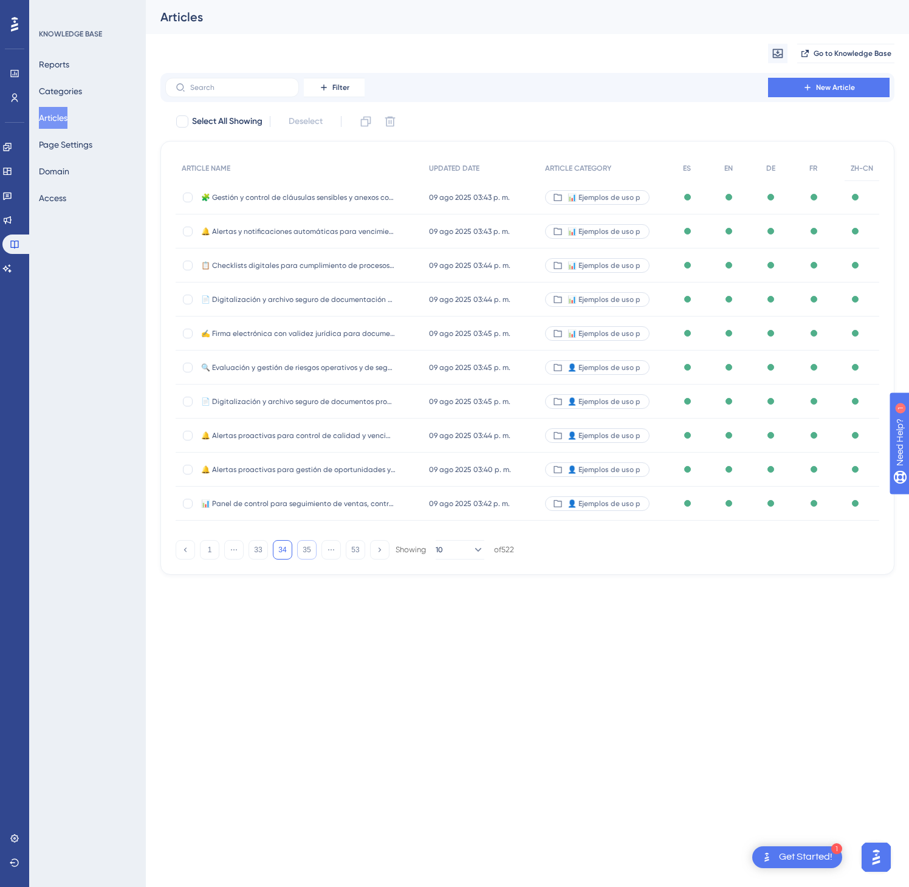
click at [312, 556] on button "35" at bounding box center [306, 549] width 19 height 19
click at [312, 556] on button "36" at bounding box center [306, 549] width 19 height 19
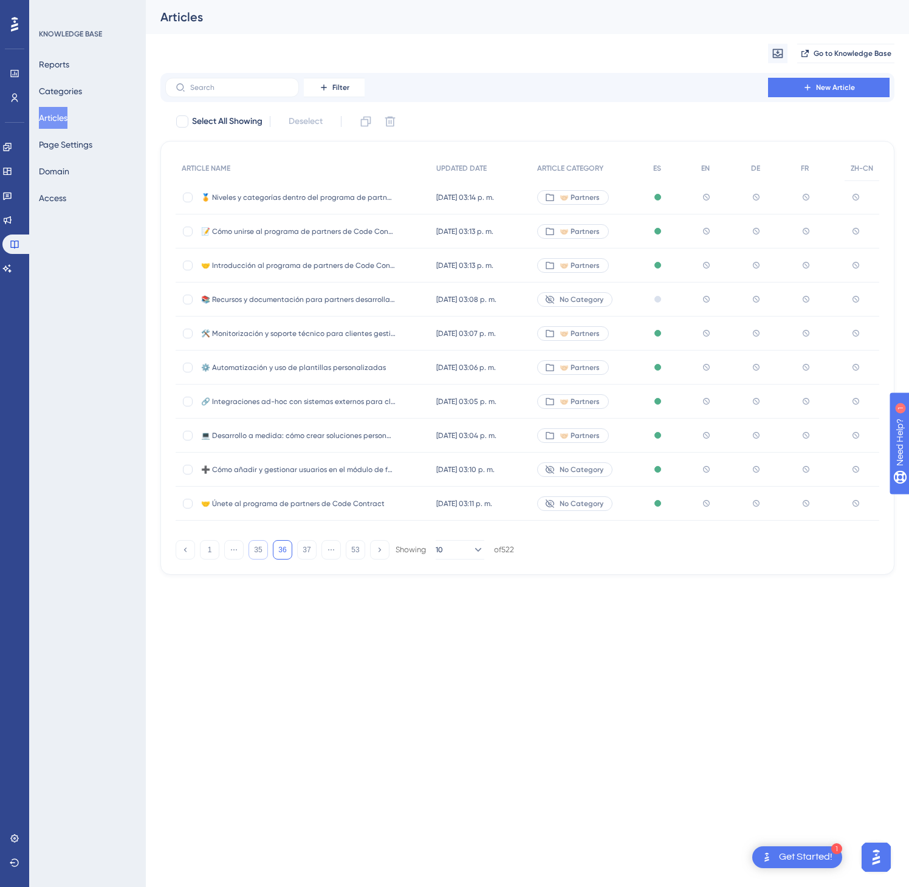
click at [259, 554] on button "35" at bounding box center [258, 549] width 19 height 19
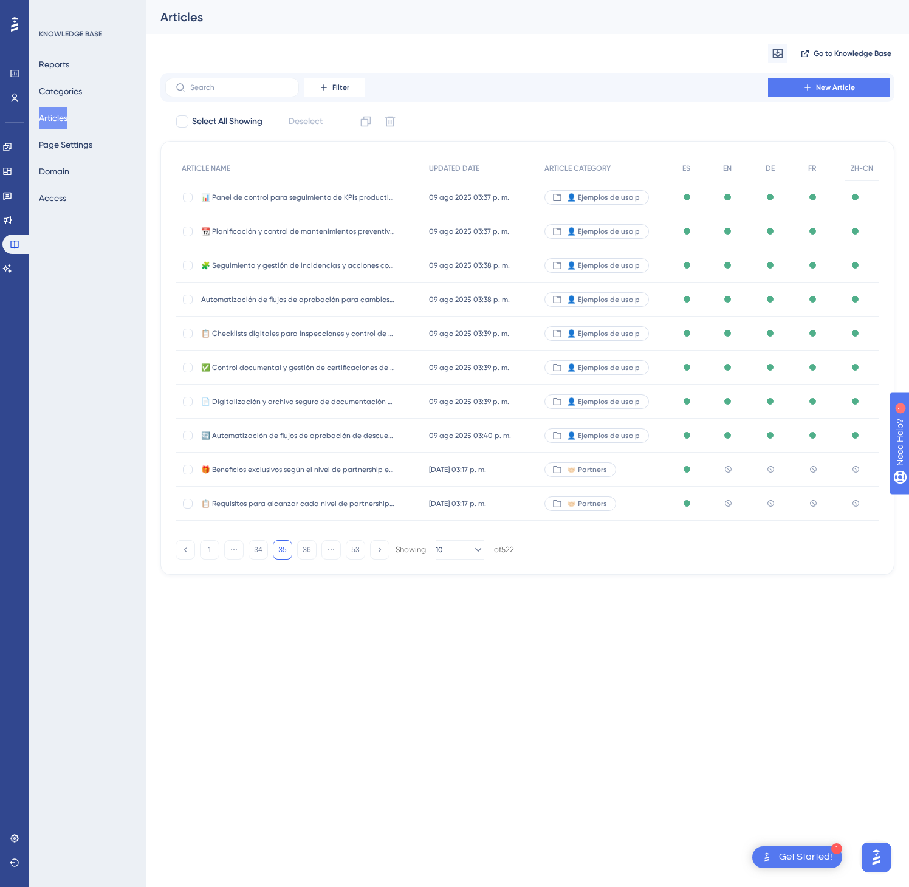
click at [627, 467] on div "🤝🏻 Partners" at bounding box center [607, 470] width 138 height 34
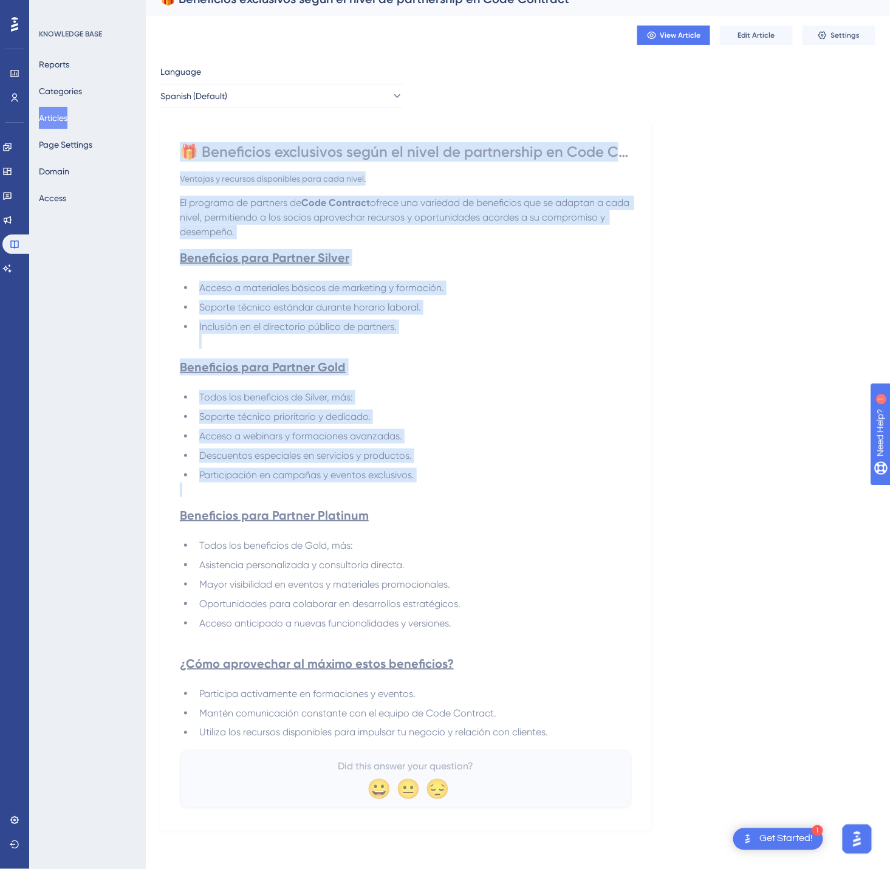
scroll to position [19, 0]
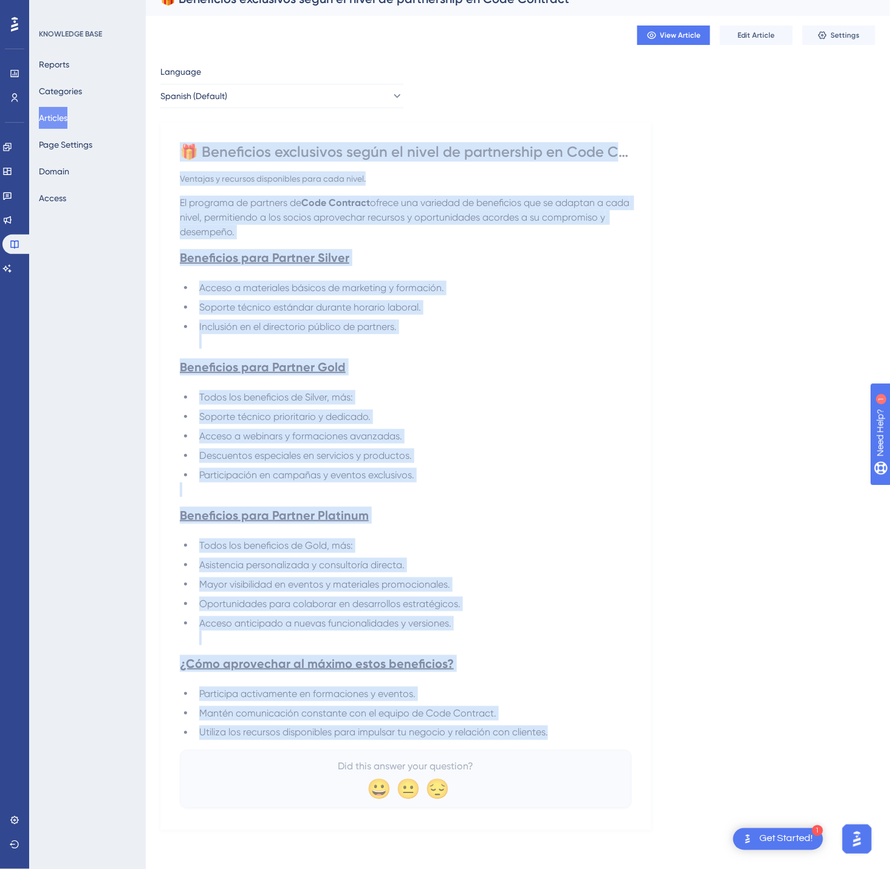
drag, startPoint x: 185, startPoint y: 164, endPoint x: 595, endPoint y: 728, distance: 697.4
click at [595, 728] on div "🎁 Beneficios exclusivos según el nivel de partnership en Code Contract Ventajas…" at bounding box center [406, 475] width 452 height 666
click at [376, 94] on button "Spanish (Default)" at bounding box center [281, 96] width 243 height 24
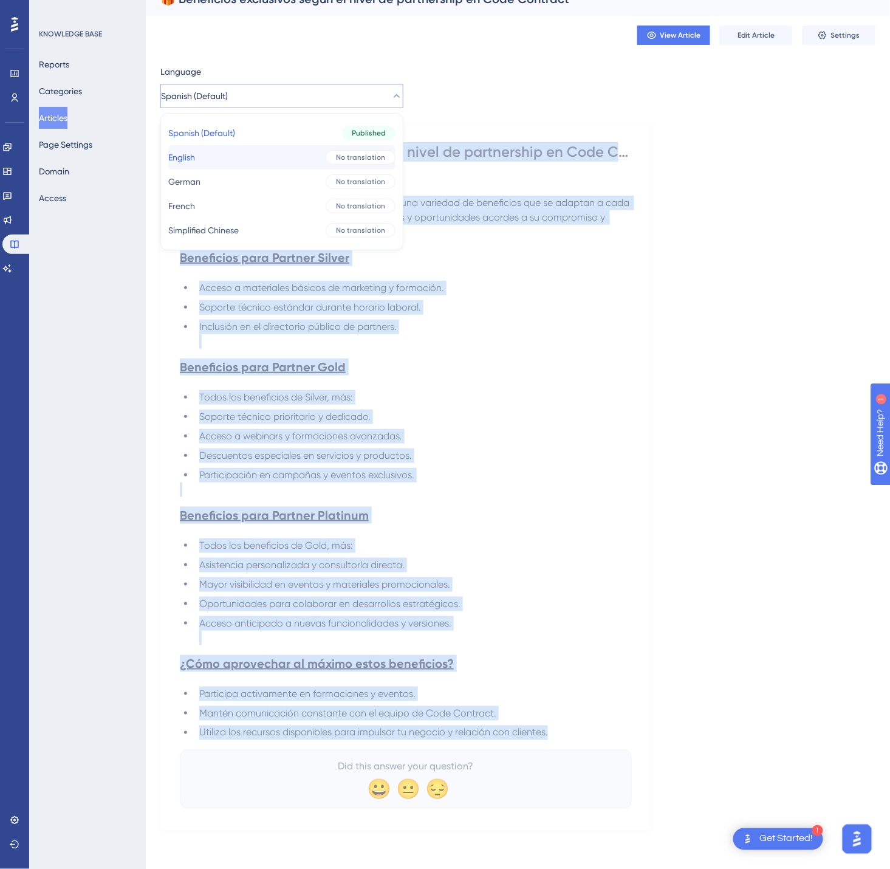
click at [350, 150] on div "No translation" at bounding box center [361, 157] width 70 height 15
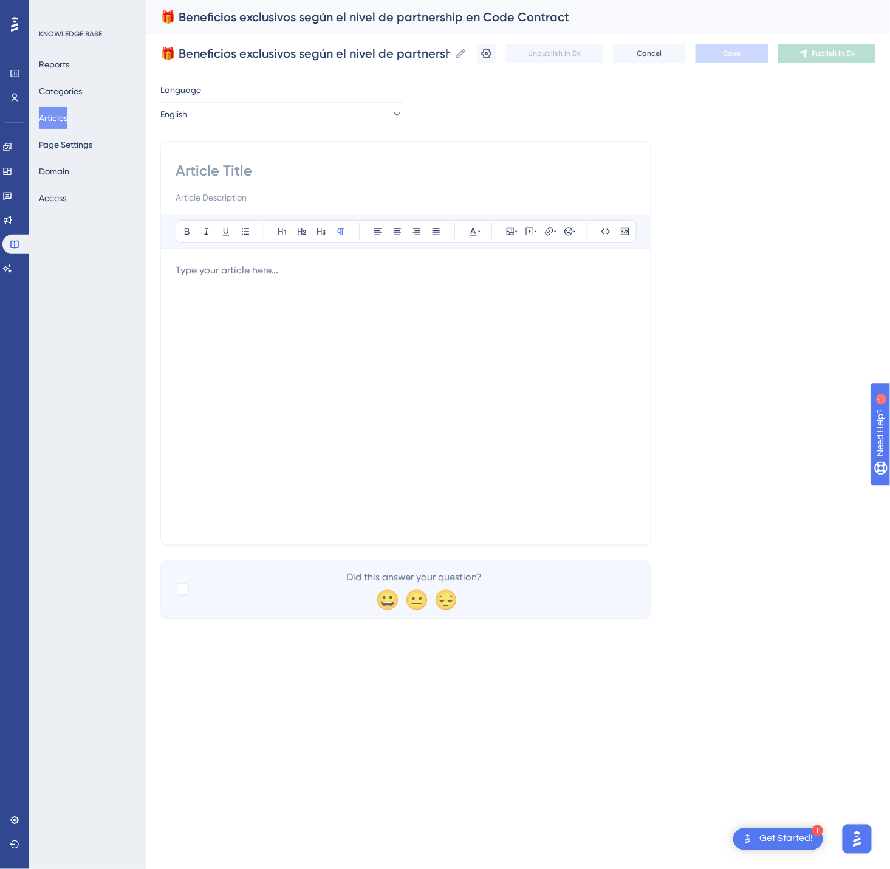
scroll to position [0, 0]
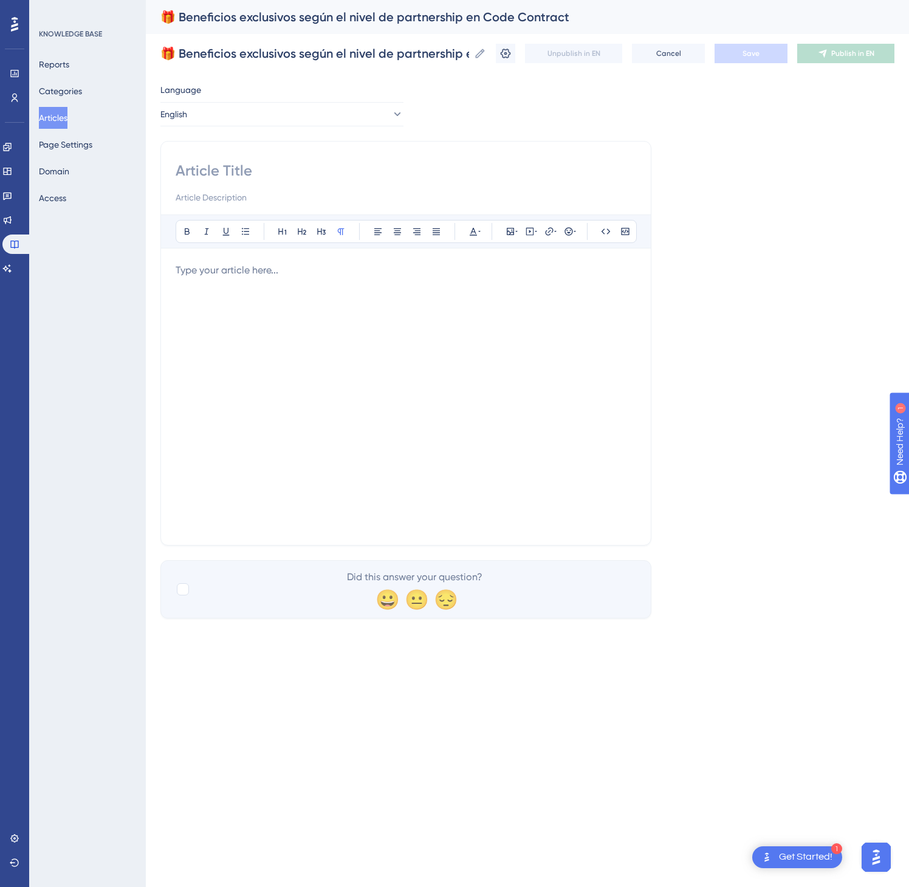
click at [304, 385] on div at bounding box center [406, 396] width 461 height 267
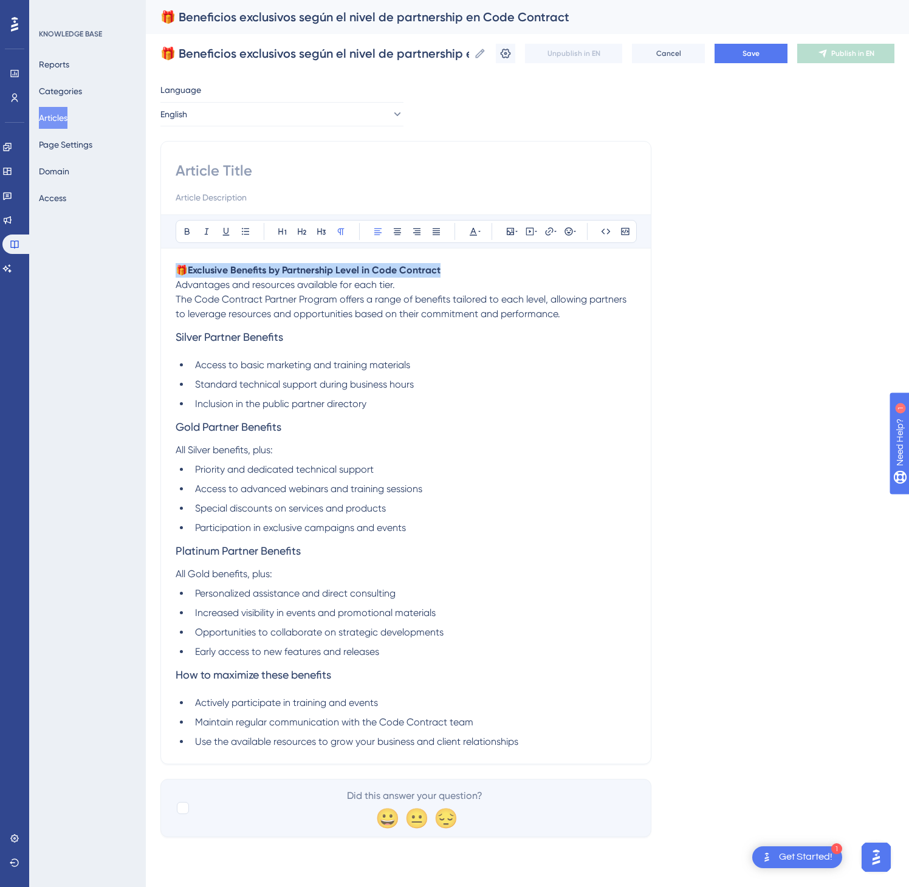
drag, startPoint x: 449, startPoint y: 269, endPoint x: 140, endPoint y: 271, distance: 309.3
click at [0, 0] on div "Performance Users Engagement Widgets Feedback Product Updates Knowledge Base AI…" at bounding box center [0, 0] width 0 height 0
click at [224, 177] on input at bounding box center [406, 170] width 461 height 19
paste input "🎁 Exclusive Benefits by Partnership Level in Code Contract"
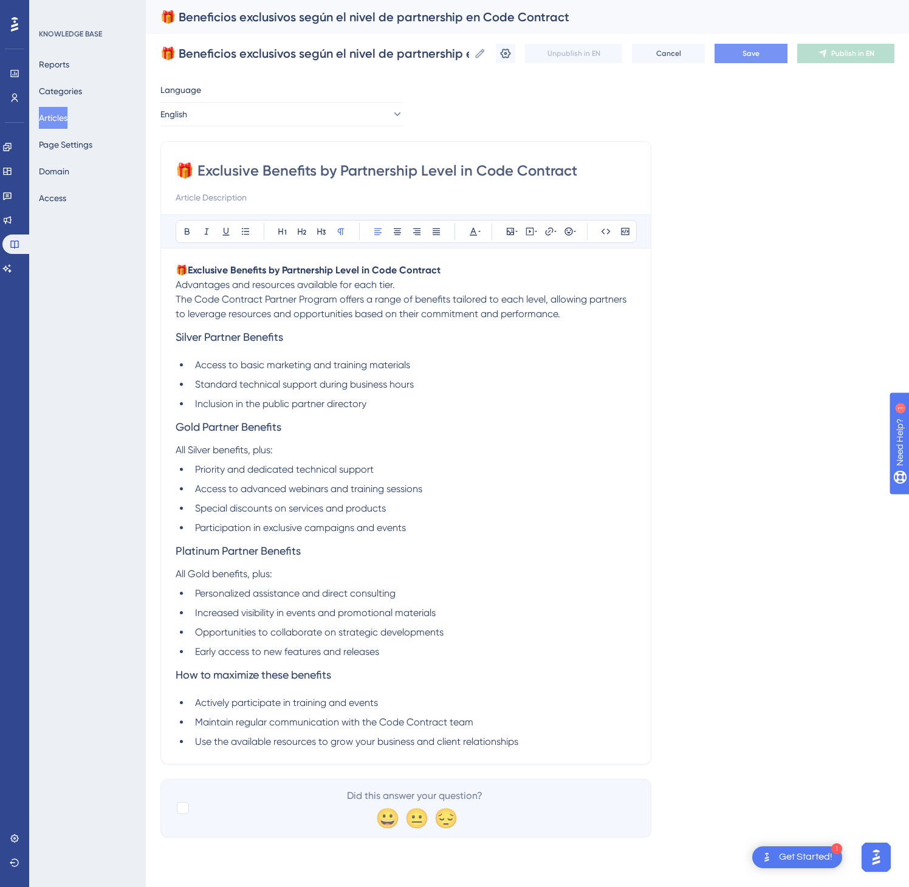
type input "🎁 Exclusive Benefits by Partnership Level in Code Contract"
click at [743, 55] on span "Save" at bounding box center [751, 54] width 17 height 10
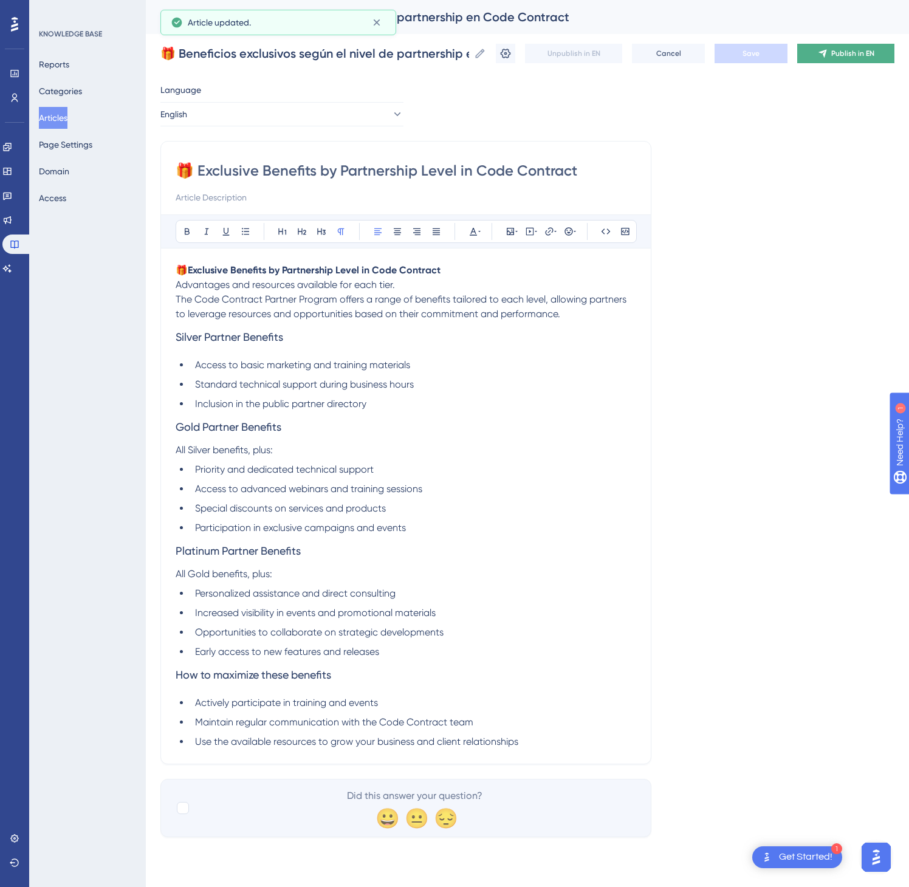
click at [844, 53] on span "Publish in EN" at bounding box center [852, 54] width 43 height 10
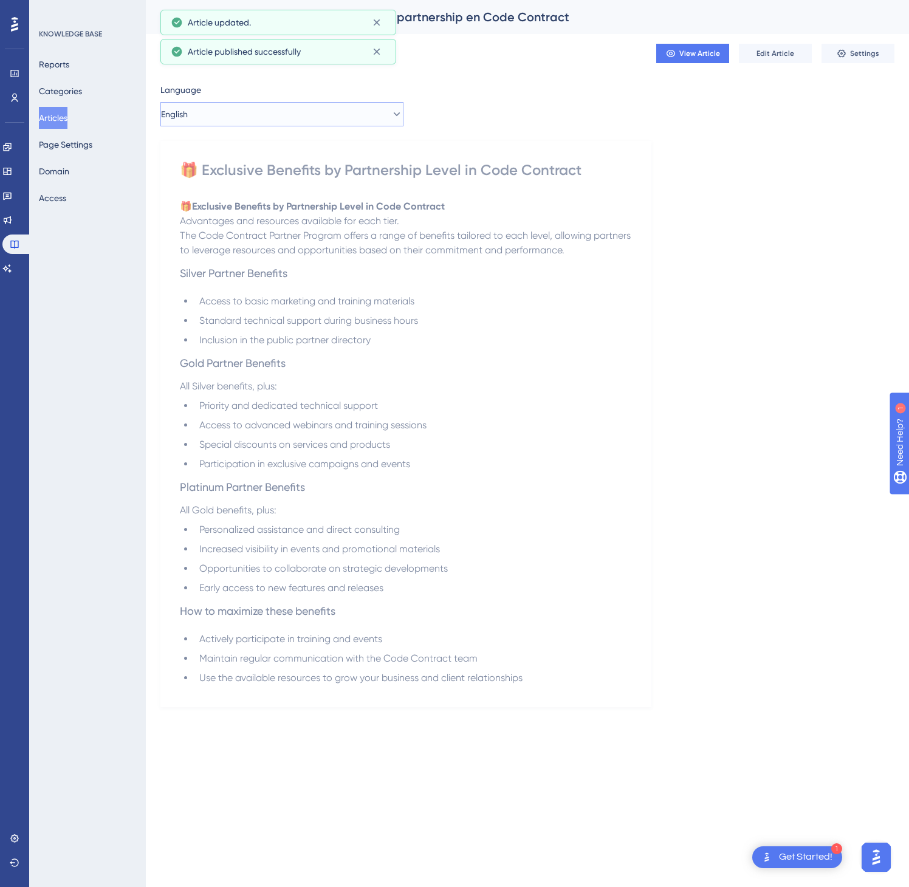
click at [342, 115] on button "English" at bounding box center [281, 114] width 243 height 24
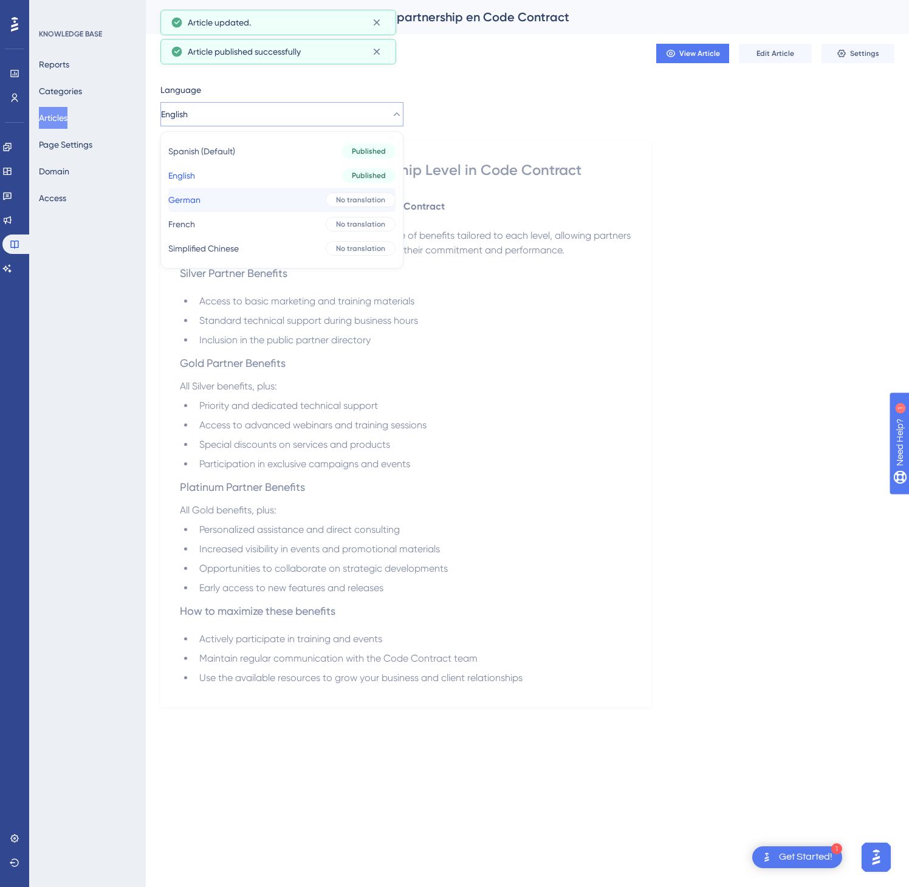
click at [297, 198] on button "German German No translation" at bounding box center [281, 200] width 227 height 24
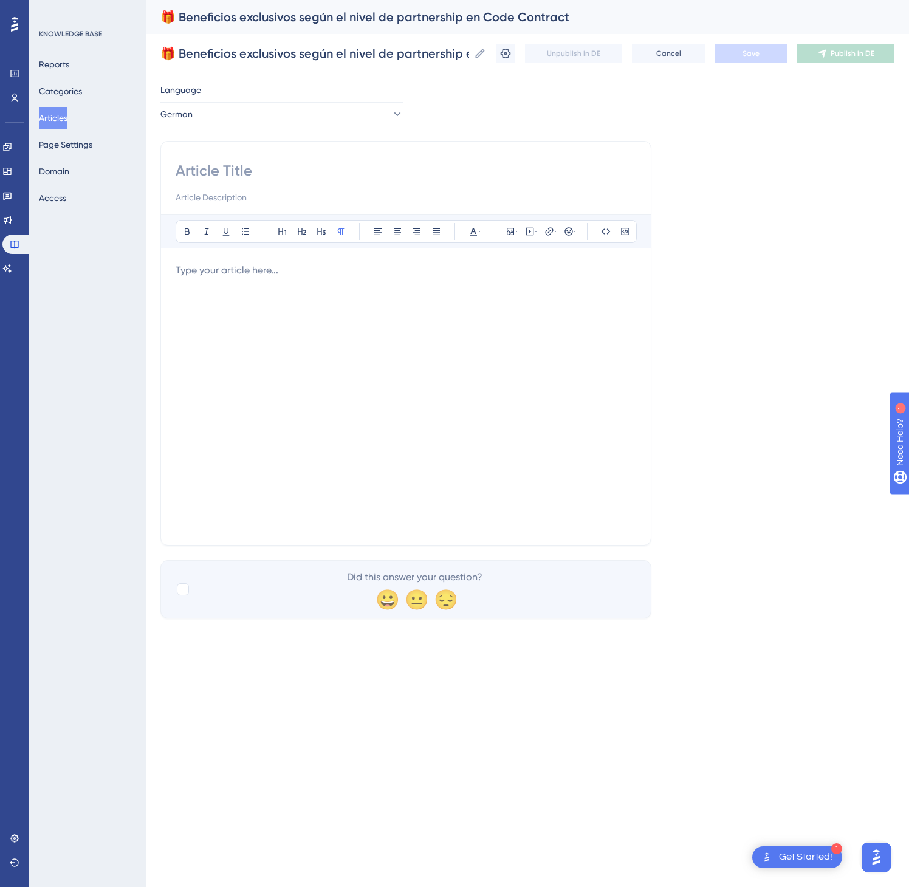
click at [180, 389] on div at bounding box center [406, 396] width 461 height 267
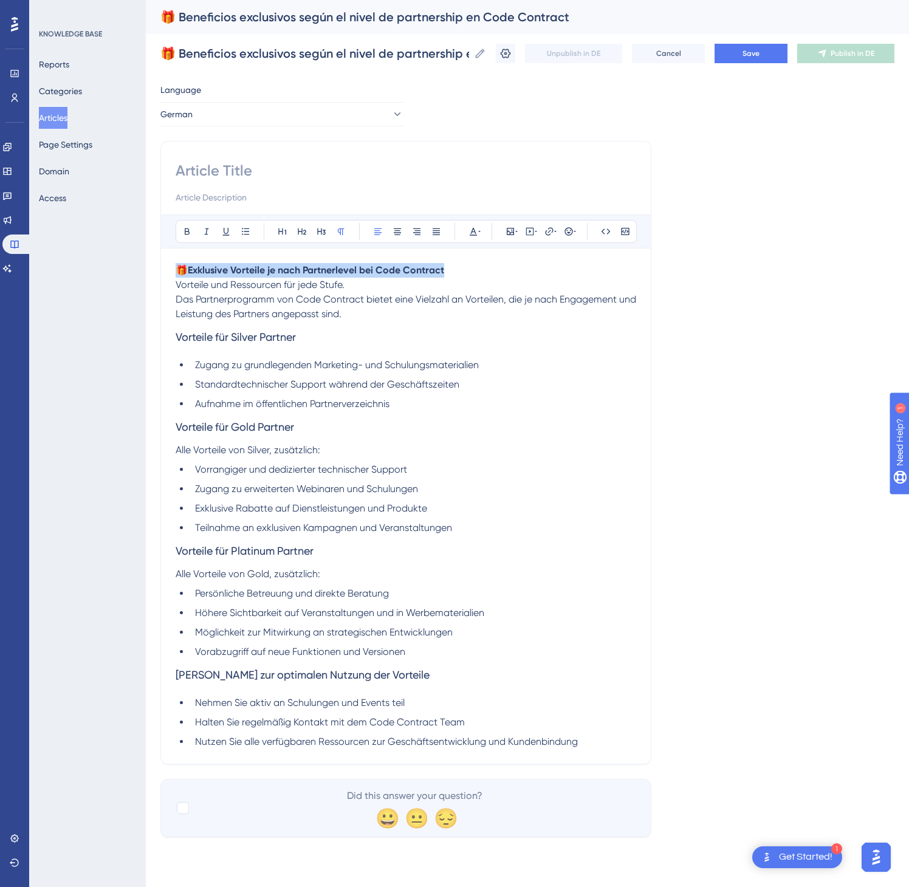
drag, startPoint x: 462, startPoint y: 269, endPoint x: 122, endPoint y: 263, distance: 339.8
click at [0, 0] on div "Performance Users Engagement Widgets Feedback Product Updates Knowledge Base AI…" at bounding box center [0, 0] width 0 height 0
click at [219, 174] on input at bounding box center [406, 170] width 461 height 19
paste input "🎁 Exklusive Vorteile je nach Partnerlevel bei Code Contract"
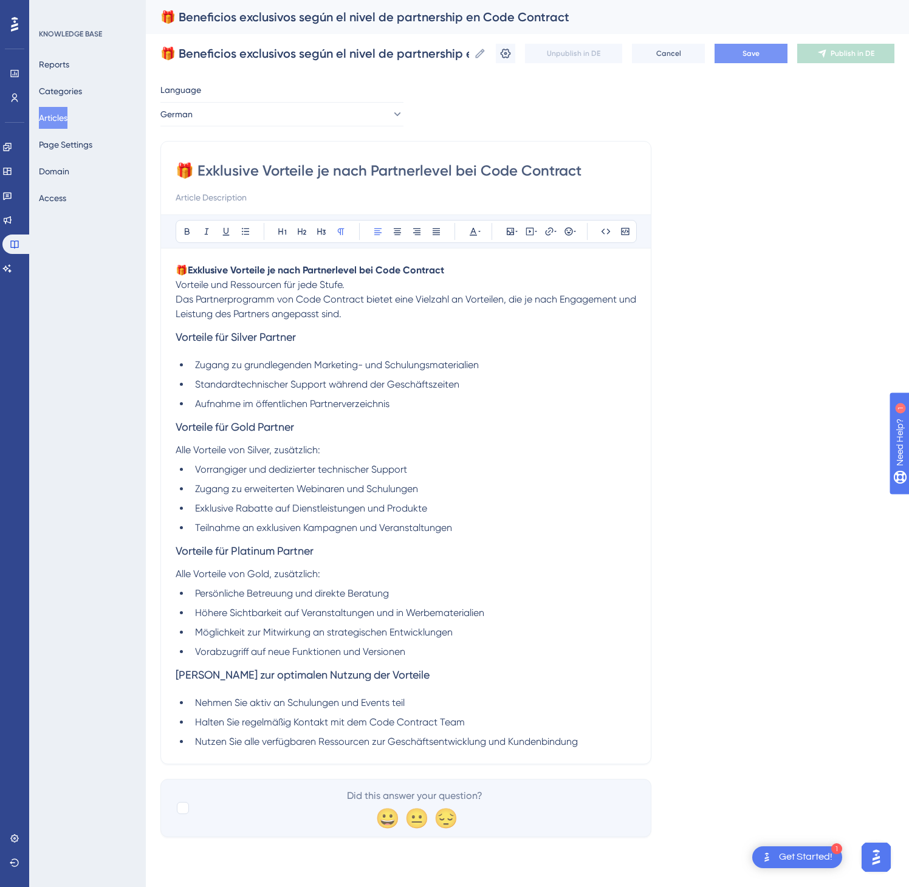
type input "🎁 Exklusive Vorteile je nach Partnerlevel bei Code Contract"
click at [744, 50] on span "Save" at bounding box center [751, 54] width 17 height 10
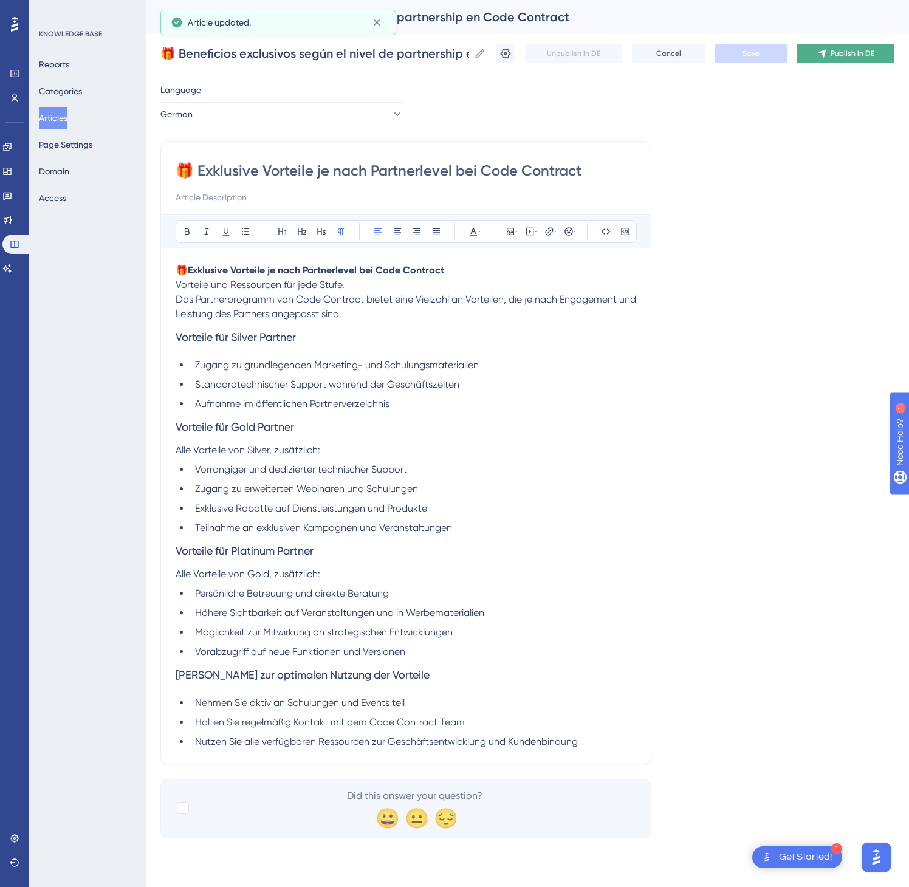
click at [850, 49] on span "Publish in DE" at bounding box center [853, 54] width 44 height 10
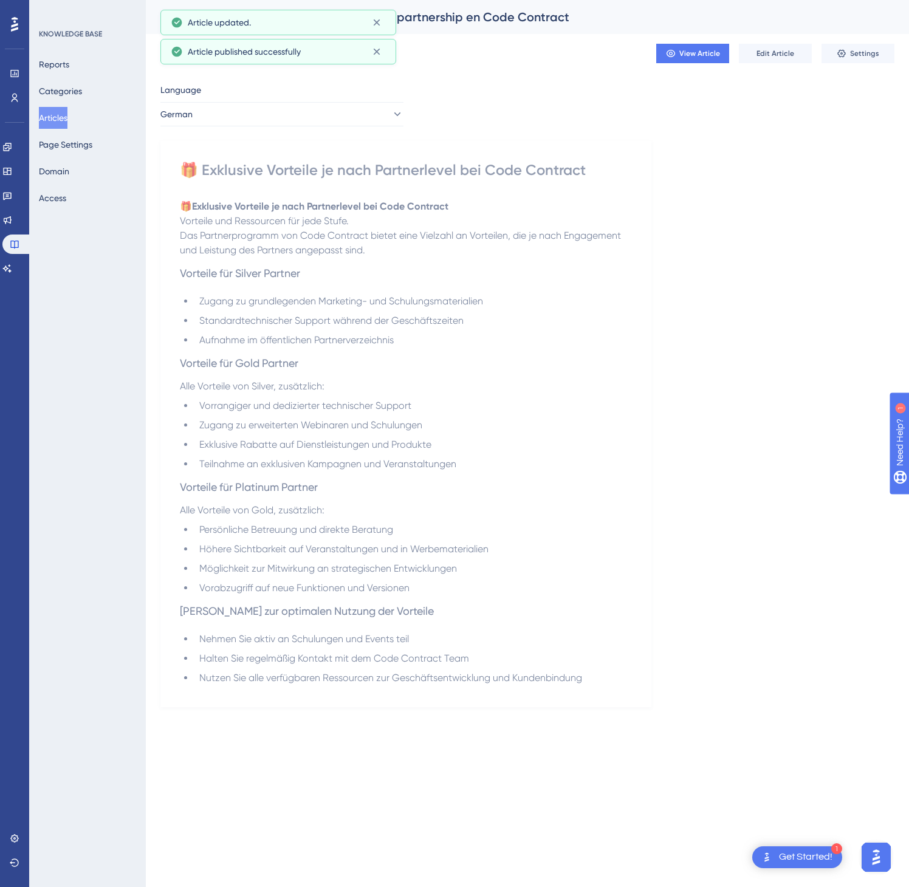
click at [360, 130] on div "Language German 🎁 Exklusive Vorteile je nach Partnerlevel bei Code Contract 🎁 E…" at bounding box center [527, 395] width 734 height 625
click at [357, 123] on button "German" at bounding box center [281, 114] width 243 height 24
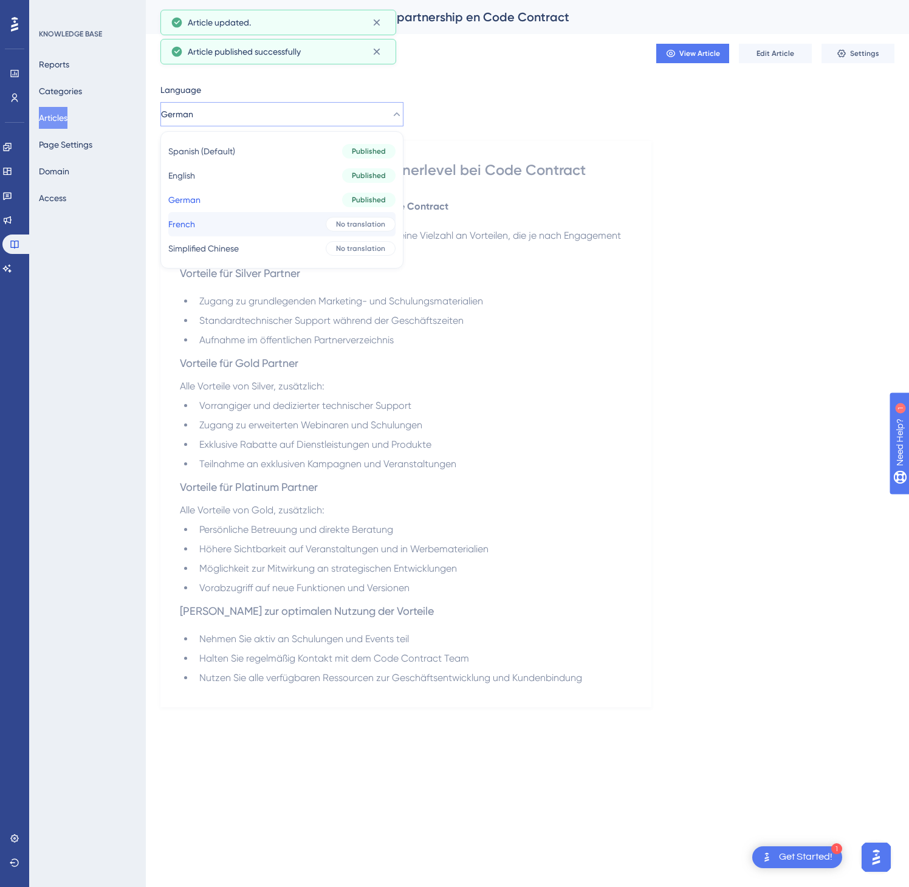
click at [307, 225] on button "French French No translation" at bounding box center [281, 224] width 227 height 24
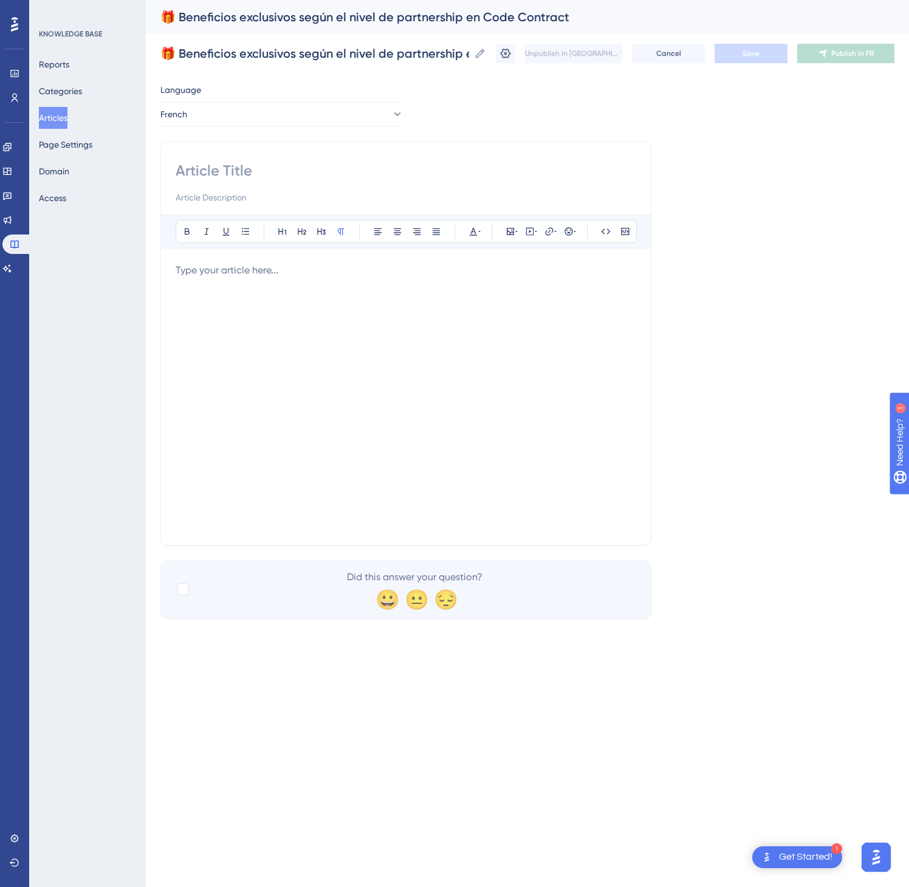
click at [337, 272] on p at bounding box center [406, 270] width 461 height 15
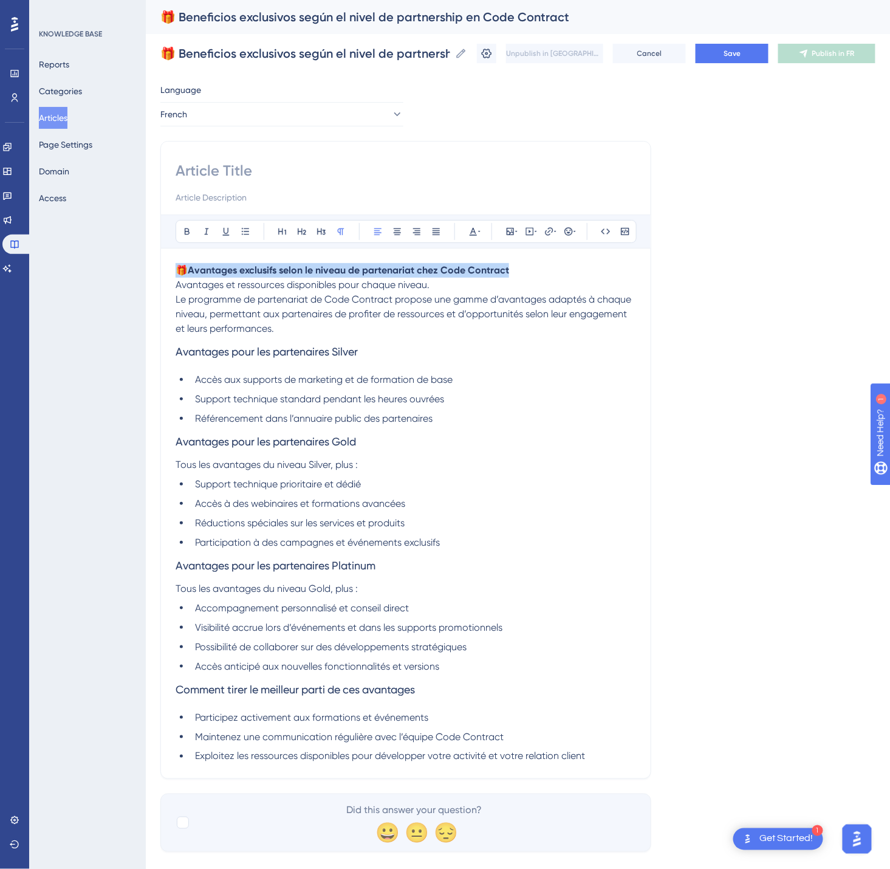
drag, startPoint x: 541, startPoint y: 266, endPoint x: 164, endPoint y: 253, distance: 377.6
click at [164, 253] on div "Bold Italic Underline Bullet Point Heading 1 Heading 2 Heading 3 Normal Align L…" at bounding box center [405, 460] width 491 height 638
click at [213, 171] on input at bounding box center [406, 170] width 461 height 19
paste input "🎁 Avantages exclusifs selon le niveau de partenariat chez Code Contract"
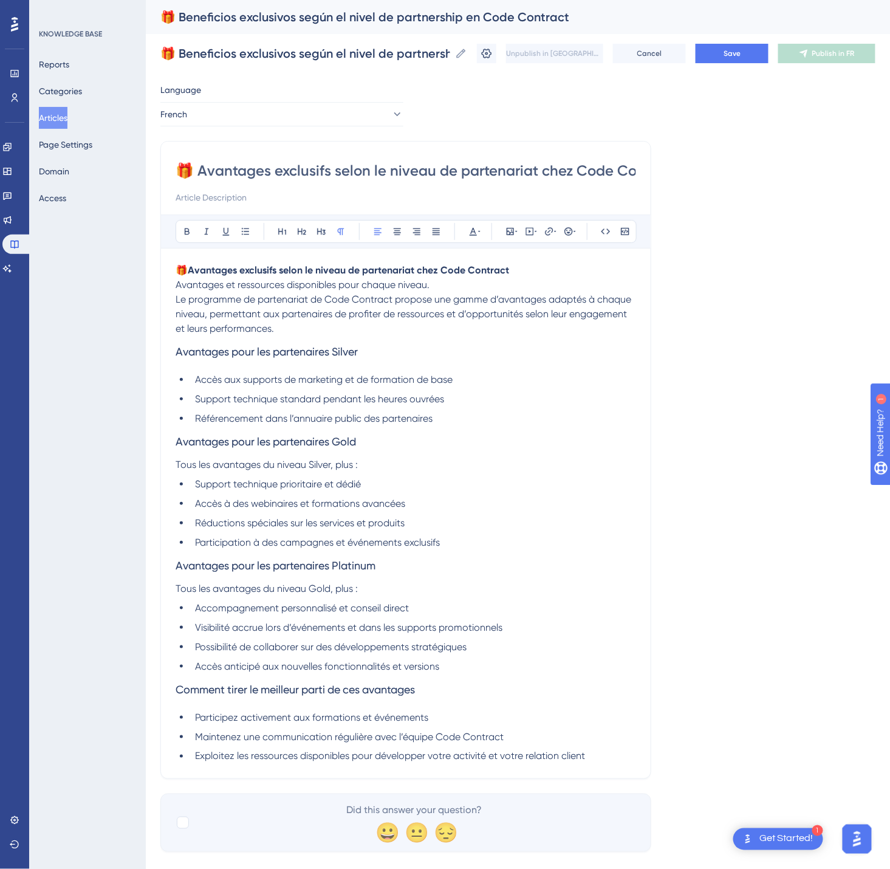
scroll to position [0, 41]
type input "🎁 Avantages exclusifs selon le niveau de partenariat chez Code Contract"
click at [741, 57] on span "Save" at bounding box center [732, 54] width 17 height 10
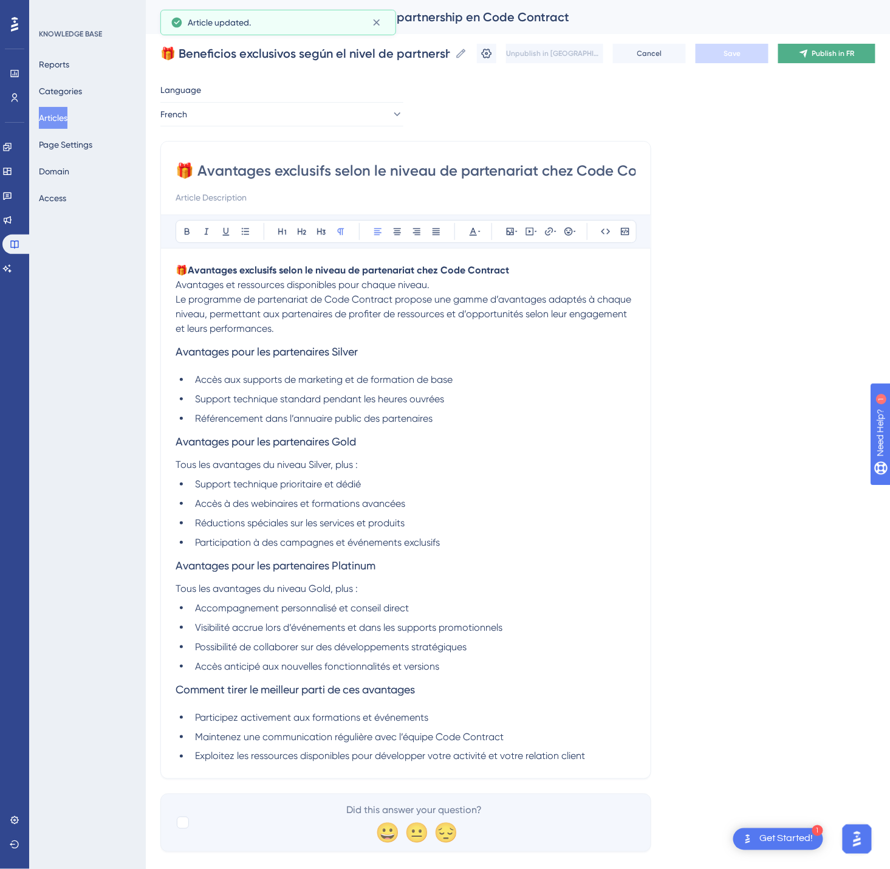
click at [861, 47] on button "Publish in FR" at bounding box center [826, 53] width 97 height 19
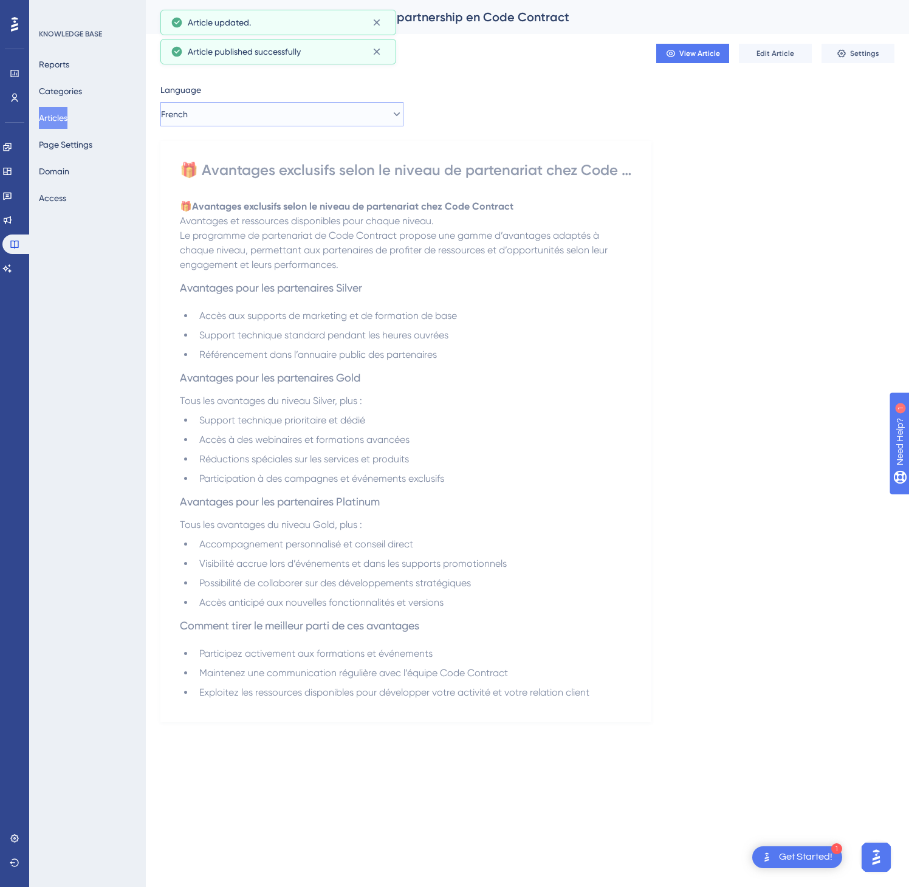
click at [355, 117] on button "French" at bounding box center [281, 114] width 243 height 24
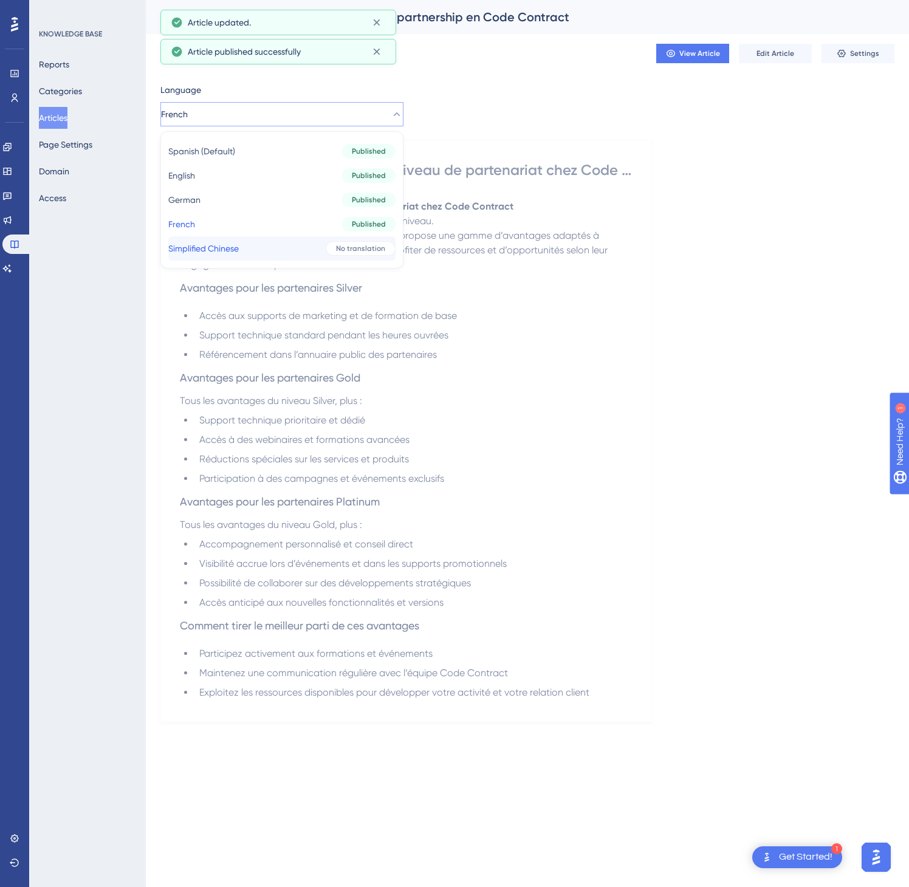
click at [326, 244] on div "No translation" at bounding box center [361, 248] width 70 height 15
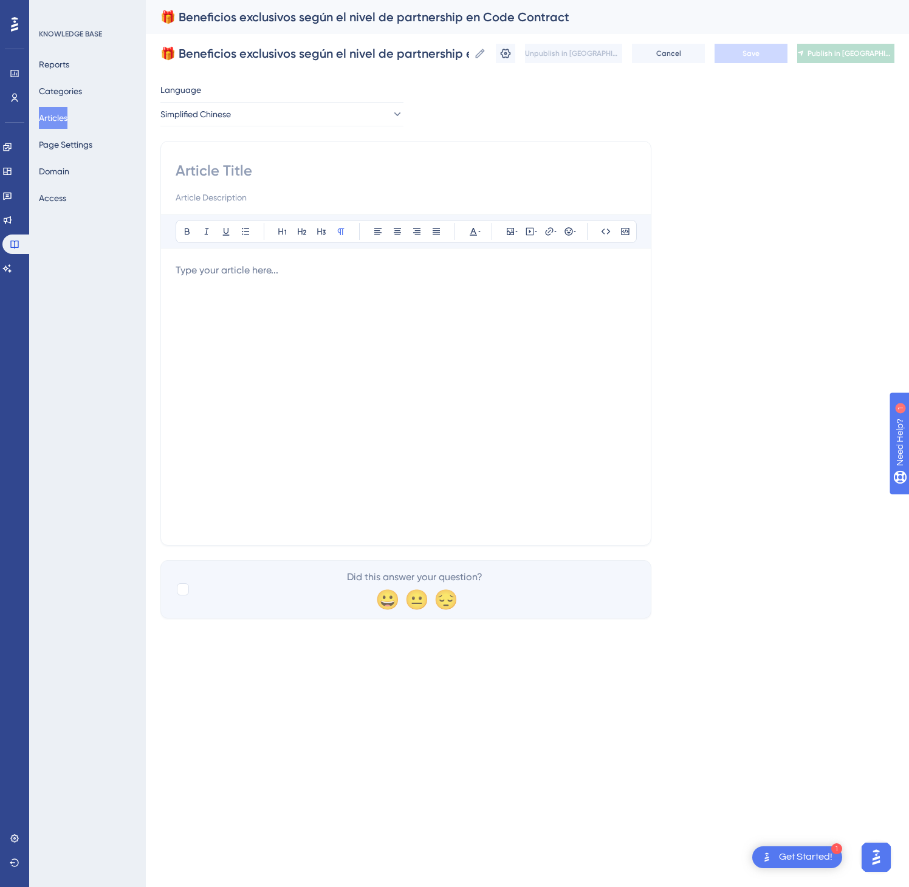
click at [444, 488] on div at bounding box center [406, 396] width 461 height 267
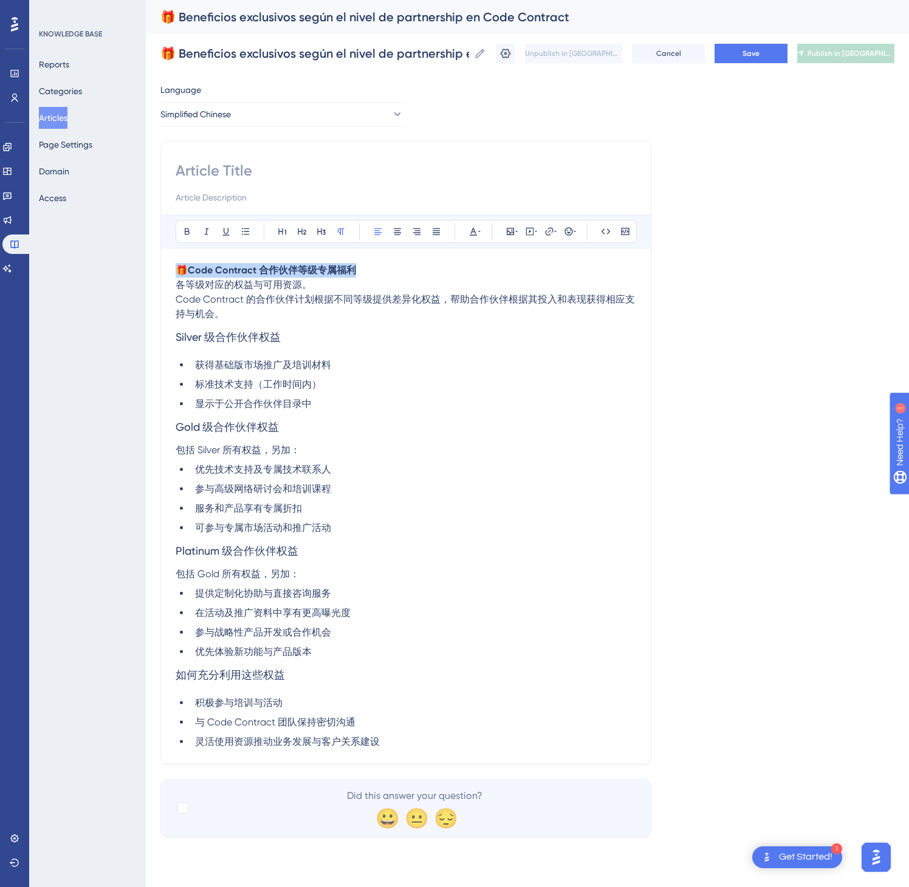
drag, startPoint x: 369, startPoint y: 278, endPoint x: 128, endPoint y: 269, distance: 241.5
click at [0, 0] on div "Performance Users Engagement Widgets Feedback Product Updates Knowledge Base AI…" at bounding box center [0, 0] width 0 height 0
click at [200, 167] on input at bounding box center [406, 170] width 461 height 19
paste input "🎁 Code Contract 合作伙伴等级专属福利"
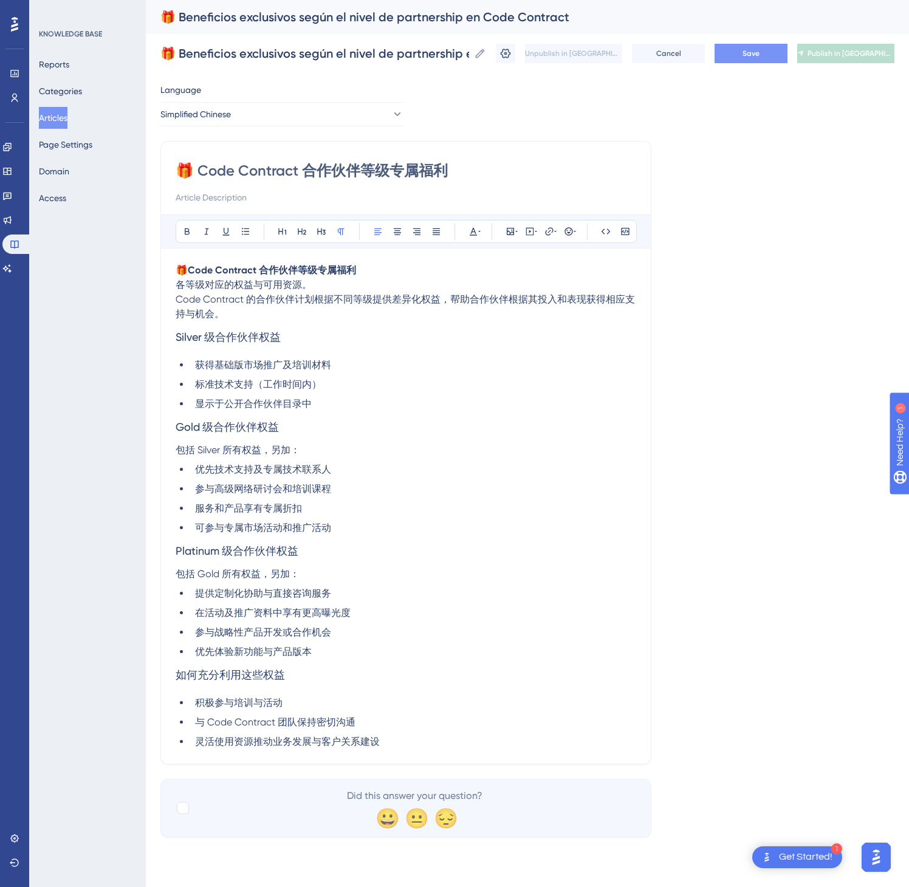
type input "🎁 Code Contract 合作伙伴等级专属福利"
click at [751, 46] on button "Save" at bounding box center [751, 53] width 73 height 19
click at [844, 45] on button "Publish in [GEOGRAPHIC_DATA]-CN" at bounding box center [845, 53] width 97 height 19
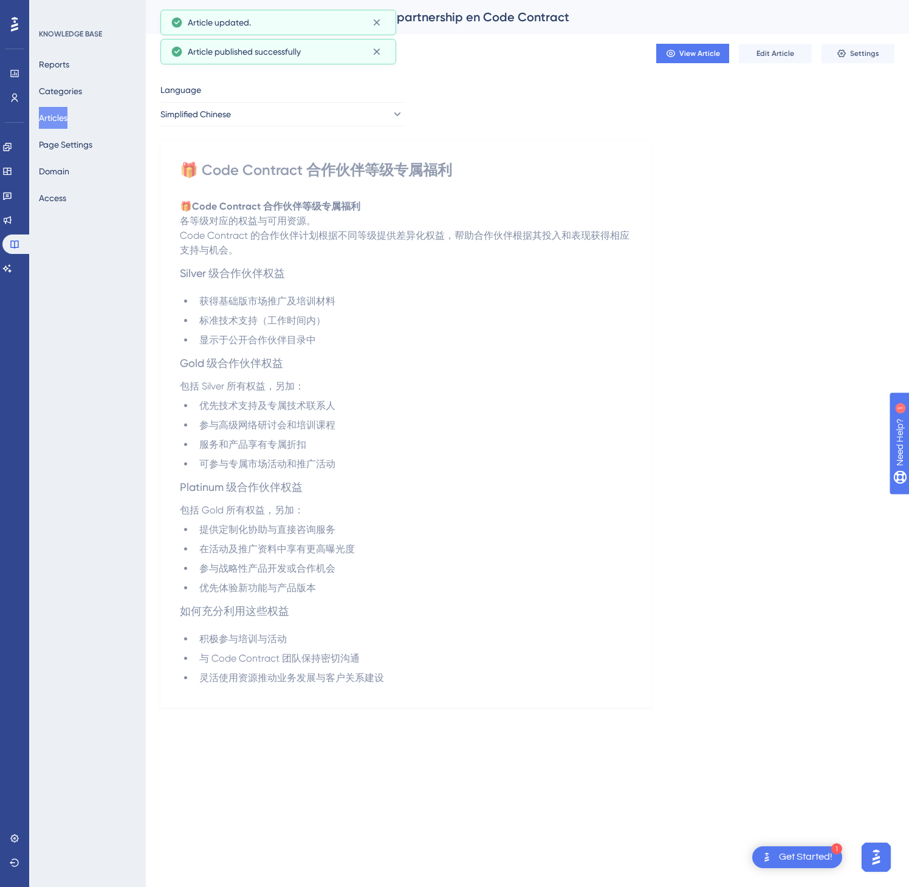
click at [67, 120] on button "Articles" at bounding box center [53, 118] width 29 height 22
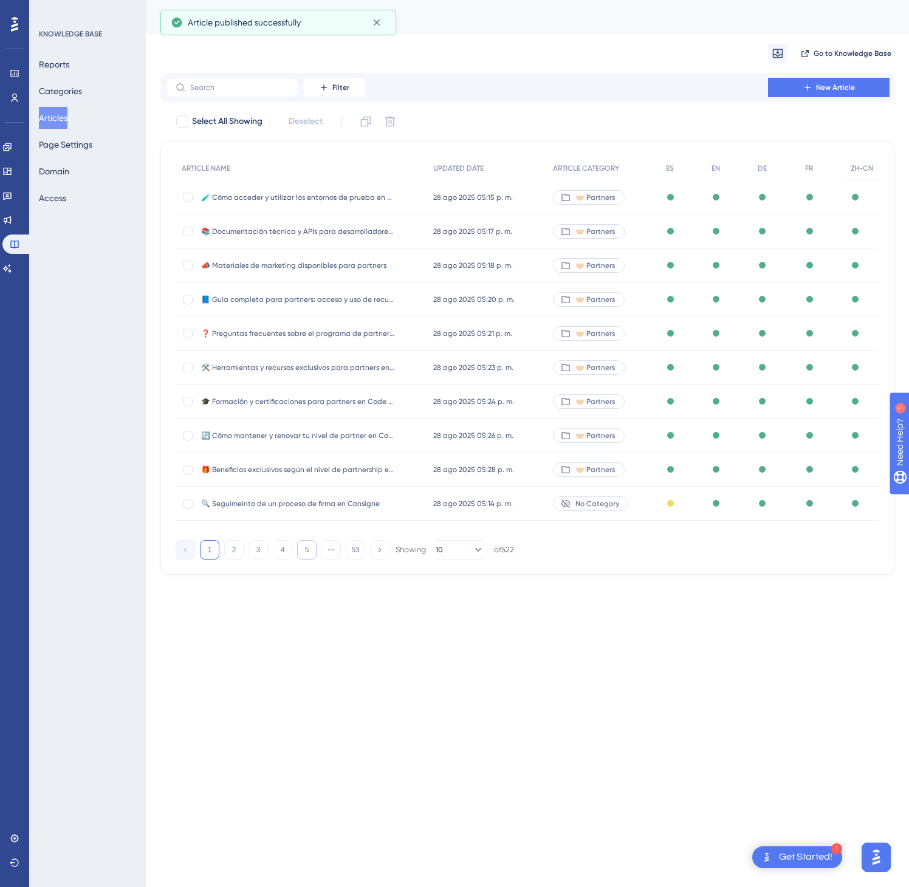
click at [309, 551] on button "5" at bounding box center [306, 549] width 19 height 19
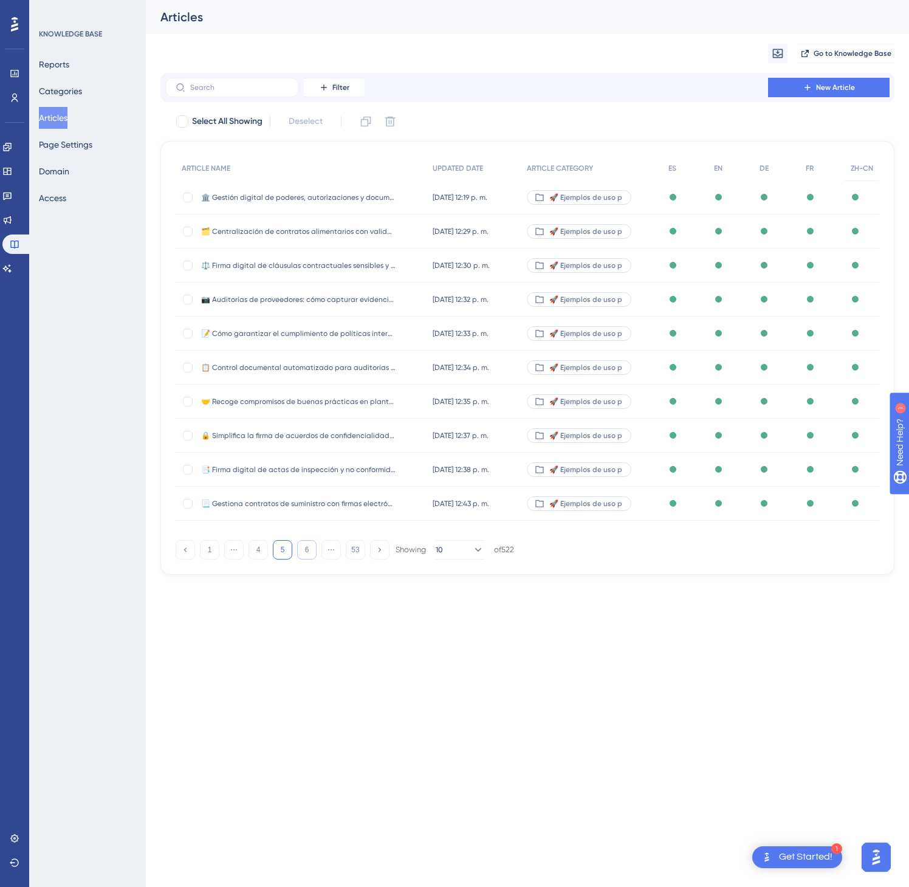
click at [309, 551] on button "6" at bounding box center [306, 549] width 19 height 19
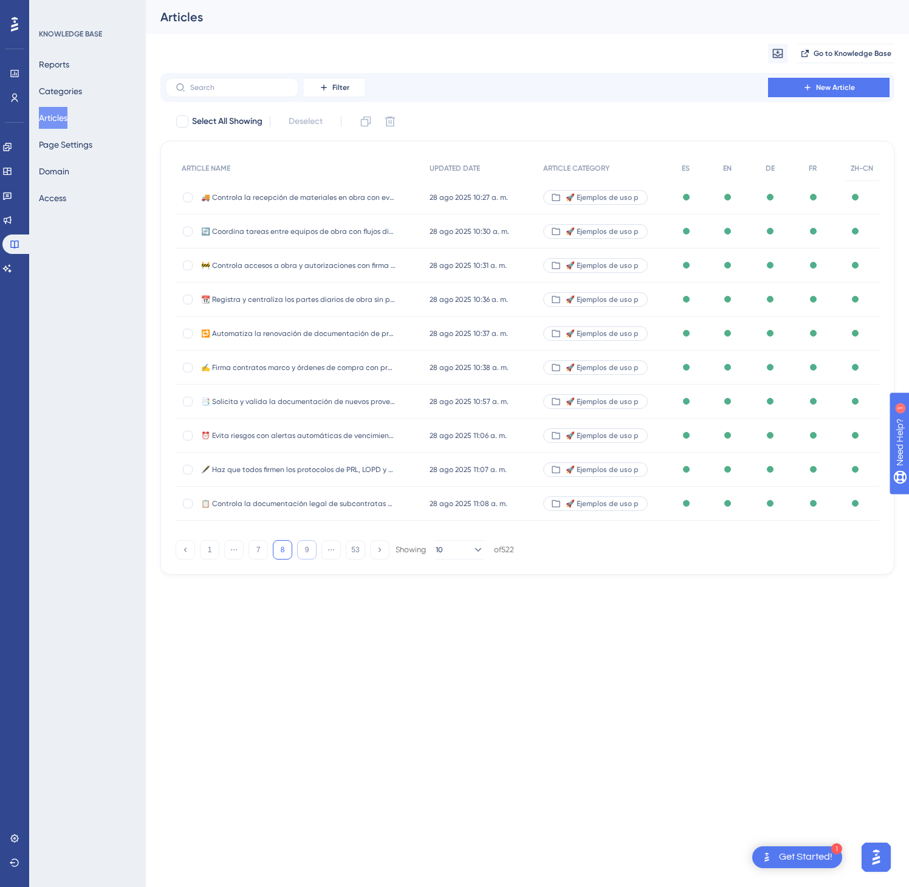
click at [309, 551] on button "9" at bounding box center [306, 549] width 19 height 19
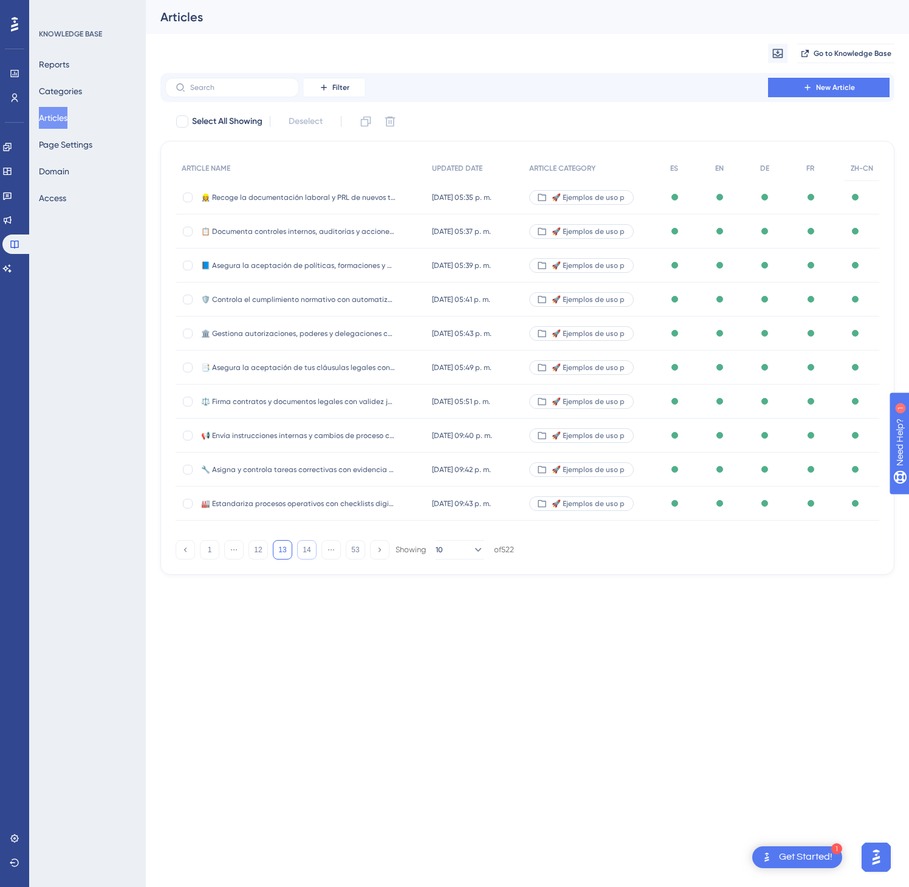
click at [309, 551] on button "14" at bounding box center [306, 549] width 19 height 19
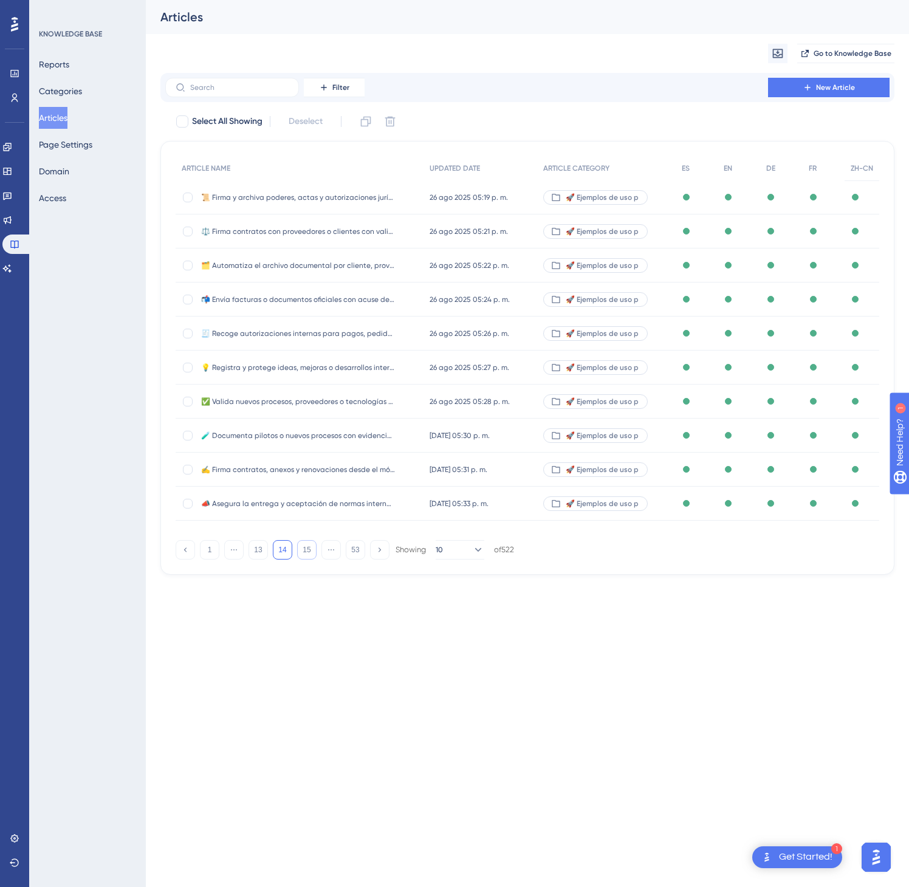
click at [309, 551] on button "15" at bounding box center [306, 549] width 19 height 19
click at [309, 551] on button "16" at bounding box center [306, 549] width 19 height 19
click at [309, 551] on button "17" at bounding box center [306, 549] width 19 height 19
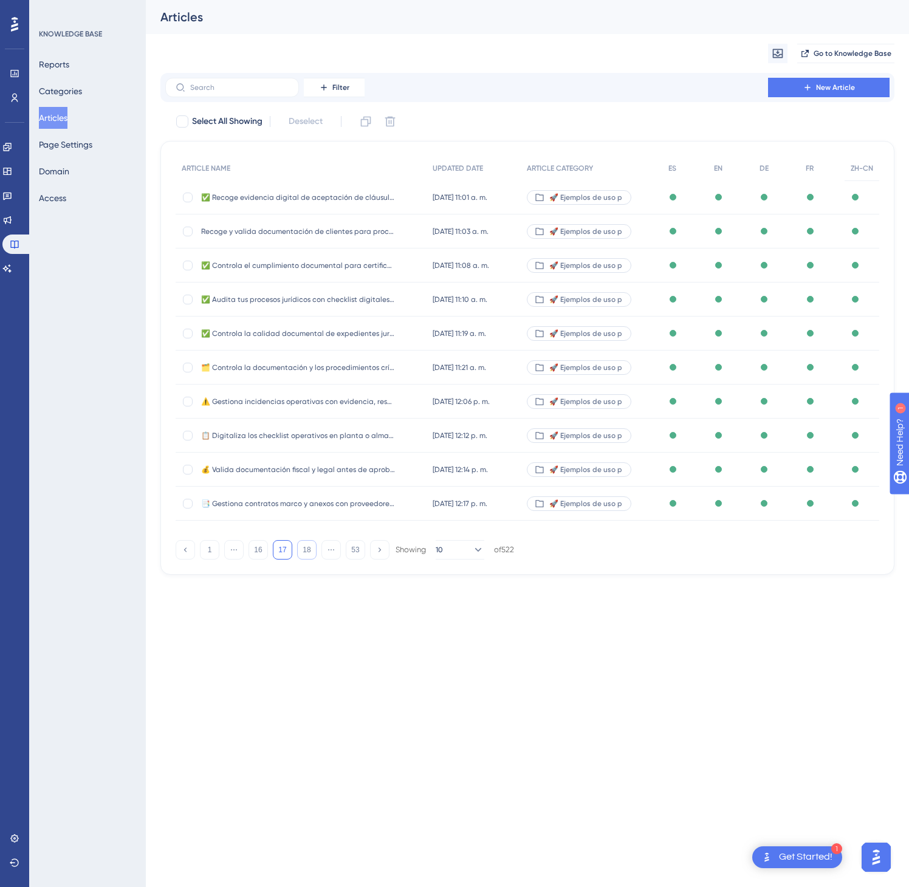
click at [309, 551] on button "18" at bounding box center [306, 549] width 19 height 19
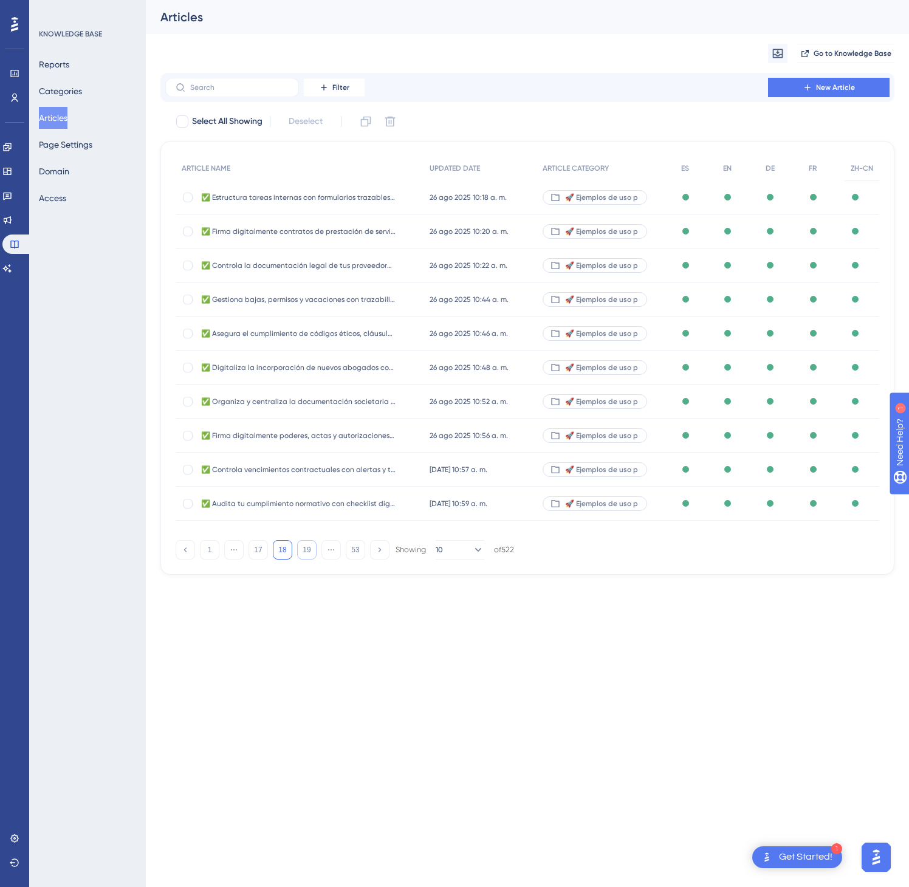
click at [309, 551] on button "19" at bounding box center [306, 549] width 19 height 19
click at [309, 551] on button "21" at bounding box center [306, 549] width 19 height 19
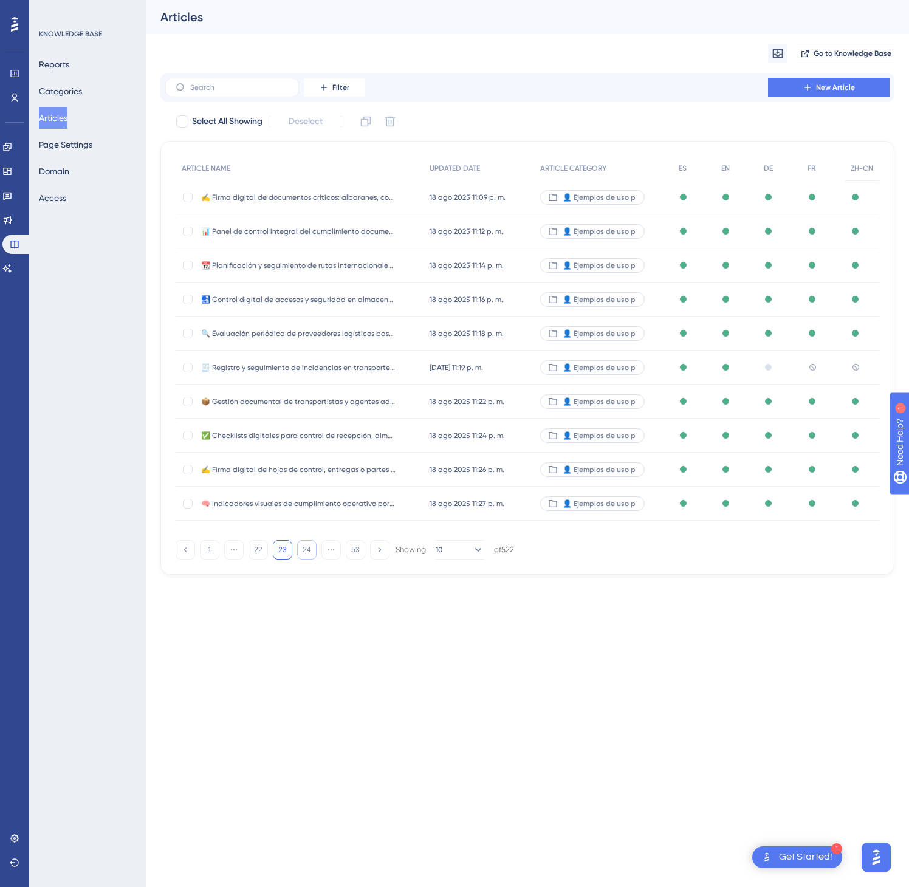
click at [309, 551] on button "24" at bounding box center [306, 549] width 19 height 19
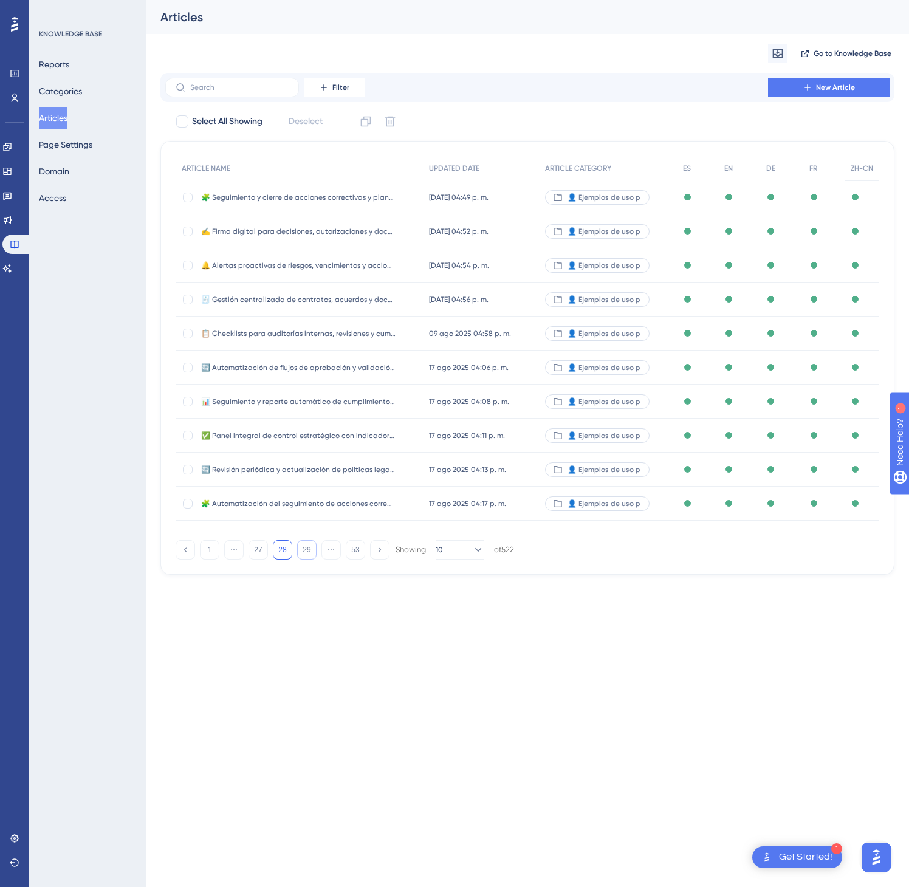
click at [309, 551] on button "29" at bounding box center [306, 549] width 19 height 19
click at [309, 551] on button "30" at bounding box center [306, 549] width 19 height 19
click at [309, 551] on button "31" at bounding box center [306, 549] width 19 height 19
click at [309, 551] on button "32" at bounding box center [306, 549] width 19 height 19
click at [309, 551] on button "33" at bounding box center [306, 549] width 19 height 19
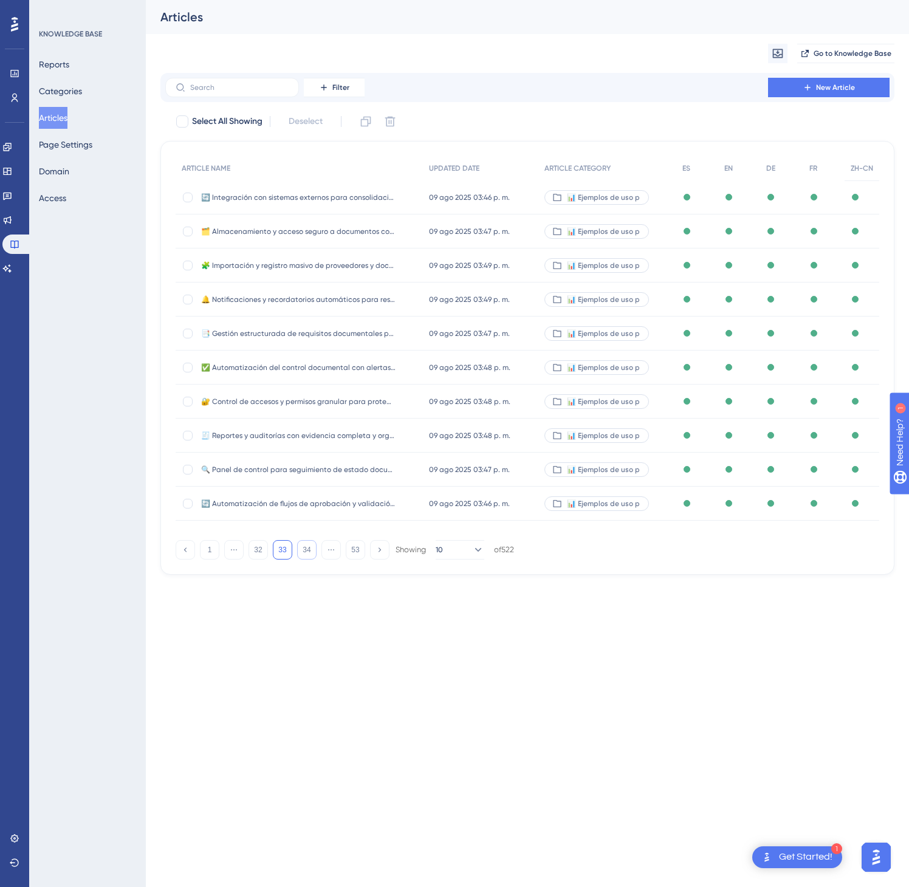
click at [309, 551] on button "34" at bounding box center [306, 549] width 19 height 19
click at [309, 551] on button "35" at bounding box center [306, 549] width 19 height 19
click at [641, 503] on div "🤝🏻 Partners" at bounding box center [607, 504] width 138 height 34
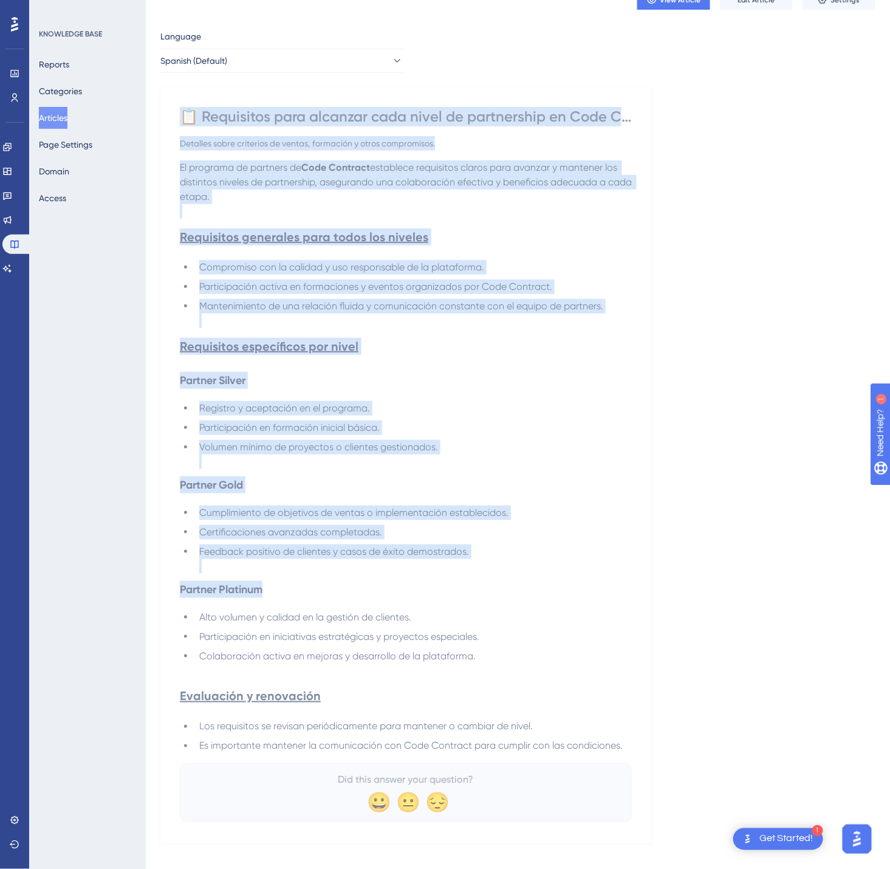
scroll to position [63, 0]
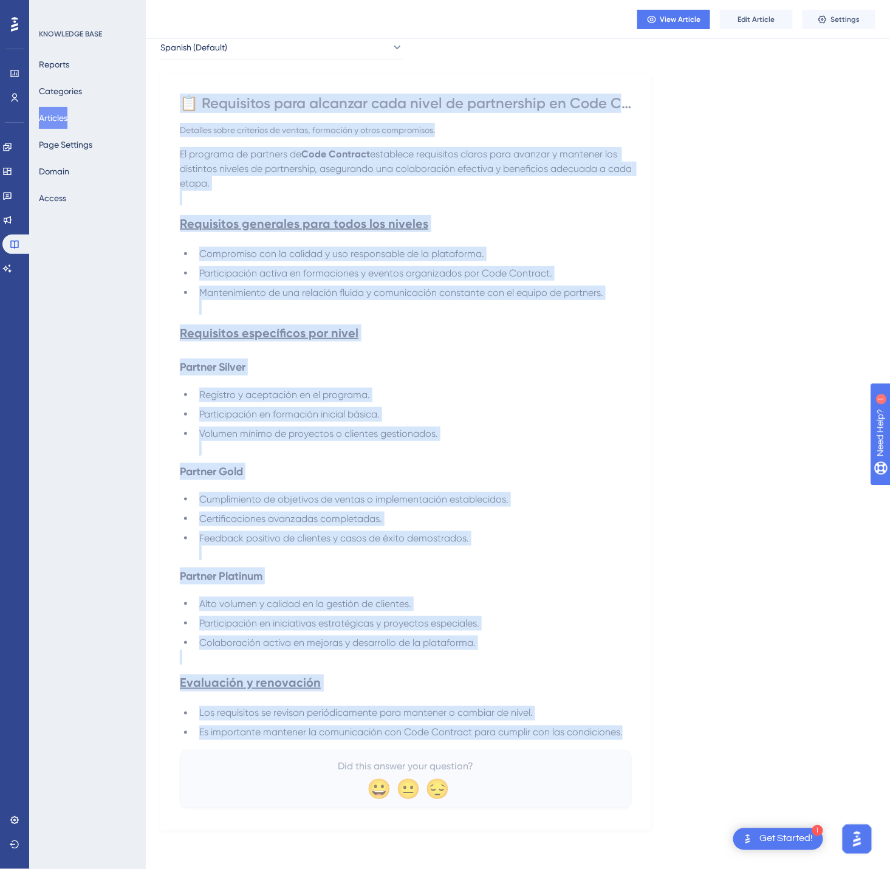
drag, startPoint x: 185, startPoint y: 159, endPoint x: 622, endPoint y: 736, distance: 723.6
click at [622, 736] on div "📋 Requisitos para alcanzar cada nivel de partnership en Code Contract Detalles …" at bounding box center [406, 451] width 452 height 715
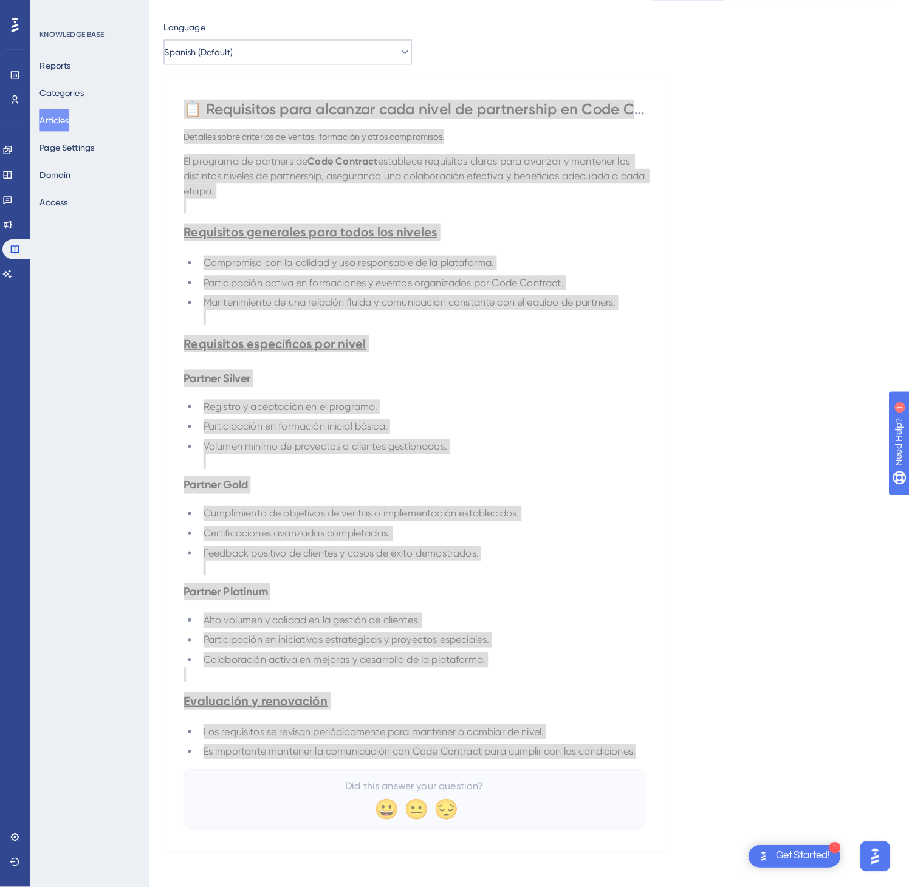
scroll to position [0, 0]
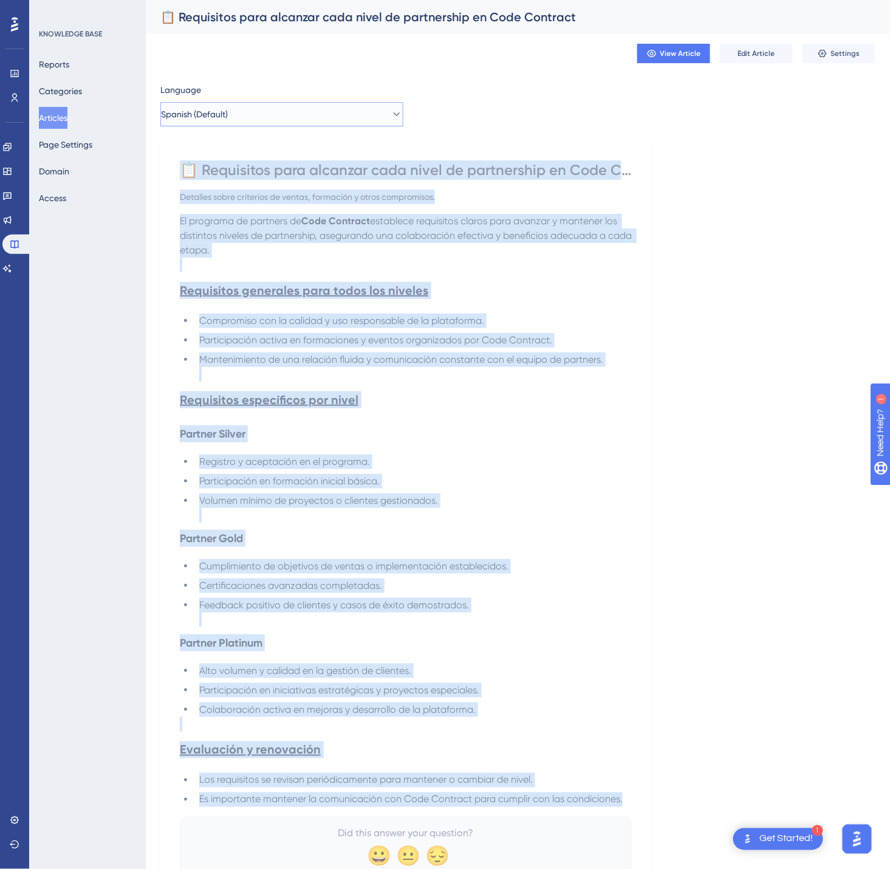
click at [328, 122] on button "Spanish (Default)" at bounding box center [281, 114] width 243 height 24
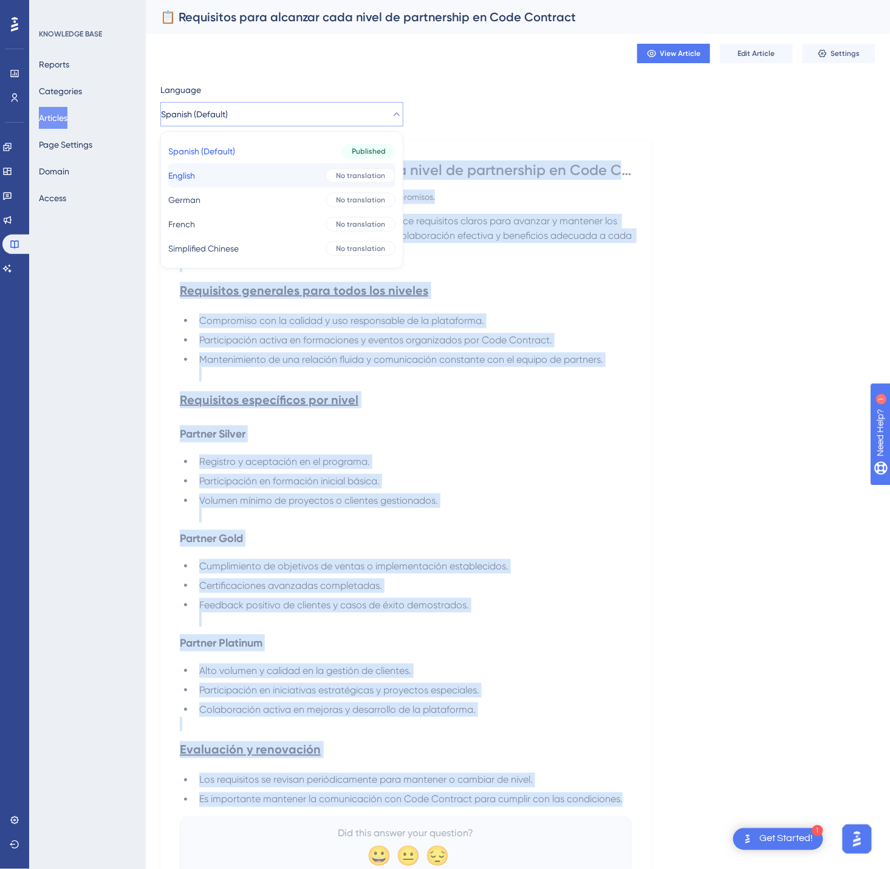
click at [284, 180] on button "English English No translation" at bounding box center [281, 175] width 227 height 24
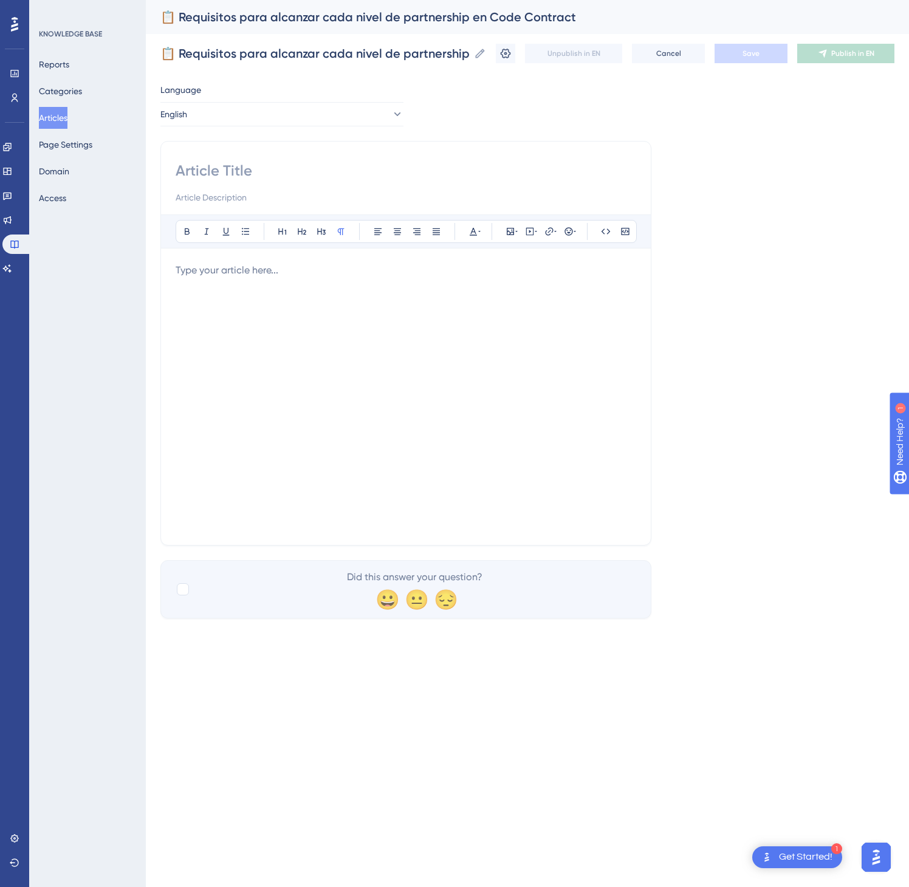
click at [357, 269] on p at bounding box center [406, 270] width 461 height 15
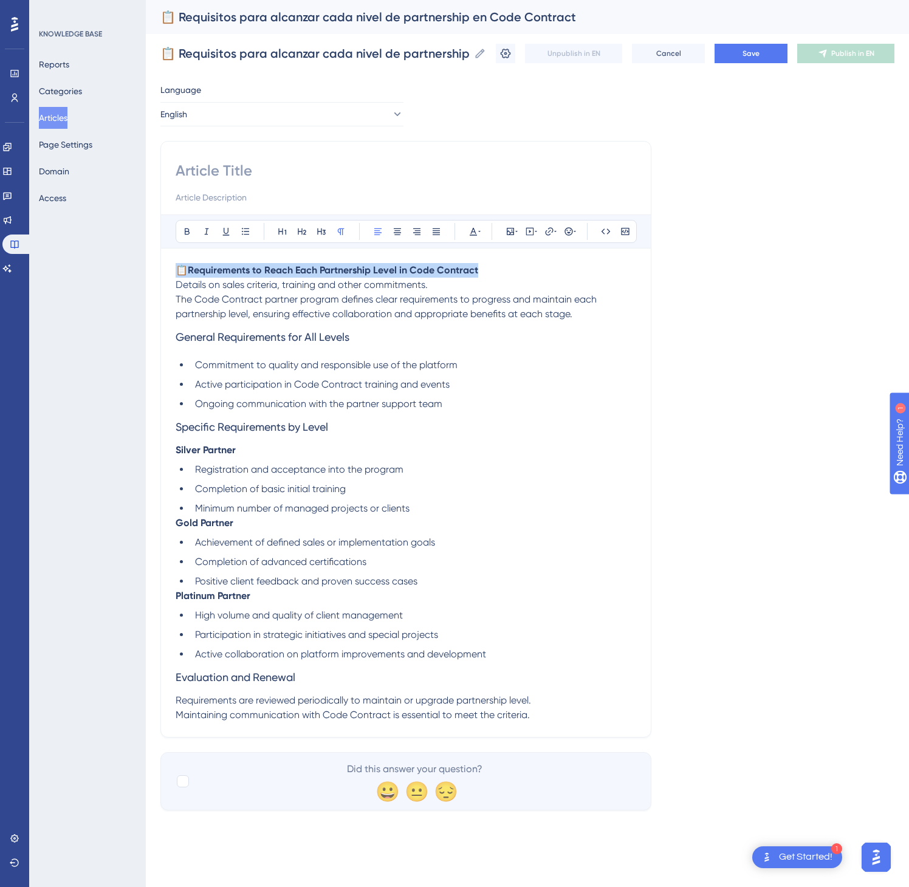
drag, startPoint x: 503, startPoint y: 276, endPoint x: 162, endPoint y: 266, distance: 340.5
click at [162, 266] on div "Bold Italic Underline Bullet Point Heading 1 Heading 2 Heading 3 Normal Align L…" at bounding box center [405, 439] width 491 height 597
click at [237, 174] on input at bounding box center [406, 170] width 461 height 19
paste input "📋 Requirements to Reach Each Partnership Level in Code Contract"
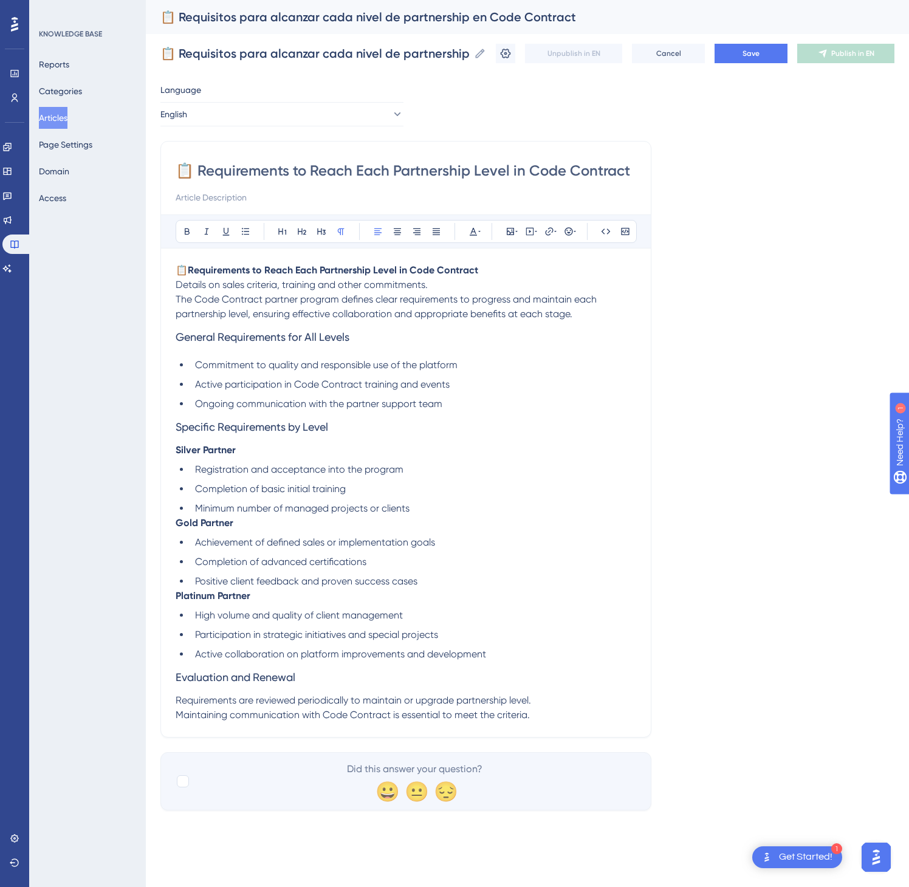
type input "📋 Requirements to Reach Each Partnership Level in Code Contract"
click at [772, 63] on div "📋 Requisitos para alcanzar cada nivel de partnership en Code Contract 📋 Requisi…" at bounding box center [527, 53] width 734 height 39
click at [774, 52] on button "Save" at bounding box center [751, 53] width 73 height 19
click at [836, 49] on span "Publish in EN" at bounding box center [852, 54] width 43 height 10
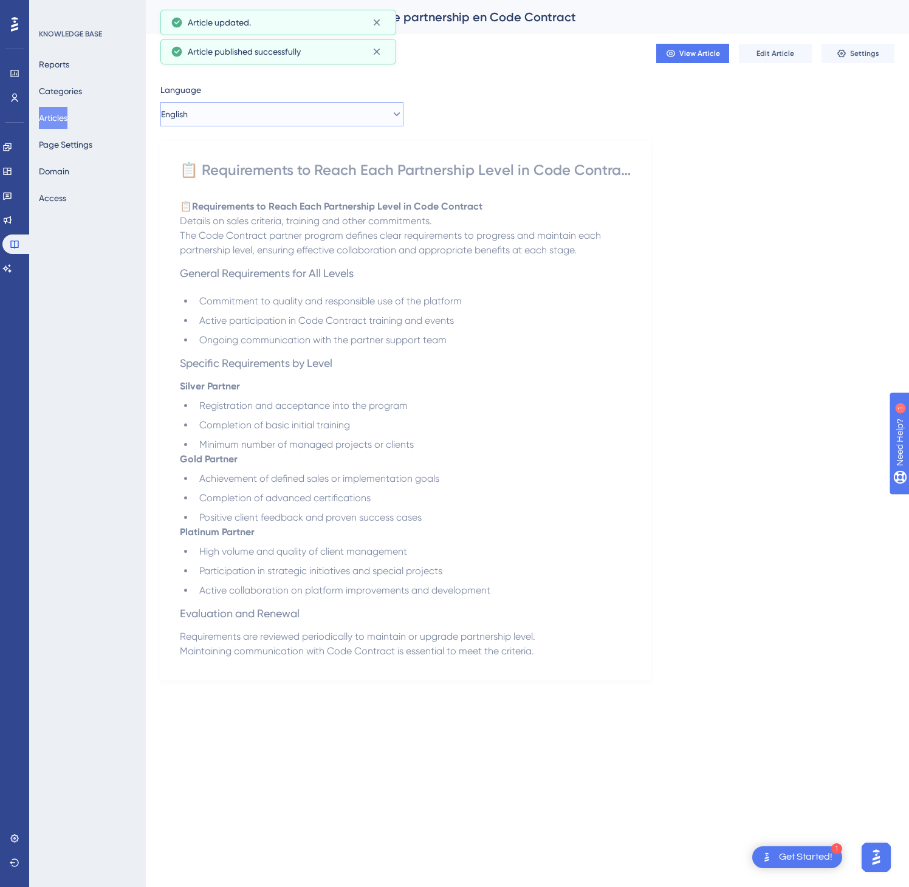
click at [312, 120] on button "English" at bounding box center [281, 114] width 243 height 24
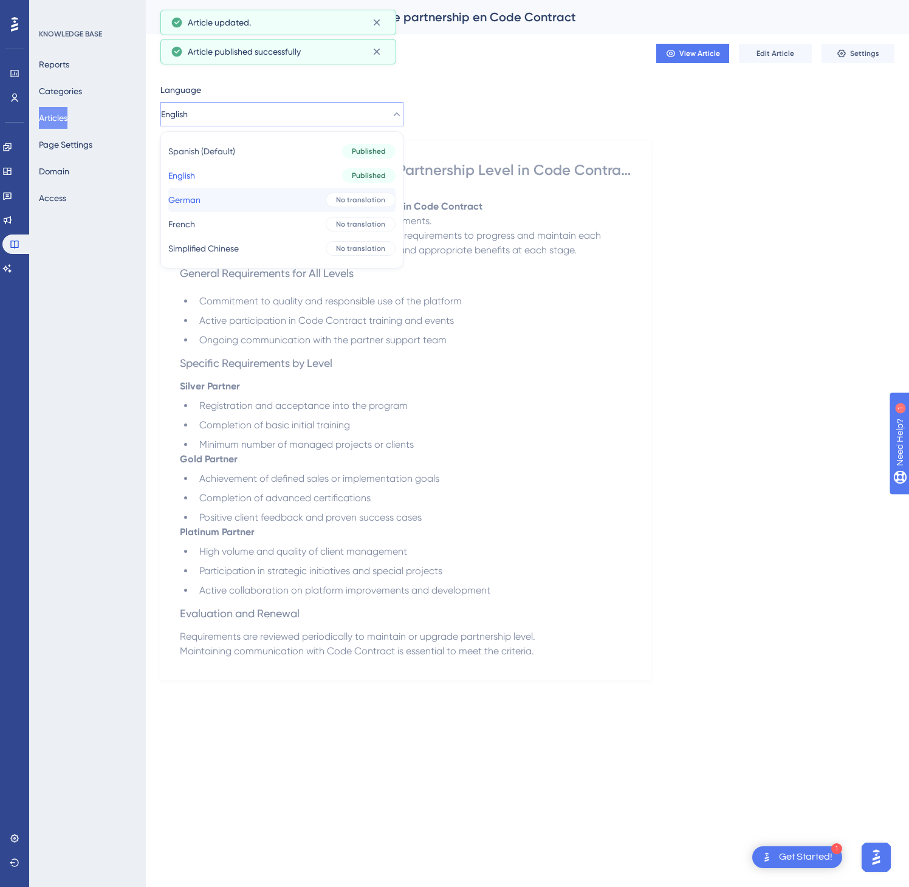
click at [250, 196] on button "German German No translation" at bounding box center [281, 200] width 227 height 24
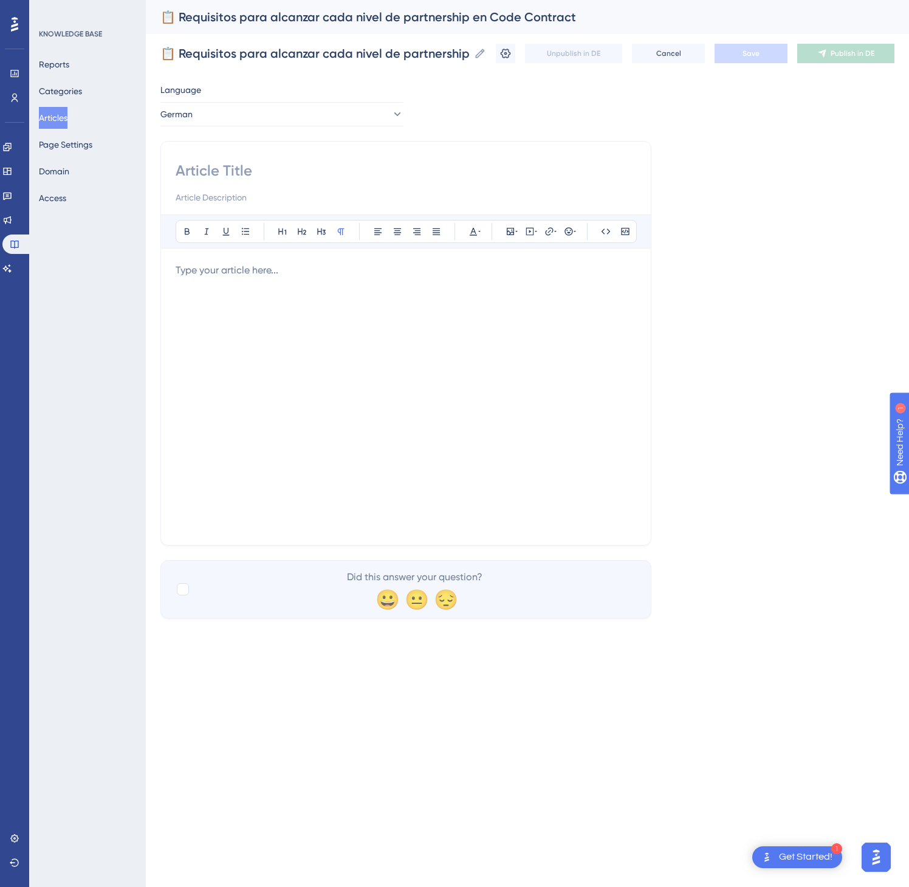
click at [197, 264] on div "Bold Italic Underline Bullet Point Heading 1 Heading 2 Heading 3 Normal Align L…" at bounding box center [406, 373] width 461 height 316
click at [295, 278] on p at bounding box center [406, 270] width 461 height 15
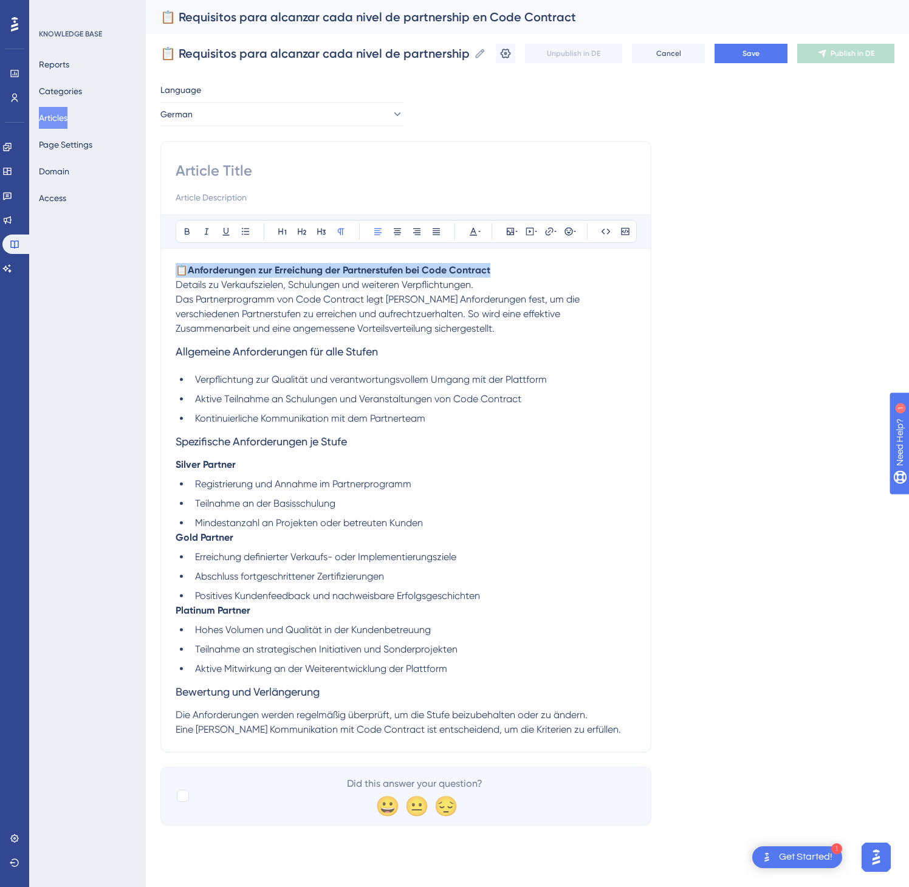
drag, startPoint x: 514, startPoint y: 275, endPoint x: 143, endPoint y: 266, distance: 370.8
click at [0, 0] on div "Performance Users Engagement Widgets Feedback Product Updates Knowledge Base AI…" at bounding box center [0, 0] width 0 height 0
click at [236, 173] on input at bounding box center [406, 170] width 461 height 19
paste input "📋 Anforderungen zur Erreichung der Partnerstufen bei Code Contract"
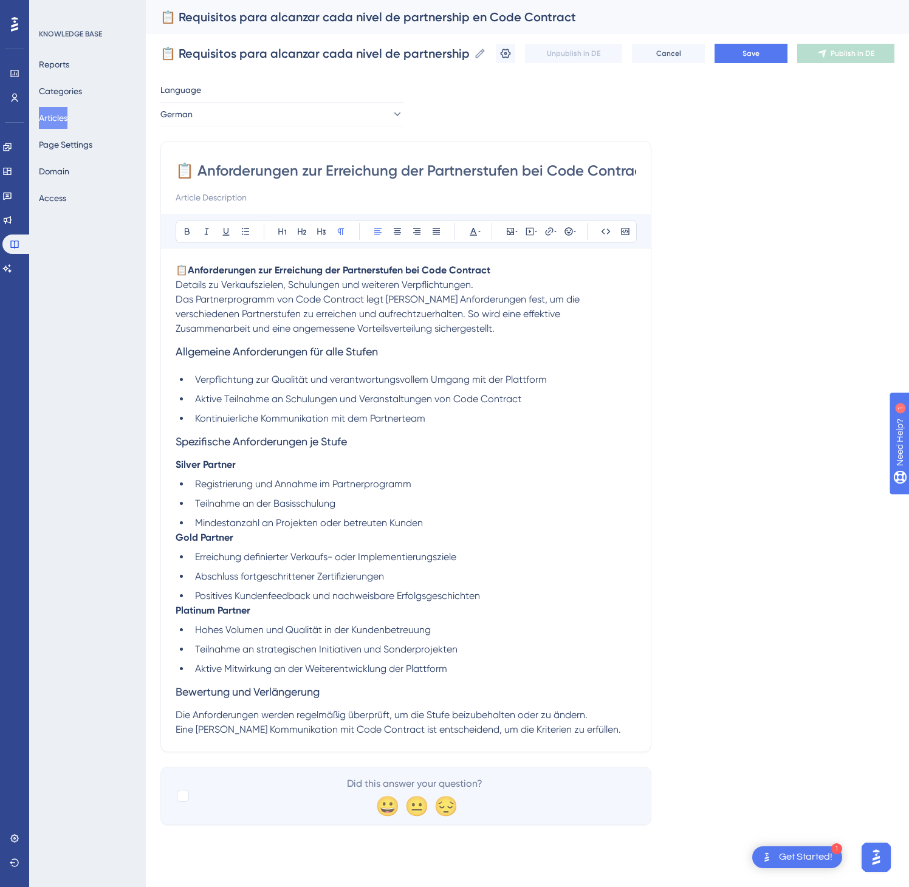
scroll to position [0, 15]
type input "📋 Anforderungen zur Erreichung der Partnerstufen bei Code Contract"
click at [751, 50] on span "Save" at bounding box center [751, 54] width 17 height 10
click at [819, 50] on icon at bounding box center [822, 54] width 10 height 10
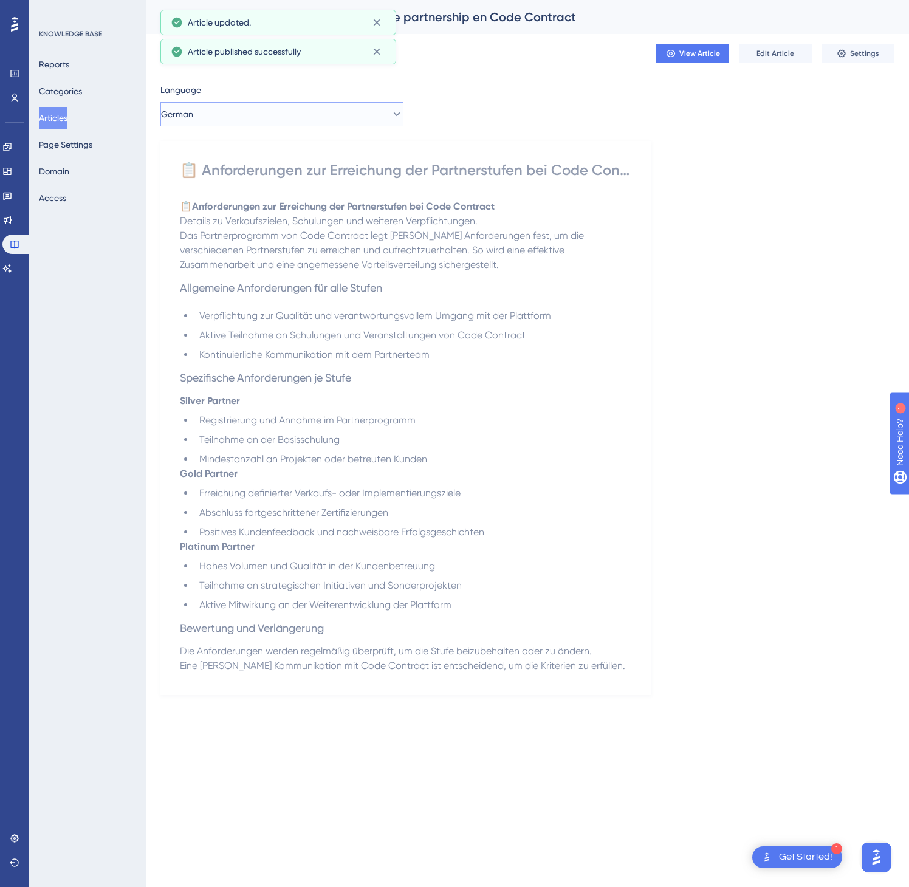
click at [303, 115] on button "German" at bounding box center [281, 114] width 243 height 24
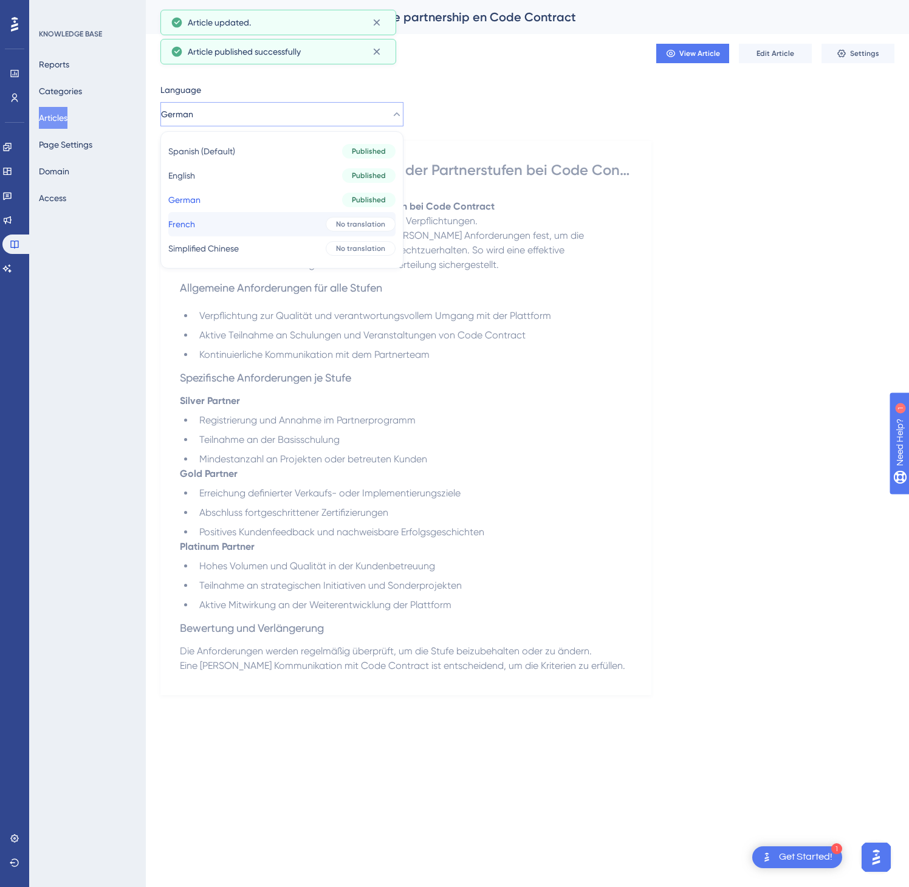
click at [268, 227] on button "French French No translation" at bounding box center [281, 224] width 227 height 24
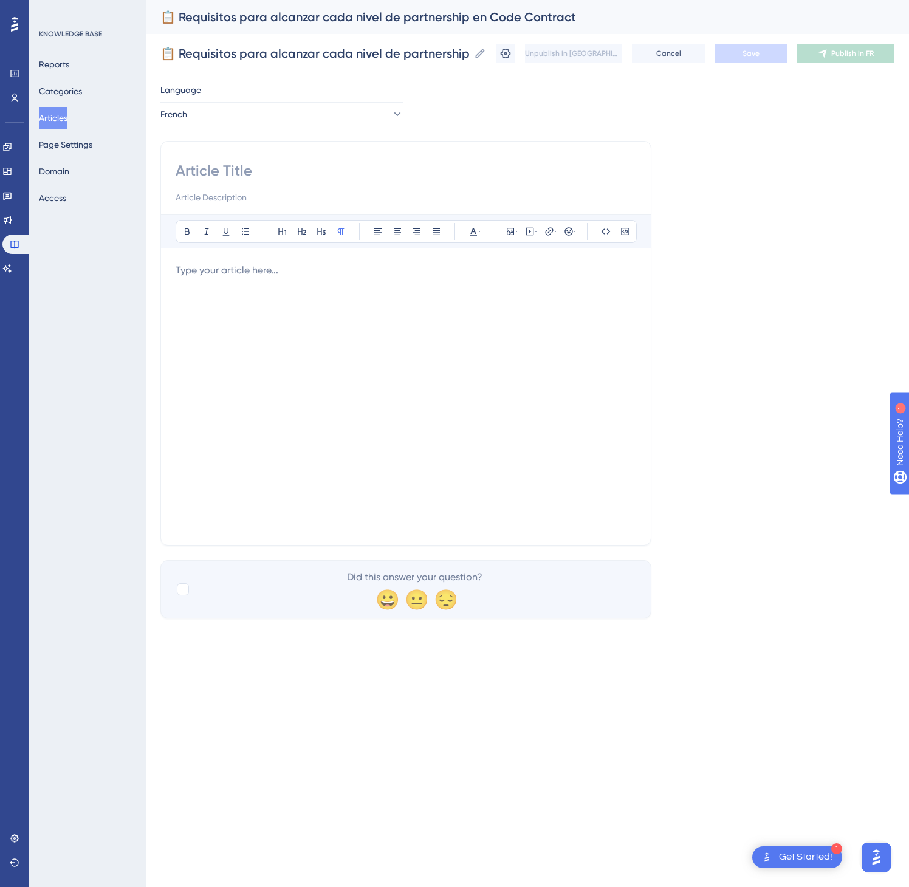
click at [485, 325] on div at bounding box center [406, 396] width 461 height 267
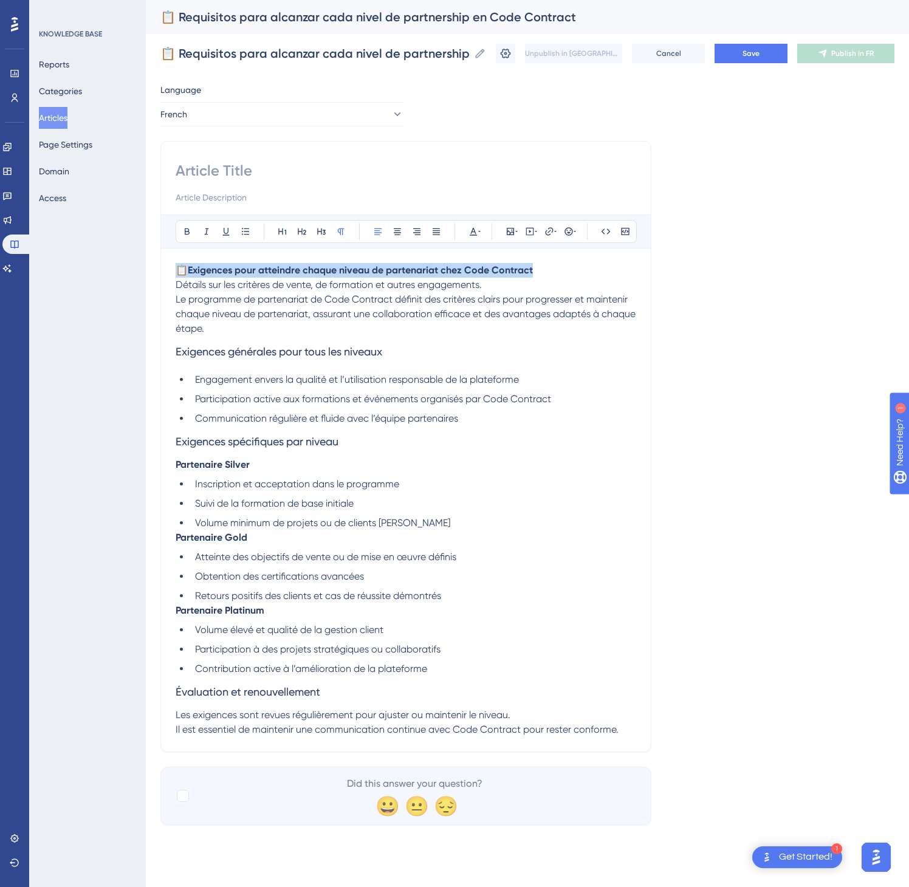
drag, startPoint x: 564, startPoint y: 264, endPoint x: 160, endPoint y: 255, distance: 403.6
click at [160, 255] on div "Bold Italic Underline Bullet Point Heading 1 Heading 2 Heading 3 Normal Align L…" at bounding box center [405, 446] width 491 height 611
click at [190, 183] on div at bounding box center [406, 183] width 461 height 44
click at [192, 167] on input at bounding box center [406, 170] width 461 height 19
paste input "📋 Exigences pour atteindre chaque niveau de partenariat chez Code Contract"
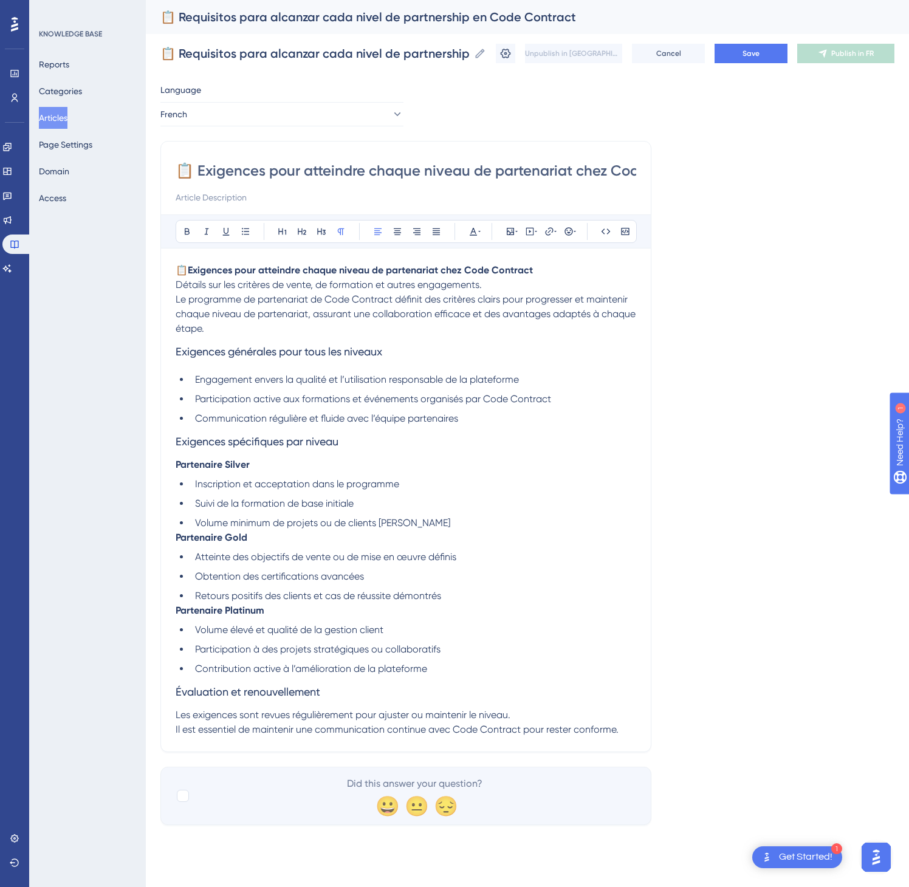
scroll to position [0, 78]
type input "📋 Exigences pour atteindre chaque niveau de partenariat chez Code Contract"
click at [771, 57] on button "Save" at bounding box center [751, 53] width 73 height 19
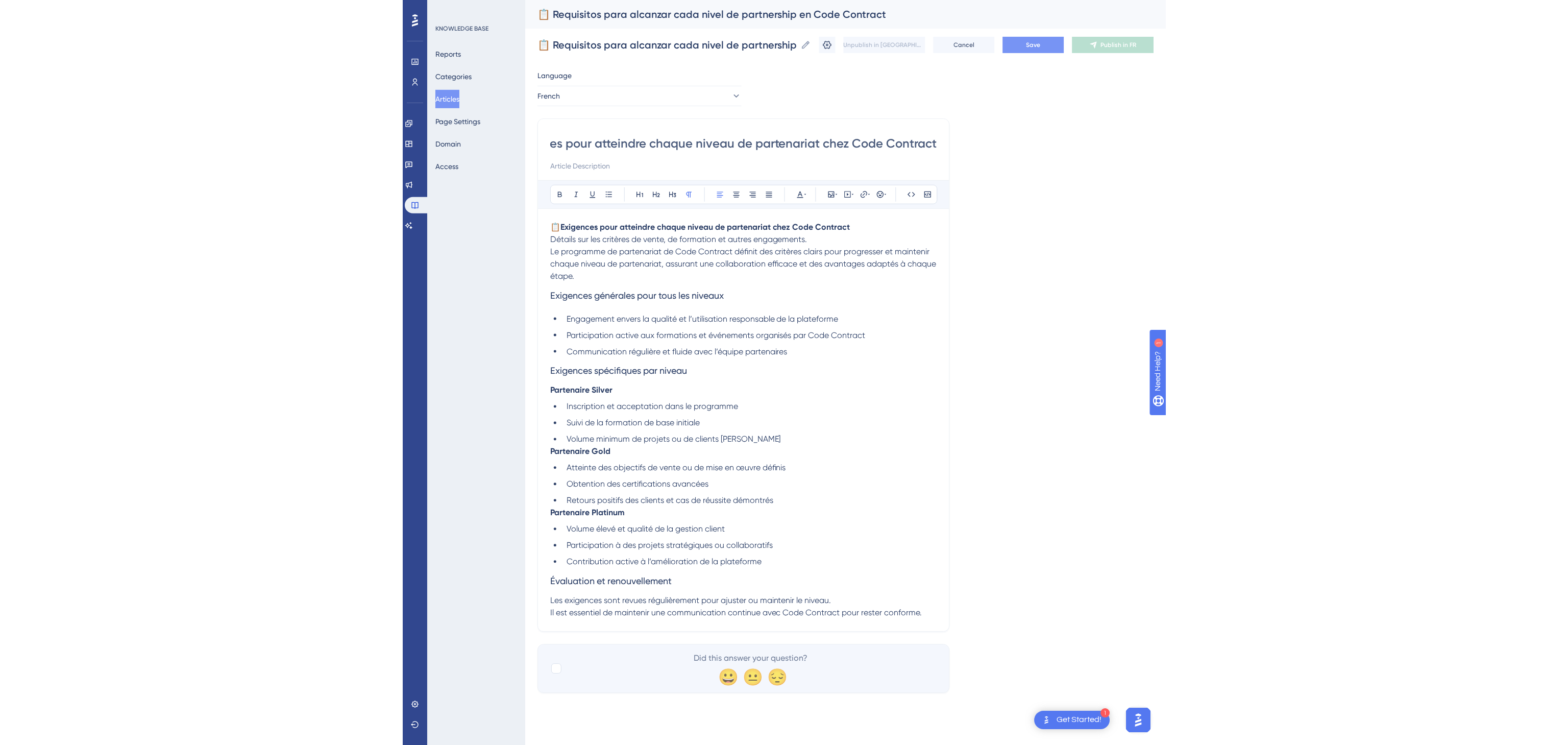
scroll to position [0, 0]
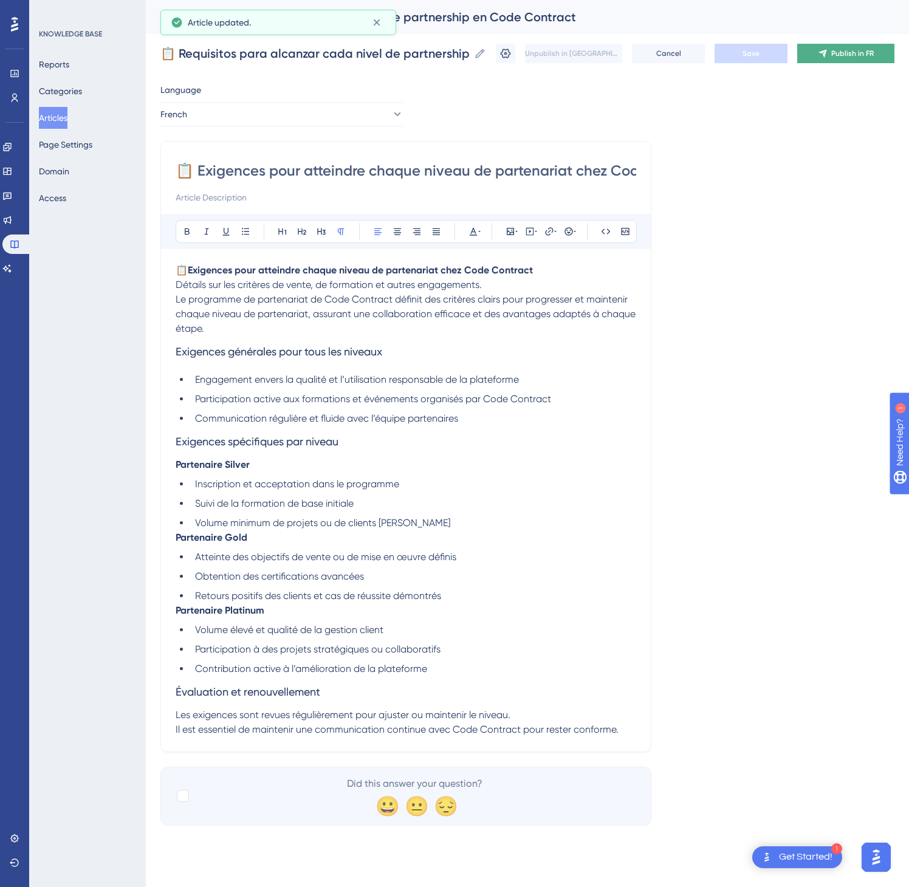
click at [844, 52] on span "Publish in FR" at bounding box center [852, 54] width 43 height 10
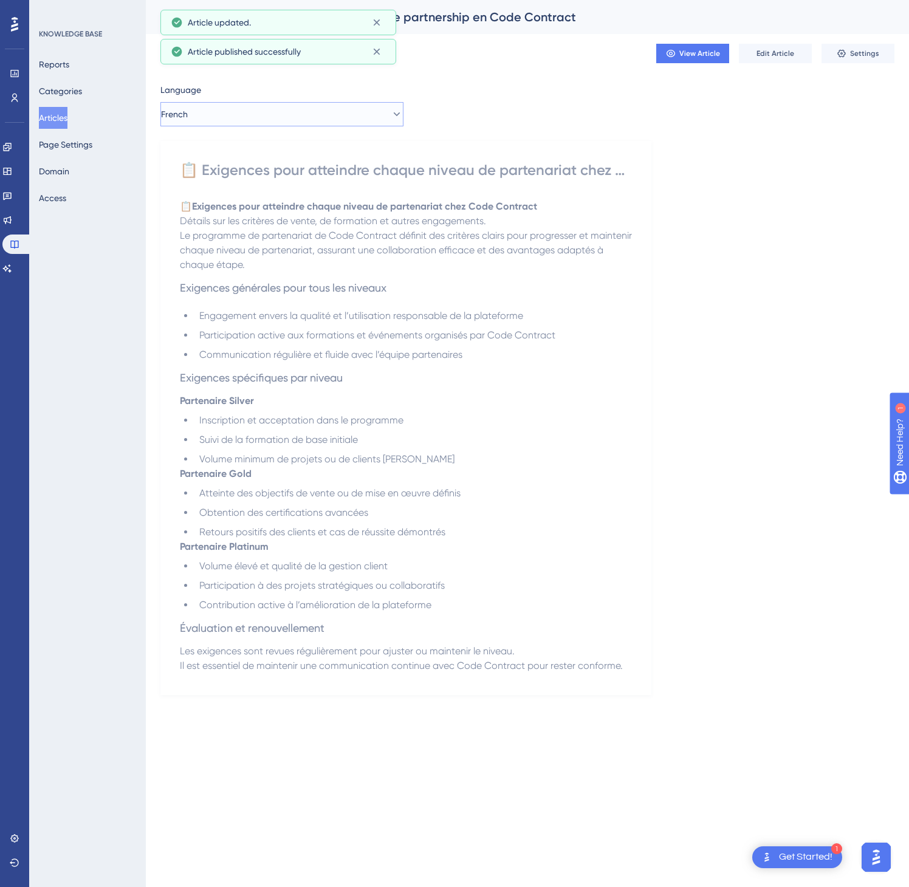
click at [336, 114] on button "French" at bounding box center [281, 114] width 243 height 24
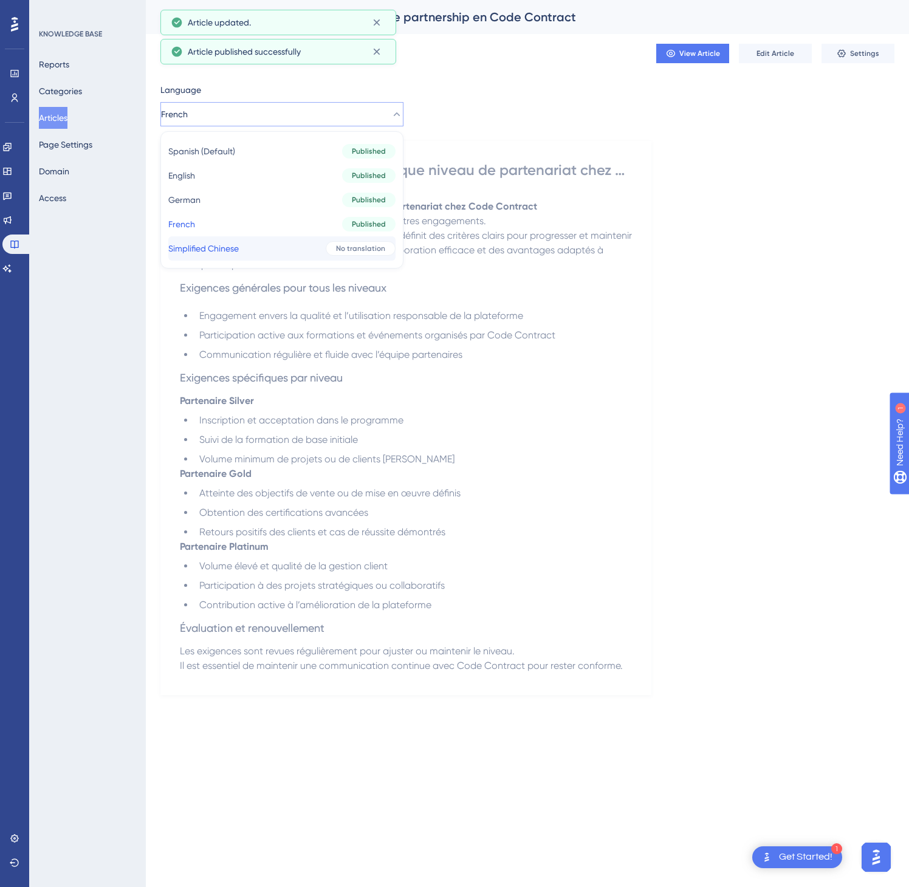
click at [302, 243] on button "Simplified Chinese Simplified Chinese No translation" at bounding box center [281, 248] width 227 height 24
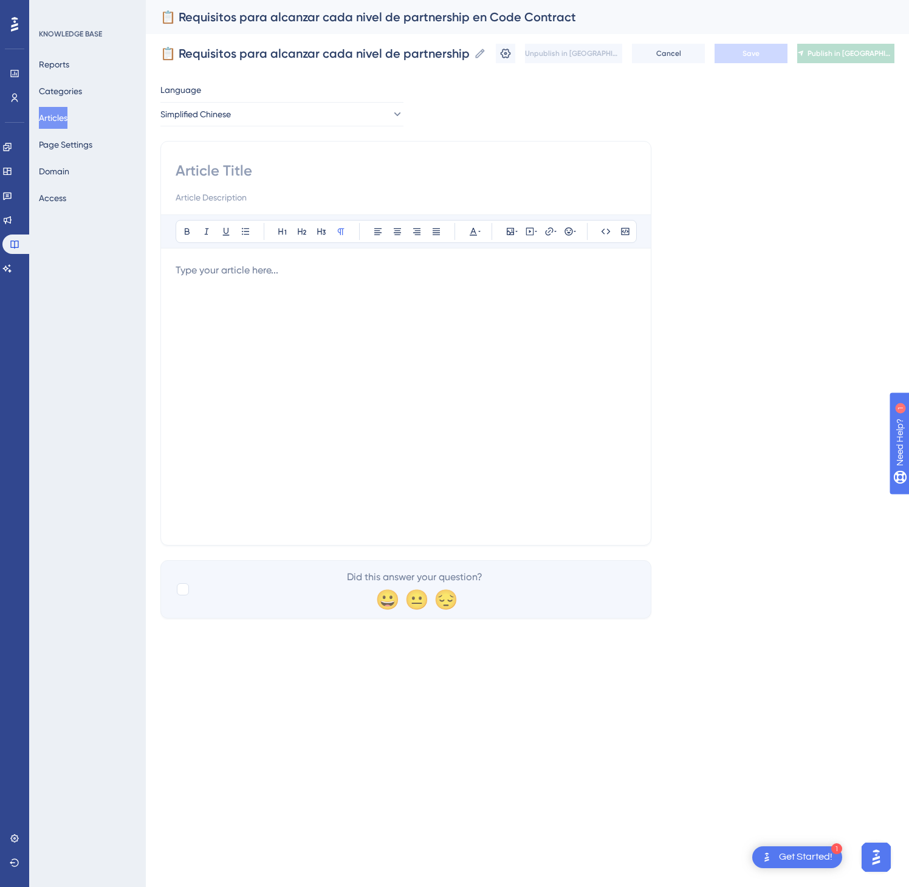
click at [476, 361] on div at bounding box center [406, 396] width 461 height 267
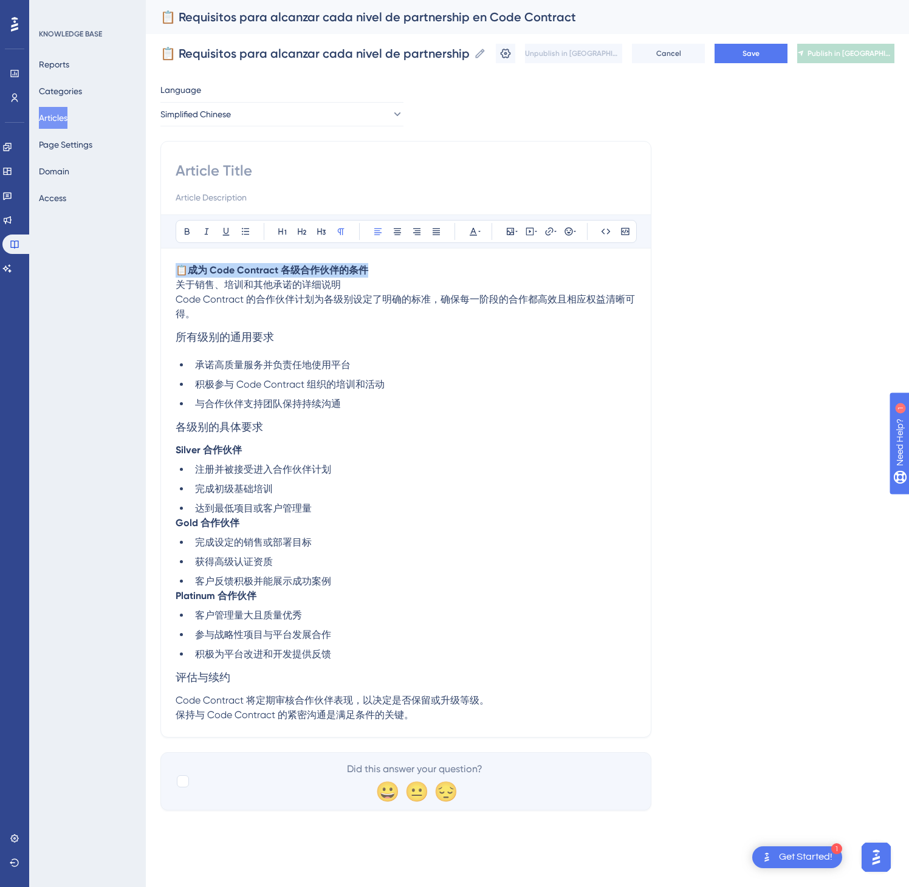
drag, startPoint x: 449, startPoint y: 269, endPoint x: 140, endPoint y: 269, distance: 309.3
click at [0, 0] on div "Performance Users Engagement Widgets Feedback Product Updates Knowledge Base AI…" at bounding box center [0, 0] width 0 height 0
click at [209, 172] on input at bounding box center [406, 170] width 461 height 19
paste input "📋 成为 Code Contract 各级合作伙伴的条件"
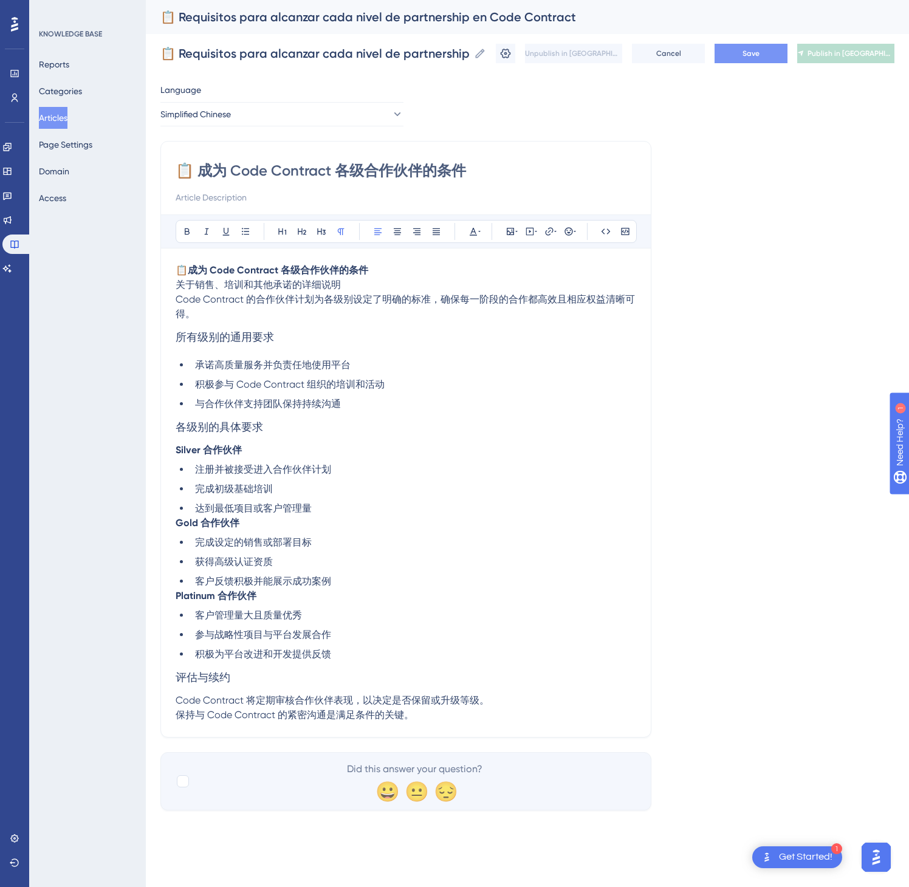
type input "📋 成为 Code Contract 各级合作伙伴的条件"
click at [749, 50] on span "Save" at bounding box center [751, 54] width 17 height 10
click at [331, 179] on input "📋 成为 Code Contract 各级合作伙伴的条件" at bounding box center [406, 170] width 461 height 19
click at [548, 176] on input "📋 成为 Code Contract 各级合作伙伴的条件" at bounding box center [406, 170] width 461 height 19
click at [756, 50] on span "Save" at bounding box center [751, 54] width 17 height 10
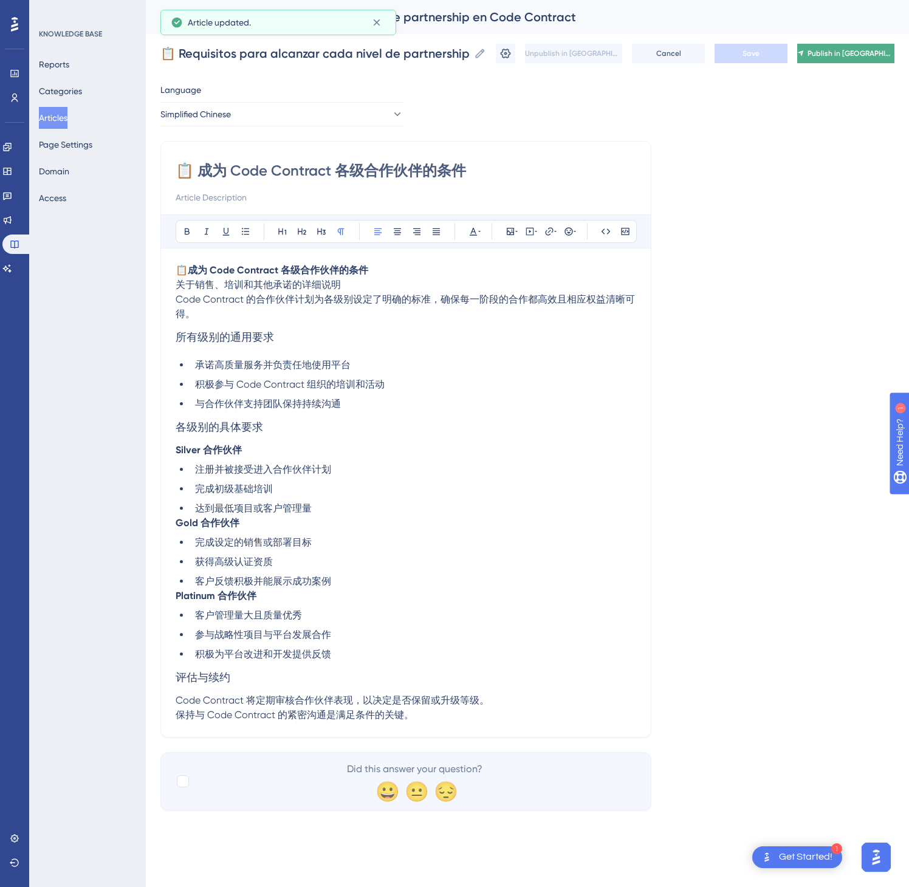
click at [834, 55] on span "Publish in [GEOGRAPHIC_DATA]-CN" at bounding box center [851, 54] width 87 height 10
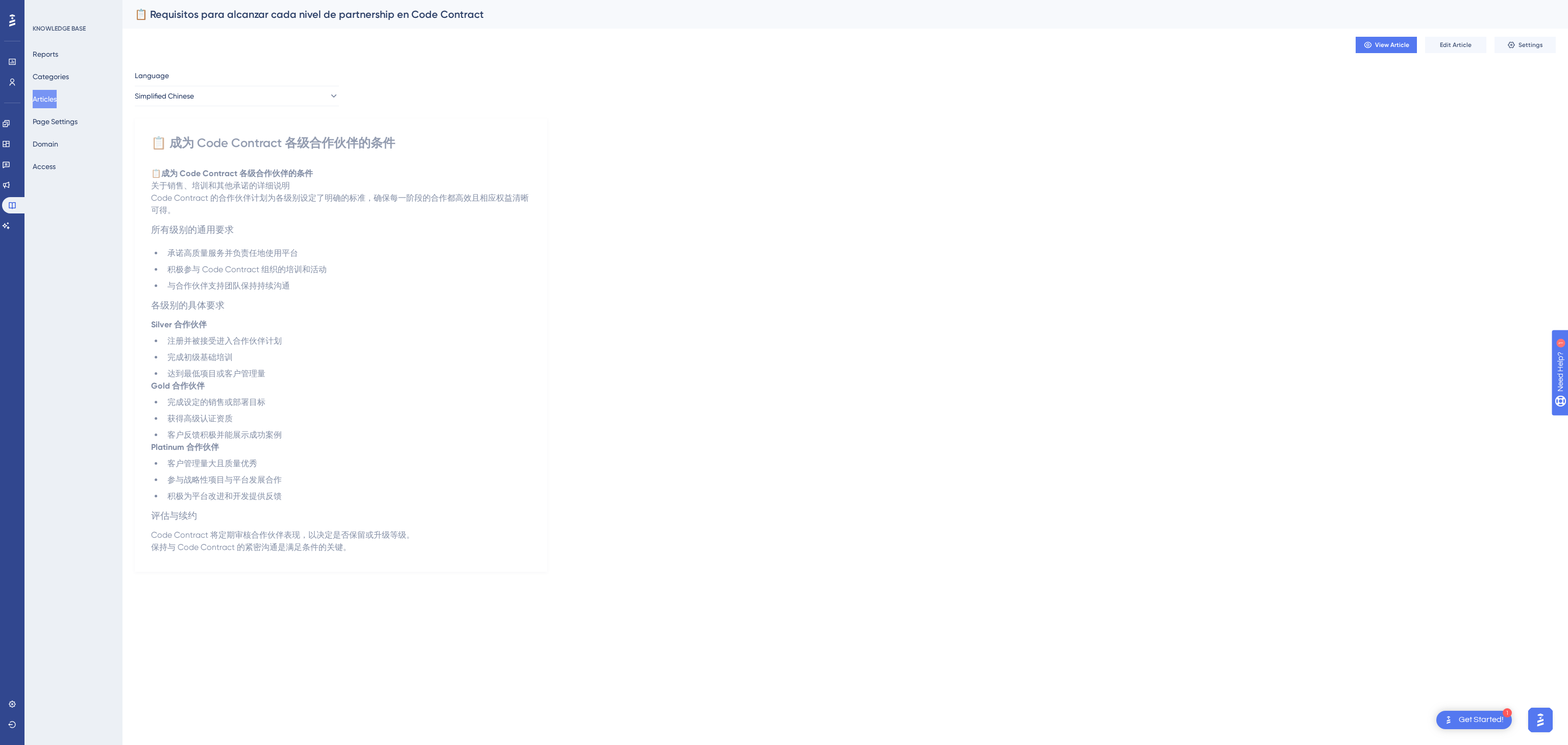
click at [56, 96] on button "Articles" at bounding box center [45, 99] width 24 height 18
